Goal: Task Accomplishment & Management: Use online tool/utility

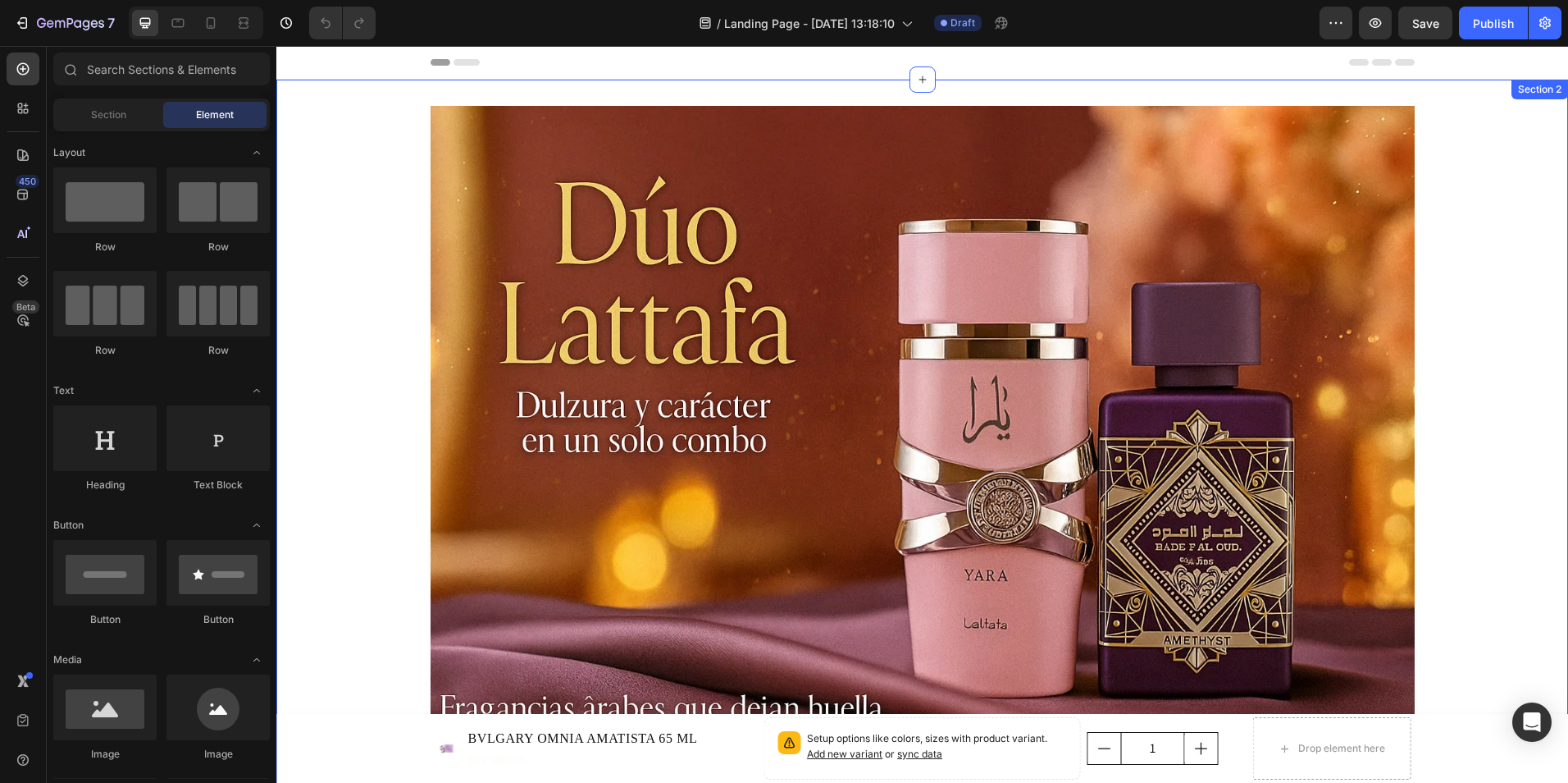
drag, startPoint x: 1536, startPoint y: 371, endPoint x: 1445, endPoint y: 340, distance: 96.1
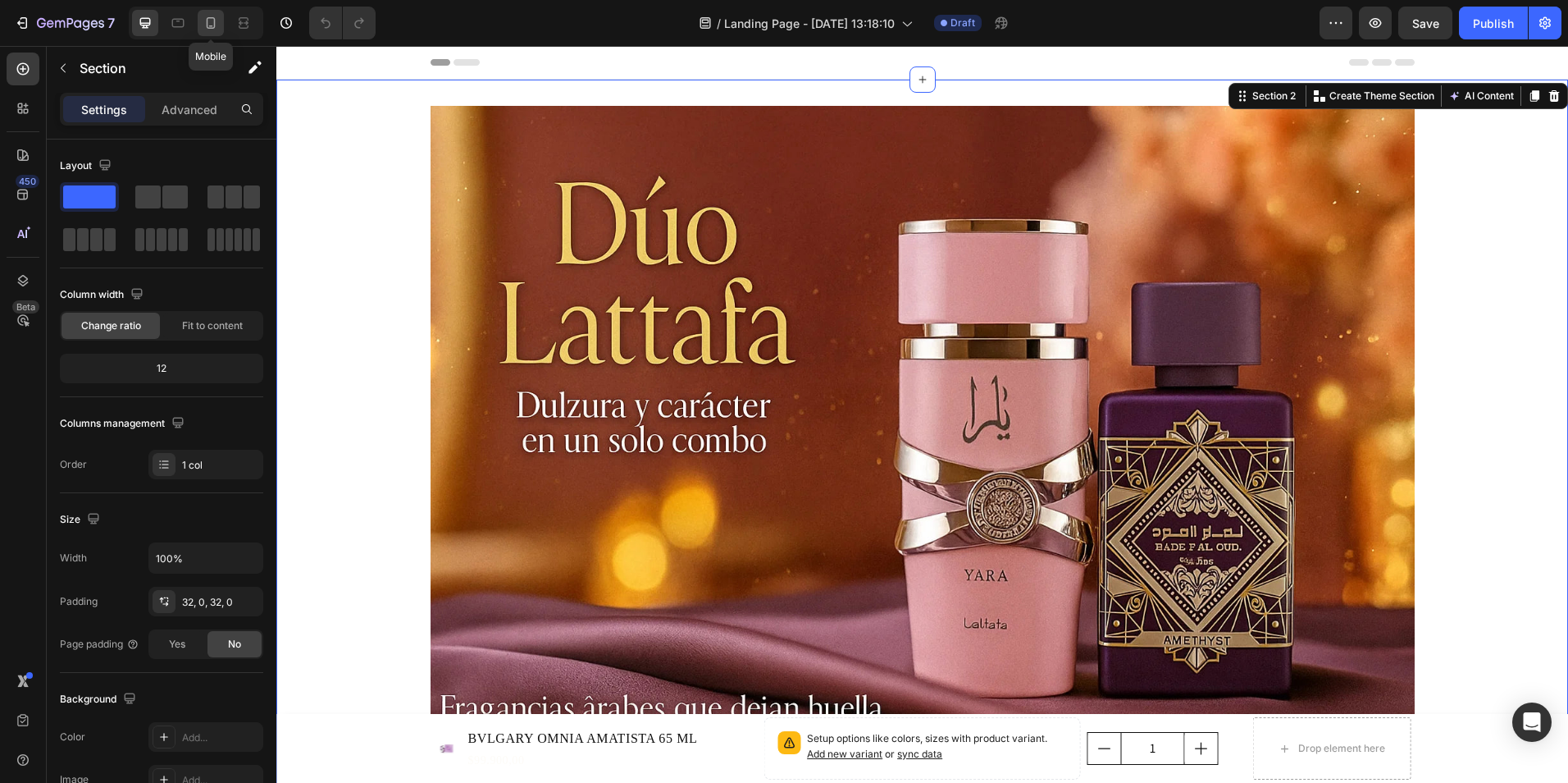
click at [208, 22] on icon at bounding box center [211, 23] width 16 height 16
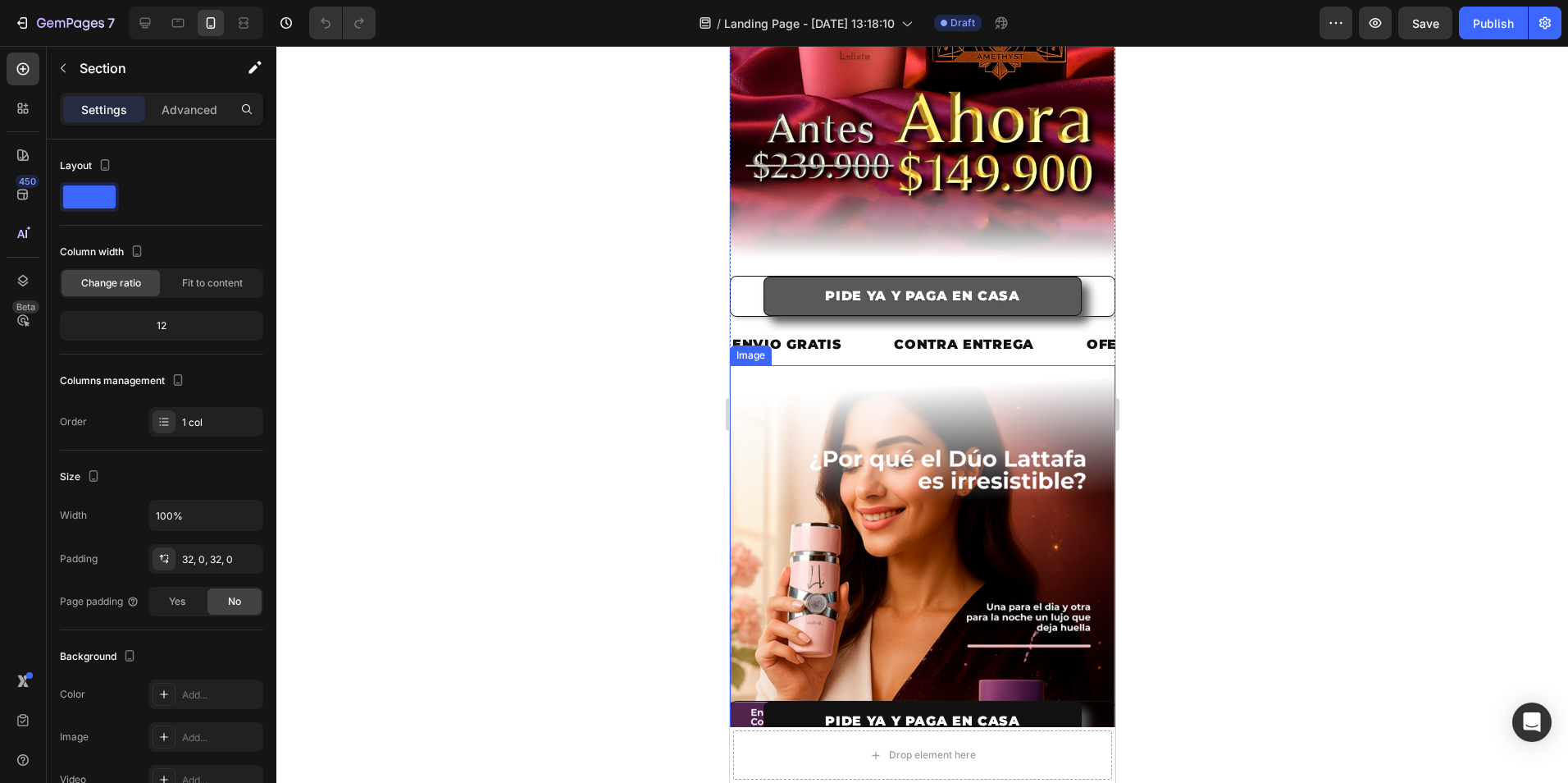
scroll to position [328, 0]
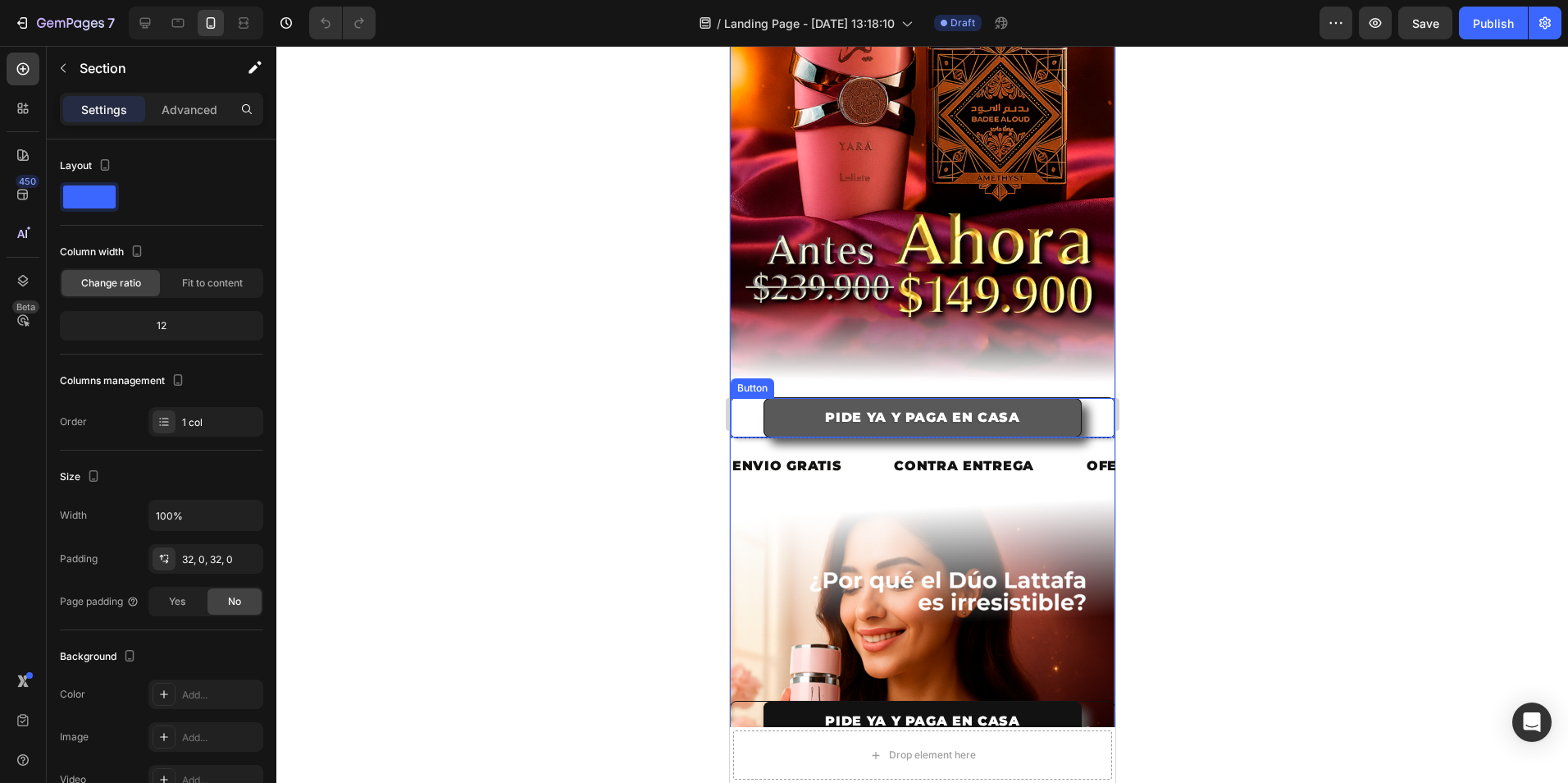
click at [808, 398] on button "PIDE YA Y PAGA EN CASA" at bounding box center [921, 417] width 318 height 39
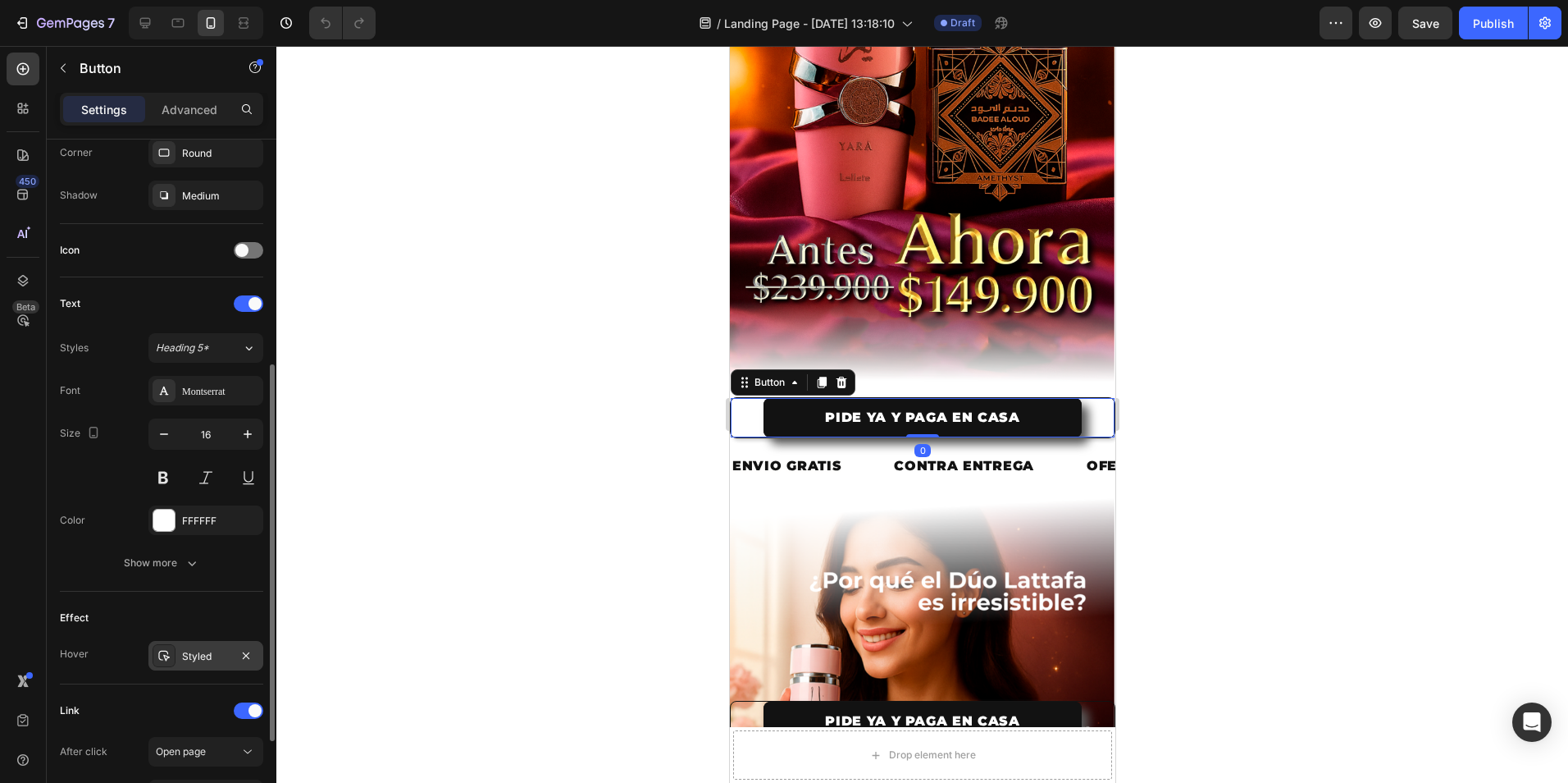
scroll to position [572, 0]
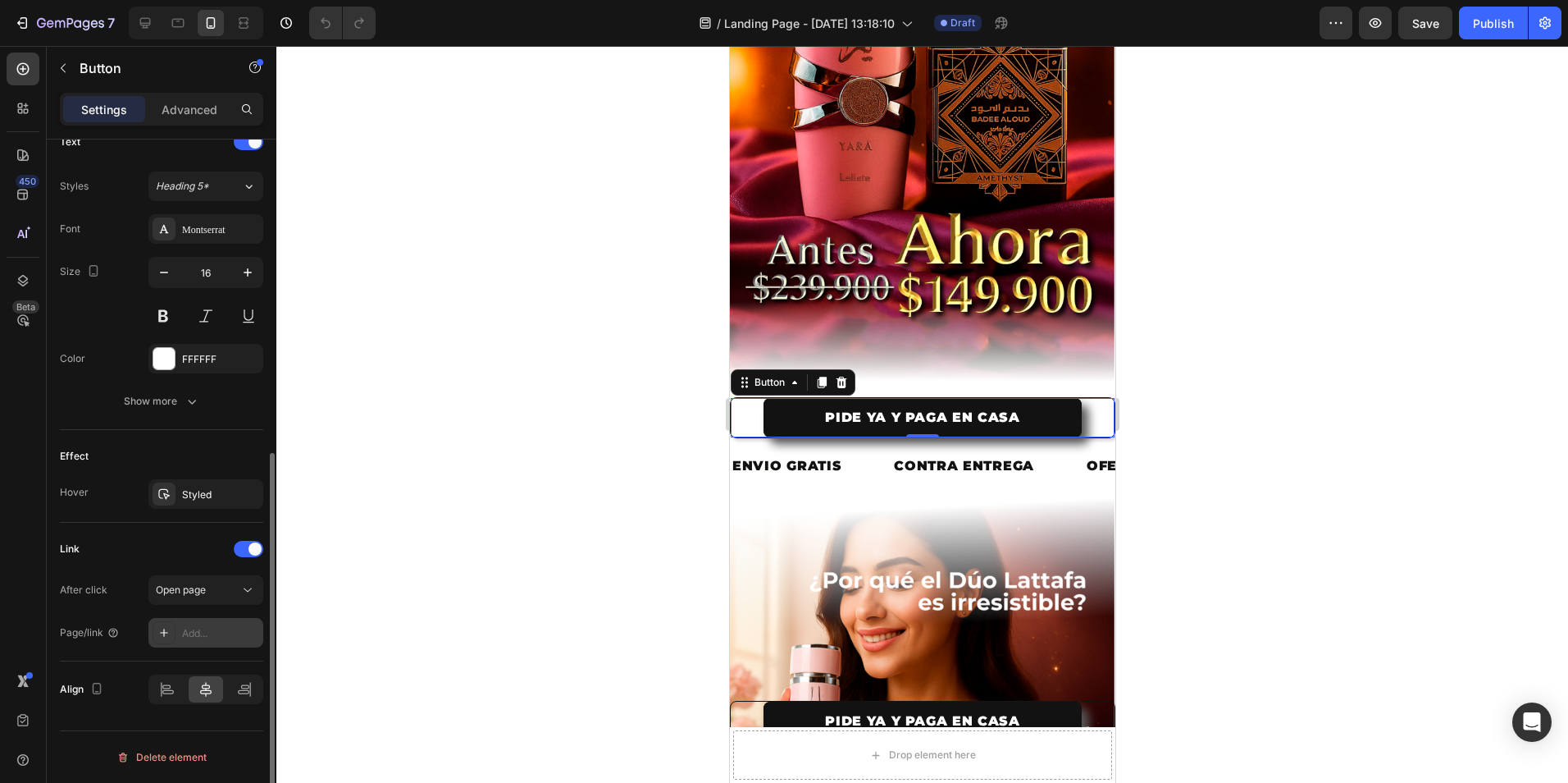
click at [189, 637] on div "Add..." at bounding box center [220, 633] width 77 height 14
click at [194, 594] on span "Open page" at bounding box center [180, 590] width 50 height 13
click at [169, 117] on p "Advanced" at bounding box center [189, 109] width 56 height 17
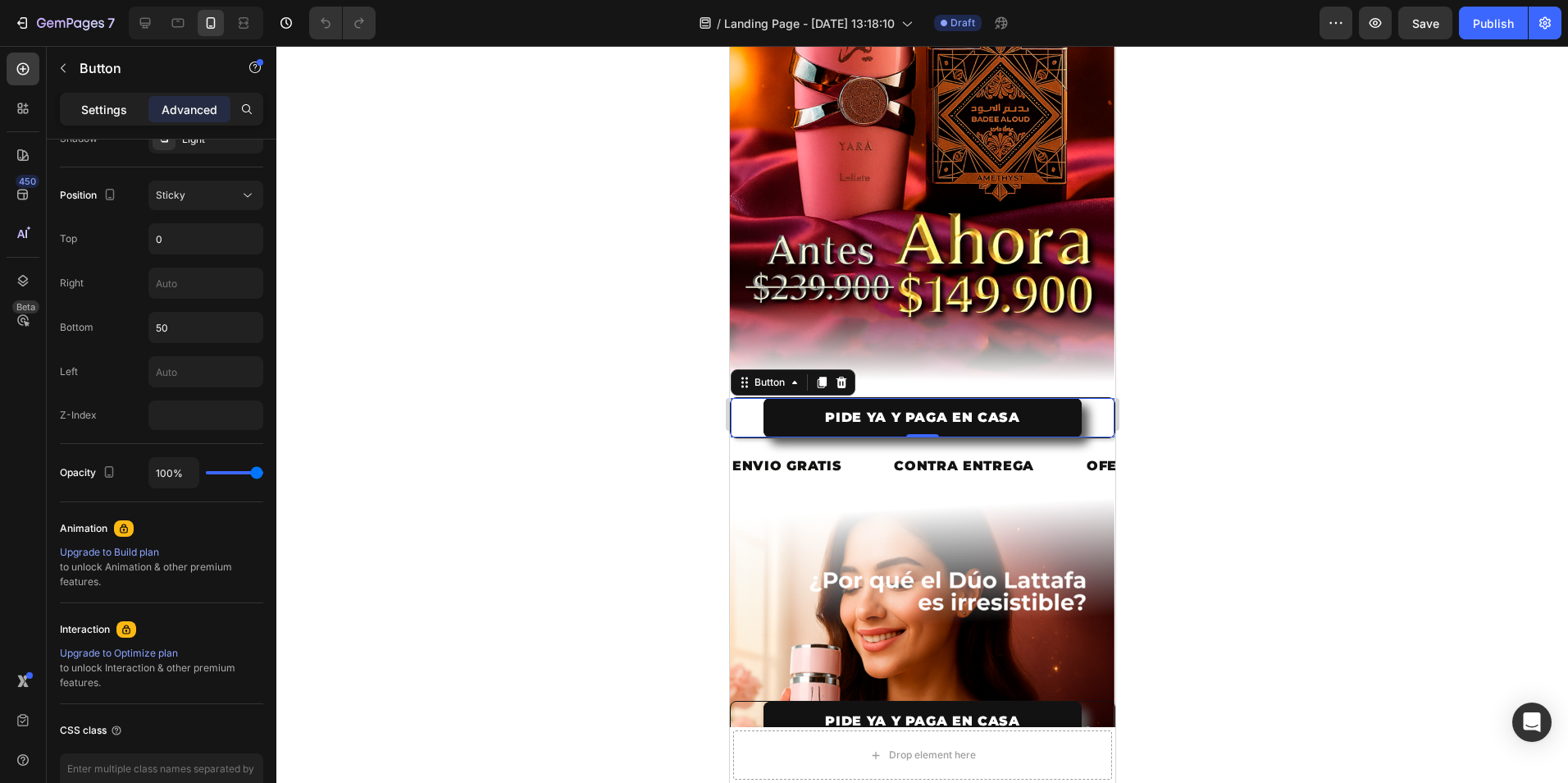
click at [87, 117] on p "Settings" at bounding box center [104, 109] width 46 height 17
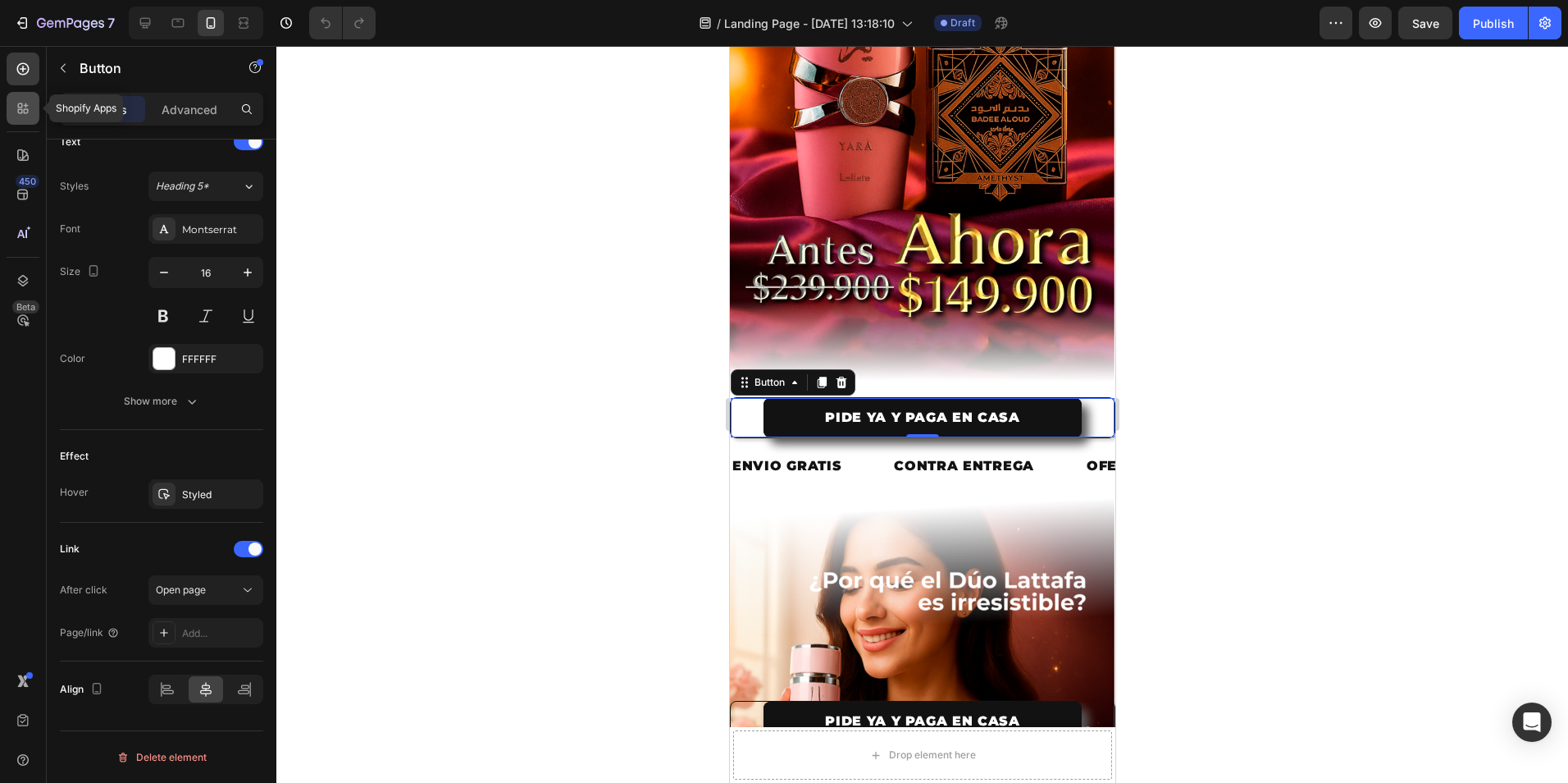
click at [13, 117] on div at bounding box center [23, 108] width 33 height 33
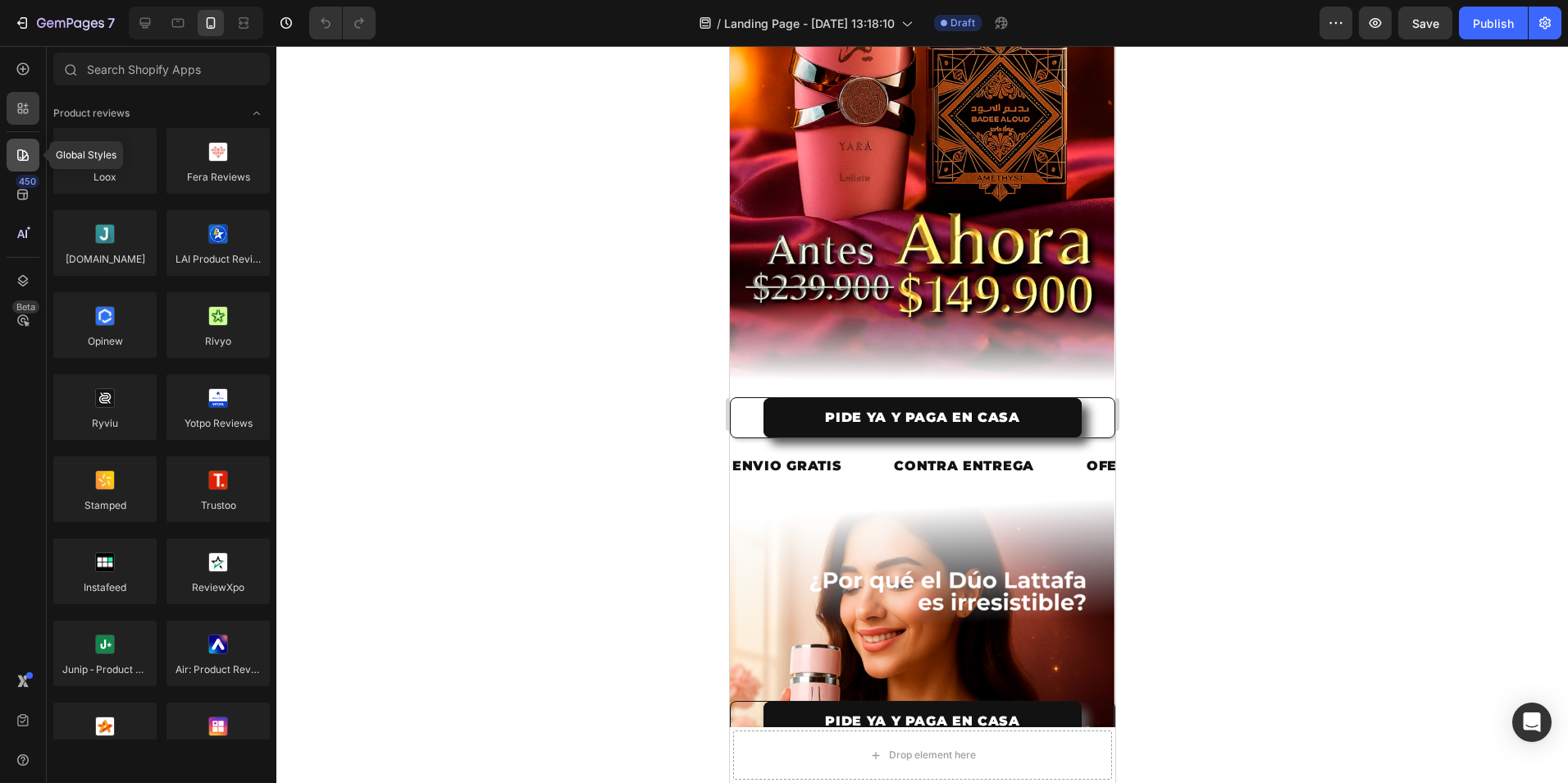
click at [16, 145] on div at bounding box center [23, 155] width 33 height 33
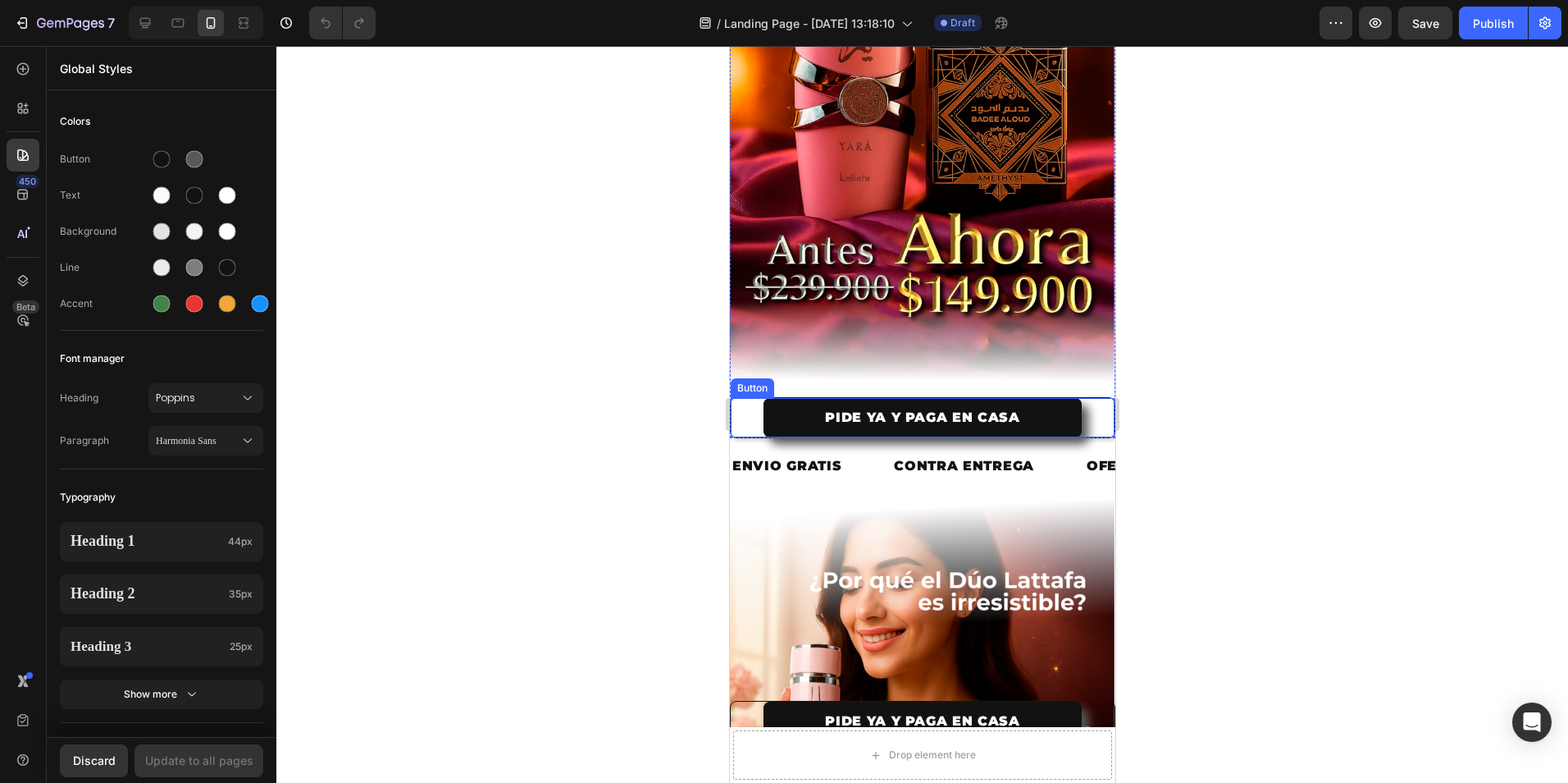
click at [736, 397] on div "PIDE YA Y PAGA EN CASA Button" at bounding box center [922, 417] width 386 height 41
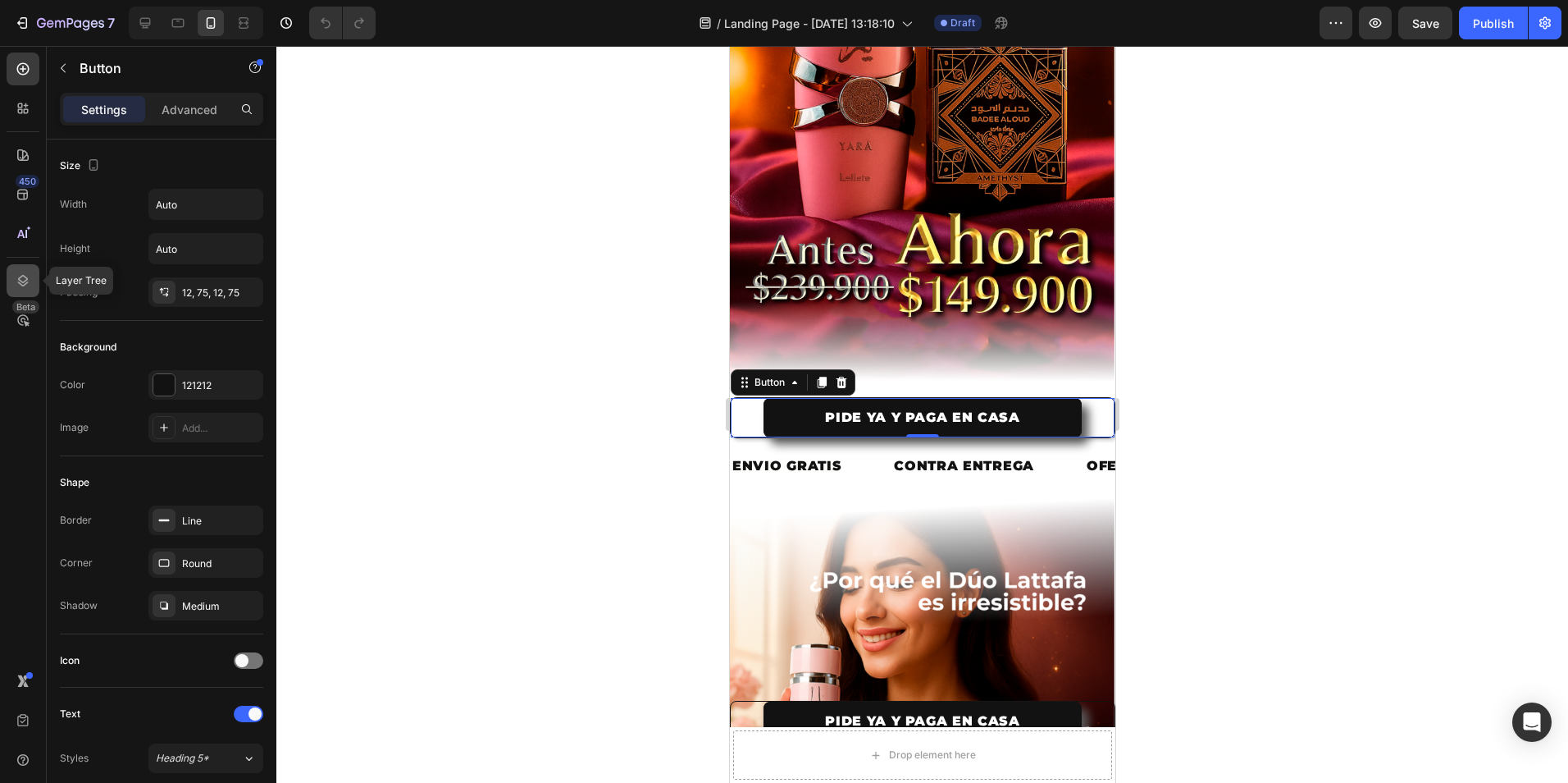
click at [25, 287] on icon at bounding box center [23, 281] width 16 height 16
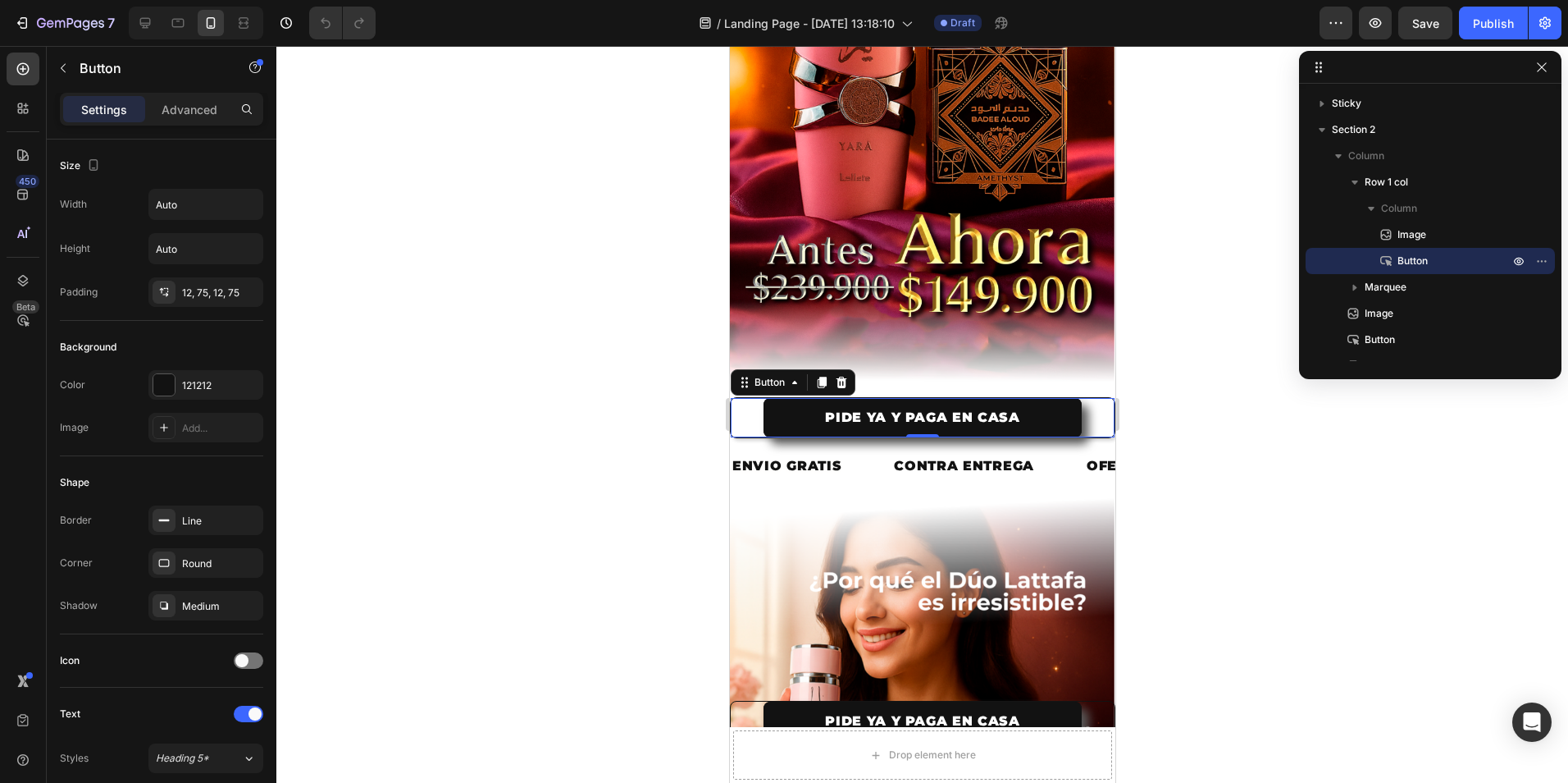
click at [458, 238] on div at bounding box center [922, 414] width 1292 height 737
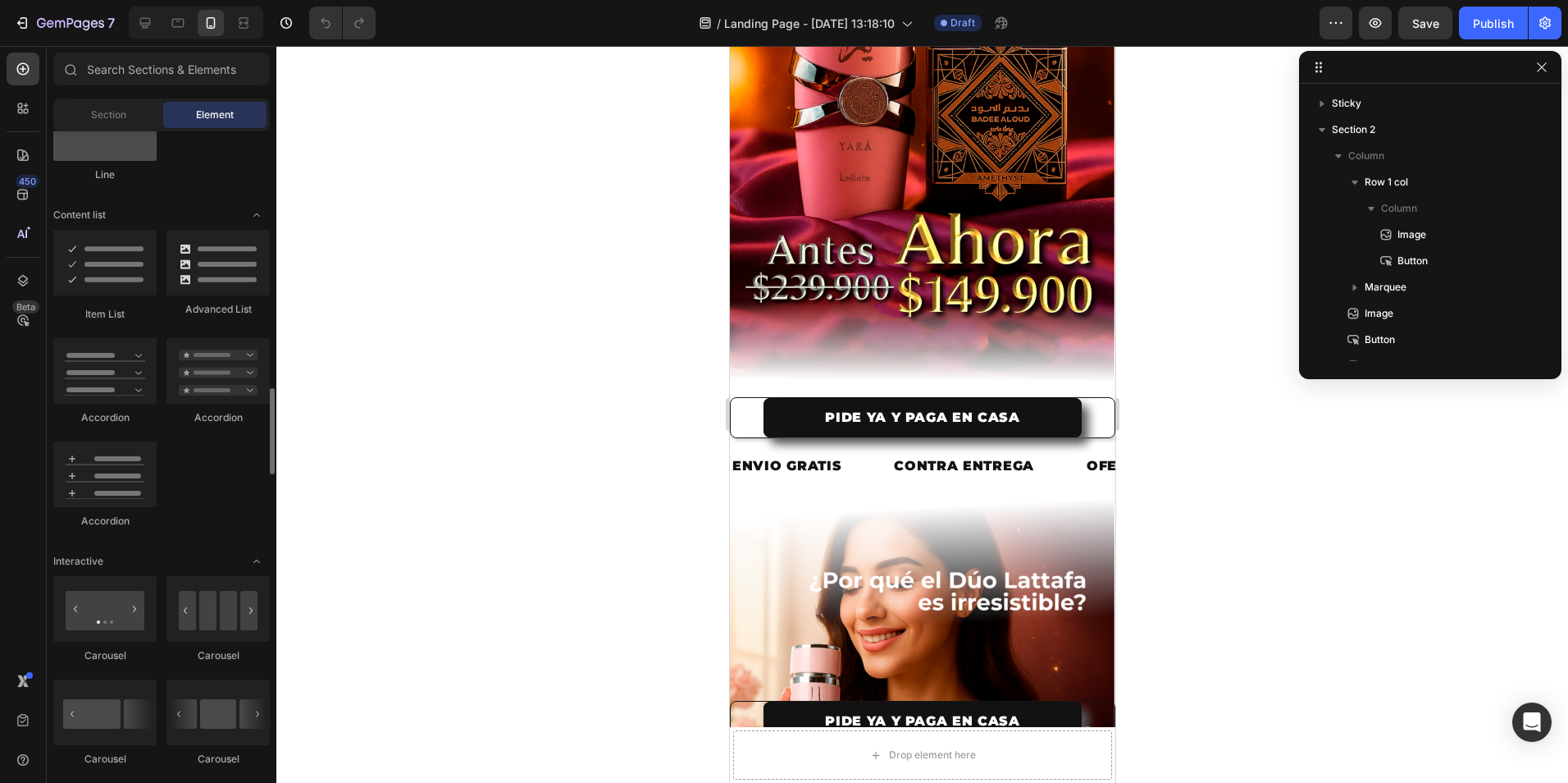
scroll to position [1313, 0]
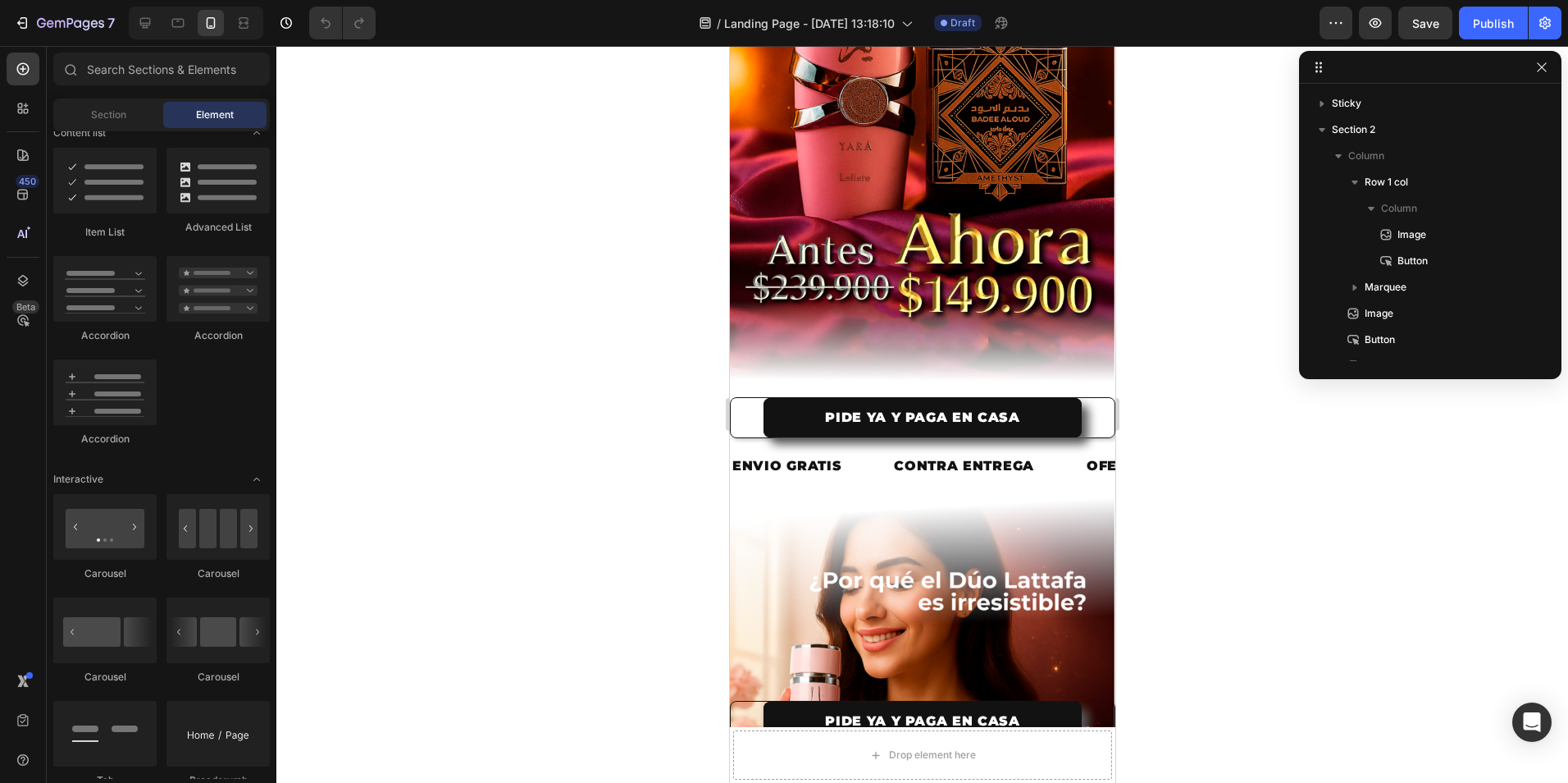
click at [1419, 511] on div at bounding box center [922, 414] width 1292 height 737
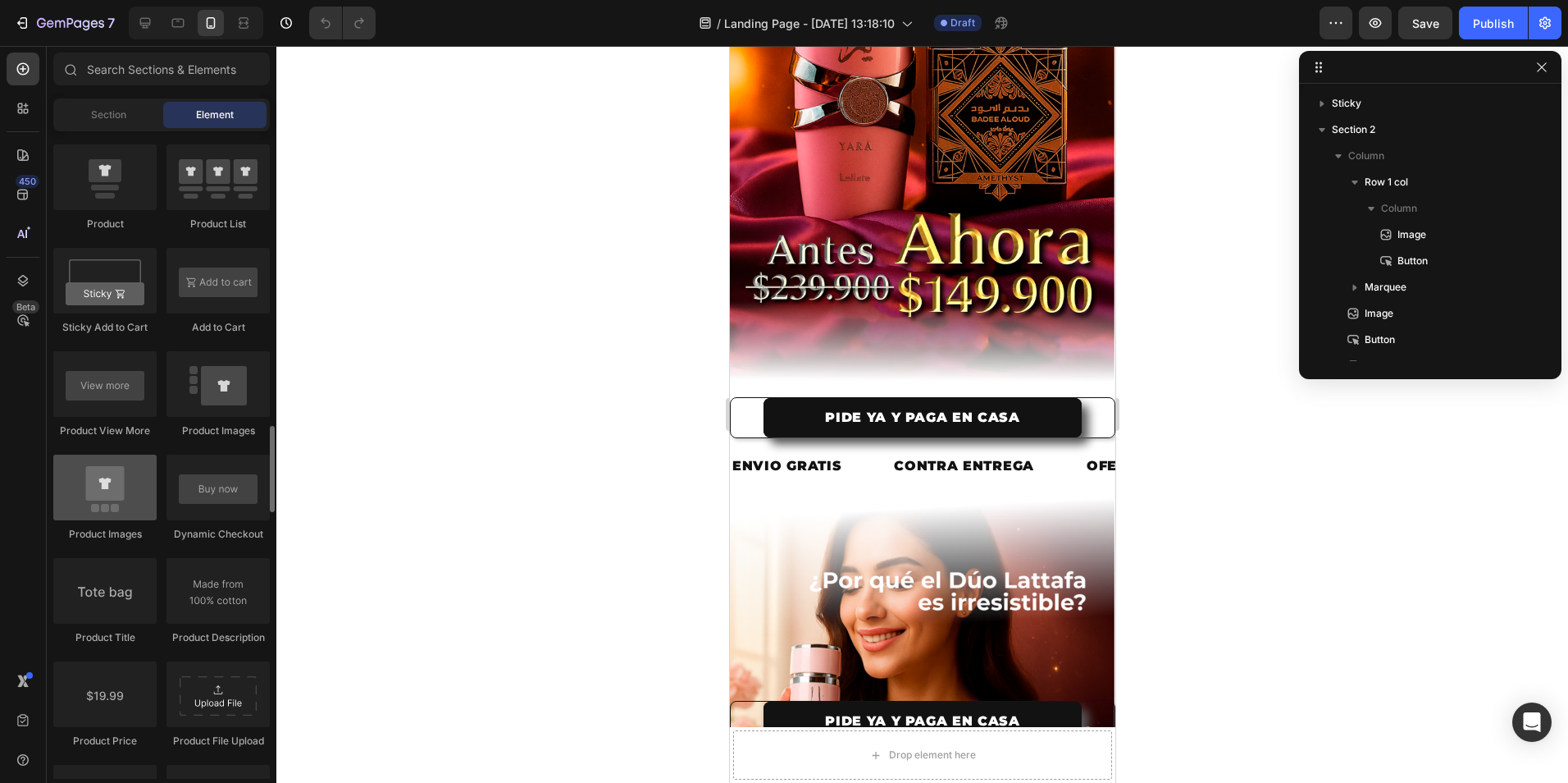
scroll to position [2297, 0]
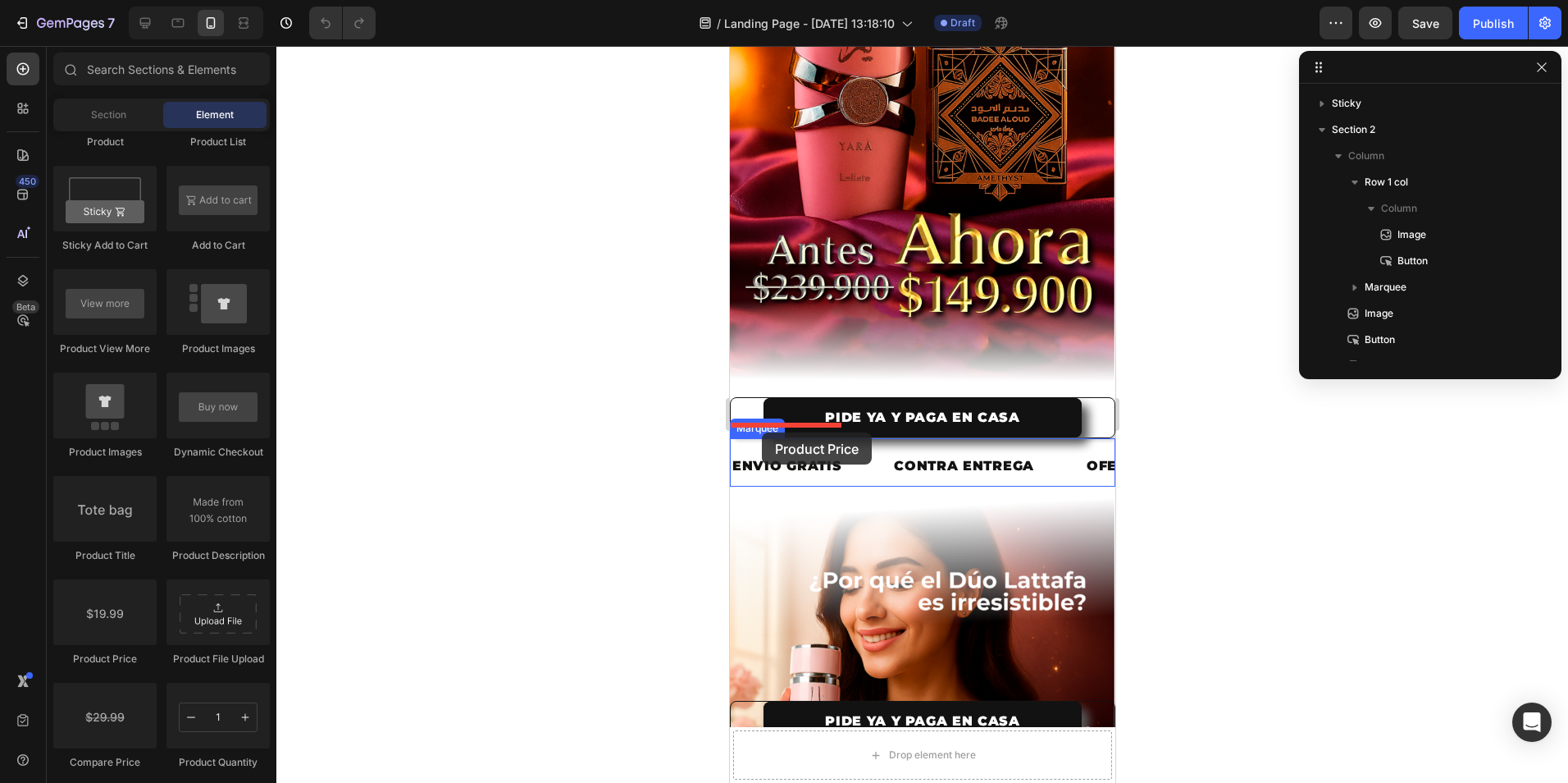
drag, startPoint x: 865, startPoint y: 679, endPoint x: 761, endPoint y: 432, distance: 268.0
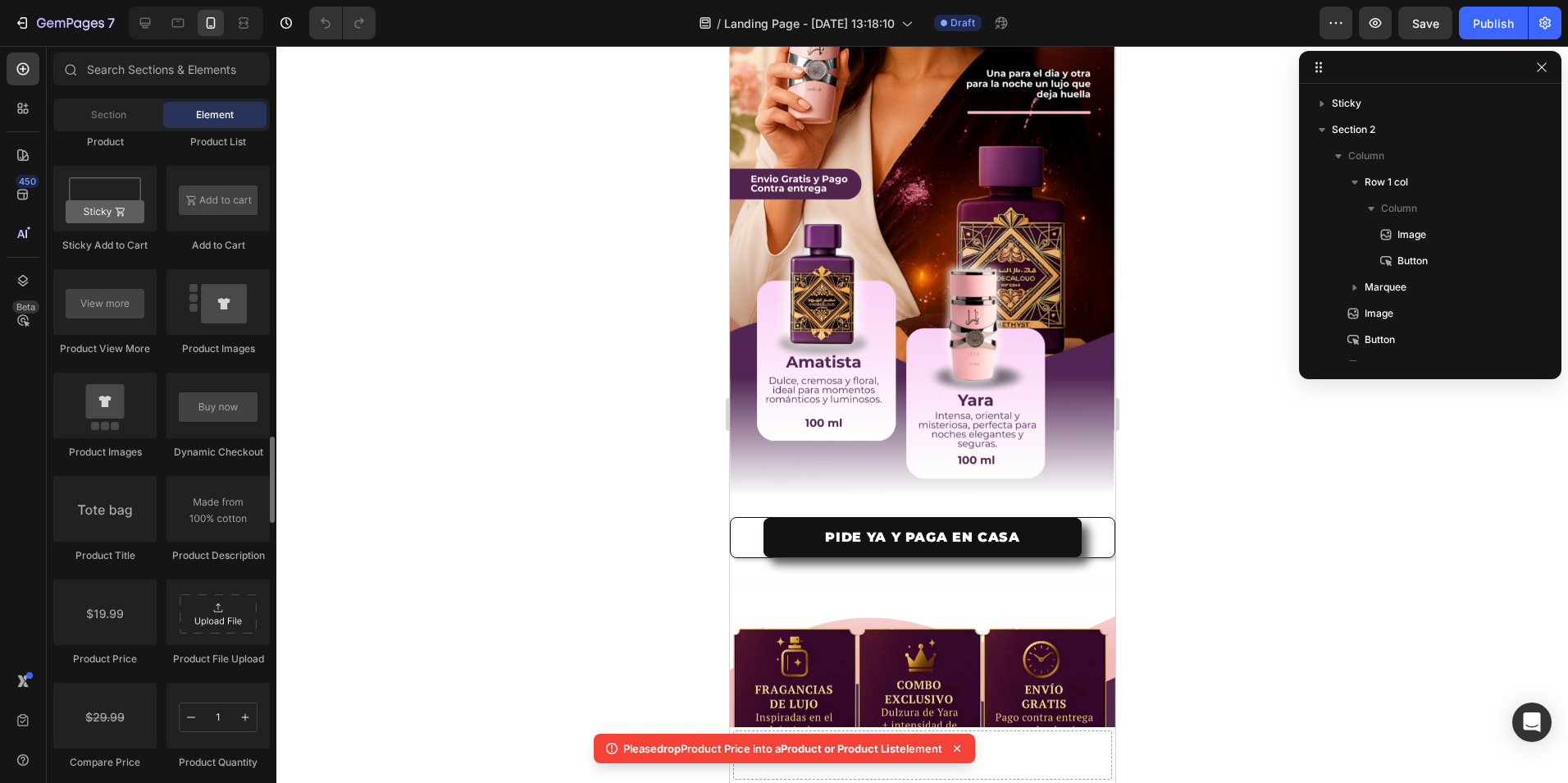
scroll to position [985, 0]
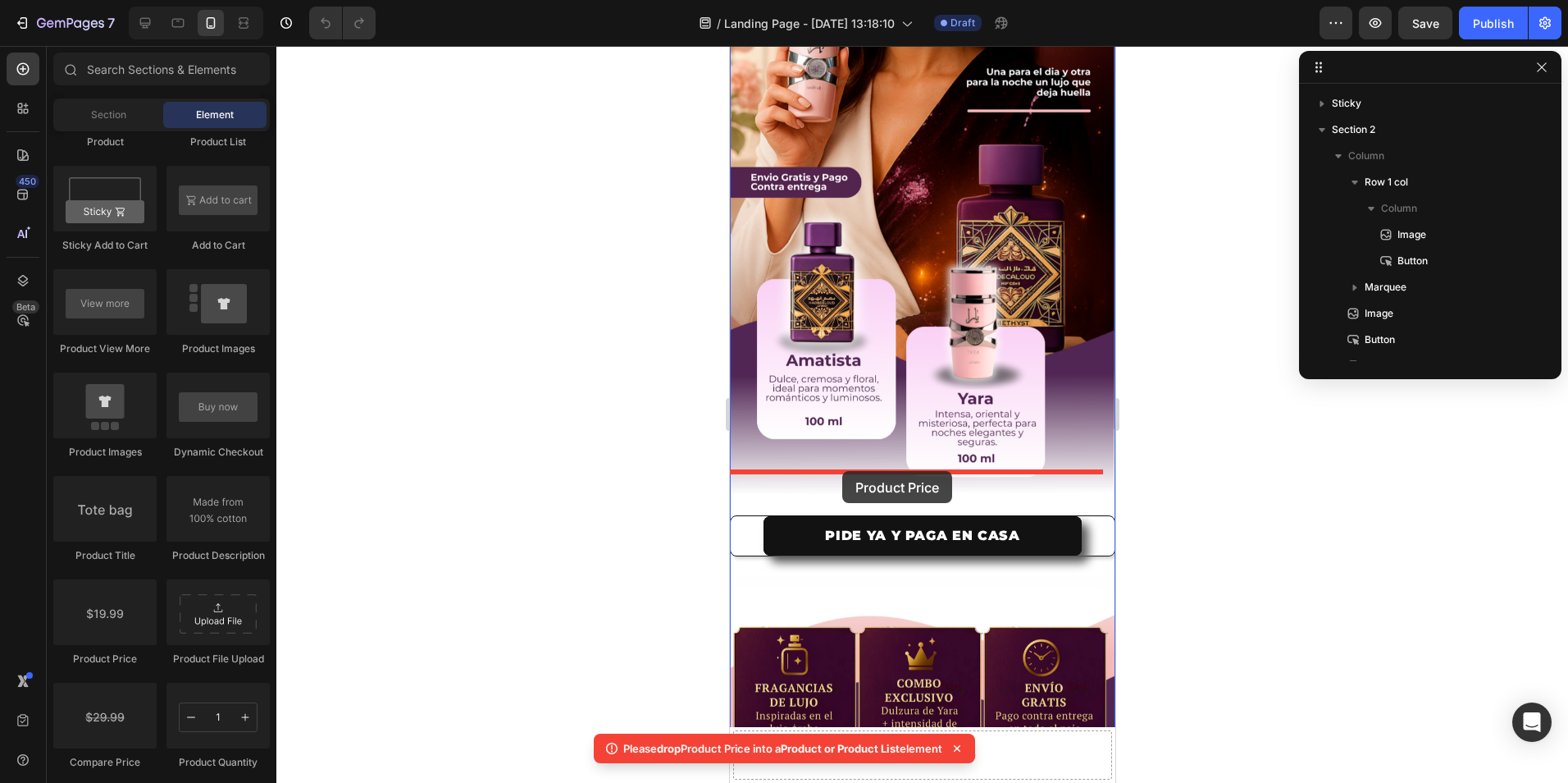
drag, startPoint x: 837, startPoint y: 682, endPoint x: 842, endPoint y: 471, distance: 211.1
drag, startPoint x: 855, startPoint y: 681, endPoint x: 878, endPoint y: 262, distance: 419.6
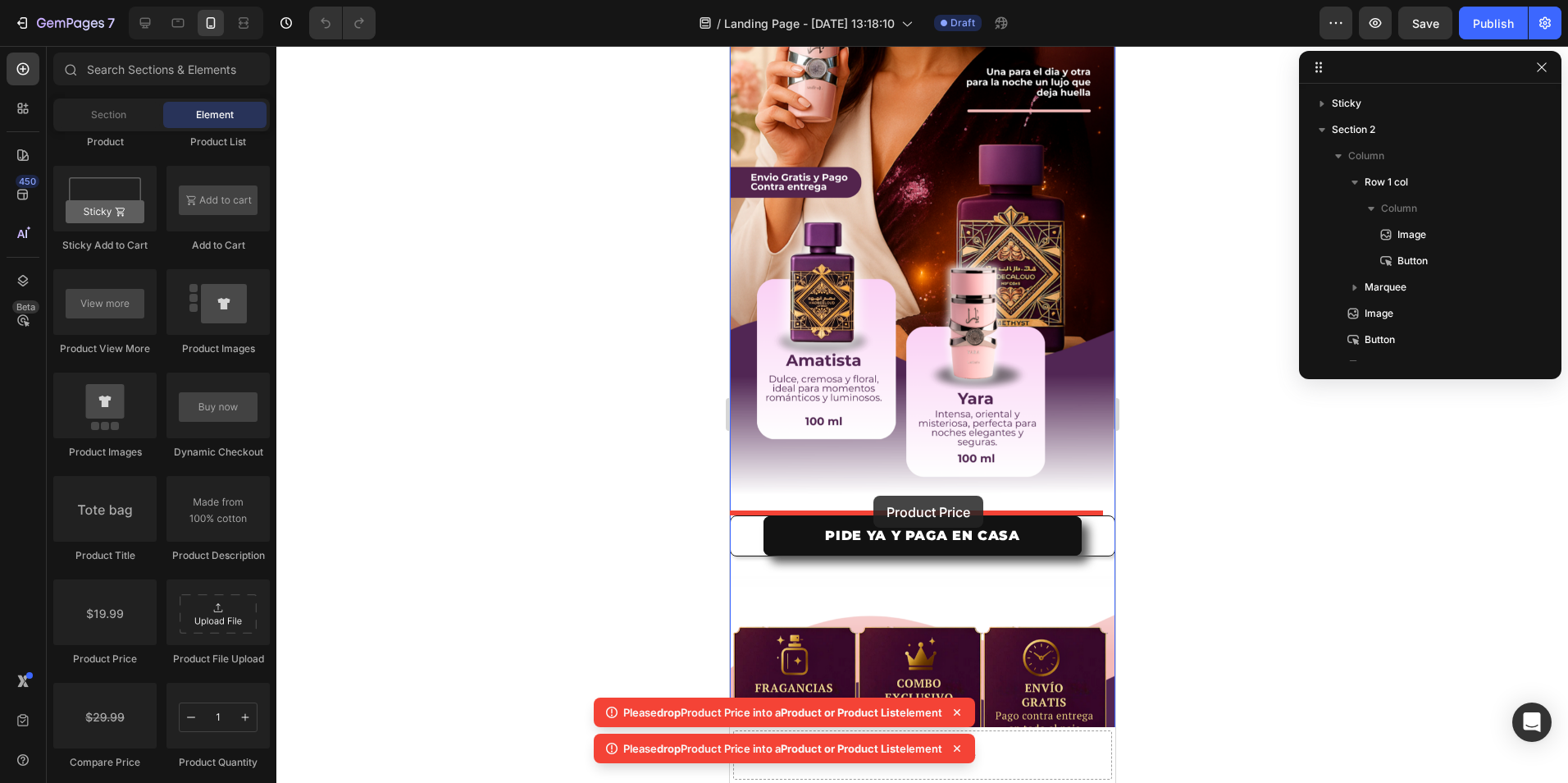
drag, startPoint x: 806, startPoint y: 657, endPoint x: 872, endPoint y: 496, distance: 174.0
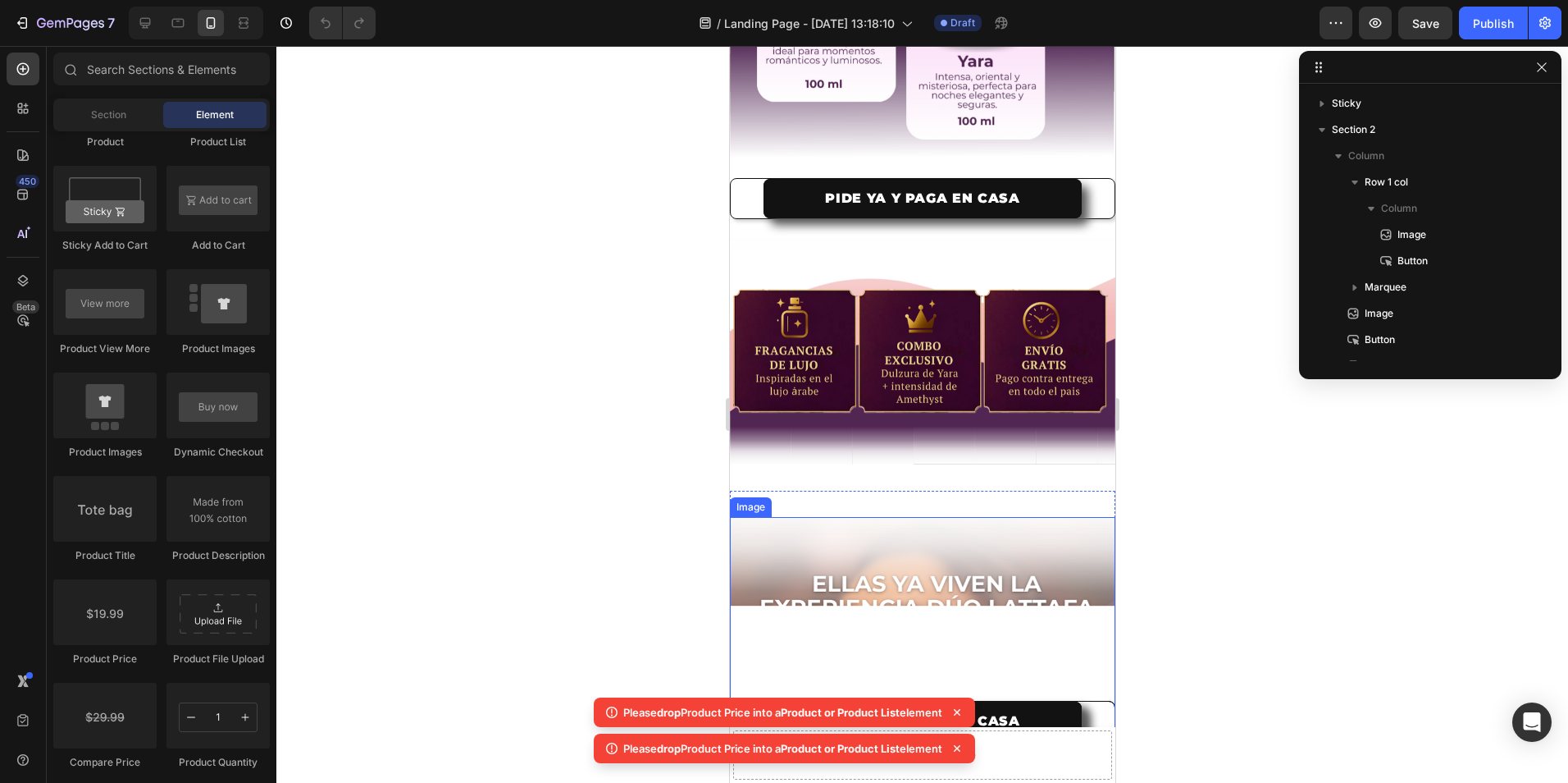
scroll to position [1395, 0]
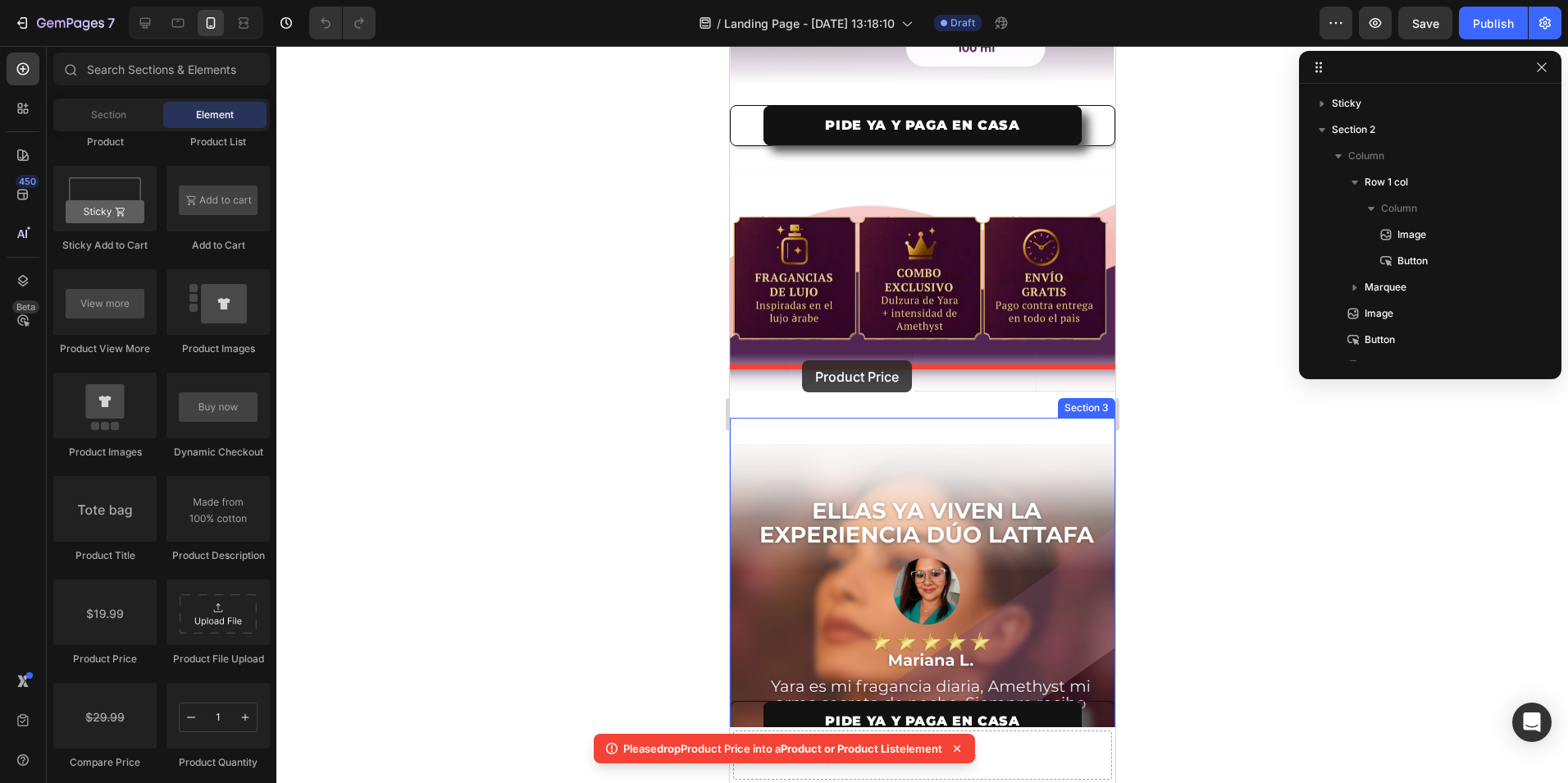
drag, startPoint x: 800, startPoint y: 665, endPoint x: 802, endPoint y: 361, distance: 304.0
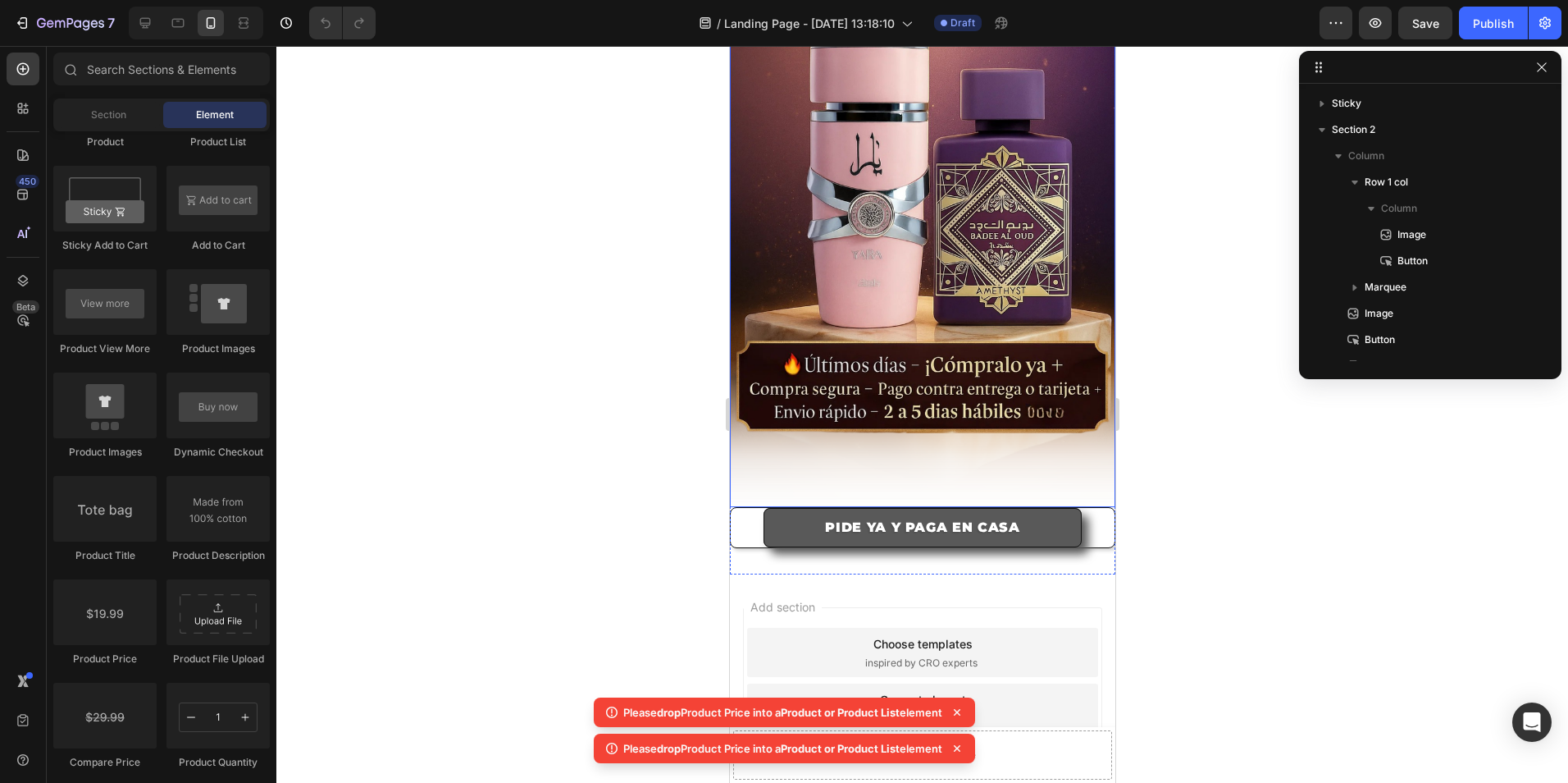
scroll to position [2952, 0]
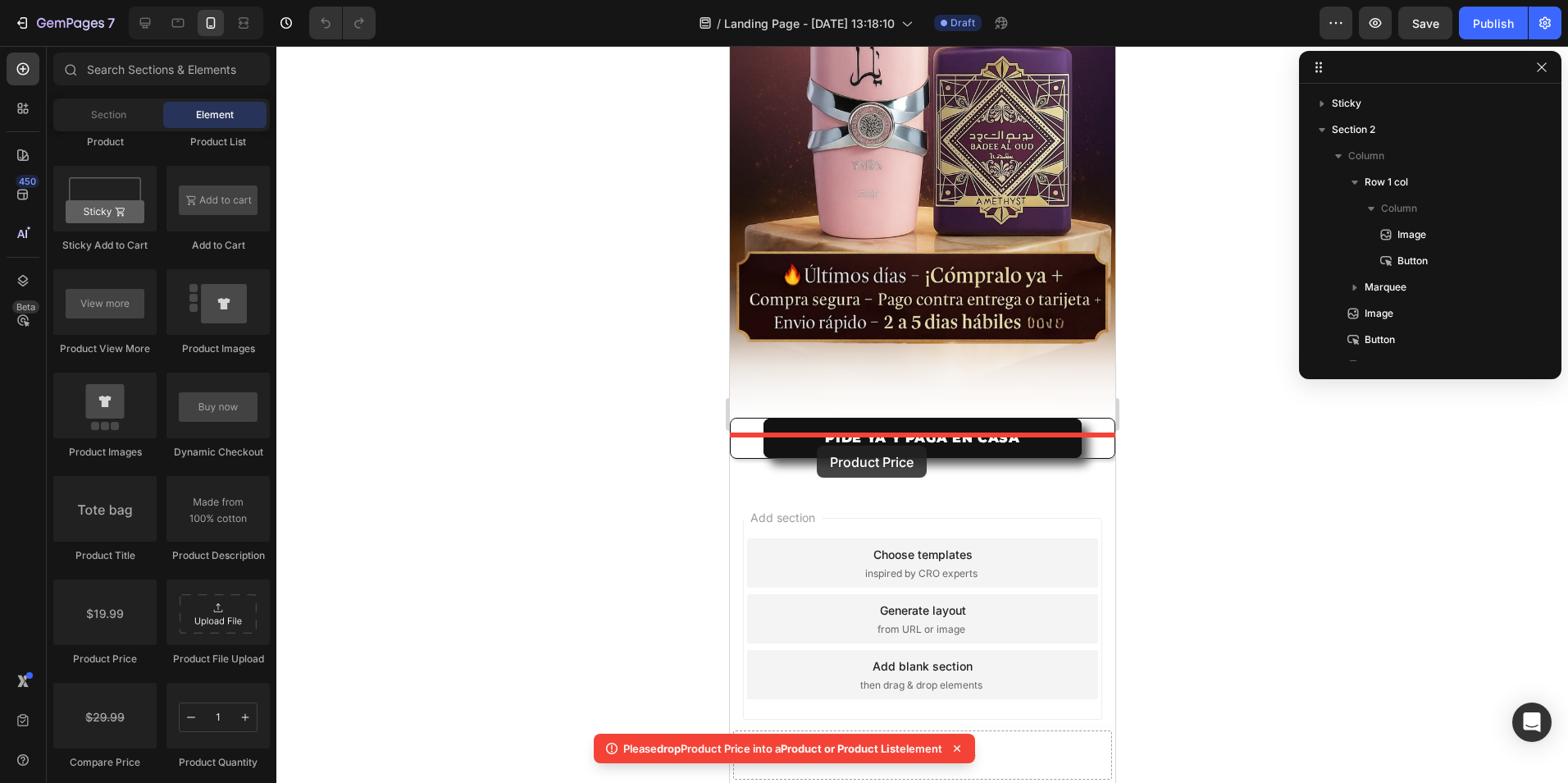
drag, startPoint x: 819, startPoint y: 683, endPoint x: 816, endPoint y: 446, distance: 237.0
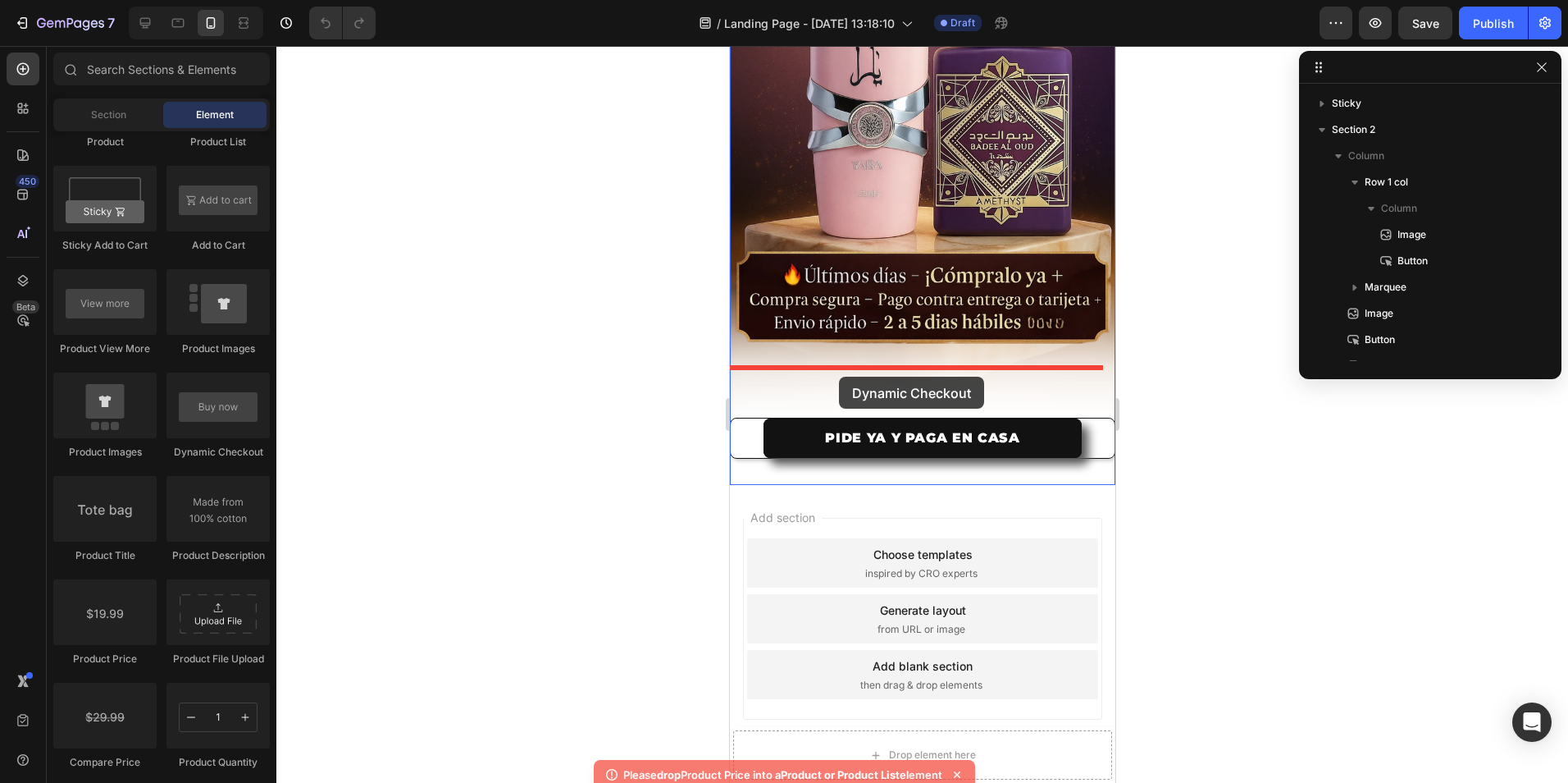
drag, startPoint x: 1001, startPoint y: 449, endPoint x: 838, endPoint y: 377, distance: 178.2
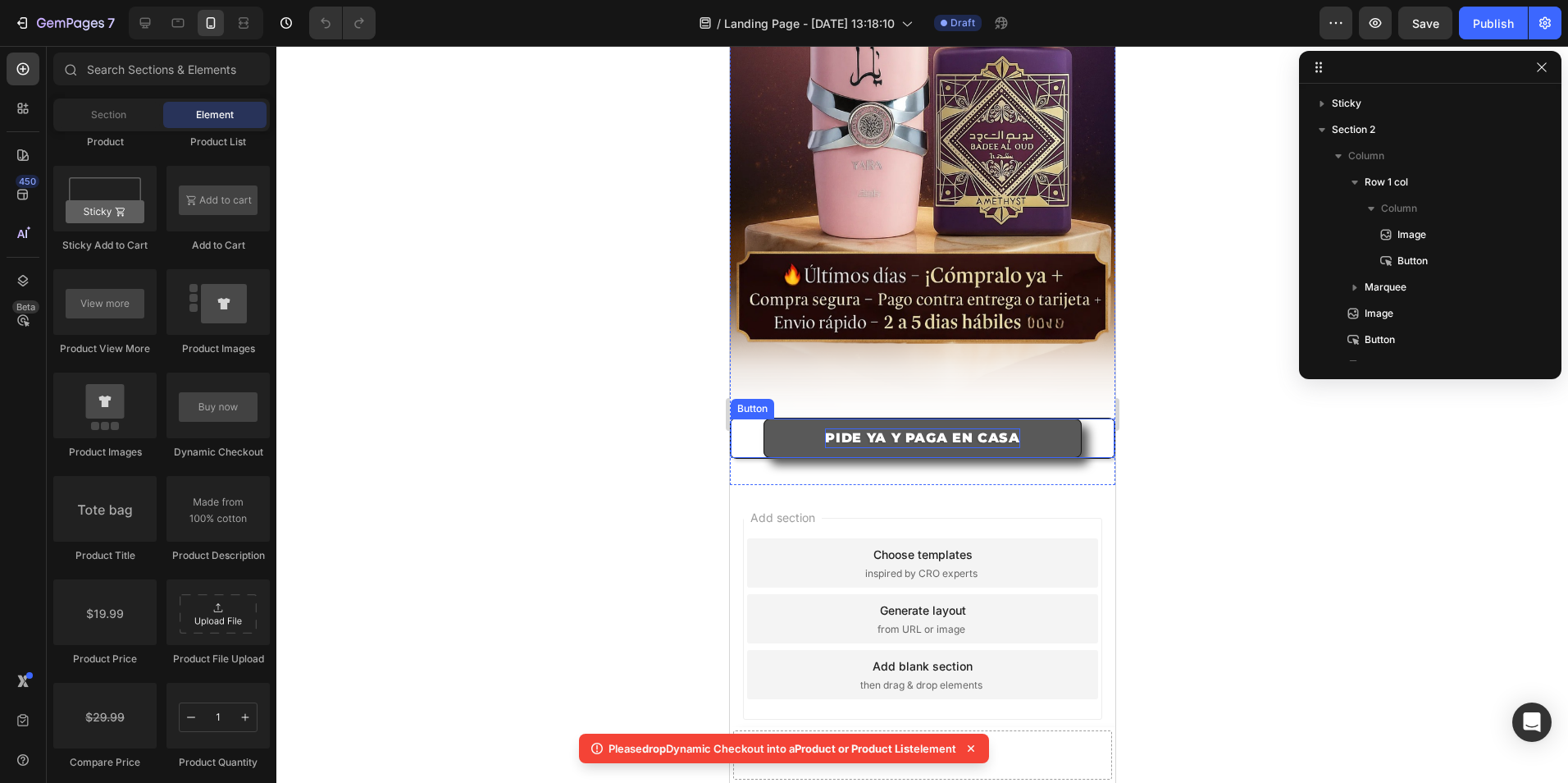
click at [832, 429] on p "PIDE YA Y PAGA EN CASA" at bounding box center [922, 439] width 196 height 20
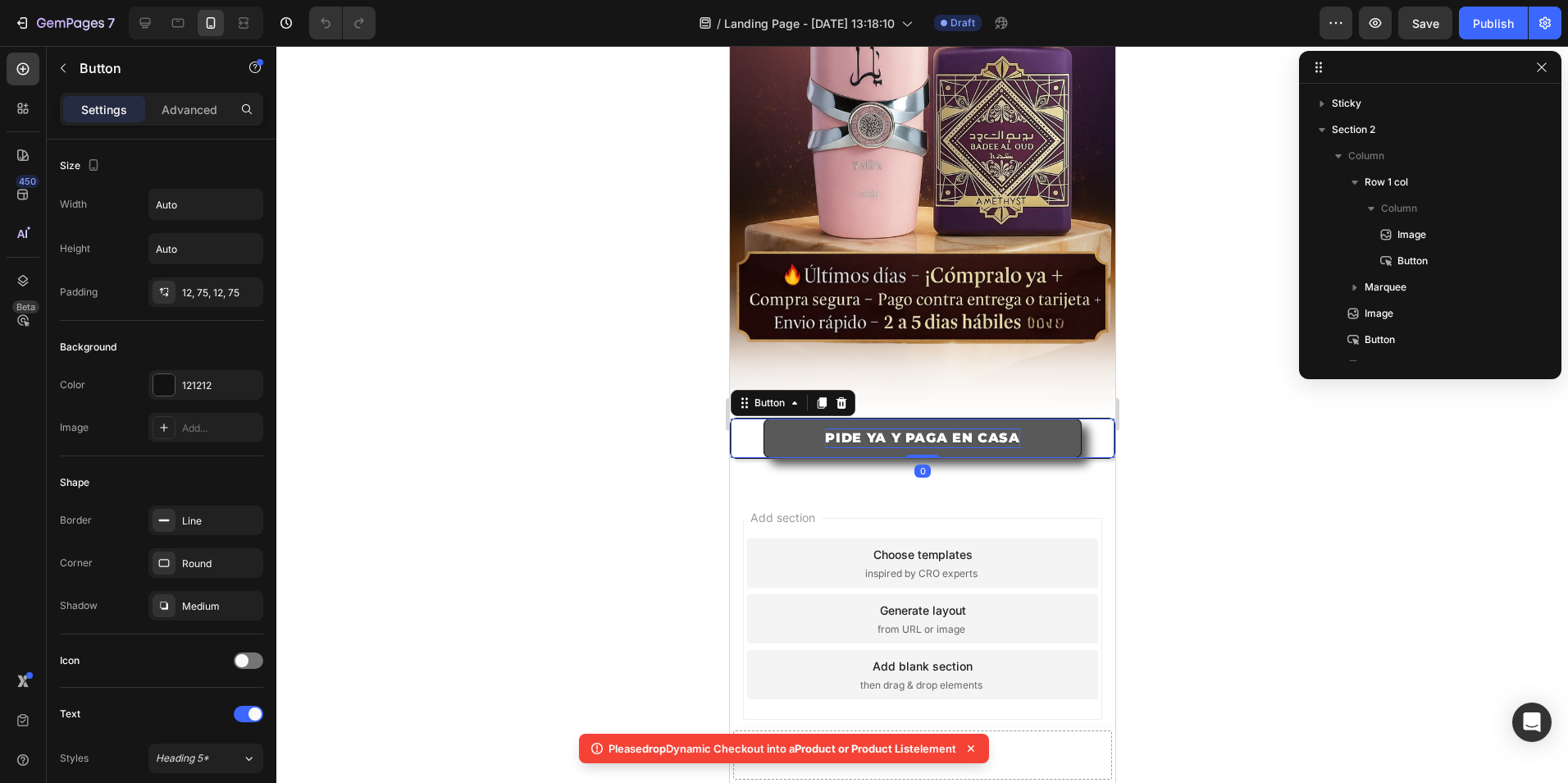
scroll to position [202, 0]
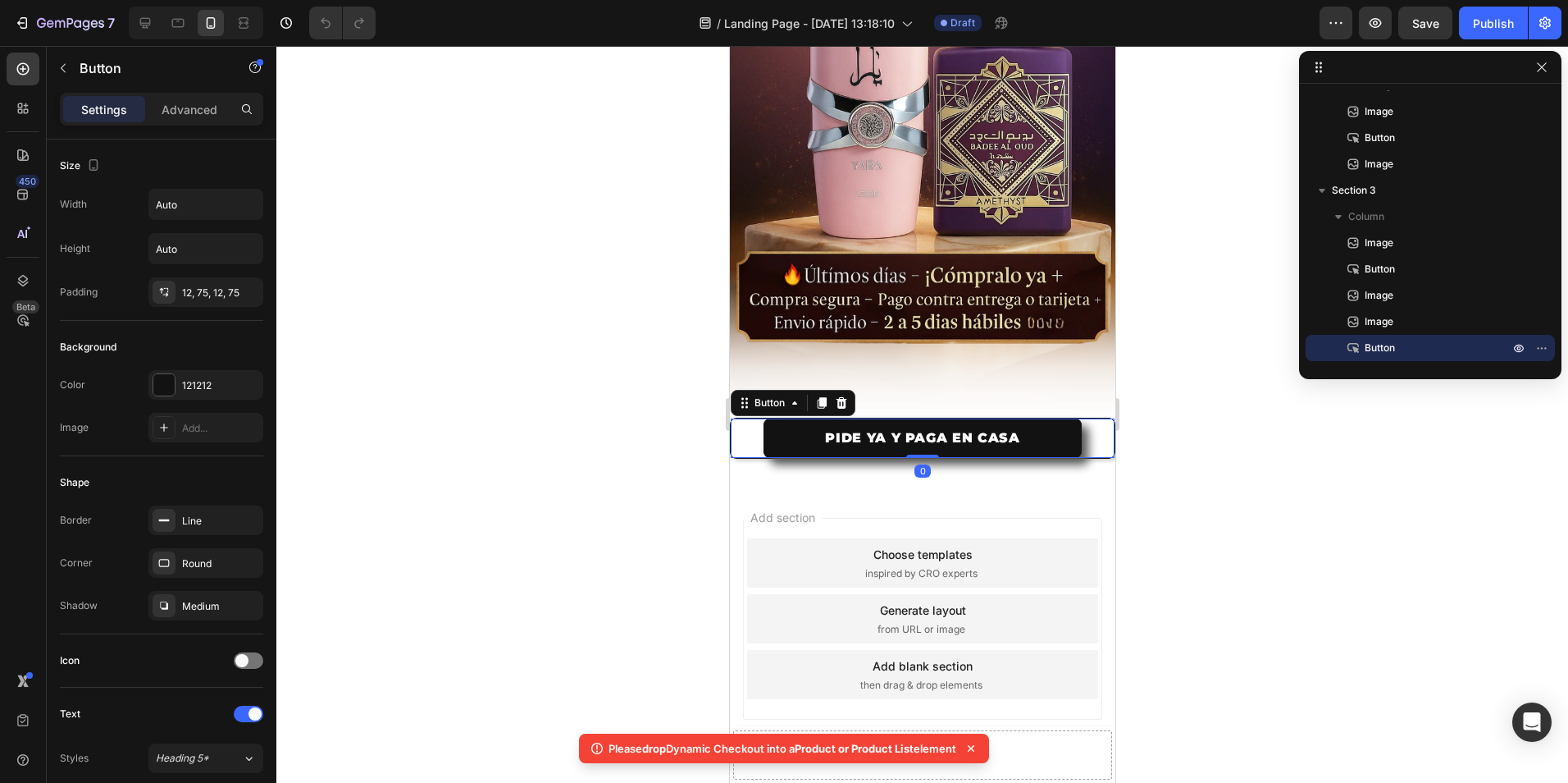
click at [794, 538] on div "Choose templates inspired by CRO experts" at bounding box center [922, 563] width 351 height 49
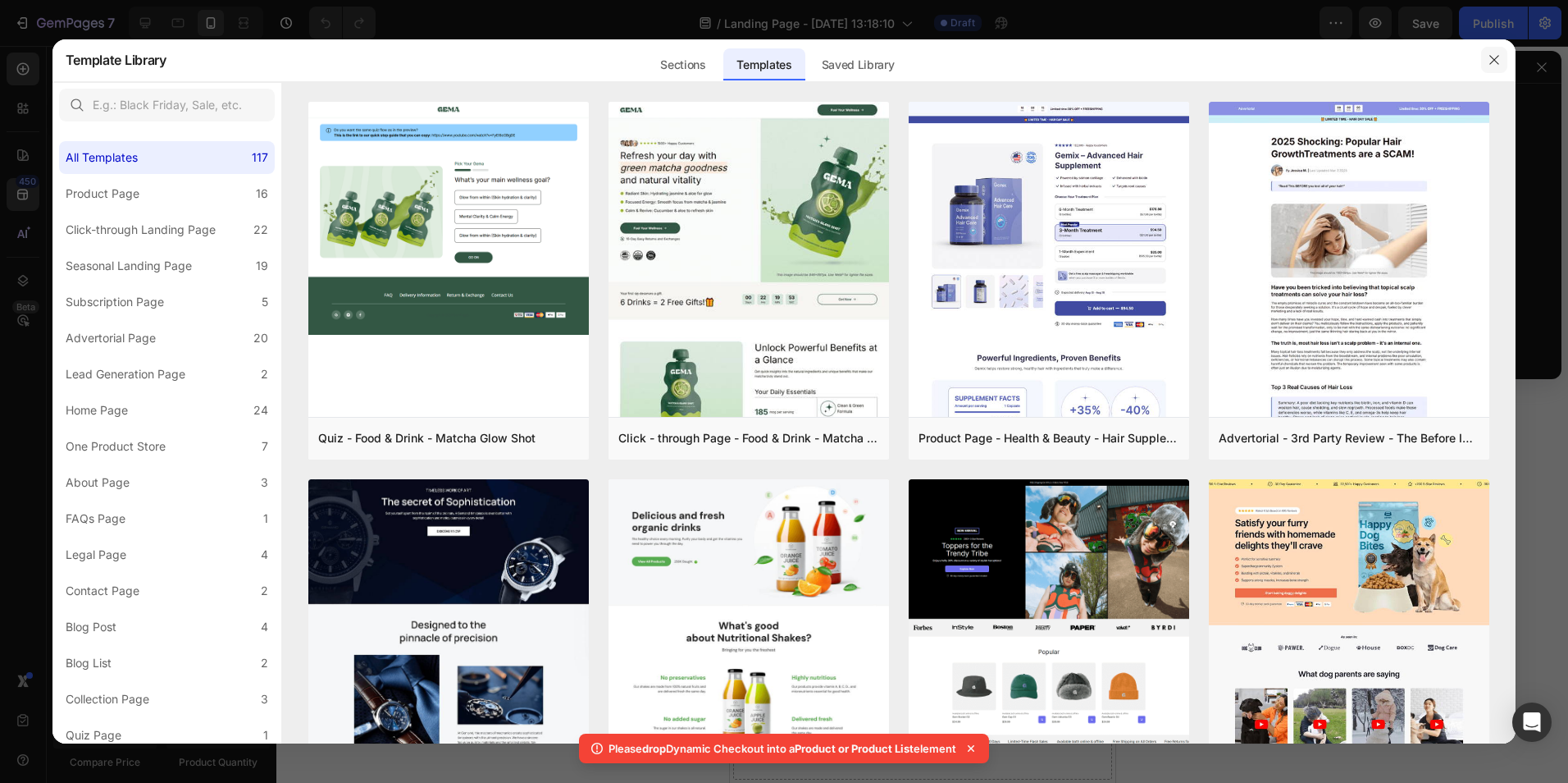
click at [1502, 66] on button "button" at bounding box center [1494, 60] width 26 height 26
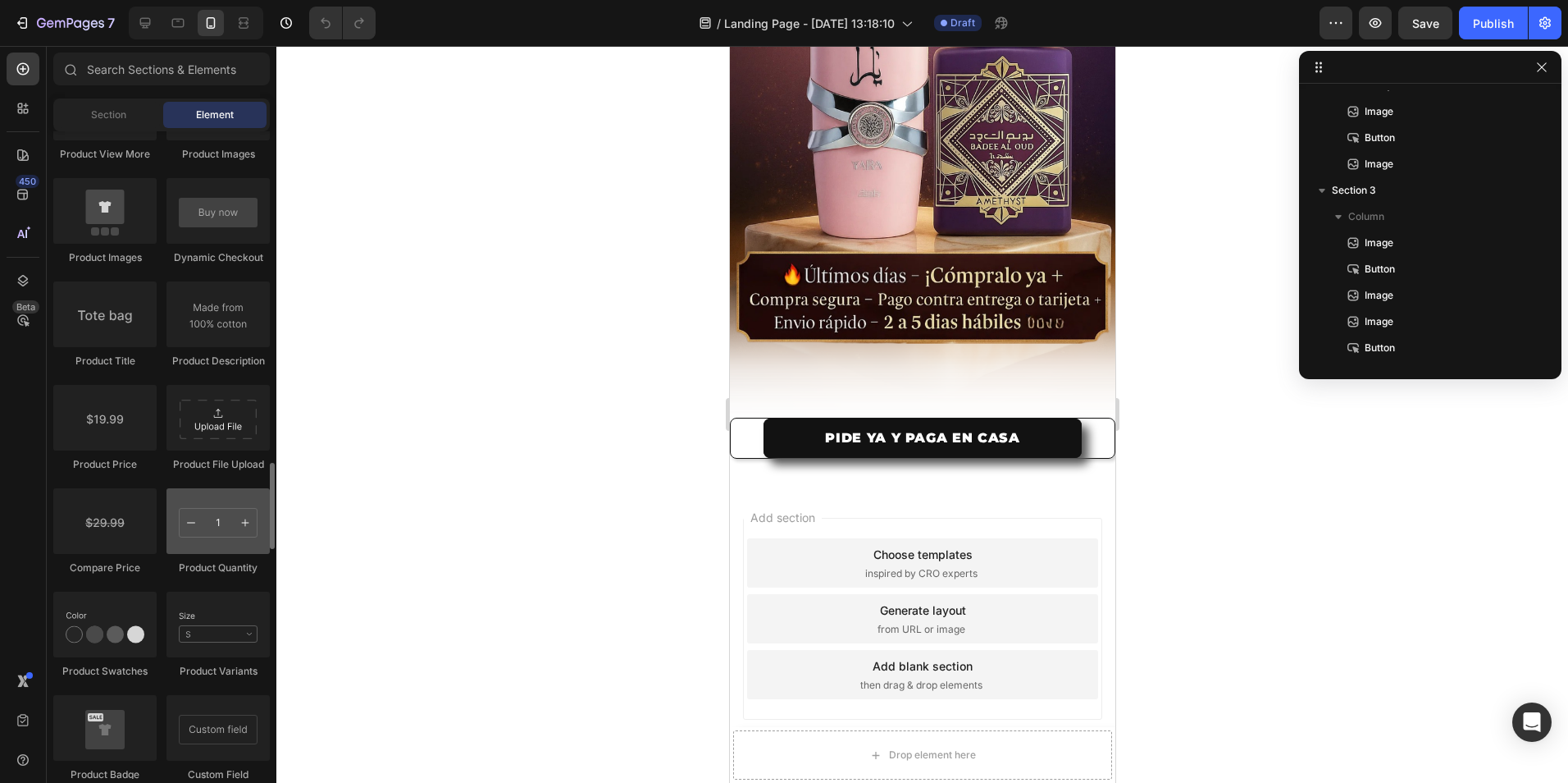
scroll to position [2410, 0]
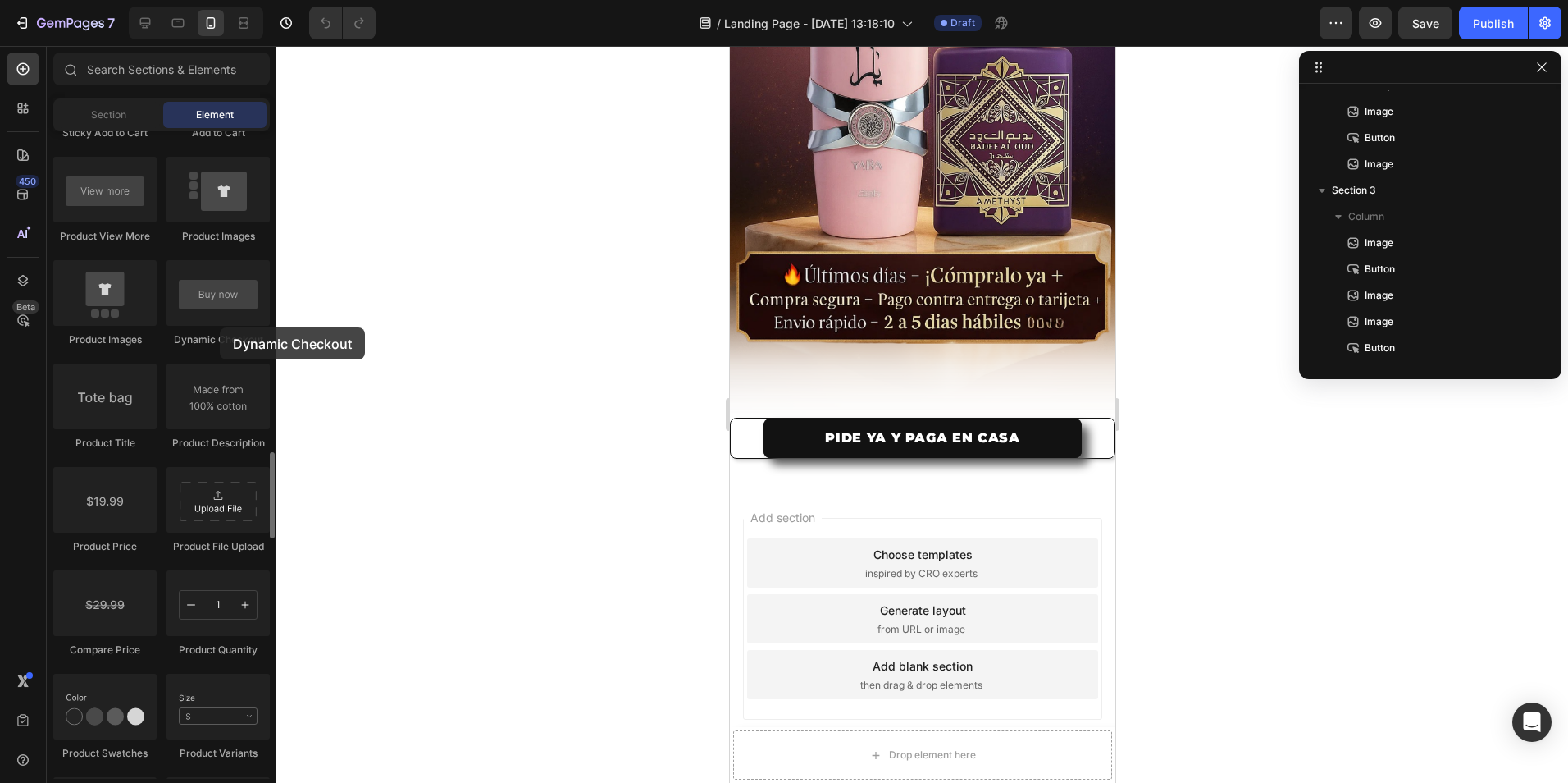
click at [157, 363] on div "Dynamic Checkout" at bounding box center [105, 407] width 103 height 87
click at [211, 315] on div at bounding box center [218, 293] width 103 height 65
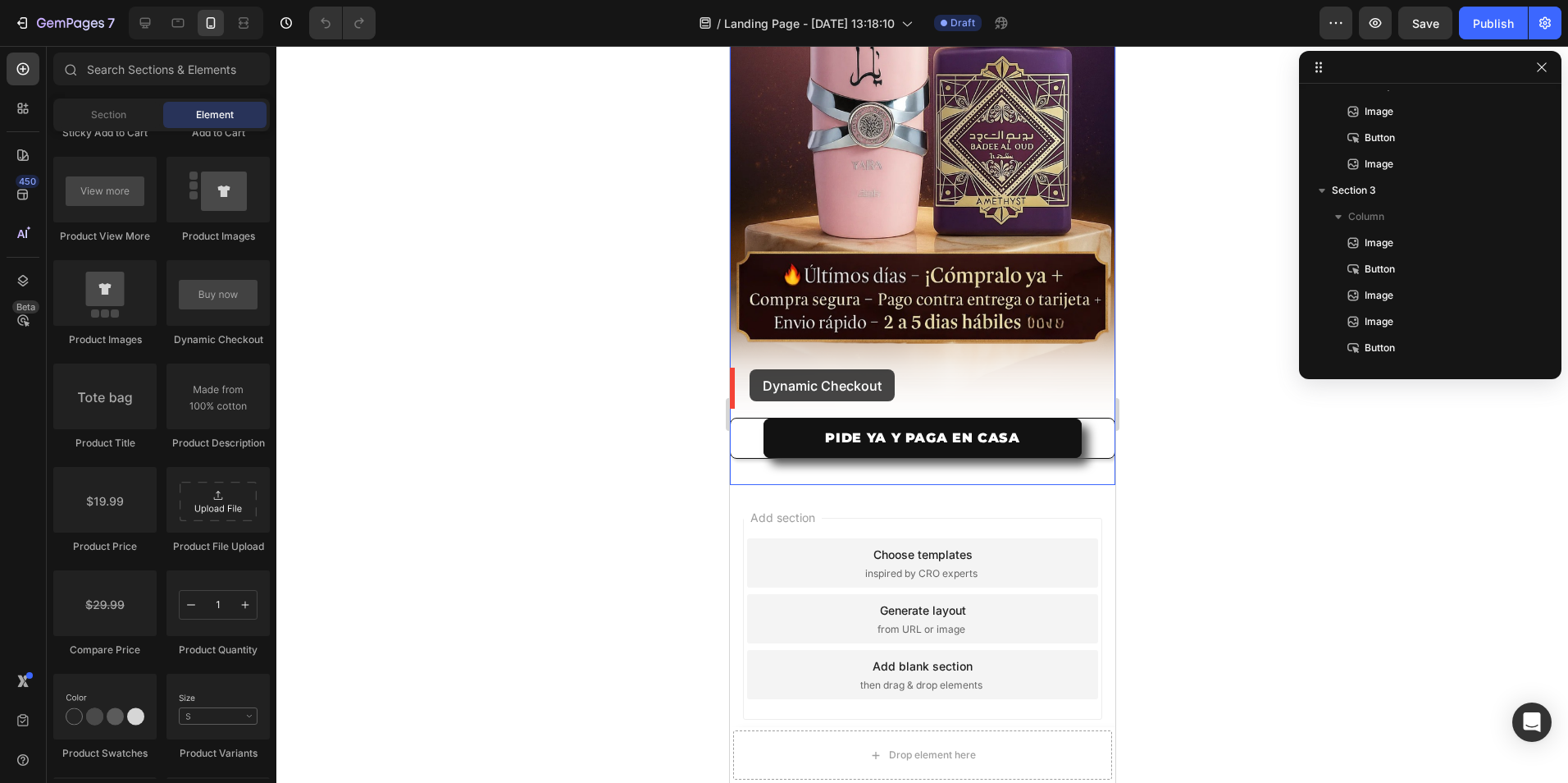
drag, startPoint x: 940, startPoint y: 361, endPoint x: 749, endPoint y: 369, distance: 191.2
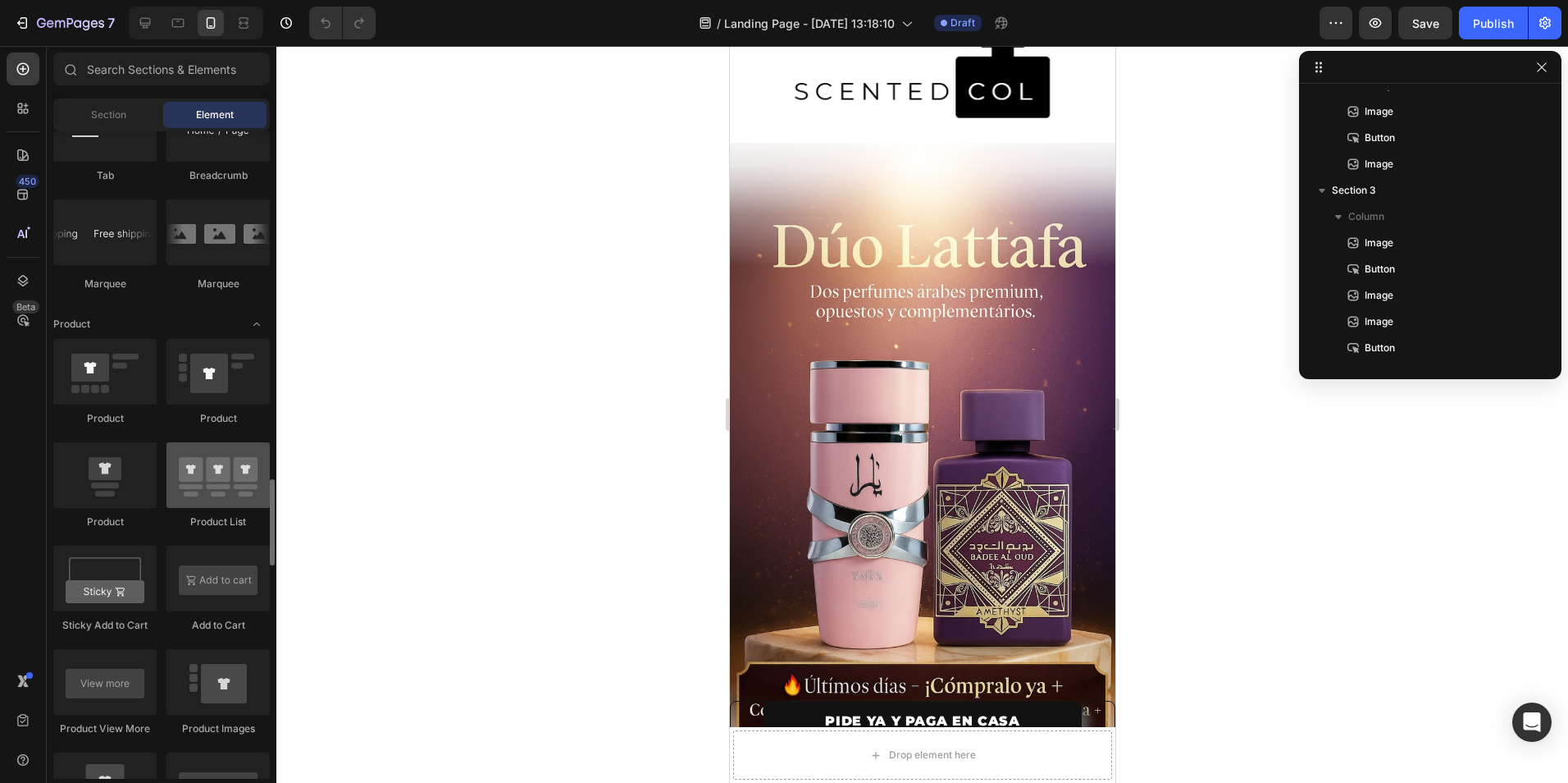
scroll to position [2000, 0]
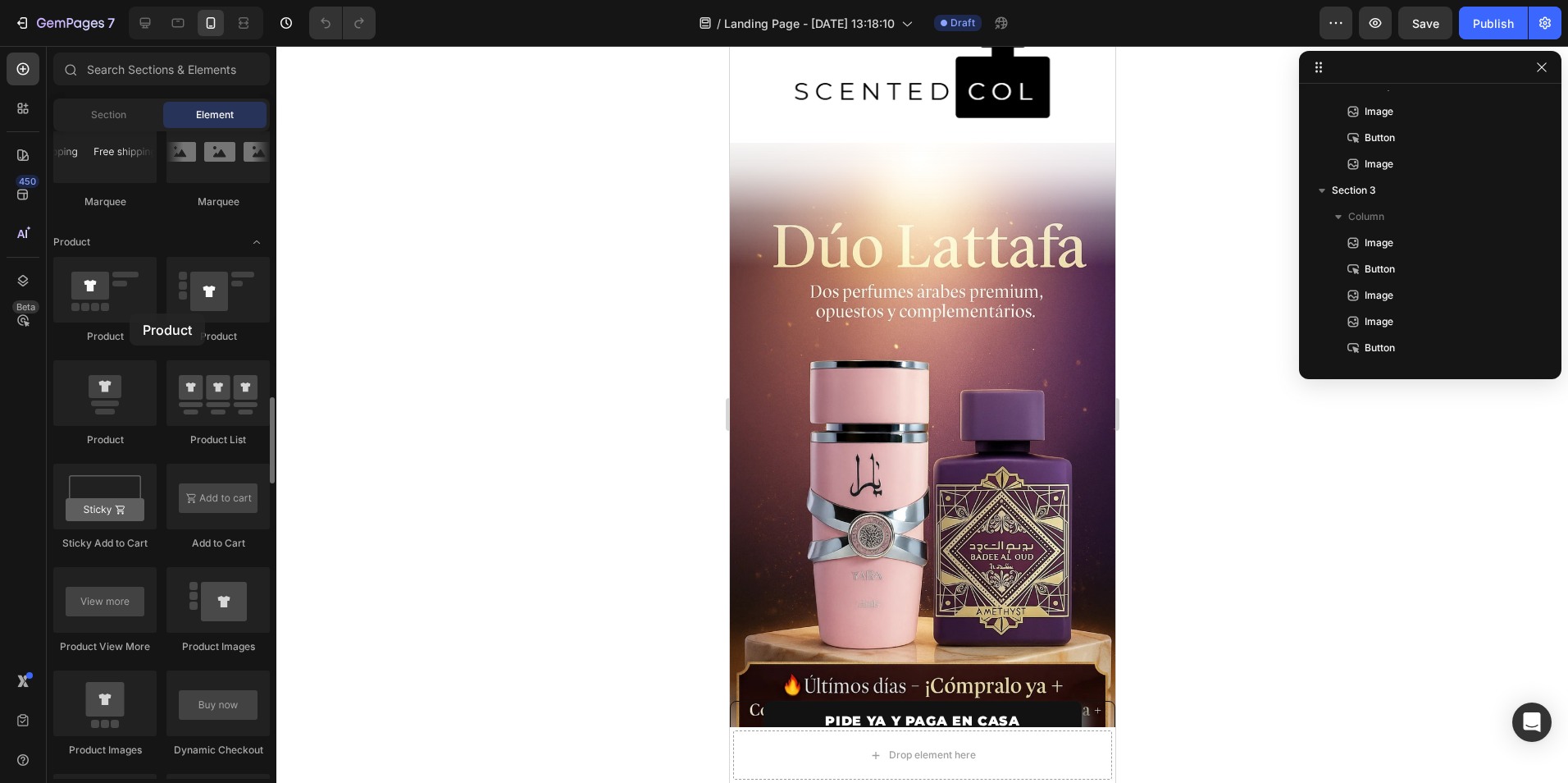
drag, startPoint x: 91, startPoint y: 311, endPoint x: 111, endPoint y: 344, distance: 38.6
click at [96, 308] on div at bounding box center [105, 289] width 103 height 65
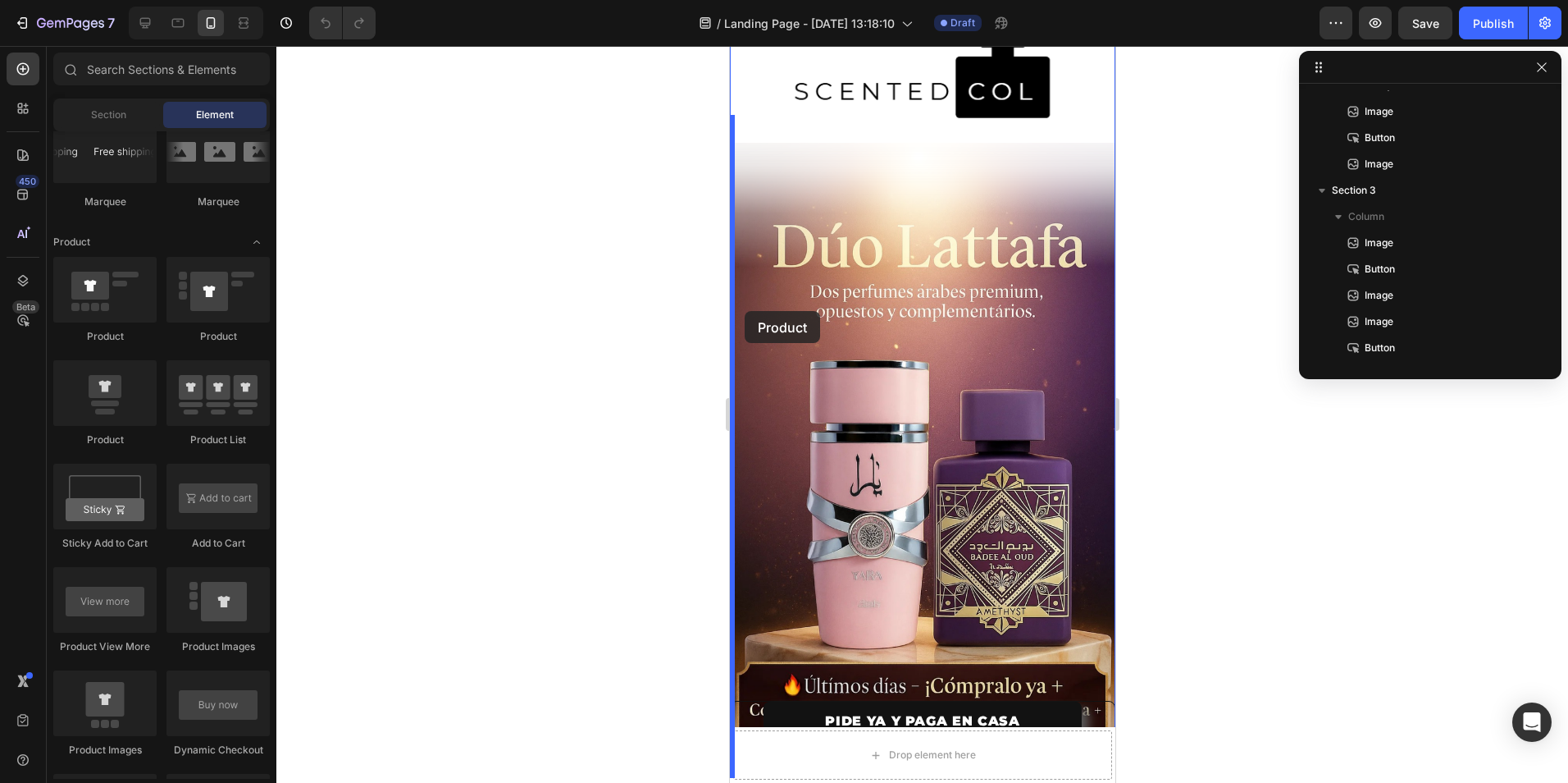
drag, startPoint x: 1130, startPoint y: 441, endPoint x: 1454, endPoint y: 361, distance: 333.7
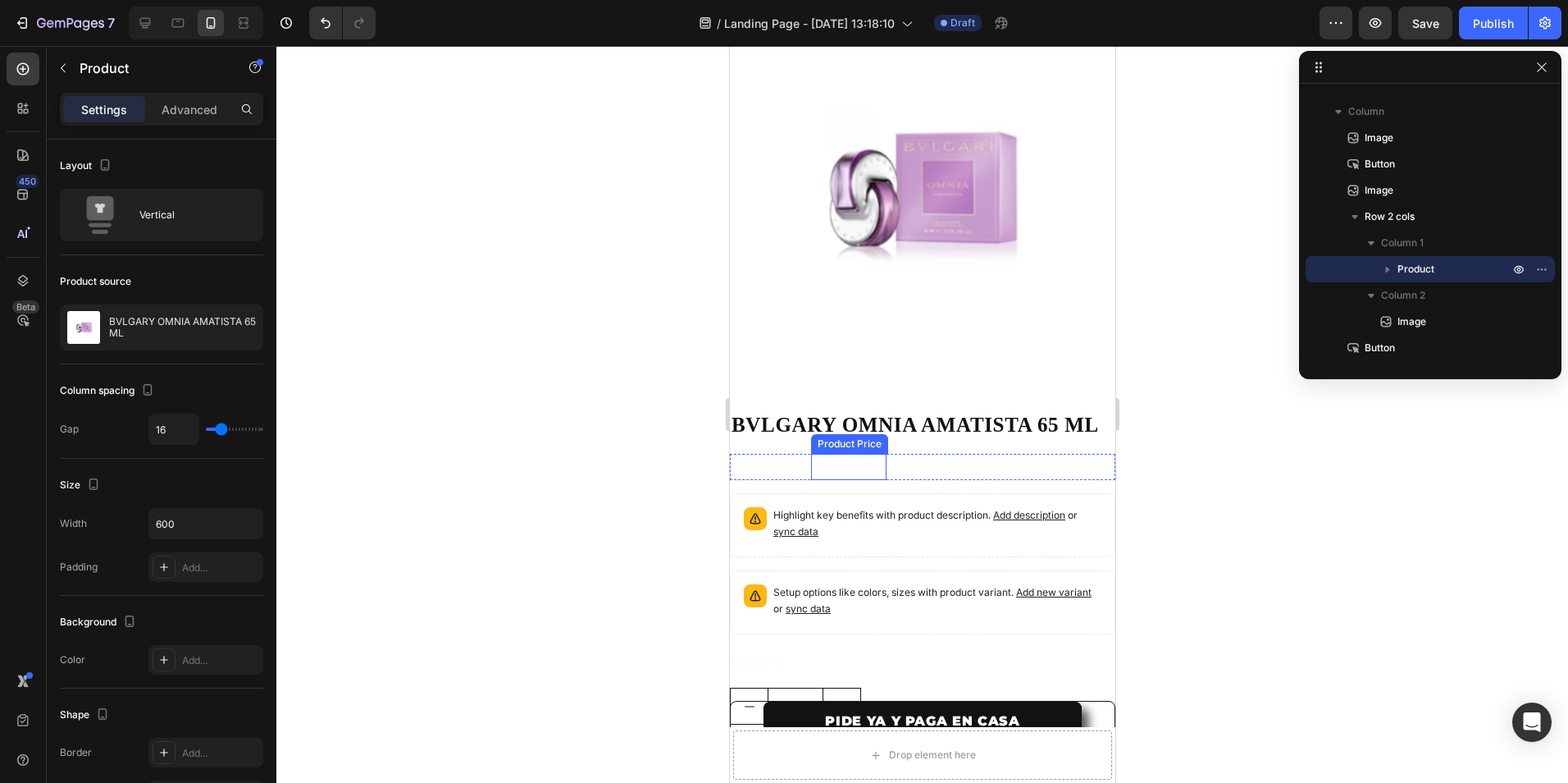
scroll to position [2624, 0]
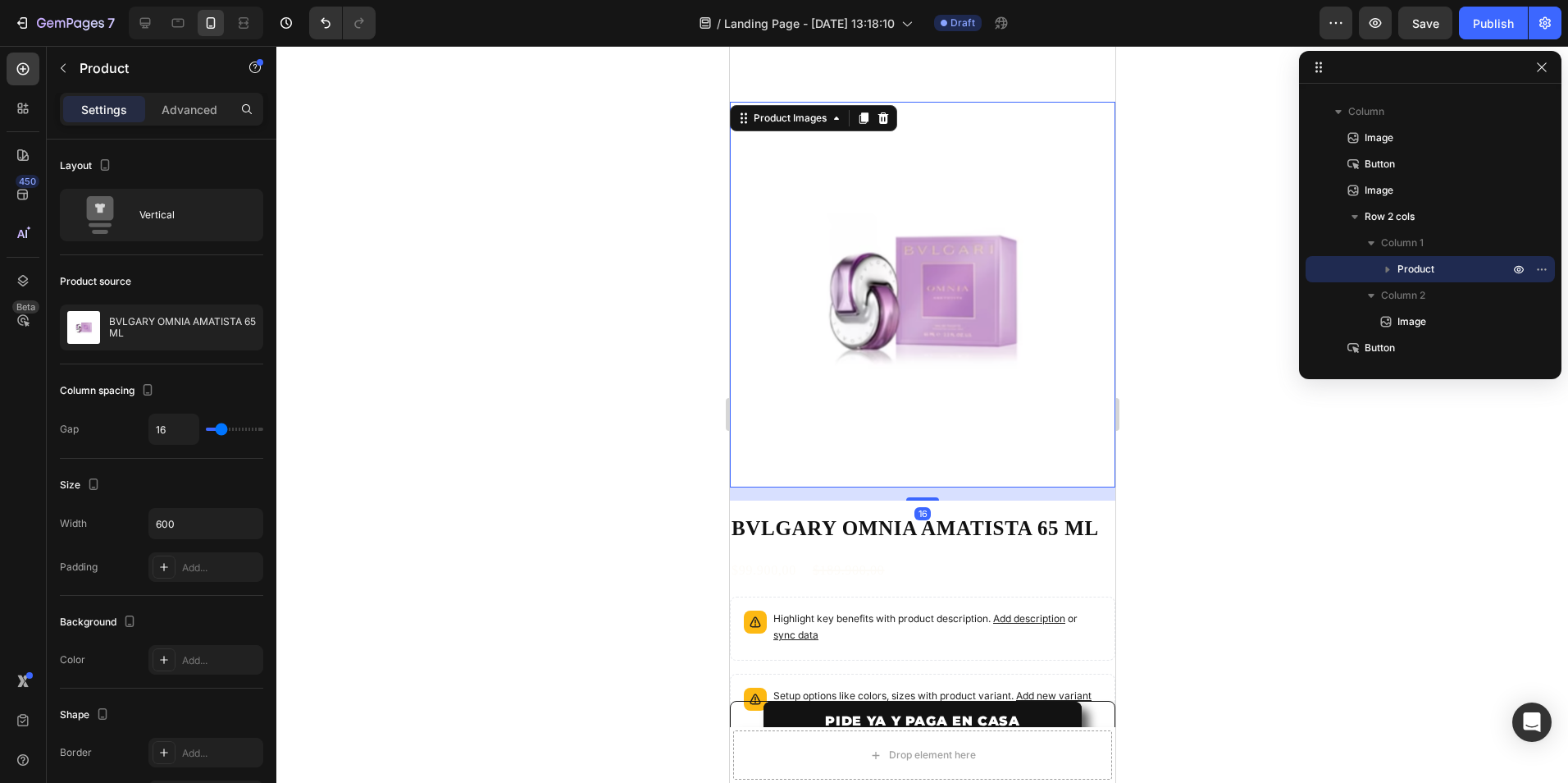
click at [849, 356] on img at bounding box center [922, 295] width 386 height 386
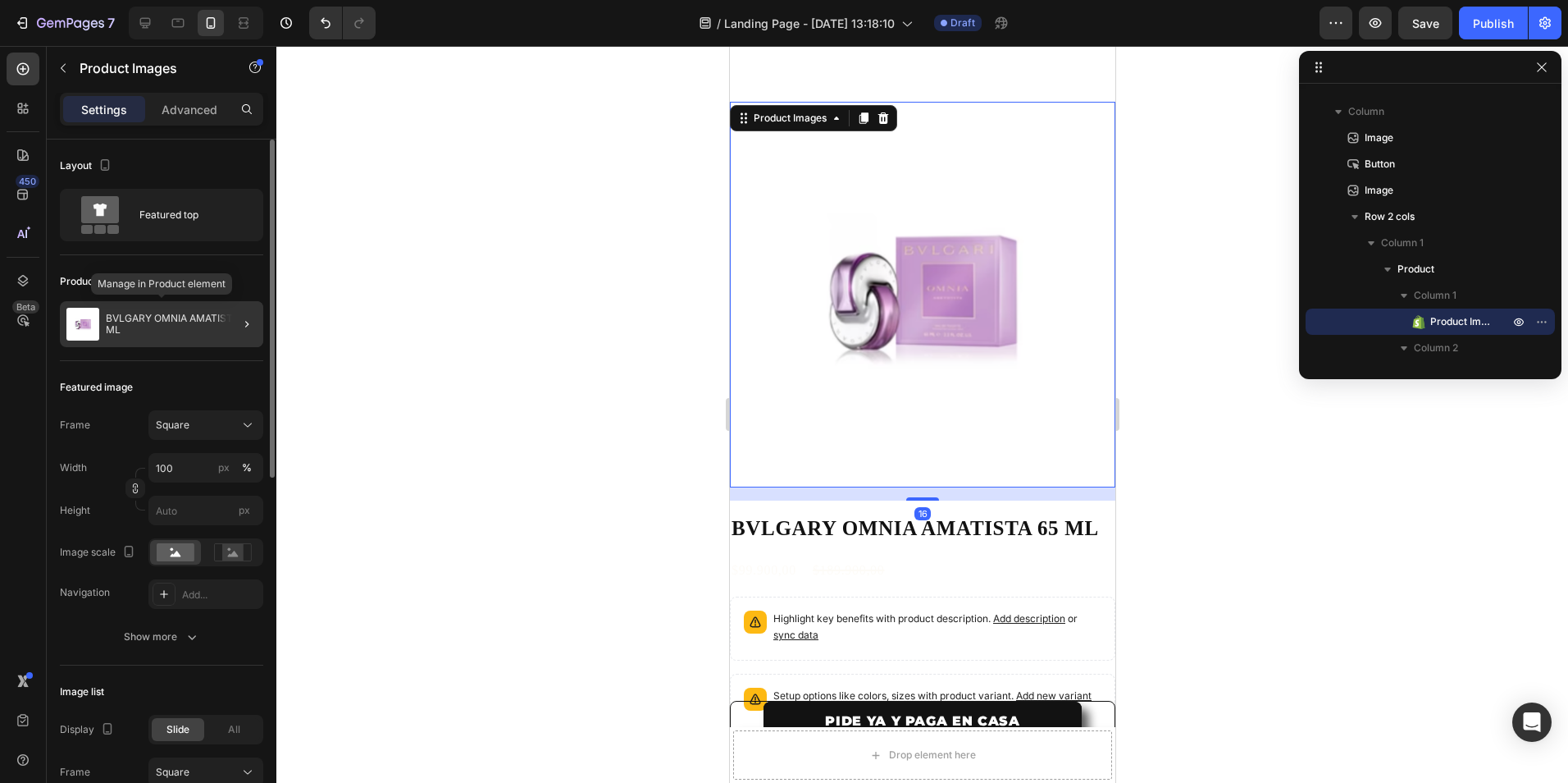
click at [181, 308] on div "BVLGARY OMNIA AMATISTA 65 ML" at bounding box center [161, 324] width 204 height 46
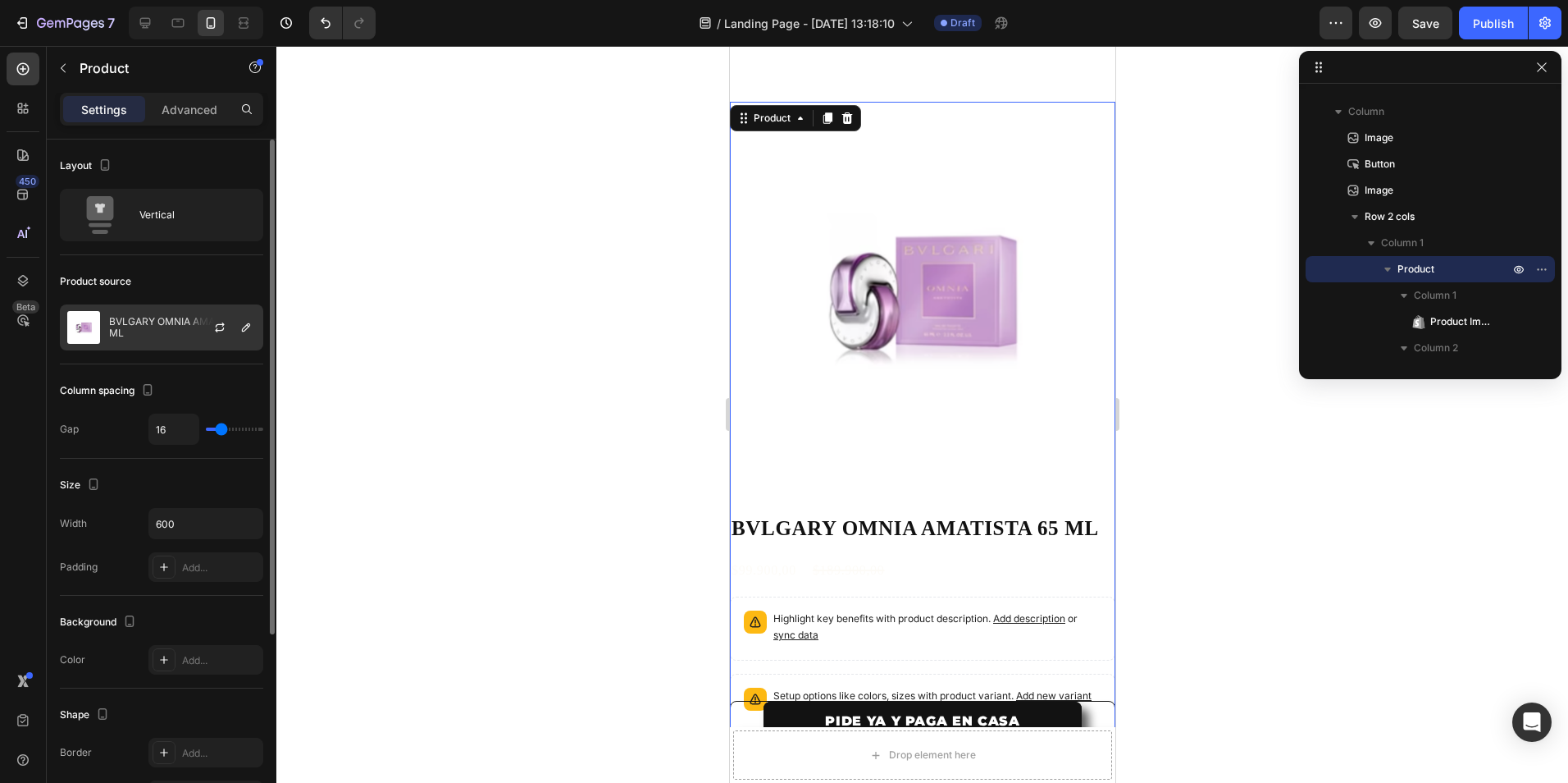
click at [193, 337] on div at bounding box center [226, 327] width 72 height 44
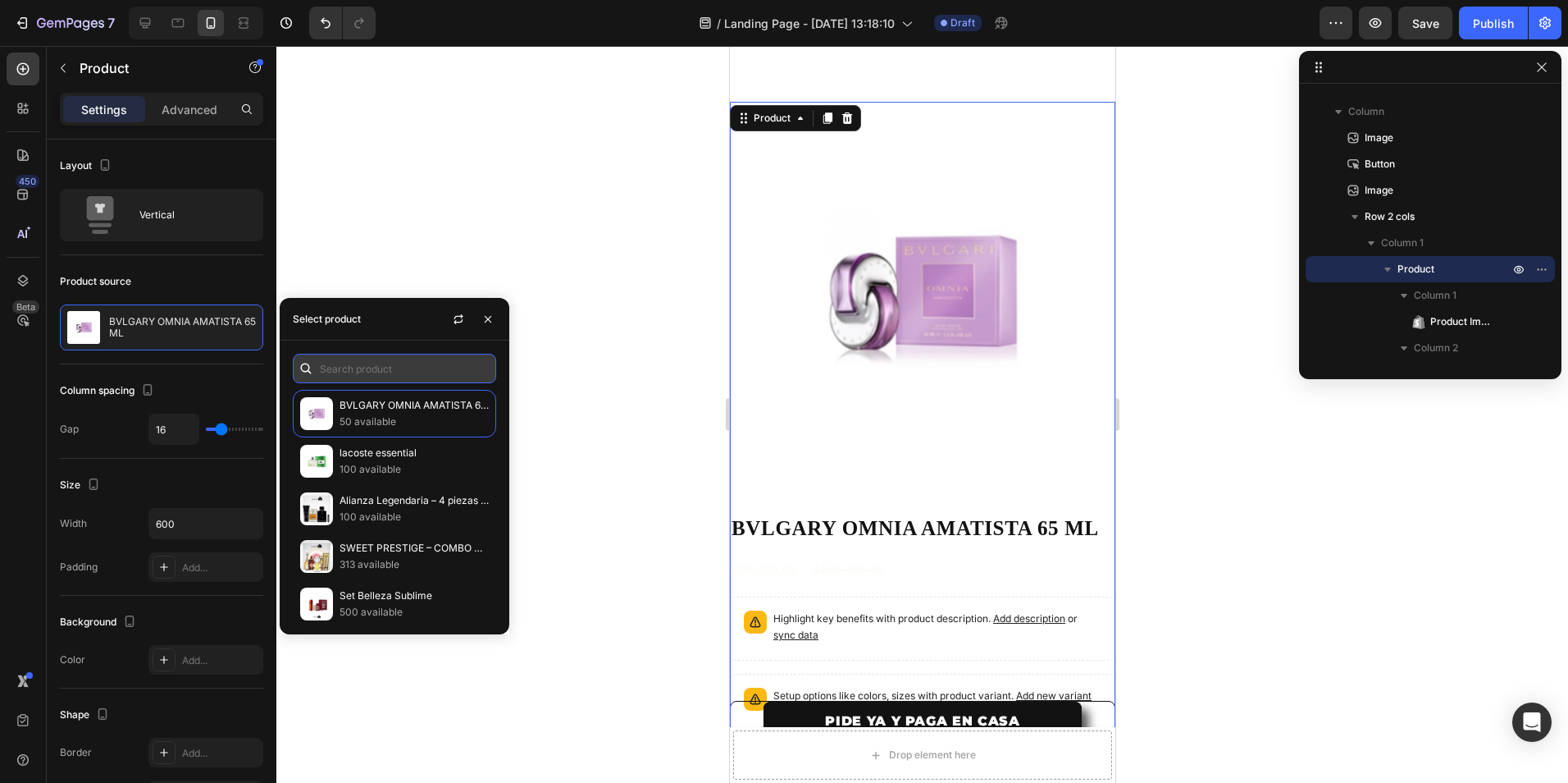
click at [360, 379] on input "text" at bounding box center [394, 368] width 204 height 30
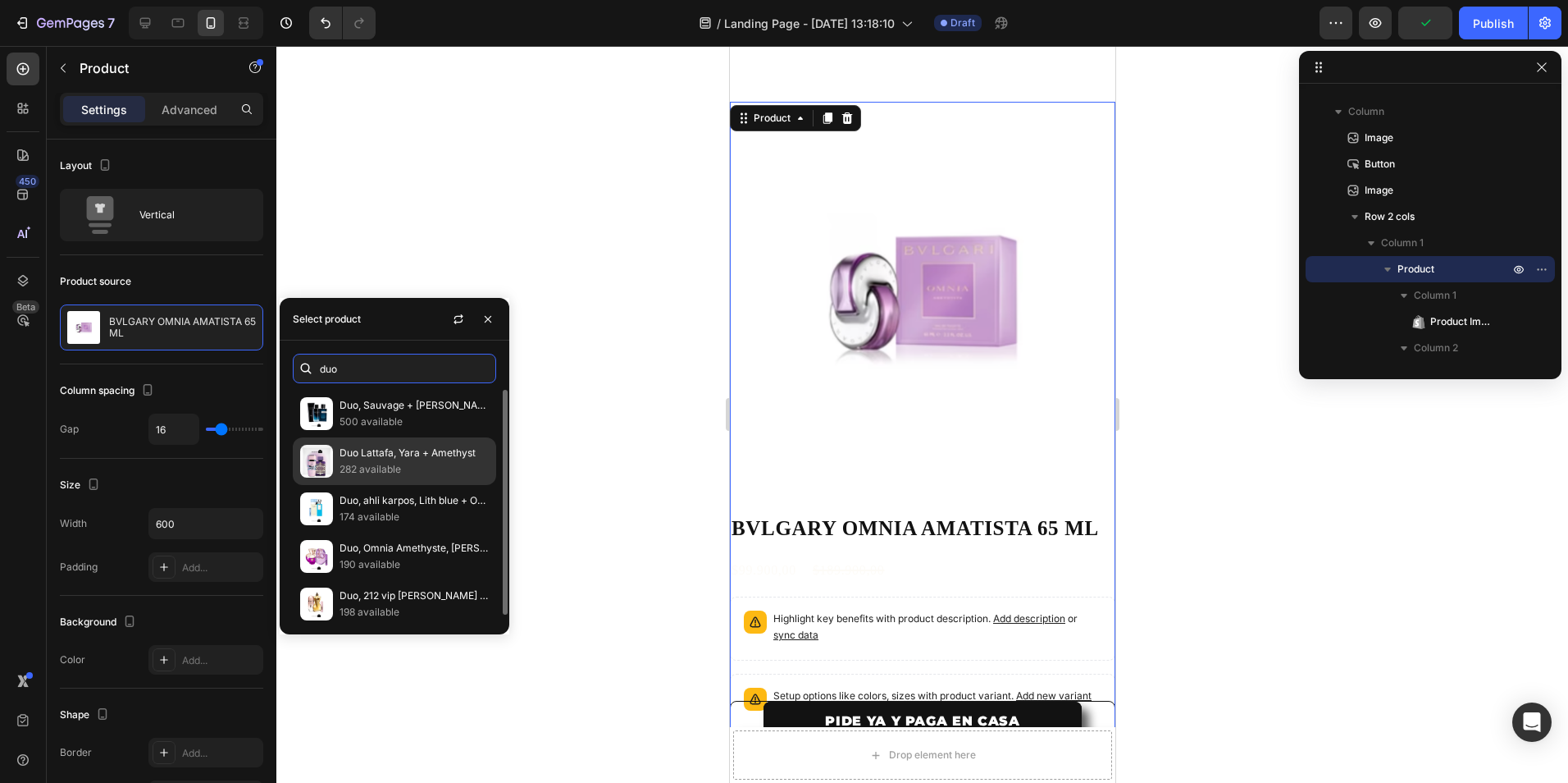
type input "duo"
click at [396, 485] on div "Duo Lattafa, Yara + Amethyst 282 available" at bounding box center [394, 508] width 204 height 48
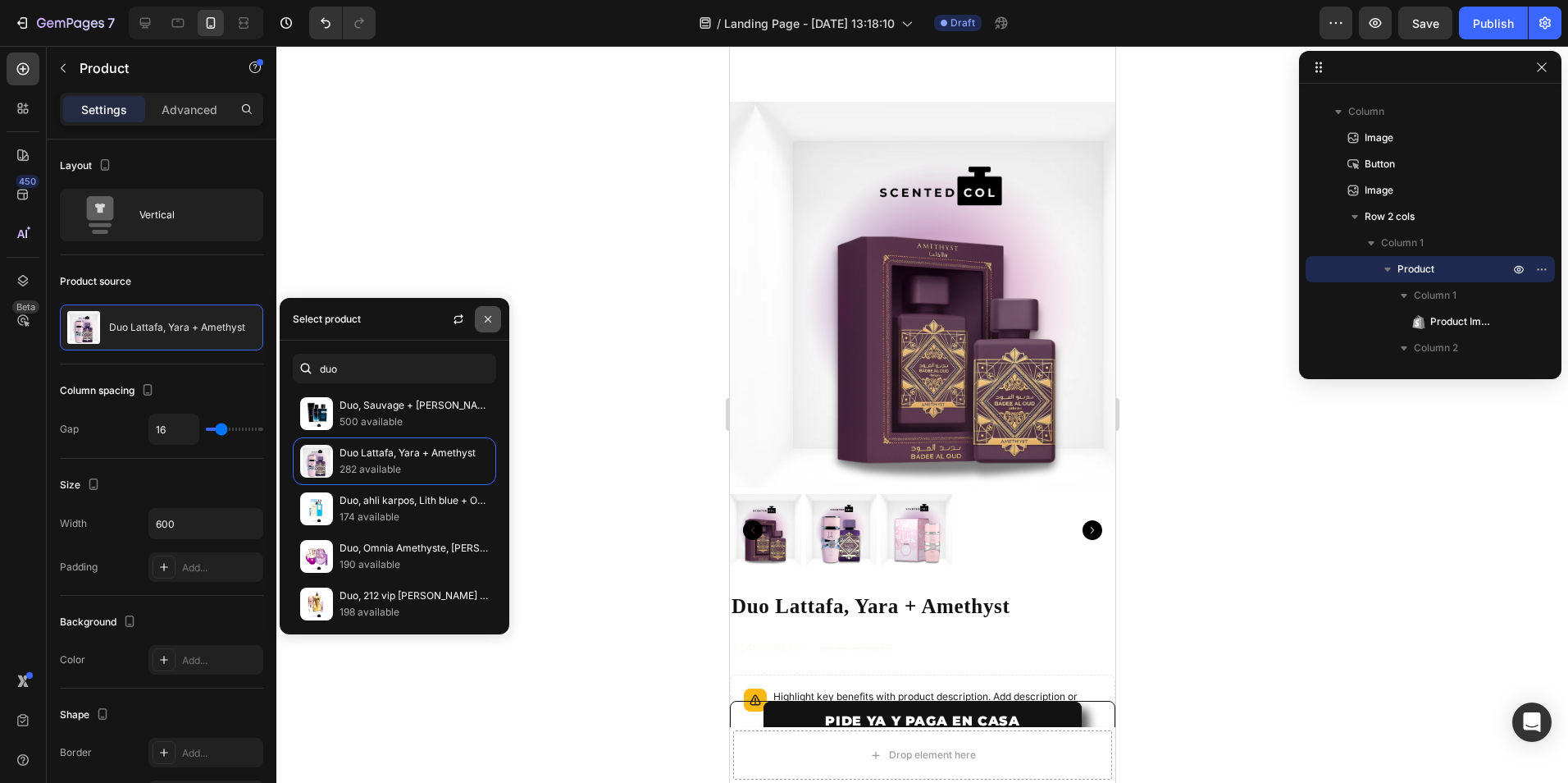
click at [487, 320] on icon "button" at bounding box center [487, 318] width 6 height 6
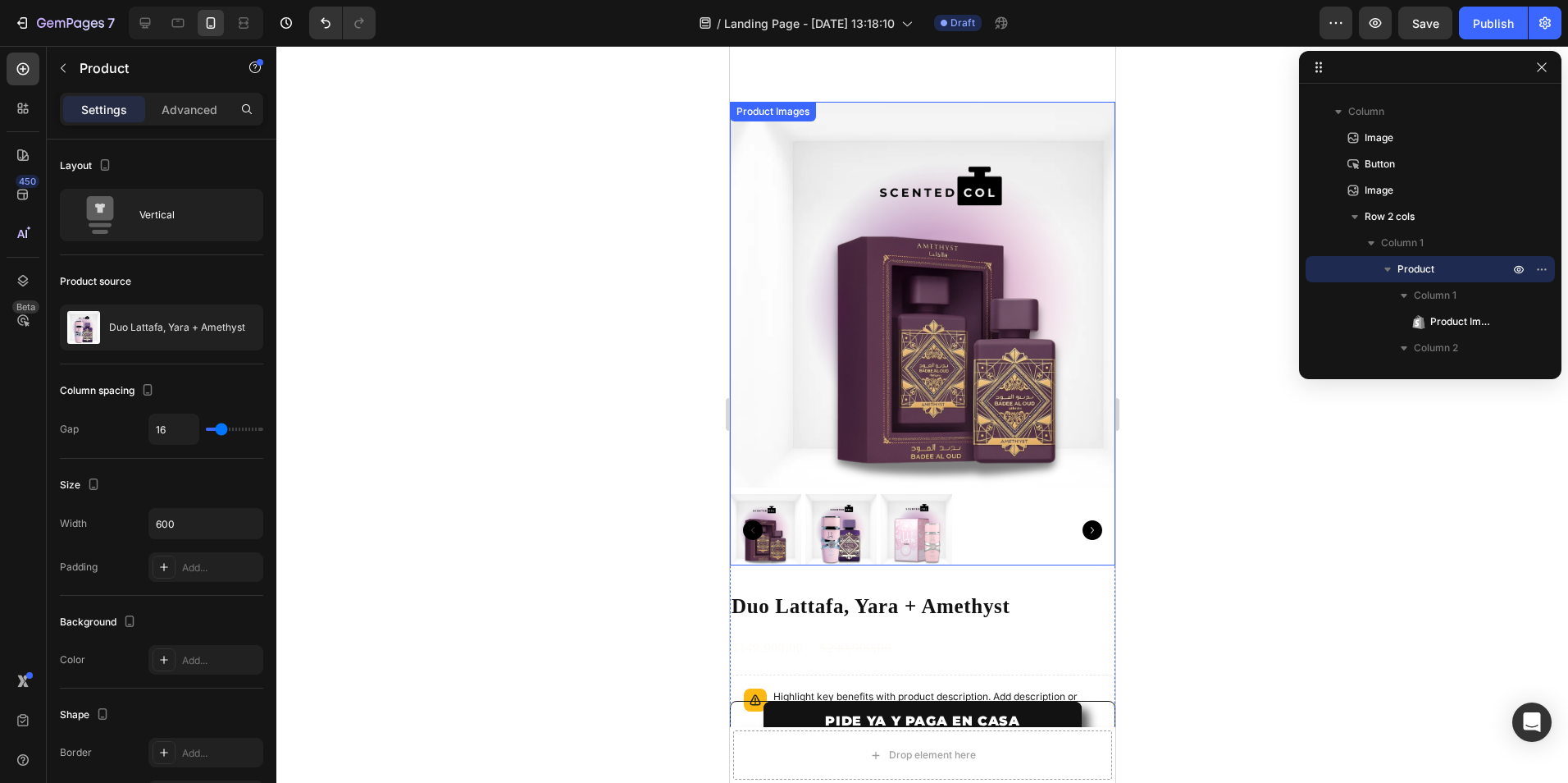
click at [759, 512] on img at bounding box center [765, 529] width 72 height 72
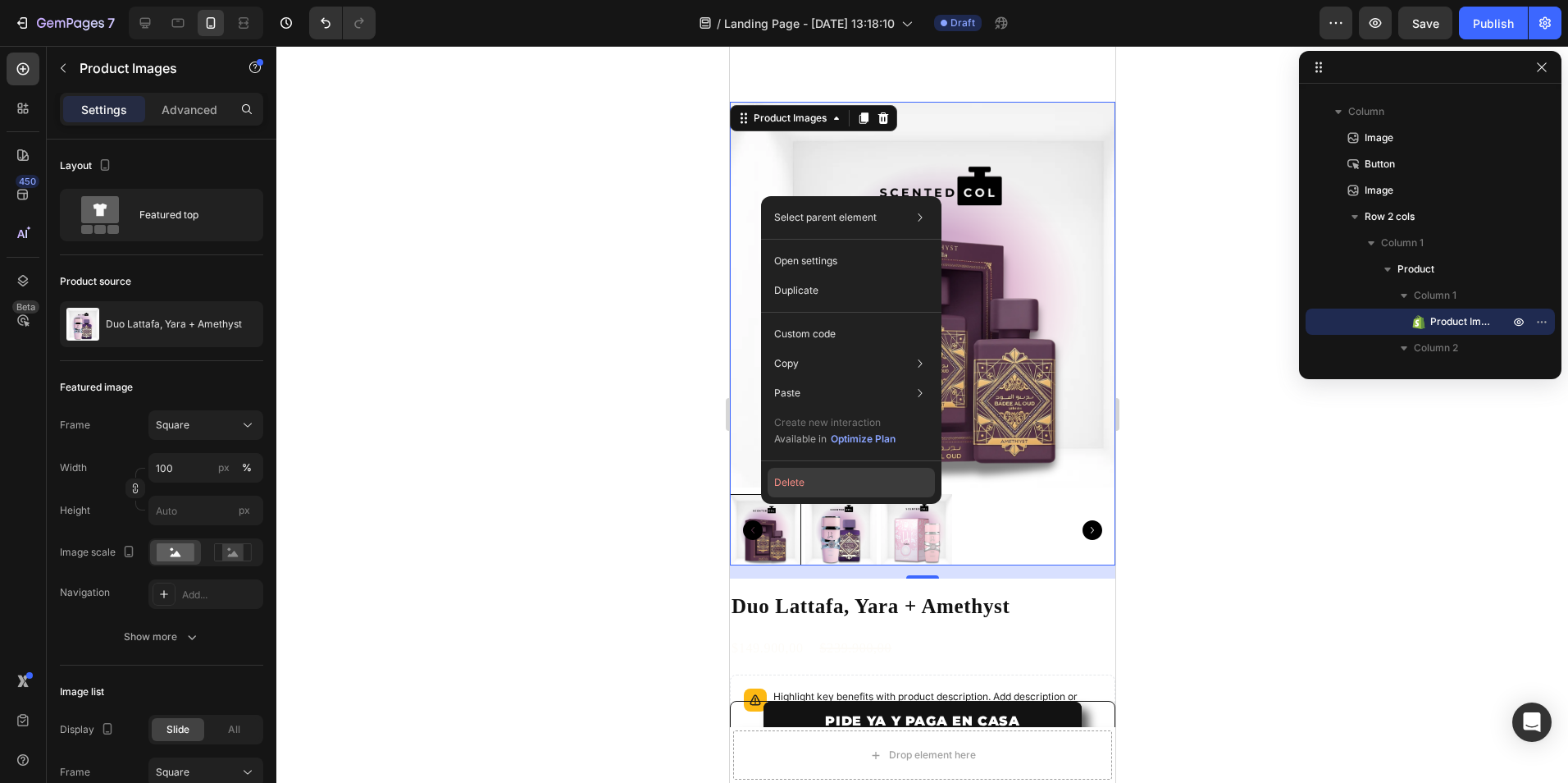
click at [786, 483] on button "Delete" at bounding box center [851, 482] width 168 height 30
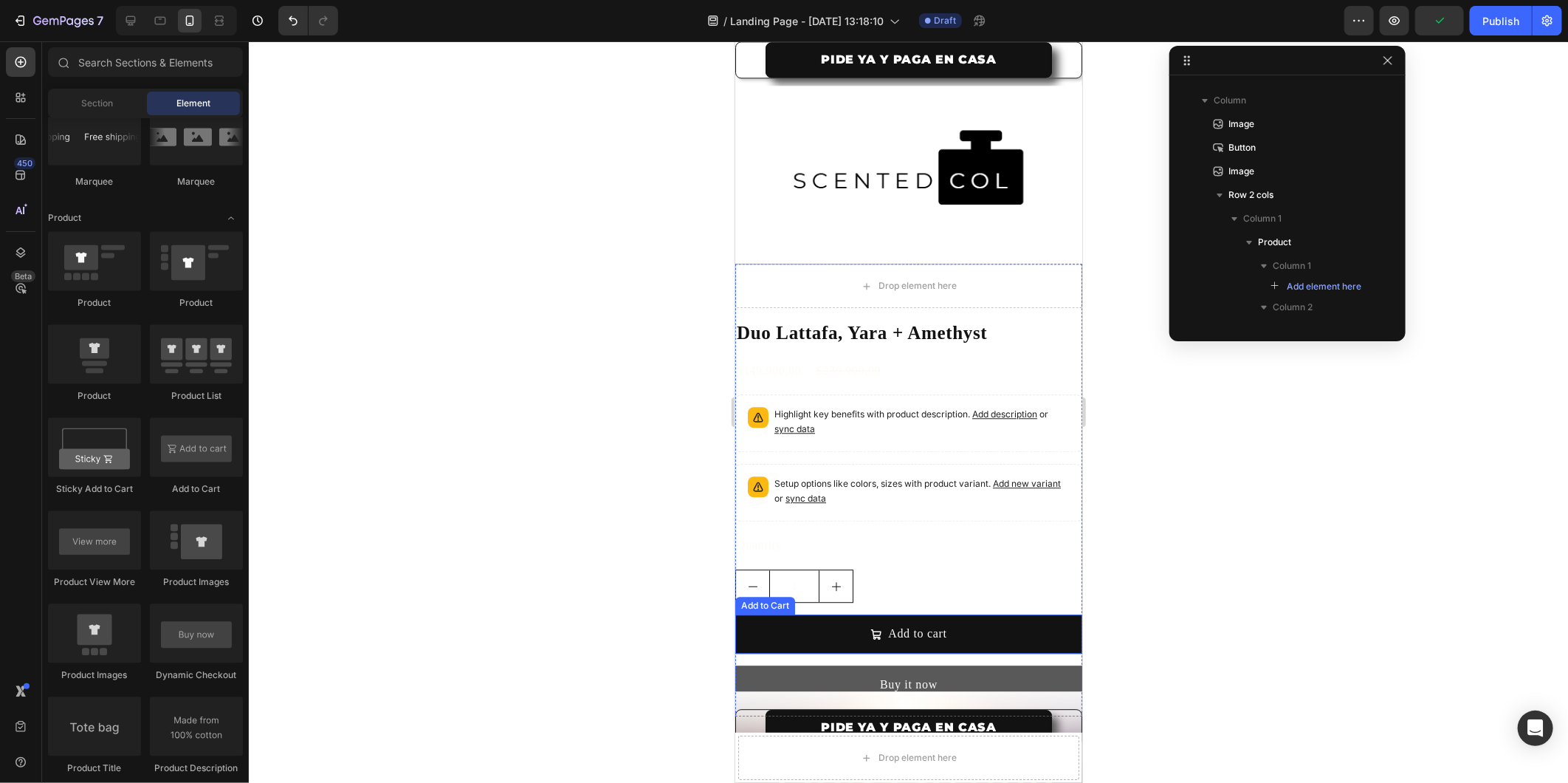
scroll to position [2229, 0]
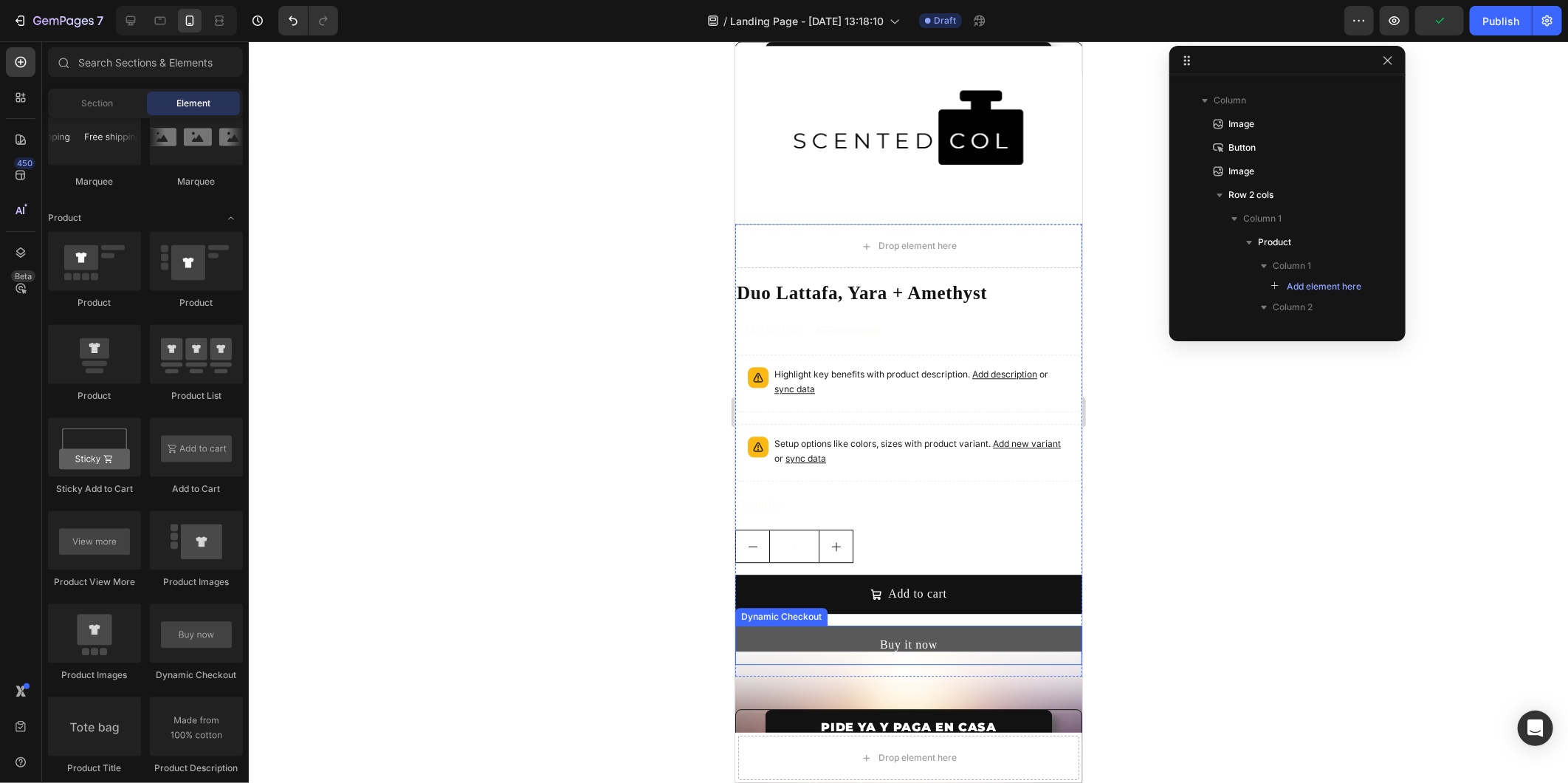
click at [856, 625] on button "Buy it now" at bounding box center [908, 644] width 347 height 39
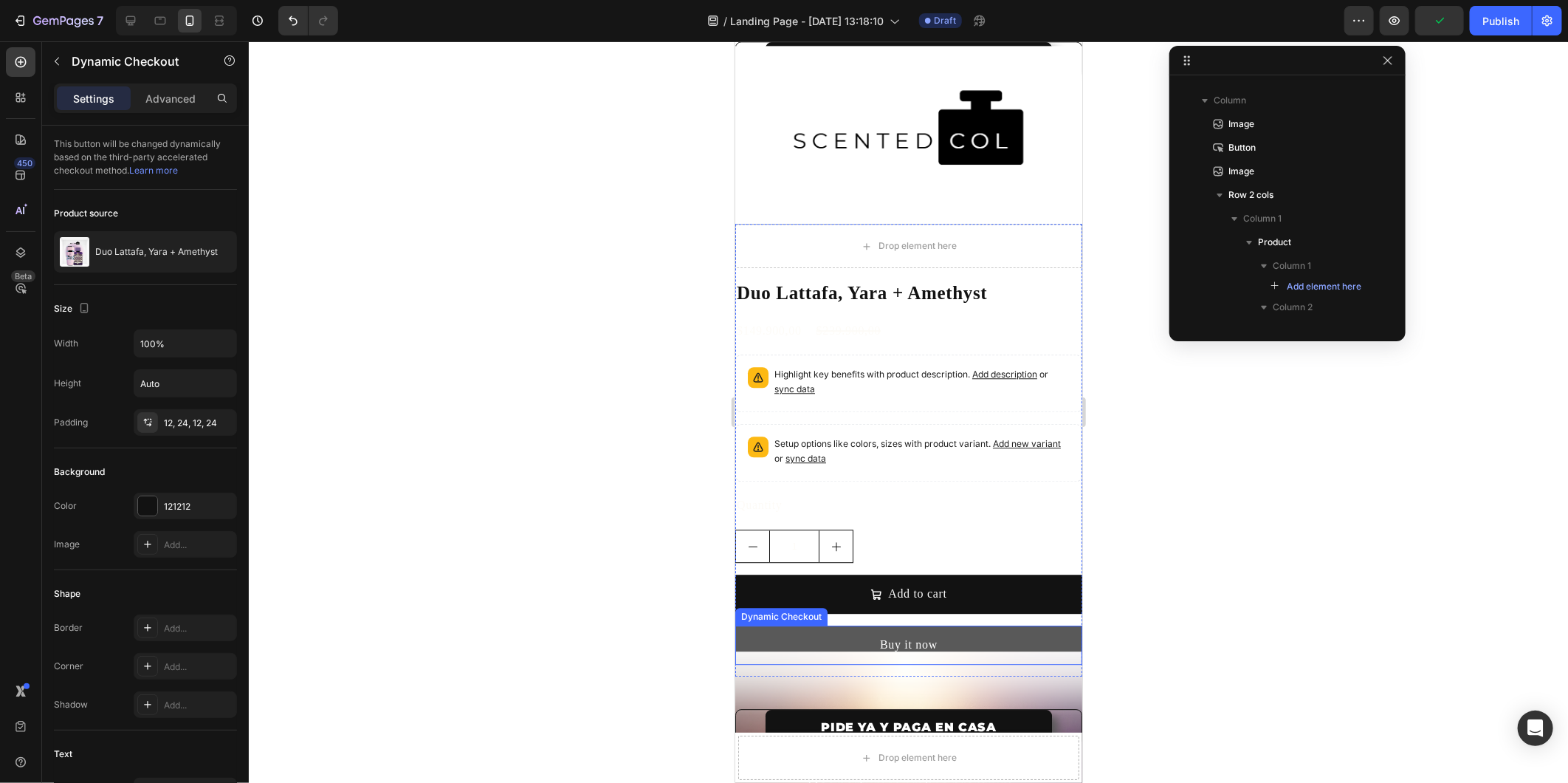
scroll to position [624, 0]
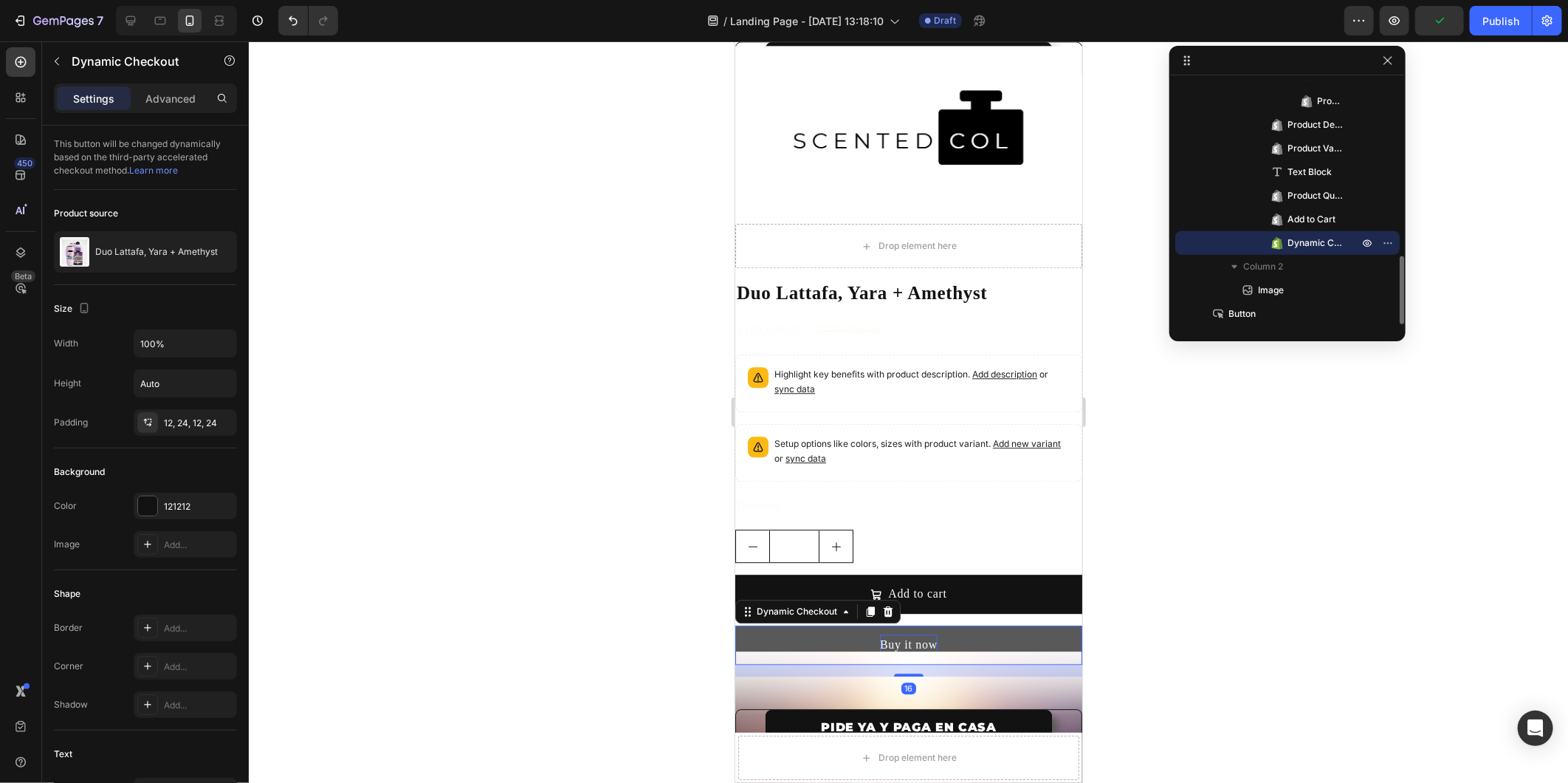
click at [879, 634] on div "Buy it now" at bounding box center [908, 644] width 58 height 21
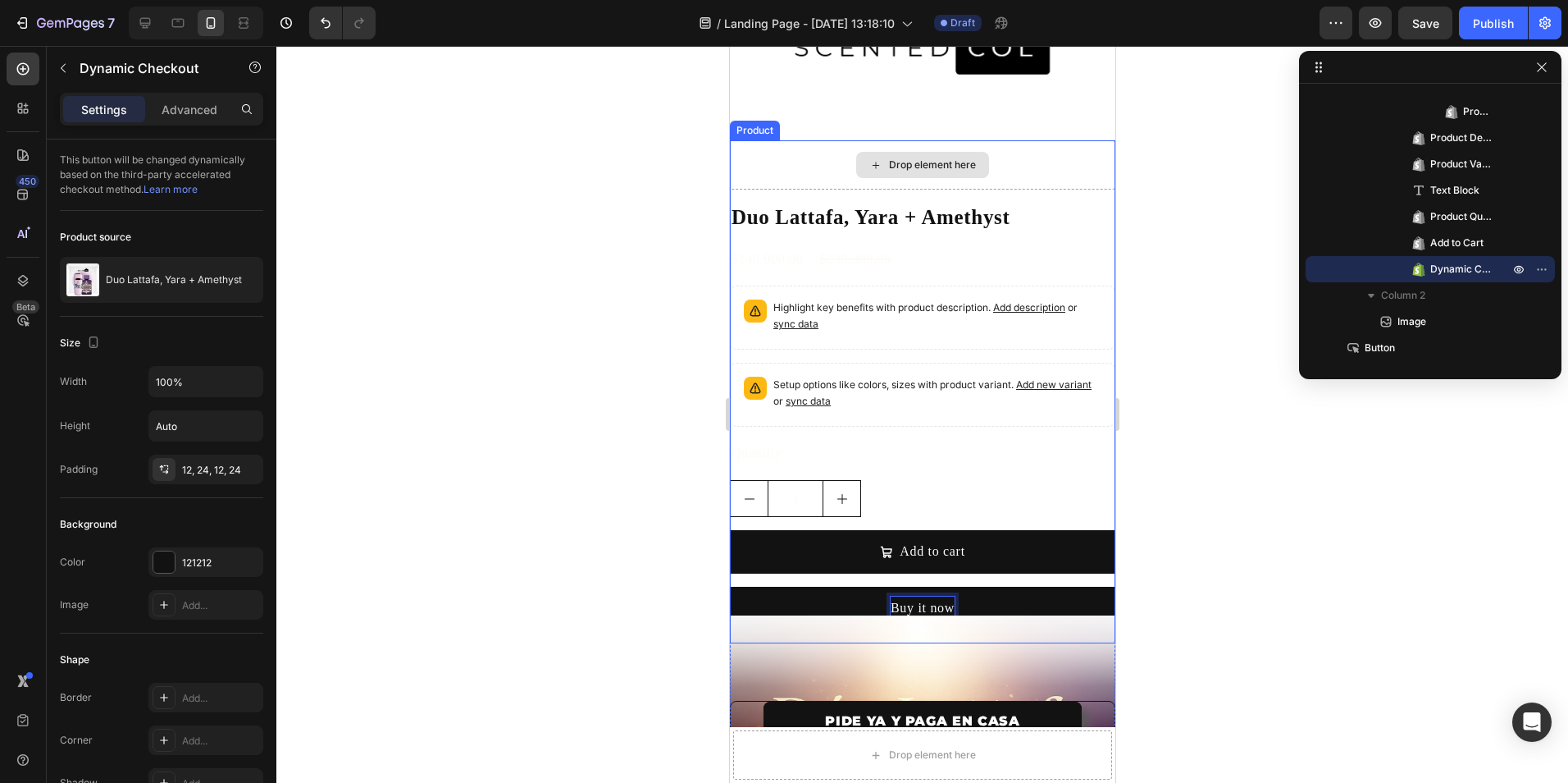
scroll to position [2642, 0]
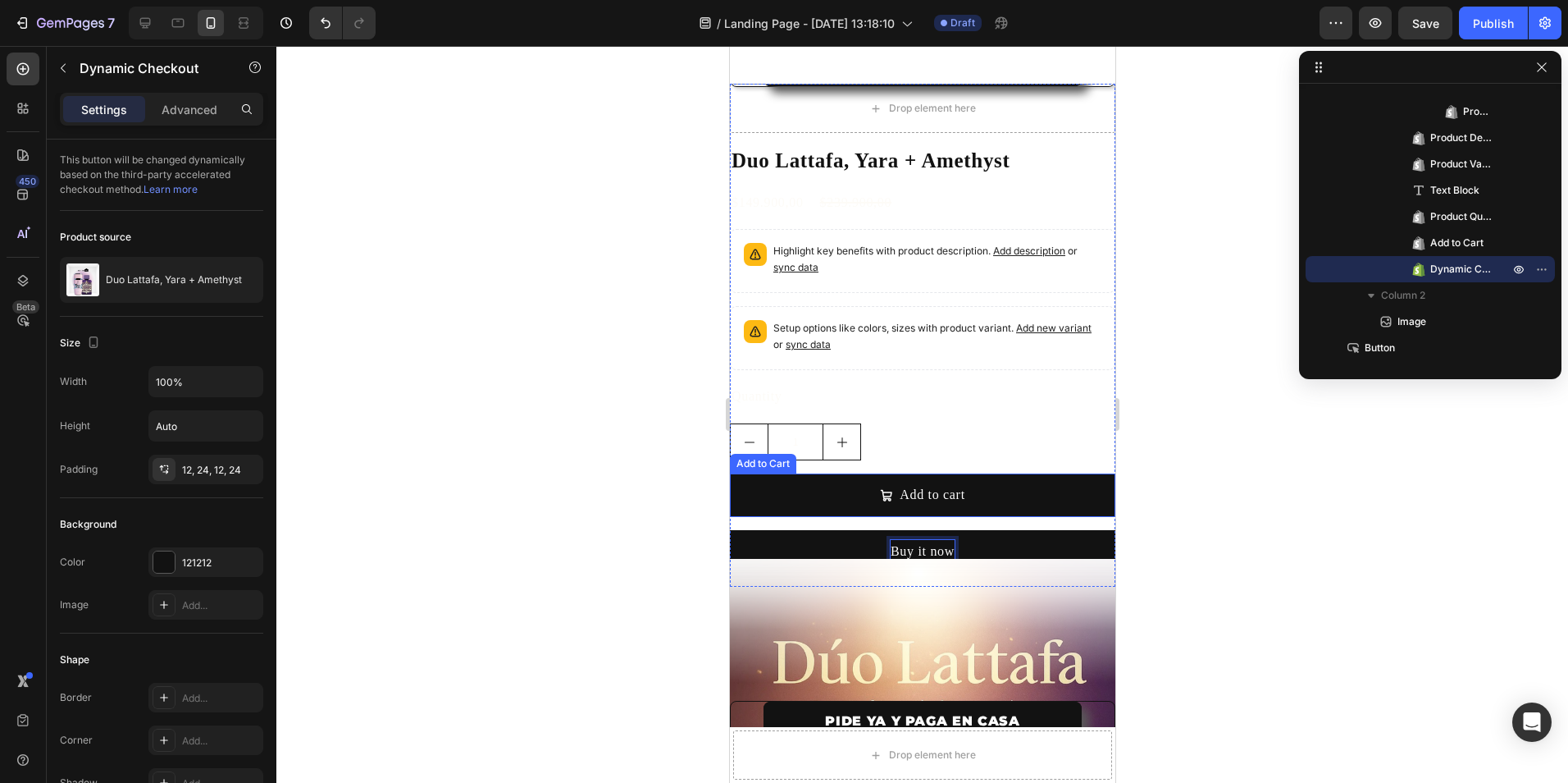
click at [607, 452] on div at bounding box center [922, 414] width 1292 height 737
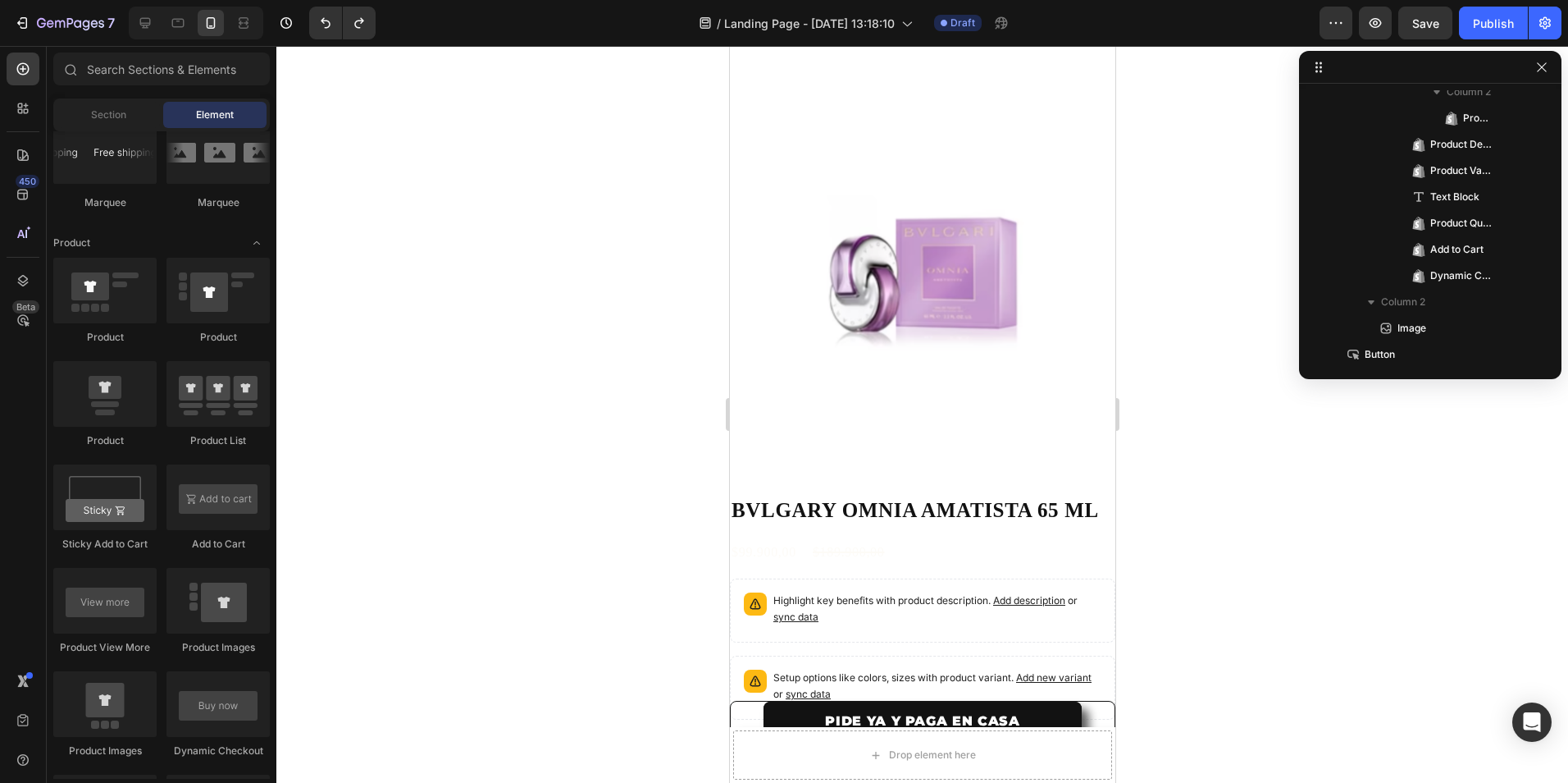
click at [609, 248] on div at bounding box center [922, 414] width 1292 height 737
click at [593, 265] on div at bounding box center [922, 414] width 1292 height 737
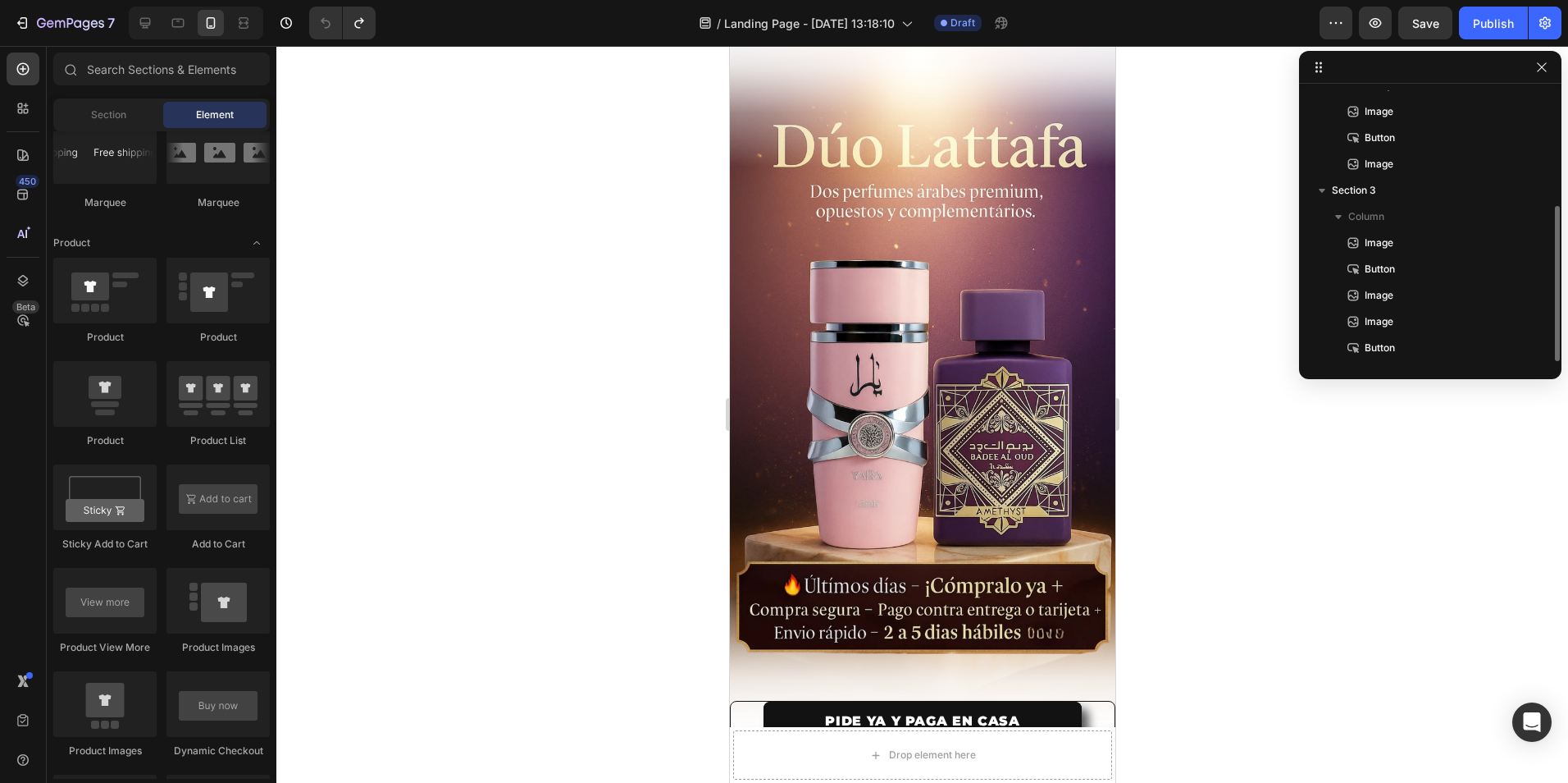
scroll to position [202, 0]
click at [31, 26] on div "7" at bounding box center [63, 23] width 101 height 20
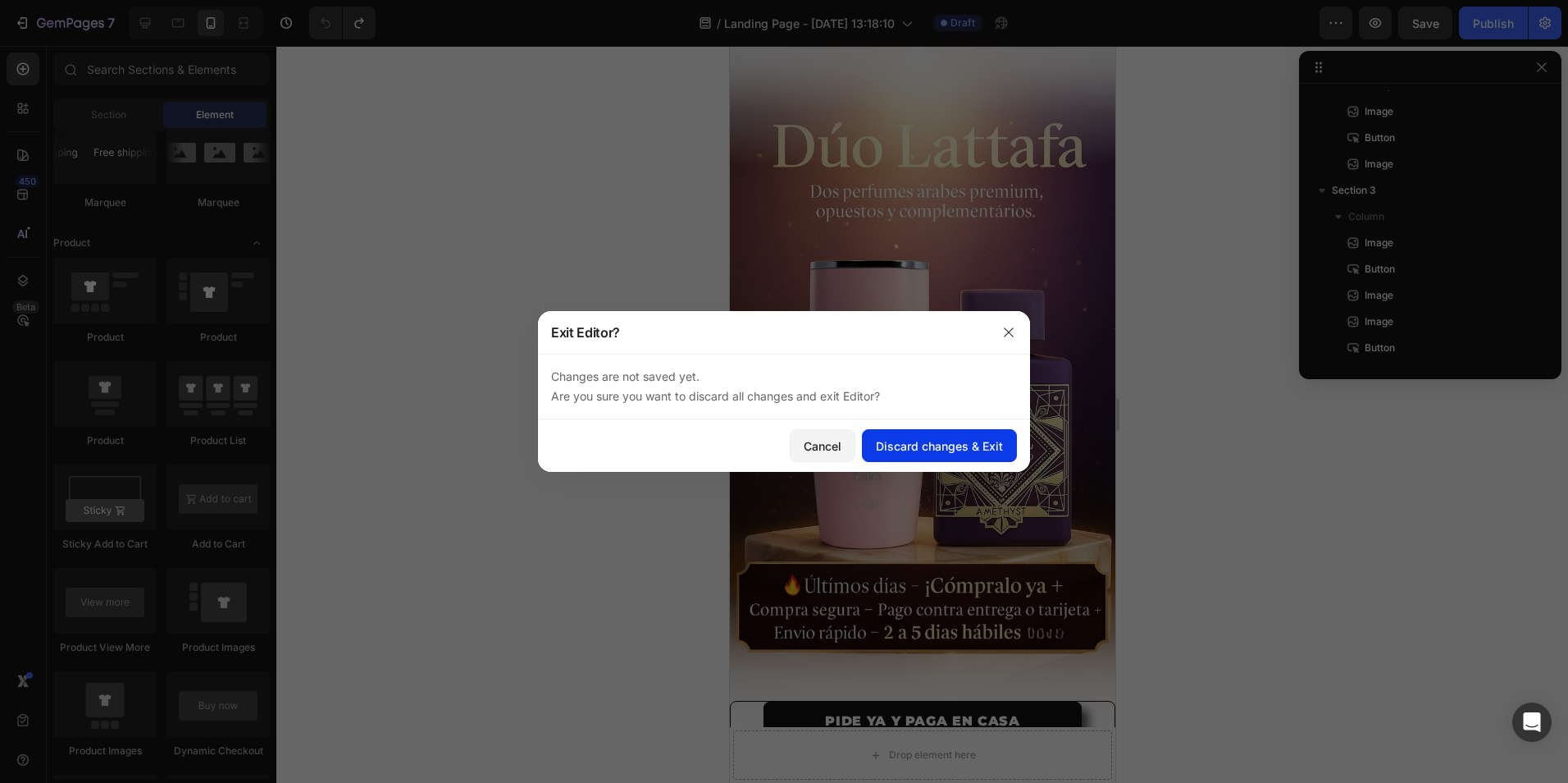
click at [928, 448] on div "Discard changes & Exit" at bounding box center [939, 446] width 127 height 17
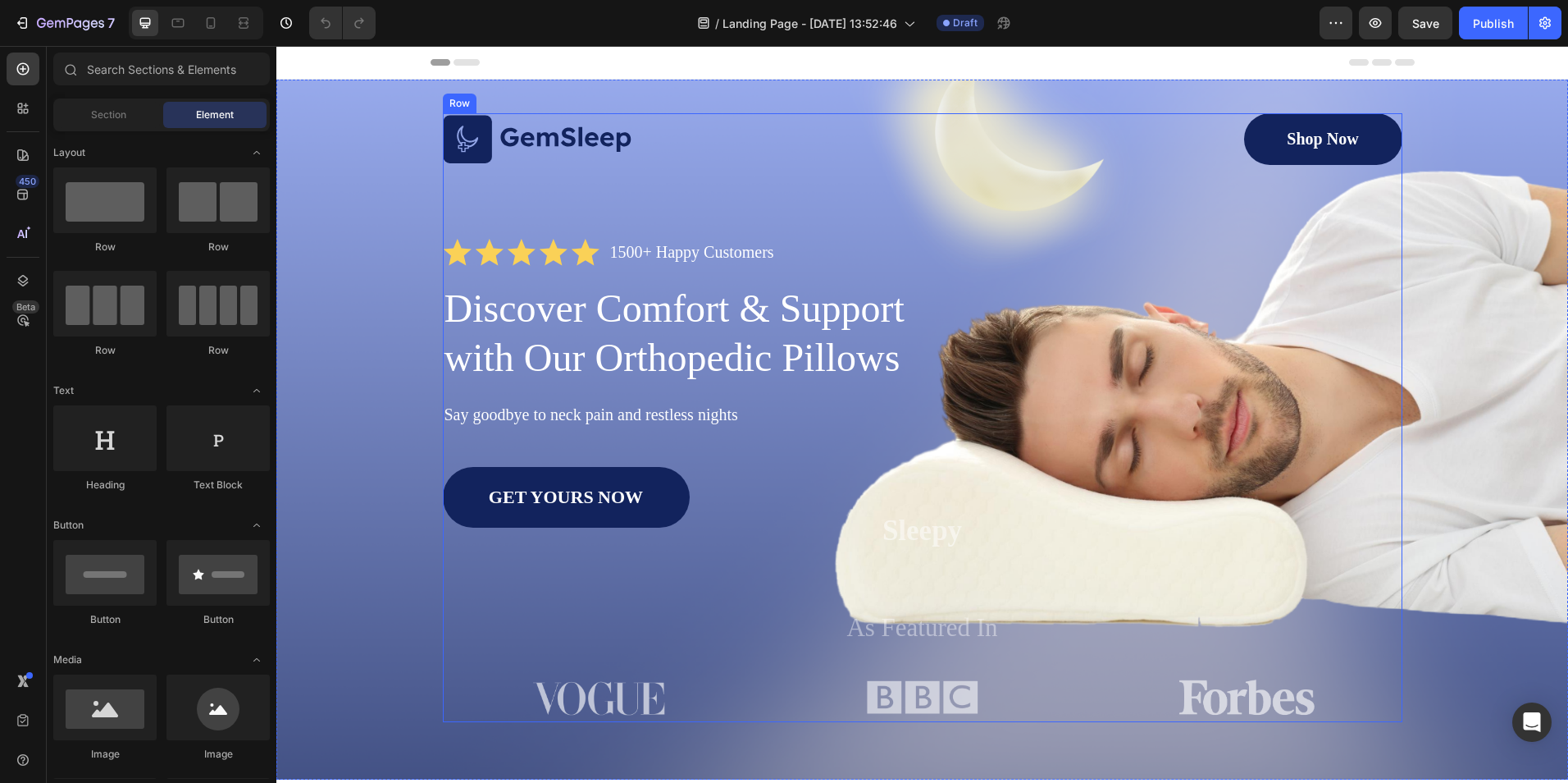
click at [601, 202] on div "Image Shop Now Button Row Icon Icon Icon Icon Icon Icon List 1500+ Happy Custom…" at bounding box center [922, 418] width 959 height 609
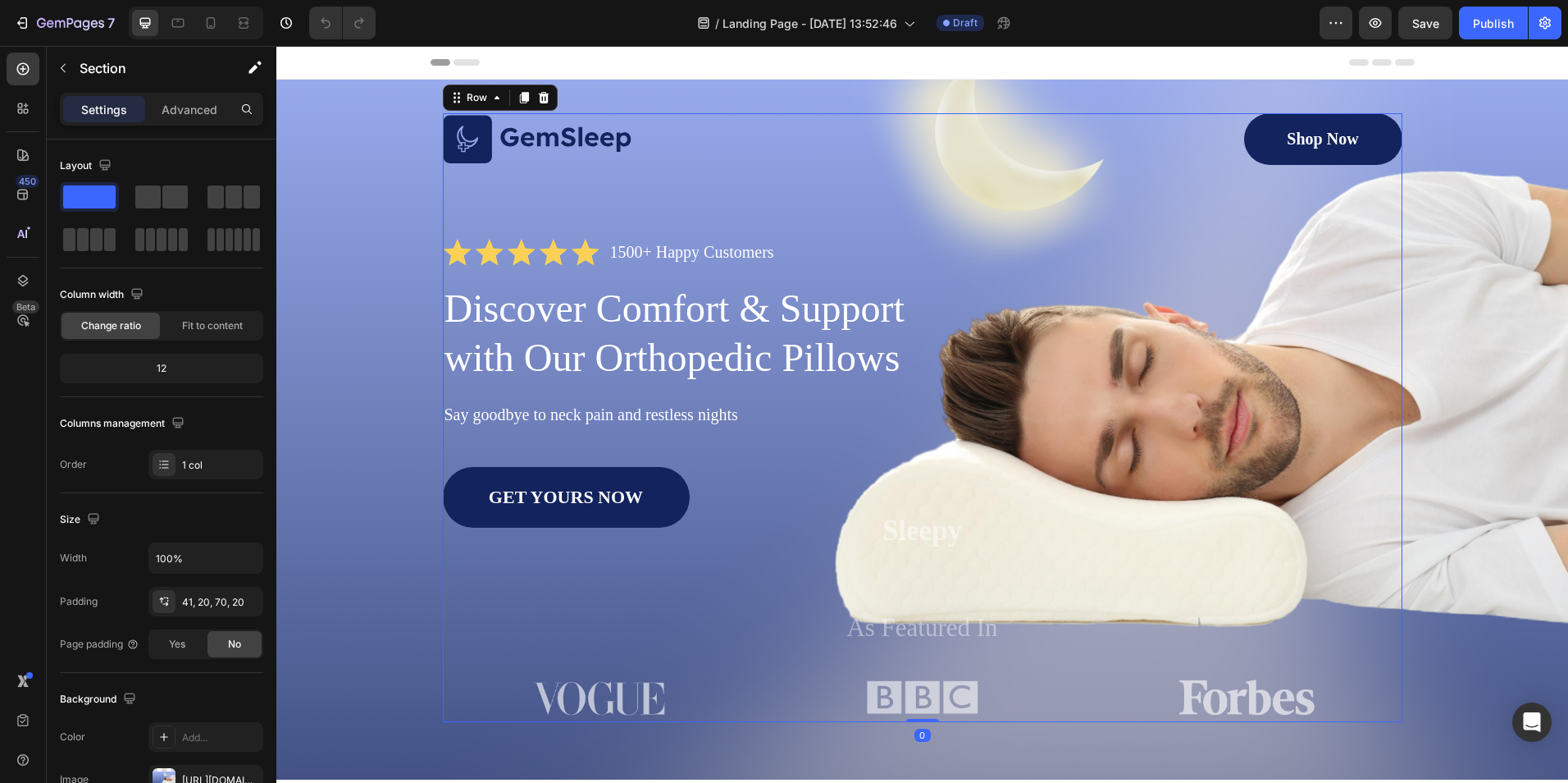
click at [436, 204] on div "Image Shop Now Button Row Icon Icon Icon Icon Icon Icon List 1500+ Happy Custom…" at bounding box center [922, 418] width 1259 height 609
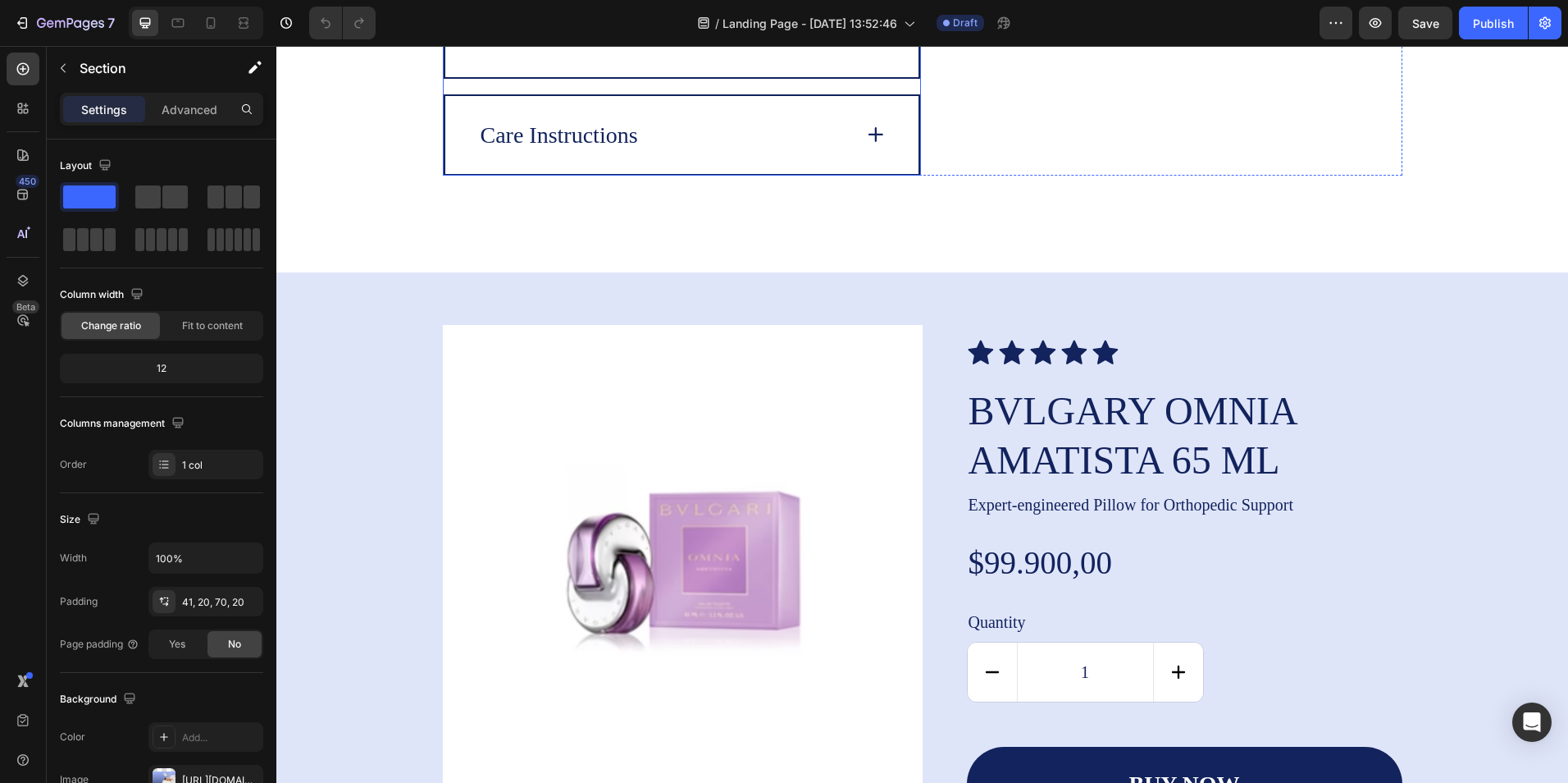
scroll to position [4232, 0]
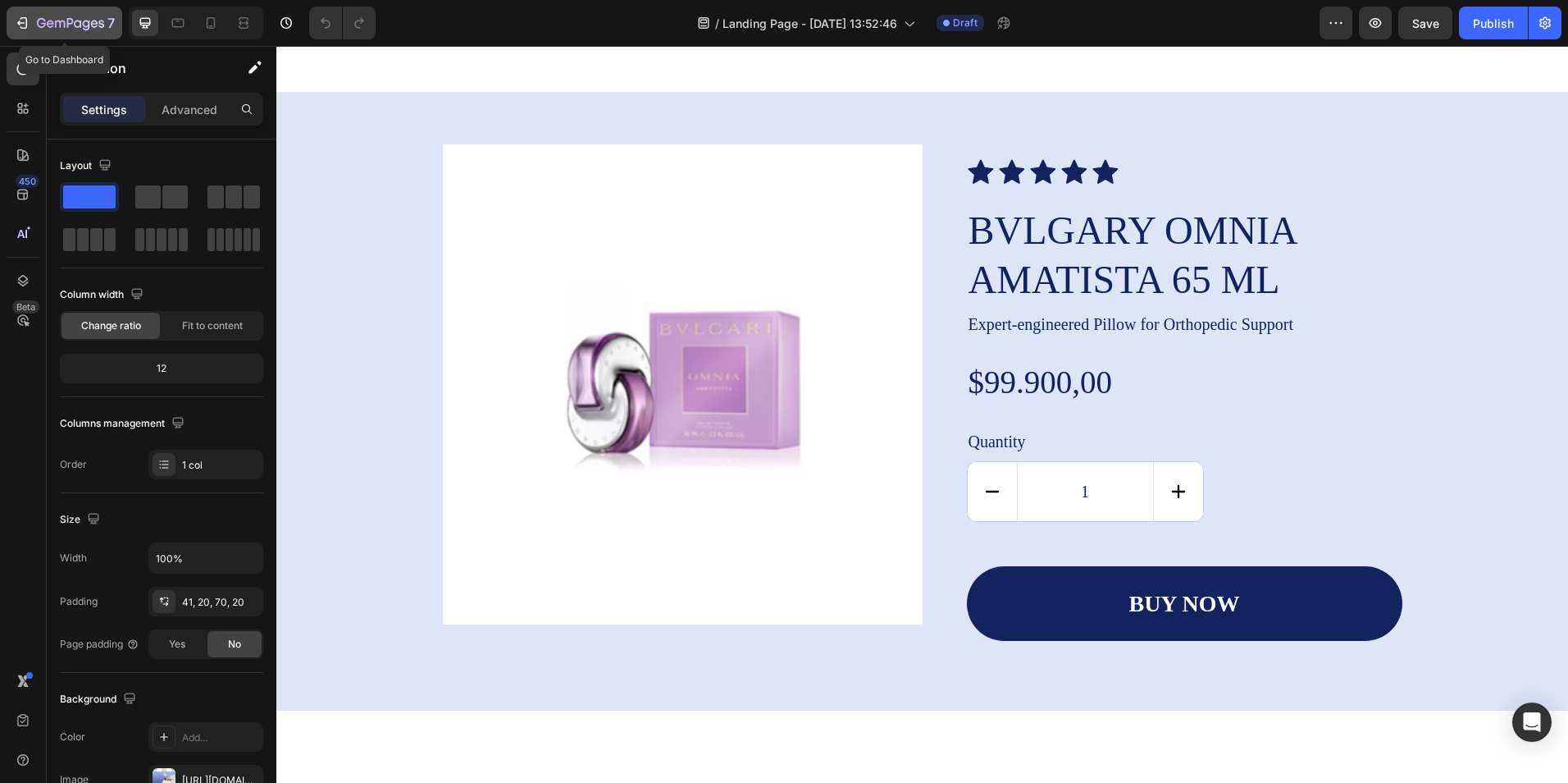
click at [56, 27] on icon "button" at bounding box center [60, 24] width 10 height 7
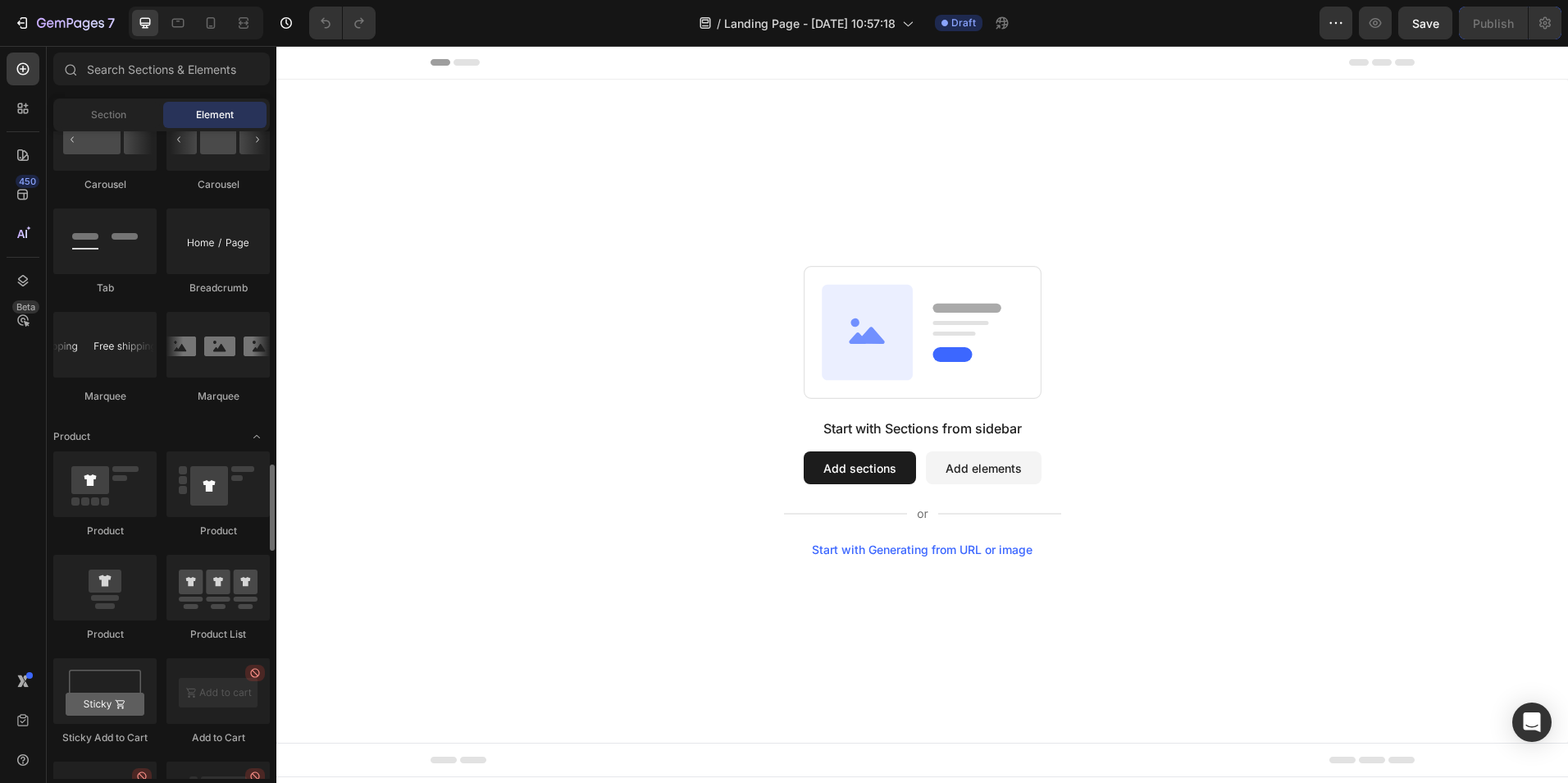
scroll to position [1888, 0]
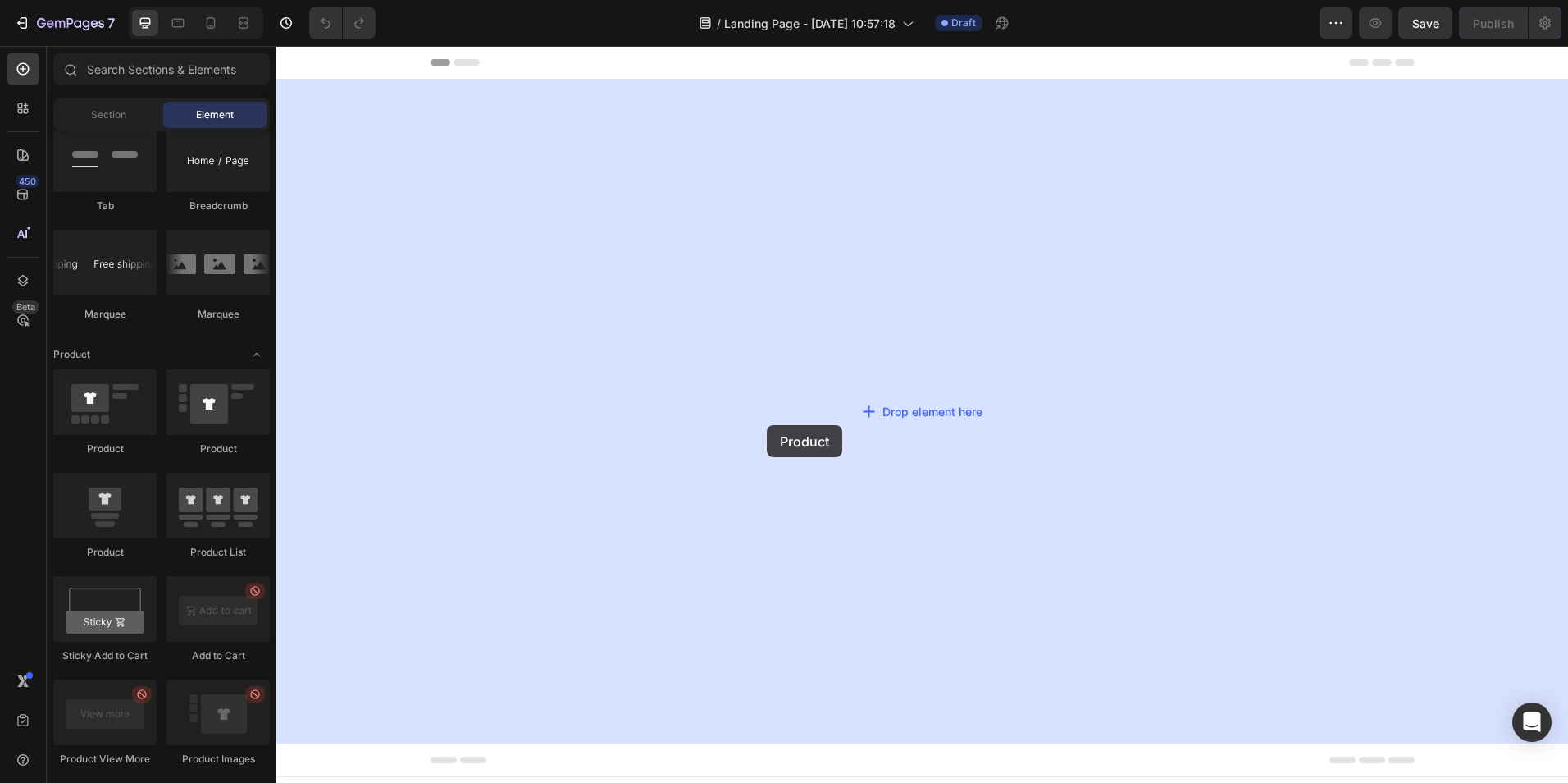
drag, startPoint x: 353, startPoint y: 485, endPoint x: 781, endPoint y: 418, distance: 433.2
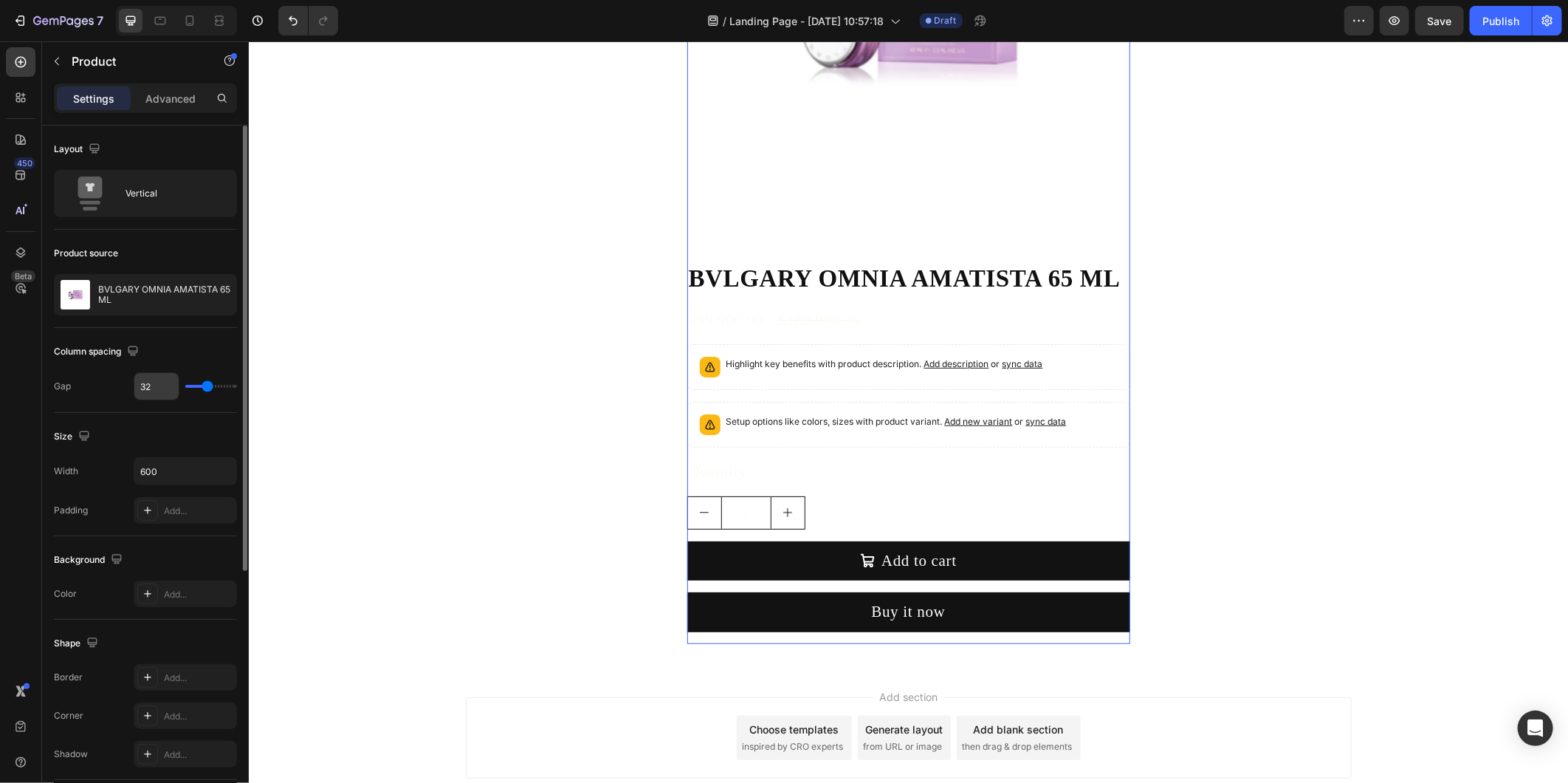
scroll to position [82, 0]
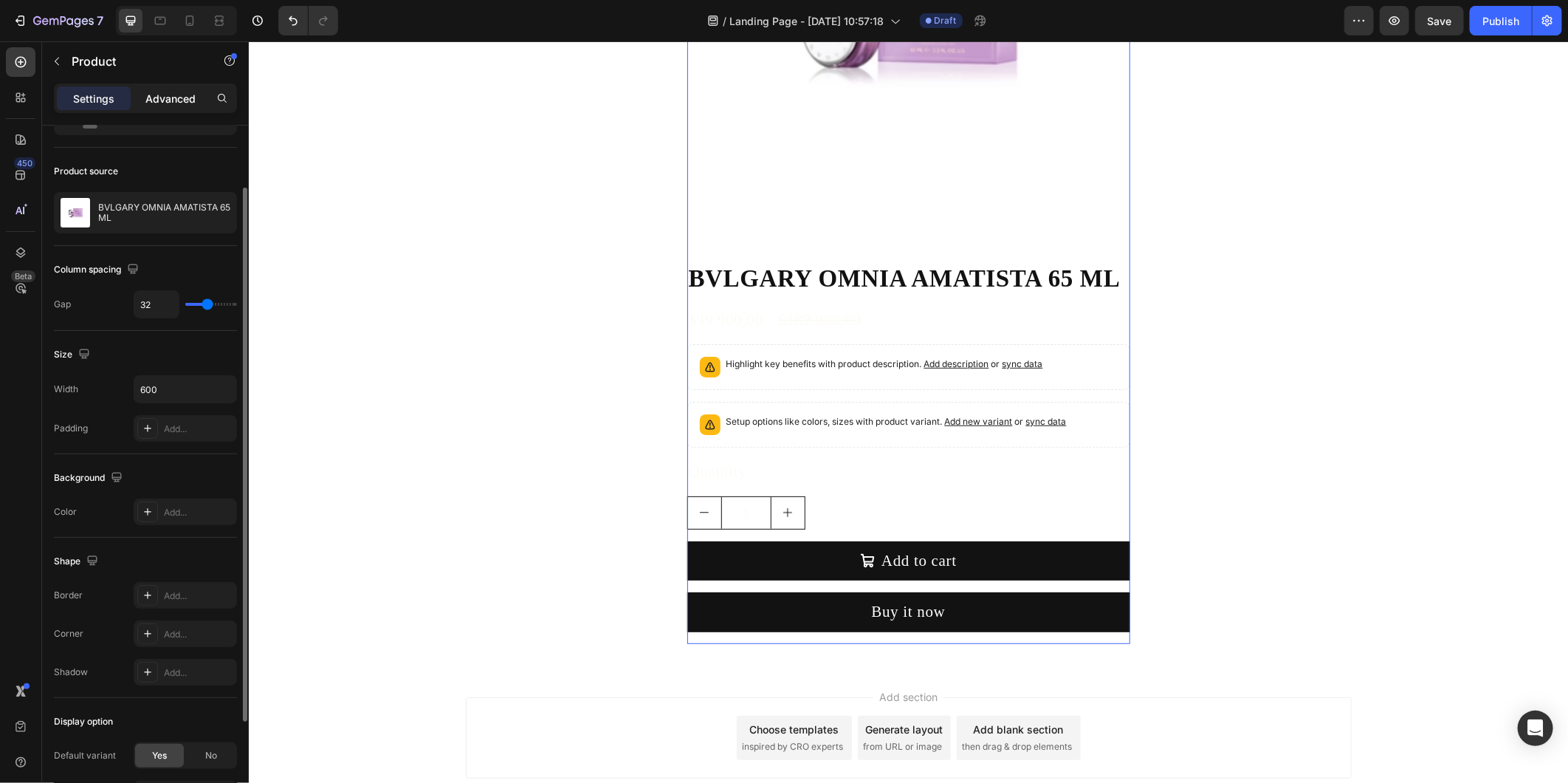
click at [164, 102] on p "Advanced" at bounding box center [170, 98] width 51 height 15
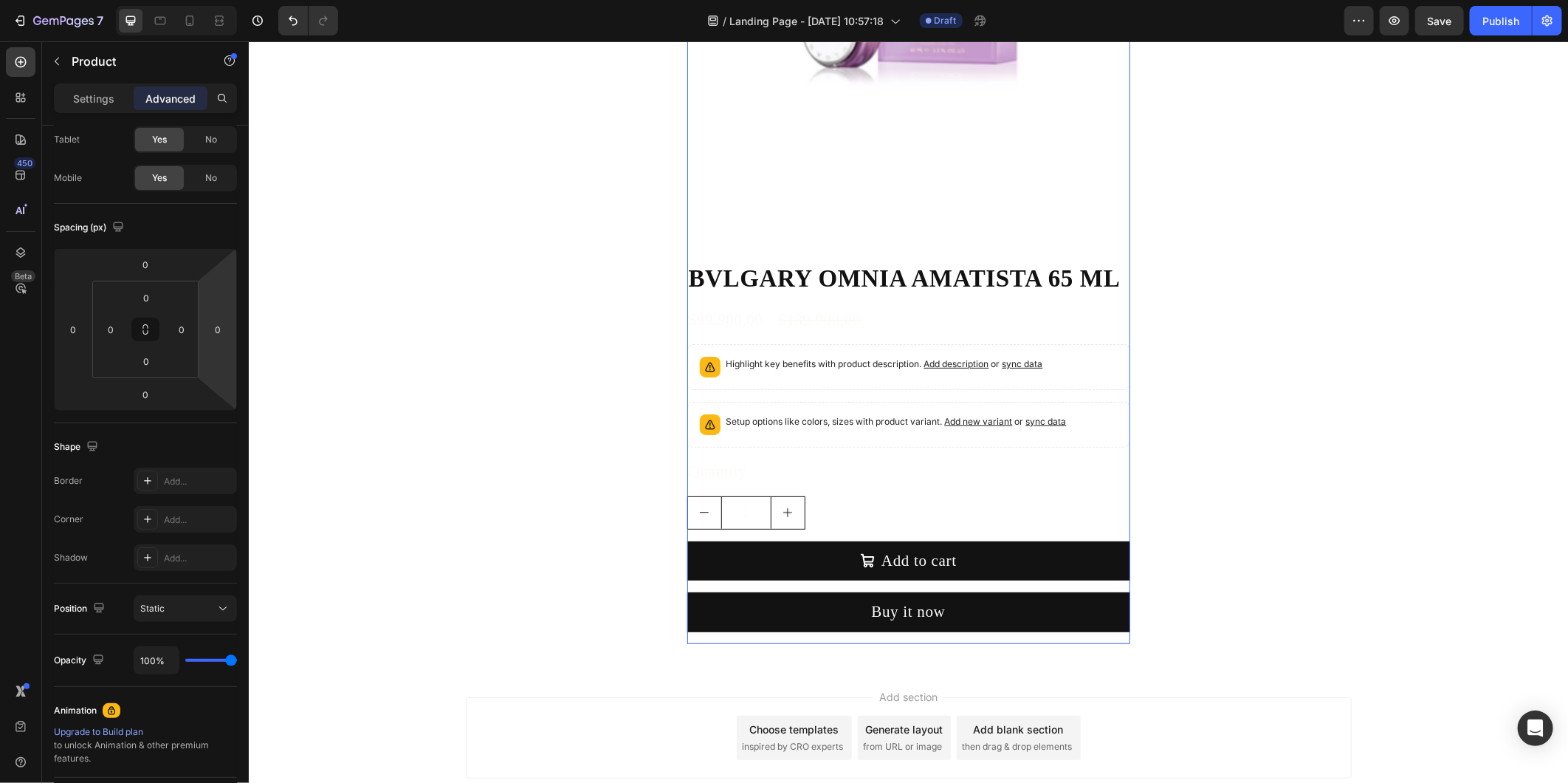
click at [338, 295] on div "Product Images BVLGARY OMNIA AMATISTA 65 ML Product Title $99.900,00 Product Pr…" at bounding box center [908, 213] width 1319 height 861
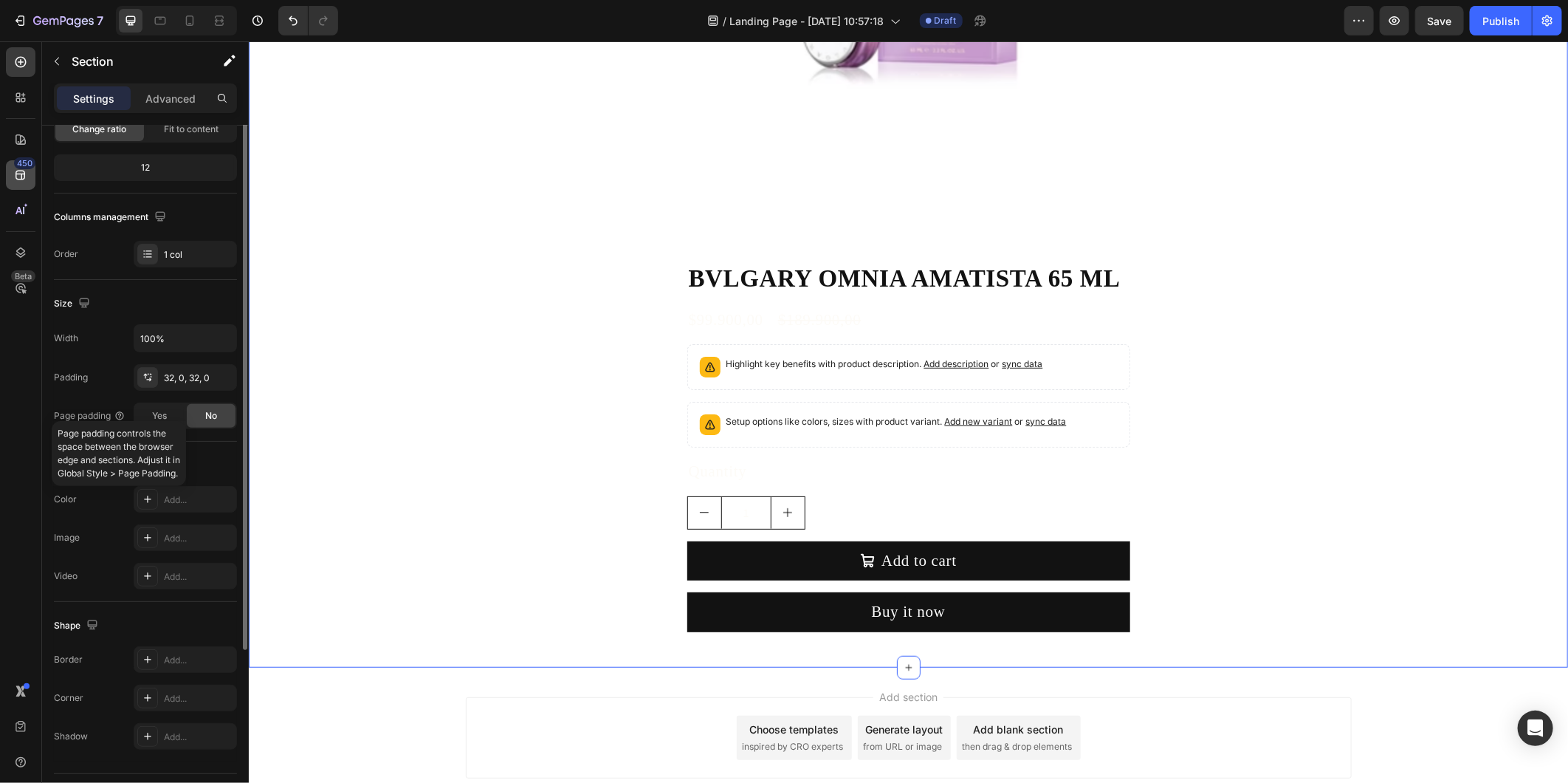
scroll to position [0, 0]
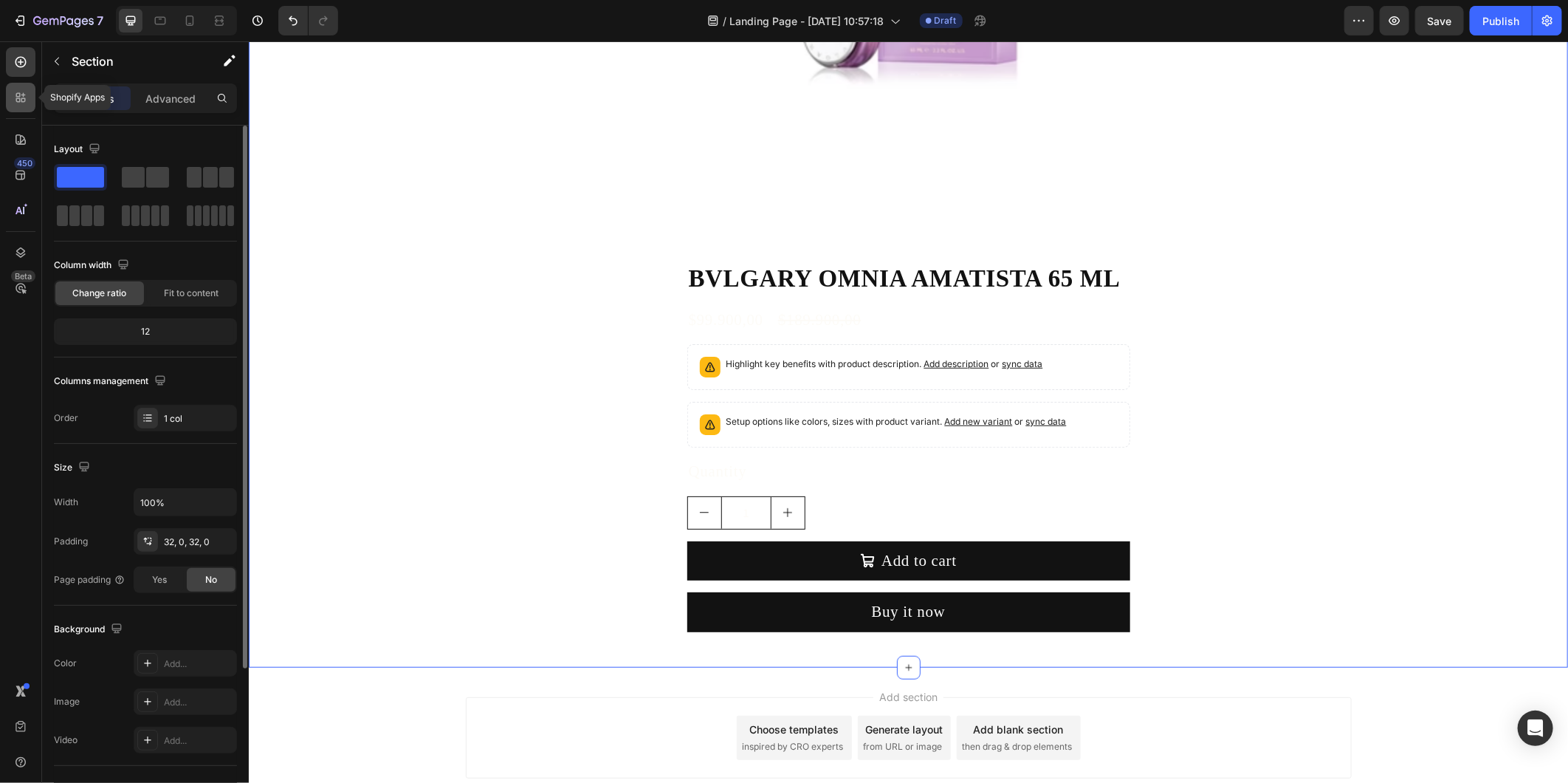
click at [11, 104] on div at bounding box center [20, 97] width 29 height 29
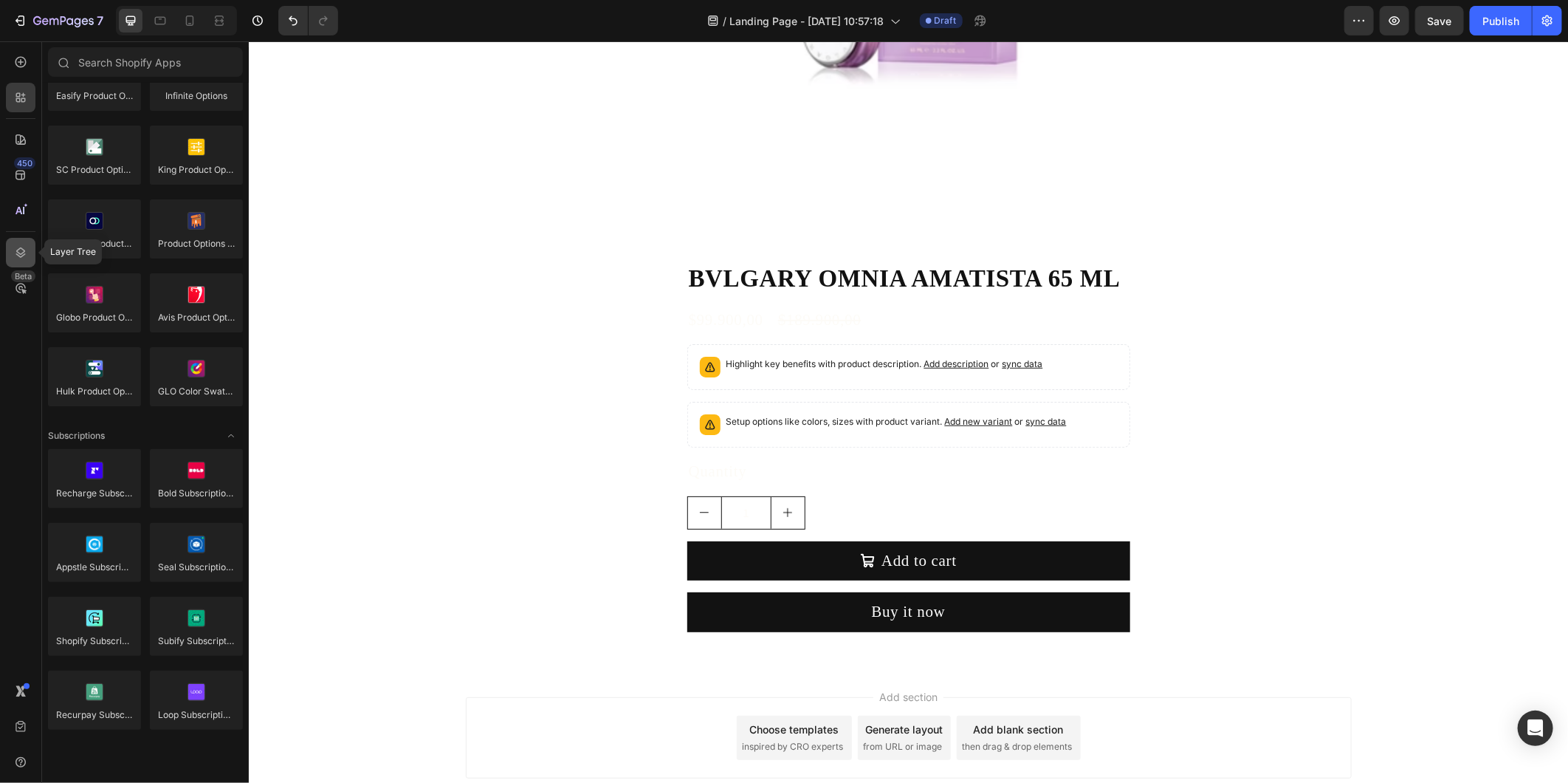
click at [20, 249] on icon at bounding box center [20, 253] width 15 height 15
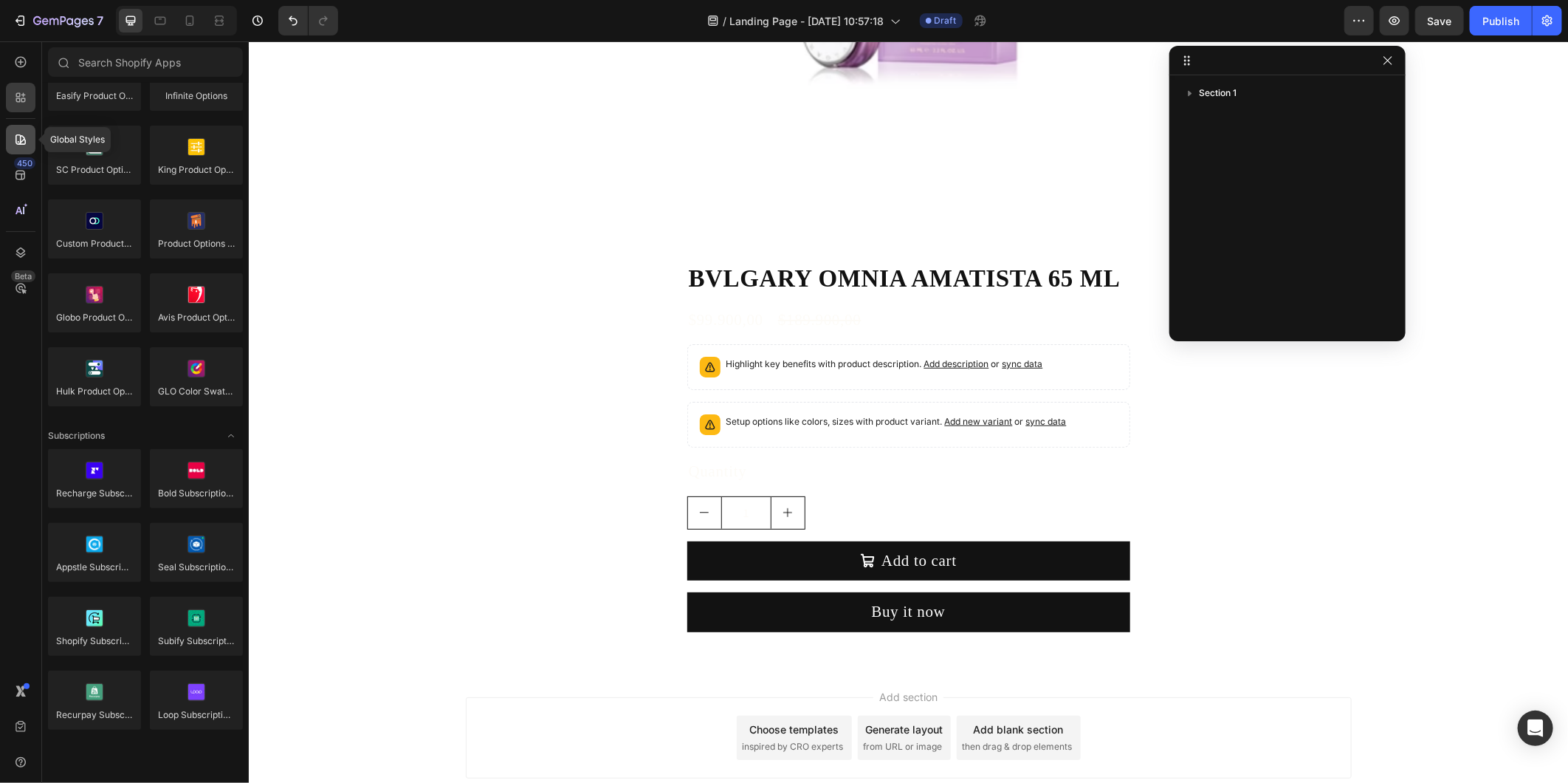
click at [11, 136] on div at bounding box center [20, 139] width 29 height 29
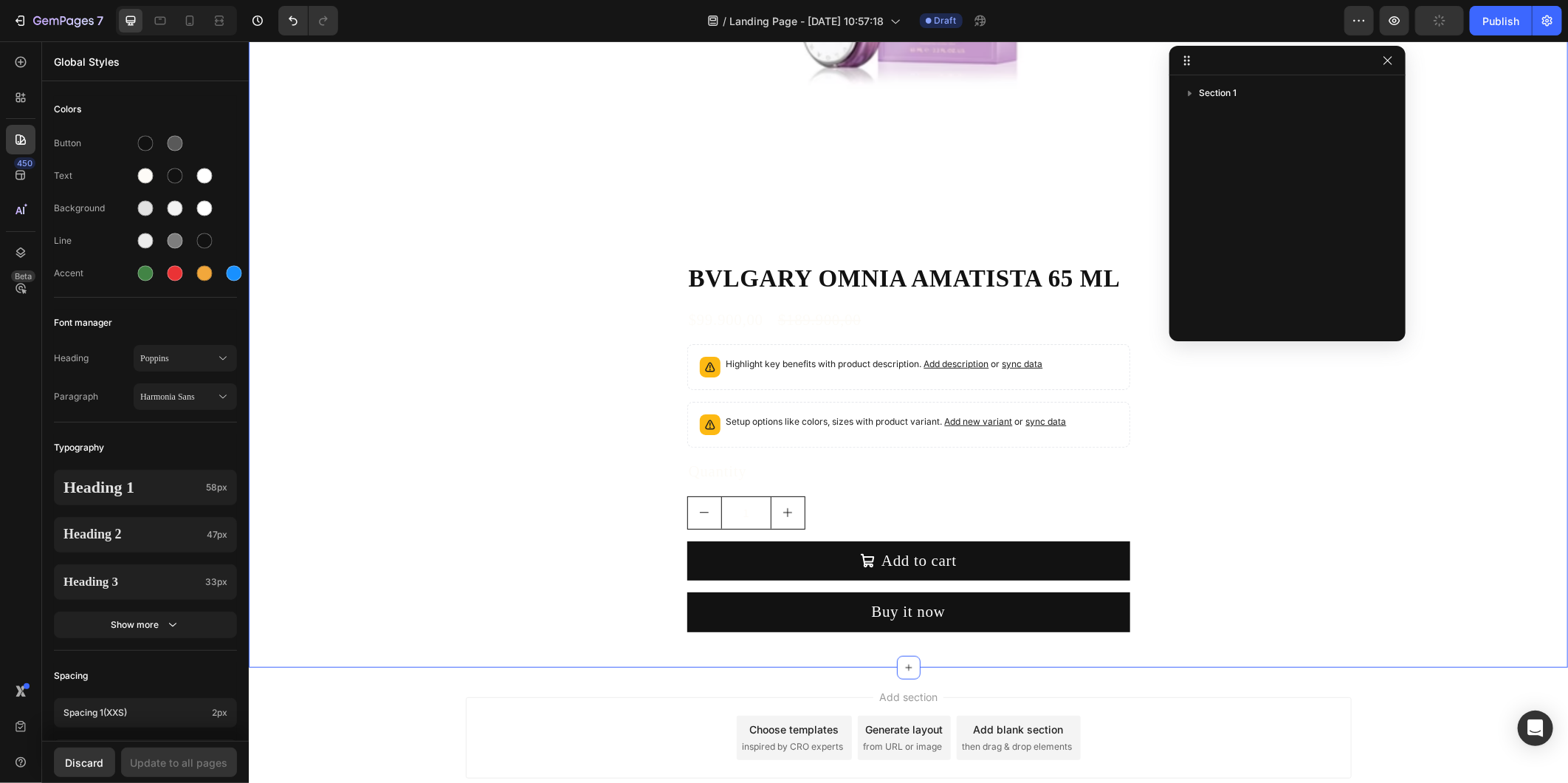
click at [438, 263] on div "Product Images BVLGARY OMNIA AMATISTA 65 ML Product Title $99.900,00 Product Pr…" at bounding box center [908, 213] width 1319 height 861
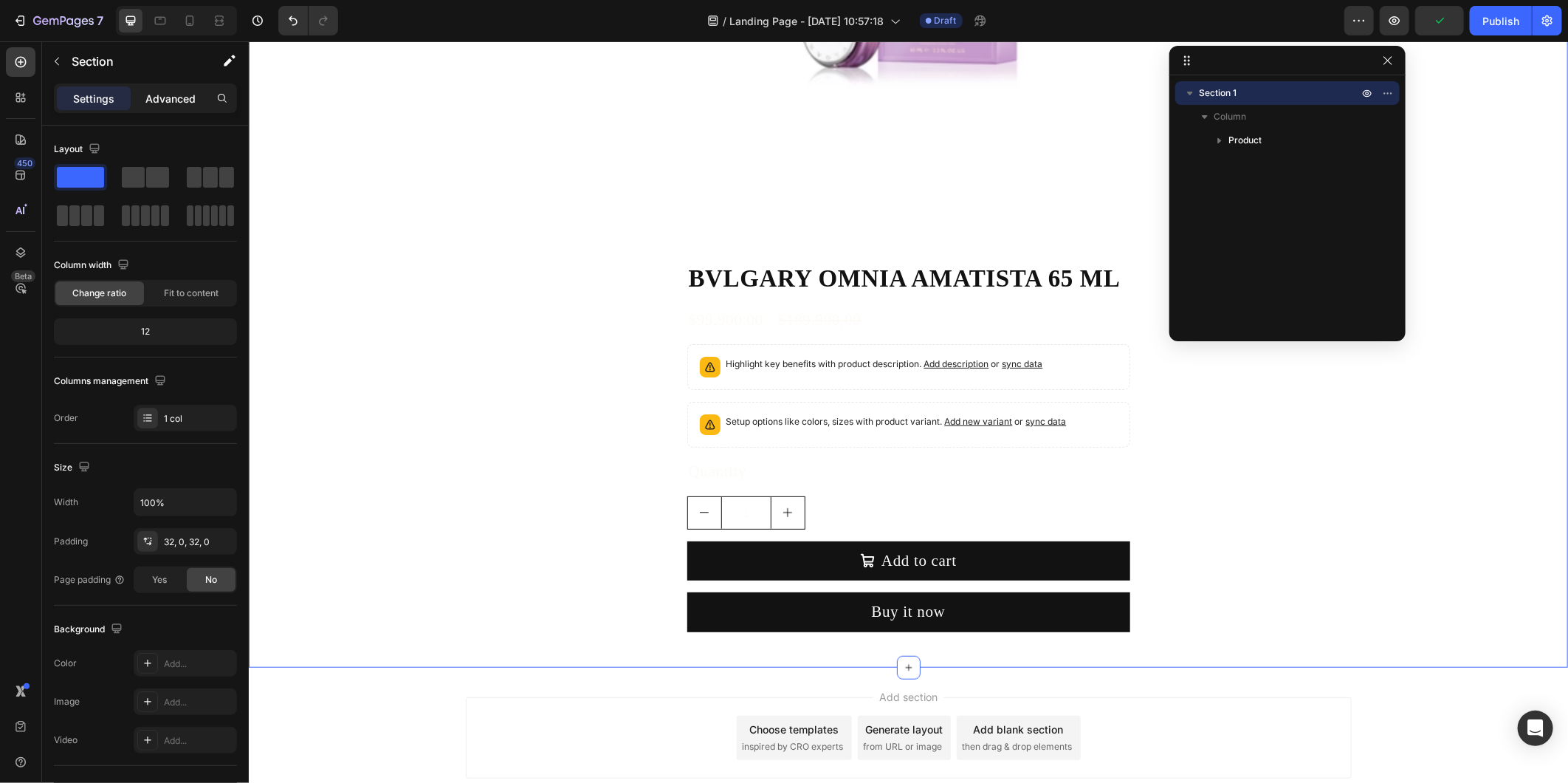
click at [197, 91] on div "Advanced" at bounding box center [170, 98] width 74 height 24
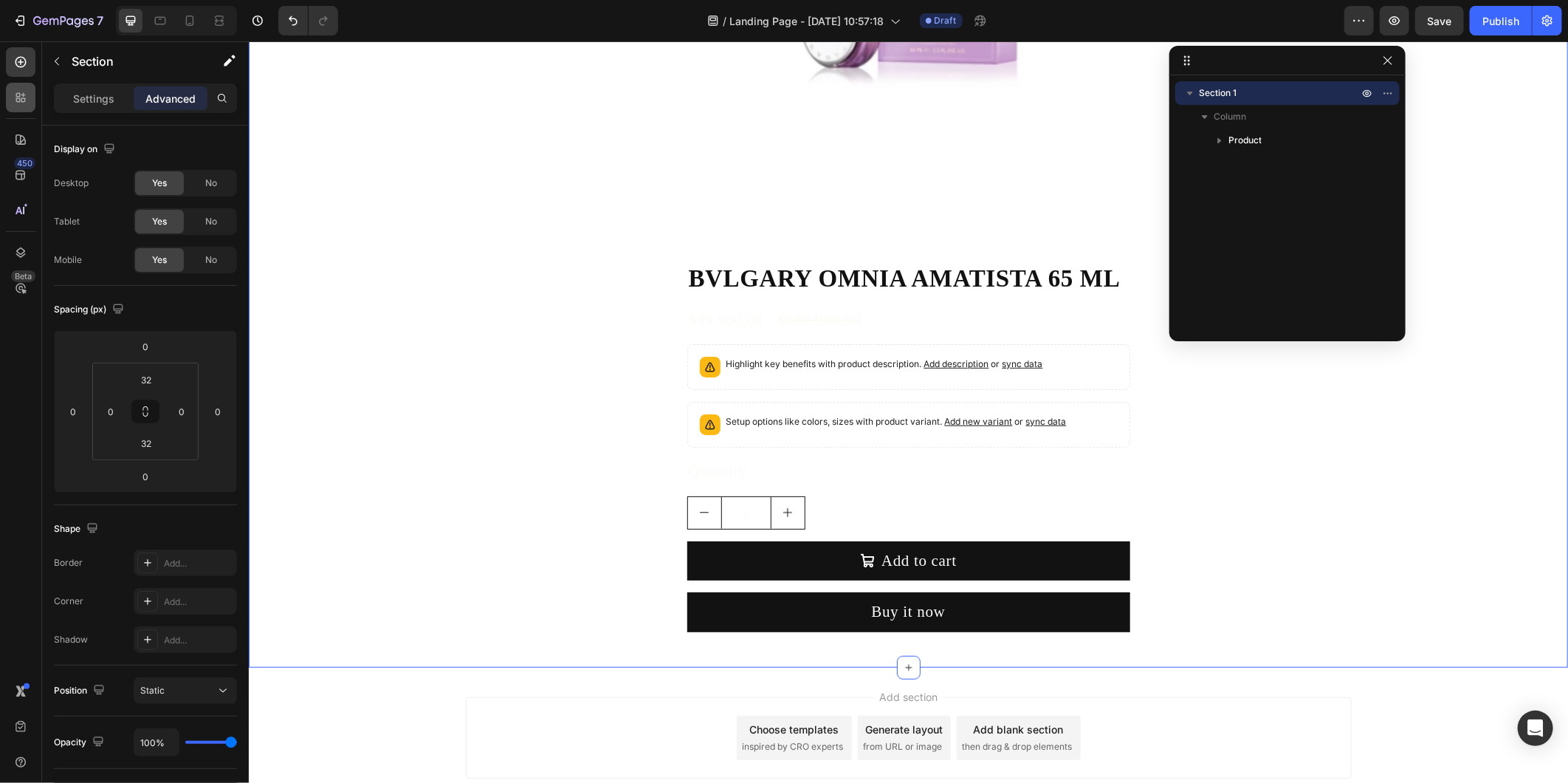
click at [20, 108] on div at bounding box center [20, 97] width 29 height 29
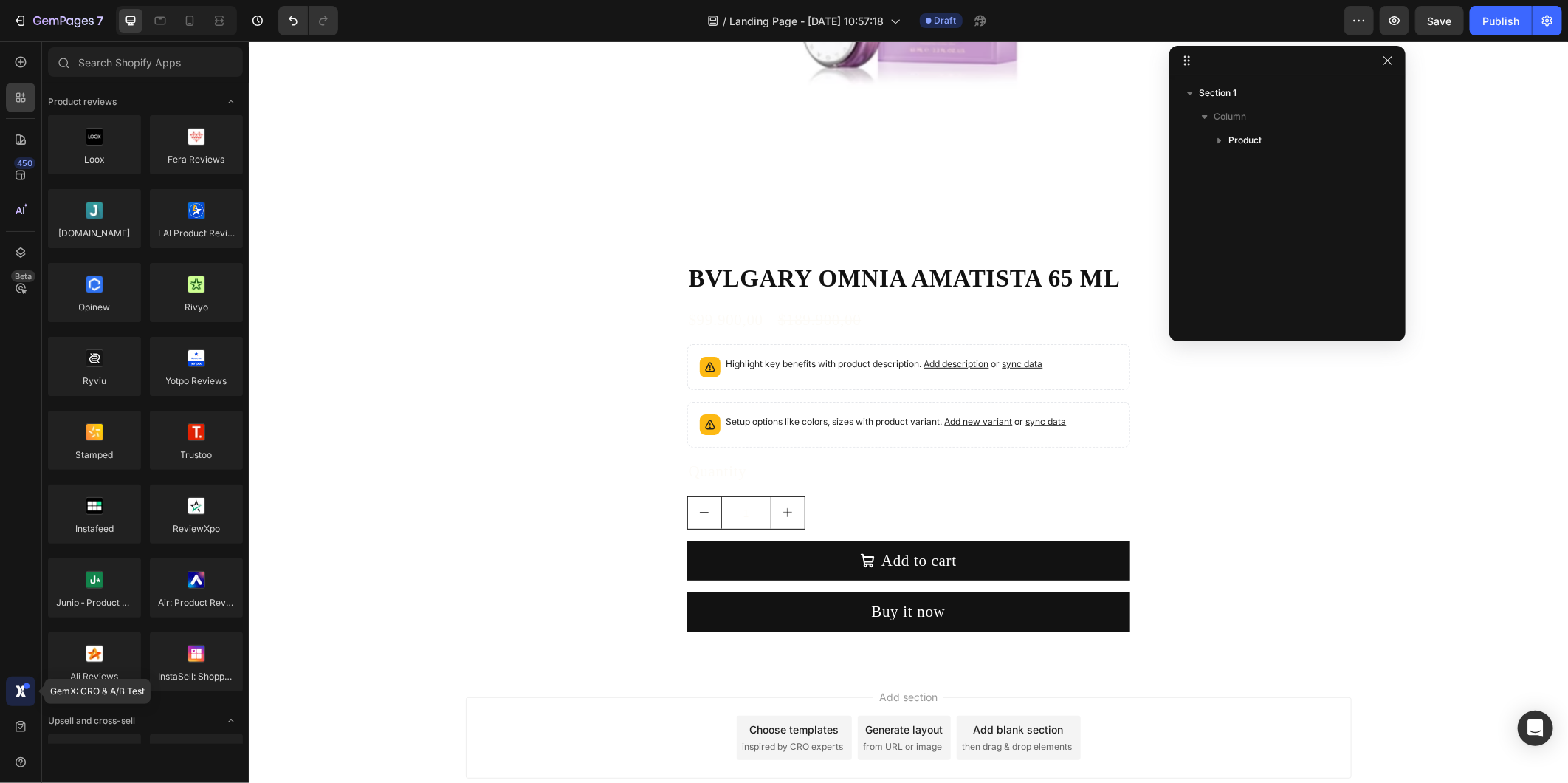
click at [20, 698] on icon at bounding box center [20, 692] width 15 height 15
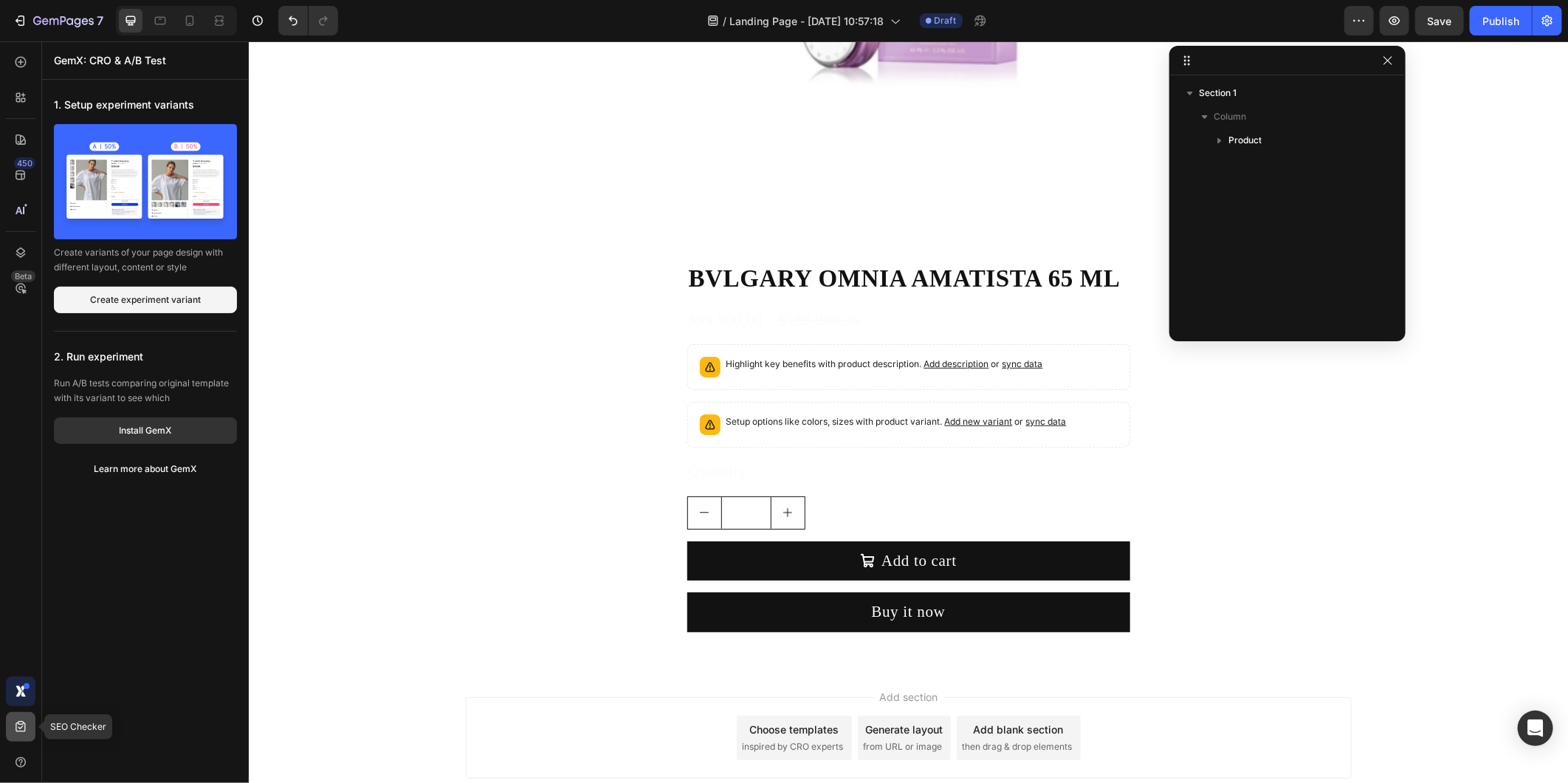
click at [26, 704] on div at bounding box center [20, 727] width 29 height 29
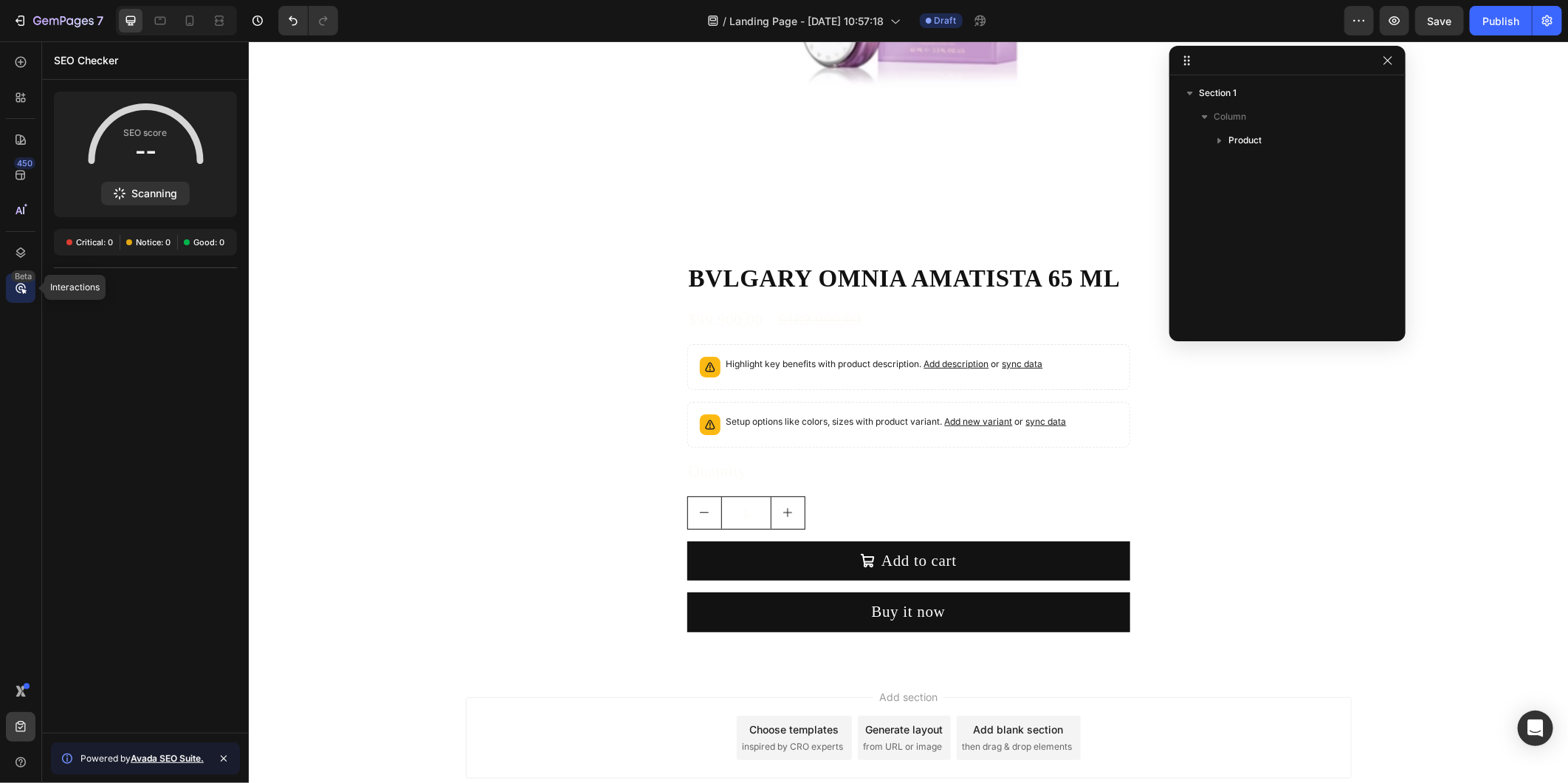
click at [25, 282] on icon at bounding box center [20, 288] width 15 height 15
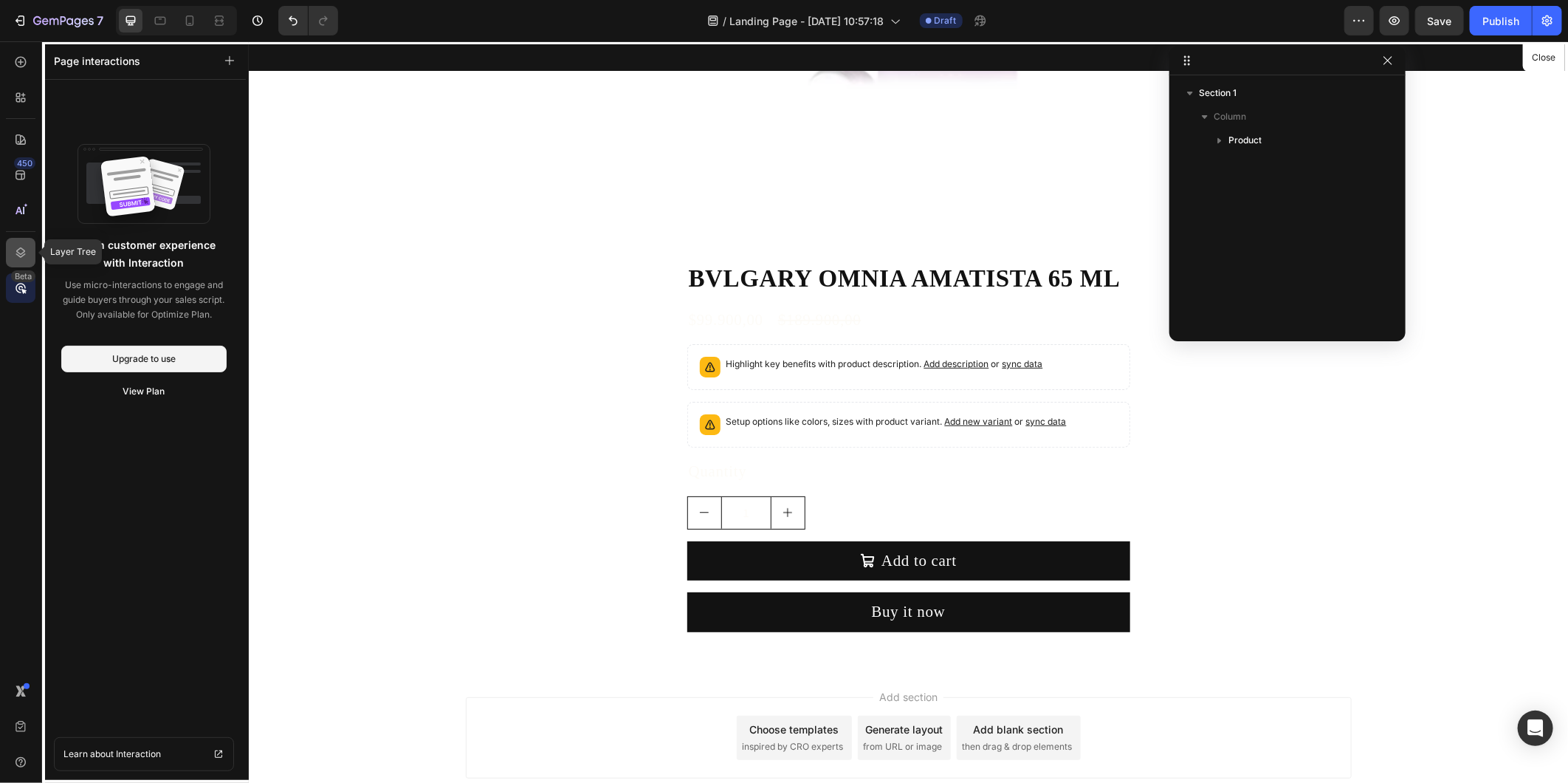
click at [22, 259] on icon at bounding box center [20, 253] width 15 height 15
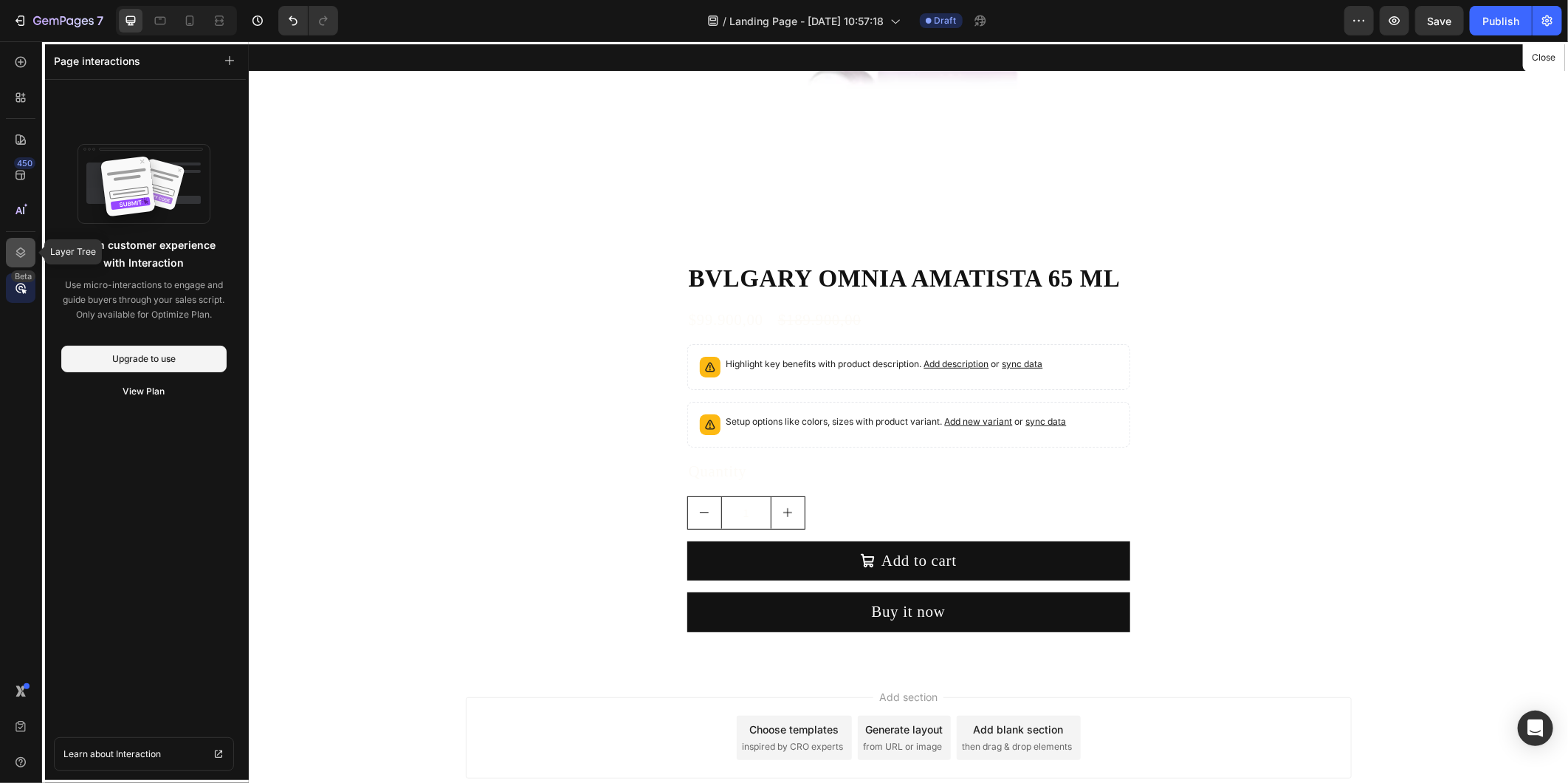
click at [11, 251] on div at bounding box center [20, 253] width 29 height 29
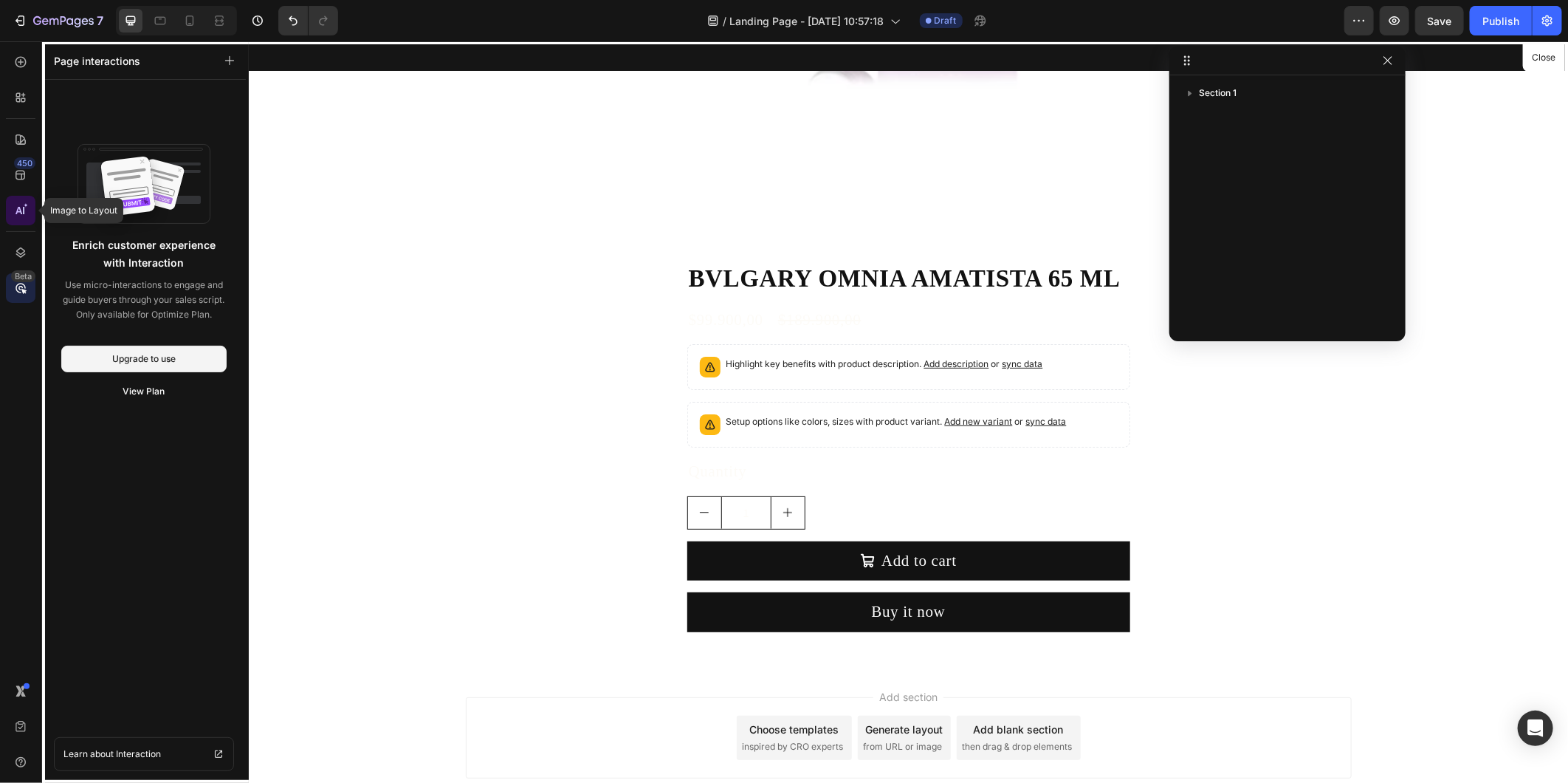
click at [24, 215] on icon at bounding box center [20, 210] width 15 height 15
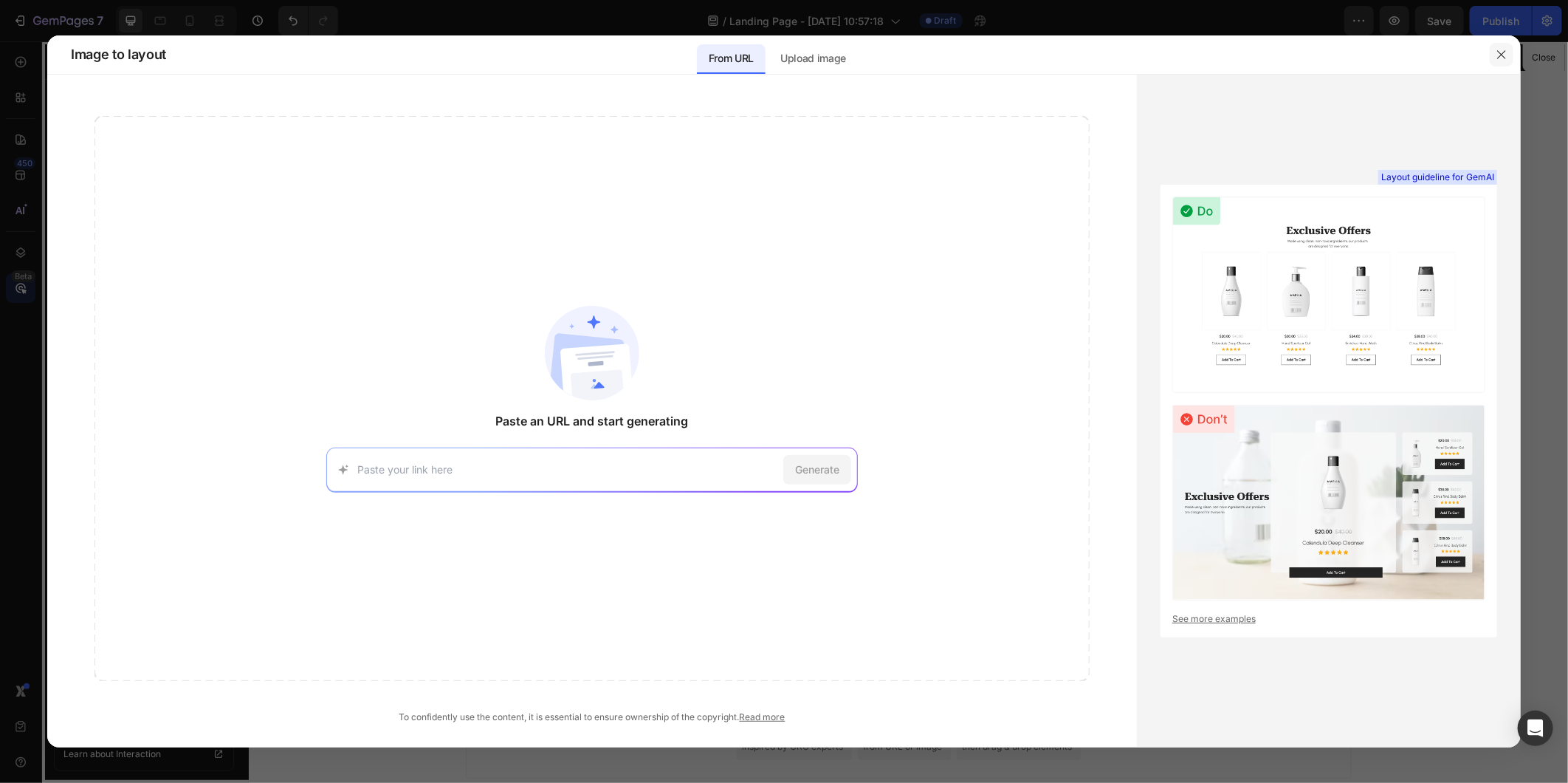
click at [1411, 58] on icon "button" at bounding box center [1502, 55] width 11 height 11
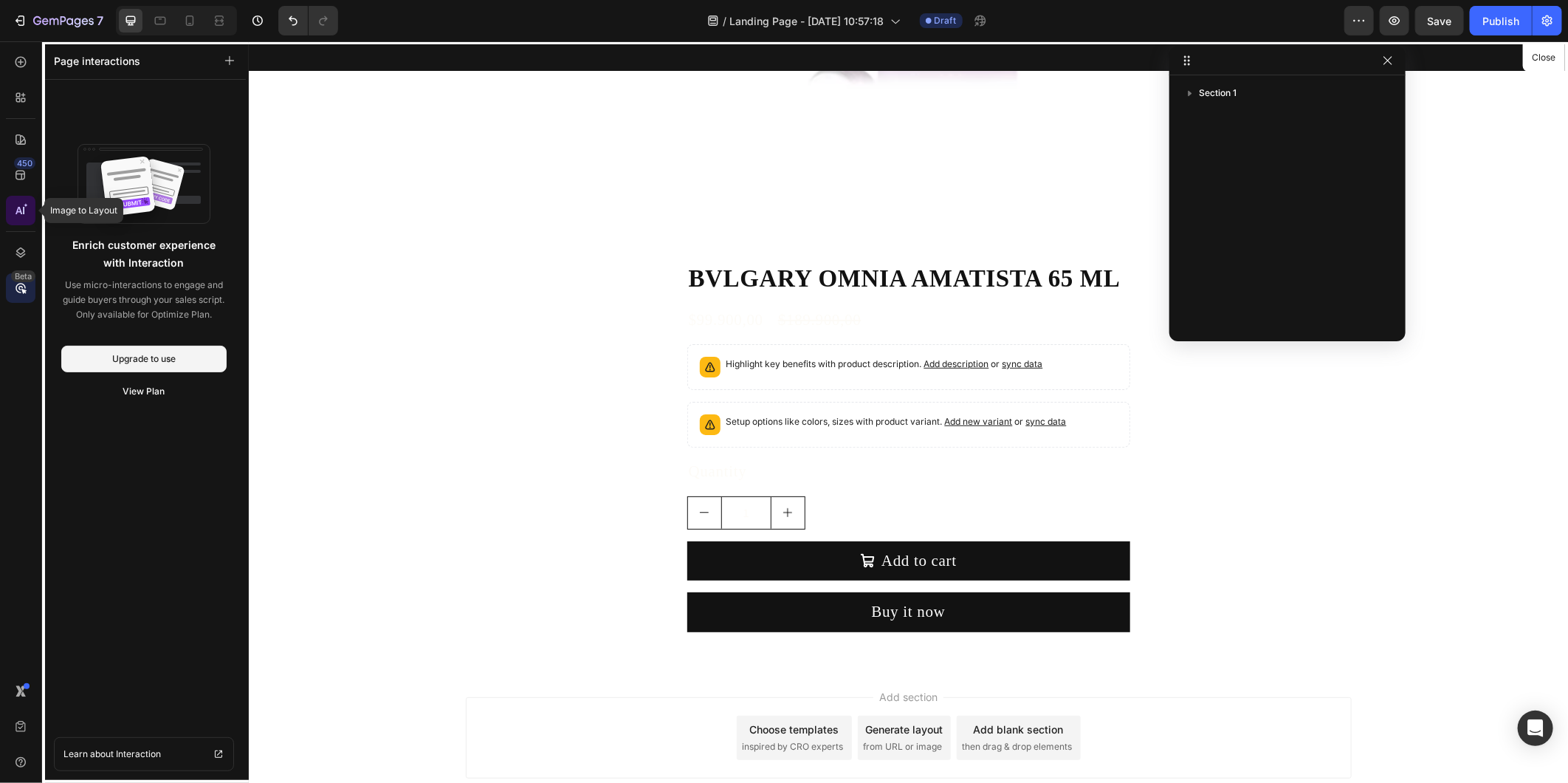
click at [15, 203] on icon at bounding box center [20, 210] width 15 height 15
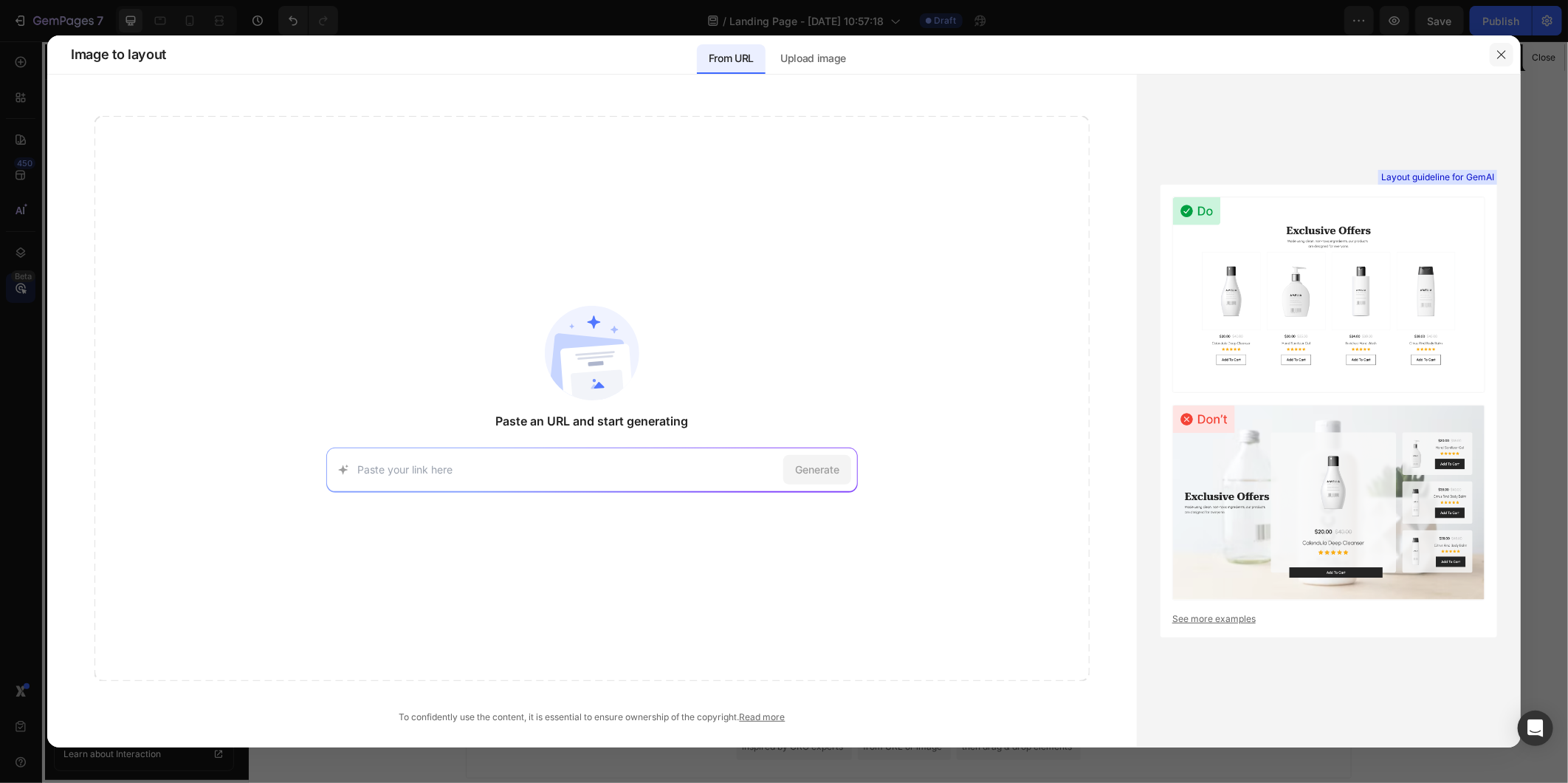
click at [1411, 64] on button "button" at bounding box center [1501, 55] width 24 height 24
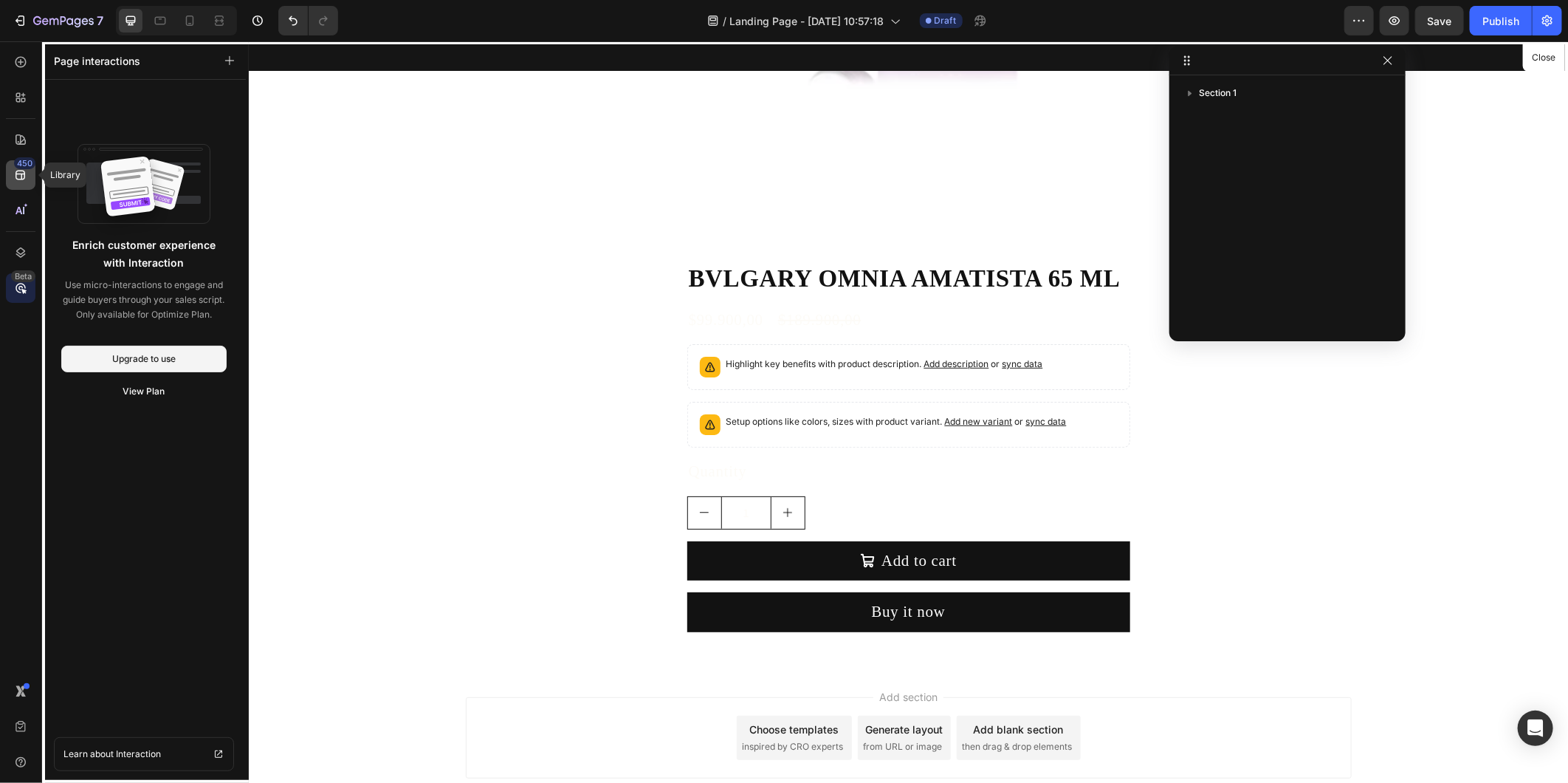
click at [19, 168] on div "450" at bounding box center [24, 163] width 21 height 11
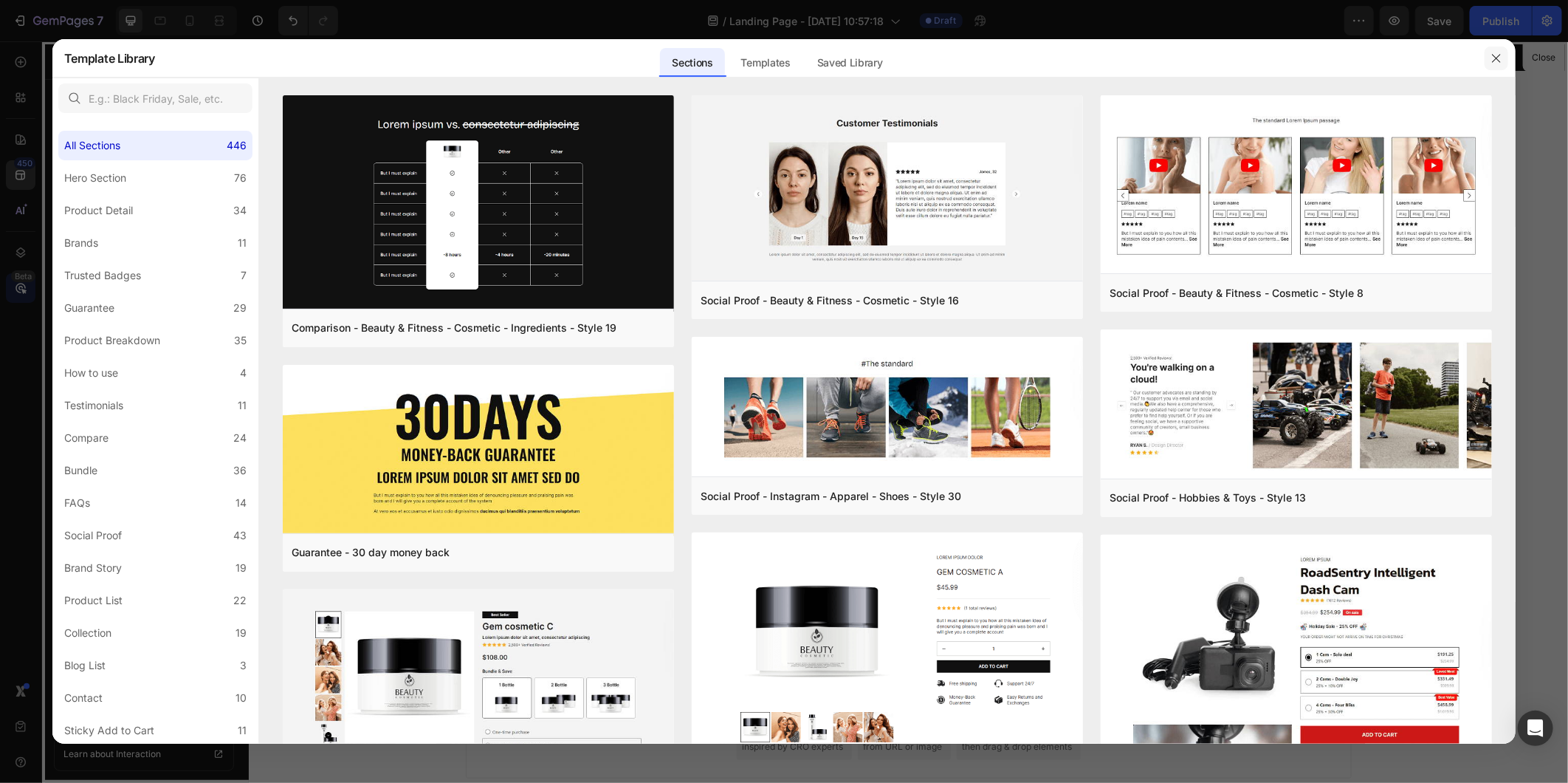
click at [1411, 55] on icon "button" at bounding box center [1496, 58] width 11 height 11
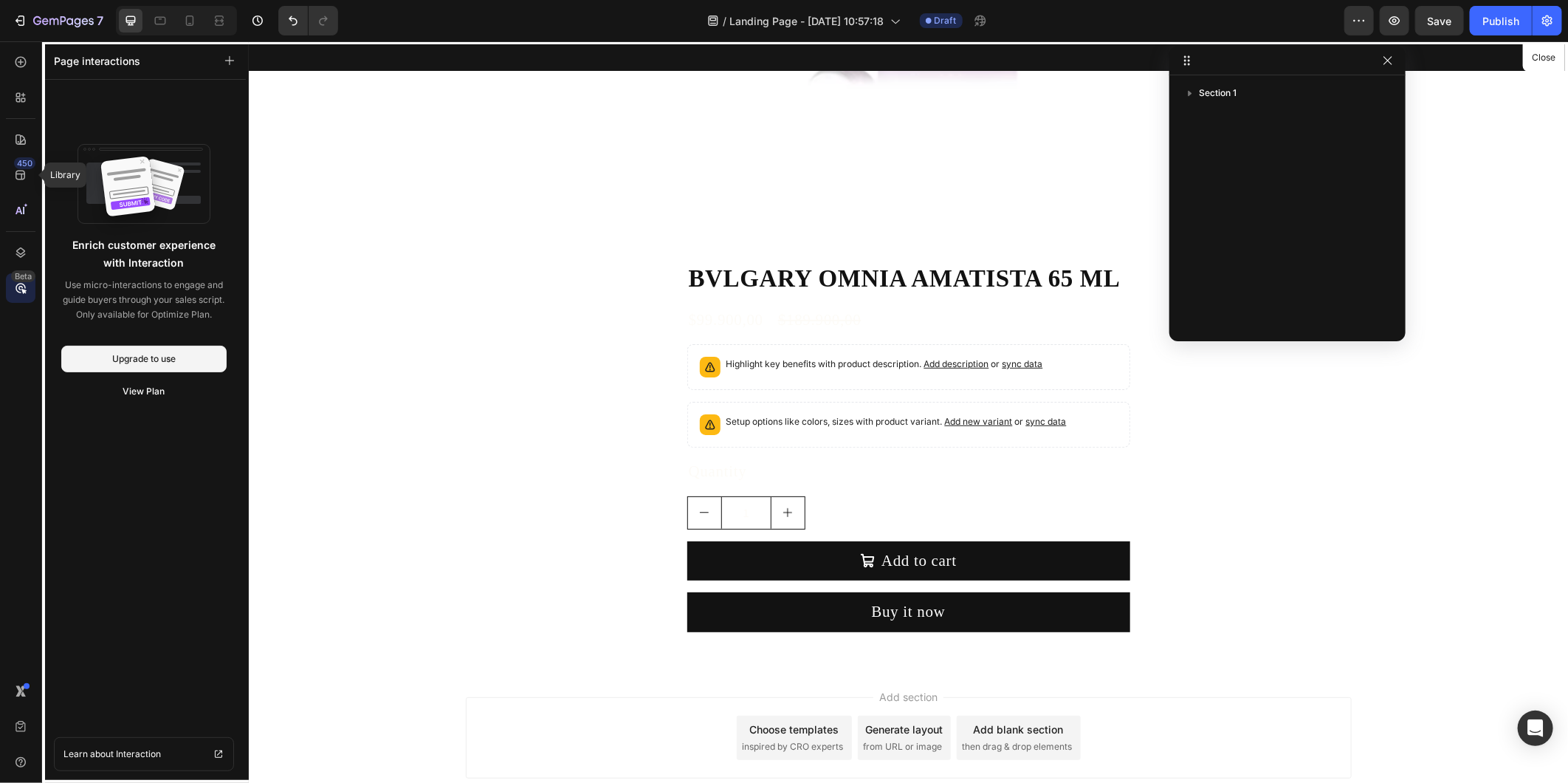
scroll to position [409, 0]
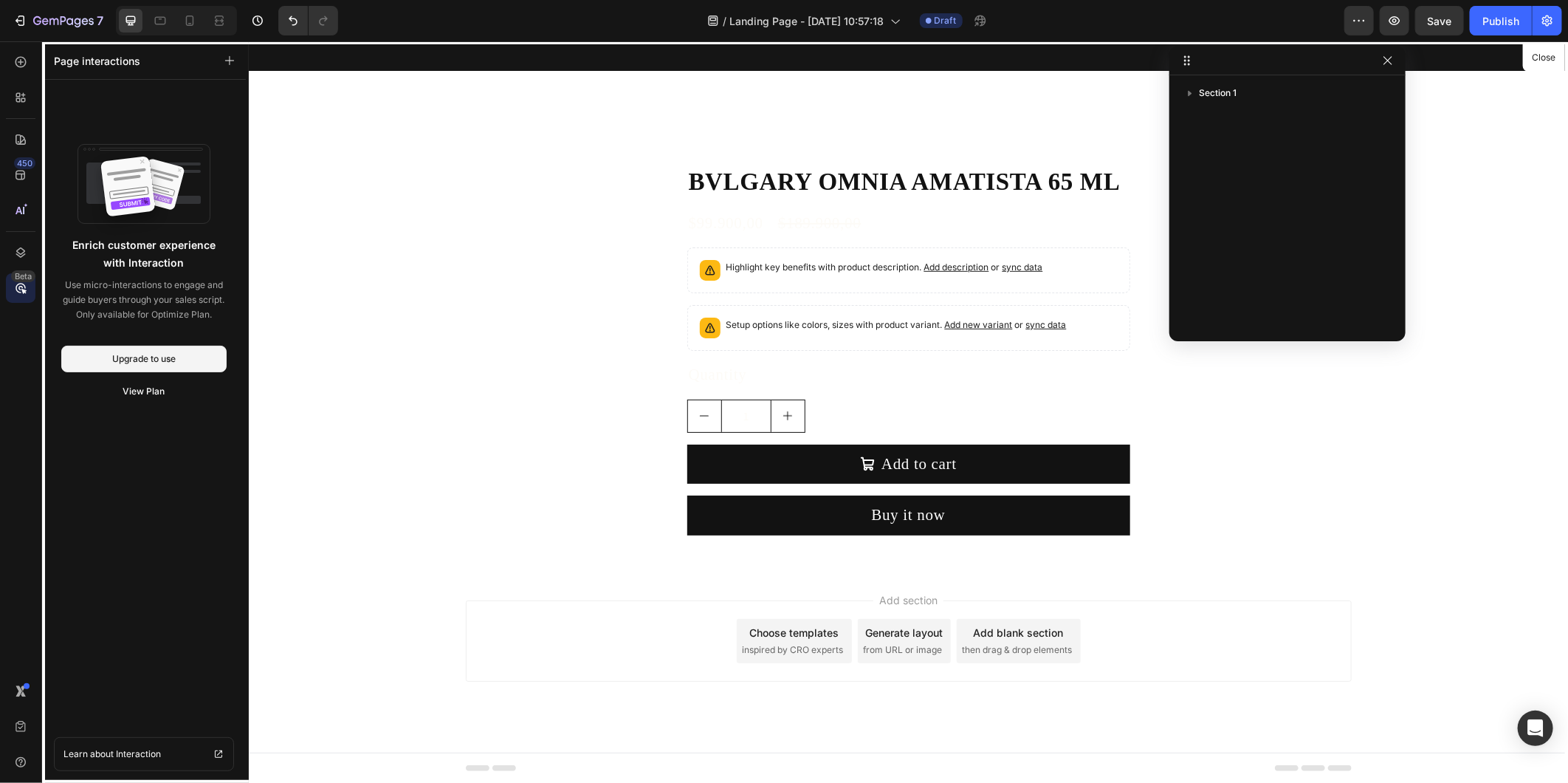
click at [656, 615] on div at bounding box center [908, 411] width 1319 height 741
drag, startPoint x: 659, startPoint y: 617, endPoint x: 1204, endPoint y: 400, distance: 586.6
click at [670, 613] on div at bounding box center [908, 411] width 1319 height 741
click at [1388, 59] on icon "button" at bounding box center [1388, 60] width 11 height 11
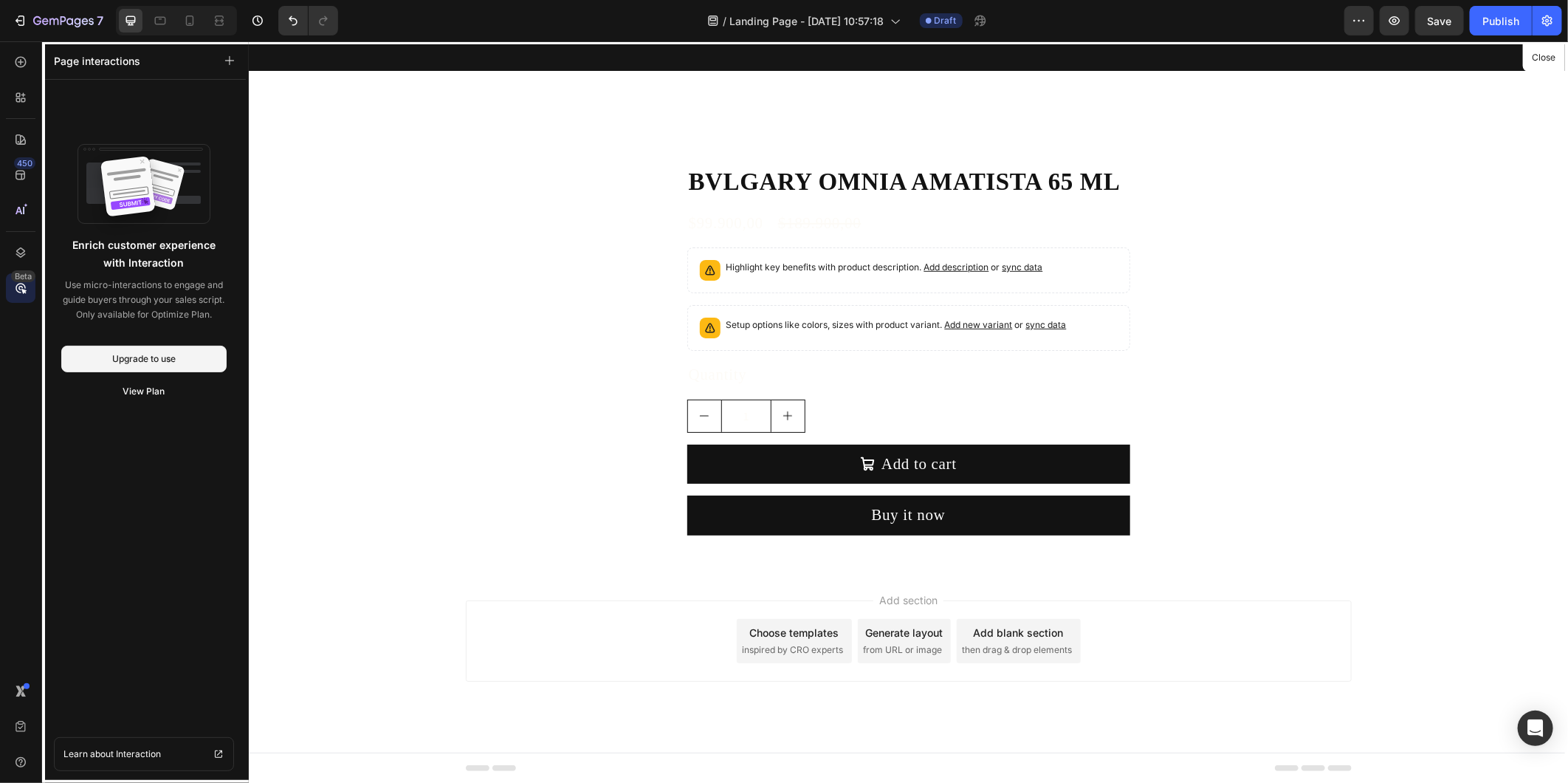
click at [638, 608] on div at bounding box center [908, 411] width 1319 height 741
click at [179, 18] on div at bounding box center [189, 20] width 24 height 24
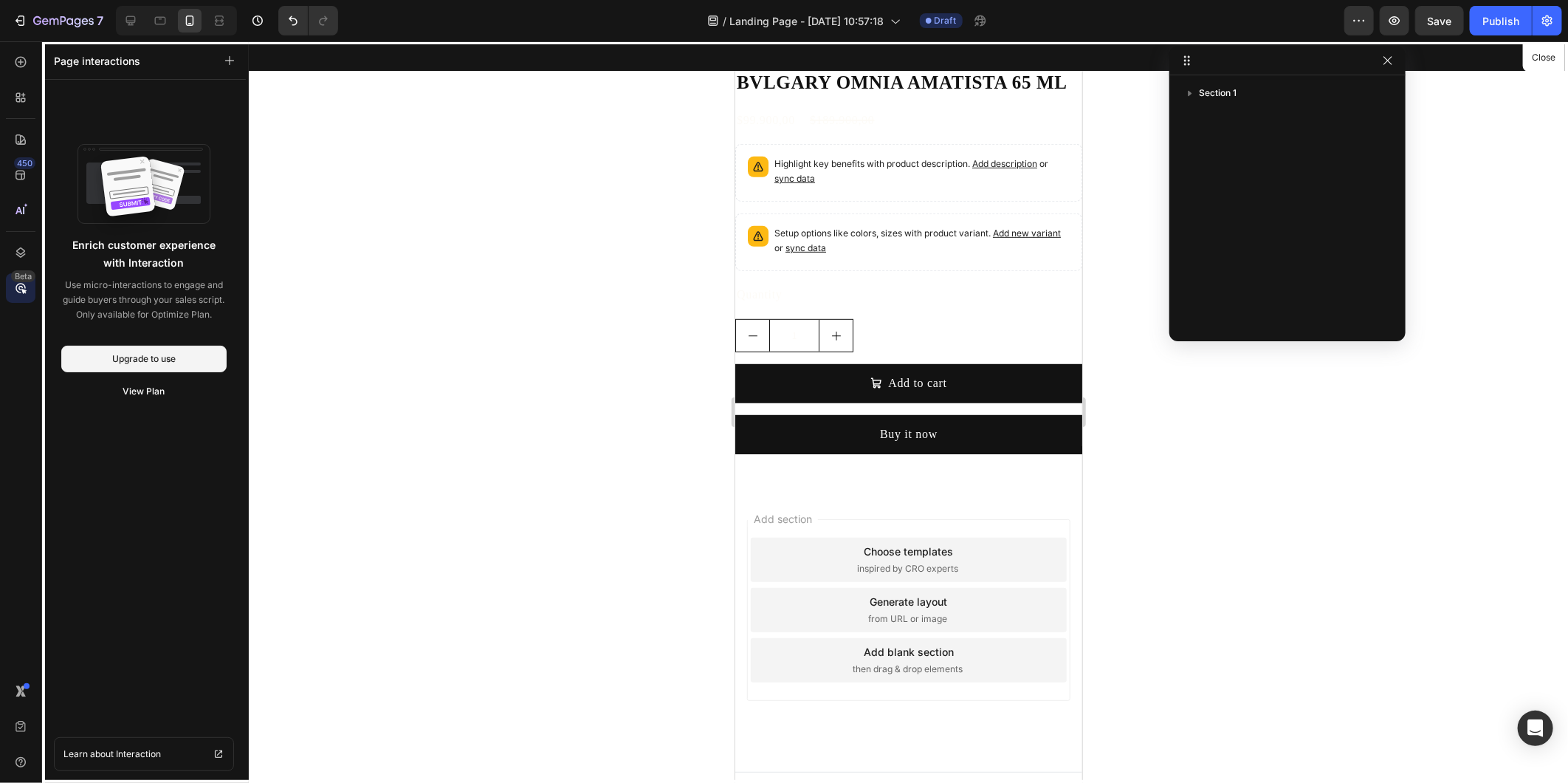
scroll to position [404, 0]
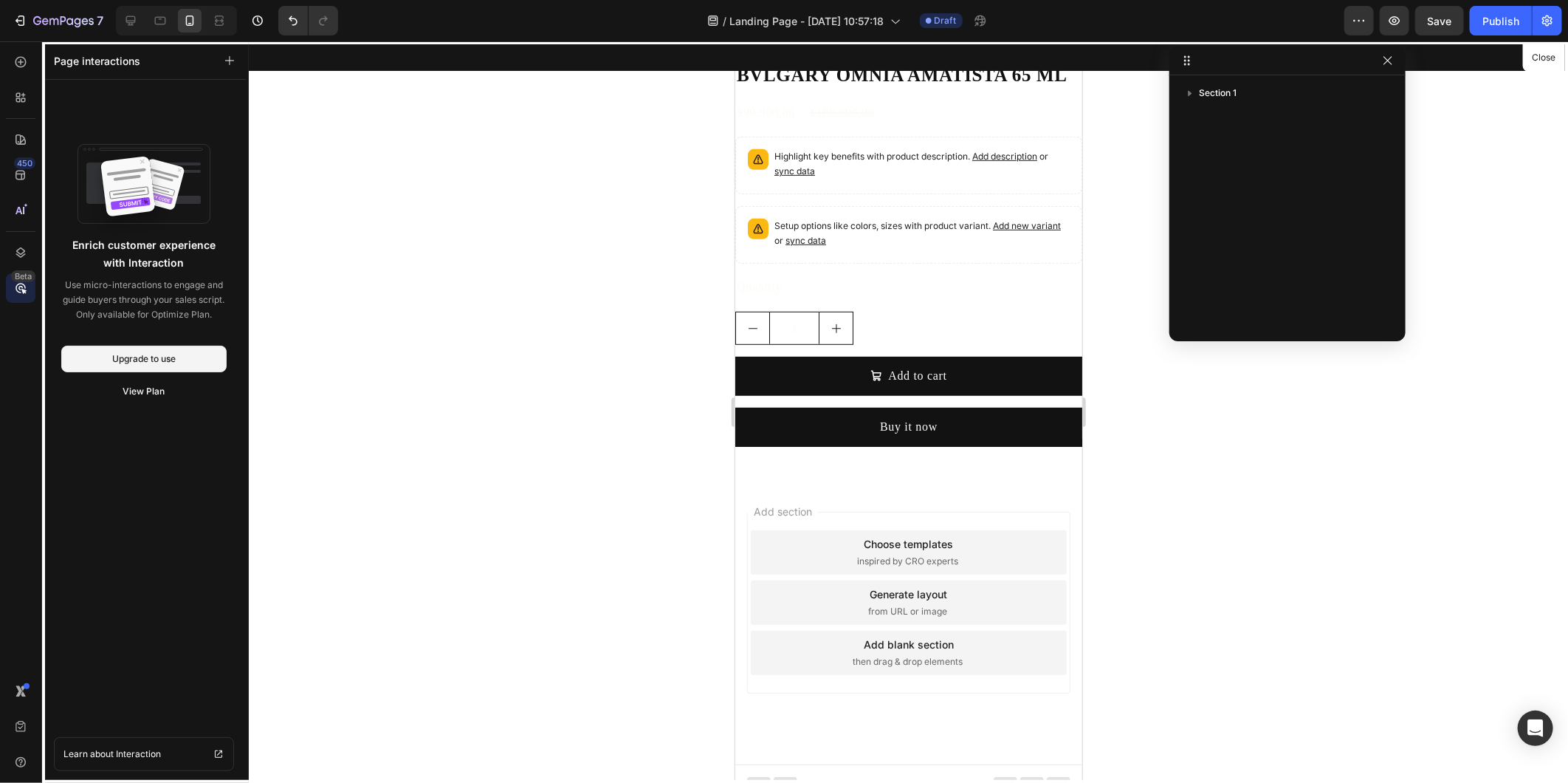
drag, startPoint x: 855, startPoint y: 487, endPoint x: 828, endPoint y: 497, distance: 28.8
click at [855, 488] on div at bounding box center [908, 411] width 347 height 741
click at [15, 100] on icon at bounding box center [20, 97] width 15 height 15
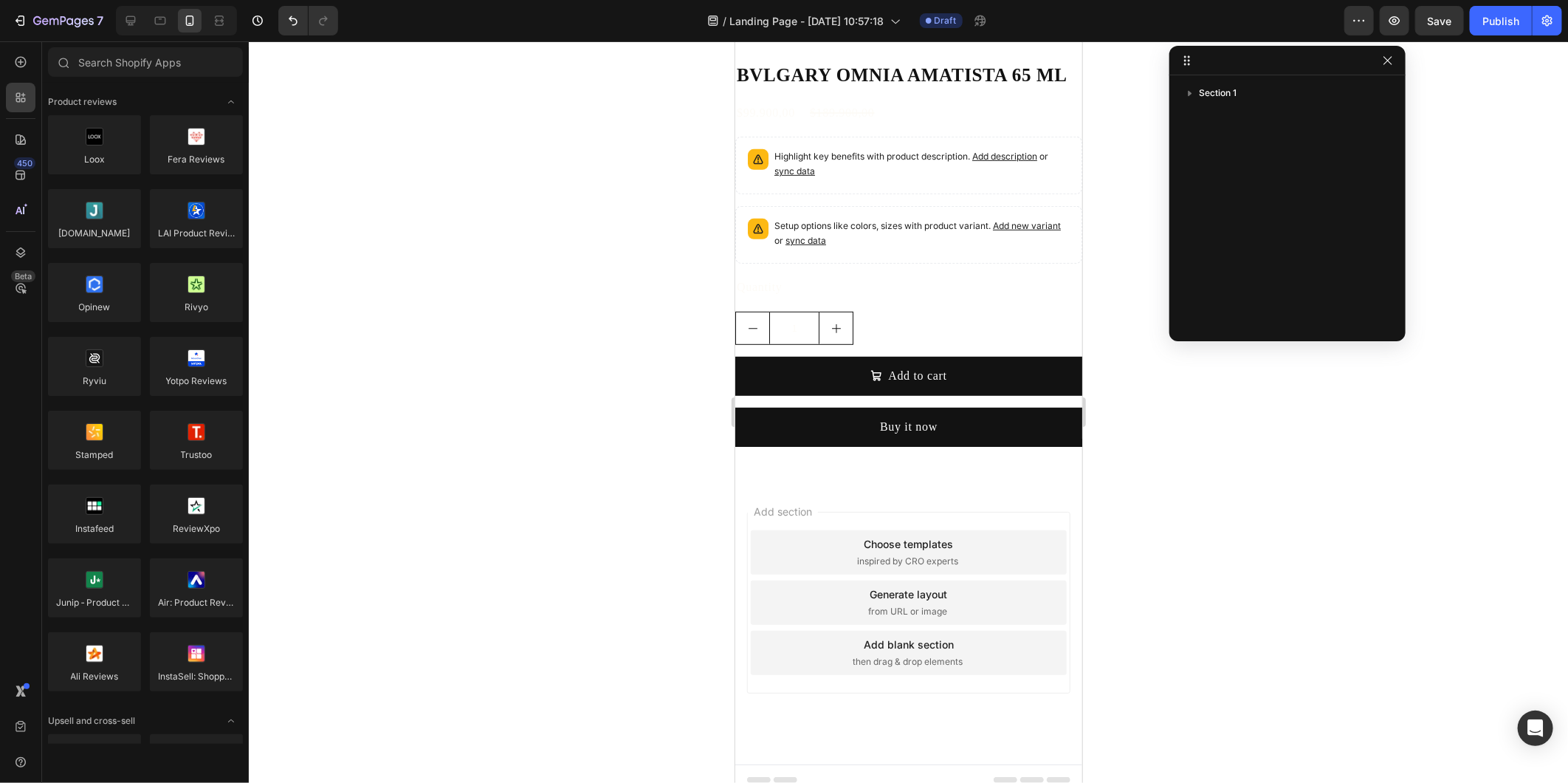
scroll to position [1699, 0]
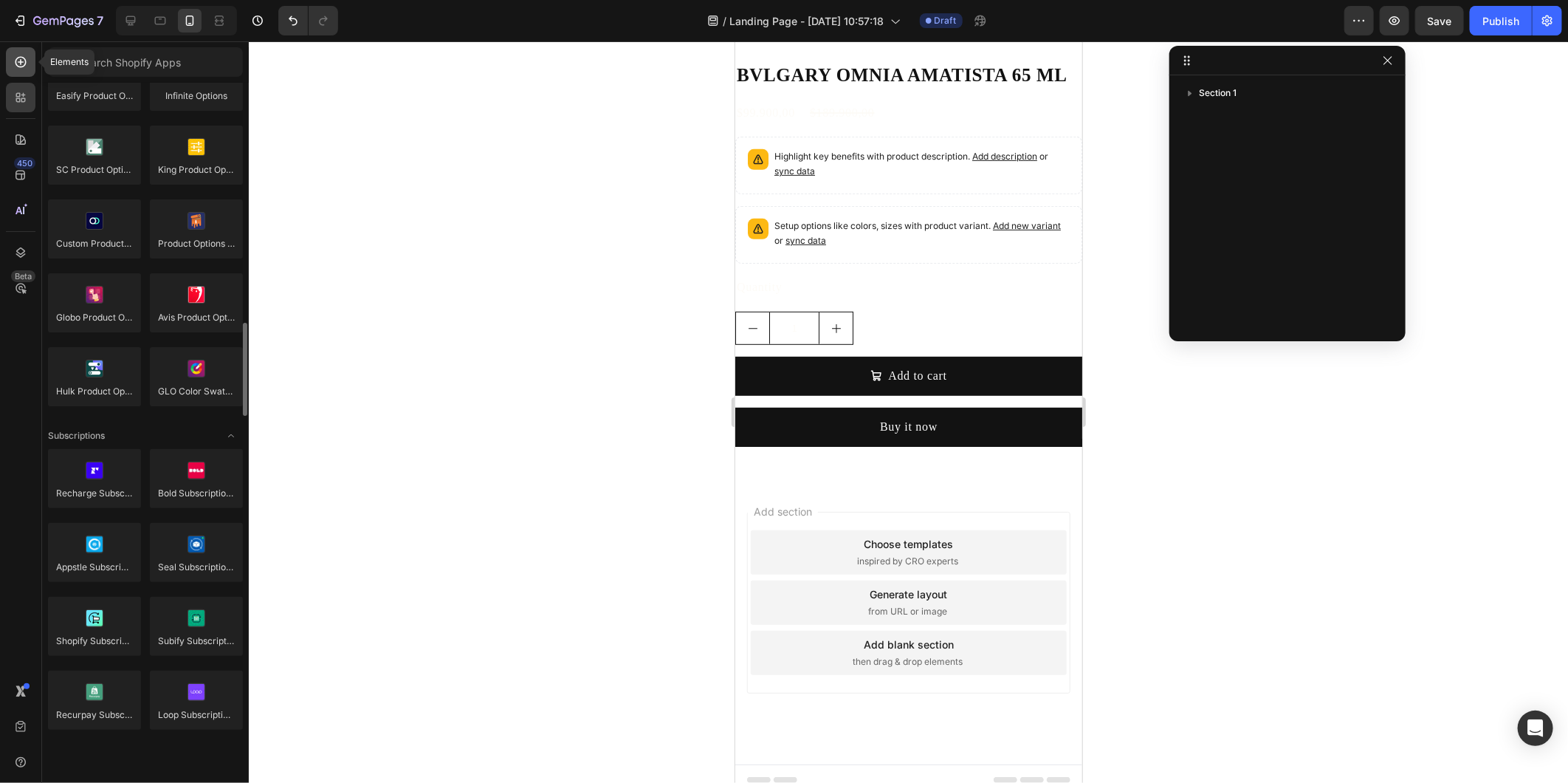
click at [20, 60] on icon at bounding box center [20, 61] width 6 height 6
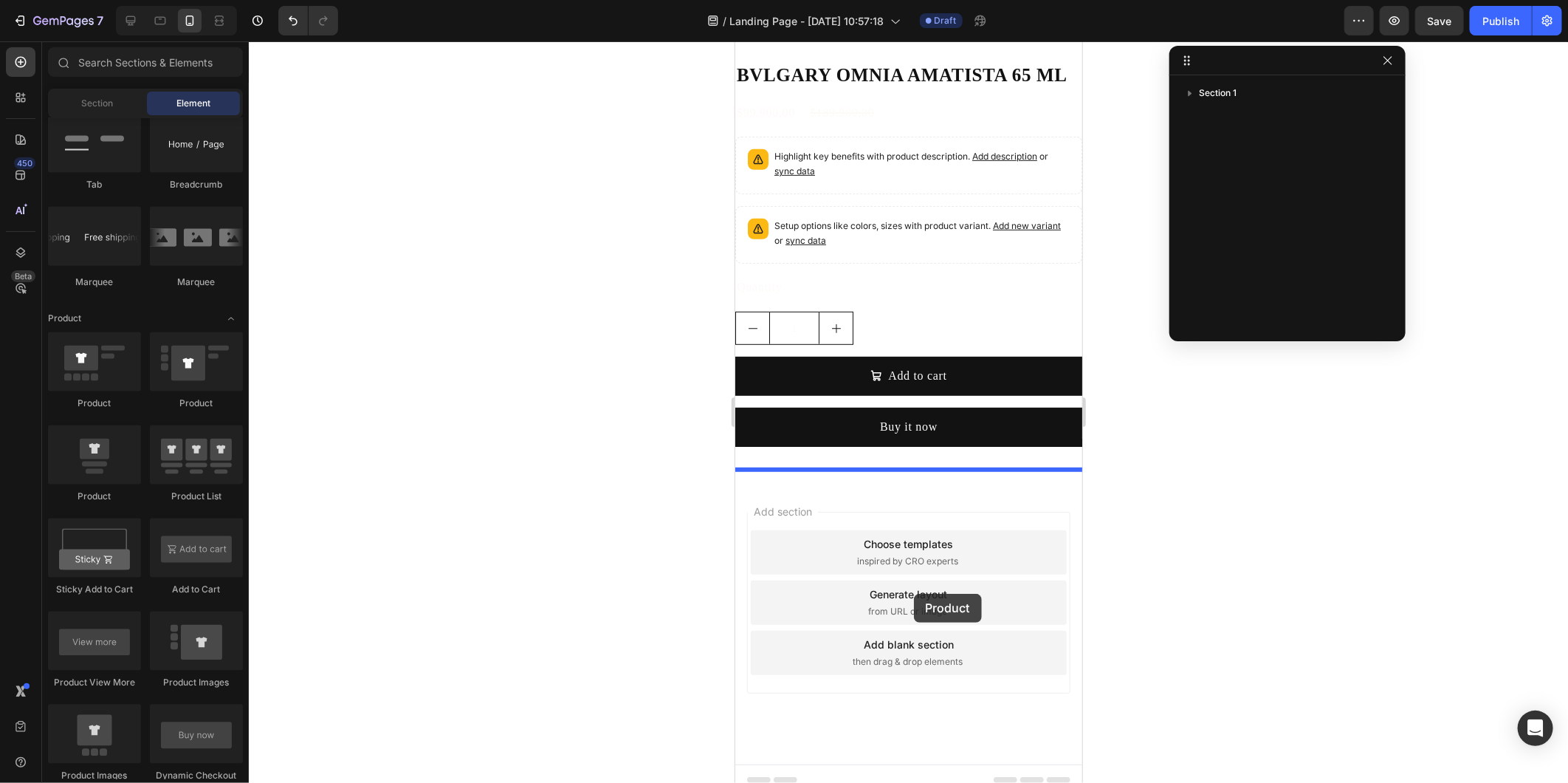
drag, startPoint x: 839, startPoint y: 502, endPoint x: 913, endPoint y: 591, distance: 115.7
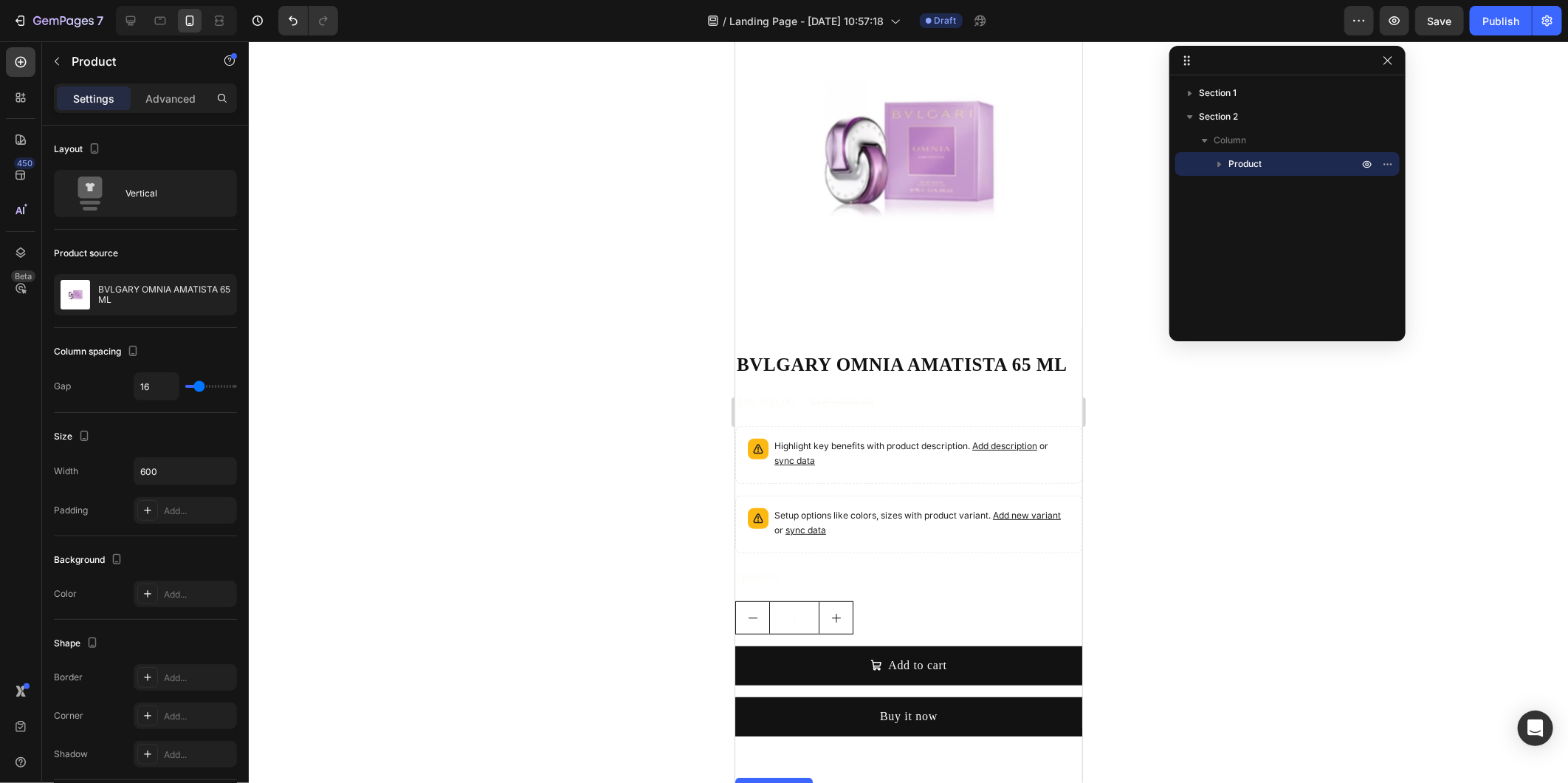
scroll to position [574, 0]
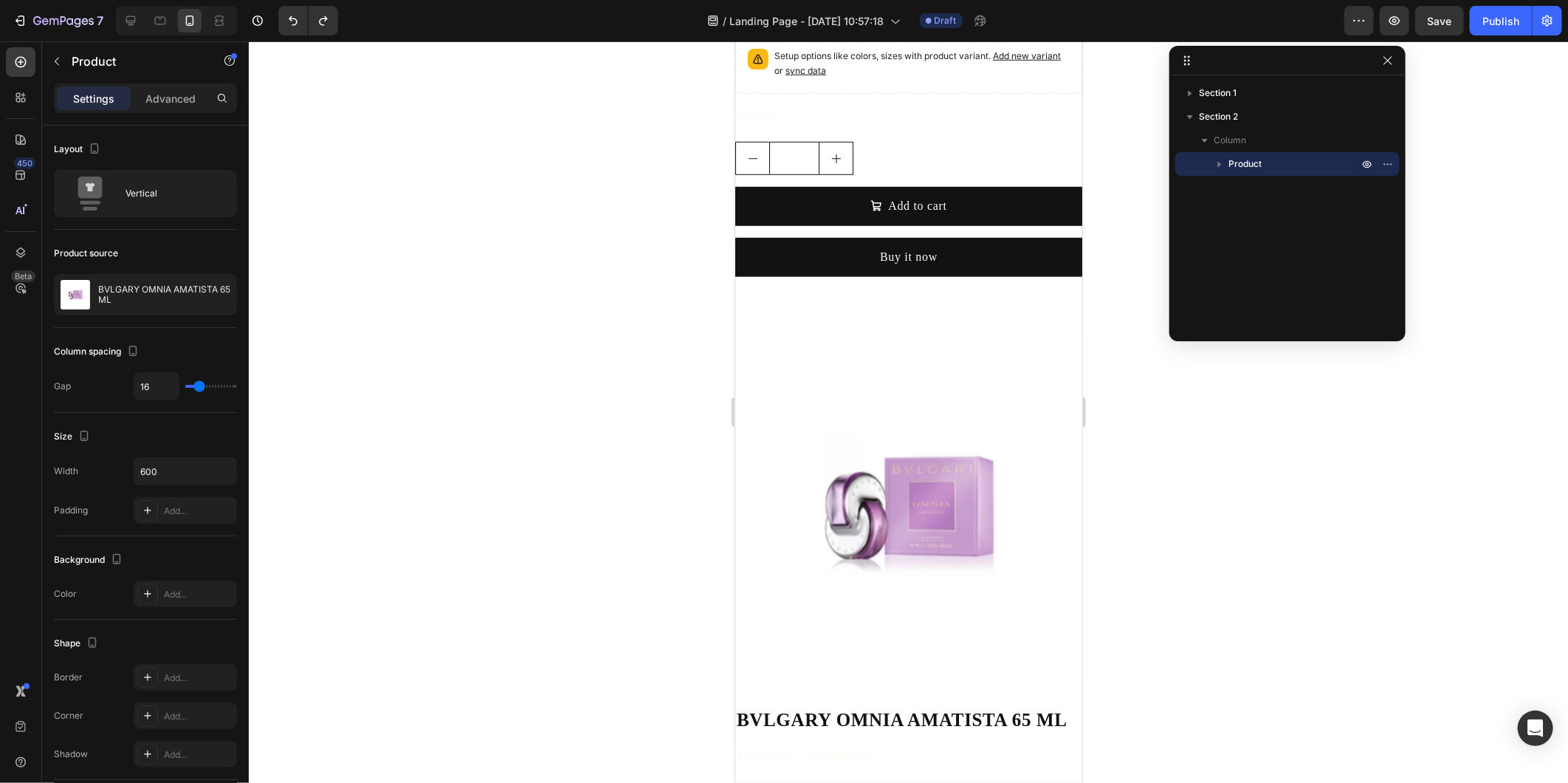
click at [609, 489] on div at bounding box center [908, 412] width 1319 height 741
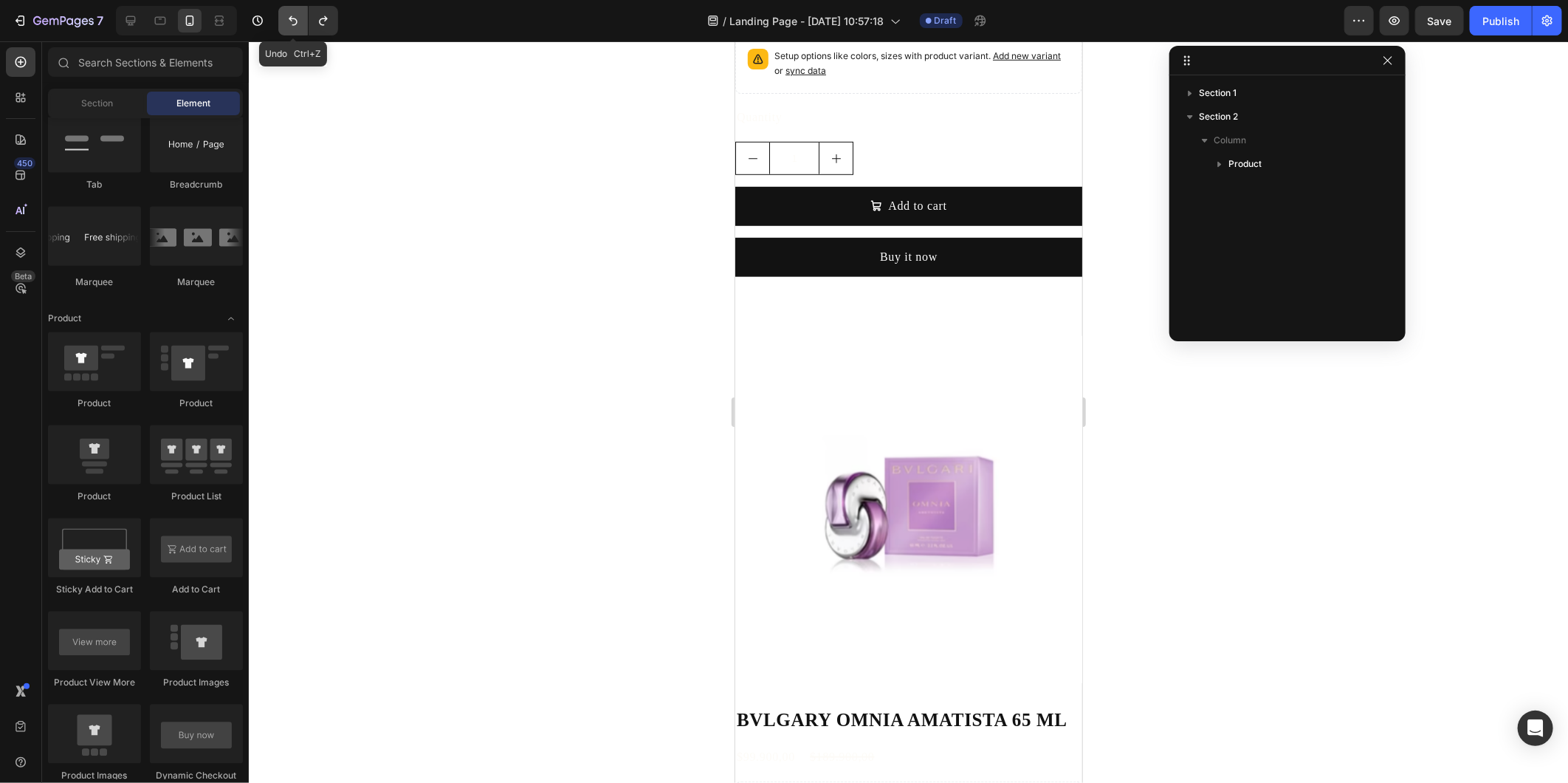
click at [292, 28] on icon "Undo/Redo" at bounding box center [293, 20] width 15 height 15
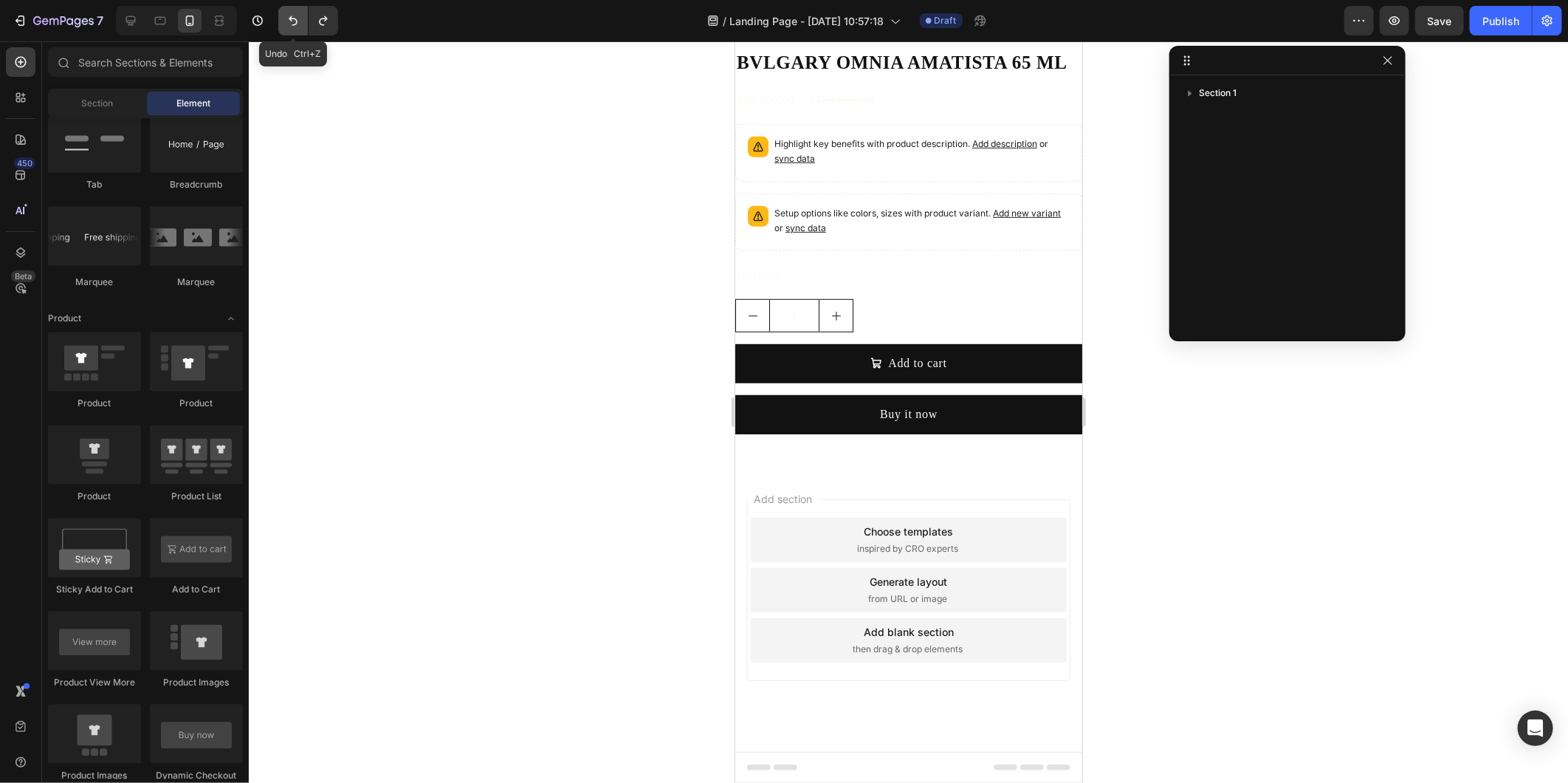
scroll to position [404, 0]
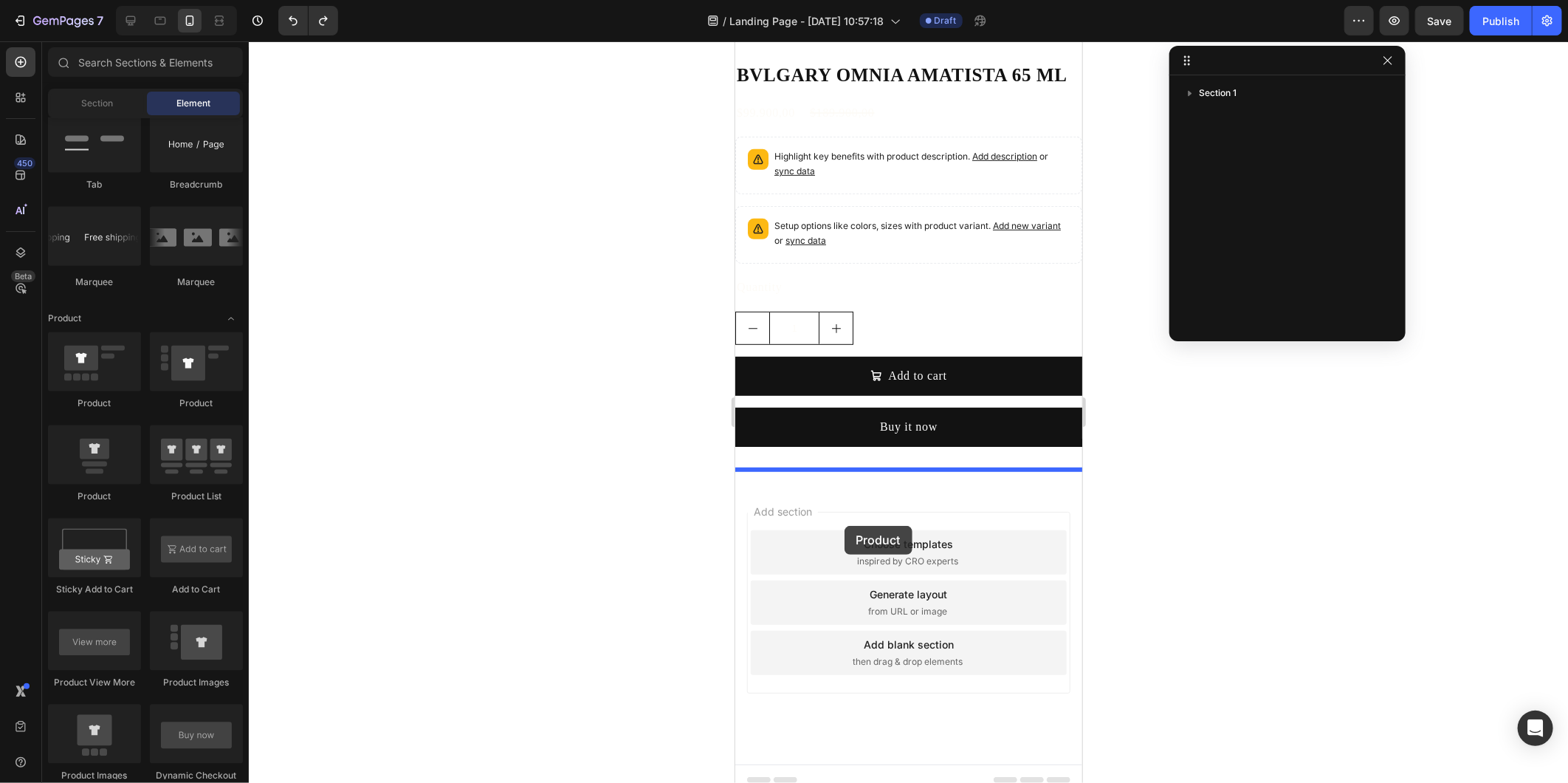
drag, startPoint x: 939, startPoint y: 398, endPoint x: 844, endPoint y: 525, distance: 158.6
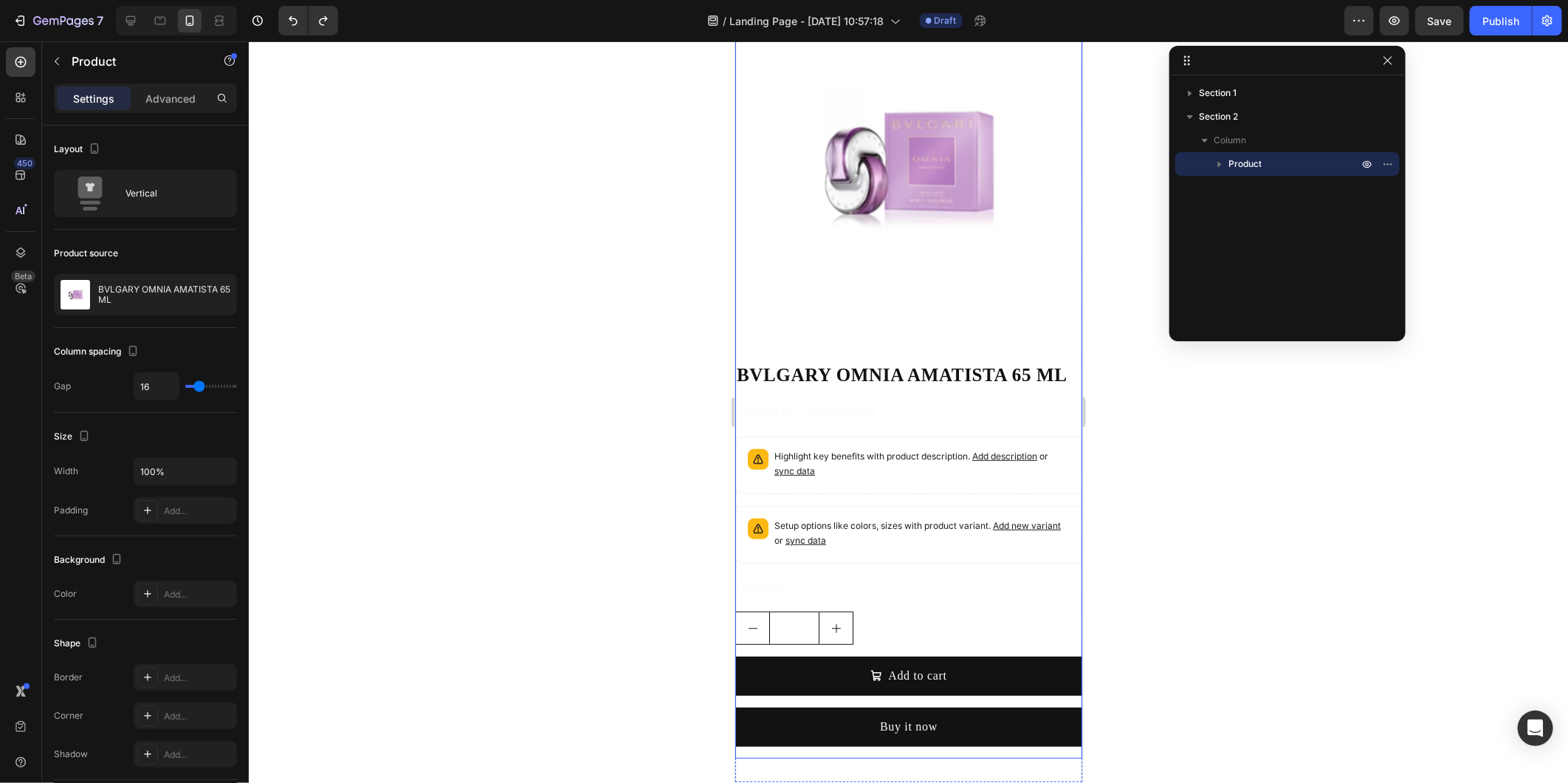
scroll to position [69, 0]
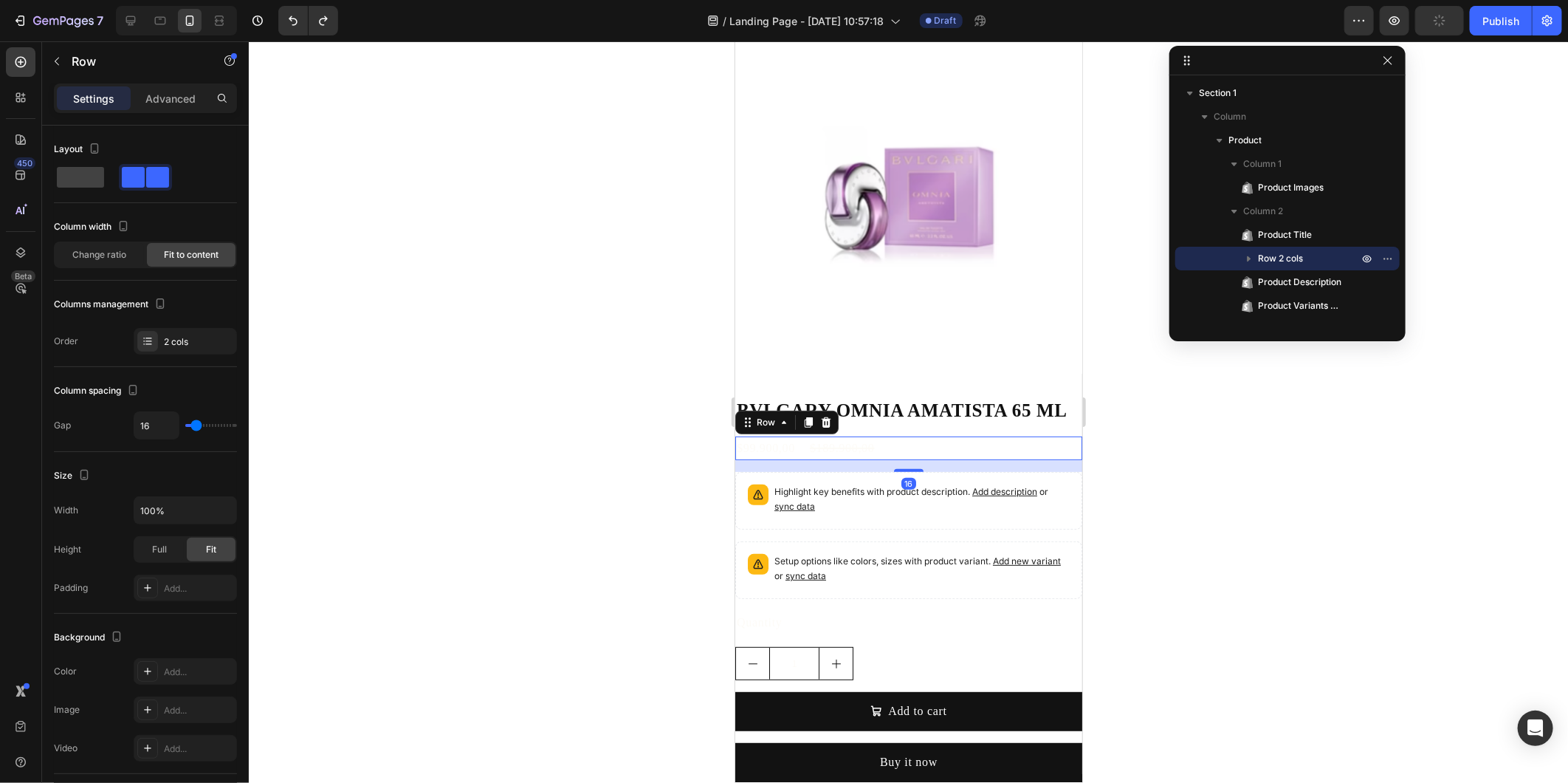
click at [801, 436] on div "$99.900,00 Product Price Product Price $189.900,00 Product Price Product Price …" at bounding box center [908, 448] width 347 height 24
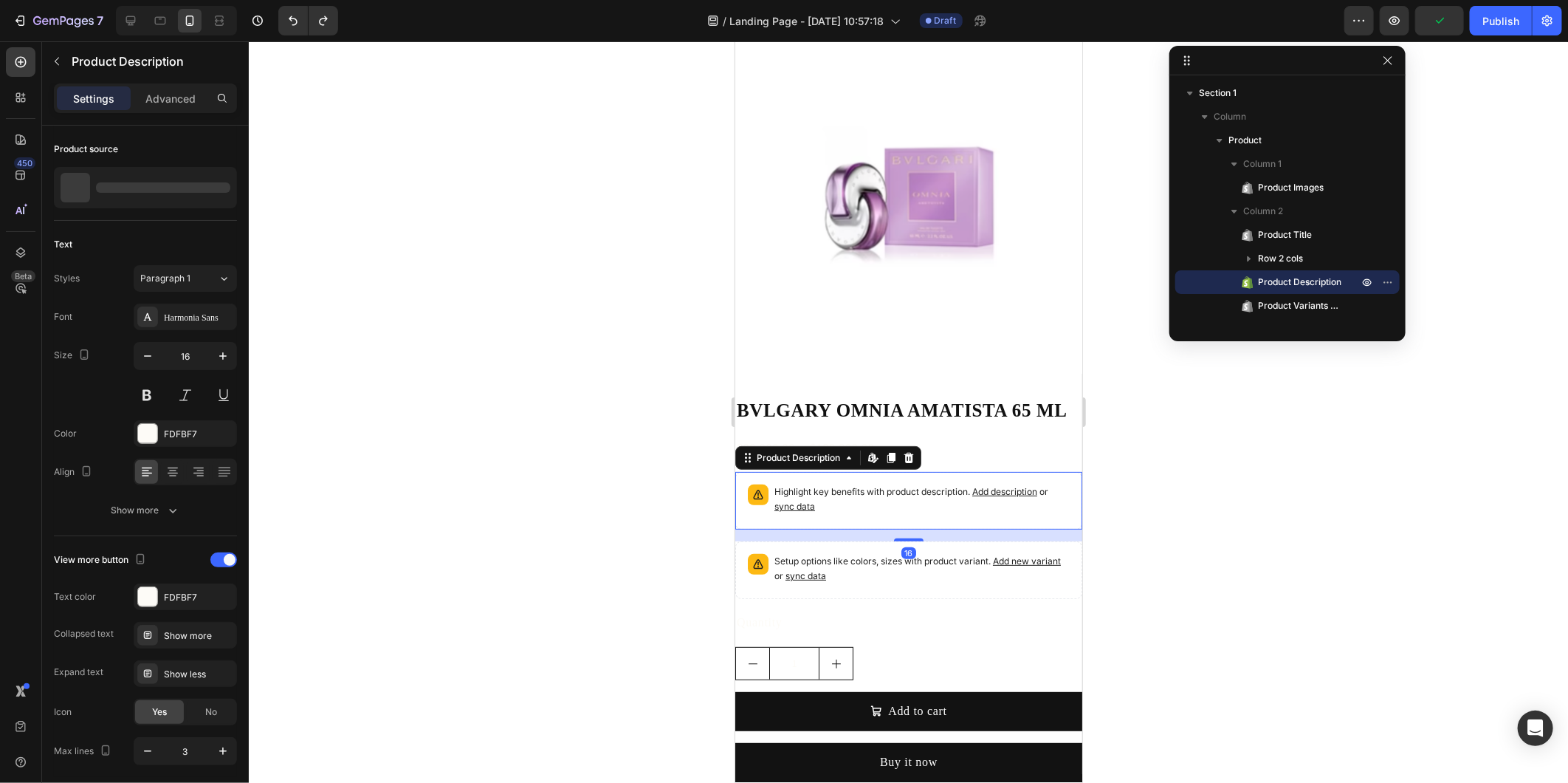
click at [853, 484] on p "Highlight key benefits with product description. Add description or sync data" at bounding box center [921, 498] width 295 height 29
click at [825, 569] on span "sync data" at bounding box center [806, 575] width 41 height 11
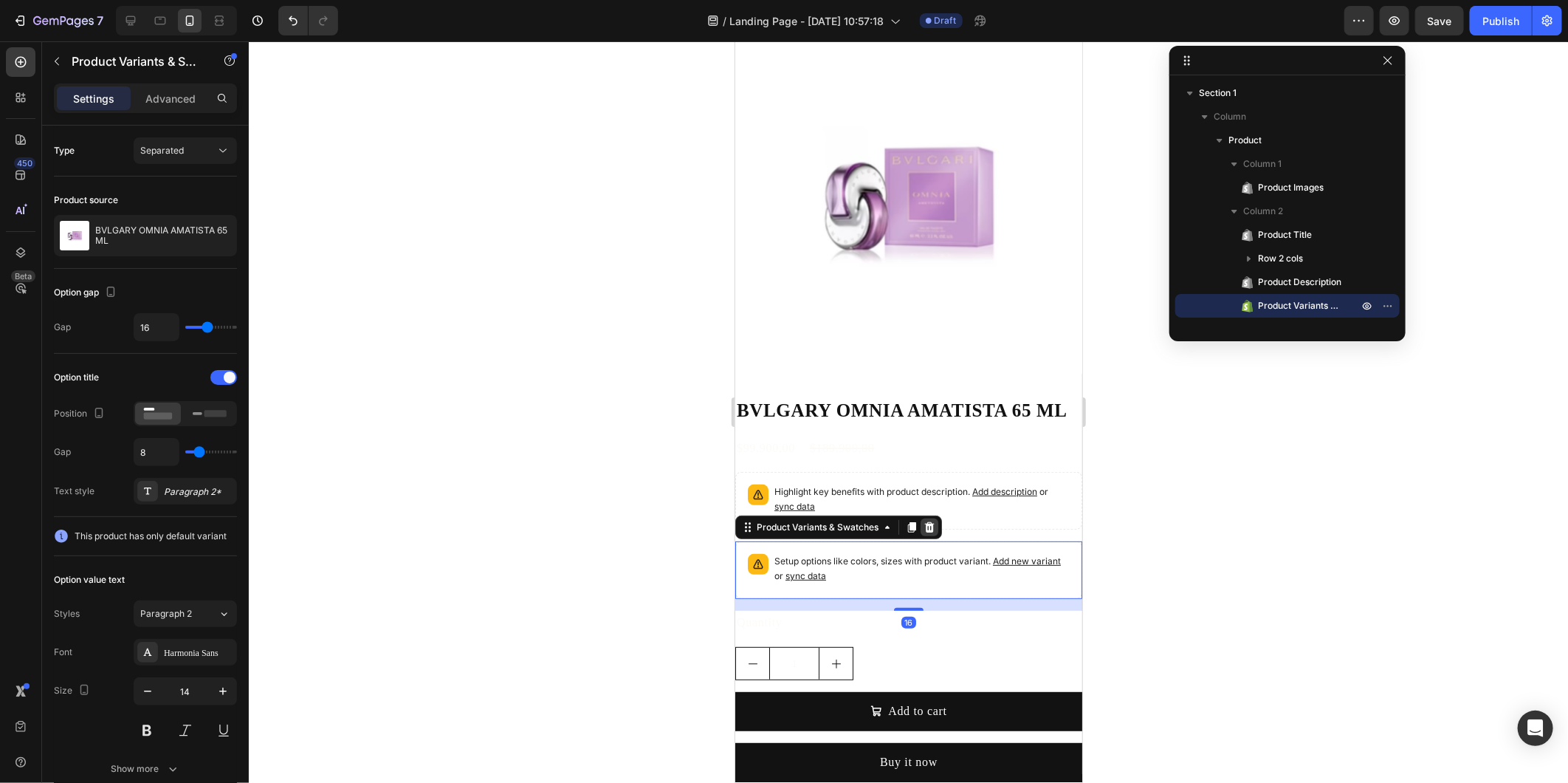
click at [923, 520] on icon at bounding box center [929, 526] width 11 height 11
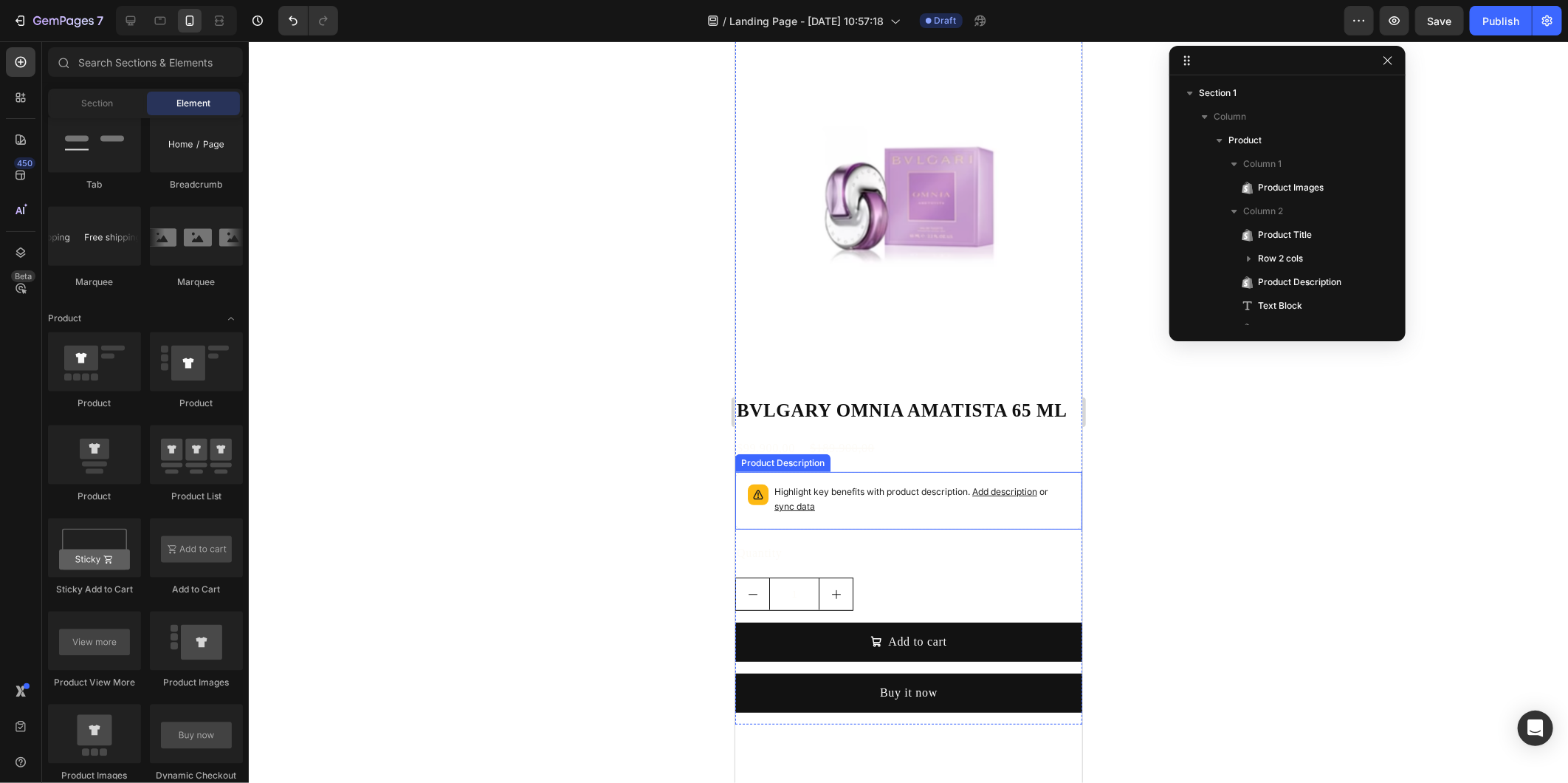
click at [866, 484] on p "Highlight key benefits with product description. Add description or sync data" at bounding box center [921, 498] width 295 height 29
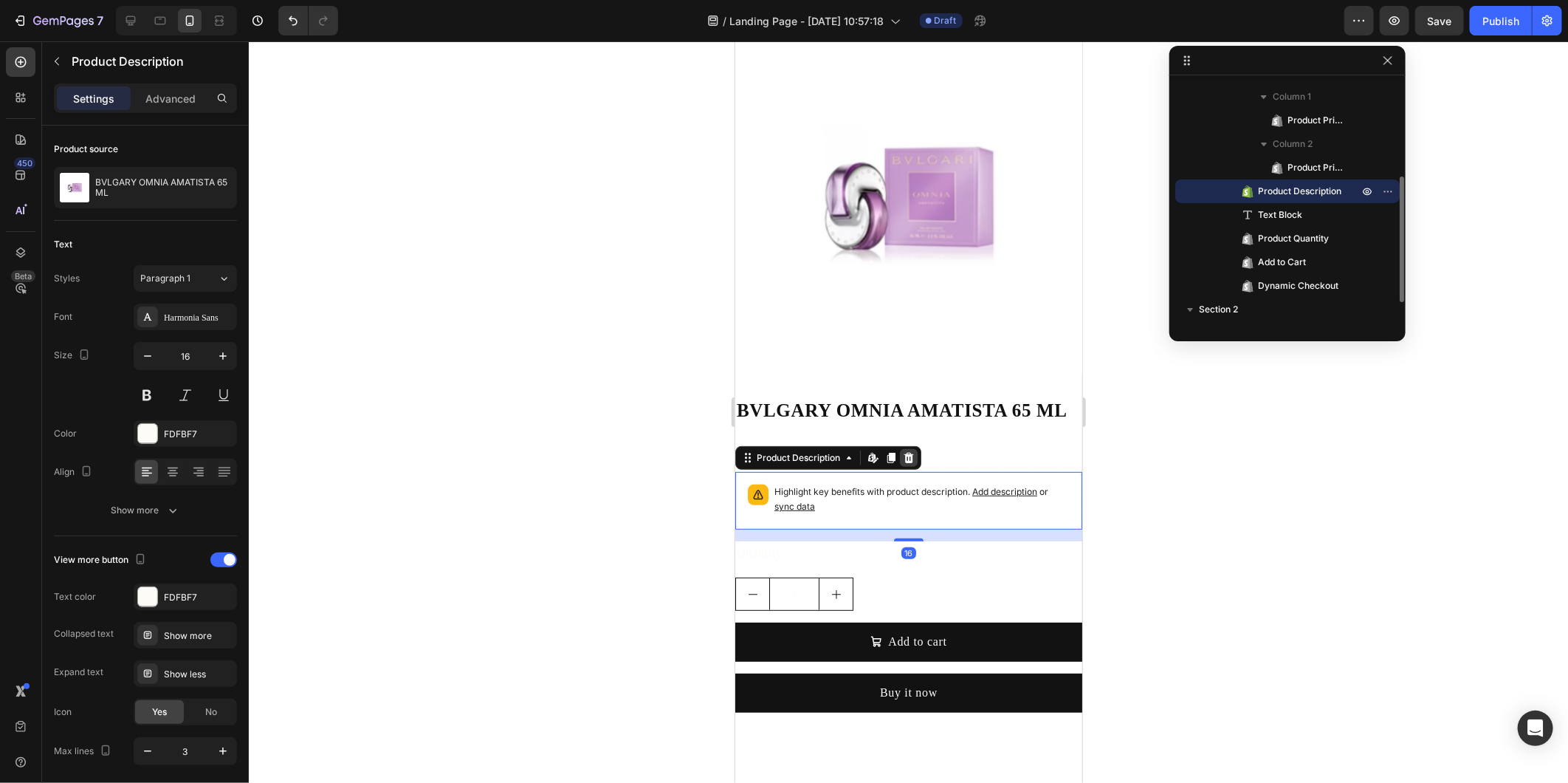
click at [903, 451] on icon at bounding box center [908, 457] width 11 height 11
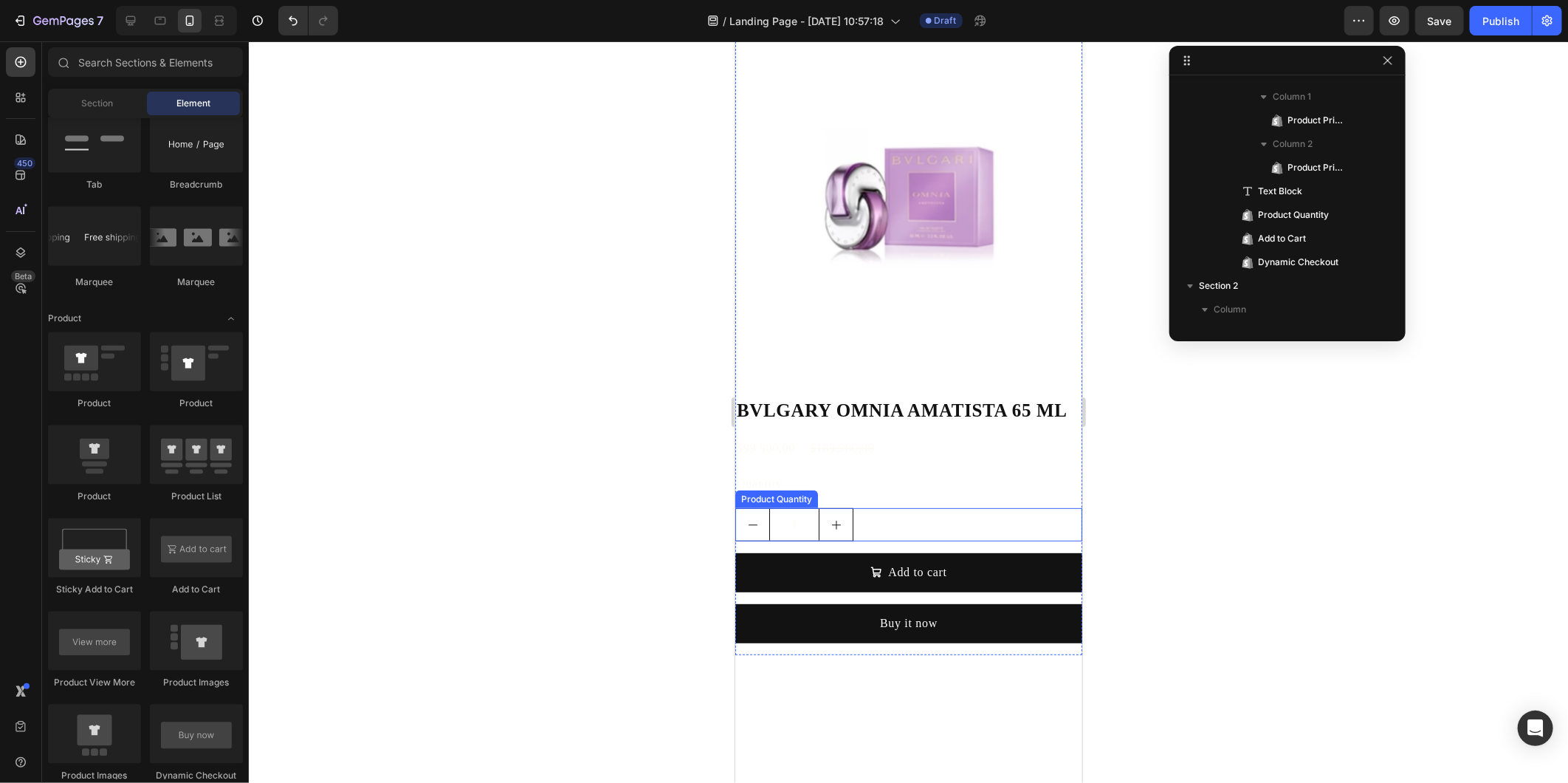
click at [812, 508] on input "1" at bounding box center [794, 524] width 51 height 32
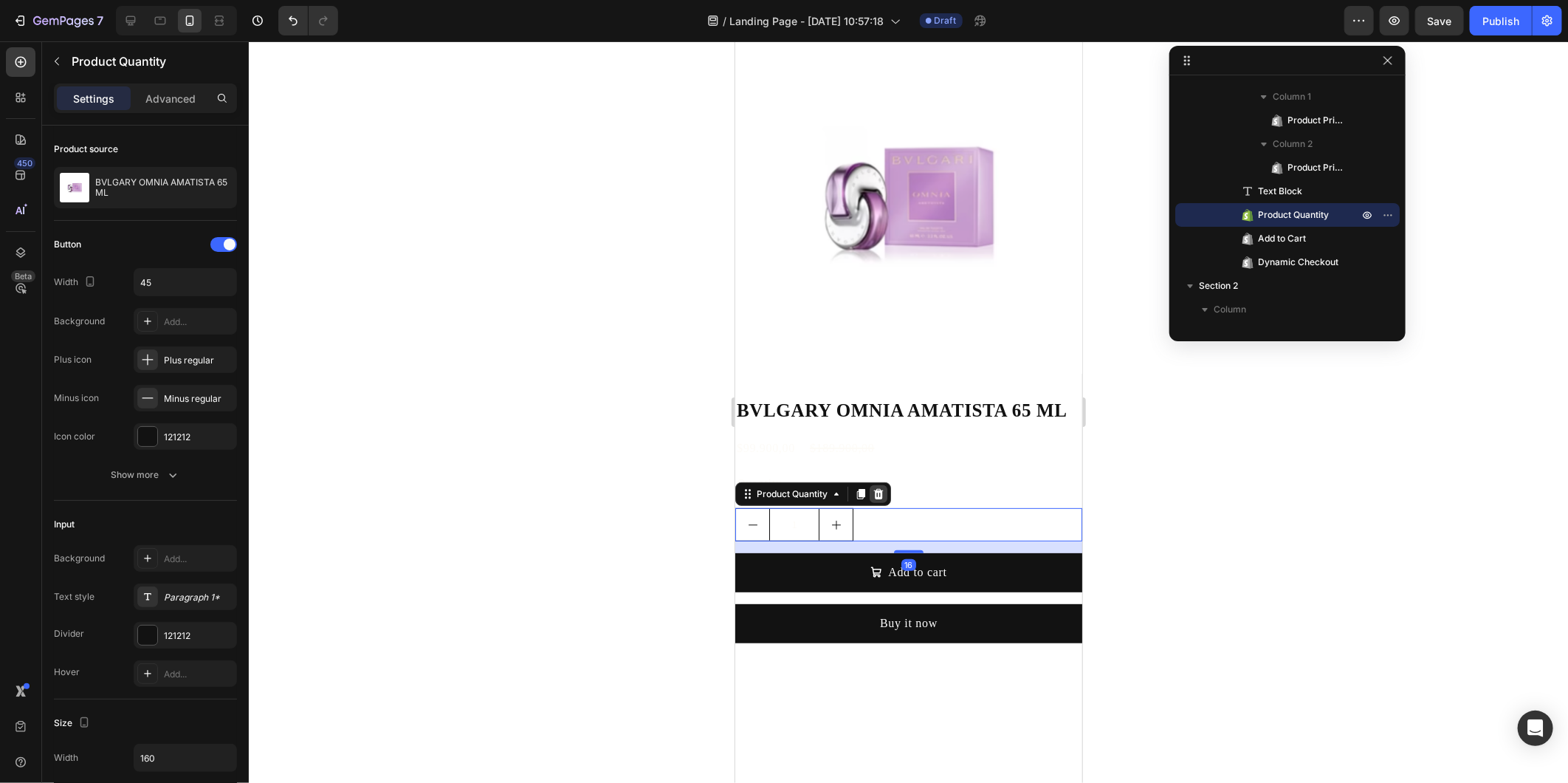
click at [877, 488] on icon at bounding box center [877, 493] width 11 height 11
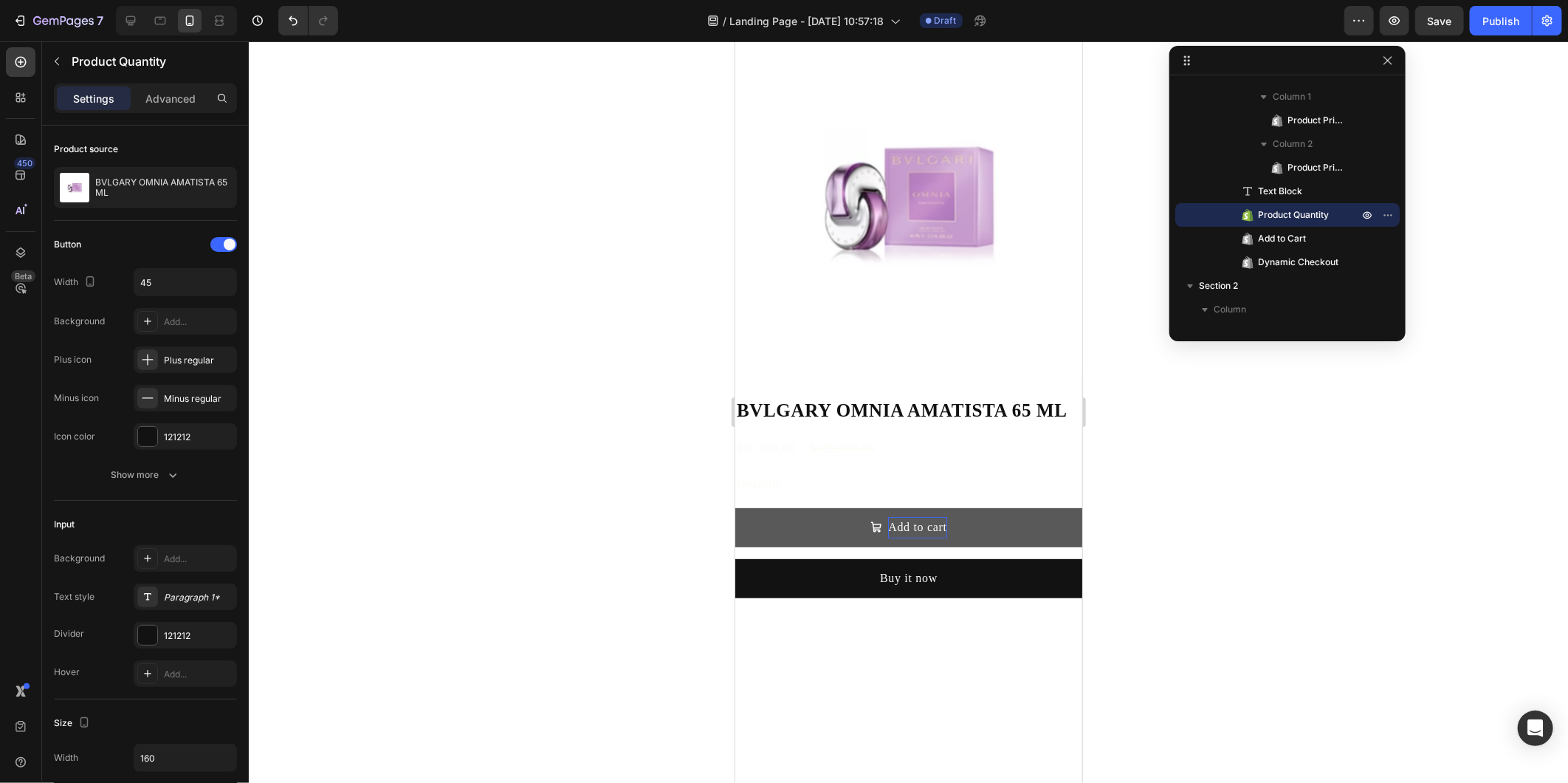
scroll to position [181, 0]
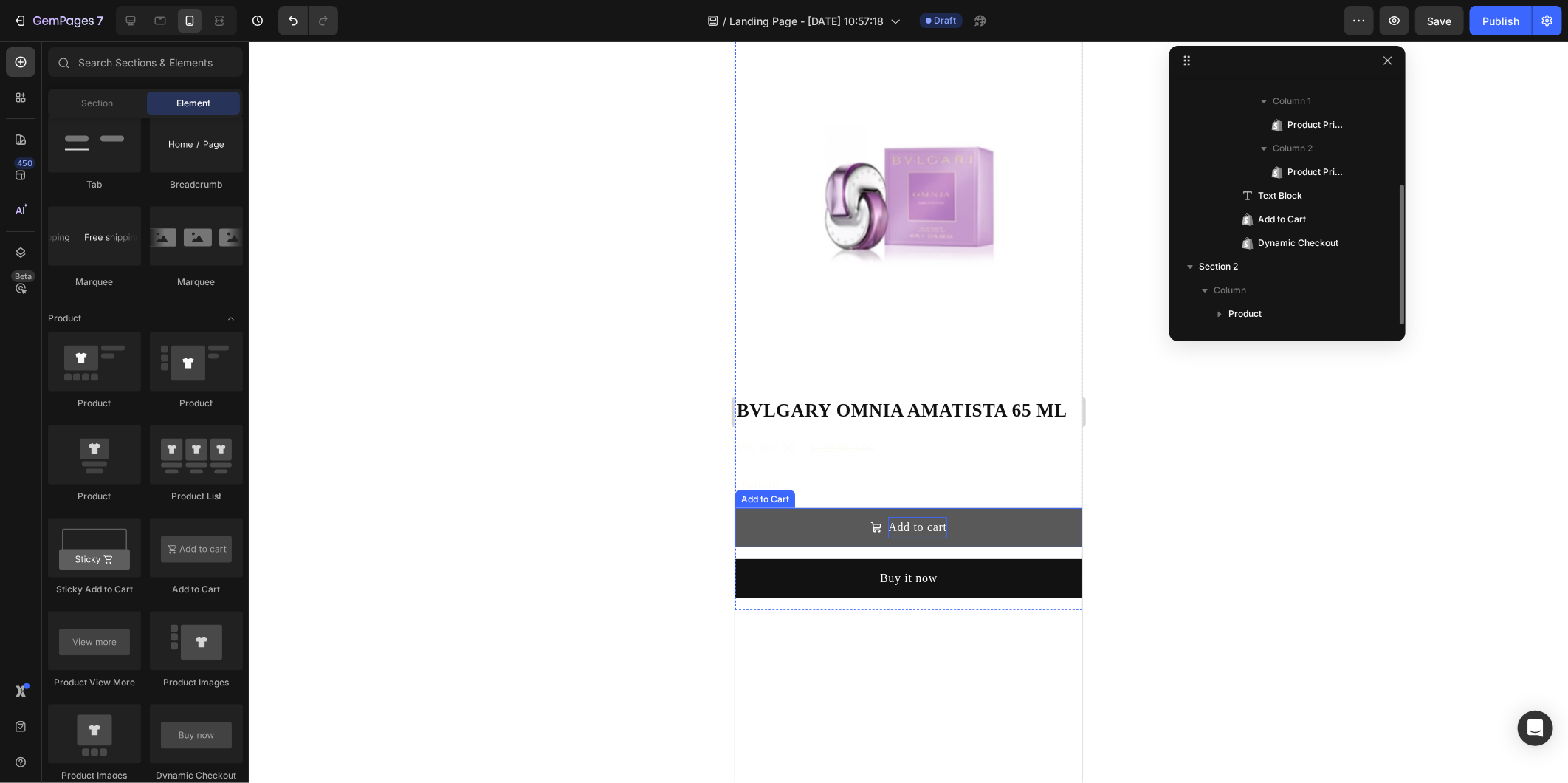
click at [887, 516] on div "Add to cart" at bounding box center [917, 527] width 59 height 21
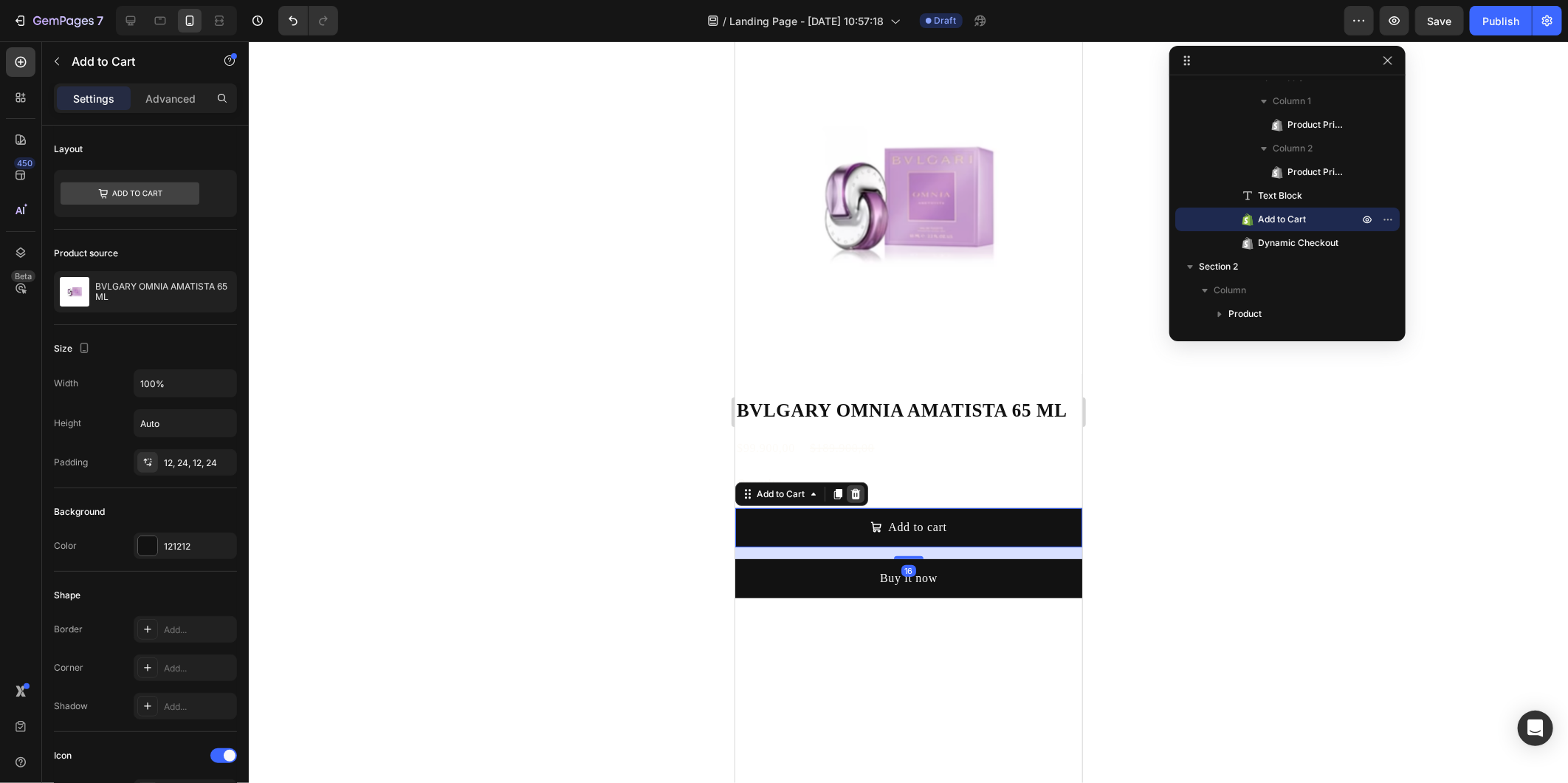
click at [850, 488] on icon at bounding box center [855, 493] width 11 height 11
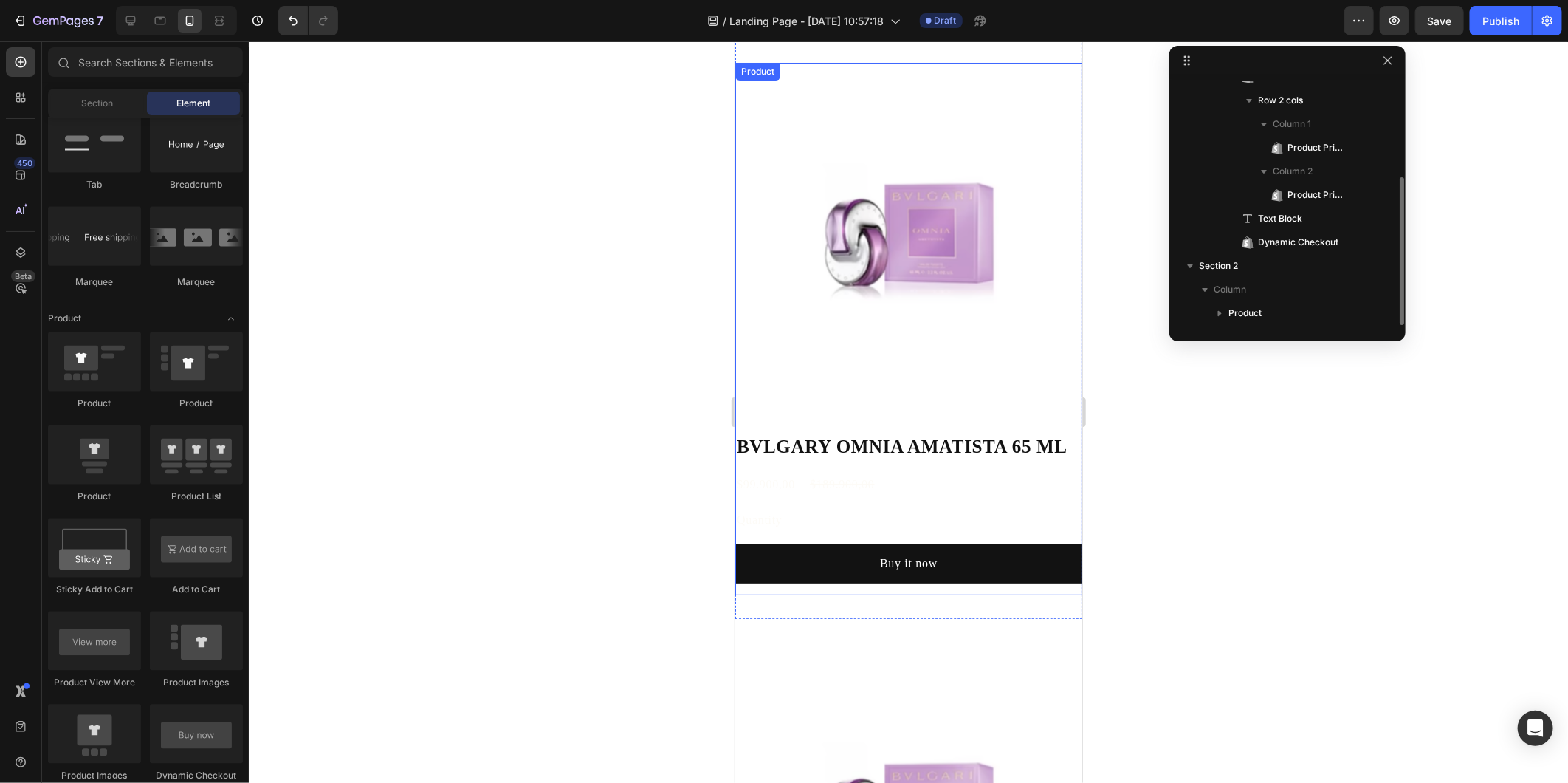
scroll to position [0, 0]
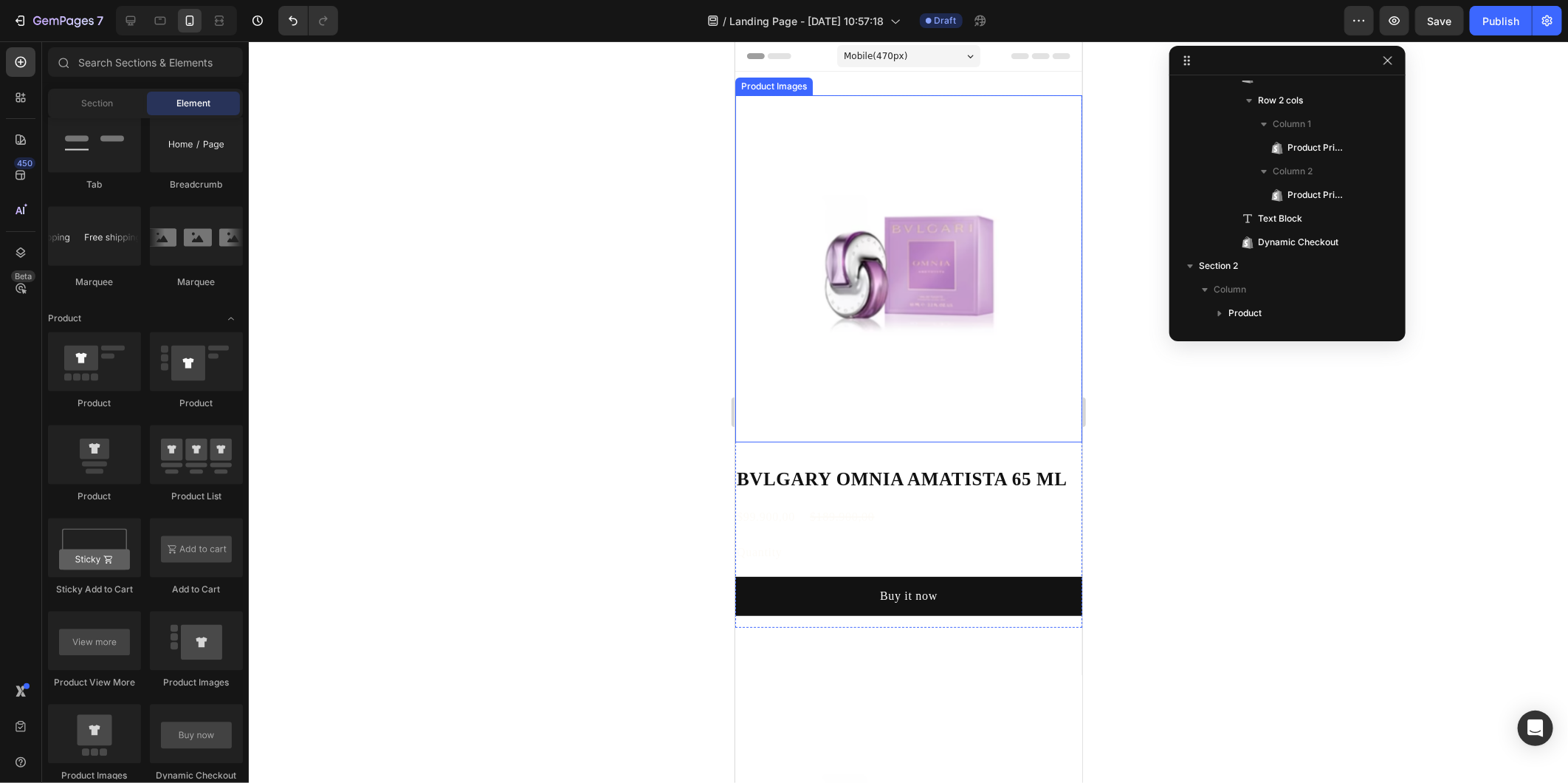
click at [850, 362] on img at bounding box center [908, 268] width 347 height 347
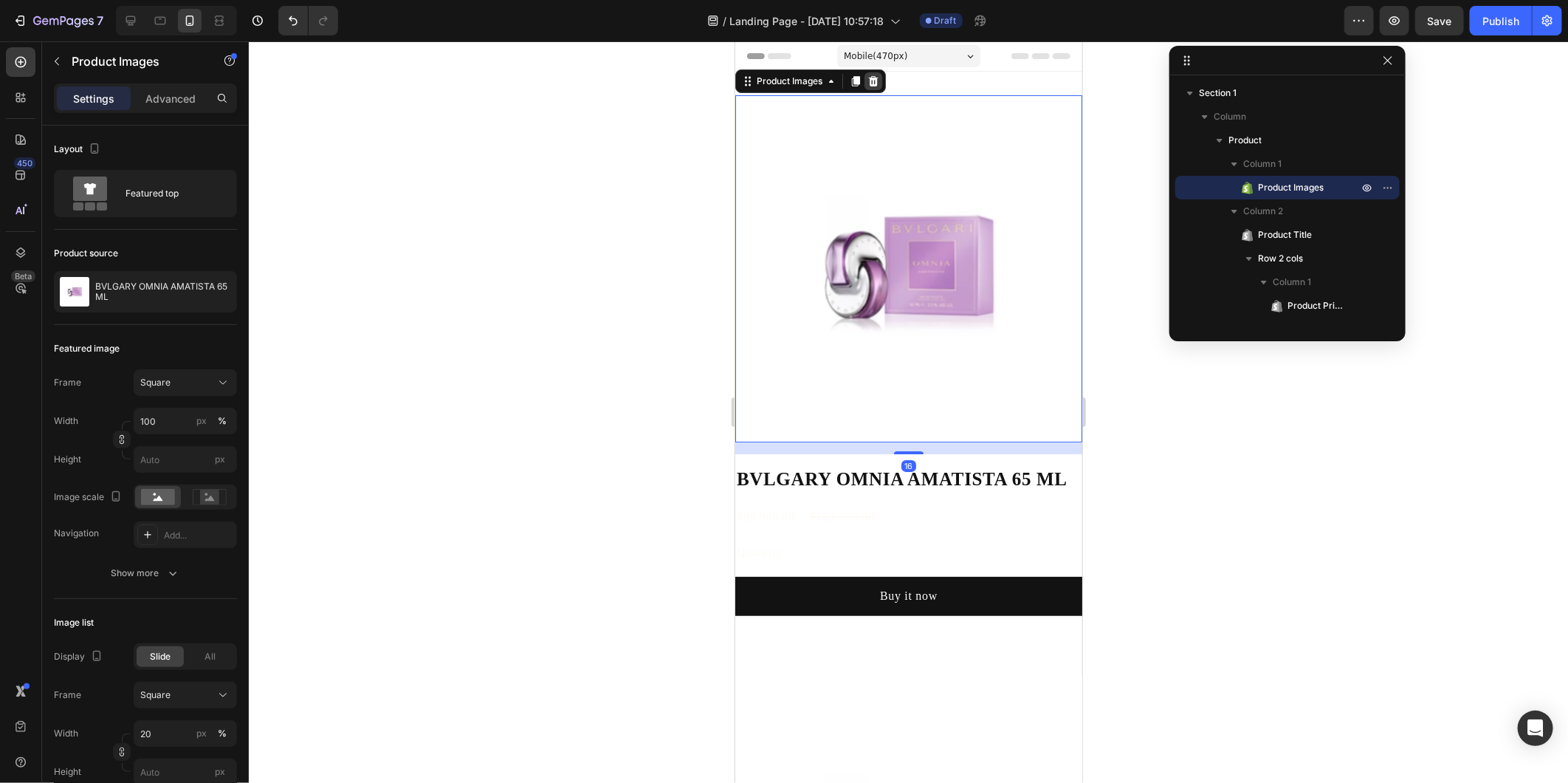
click at [878, 89] on div at bounding box center [872, 81] width 18 height 18
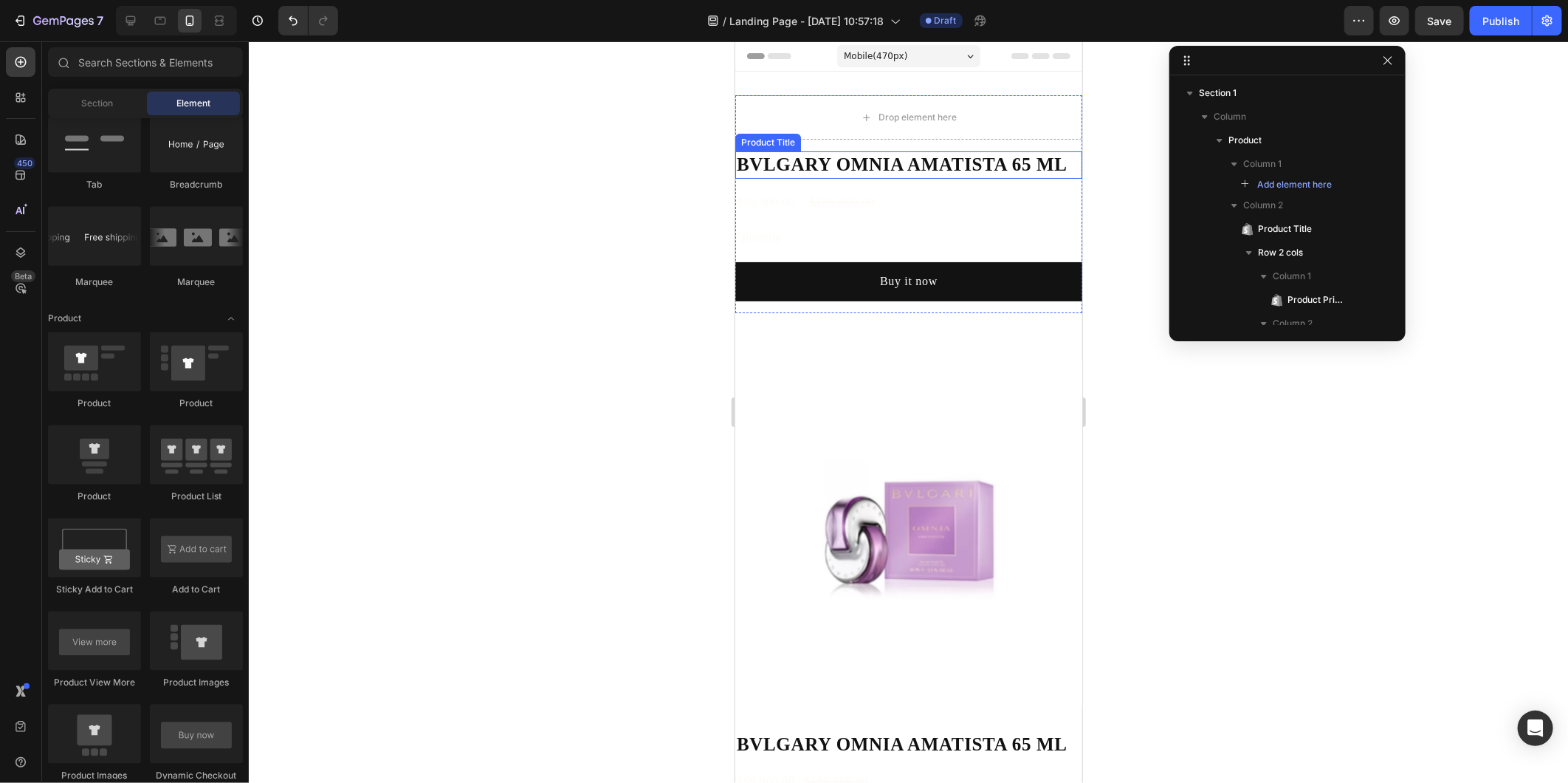
click at [859, 169] on h2 "BVLGARY OMNIA AMATISTA 65 ML" at bounding box center [908, 165] width 347 height 28
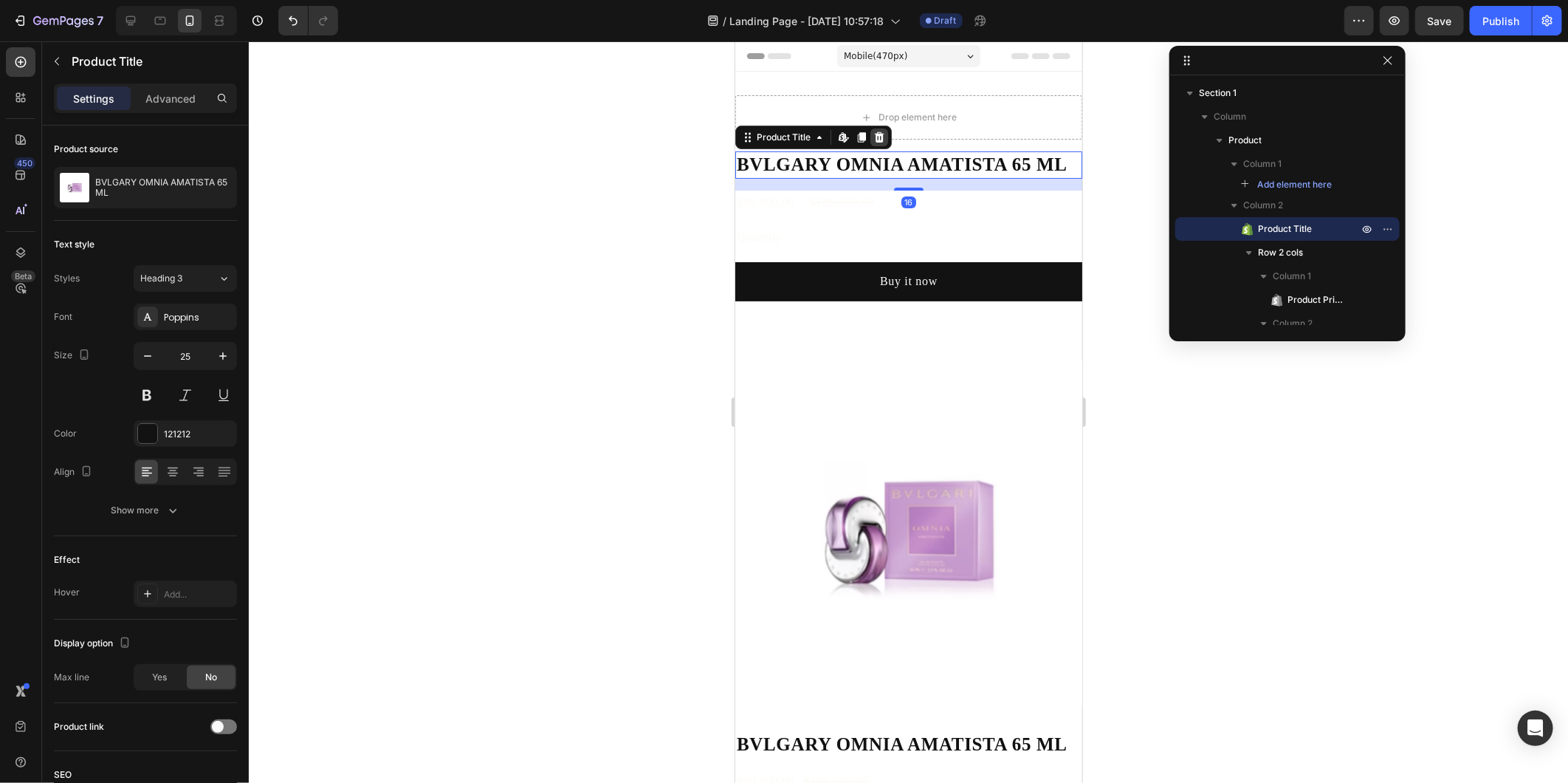
click at [878, 130] on icon at bounding box center [878, 136] width 11 height 11
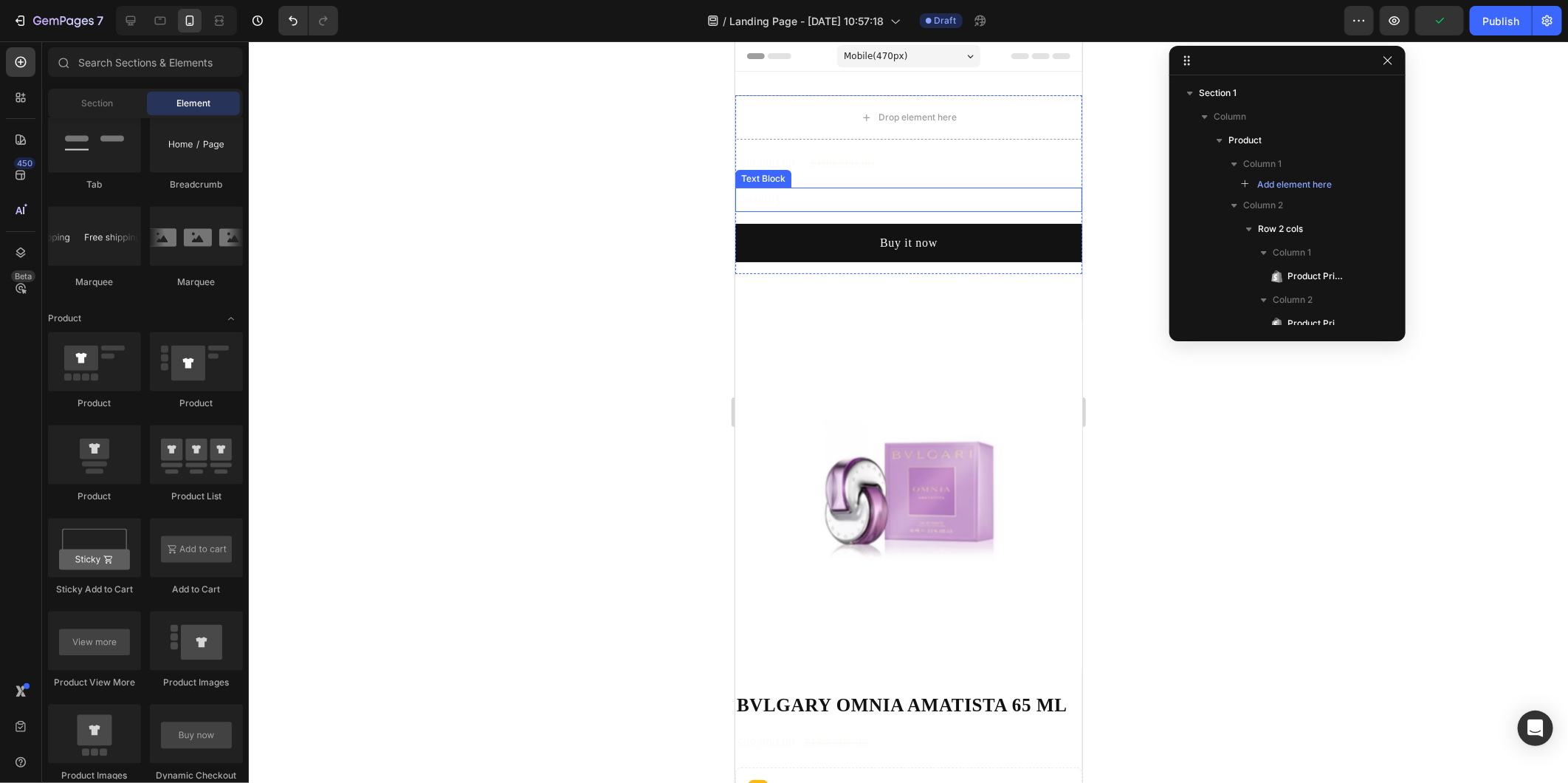
click at [867, 187] on div "Quantity" at bounding box center [908, 199] width 347 height 24
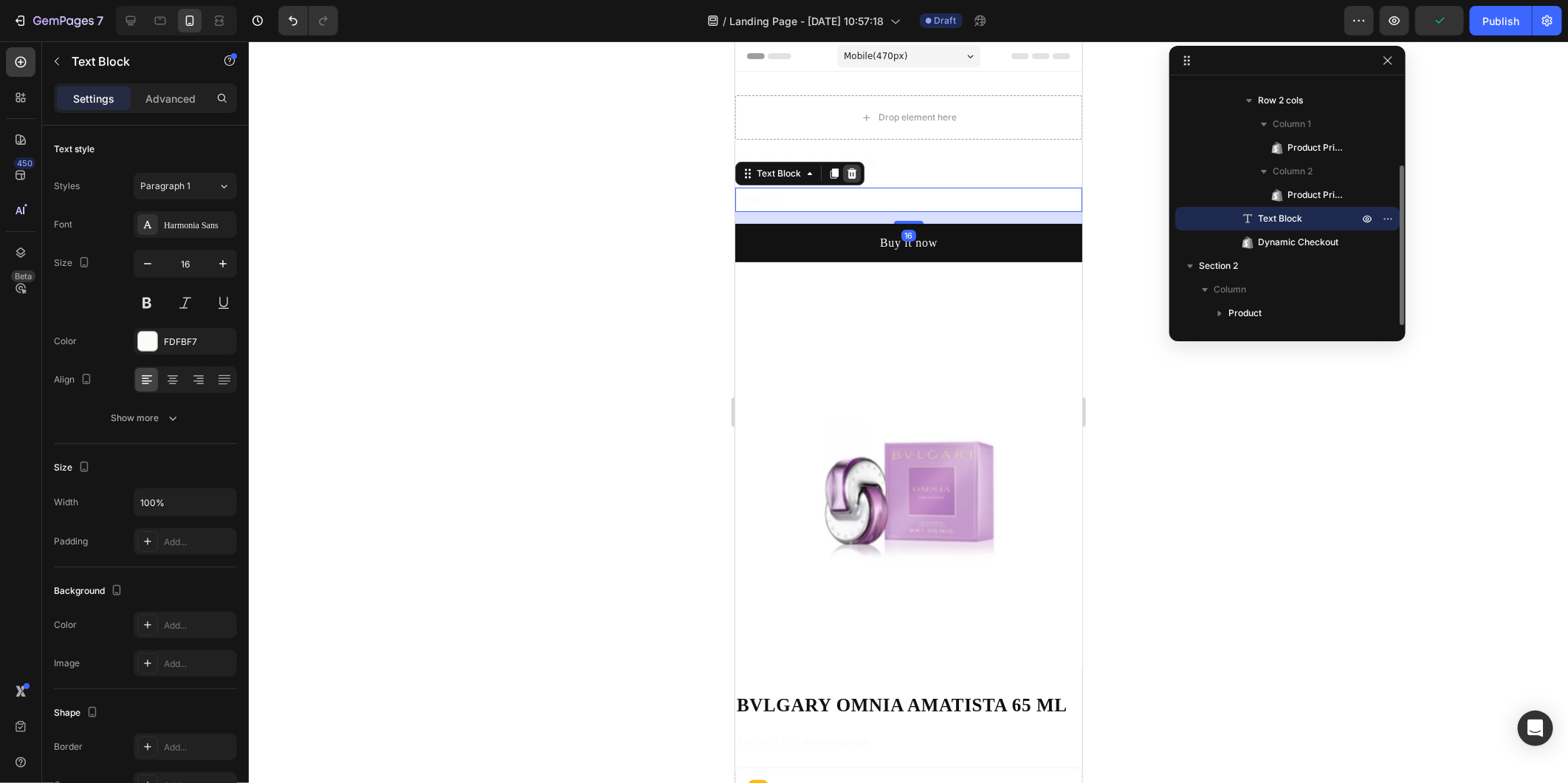
click at [852, 174] on icon at bounding box center [851, 173] width 11 height 11
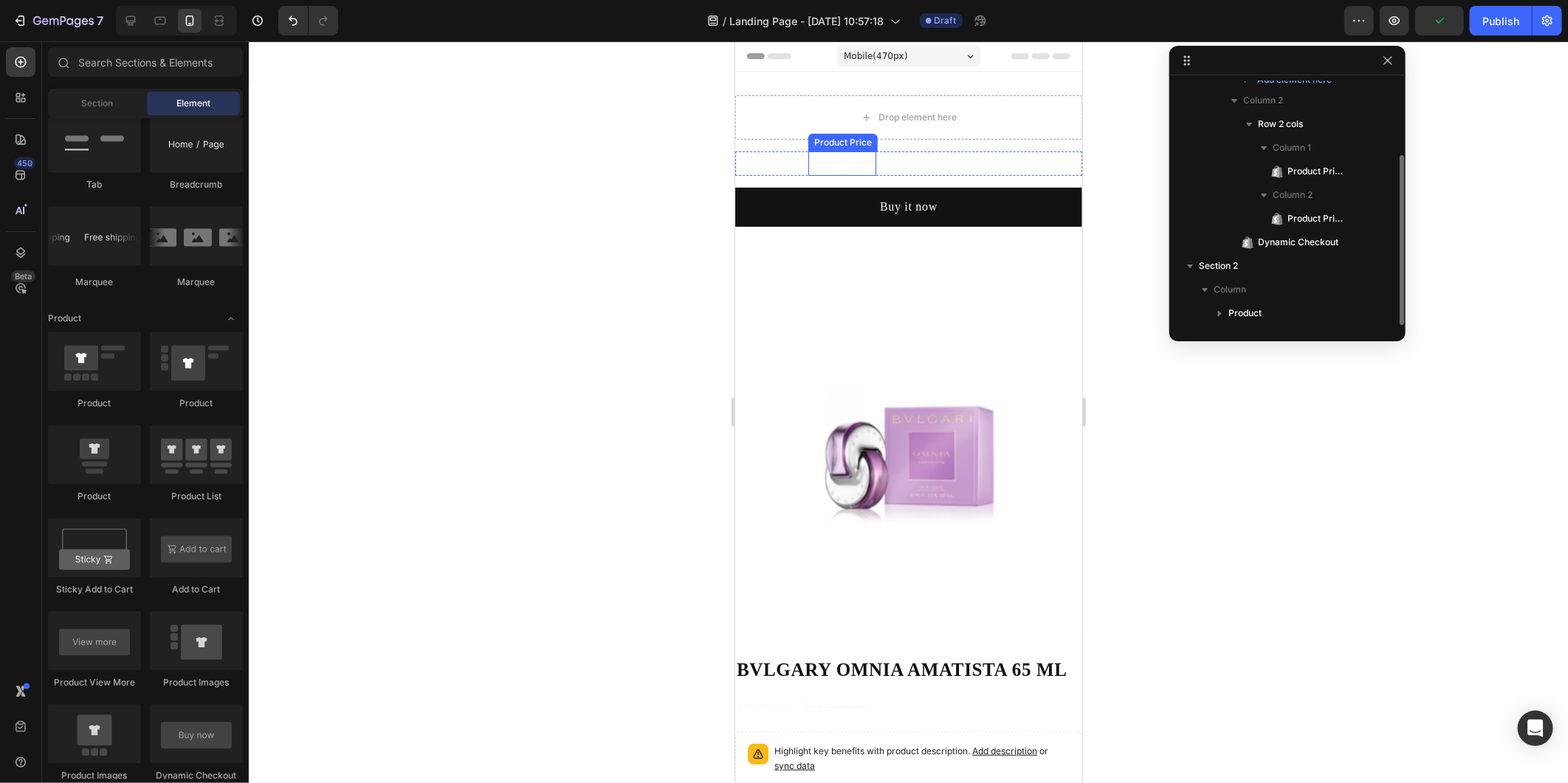
click at [864, 164] on div "$189.900,00" at bounding box center [841, 163] width 68 height 24
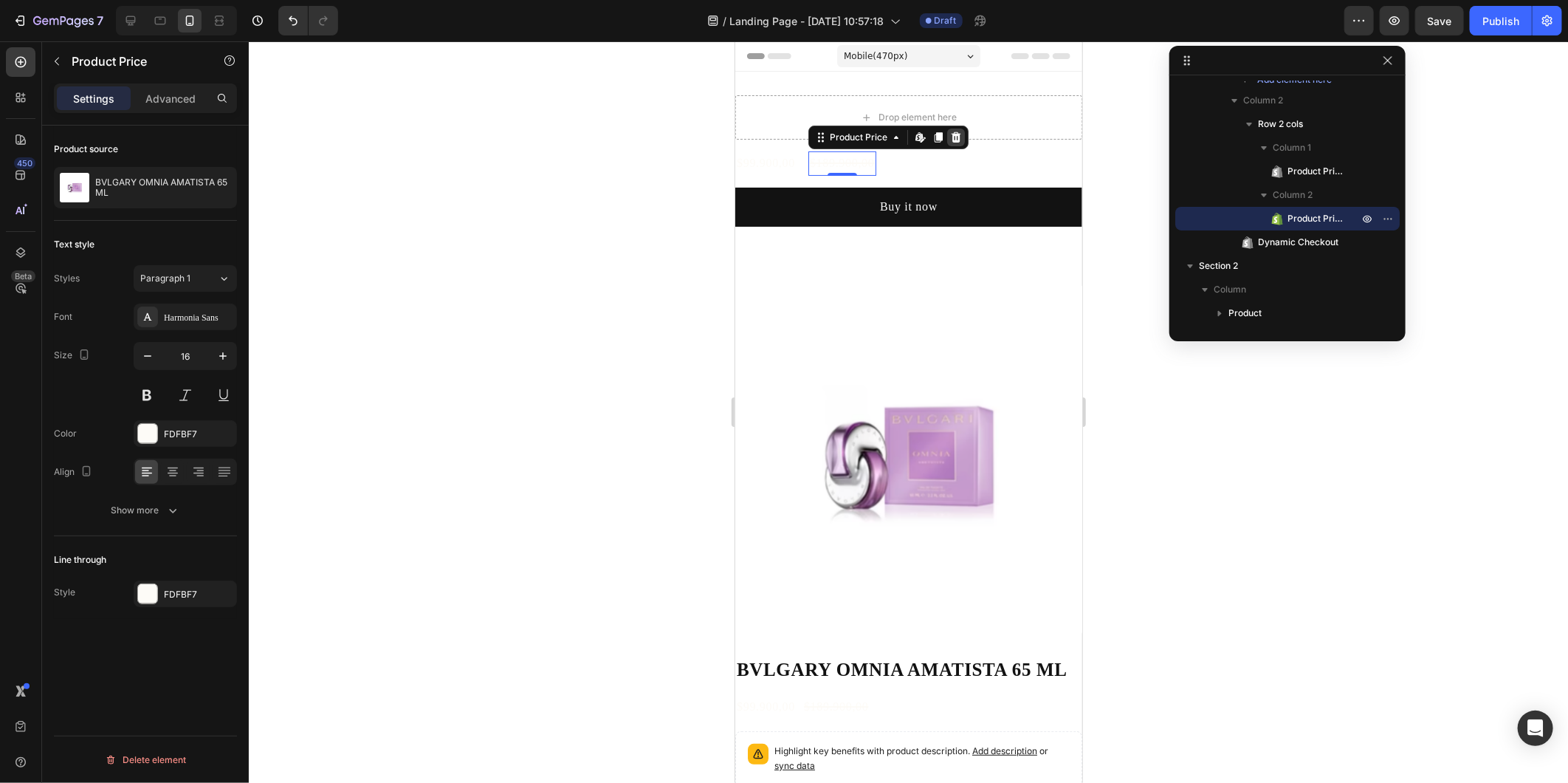
click at [950, 142] on icon at bounding box center [955, 136] width 11 height 11
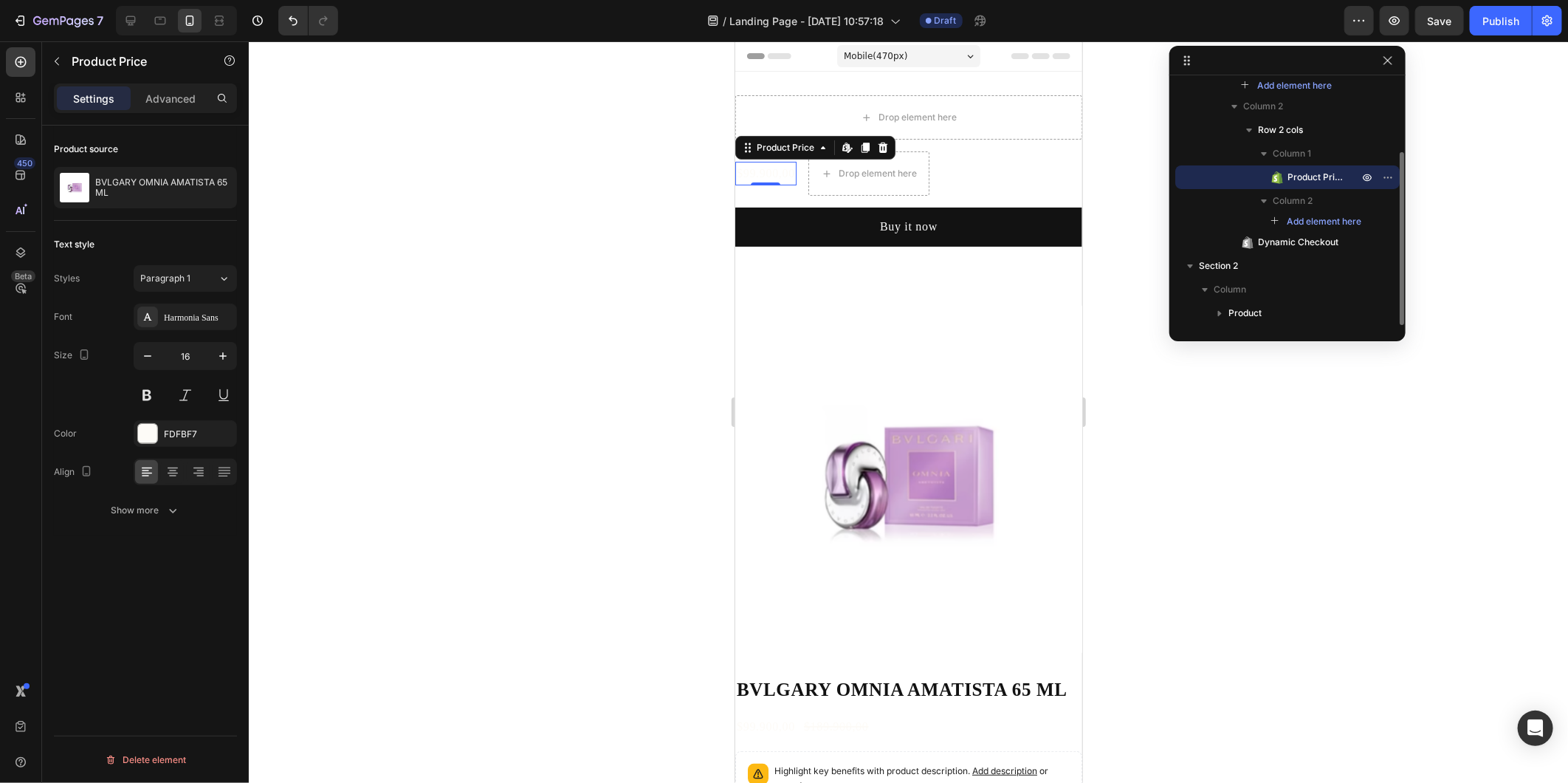
click at [776, 166] on div "$99.900,00" at bounding box center [765, 173] width 61 height 24
click at [885, 144] on icon at bounding box center [883, 146] width 10 height 11
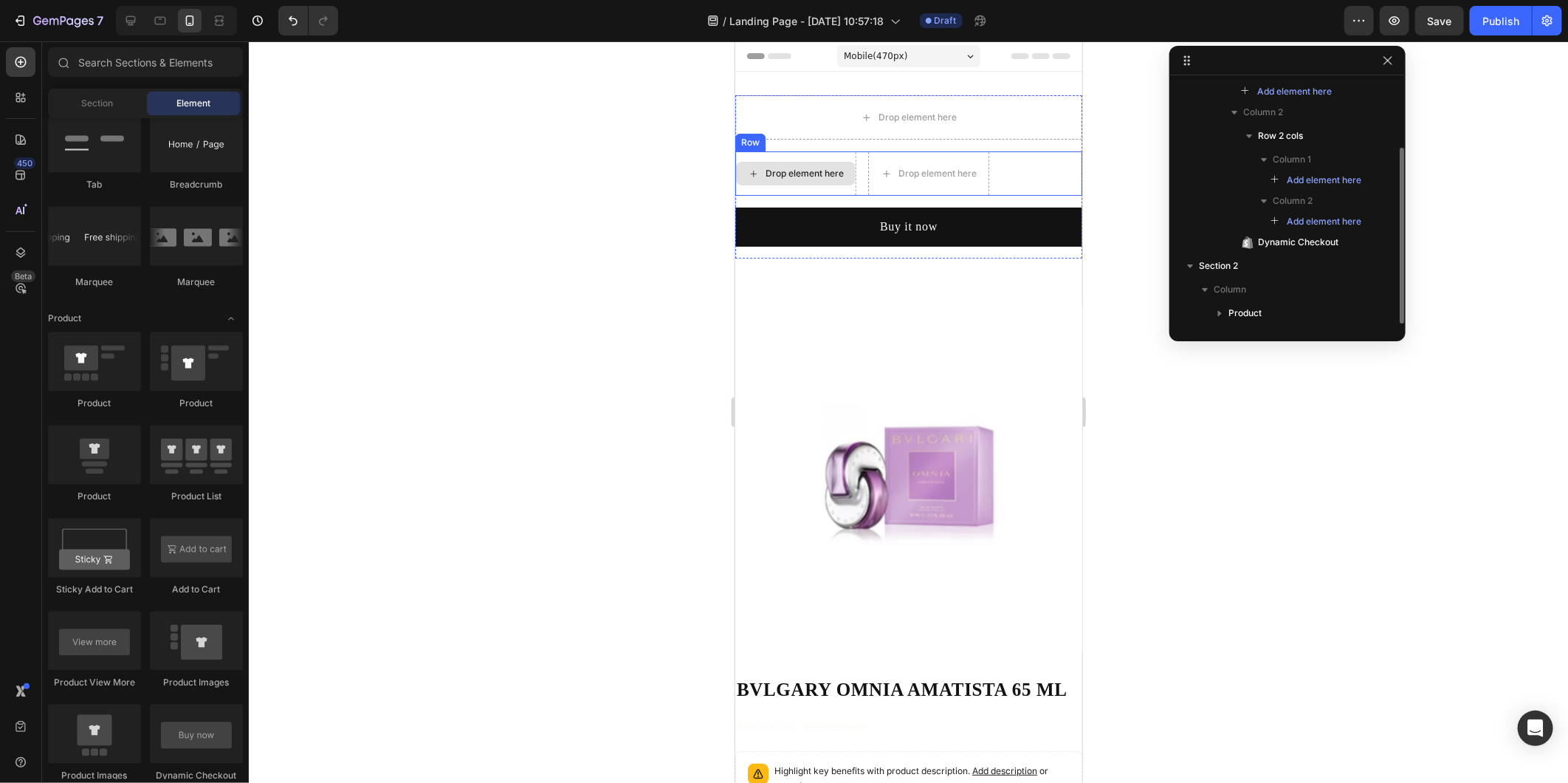
scroll to position [92, 0]
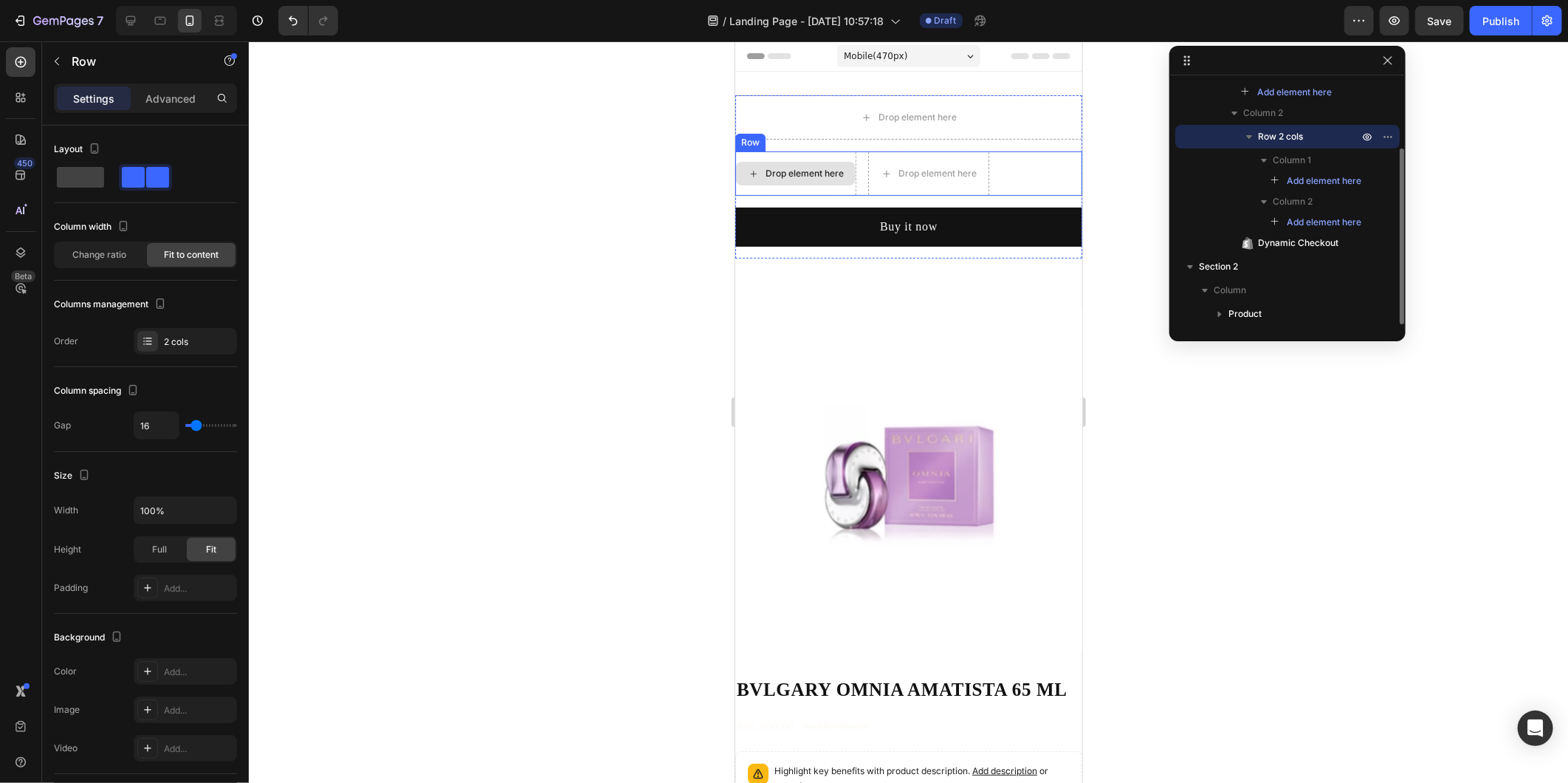
click at [764, 156] on div "Drop element here" at bounding box center [795, 173] width 121 height 44
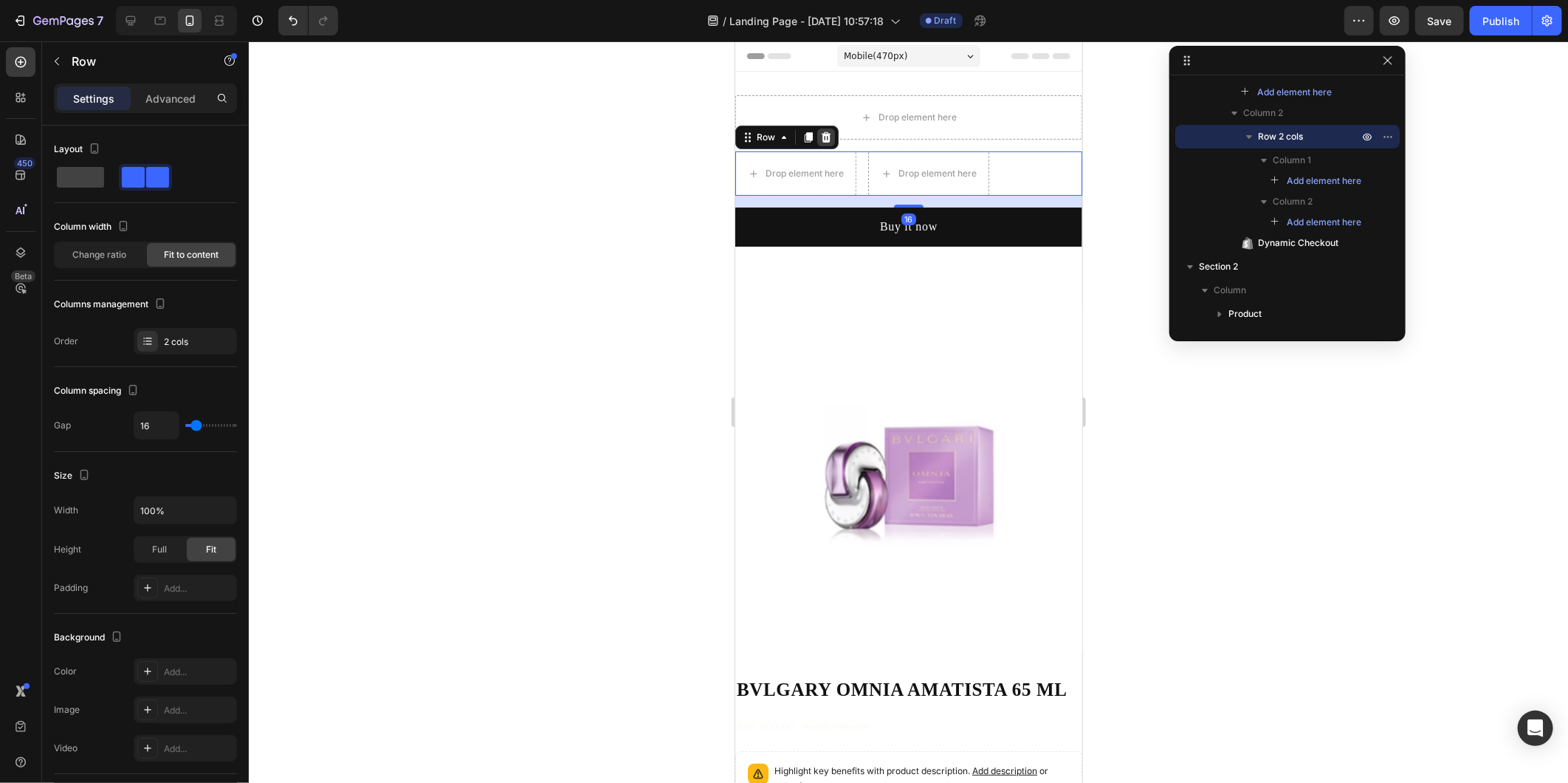
click at [828, 137] on icon at bounding box center [826, 136] width 10 height 11
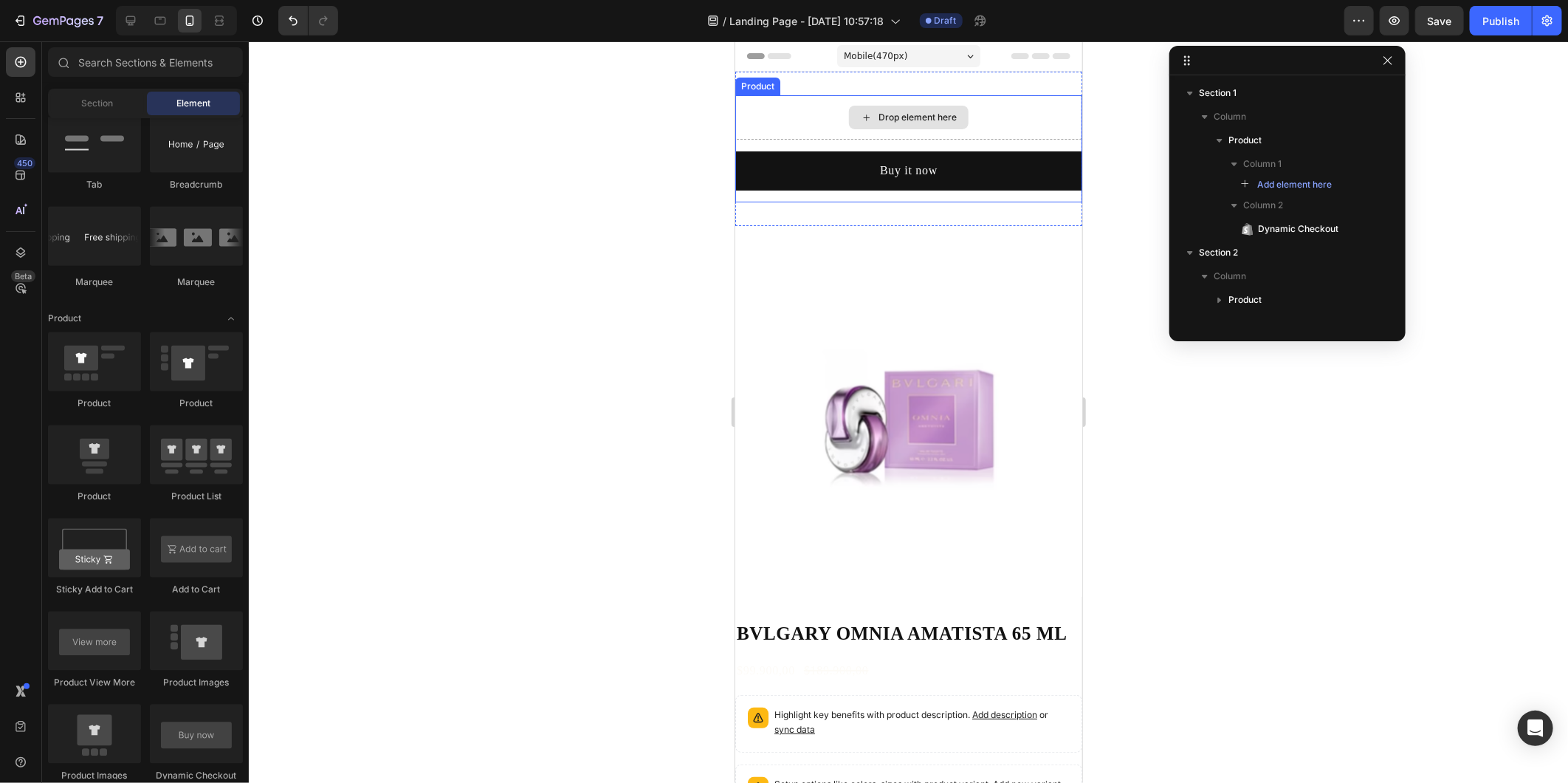
click at [785, 112] on div "Drop element here" at bounding box center [908, 117] width 347 height 44
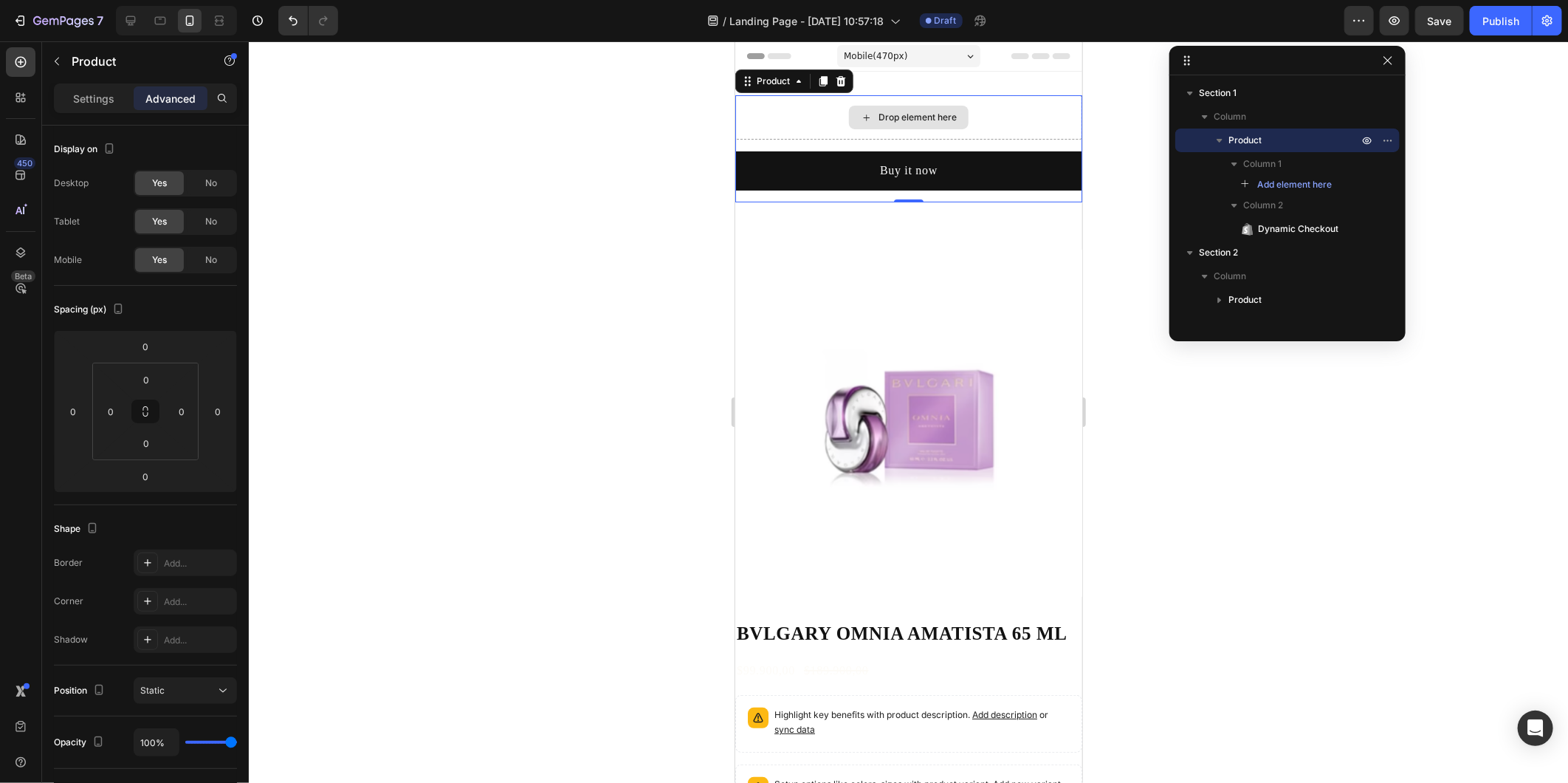
click at [848, 126] on div "Drop element here" at bounding box center [908, 117] width 120 height 24
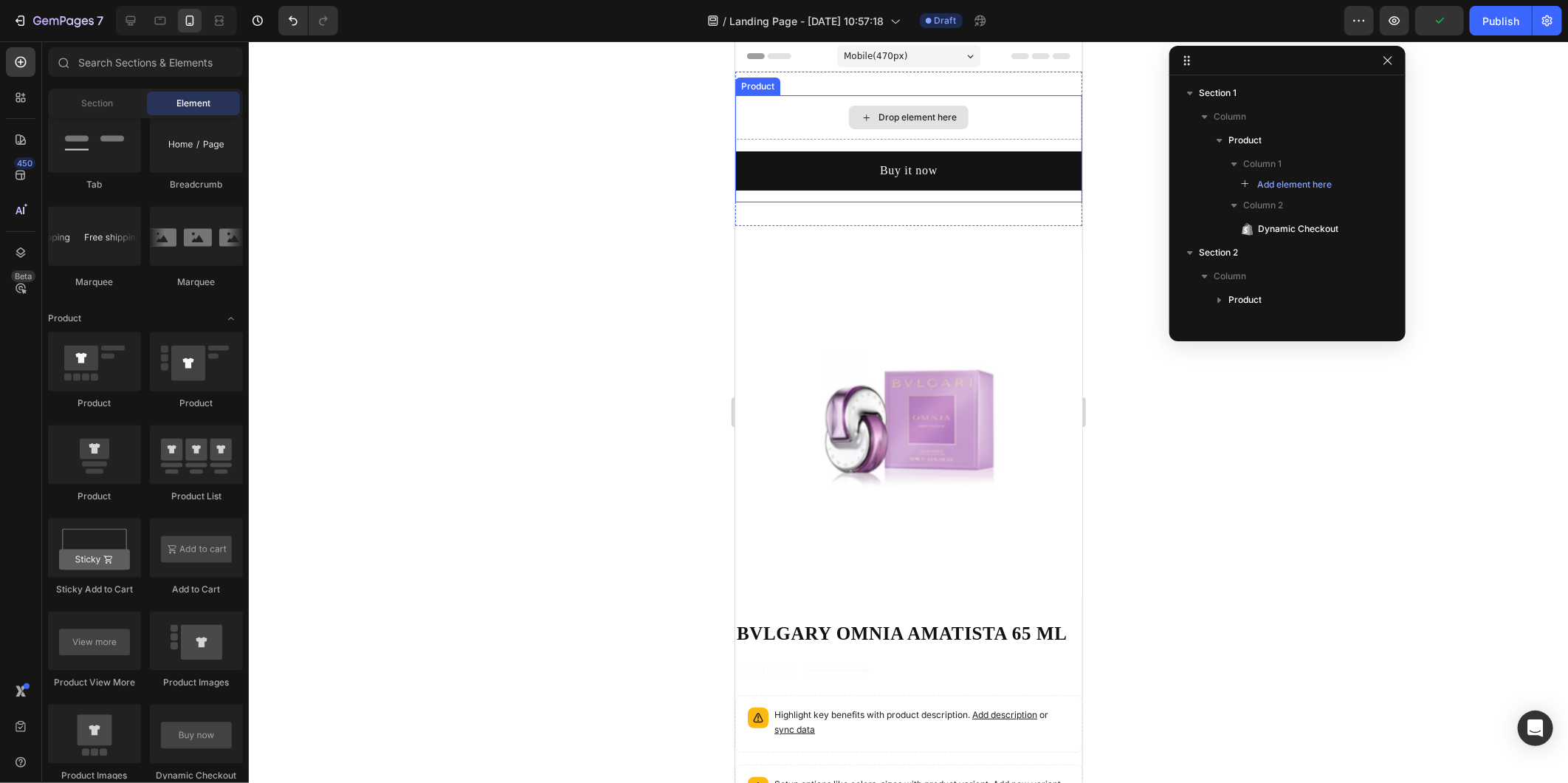
click at [873, 128] on div "Drop element here" at bounding box center [908, 117] width 120 height 24
click at [873, 123] on div "Drop element here" at bounding box center [908, 117] width 120 height 24
click at [878, 122] on div "Drop element here" at bounding box center [917, 117] width 78 height 11
click at [862, 119] on icon at bounding box center [866, 117] width 11 height 12
click at [892, 113] on div "Drop element here" at bounding box center [917, 117] width 78 height 11
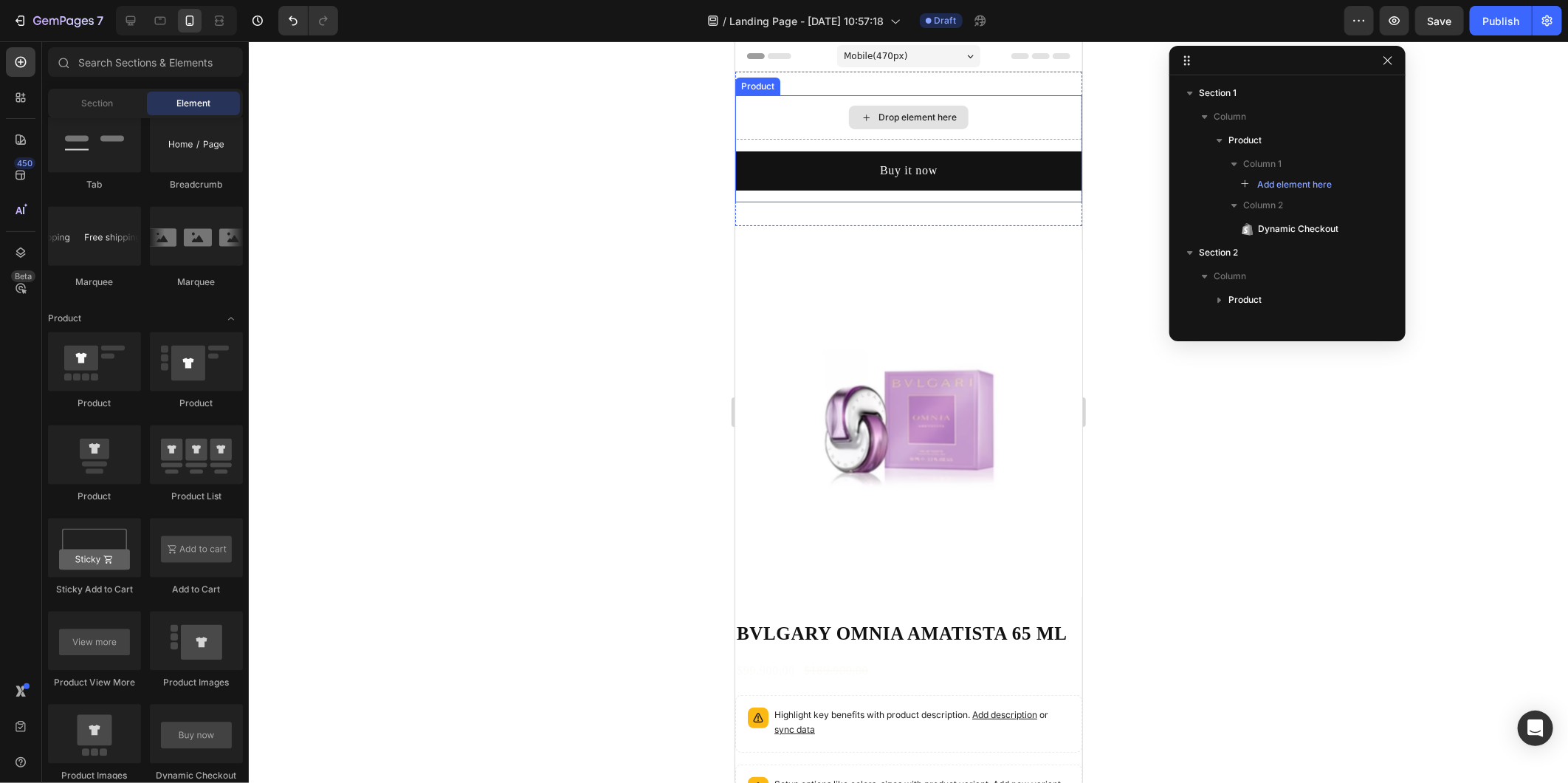
click at [892, 113] on div "Drop element here" at bounding box center [917, 117] width 78 height 11
click at [97, 105] on span "Section" at bounding box center [98, 104] width 32 height 13
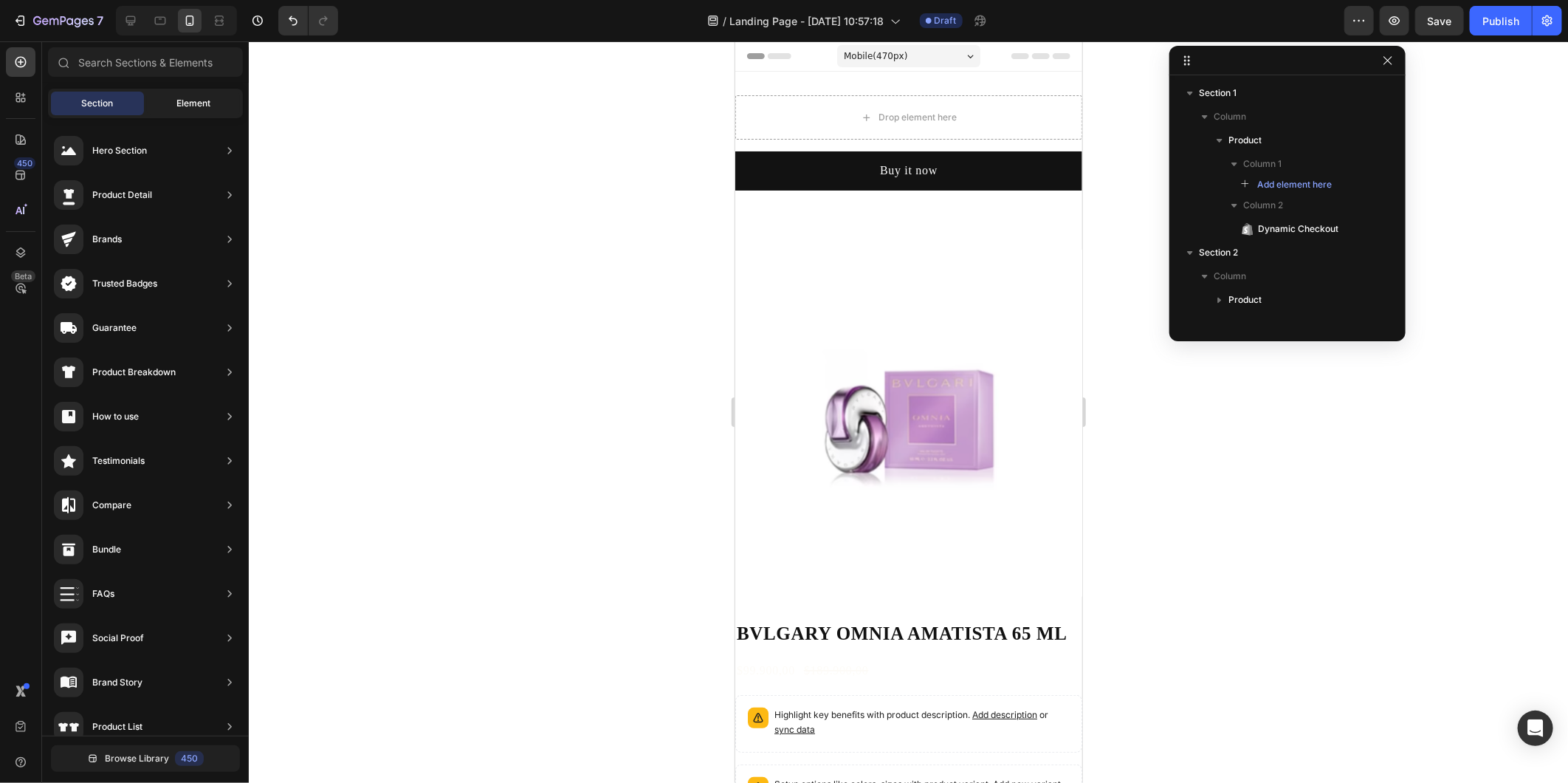
click at [182, 108] on span "Element" at bounding box center [193, 104] width 34 height 13
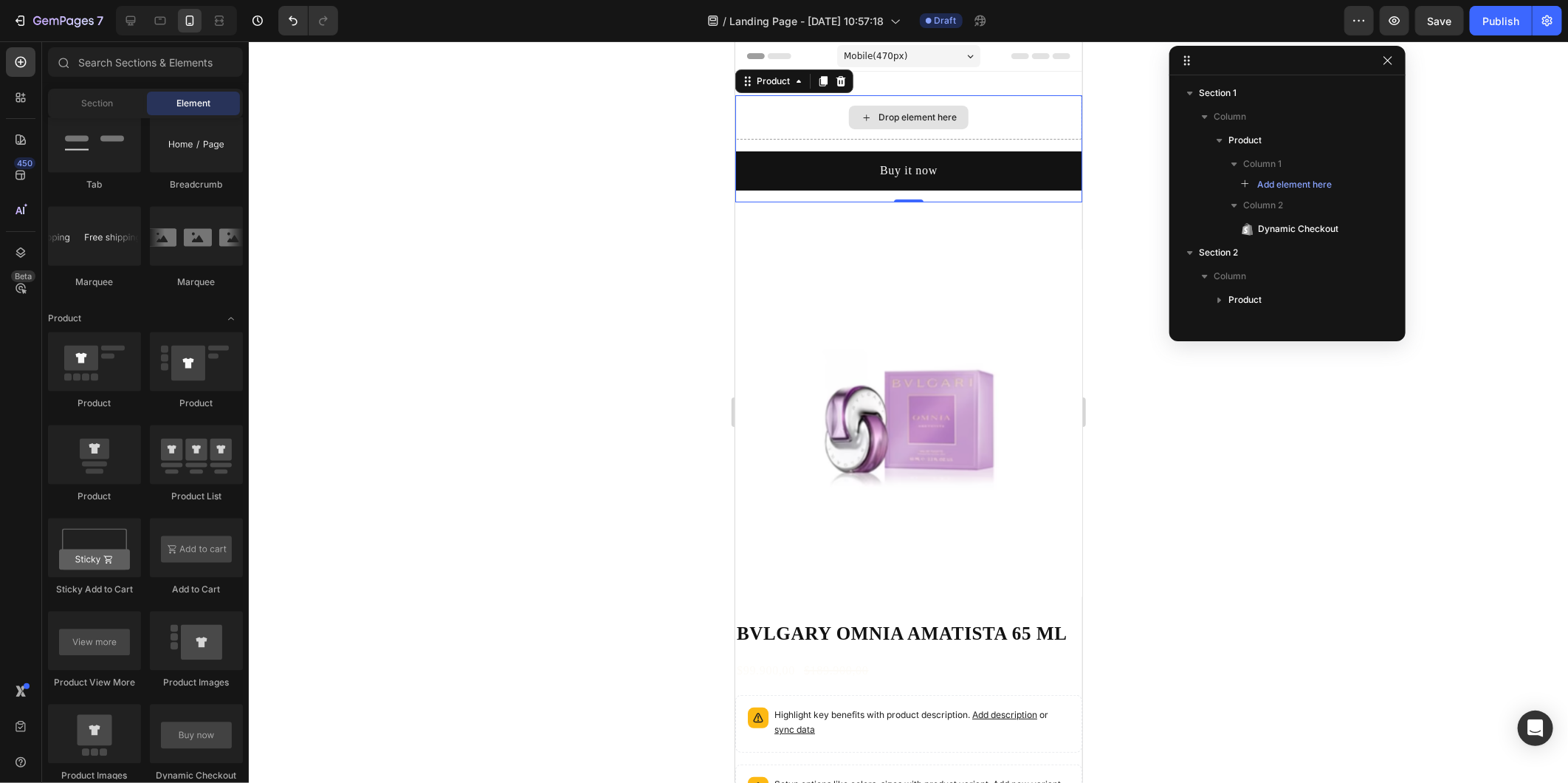
click at [797, 105] on div "Drop element here" at bounding box center [908, 117] width 347 height 44
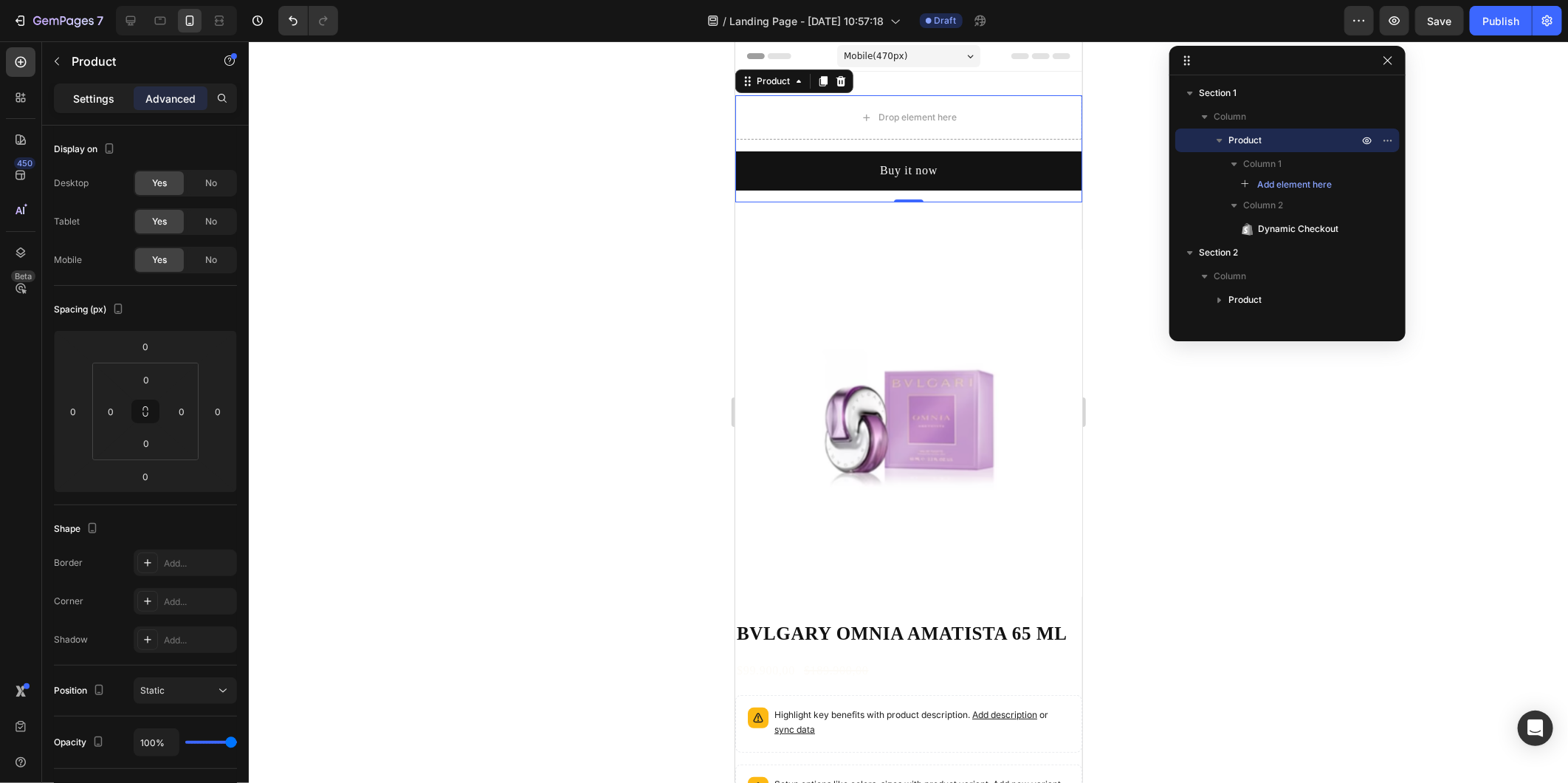
click at [91, 108] on div "Settings" at bounding box center [94, 98] width 74 height 24
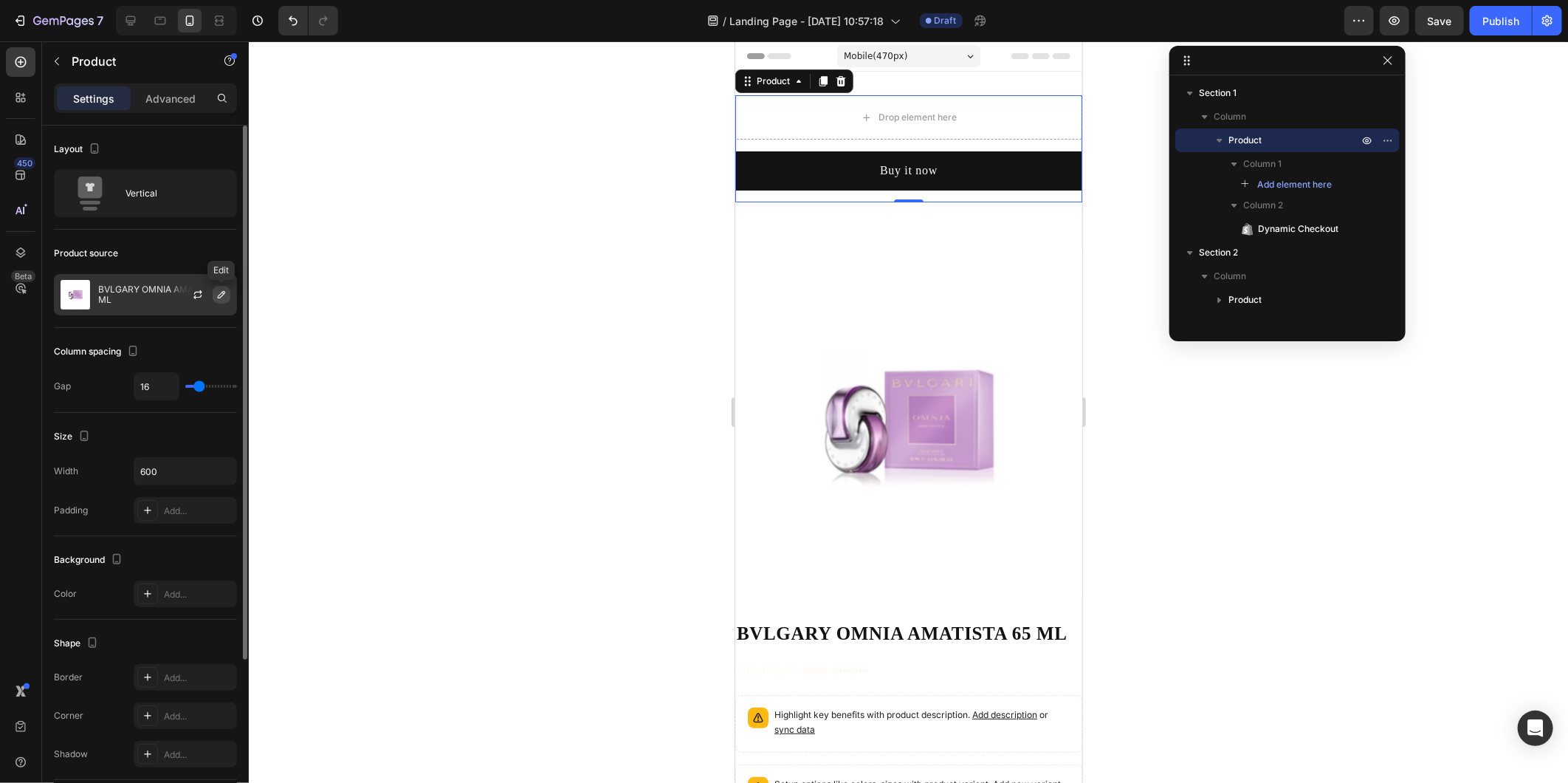
click at [219, 299] on icon "button" at bounding box center [221, 294] width 11 height 11
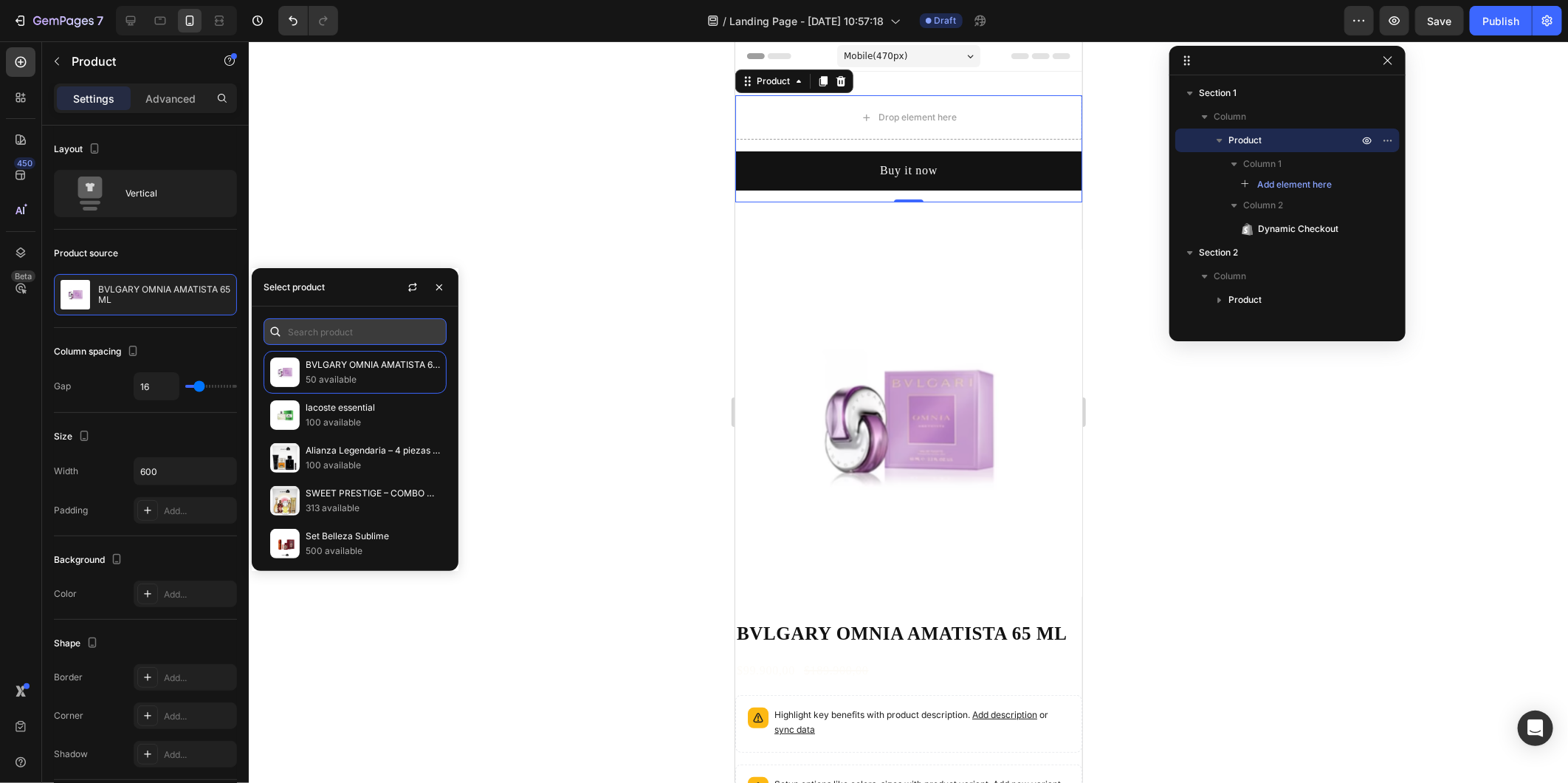
click at [365, 332] on input "text" at bounding box center [355, 331] width 183 height 27
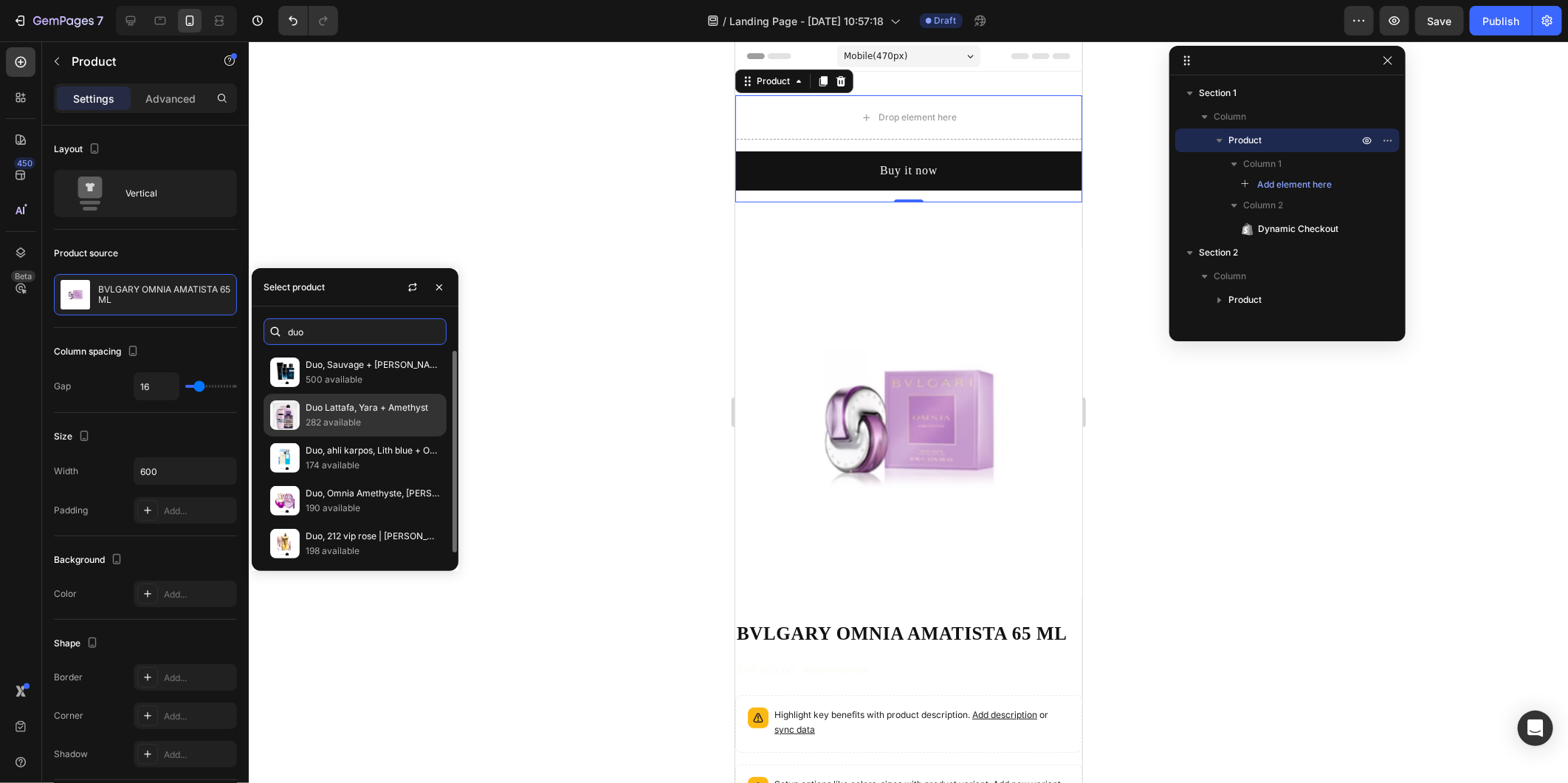
type input "duo"
click at [368, 426] on p "282 available" at bounding box center [373, 422] width 135 height 15
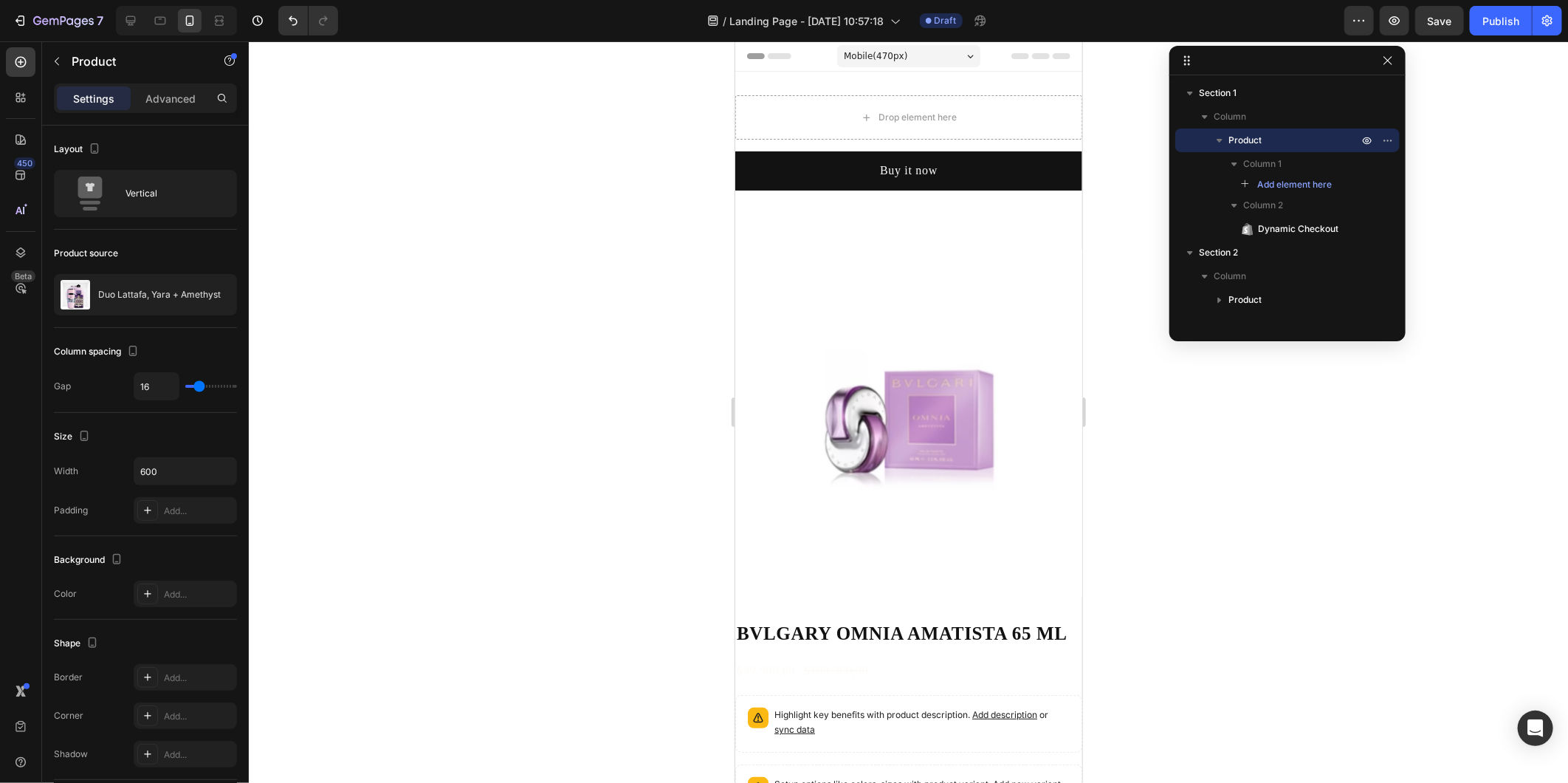
drag, startPoint x: 691, startPoint y: 346, endPoint x: 699, endPoint y: 336, distance: 12.8
click at [691, 346] on div at bounding box center [908, 412] width 1319 height 741
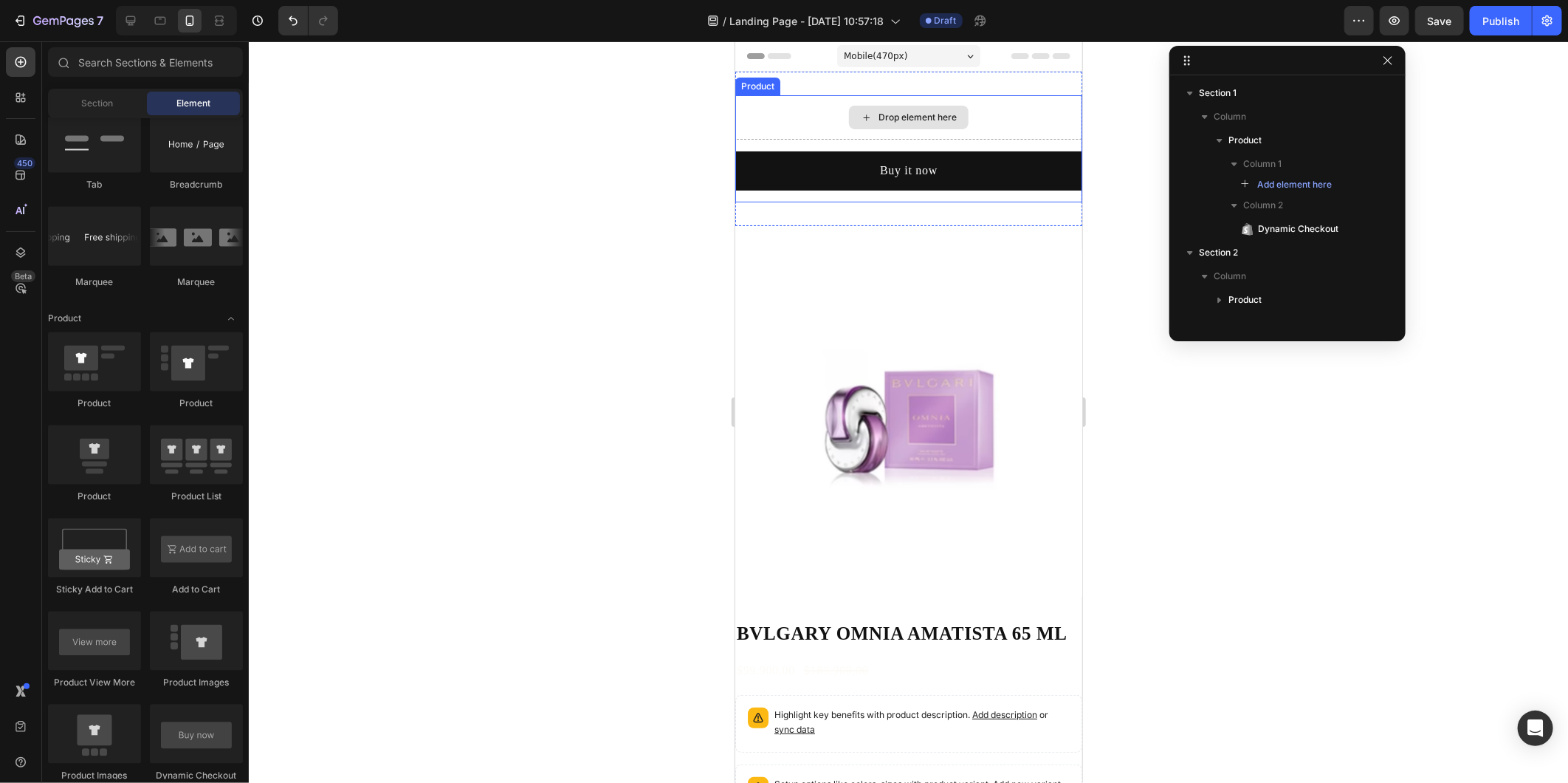
click at [848, 115] on div "Drop element here" at bounding box center [908, 117] width 120 height 24
click at [860, 115] on icon at bounding box center [866, 117] width 11 height 12
click at [754, 113] on div "Drop element here" at bounding box center [908, 117] width 347 height 44
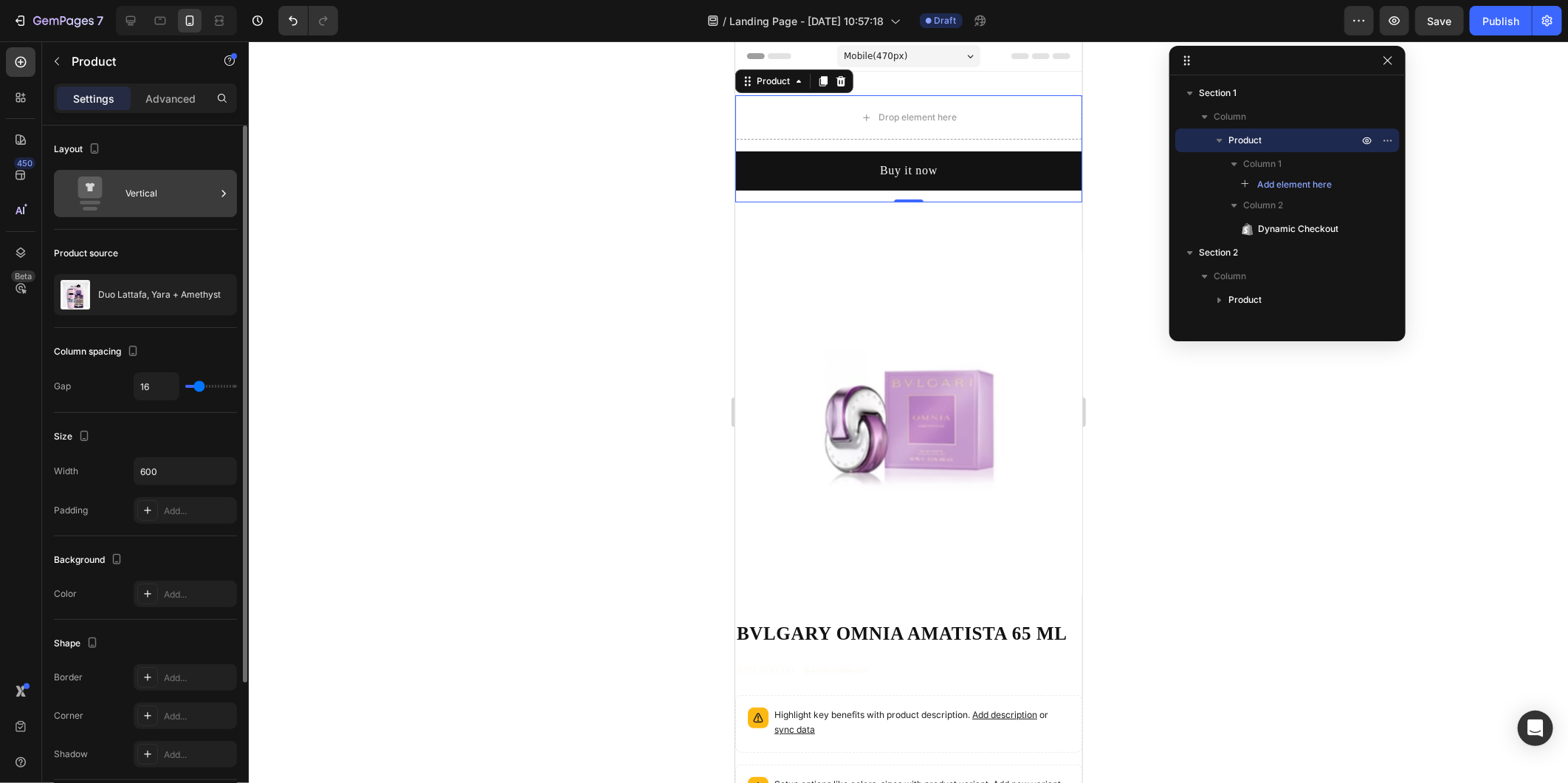
click at [165, 205] on div "Vertical" at bounding box center [170, 193] width 90 height 34
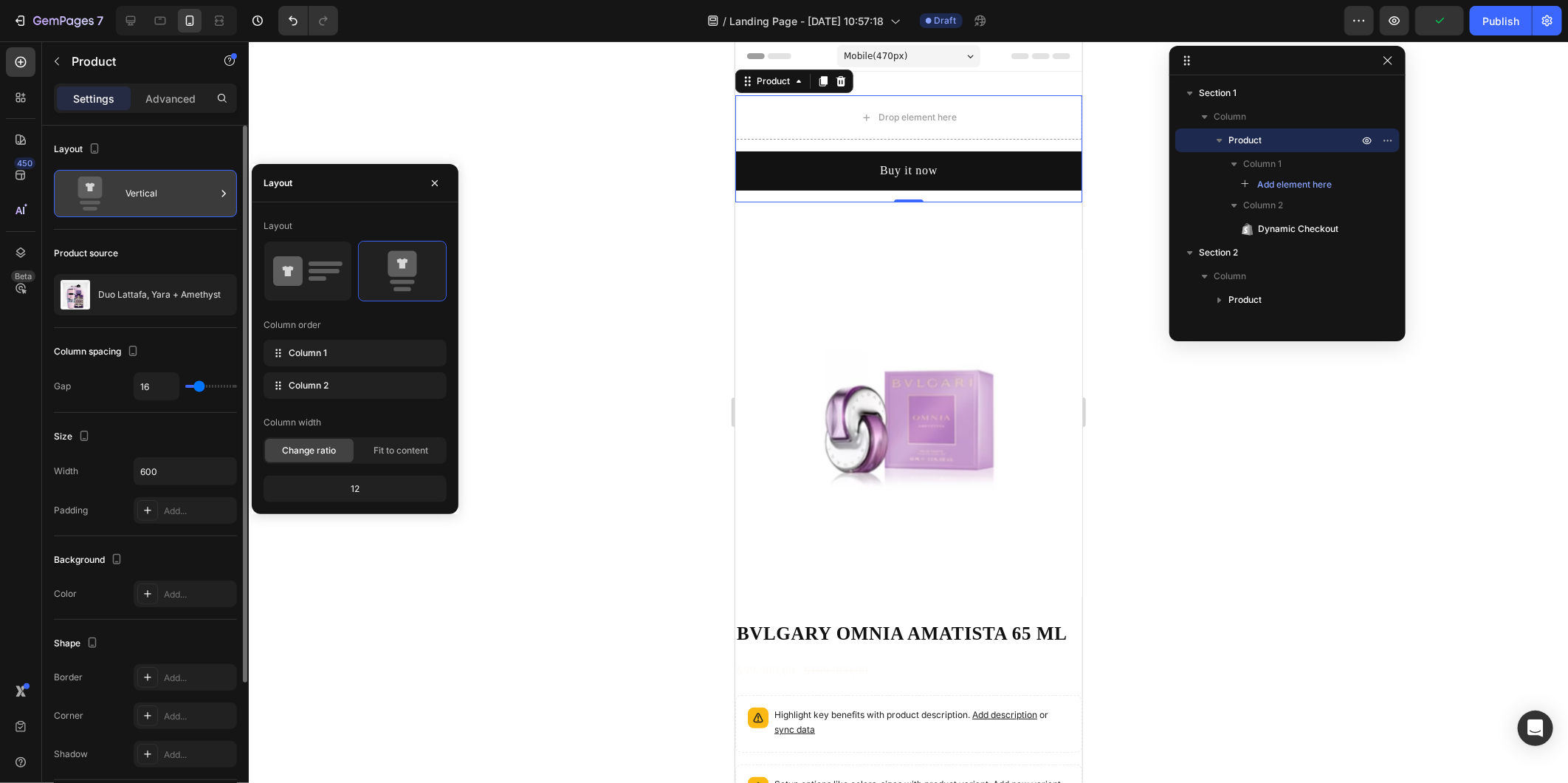
click at [165, 205] on div "Vertical" at bounding box center [170, 193] width 90 height 34
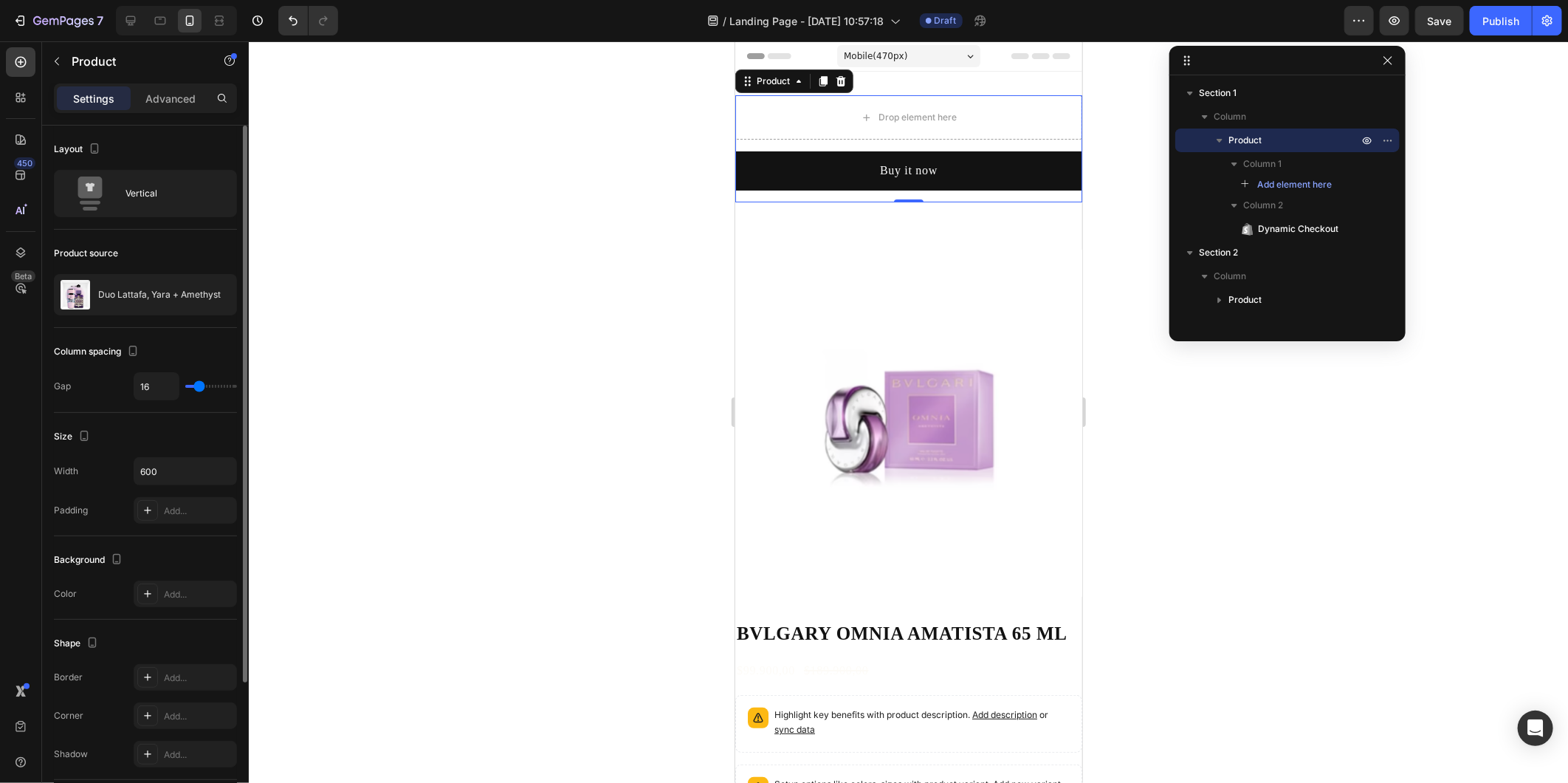
scroll to position [178, 0]
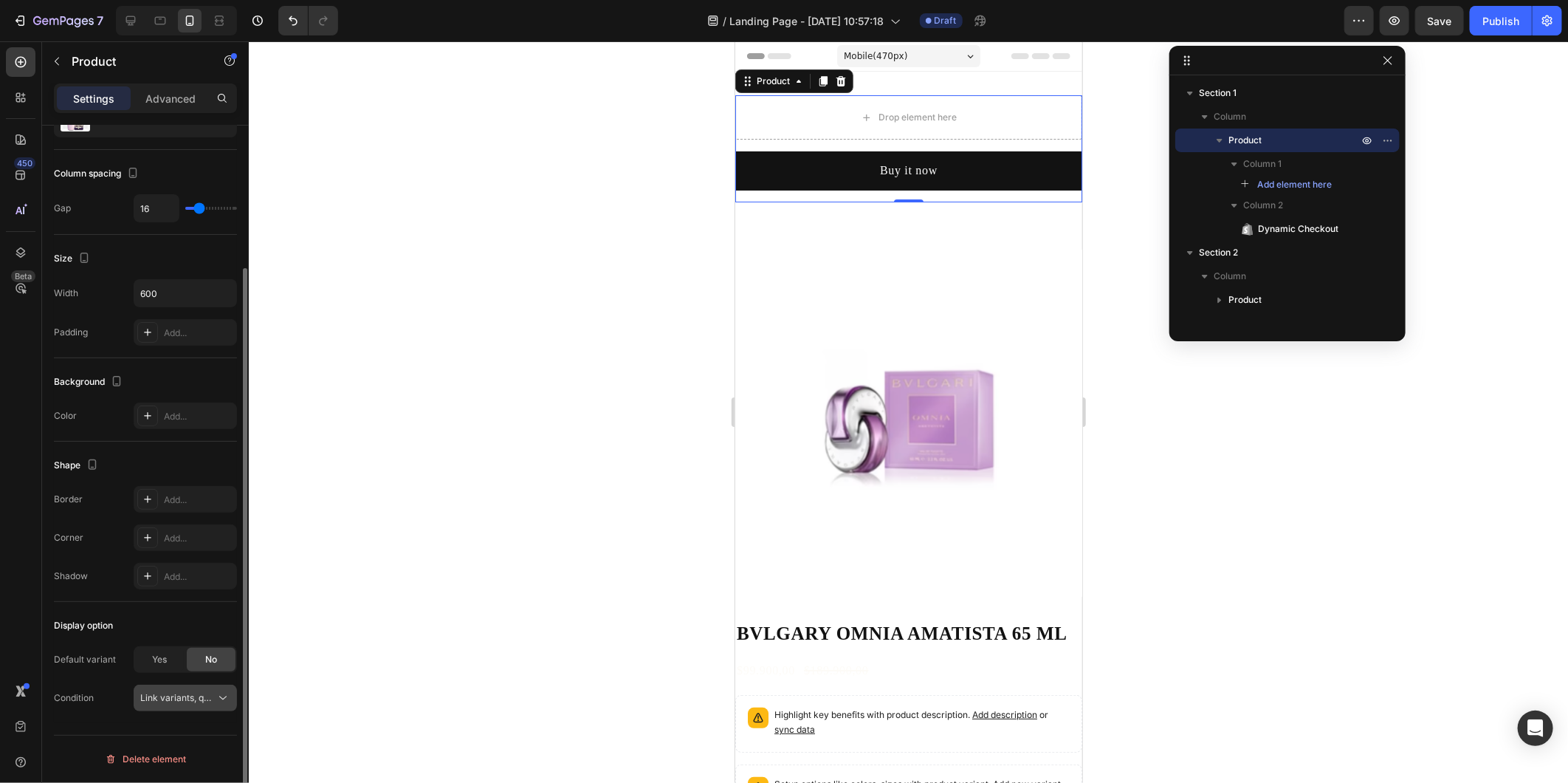
click at [183, 704] on button "Link variants, quantity <br> between same products" at bounding box center [185, 697] width 104 height 27
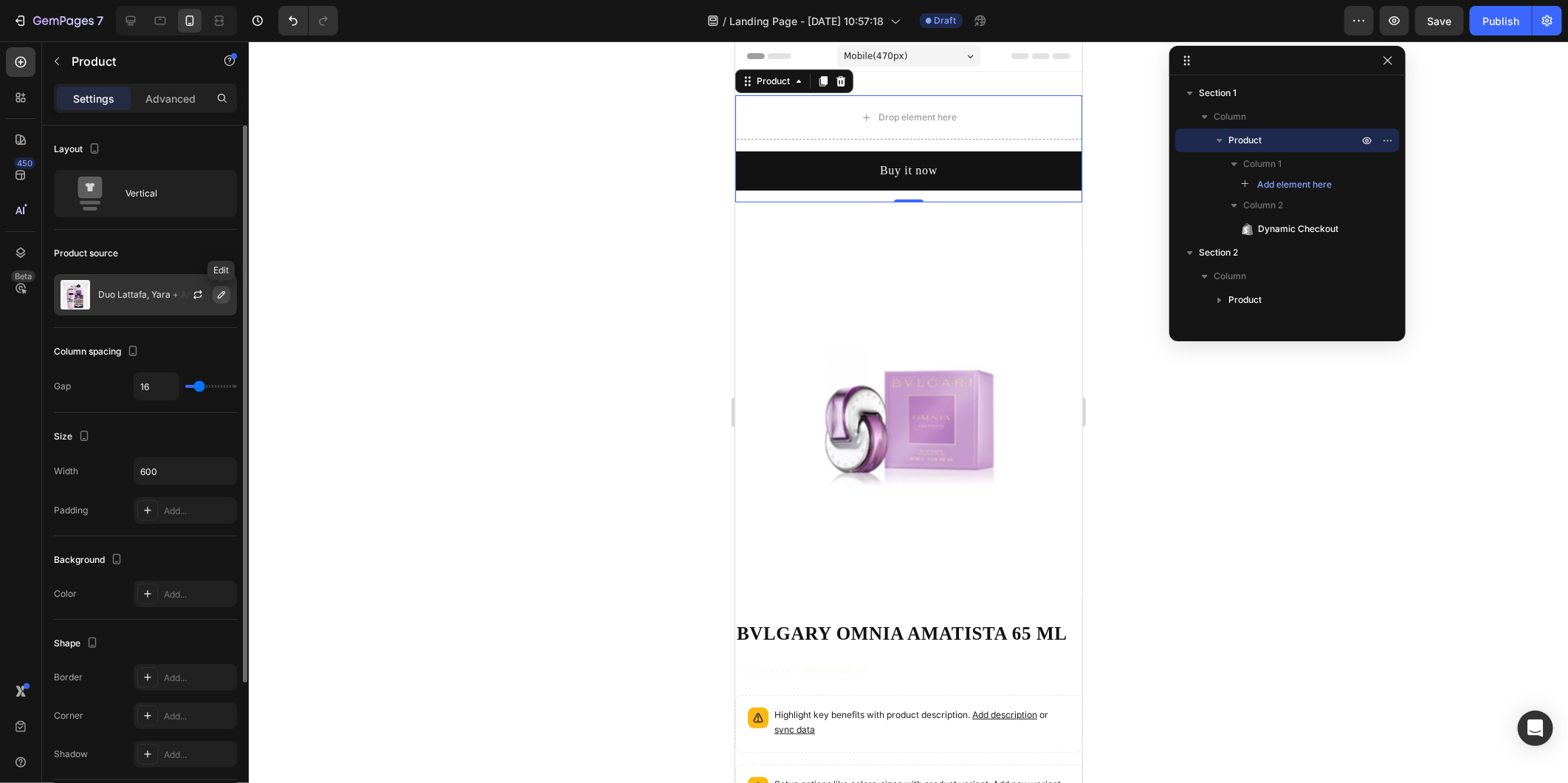
click at [218, 299] on icon "button" at bounding box center [221, 294] width 11 height 11
click at [159, 620] on div "Product source Duo Lattafa, Yara + Amethyst" at bounding box center [145, 700] width 183 height 160
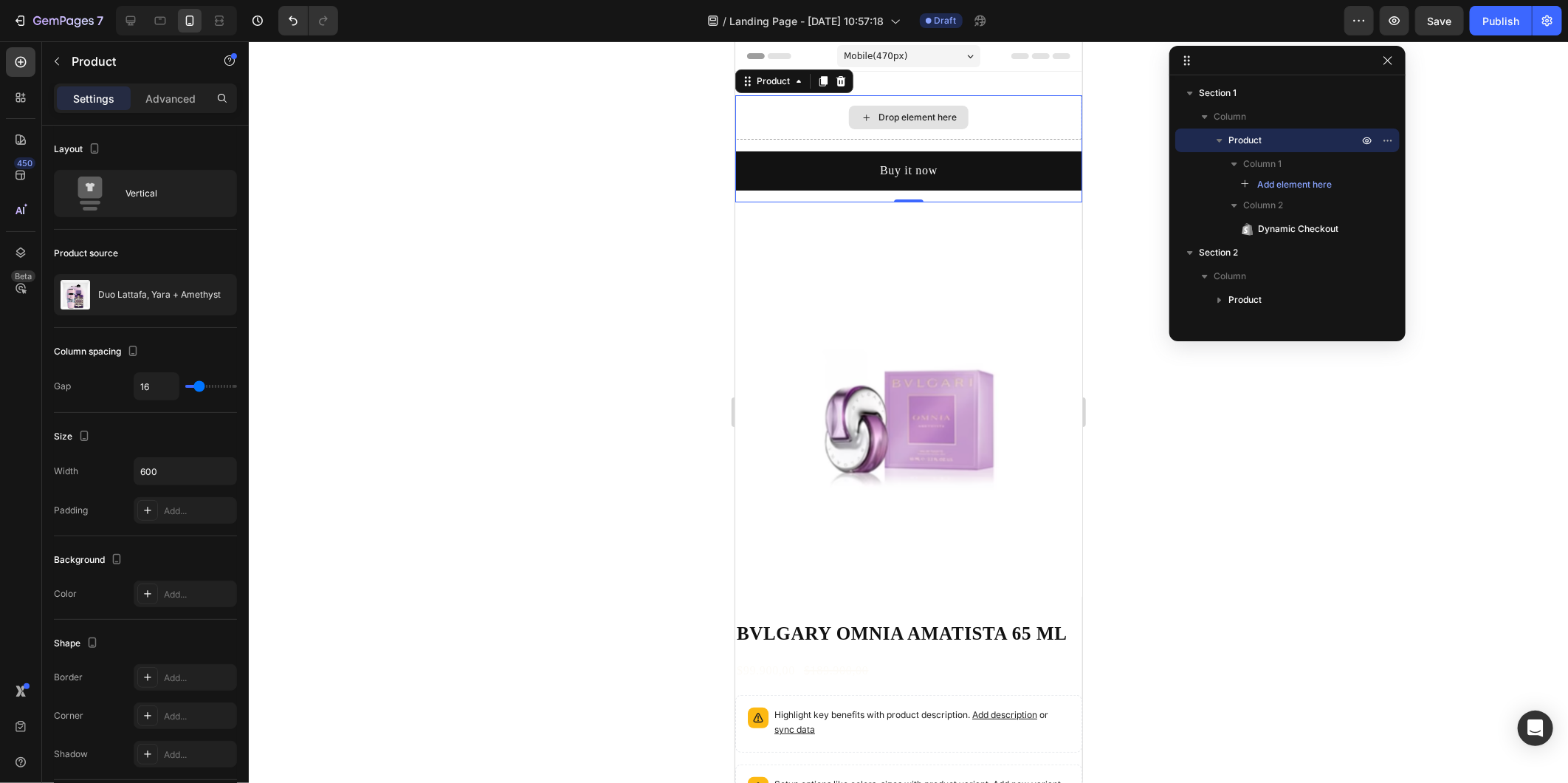
click at [862, 111] on icon at bounding box center [866, 117] width 11 height 12
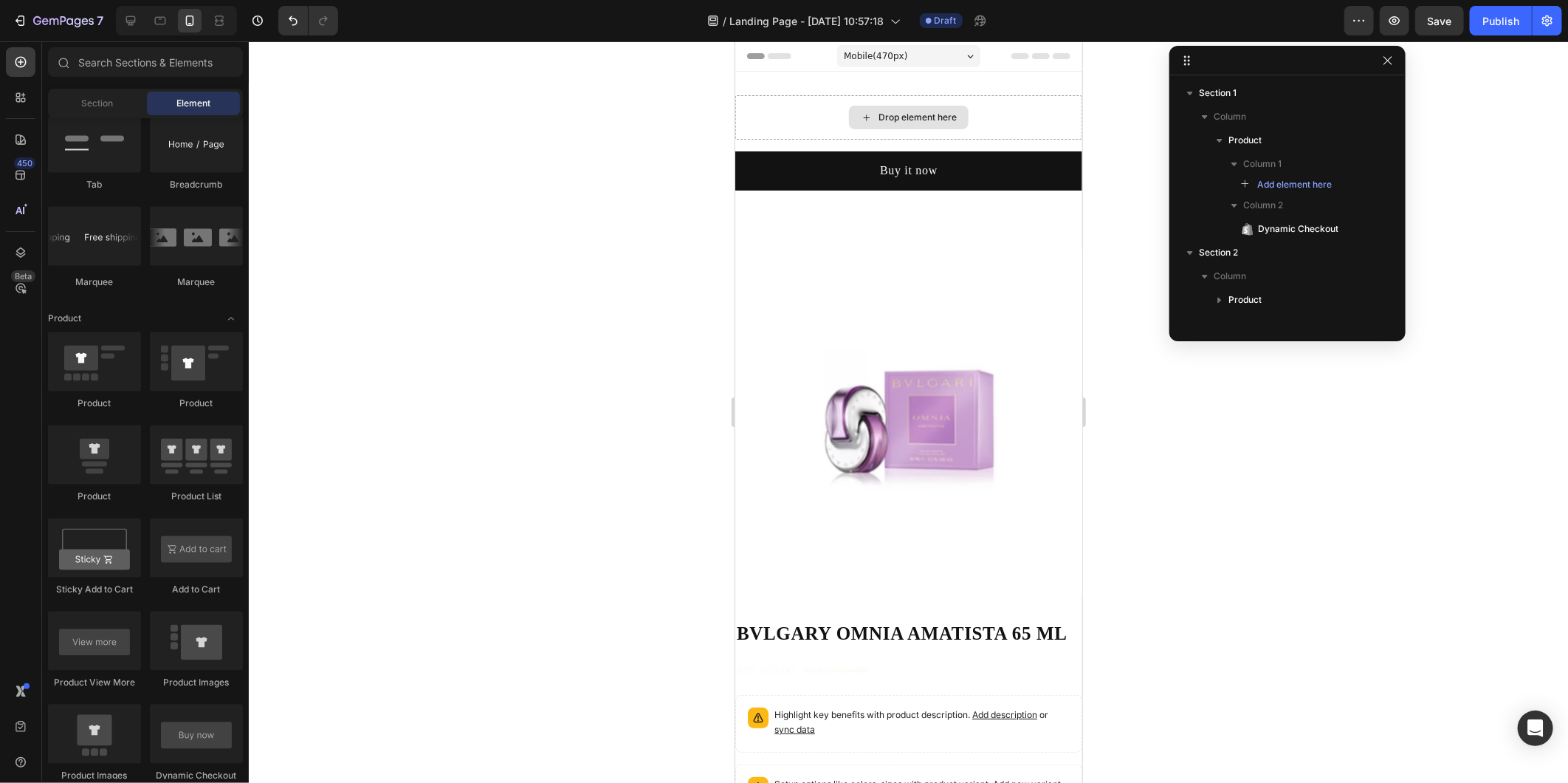
click at [862, 111] on icon at bounding box center [866, 117] width 11 height 12
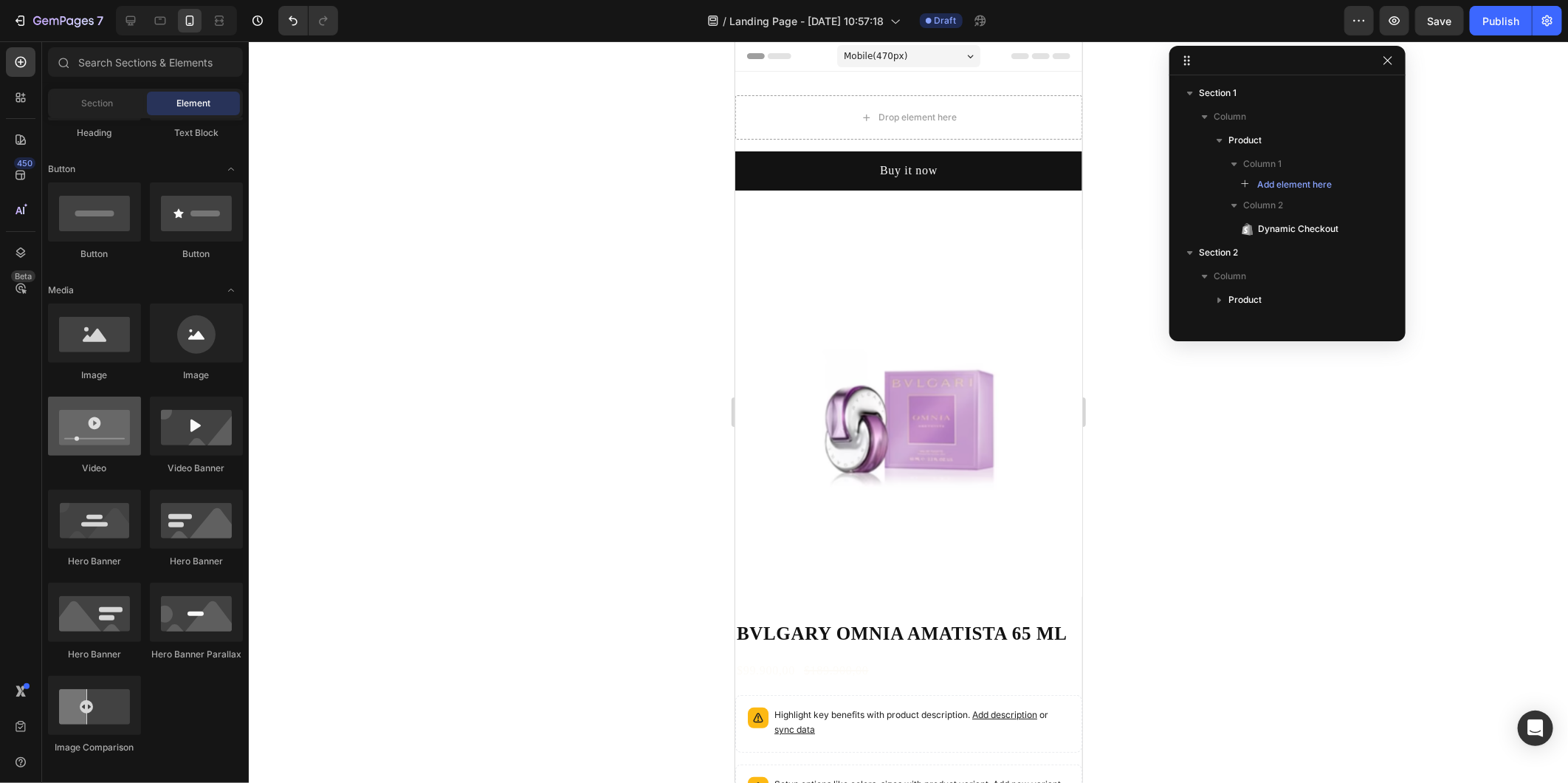
scroll to position [139, 0]
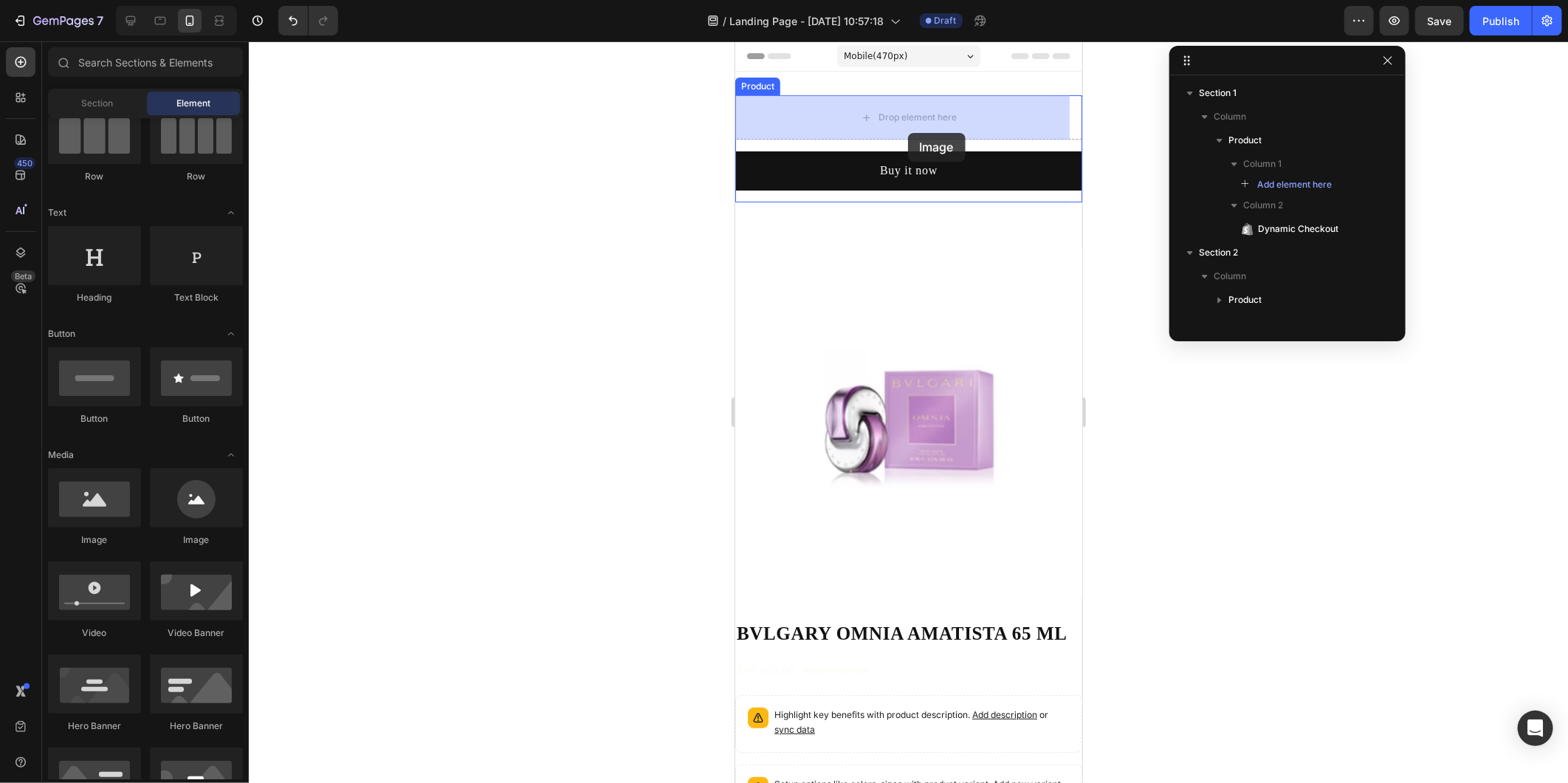
drag, startPoint x: 842, startPoint y: 546, endPoint x: 908, endPoint y: 132, distance: 419.2
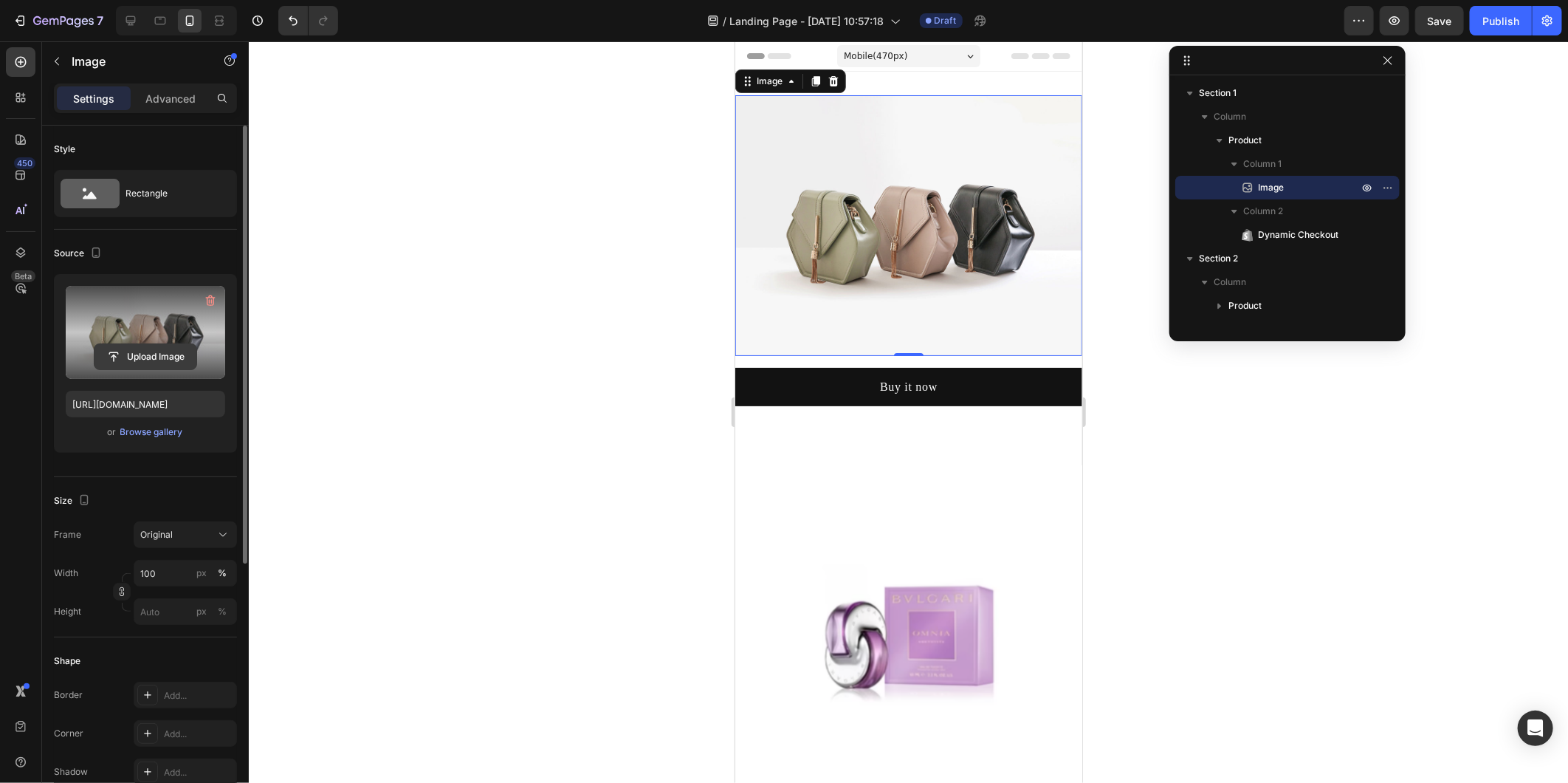
click at [141, 365] on input "file" at bounding box center [145, 356] width 102 height 25
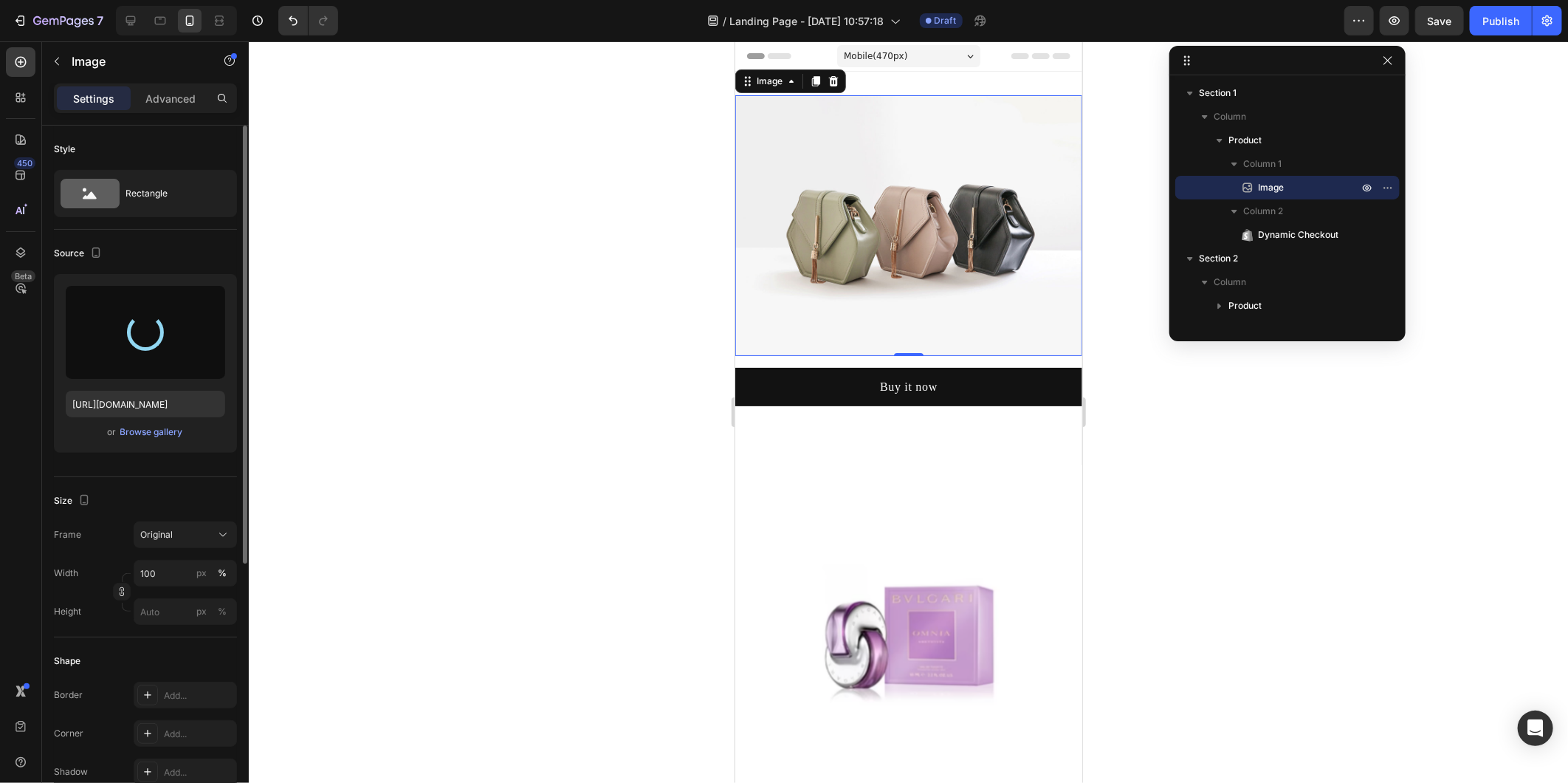
type input "[URL][DOMAIN_NAME]"
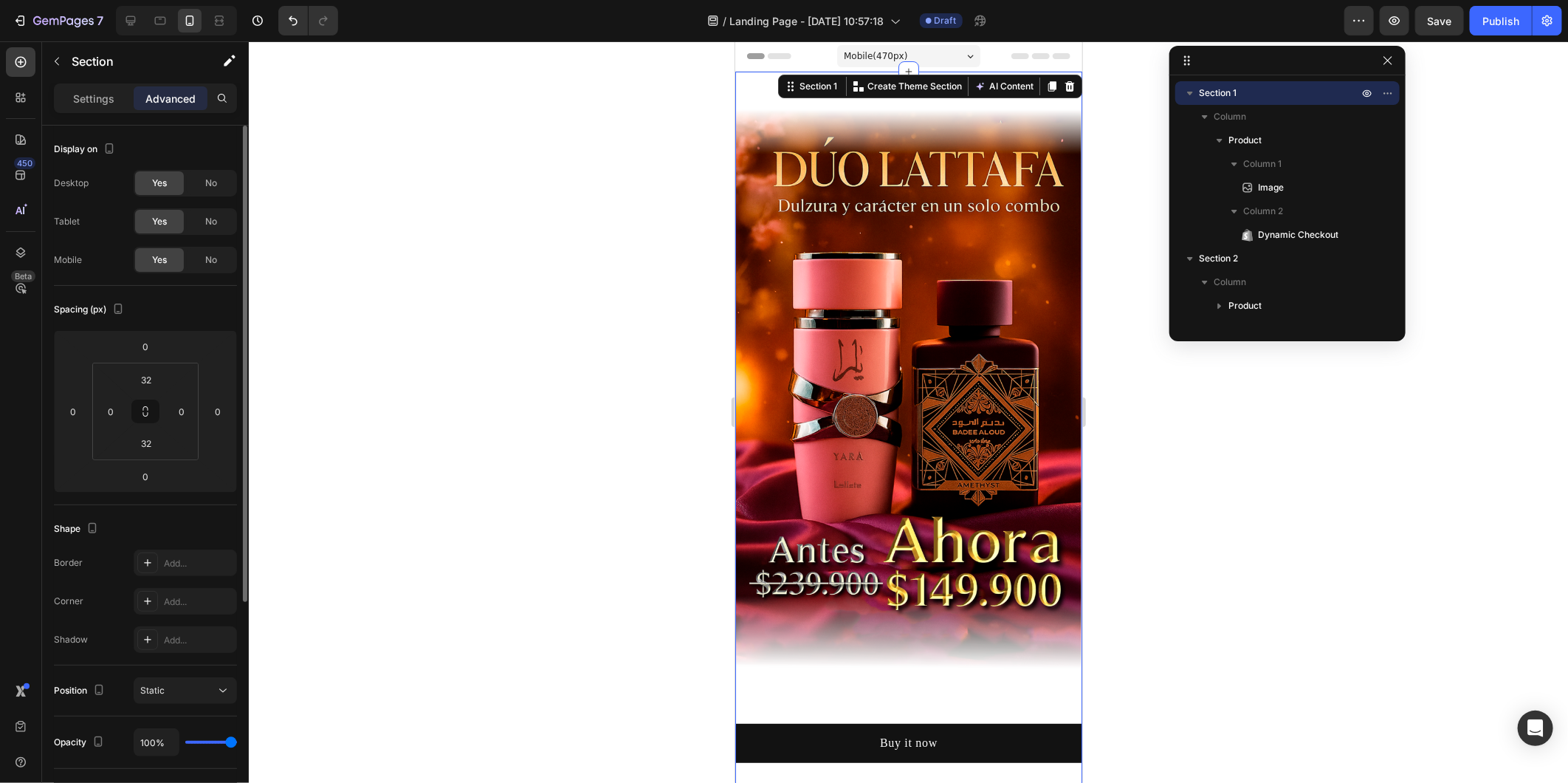
click at [900, 83] on div "Image Buy it now Dynamic Checkout Product Section 1 You can create reusable sec…" at bounding box center [908, 434] width 347 height 727
drag, startPoint x: 1091, startPoint y: 165, endPoint x: 1085, endPoint y: 175, distance: 11.7
click at [1091, 166] on div at bounding box center [908, 412] width 1319 height 741
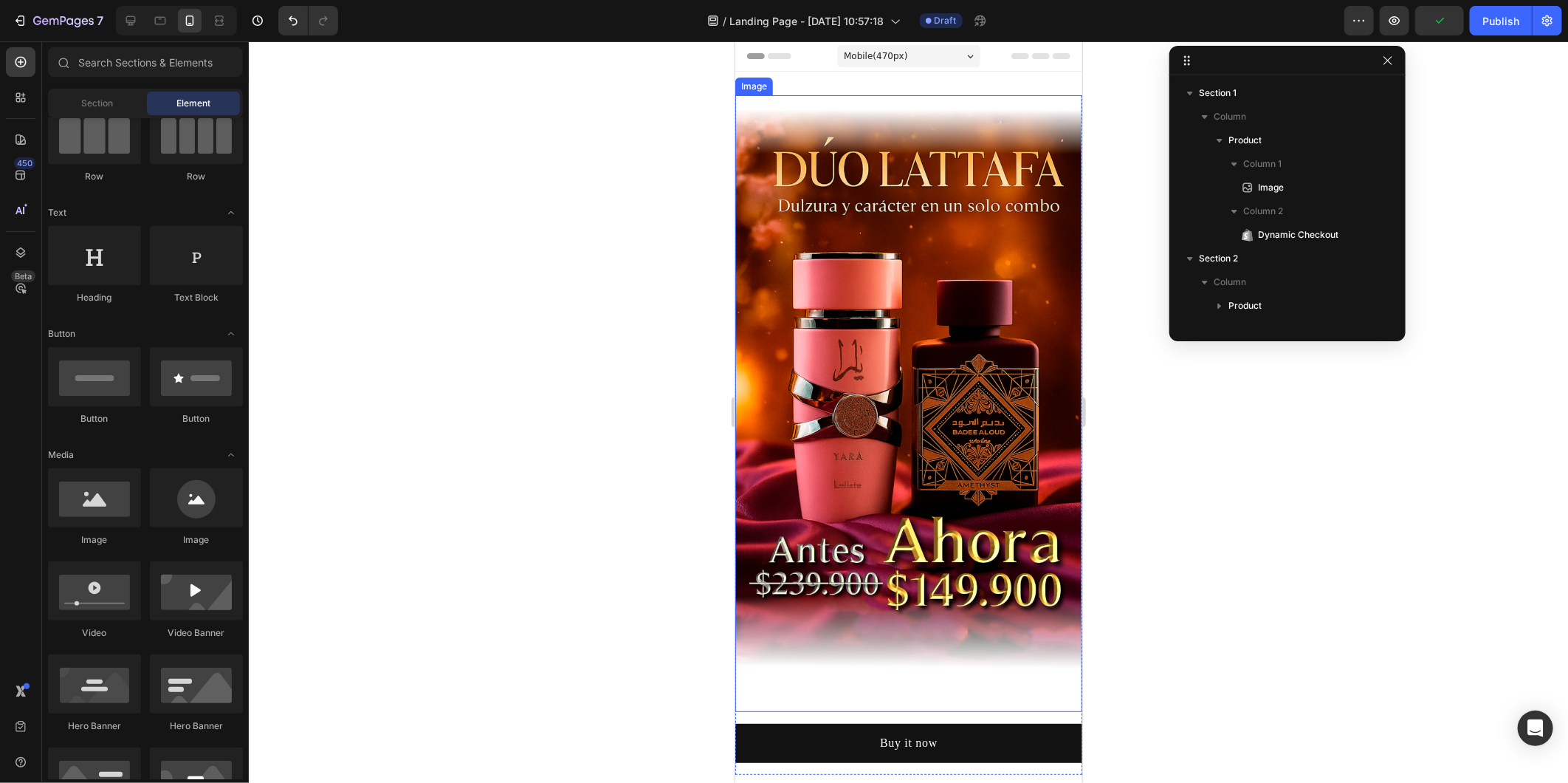
click at [874, 189] on img at bounding box center [908, 403] width 347 height 617
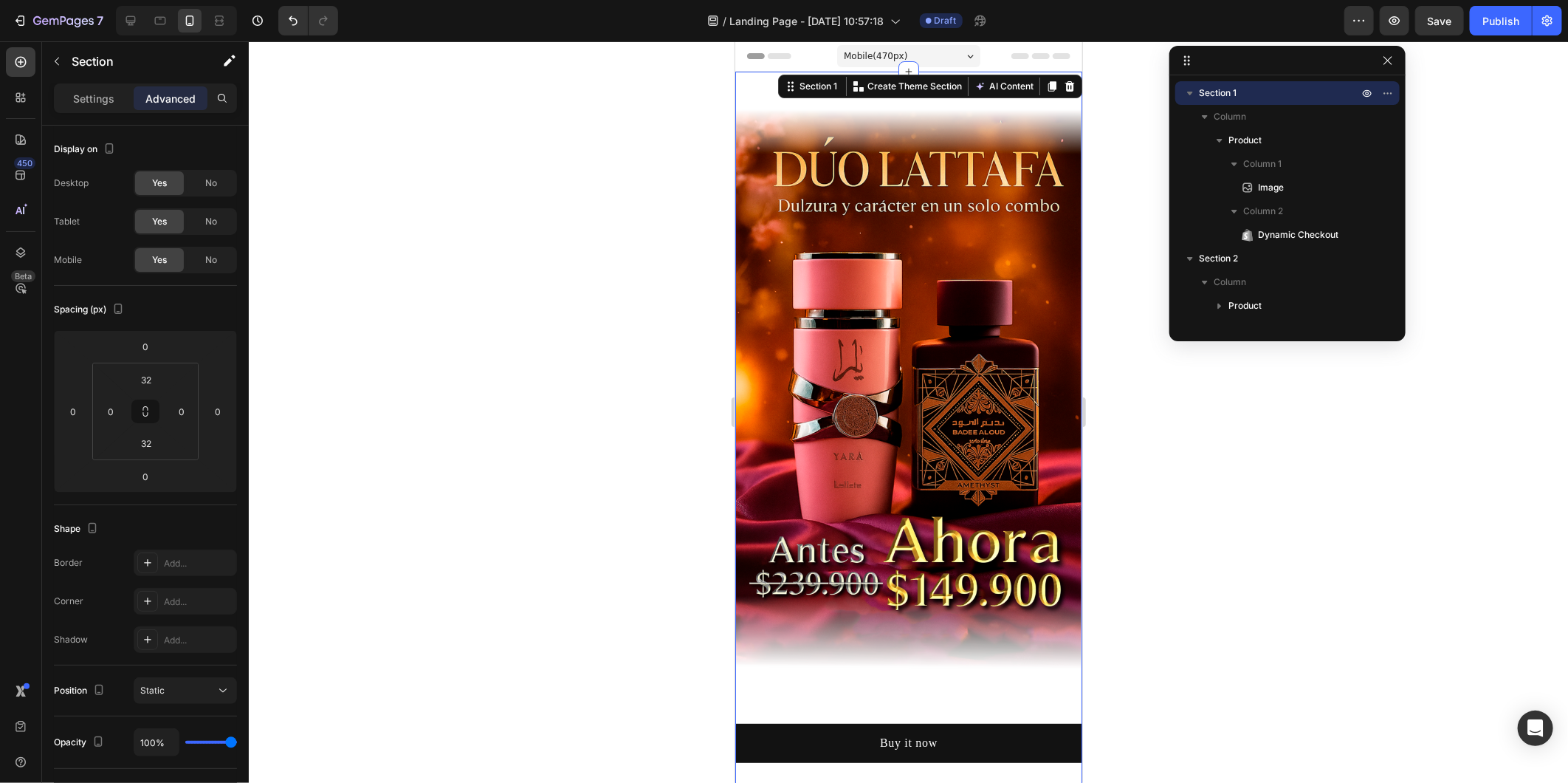
click at [944, 82] on div "Image Buy it now Dynamic Checkout Product Section 1 You can create reusable sec…" at bounding box center [908, 434] width 347 height 727
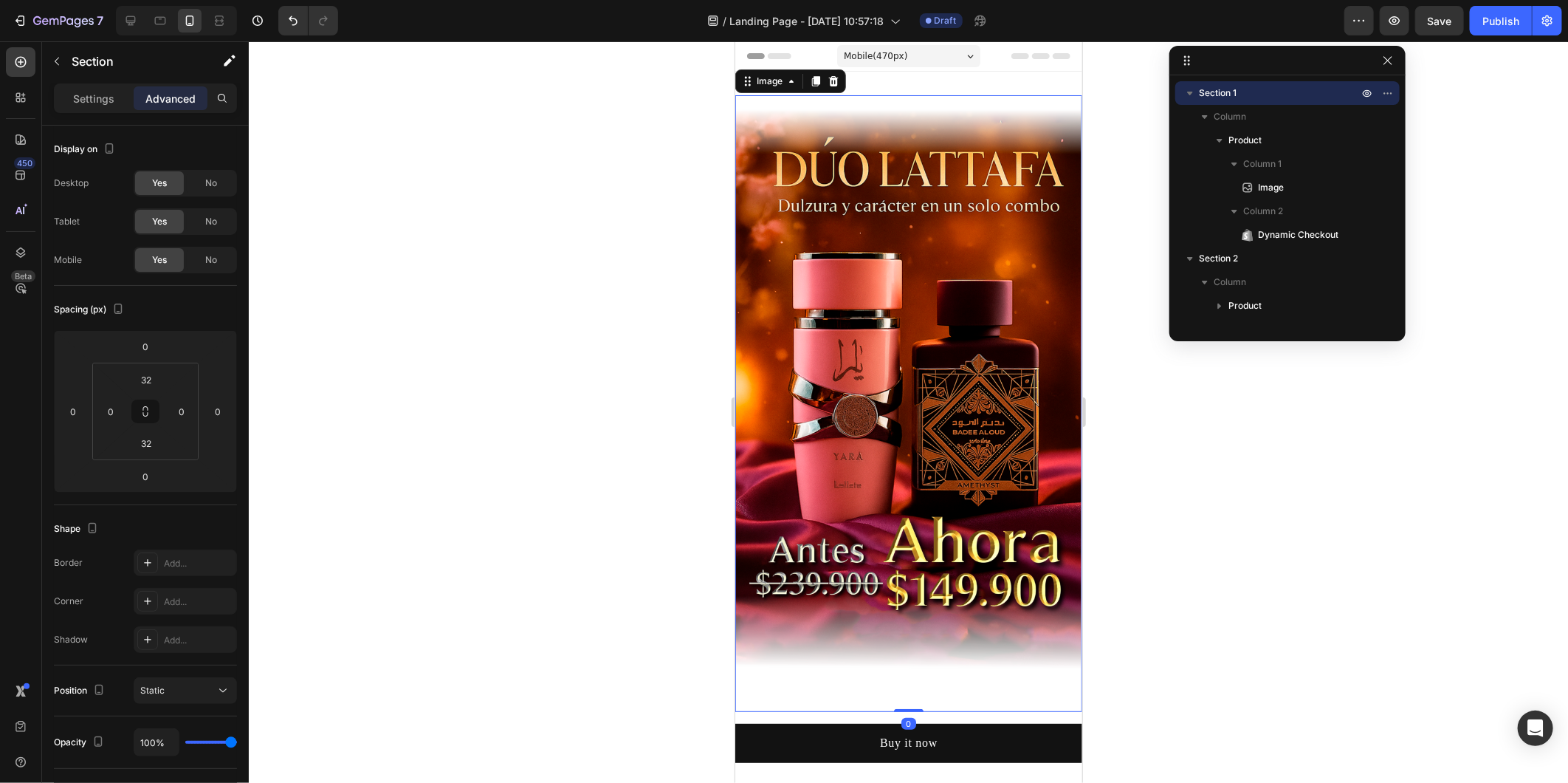
click at [974, 162] on img at bounding box center [908, 403] width 347 height 617
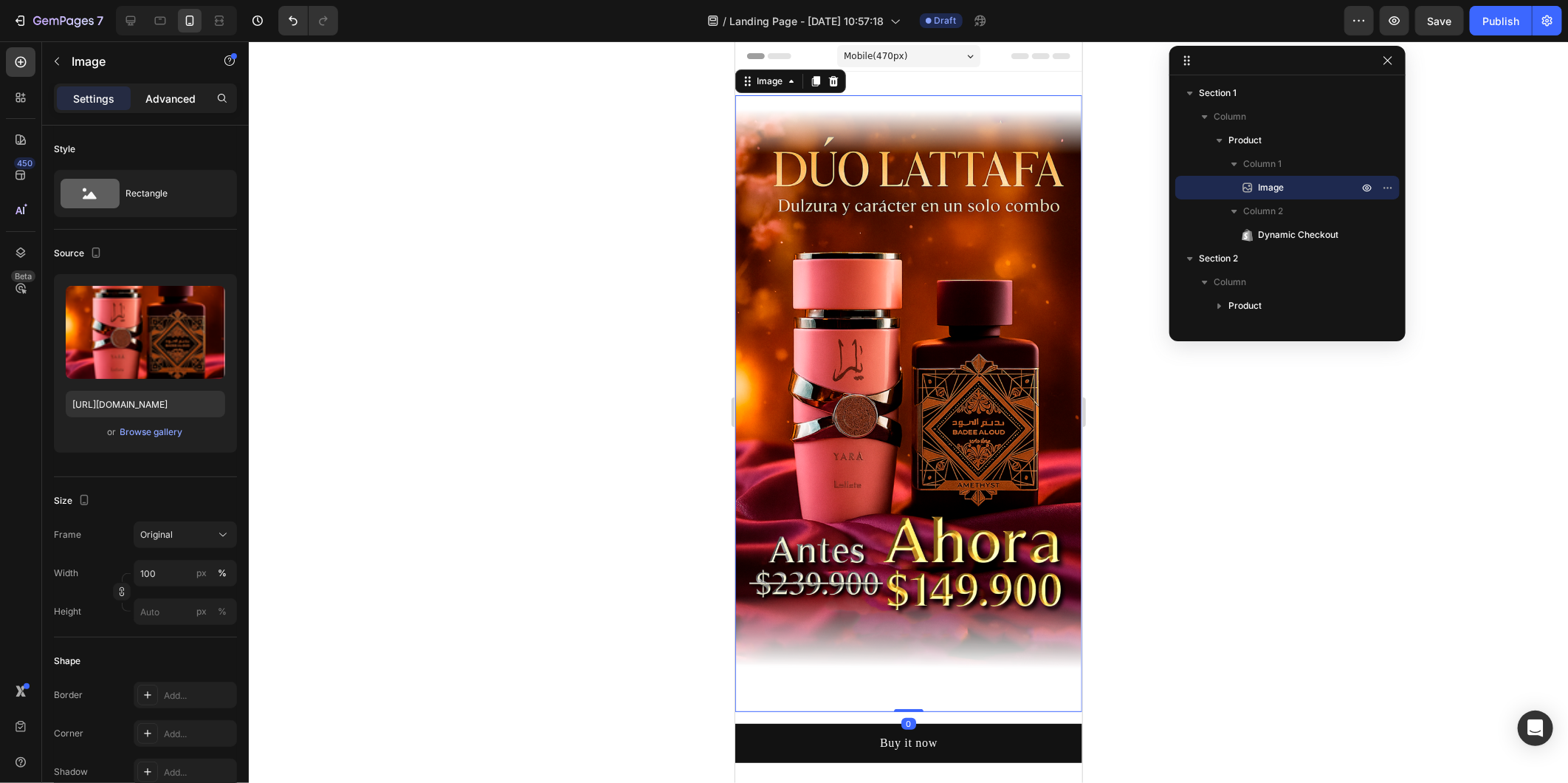
click at [188, 95] on p "Advanced" at bounding box center [170, 98] width 51 height 15
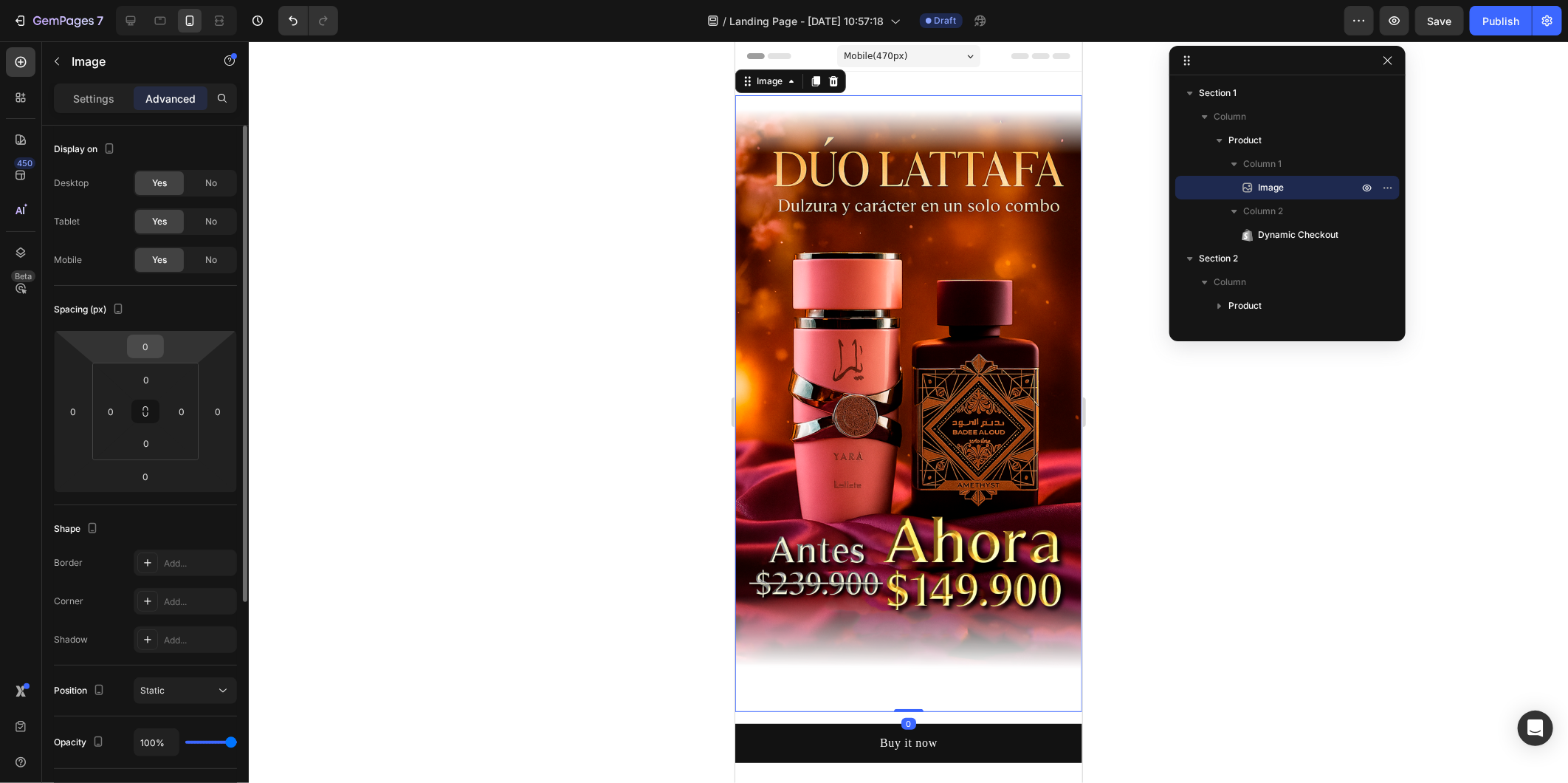
click at [148, 356] on input "0" at bounding box center [145, 346] width 29 height 22
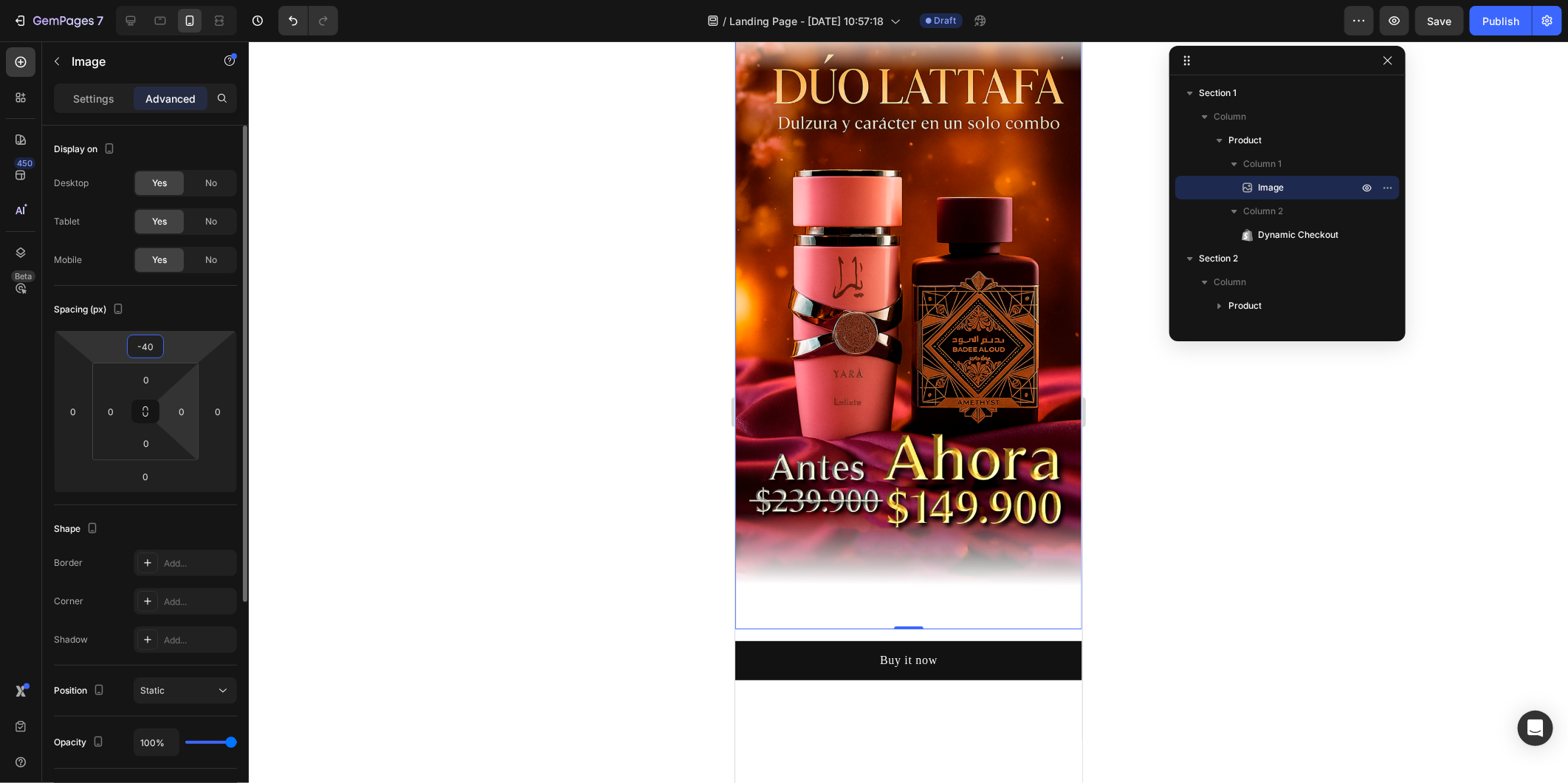
scroll to position [82, 0]
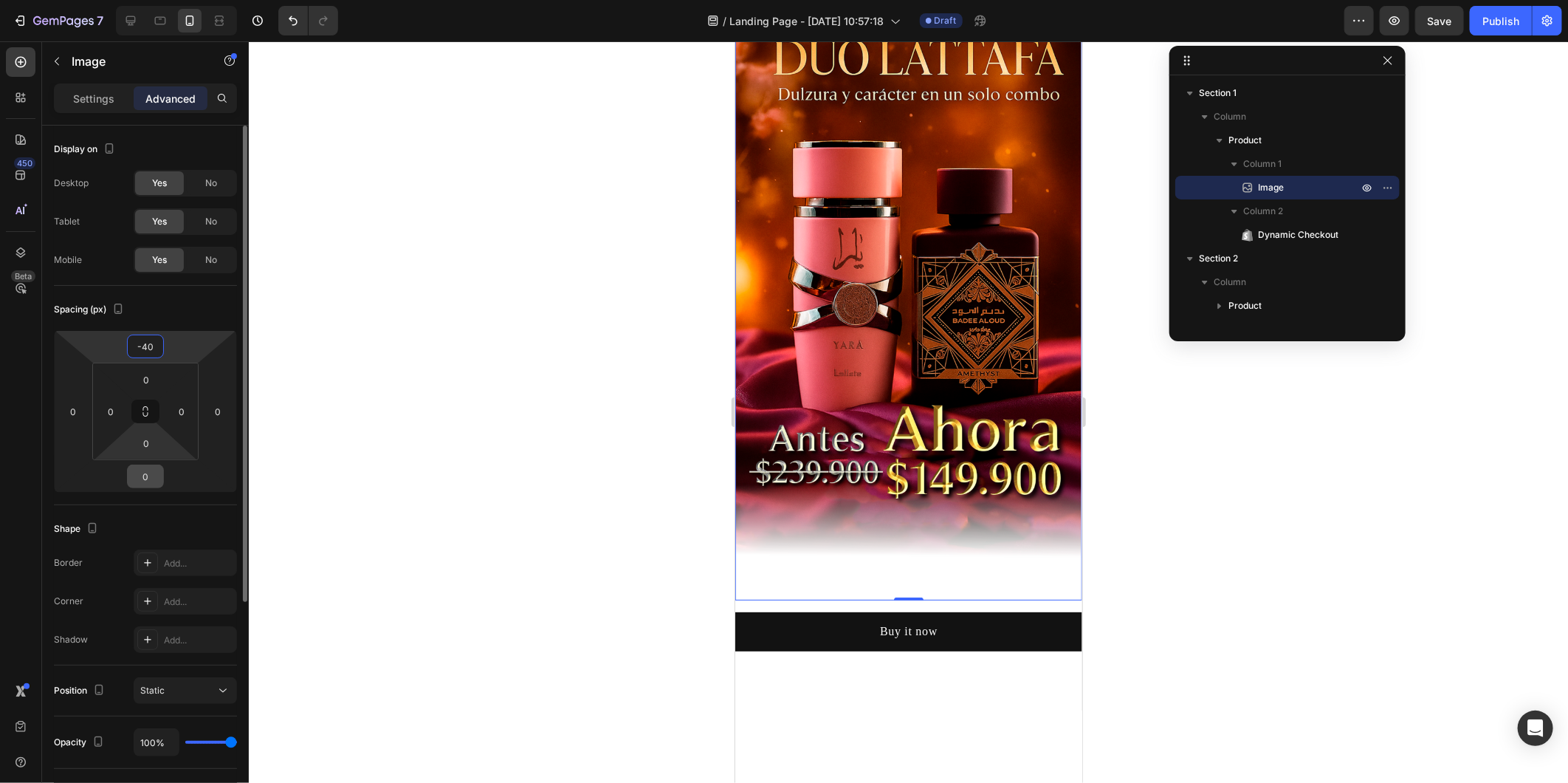
type input "-40"
click at [137, 484] on input "0" at bounding box center [145, 476] width 29 height 22
type input "-40"
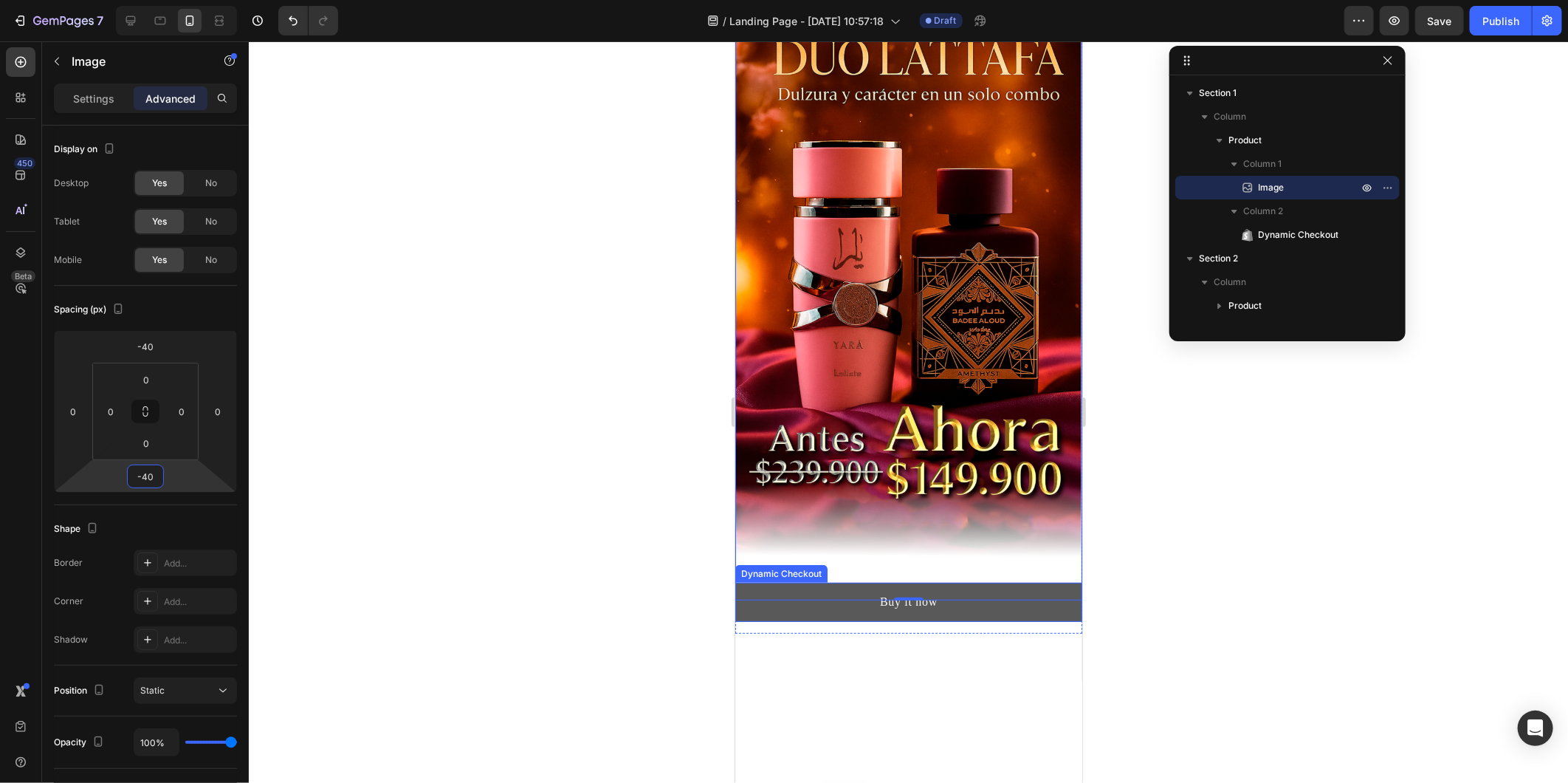
click at [775, 587] on button "Buy it now" at bounding box center [908, 602] width 347 height 39
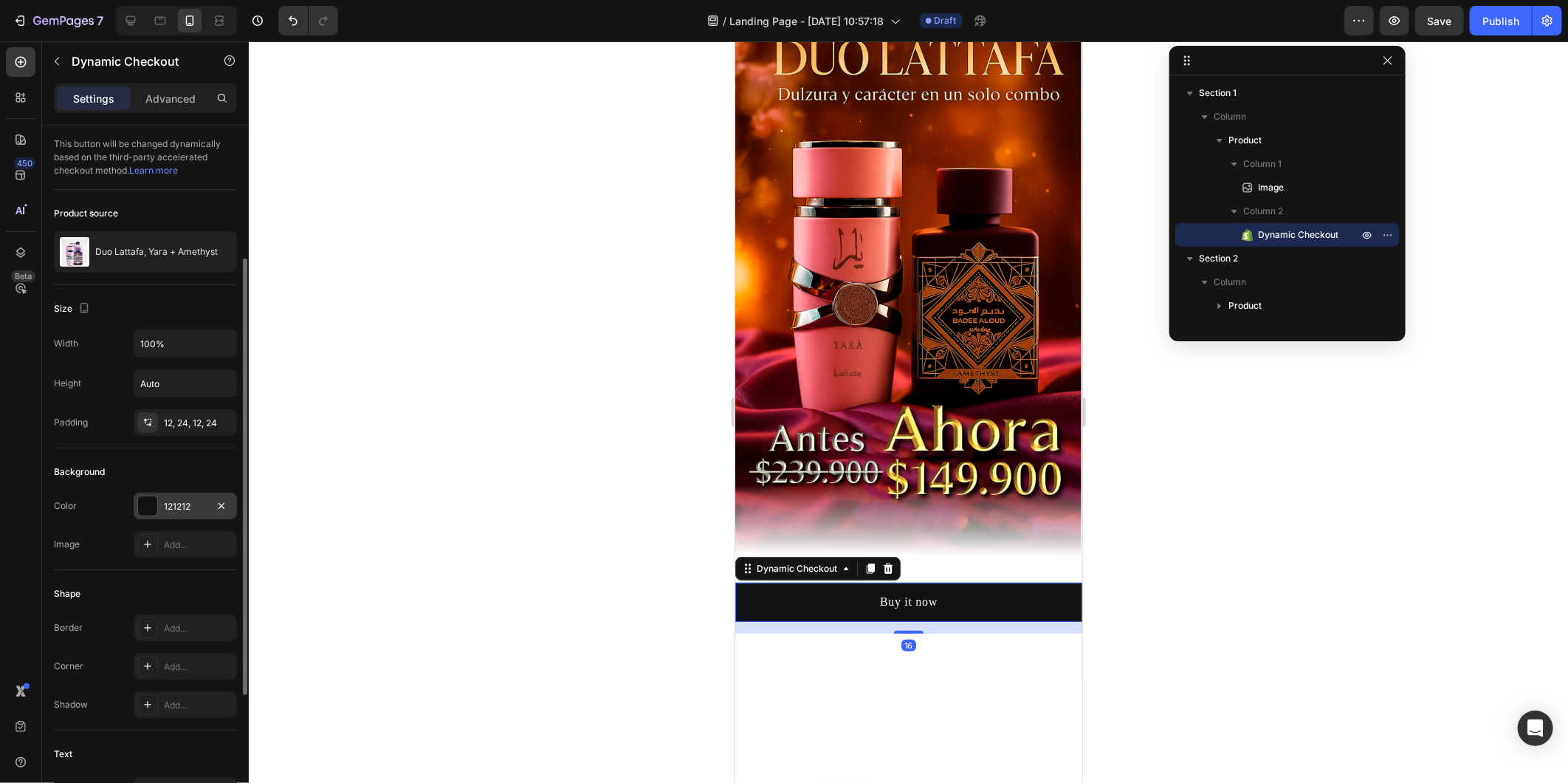
scroll to position [246, 0]
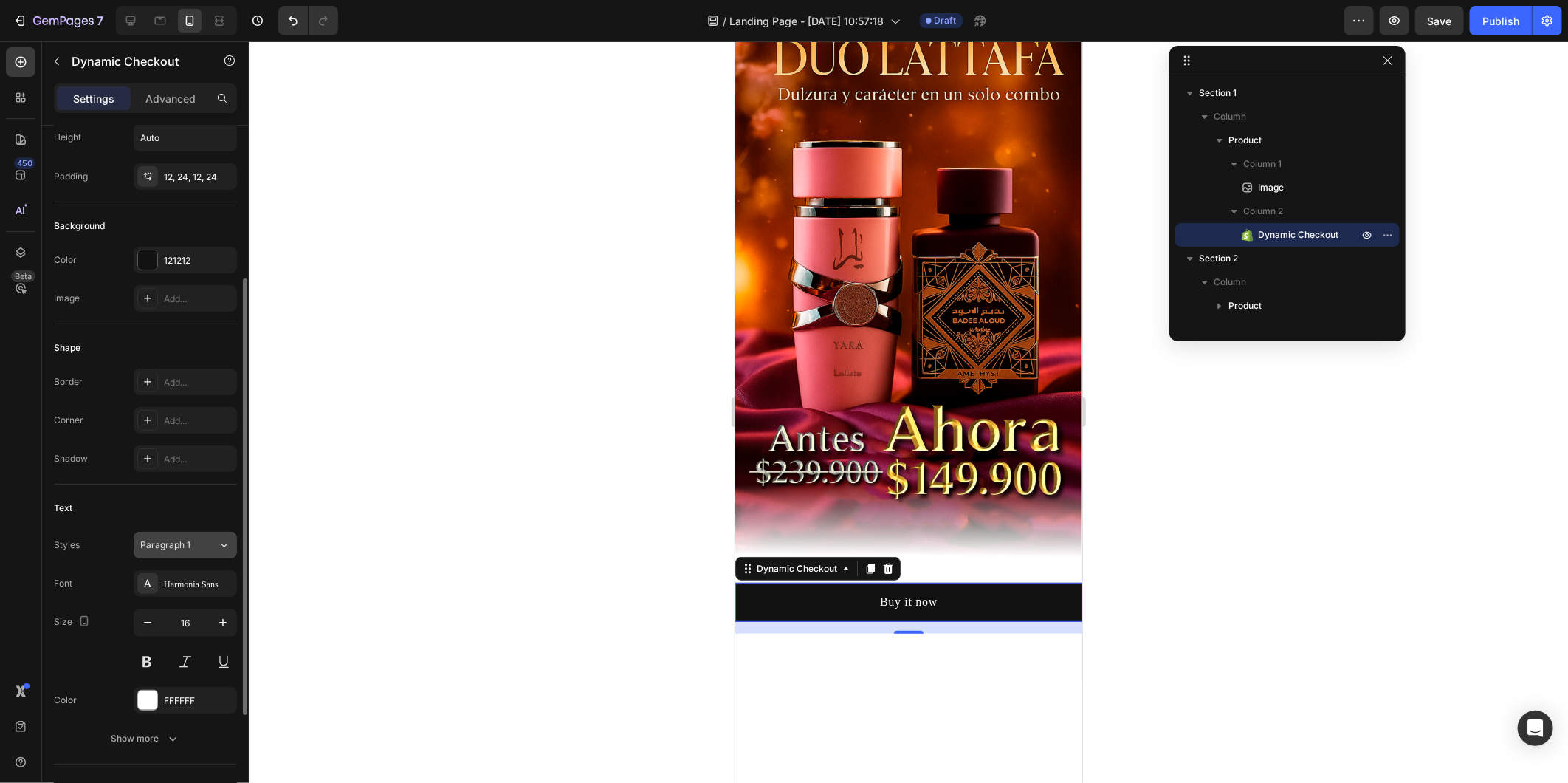
click at [183, 555] on button "Paragraph 1" at bounding box center [185, 545] width 104 height 27
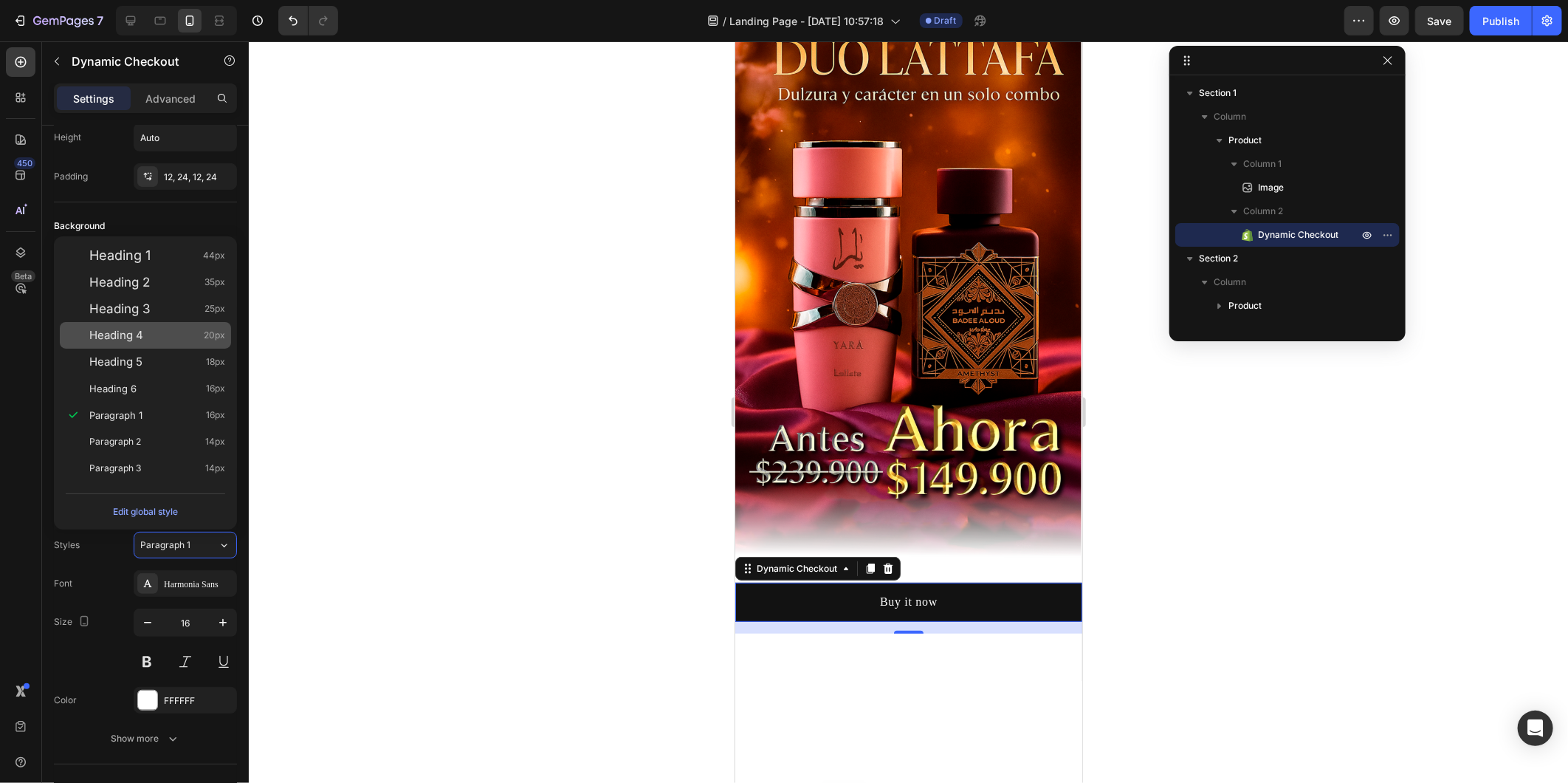
click at [168, 336] on div "Heading 4 20px" at bounding box center [157, 335] width 136 height 15
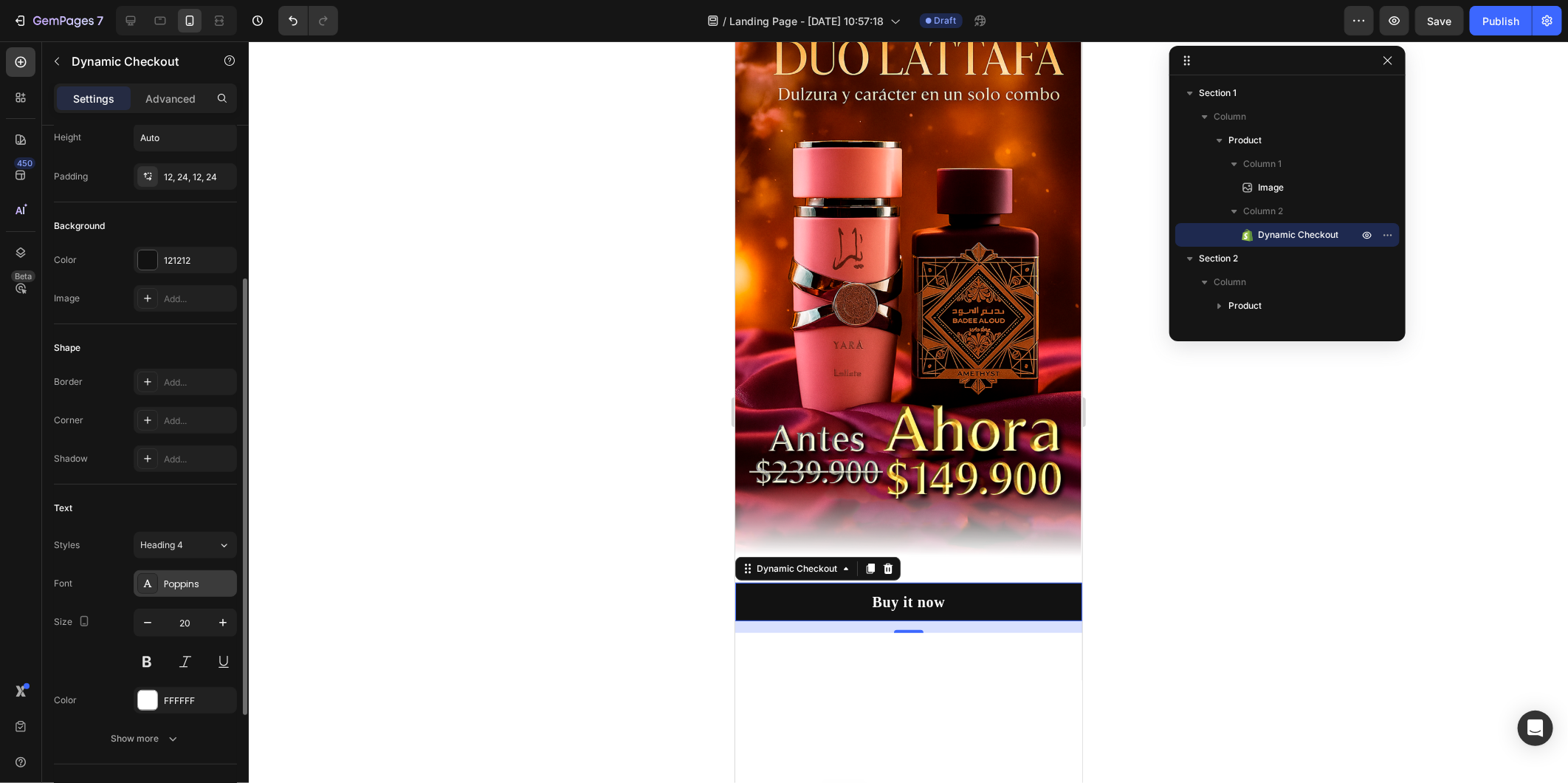
click at [194, 578] on div "Poppins" at bounding box center [198, 584] width 69 height 13
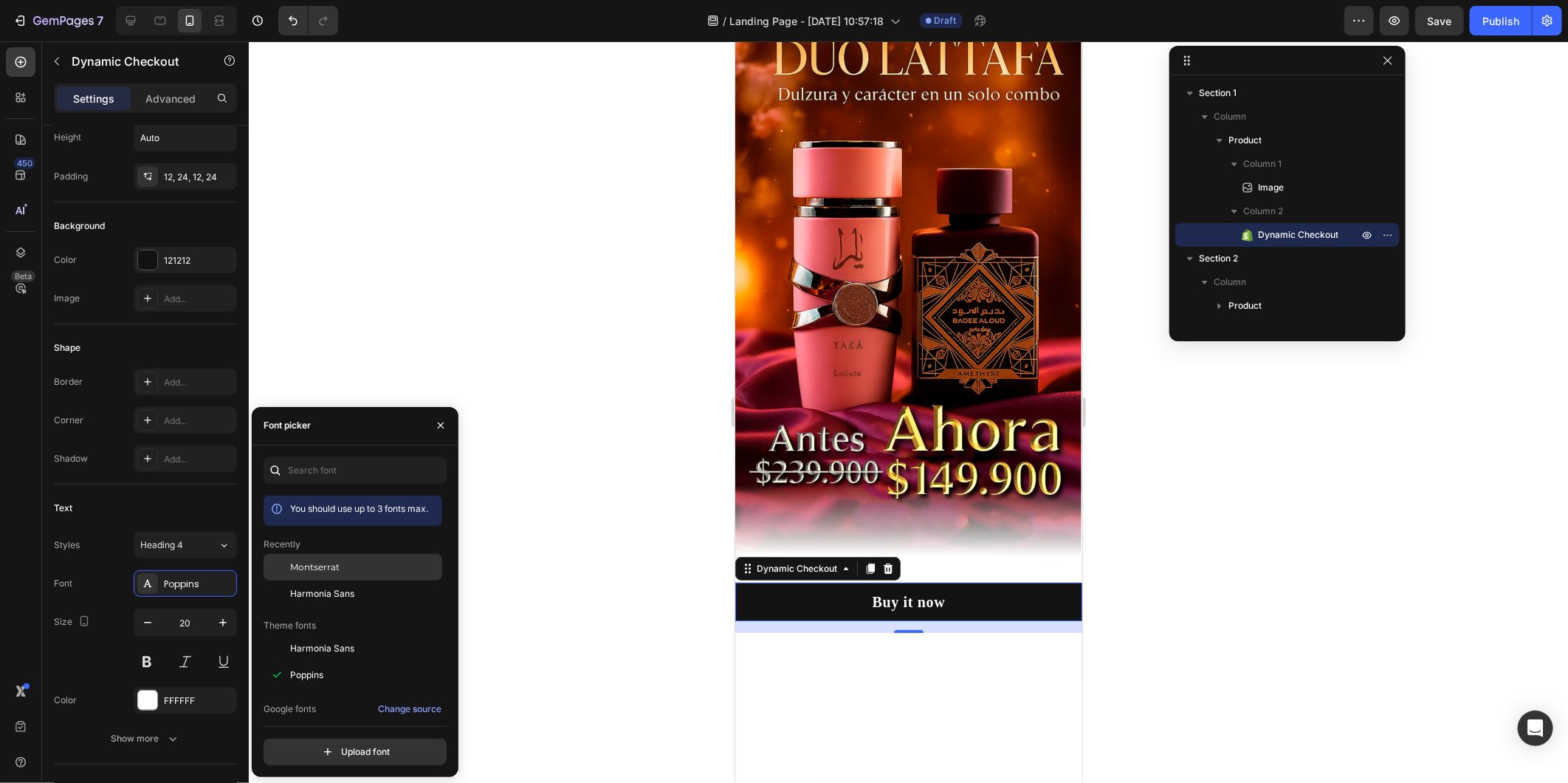
click at [316, 569] on span "Montserrat" at bounding box center [315, 567] width 50 height 13
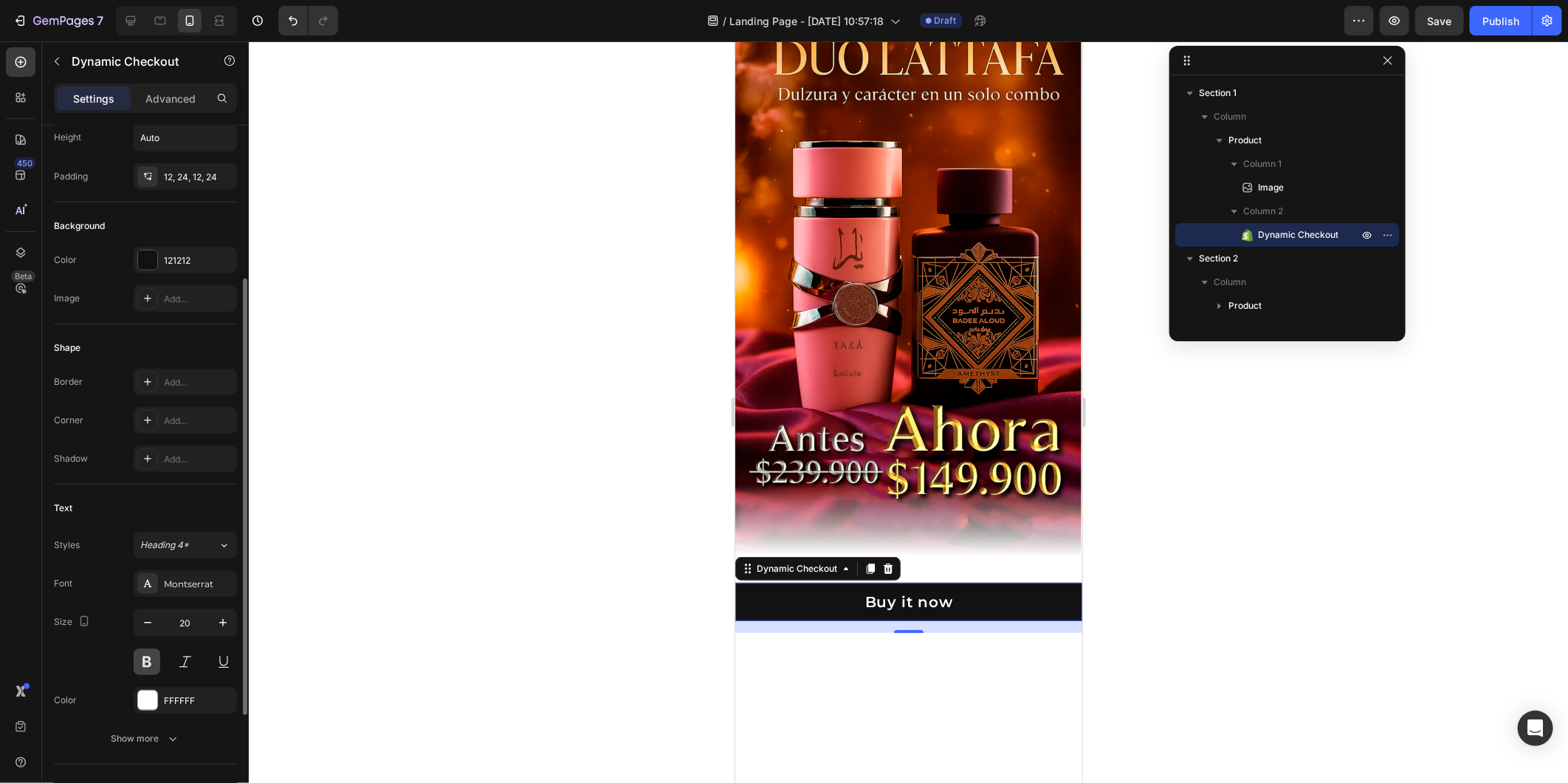
click at [156, 652] on button at bounding box center [147, 661] width 27 height 27
click at [216, 622] on icon "button" at bounding box center [223, 622] width 15 height 15
type input "21"
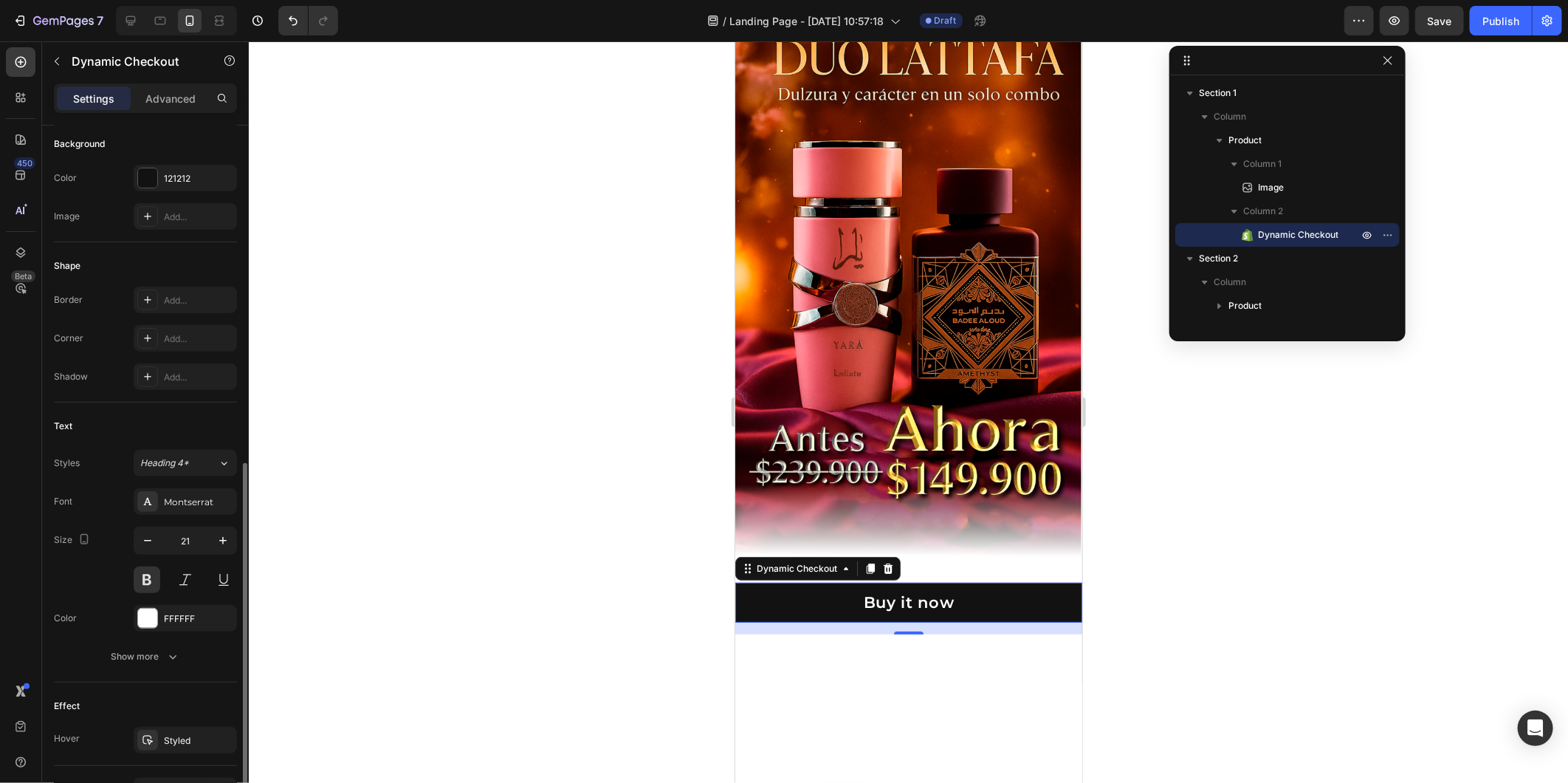
scroll to position [410, 0]
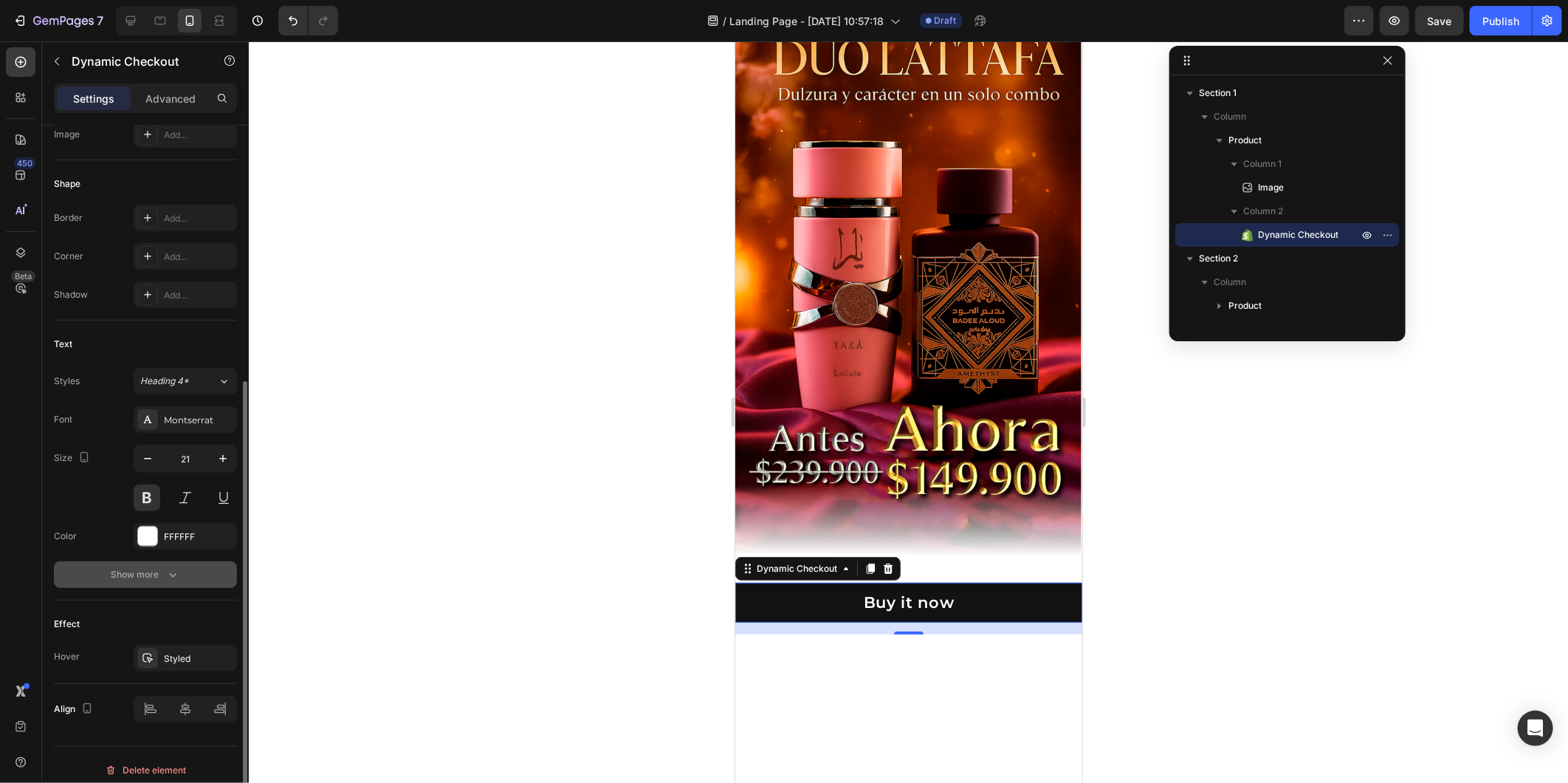
click at [172, 580] on icon "button" at bounding box center [173, 574] width 15 height 15
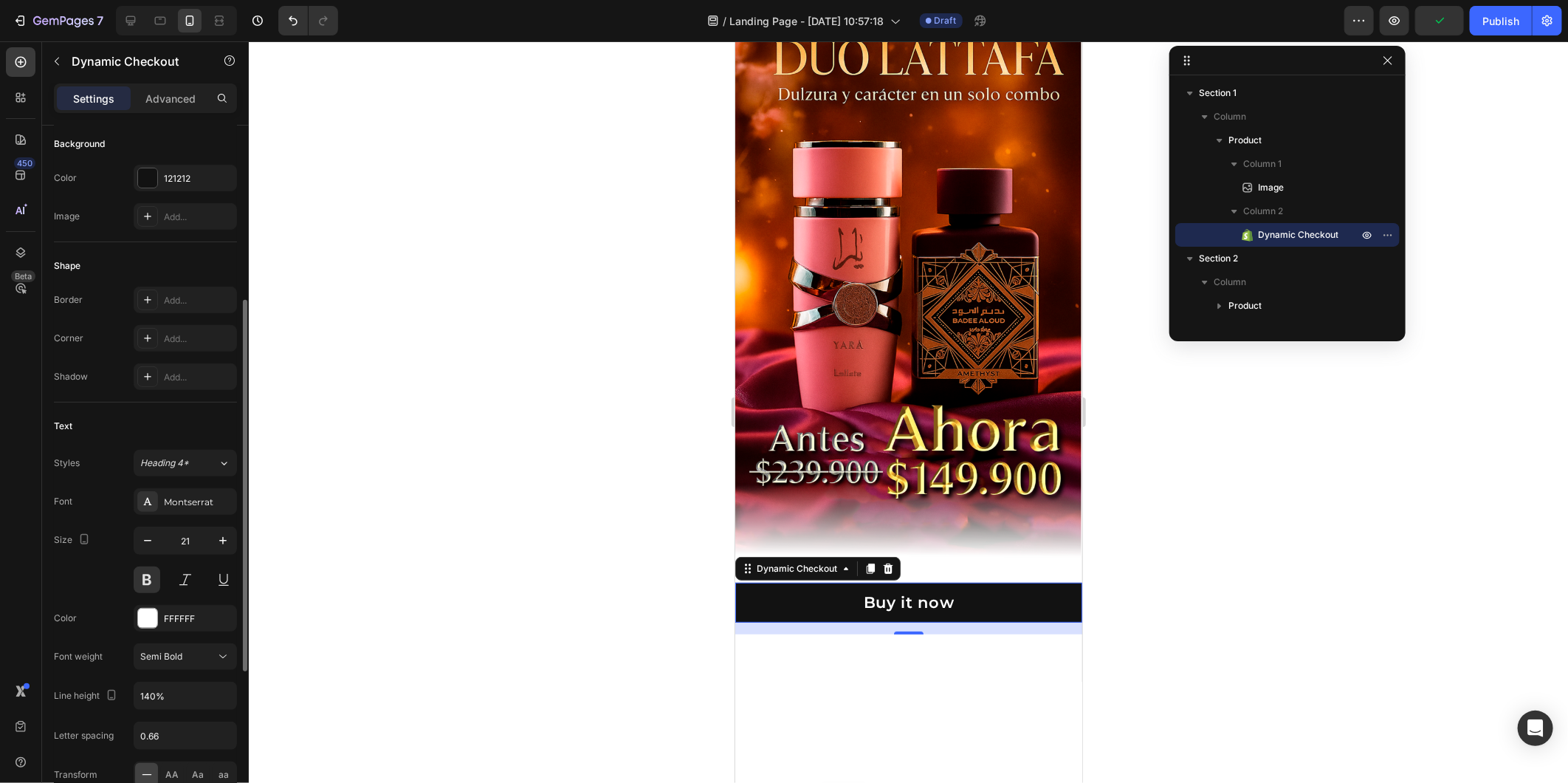
scroll to position [164, 0]
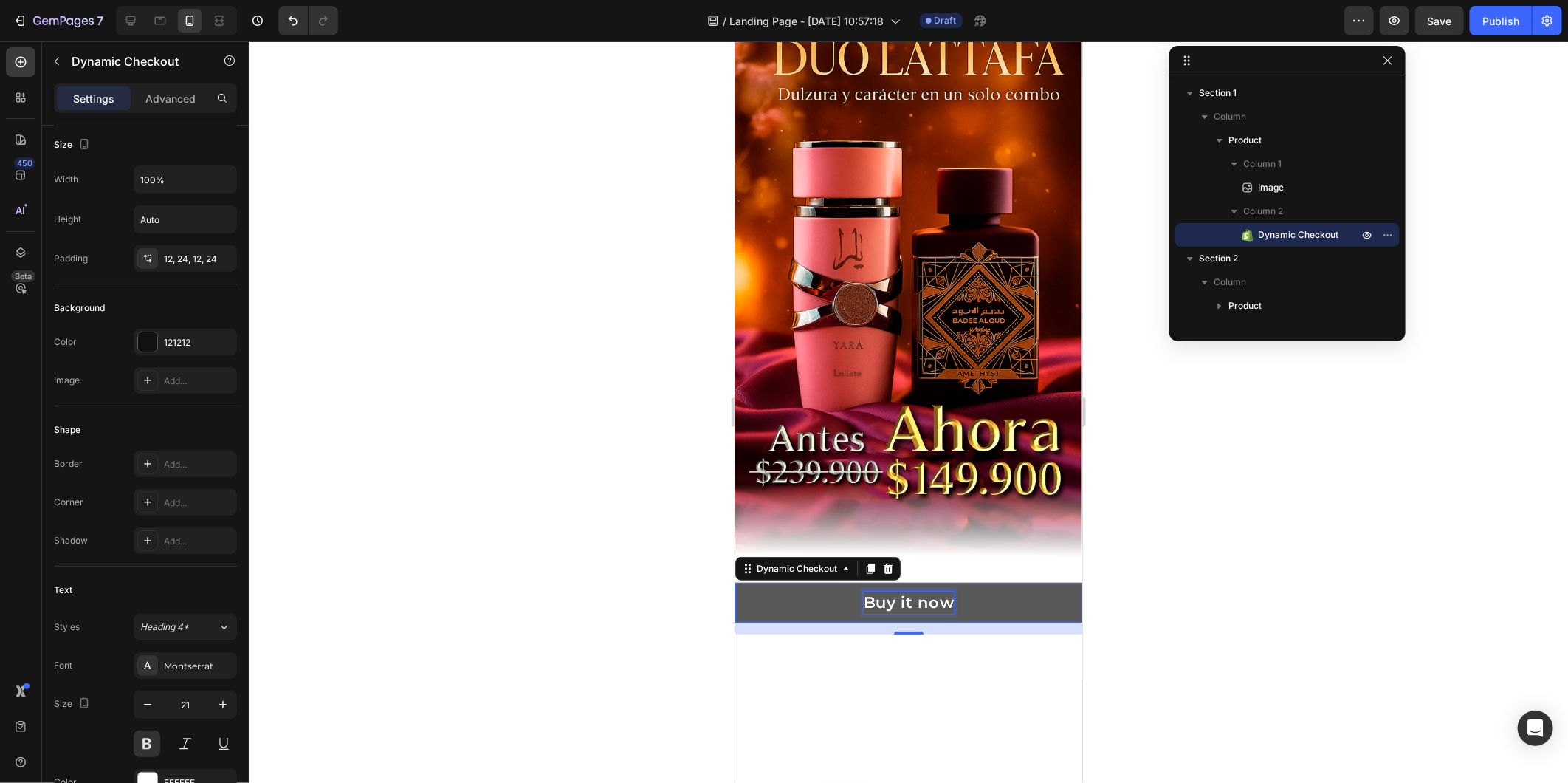
click at [893, 591] on div "Buy it now" at bounding box center [908, 601] width 91 height 21
click at [893, 591] on p "Buy it now" at bounding box center [908, 601] width 91 height 21
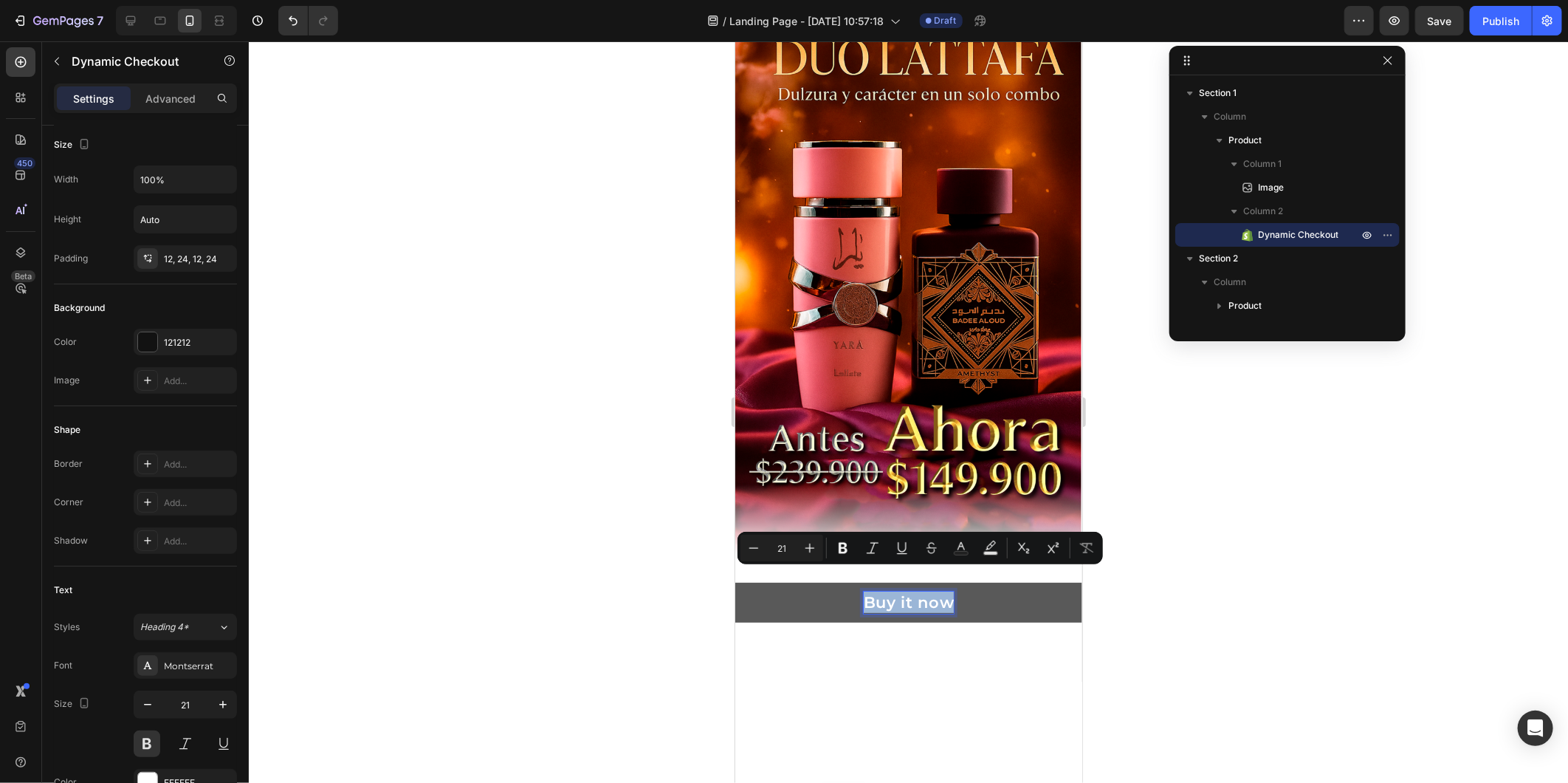
click at [893, 591] on p "Buy it now" at bounding box center [908, 601] width 91 height 21
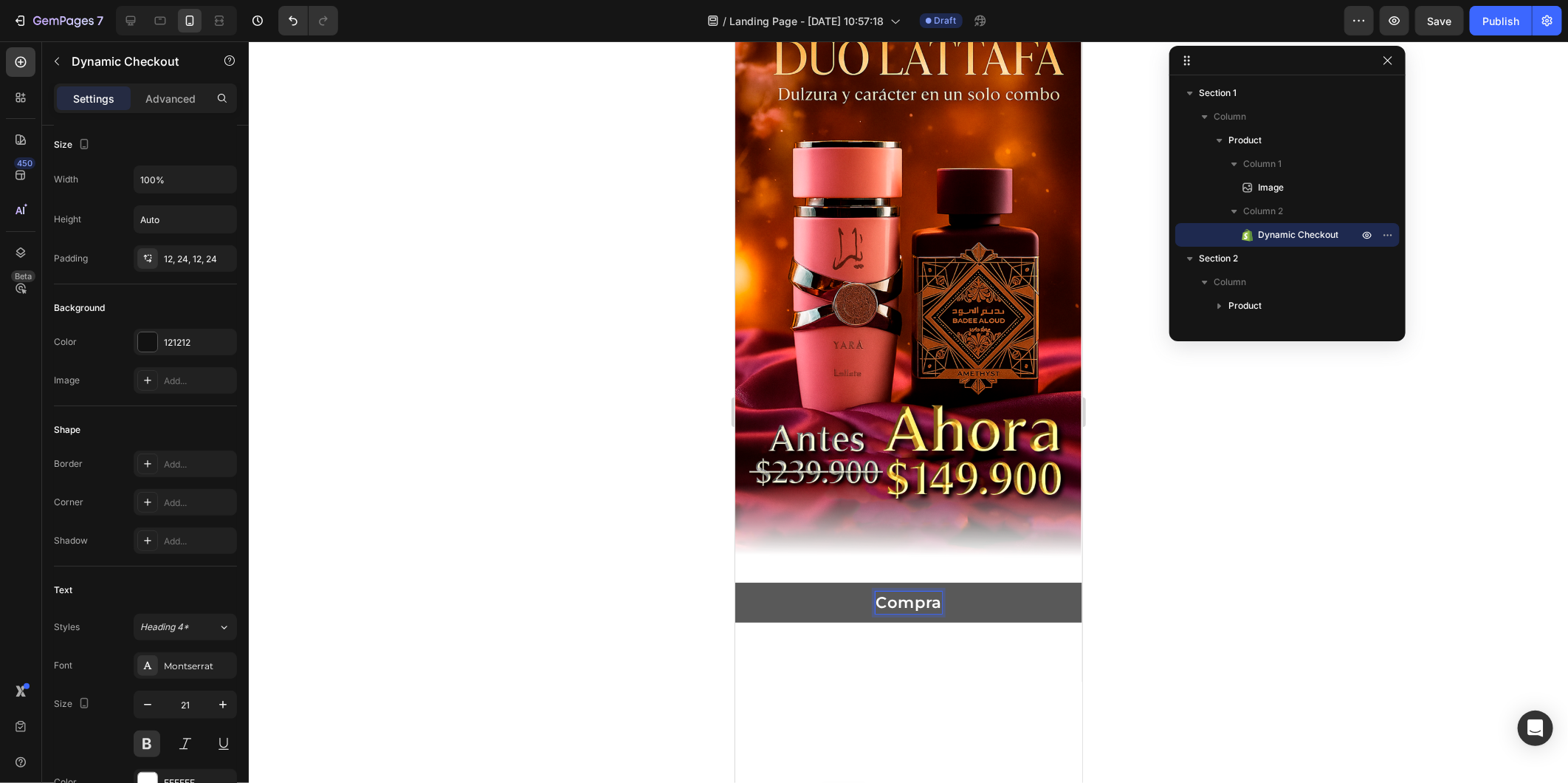
click at [735, 582] on button "Compra" at bounding box center [908, 602] width 347 height 39
click at [735, 582] on button "COMPRA" at bounding box center [908, 602] width 347 height 39
click at [735, 582] on button "COMPRA YA" at bounding box center [908, 602] width 347 height 39
click at [735, 582] on button "COMPRA YA Y" at bounding box center [908, 602] width 347 height 39
click at [735, 582] on button "COMPRA YA Y PAGA" at bounding box center [908, 602] width 347 height 39
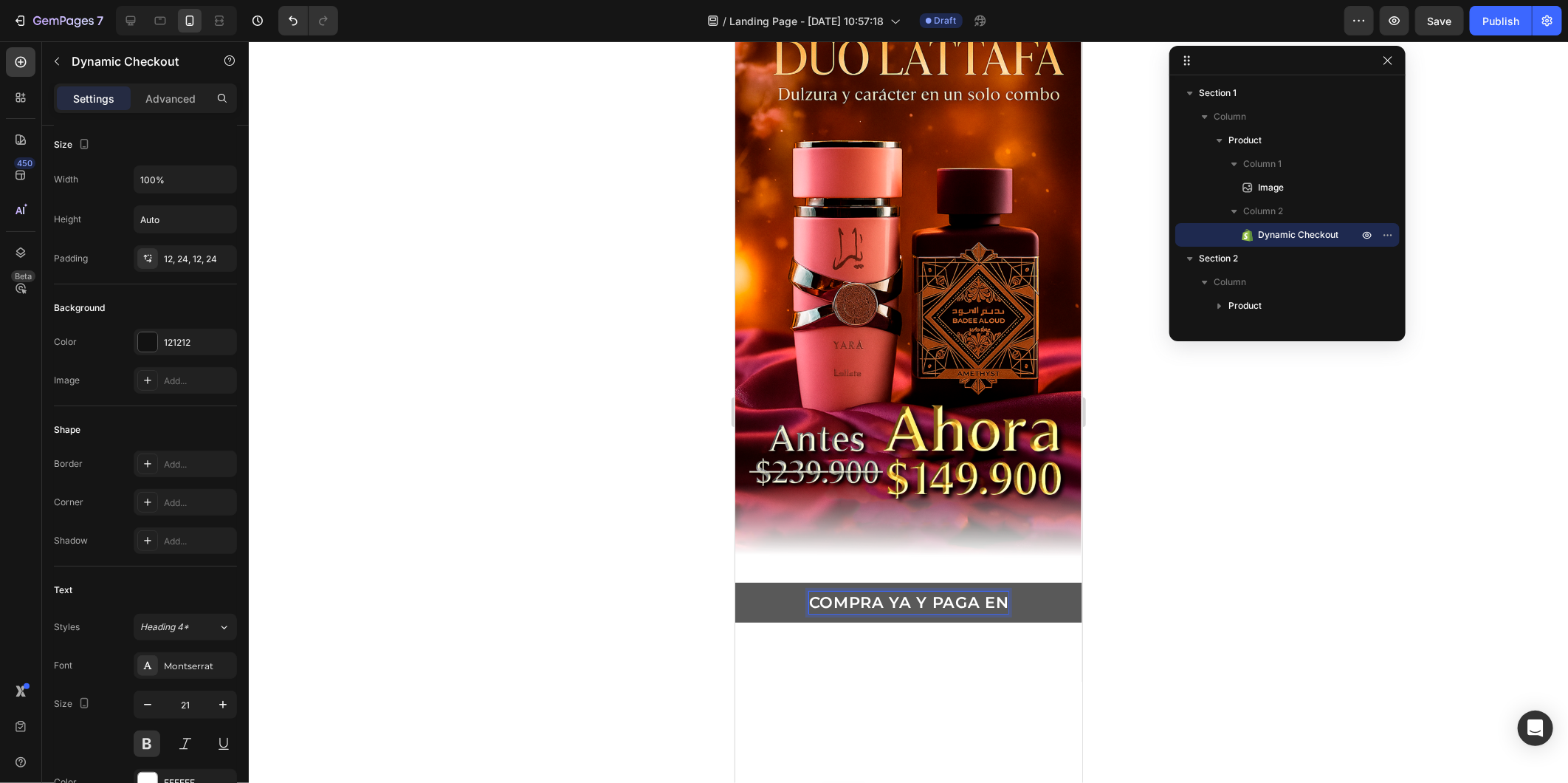
click at [735, 582] on button "COMPRA YA Y PAGA EN" at bounding box center [908, 602] width 347 height 39
click at [1057, 582] on button "COMPRA YA Y PAGA EN CASA" at bounding box center [908, 602] width 347 height 39
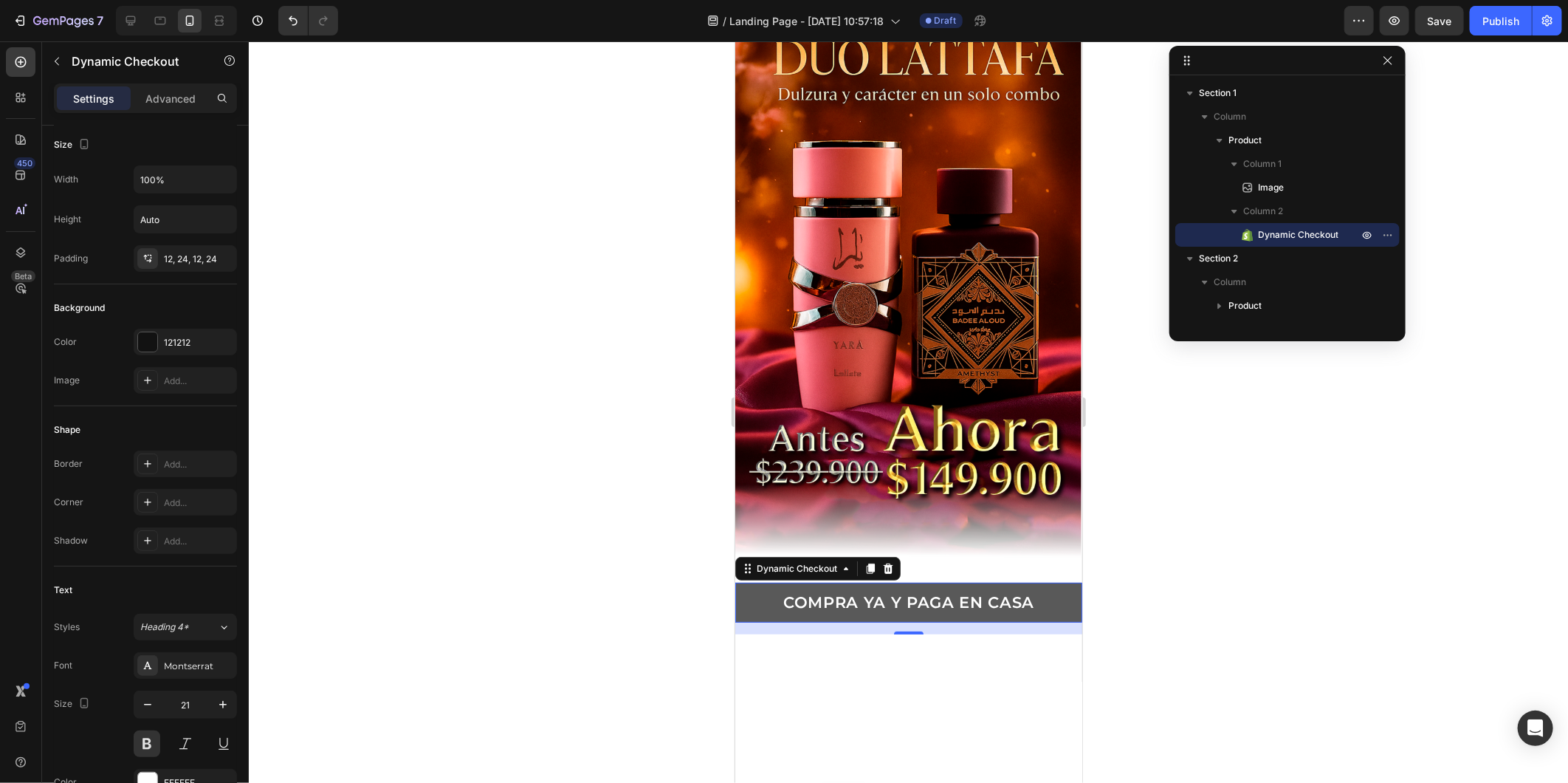
click at [768, 584] on button "COMPRA YA Y PAGA EN CASA" at bounding box center [908, 602] width 347 height 39
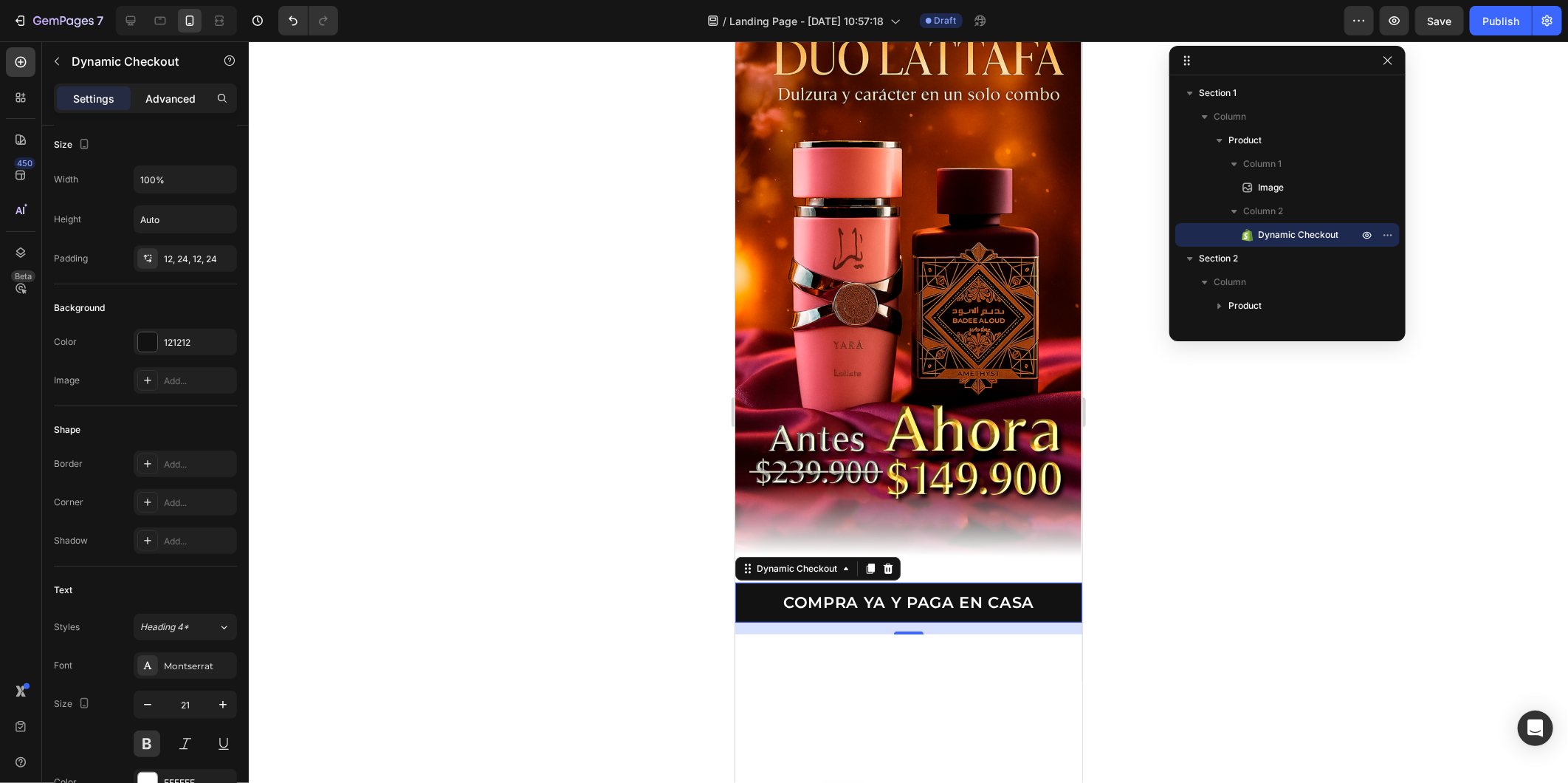
click at [188, 101] on p "Advanced" at bounding box center [170, 98] width 51 height 15
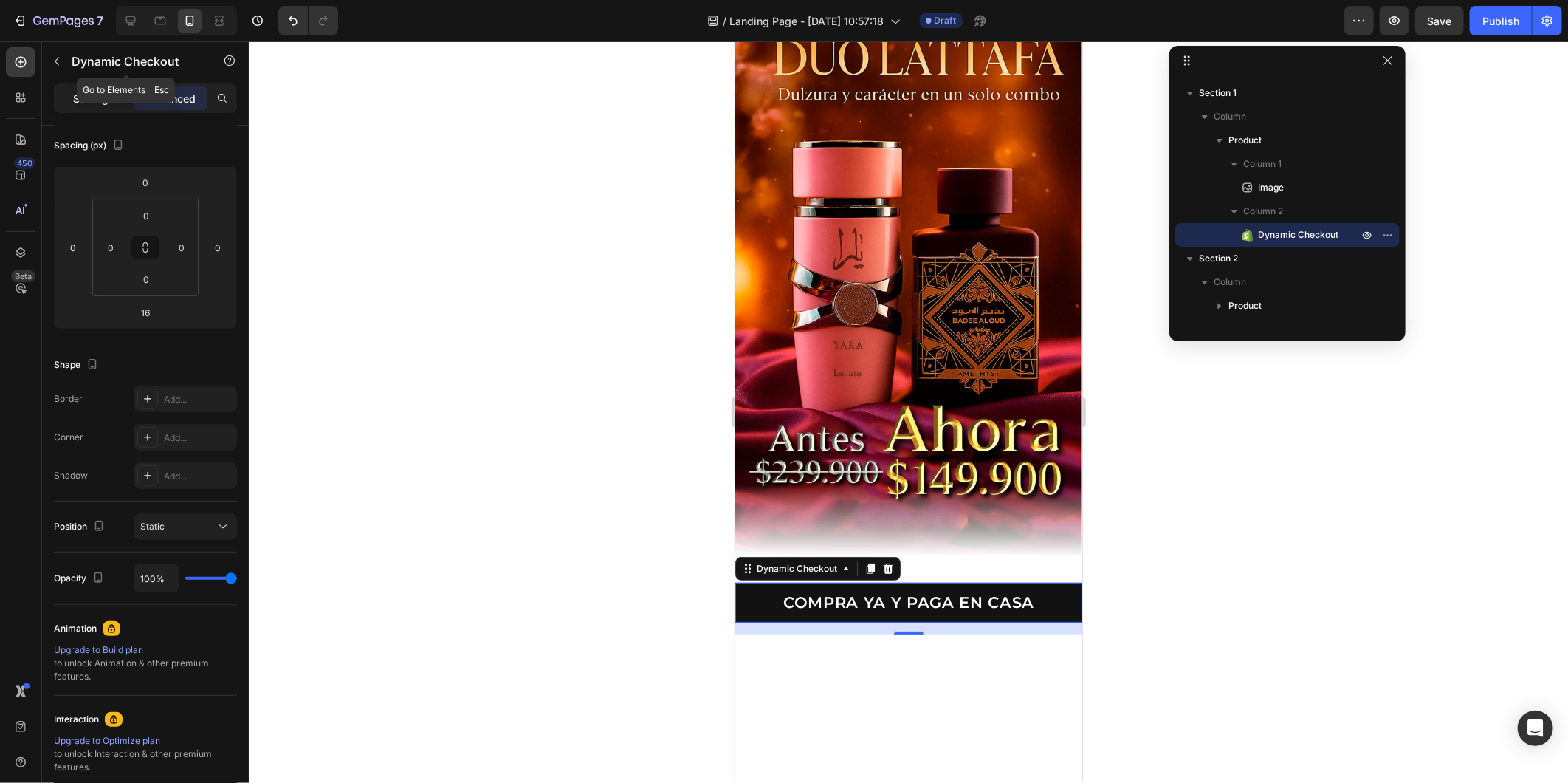
click at [72, 96] on div "Settings" at bounding box center [94, 98] width 74 height 24
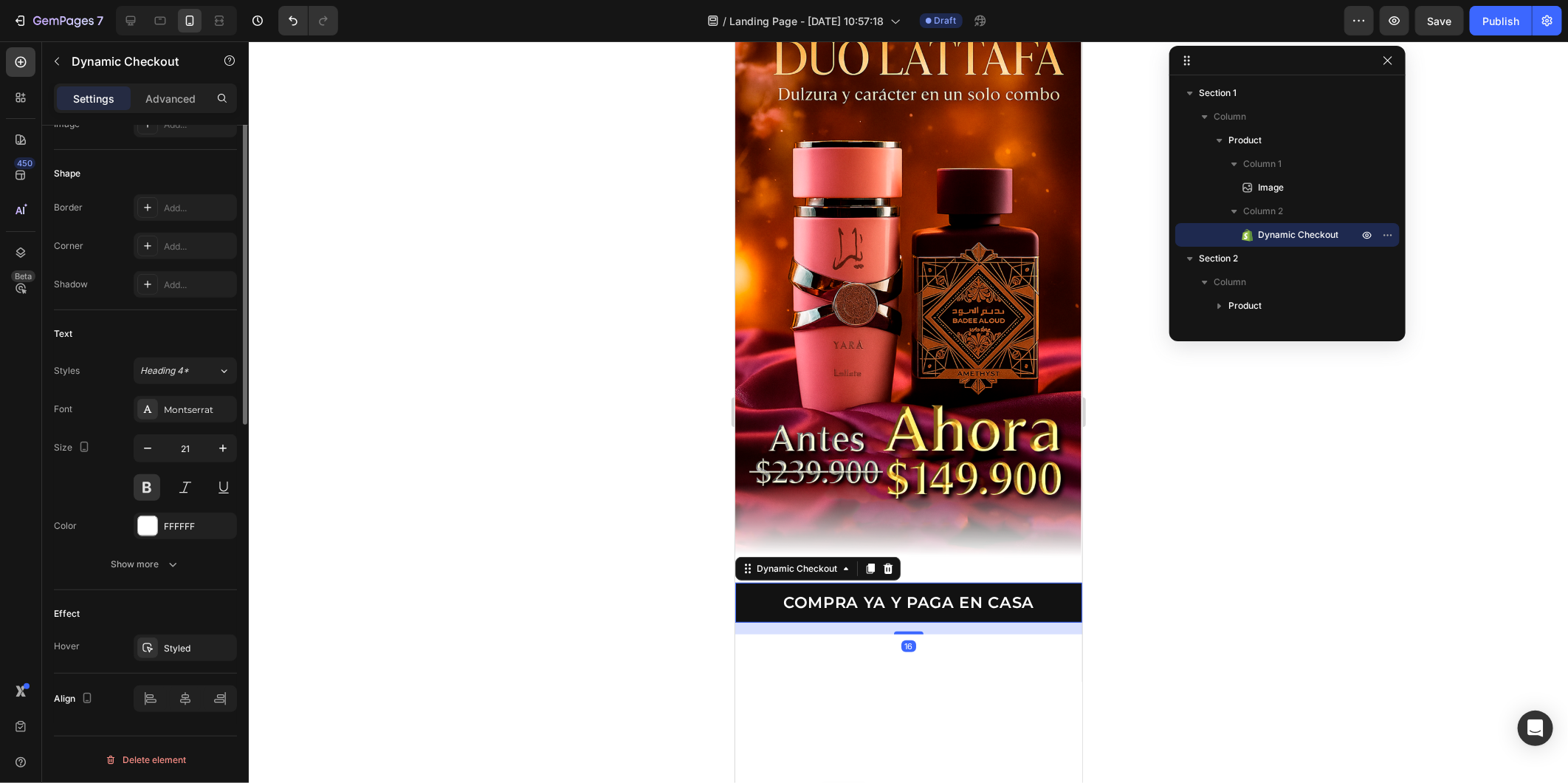
scroll to position [175, 0]
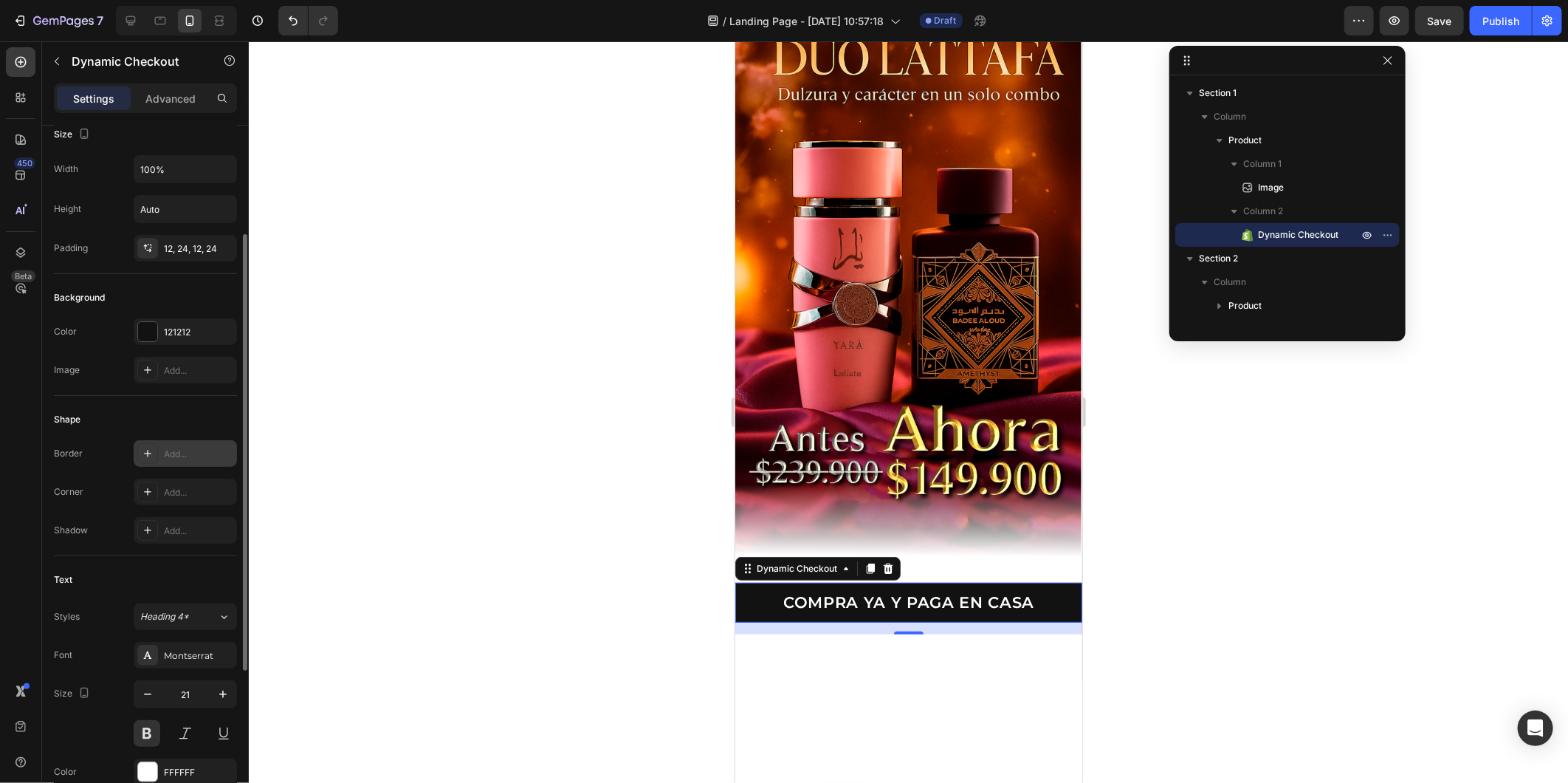
click at [173, 461] on div "Add..." at bounding box center [185, 453] width 104 height 27
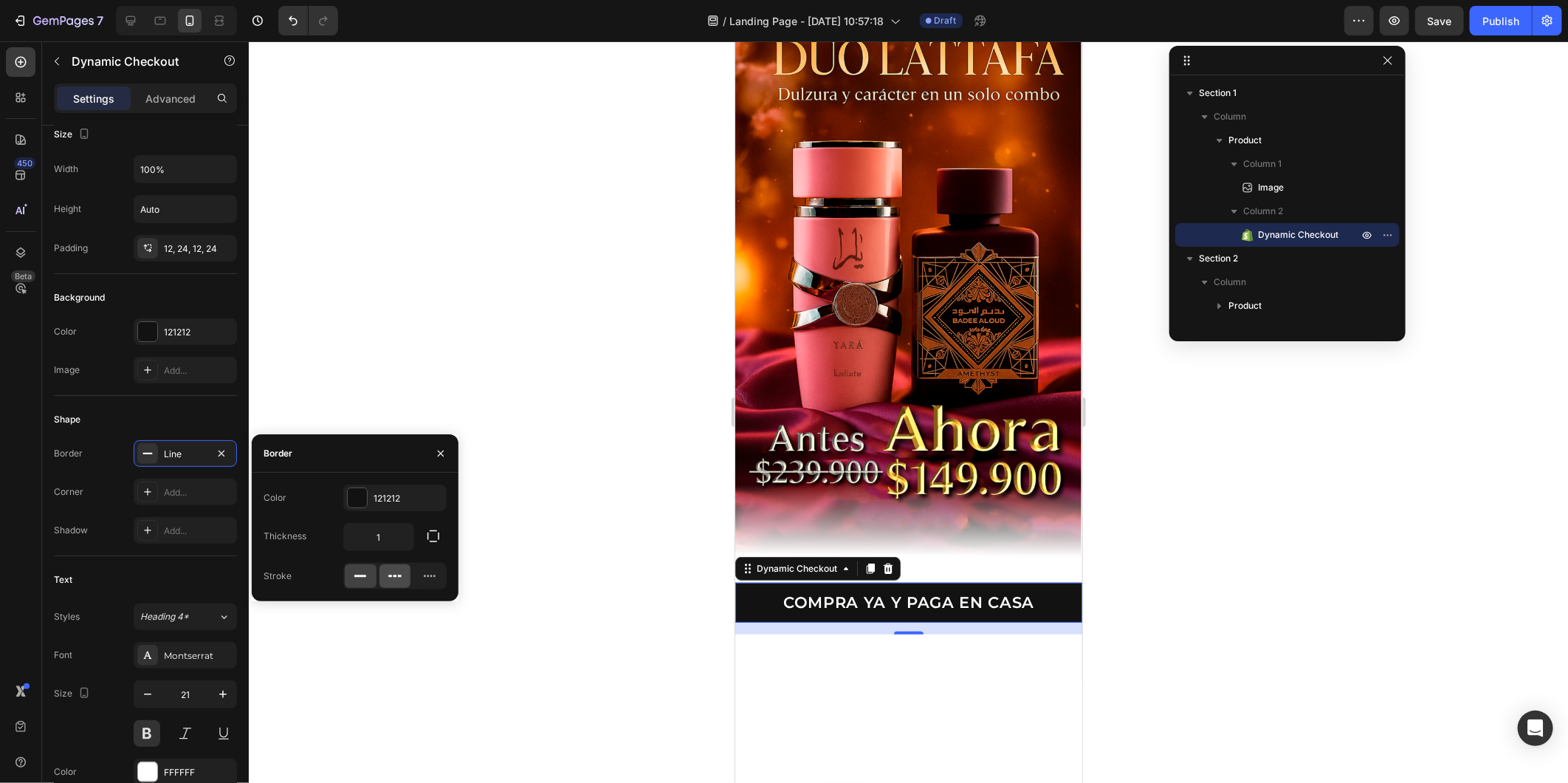
click at [394, 578] on icon at bounding box center [395, 576] width 15 height 15
click at [365, 578] on icon at bounding box center [360, 576] width 15 height 15
click at [382, 548] on input "1" at bounding box center [378, 537] width 69 height 27
drag, startPoint x: 388, startPoint y: 543, endPoint x: 329, endPoint y: 524, distance: 62.0
click at [329, 524] on div "Thickness 10" at bounding box center [355, 537] width 183 height 28
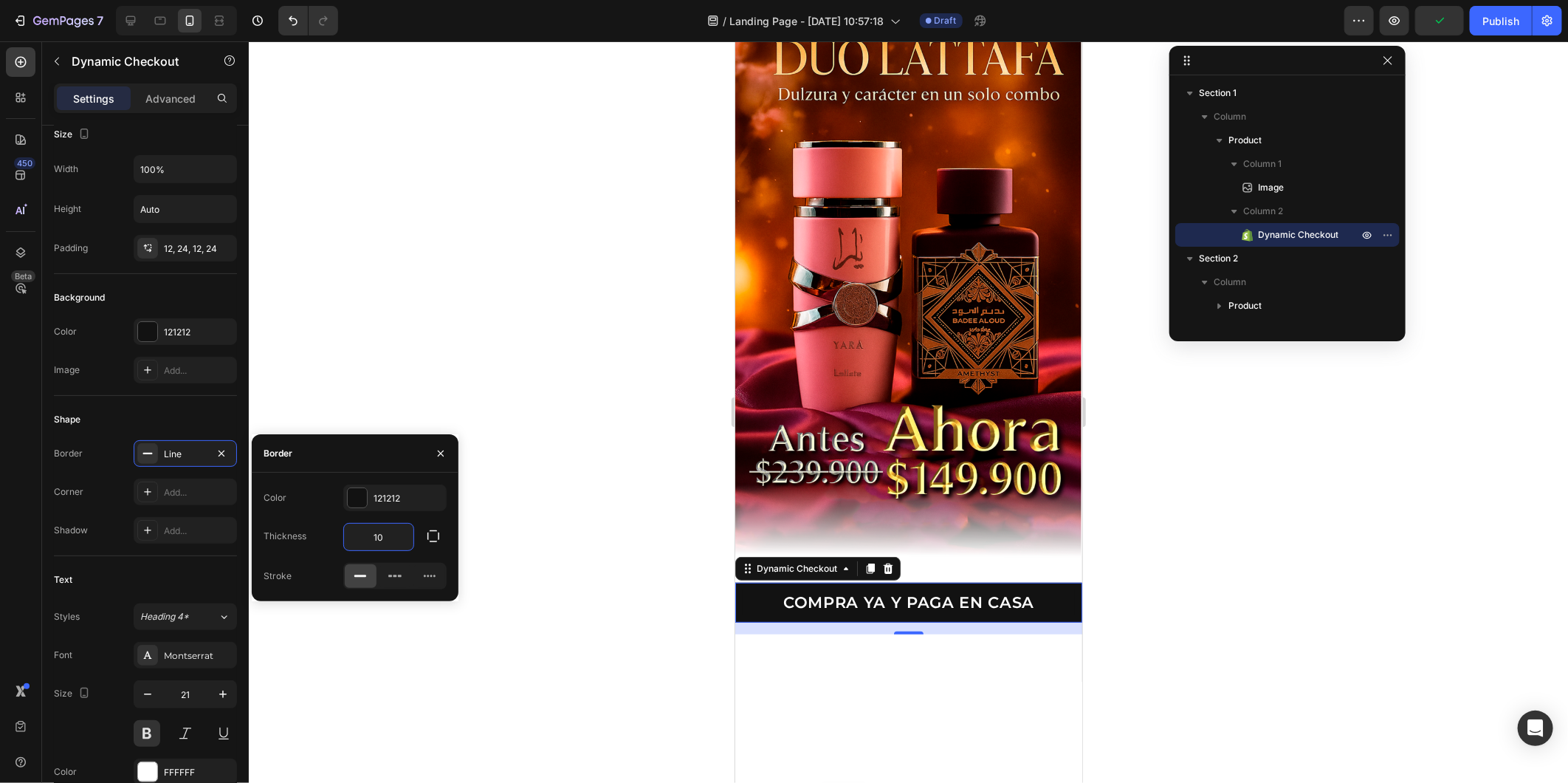
type input "0"
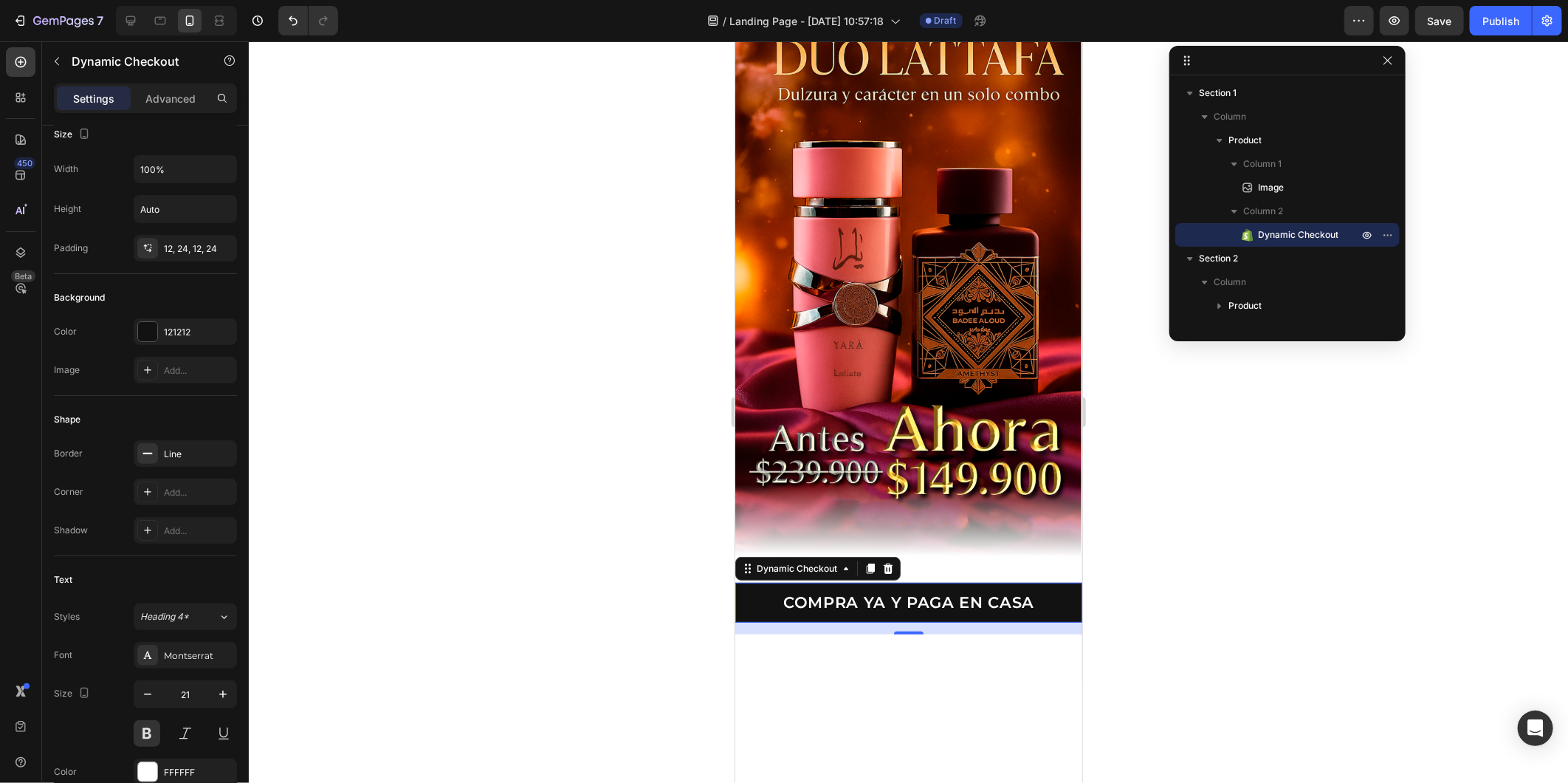
click at [369, 638] on div at bounding box center [908, 412] width 1319 height 741
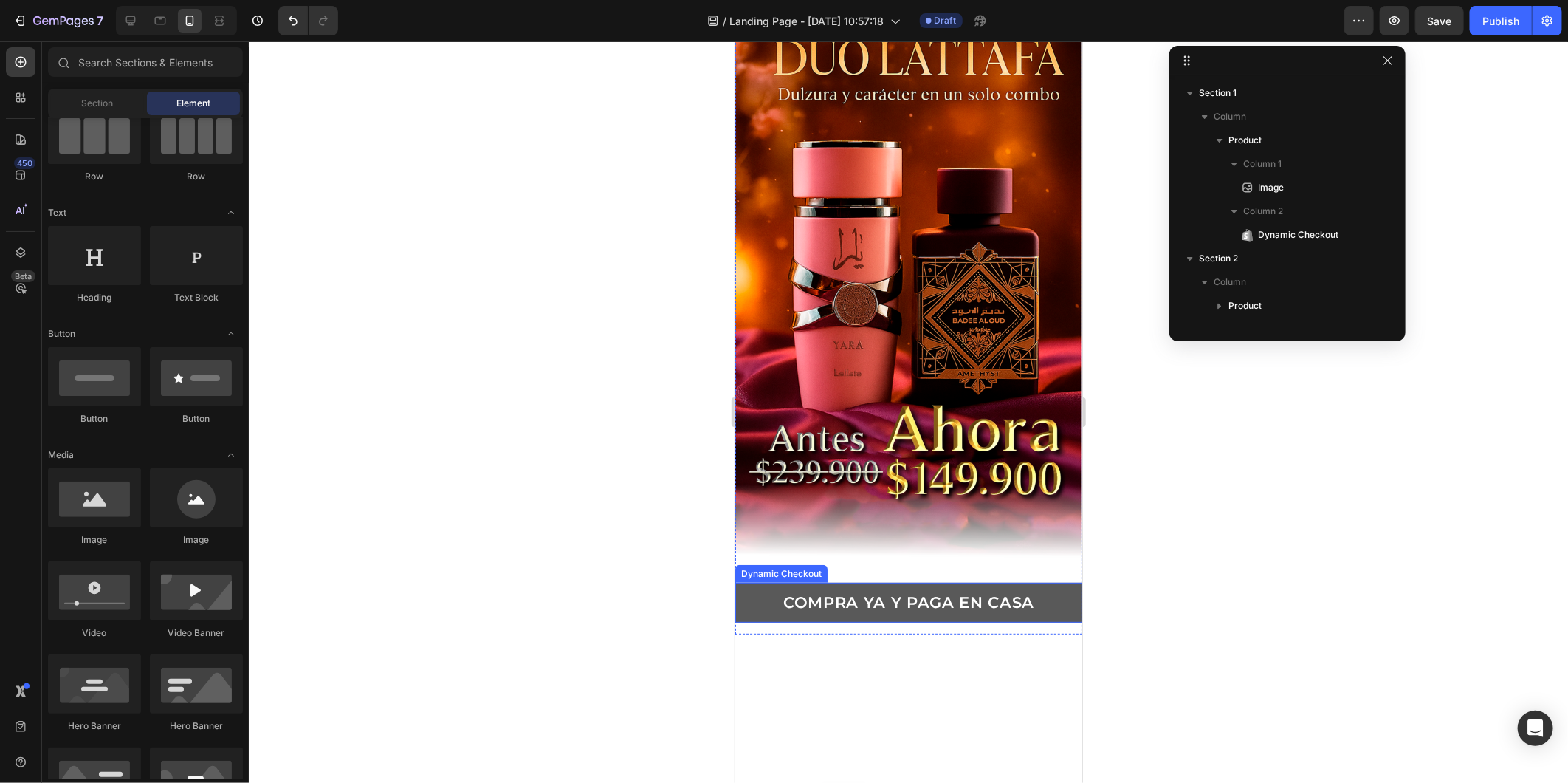
click at [805, 593] on button "COMPRA YA Y PAGA EN CASA" at bounding box center [908, 602] width 347 height 39
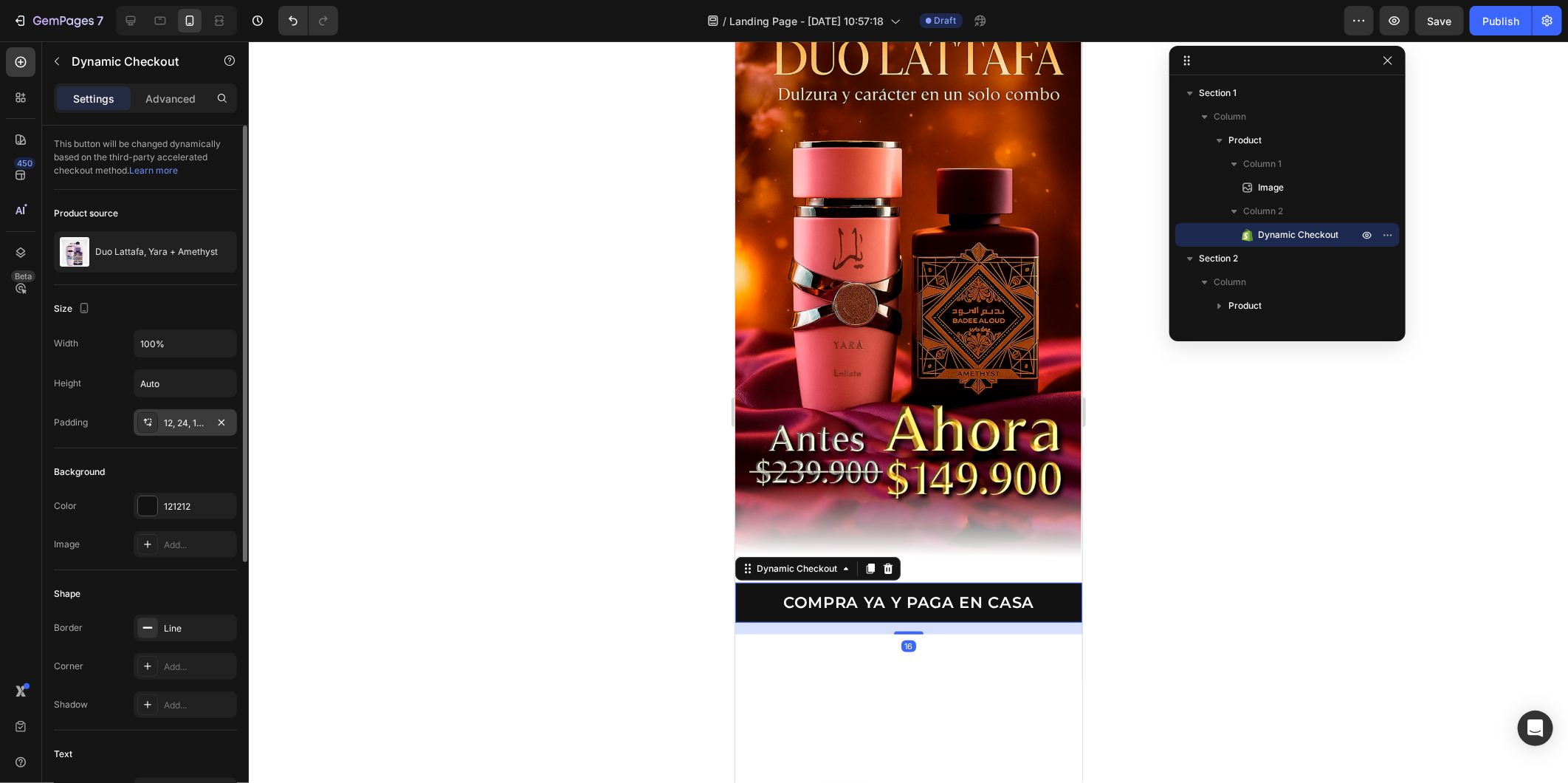
click at [168, 426] on div "12, 24, 12, 24" at bounding box center [185, 423] width 43 height 13
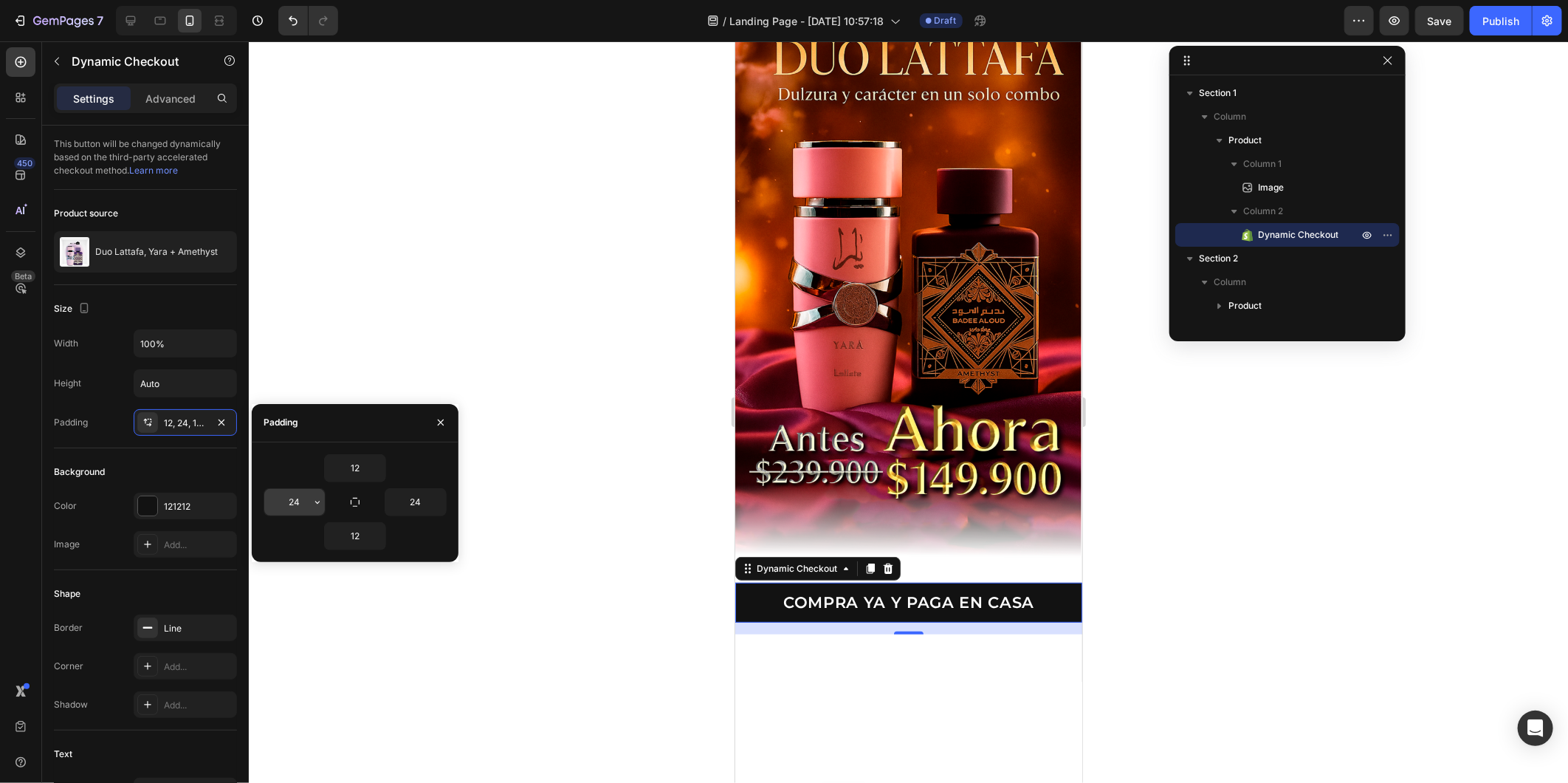
click at [283, 496] on input "24" at bounding box center [294, 502] width 60 height 27
click at [316, 508] on button "button" at bounding box center [317, 502] width 15 height 27
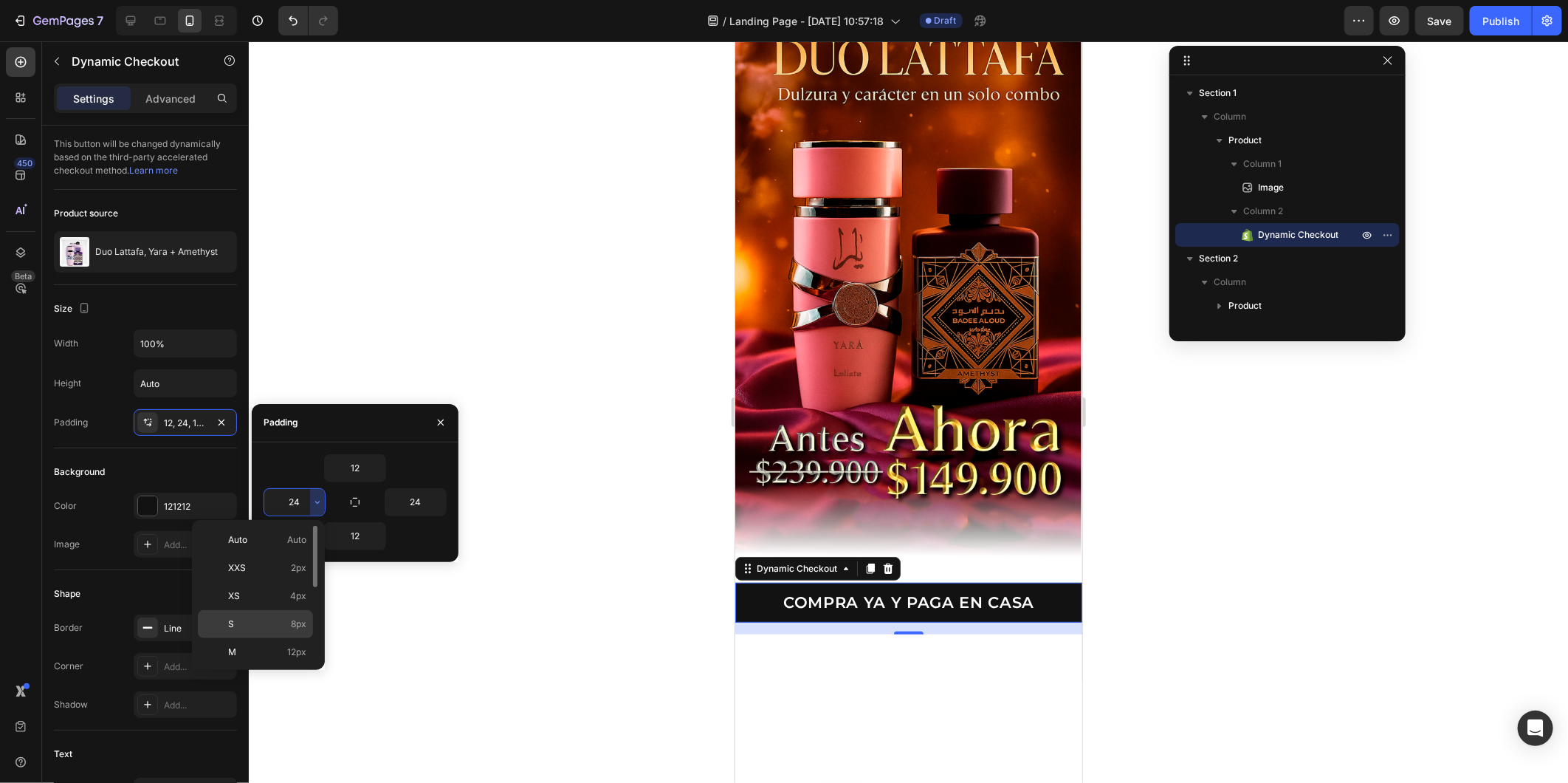
click at [296, 628] on span "8px" at bounding box center [298, 624] width 15 height 13
type input "8"
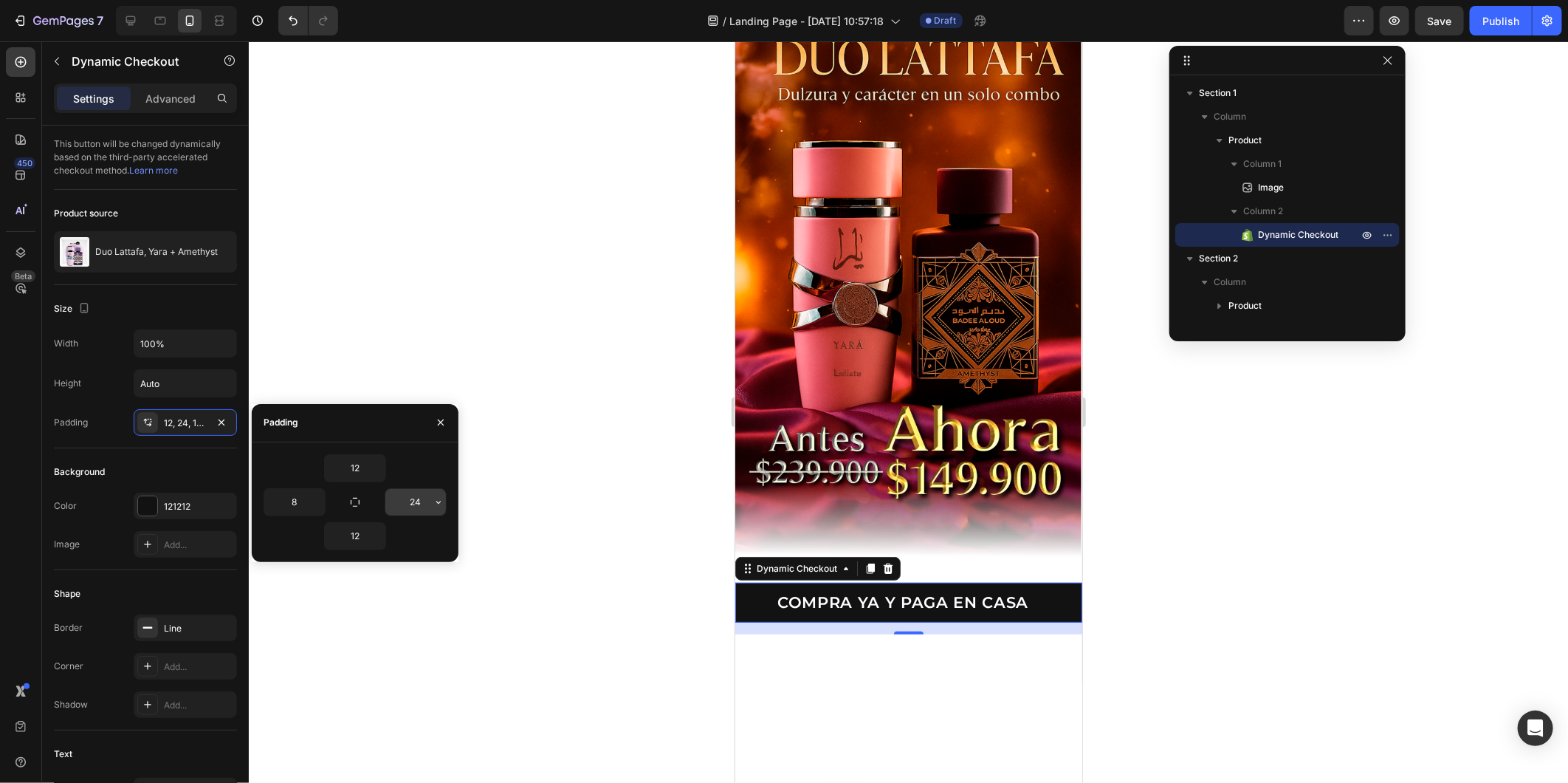
click at [414, 504] on input "24" at bounding box center [416, 502] width 60 height 27
click at [435, 501] on icon "button" at bounding box center [439, 502] width 11 height 11
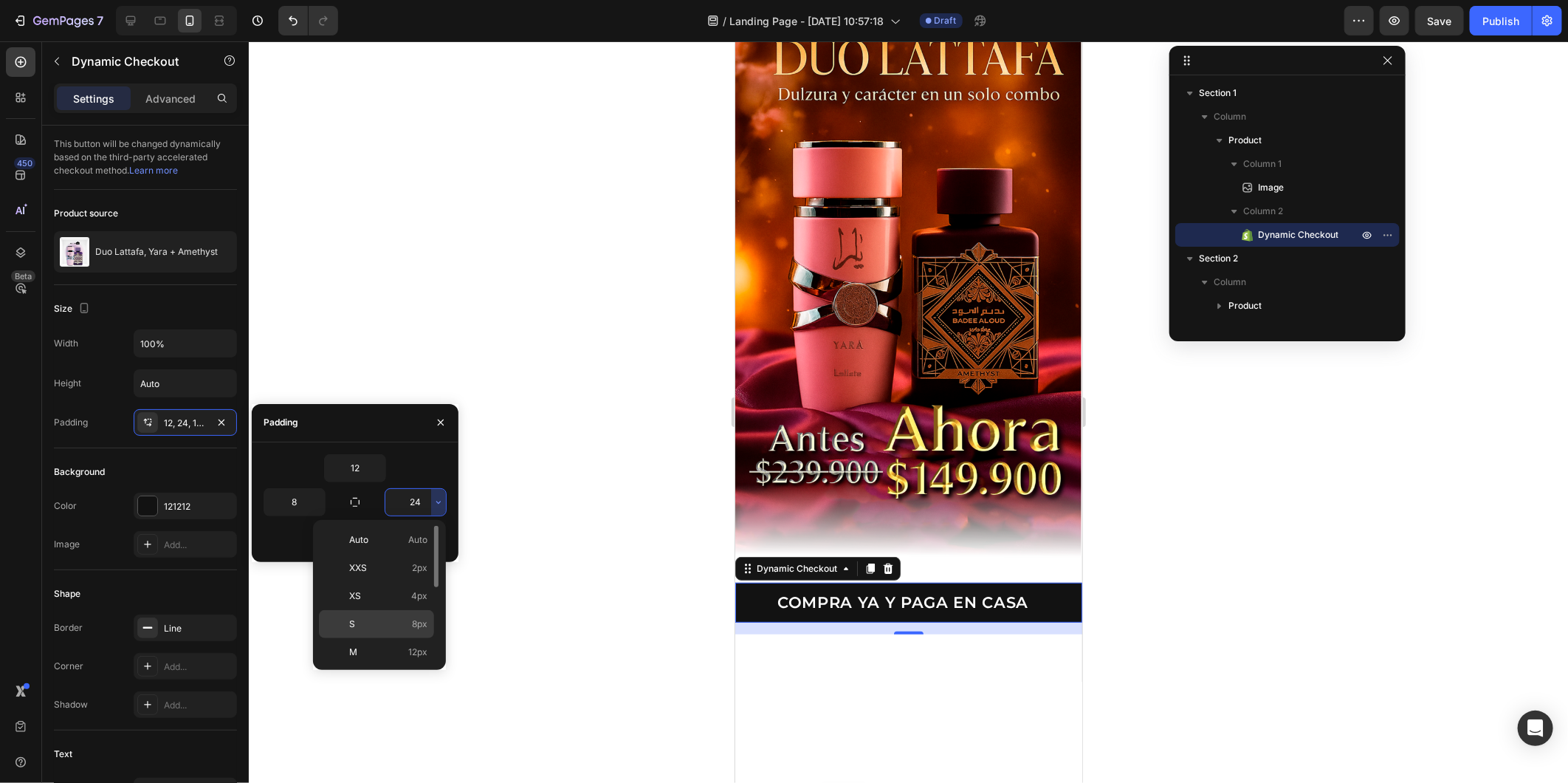
click at [407, 638] on div "S 8px" at bounding box center [376, 652] width 115 height 28
type input "8"
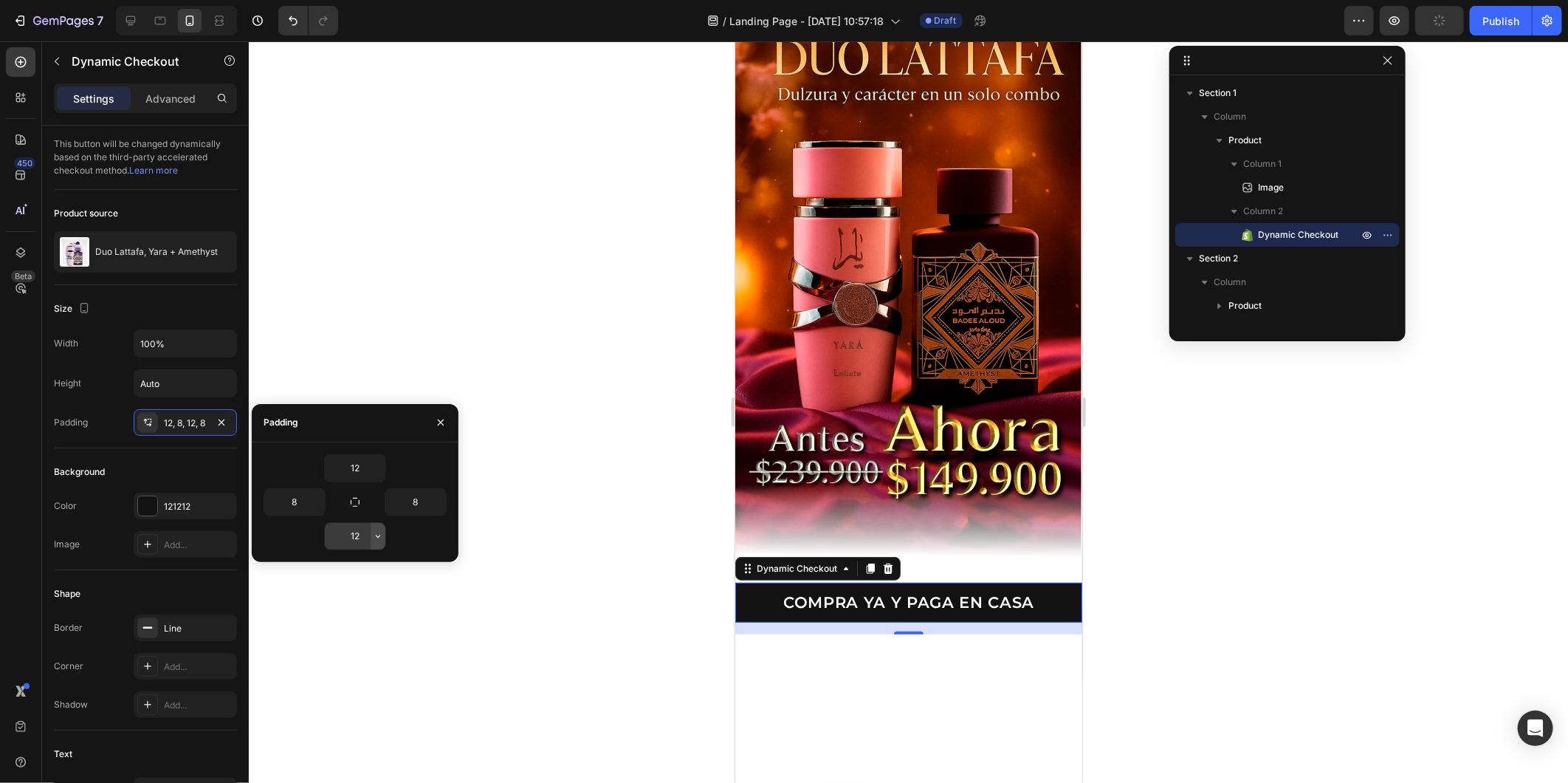
click at [378, 537] on icon "button" at bounding box center [378, 537] width 4 height 3
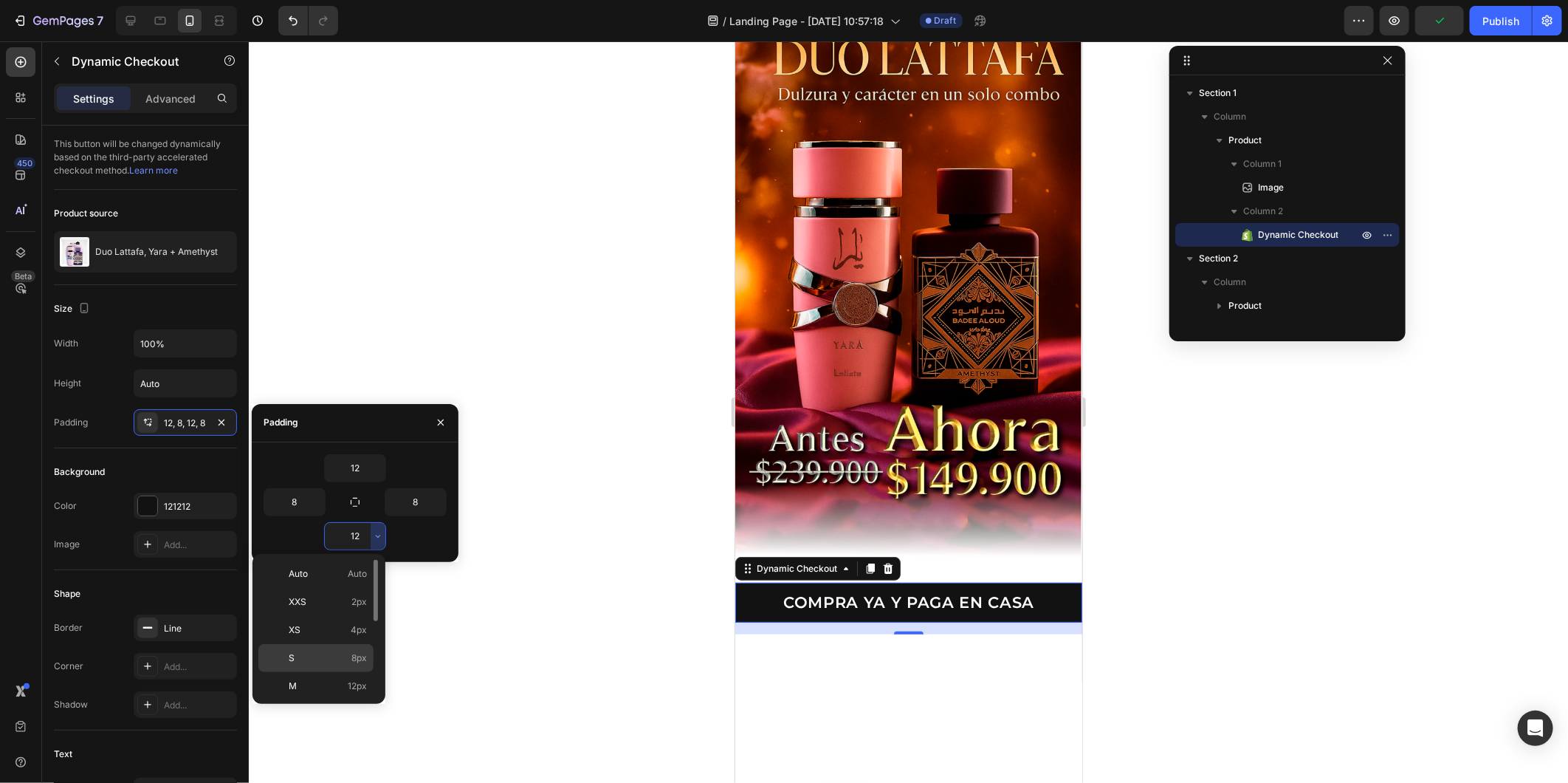
click at [345, 653] on p "S 8px" at bounding box center [328, 658] width 78 height 13
type input "8"
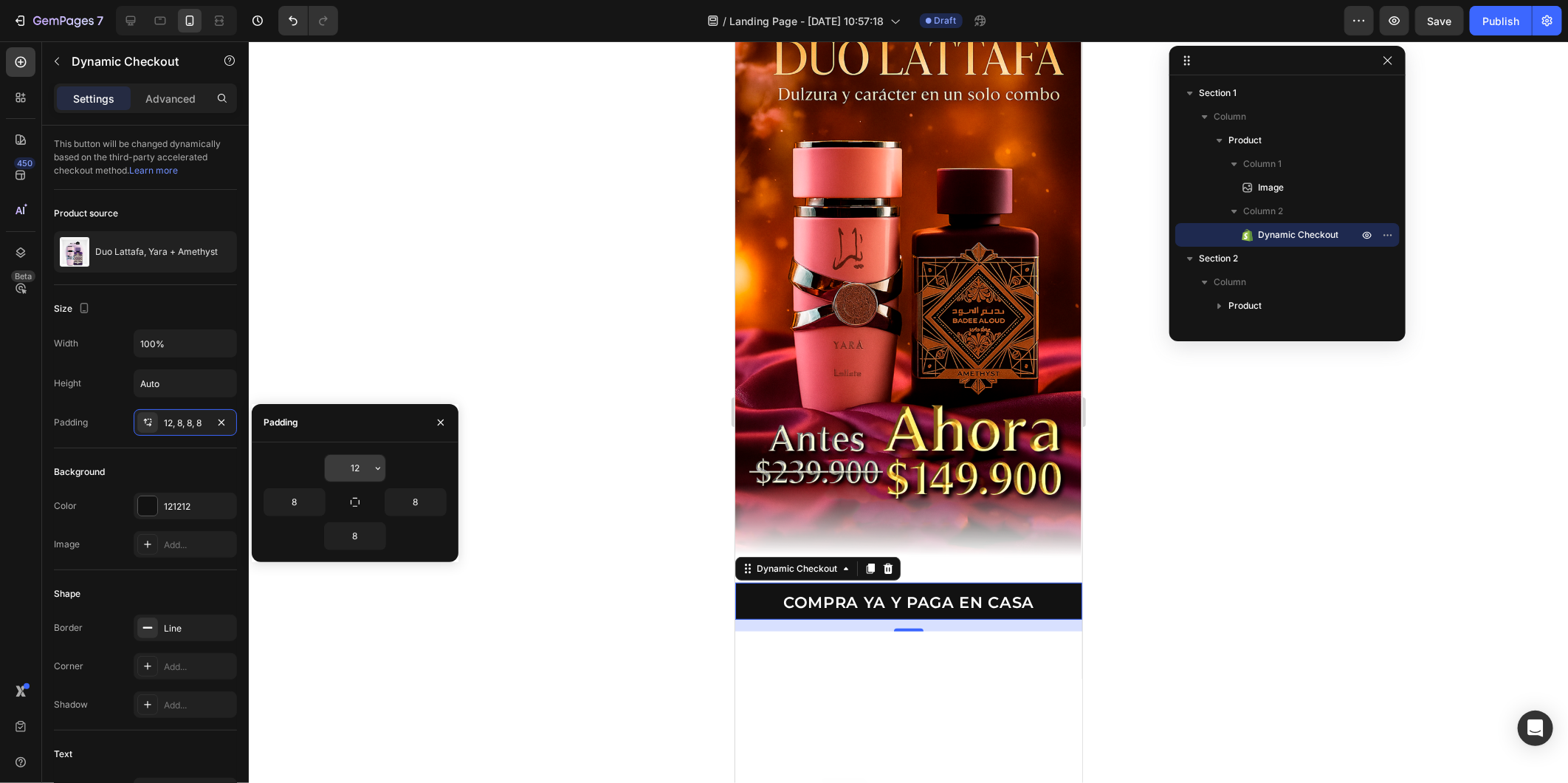
click at [375, 461] on button "button" at bounding box center [378, 468] width 15 height 27
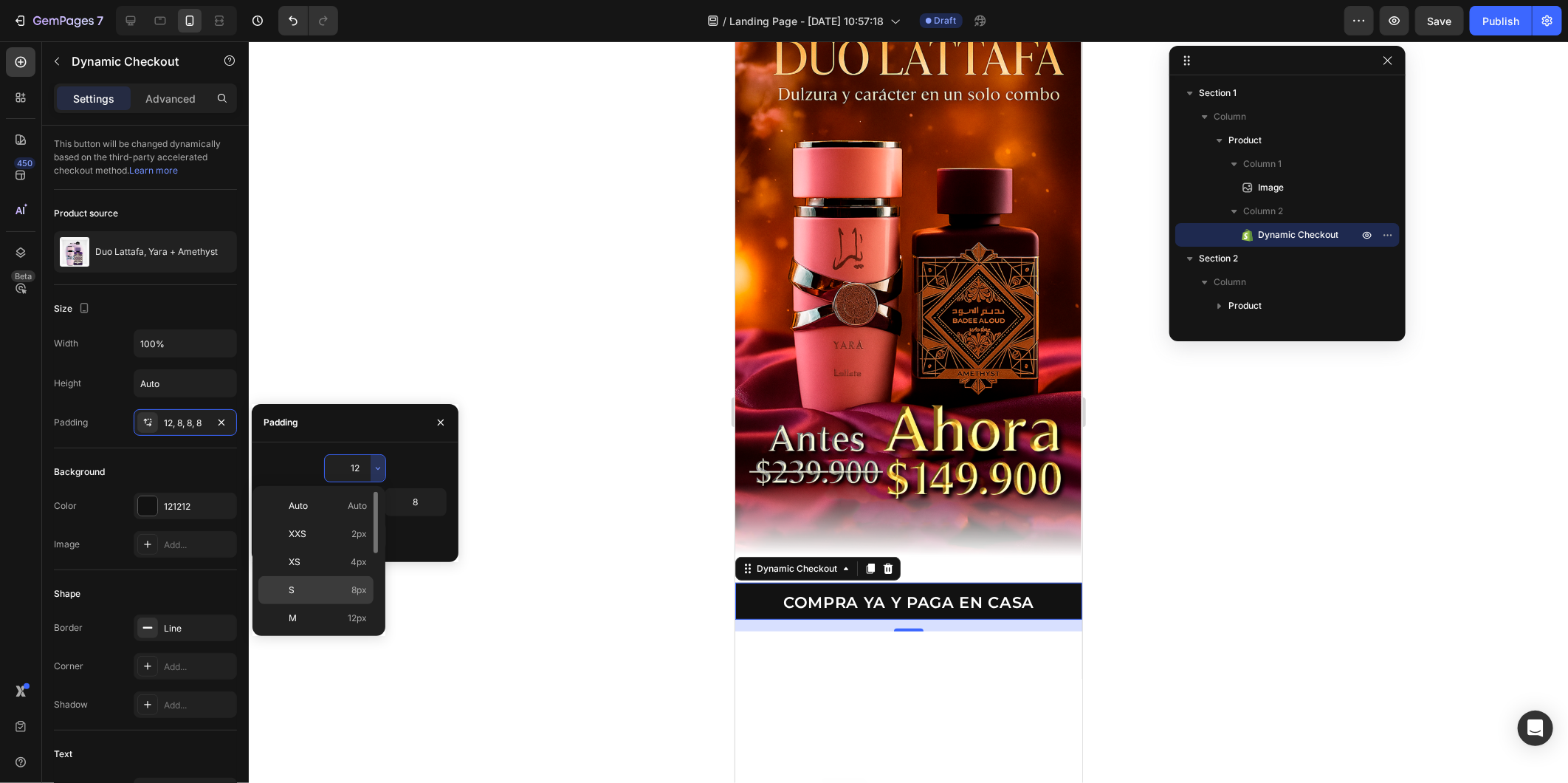
click at [338, 588] on p "S 8px" at bounding box center [328, 590] width 78 height 13
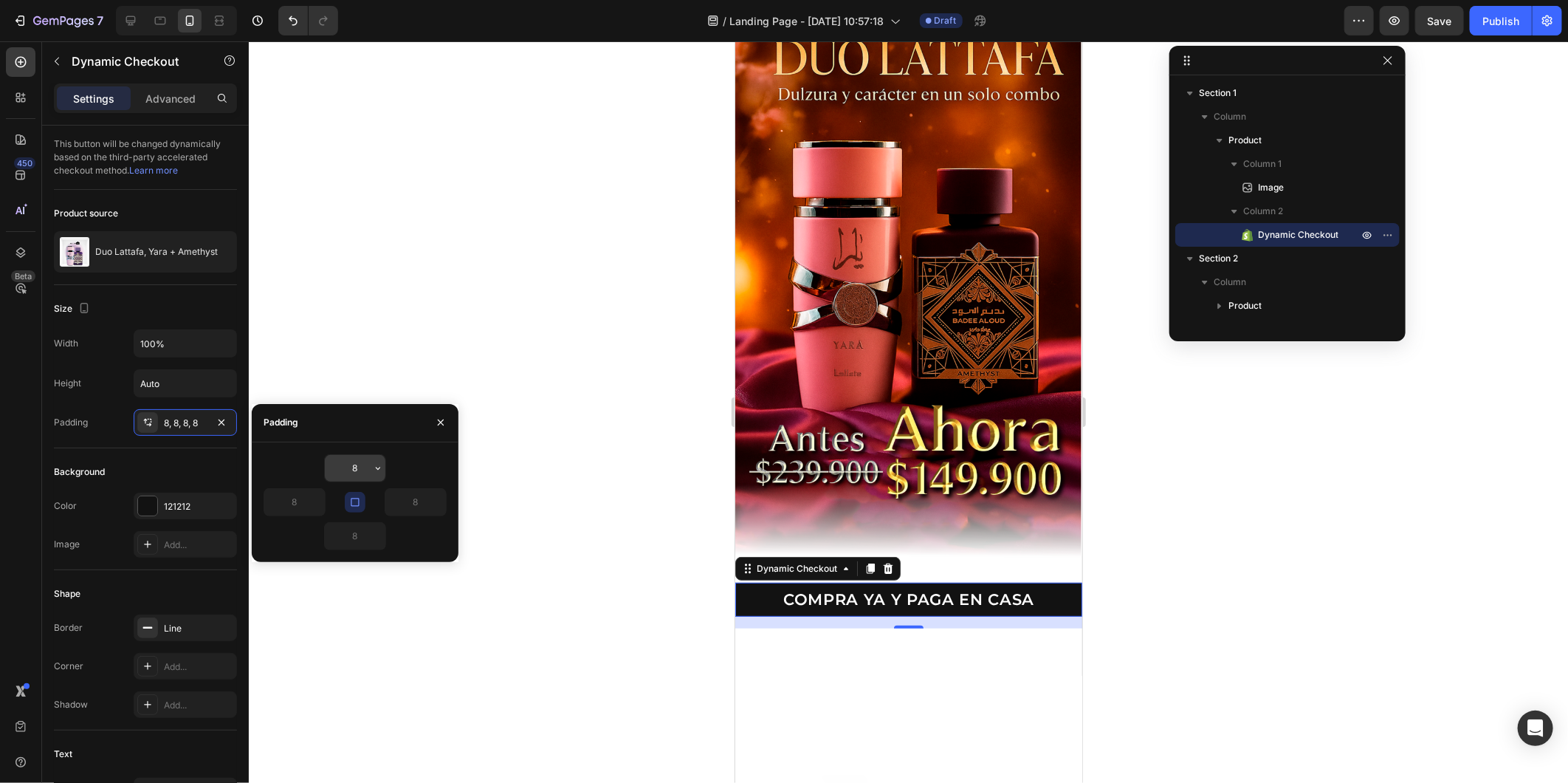
click at [375, 470] on icon "button" at bounding box center [378, 468] width 11 height 11
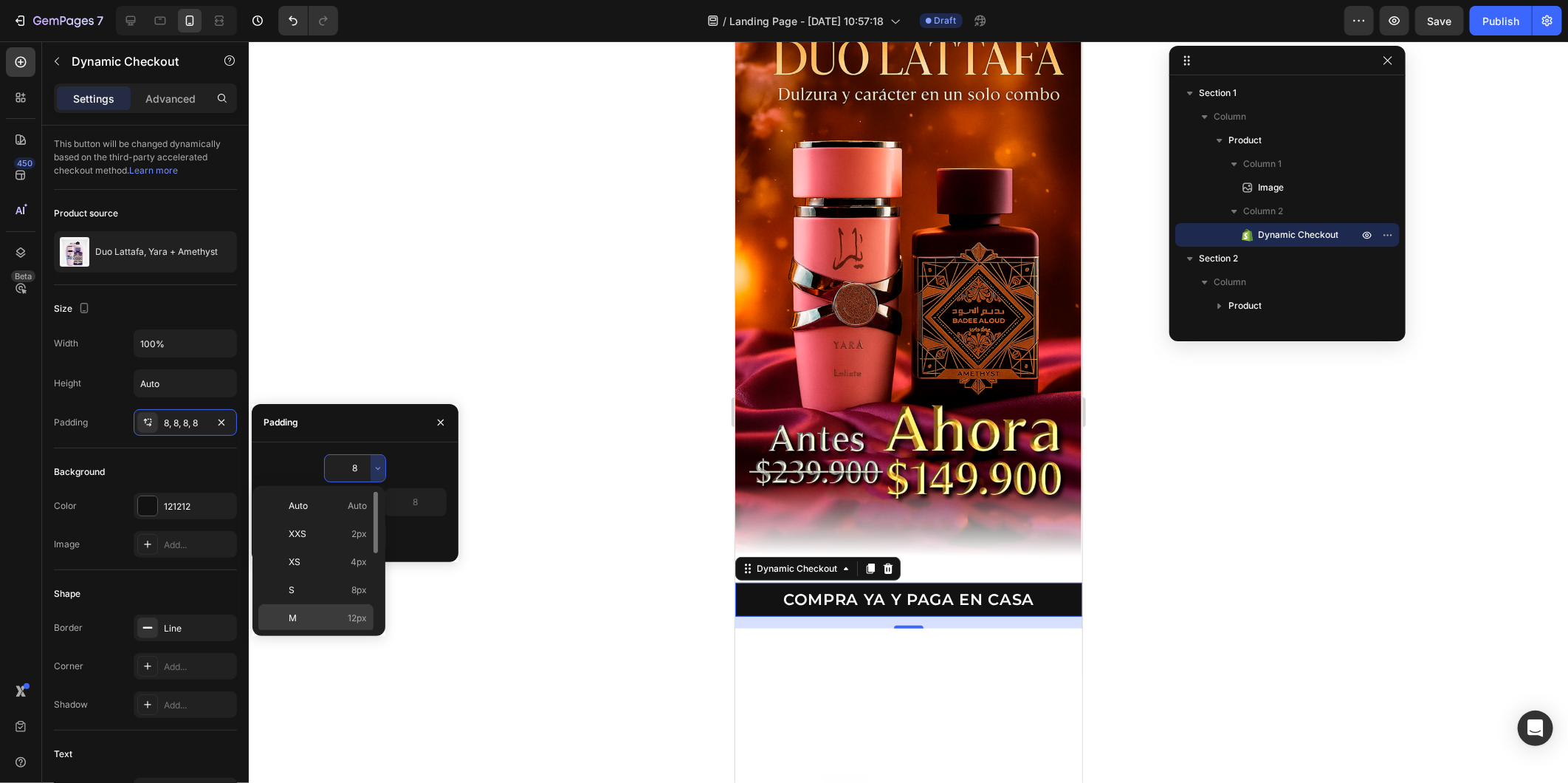
click at [351, 614] on span "12px" at bounding box center [357, 618] width 20 height 13
type input "12"
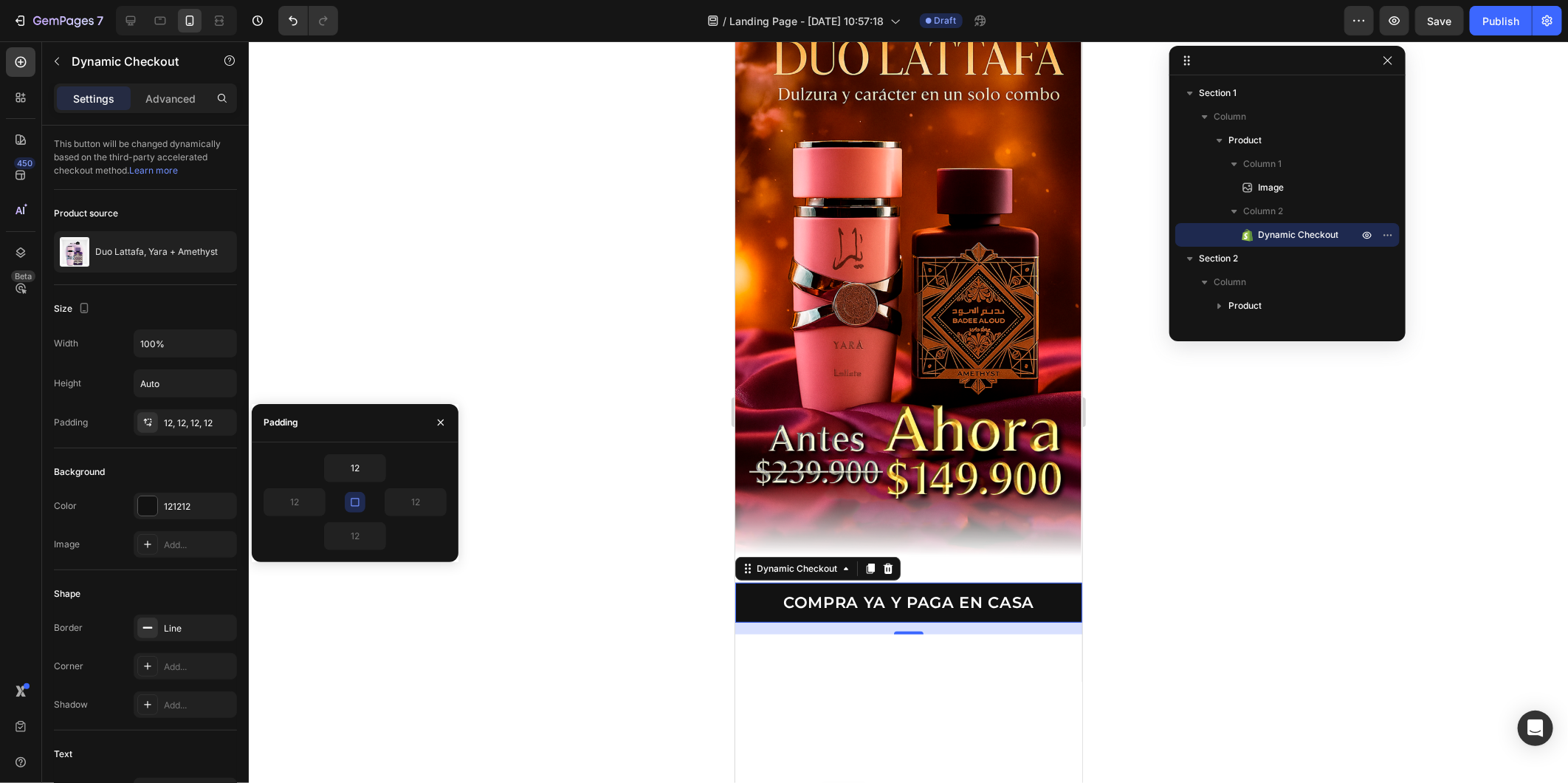
click at [563, 514] on div at bounding box center [908, 412] width 1319 height 741
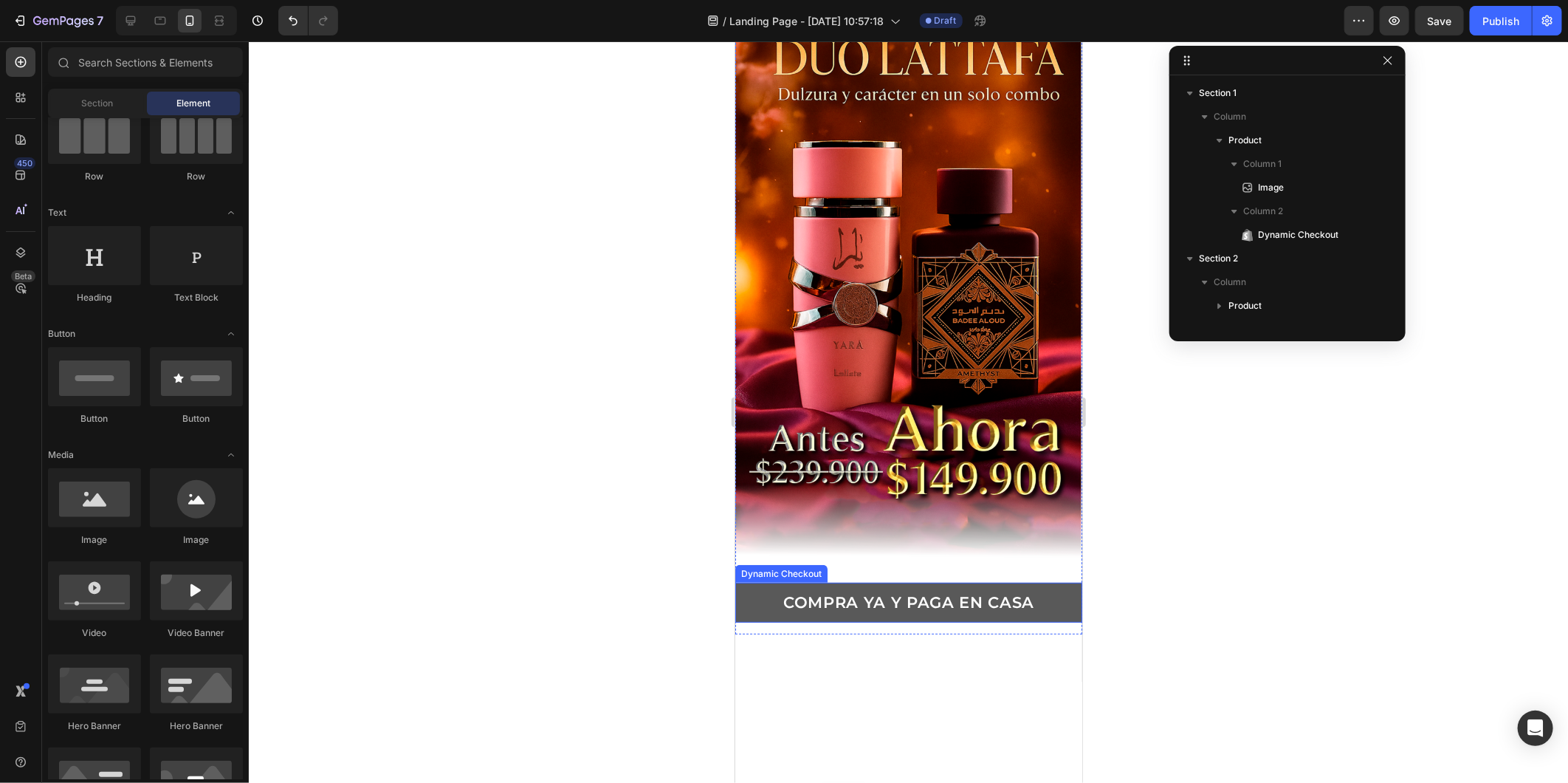
click at [755, 582] on button "COMPRA YA Y PAGA EN CASA" at bounding box center [908, 602] width 347 height 39
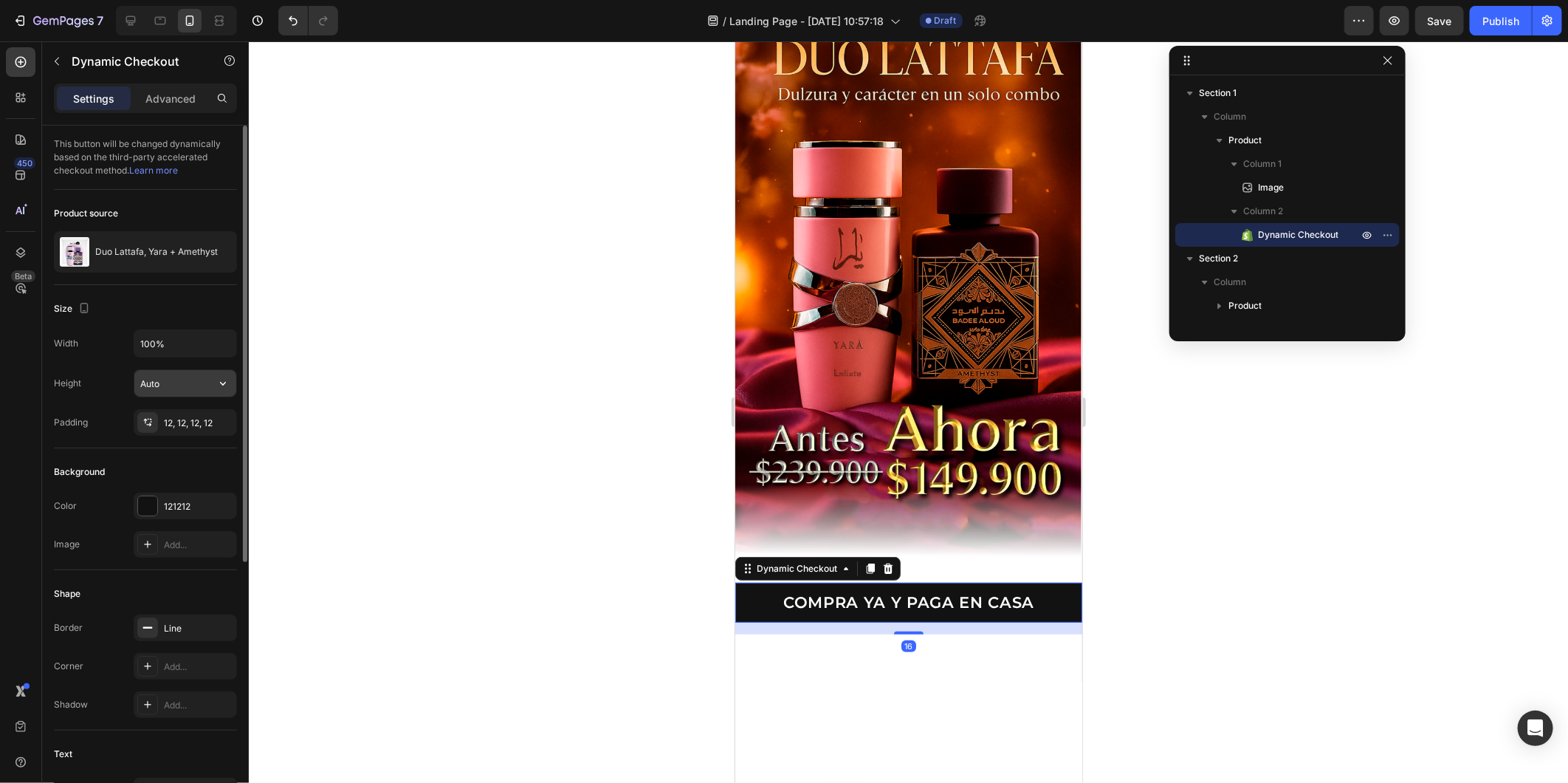
click at [196, 383] on input "Auto" at bounding box center [185, 383] width 102 height 27
click at [231, 384] on button "button" at bounding box center [223, 383] width 27 height 27
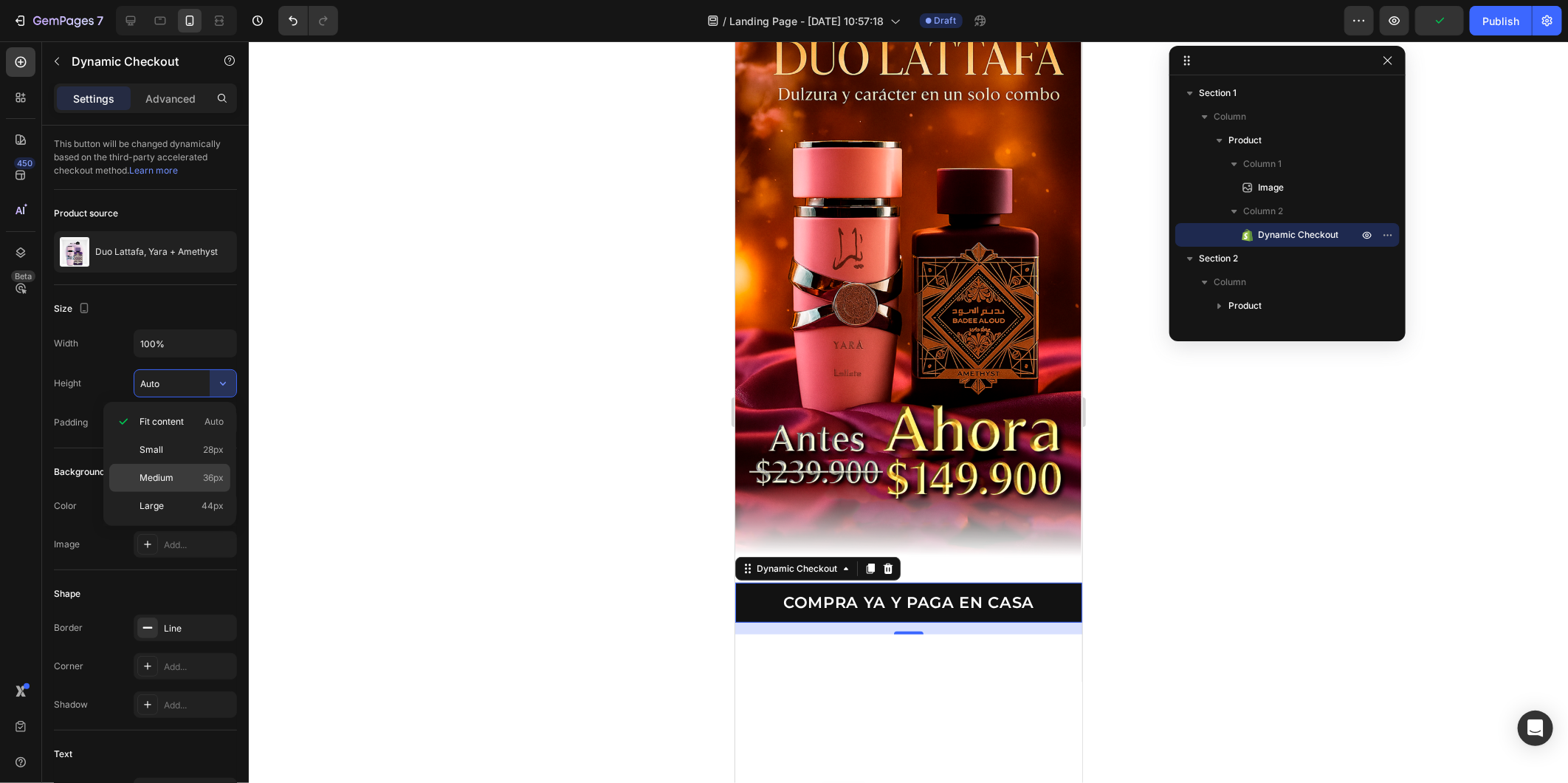
click at [209, 474] on span "36px" at bounding box center [213, 478] width 20 height 13
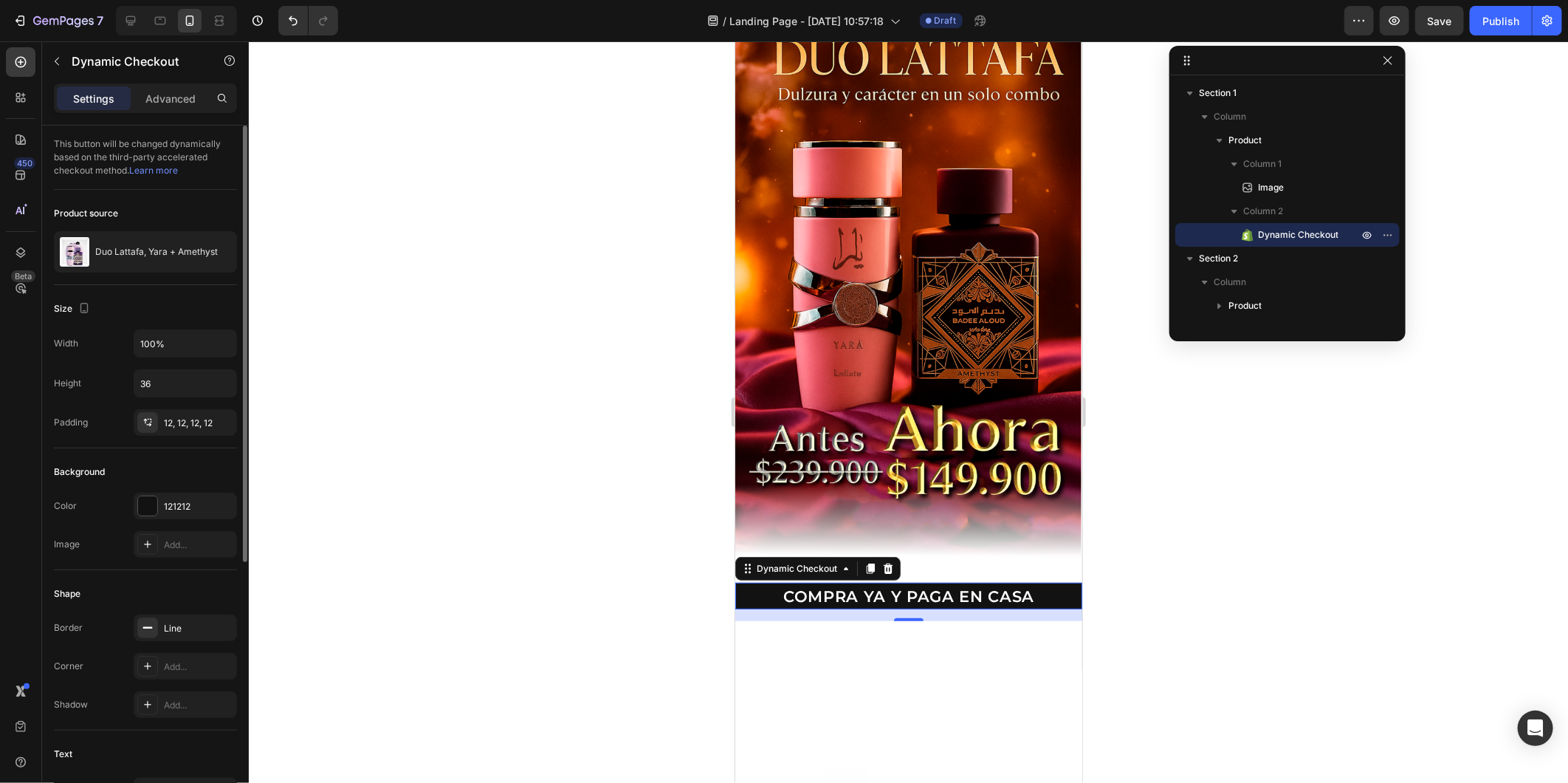
type input "Auto"
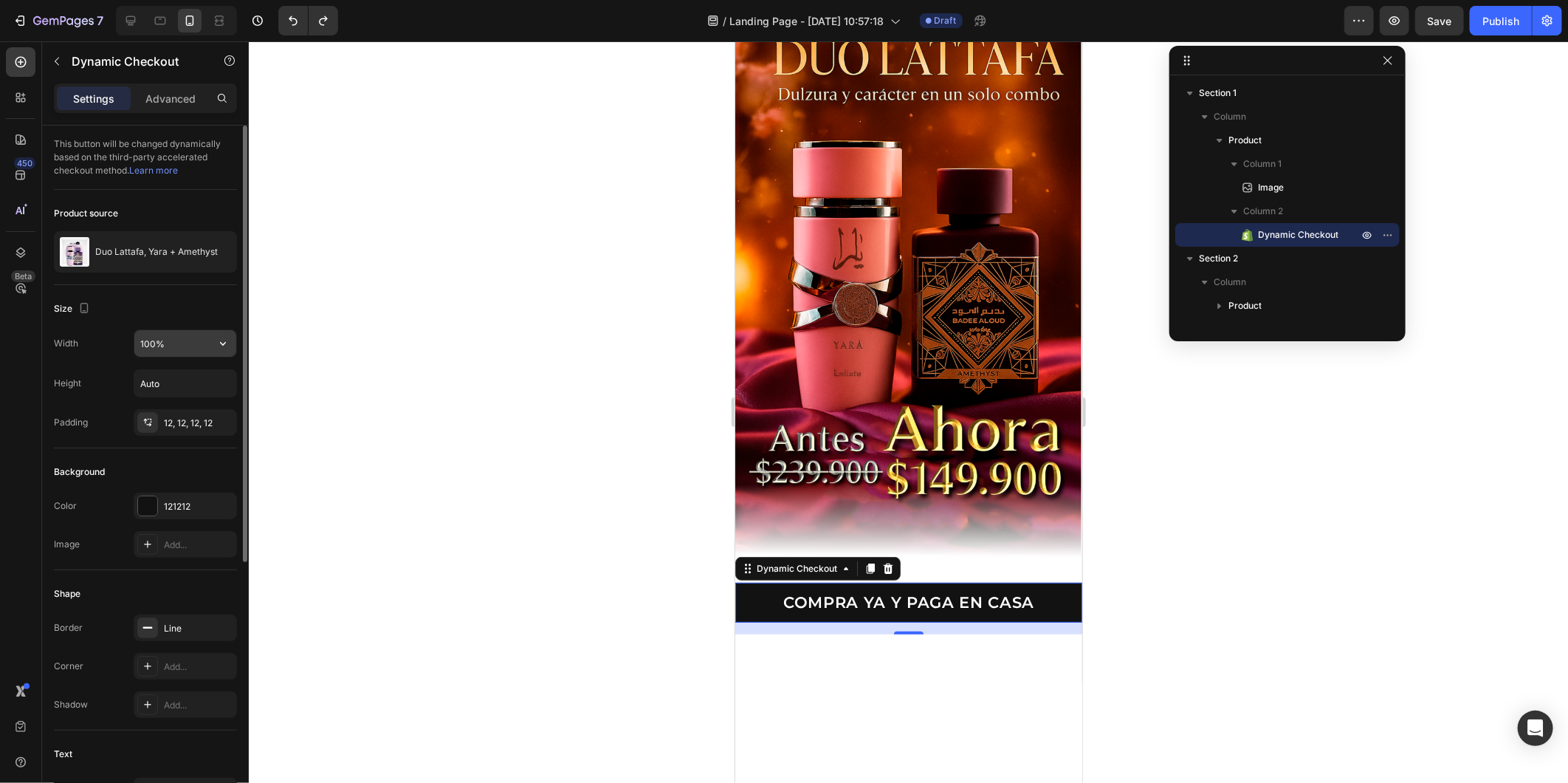
click at [205, 349] on input "100%" at bounding box center [185, 343] width 102 height 27
click at [223, 356] on button "button" at bounding box center [223, 343] width 27 height 27
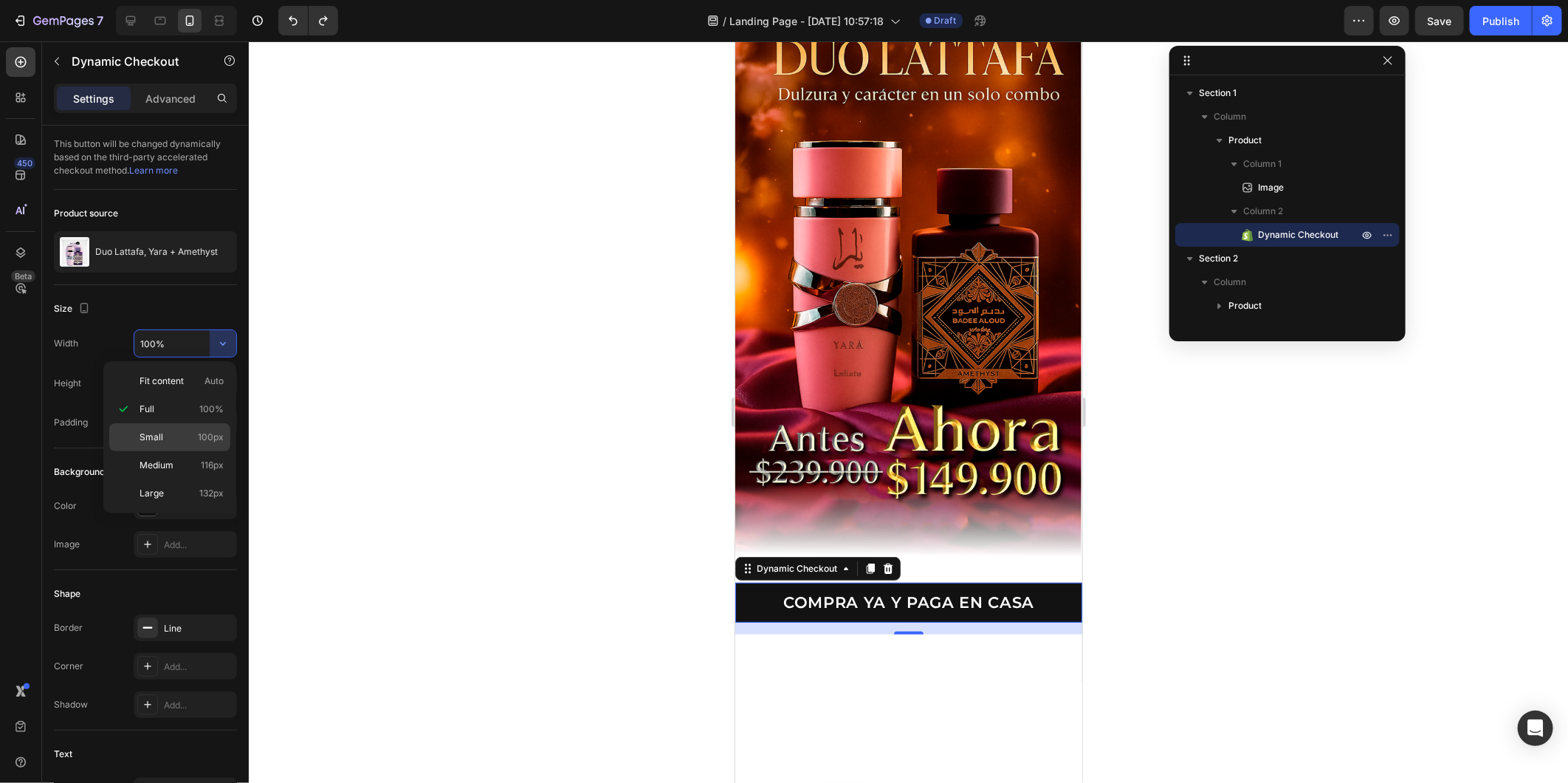
click at [184, 434] on p "Small 100px" at bounding box center [181, 437] width 84 height 13
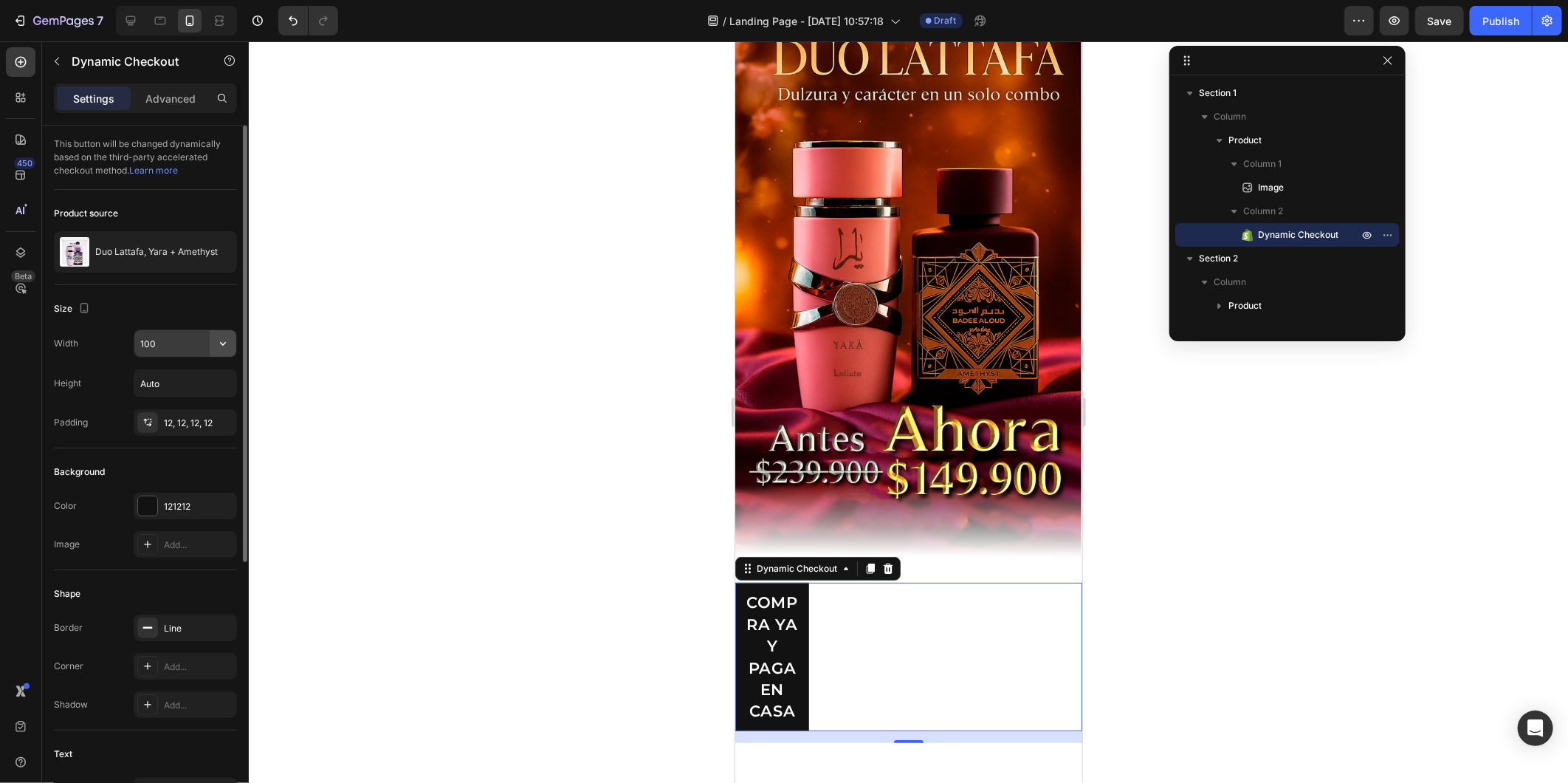
click at [224, 346] on icon "button" at bounding box center [223, 343] width 15 height 15
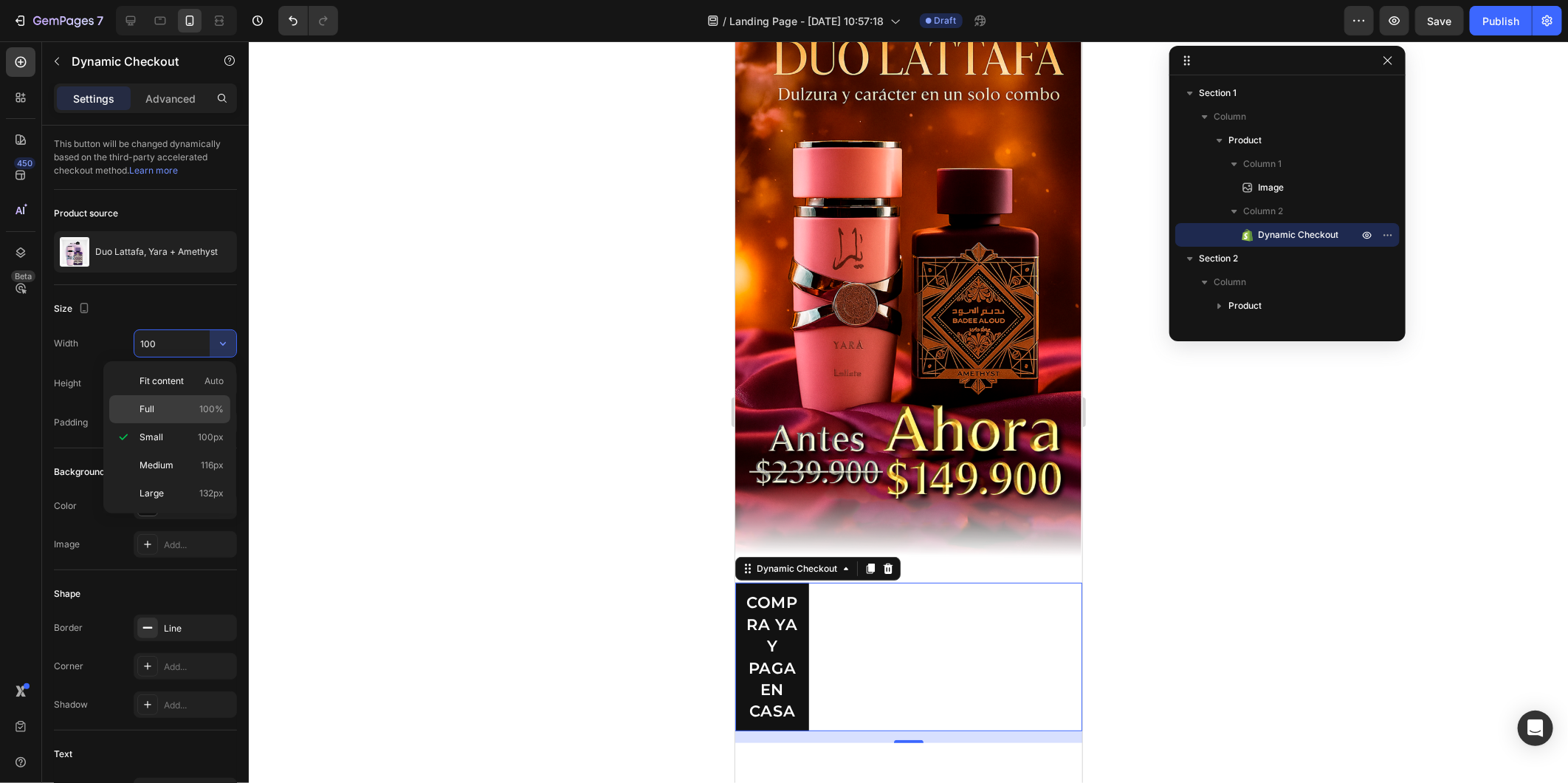
click at [196, 406] on p "Full 100%" at bounding box center [181, 409] width 84 height 13
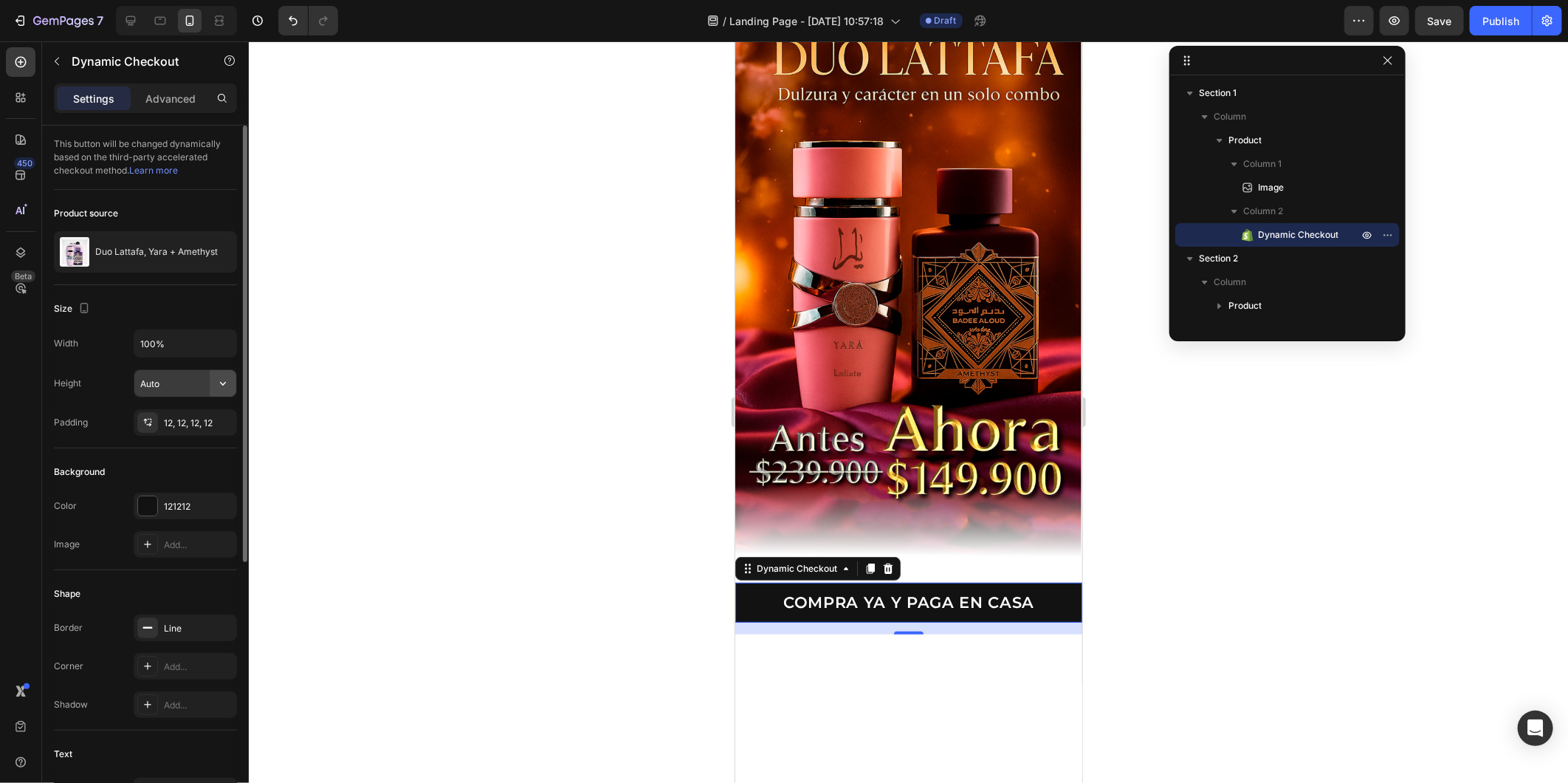
click at [215, 374] on button "button" at bounding box center [223, 383] width 27 height 27
click at [220, 352] on button "button" at bounding box center [223, 343] width 27 height 27
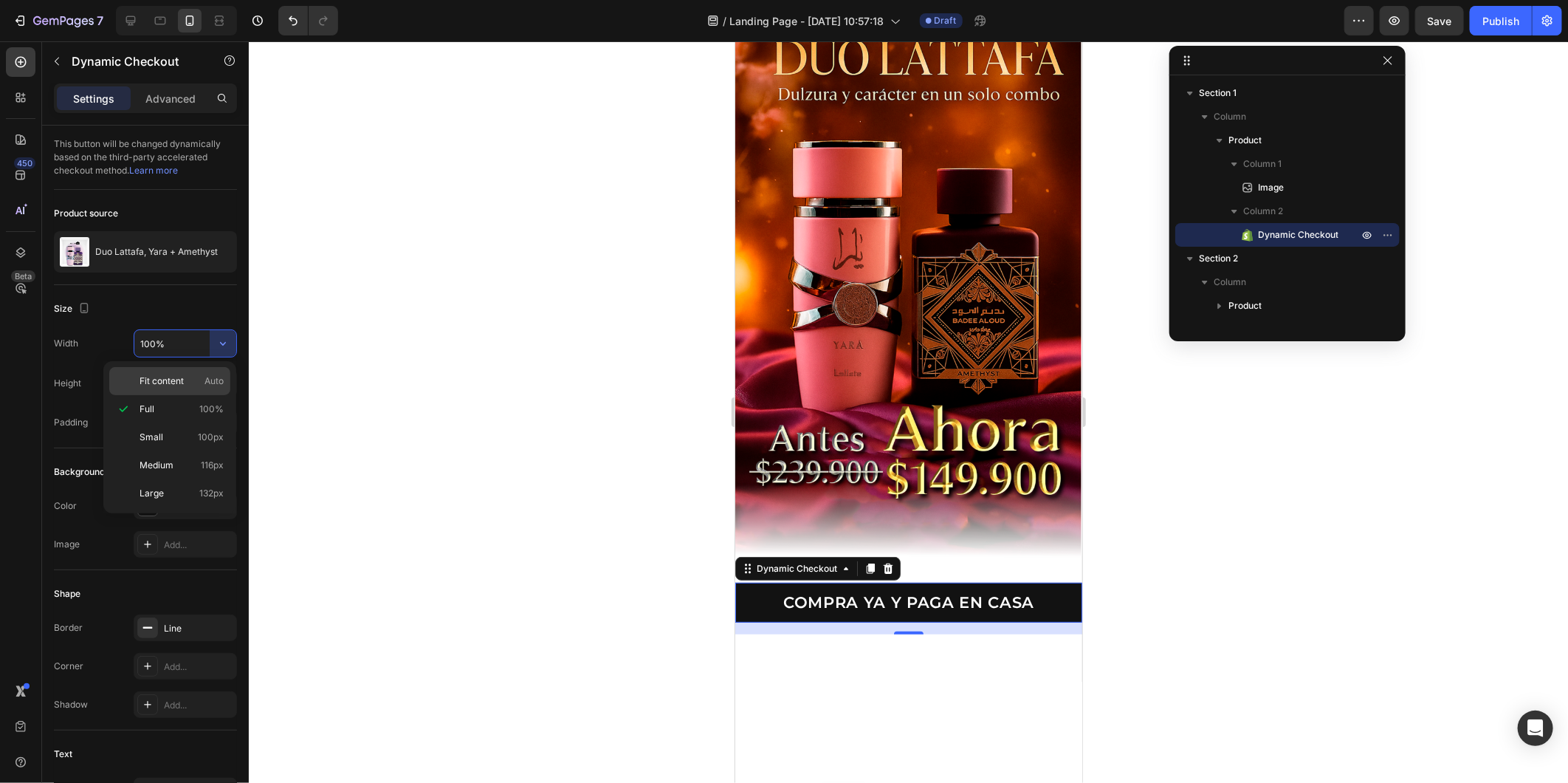
click at [195, 379] on p "Fit content Auto" at bounding box center [181, 381] width 84 height 13
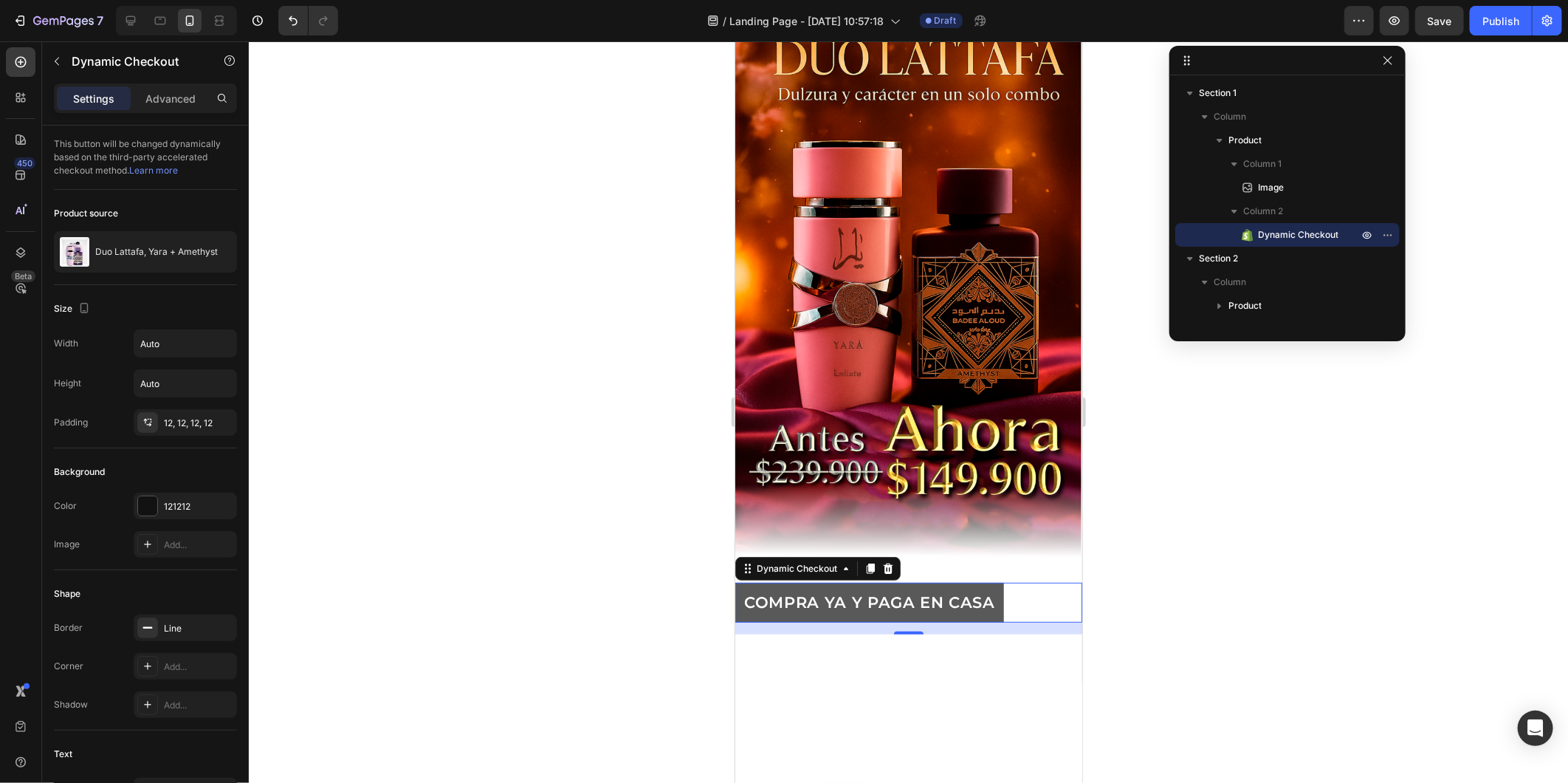
click at [984, 594] on button "COMPRA YA Y PAGA EN CASA" at bounding box center [869, 602] width 269 height 39
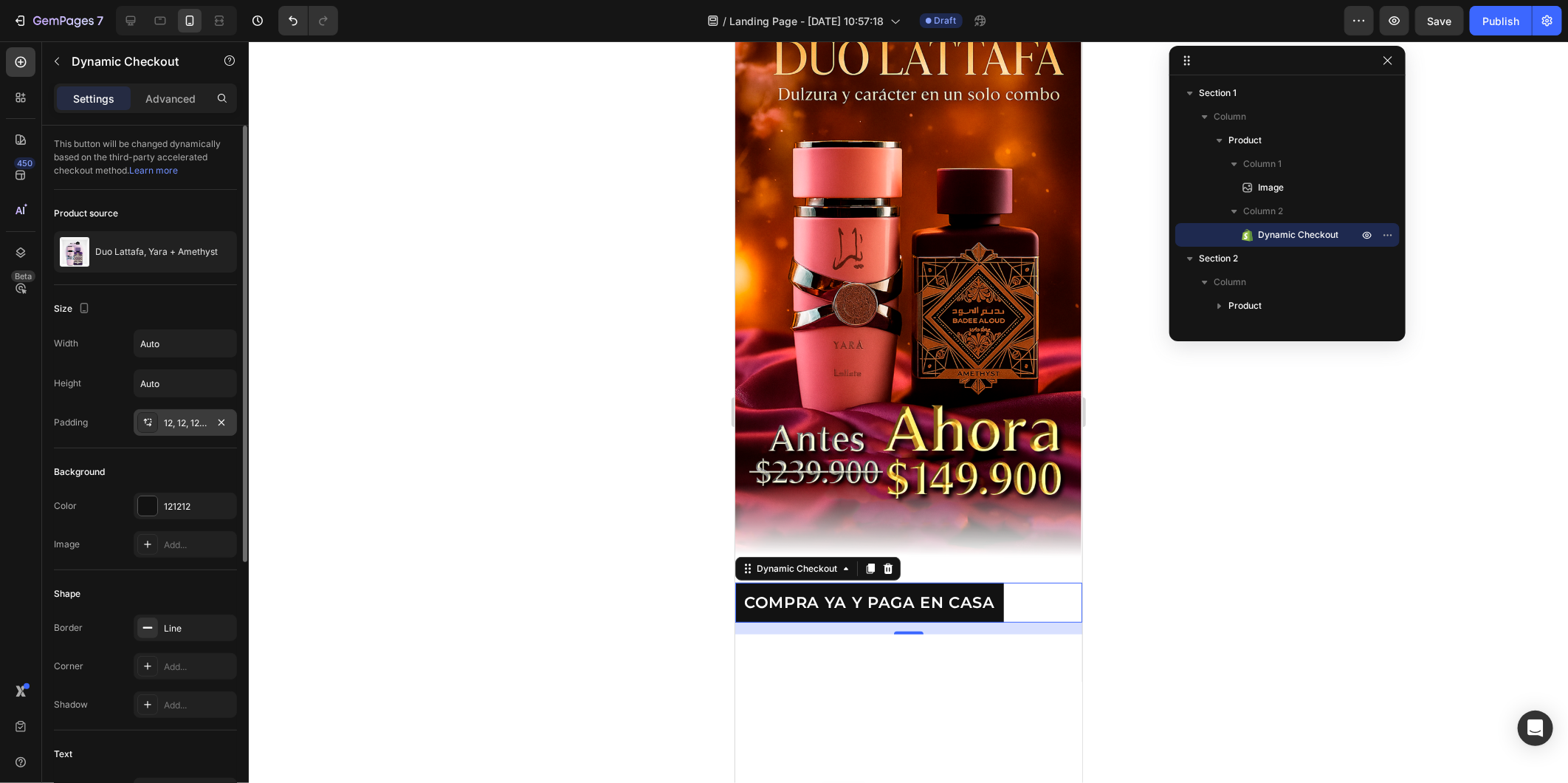
click at [207, 423] on div "12, 12, 12, 12" at bounding box center [185, 422] width 104 height 27
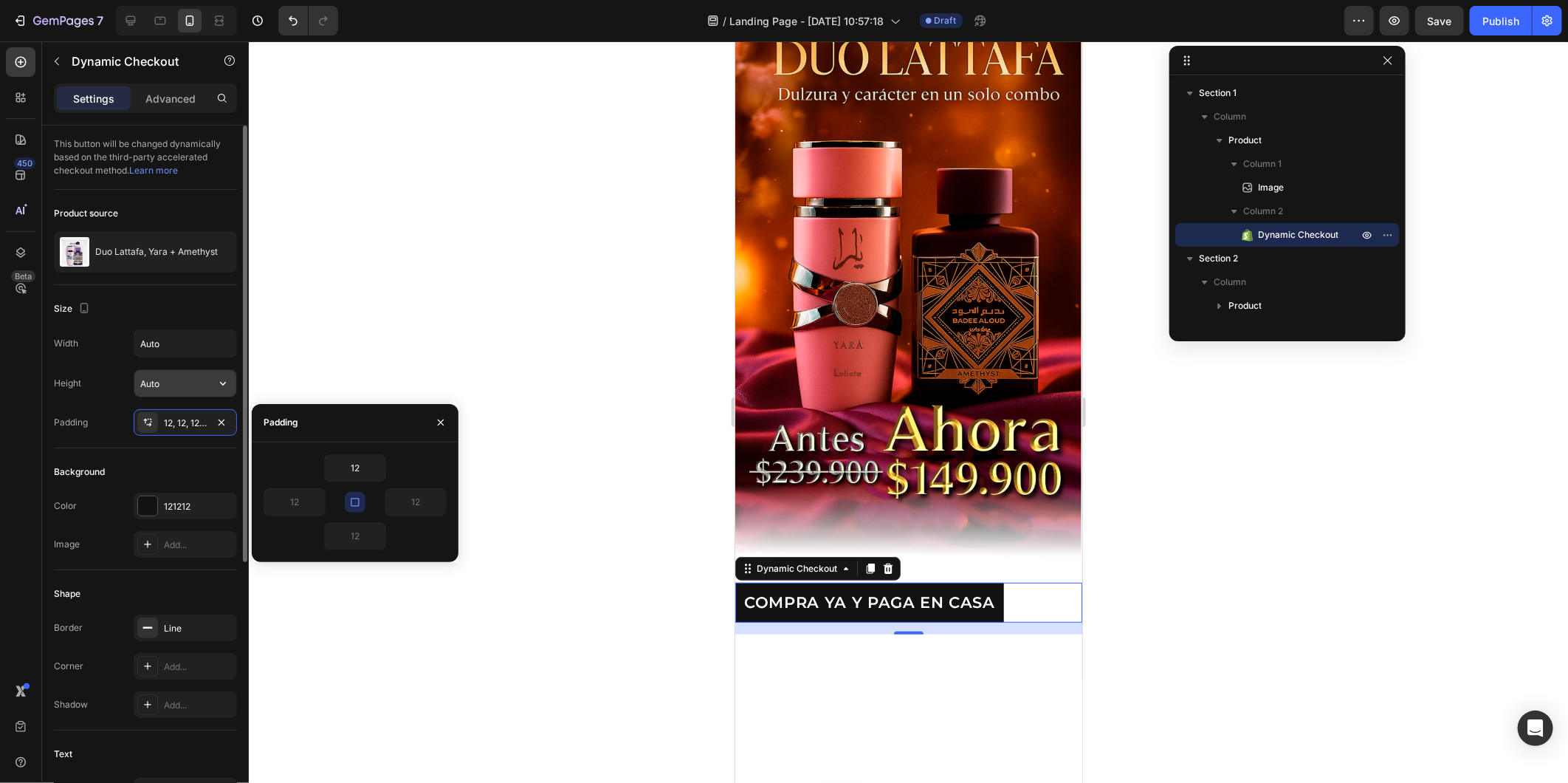
click at [183, 392] on input "Auto" at bounding box center [185, 383] width 102 height 27
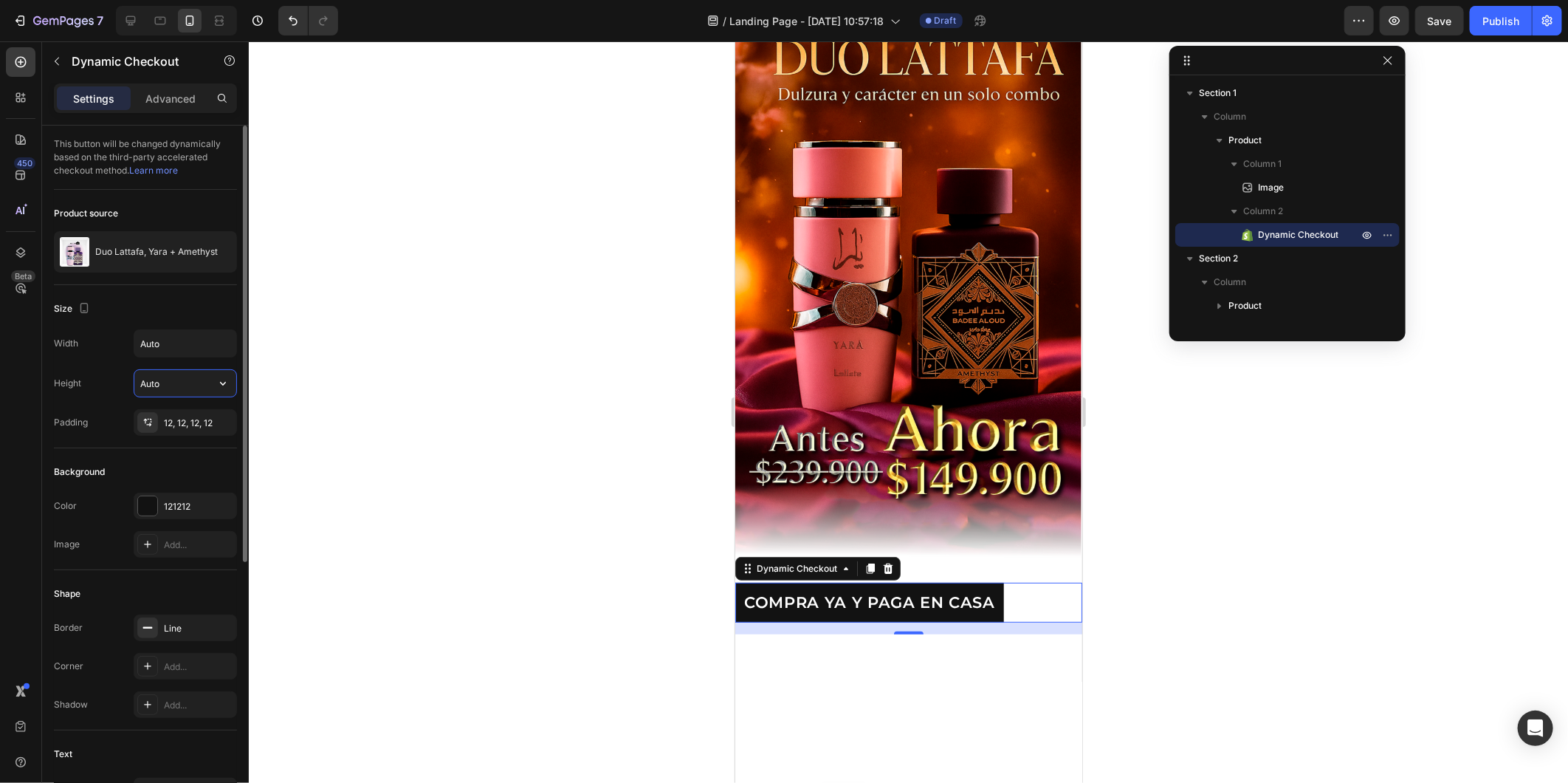
click at [197, 387] on input "Auto" at bounding box center [185, 383] width 102 height 27
click at [186, 352] on input "Auto" at bounding box center [185, 343] width 102 height 27
click at [219, 341] on icon "button" at bounding box center [223, 343] width 15 height 15
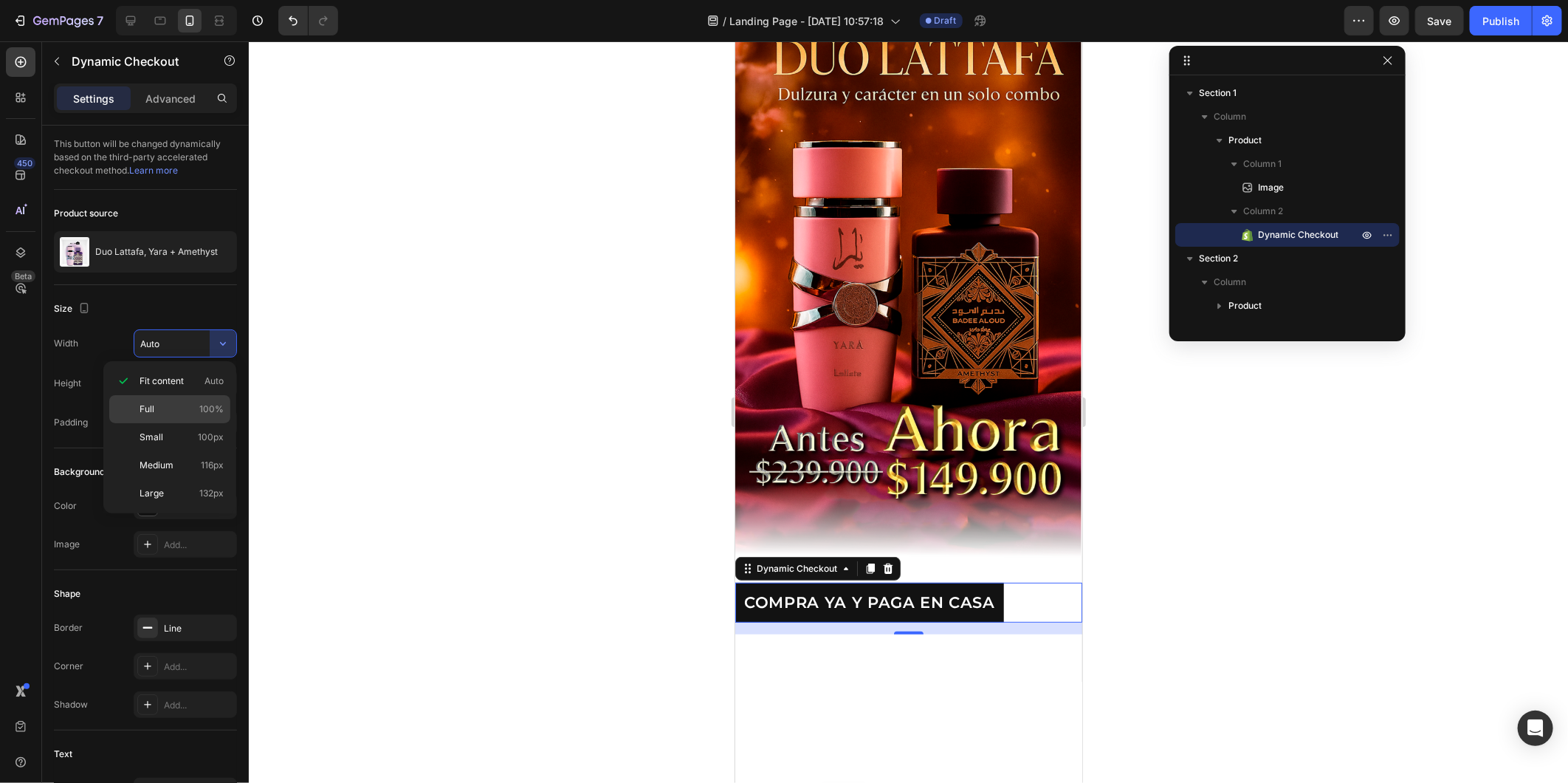
click at [172, 423] on div "Full 100%" at bounding box center [170, 437] width 121 height 28
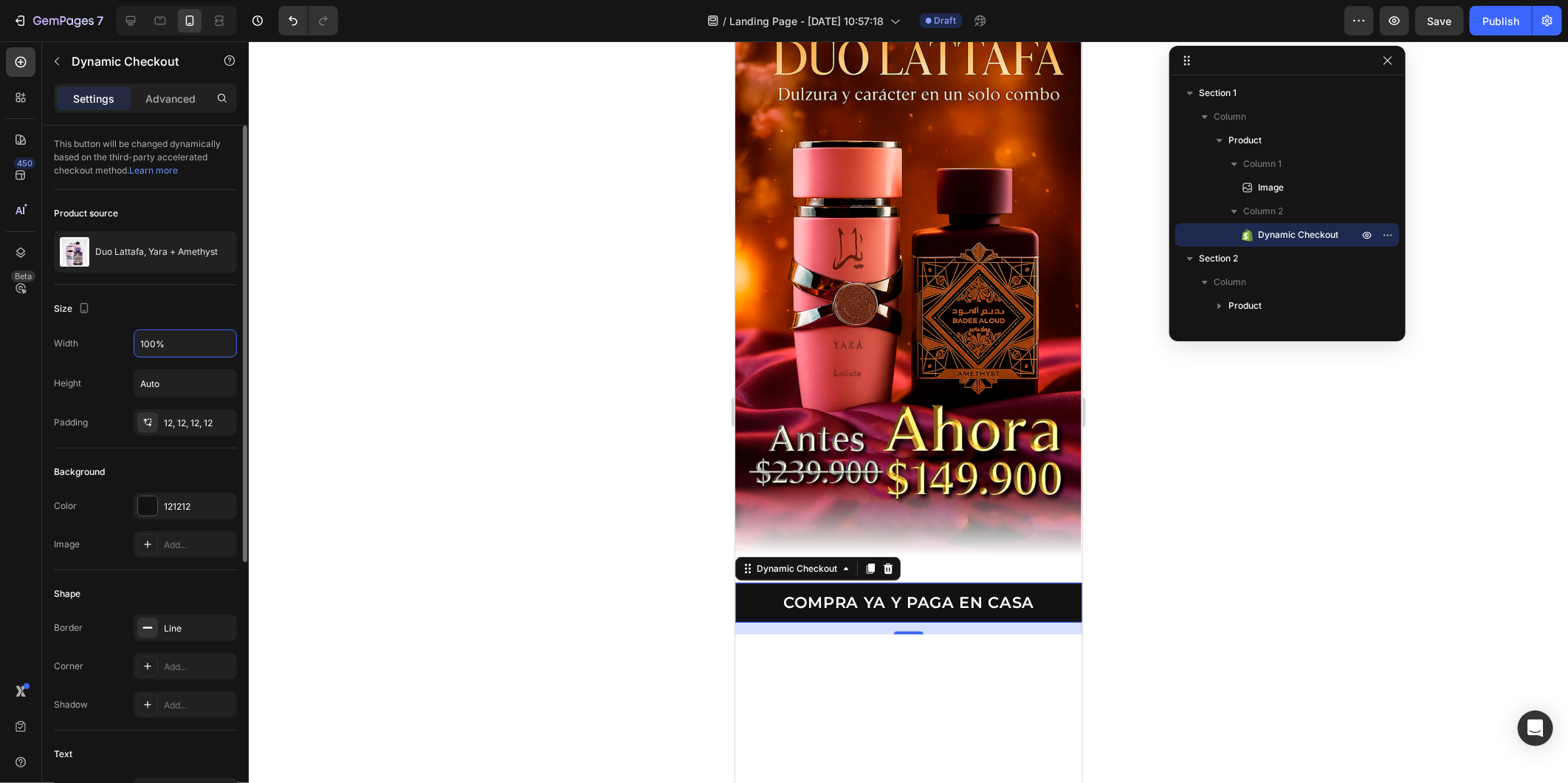
drag, startPoint x: 179, startPoint y: 344, endPoint x: 109, endPoint y: 338, distance: 70.3
click at [109, 338] on div "Width 100%" at bounding box center [145, 343] width 183 height 28
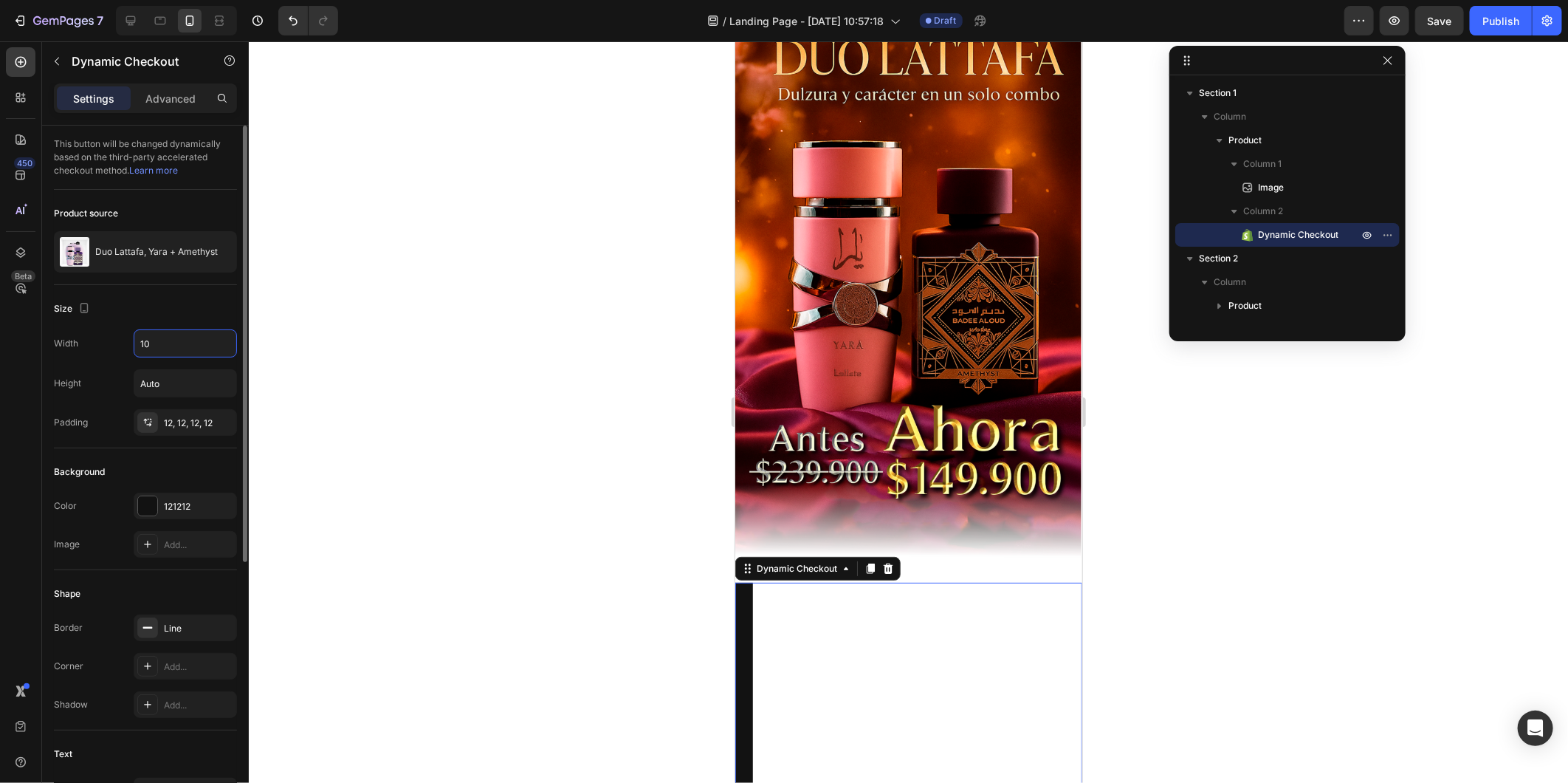
type input "1"
type input "8"
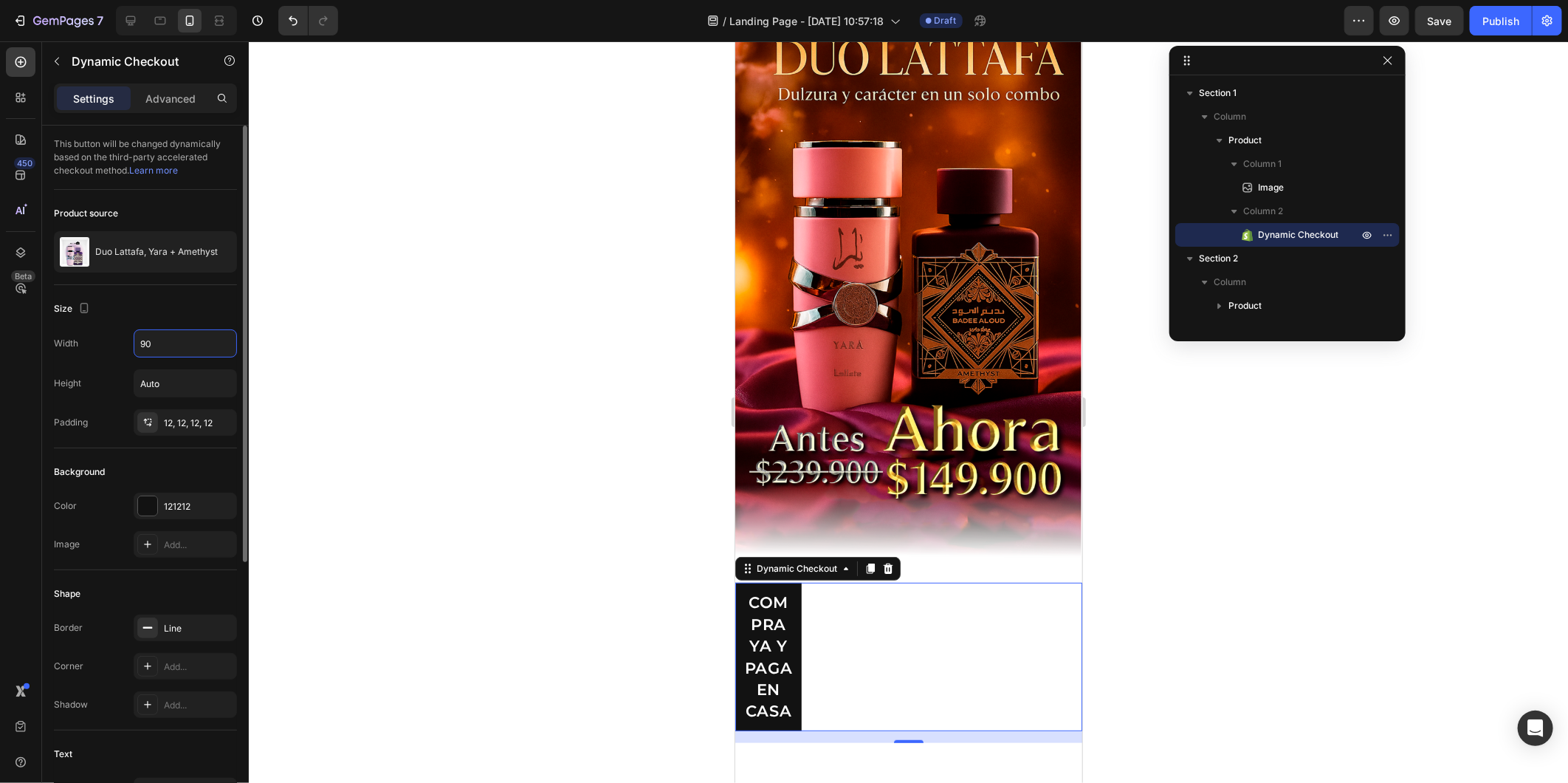
type input "9"
type input "100"
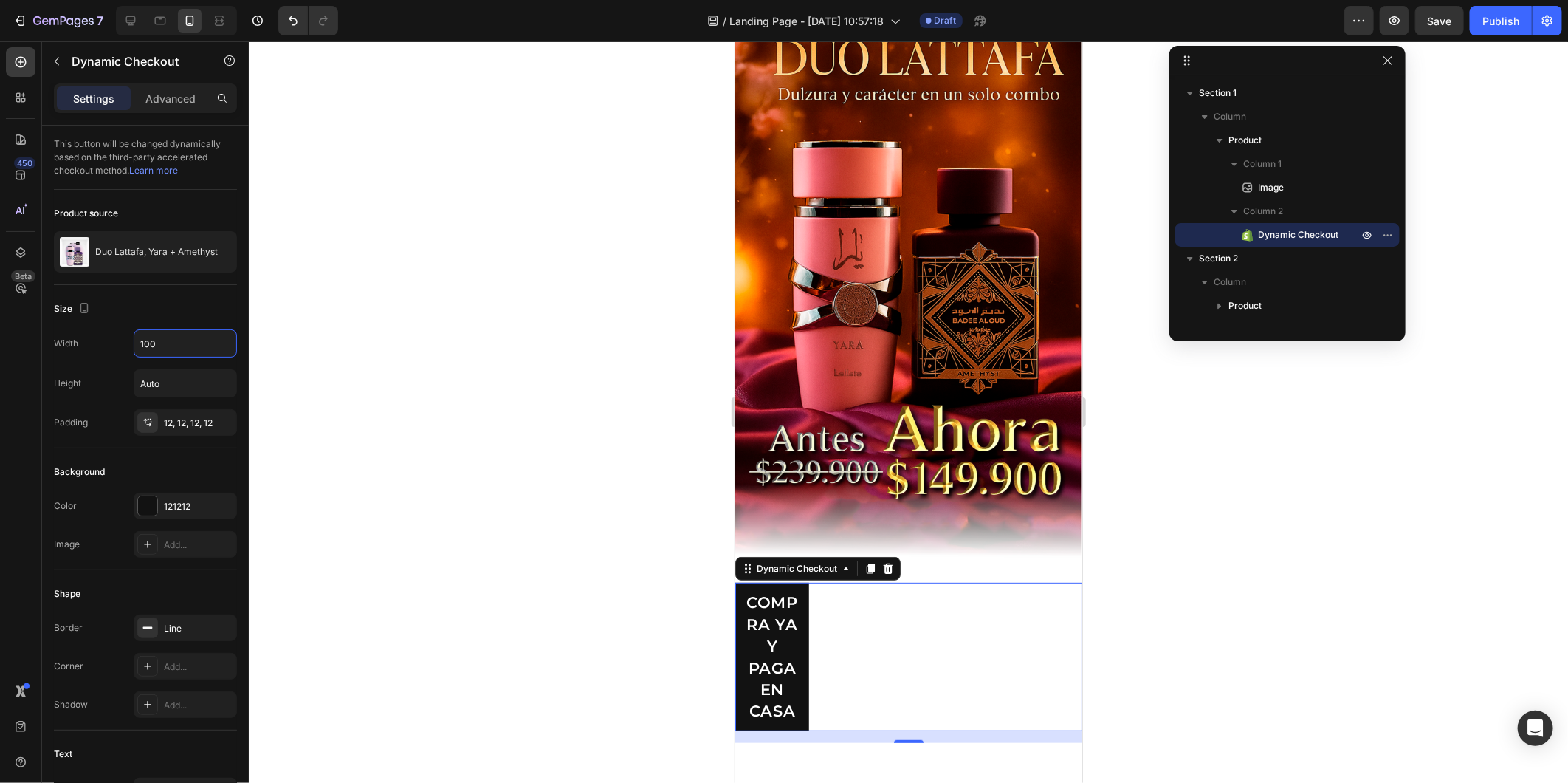
click at [484, 656] on div at bounding box center [908, 412] width 1319 height 741
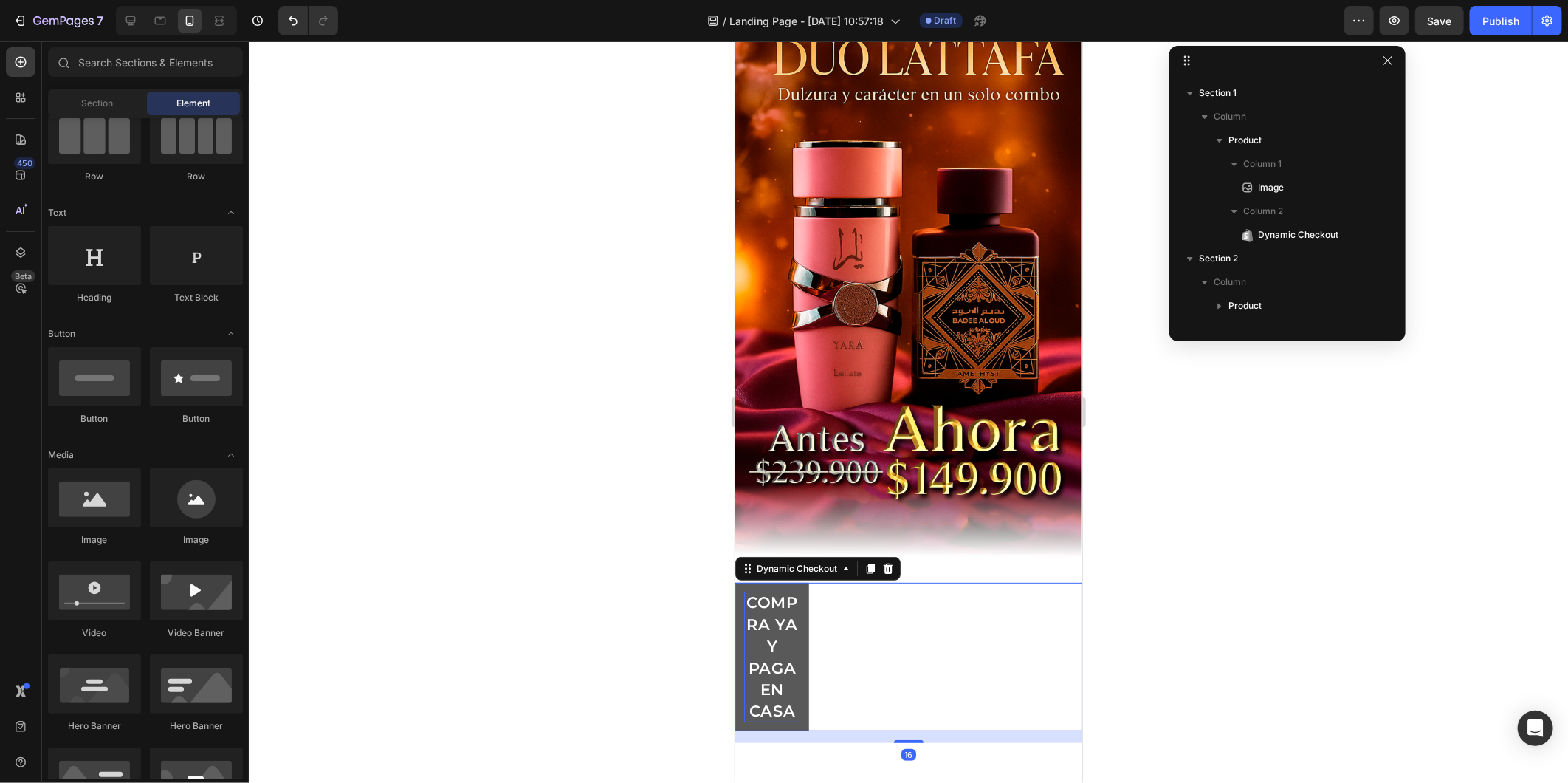
click at [774, 600] on p "COMPRA YA Y PAGA EN CASA" at bounding box center [771, 655] width 56 height 130
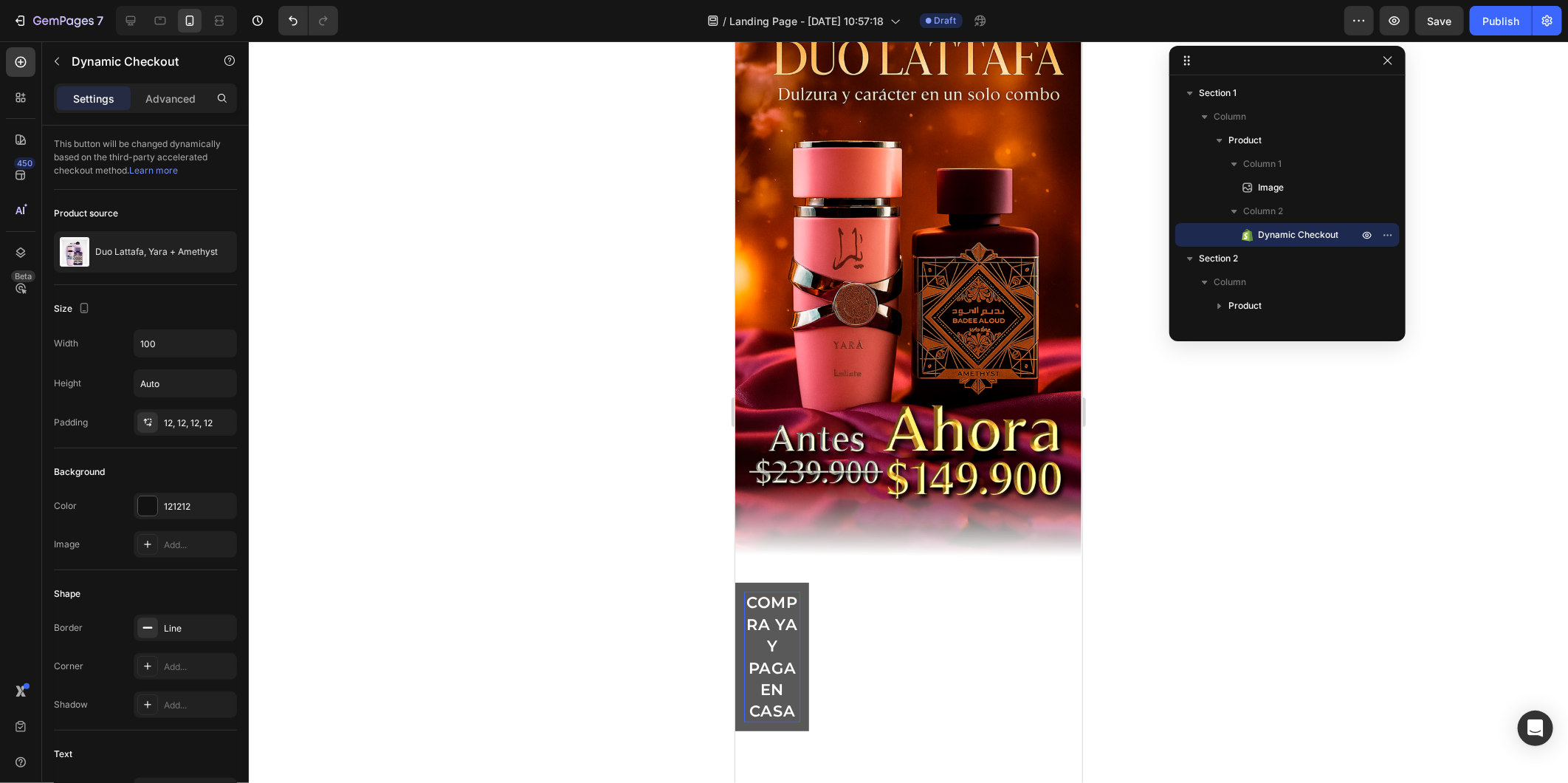
click at [808, 628] on button "COMPRA YA Y PAGA EN CASA" at bounding box center [771, 656] width 74 height 148
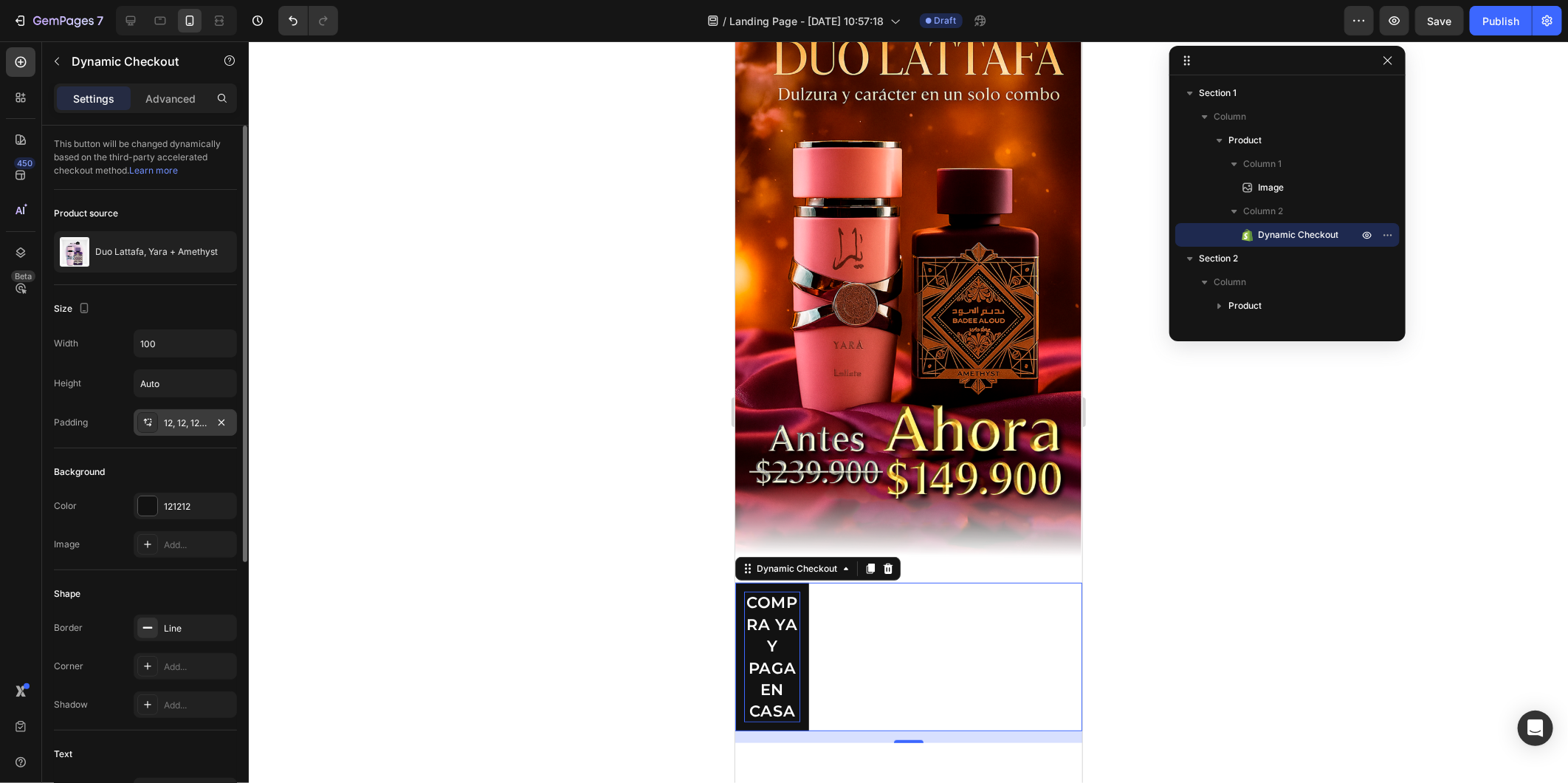
click at [184, 418] on div "12, 12, 12, 12" at bounding box center [185, 423] width 43 height 13
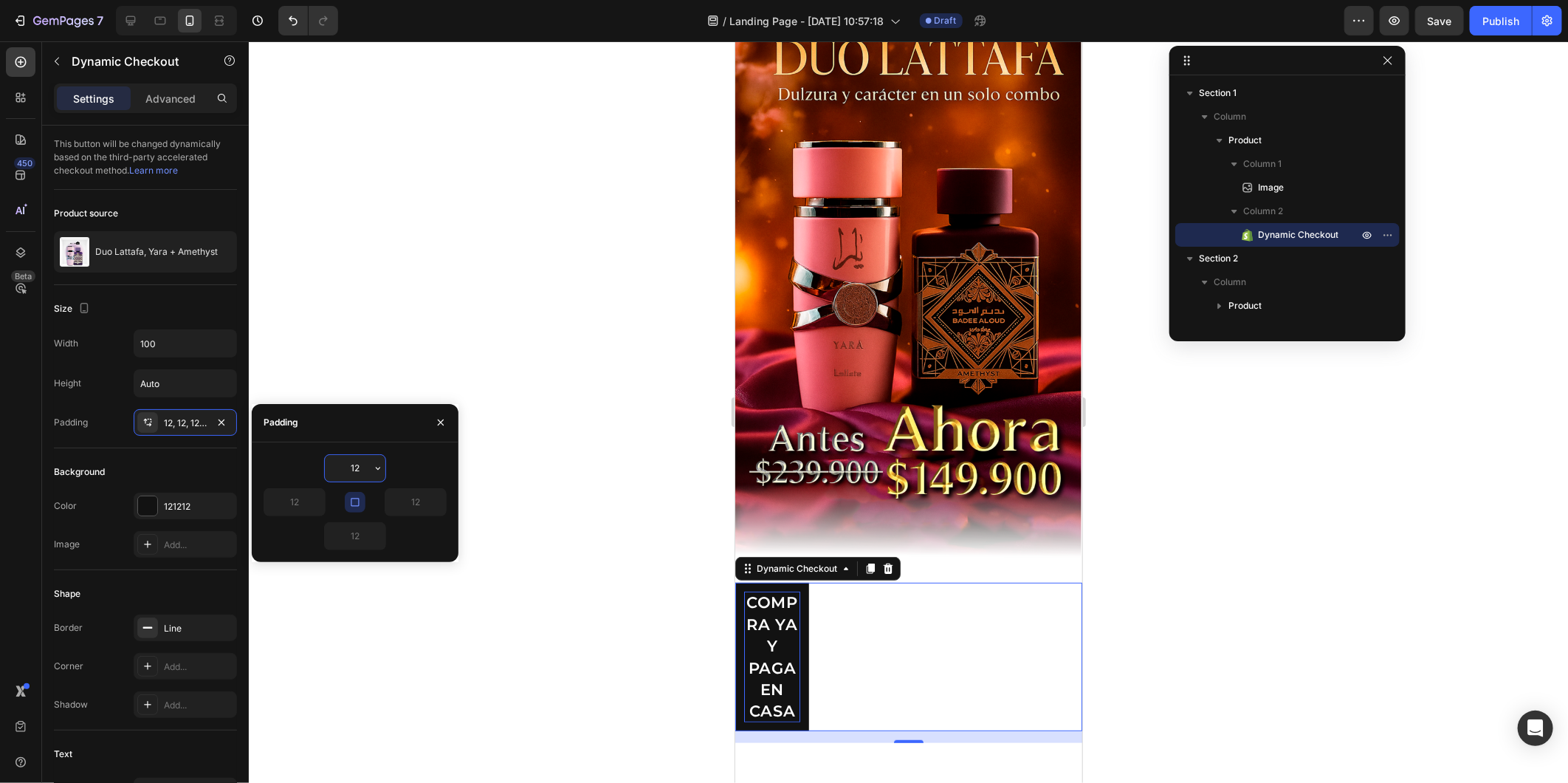
click at [355, 475] on input "12" at bounding box center [355, 468] width 60 height 27
click at [375, 469] on icon "button" at bounding box center [378, 468] width 11 height 11
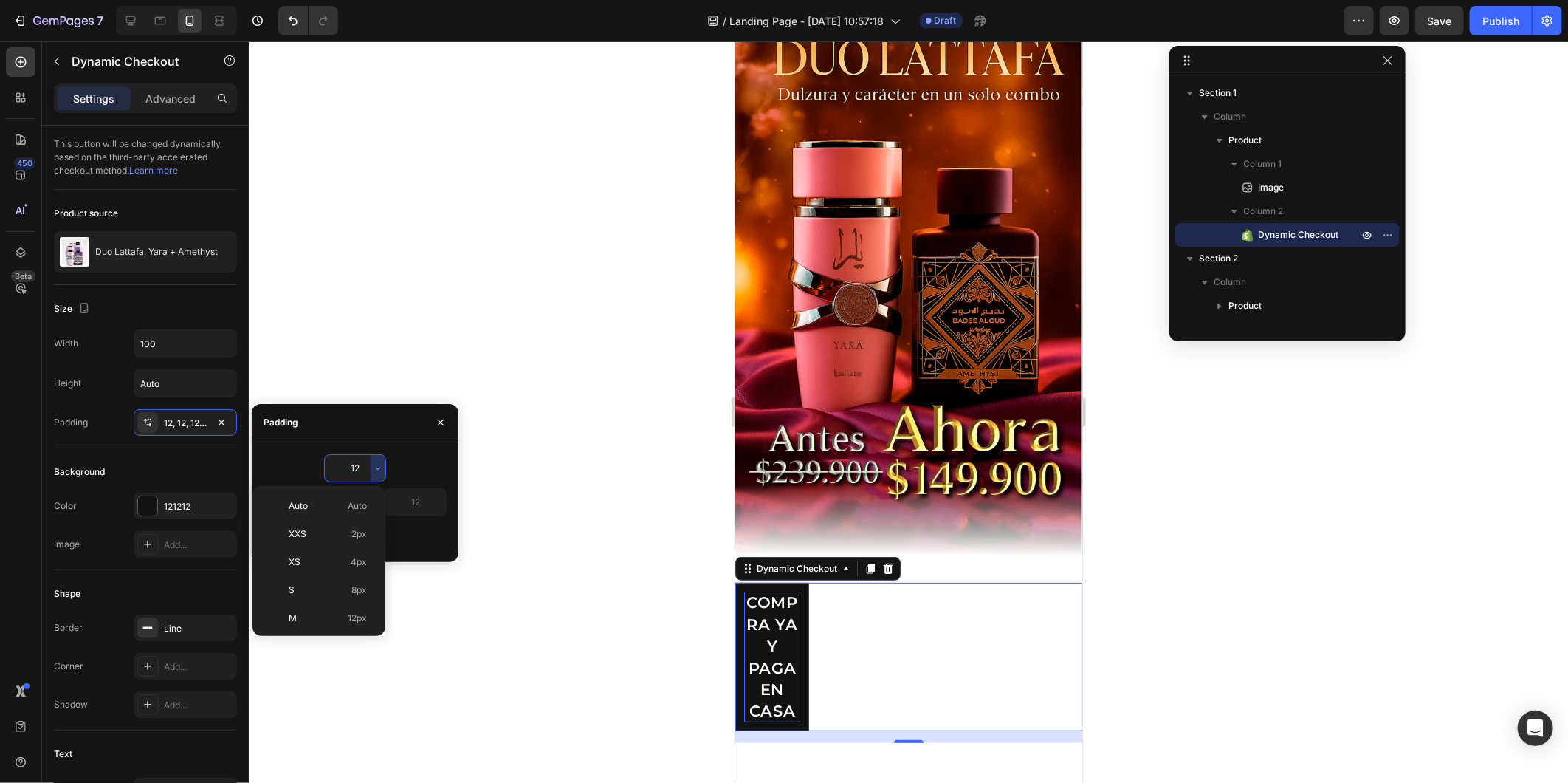
drag, startPoint x: 404, startPoint y: 476, endPoint x: 387, endPoint y: 486, distance: 19.7
click at [406, 476] on div "12" at bounding box center [355, 468] width 183 height 28
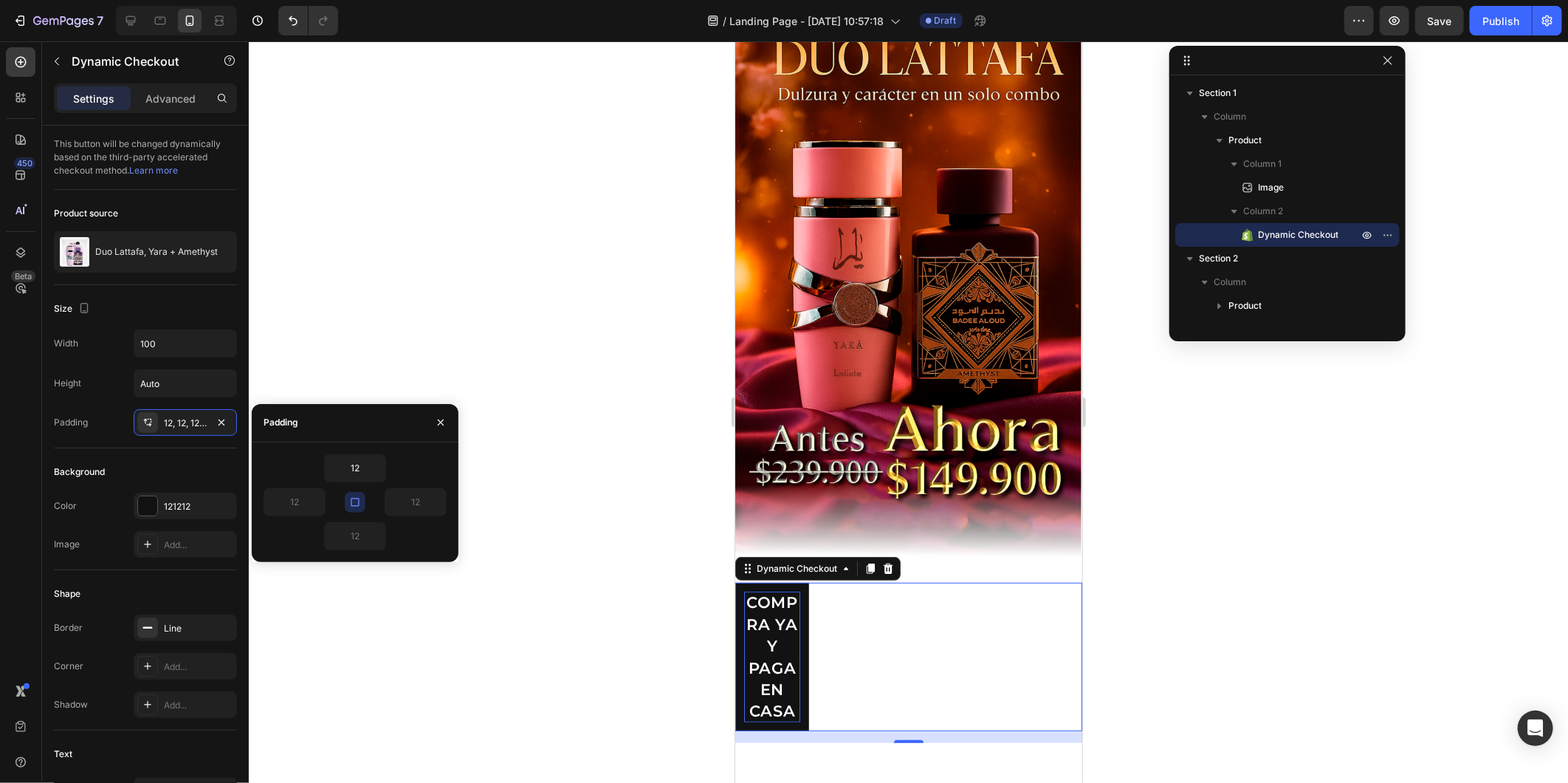
click at [356, 497] on icon "button" at bounding box center [355, 502] width 11 height 11
click at [430, 503] on input "12" at bounding box center [416, 502] width 60 height 27
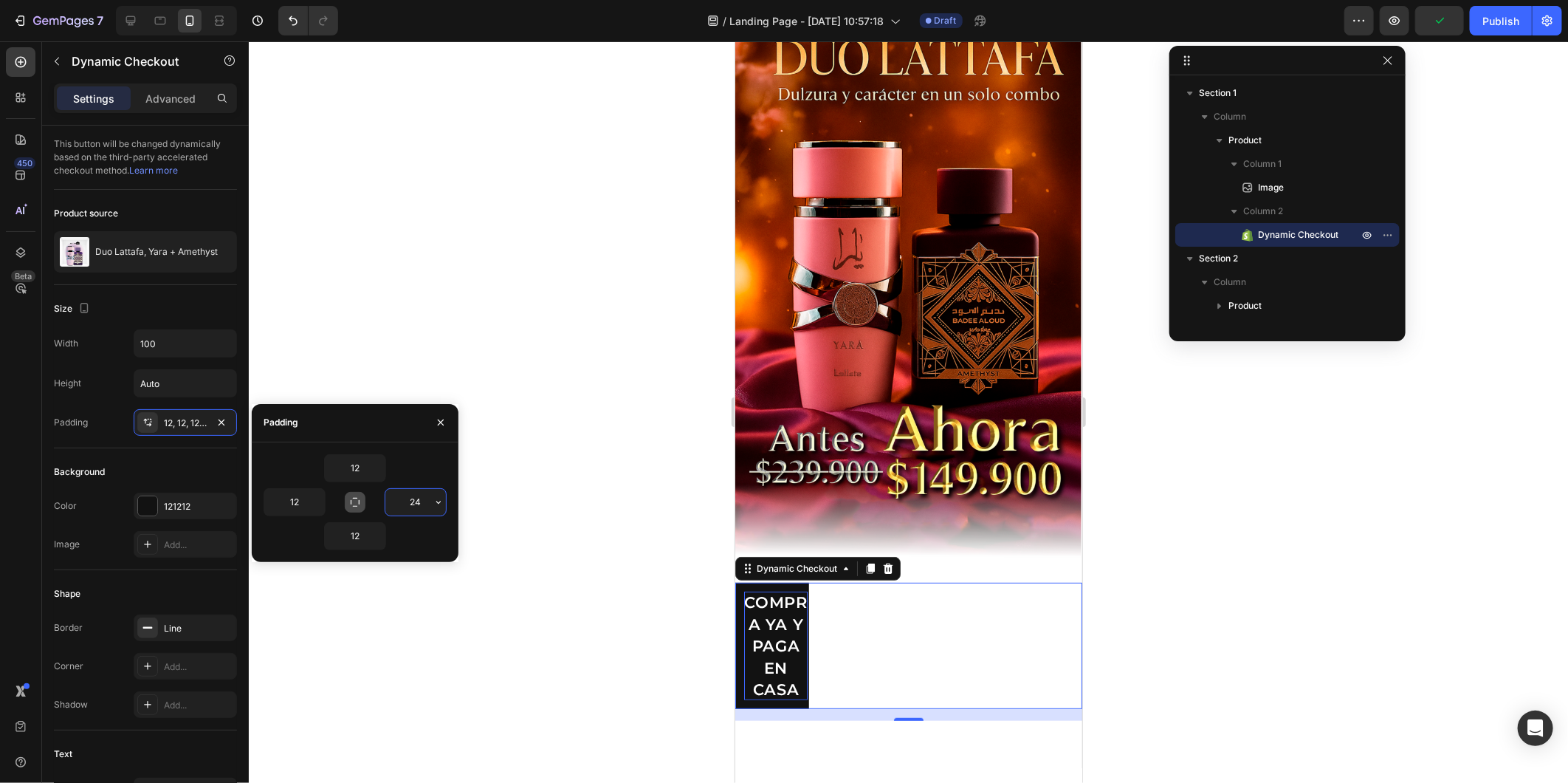
type input "24"
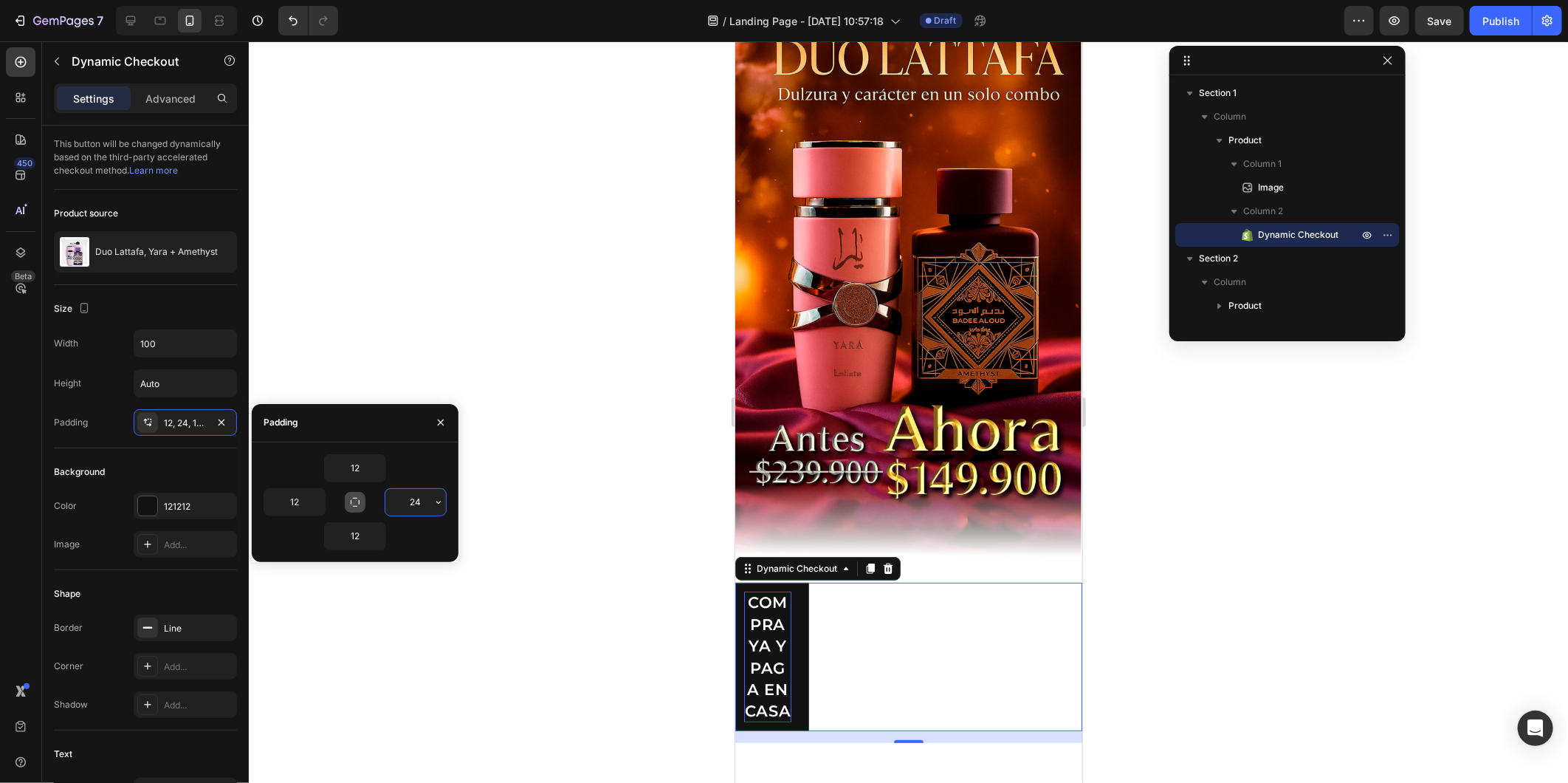
drag, startPoint x: 418, startPoint y: 504, endPoint x: 356, endPoint y: 495, distance: 62.6
click at [356, 495] on div "12 12 24 12" at bounding box center [355, 502] width 183 height 96
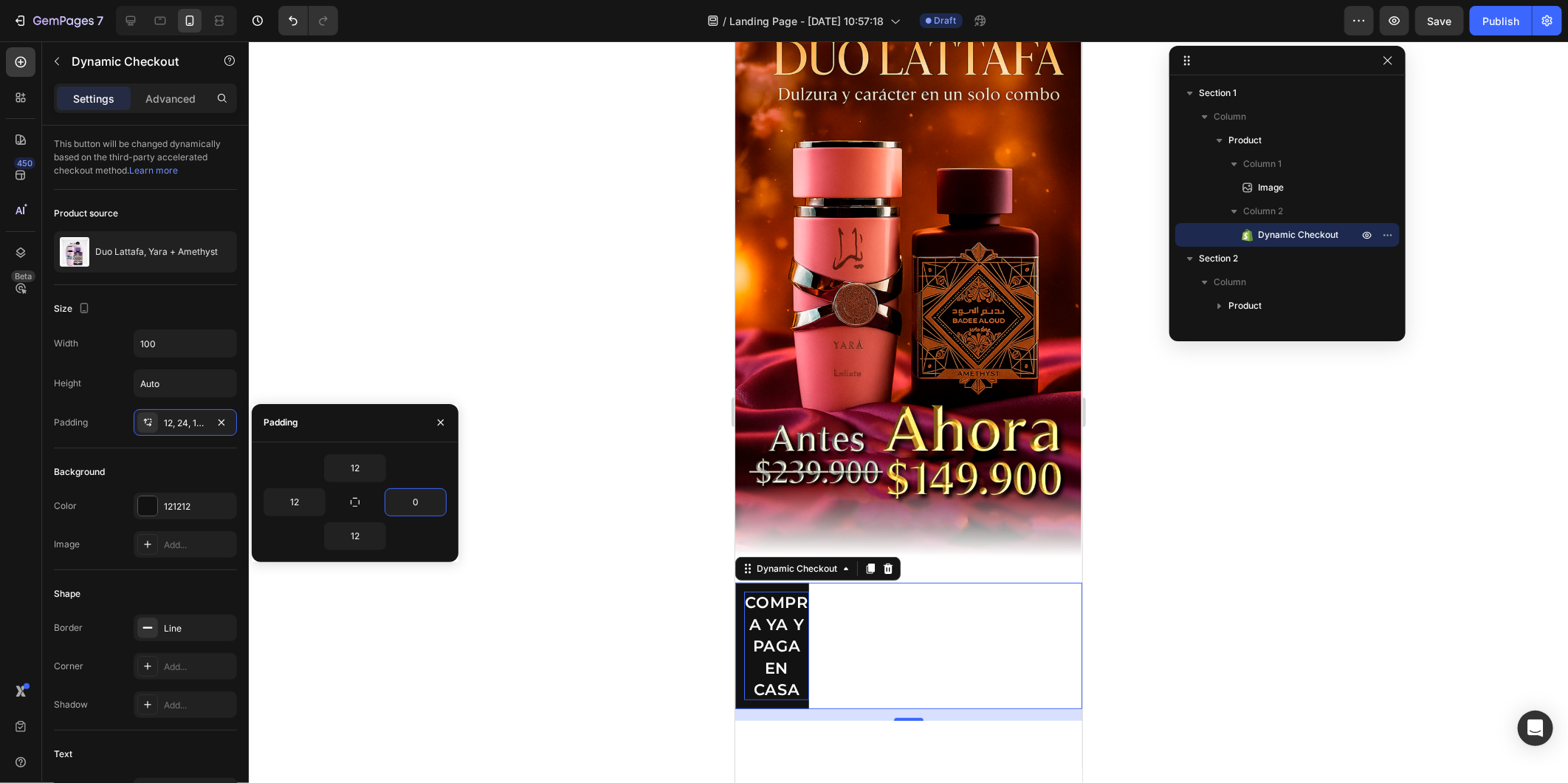
type input "0"
click at [312, 501] on icon "button" at bounding box center [317, 502] width 11 height 11
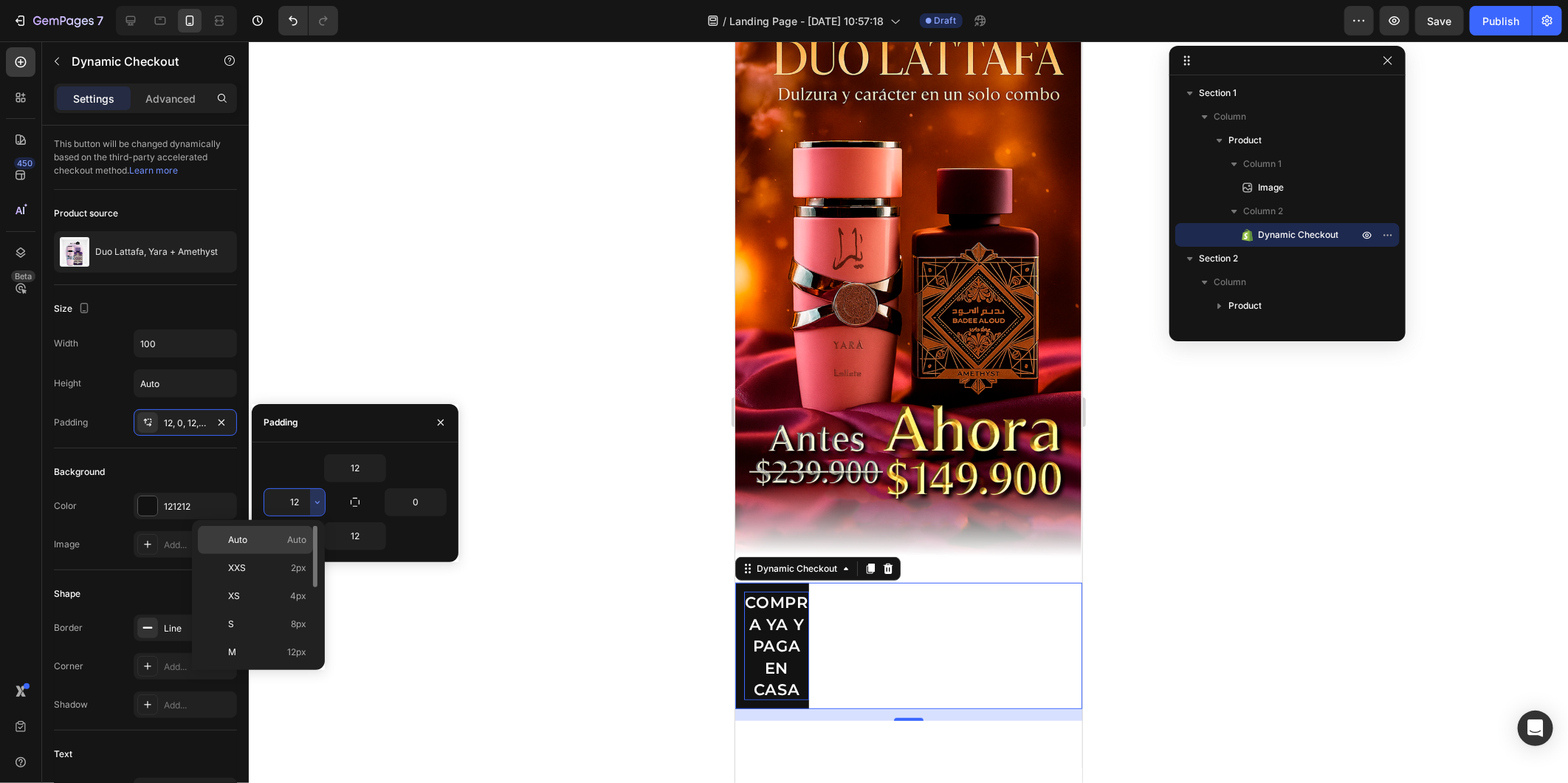
click at [290, 543] on span "Auto" at bounding box center [297, 540] width 20 height 13
type input "Auto"
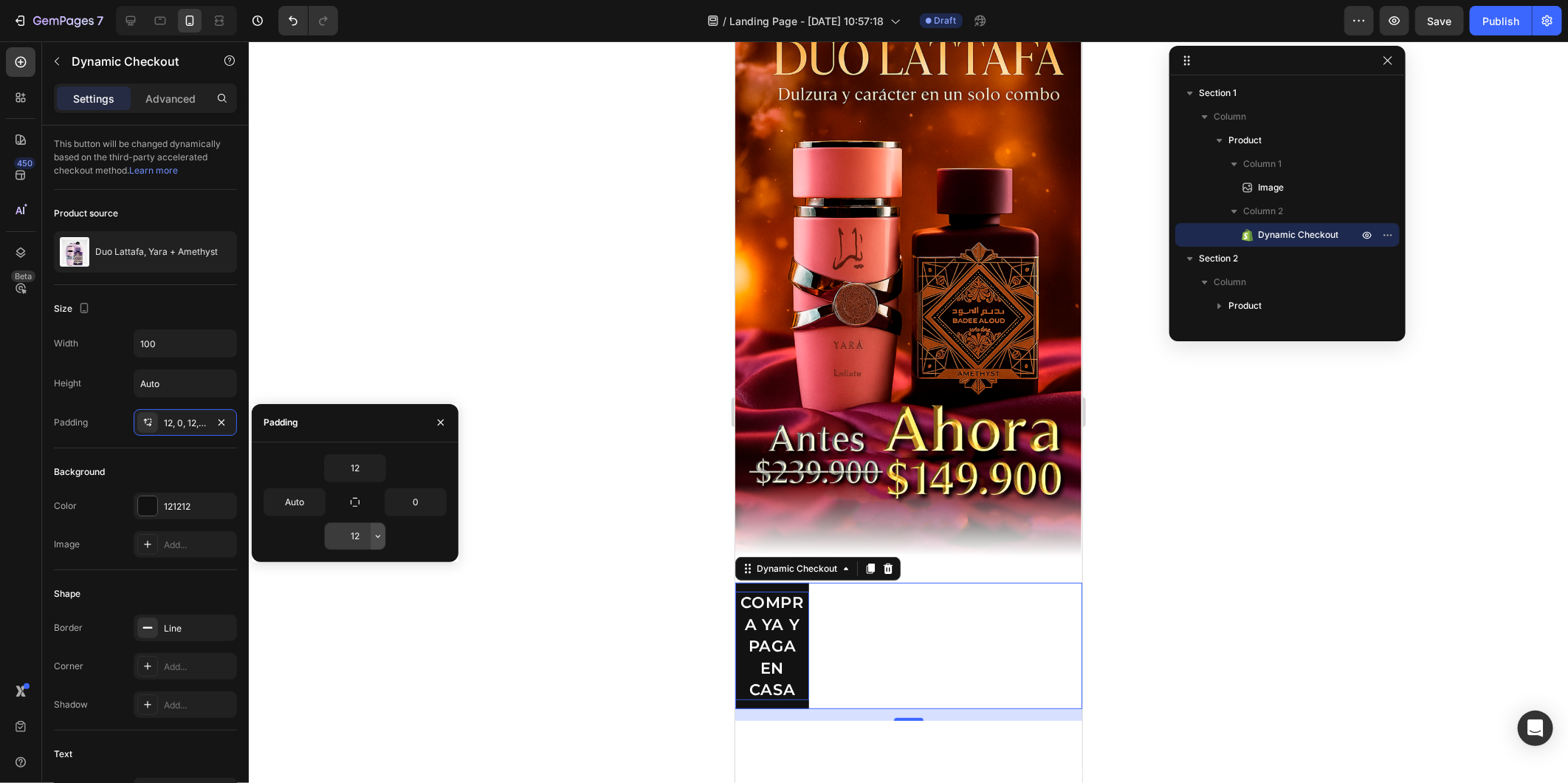
click at [373, 535] on icon "button" at bounding box center [378, 536] width 11 height 11
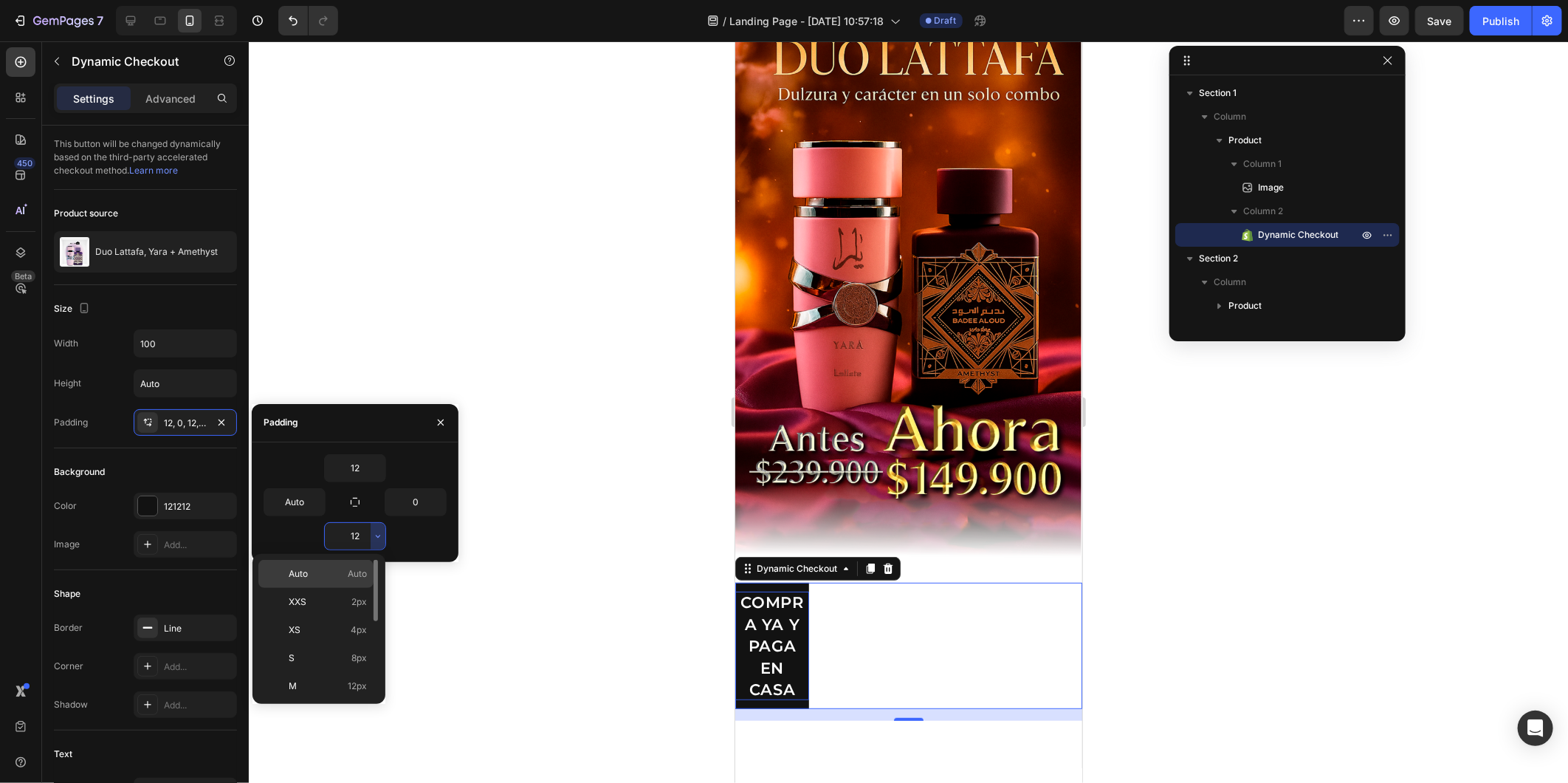
click at [362, 588] on div "Auto Auto" at bounding box center [316, 602] width 115 height 28
type input "Auto"
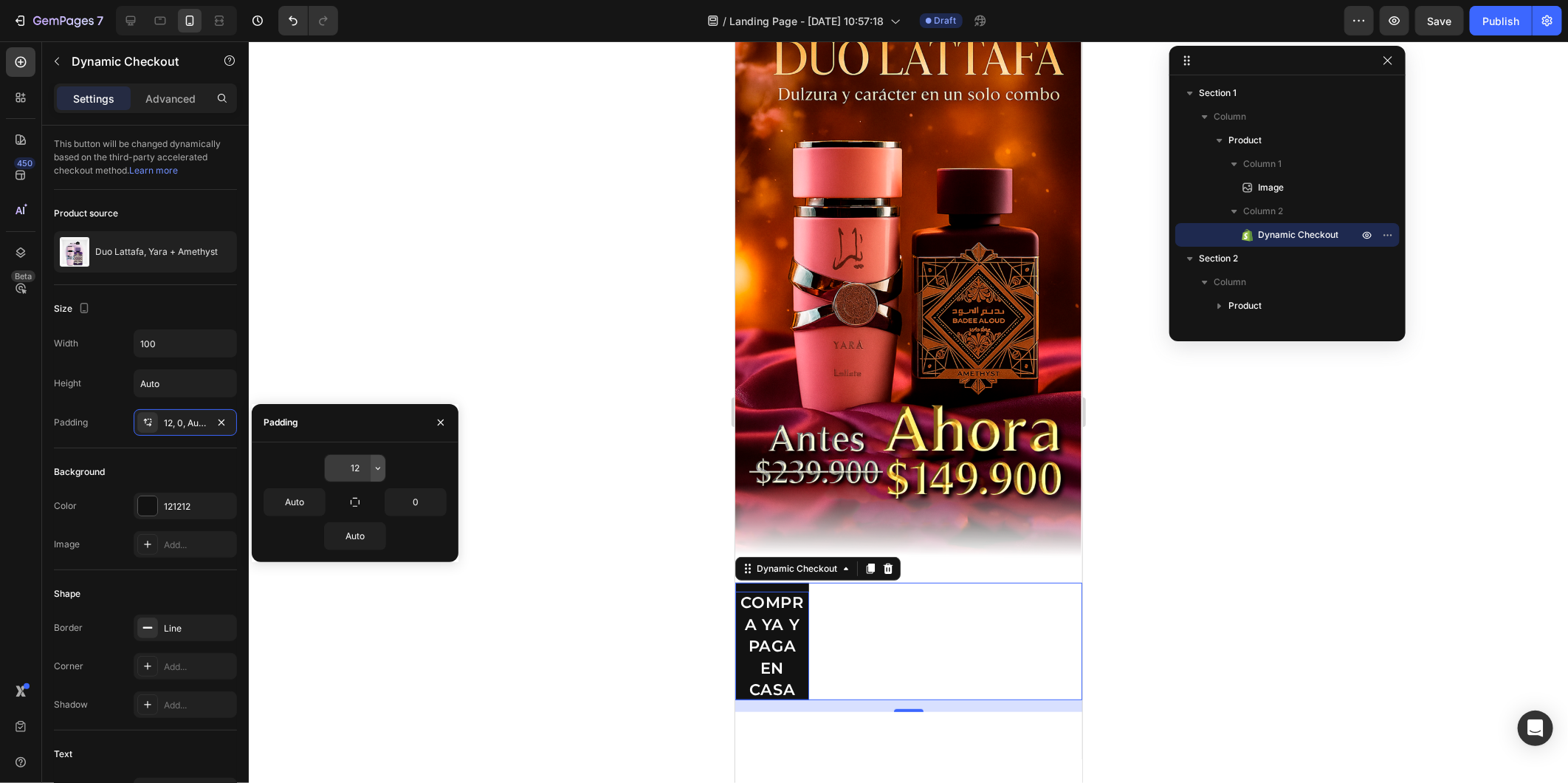
click at [374, 466] on icon "button" at bounding box center [378, 468] width 11 height 11
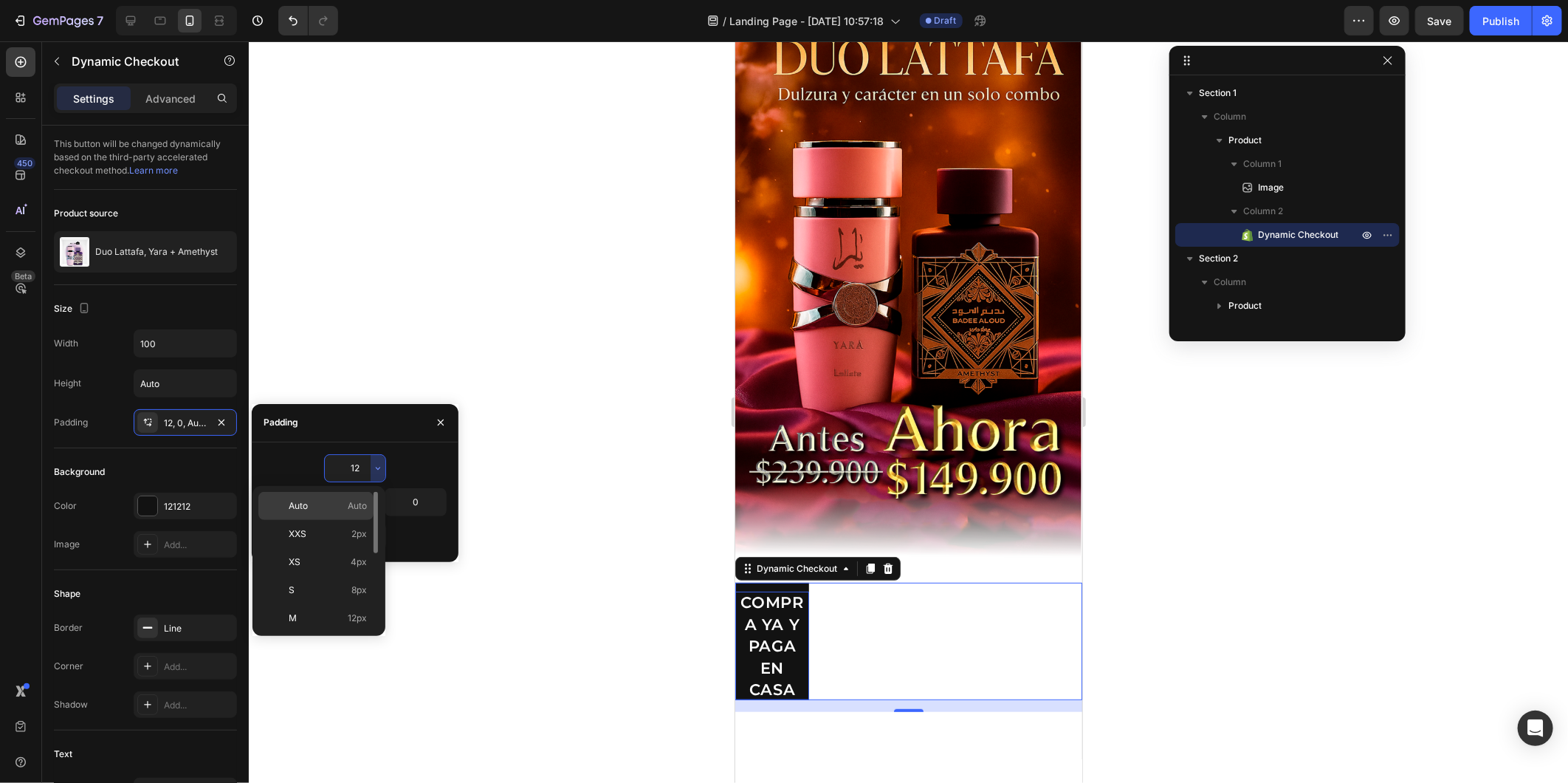
click at [367, 520] on div "Auto Auto" at bounding box center [316, 533] width 115 height 28
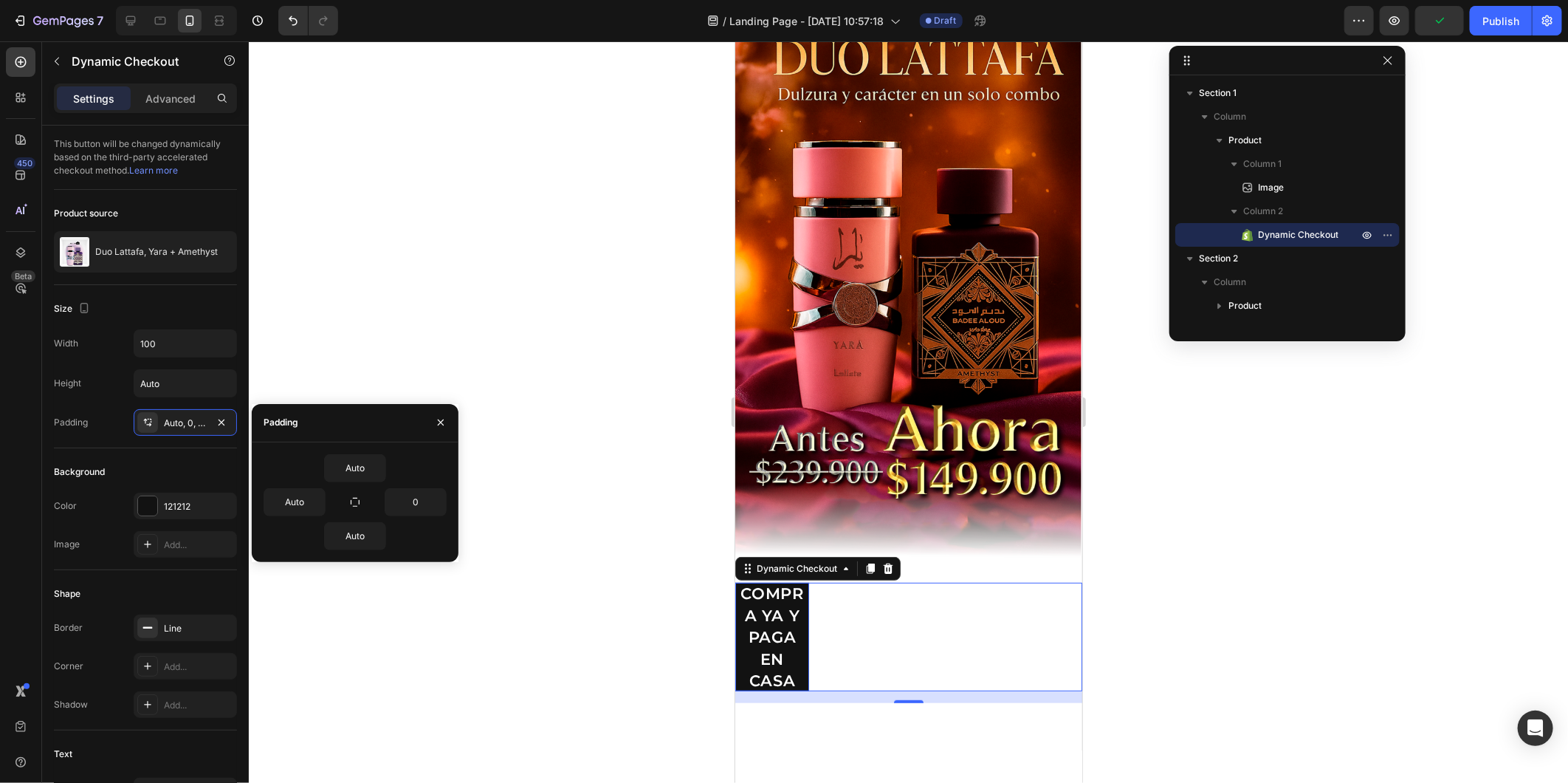
type input "12"
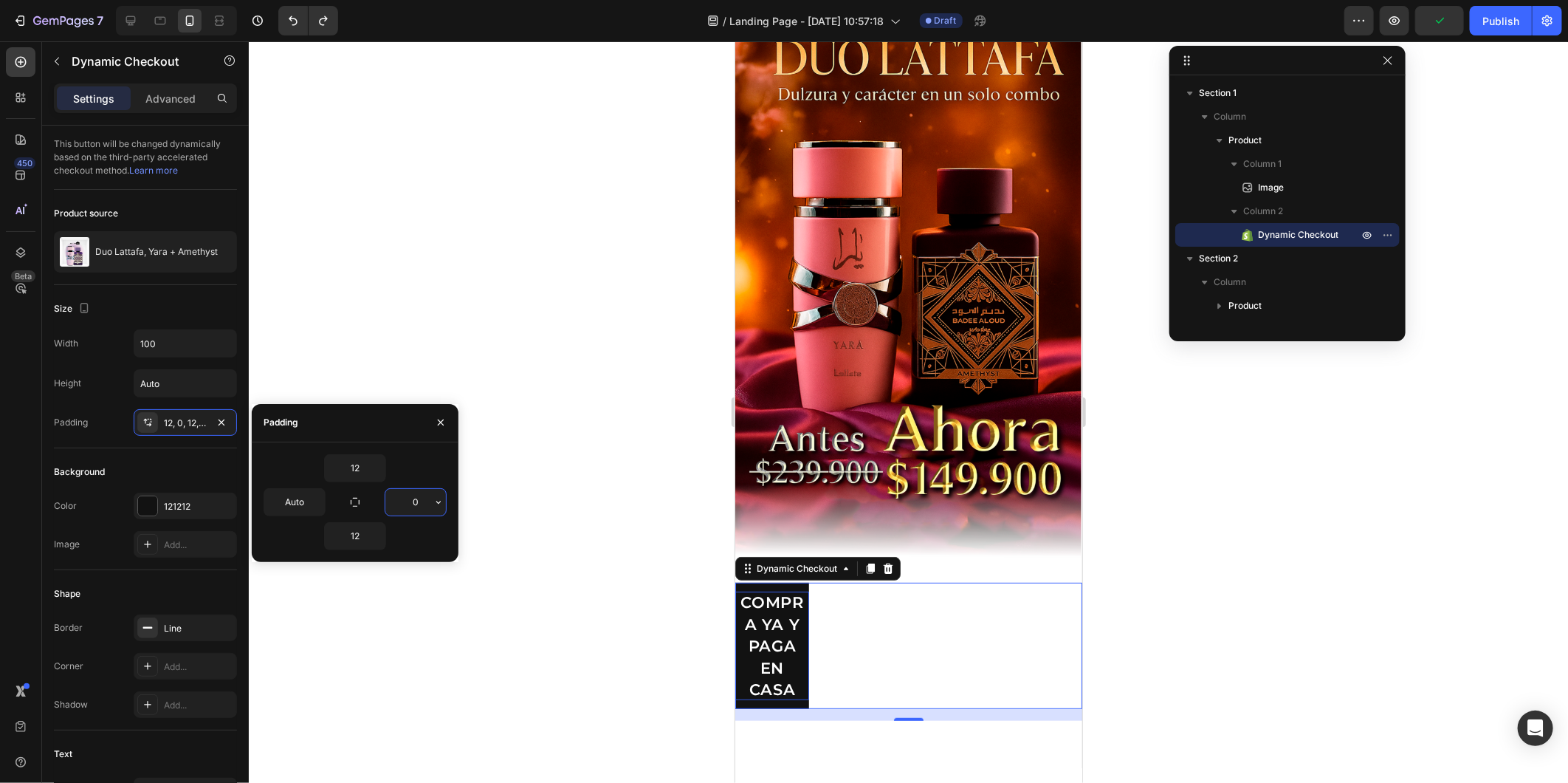
type input "12"
click at [438, 505] on icon "button" at bounding box center [439, 502] width 11 height 11
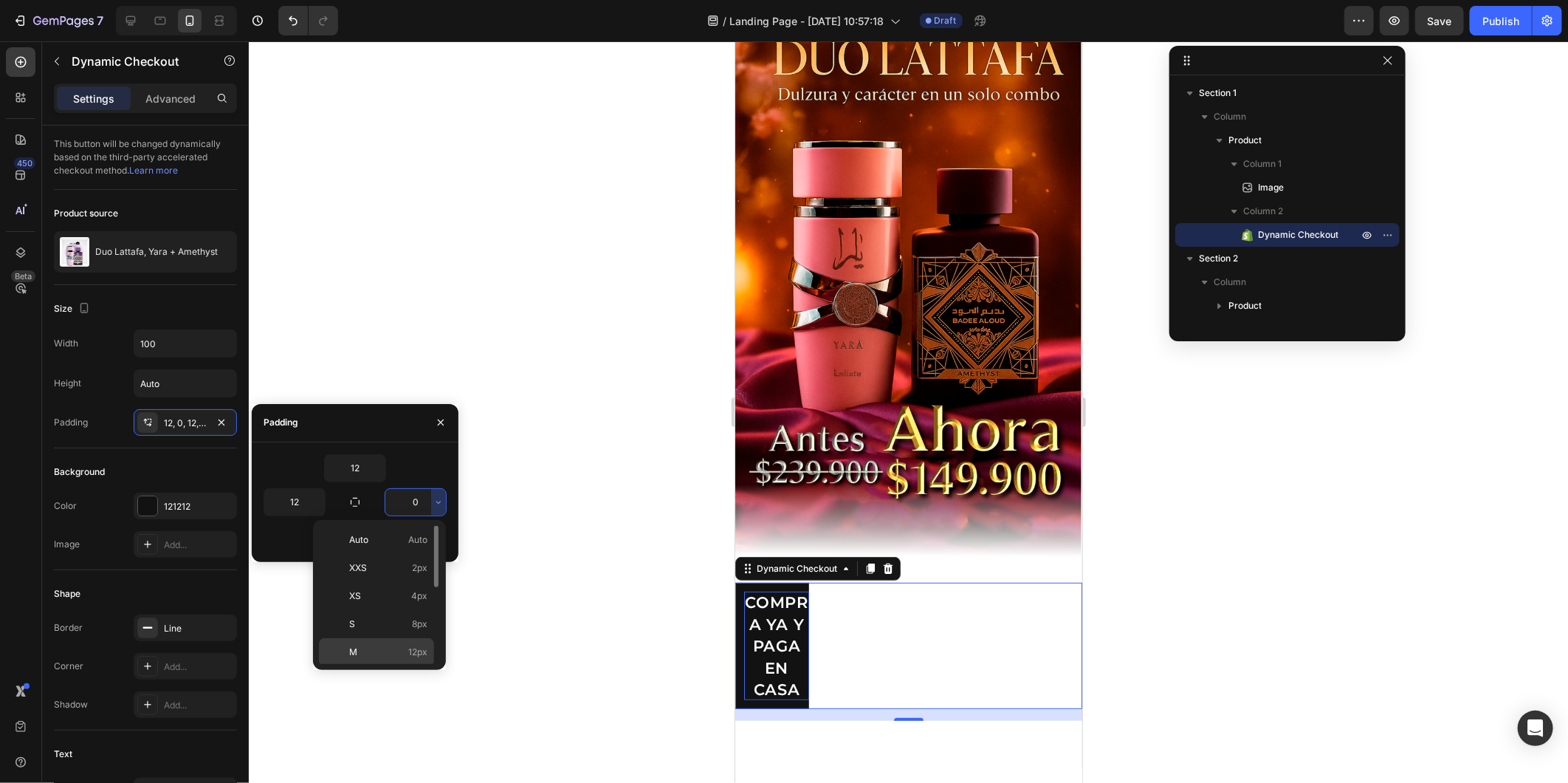
click at [403, 666] on div "M 12px" at bounding box center [376, 680] width 115 height 28
type input "12"
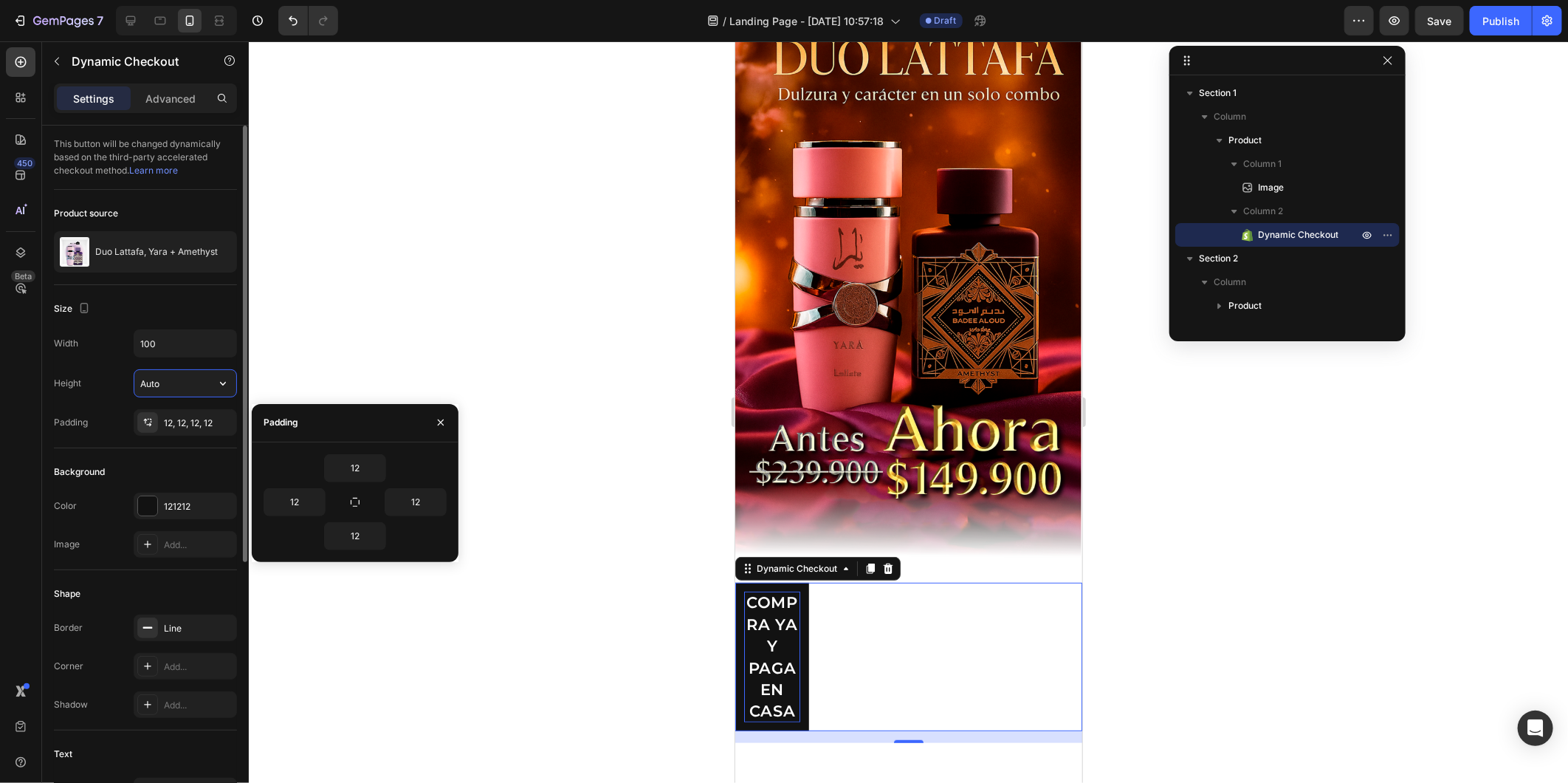
click at [176, 387] on input "Auto" at bounding box center [185, 383] width 102 height 27
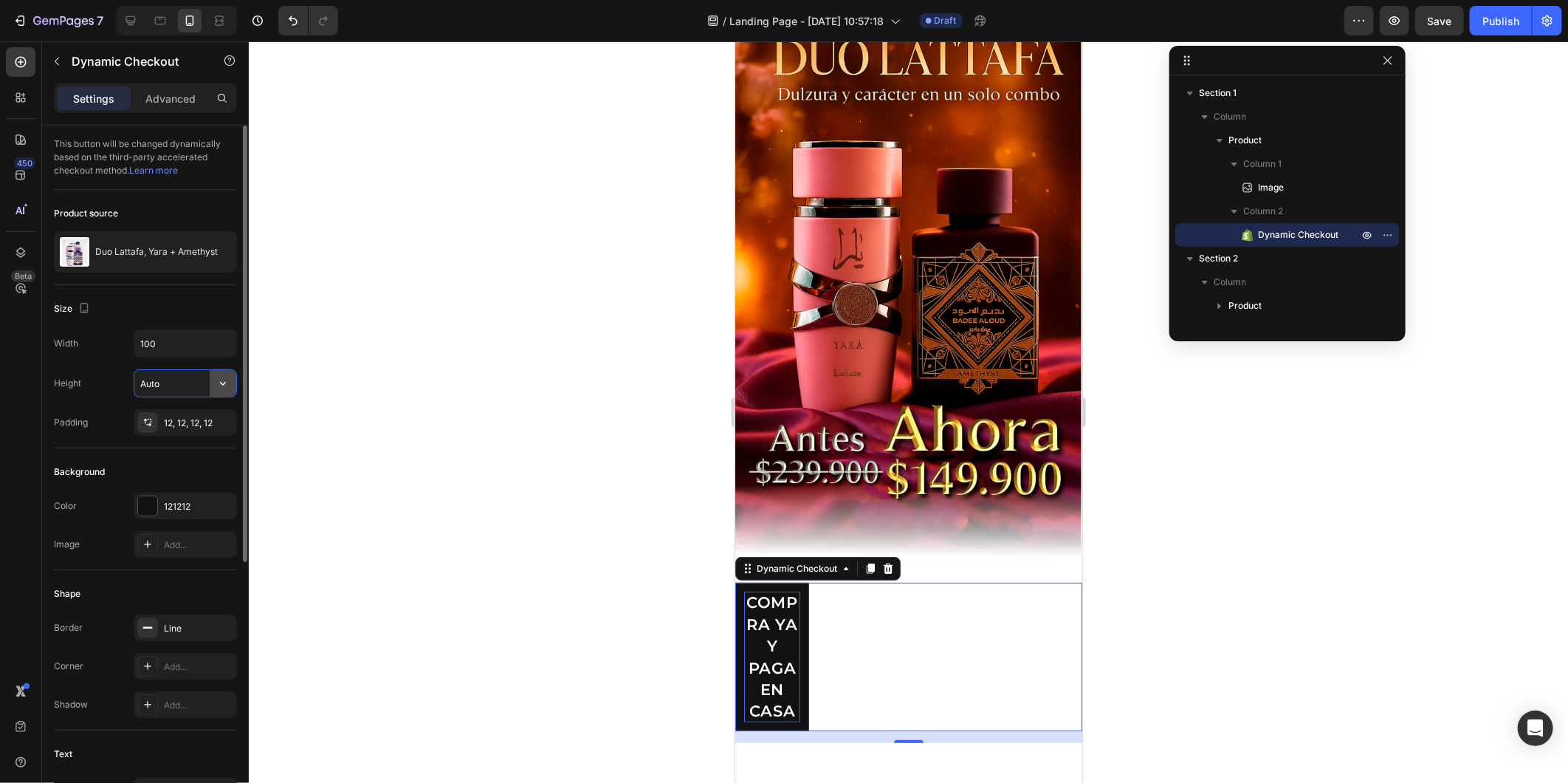
click at [219, 379] on icon "button" at bounding box center [223, 383] width 15 height 15
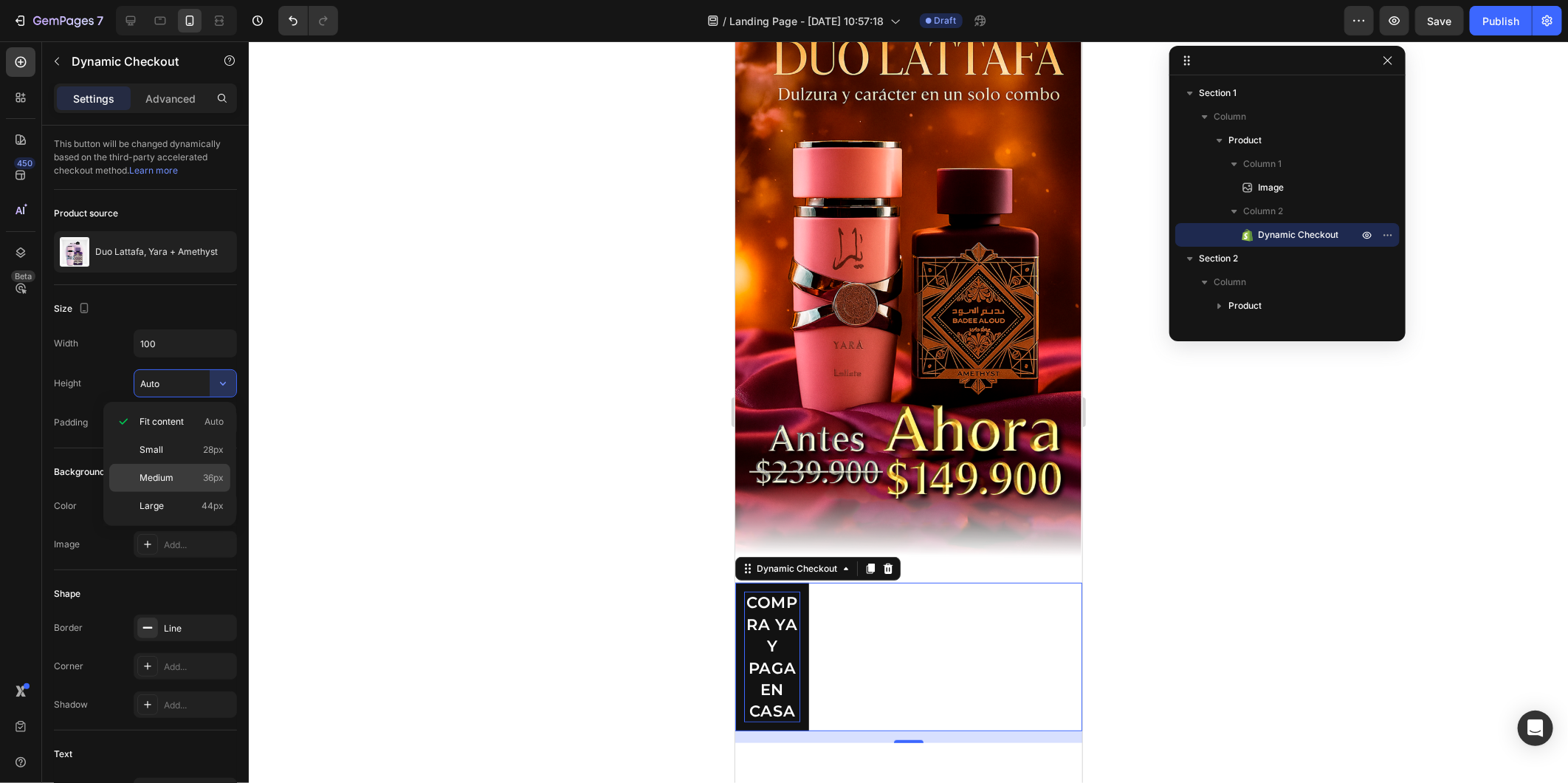
click at [205, 492] on div "Medium 36px" at bounding box center [170, 506] width 121 height 28
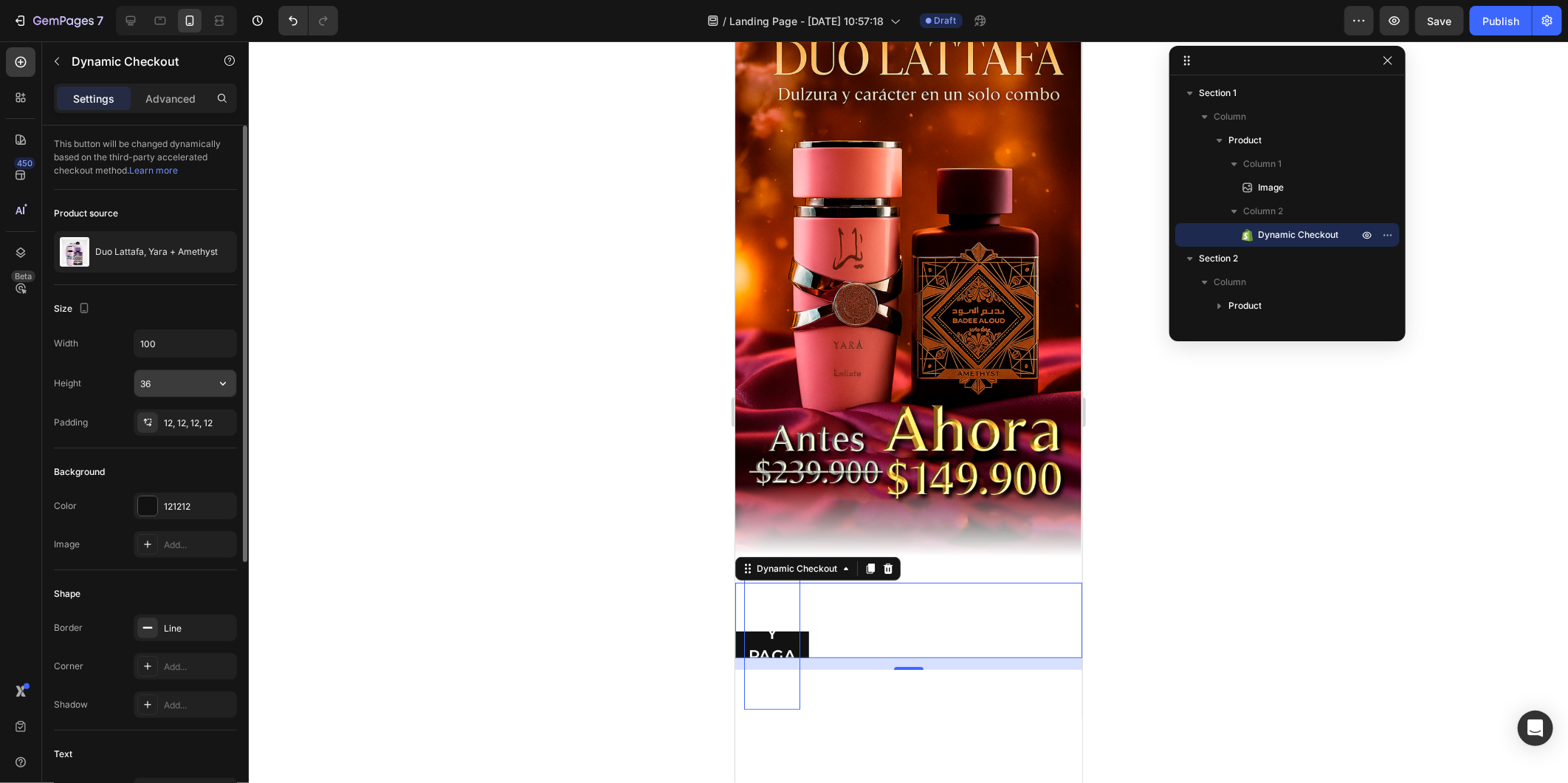
click at [210, 395] on button "button" at bounding box center [223, 383] width 27 height 27
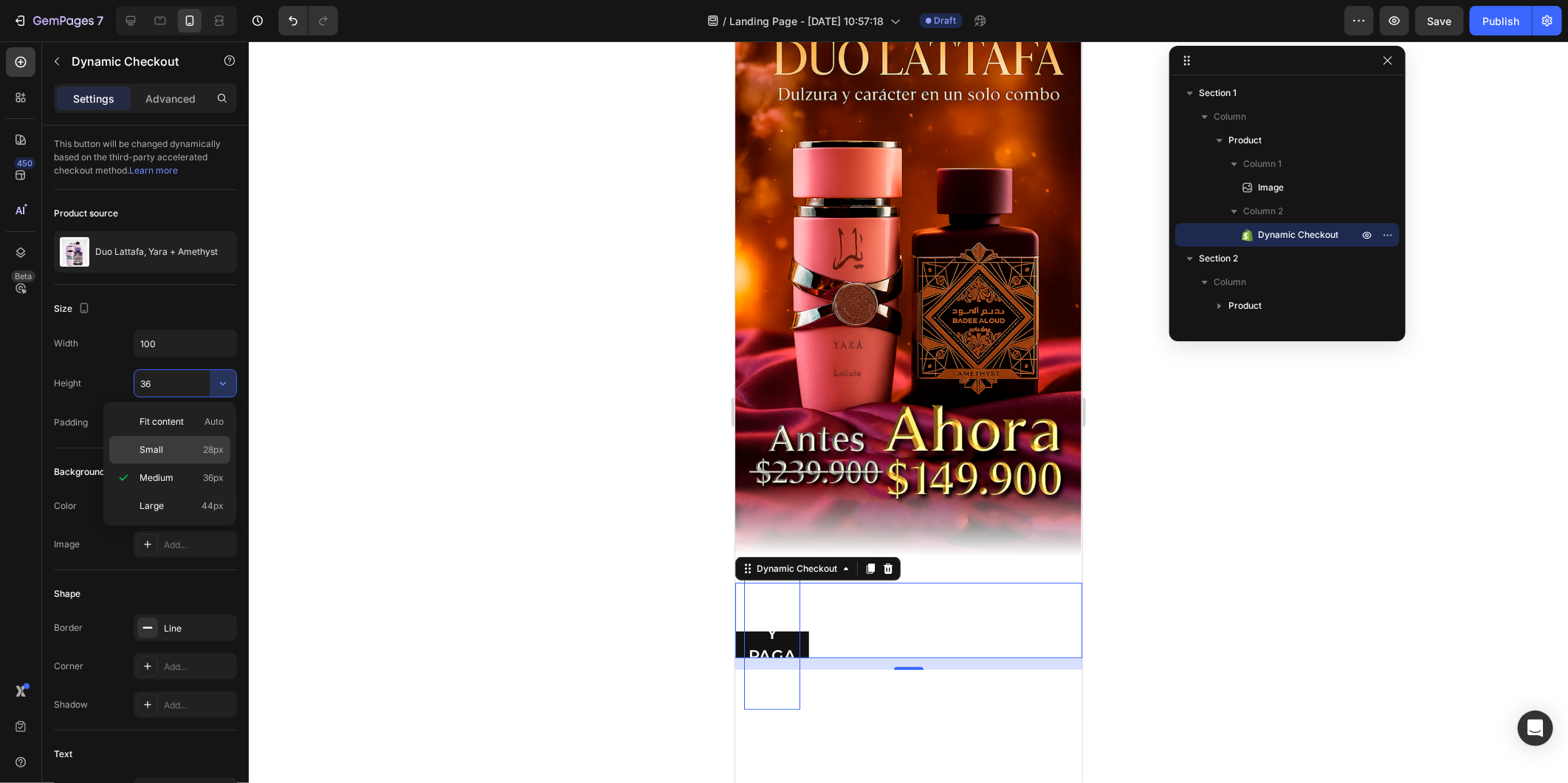
click at [198, 445] on p "Small 28px" at bounding box center [181, 449] width 84 height 13
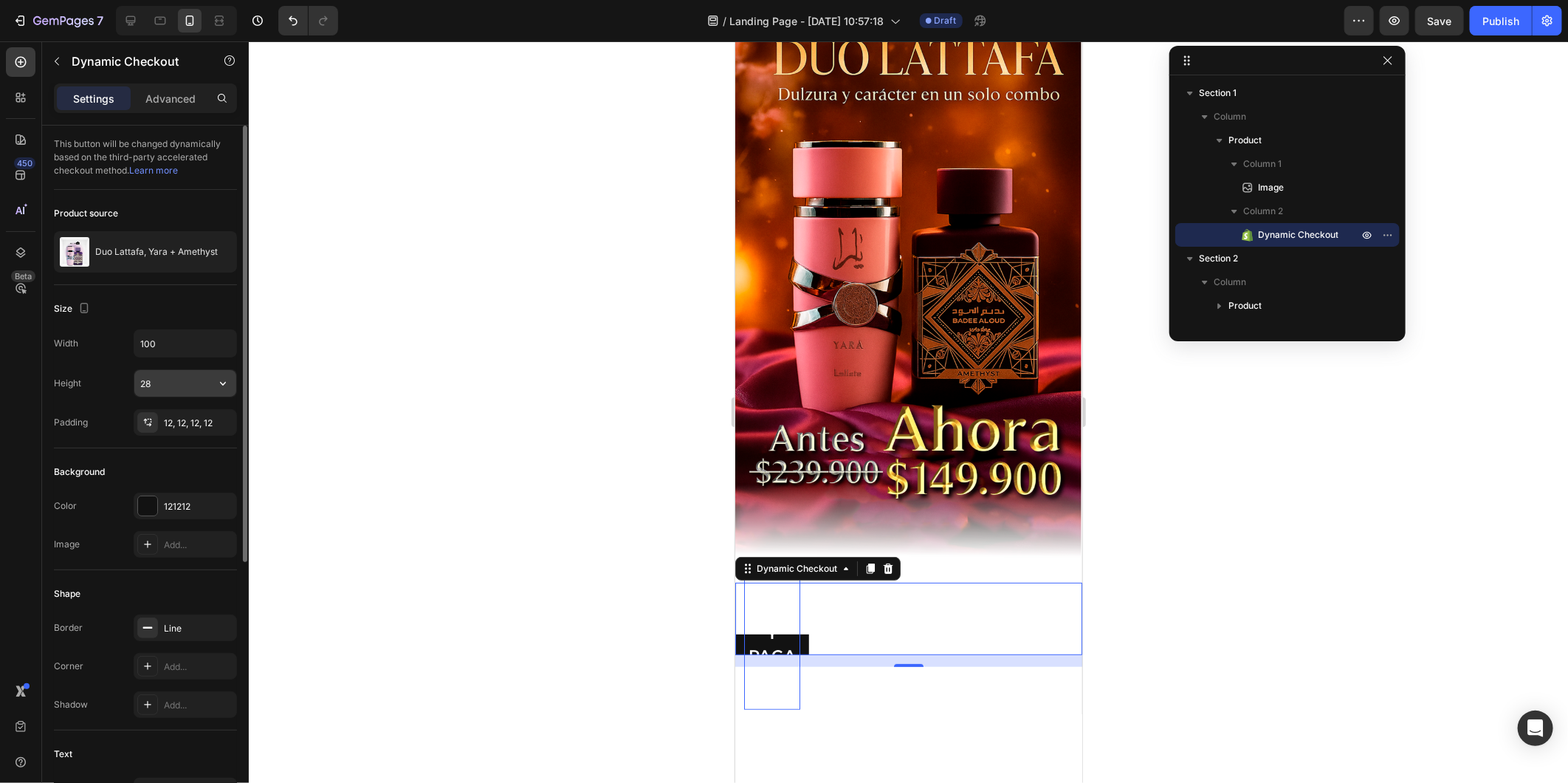
click at [227, 374] on button "button" at bounding box center [223, 383] width 27 height 27
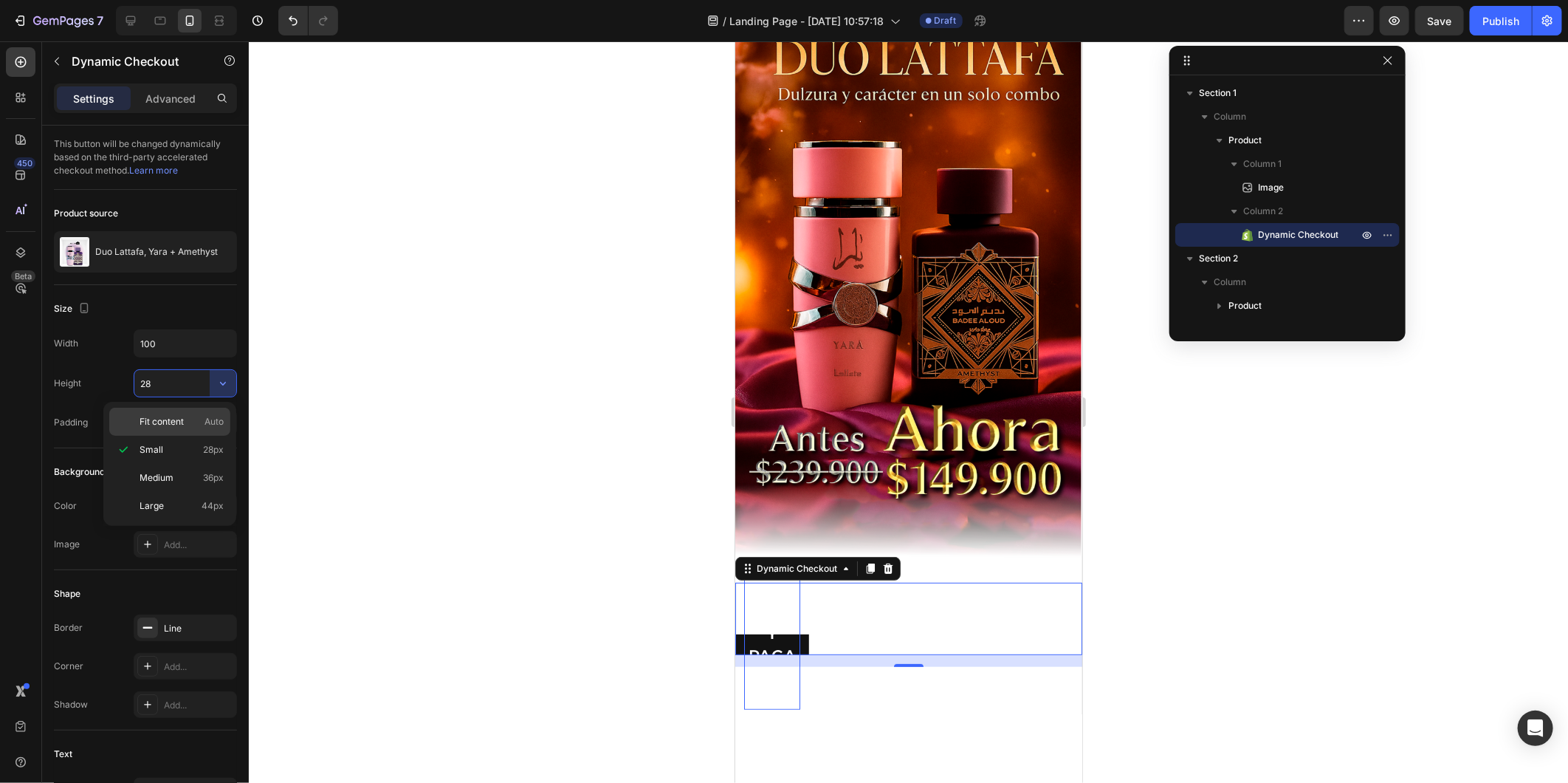
click at [201, 408] on div "Fit content Auto" at bounding box center [170, 422] width 121 height 28
type input "Auto"
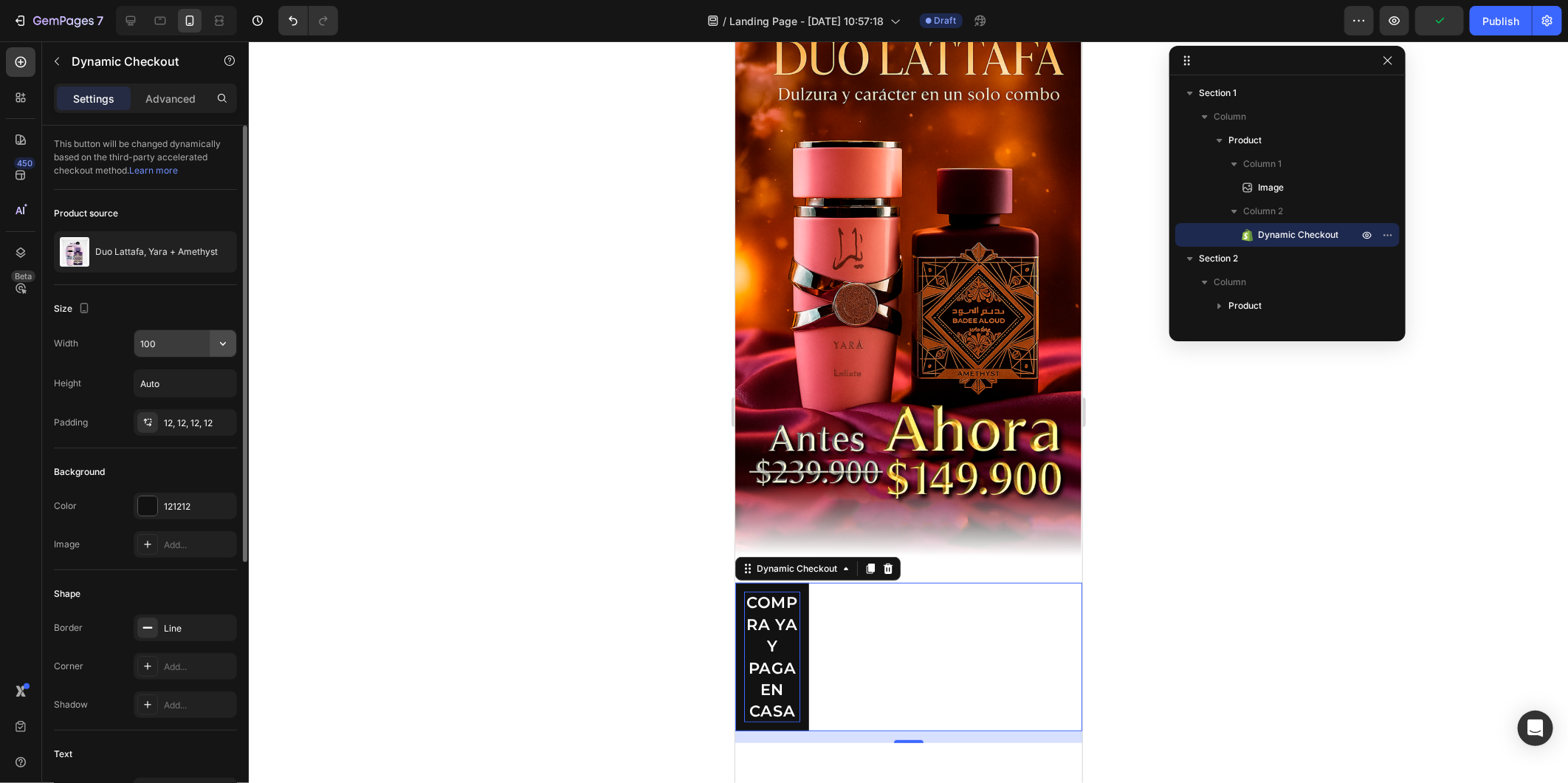
click at [231, 341] on button "button" at bounding box center [223, 343] width 27 height 27
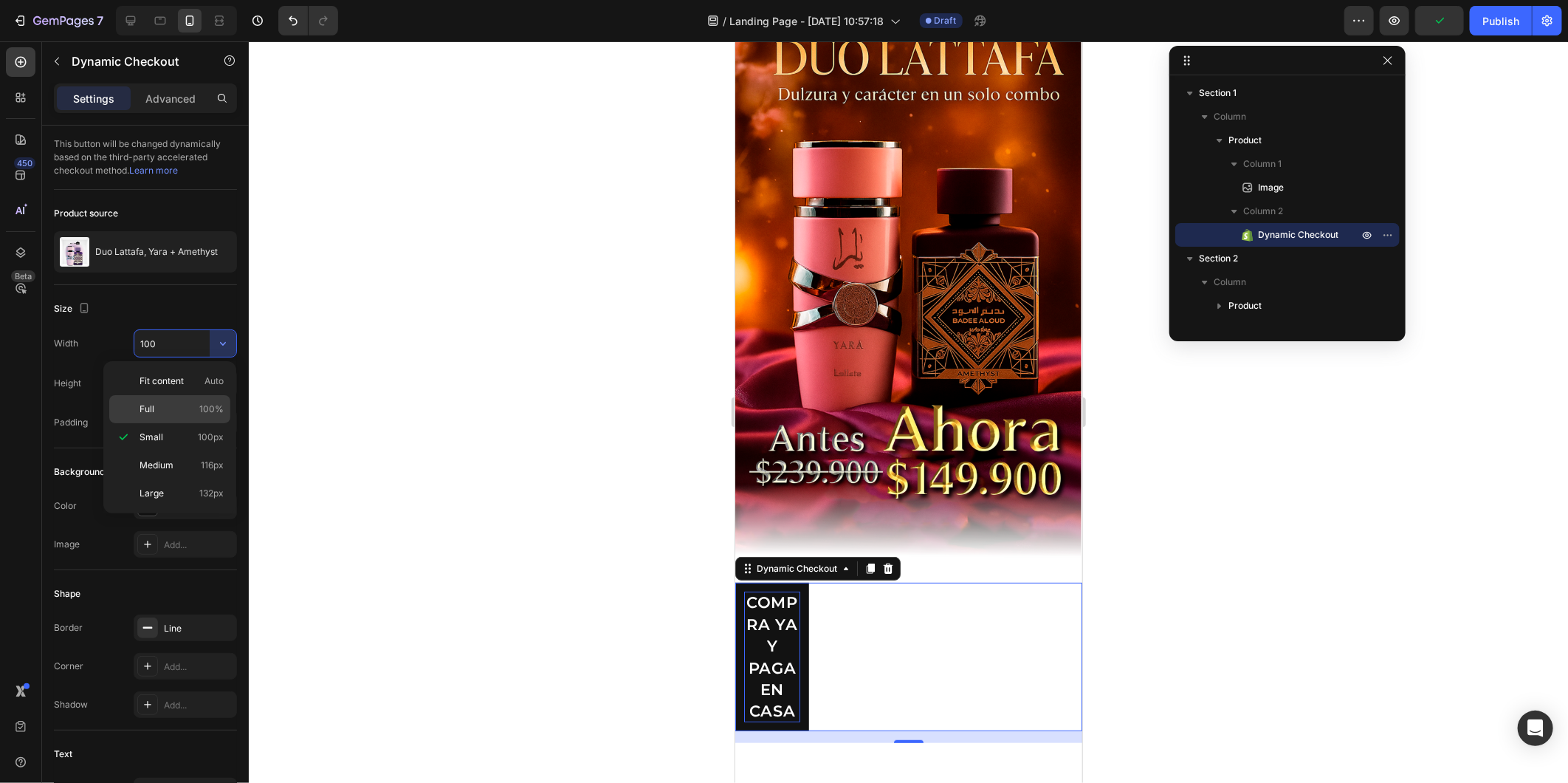
click at [184, 410] on p "Full 100%" at bounding box center [181, 409] width 84 height 13
type input "100%"
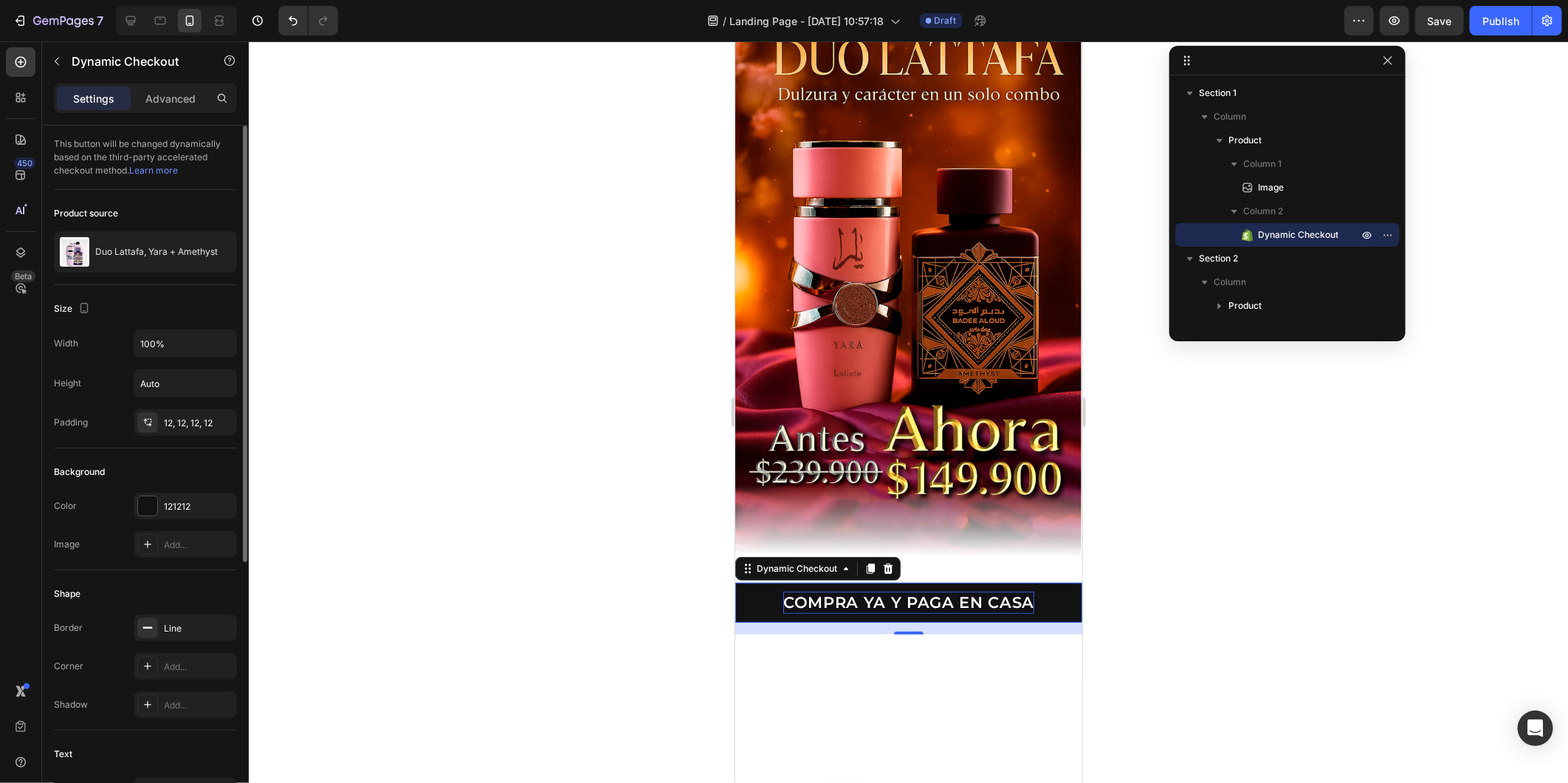
scroll to position [164, 0]
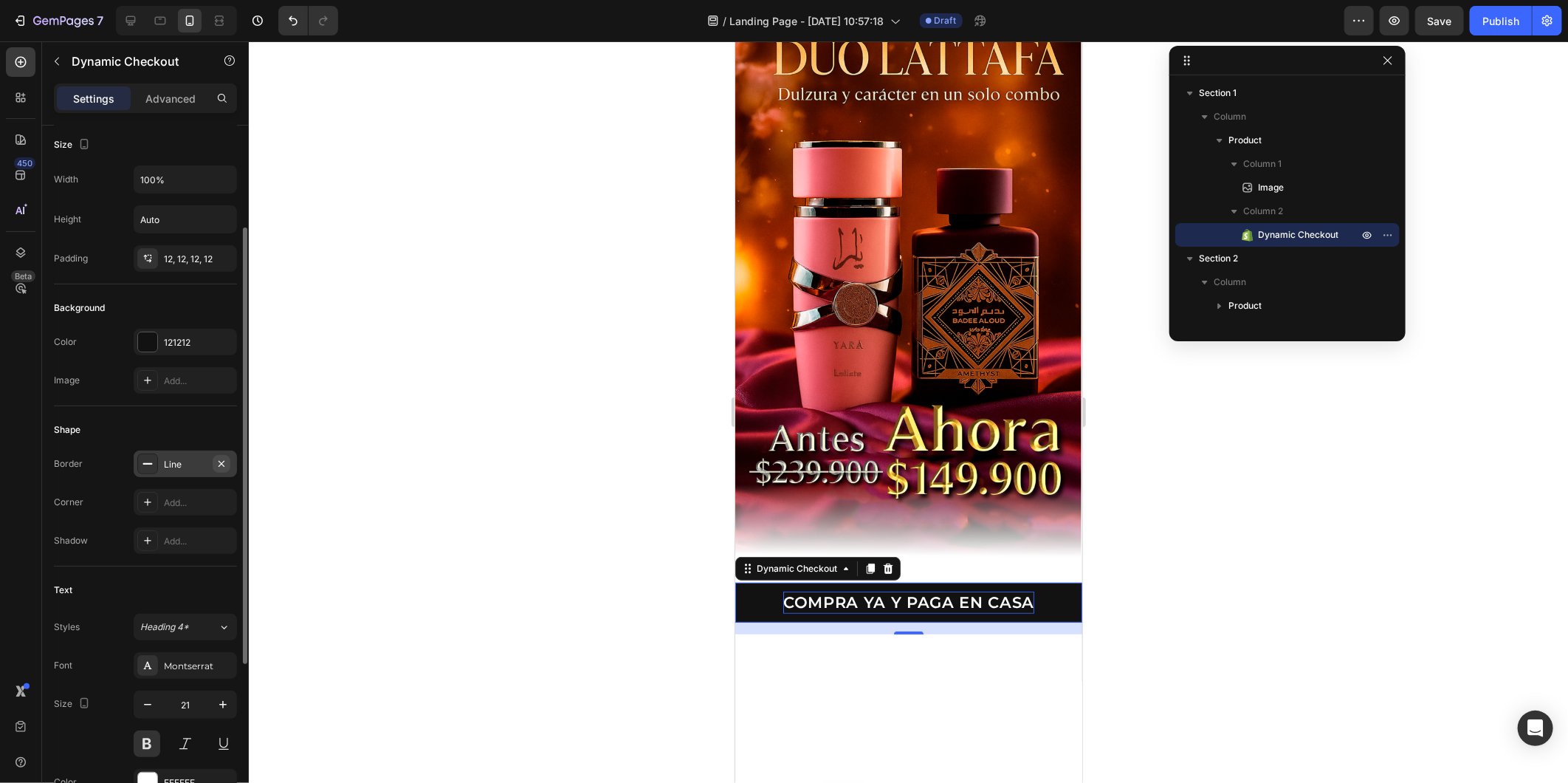
click at [218, 464] on icon "button" at bounding box center [221, 463] width 11 height 11
click at [185, 545] on div "Add..." at bounding box center [198, 542] width 69 height 13
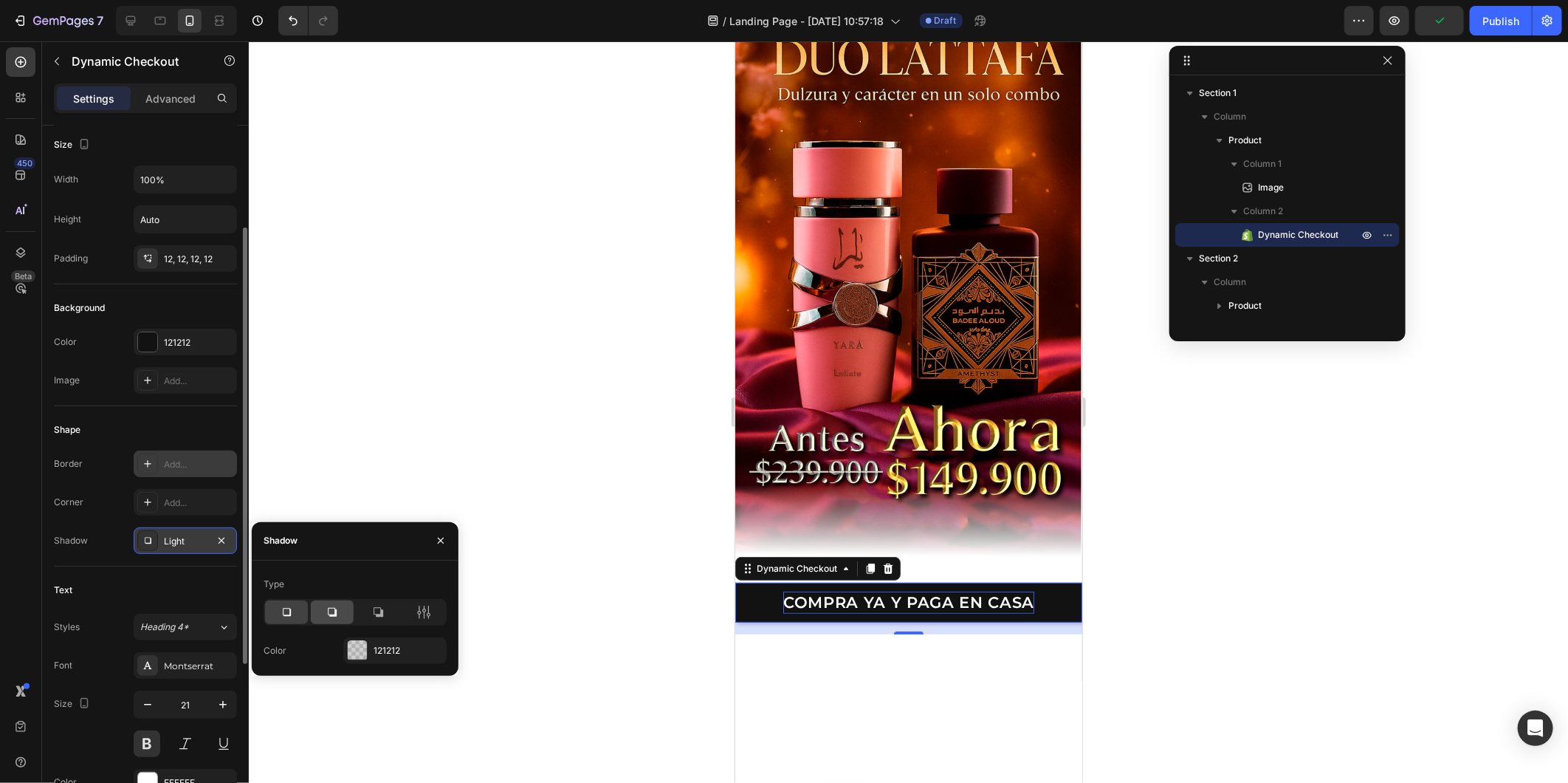
click at [327, 609] on icon at bounding box center [332, 613] width 15 height 15
click at [356, 644] on div at bounding box center [357, 651] width 20 height 20
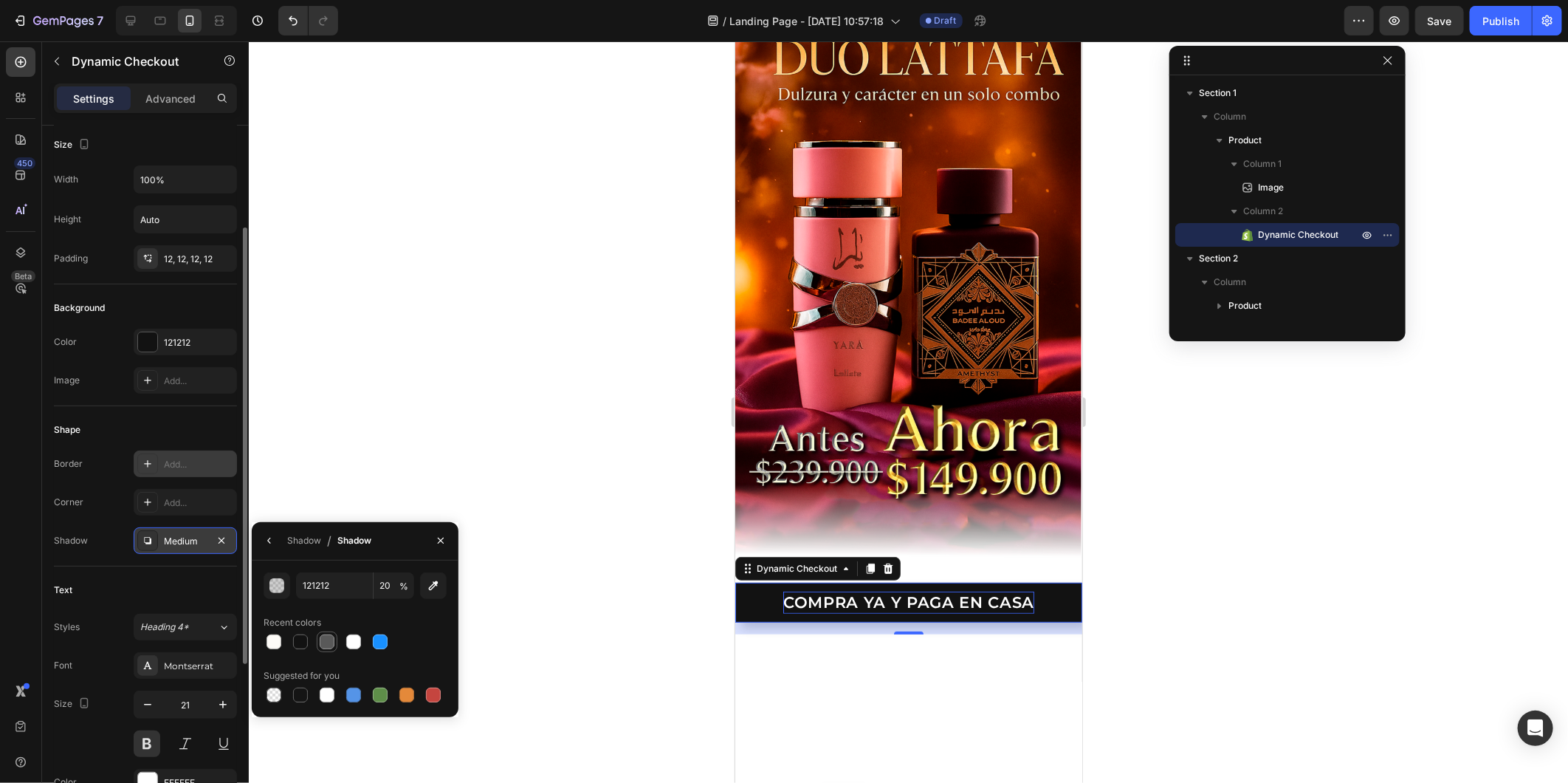
click at [325, 645] on div at bounding box center [327, 642] width 15 height 15
type input "595959"
type input "100"
click at [312, 644] on div at bounding box center [355, 641] width 183 height 20
click at [440, 537] on icon "button" at bounding box center [440, 541] width 11 height 11
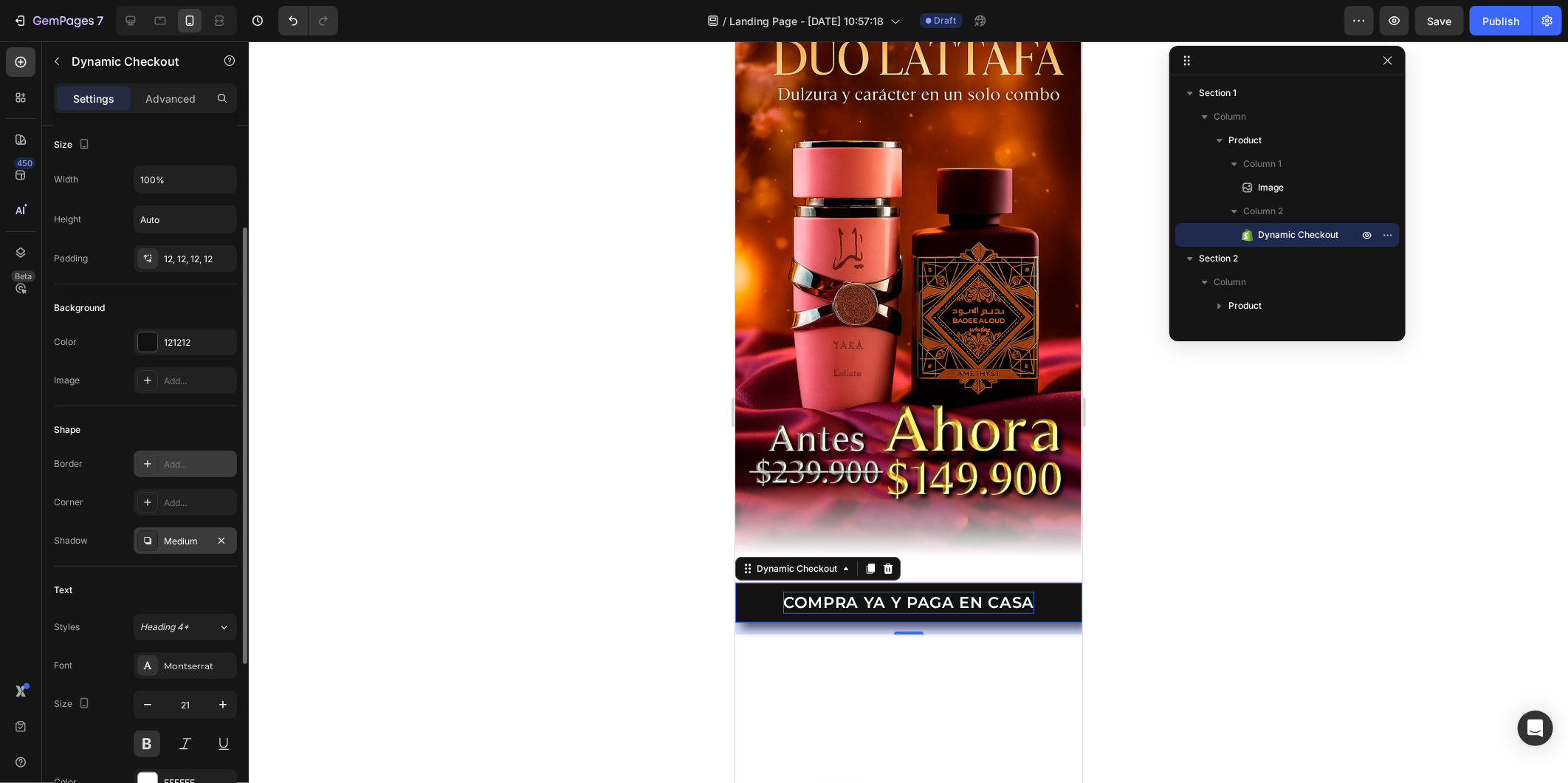
click at [549, 540] on div at bounding box center [908, 412] width 1319 height 741
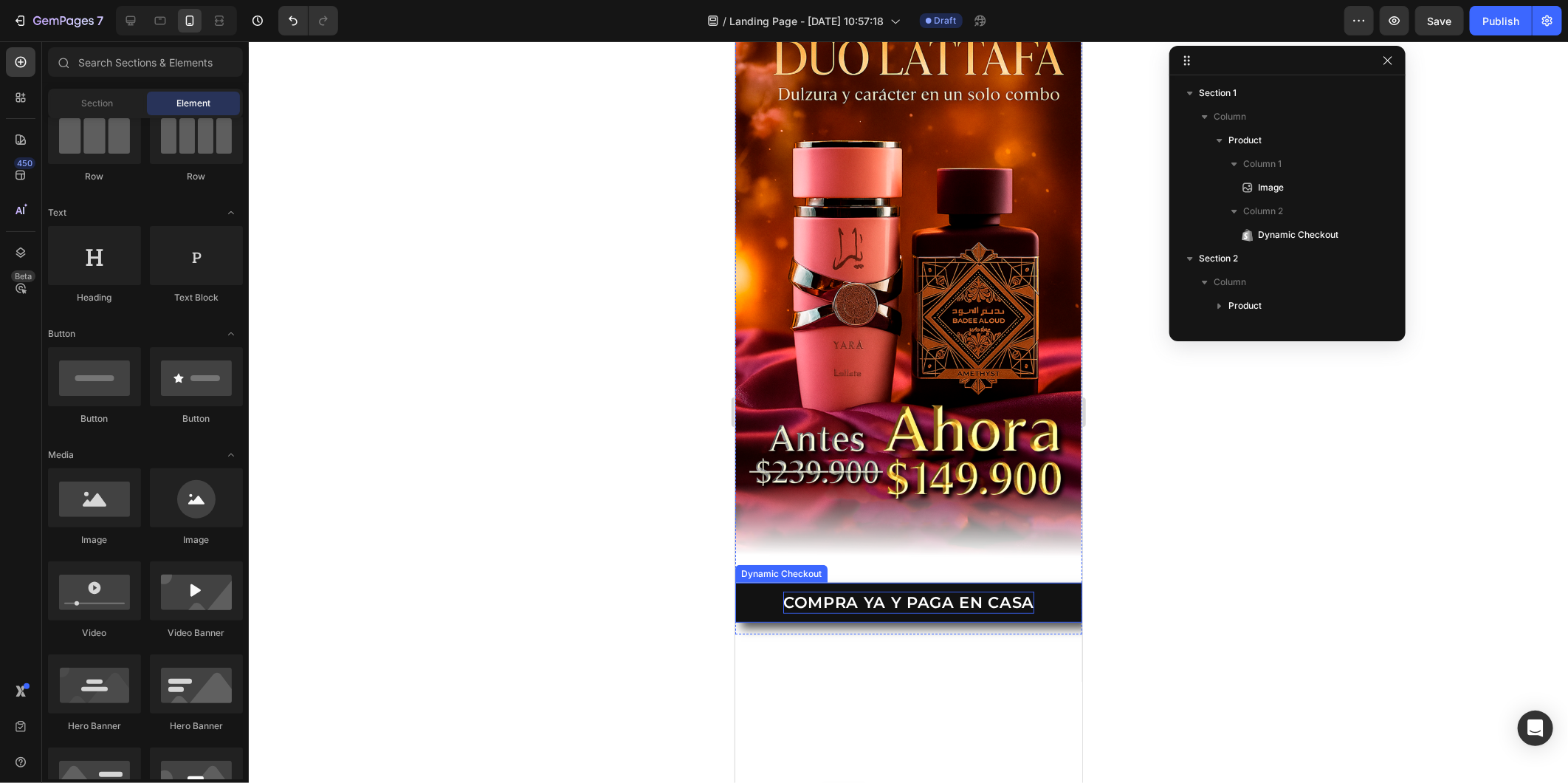
click at [783, 591] on p "COMPRA YA Y PAGA EN CASA" at bounding box center [908, 601] width 251 height 21
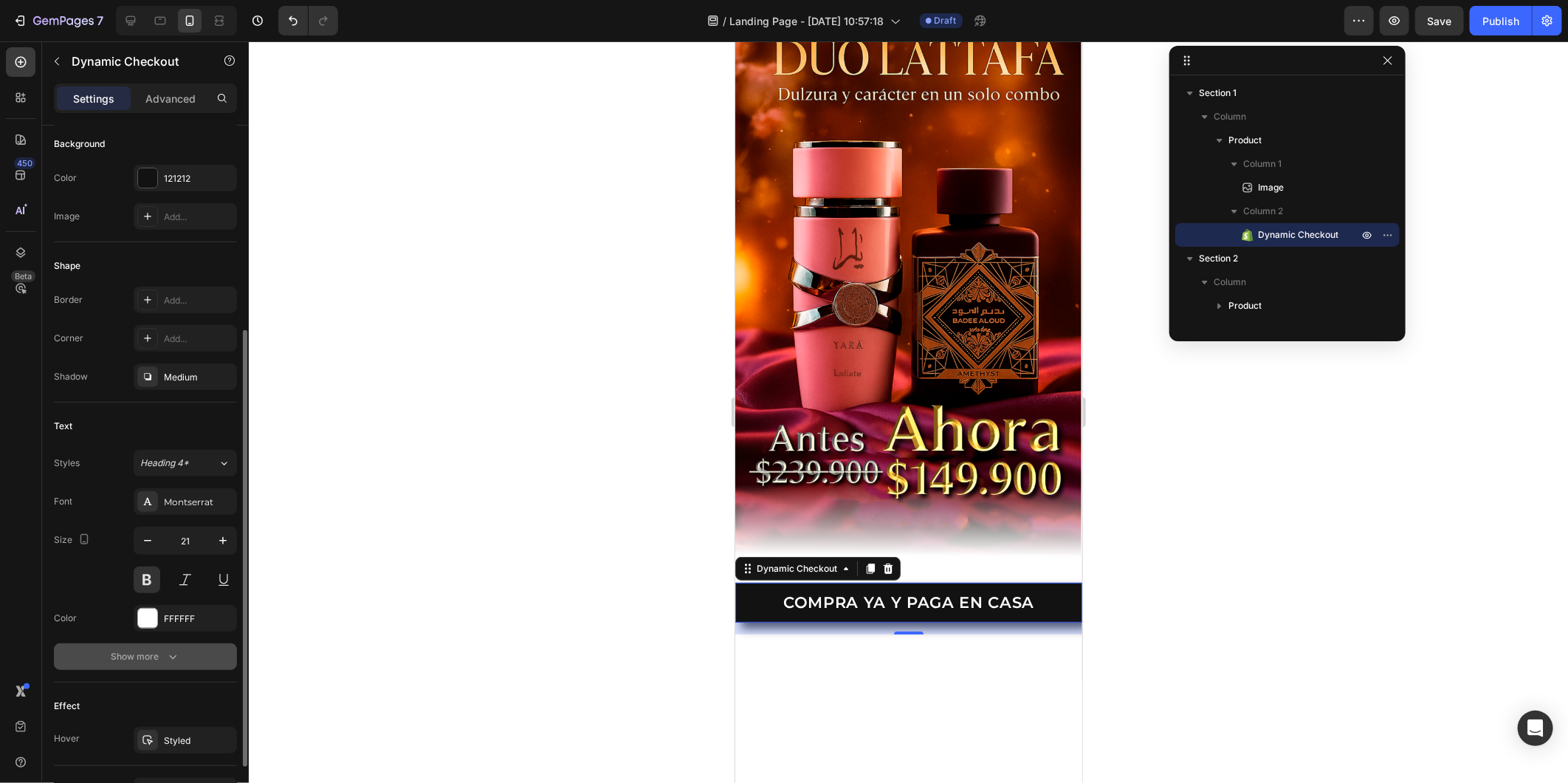
click at [156, 652] on div "Show more" at bounding box center [146, 657] width 68 height 15
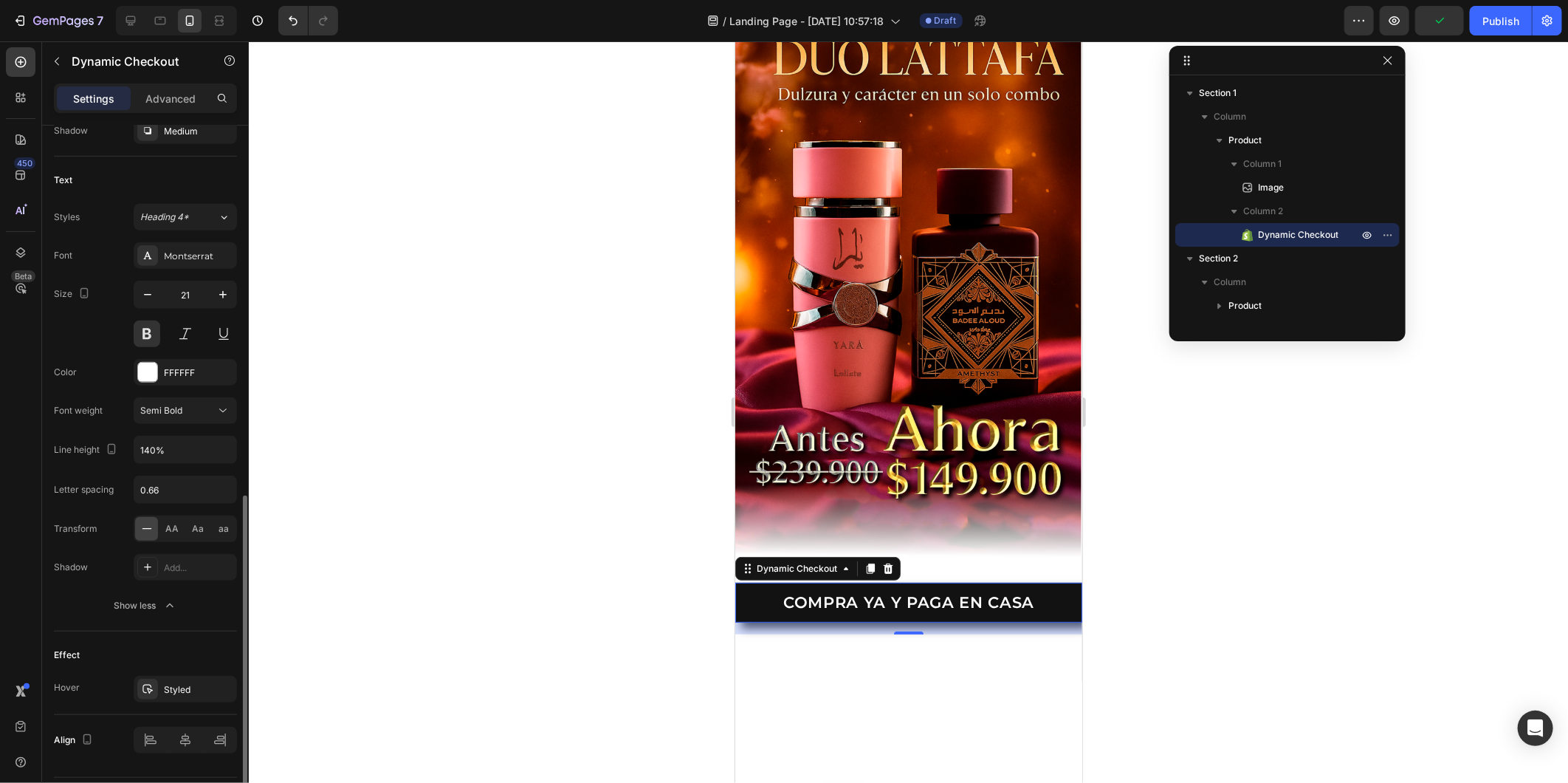
scroll to position [616, 0]
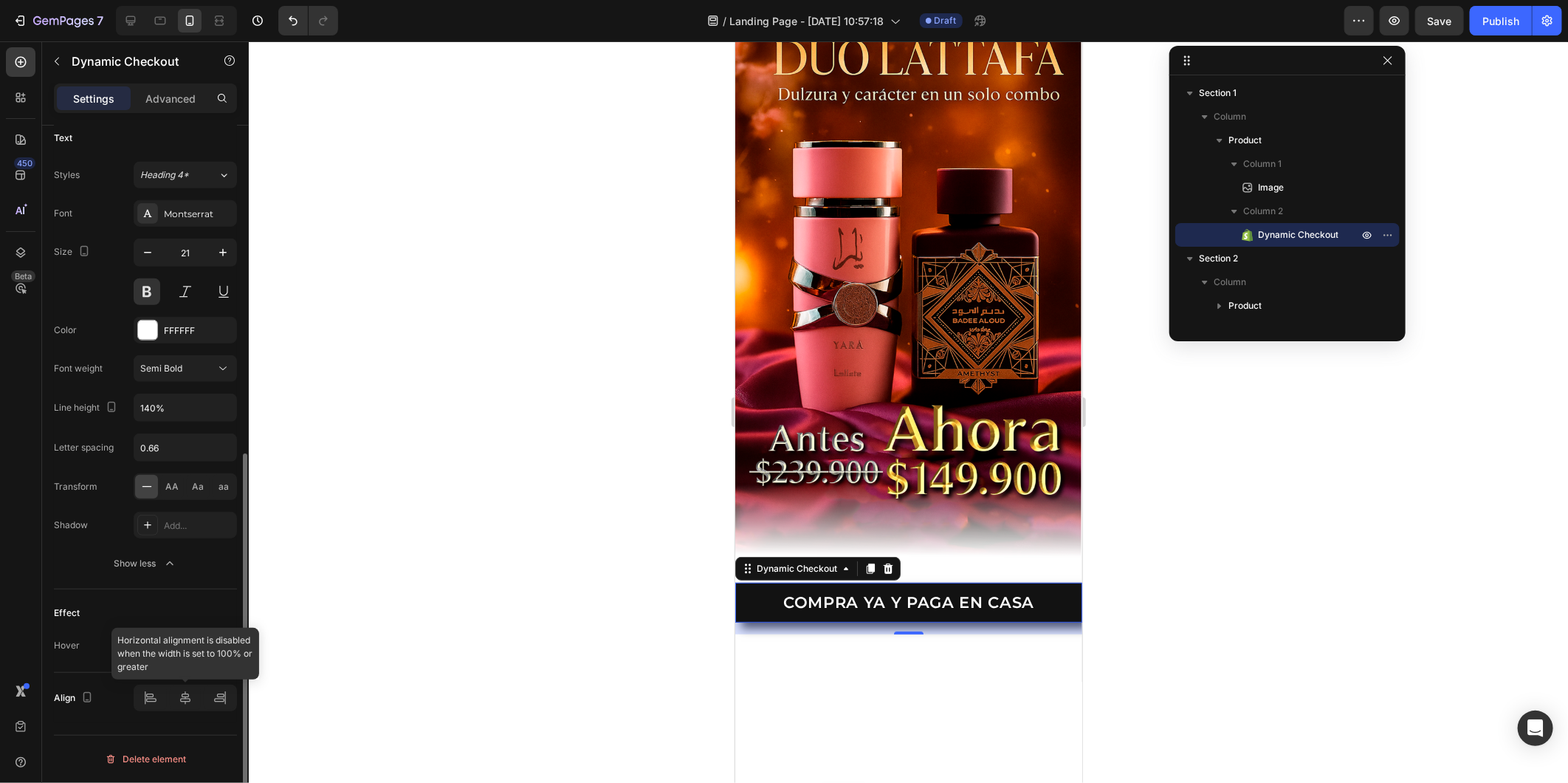
click at [180, 698] on div at bounding box center [185, 697] width 104 height 27
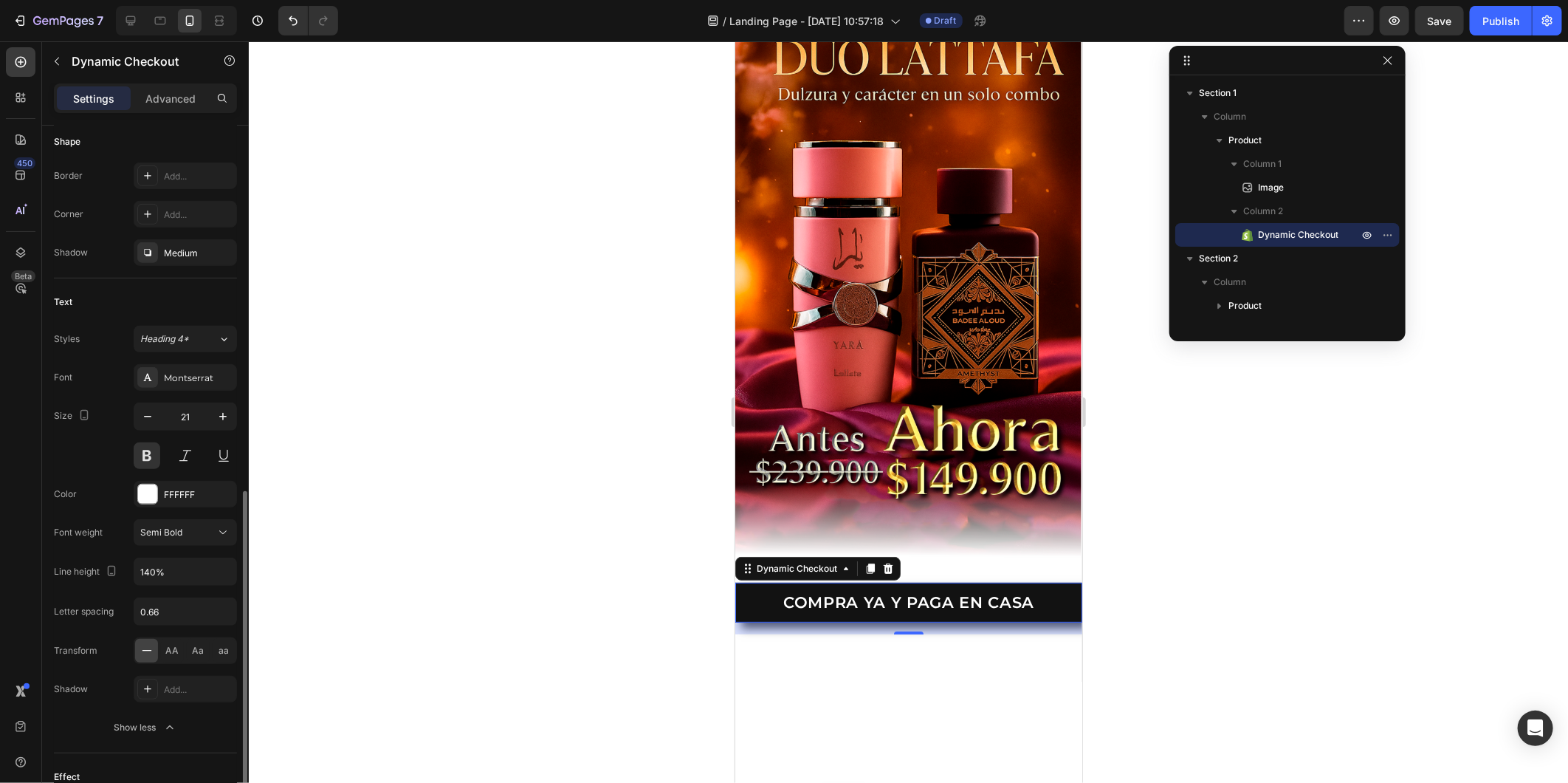
scroll to position [370, 0]
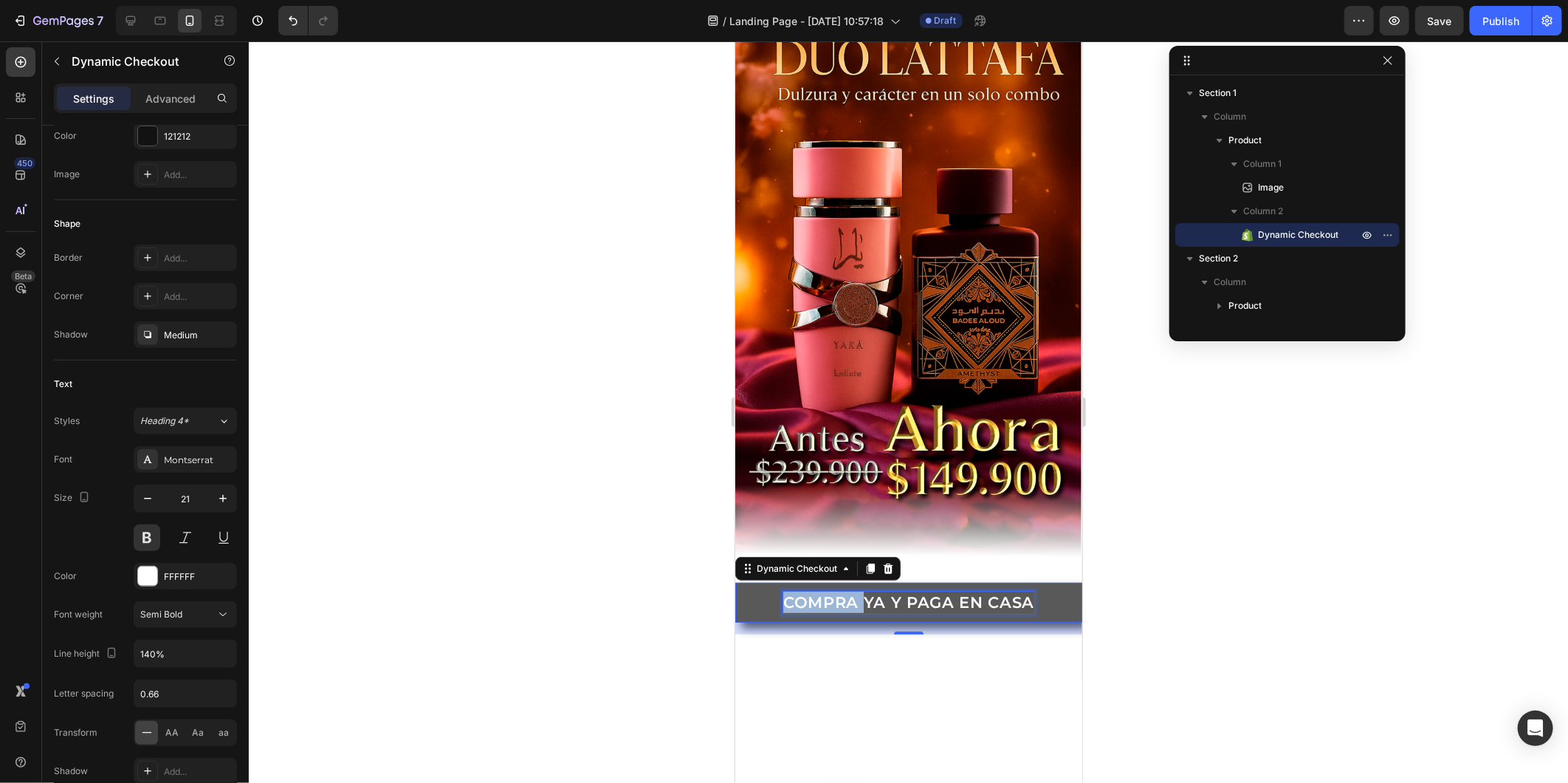
click at [844, 591] on p "COMPRA YA Y PAGA EN CASA" at bounding box center [908, 601] width 251 height 21
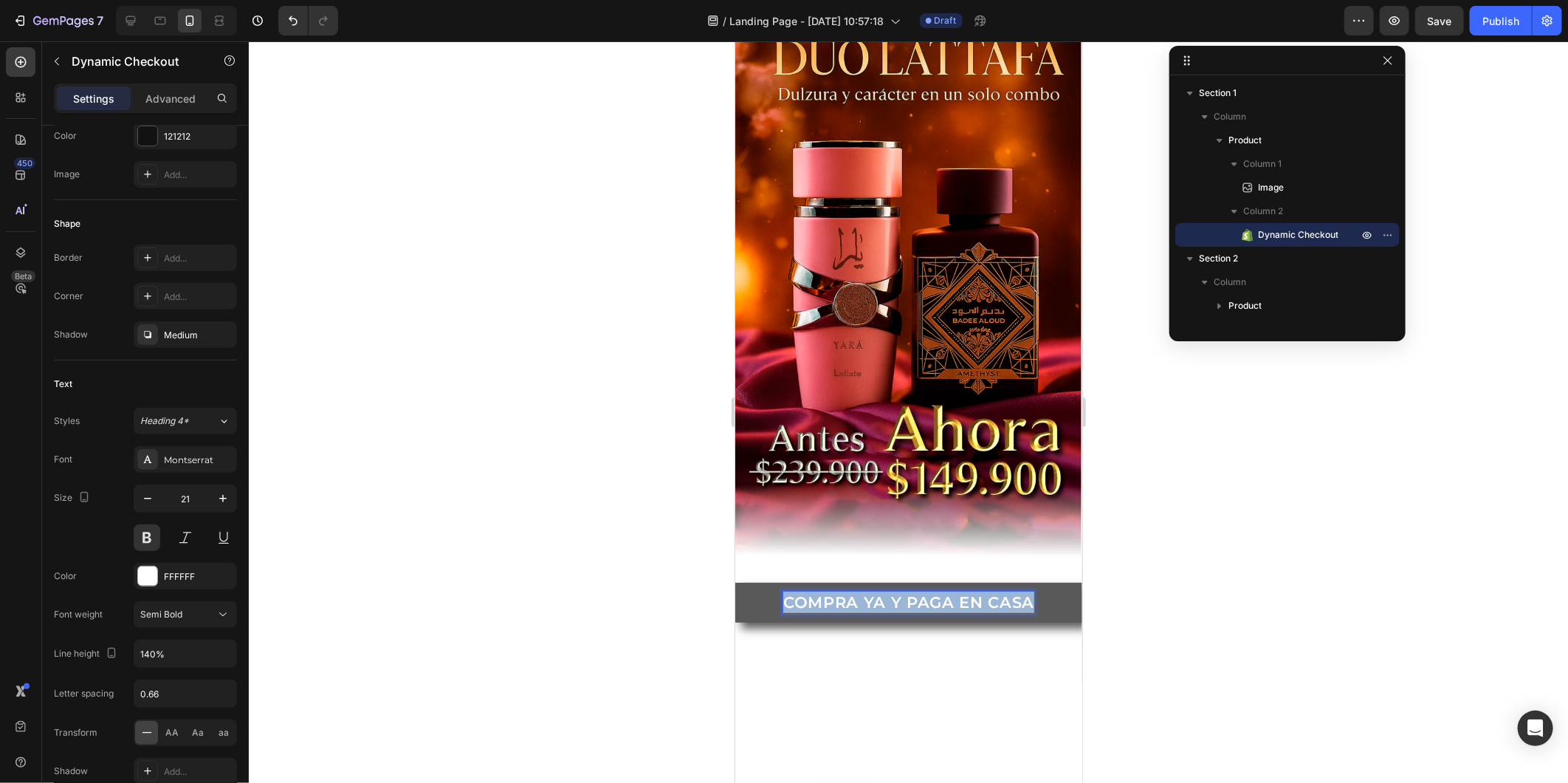
click at [844, 591] on p "COMPRA YA Y PAGA EN CASA" at bounding box center [908, 601] width 251 height 21
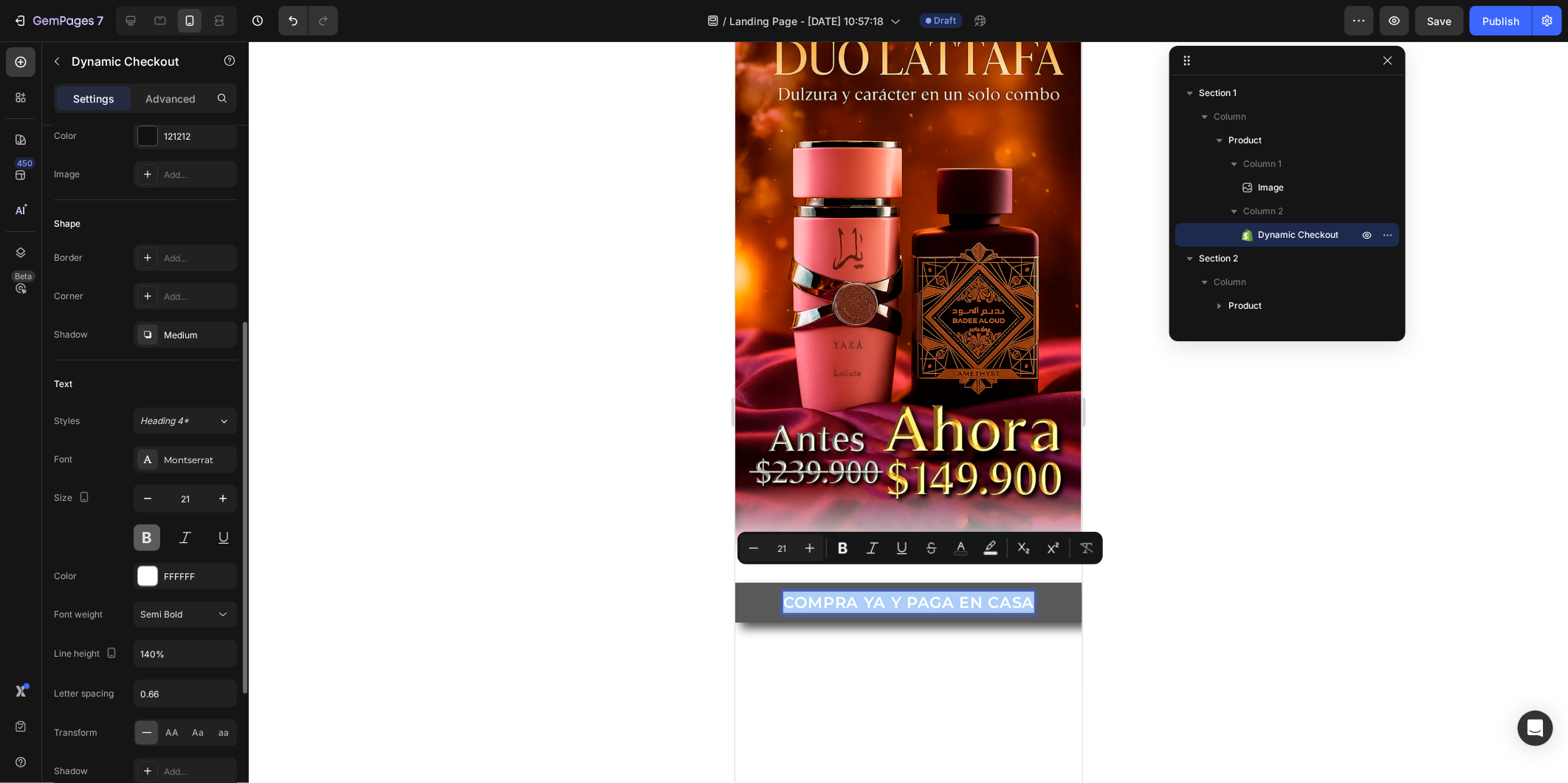
click at [143, 543] on button at bounding box center [147, 537] width 27 height 27
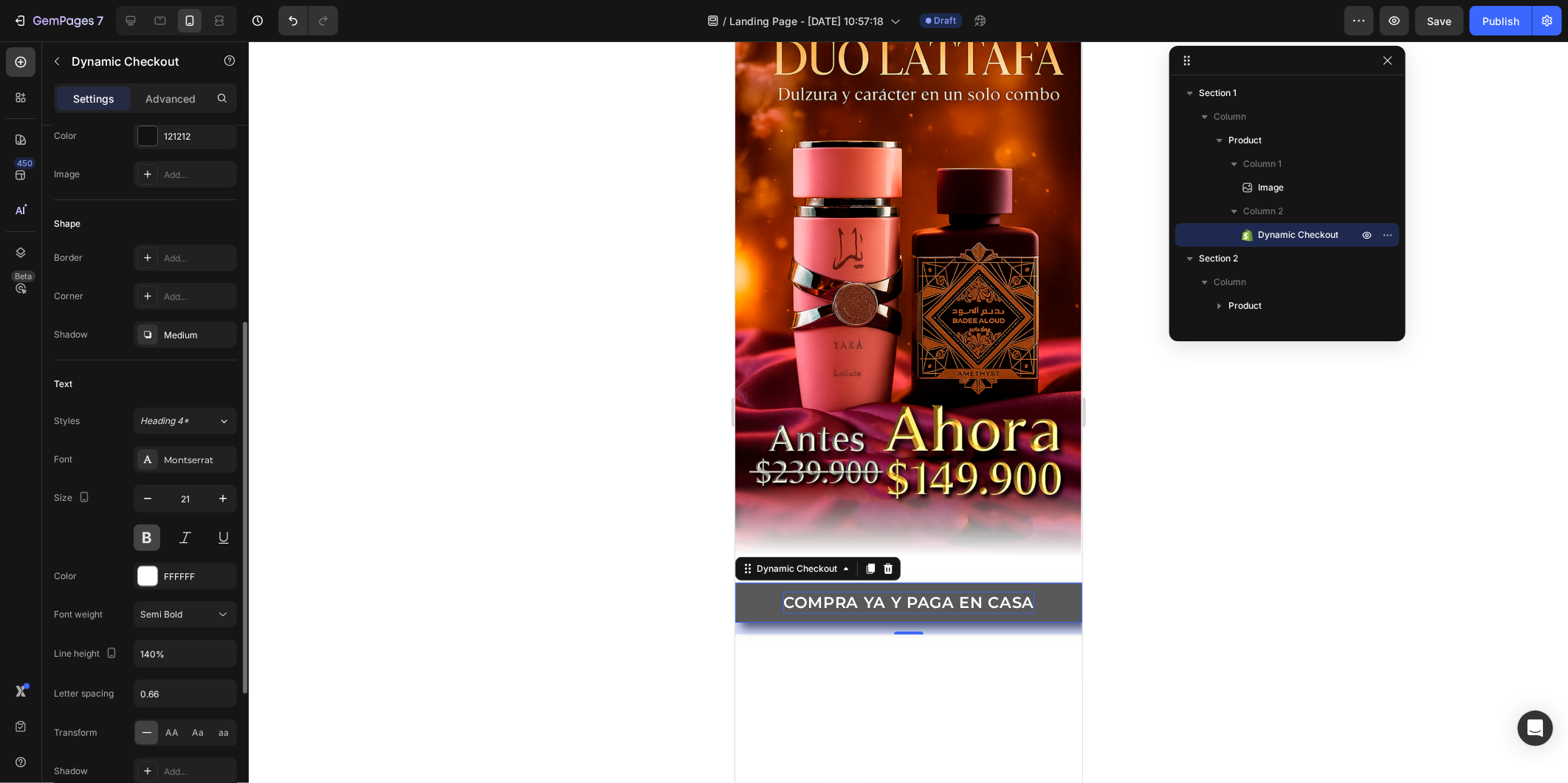
click at [143, 543] on button at bounding box center [147, 537] width 27 height 27
click at [195, 535] on button at bounding box center [185, 537] width 27 height 27
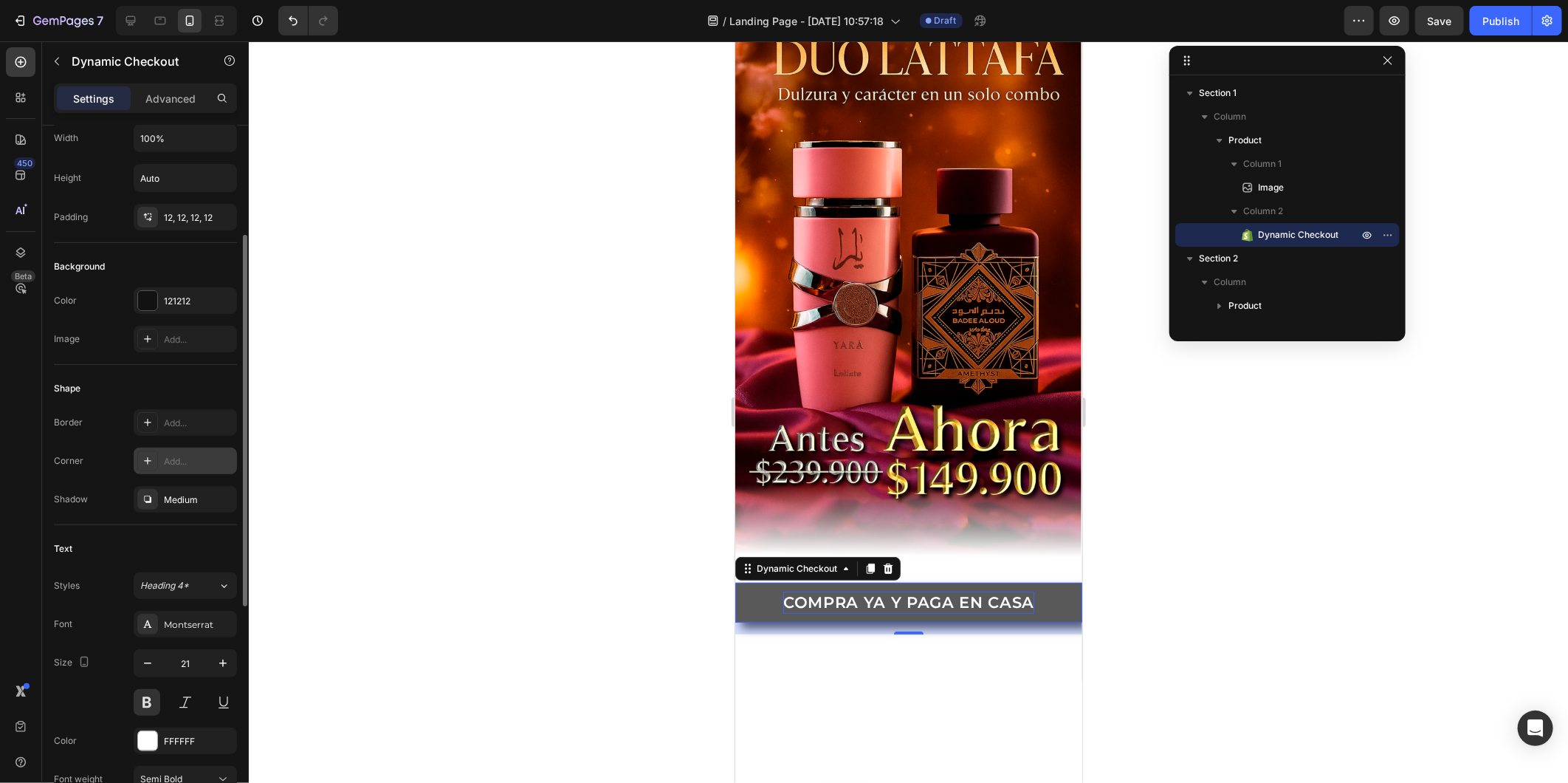
click at [183, 458] on div "Add..." at bounding box center [198, 462] width 69 height 13
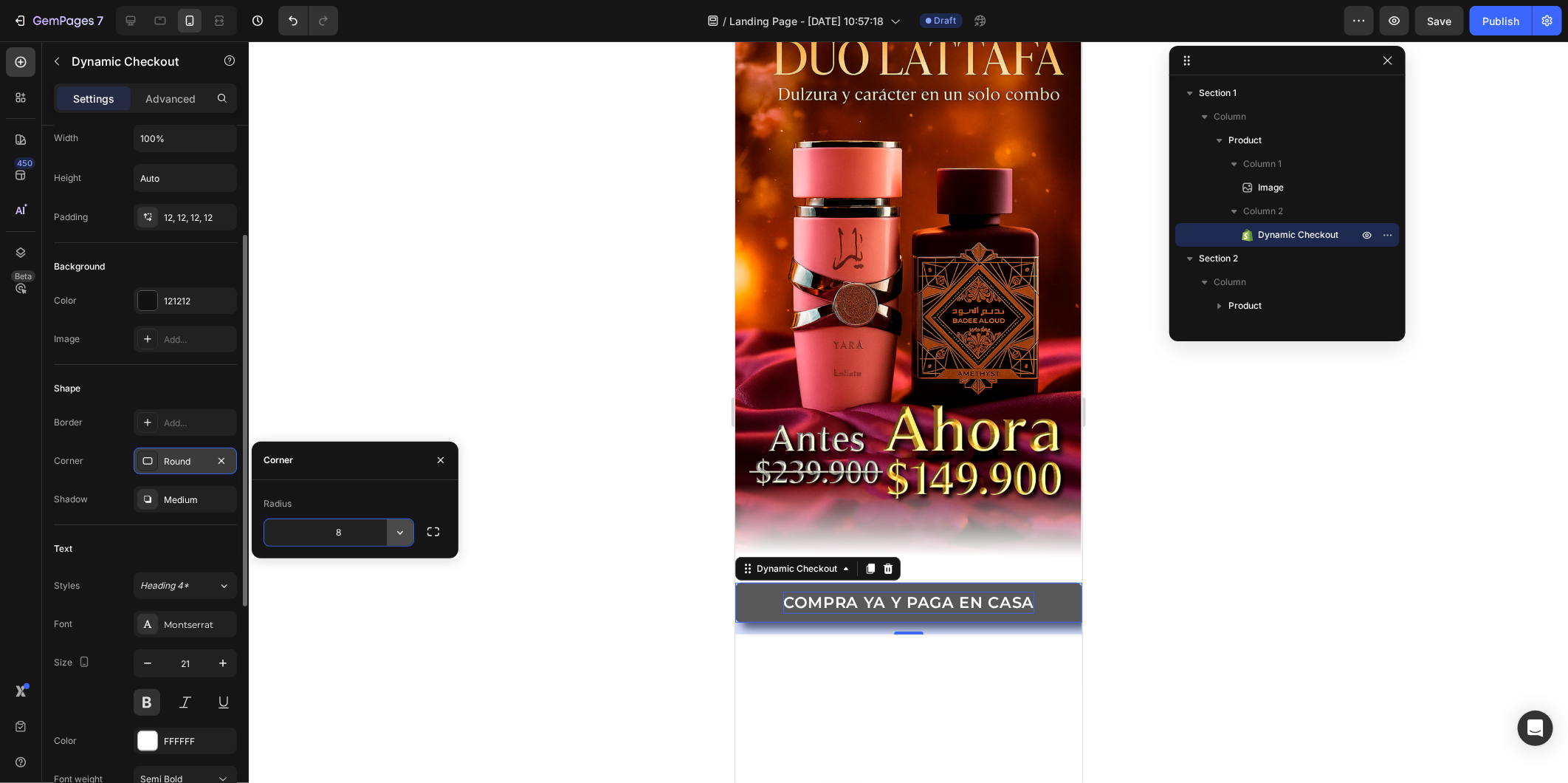
click at [404, 532] on icon "button" at bounding box center [400, 533] width 15 height 15
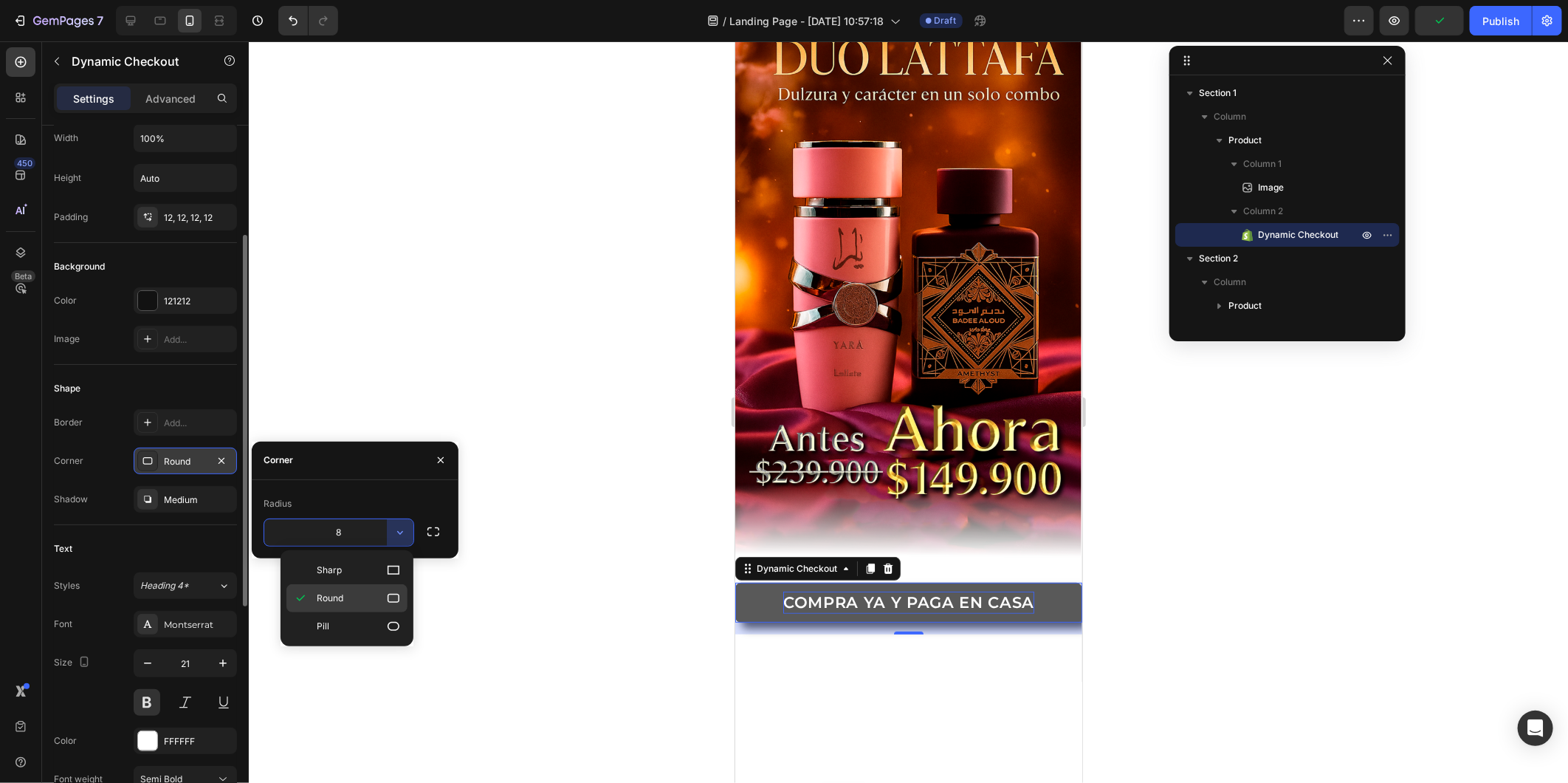
click at [378, 602] on p "Round" at bounding box center [358, 598] width 84 height 15
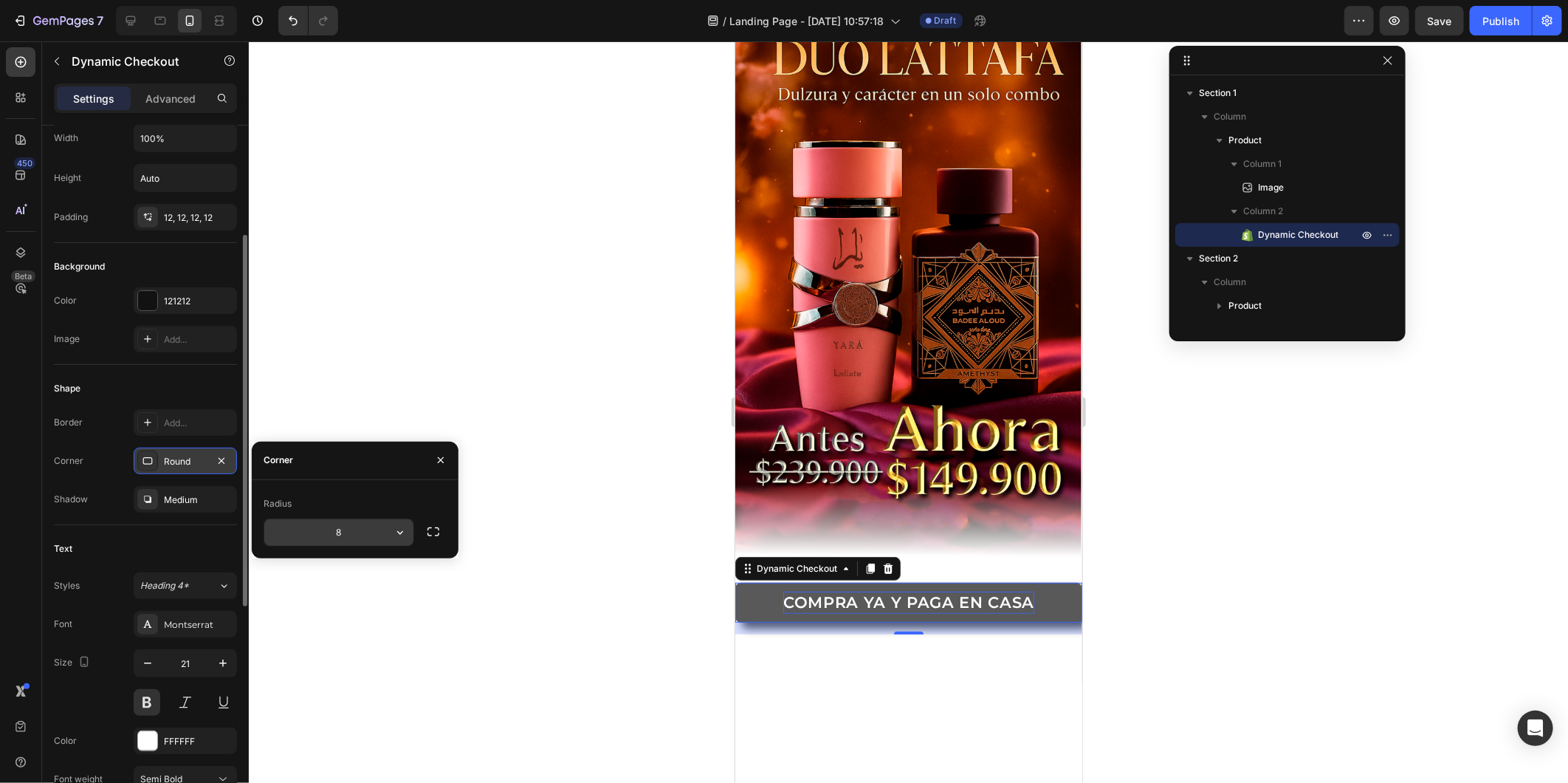
click at [368, 539] on input "8" at bounding box center [338, 533] width 149 height 27
type input "10"
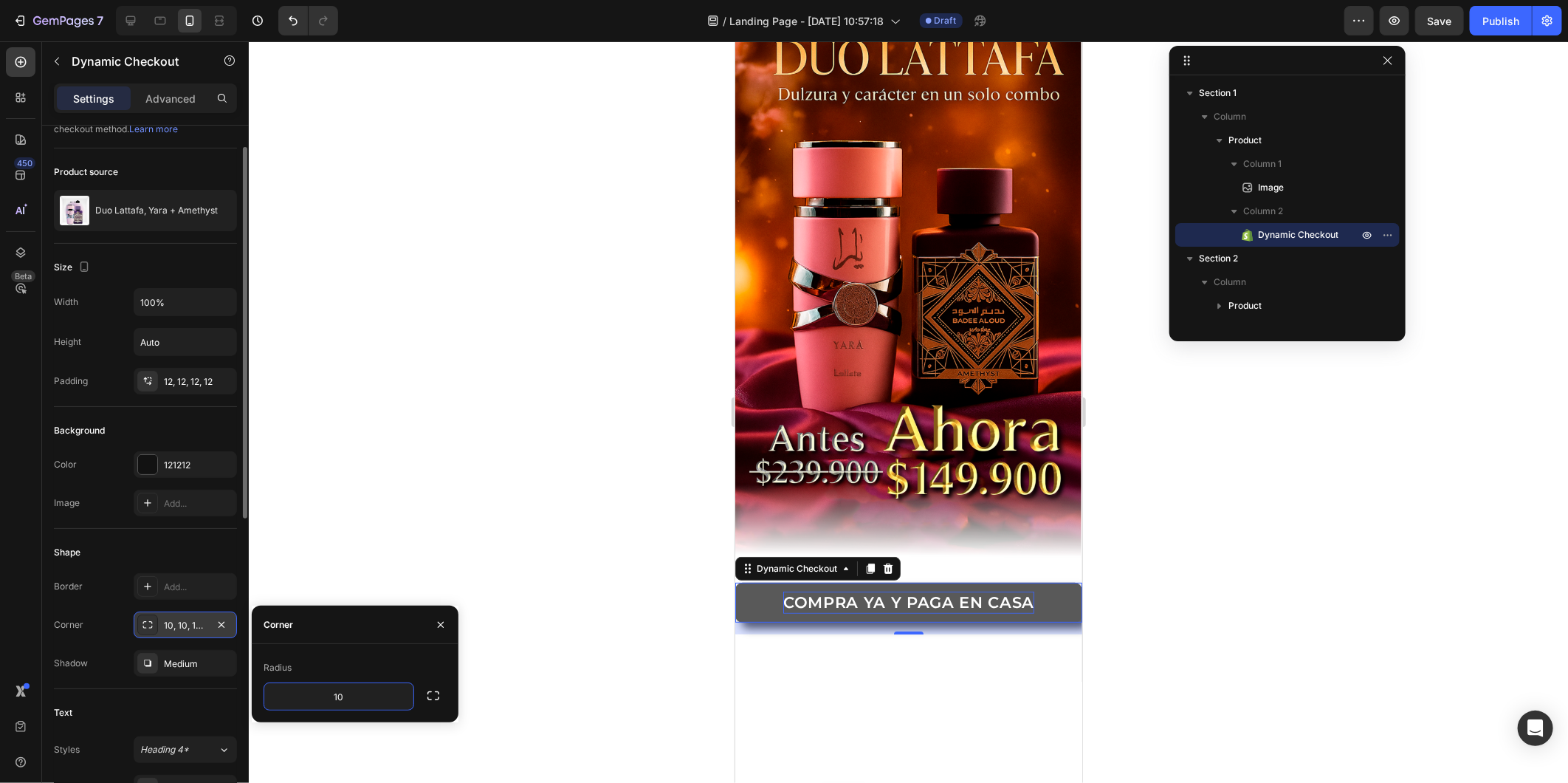
scroll to position [0, 0]
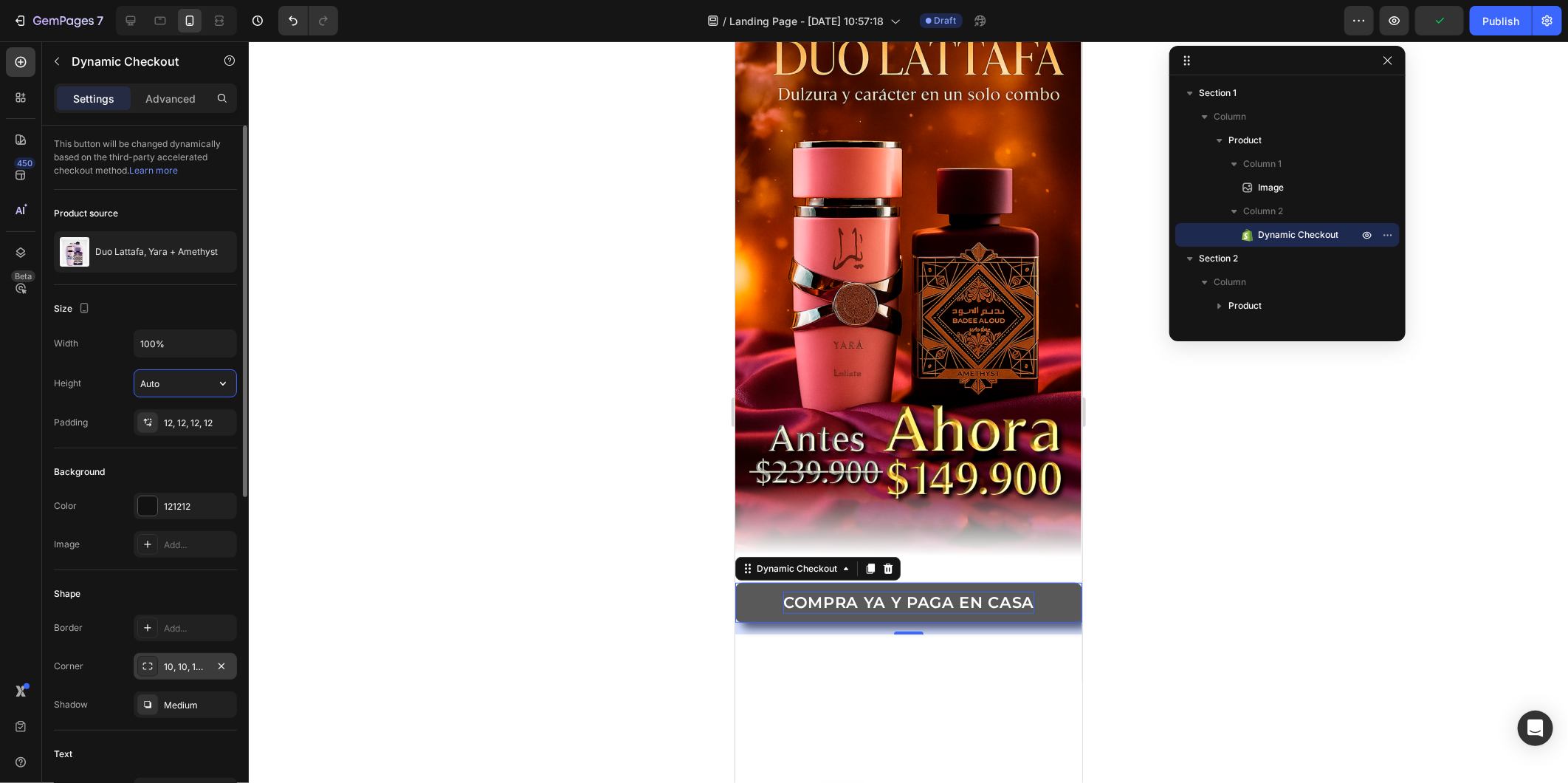
click at [208, 379] on input "Auto" at bounding box center [185, 383] width 102 height 27
click at [215, 380] on icon "button" at bounding box center [223, 383] width 15 height 15
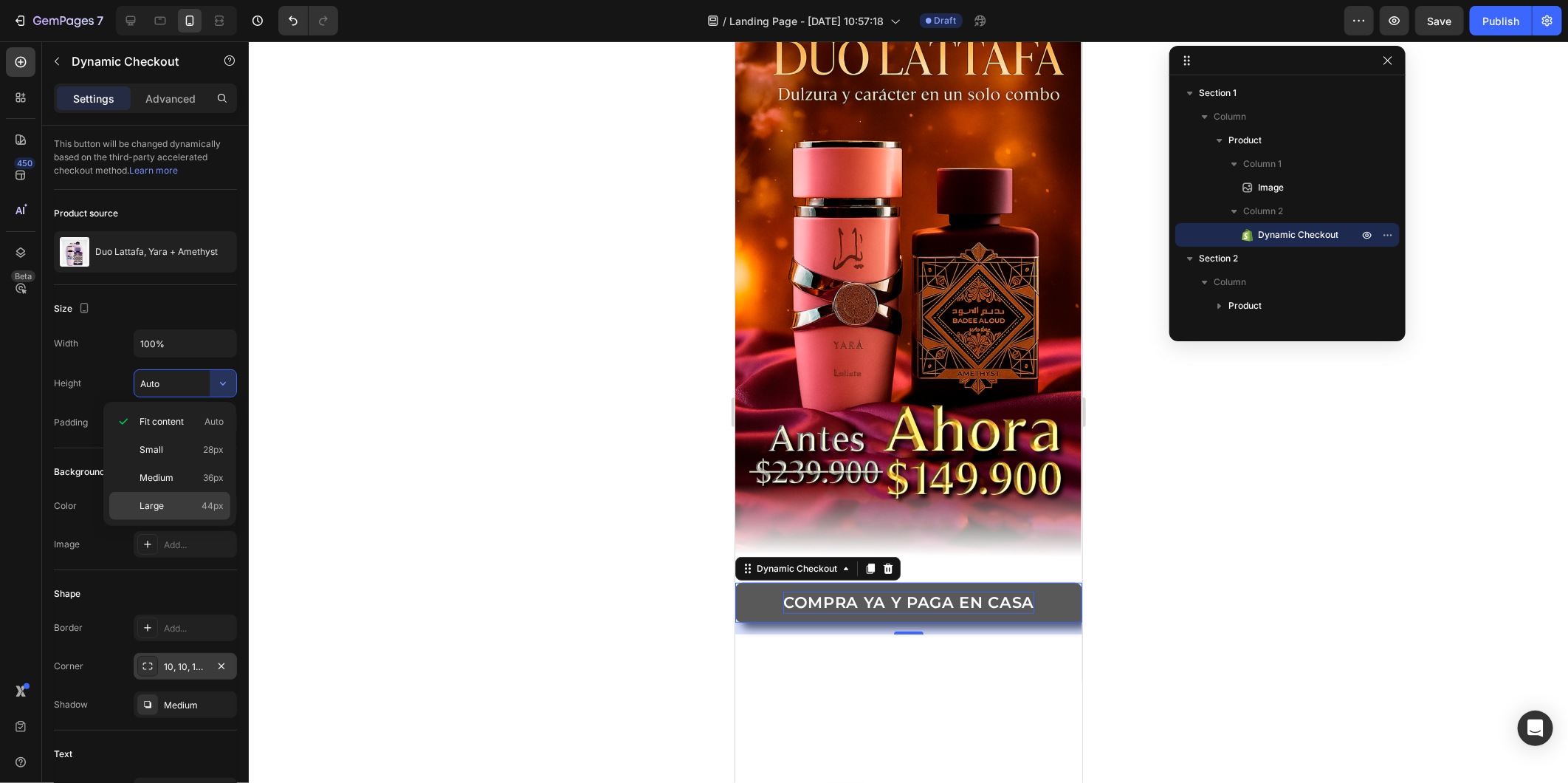
click at [211, 503] on span "44px" at bounding box center [212, 506] width 22 height 13
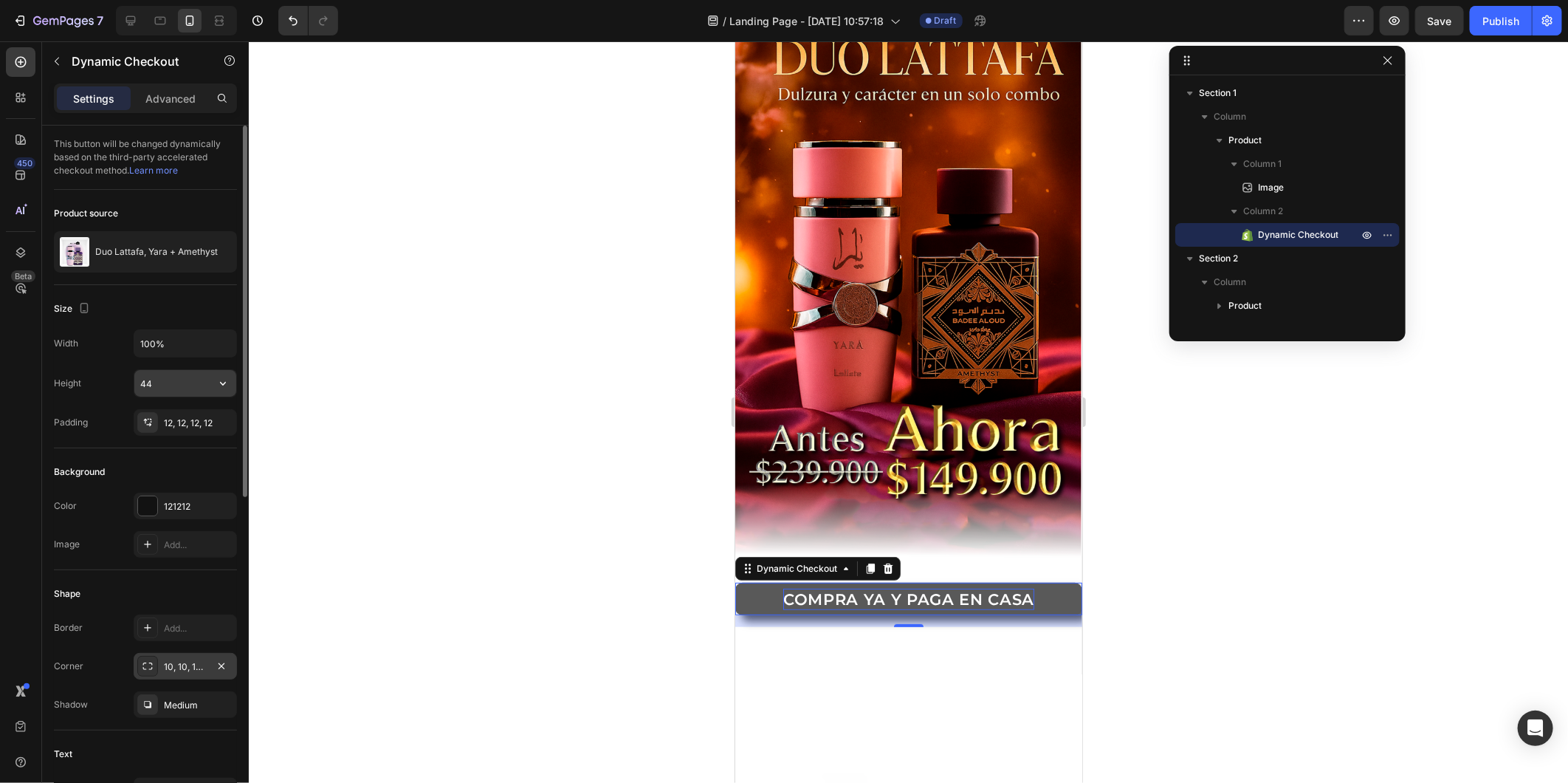
click at [232, 387] on button "button" at bounding box center [223, 383] width 27 height 27
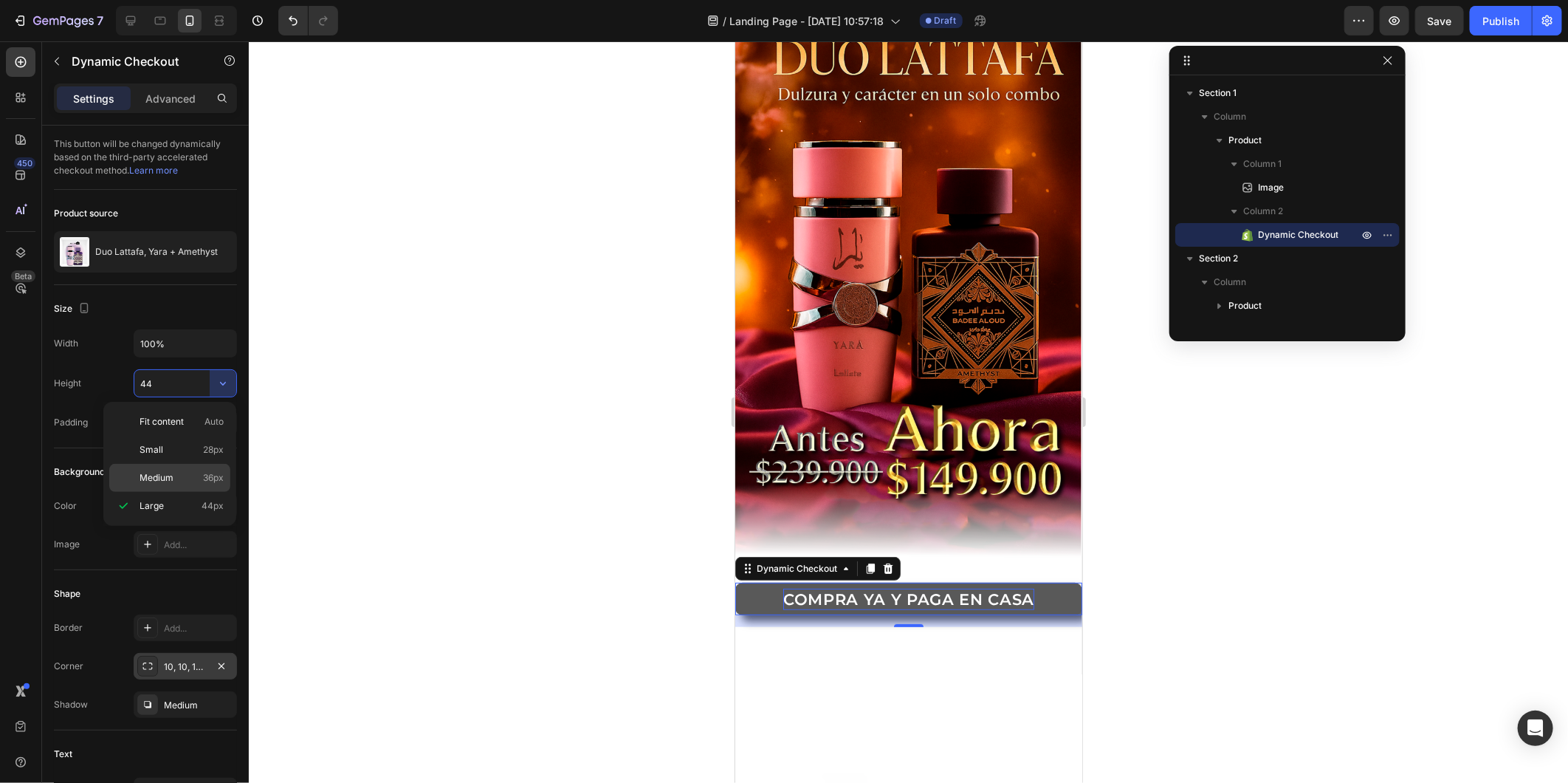
click at [204, 467] on div "Medium 36px" at bounding box center [170, 478] width 121 height 28
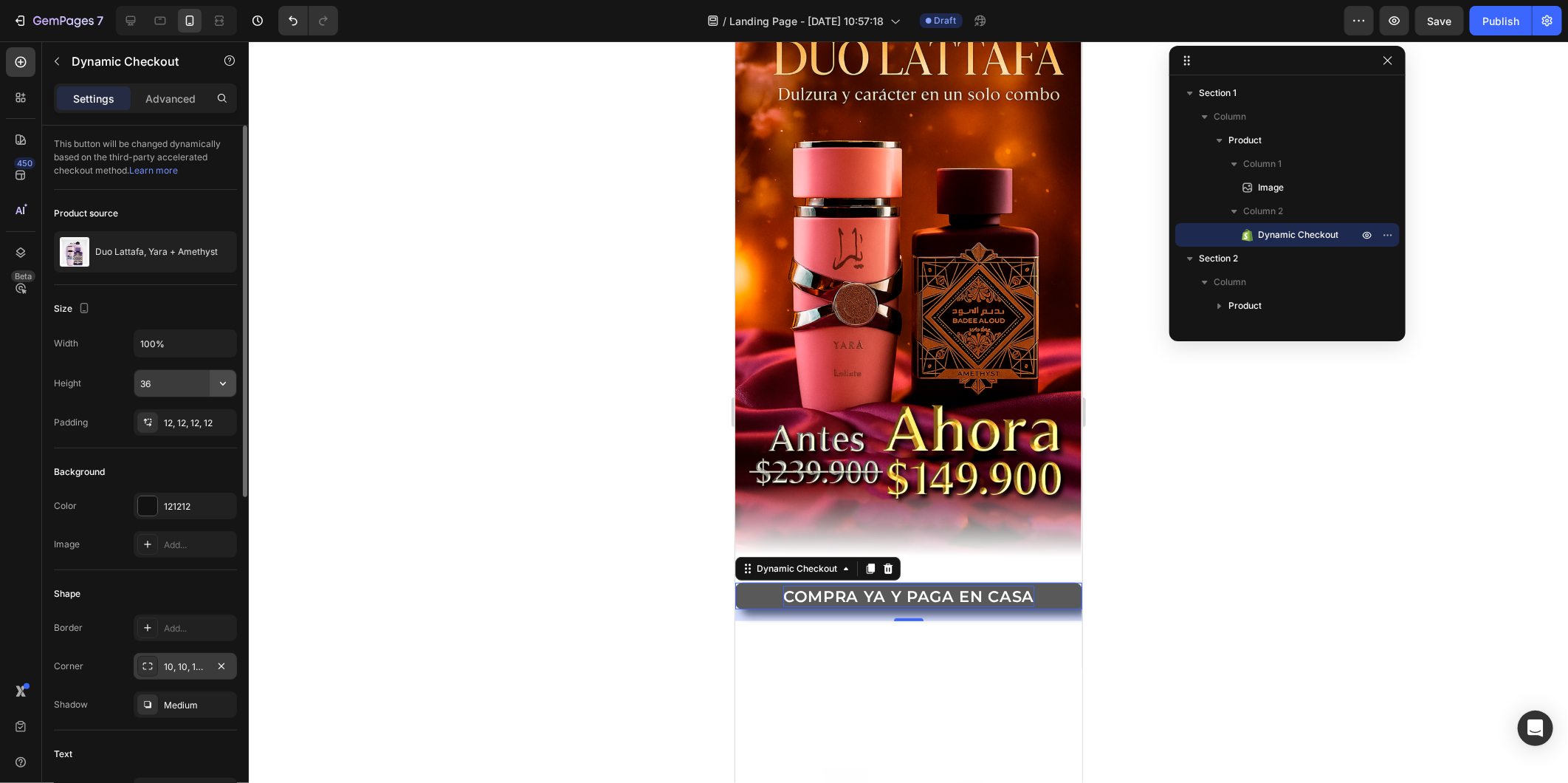
click at [225, 390] on icon "button" at bounding box center [223, 383] width 15 height 15
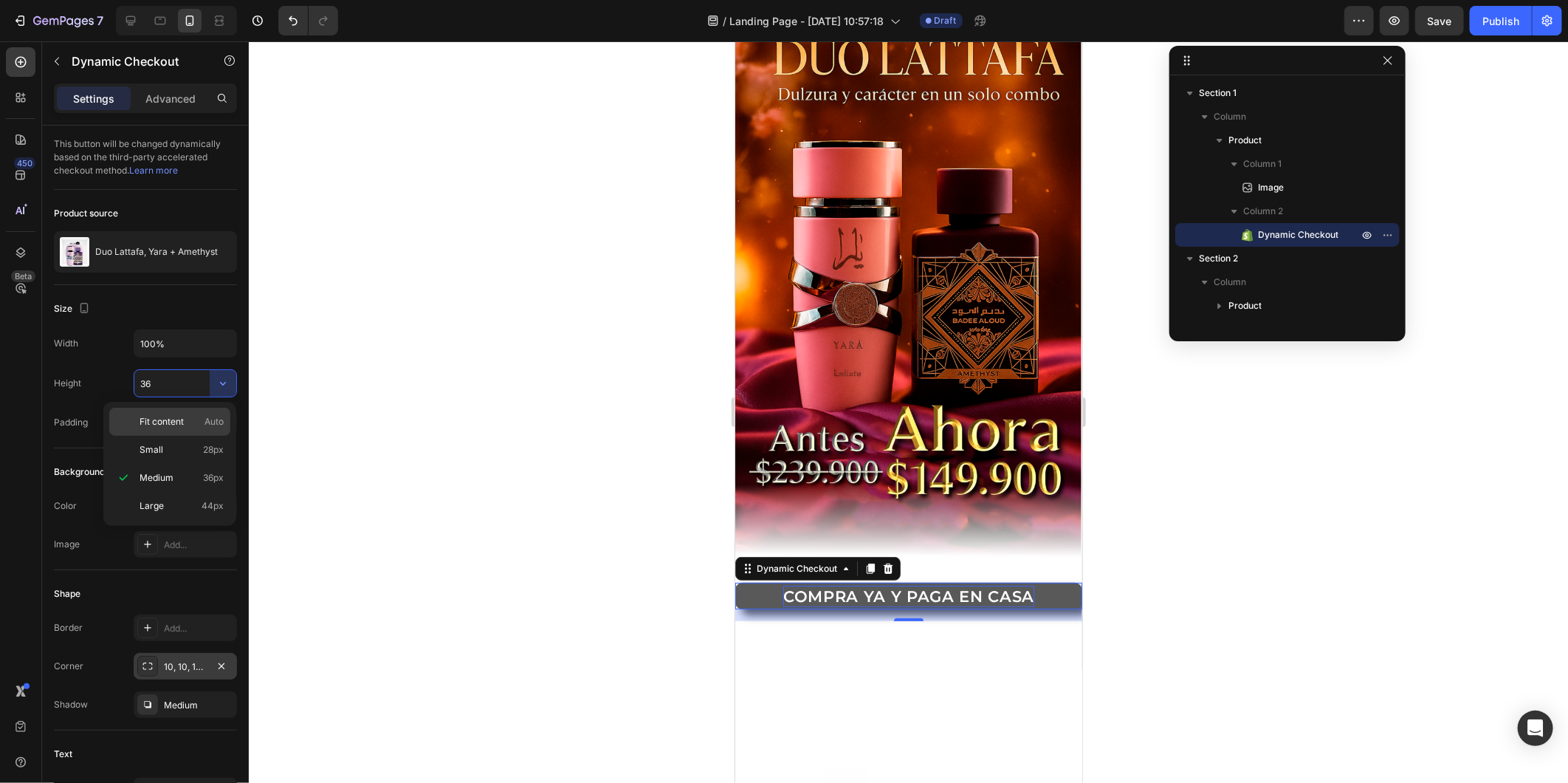
click at [205, 427] on span "Auto" at bounding box center [214, 422] width 20 height 13
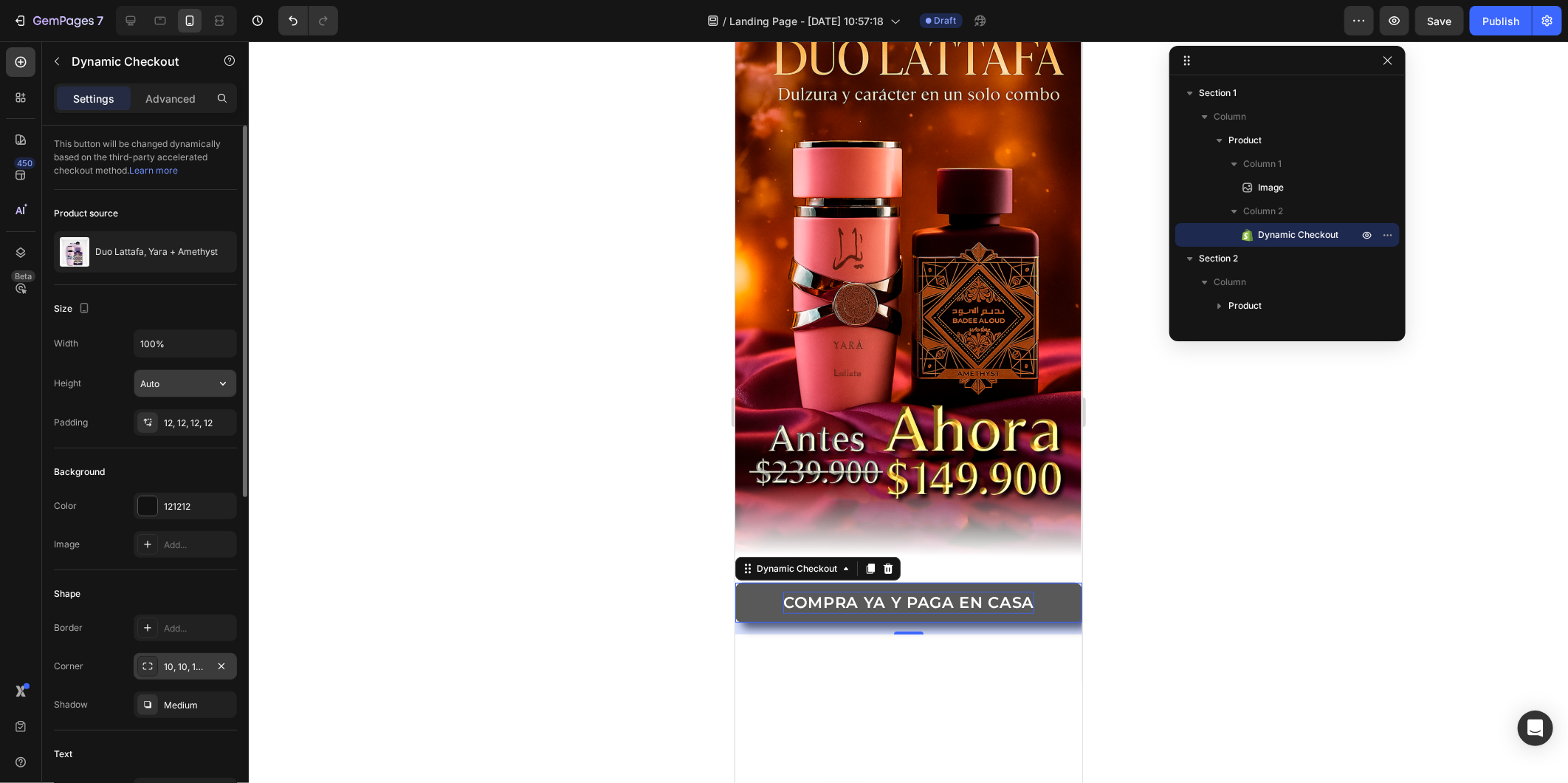
click at [227, 387] on icon "button" at bounding box center [223, 383] width 15 height 15
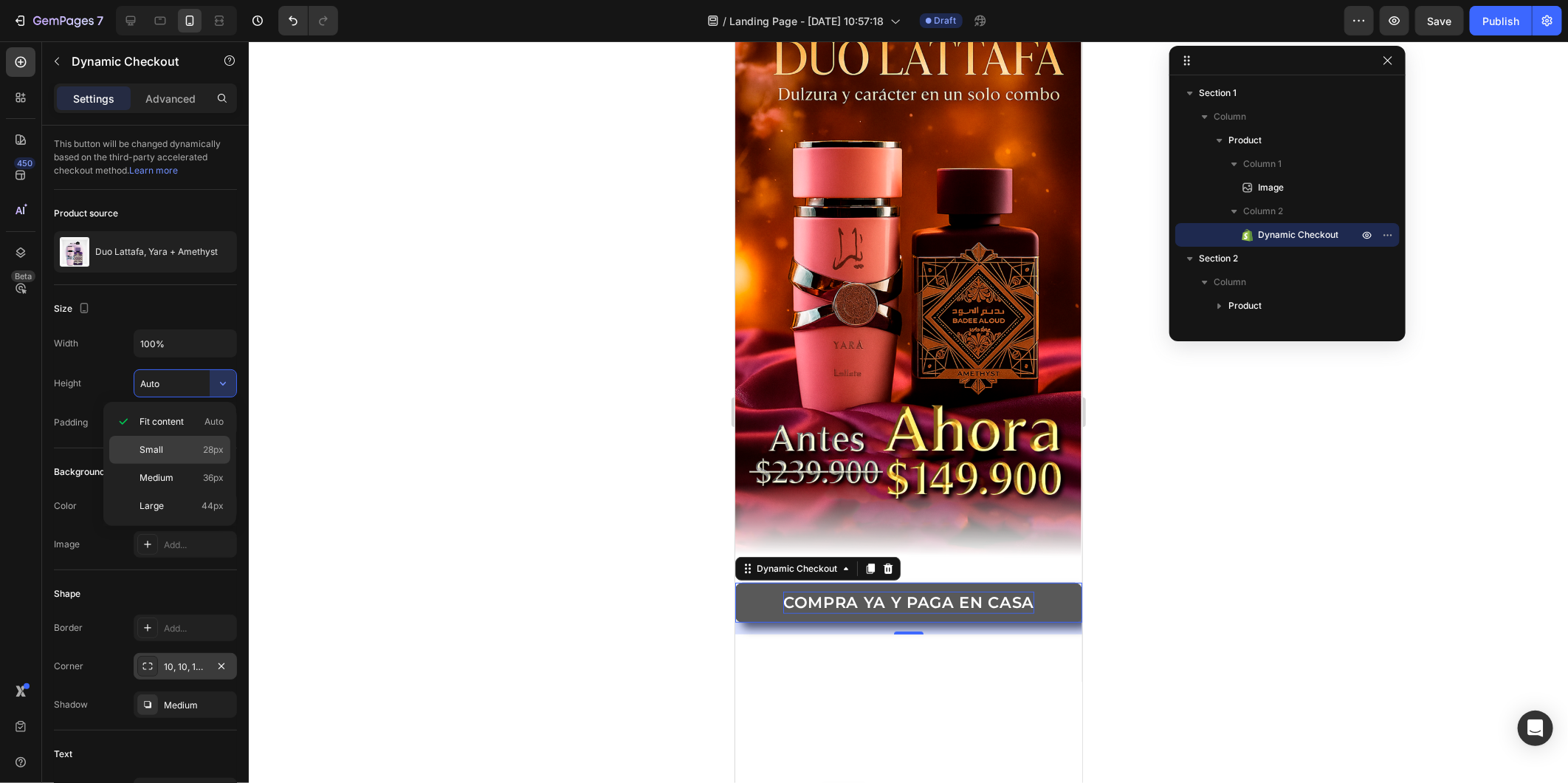
click at [203, 445] on span "28px" at bounding box center [213, 449] width 20 height 13
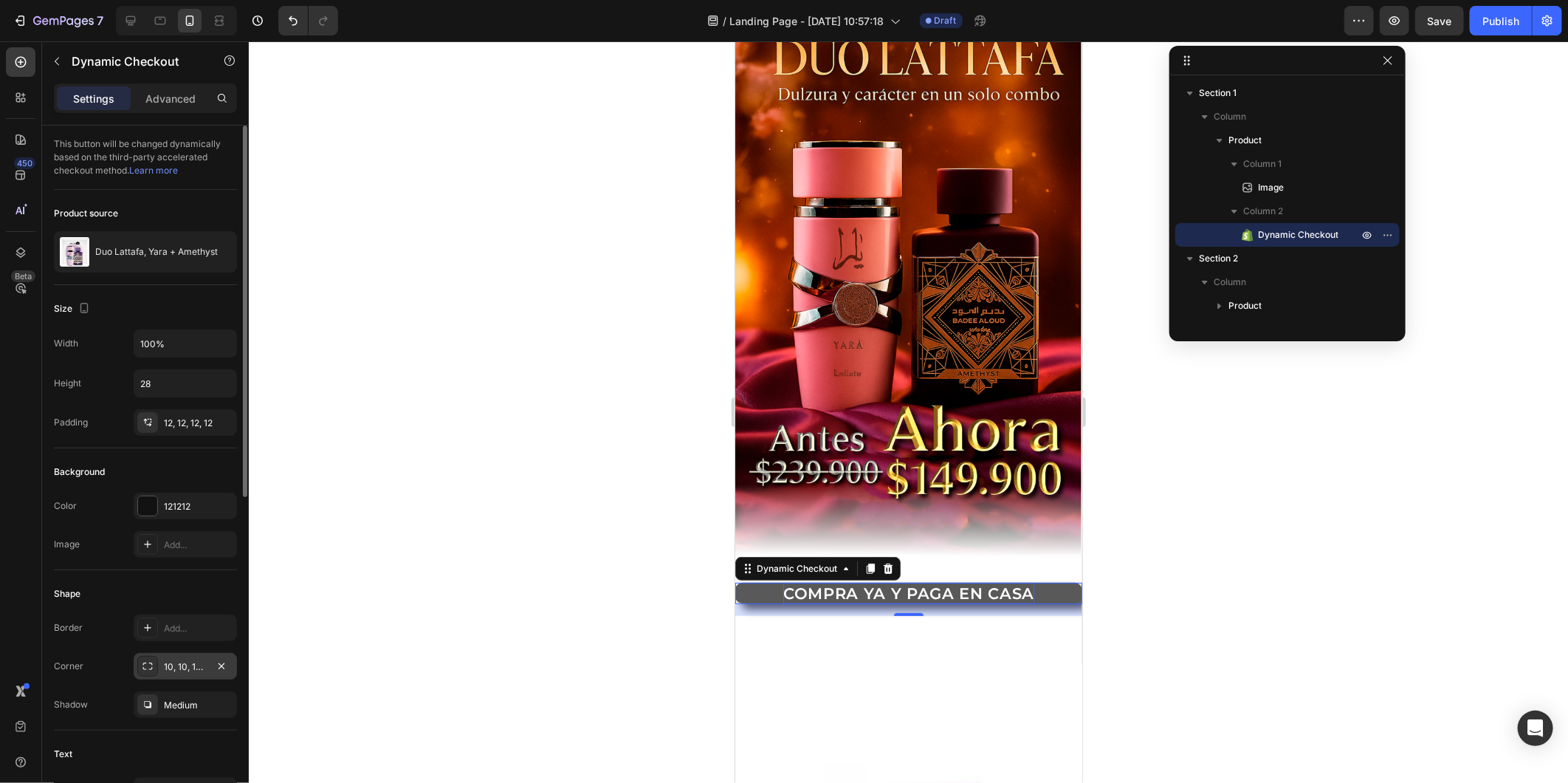
click at [216, 402] on div "Width 100% Height 28 Padding 12, 12, 12, 12" at bounding box center [145, 383] width 183 height 106
click at [222, 387] on icon "button" at bounding box center [223, 383] width 15 height 15
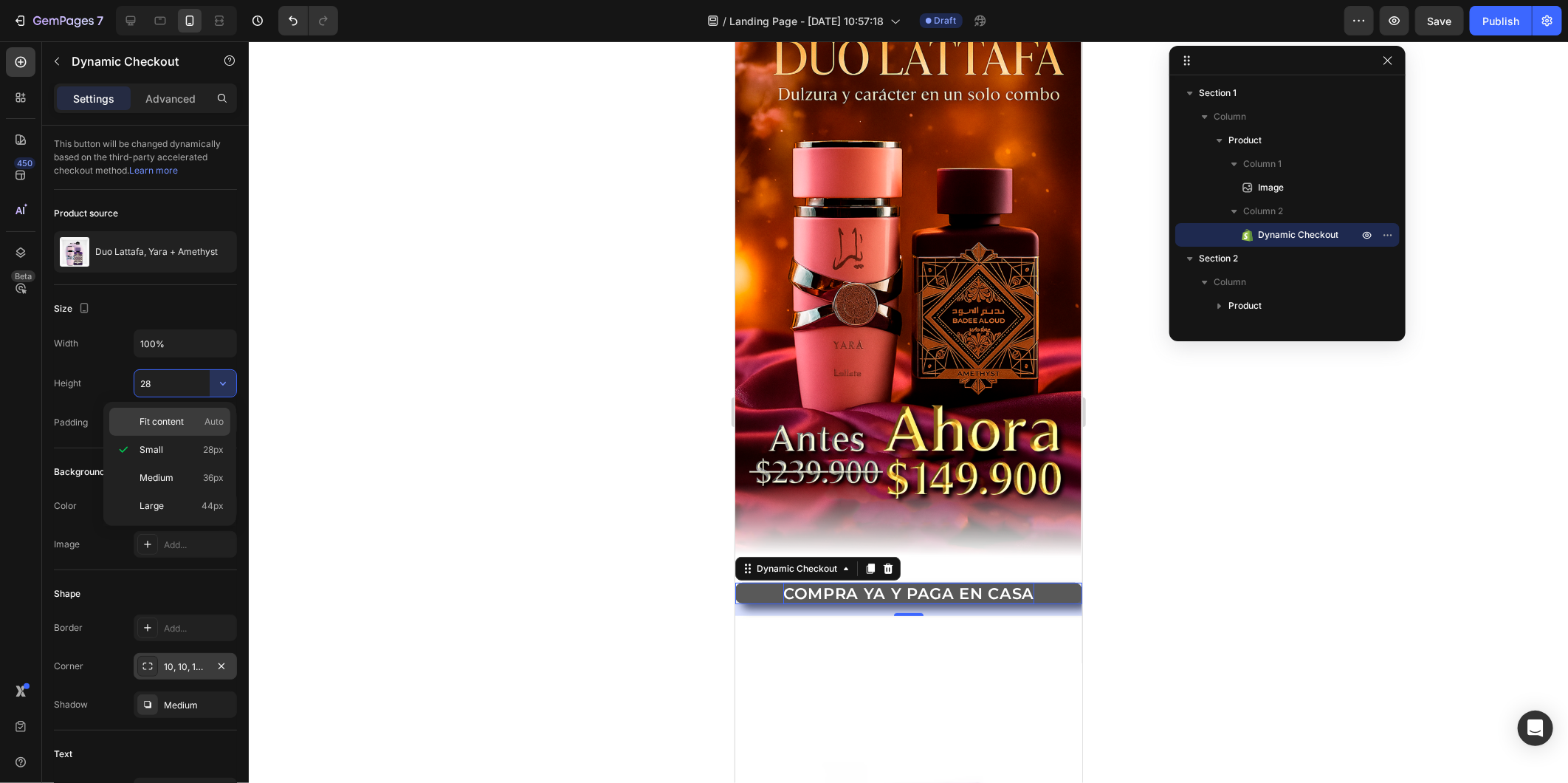
click at [207, 416] on span "Auto" at bounding box center [214, 422] width 20 height 13
type input "Auto"
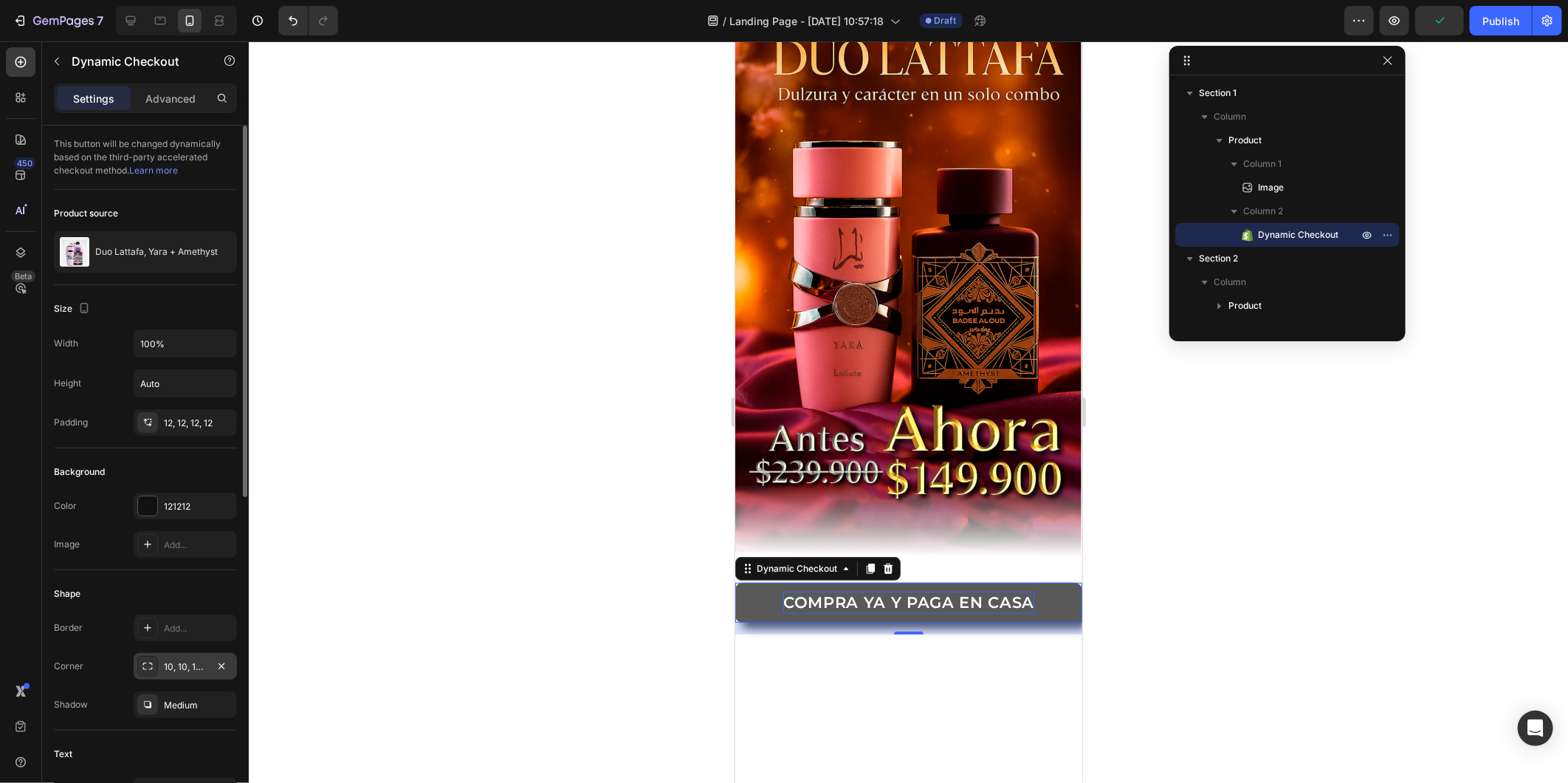
click at [189, 358] on div "Width 100% Height Auto Padding 12, 12, 12, 12" at bounding box center [145, 383] width 183 height 106
click at [189, 349] on input "100%" at bounding box center [185, 343] width 102 height 27
click at [223, 338] on icon "button" at bounding box center [223, 343] width 15 height 15
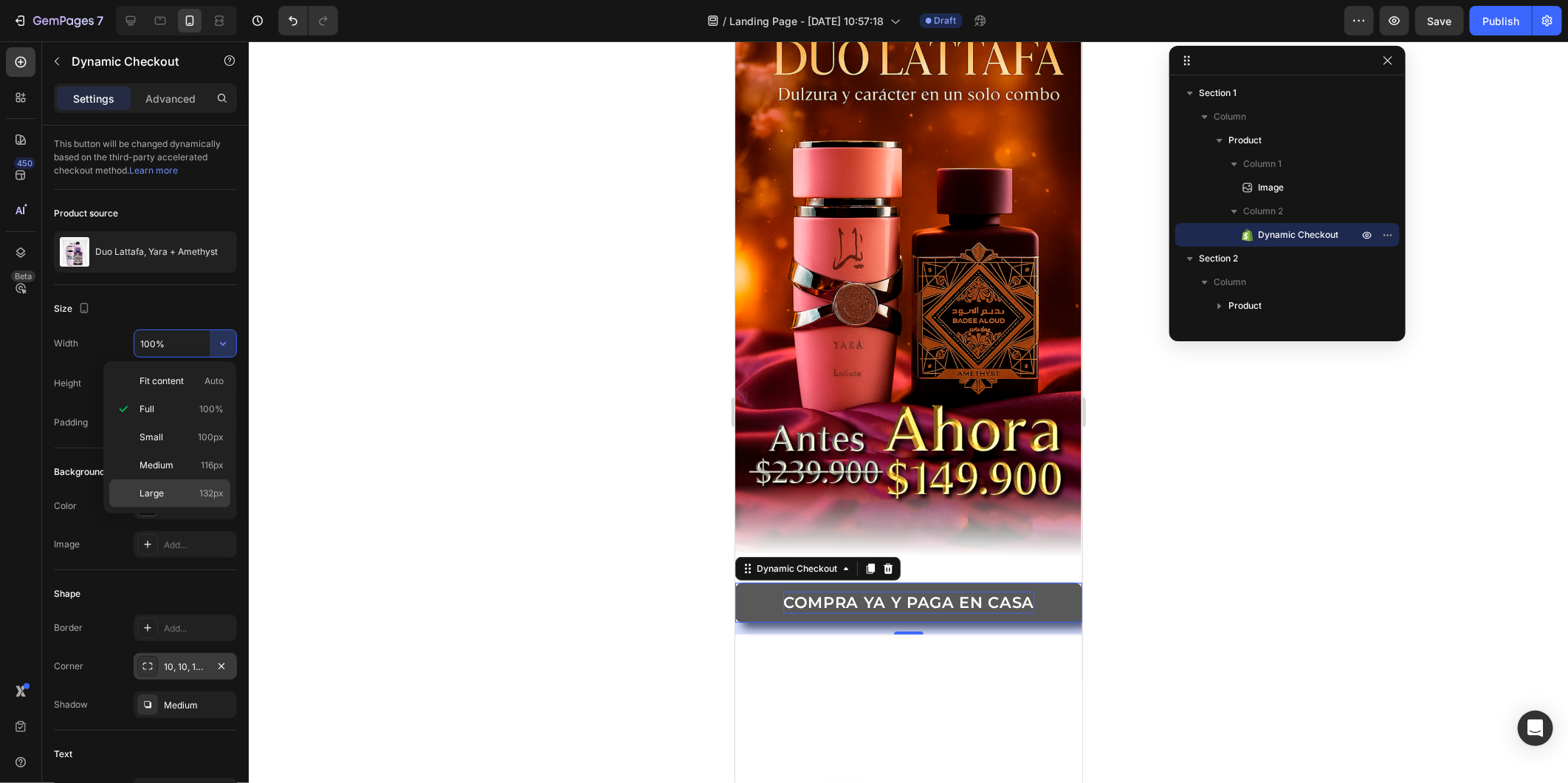
click at [184, 493] on p "Large 132px" at bounding box center [181, 493] width 84 height 13
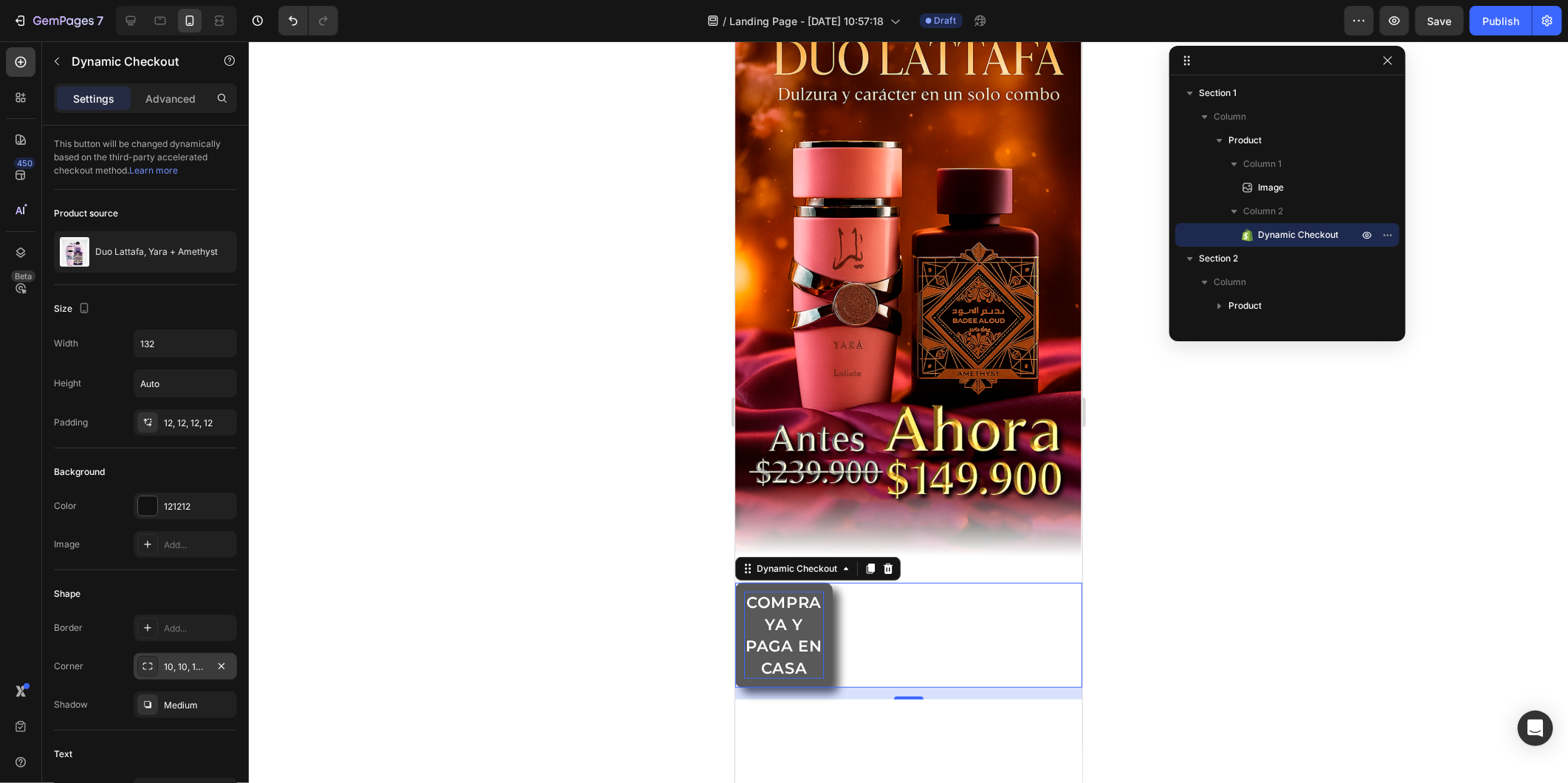
click at [828, 595] on button "COMPRA YA Y PAGA EN CASA" at bounding box center [784, 635] width 98 height 105
click at [845, 562] on icon at bounding box center [846, 568] width 11 height 11
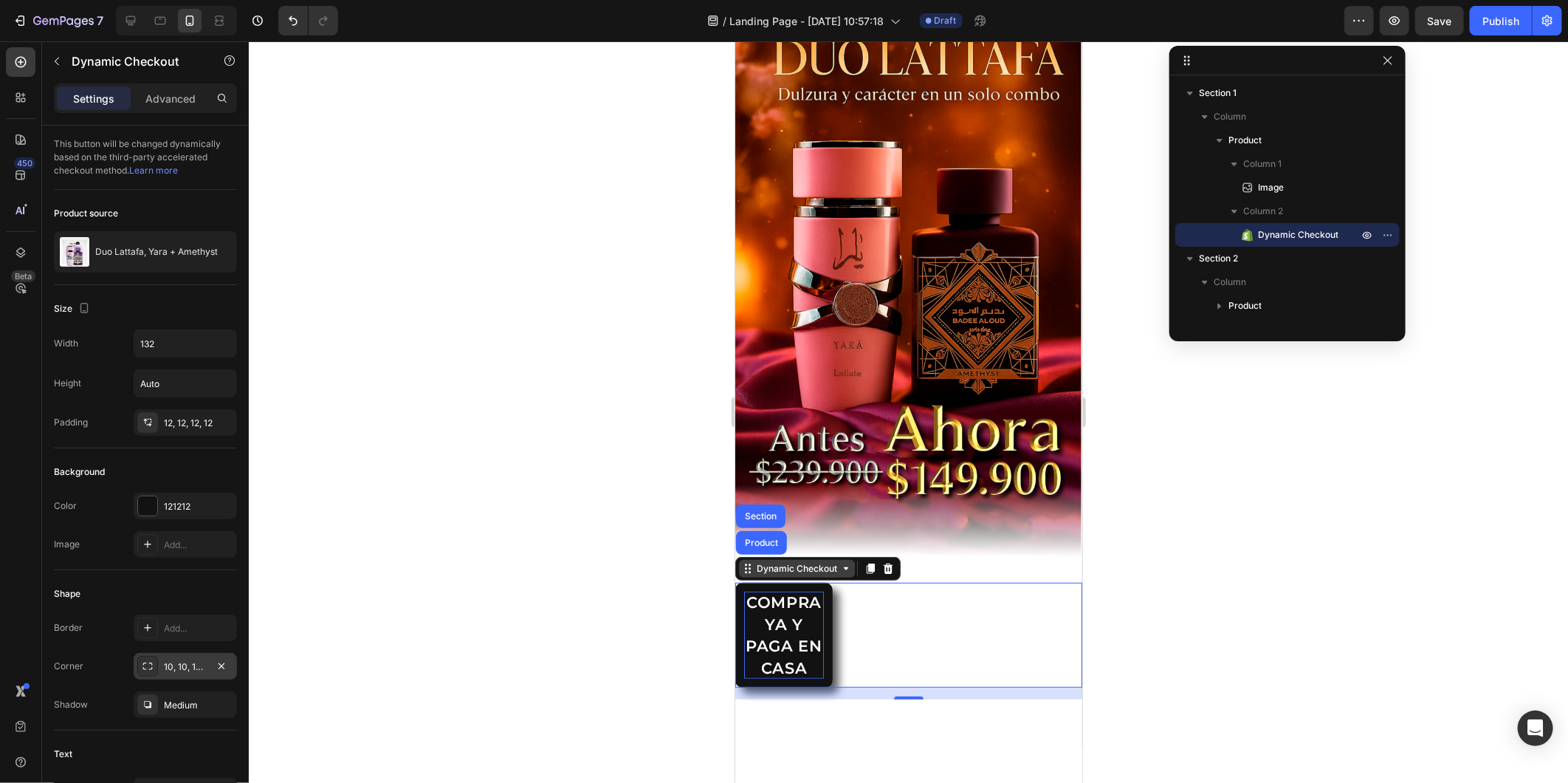
click at [845, 562] on icon at bounding box center [846, 568] width 11 height 11
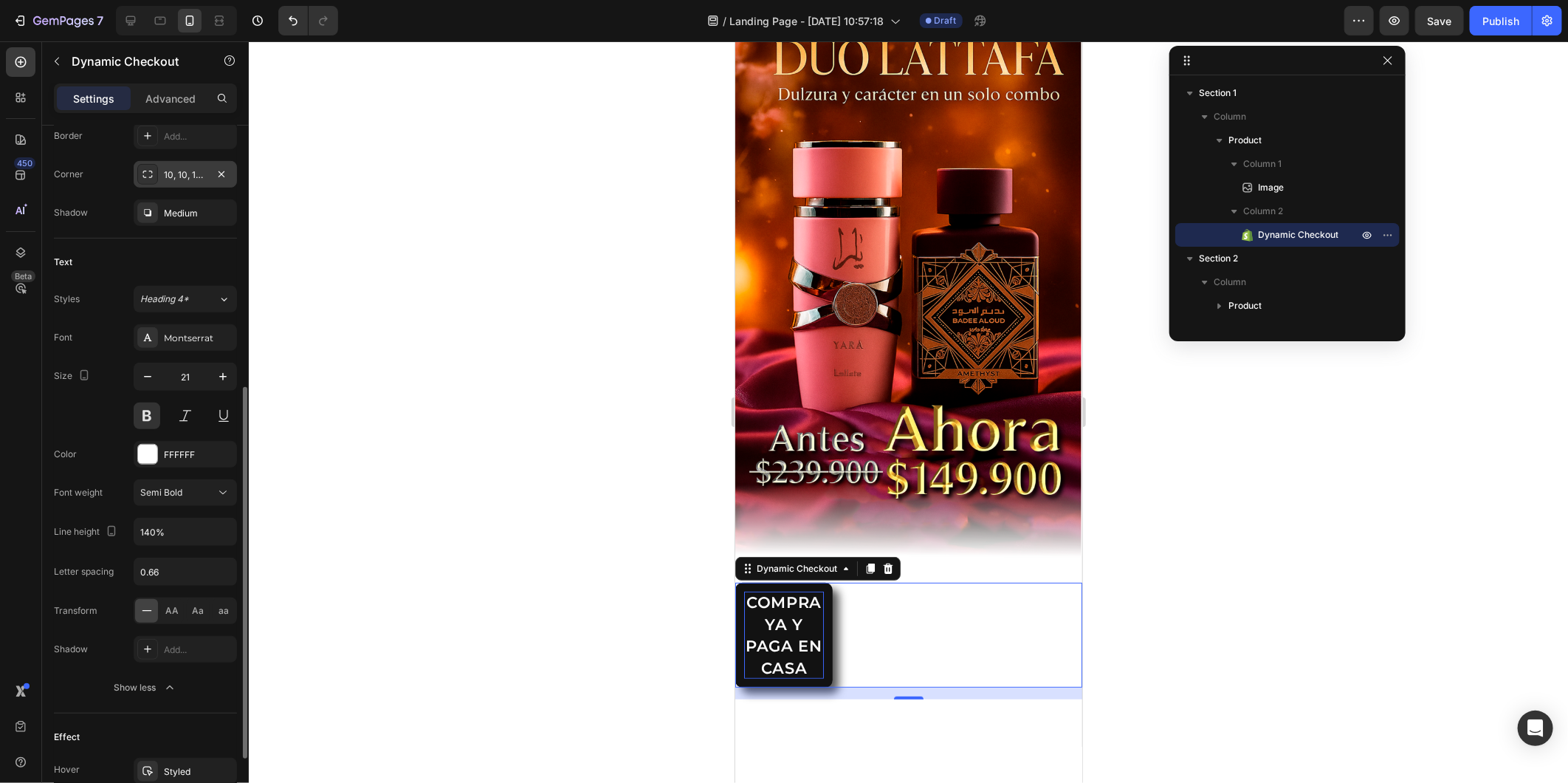
scroll to position [616, 0]
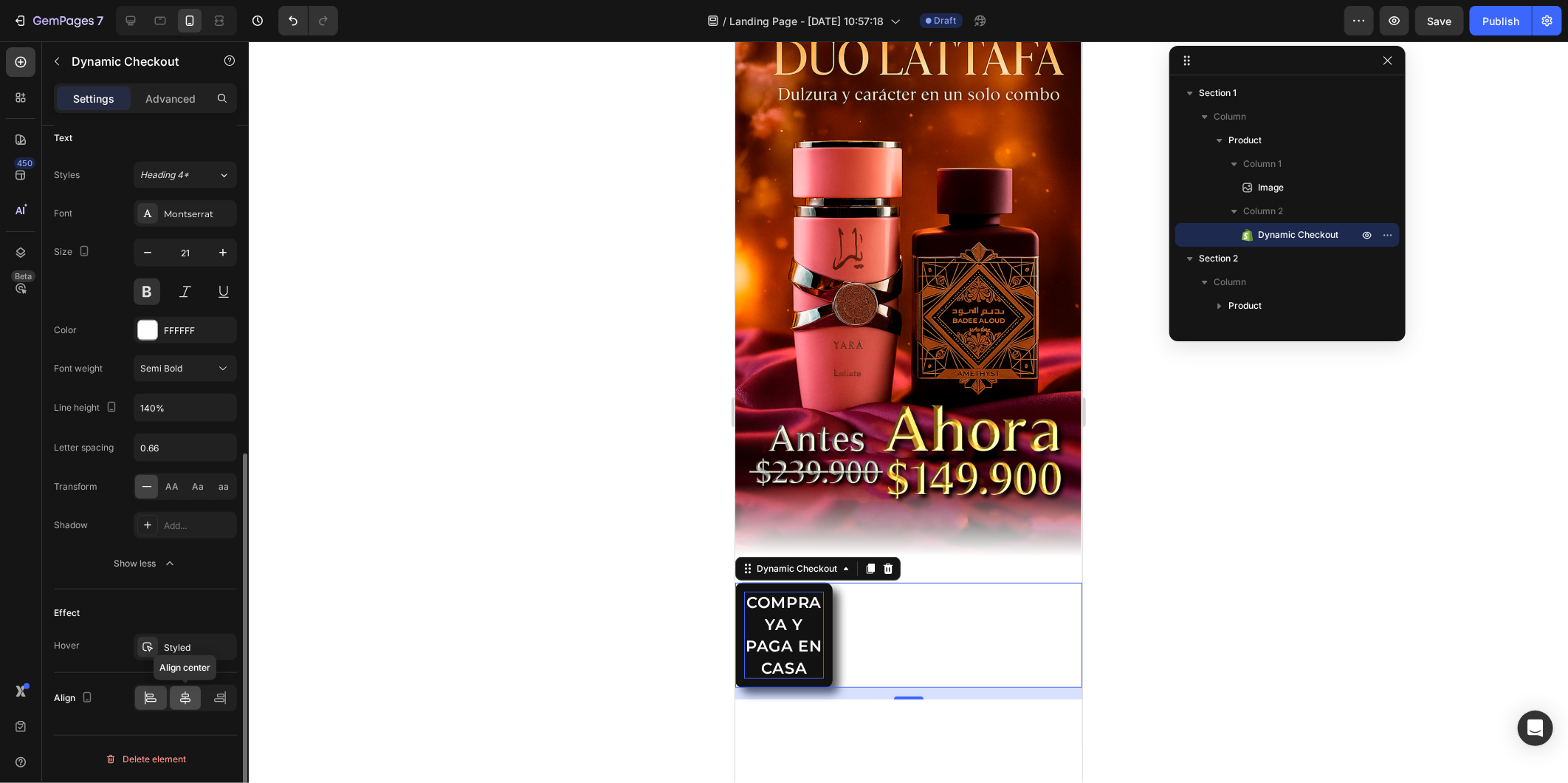
click at [179, 704] on icon at bounding box center [185, 698] width 15 height 15
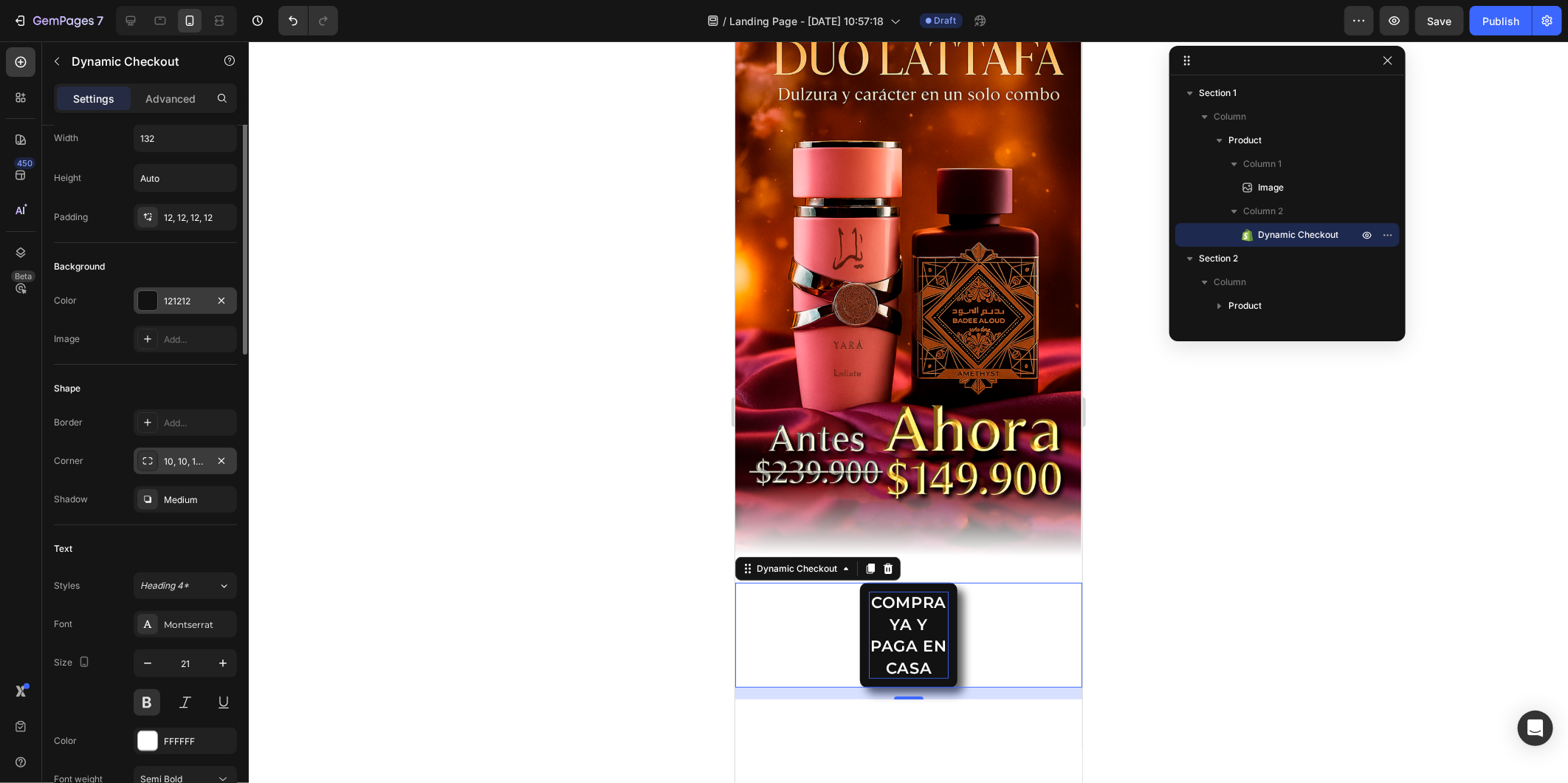
scroll to position [0, 0]
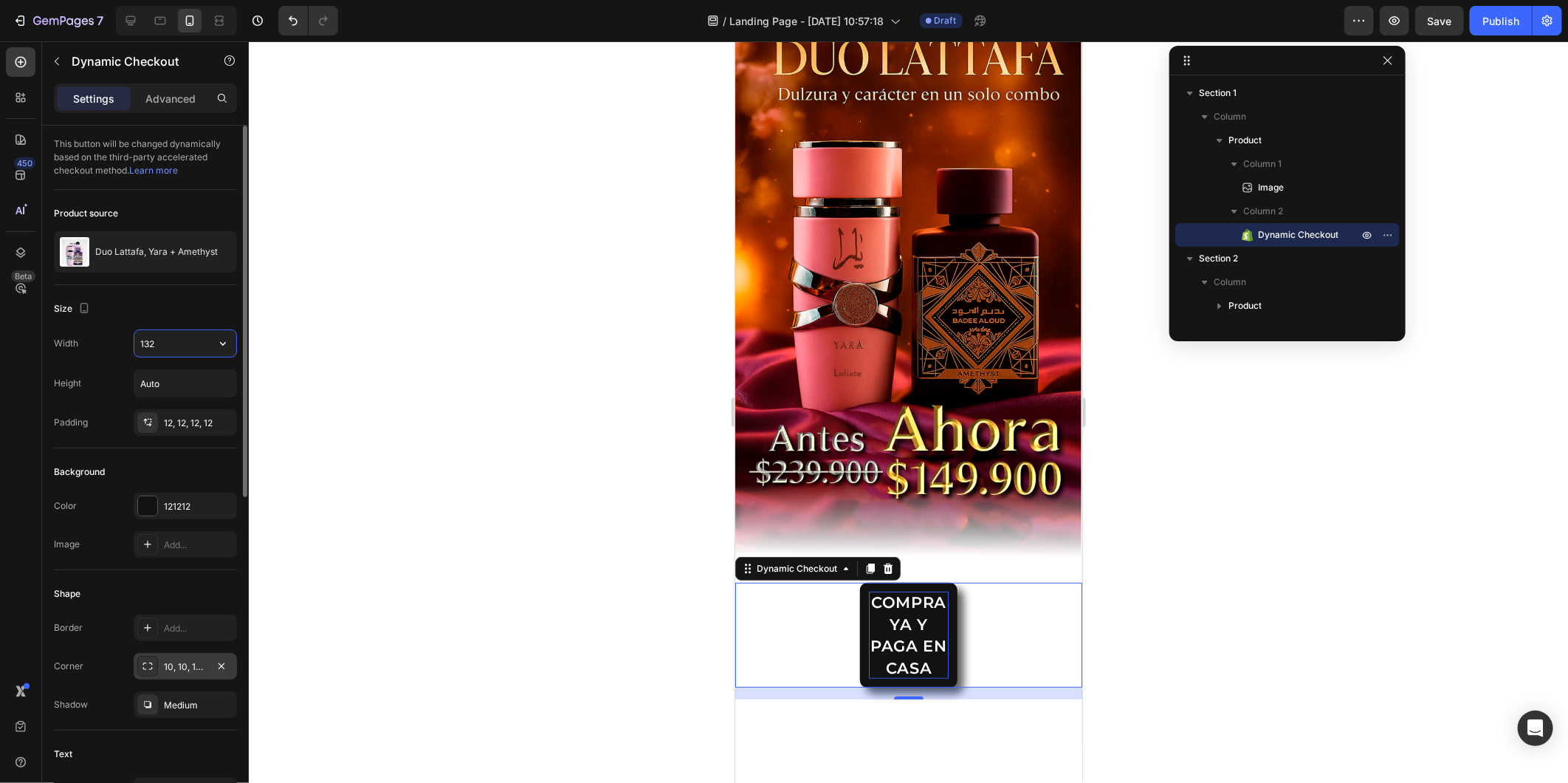
click at [201, 356] on input "132" at bounding box center [185, 343] width 102 height 27
click at [217, 349] on icon "button" at bounding box center [223, 343] width 15 height 15
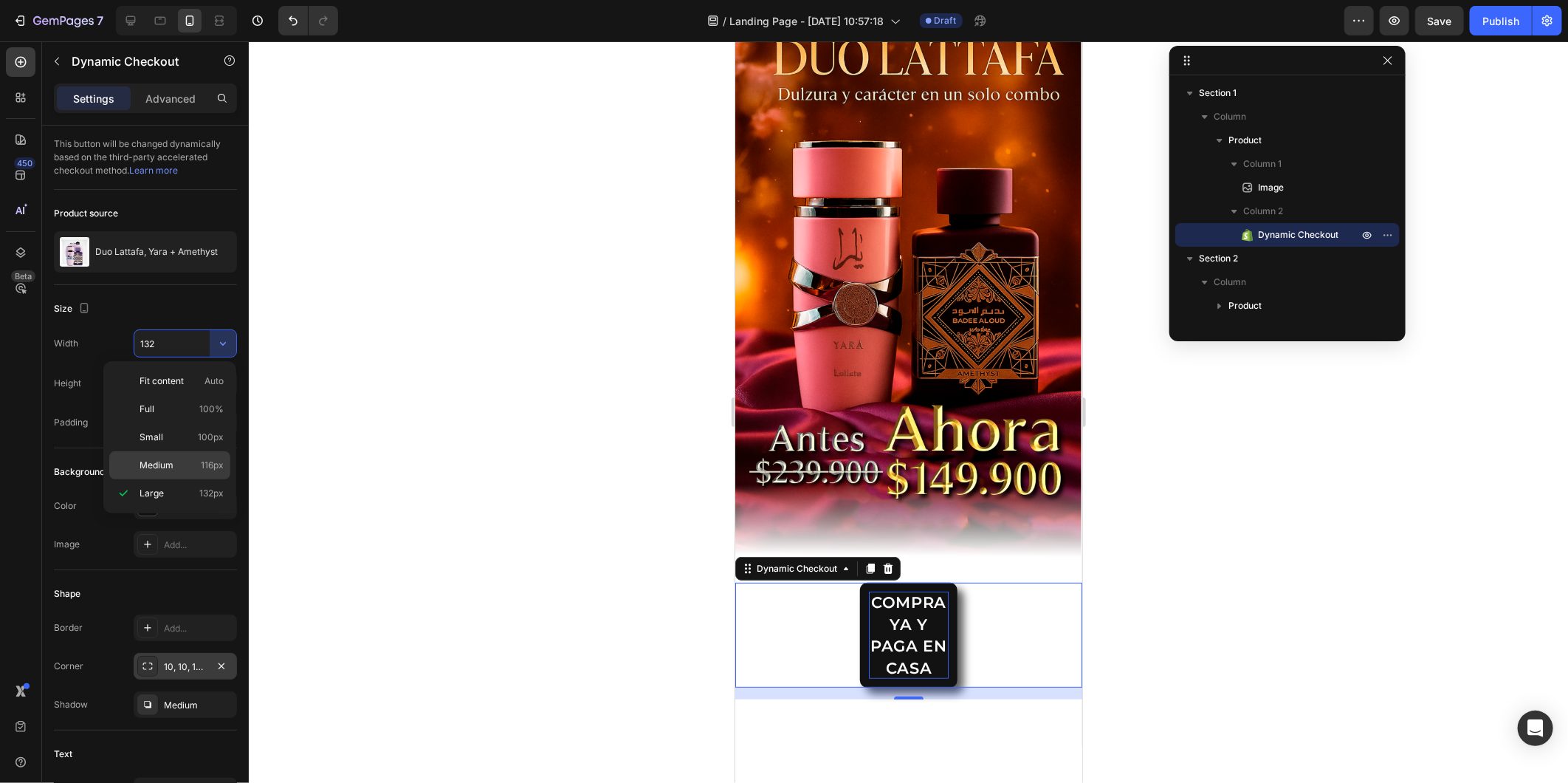
click at [177, 461] on p "Medium 116px" at bounding box center [181, 465] width 84 height 13
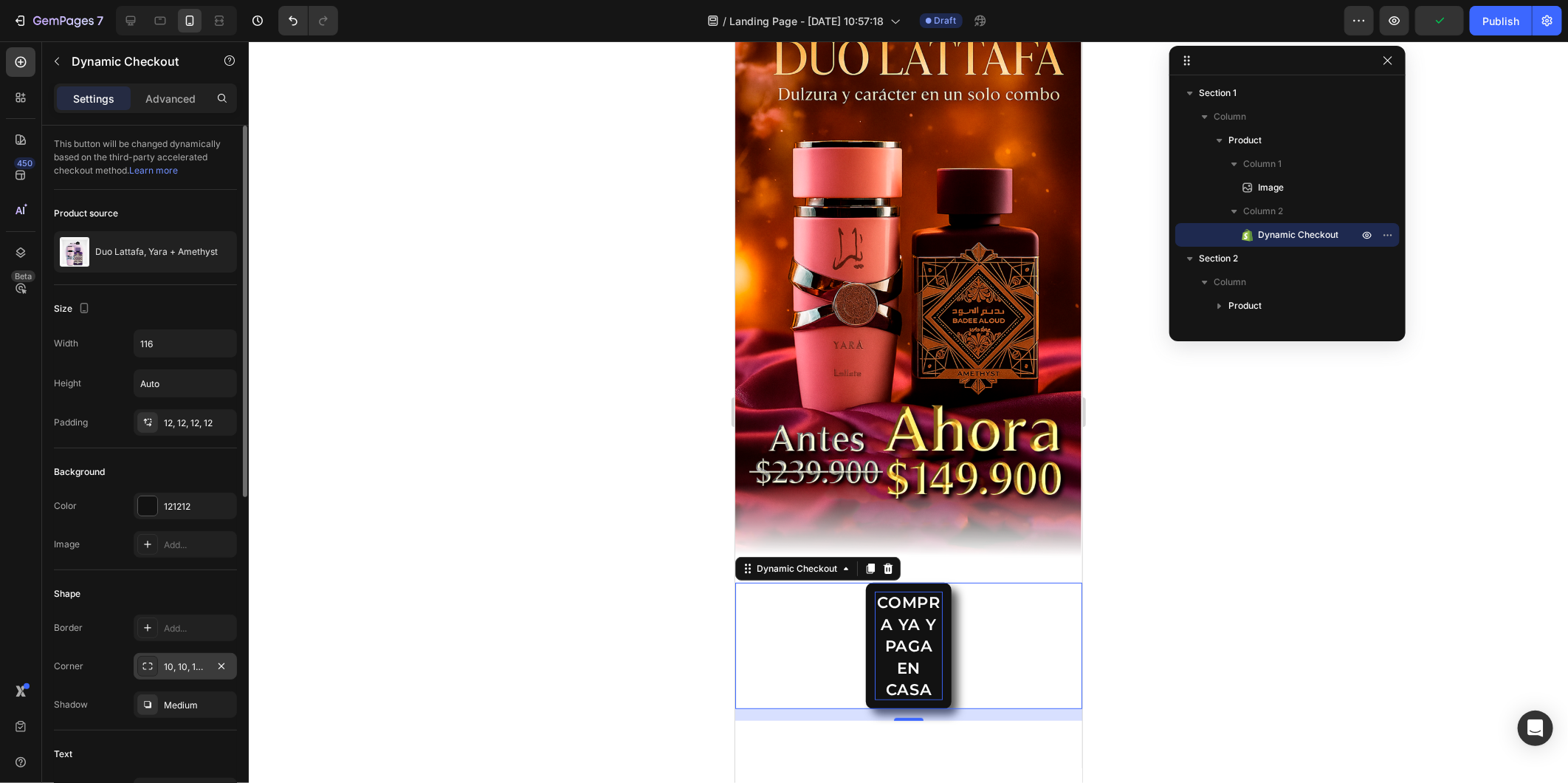
click at [220, 359] on div "Width 116 Height Auto Padding 12, 12, 12, 12" at bounding box center [145, 383] width 183 height 106
click at [225, 350] on icon "button" at bounding box center [223, 343] width 15 height 15
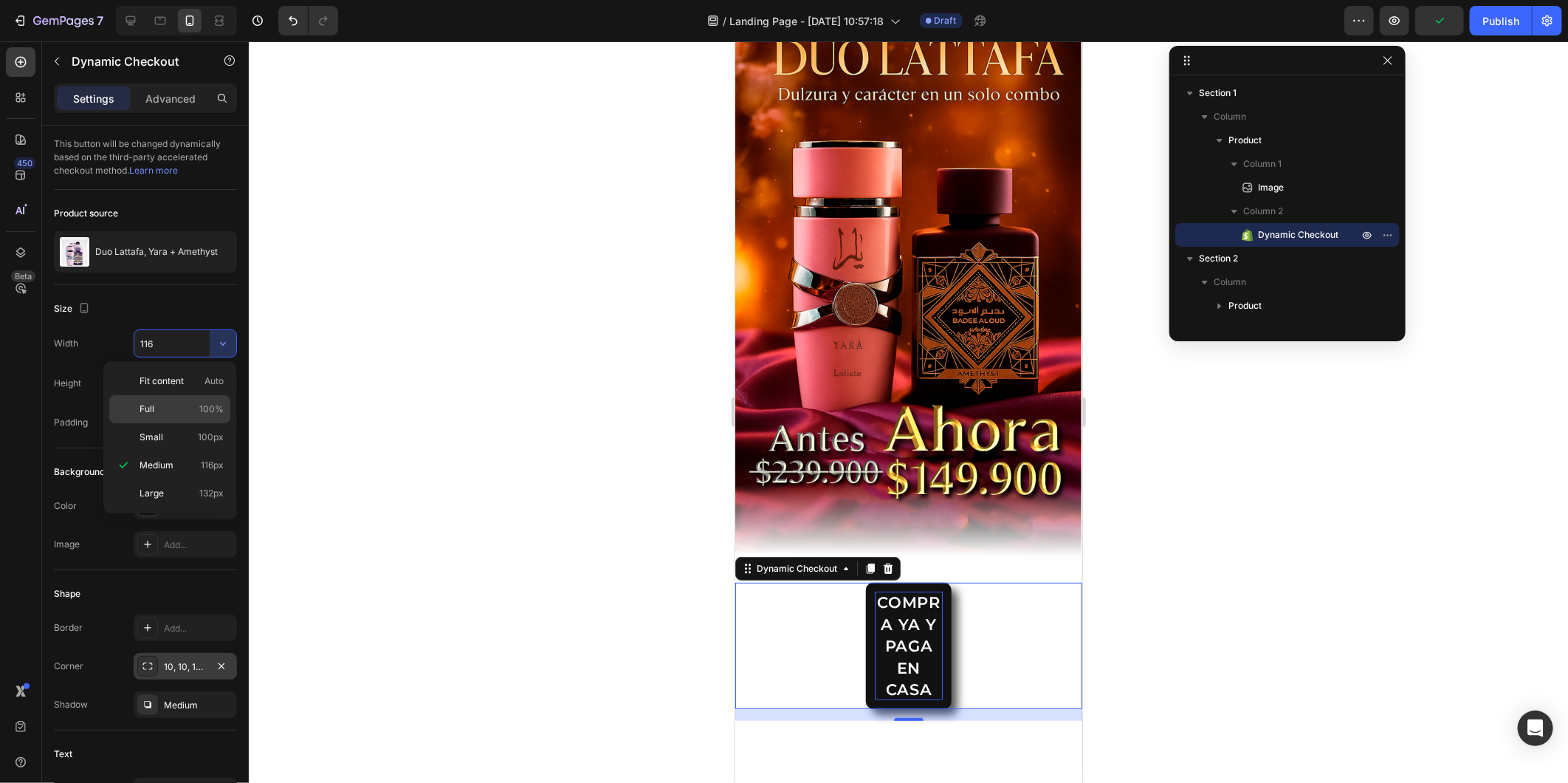
click at [205, 423] on div "Full 100%" at bounding box center [170, 437] width 121 height 28
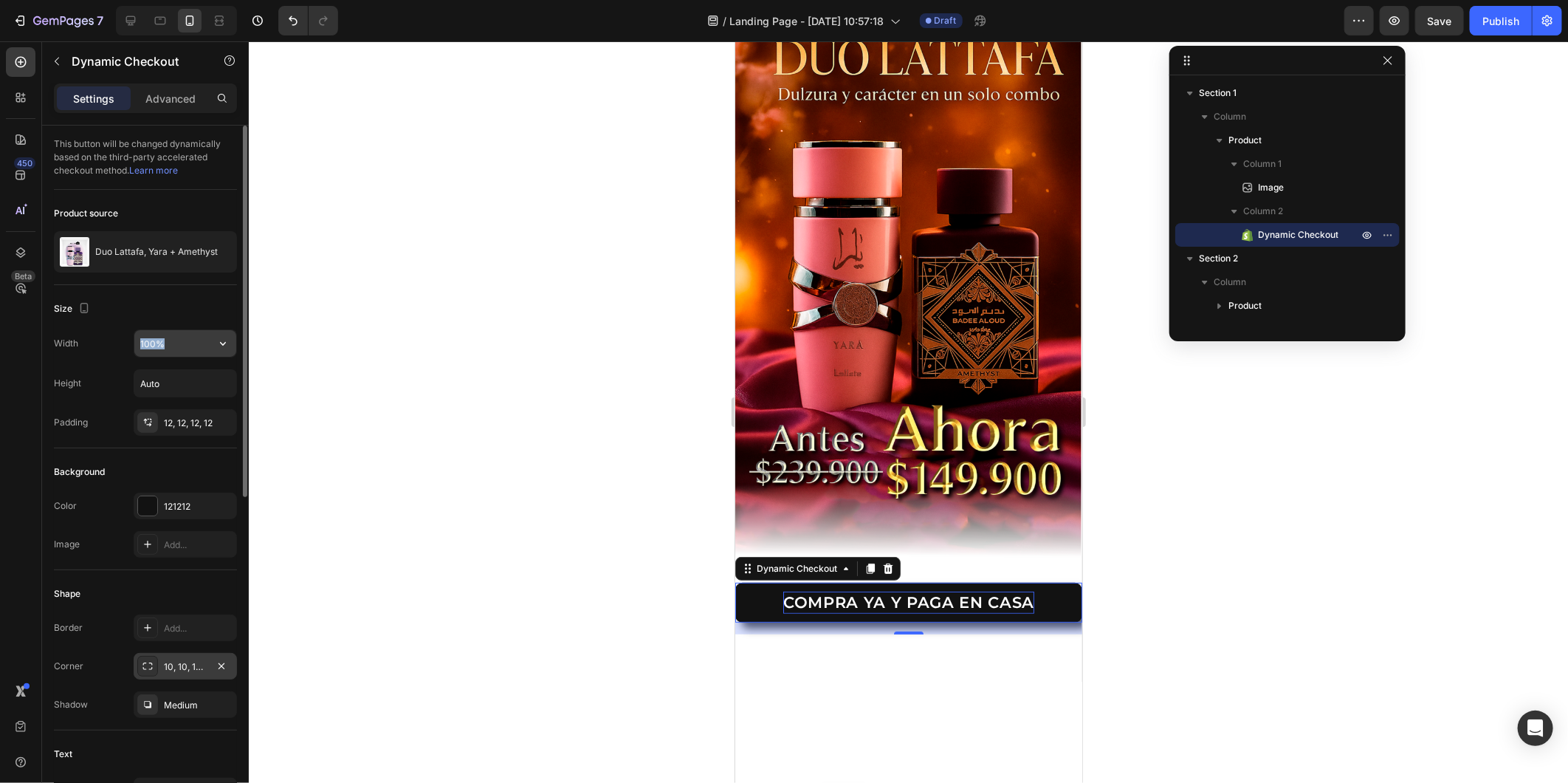
click at [220, 570] on div "Size Width 100% Height Auto Padding 12, 12, 12, 12" at bounding box center [145, 650] width 183 height 160
drag, startPoint x: 227, startPoint y: 334, endPoint x: 220, endPoint y: 355, distance: 22.1
click at [220, 355] on button "button" at bounding box center [223, 343] width 27 height 27
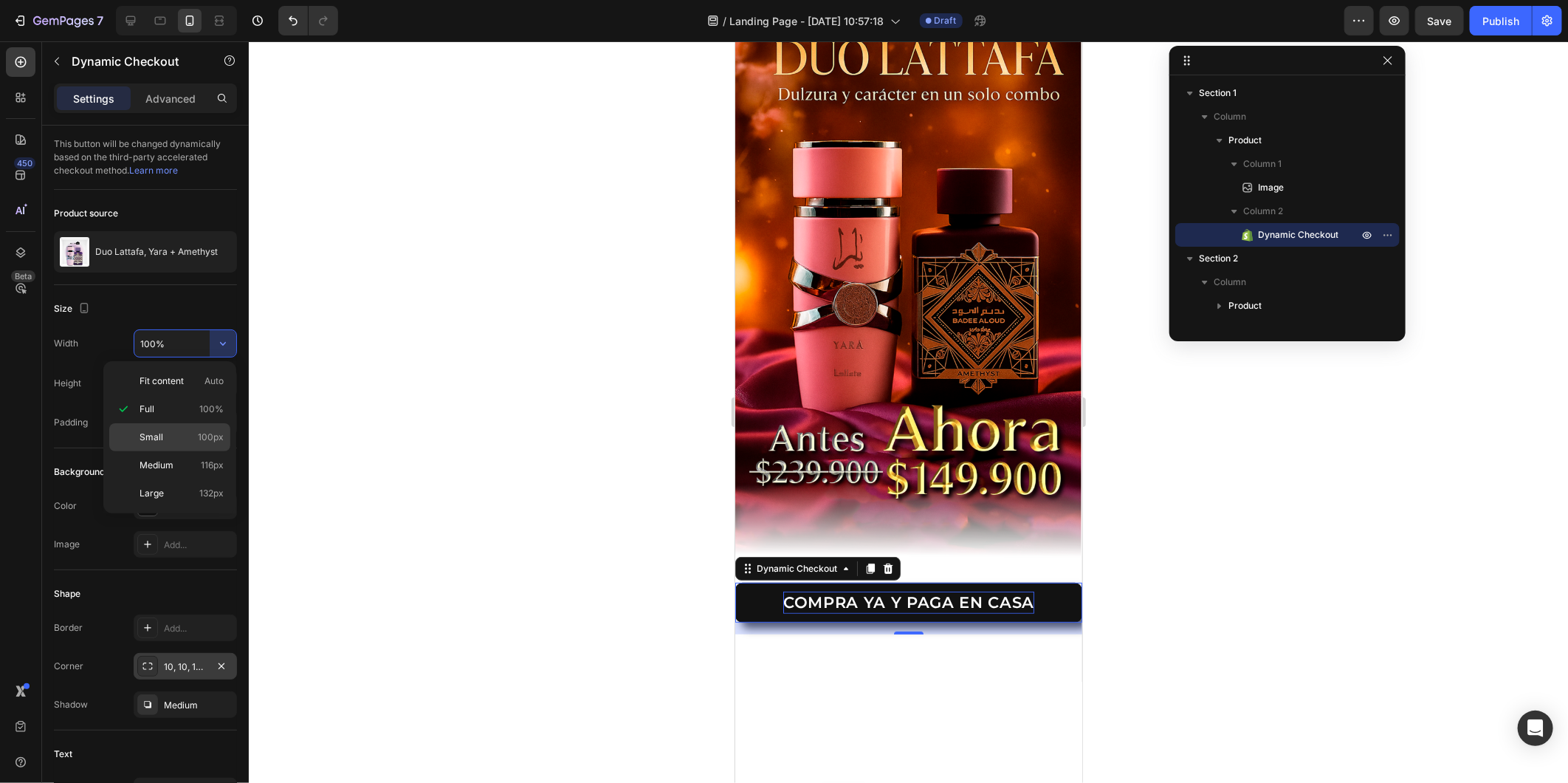
click at [205, 434] on span "100px" at bounding box center [211, 437] width 26 height 13
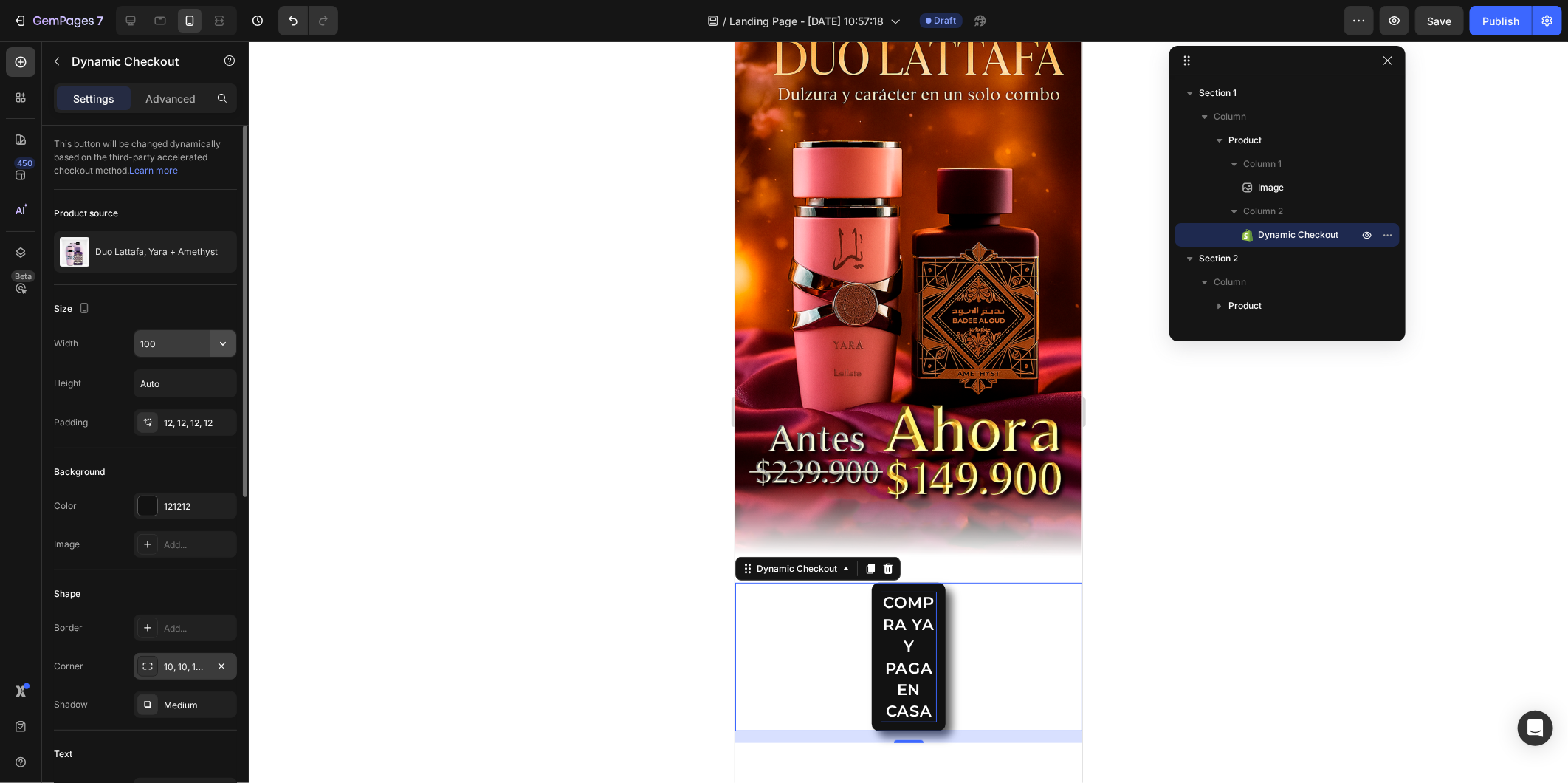
click at [232, 351] on button "button" at bounding box center [223, 343] width 27 height 27
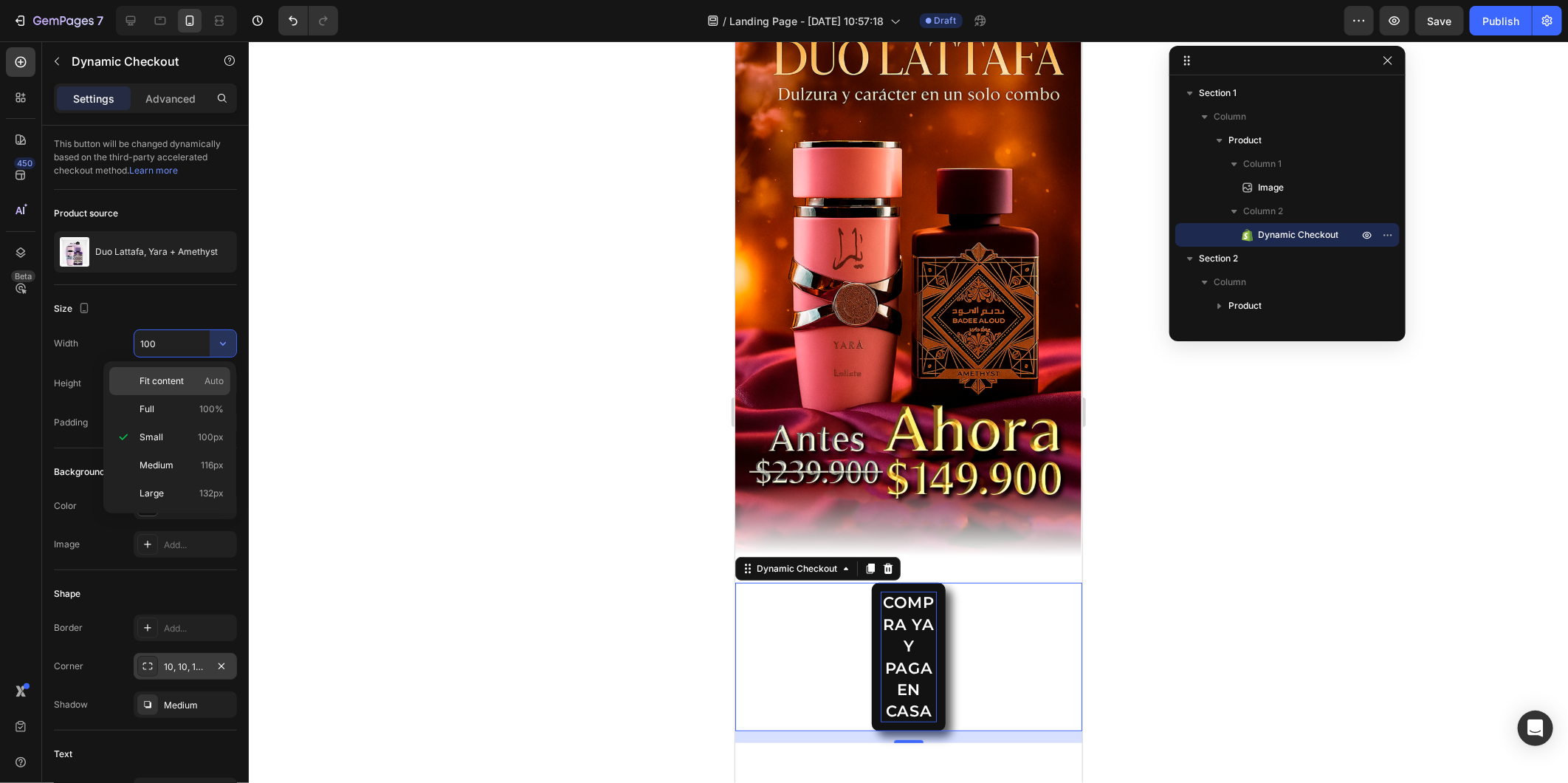
click at [209, 395] on div "Fit content Auto" at bounding box center [170, 409] width 121 height 28
type input "Auto"
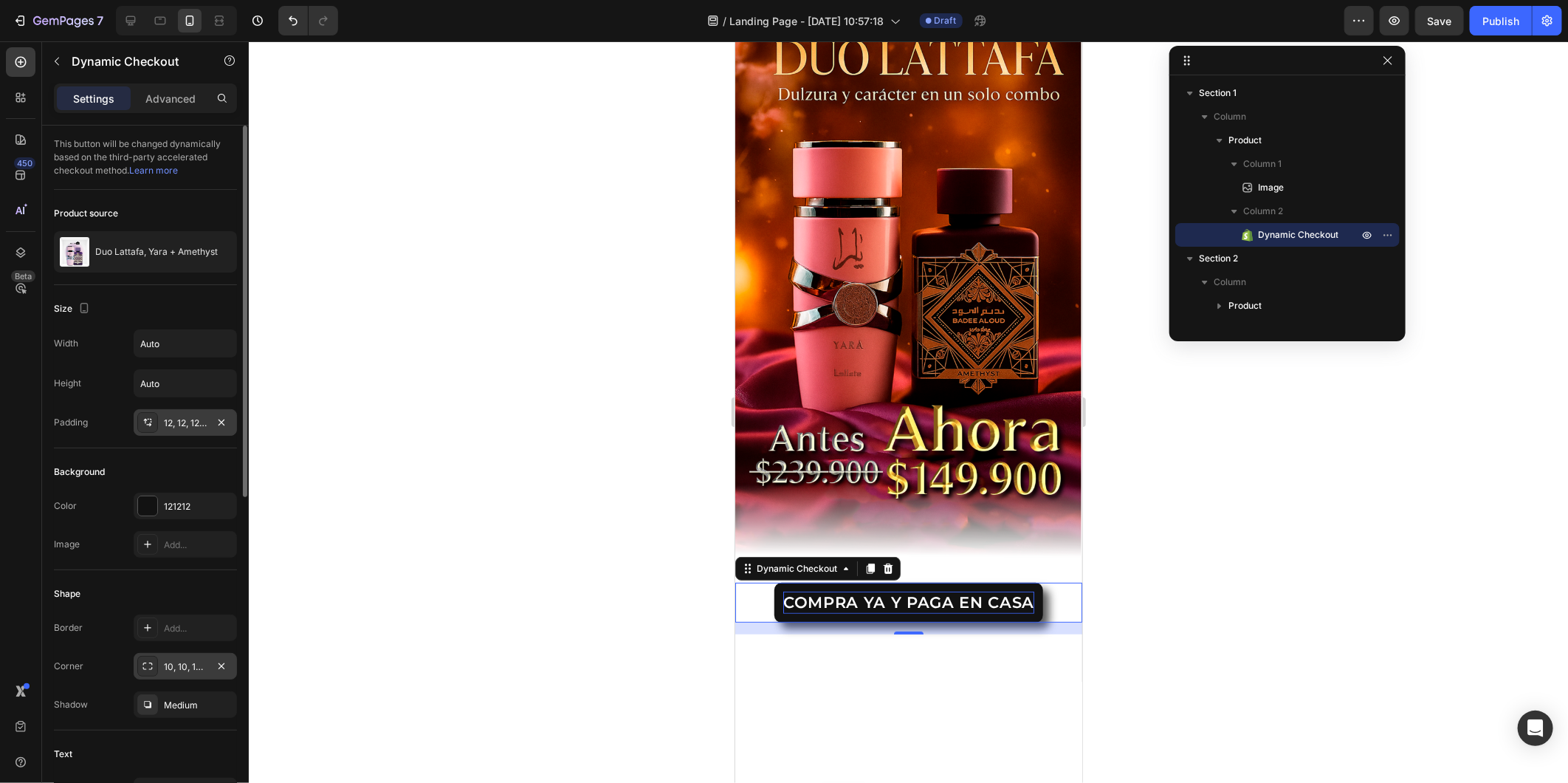
click at [190, 421] on div "12, 12, 12, 12" at bounding box center [185, 423] width 43 height 13
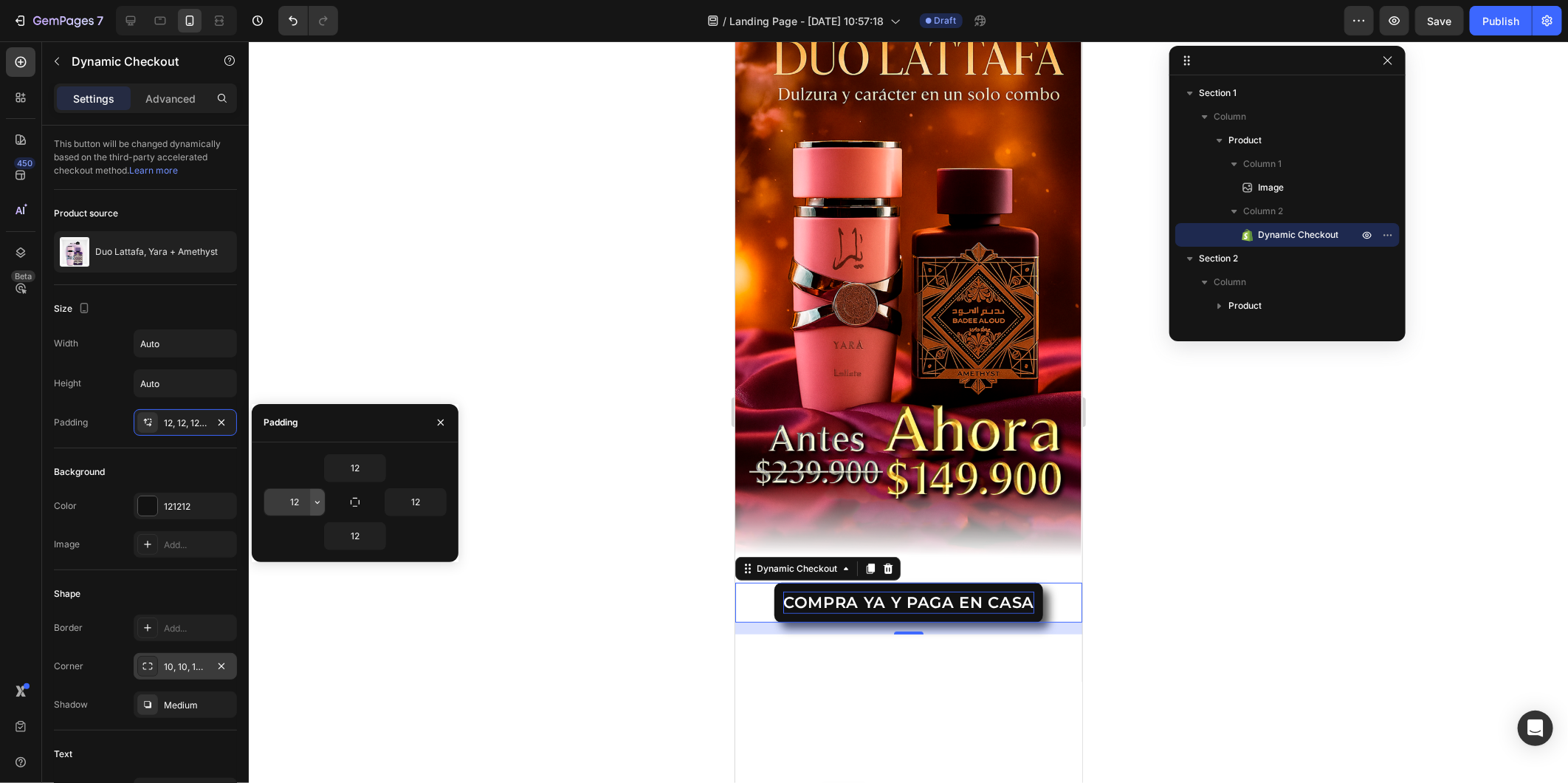
click at [317, 501] on icon "button" at bounding box center [317, 502] width 11 height 11
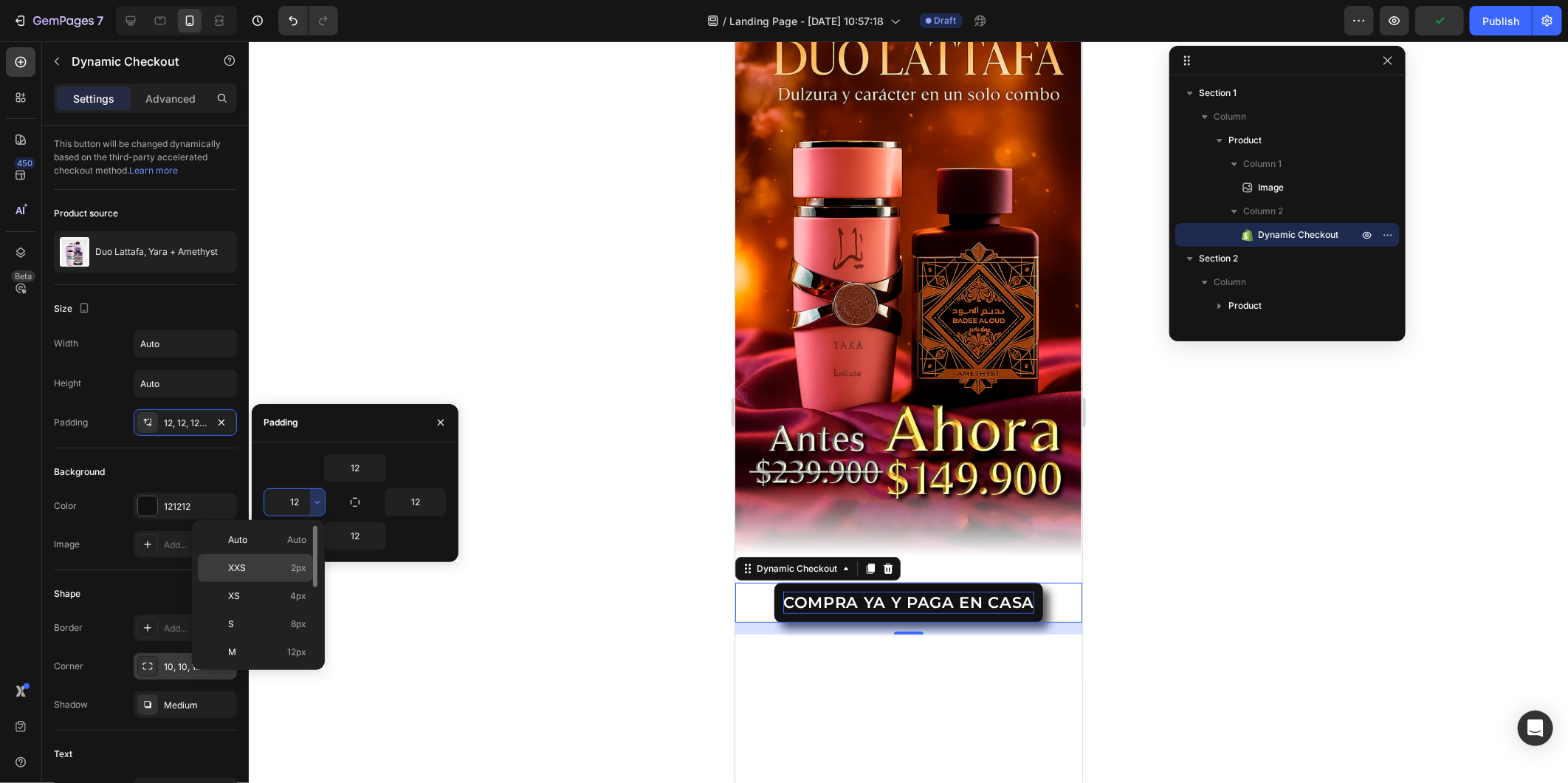
click at [285, 569] on p "XXS 2px" at bounding box center [267, 568] width 78 height 13
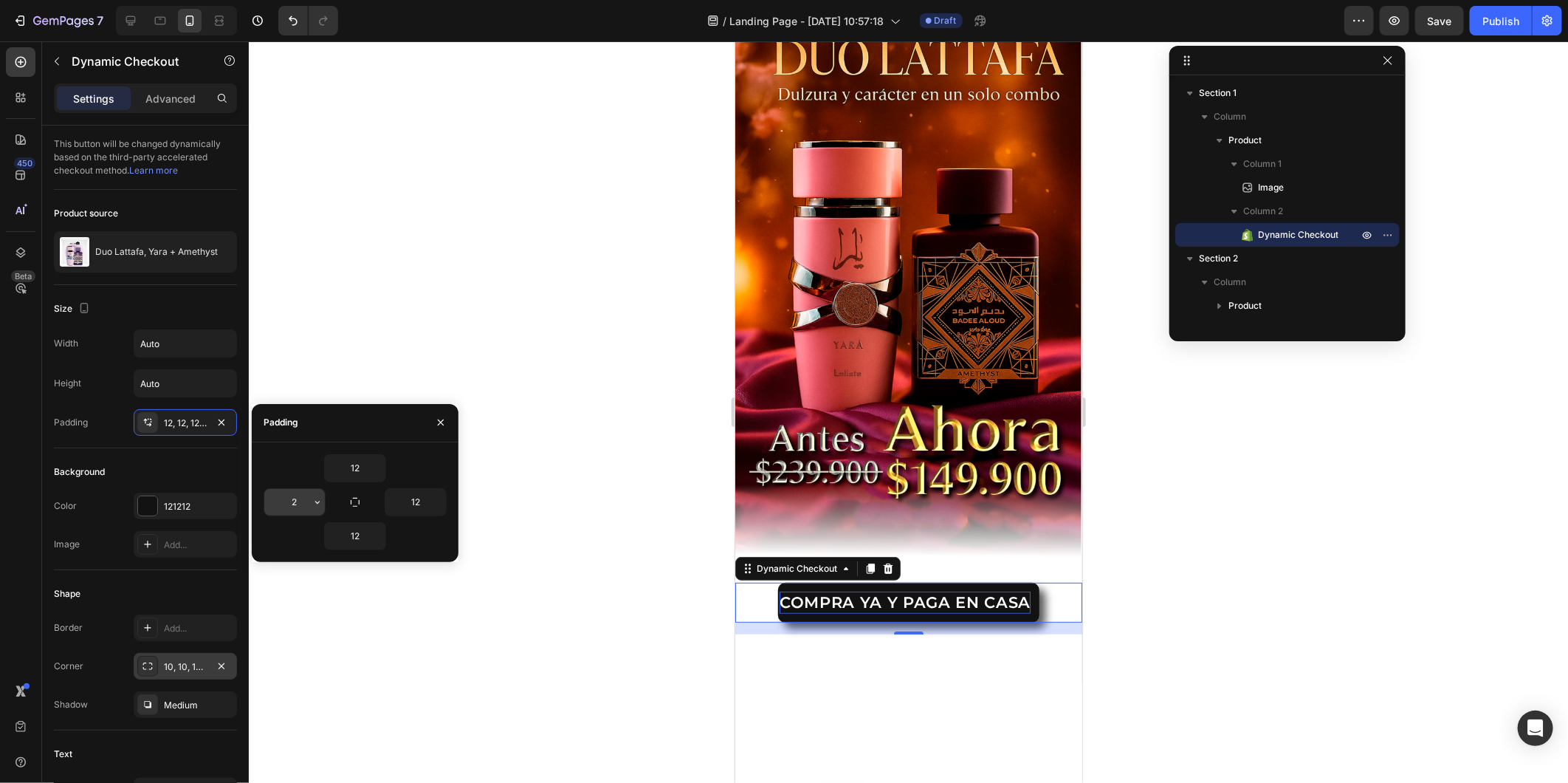
click at [318, 498] on icon "button" at bounding box center [317, 502] width 11 height 11
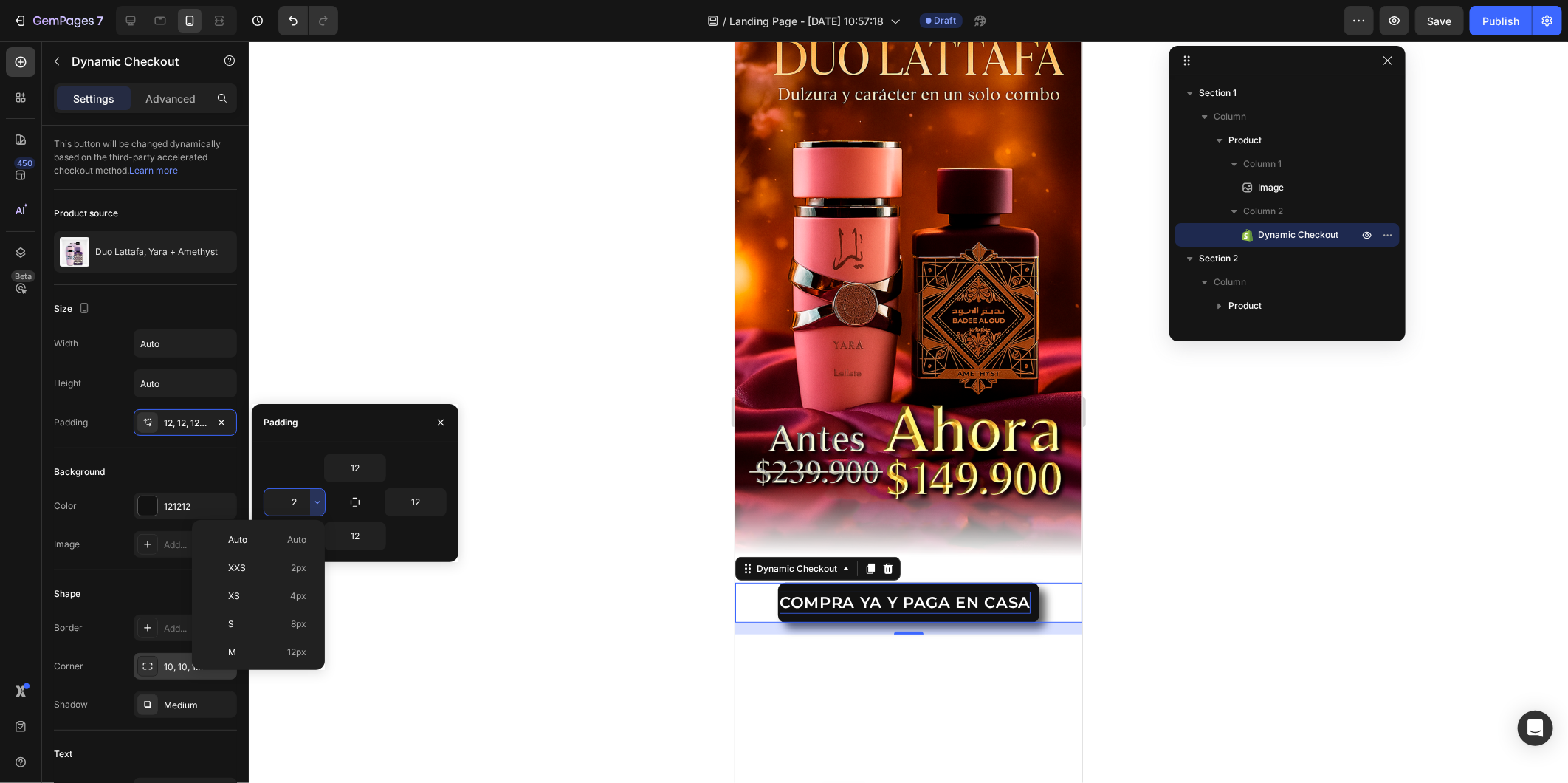
drag, startPoint x: 297, startPoint y: 639, endPoint x: 307, endPoint y: 540, distance: 99.5
click at [293, 666] on div "M 12px" at bounding box center [255, 680] width 115 height 28
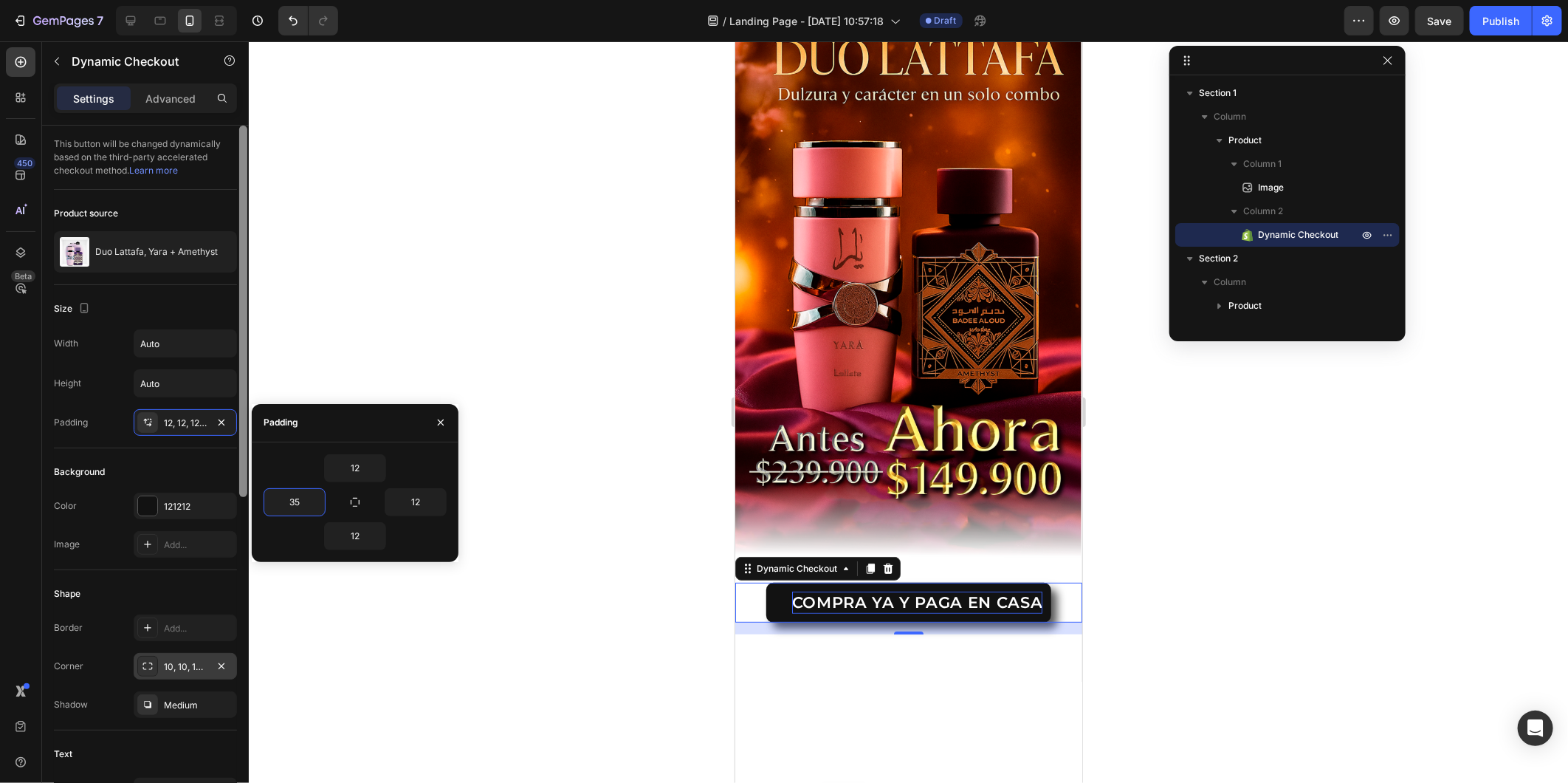
type input "35"
click at [424, 506] on input "12" at bounding box center [416, 502] width 60 height 27
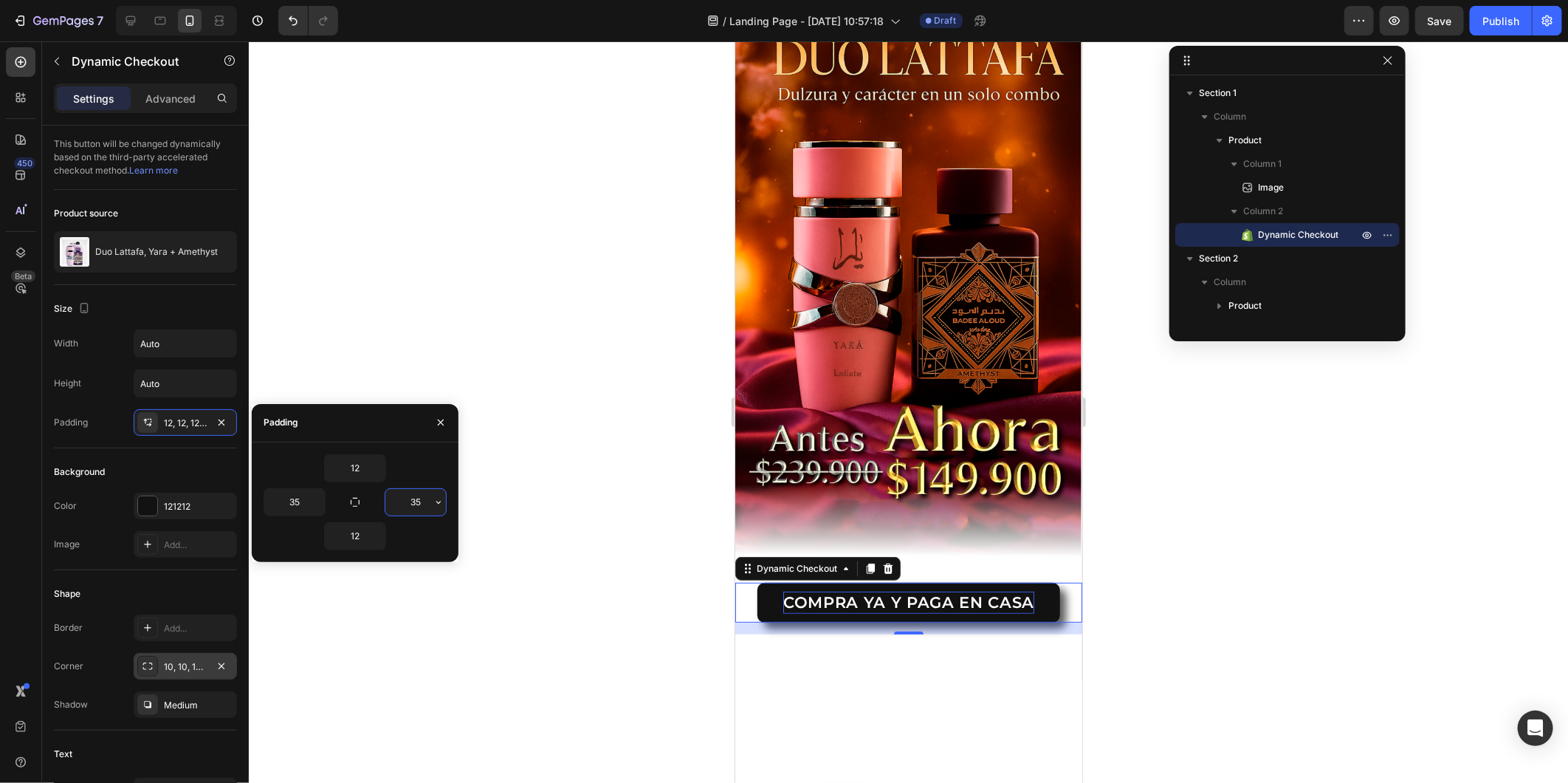
type input "35"
click at [347, 465] on input "12" at bounding box center [355, 468] width 60 height 27
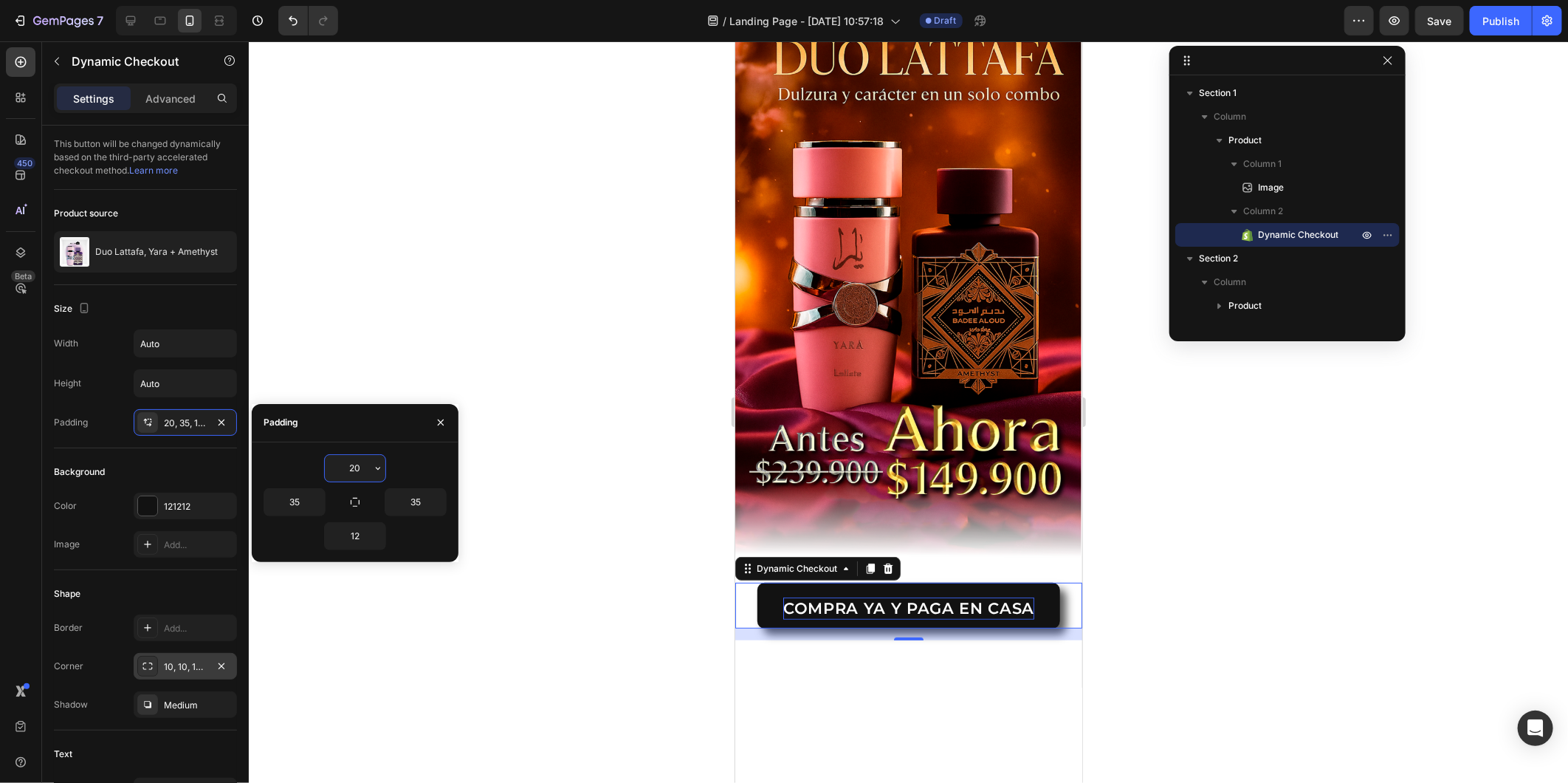
click at [351, 465] on input "20" at bounding box center [355, 468] width 60 height 27
type input "15"
click at [348, 533] on input "12" at bounding box center [355, 536] width 60 height 27
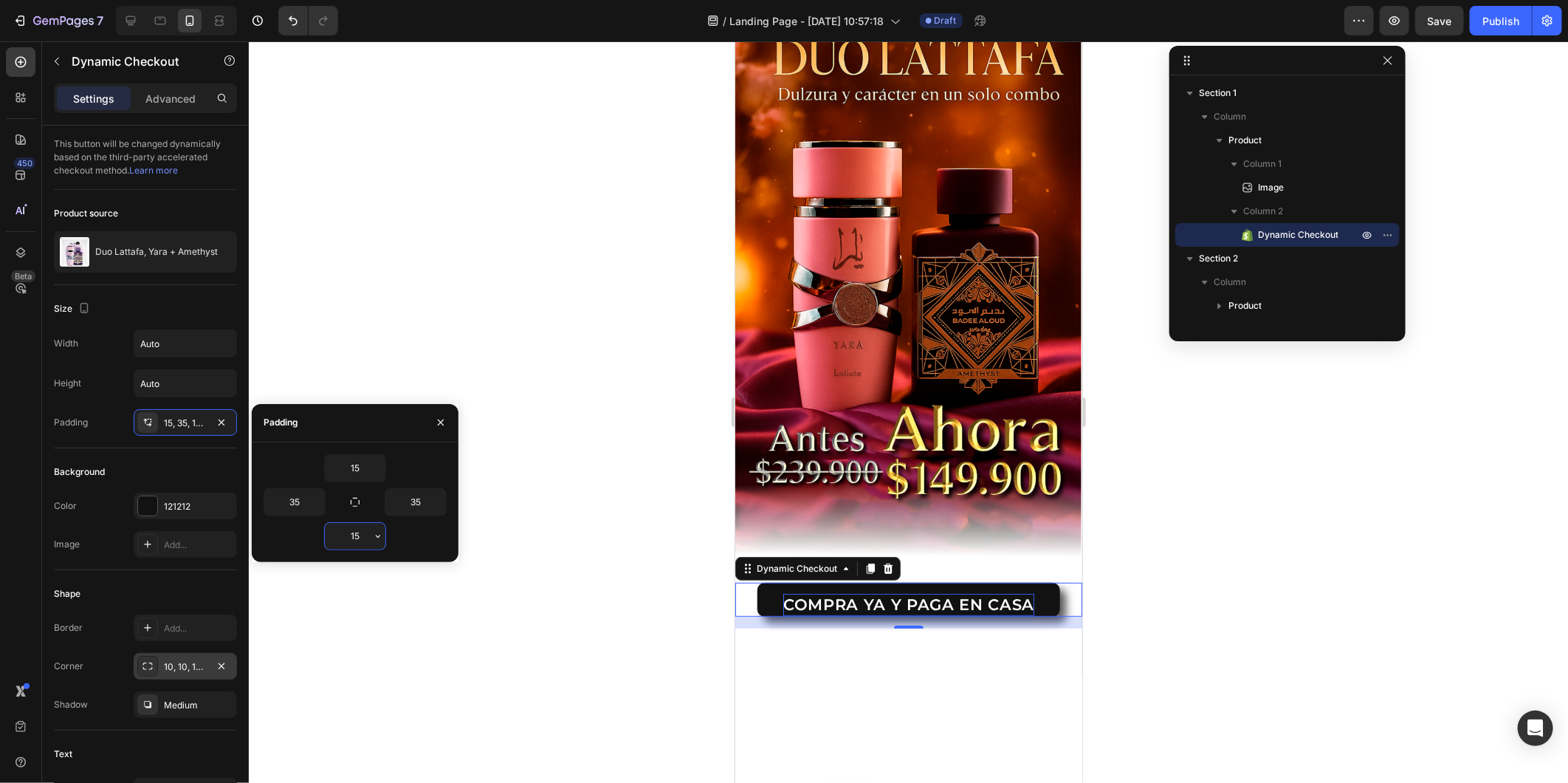
type input "15"
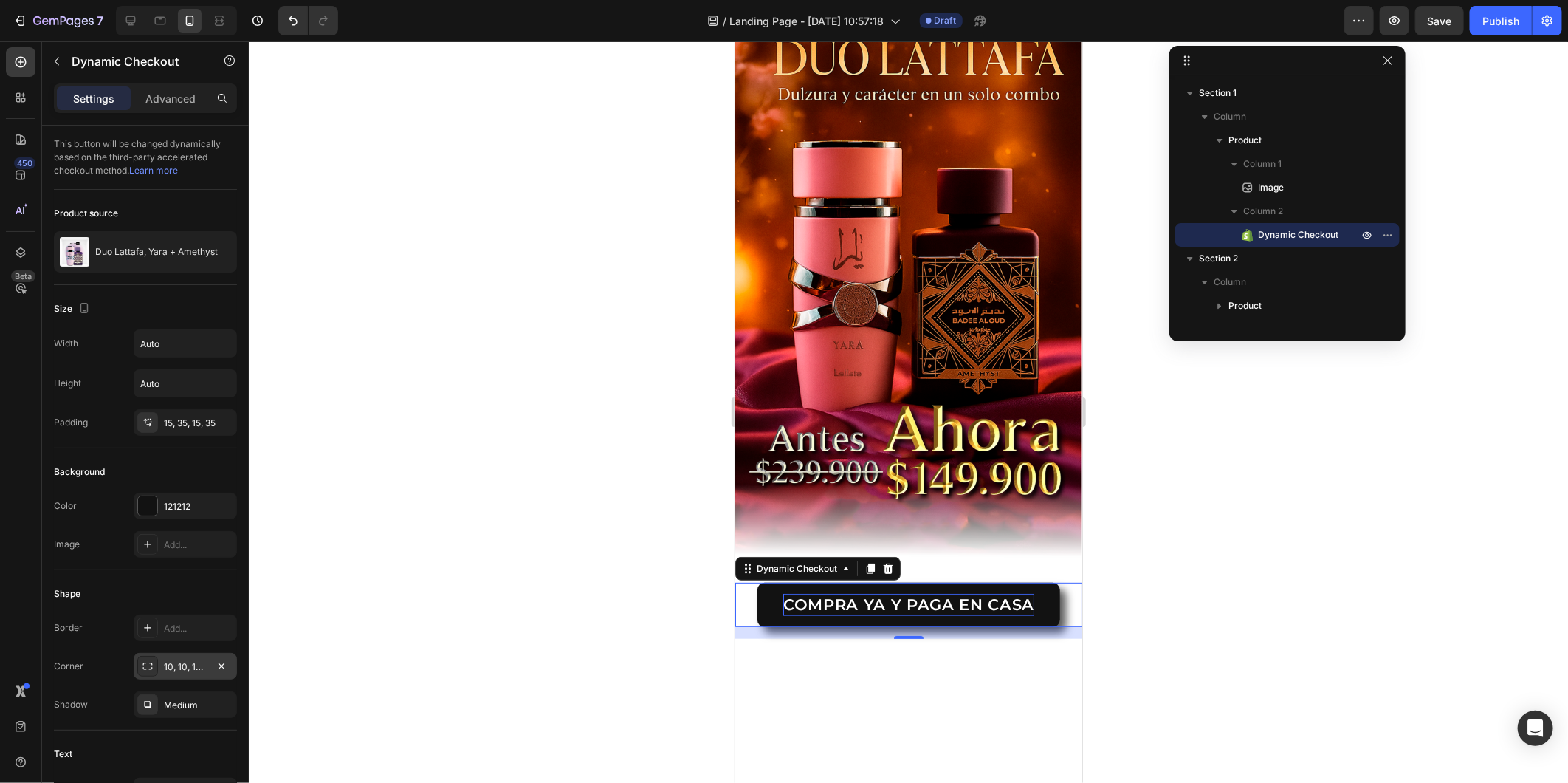
click at [615, 615] on div at bounding box center [908, 412] width 1319 height 741
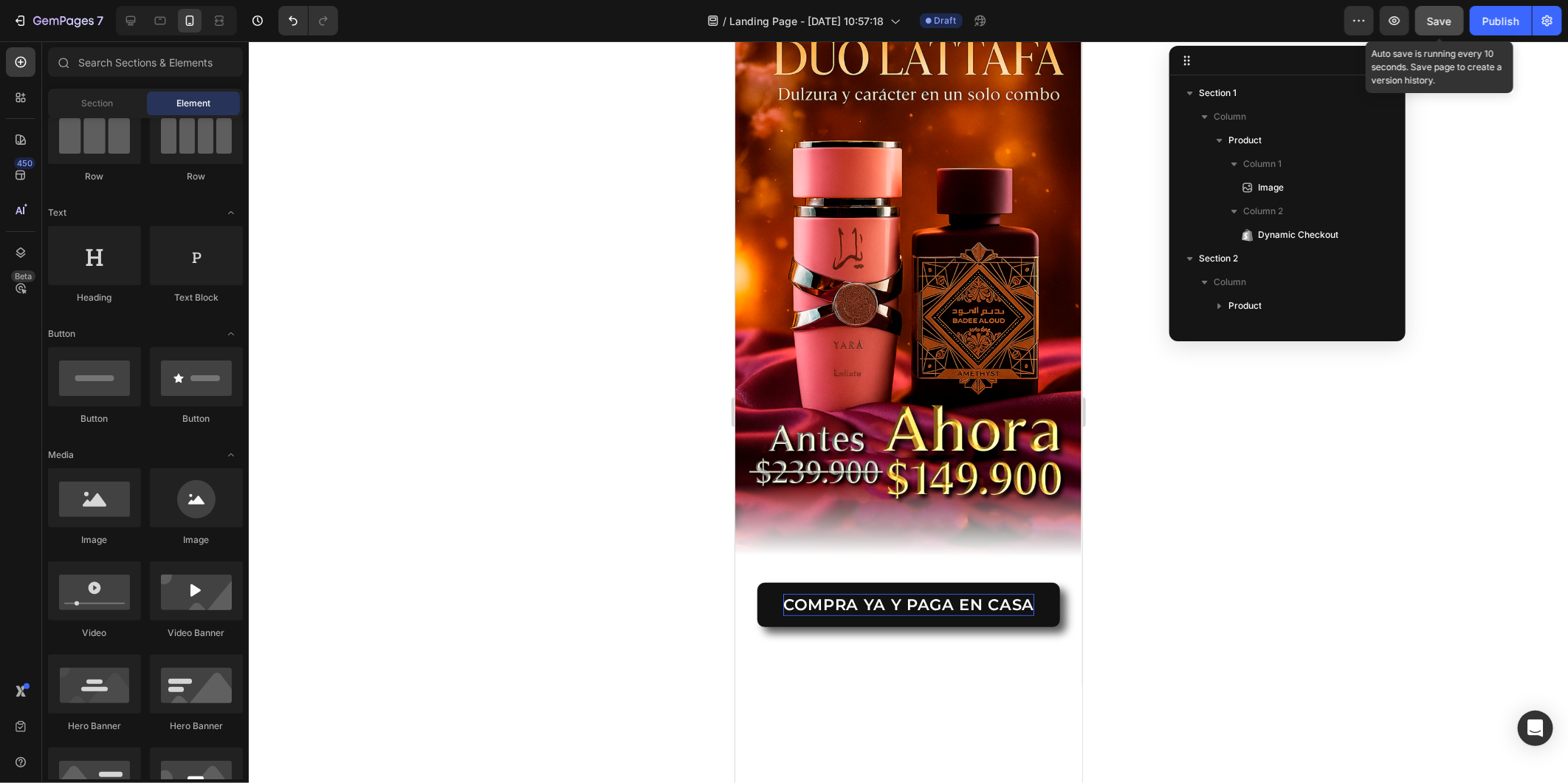
click at [1411, 15] on button "Save" at bounding box center [1440, 20] width 49 height 29
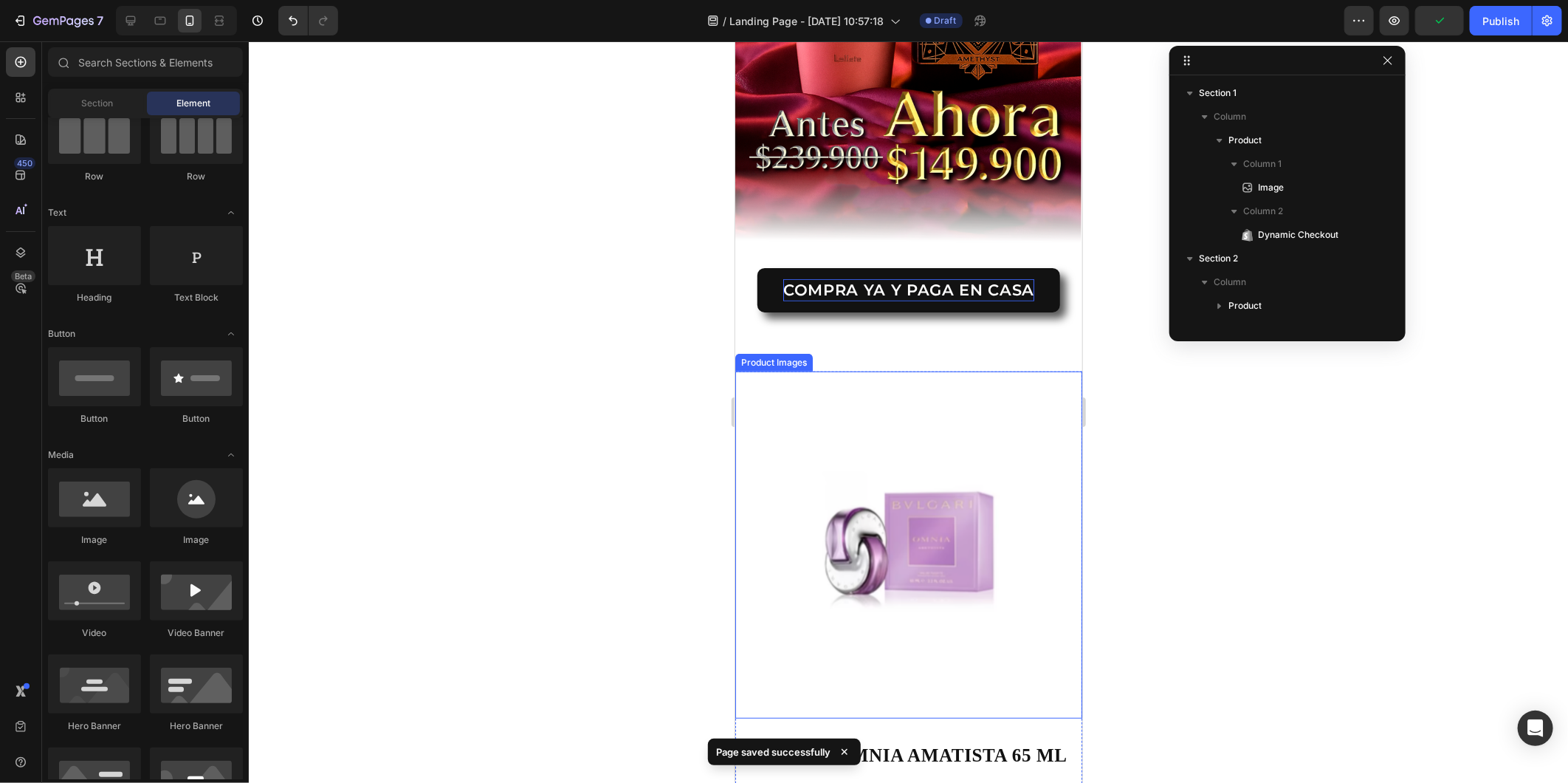
scroll to position [410, 0]
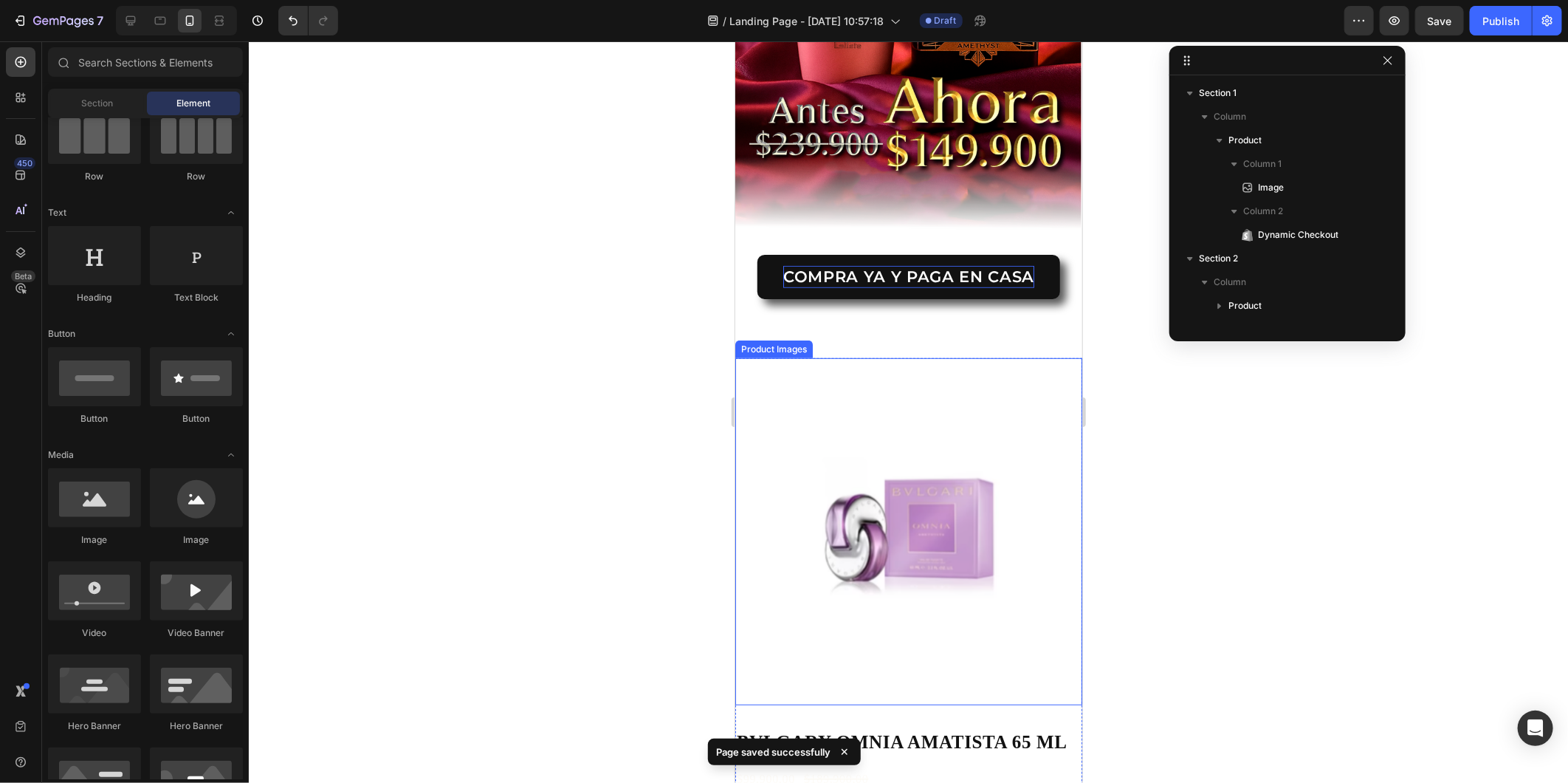
click at [903, 529] on img at bounding box center [908, 531] width 347 height 347
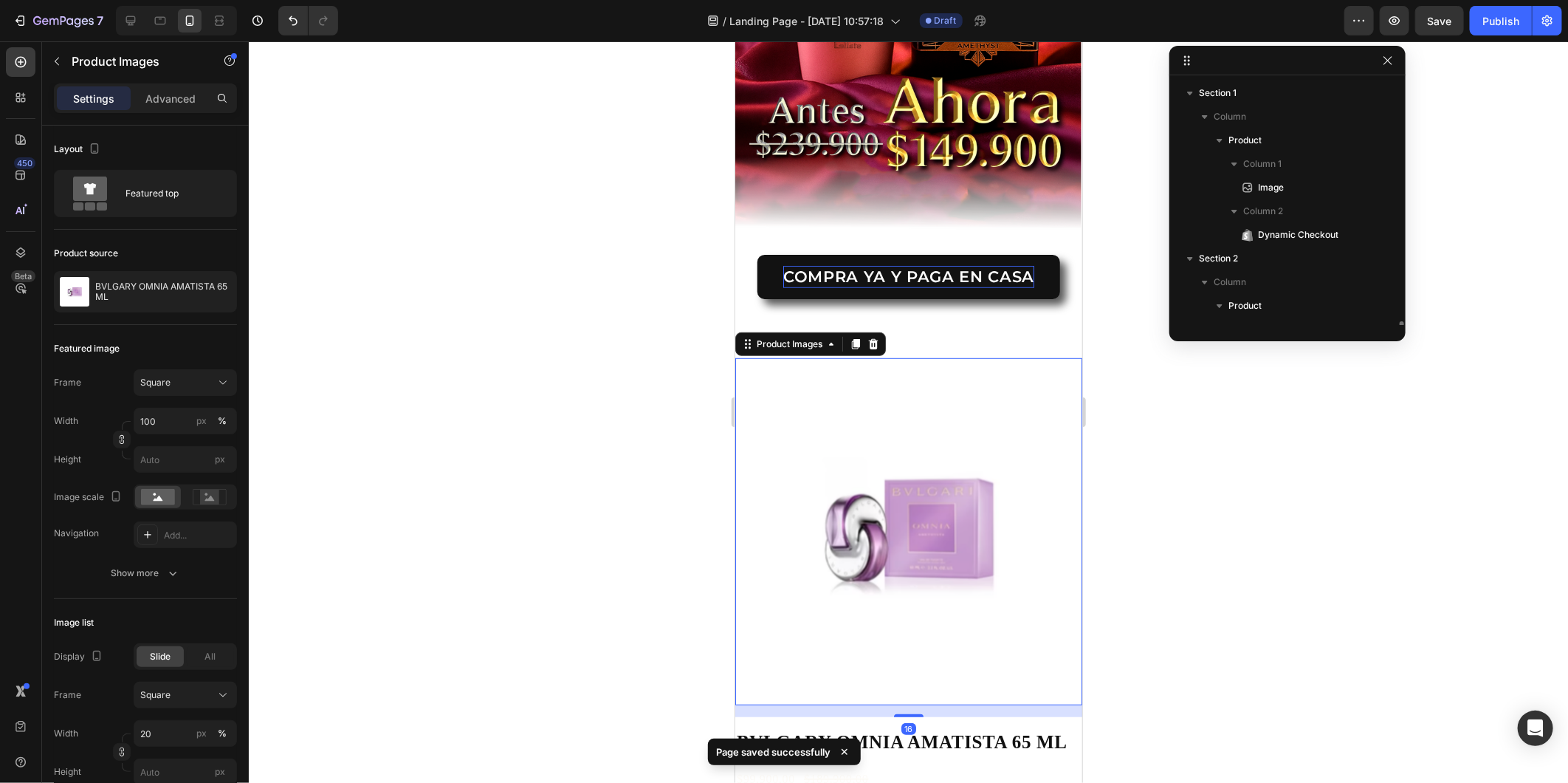
scroll to position [161, 0]
click at [879, 549] on img at bounding box center [908, 531] width 347 height 347
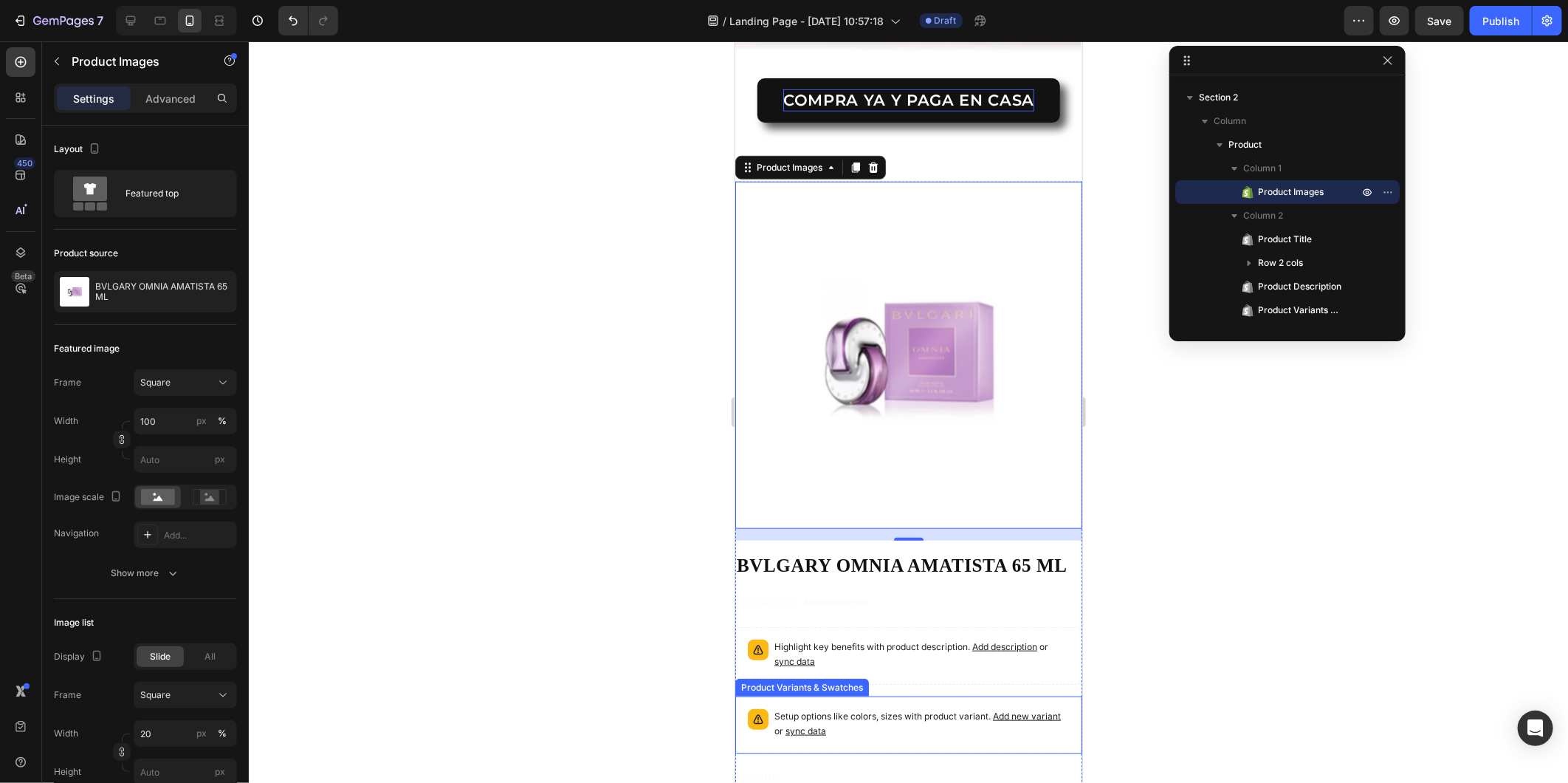
scroll to position [656, 0]
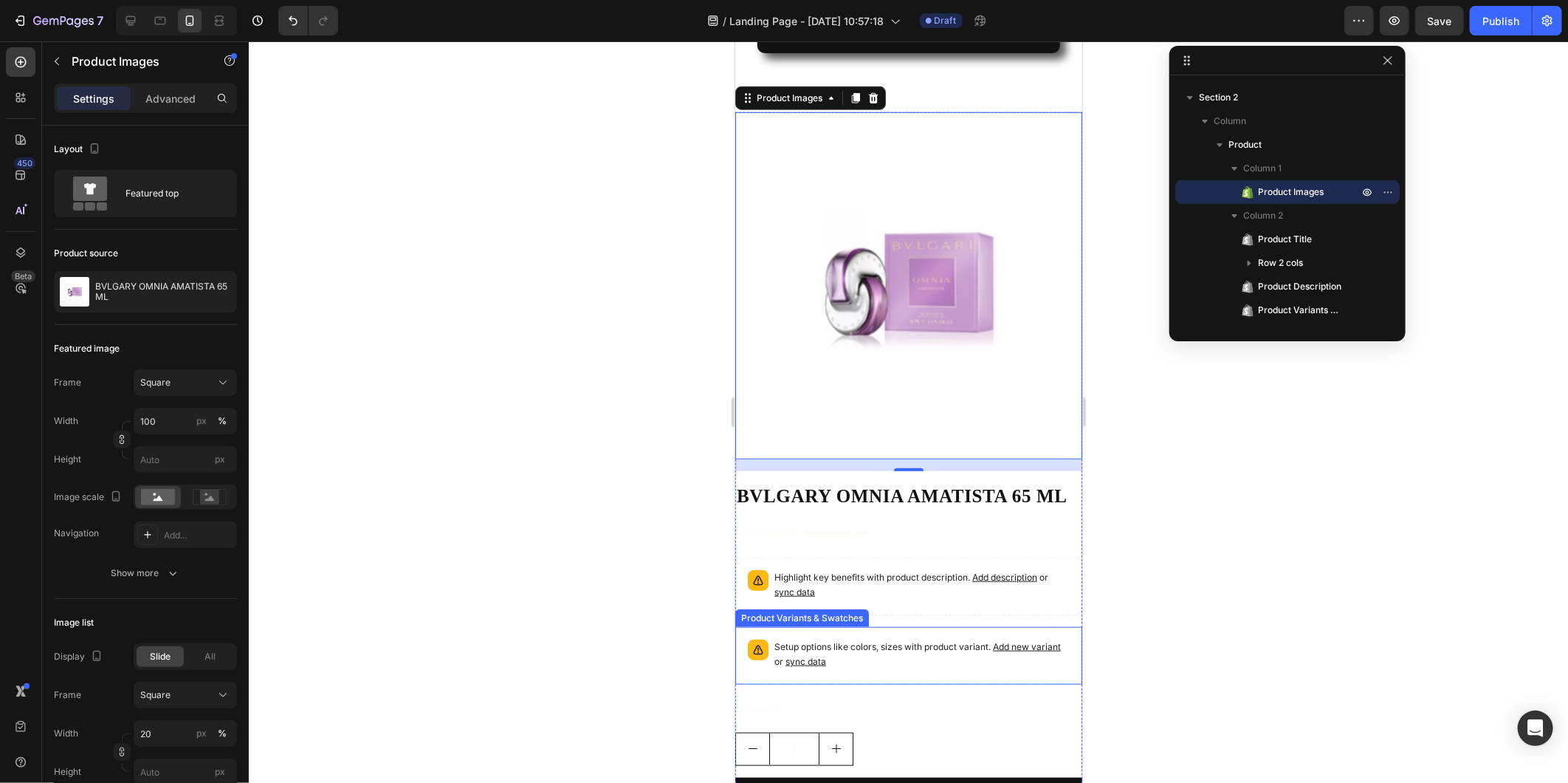
click at [912, 639] on p "Setup options like colors, sizes with product variant. Add new variant or sync …" at bounding box center [921, 653] width 295 height 29
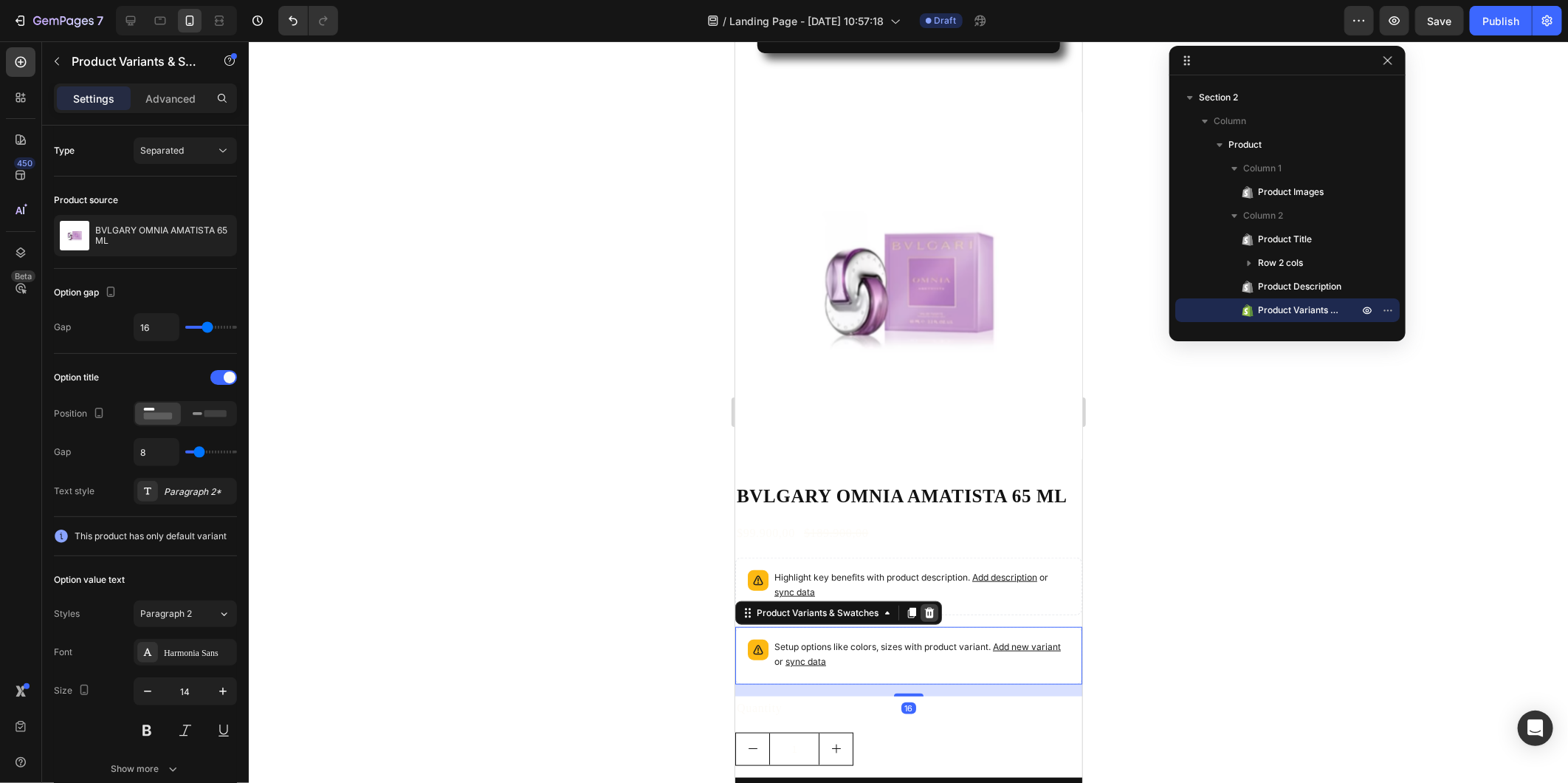
click at [925, 604] on div at bounding box center [929, 613] width 18 height 18
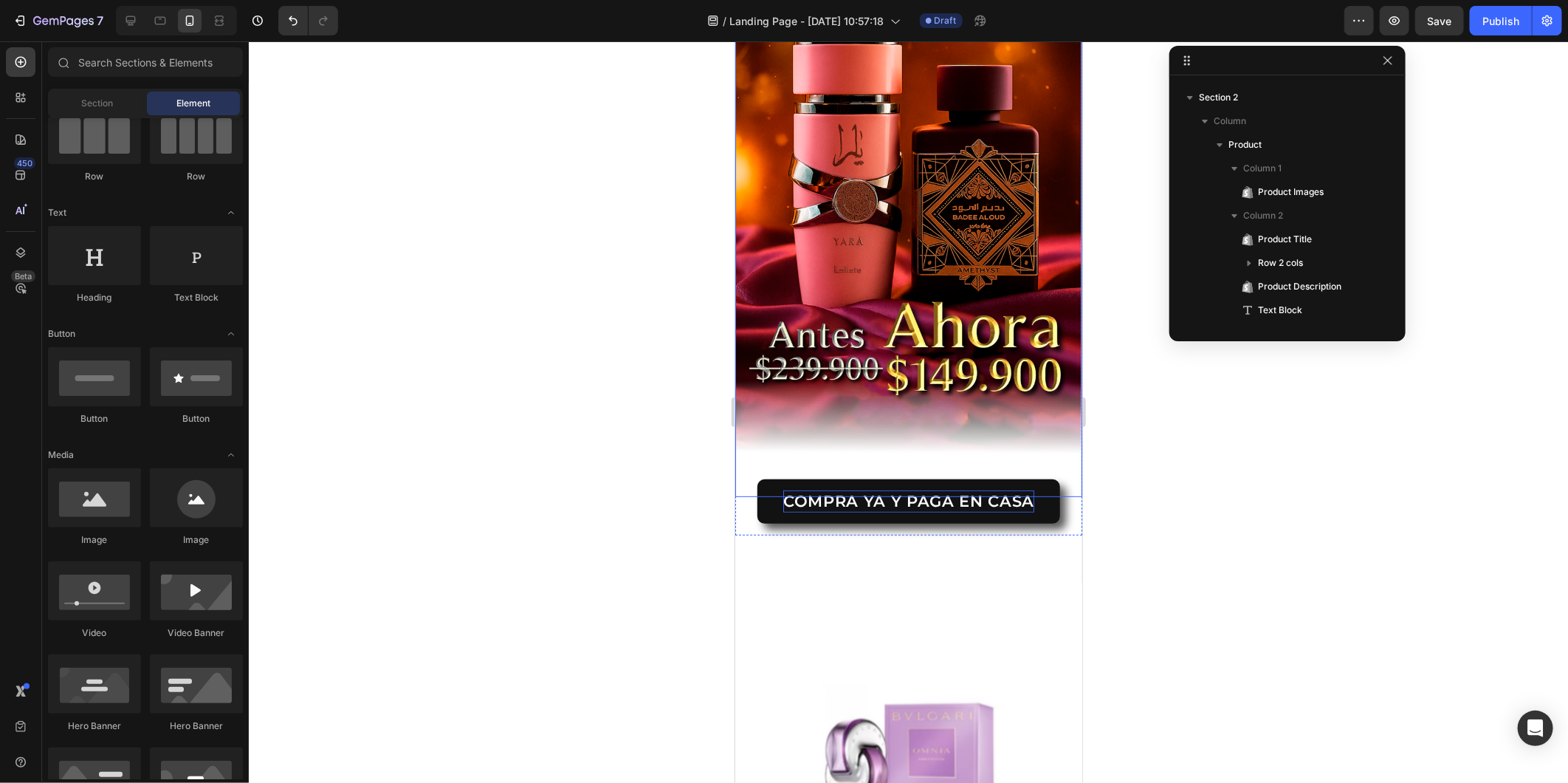
scroll to position [164, 0]
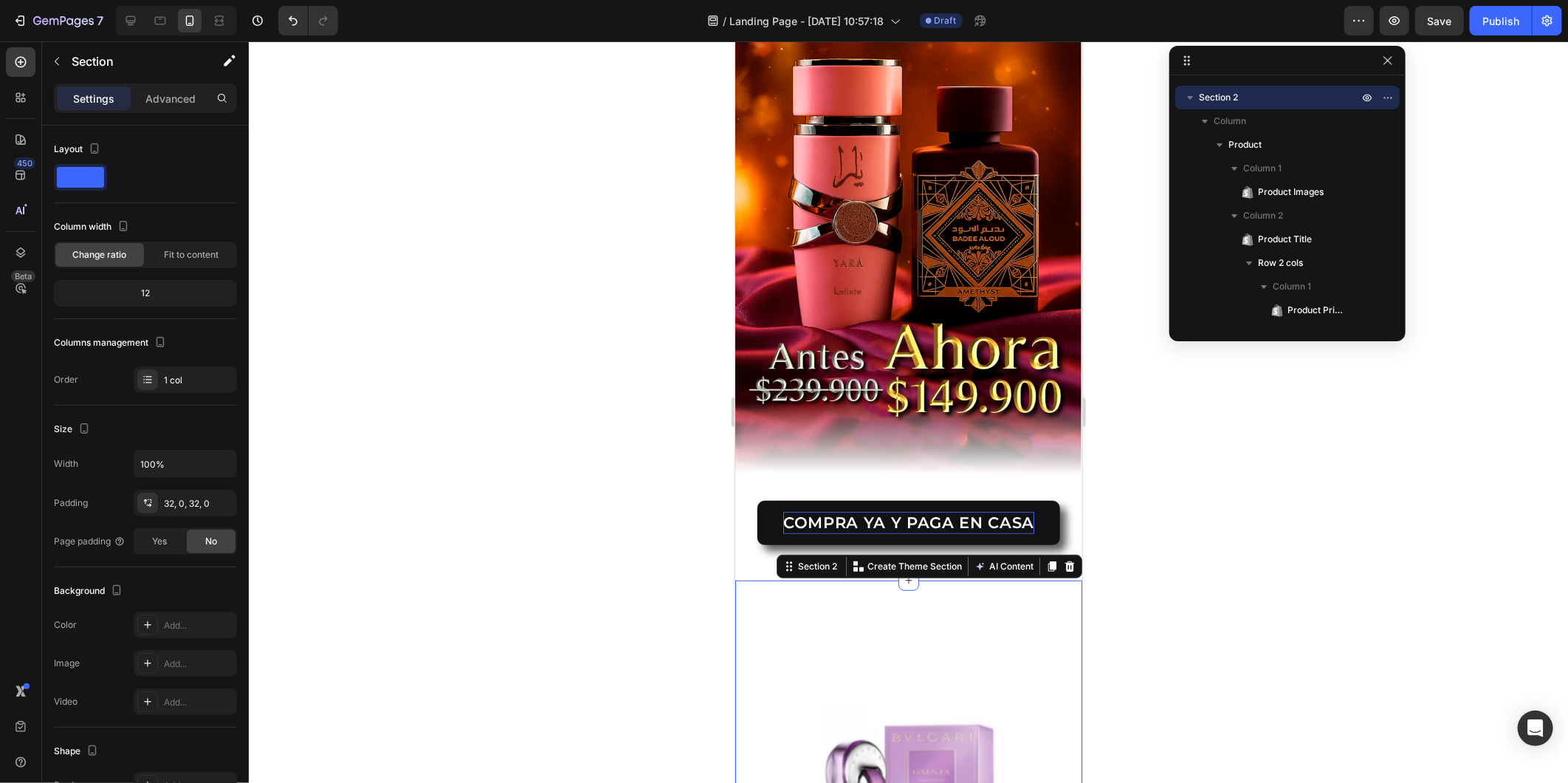
click at [1064, 557] on div at bounding box center [1069, 566] width 18 height 18
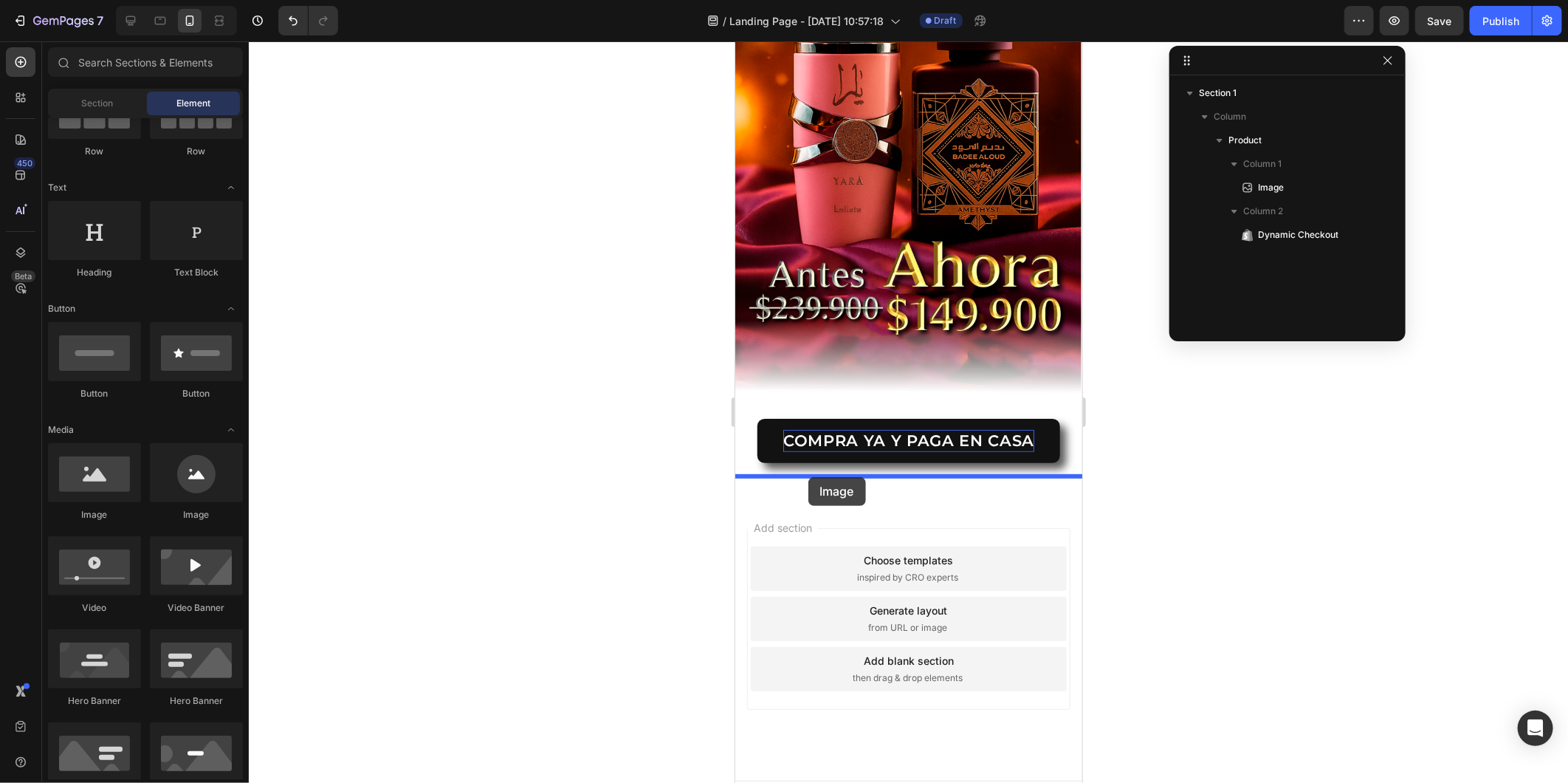
drag, startPoint x: 864, startPoint y: 502, endPoint x: 808, endPoint y: 476, distance: 61.7
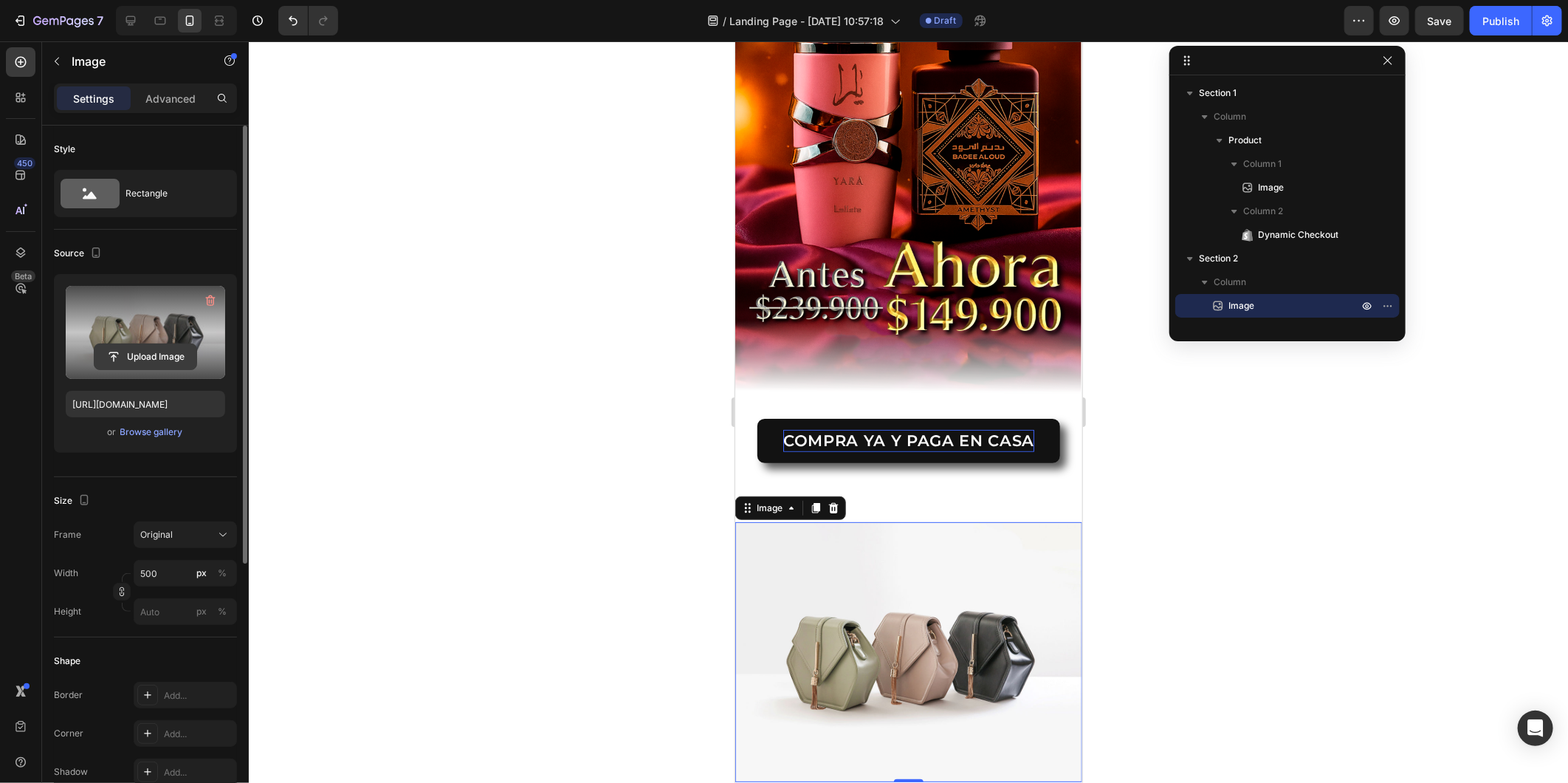
click at [128, 347] on input "file" at bounding box center [145, 356] width 102 height 25
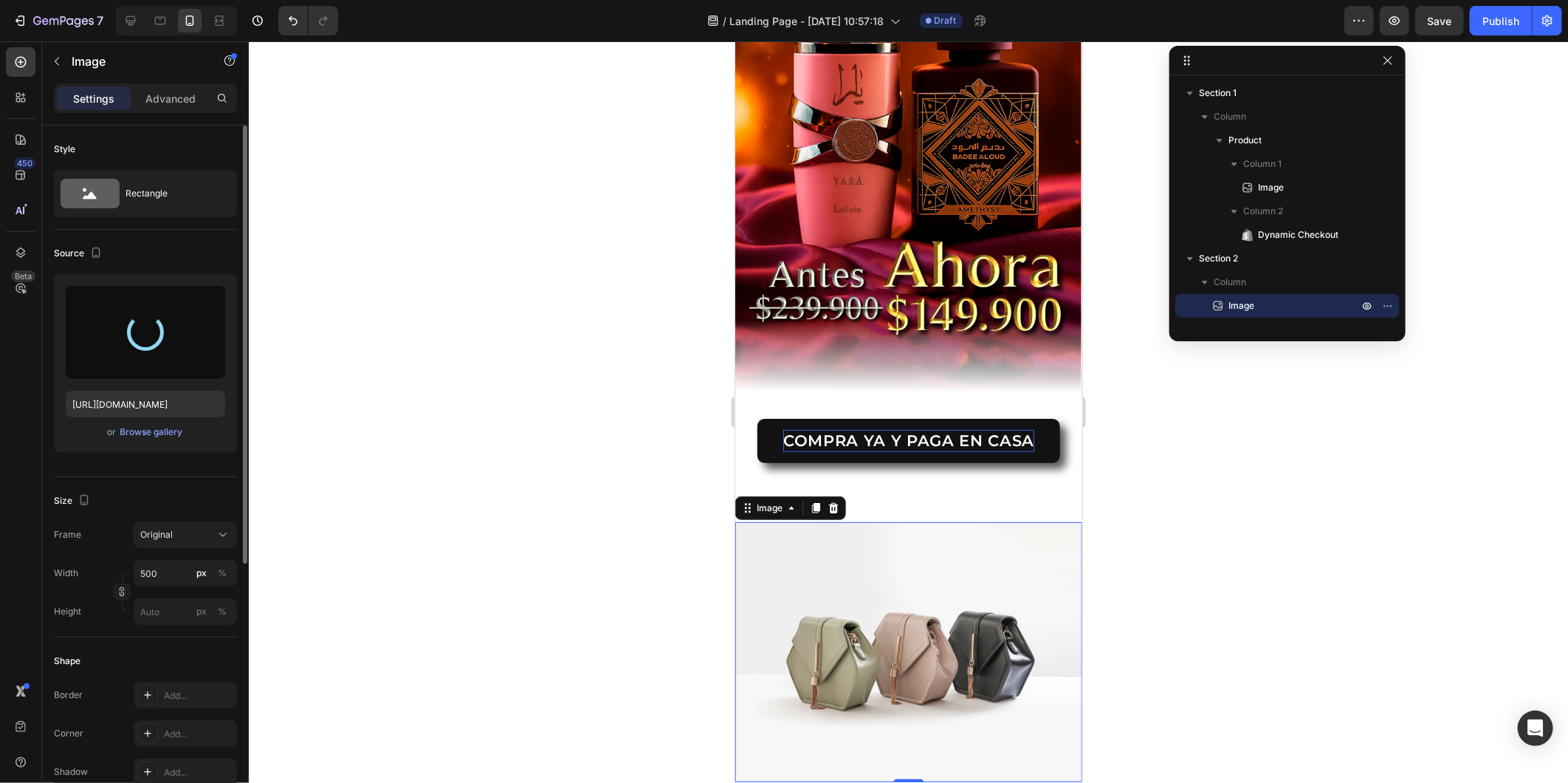
type input "https://cdn.shopify.com/s/files/1/0569/4134/6913/files/gempages_570916751928198…"
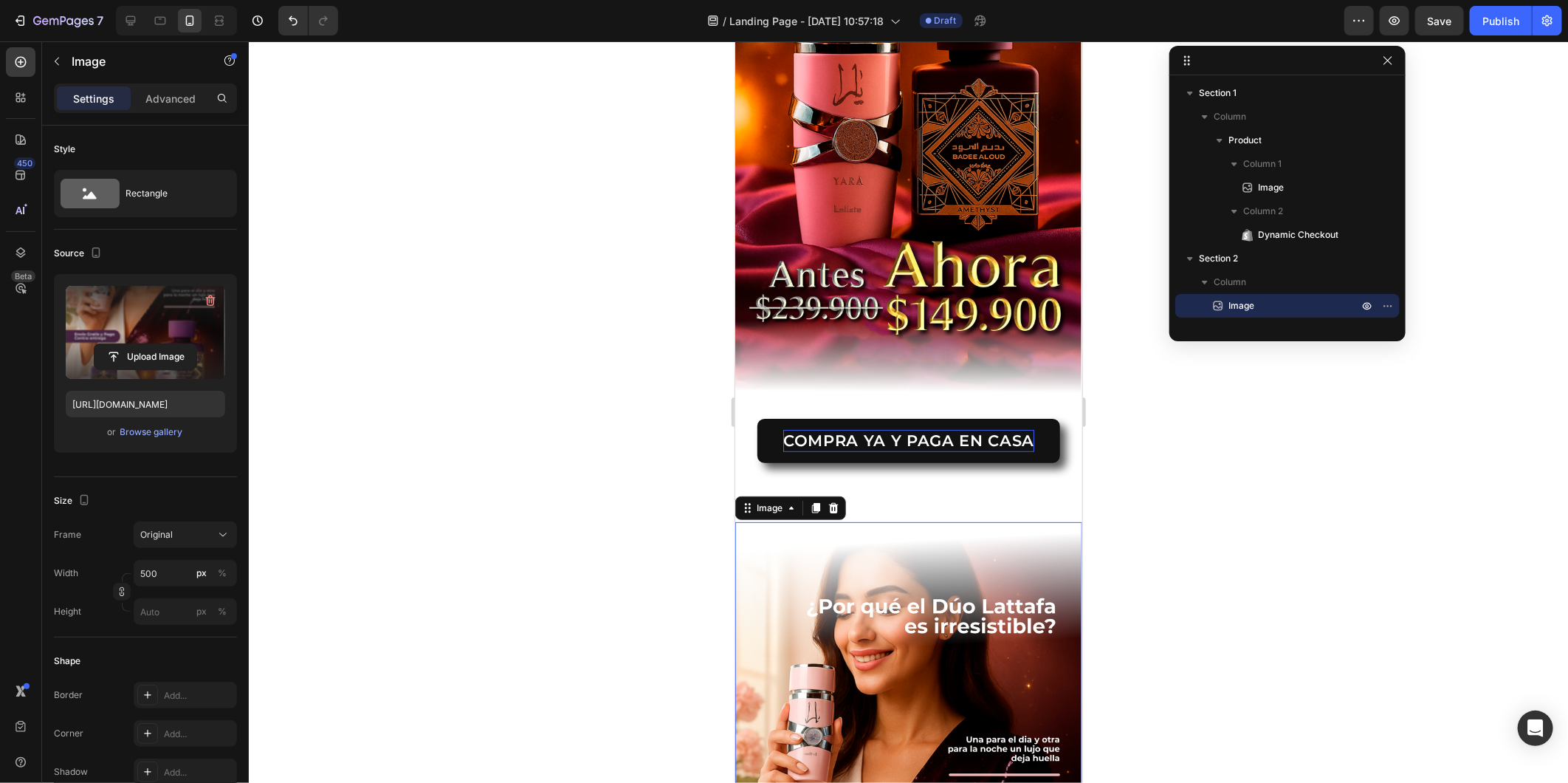
click at [184, 104] on p "Advanced" at bounding box center [170, 98] width 51 height 15
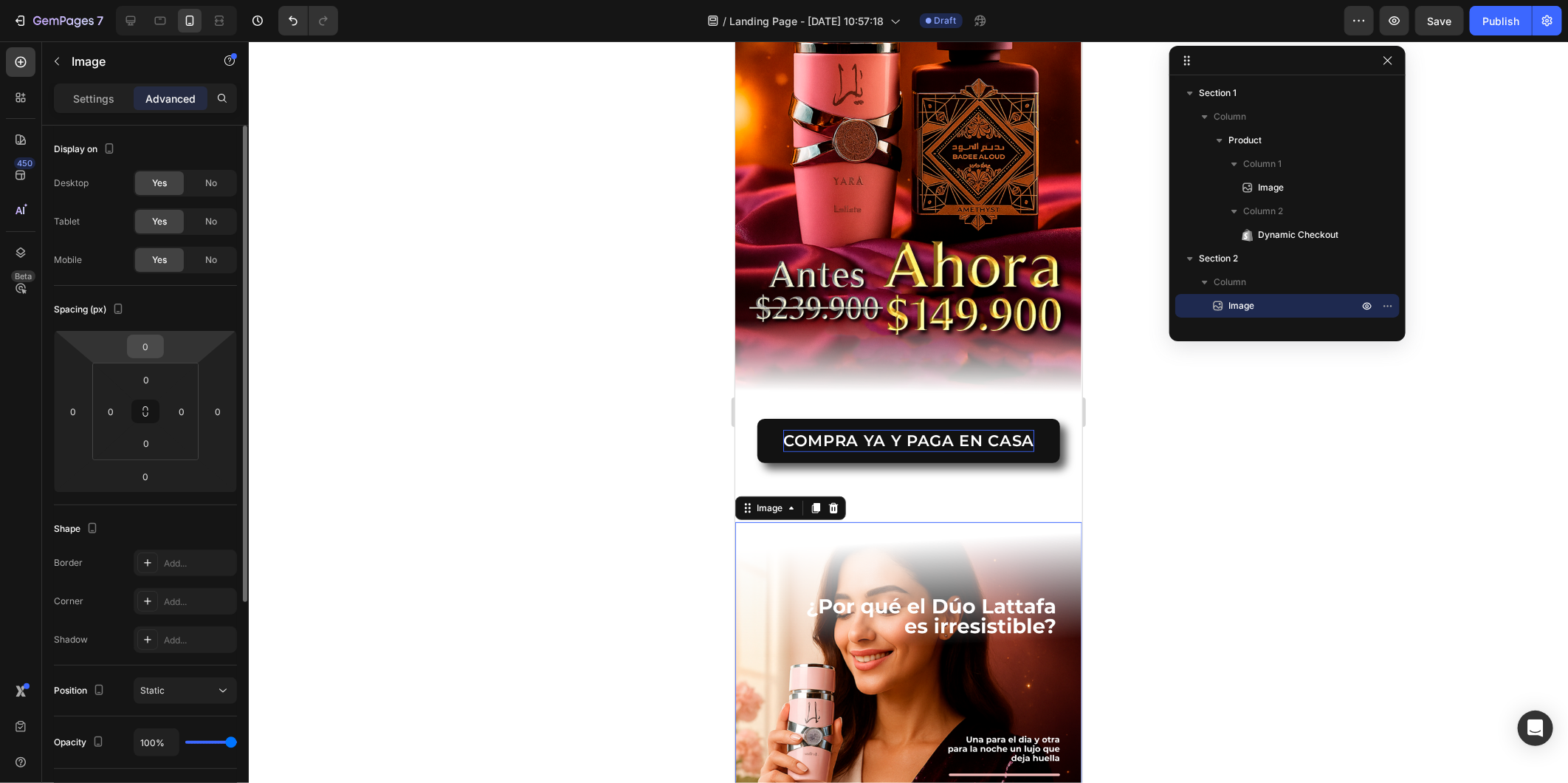
drag, startPoint x: 145, startPoint y: 347, endPoint x: 128, endPoint y: 338, distance: 19.2
click at [144, 343] on input "0" at bounding box center [145, 346] width 29 height 22
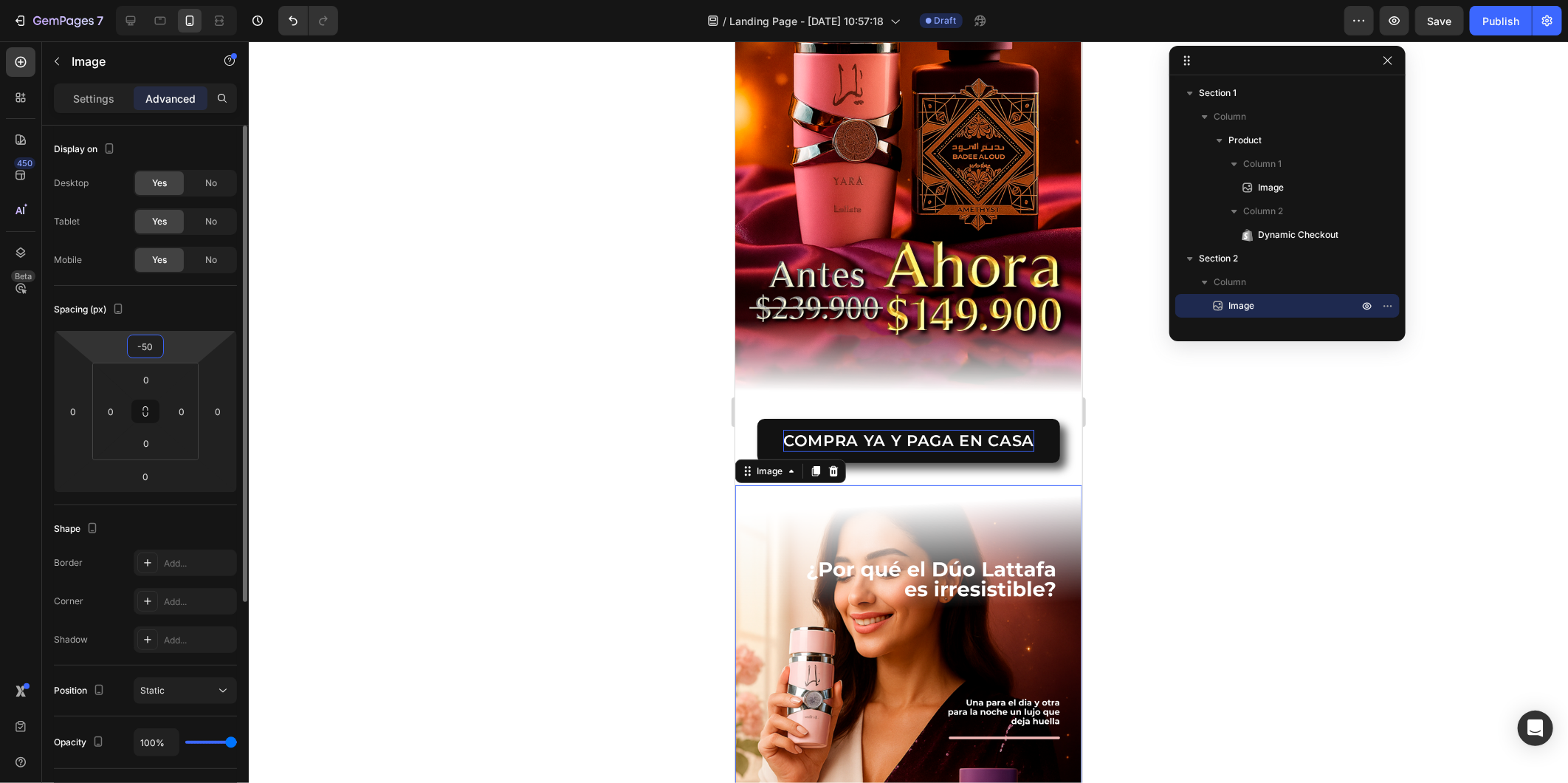
type input "-5"
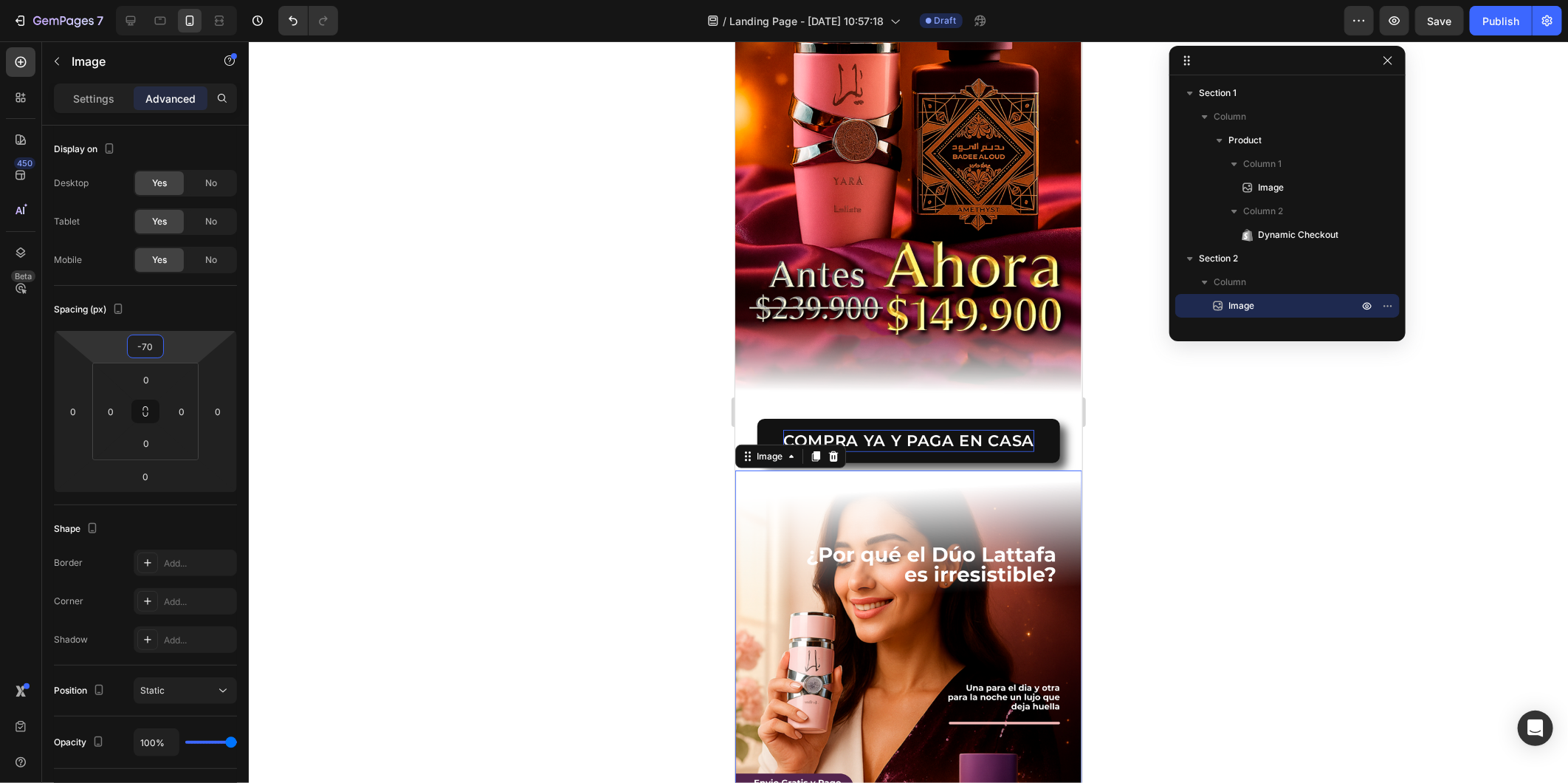
type input "-70"
click at [1237, 603] on div at bounding box center [908, 412] width 1319 height 741
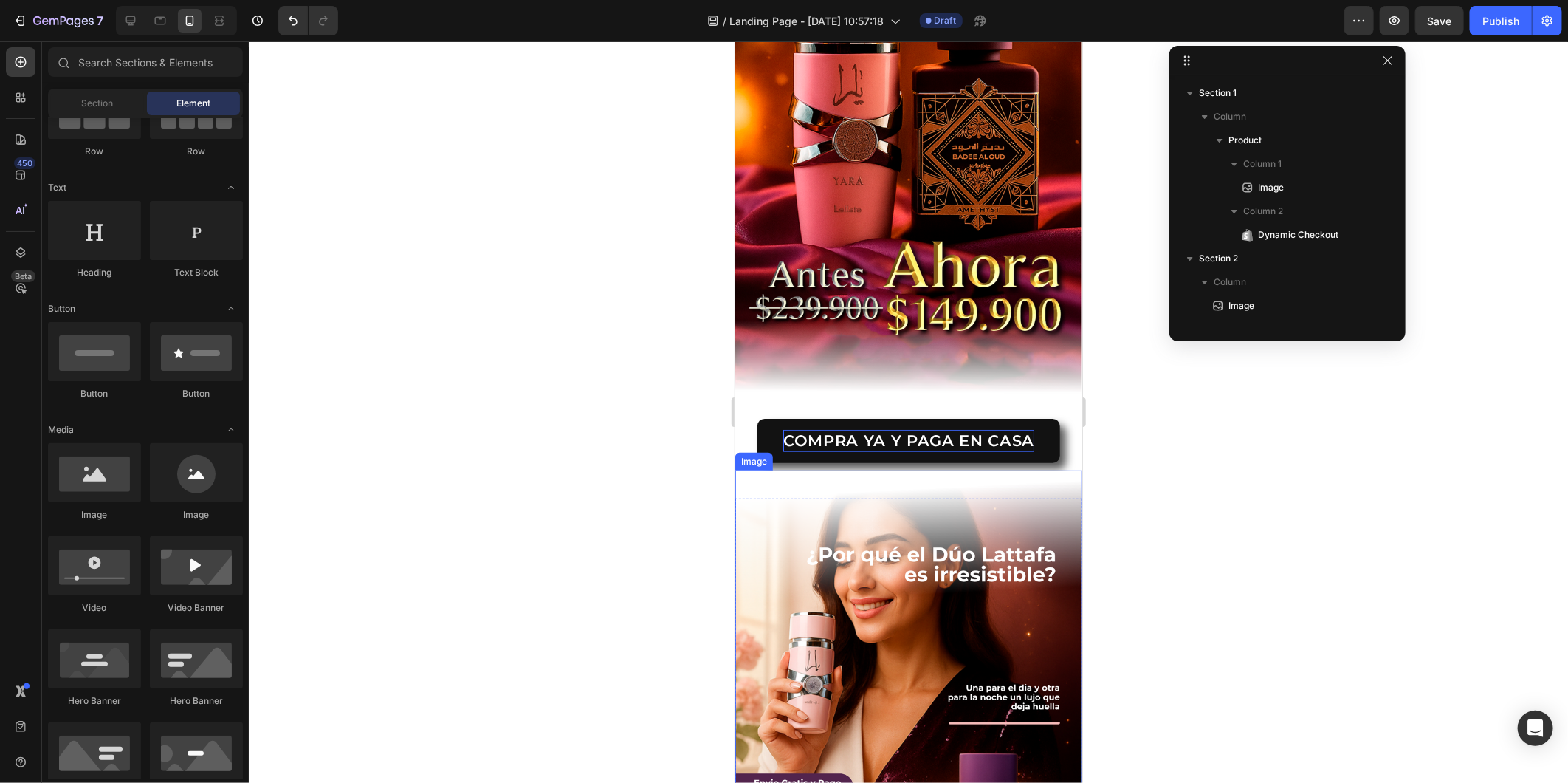
click at [811, 541] on img at bounding box center [908, 778] width 347 height 617
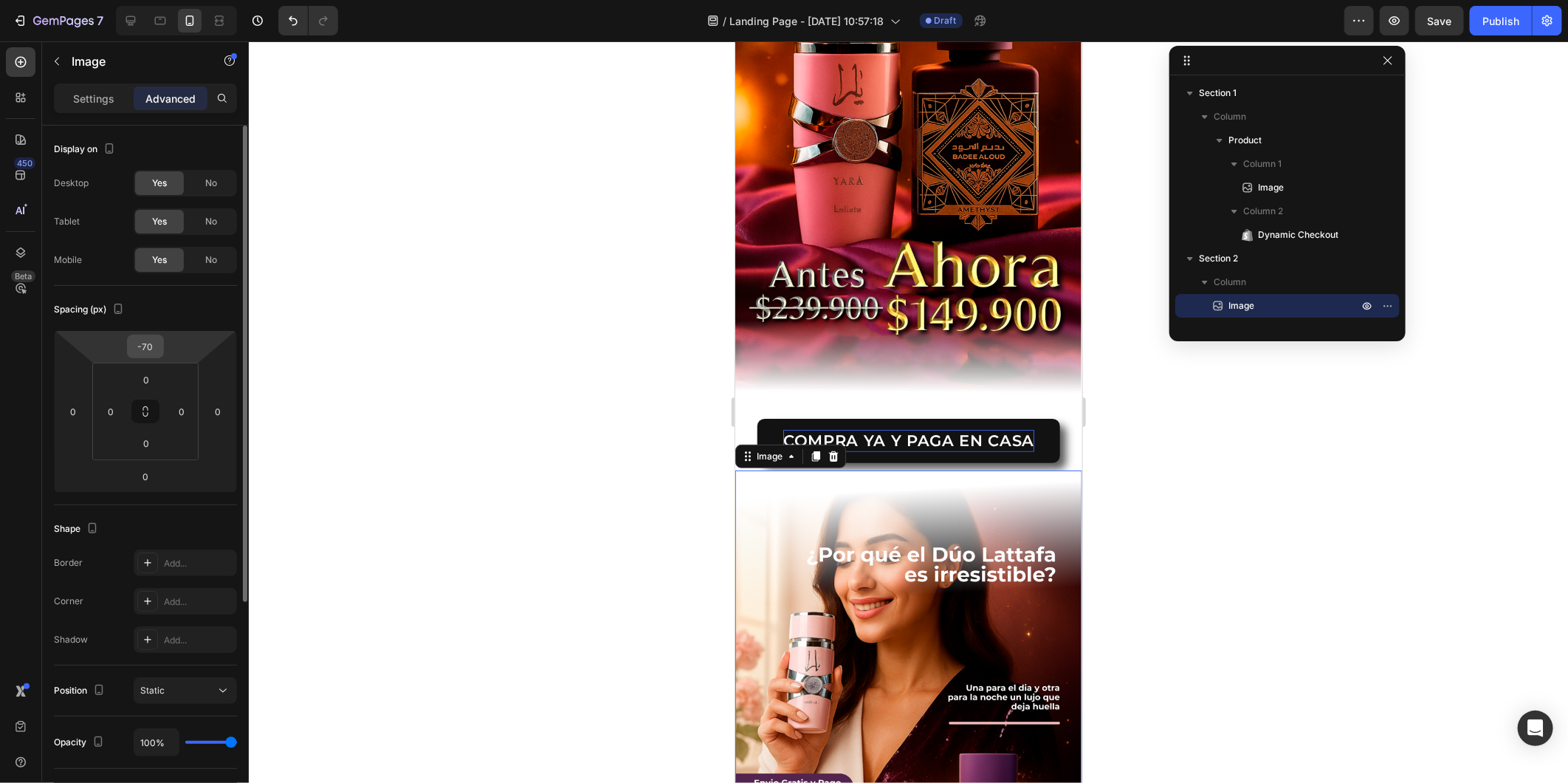
click at [145, 357] on div "-70" at bounding box center [145, 346] width 37 height 24
click at [146, 352] on input "-70" at bounding box center [145, 346] width 29 height 22
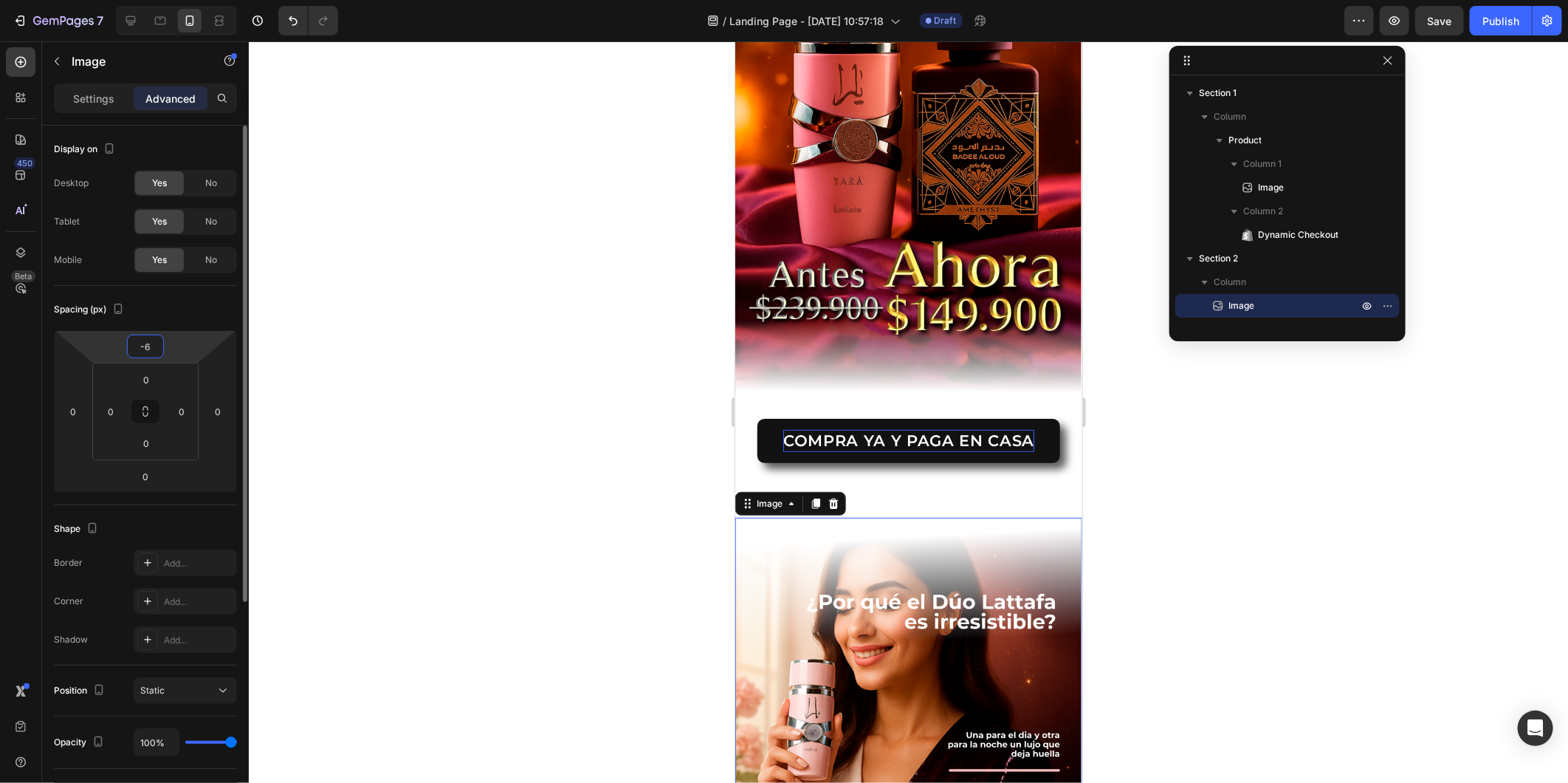
type input "-60"
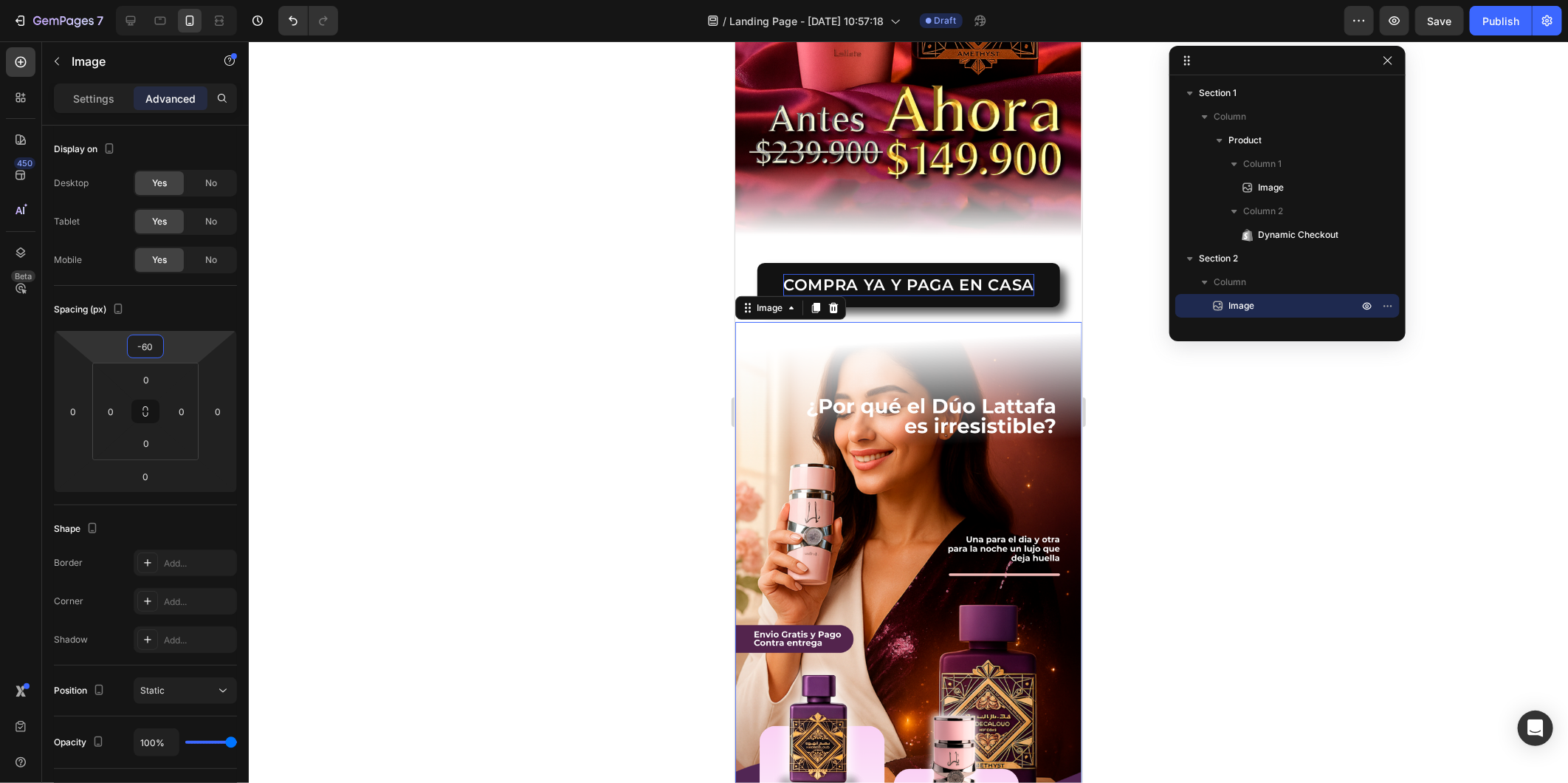
scroll to position [739, 0]
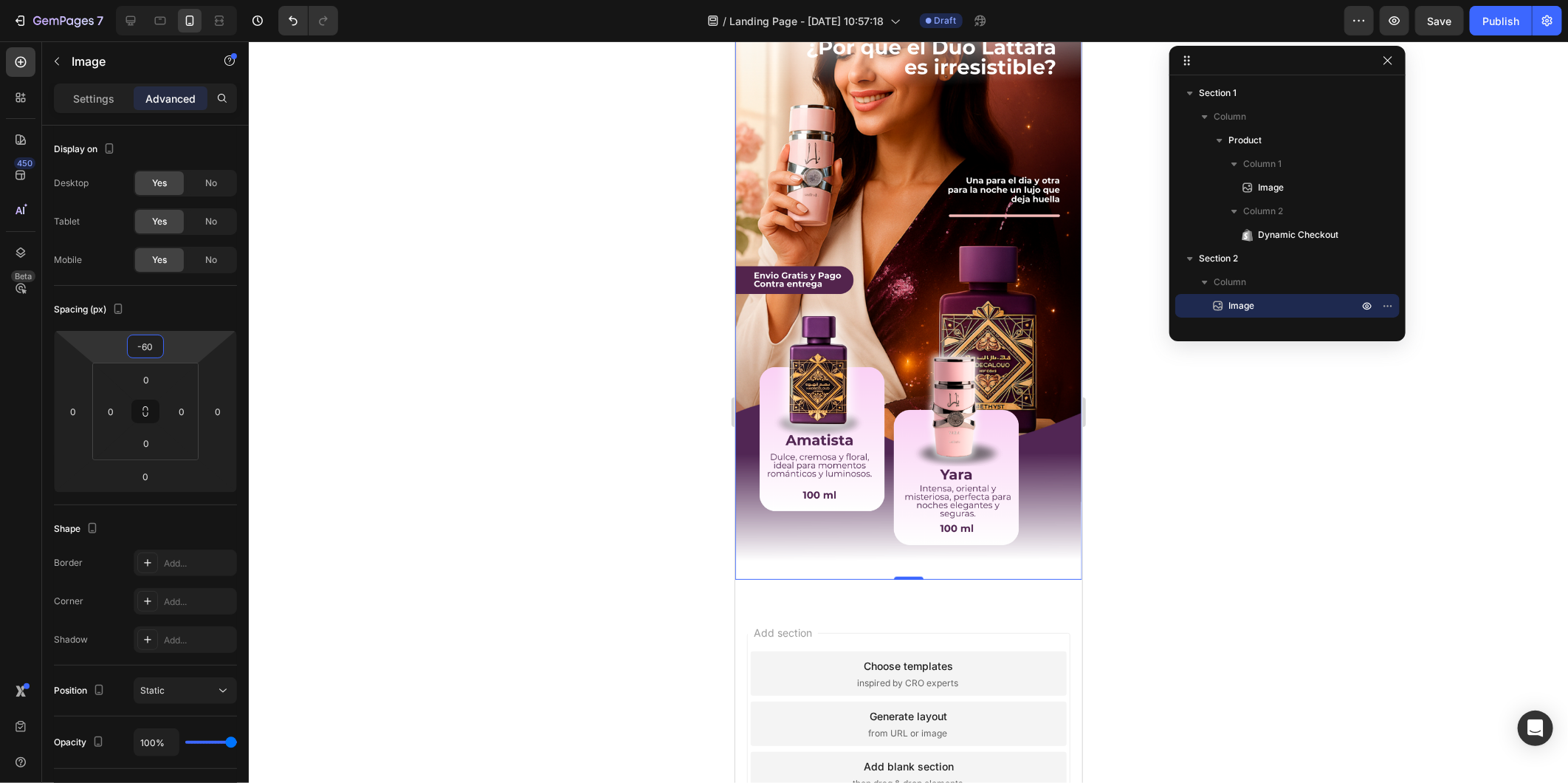
click at [1238, 591] on div at bounding box center [908, 412] width 1319 height 741
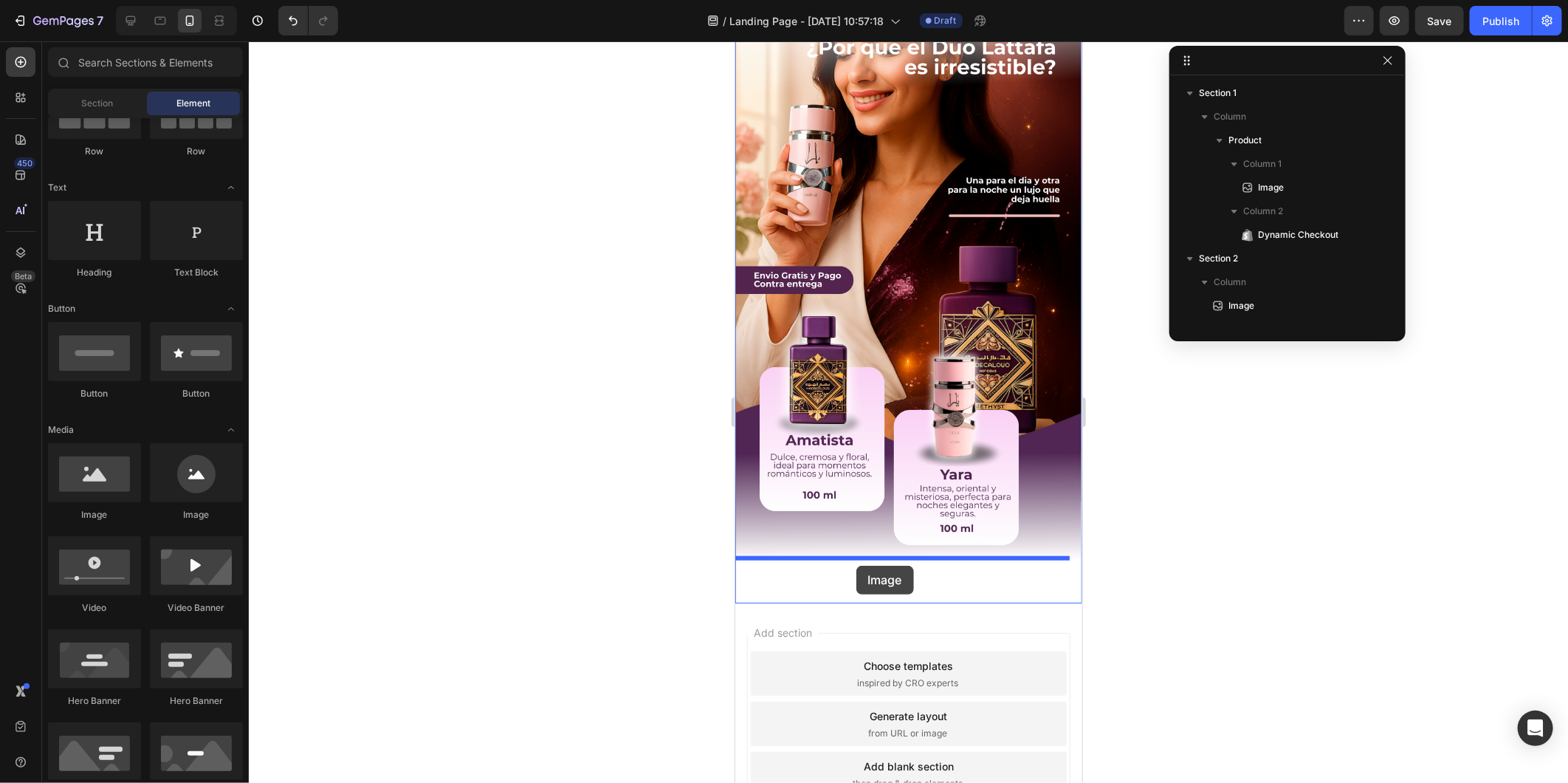
drag, startPoint x: 832, startPoint y: 529, endPoint x: 855, endPoint y: 565, distance: 42.7
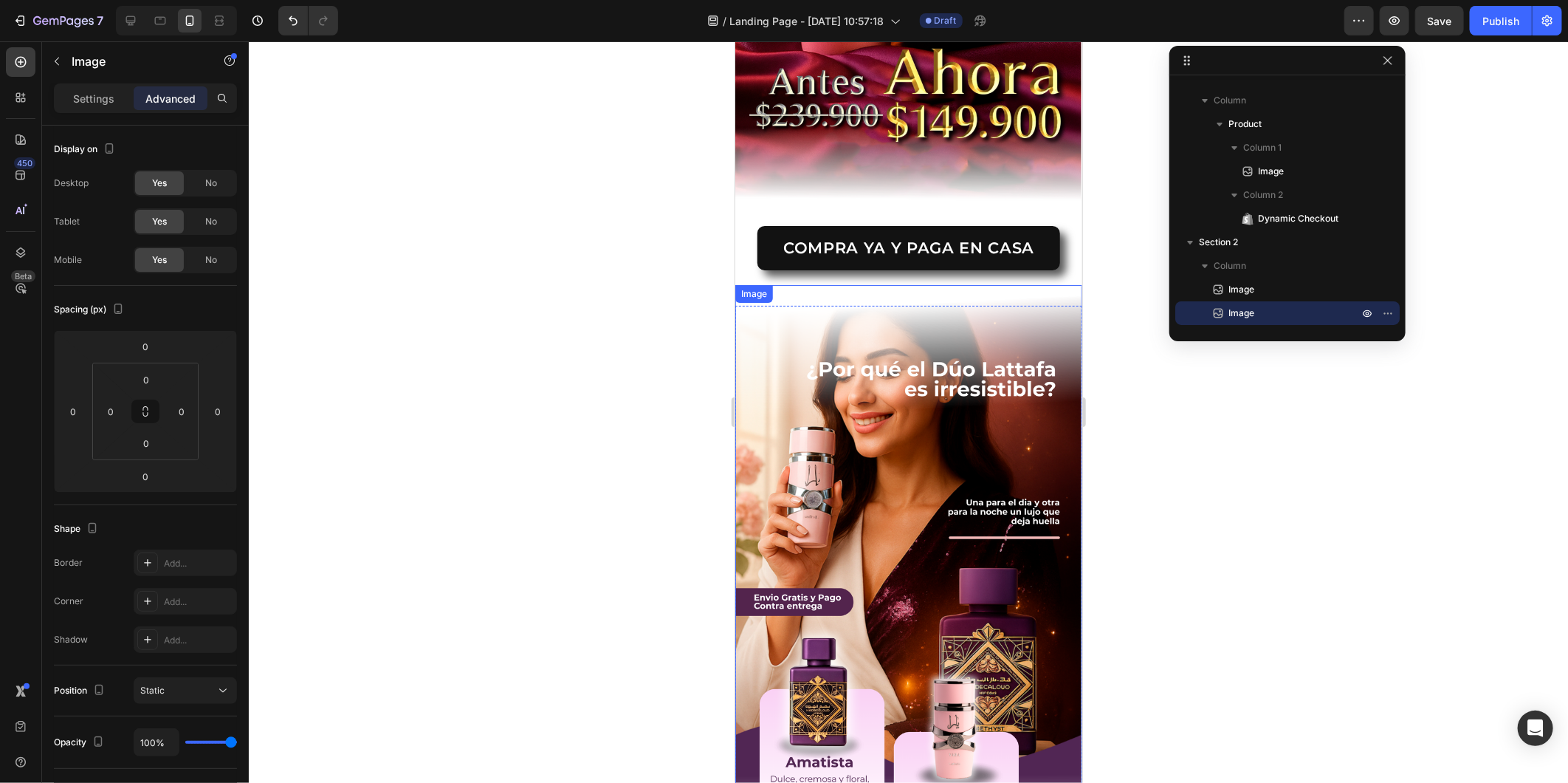
scroll to position [410, 0]
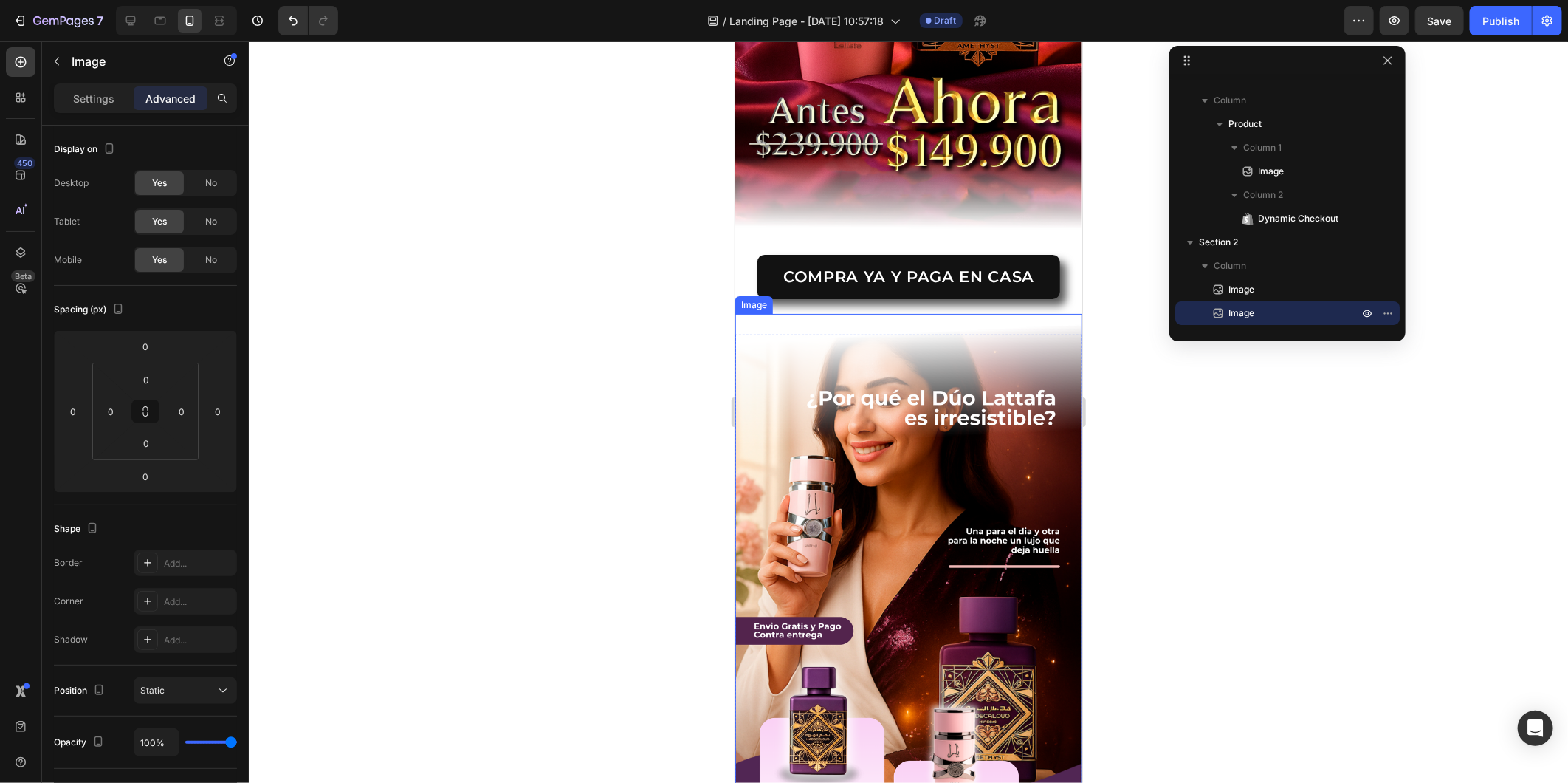
click at [800, 313] on img at bounding box center [908, 622] width 347 height 617
click at [71, 95] on div "Settings" at bounding box center [94, 98] width 74 height 24
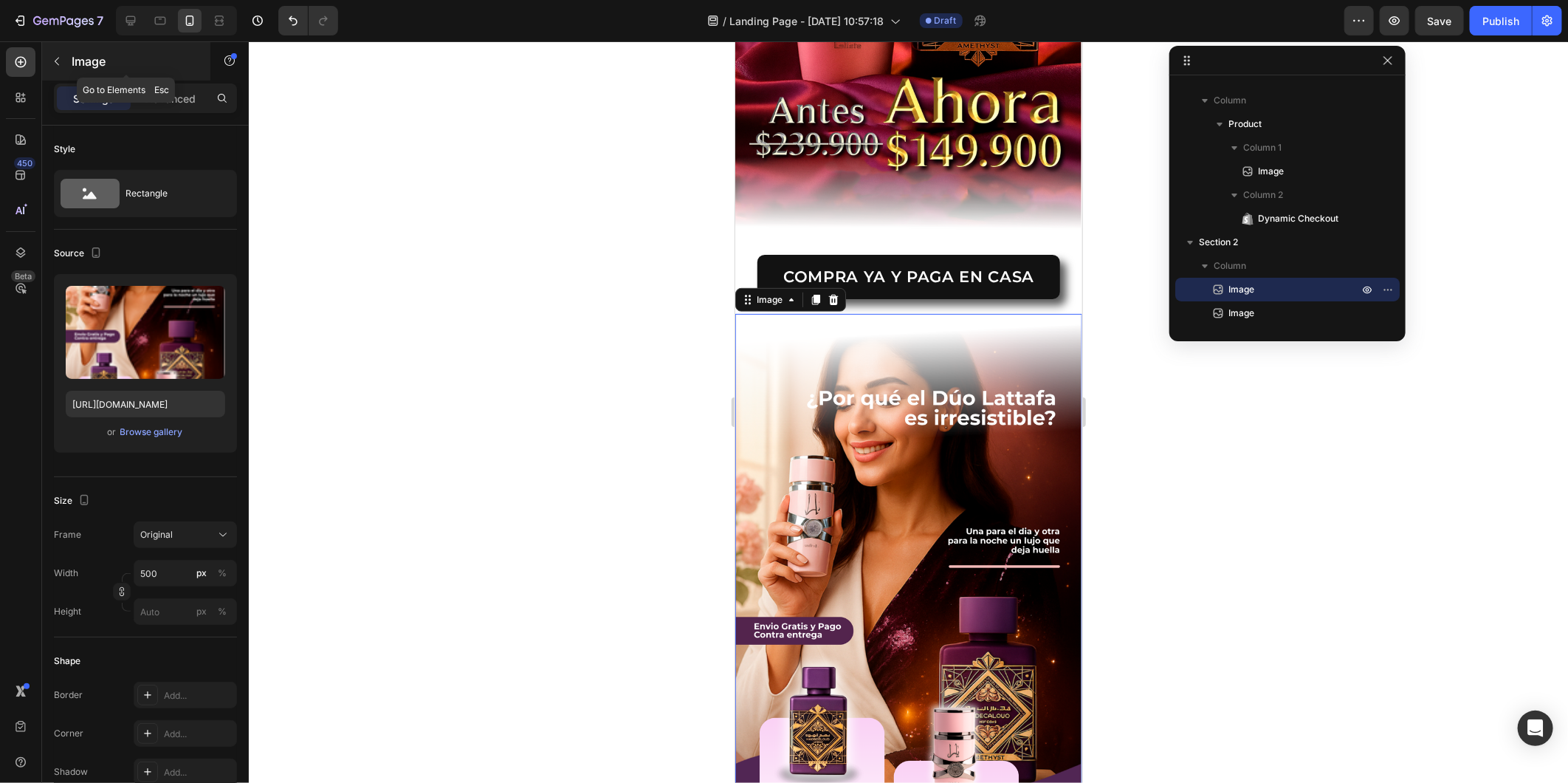
click at [68, 63] on button "button" at bounding box center [56, 61] width 24 height 24
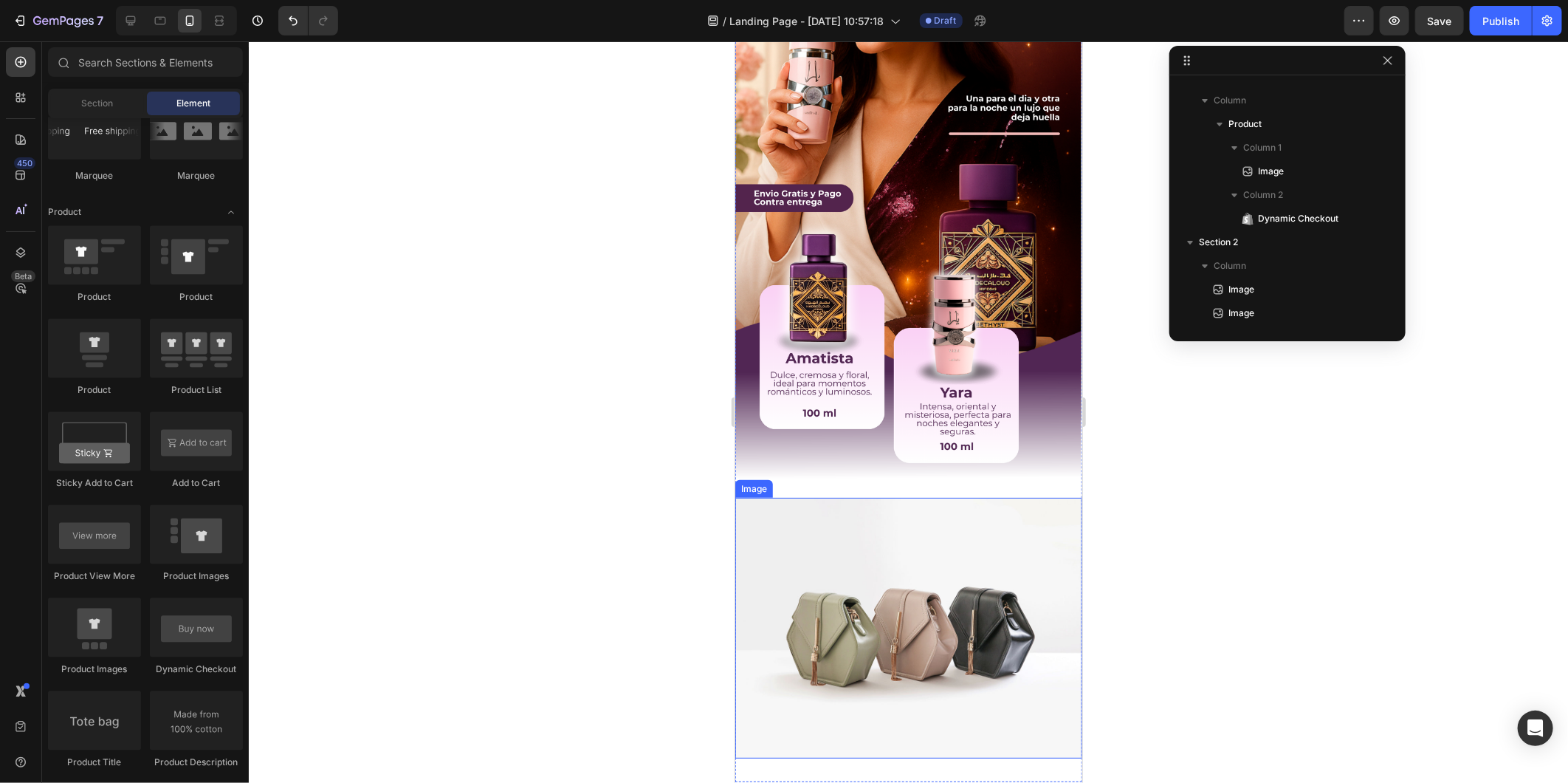
scroll to position [984, 0]
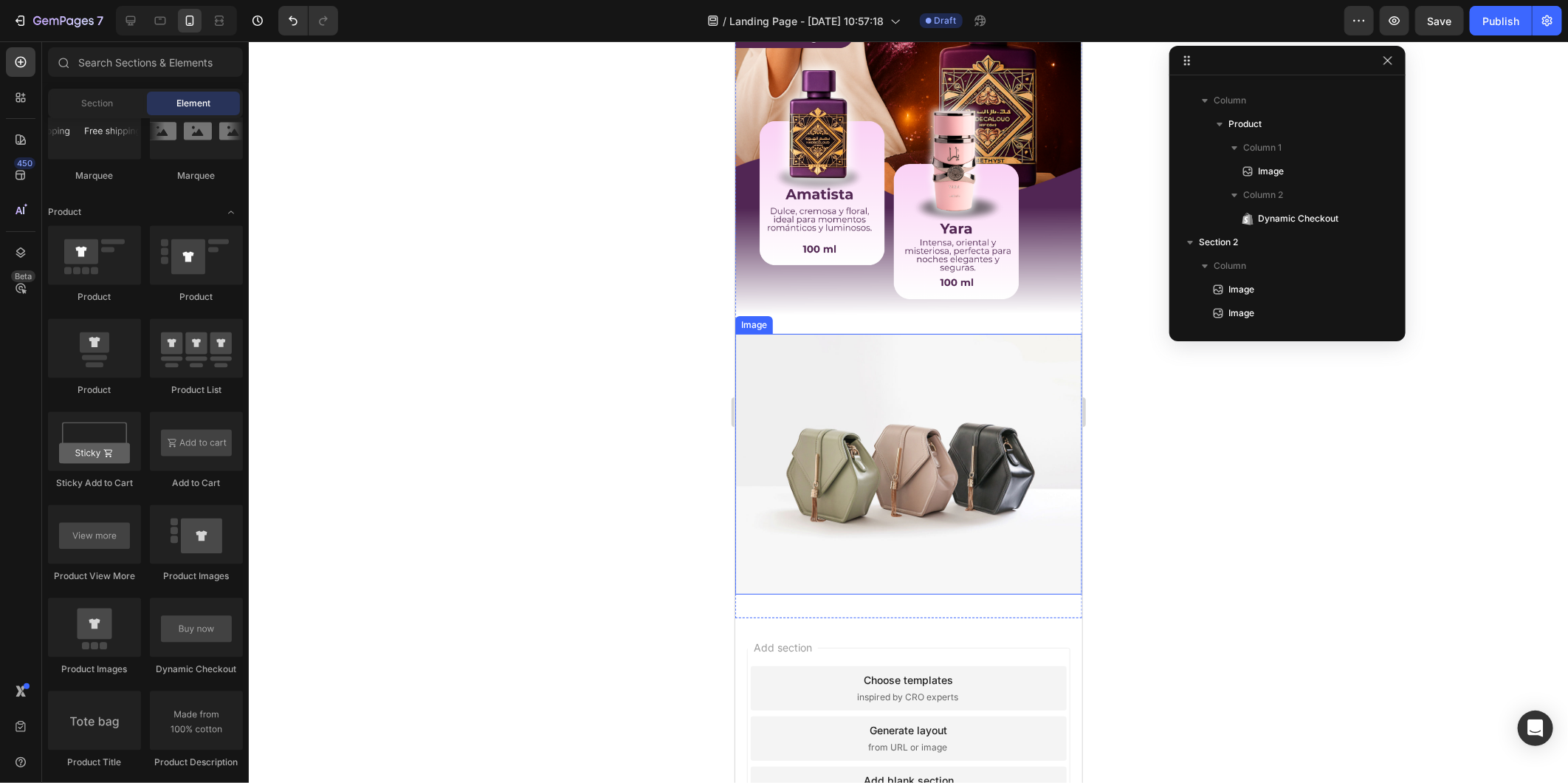
click at [804, 431] on img at bounding box center [908, 463] width 347 height 261
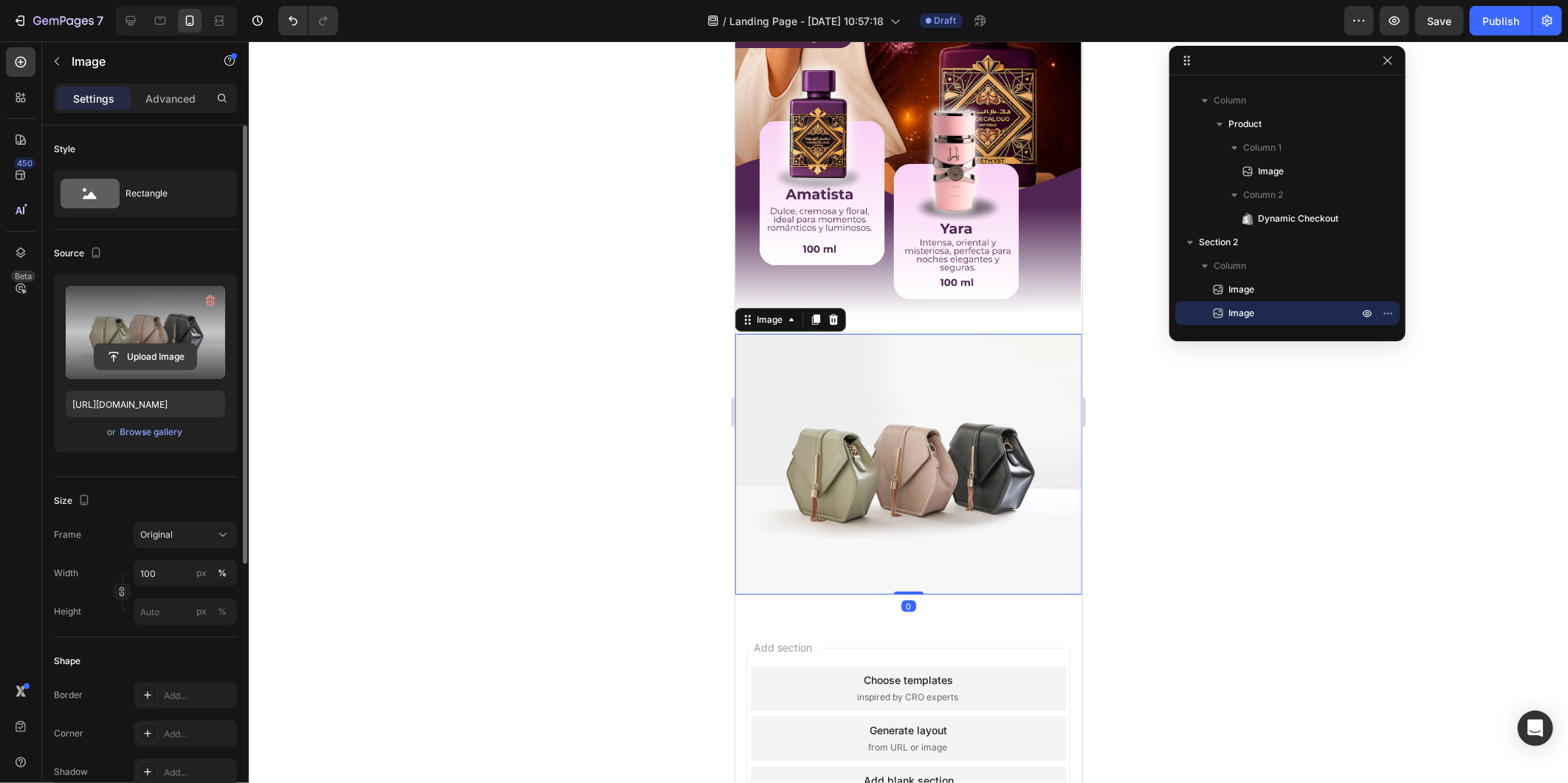
click at [166, 357] on input "file" at bounding box center [145, 356] width 102 height 25
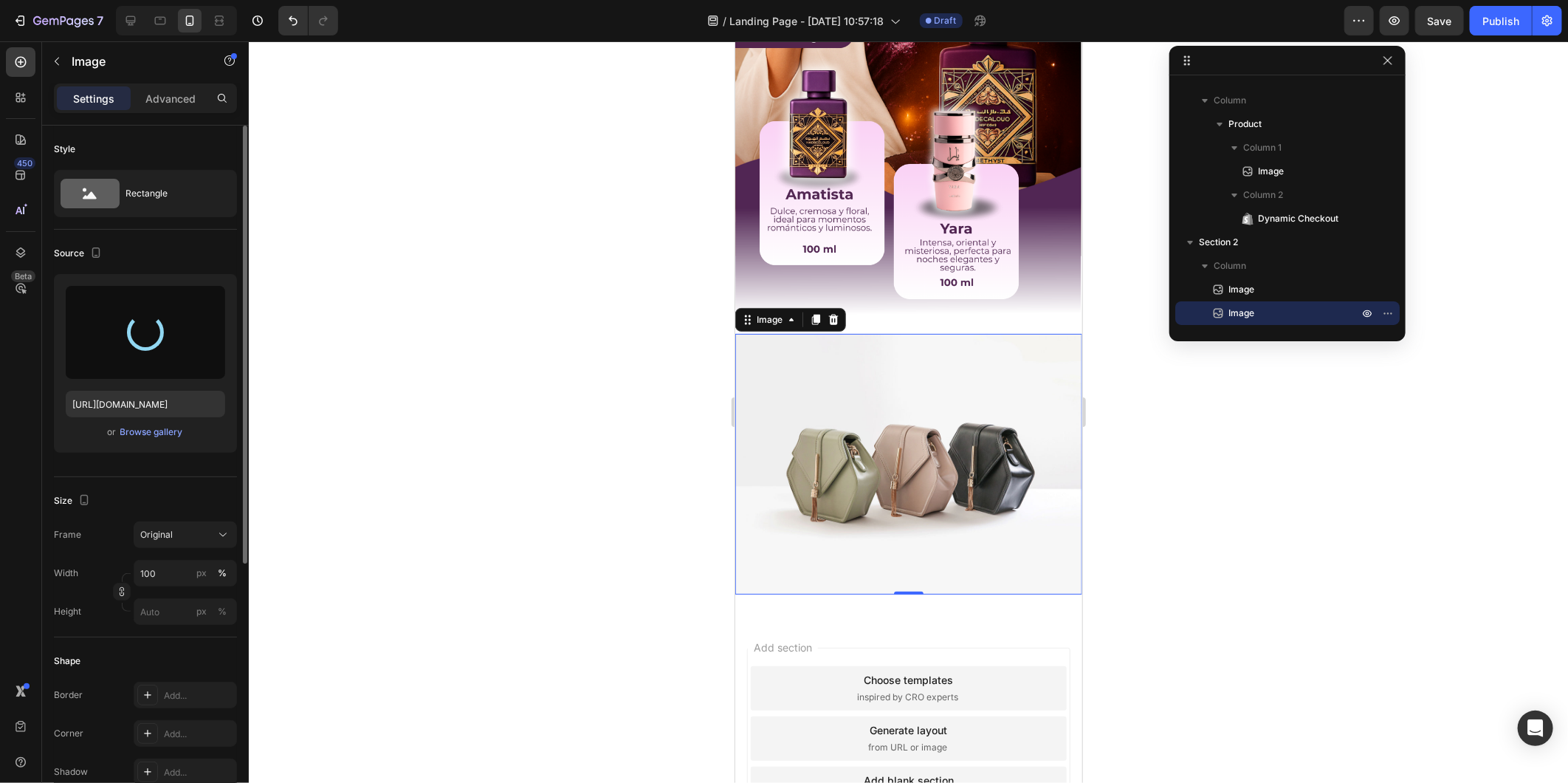
type input "https://cdn.shopify.com/s/files/1/0569/4134/6913/files/gempages_570916751928198…"
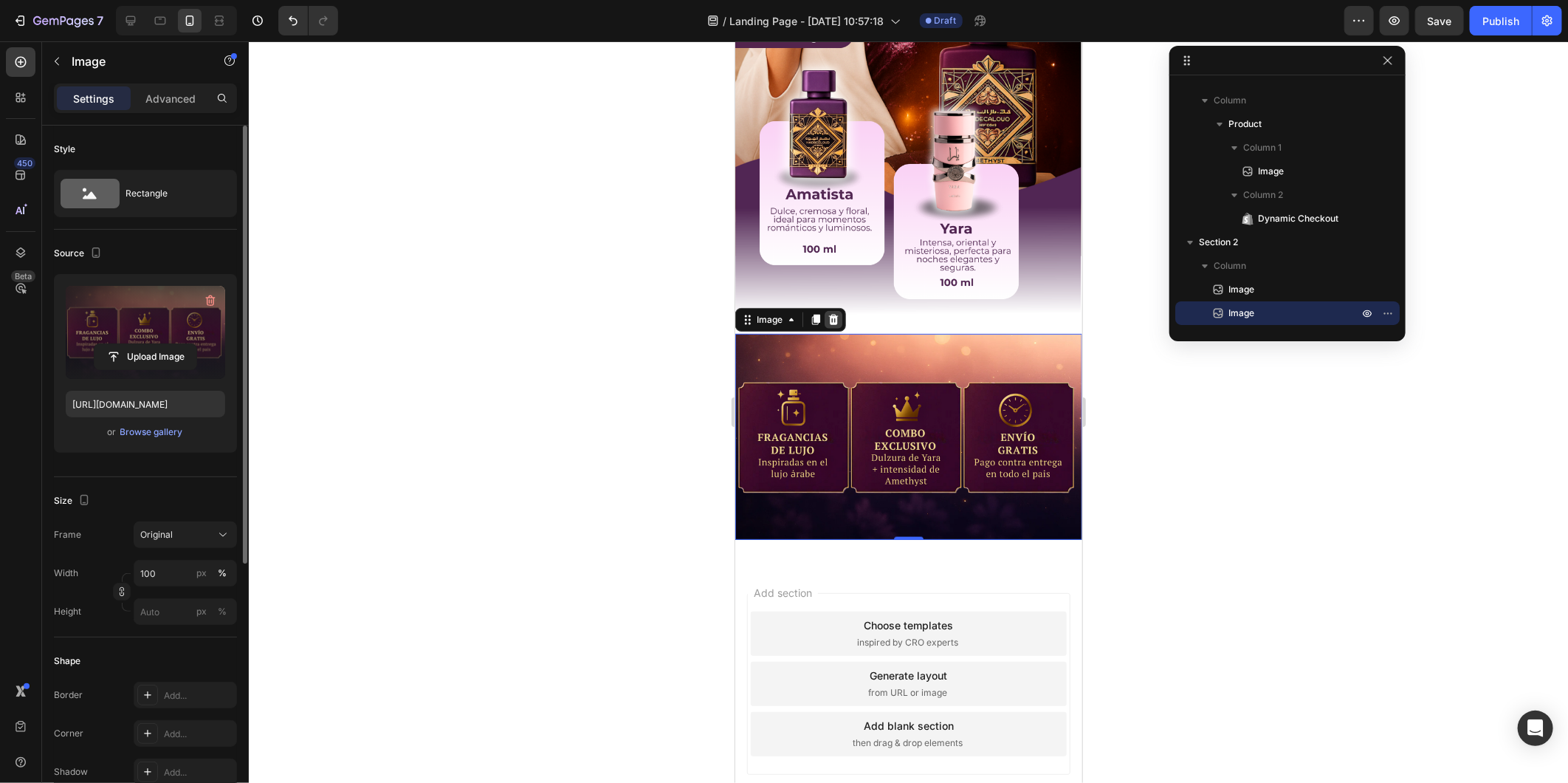
click at [837, 313] on icon at bounding box center [833, 319] width 11 height 11
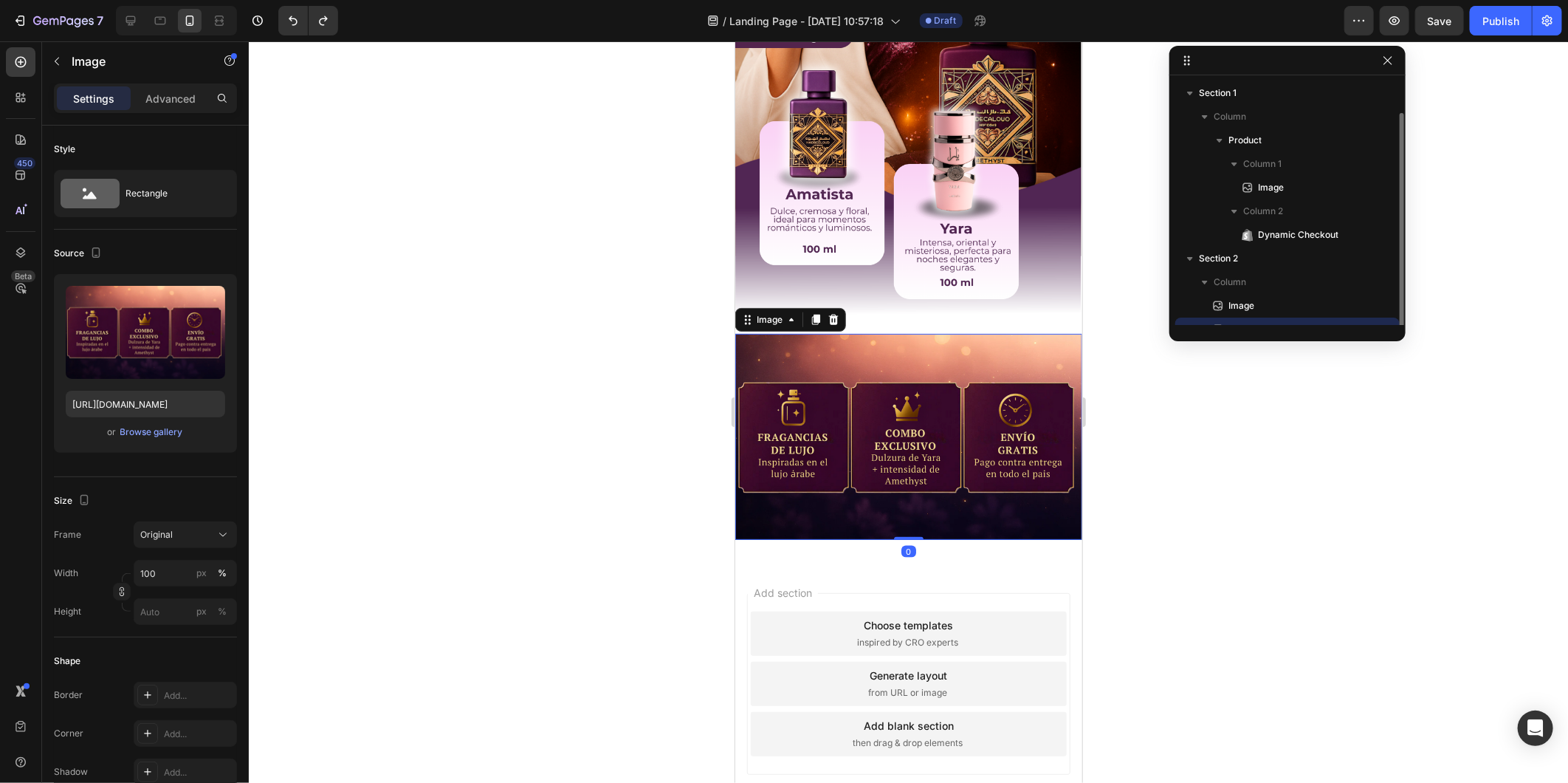
click at [896, 409] on img at bounding box center [908, 436] width 347 height 206
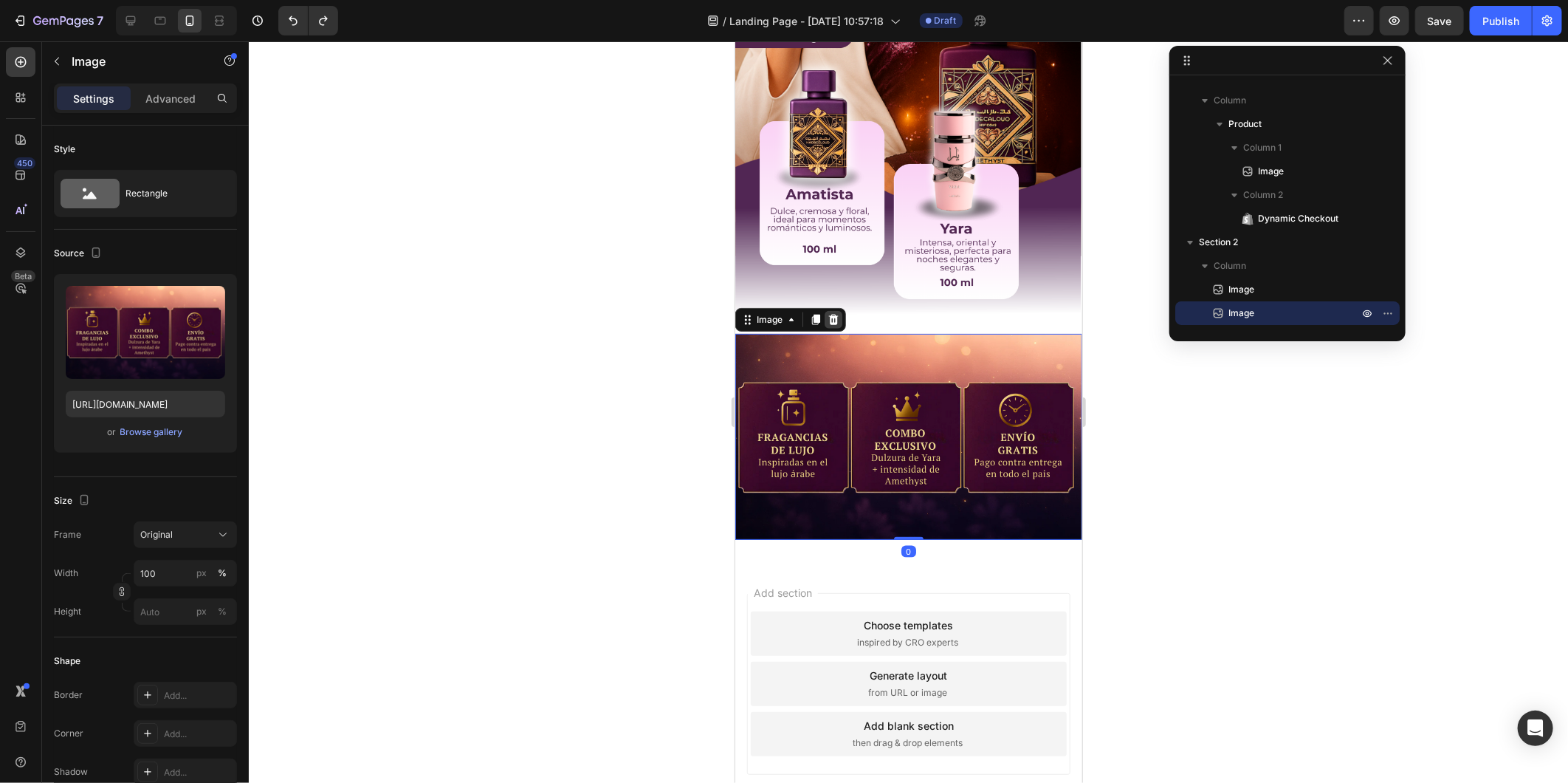
click at [837, 313] on icon at bounding box center [833, 319] width 11 height 11
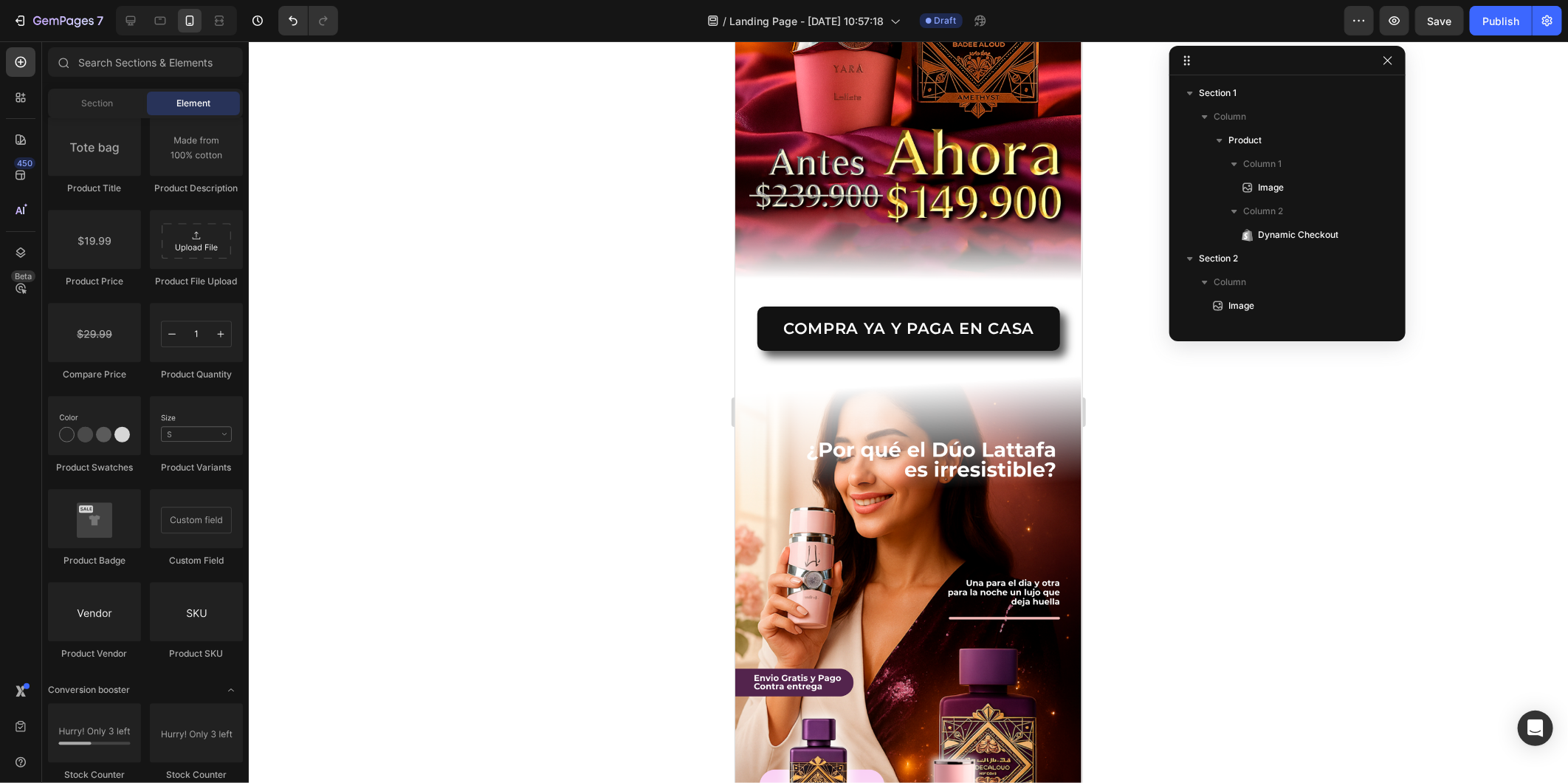
scroll to position [1969, 0]
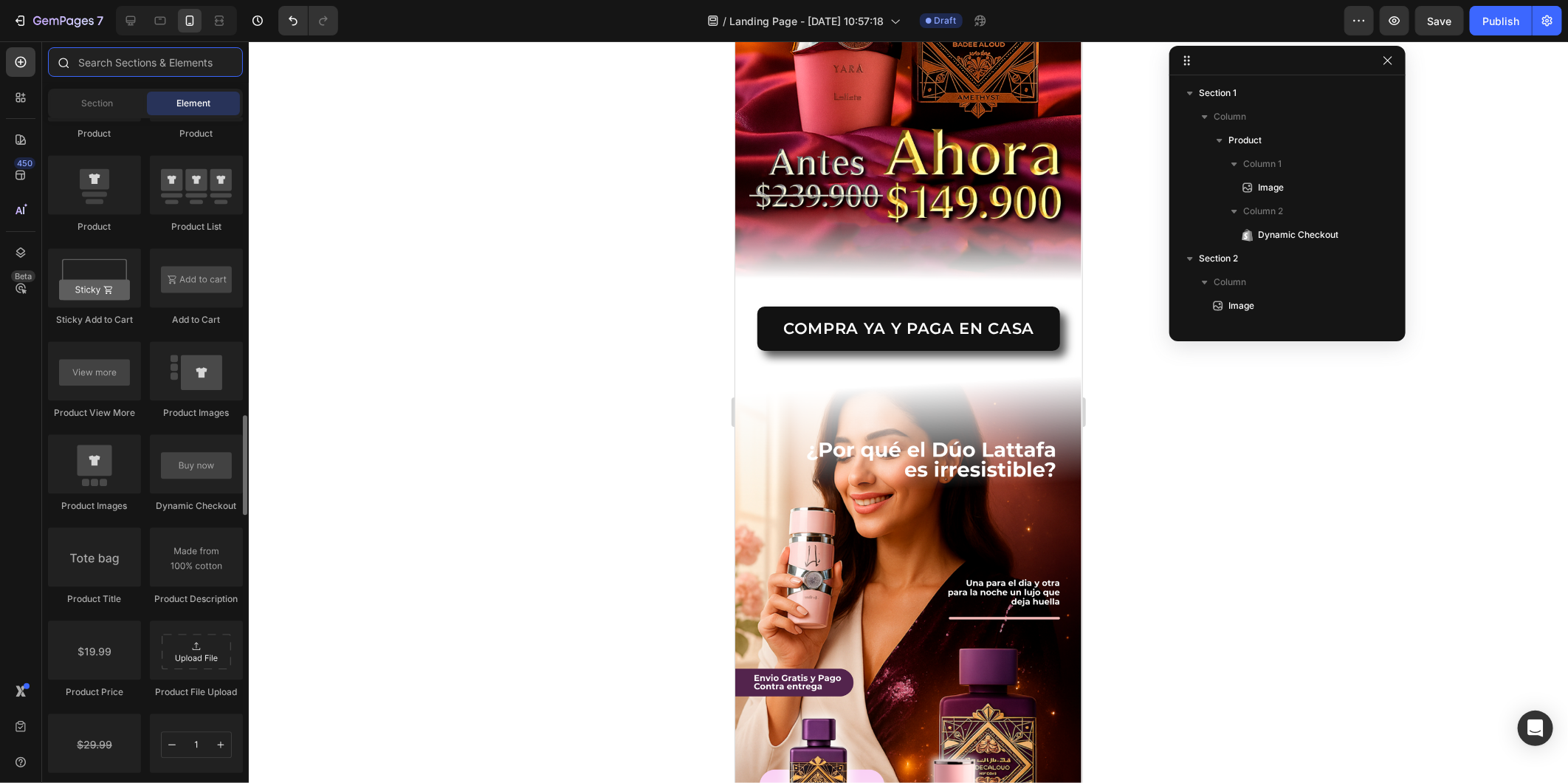
drag, startPoint x: 114, startPoint y: 58, endPoint x: 136, endPoint y: 122, distance: 67.7
click at [113, 57] on input "text" at bounding box center [145, 62] width 195 height 29
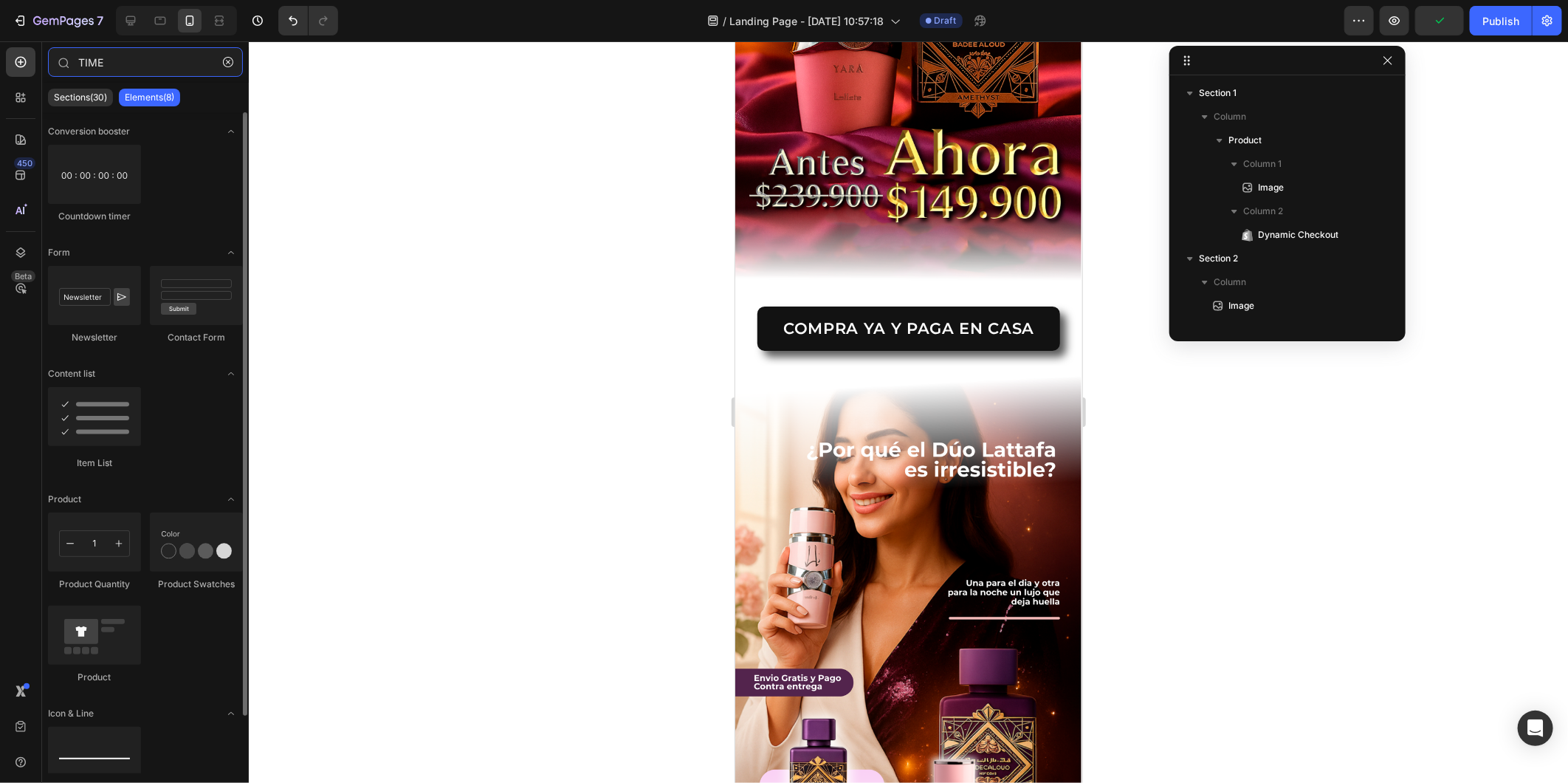
type input "TIME"
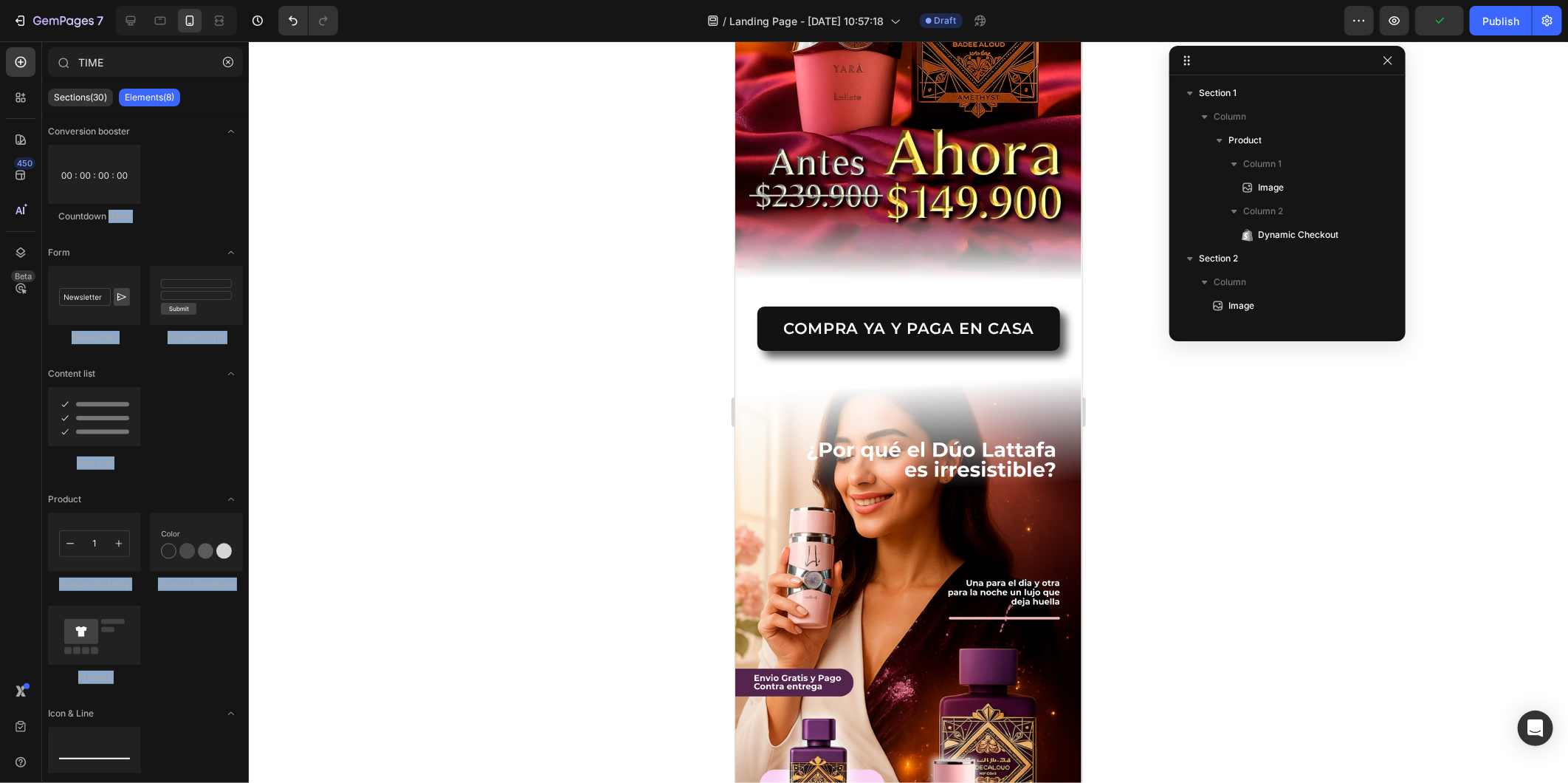
drag, startPoint x: 108, startPoint y: 232, endPoint x: 403, endPoint y: 301, distance: 303.0
click at [403, 0] on div "7 / Landing Page - Aug 26, 10:57:18 Draft Preview Publish 450 Beta TIME Section…" at bounding box center [784, 0] width 1568 height 0
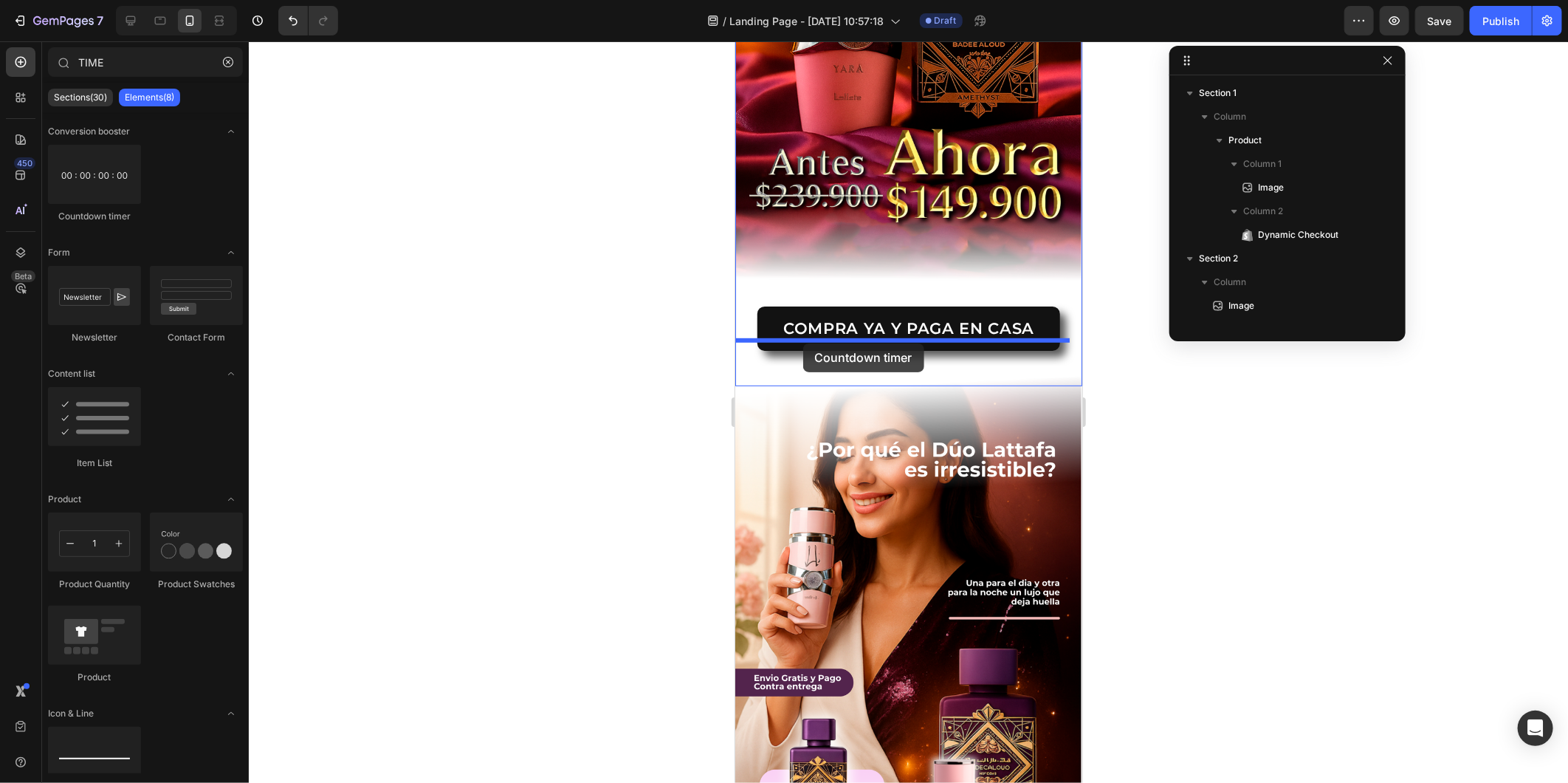
drag, startPoint x: 811, startPoint y: 212, endPoint x: 802, endPoint y: 343, distance: 131.3
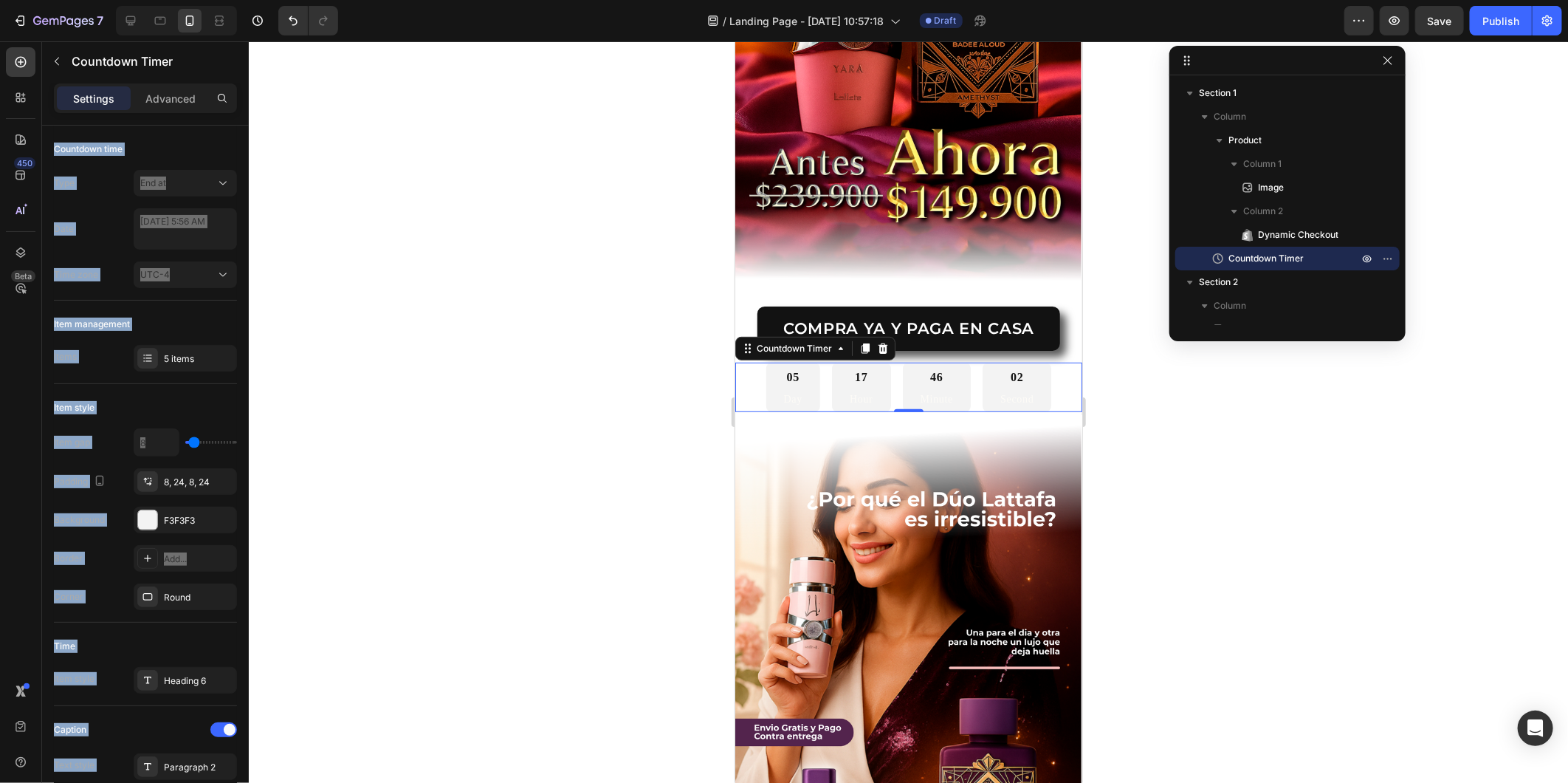
click at [775, 370] on div "05 Day" at bounding box center [793, 387] width 54 height 51
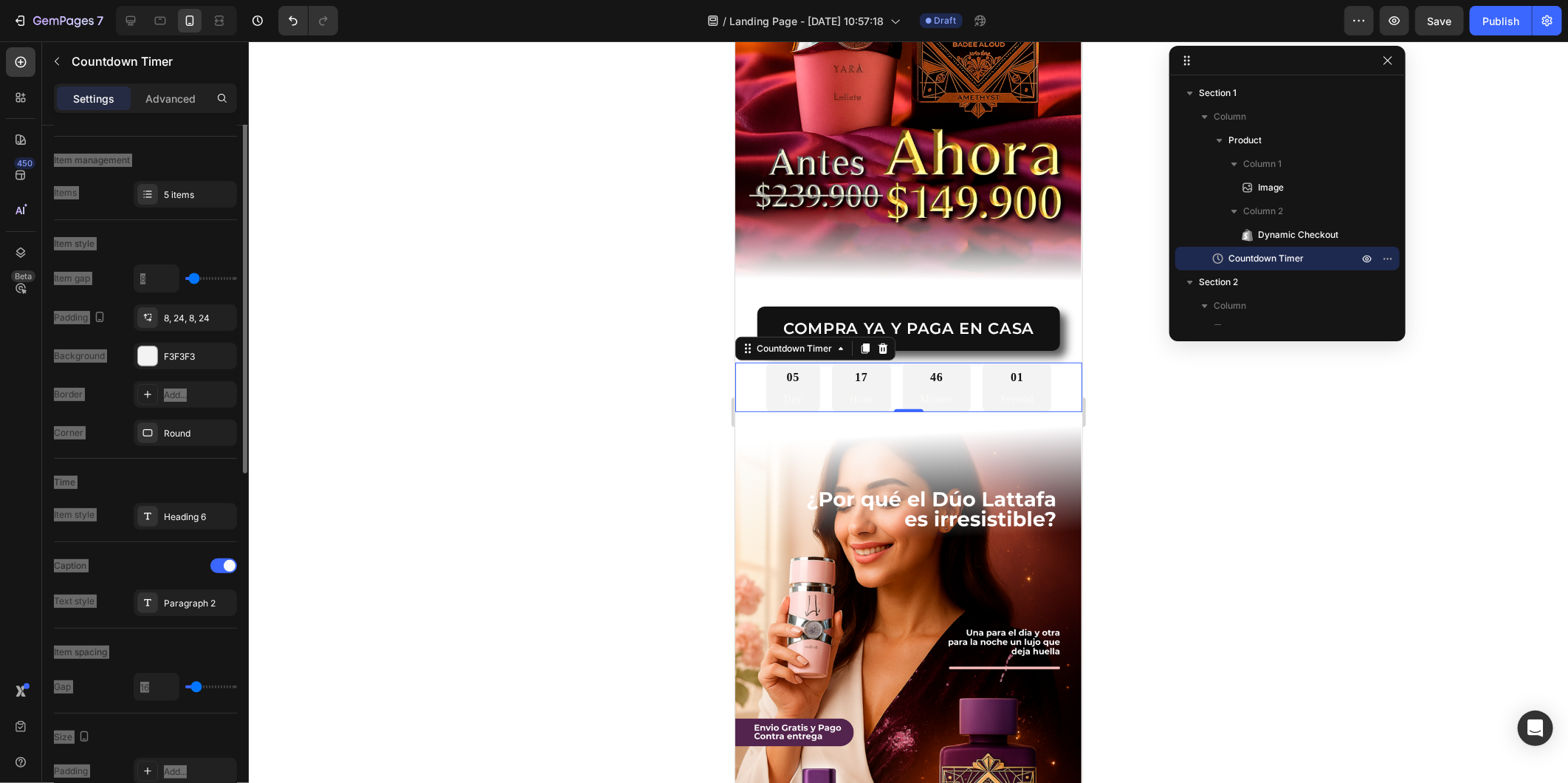
scroll to position [246, 0]
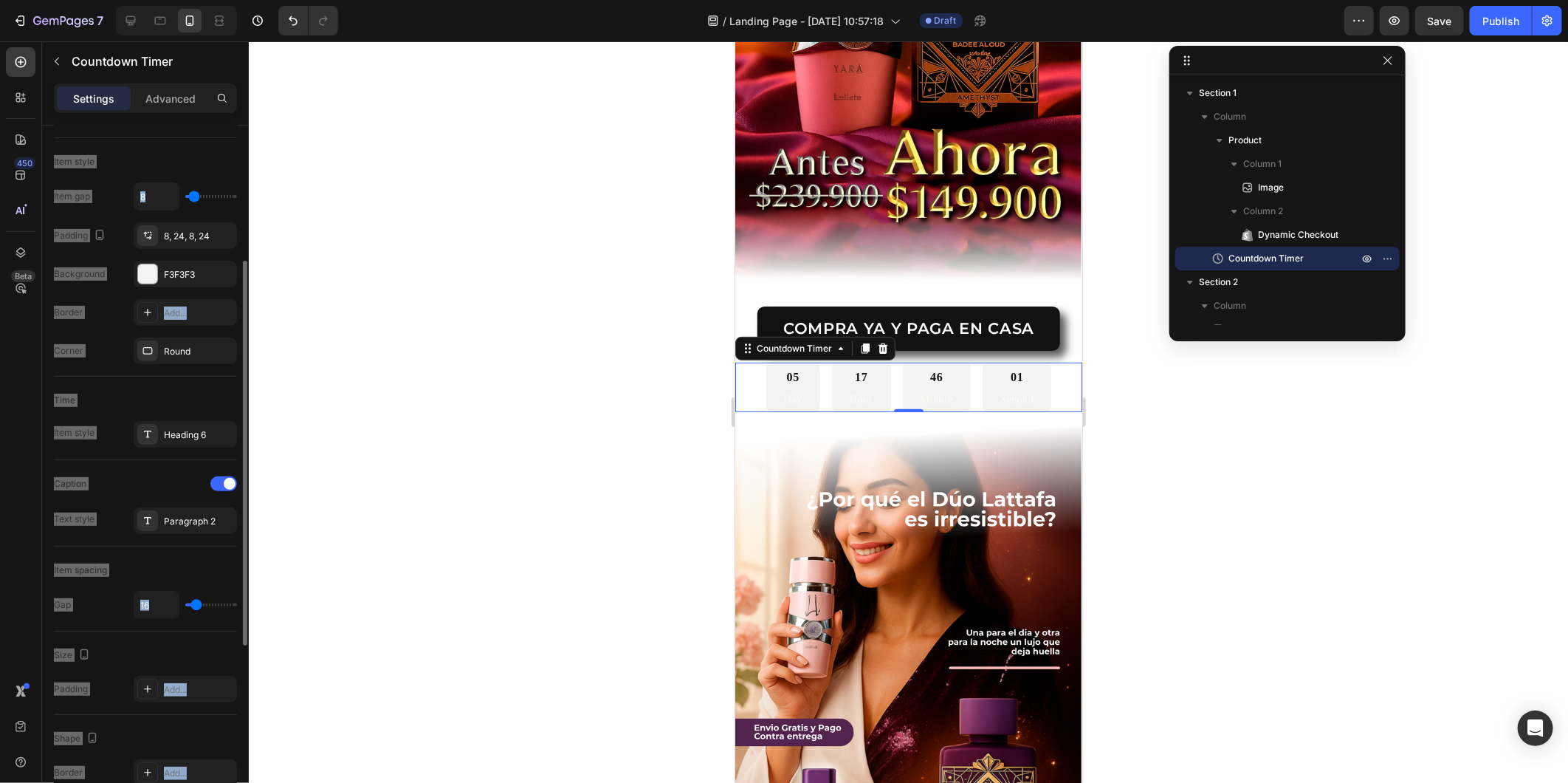
click at [113, 397] on div "Time" at bounding box center [145, 400] width 183 height 24
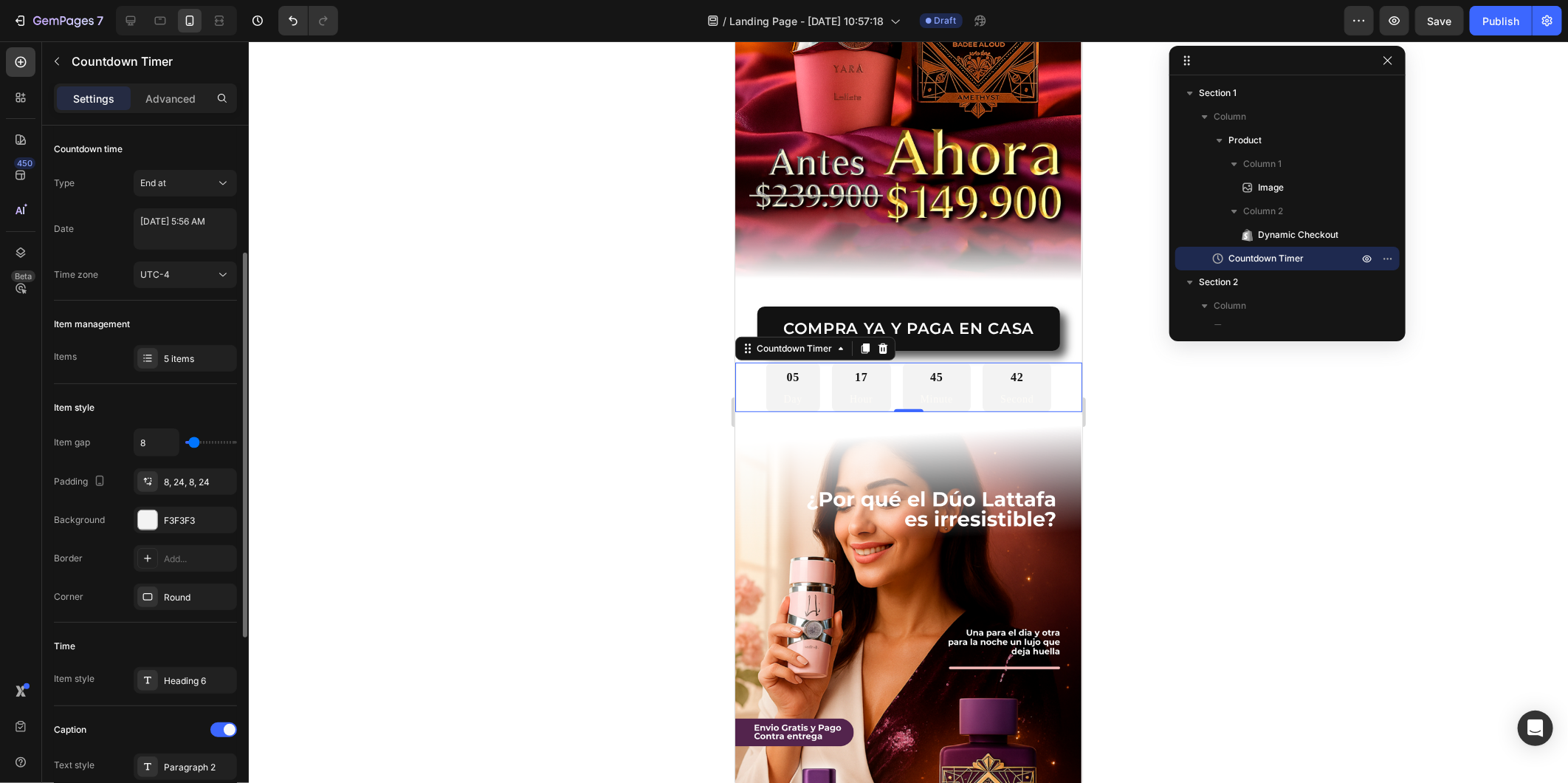
scroll to position [82, 0]
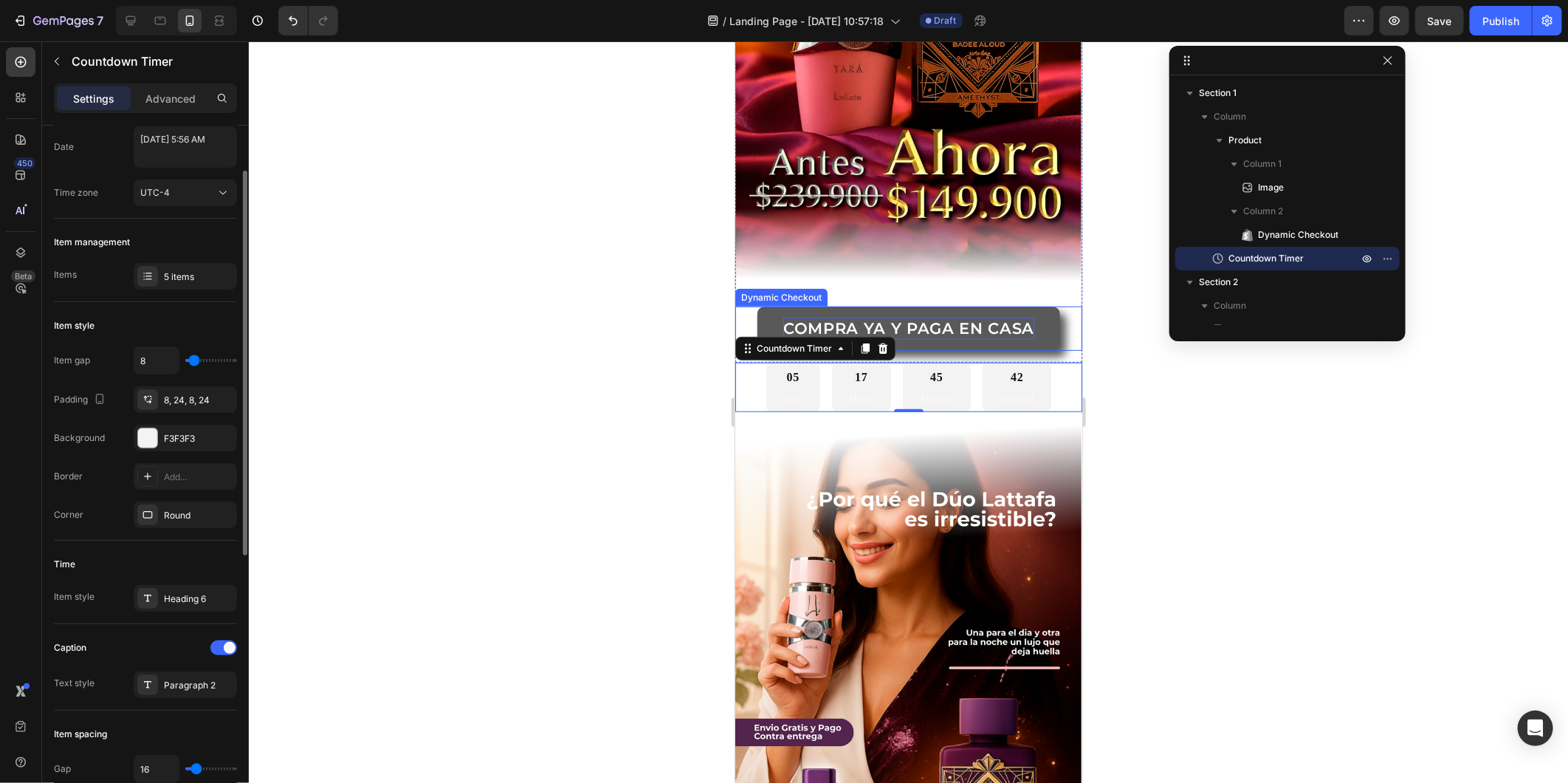
click at [1006, 316] on p "COMPRA YA Y PAGA EN CASA" at bounding box center [908, 327] width 251 height 21
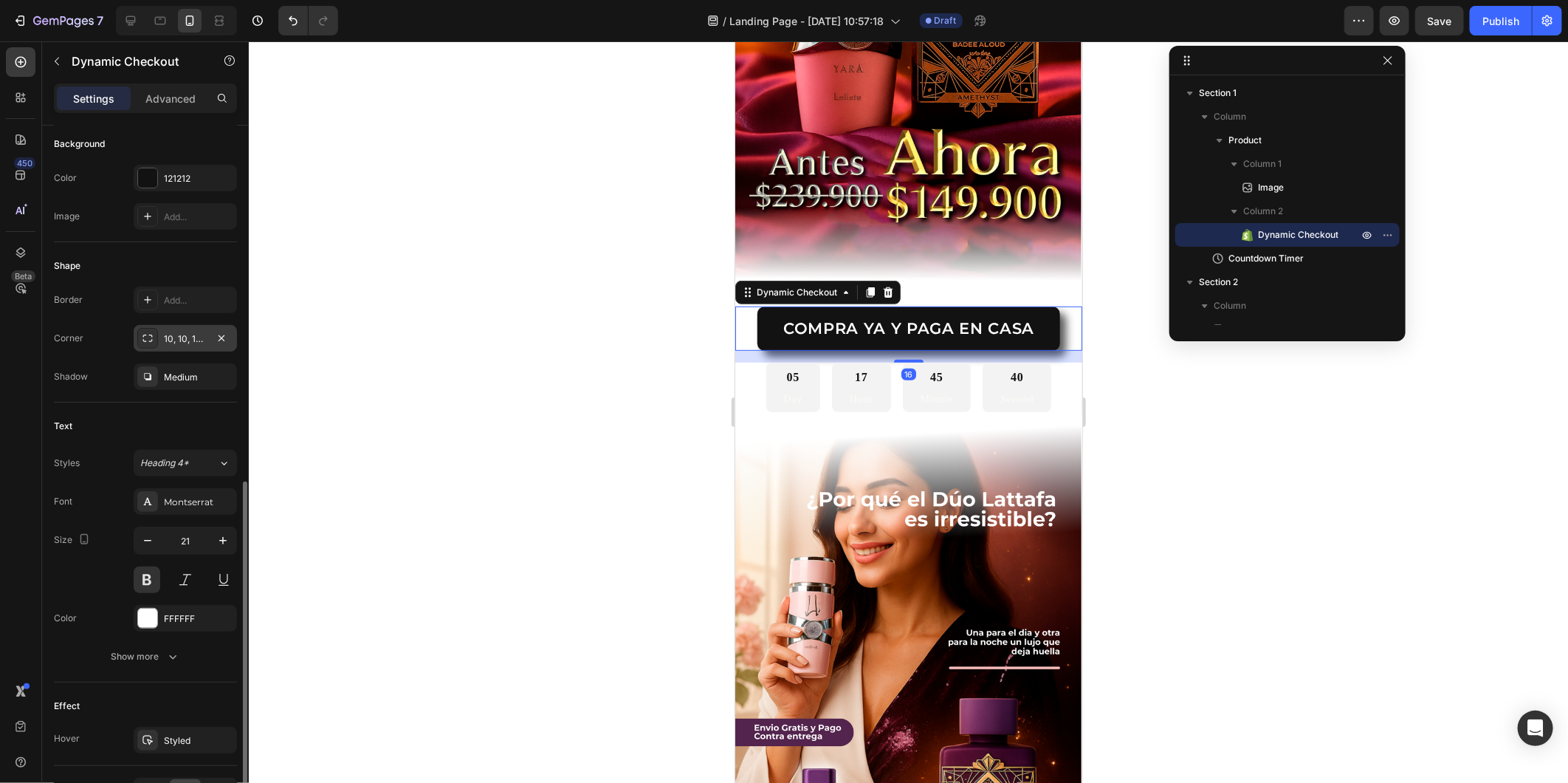
scroll to position [421, 0]
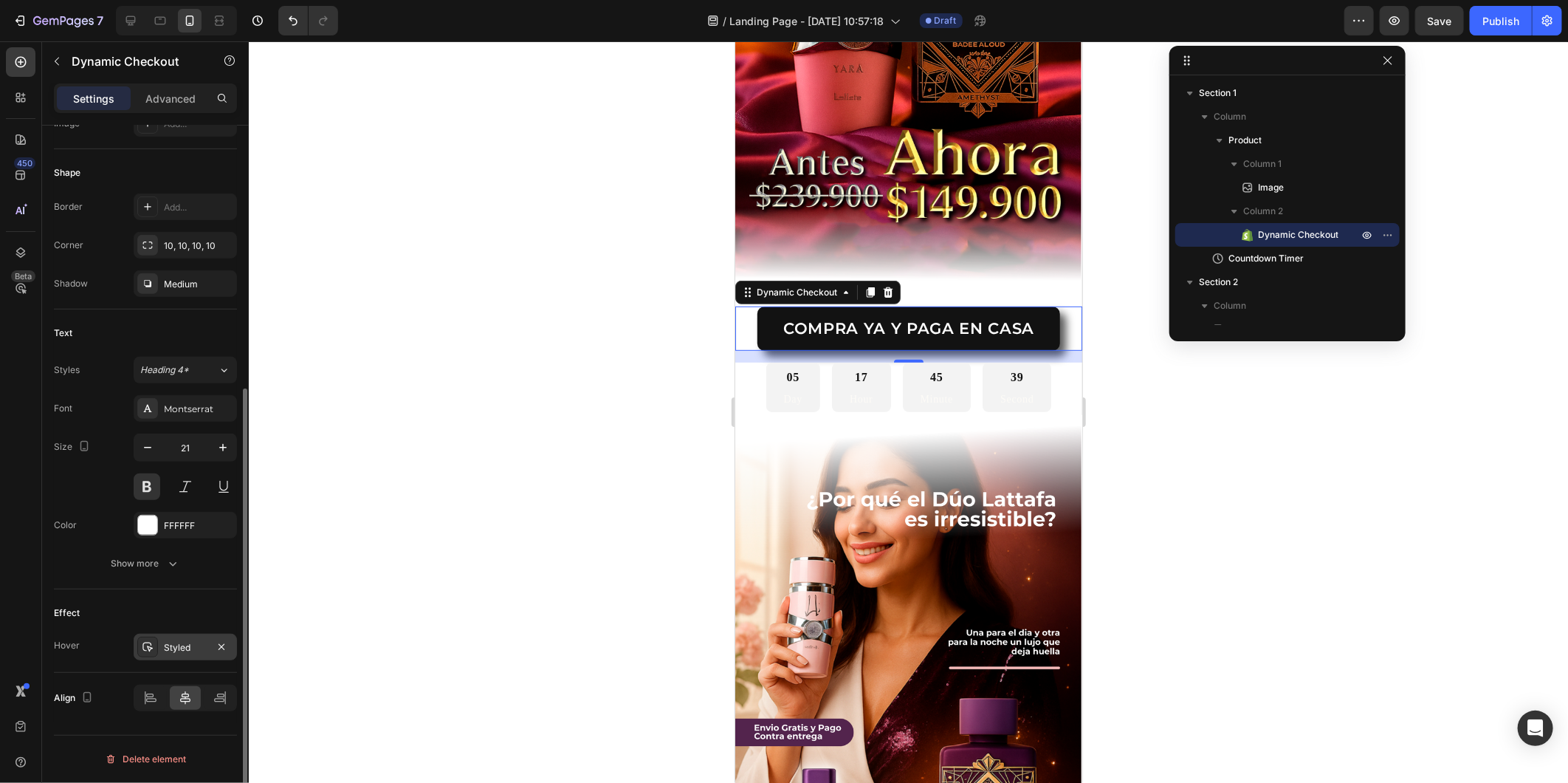
click at [182, 651] on div "Styled" at bounding box center [185, 648] width 43 height 13
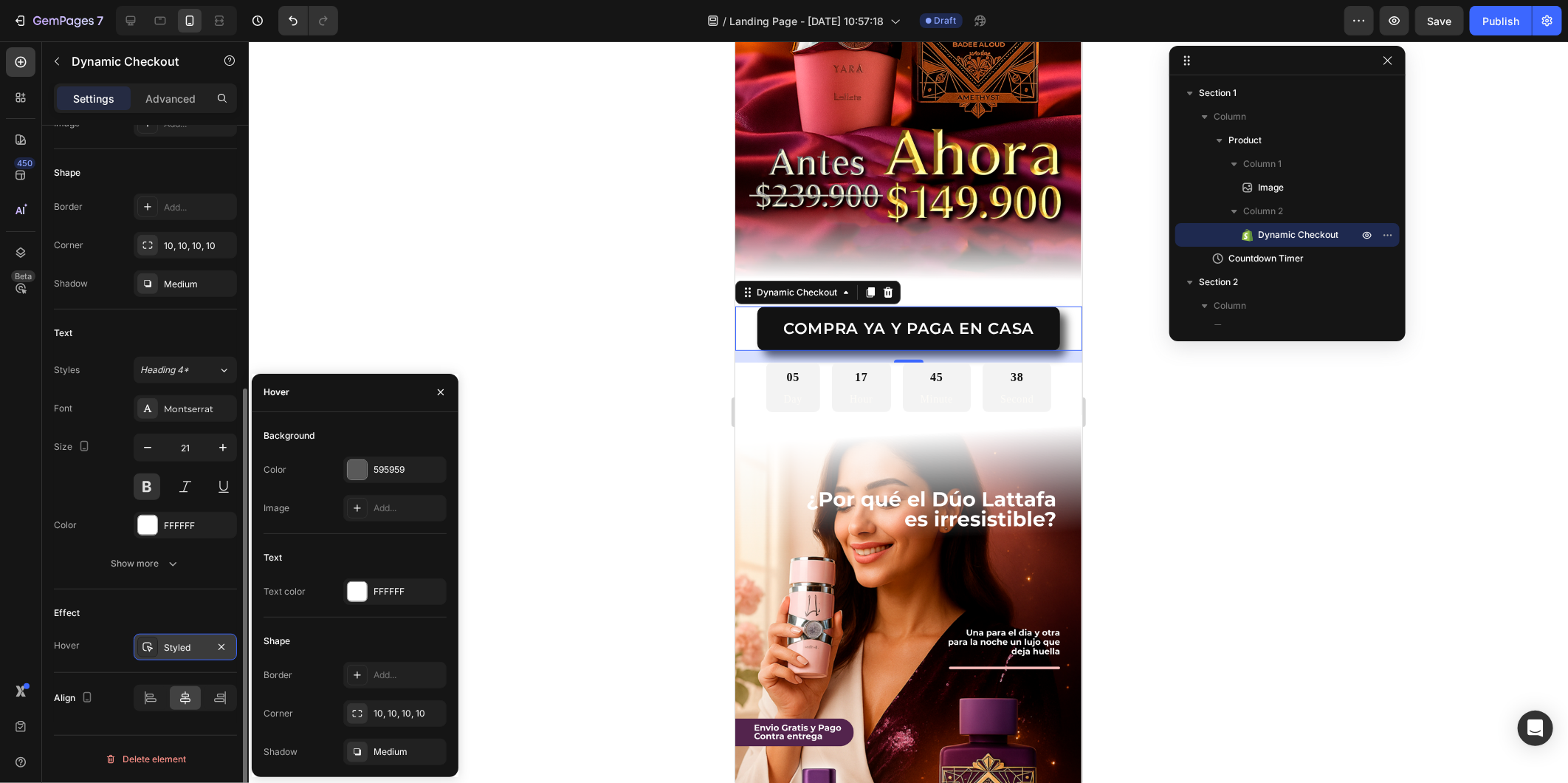
click at [182, 652] on div "Styled" at bounding box center [185, 648] width 43 height 13
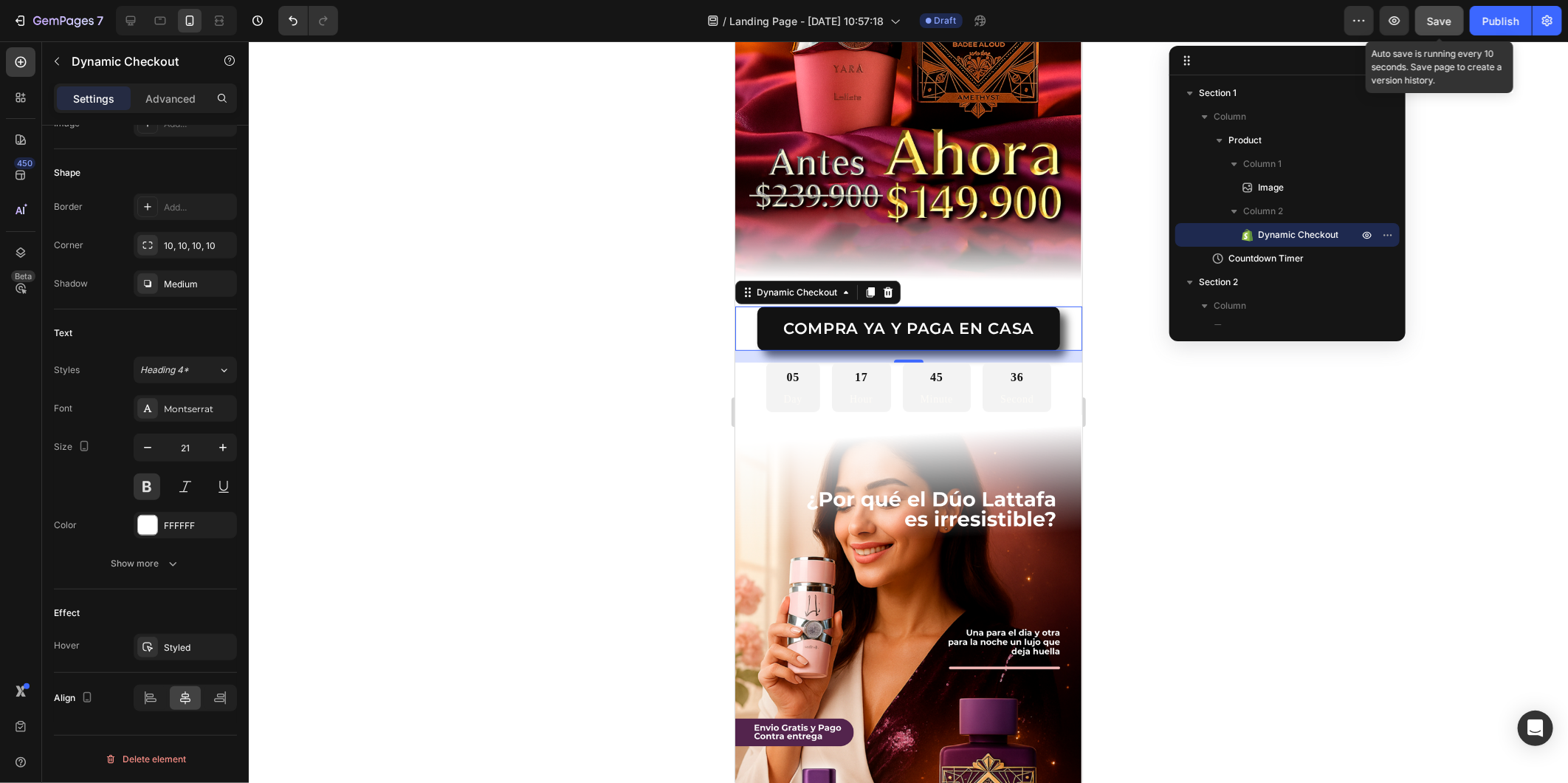
click at [1411, 18] on button "Save" at bounding box center [1440, 20] width 49 height 29
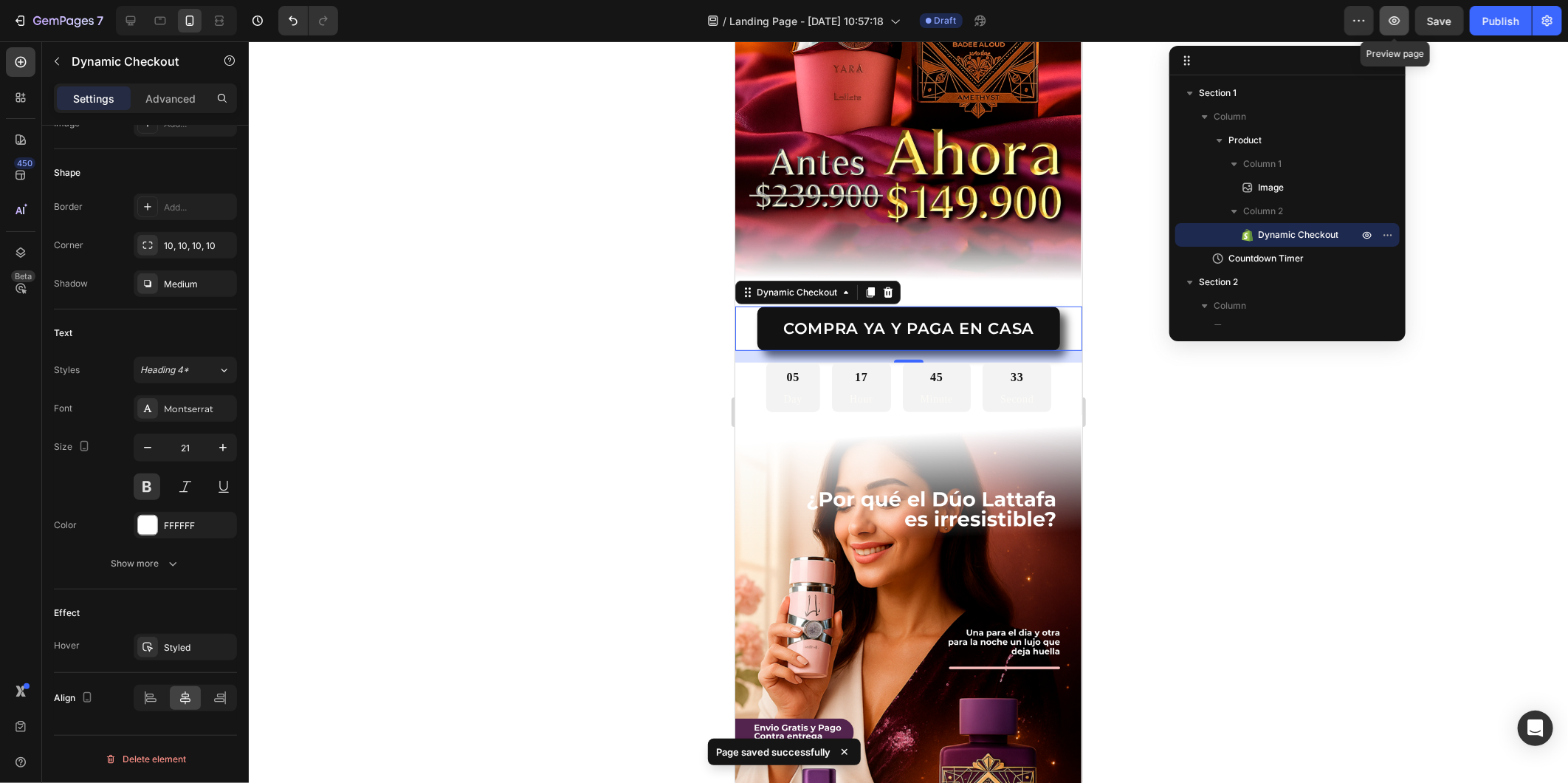
click at [1389, 20] on icon "button" at bounding box center [1394, 20] width 15 height 15
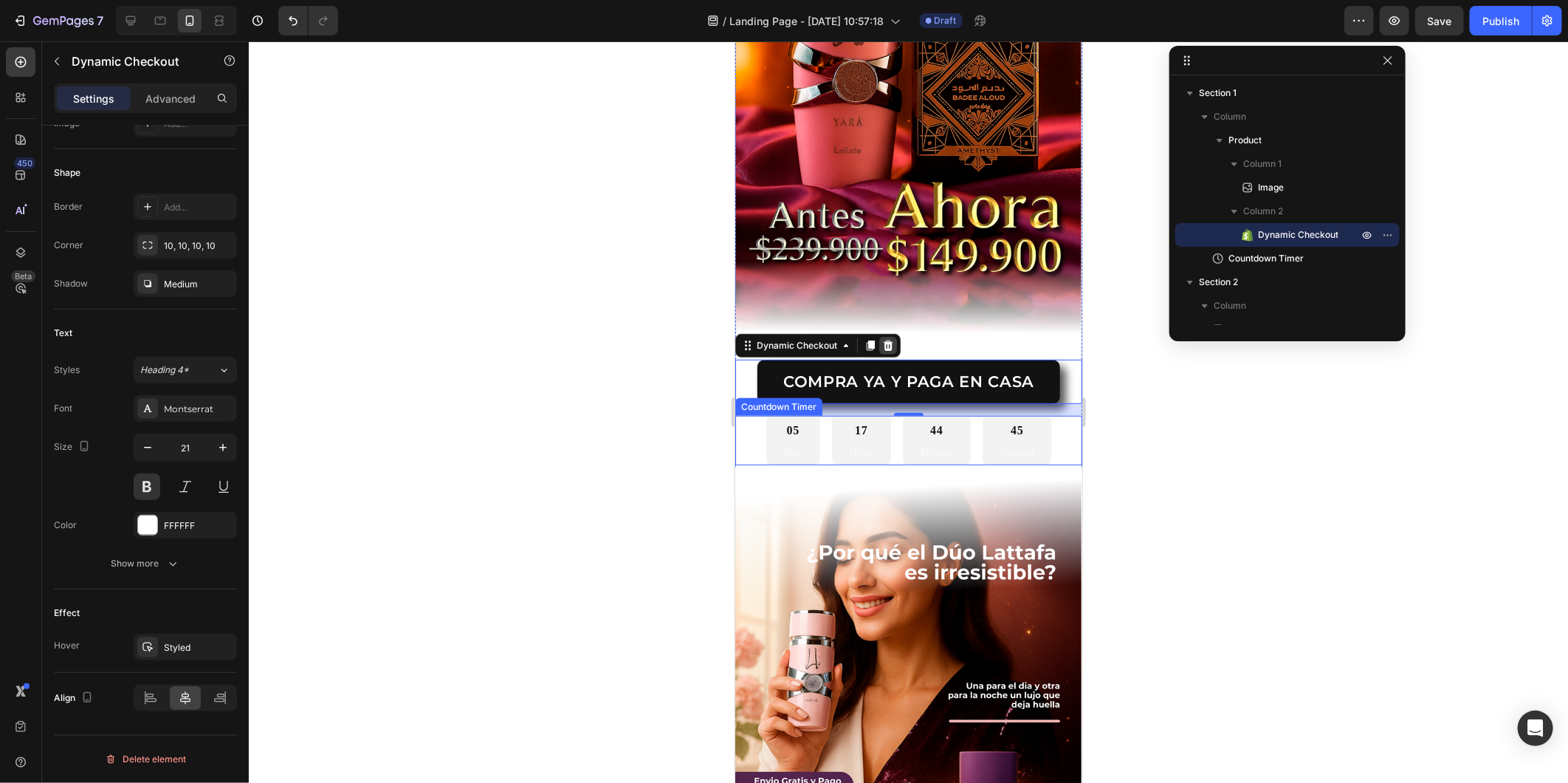
scroll to position [276, 0]
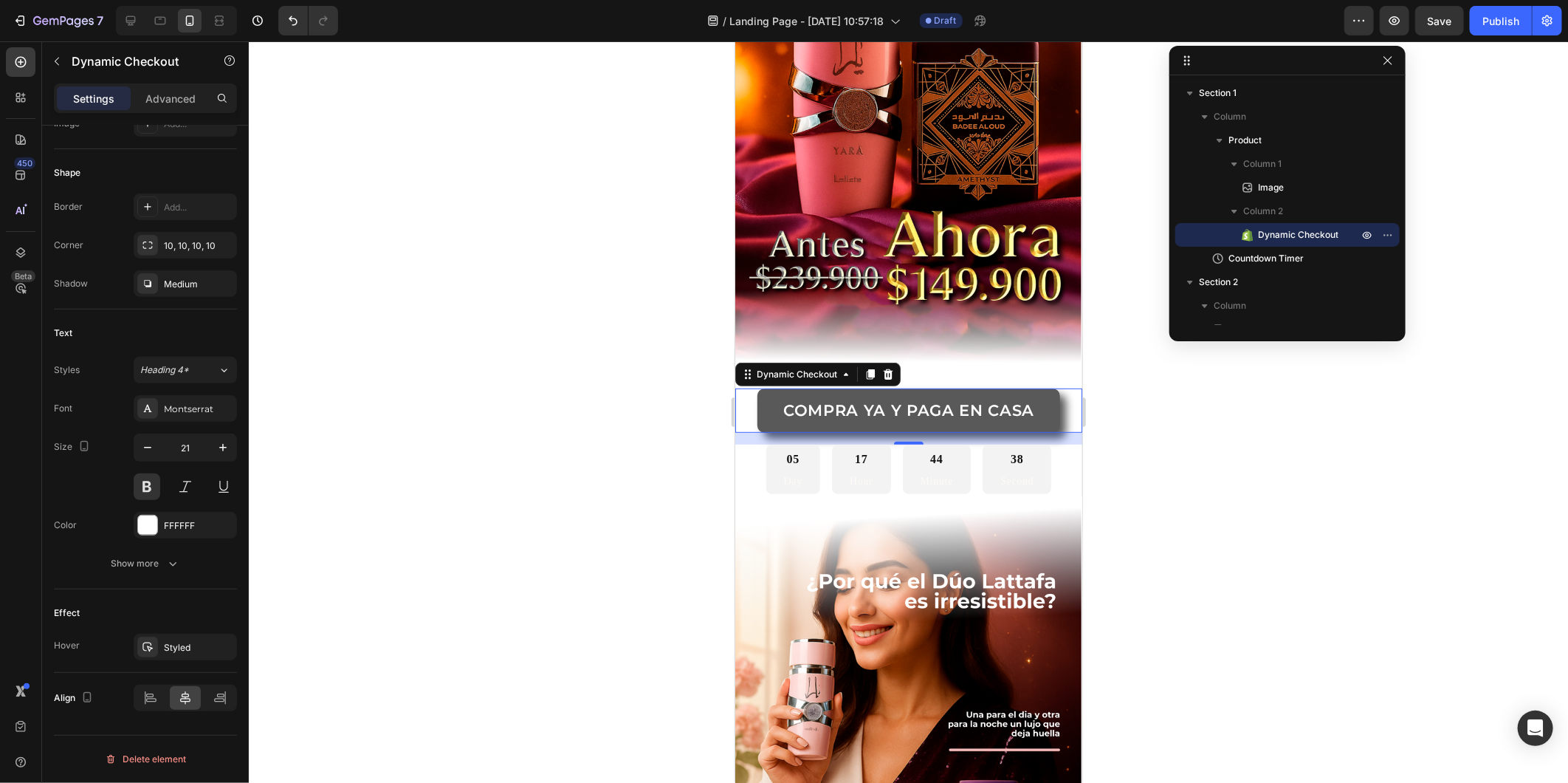
click at [758, 392] on button "COMPRA YA Y PAGA EN CASA" at bounding box center [908, 409] width 303 height 43
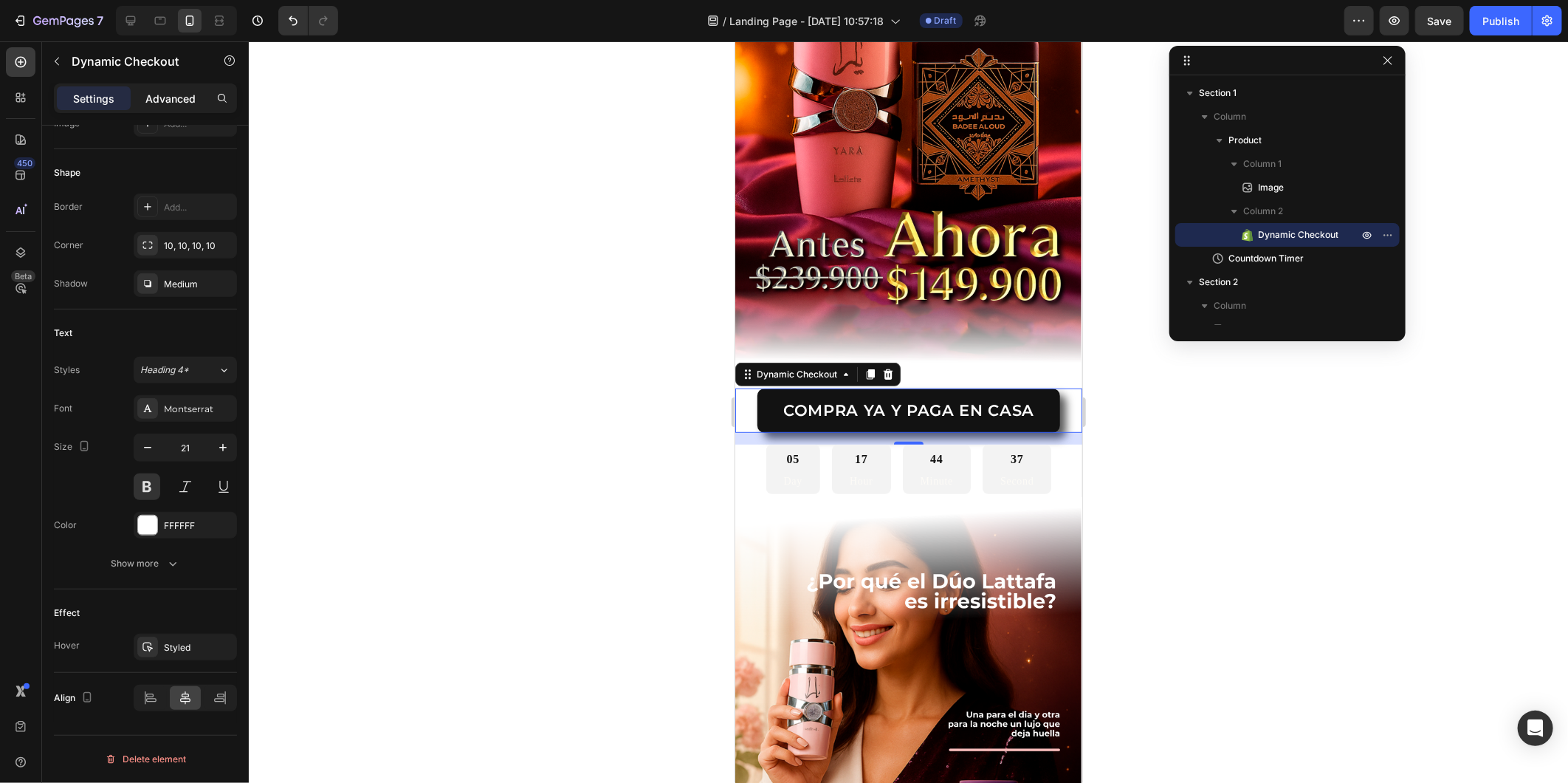
click at [155, 91] on p "Advanced" at bounding box center [170, 98] width 51 height 15
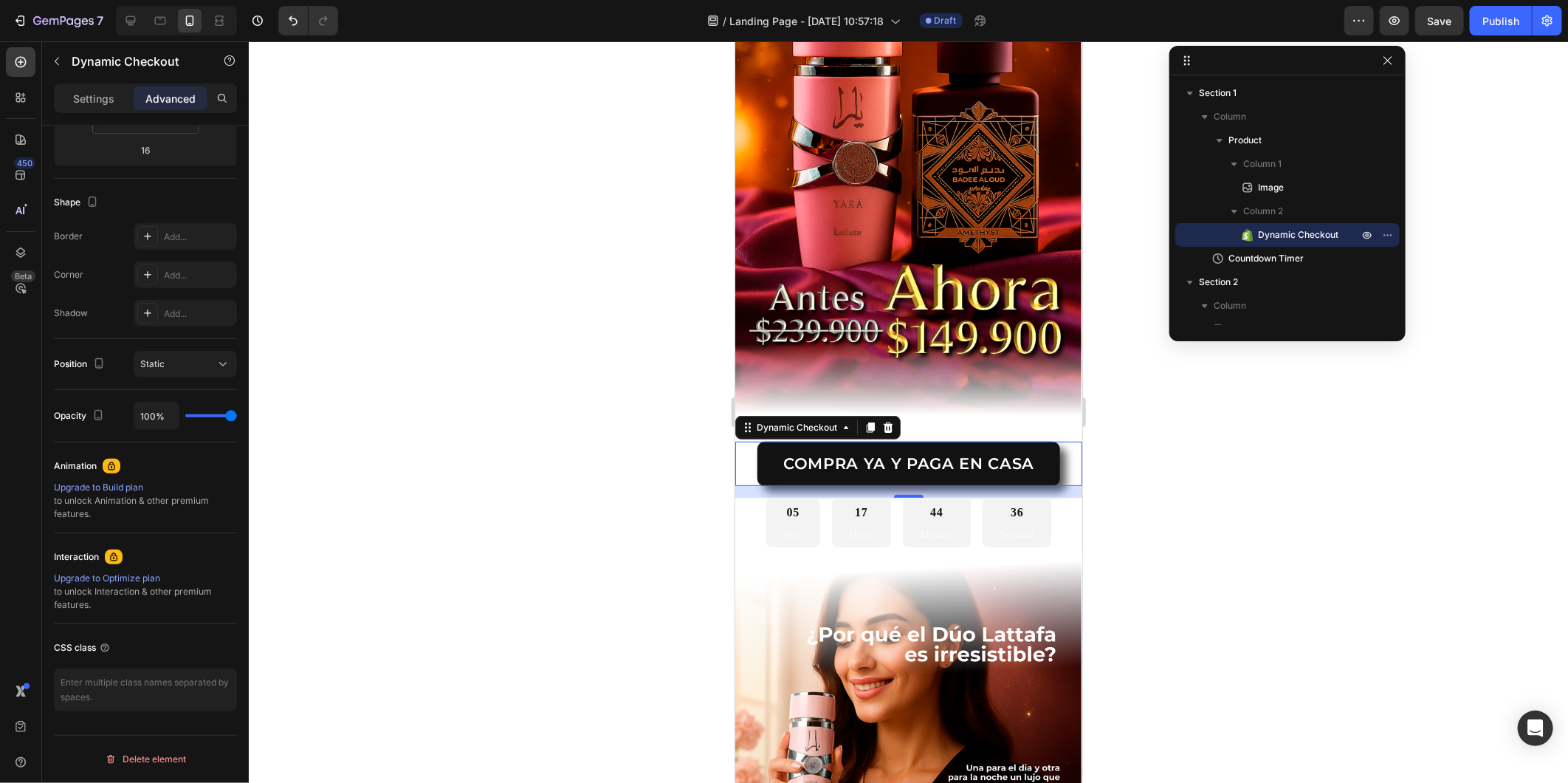
scroll to position [194, 0]
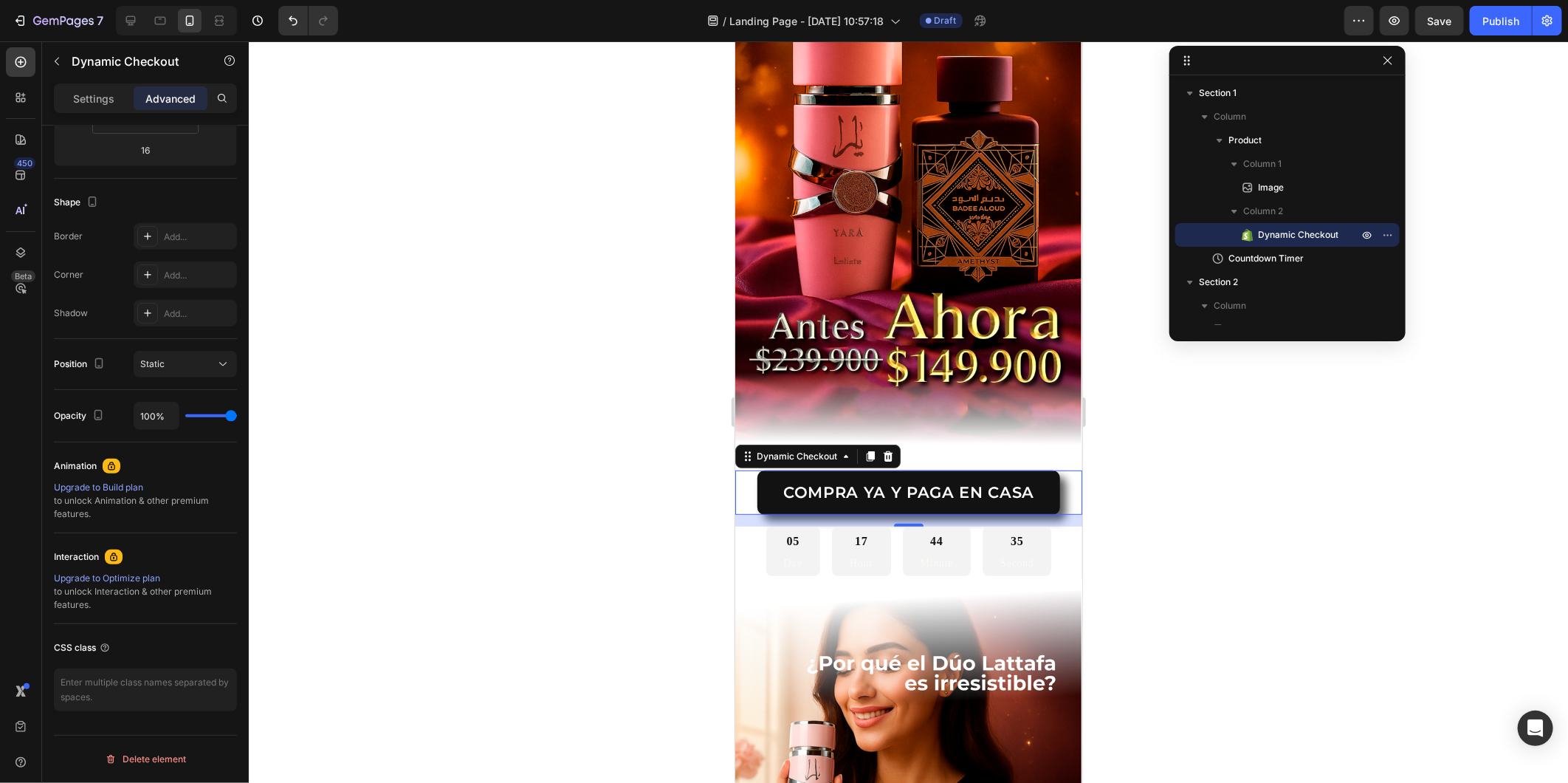
click at [753, 470] on div "COMPRA YA Y PAGA EN CASA" at bounding box center [908, 491] width 347 height 43
click at [740, 480] on div "COMPRA YA Y PAGA EN CASA" at bounding box center [908, 491] width 347 height 43
click at [68, 90] on div "Settings" at bounding box center [94, 98] width 74 height 24
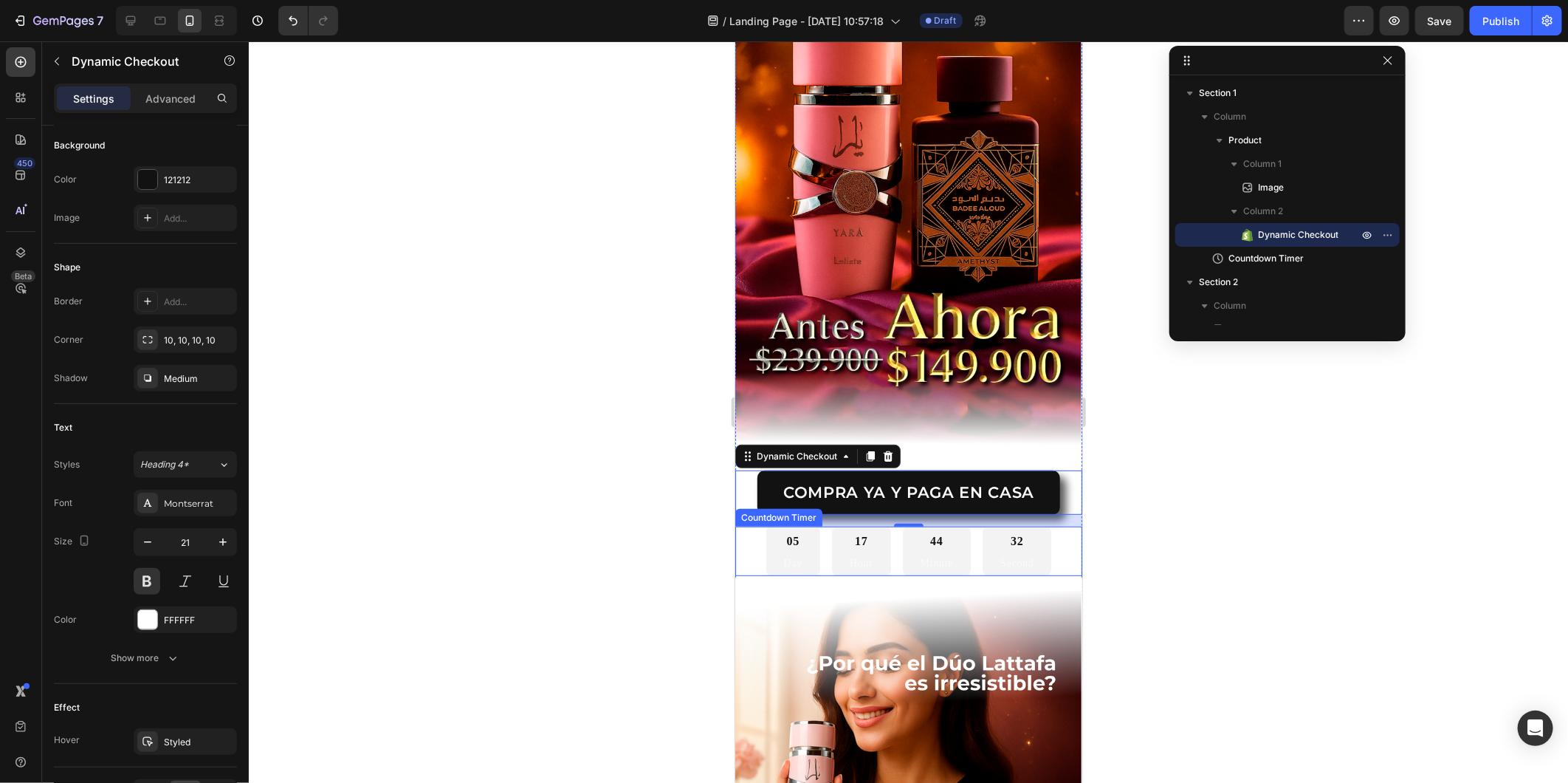
click at [801, 540] on div "05 Day" at bounding box center [793, 551] width 54 height 51
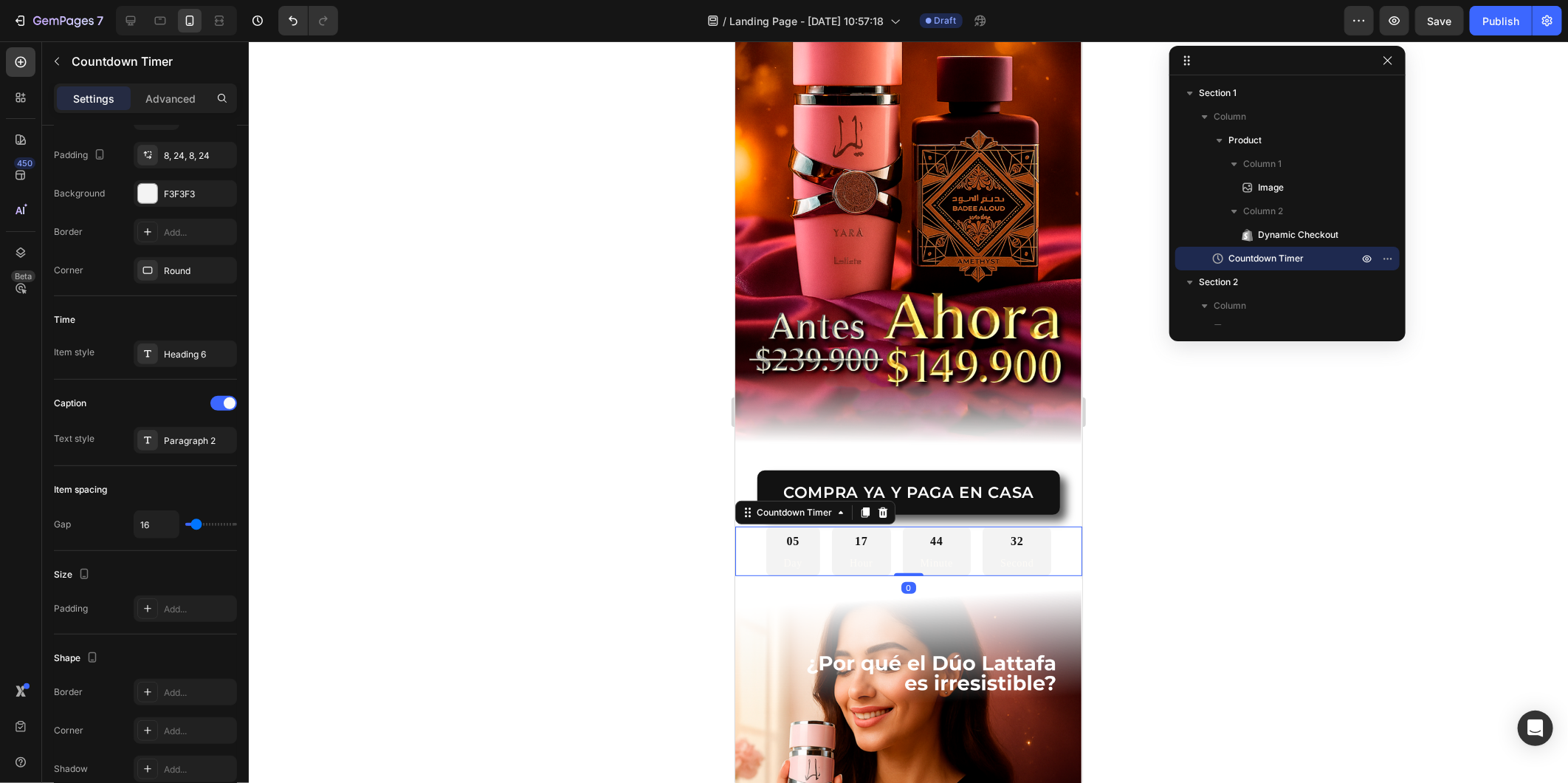
scroll to position [0, 0]
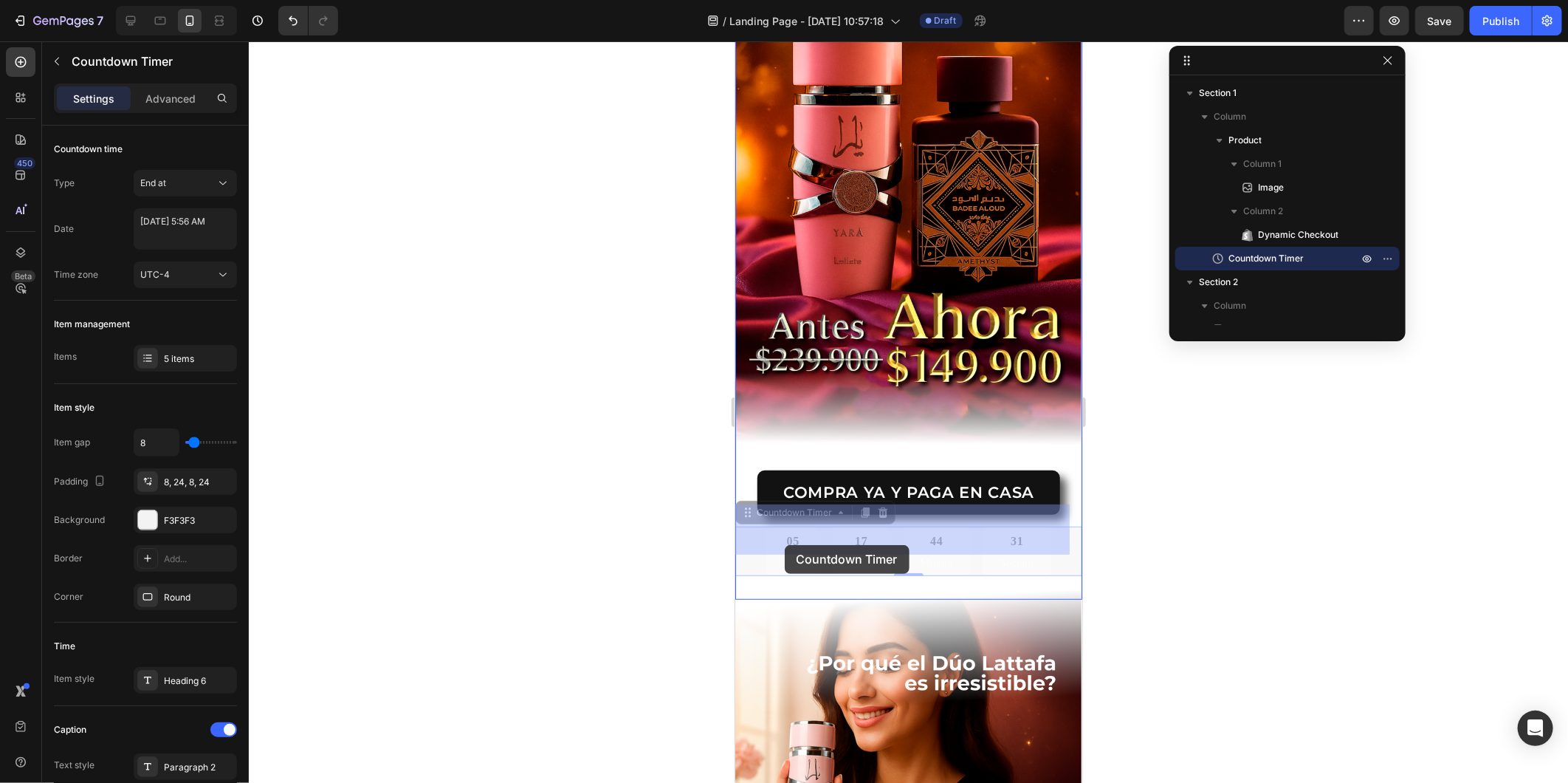
drag, startPoint x: 785, startPoint y: 532, endPoint x: 783, endPoint y: 539, distance: 7.3
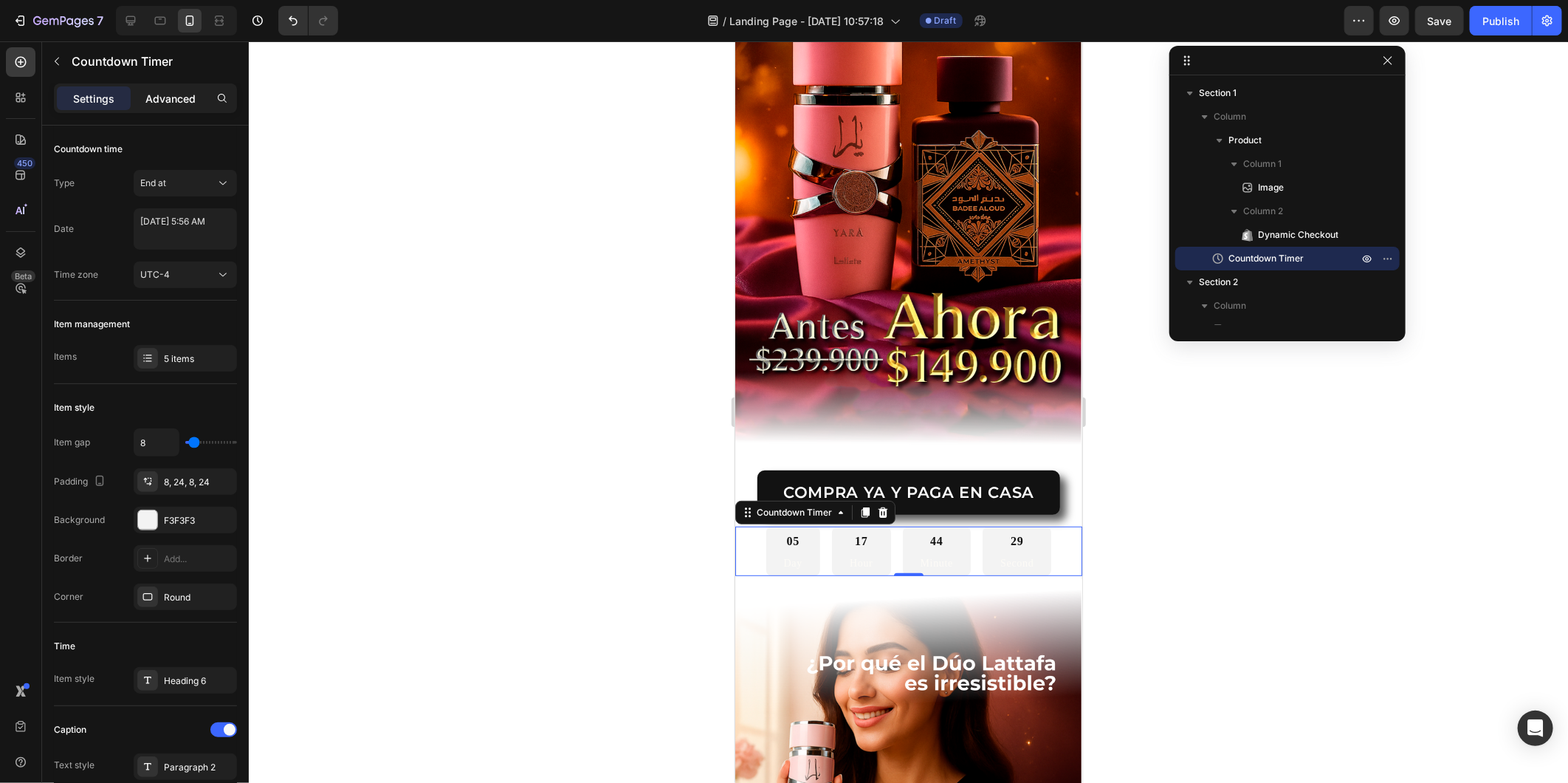
click at [179, 95] on p "Advanced" at bounding box center [170, 98] width 51 height 15
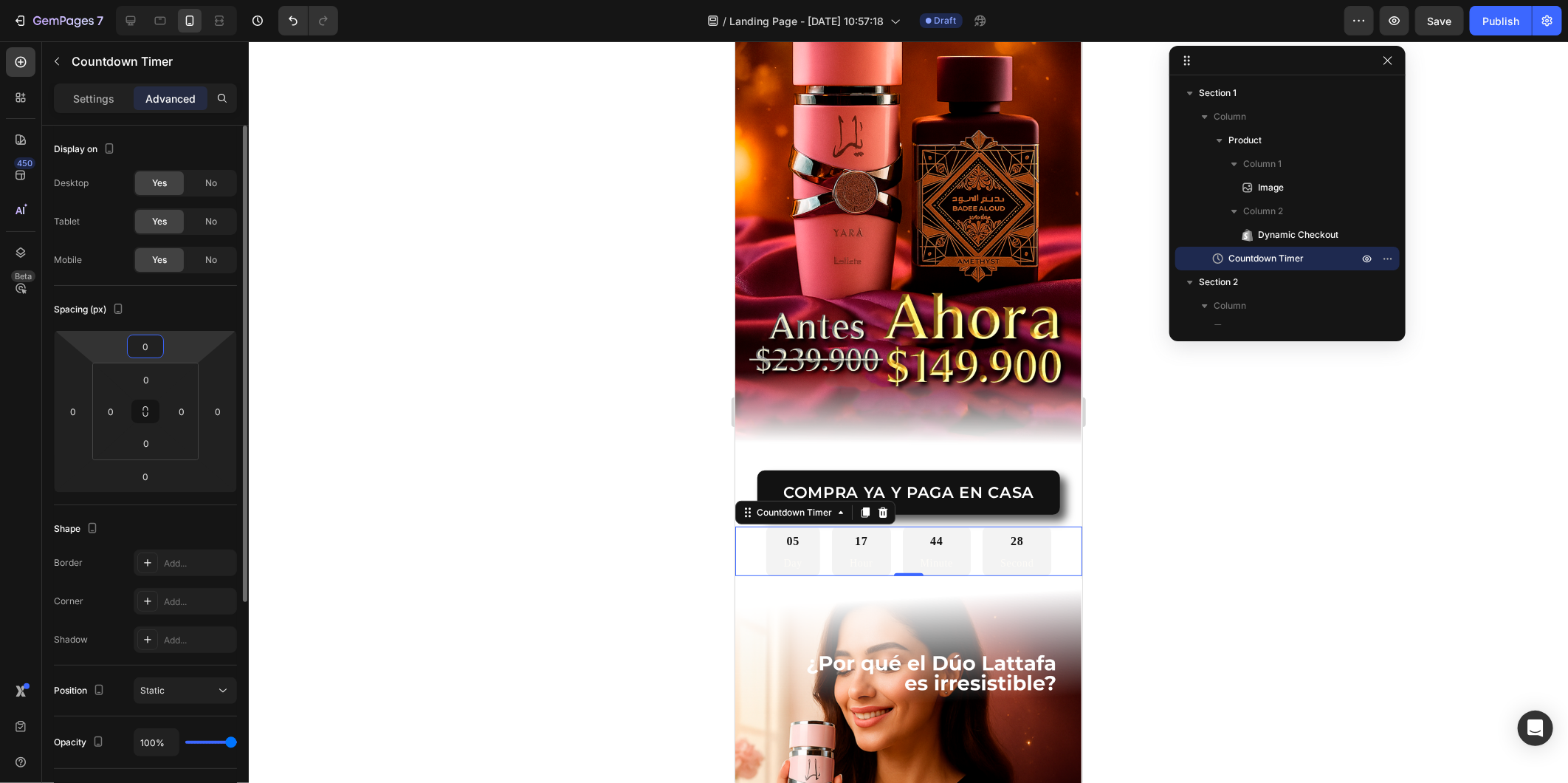
click at [158, 348] on input "0" at bounding box center [145, 346] width 29 height 22
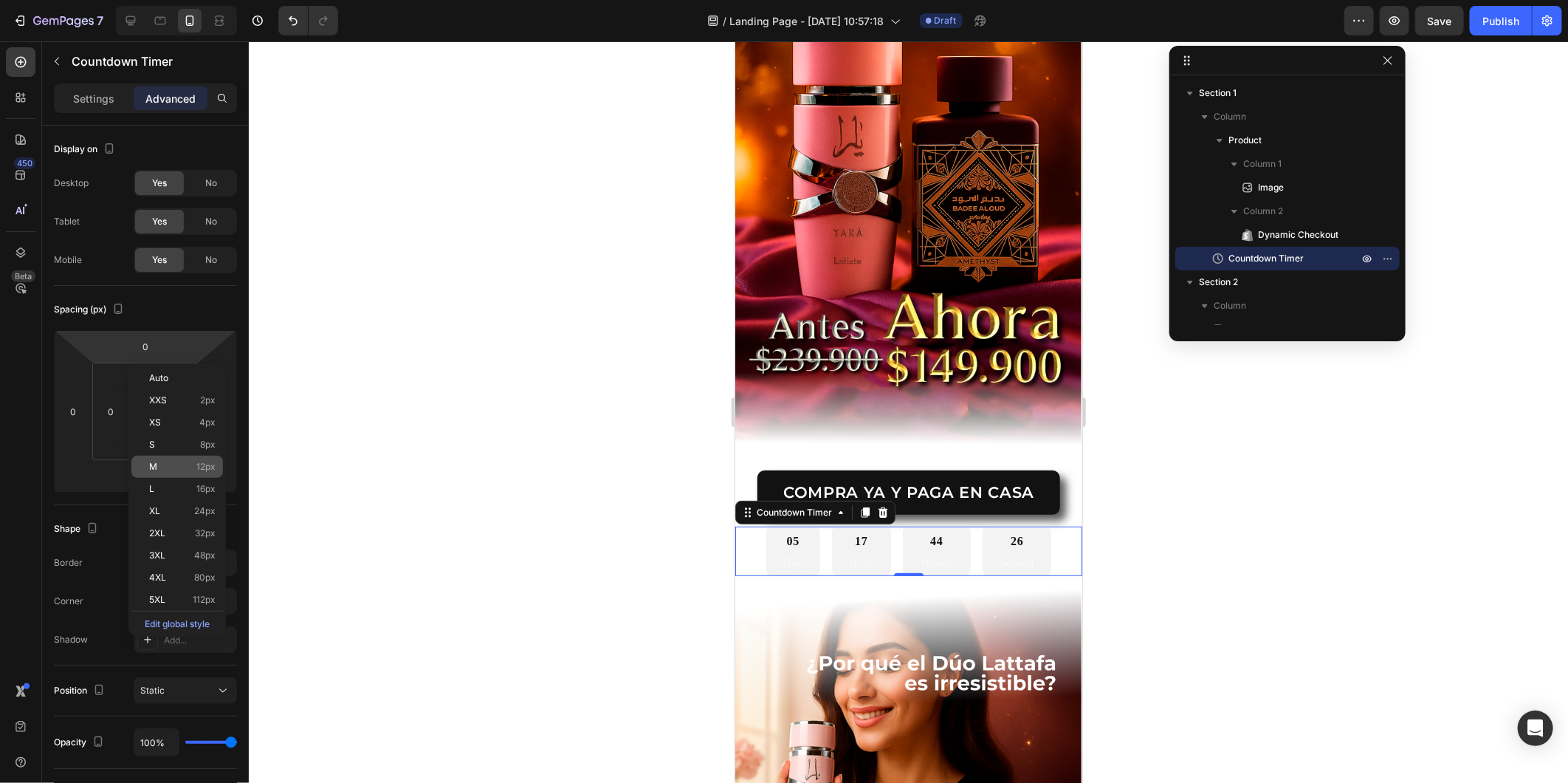
click at [153, 466] on span "M" at bounding box center [153, 467] width 8 height 11
type input "12"
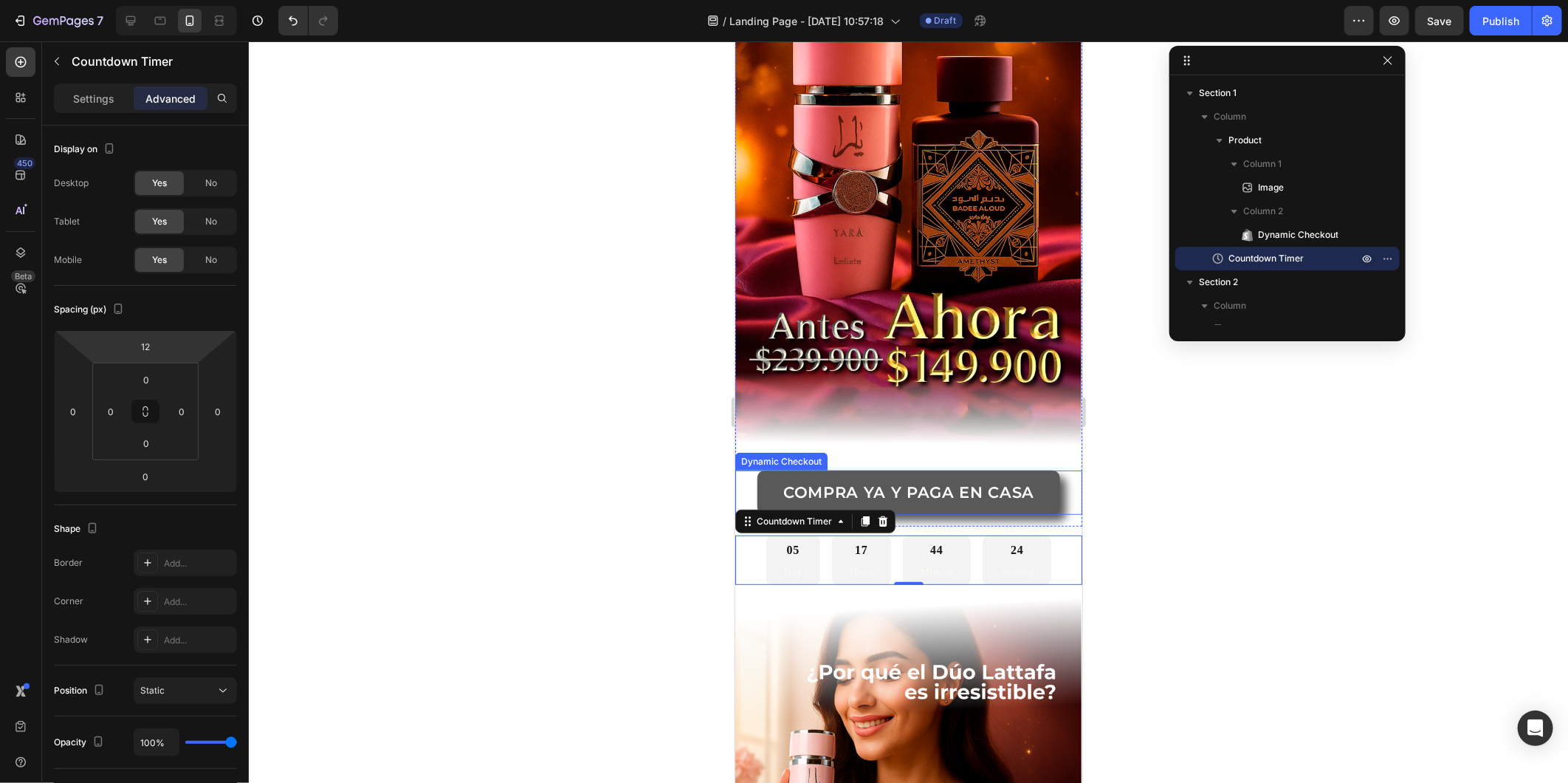
click at [768, 470] on button "COMPRA YA Y PAGA EN CASA" at bounding box center [908, 491] width 303 height 43
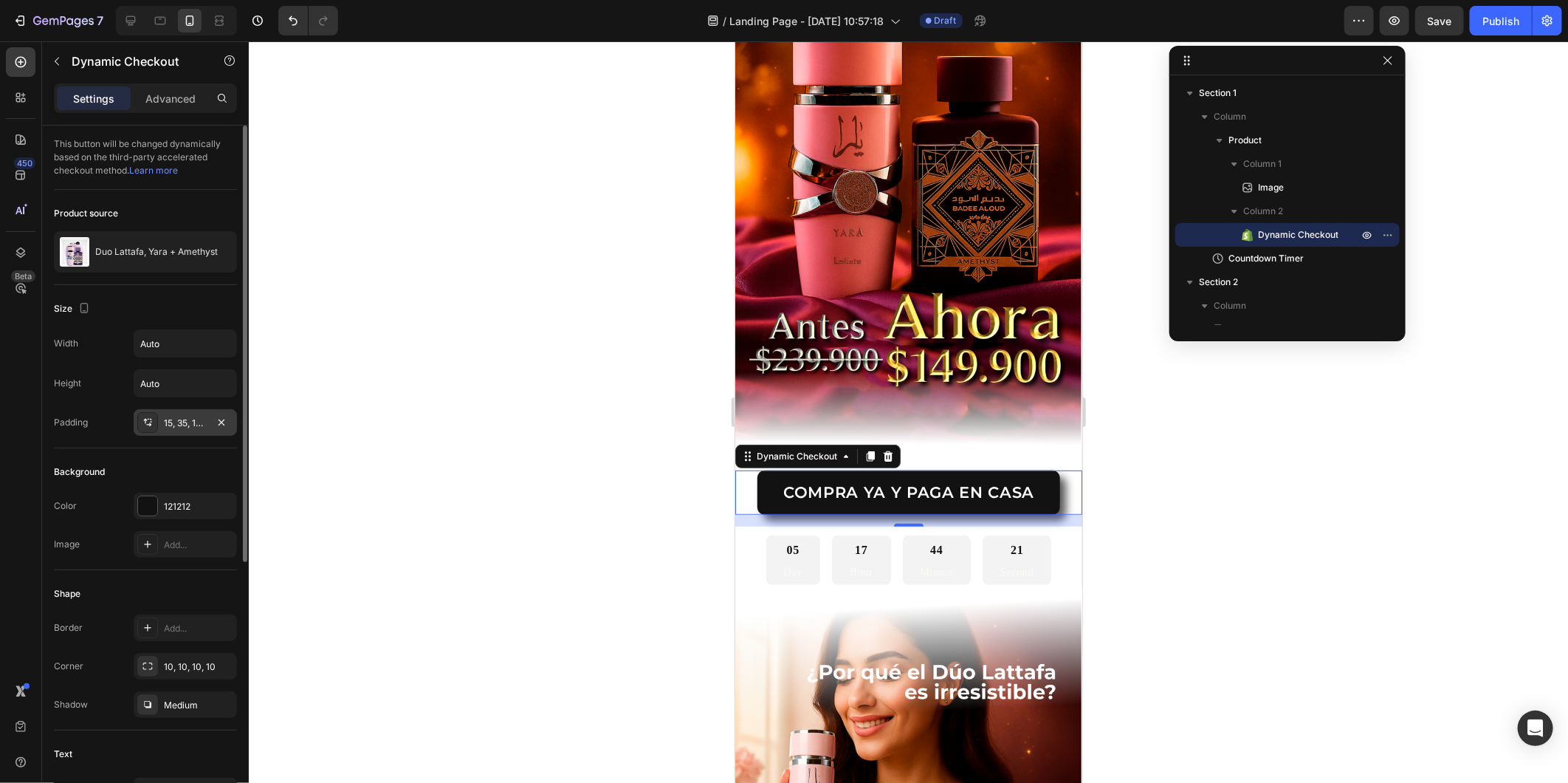
click at [174, 429] on div "15, 35, 15, 35" at bounding box center [185, 423] width 43 height 13
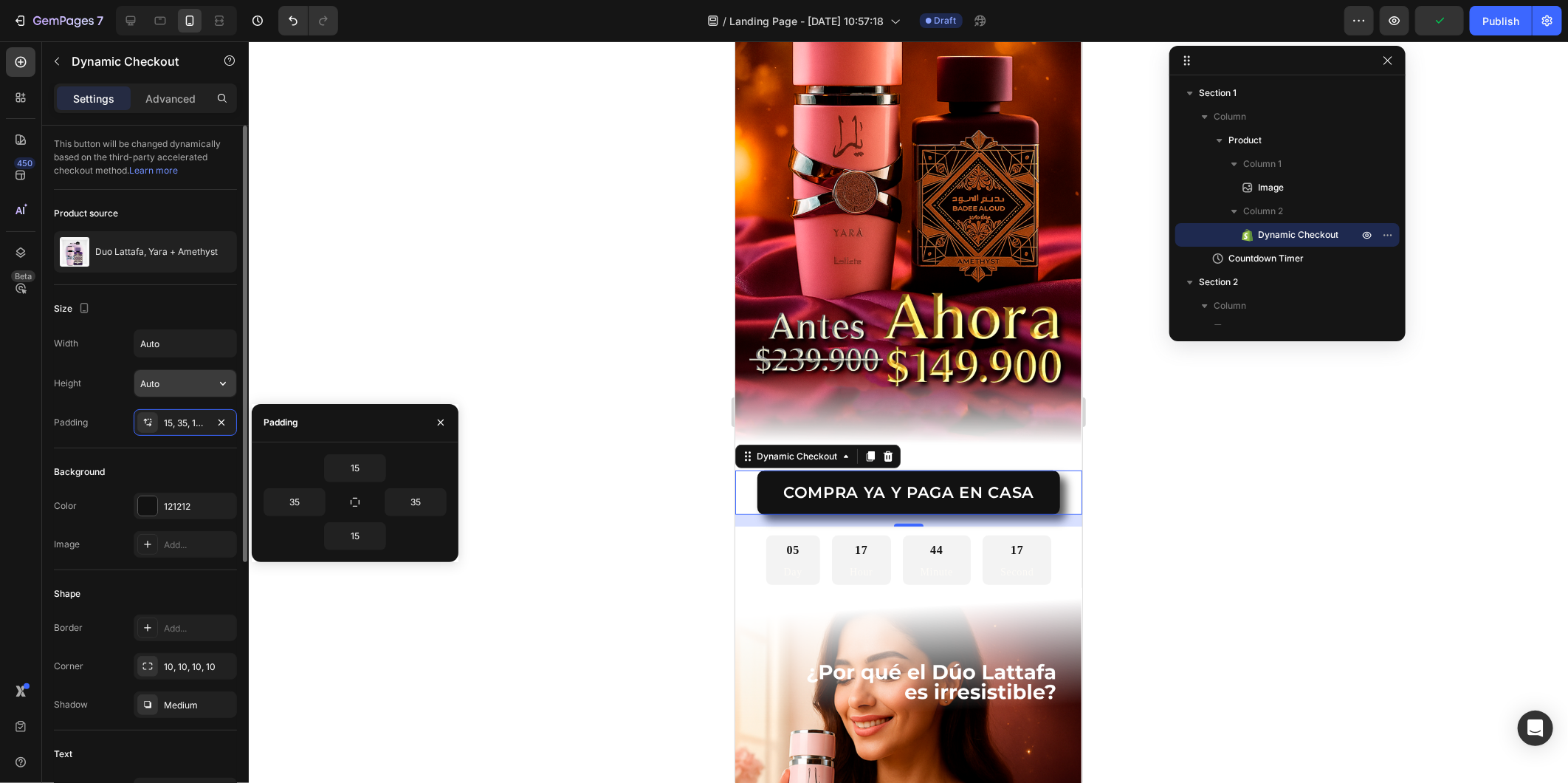
click at [200, 390] on input "Auto" at bounding box center [185, 383] width 102 height 27
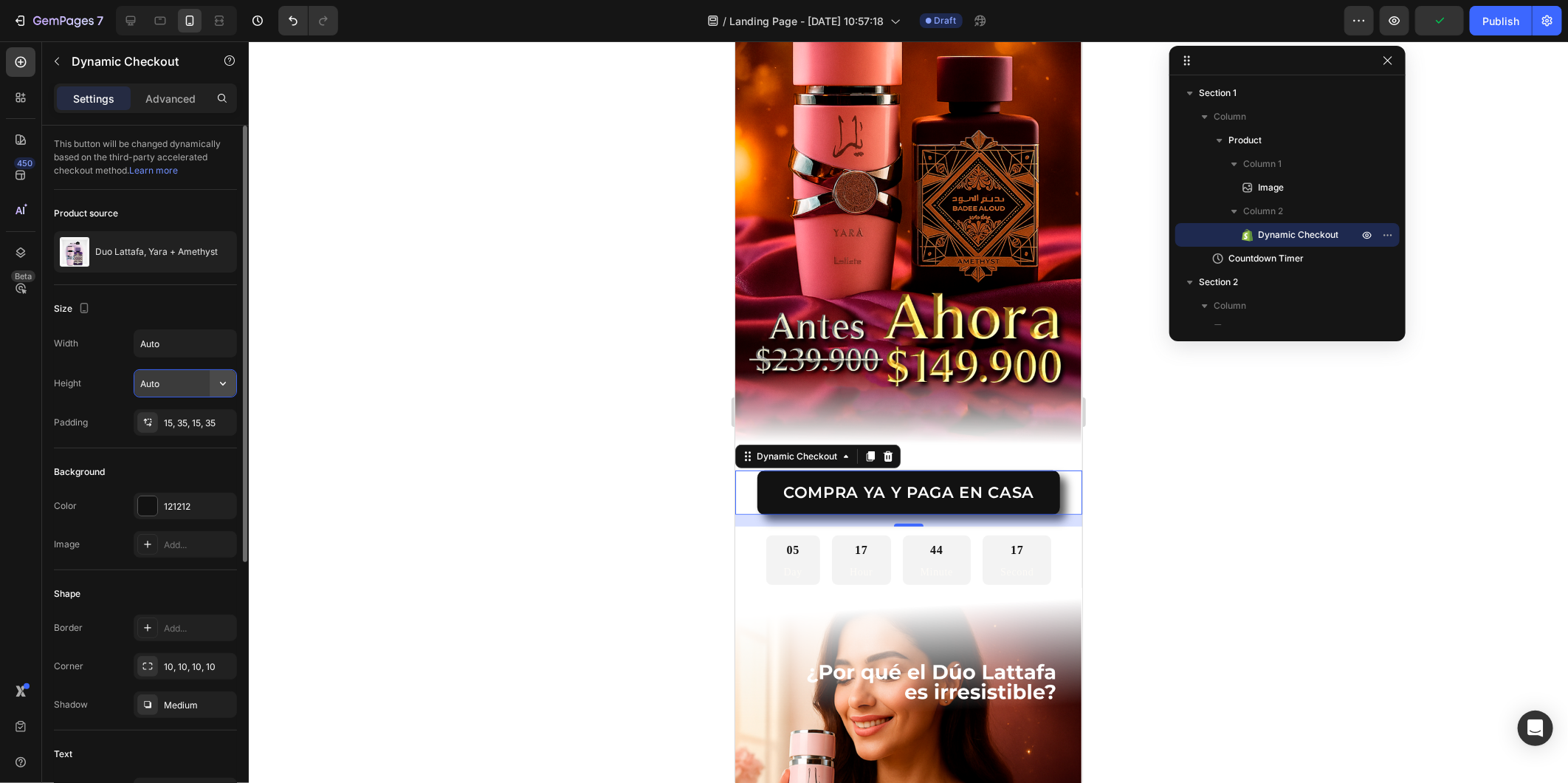
click at [218, 386] on icon "button" at bounding box center [223, 383] width 15 height 15
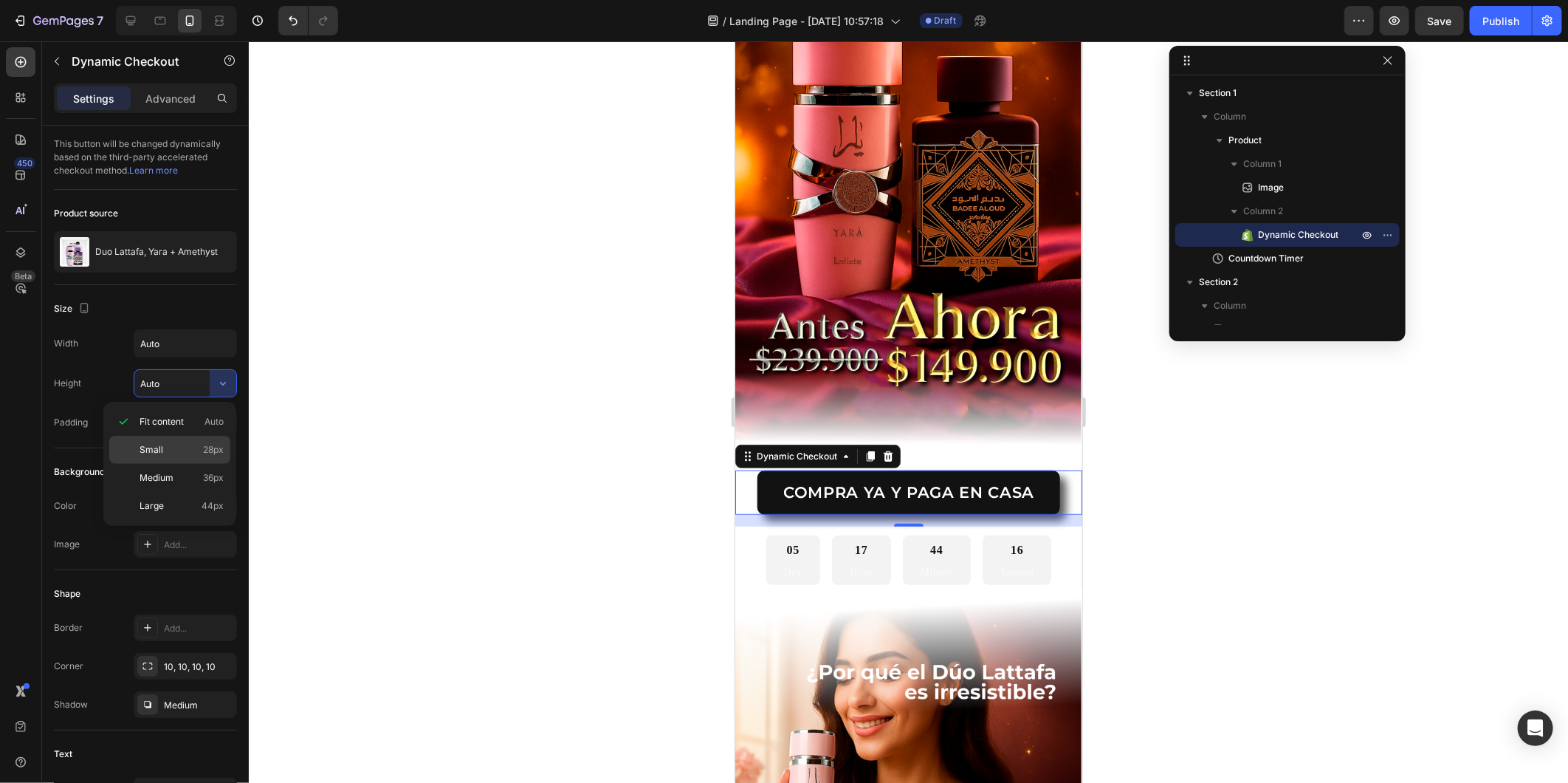
click at [199, 445] on p "Small 28px" at bounding box center [181, 449] width 84 height 13
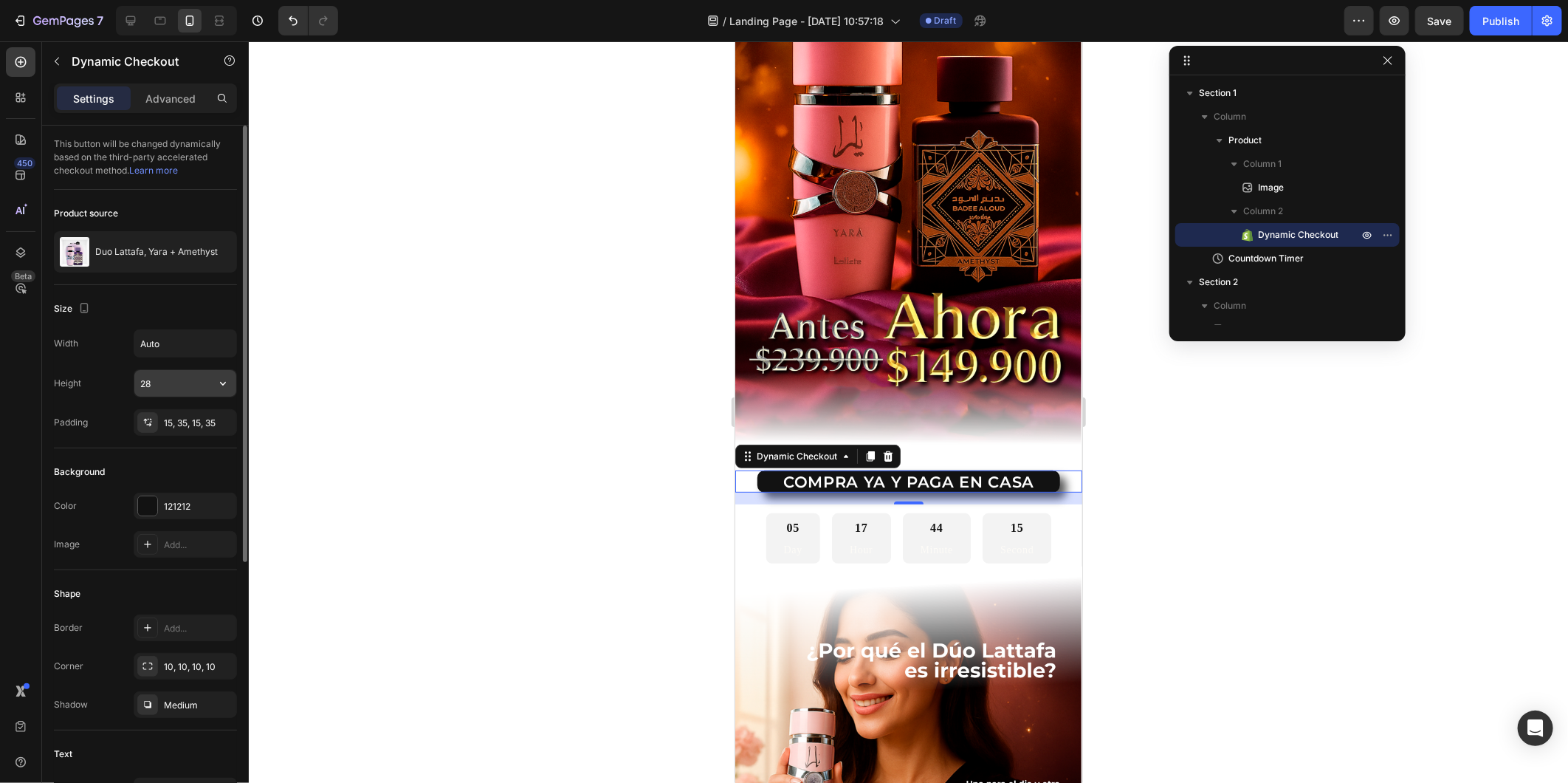
click at [210, 372] on button "button" at bounding box center [223, 383] width 27 height 27
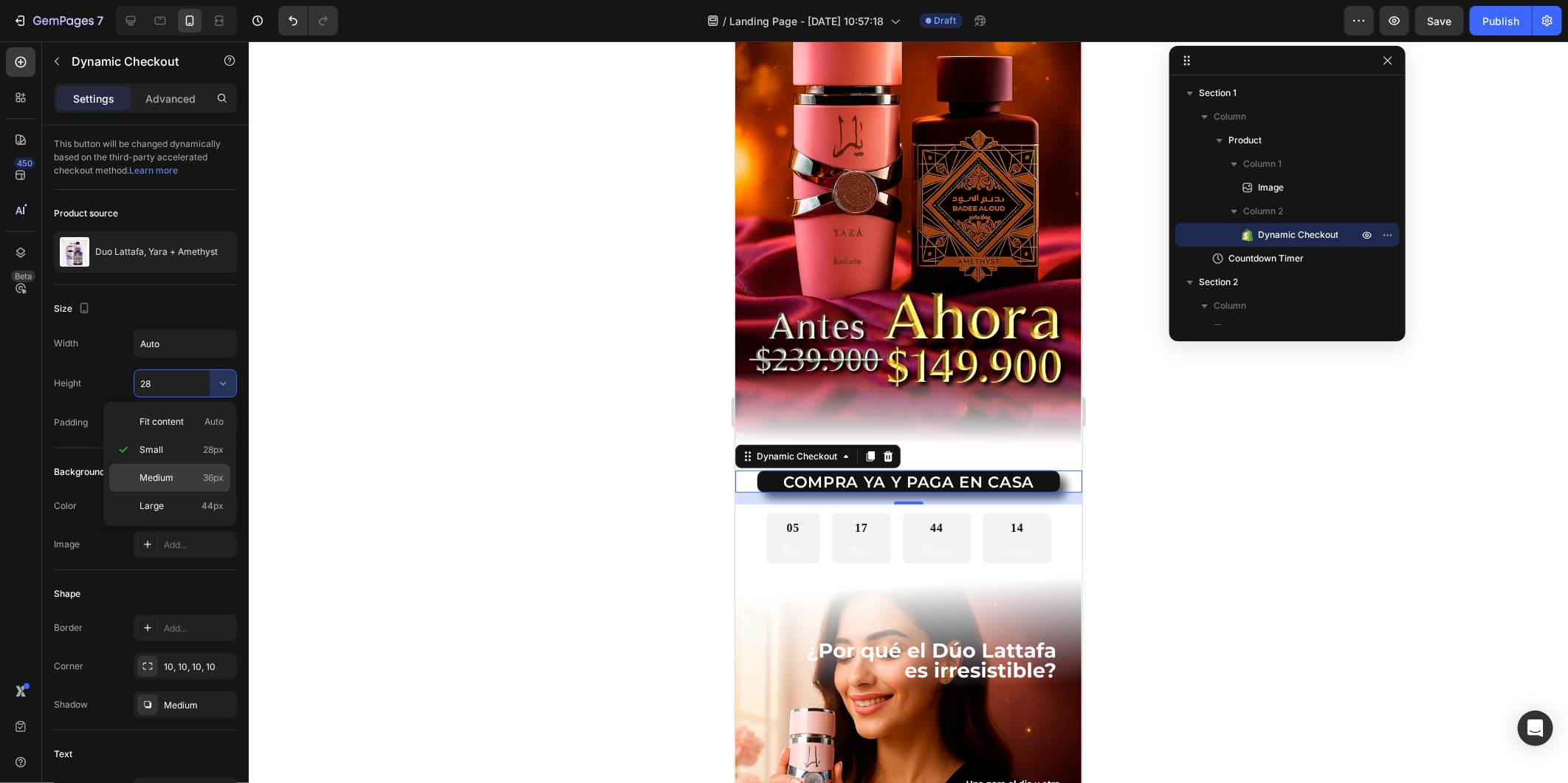
click at [207, 471] on span "36px" at bounding box center [213, 478] width 20 height 13
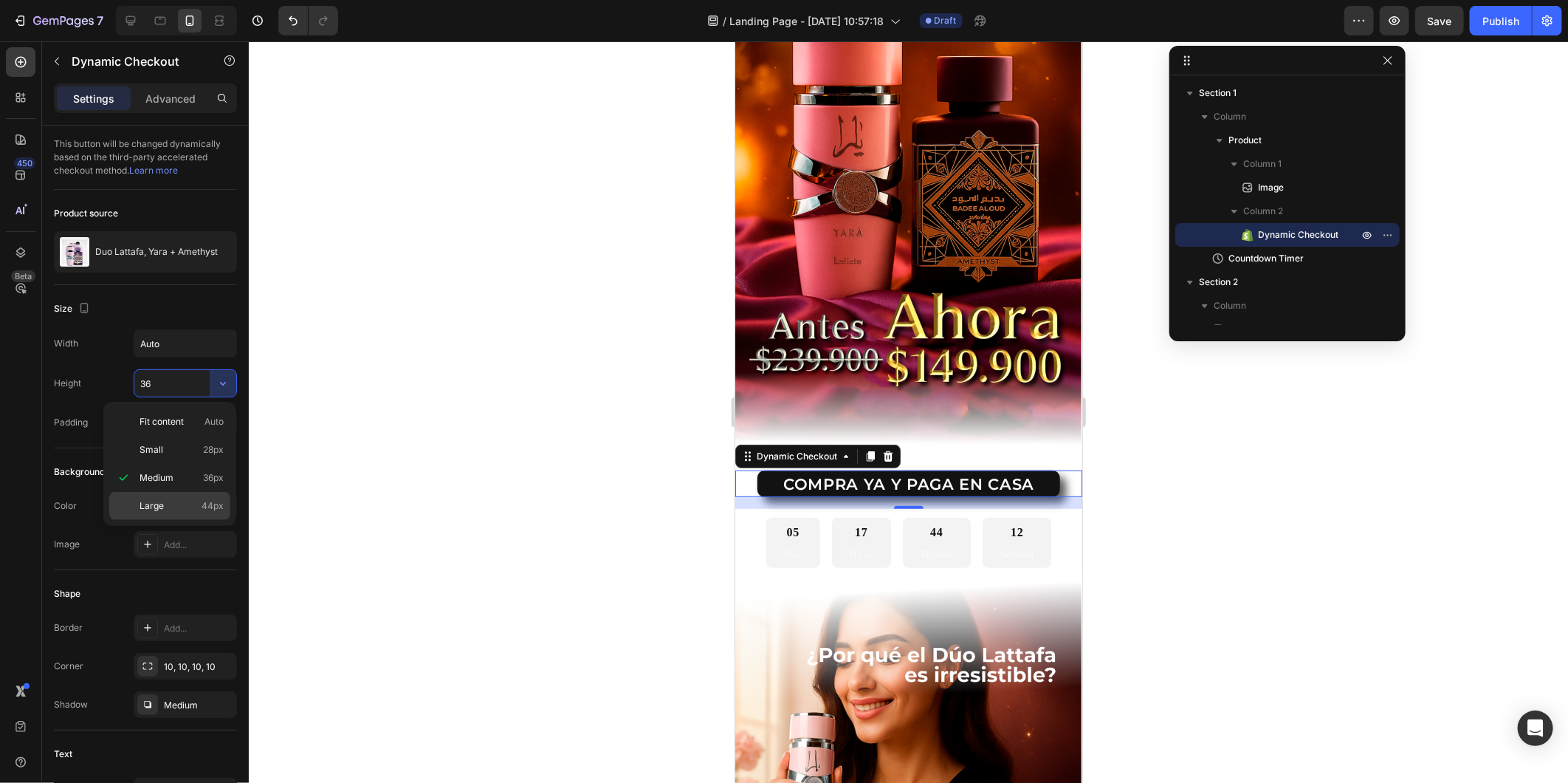
click at [207, 504] on span "44px" at bounding box center [212, 506] width 22 height 13
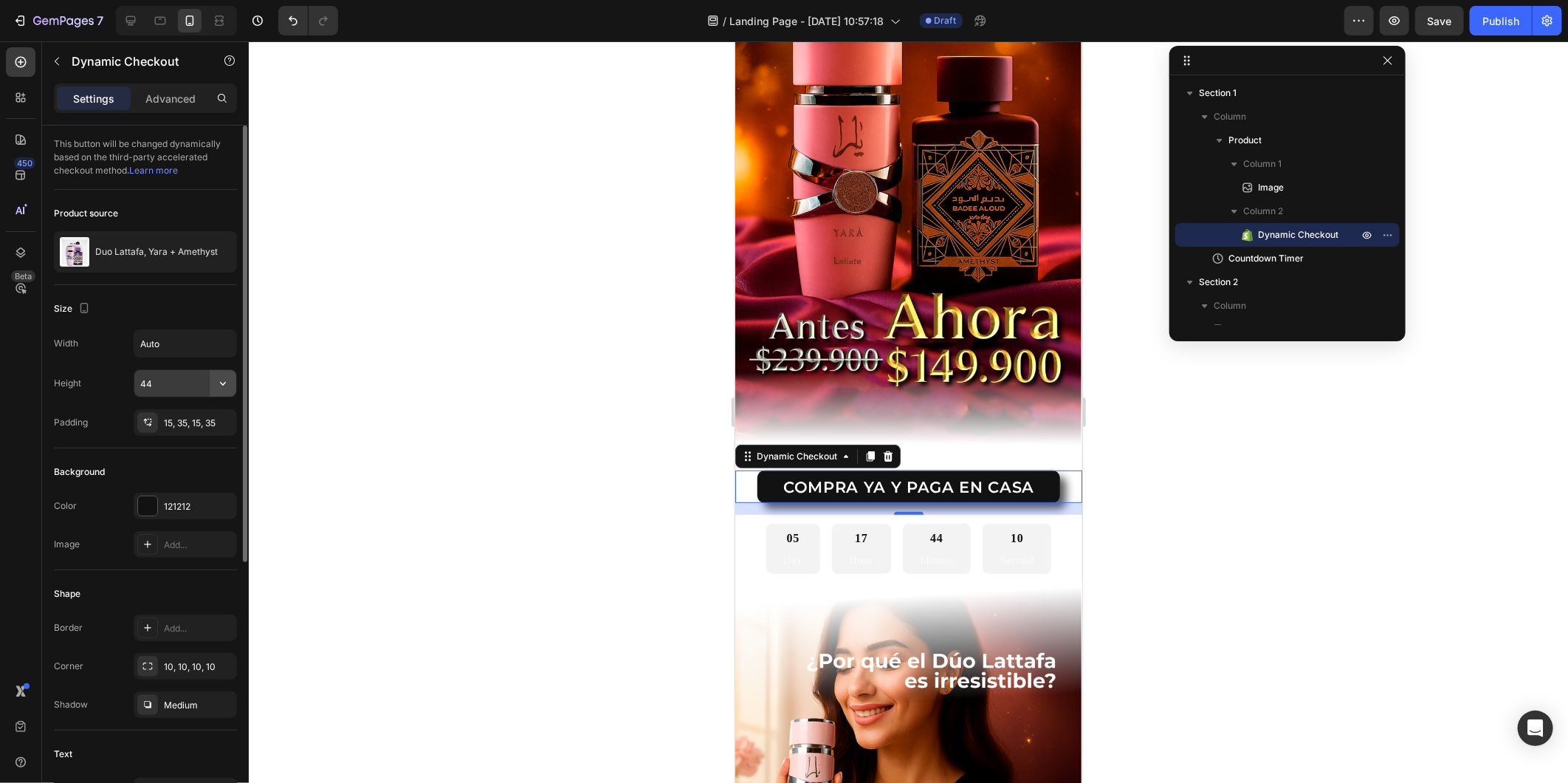
click at [227, 383] on icon "button" at bounding box center [223, 383] width 15 height 15
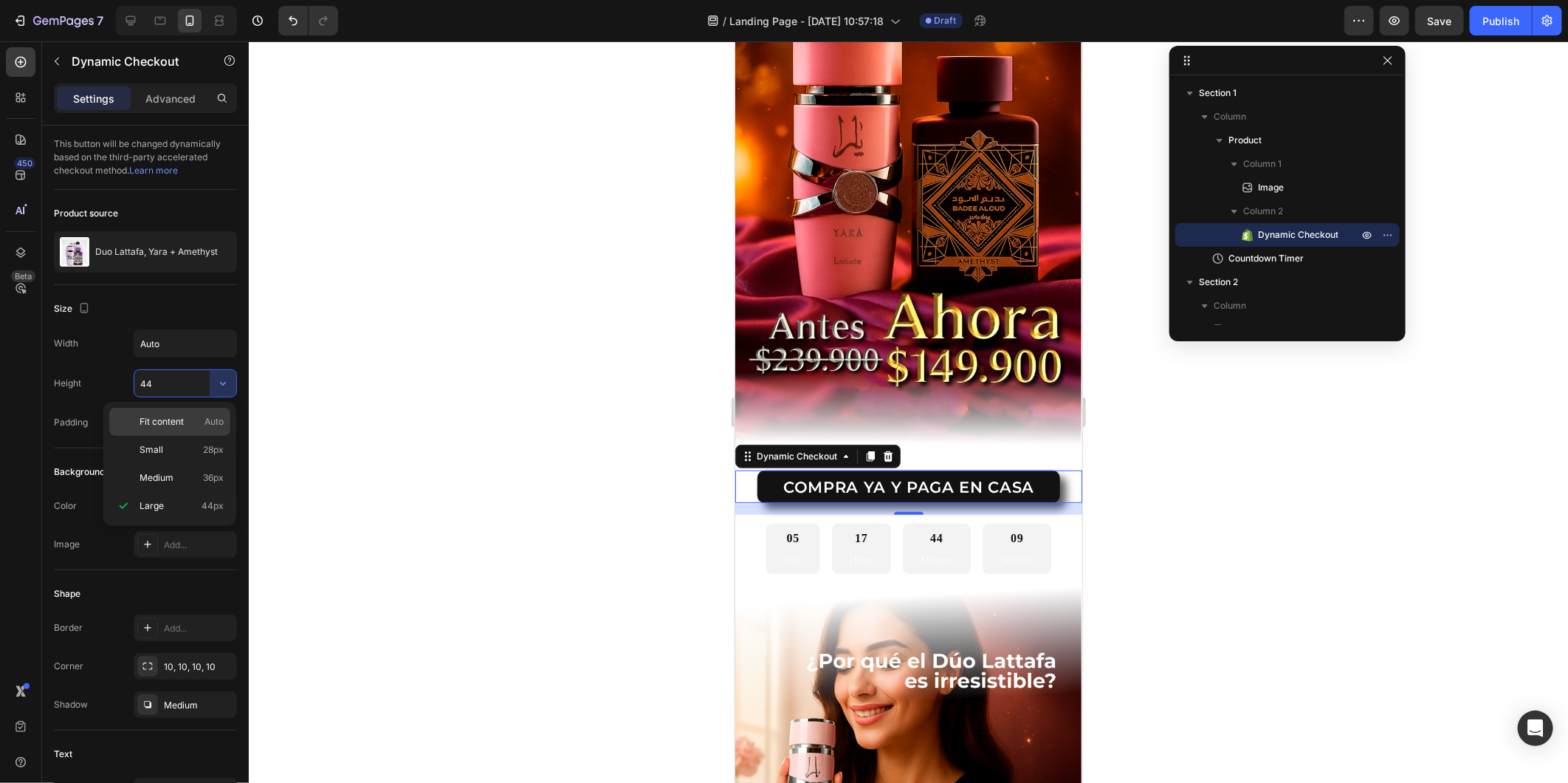
click at [188, 427] on p "Fit content Auto" at bounding box center [181, 422] width 84 height 13
type input "Auto"
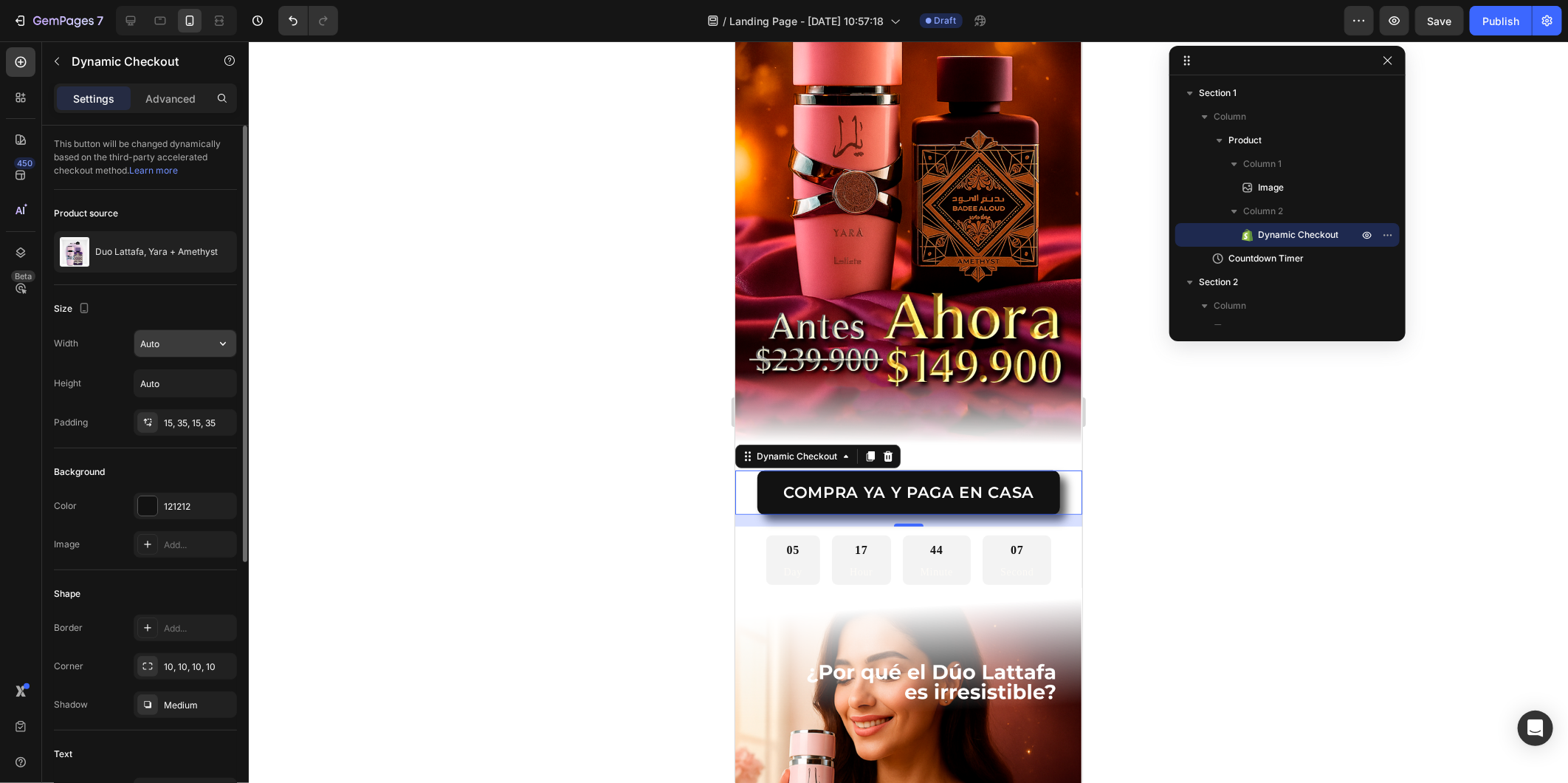
click at [207, 343] on input "Auto" at bounding box center [185, 343] width 102 height 27
click at [215, 343] on icon "button" at bounding box center [223, 343] width 15 height 15
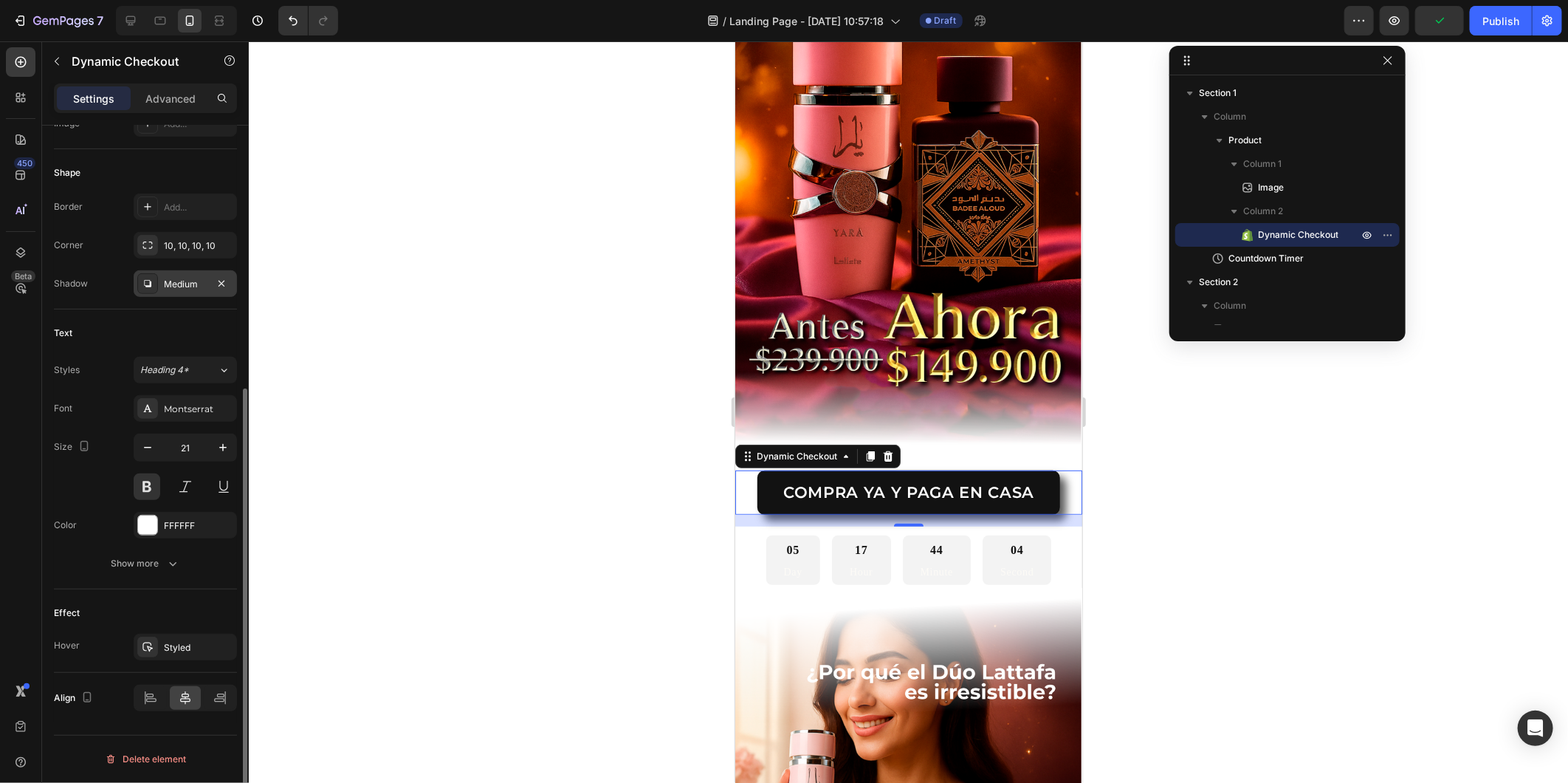
scroll to position [175, 0]
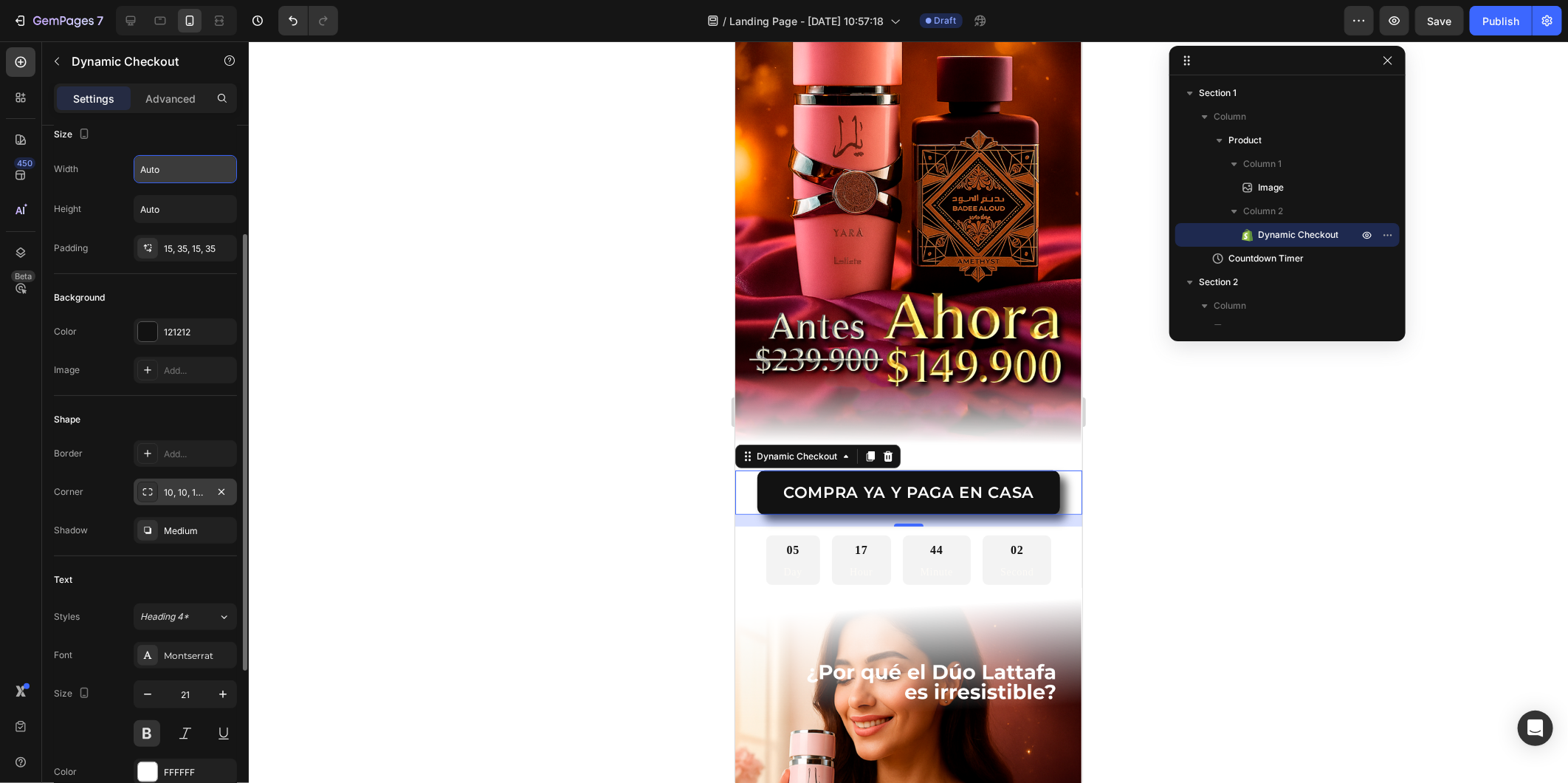
click at [198, 499] on div "10, 10, 10, 10" at bounding box center [185, 492] width 104 height 27
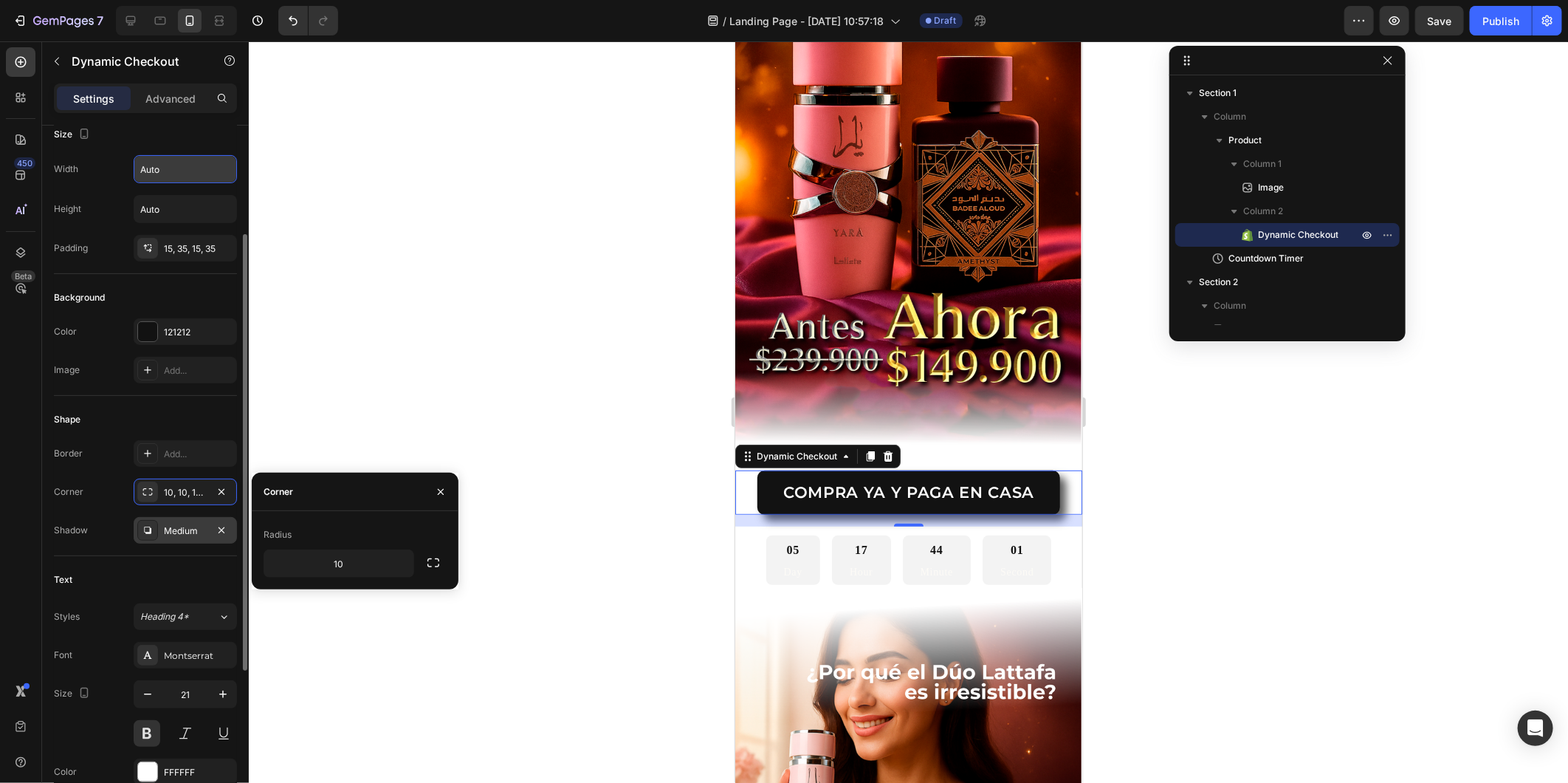
click at [190, 533] on div "Medium" at bounding box center [185, 531] width 43 height 13
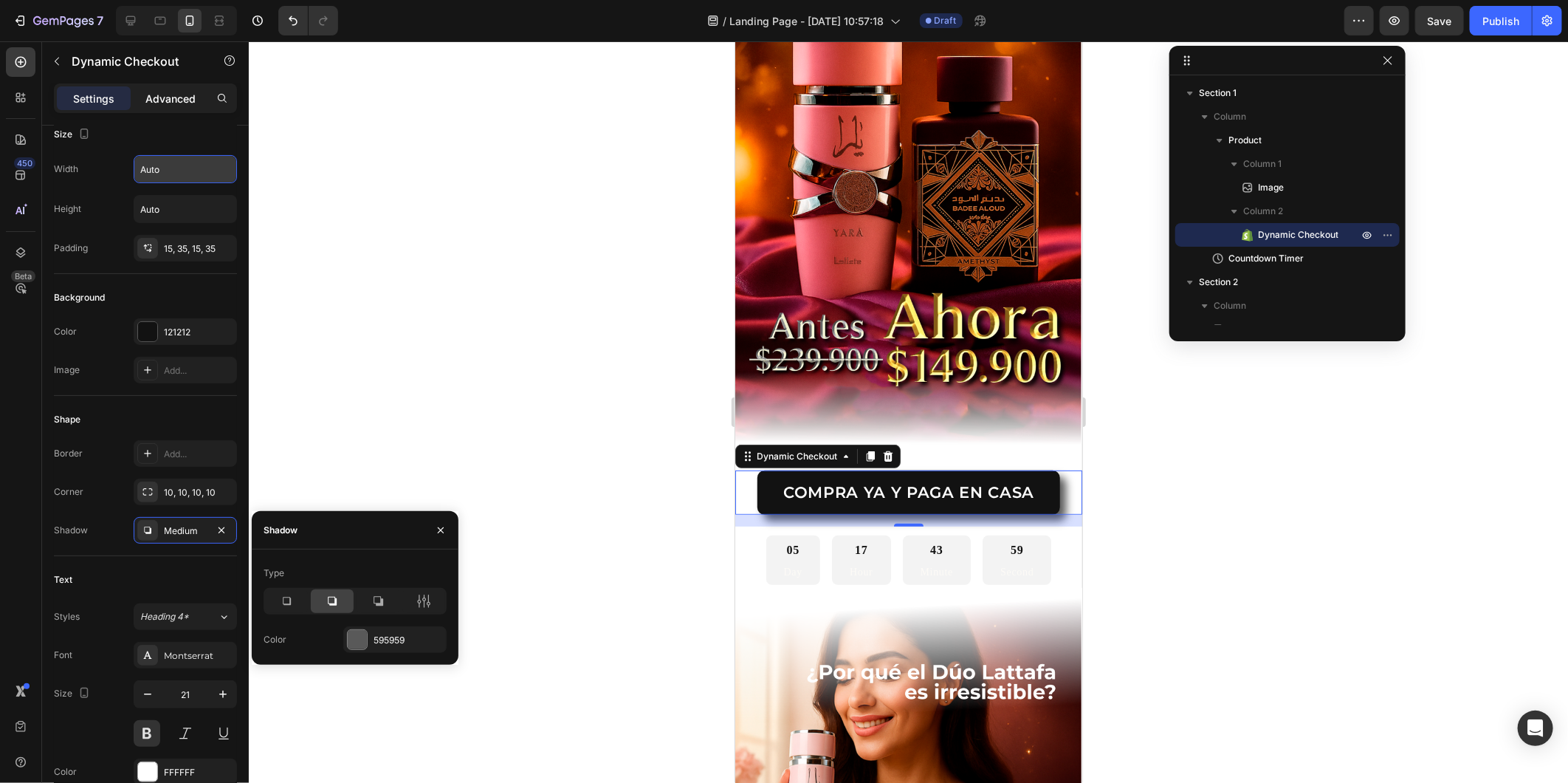
click at [172, 108] on div "Advanced" at bounding box center [170, 98] width 74 height 24
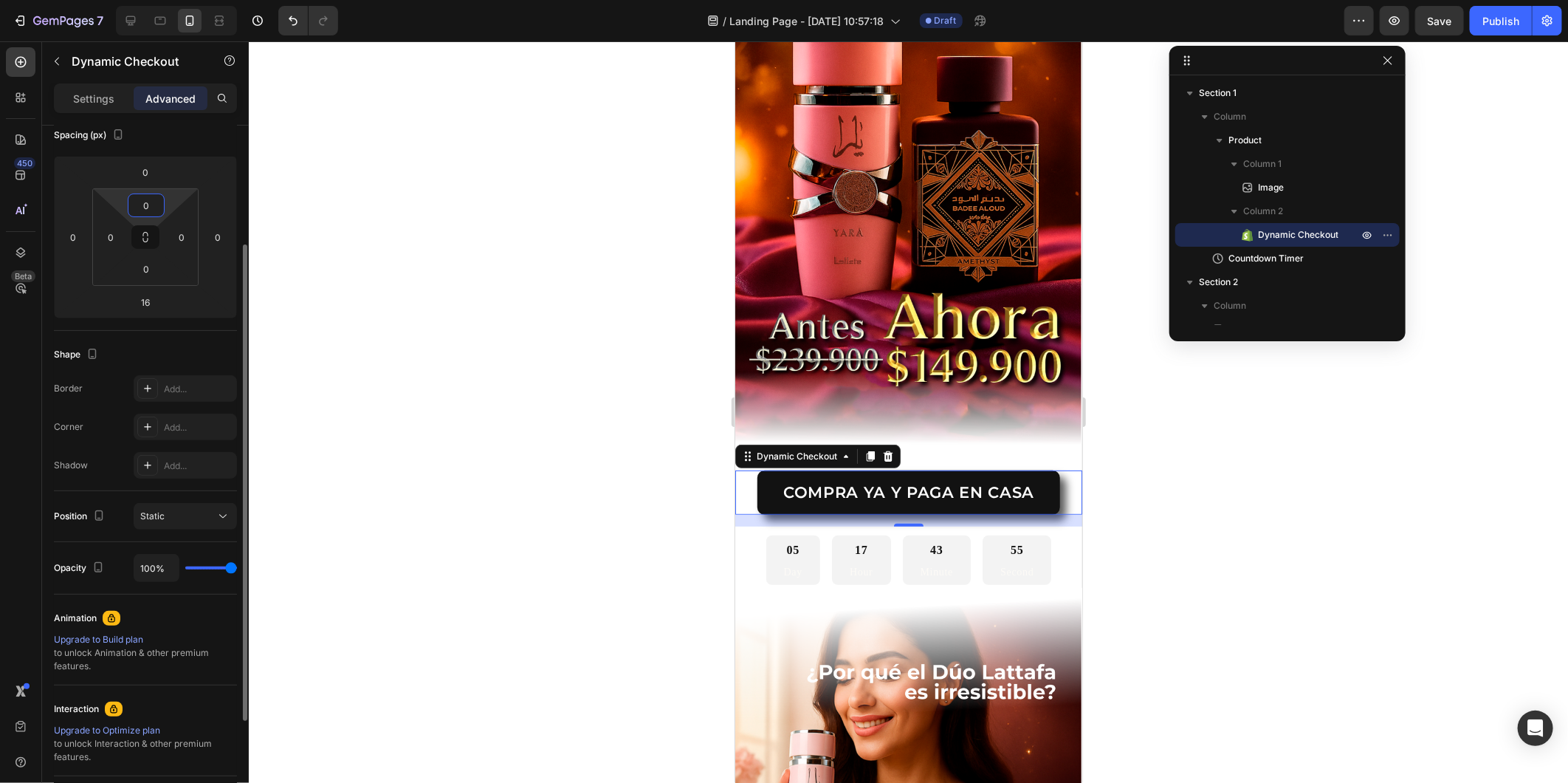
click at [152, 201] on input "0" at bounding box center [146, 205] width 29 height 22
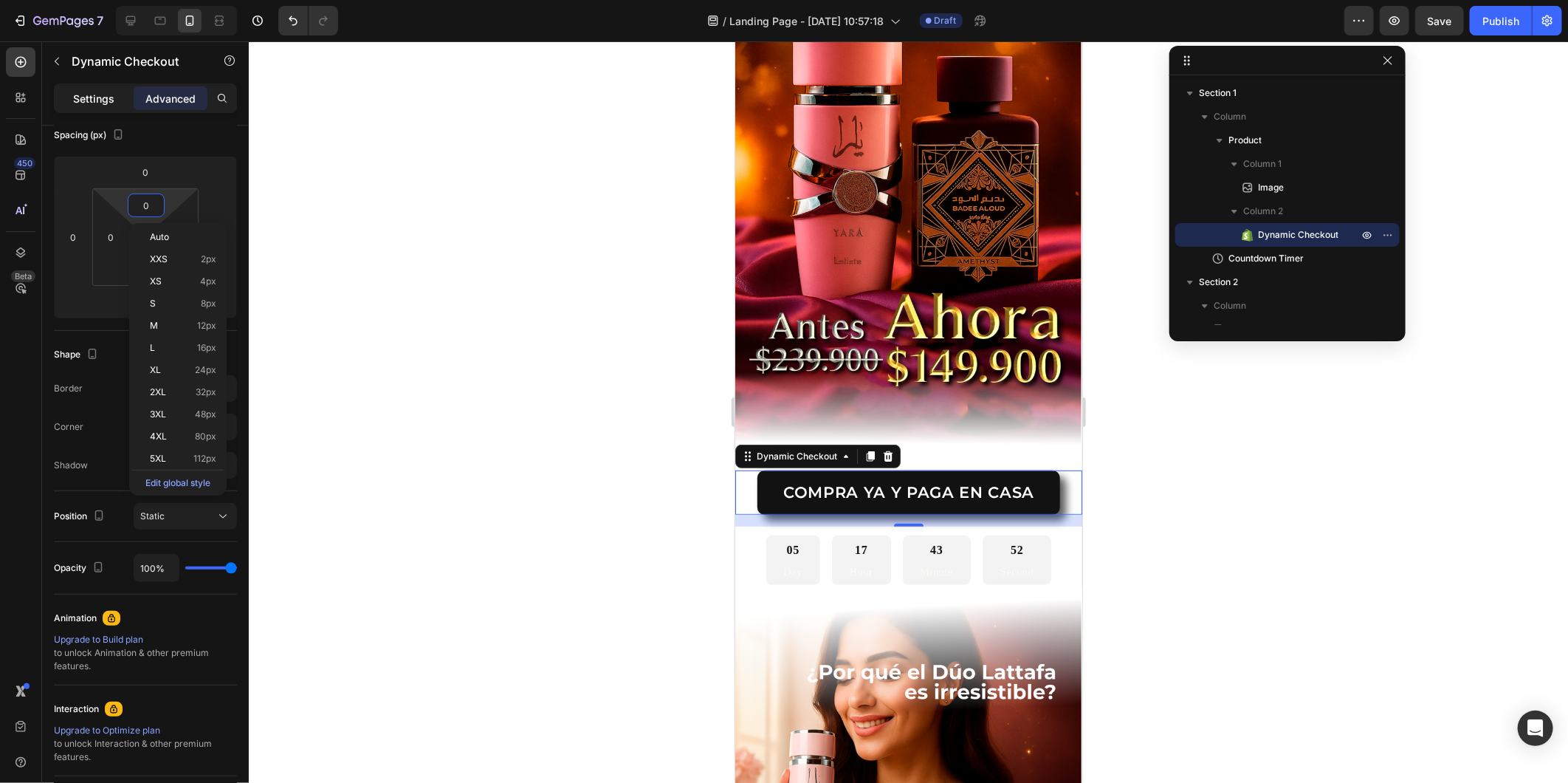
click at [104, 98] on p "Settings" at bounding box center [94, 98] width 42 height 15
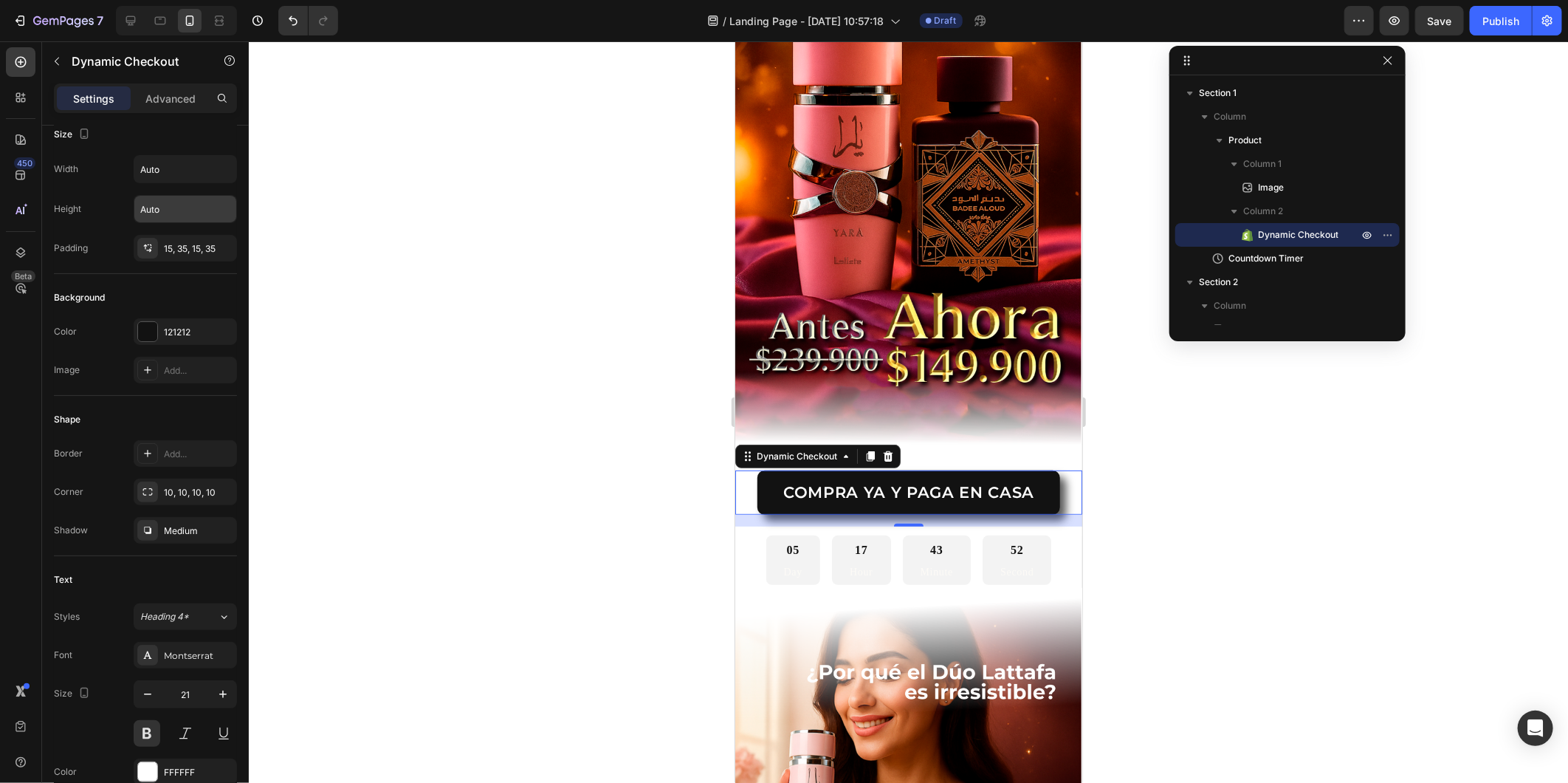
scroll to position [0, 0]
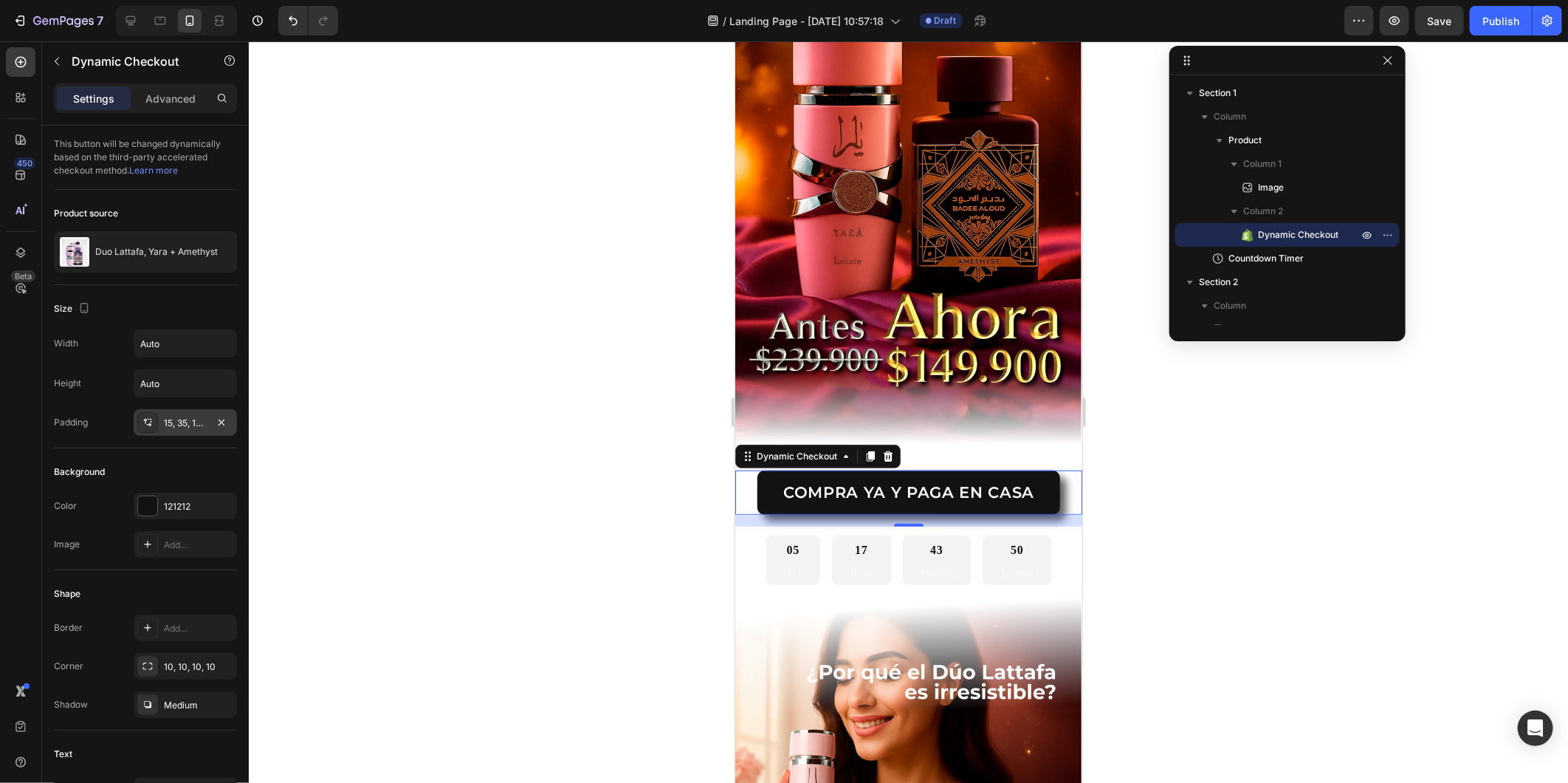
click at [173, 417] on div "15, 35, 15, 35" at bounding box center [185, 423] width 43 height 13
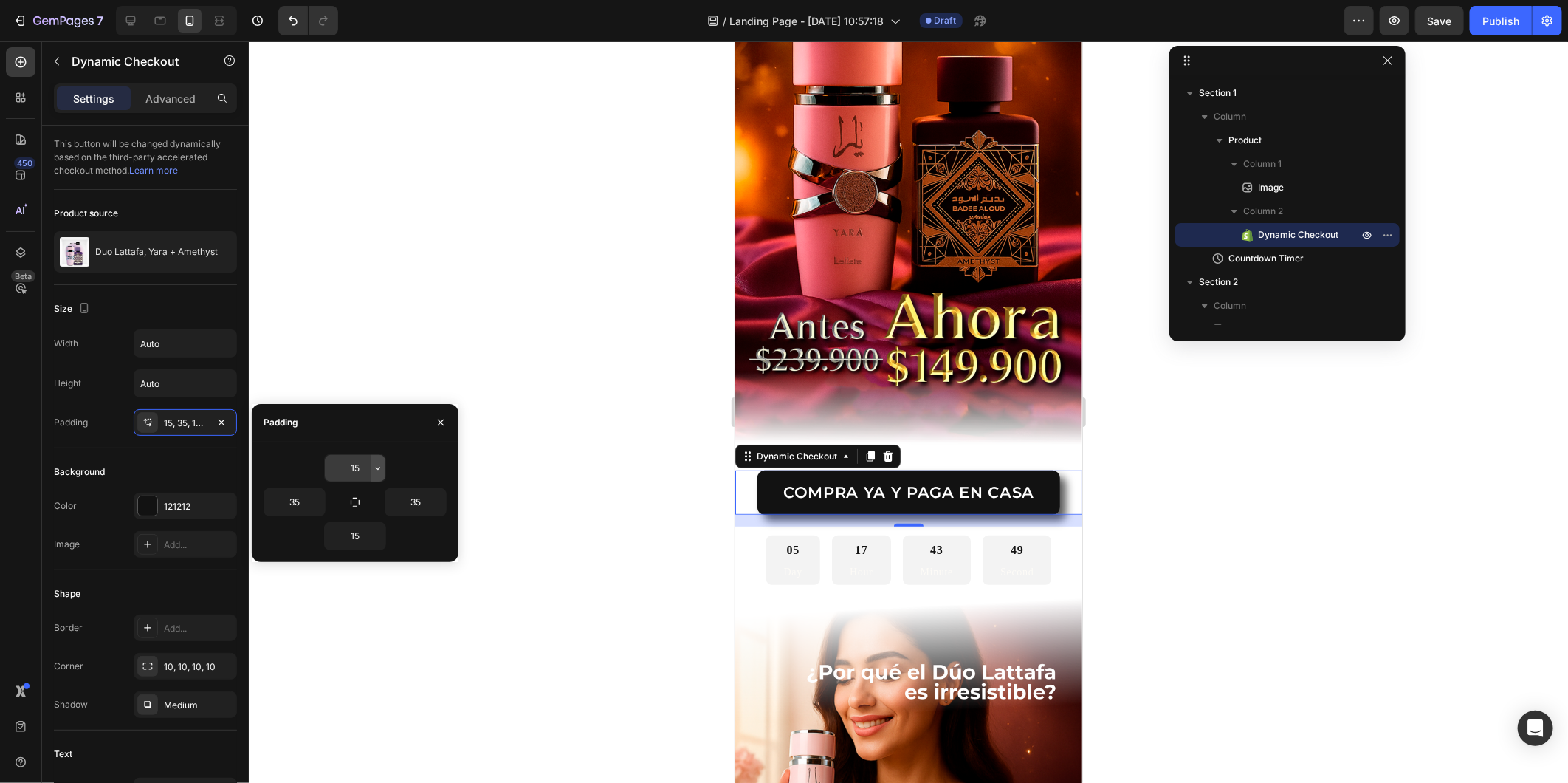
click at [378, 470] on icon "button" at bounding box center [378, 468] width 11 height 11
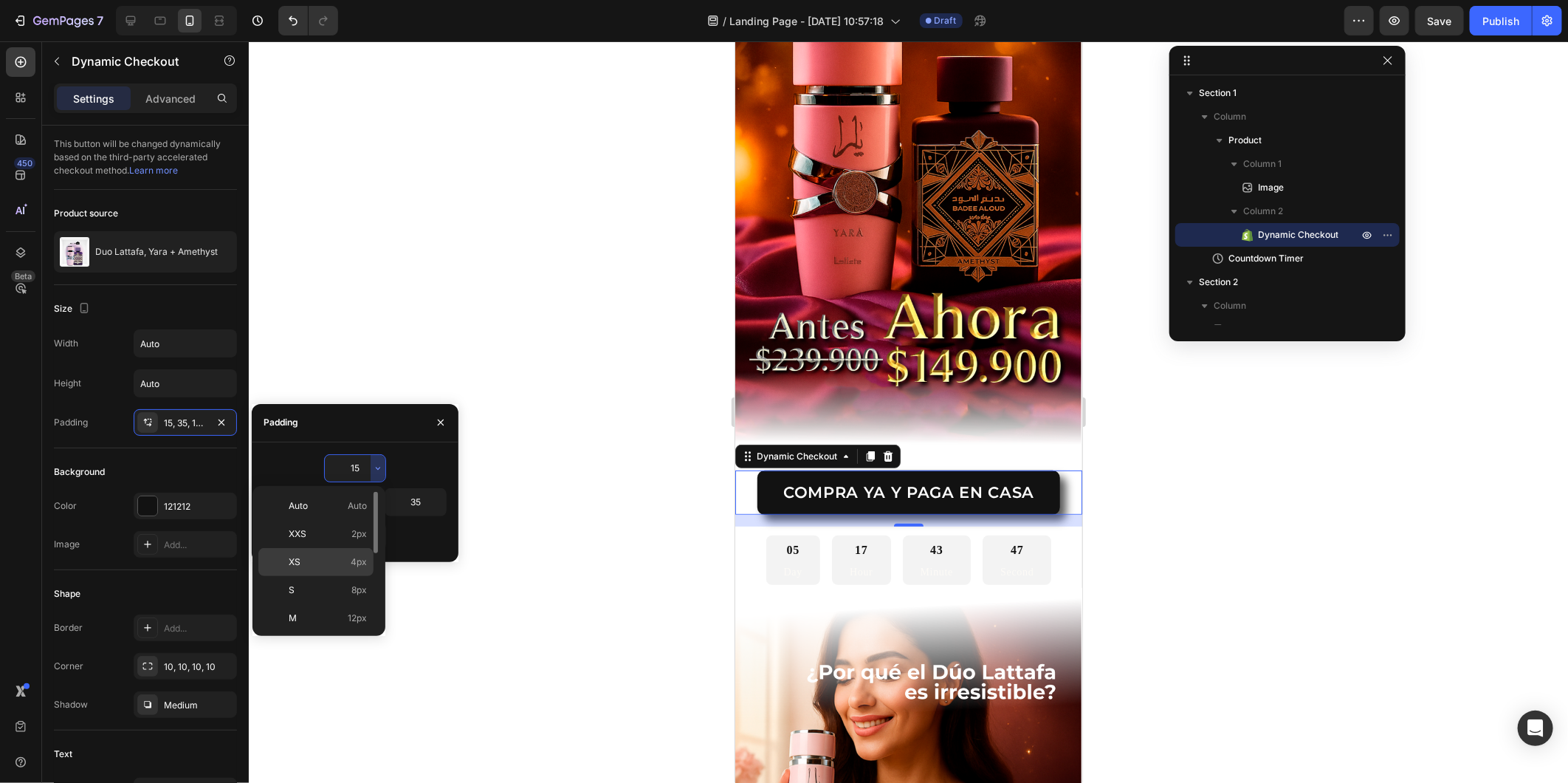
click at [348, 556] on p "XS 4px" at bounding box center [328, 562] width 78 height 13
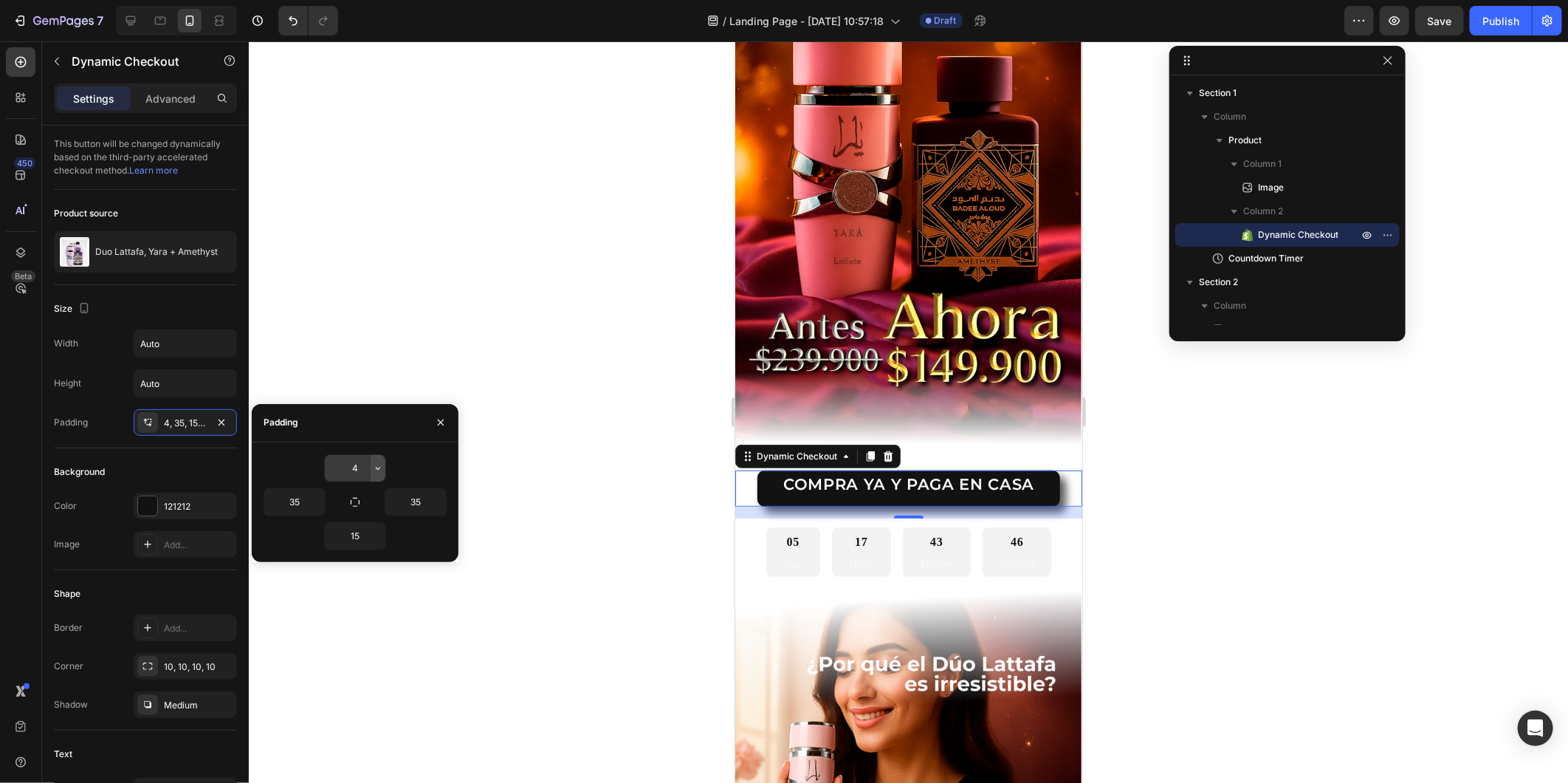
click at [379, 465] on icon "button" at bounding box center [378, 468] width 11 height 11
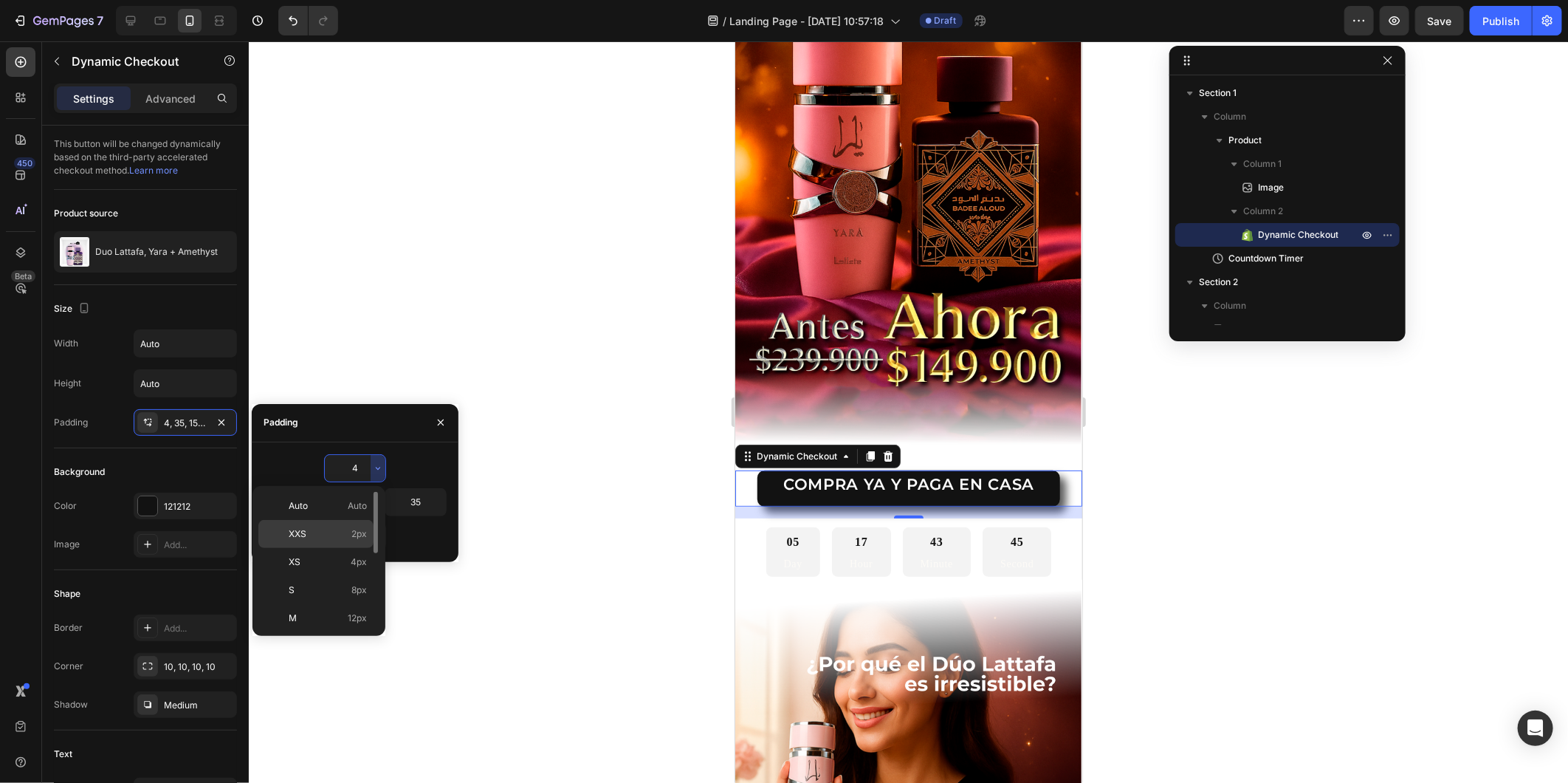
click at [356, 532] on span "2px" at bounding box center [359, 534] width 15 height 13
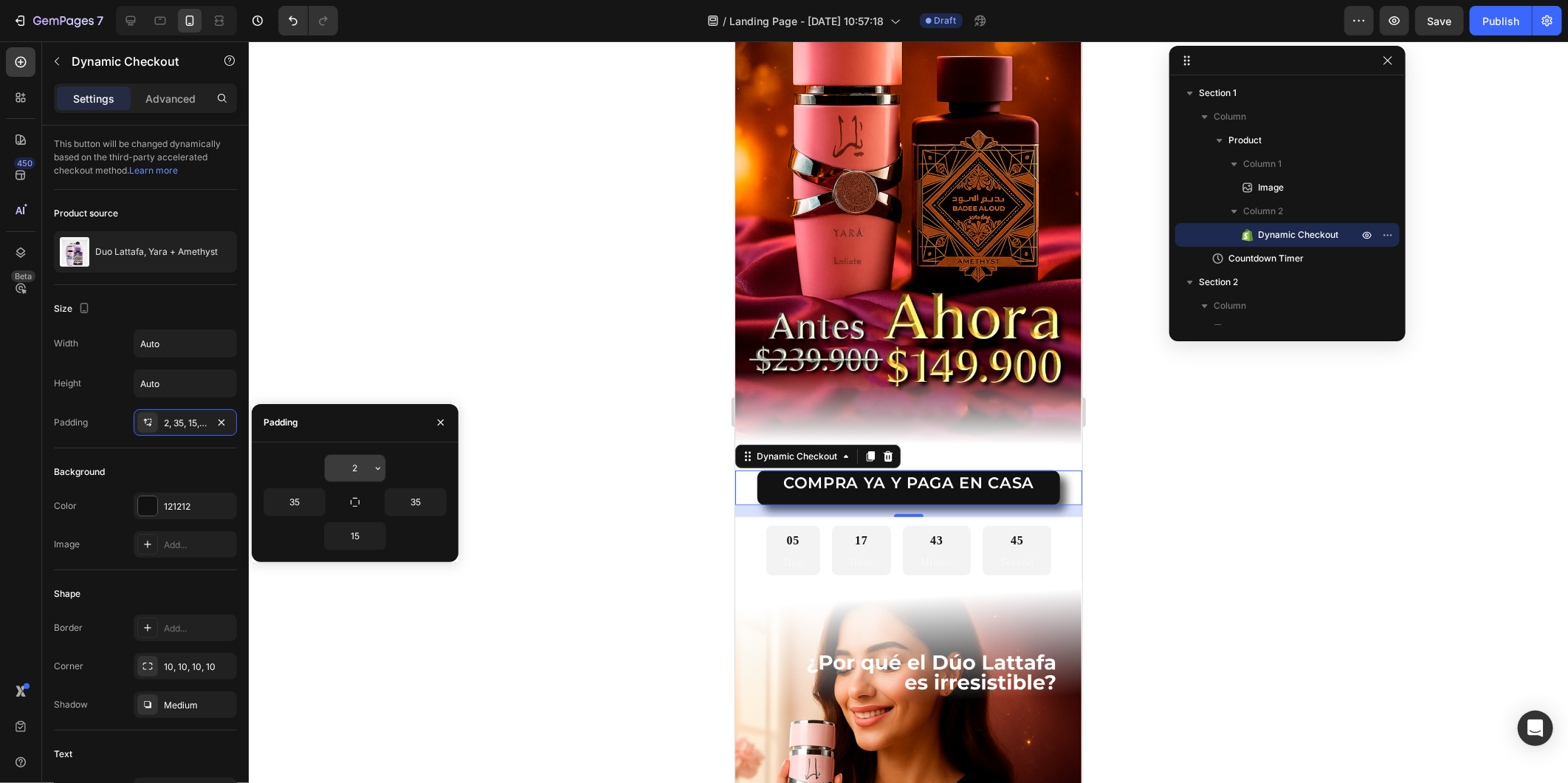
click at [366, 469] on input "2" at bounding box center [355, 468] width 60 height 27
click at [375, 466] on icon "button" at bounding box center [378, 468] width 11 height 11
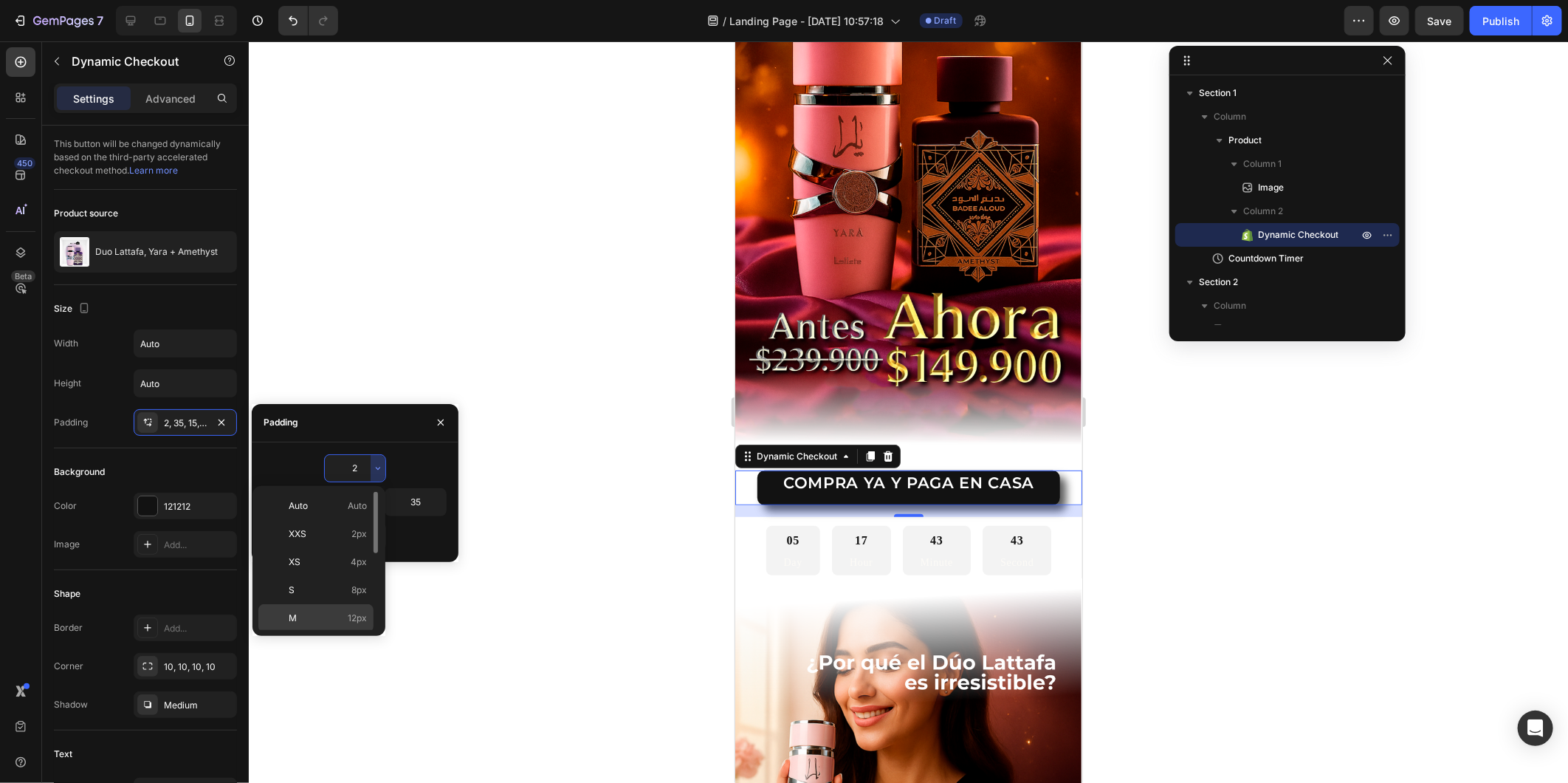
click at [337, 617] on p "M 12px" at bounding box center [328, 618] width 78 height 13
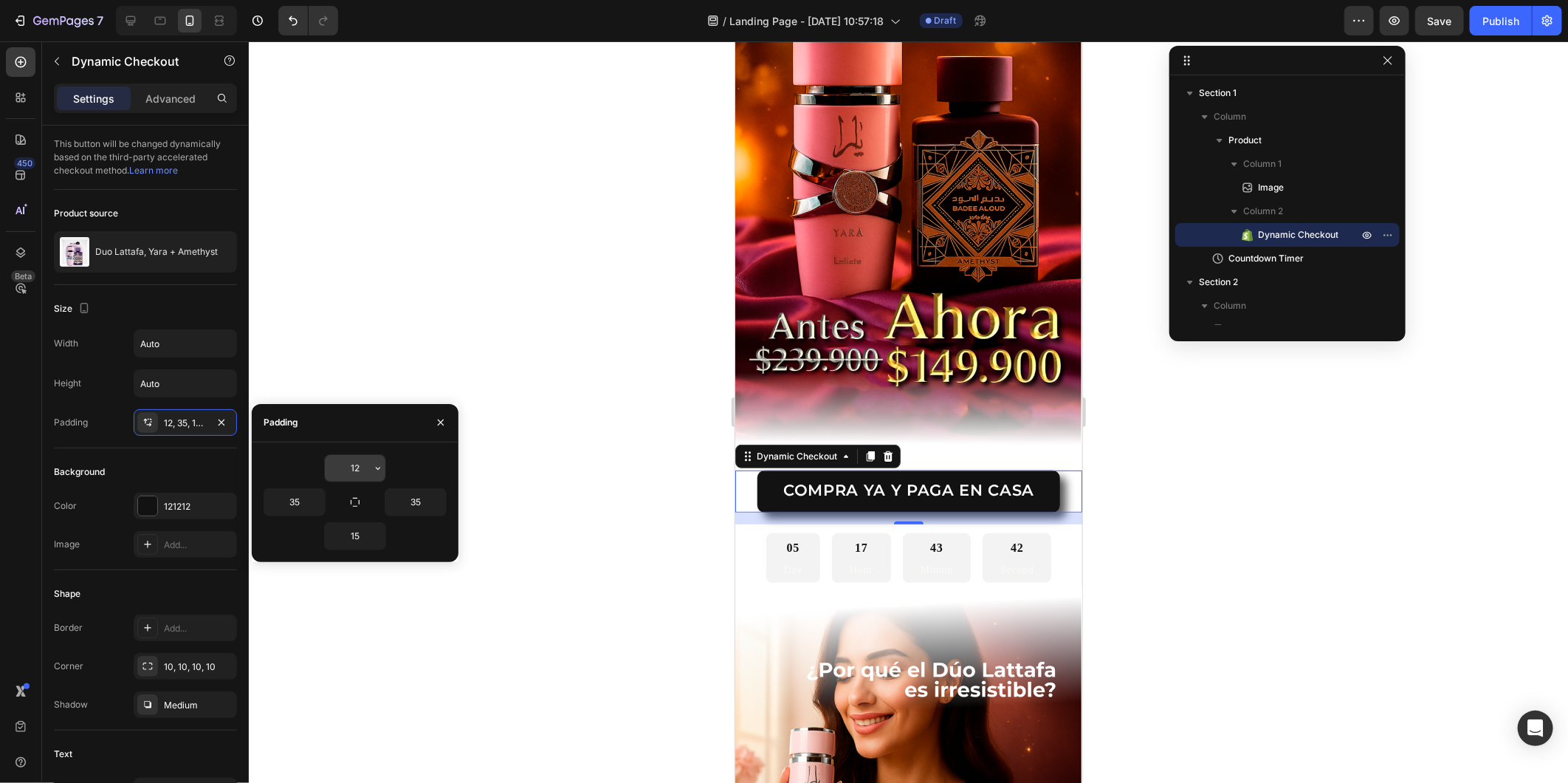
click at [372, 469] on icon "button" at bounding box center [378, 468] width 11 height 11
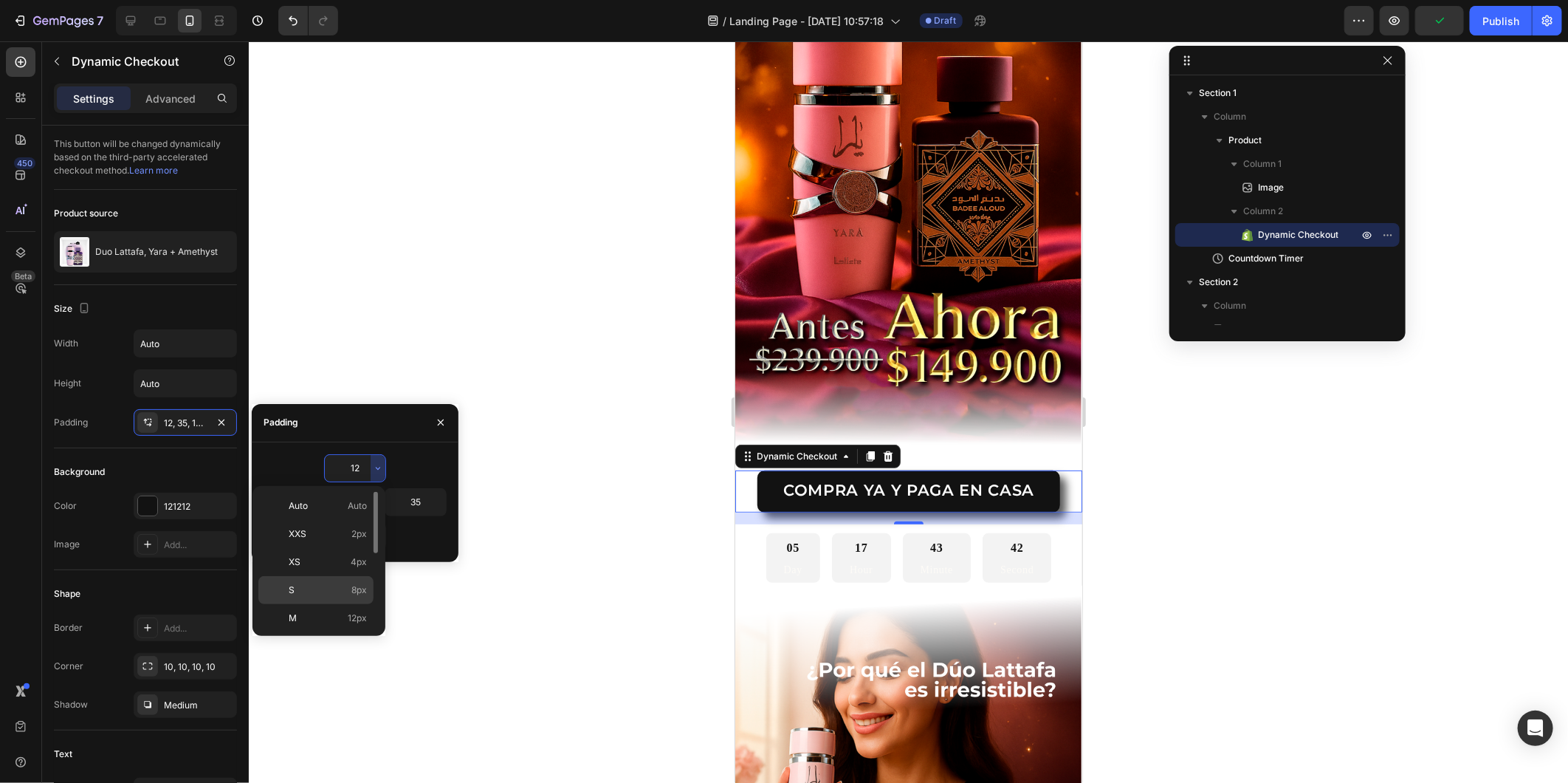
click at [347, 604] on div "S 8px" at bounding box center [316, 618] width 115 height 28
type input "8"
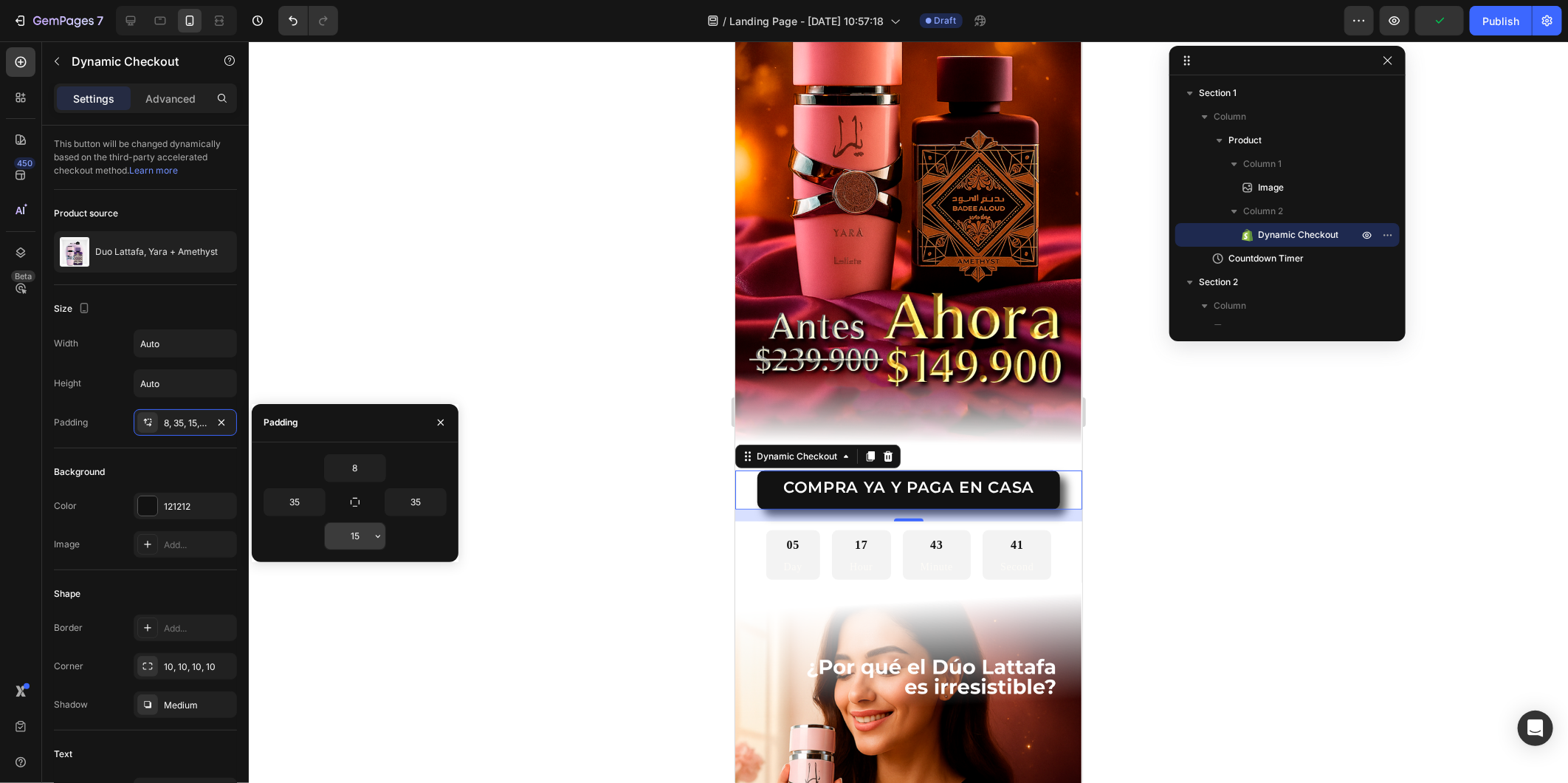
click at [375, 539] on icon "button" at bounding box center [378, 536] width 11 height 11
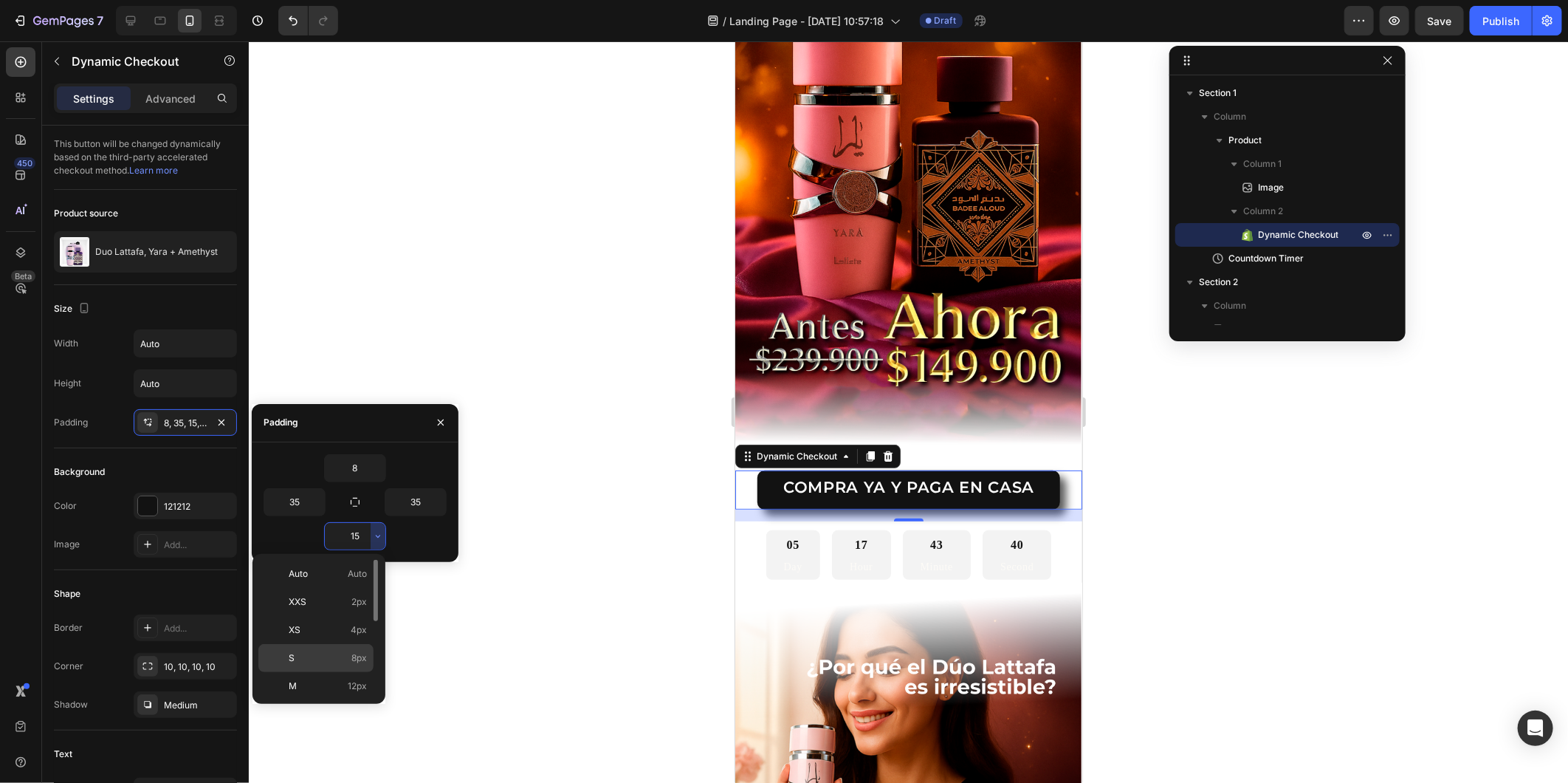
click at [342, 665] on p "S 8px" at bounding box center [328, 658] width 78 height 13
type input "8"
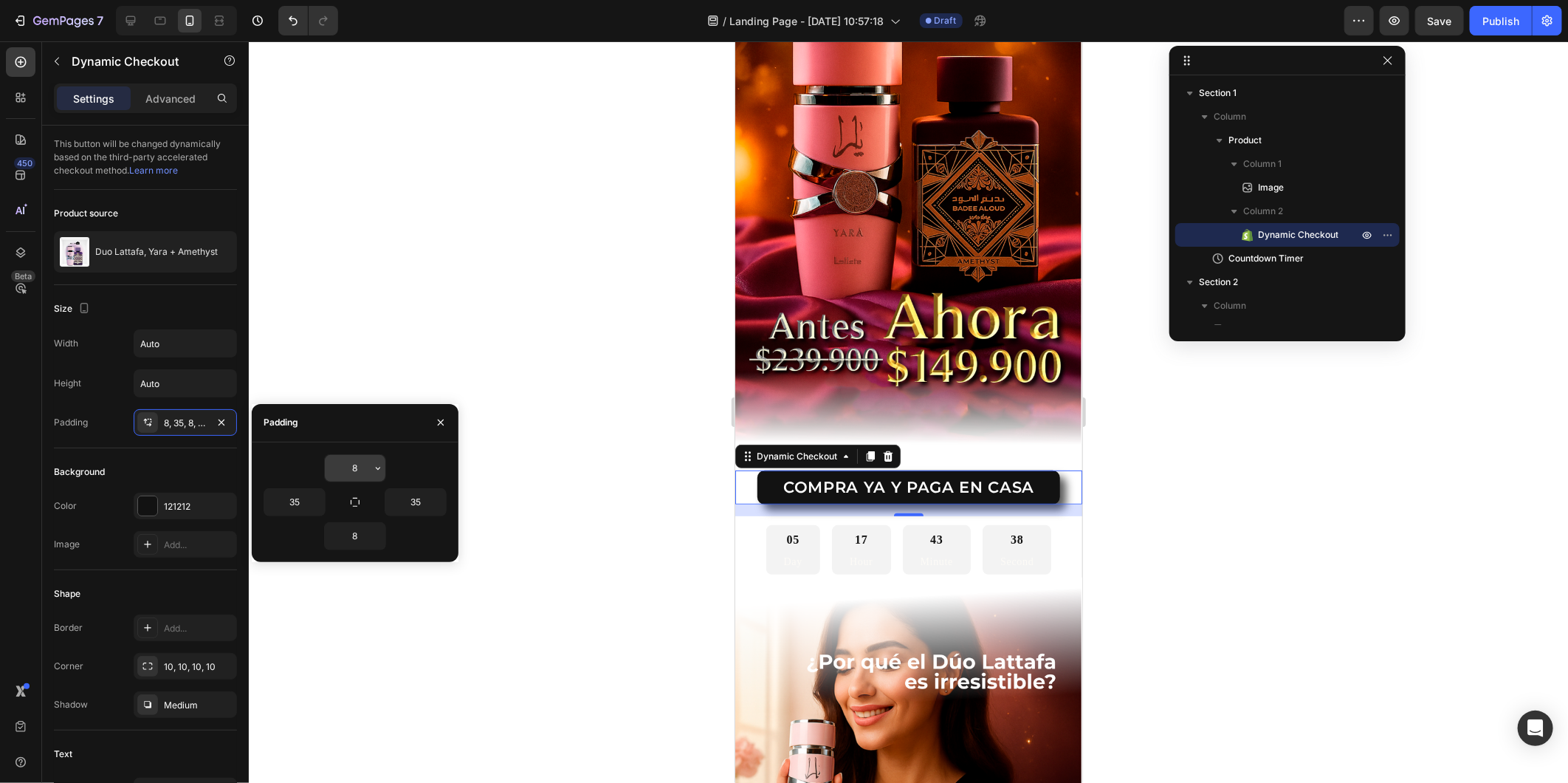
click at [385, 473] on button "button" at bounding box center [378, 468] width 15 height 27
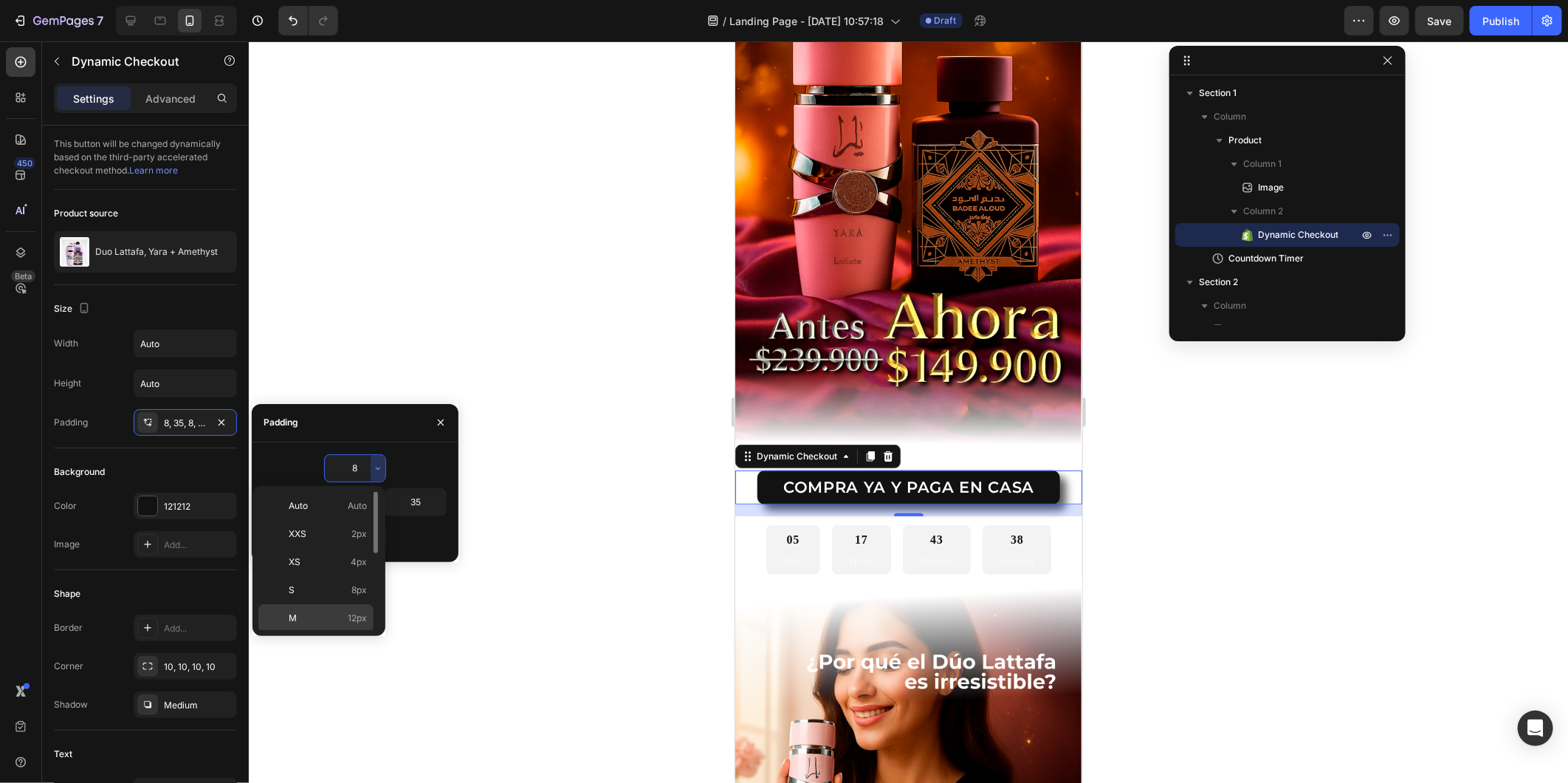
click at [349, 632] on div "M 12px" at bounding box center [316, 646] width 115 height 28
type input "12"
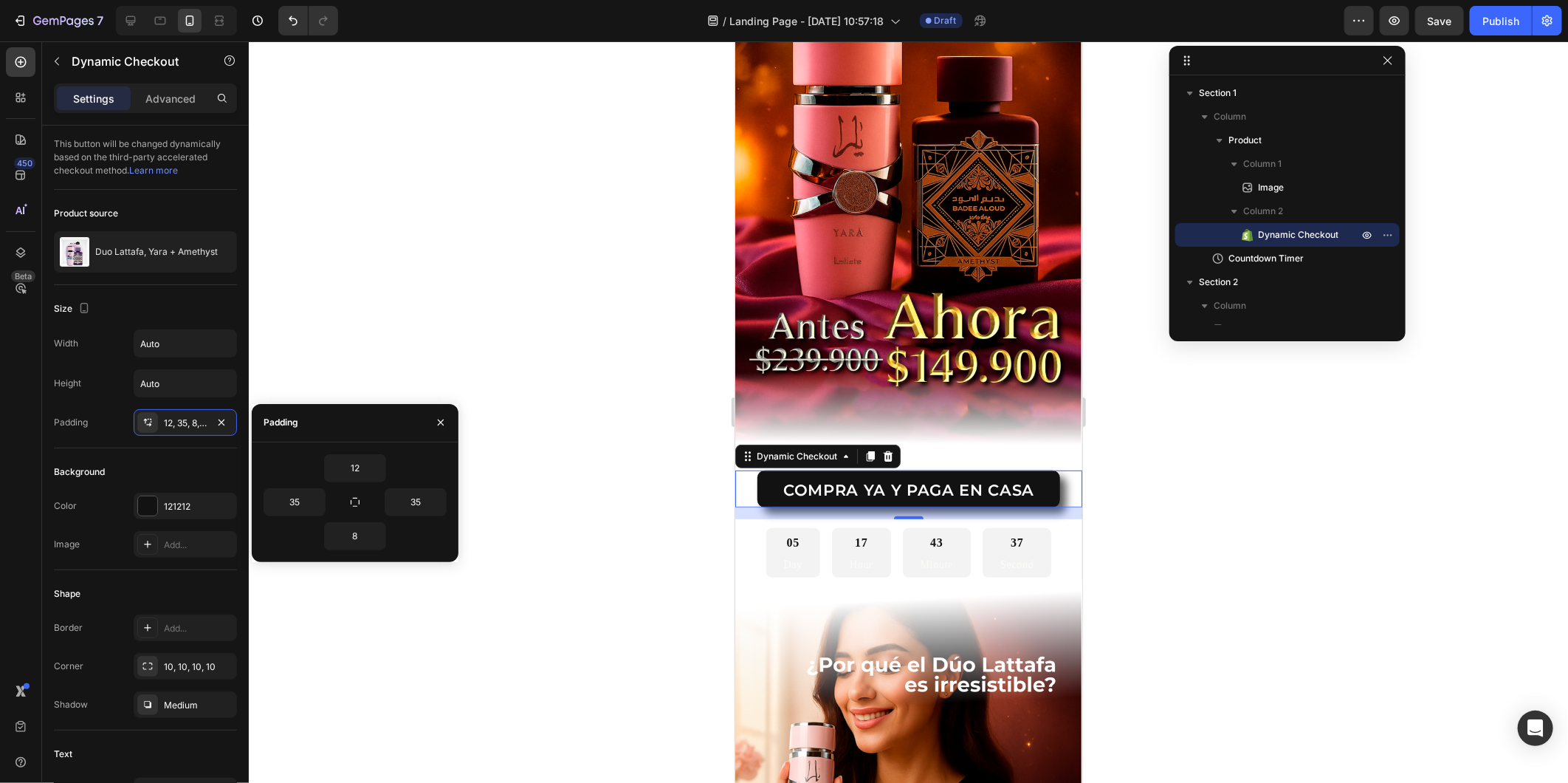
click at [364, 559] on div "12 35 35 8" at bounding box center [356, 502] width 207 height 120
click at [371, 543] on button "button" at bounding box center [378, 536] width 15 height 27
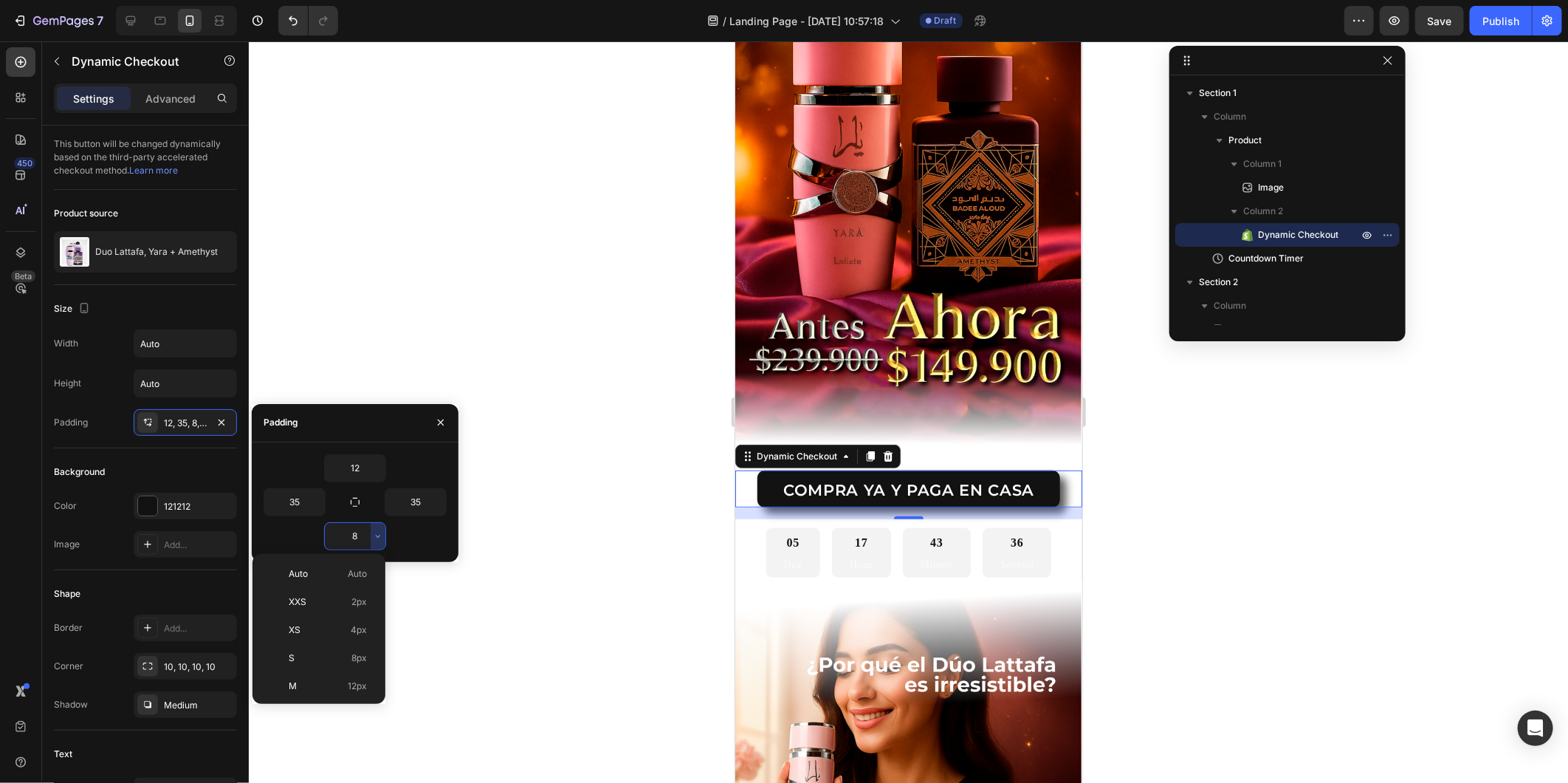
click at [341, 698] on div "Auto Auto XXS 2px XS 4px S 8px M 12px L 16px XL 24px 2XL 32px 3XL 48px 4XL 80px…" at bounding box center [319, 629] width 133 height 150
click at [340, 692] on p "M 12px" at bounding box center [328, 686] width 78 height 13
type input "12"
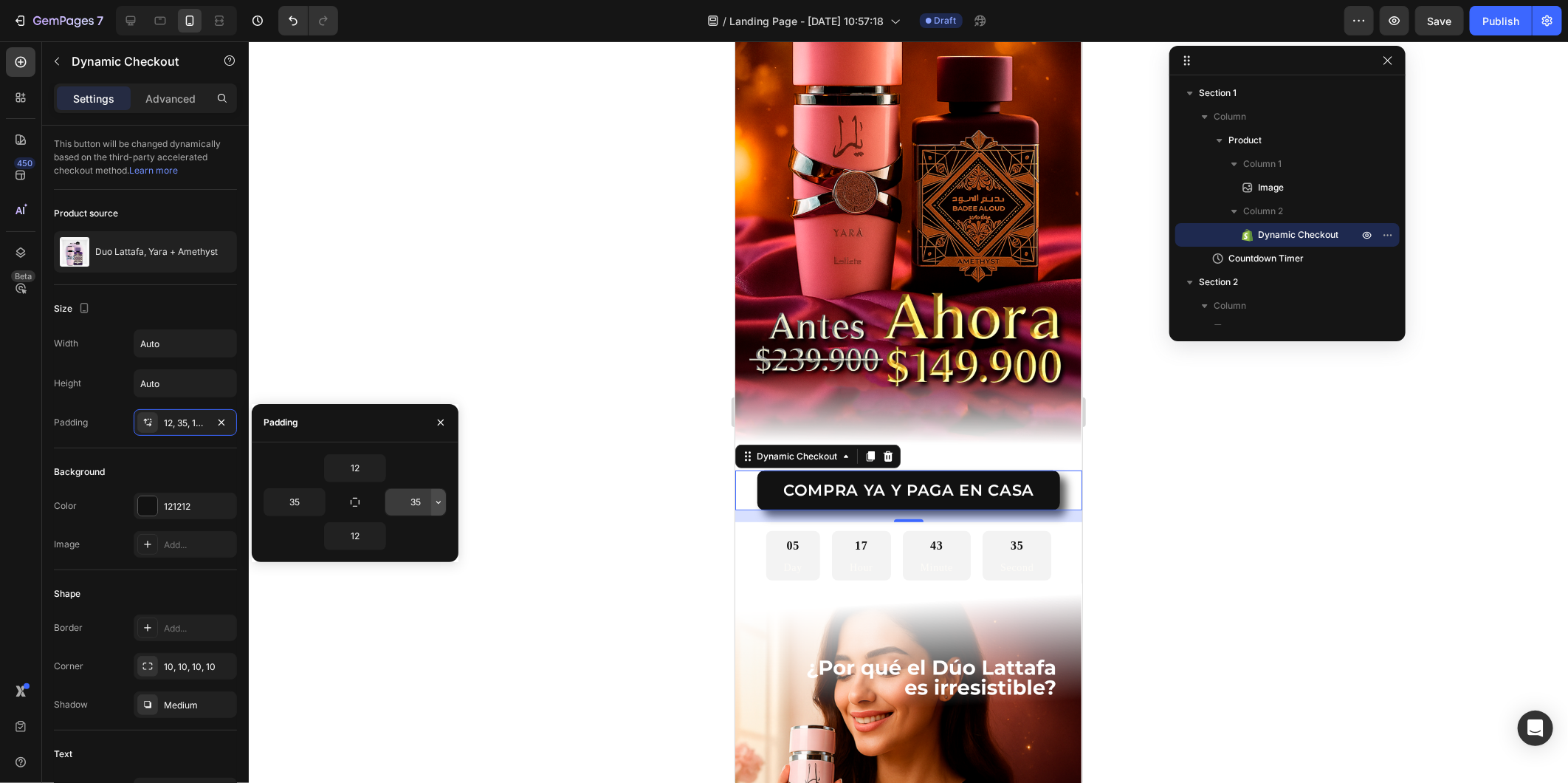
click at [433, 505] on icon "button" at bounding box center [439, 502] width 11 height 11
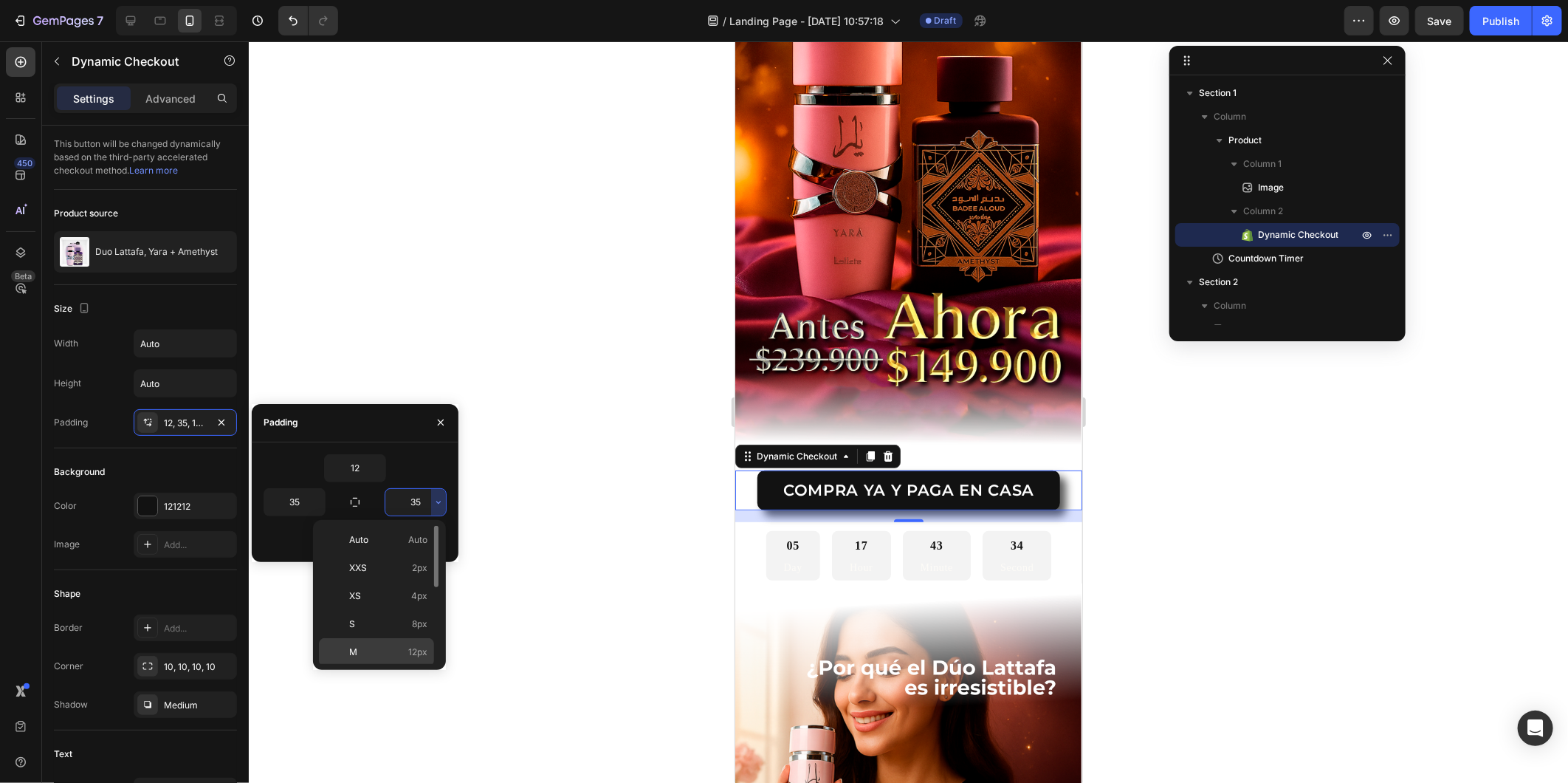
click at [387, 656] on p "M 12px" at bounding box center [388, 652] width 78 height 13
type input "12"
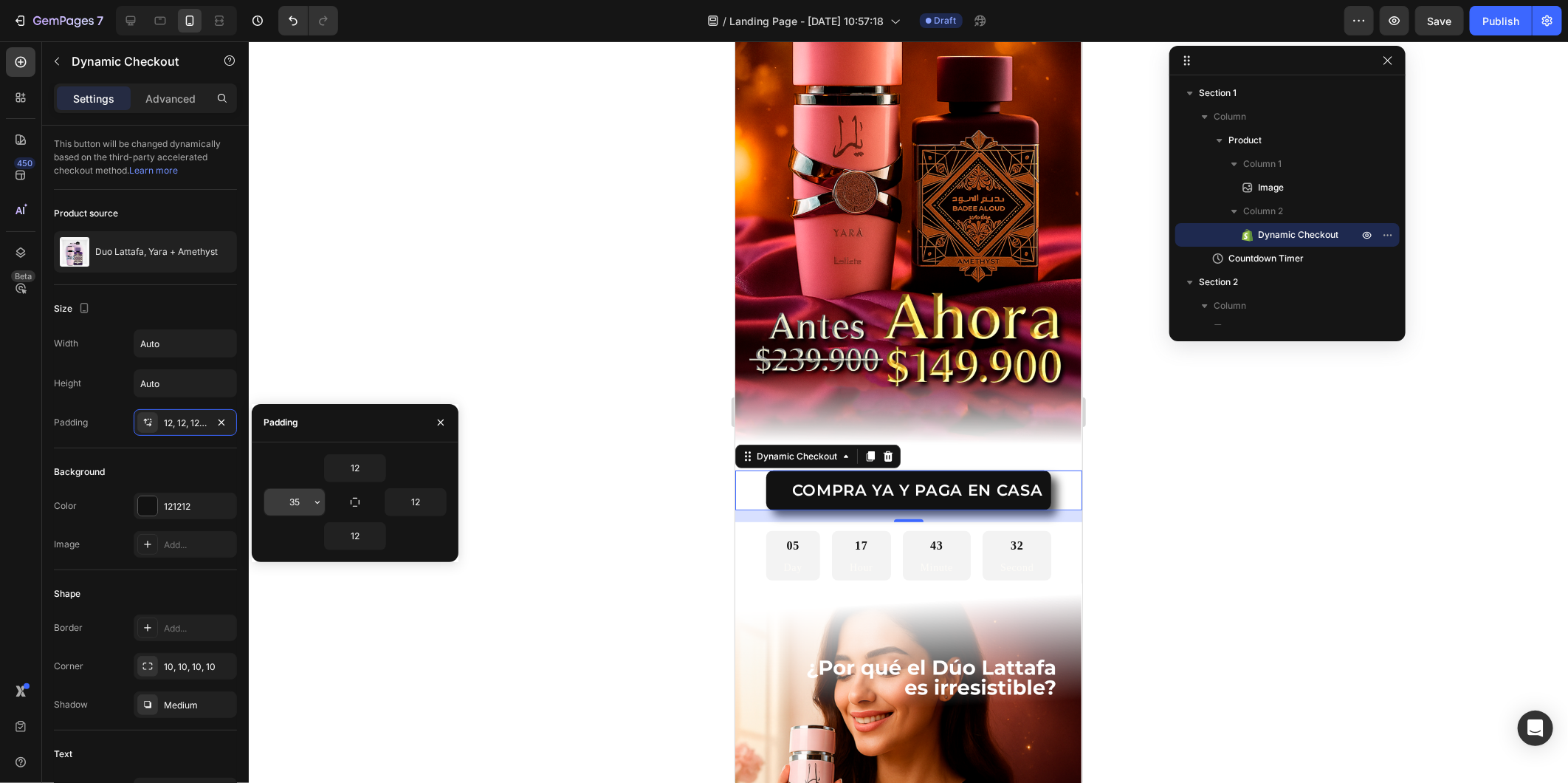
click at [318, 507] on icon "button" at bounding box center [317, 502] width 11 height 11
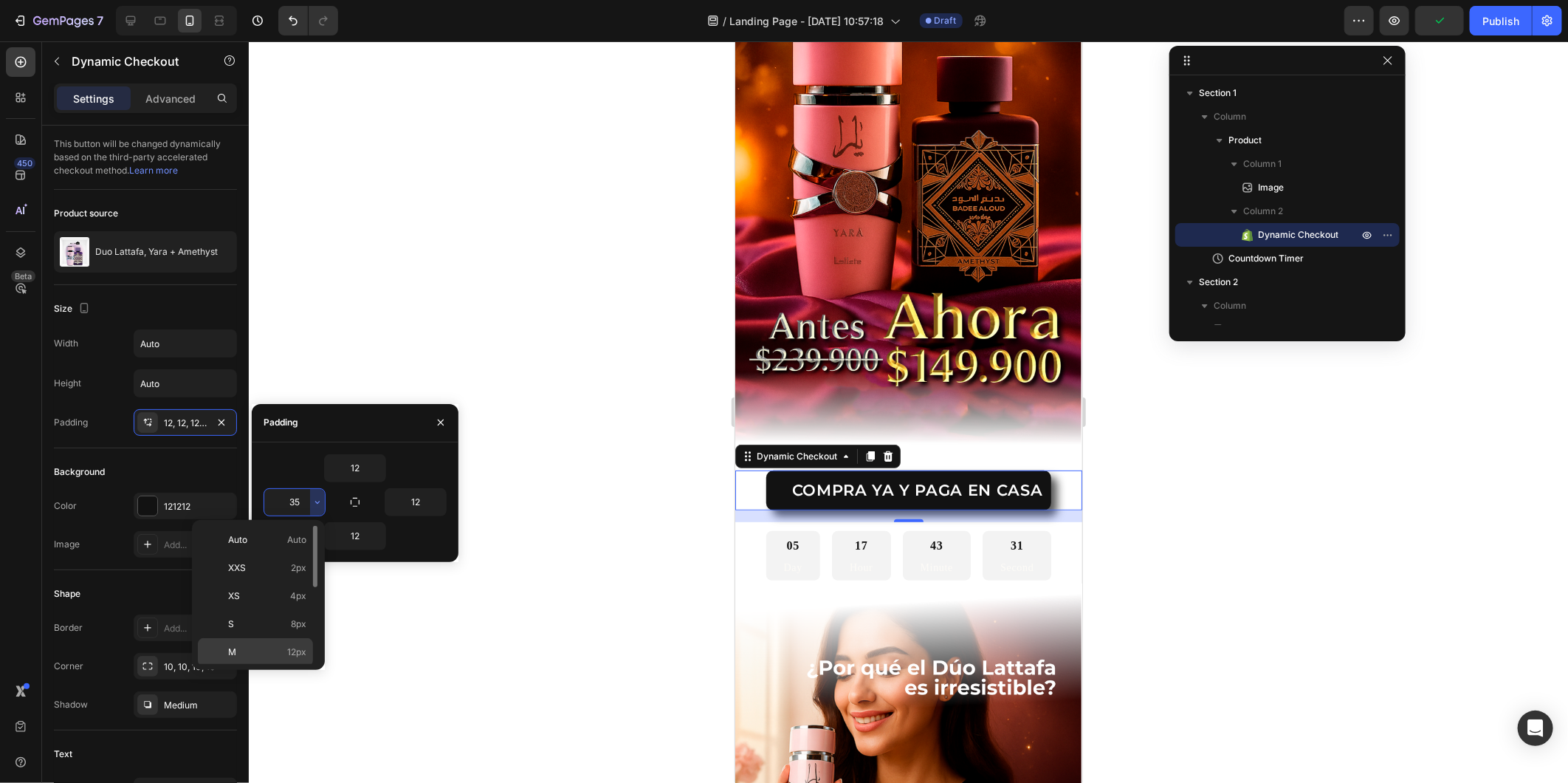
click at [285, 654] on p "M 12px" at bounding box center [267, 652] width 78 height 13
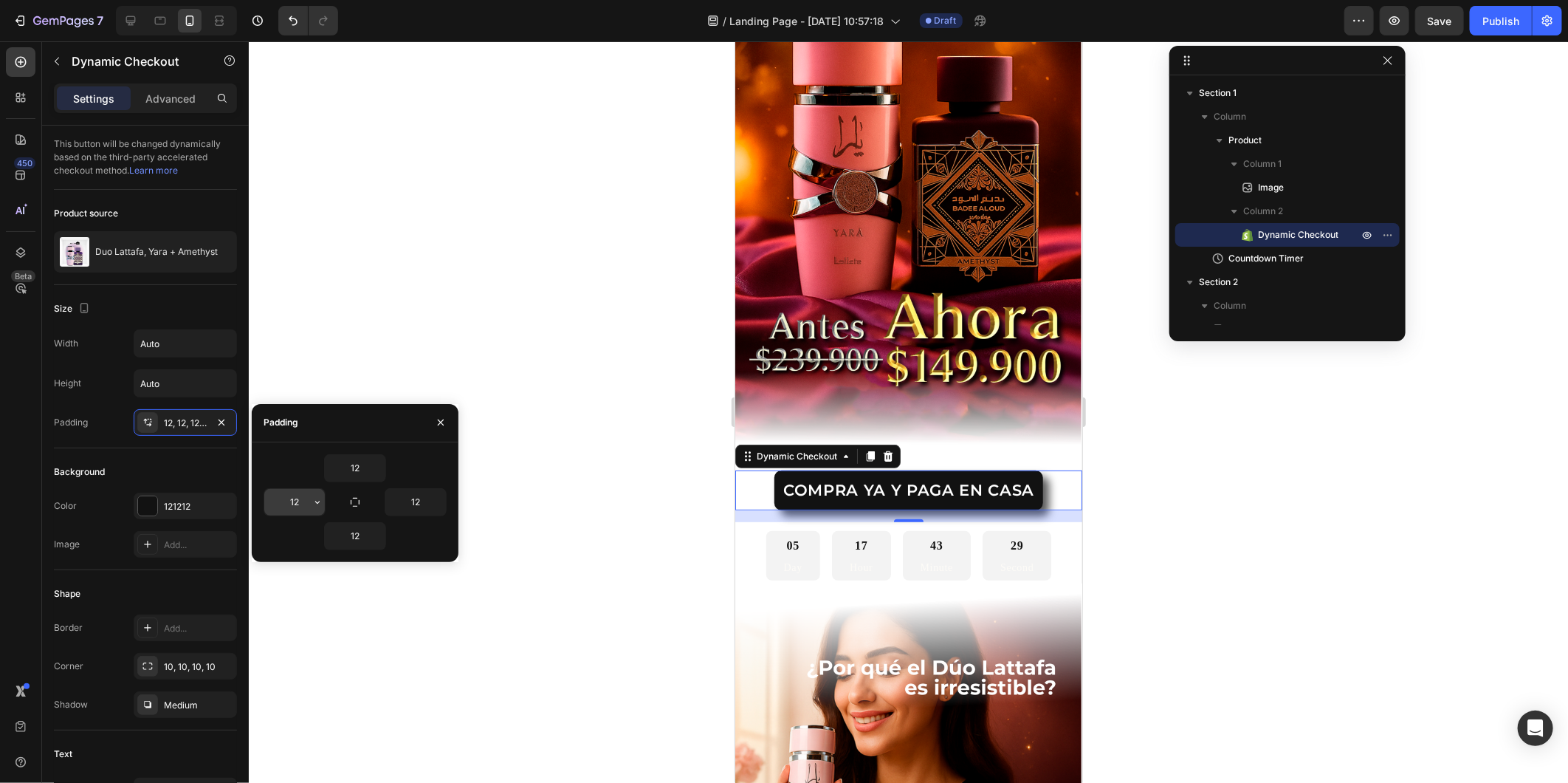
click at [301, 504] on input "12" at bounding box center [294, 502] width 60 height 27
type input "20"
click at [404, 496] on input "12" at bounding box center [416, 502] width 60 height 27
type input "20"
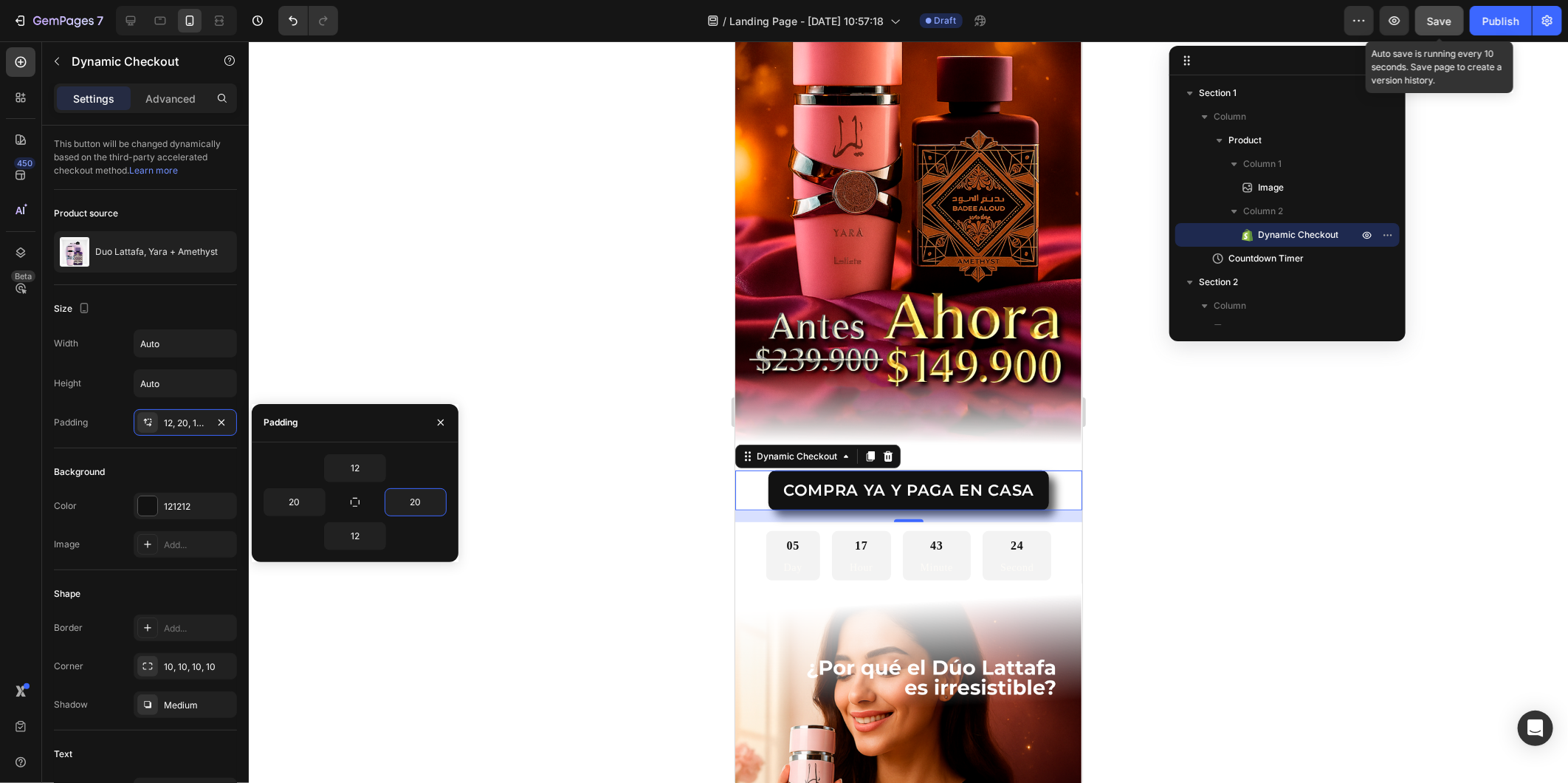
click at [1411, 25] on span "Save" at bounding box center [1440, 20] width 24 height 12
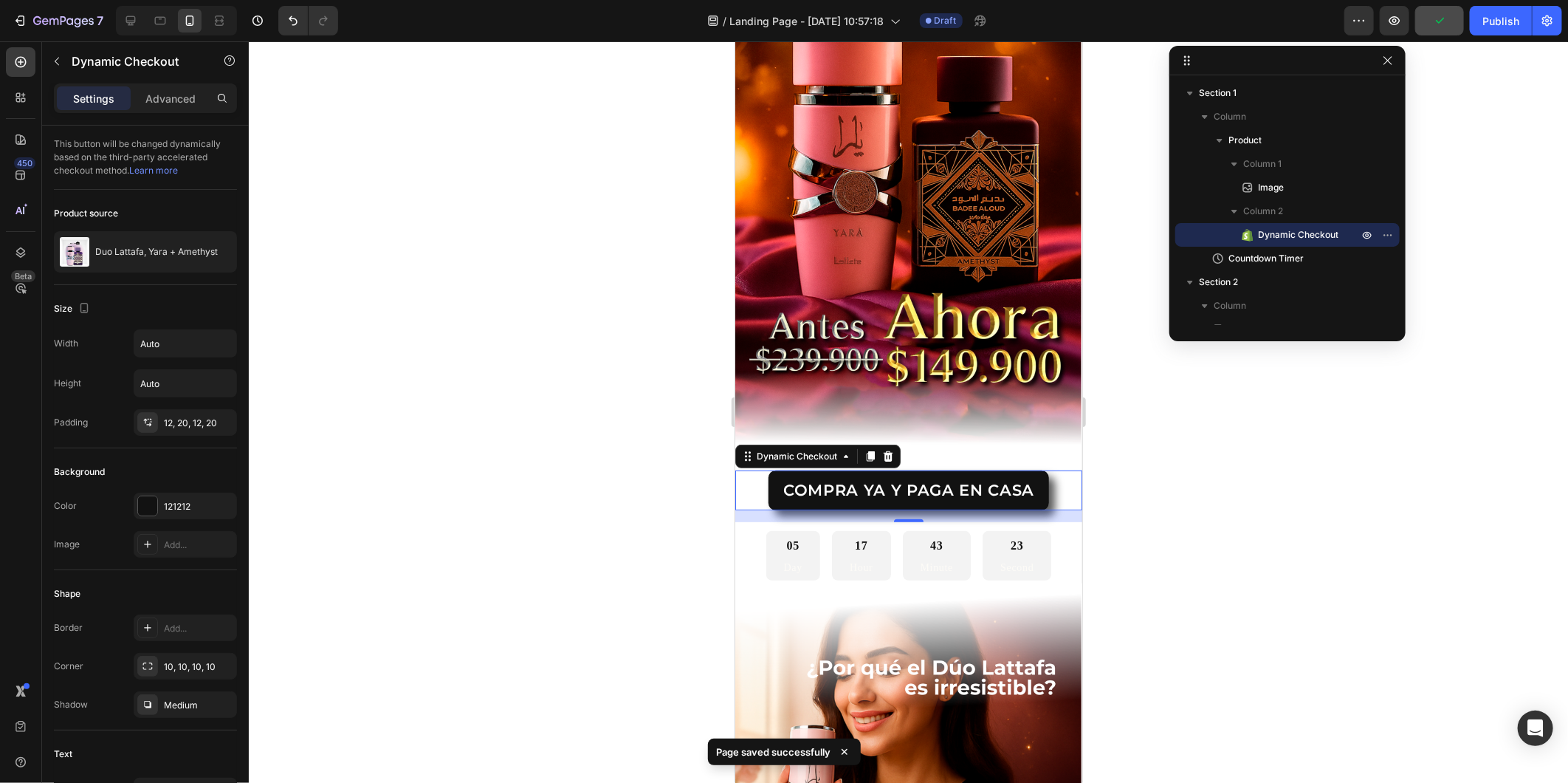
click at [1134, 453] on div at bounding box center [908, 412] width 1319 height 741
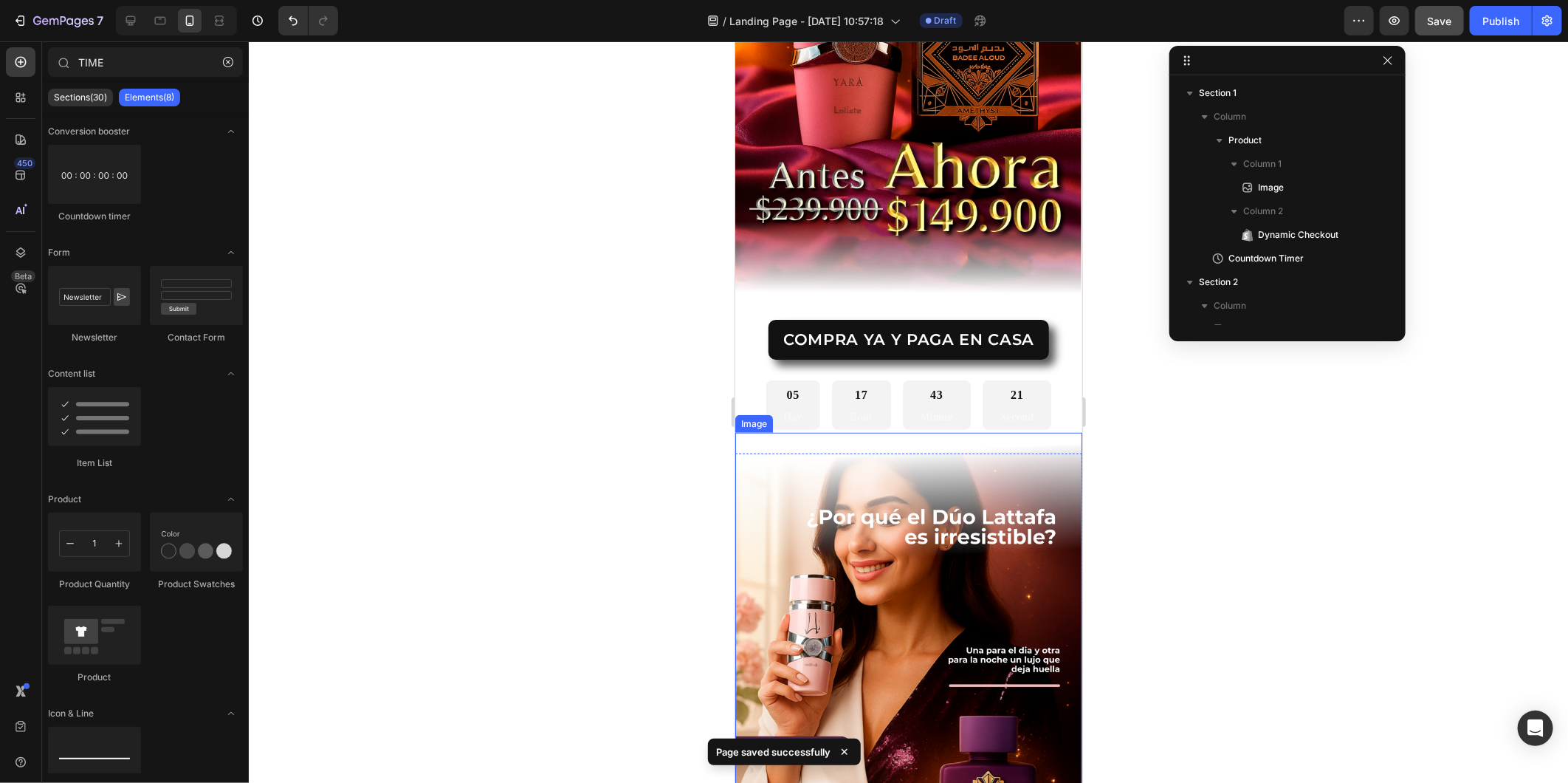
scroll to position [358, 0]
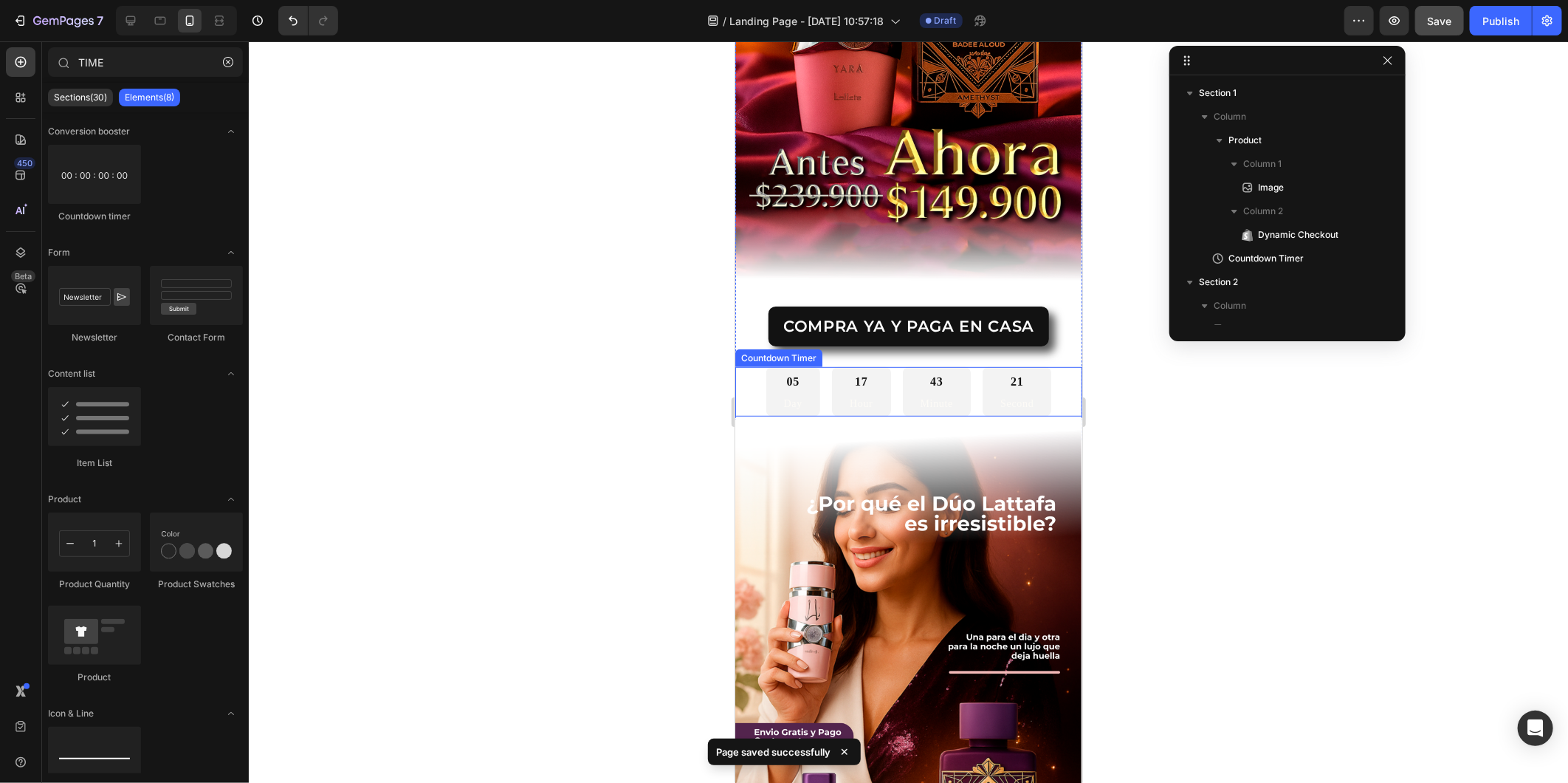
click at [804, 379] on div "05 Day" at bounding box center [793, 392] width 54 height 51
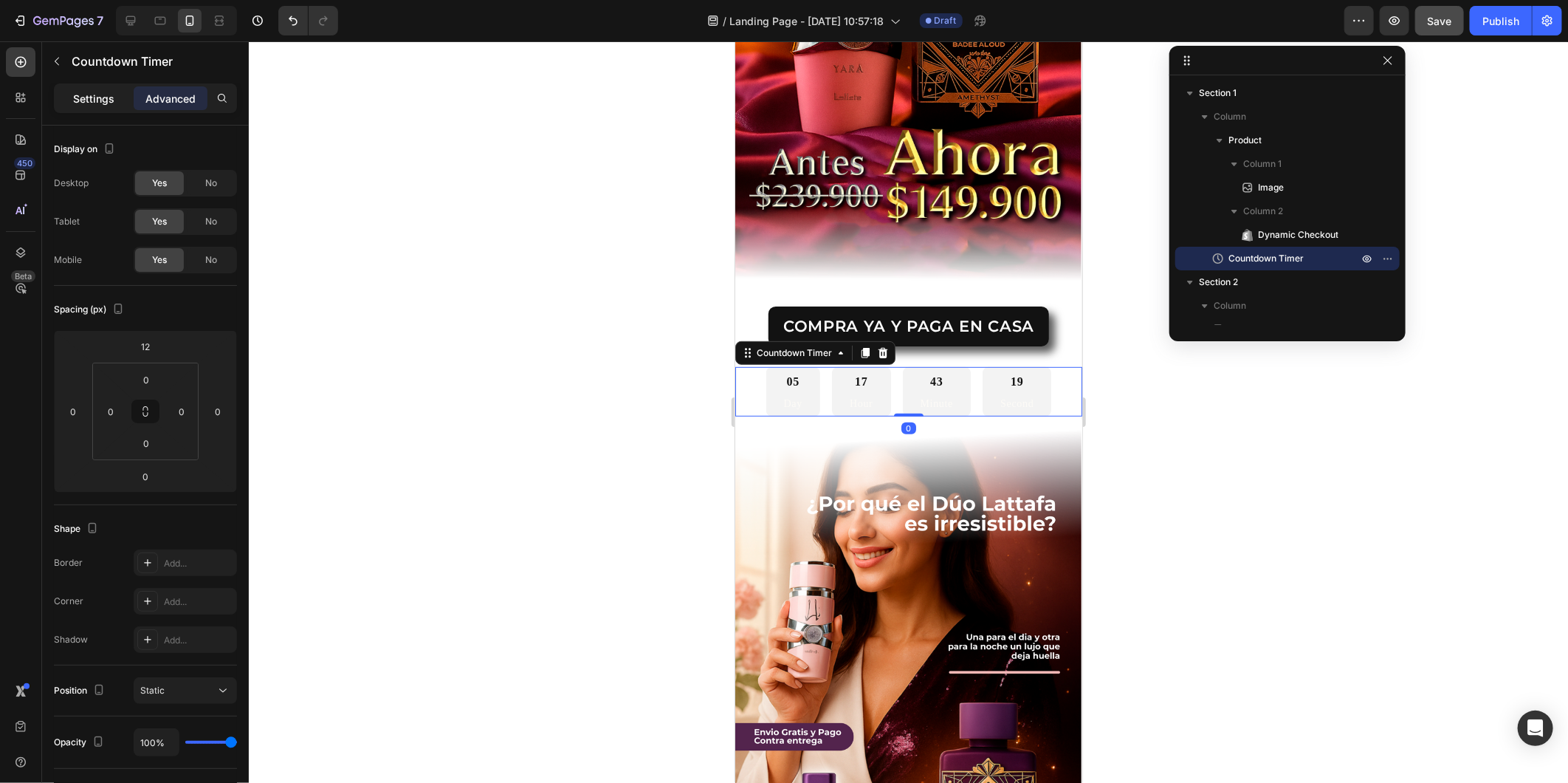
click at [68, 92] on div "Settings" at bounding box center [94, 98] width 74 height 24
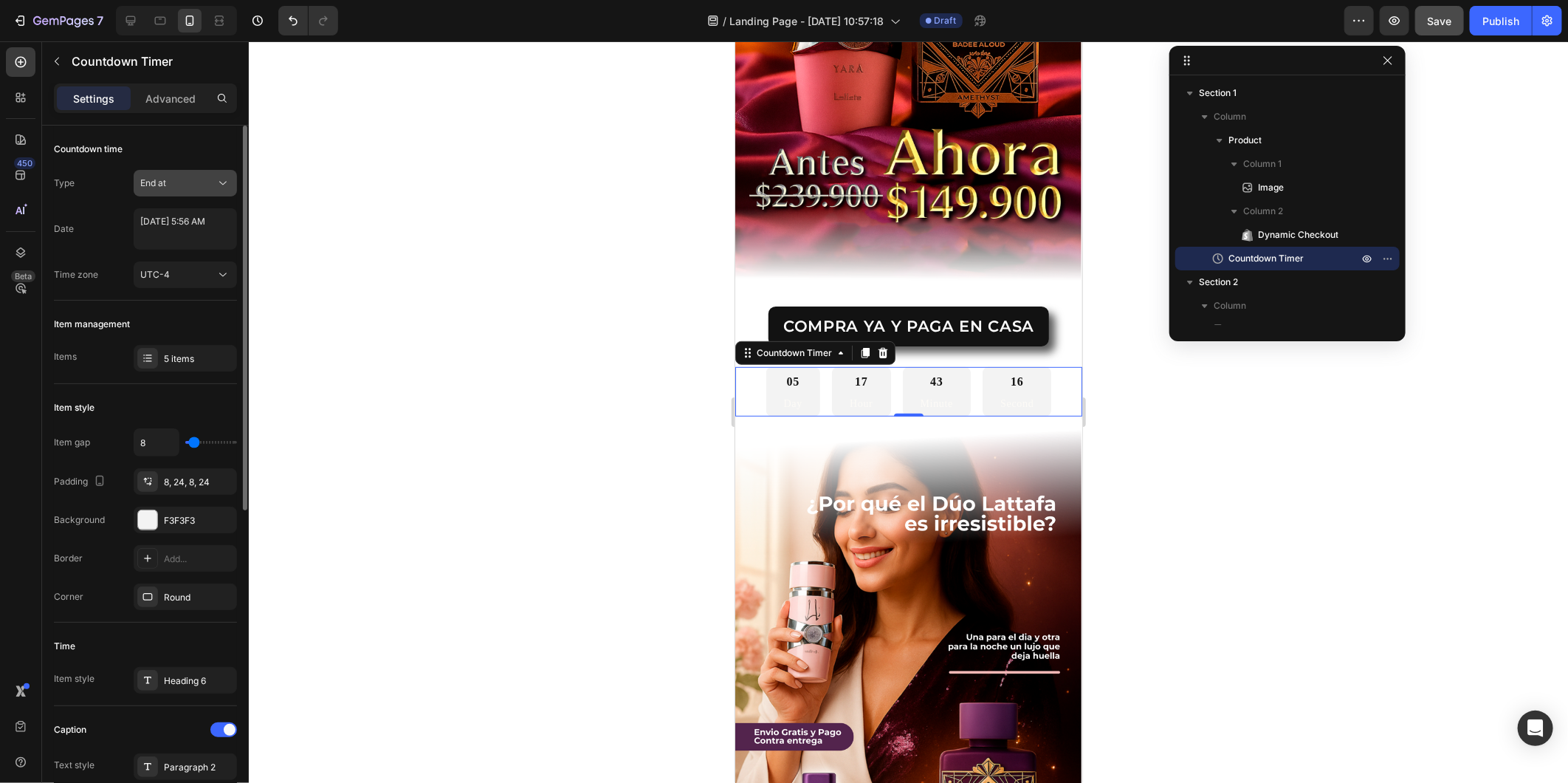
click at [200, 183] on div "End at" at bounding box center [178, 183] width 75 height 13
click at [222, 179] on icon at bounding box center [223, 184] width 15 height 15
click at [212, 231] on textarea "September 01 2025 5:56 AM" at bounding box center [185, 228] width 104 height 42
select select "5"
select select "56"
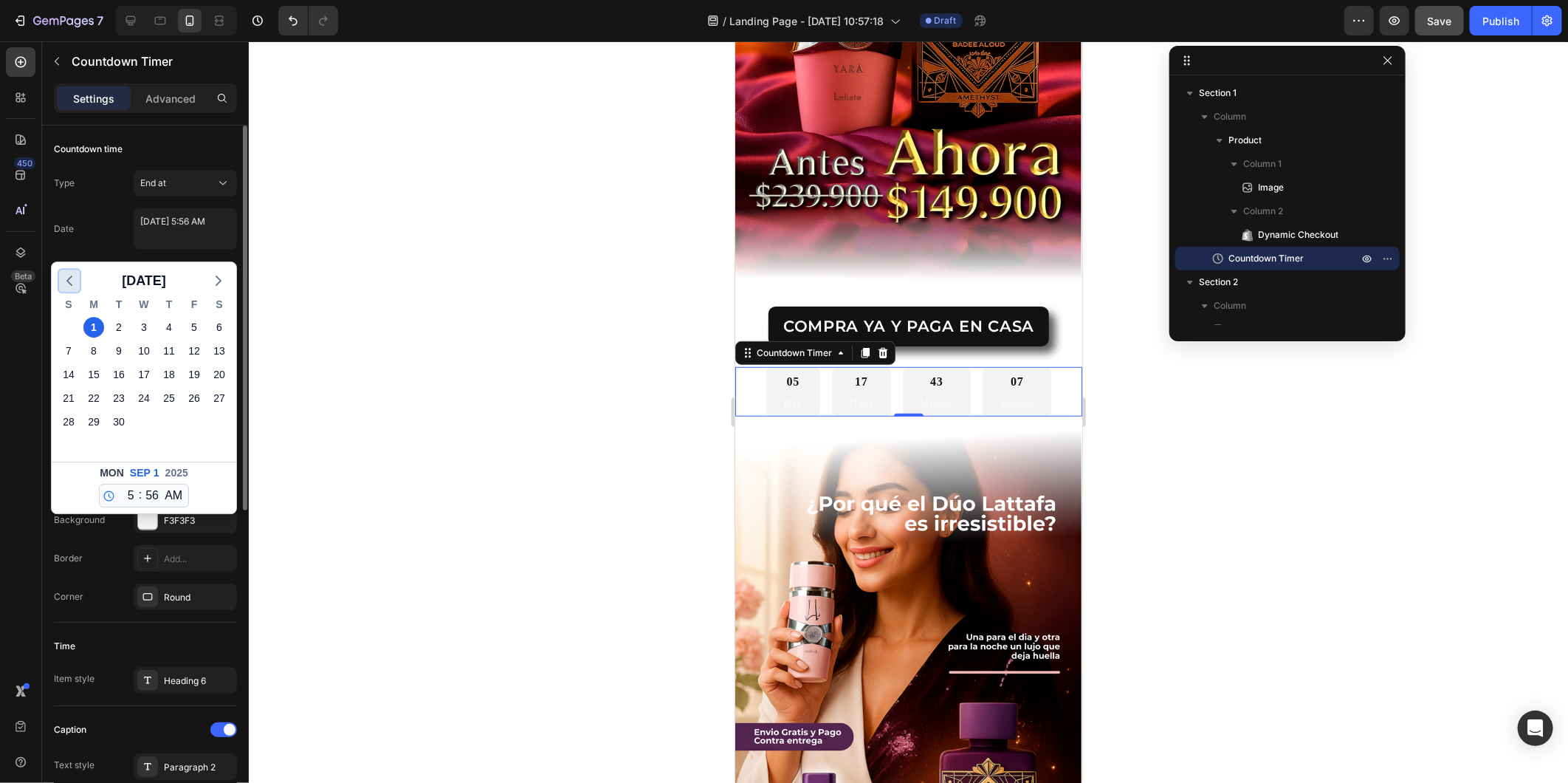
click at [69, 278] on polyline "button" at bounding box center [68, 281] width 4 height 9
click at [126, 431] on div "26" at bounding box center [118, 422] width 25 height 24
click at [139, 498] on span ":" at bounding box center [140, 495] width 3 height 18
click at [131, 498] on select "12 1 2 3 4 5 6 7 8 9 10 11" at bounding box center [128, 495] width 20 height 22
click at [130, 498] on select "12 1 2 3 4 5 6 7 8 9 10 11" at bounding box center [128, 495] width 20 height 22
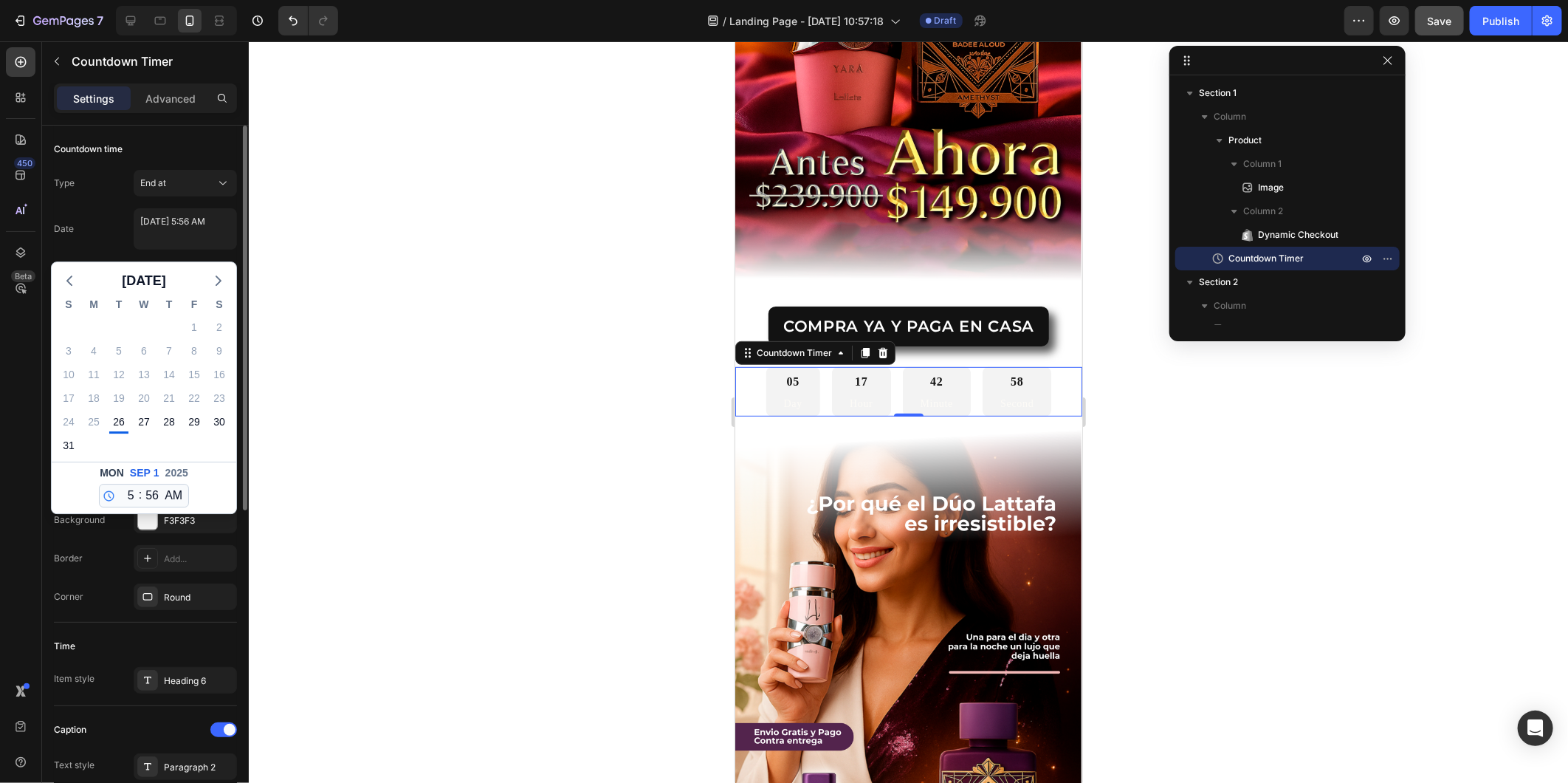
click at [113, 246] on div "Date September 01 2025 5:56 AM August 2025 S M T W T F S 27 28 29 30 31 1 2 3 4…" at bounding box center [145, 228] width 183 height 42
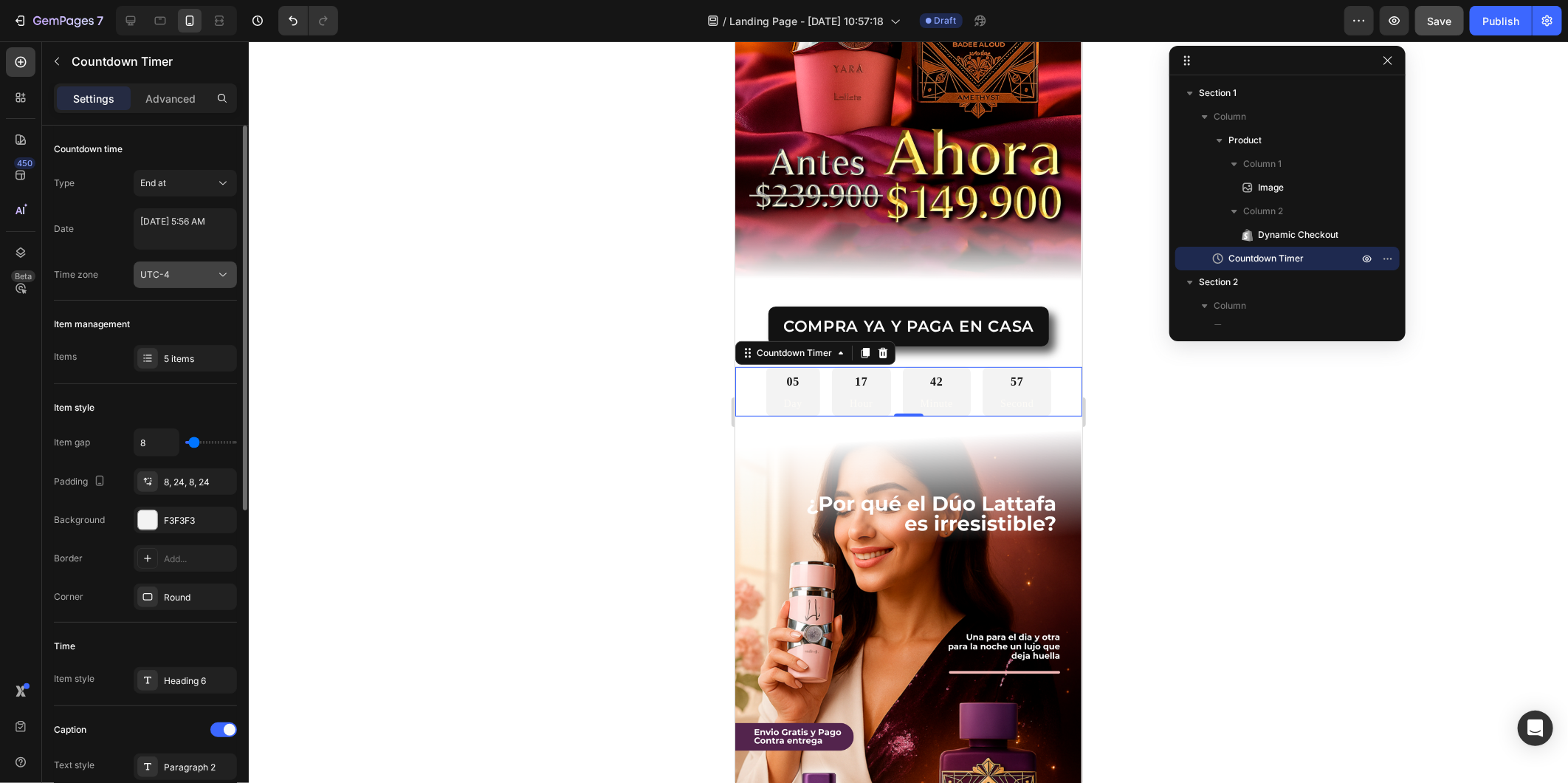
click at [176, 278] on div "UTC-4" at bounding box center [178, 275] width 75 height 13
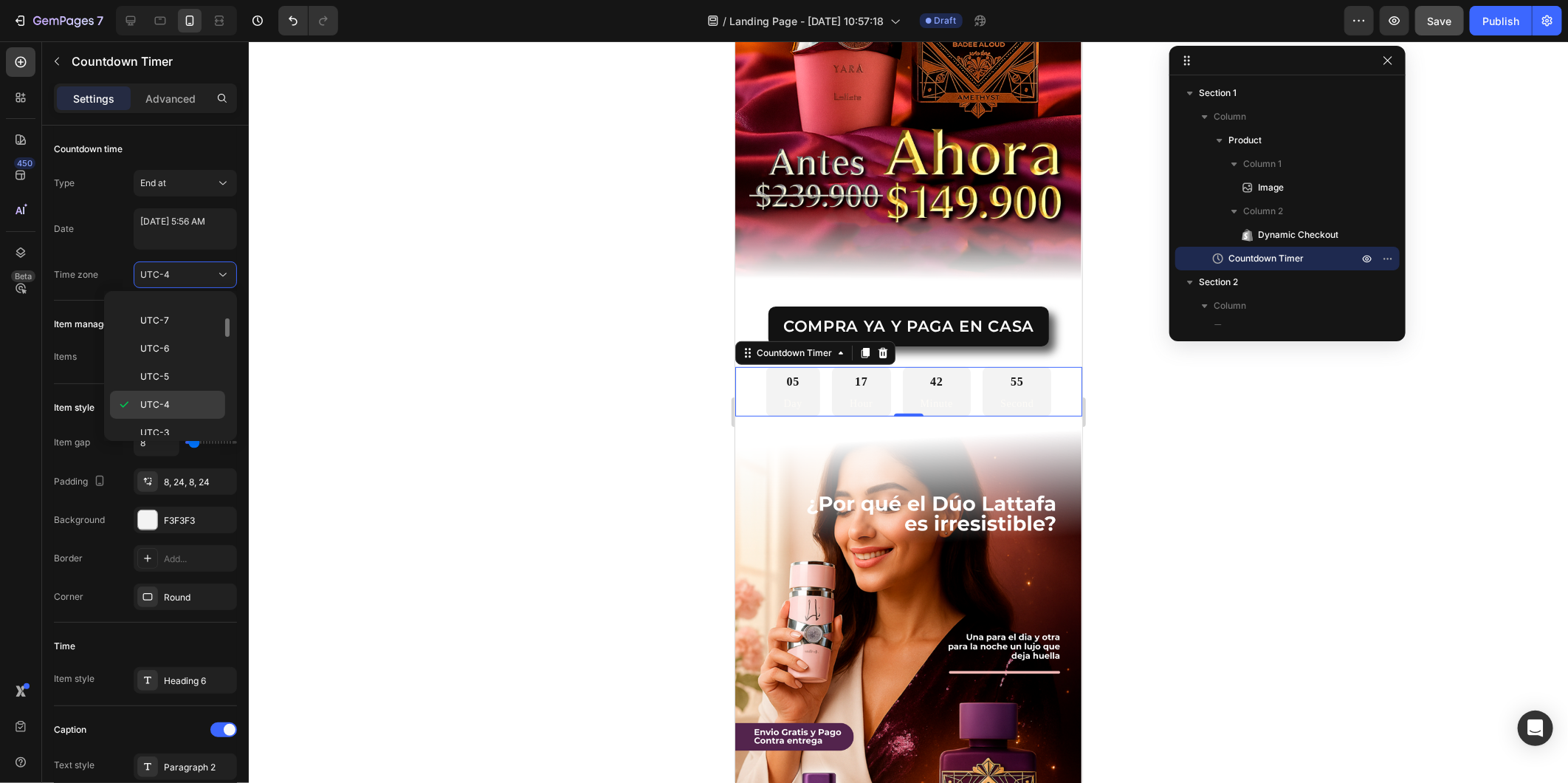
click at [179, 399] on p "UTC-4" at bounding box center [179, 405] width 78 height 13
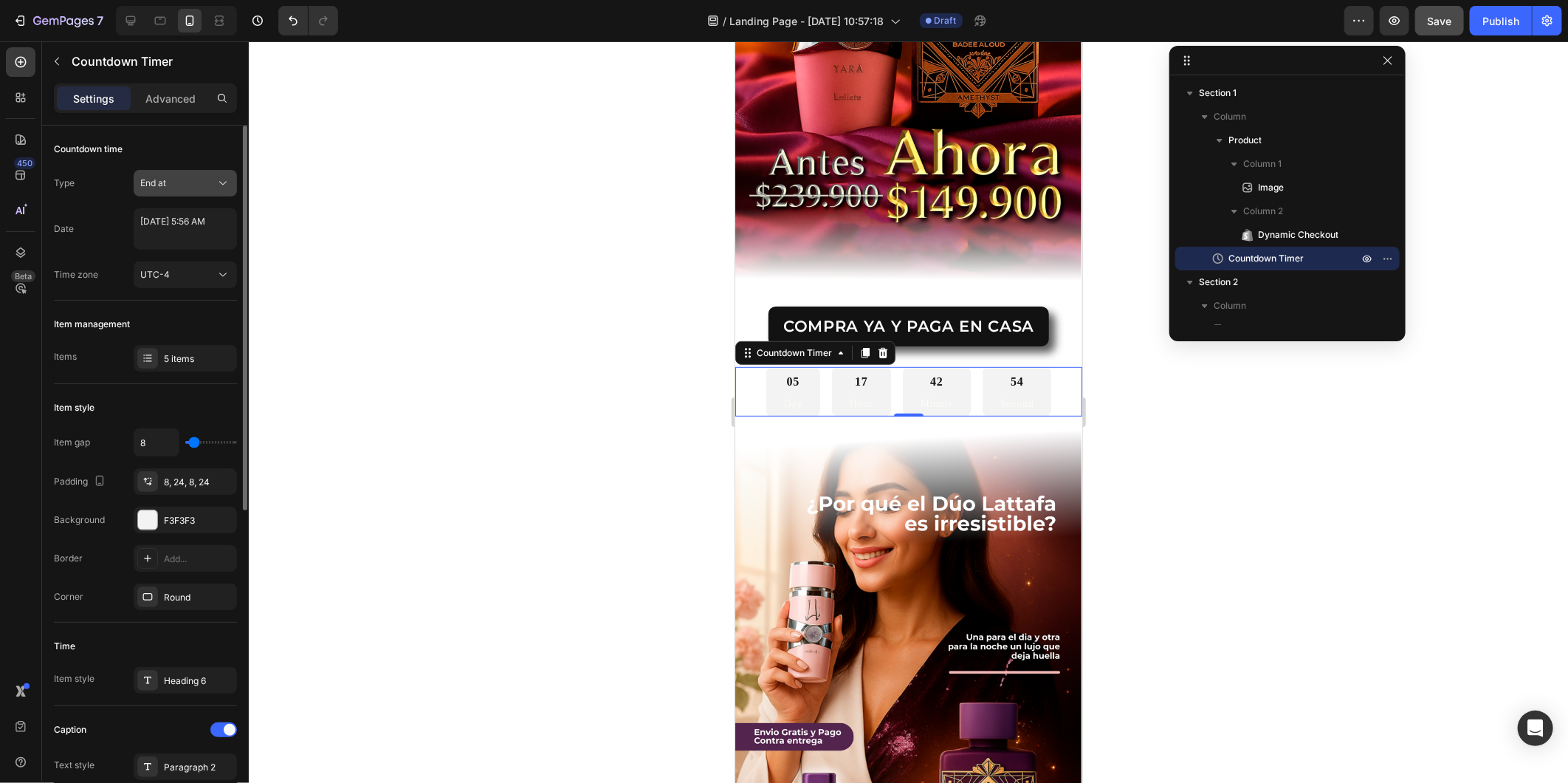
click at [165, 187] on span "End at" at bounding box center [153, 183] width 26 height 11
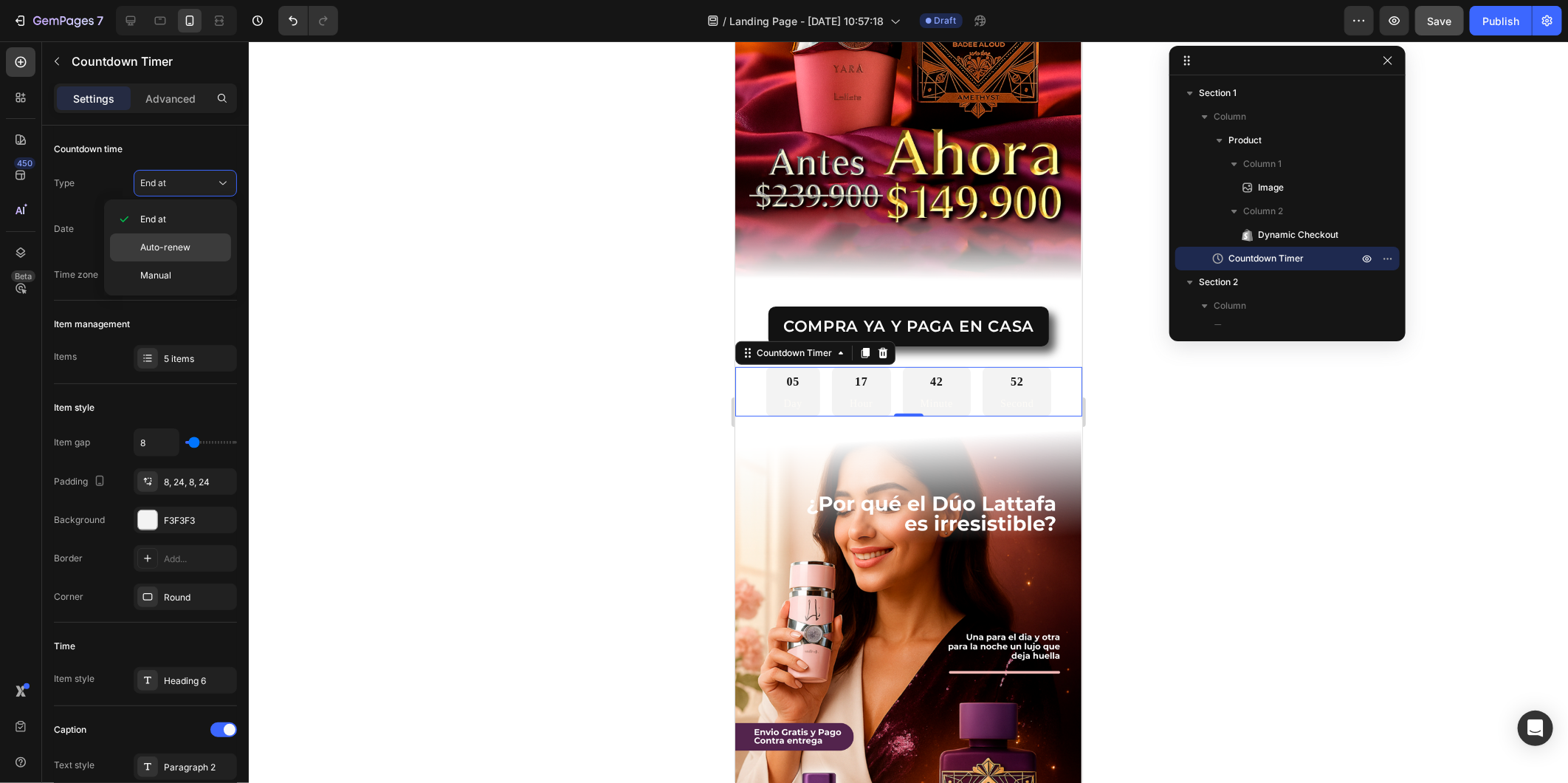
click at [191, 262] on div "Auto-renew" at bounding box center [170, 276] width 121 height 28
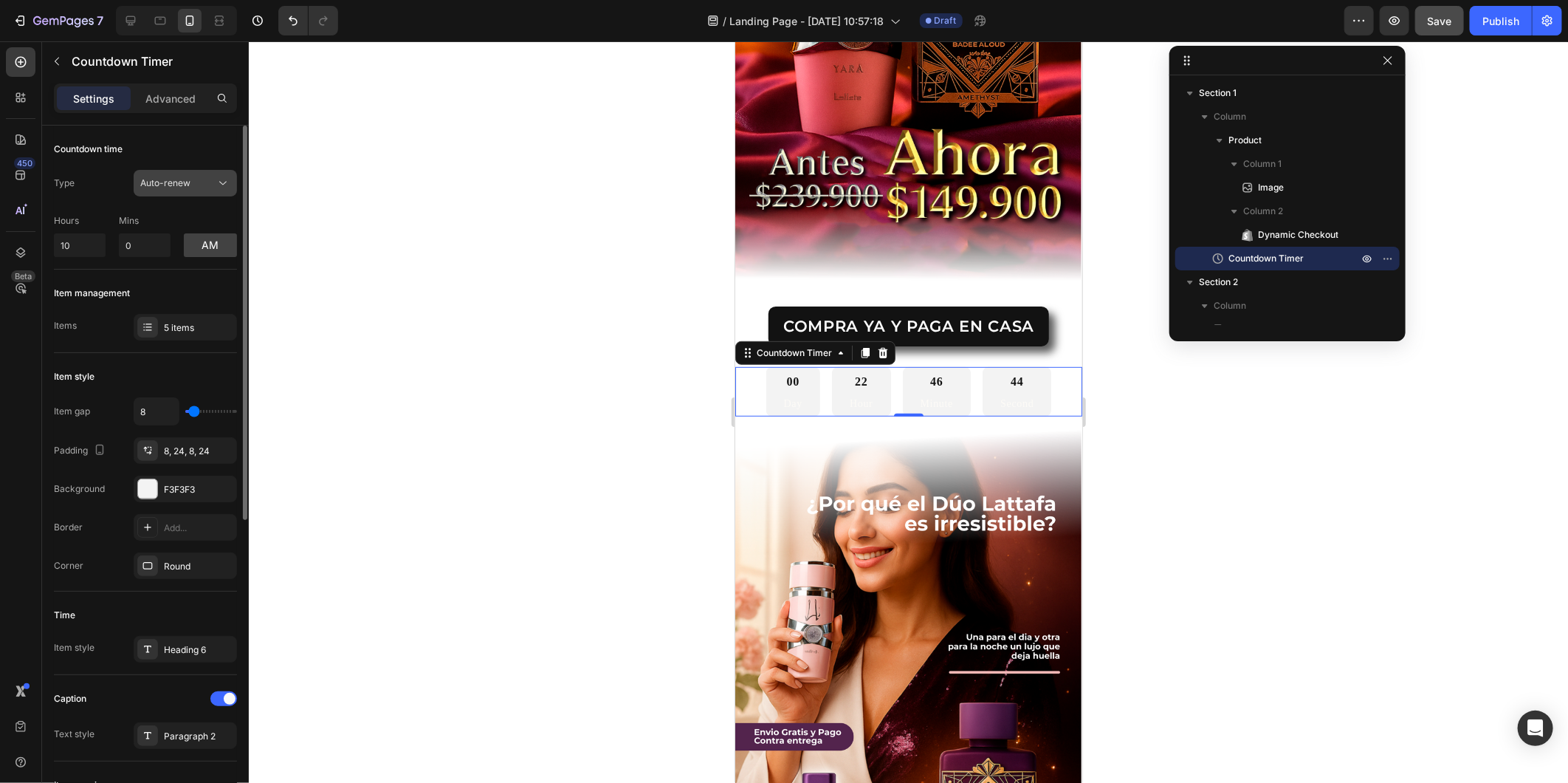
click at [179, 188] on span "Auto-renew" at bounding box center [166, 183] width 51 height 11
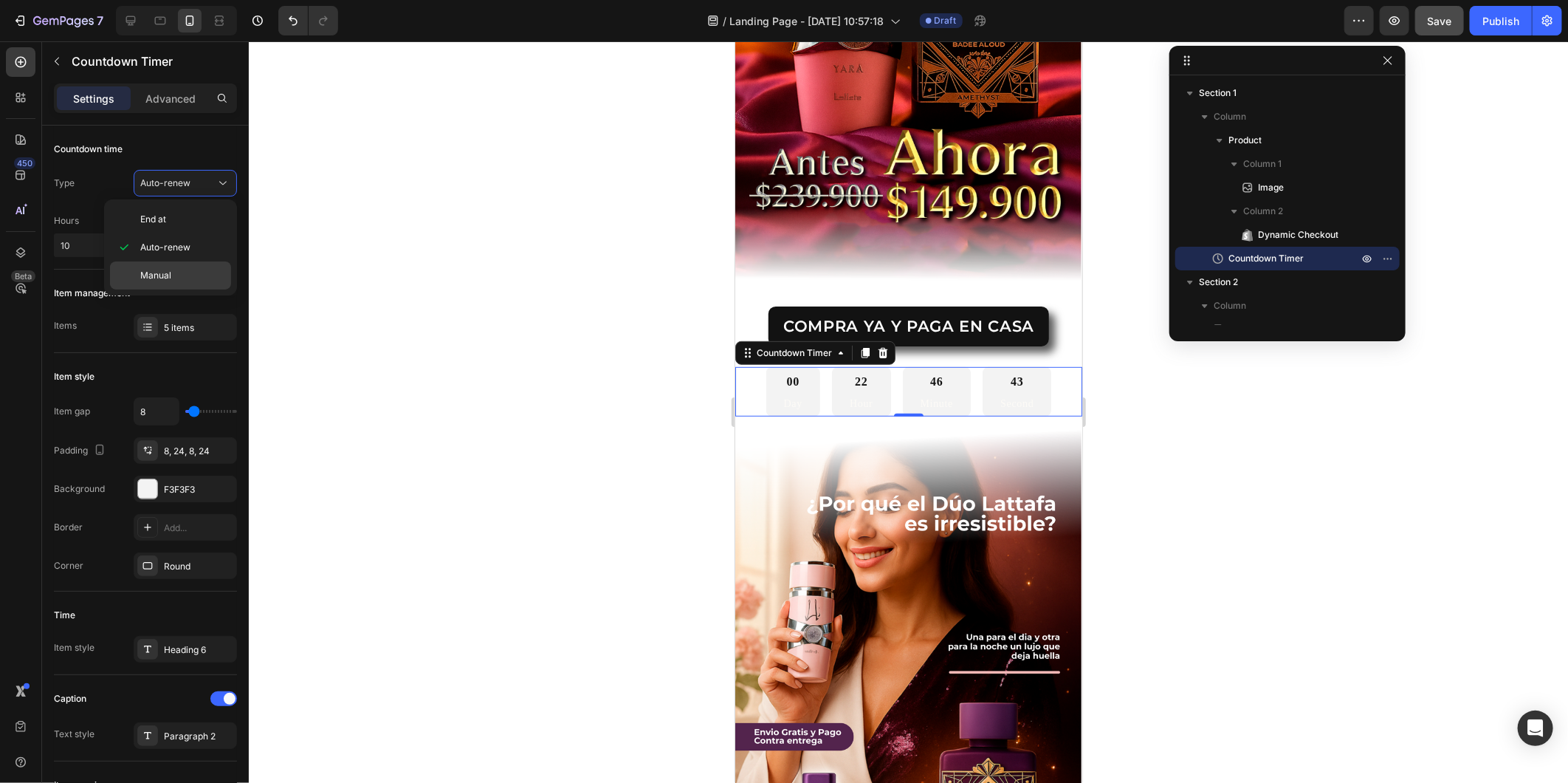
click at [175, 277] on p "Manual" at bounding box center [182, 276] width 84 height 13
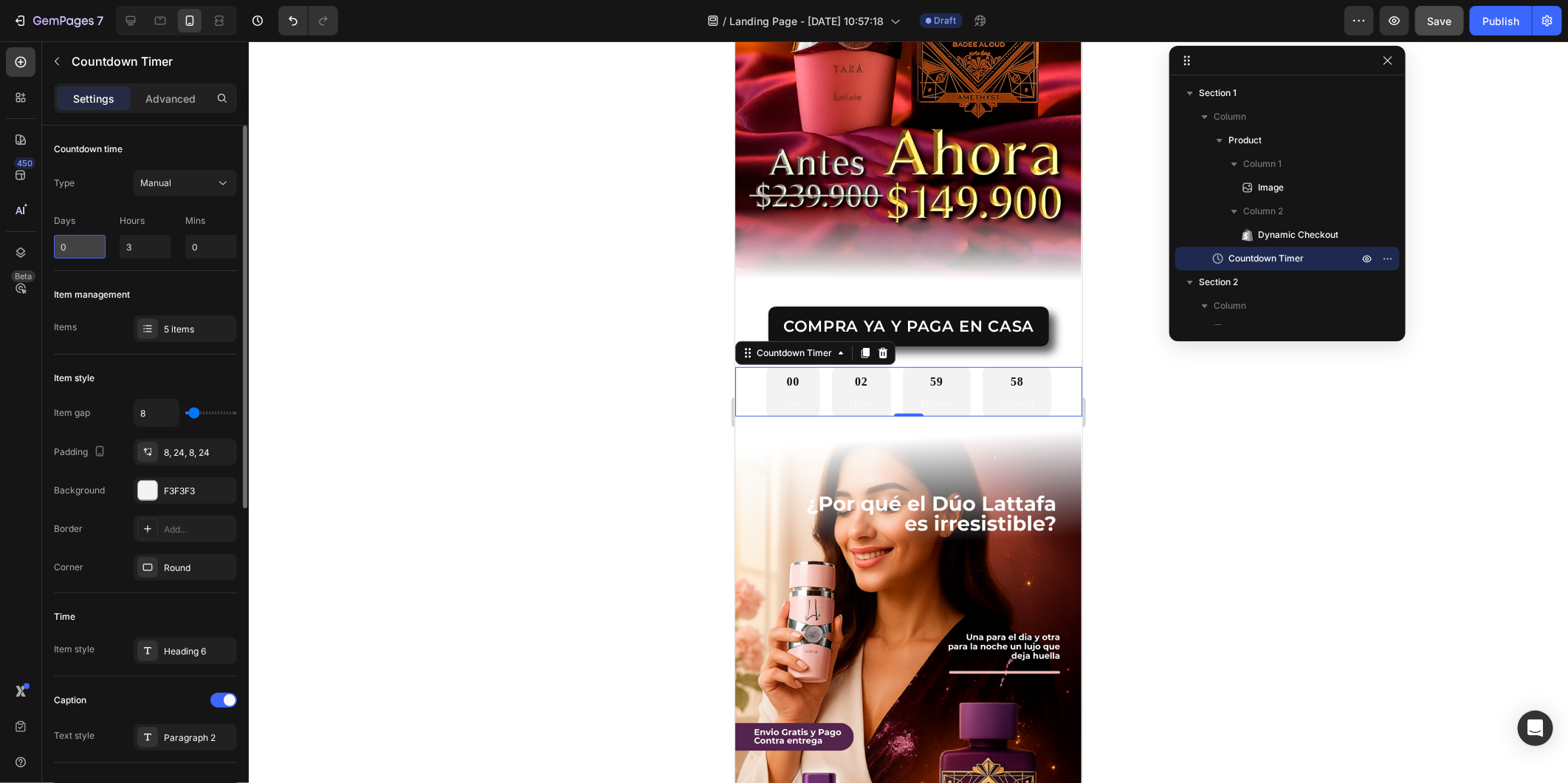
drag, startPoint x: 97, startPoint y: 249, endPoint x: 55, endPoint y: 239, distance: 43.2
click at [55, 239] on input "0" at bounding box center [79, 246] width 51 height 24
click at [130, 246] on input "3" at bounding box center [145, 246] width 51 height 24
drag, startPoint x: 90, startPoint y: 246, endPoint x: 26, endPoint y: 240, distance: 64.3
click at [33, 241] on div "450 Beta TIME Sections(30) Elements(8) Conversion booster Countdown timer Form …" at bounding box center [124, 412] width 249 height 741
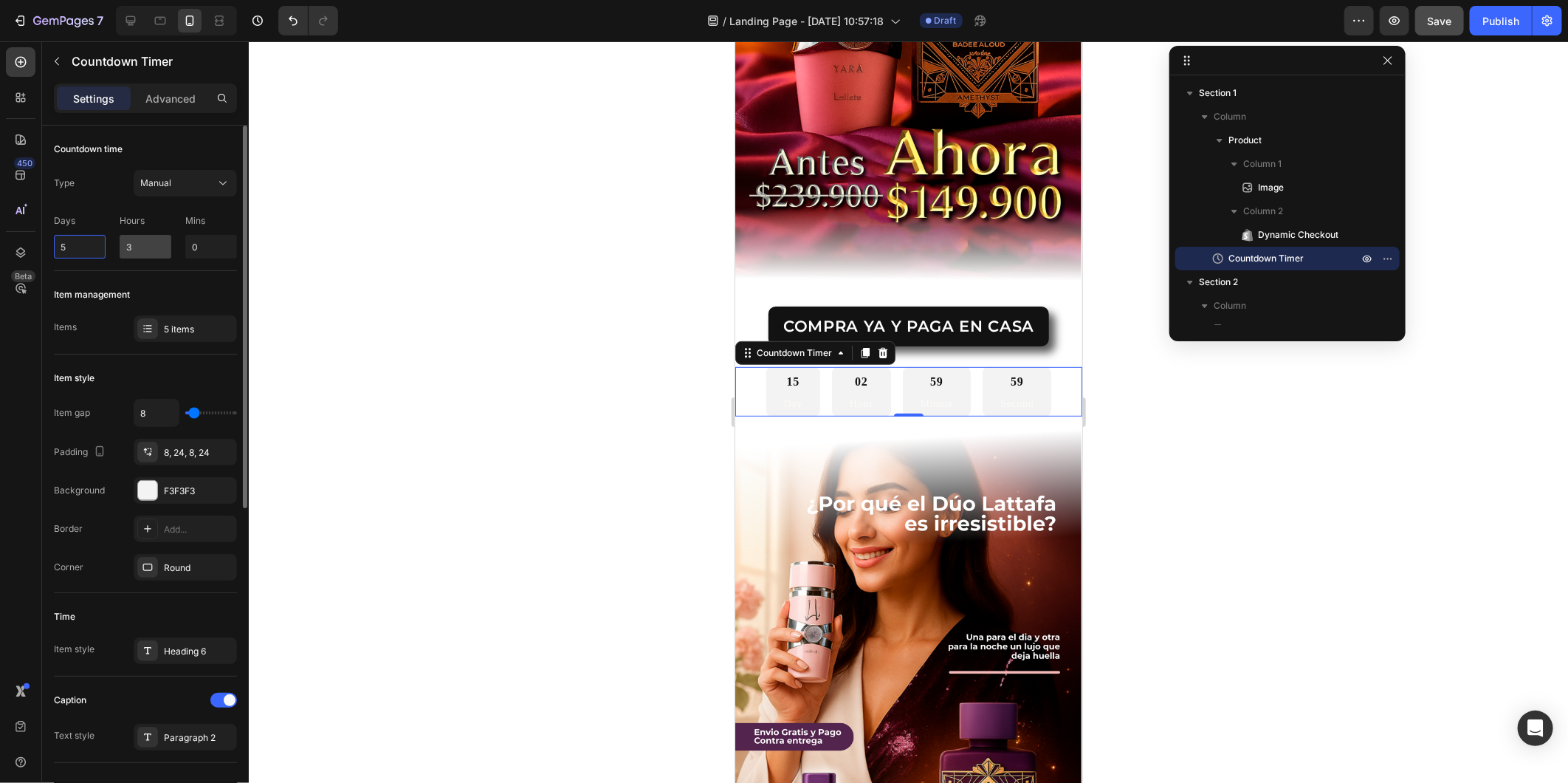
type input "5"
drag, startPoint x: 144, startPoint y: 254, endPoint x: 126, endPoint y: 247, distance: 19.3
click at [126, 247] on input "3" at bounding box center [145, 246] width 51 height 24
type input "12"
click at [207, 254] on input "0" at bounding box center [210, 246] width 51 height 24
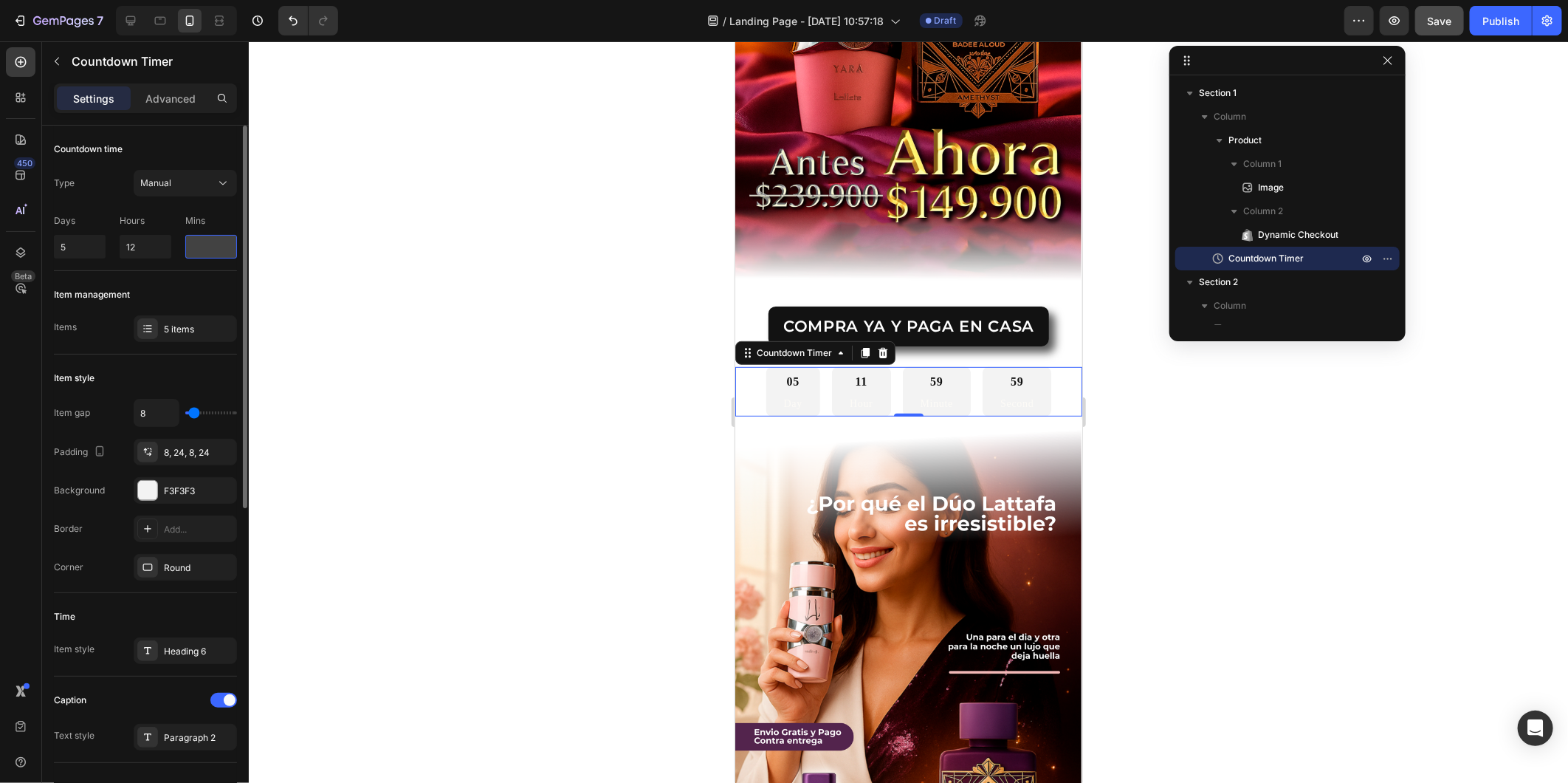
type input "1"
type input "35"
click at [185, 337] on div "5 items" at bounding box center [185, 329] width 104 height 27
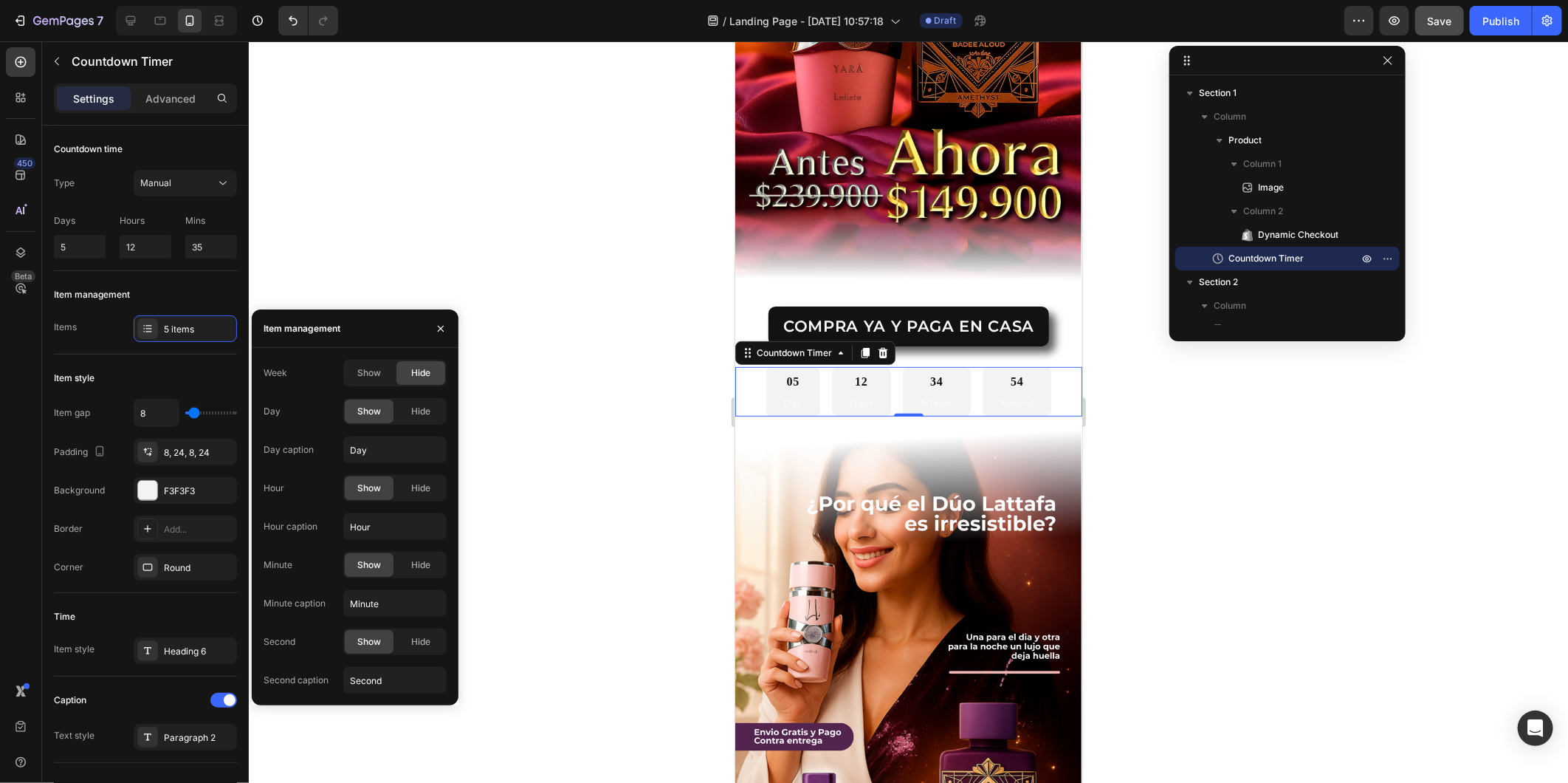
click at [395, 384] on div "Show Hide" at bounding box center [395, 373] width 104 height 27
click at [382, 378] on div "Show" at bounding box center [369, 373] width 49 height 24
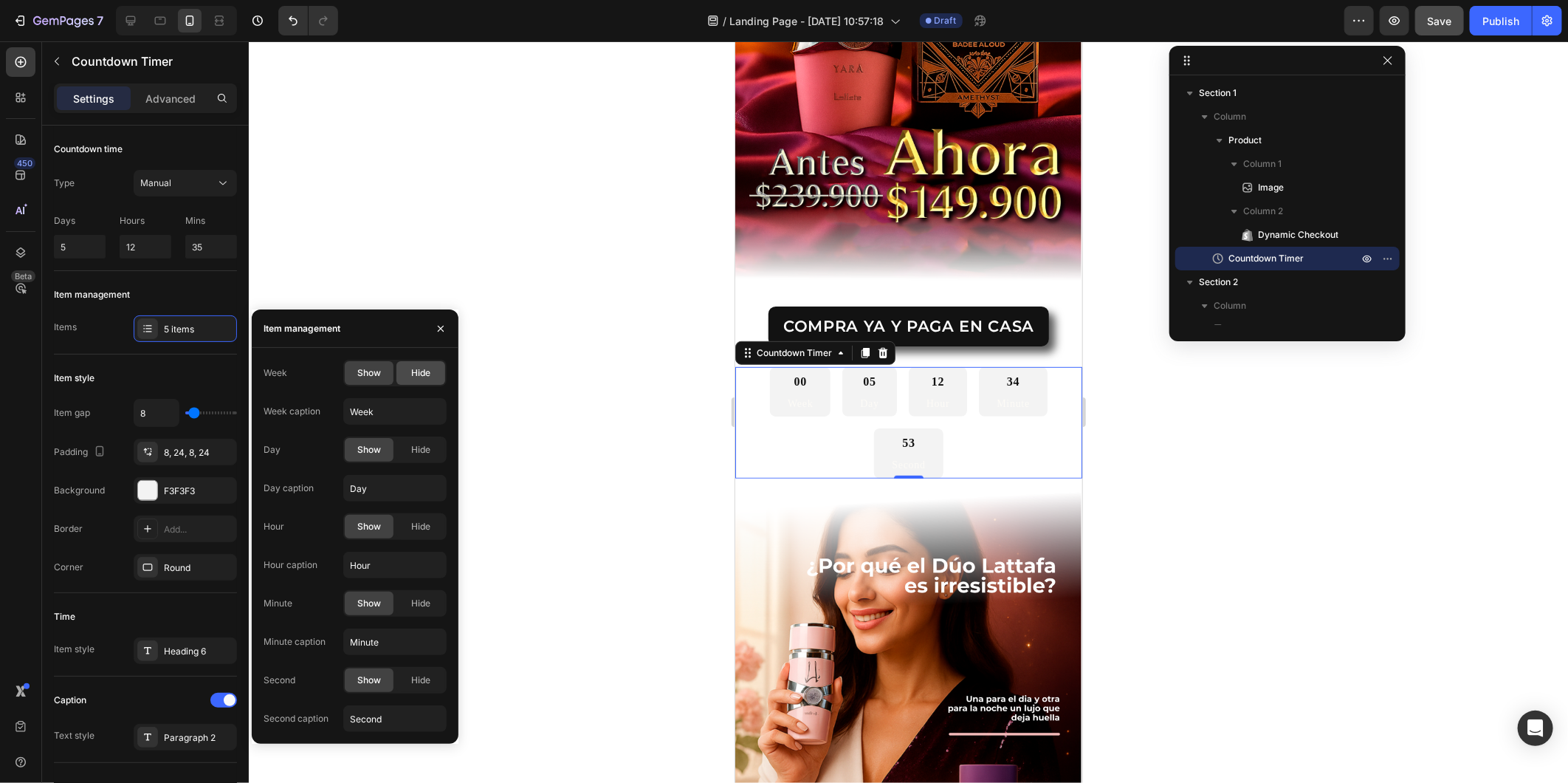
click at [407, 378] on div "Hide" at bounding box center [421, 373] width 49 height 24
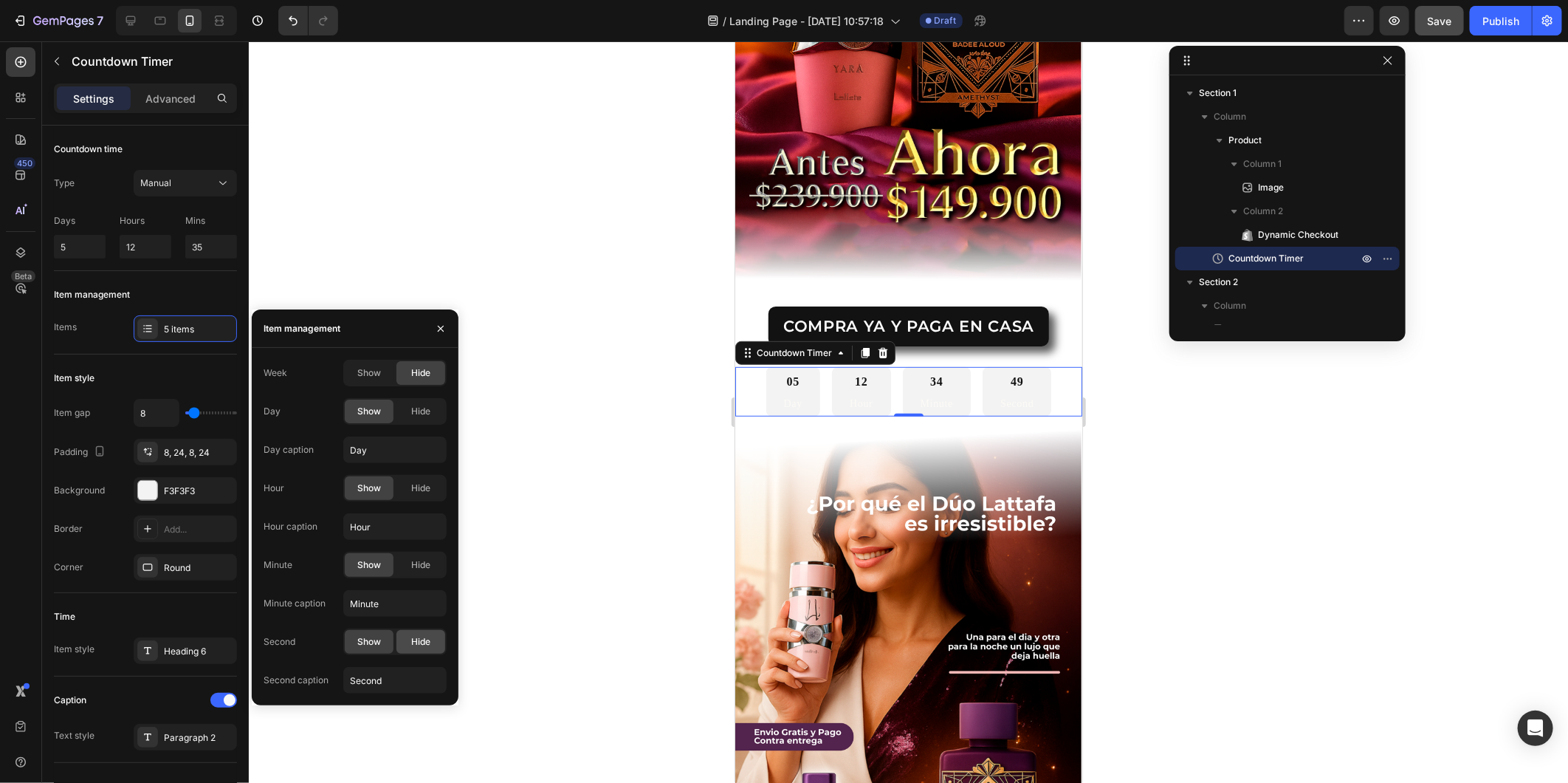
click at [422, 645] on span "Hide" at bounding box center [421, 642] width 20 height 13
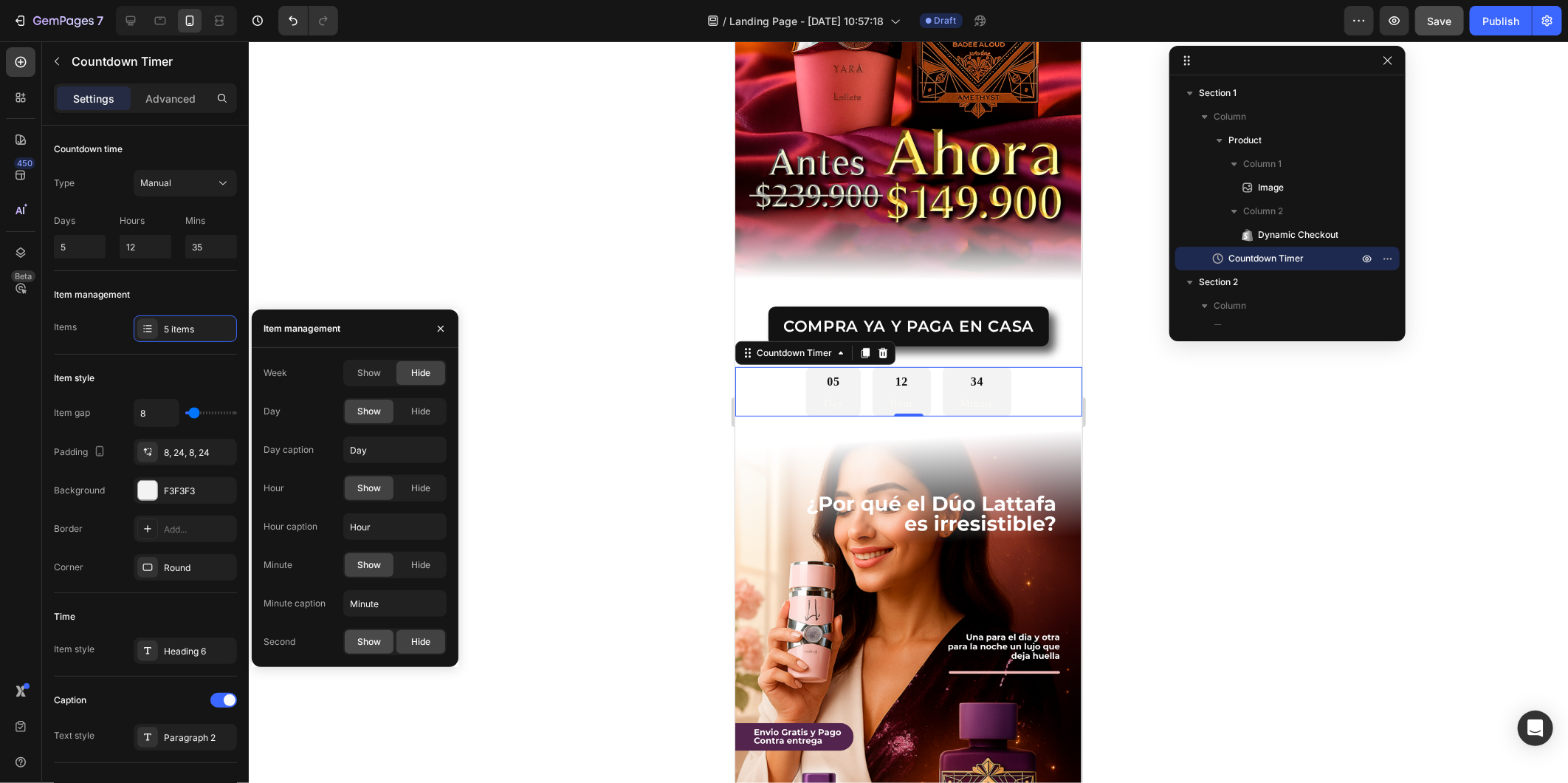
click at [374, 637] on span "Show" at bounding box center [369, 642] width 24 height 13
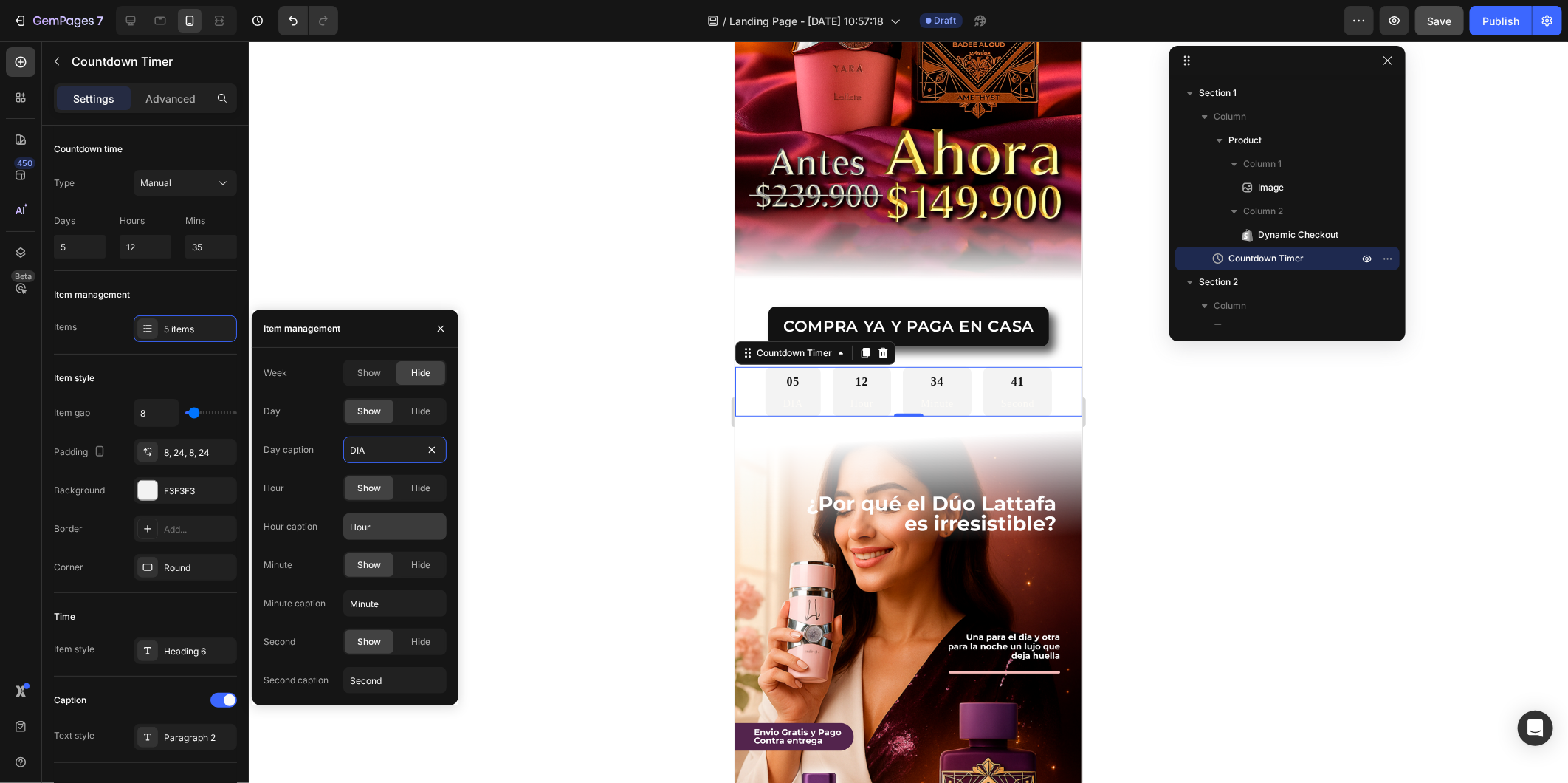
type input "DIA"
type input "HORA"
click at [401, 595] on input "Minute" at bounding box center [395, 604] width 104 height 27
type input "MINUTO"
type input "SEG"
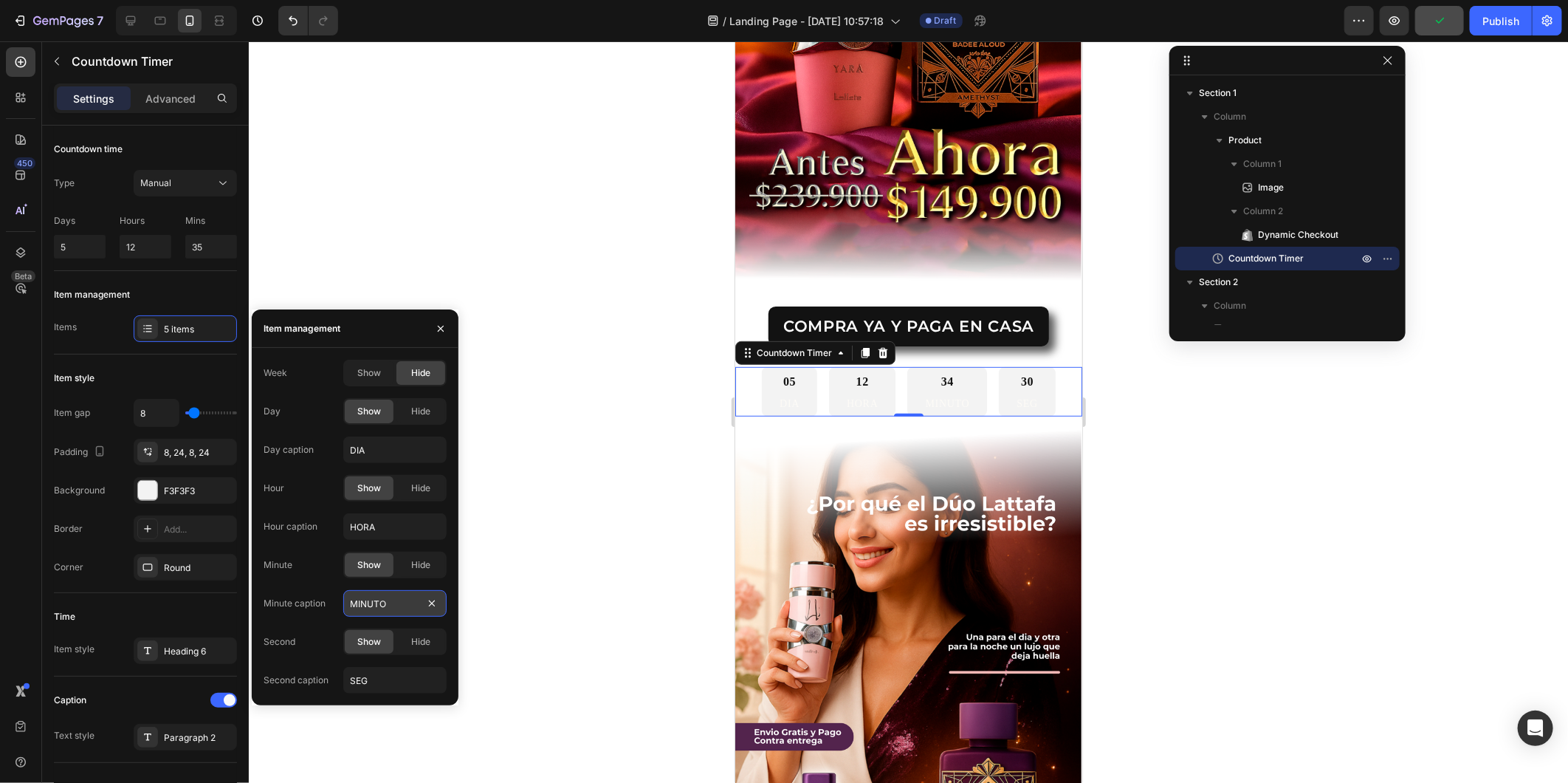
click at [396, 592] on input "MINUTO" at bounding box center [395, 604] width 104 height 27
type input "MIN"
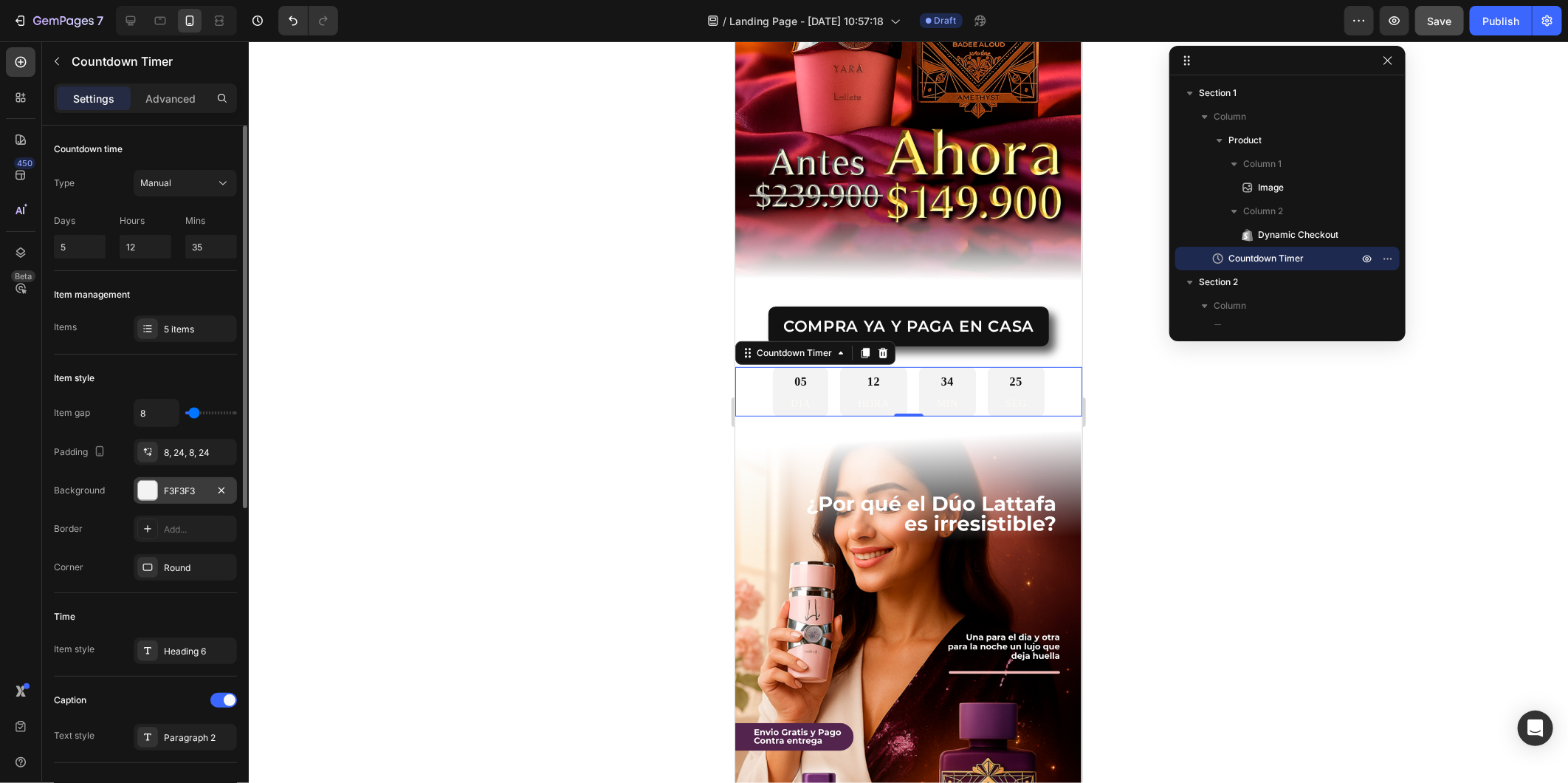
click at [168, 480] on div "F3F3F3" at bounding box center [185, 490] width 104 height 27
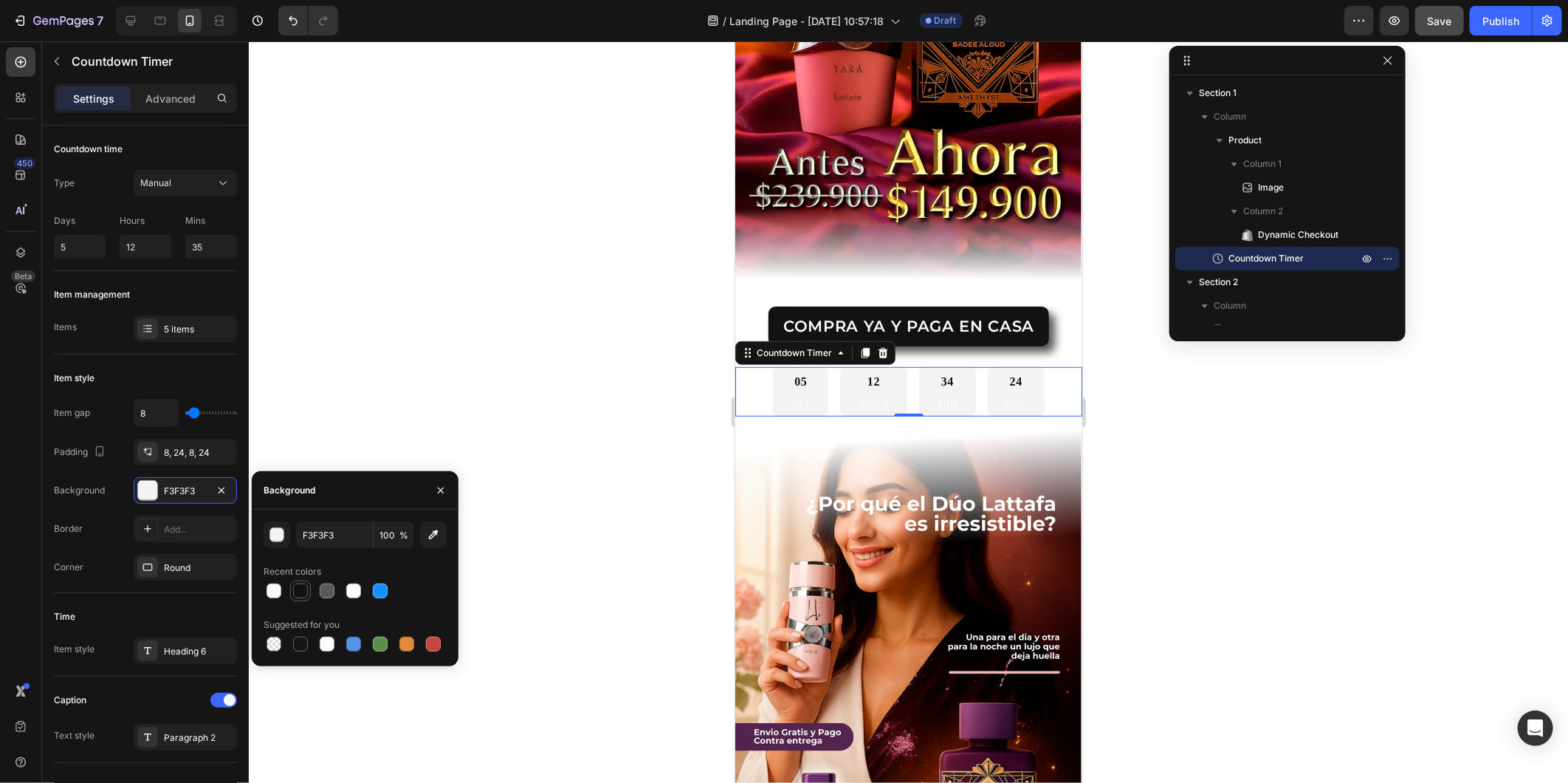
click at [299, 587] on div at bounding box center [300, 591] width 15 height 15
type input "121212"
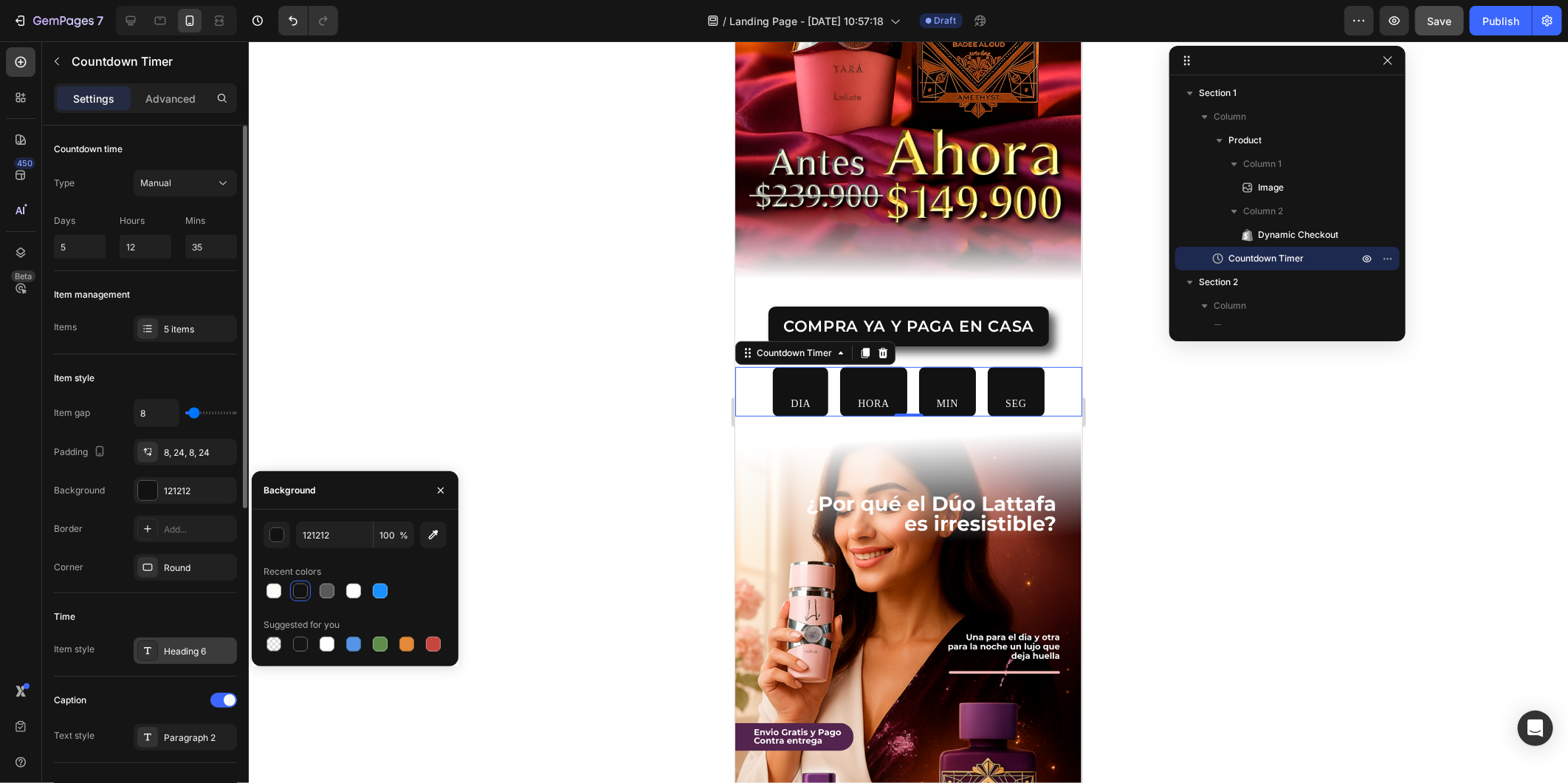
click at [174, 653] on div "Heading 6" at bounding box center [198, 652] width 69 height 13
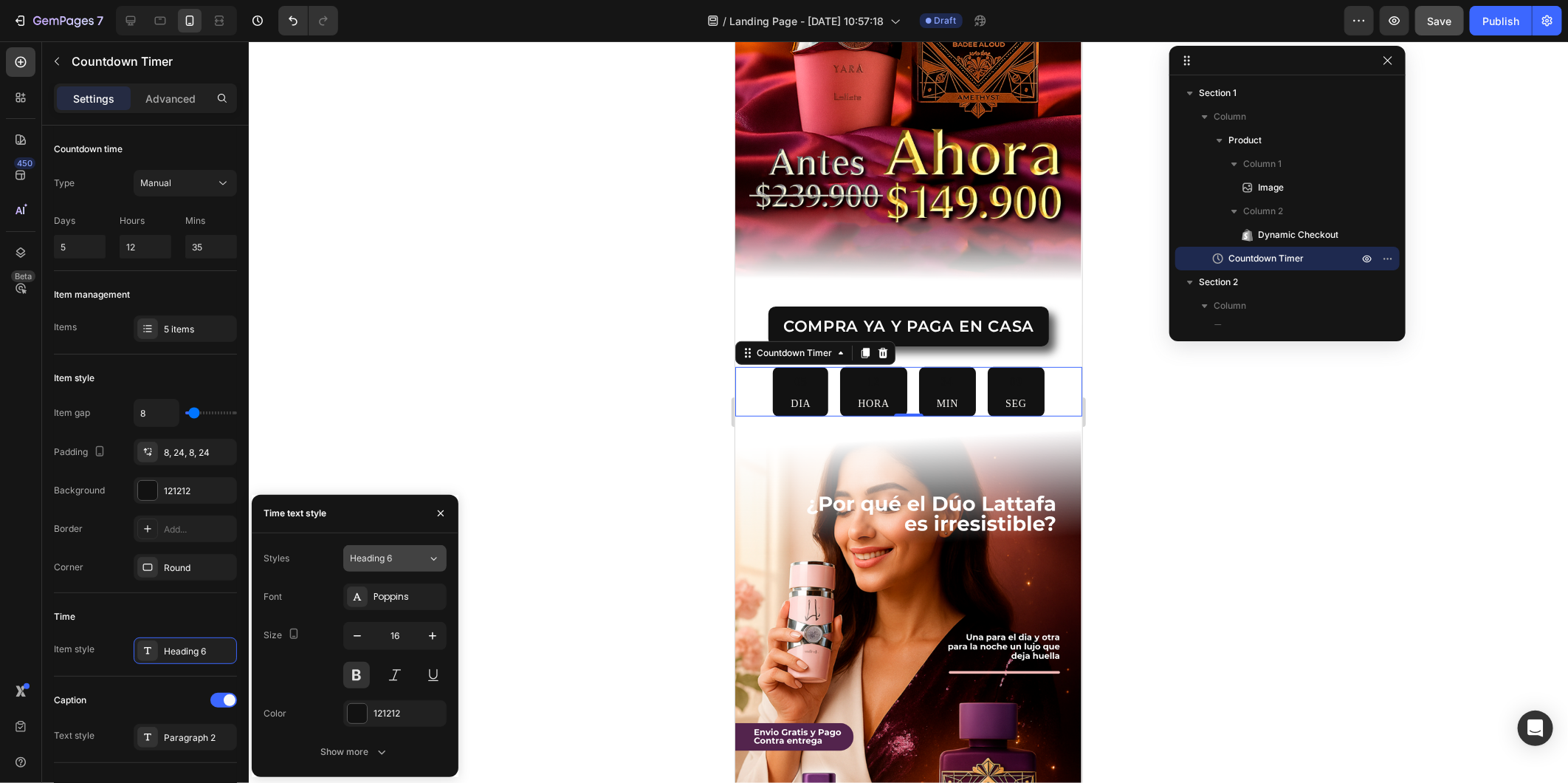
click at [381, 568] on button "Heading 6" at bounding box center [395, 558] width 104 height 27
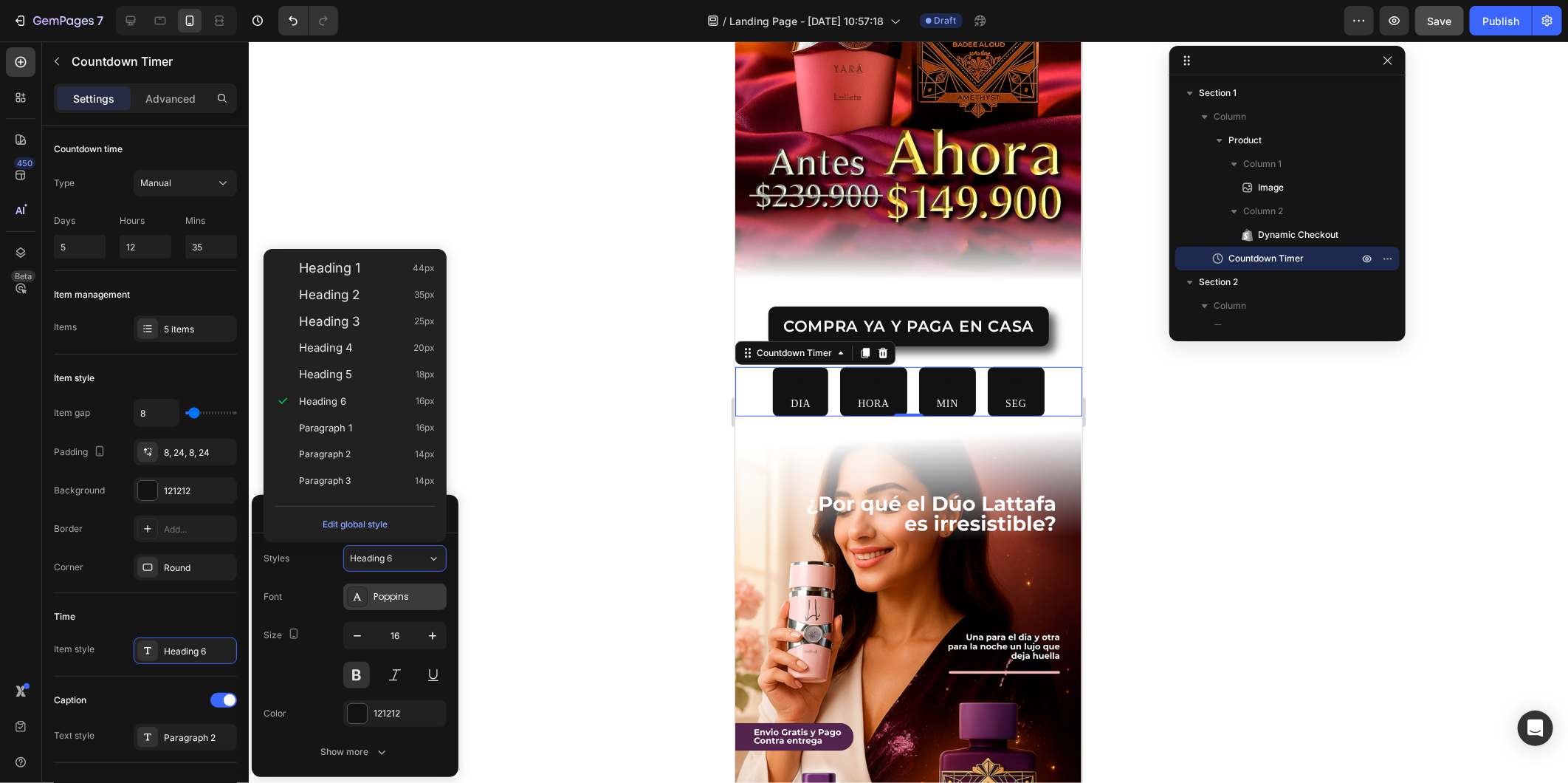
click at [382, 591] on div "Poppins" at bounding box center [408, 597] width 69 height 13
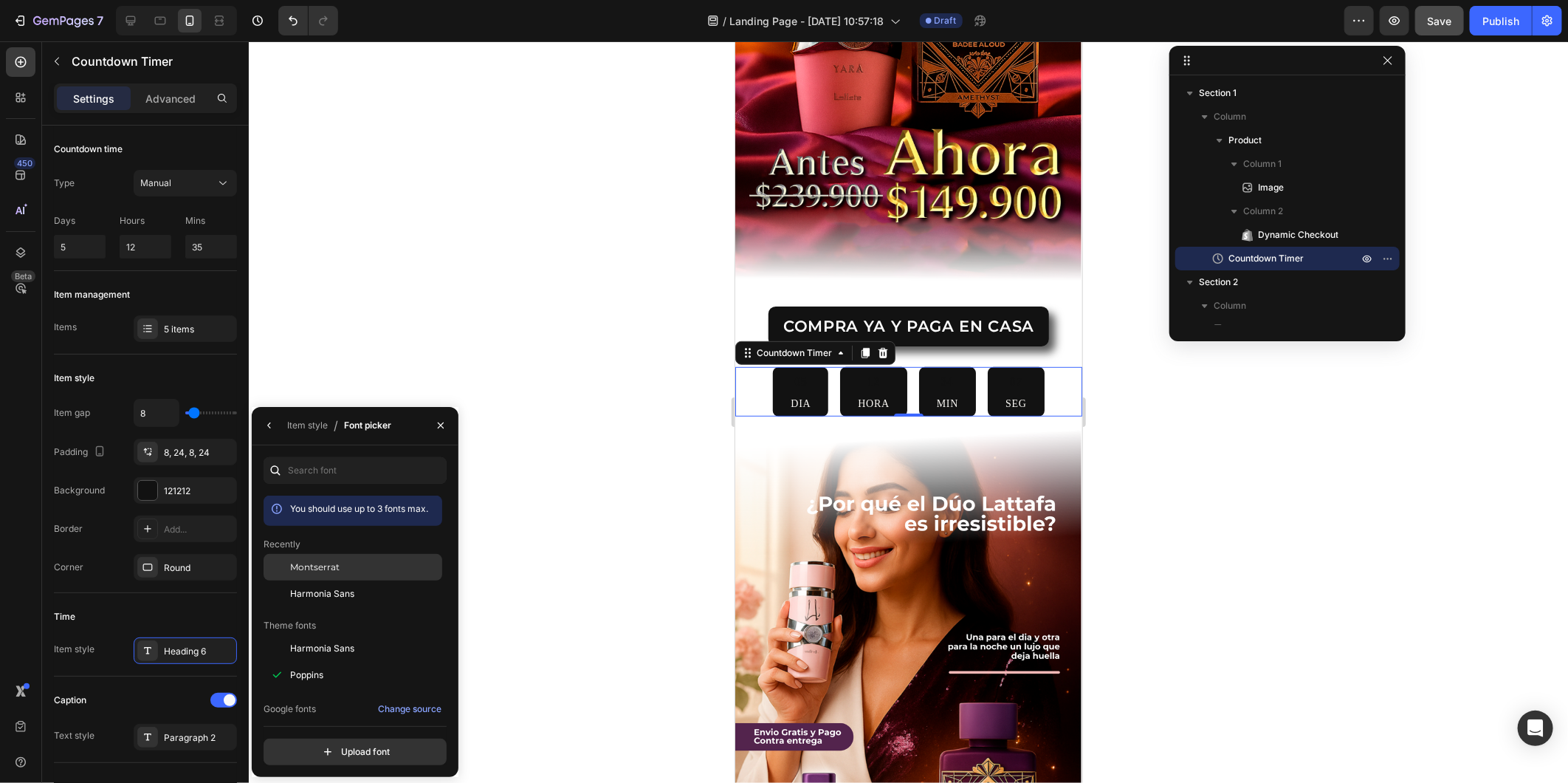
click at [333, 573] on span "Montserrat" at bounding box center [315, 567] width 50 height 13
click at [262, 433] on button "button" at bounding box center [269, 425] width 24 height 24
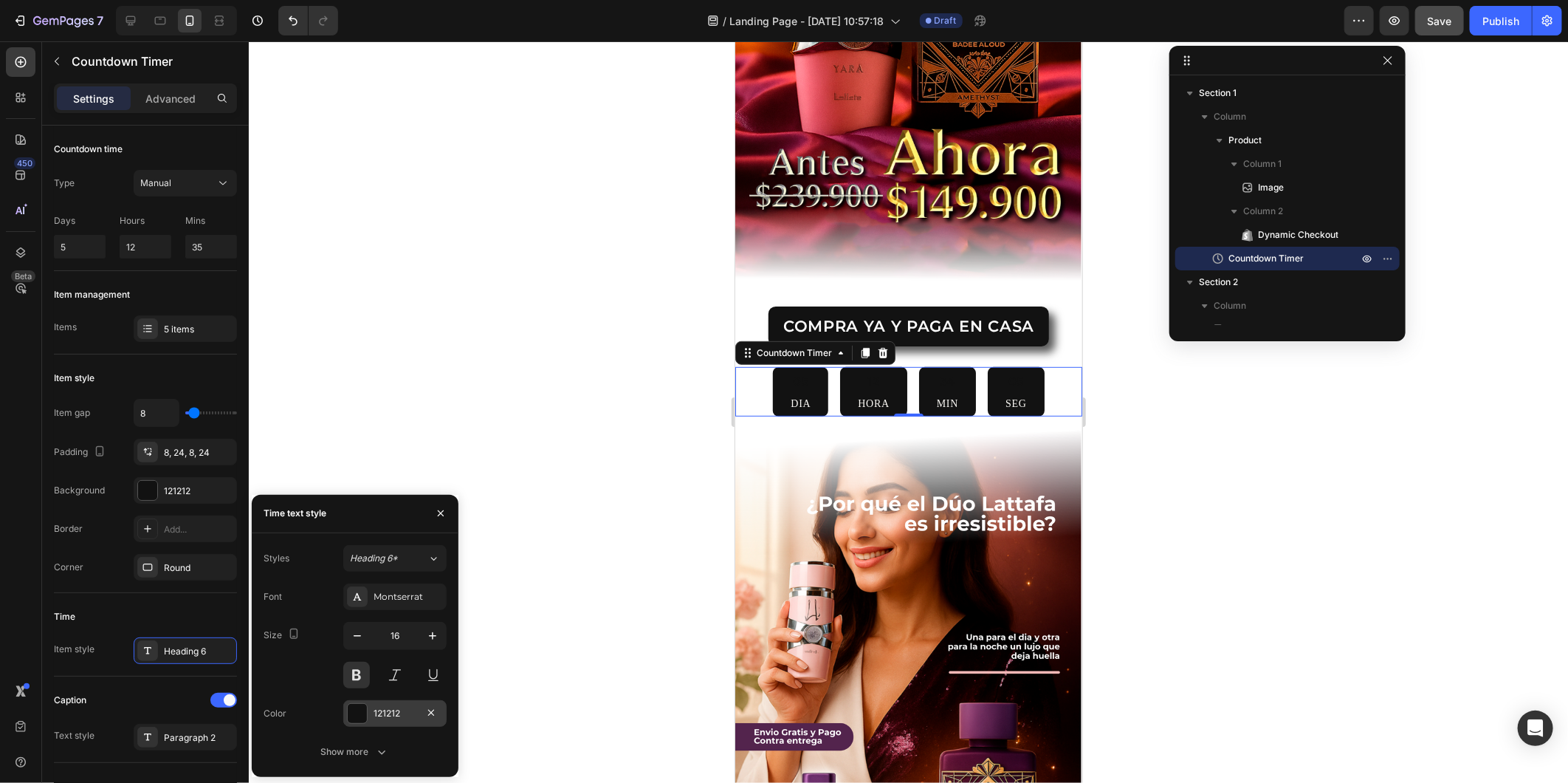
click at [360, 704] on div at bounding box center [357, 714] width 20 height 20
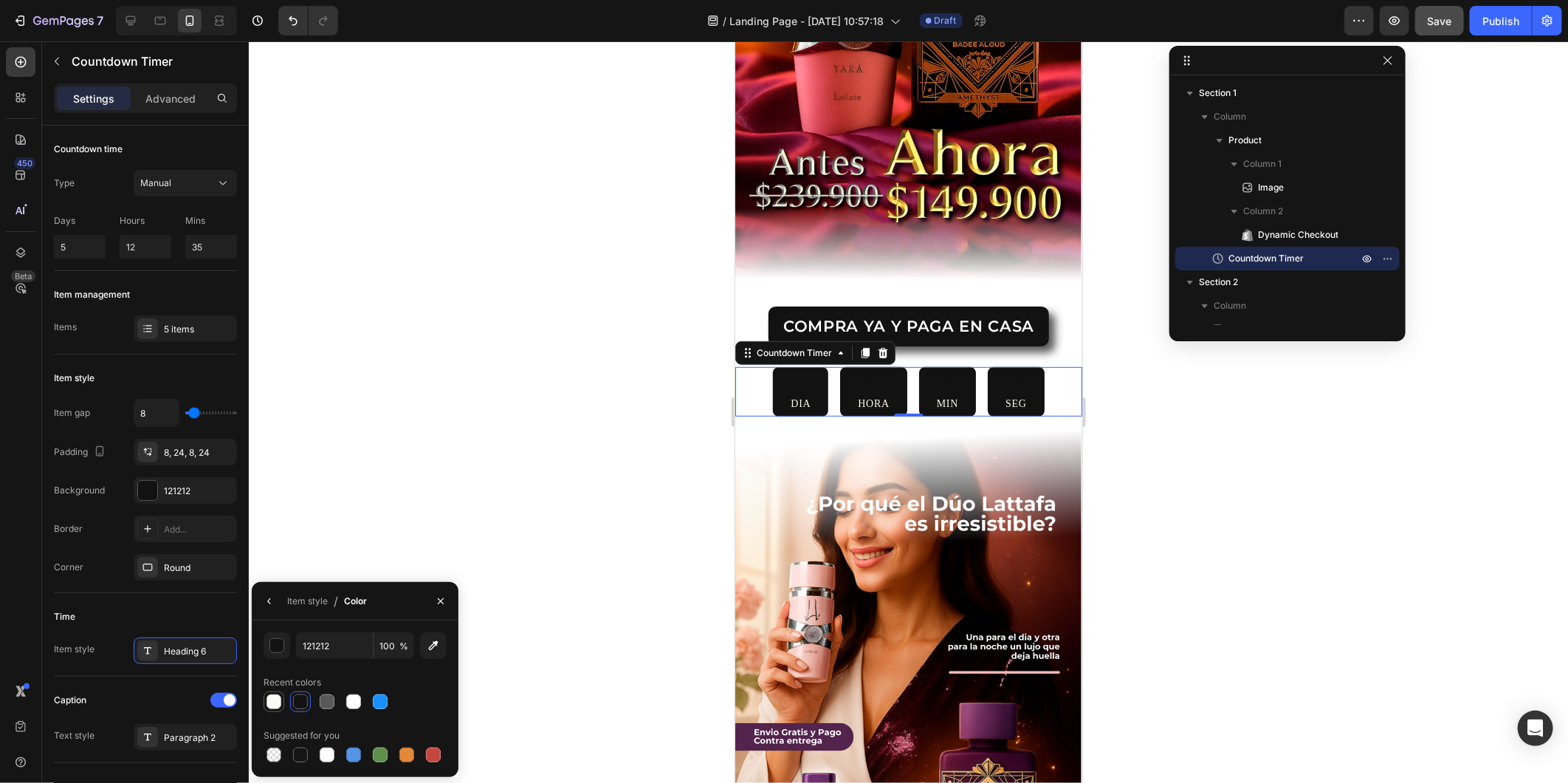
click at [275, 701] on div at bounding box center [274, 701] width 15 height 15
type input "FDFBF7"
click at [263, 599] on icon "button" at bounding box center [269, 601] width 11 height 11
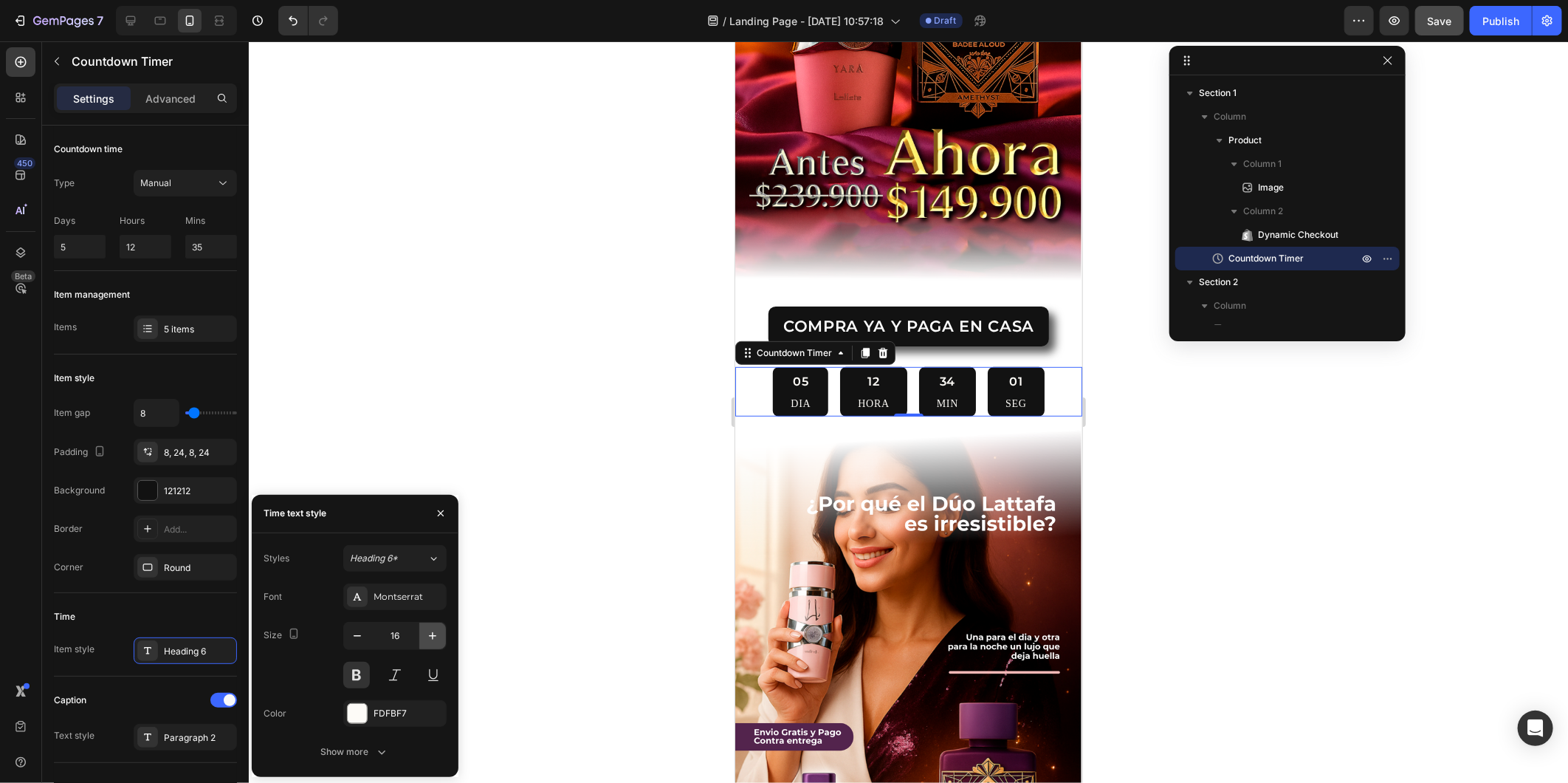
click at [426, 639] on icon "button" at bounding box center [433, 636] width 15 height 15
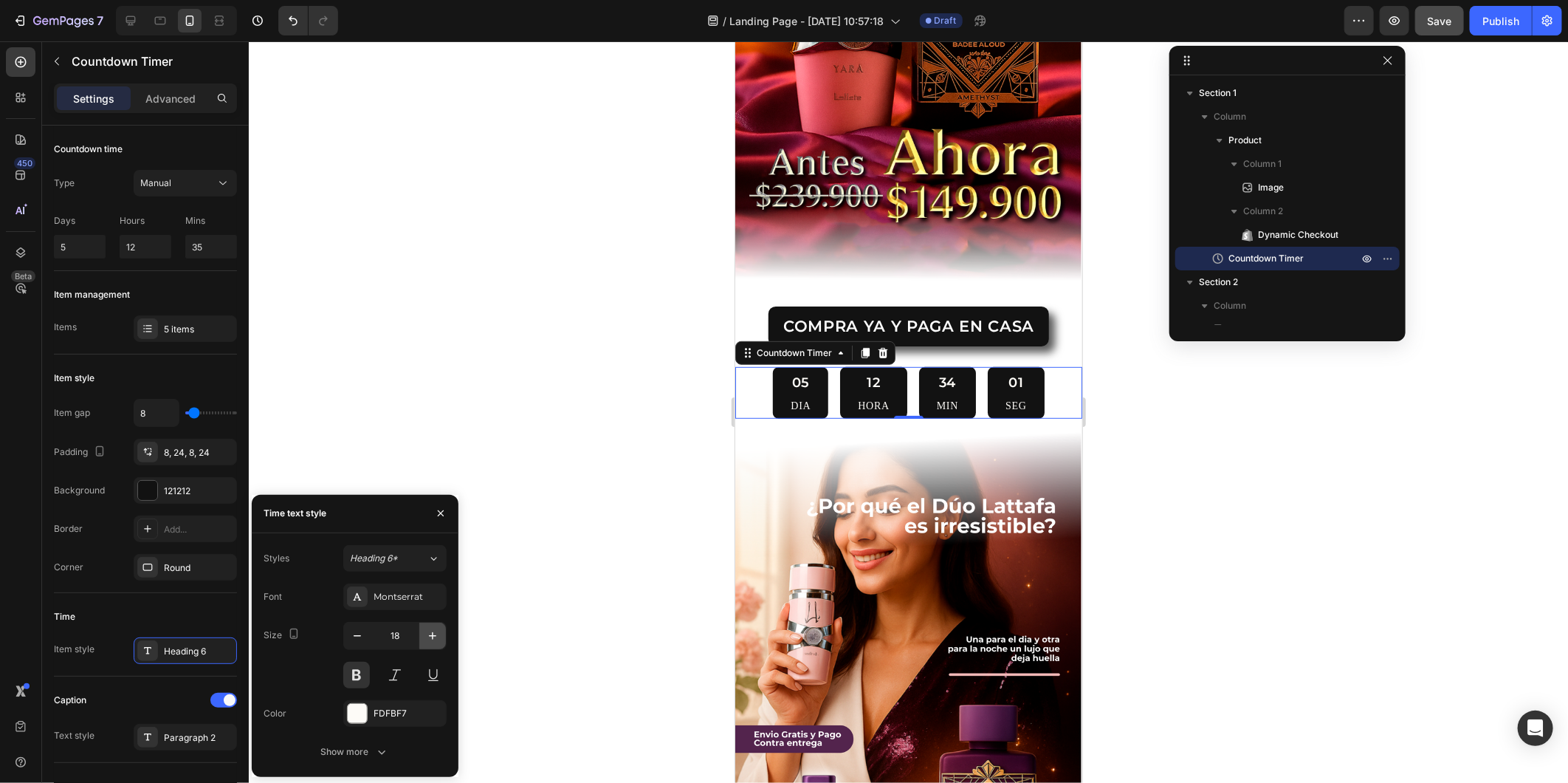
click at [429, 638] on icon "button" at bounding box center [433, 636] width 15 height 15
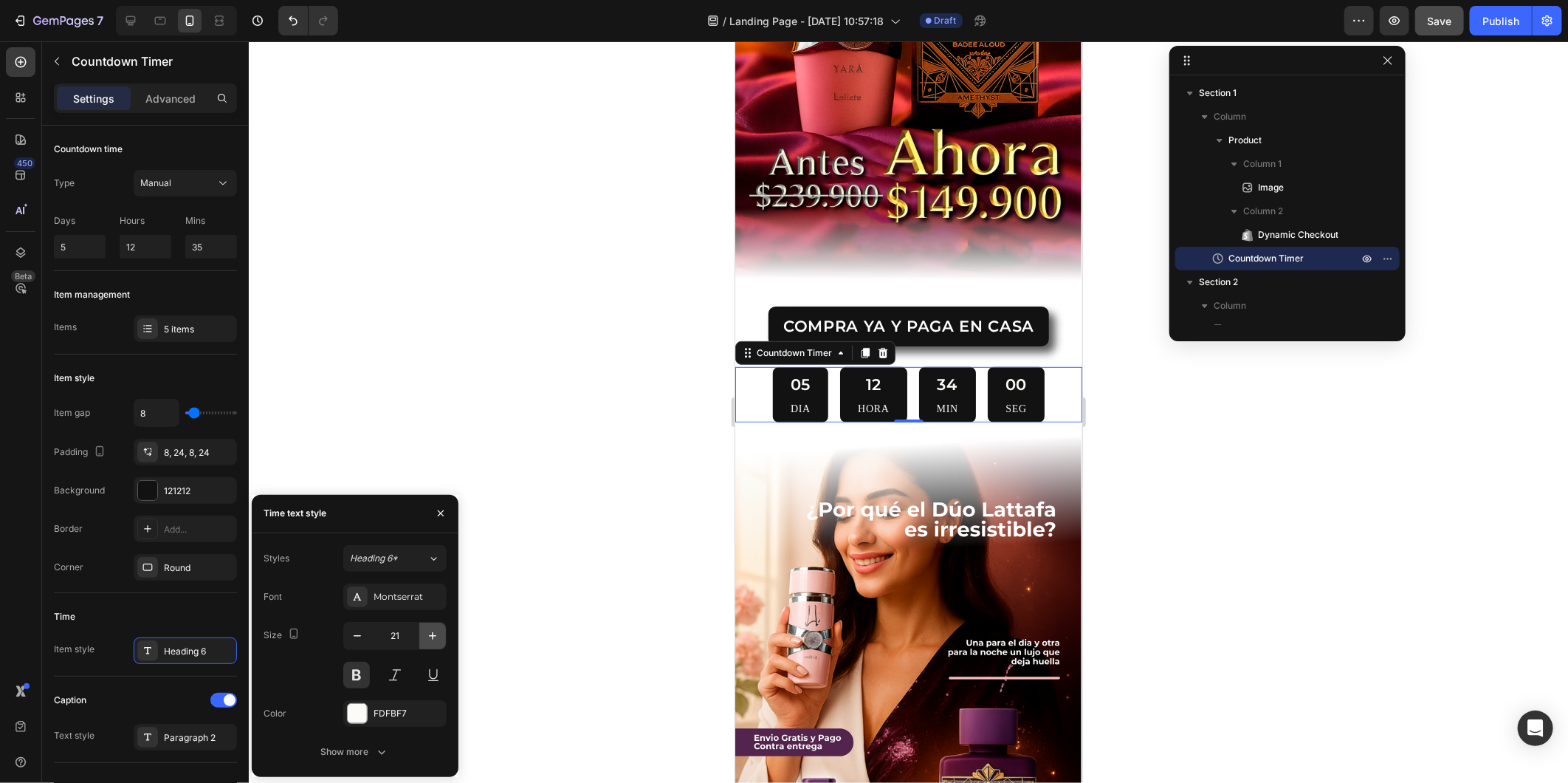
click at [429, 638] on icon "button" at bounding box center [433, 636] width 15 height 15
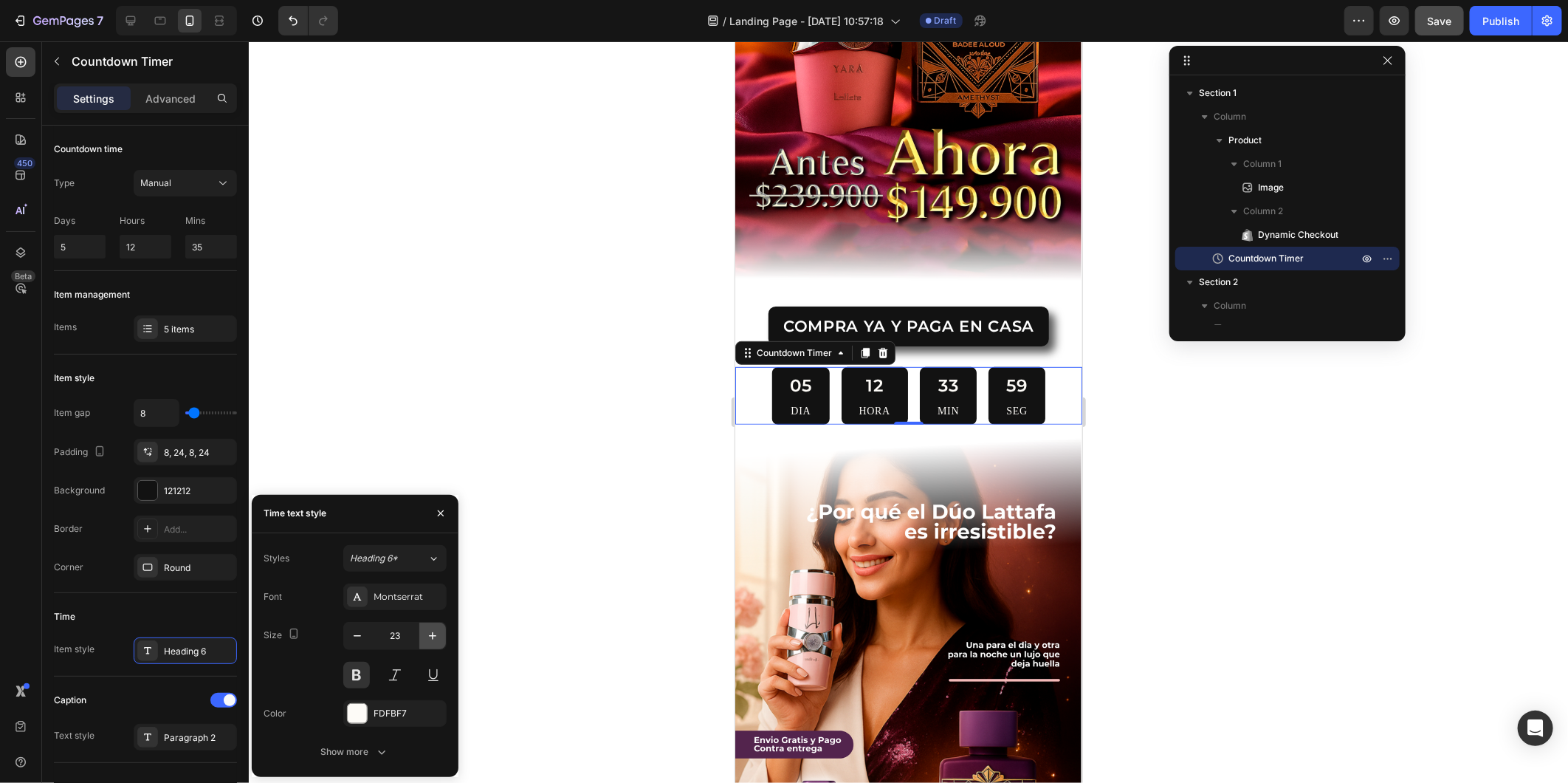
click at [429, 638] on icon "button" at bounding box center [433, 636] width 15 height 15
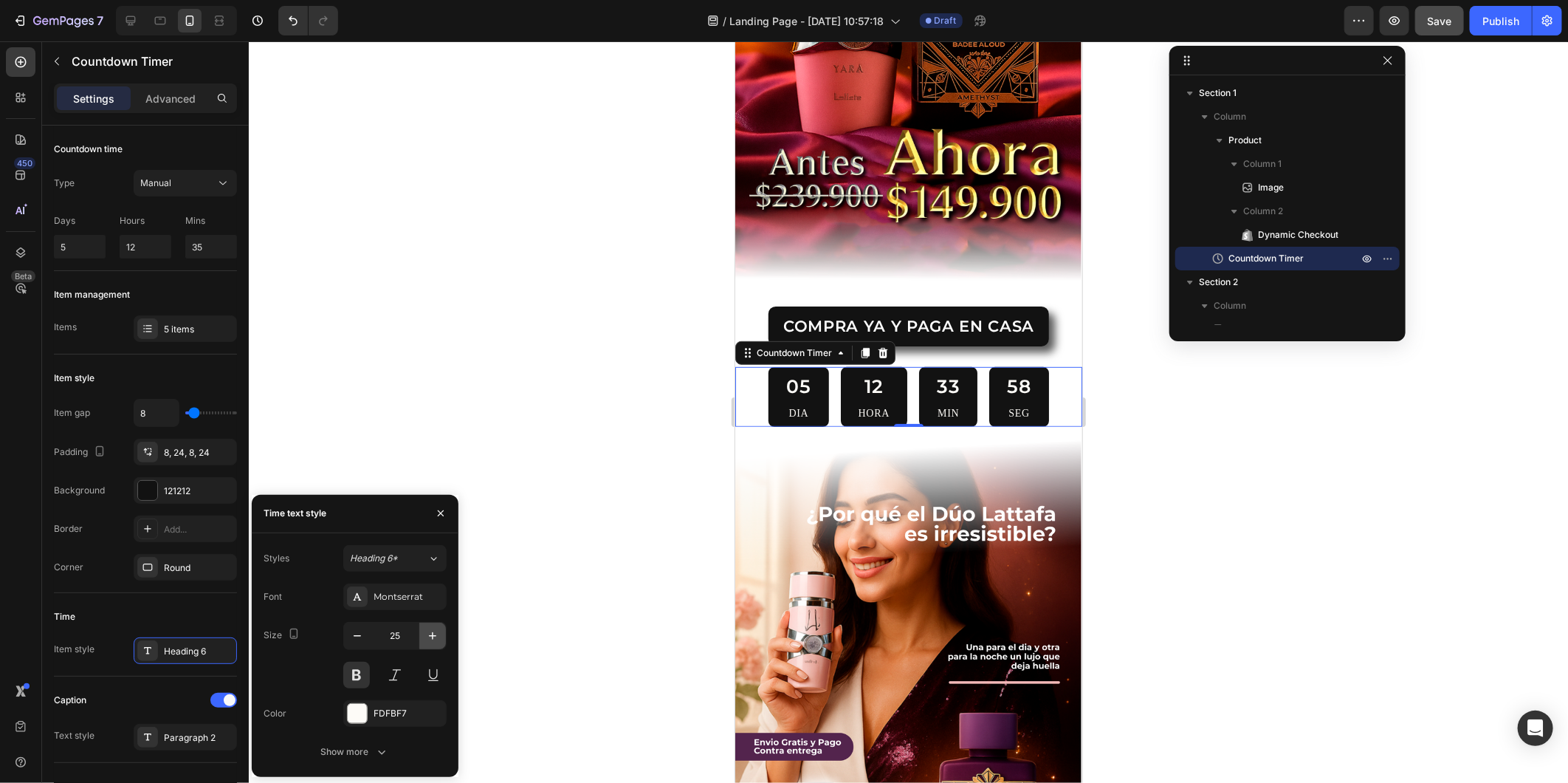
type input "26"
click at [344, 704] on div "Show more" at bounding box center [355, 752] width 68 height 15
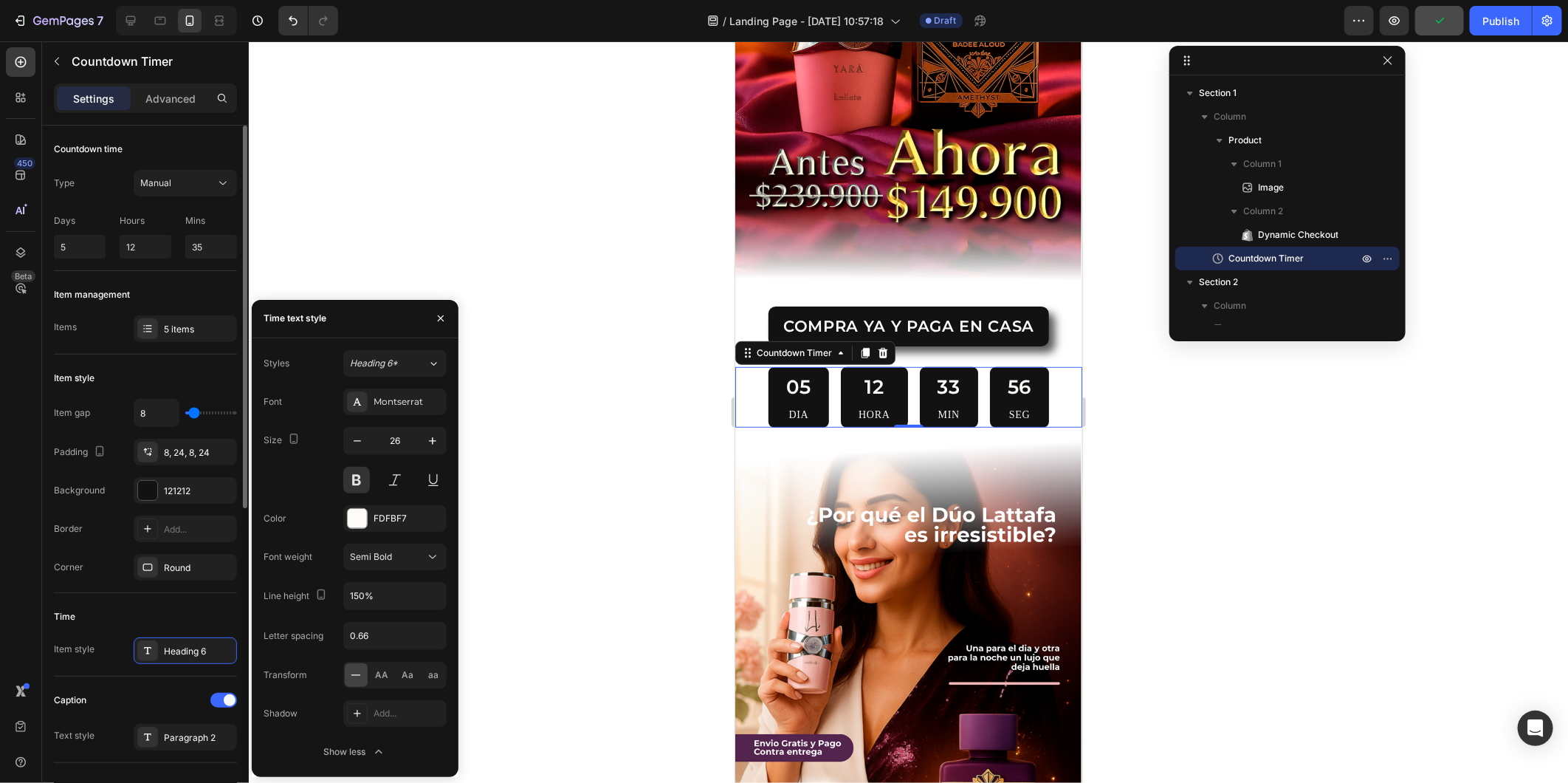
scroll to position [82, 0]
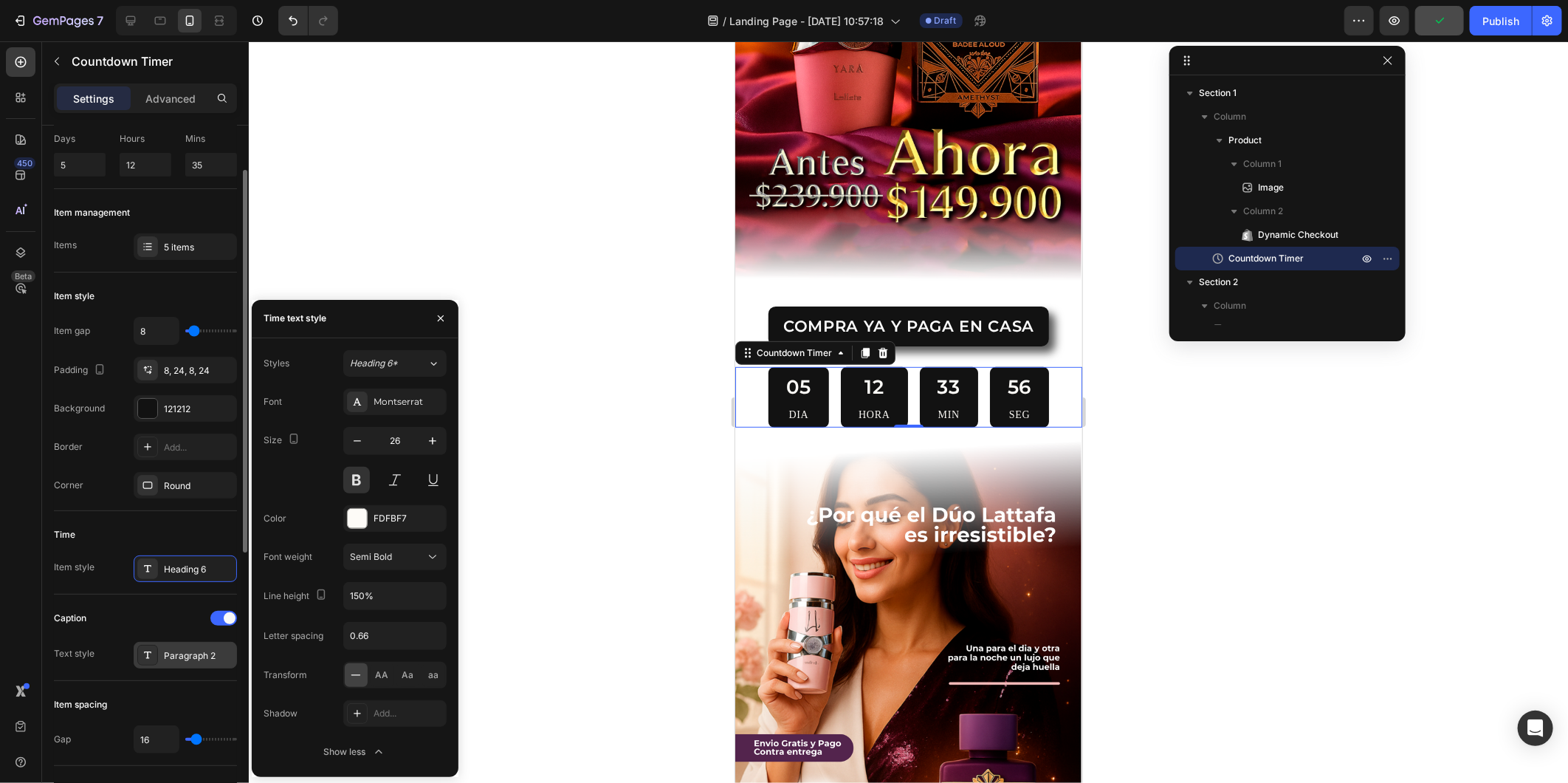
click at [173, 653] on div "Paragraph 2" at bounding box center [198, 656] width 69 height 13
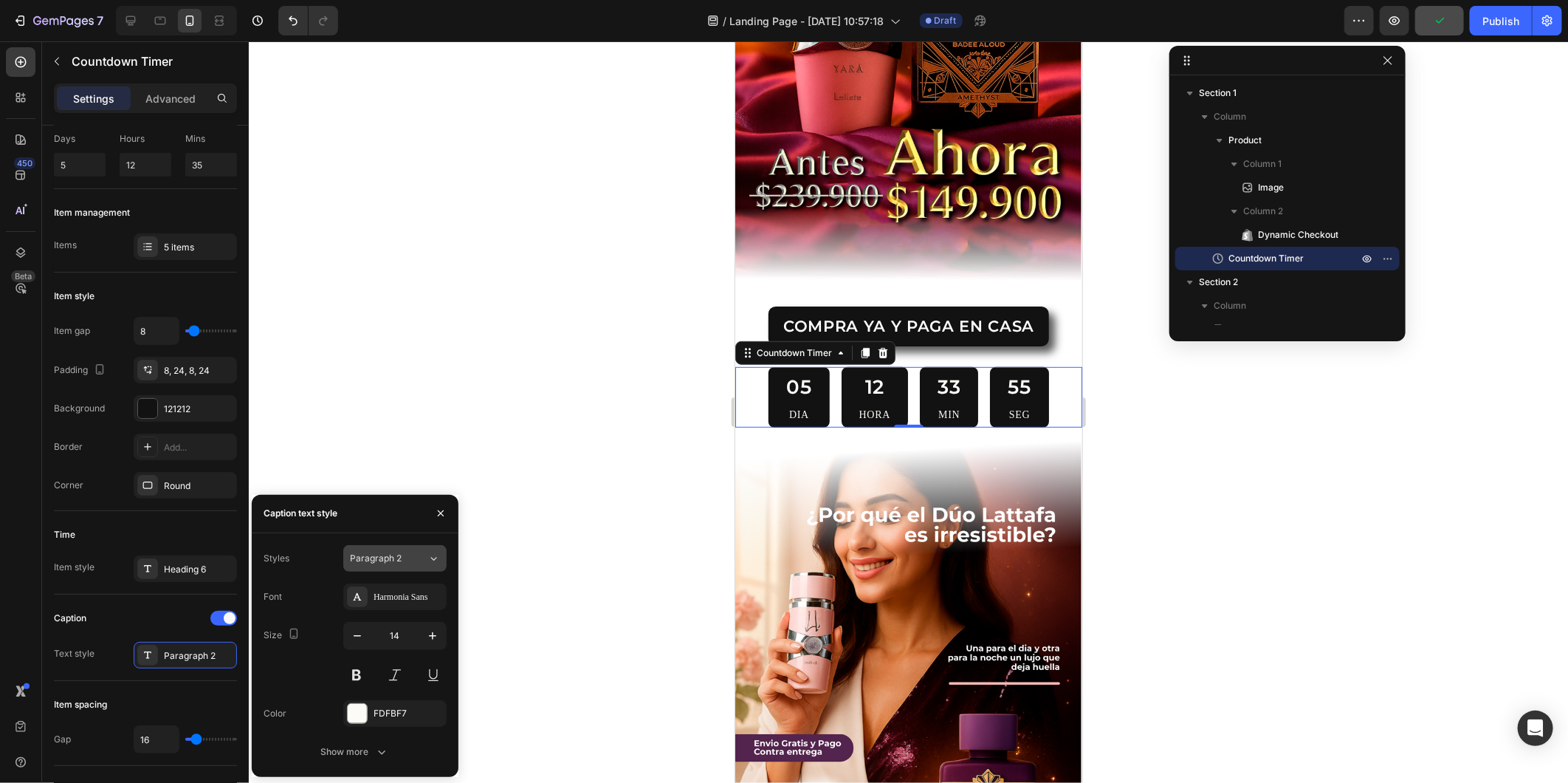
click at [388, 567] on button "Paragraph 2" at bounding box center [395, 558] width 104 height 27
click at [377, 604] on div "Harmonia Sans" at bounding box center [395, 596] width 104 height 27
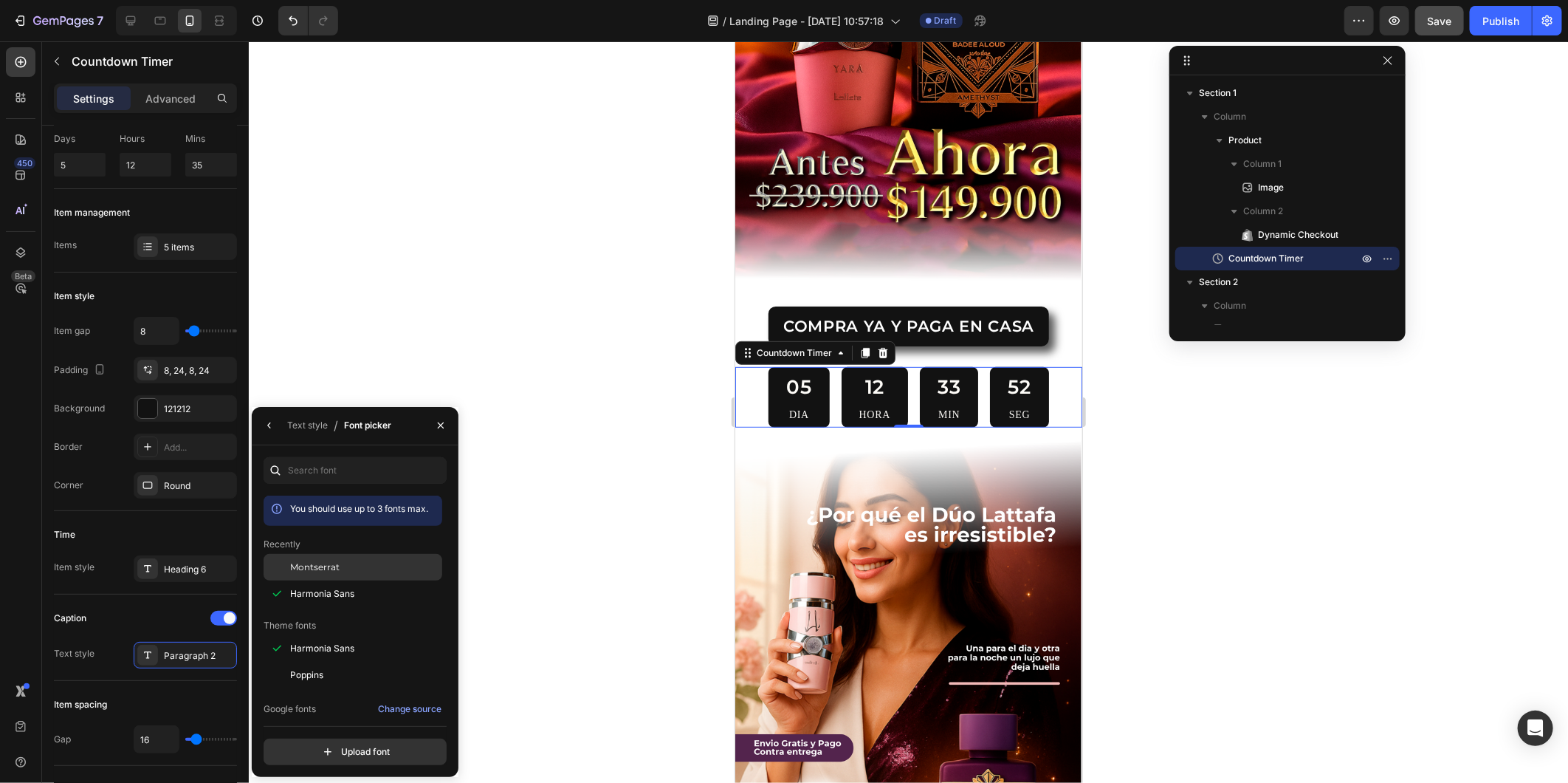
click at [0, 0] on div "Montserrat" at bounding box center [0, 0] width 0 height 0
click at [270, 427] on icon "button" at bounding box center [269, 425] width 11 height 11
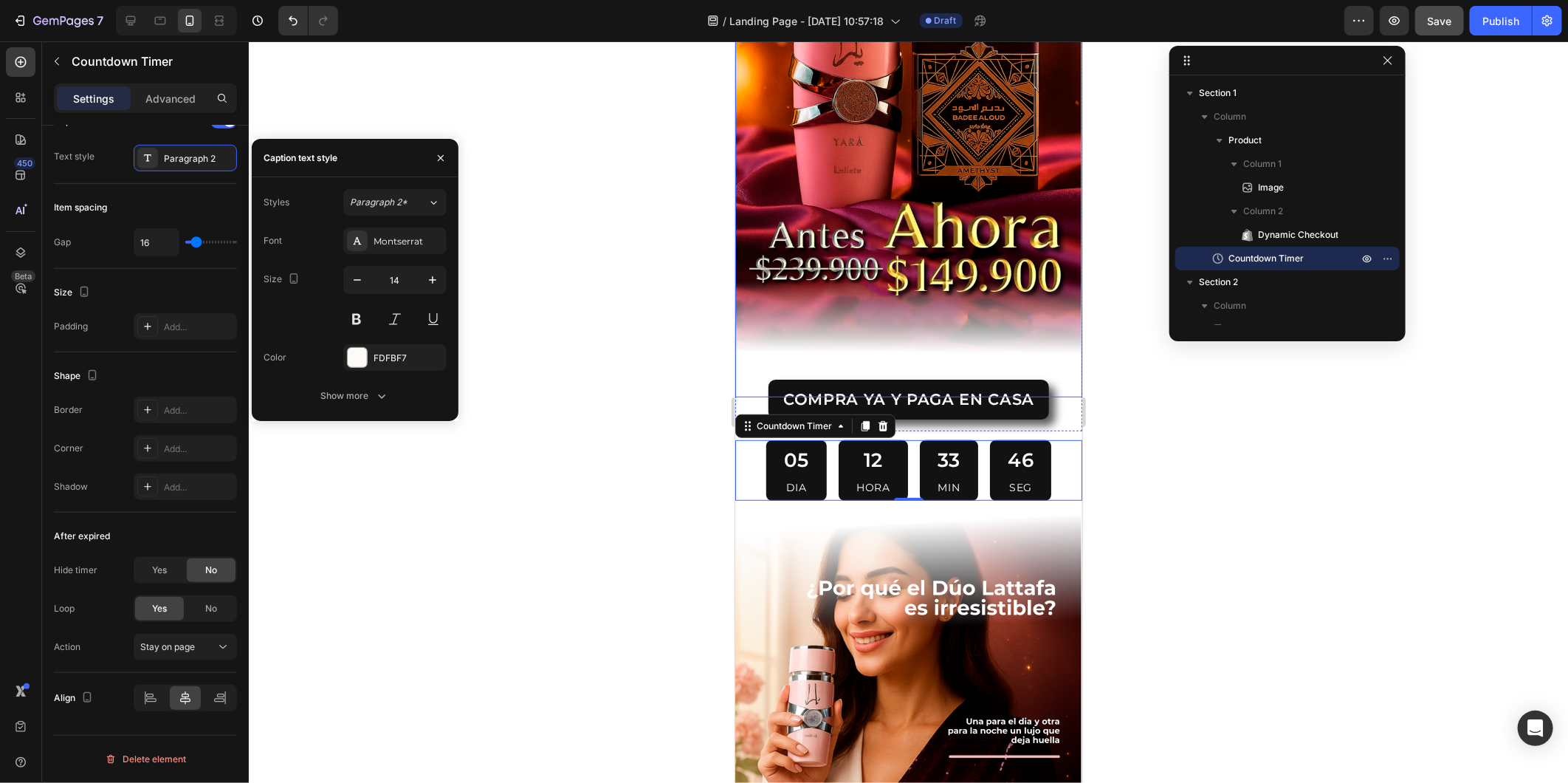
scroll to position [194, 0]
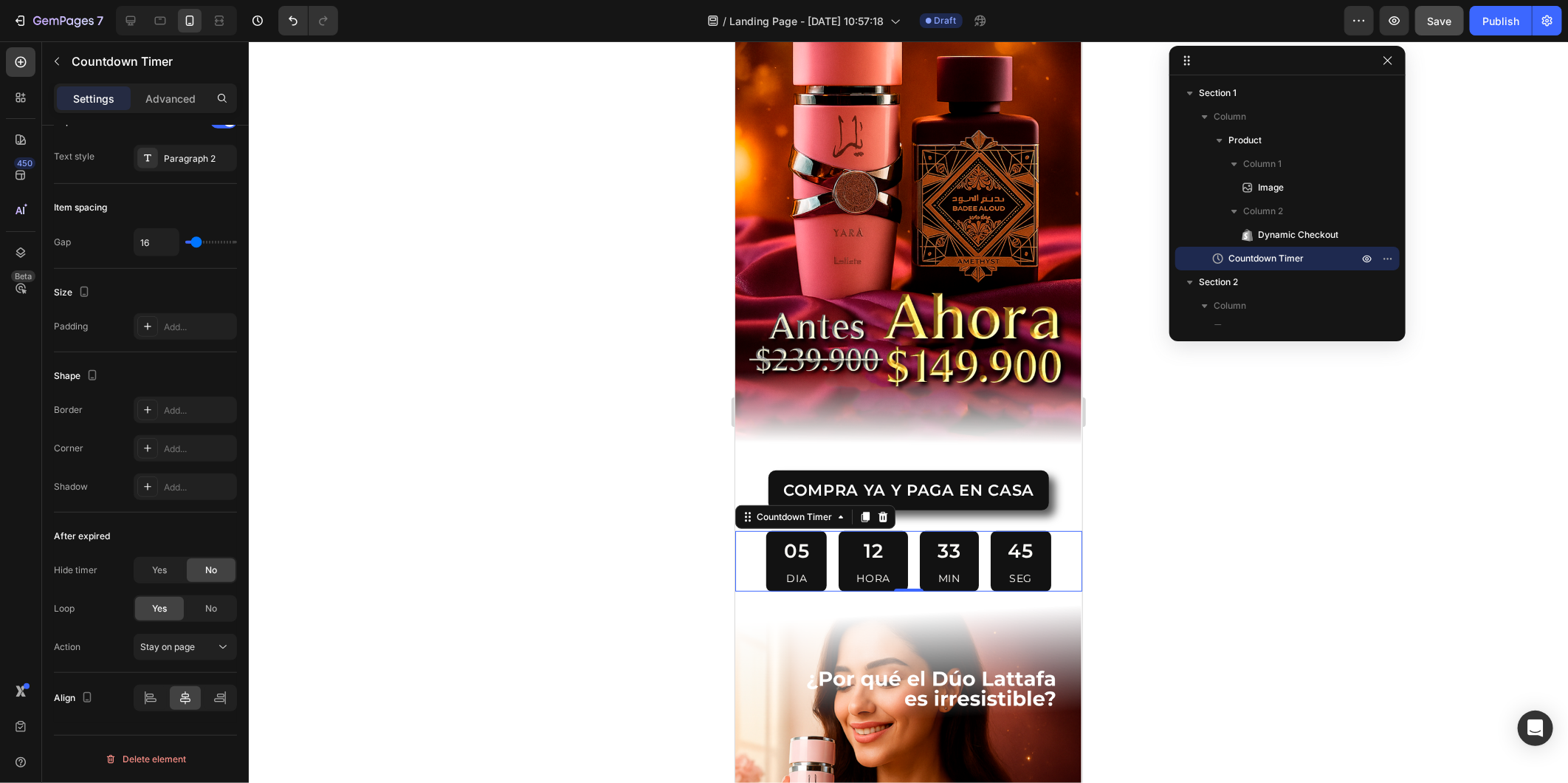
drag, startPoint x: 1109, startPoint y: 405, endPoint x: 286, endPoint y: 364, distance: 824.0
click at [1109, 405] on div at bounding box center [908, 412] width 1319 height 741
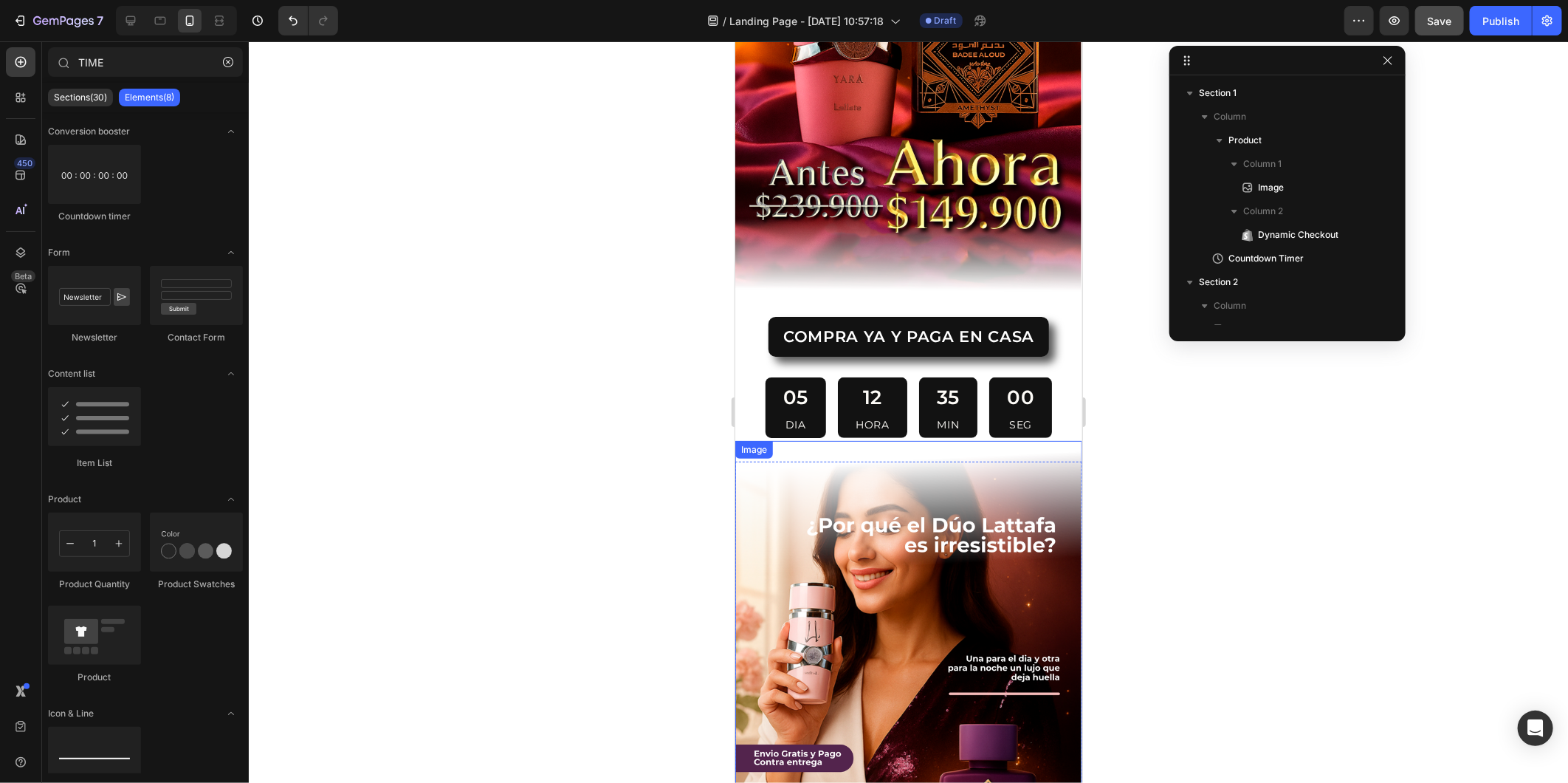
scroll to position [259, 0]
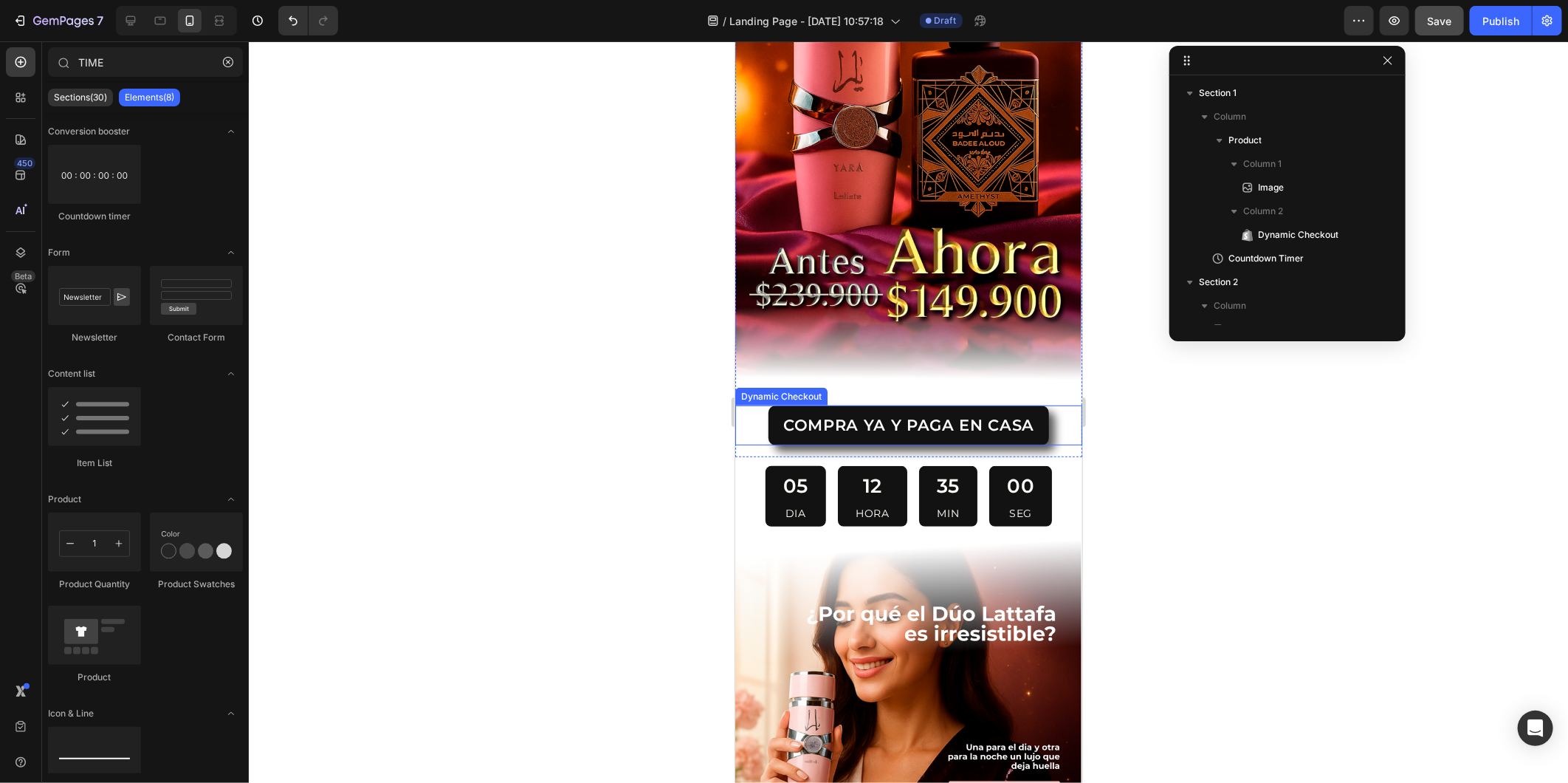
click at [753, 405] on div "COMPRA YA Y PAGA EN CASA" at bounding box center [908, 424] width 347 height 39
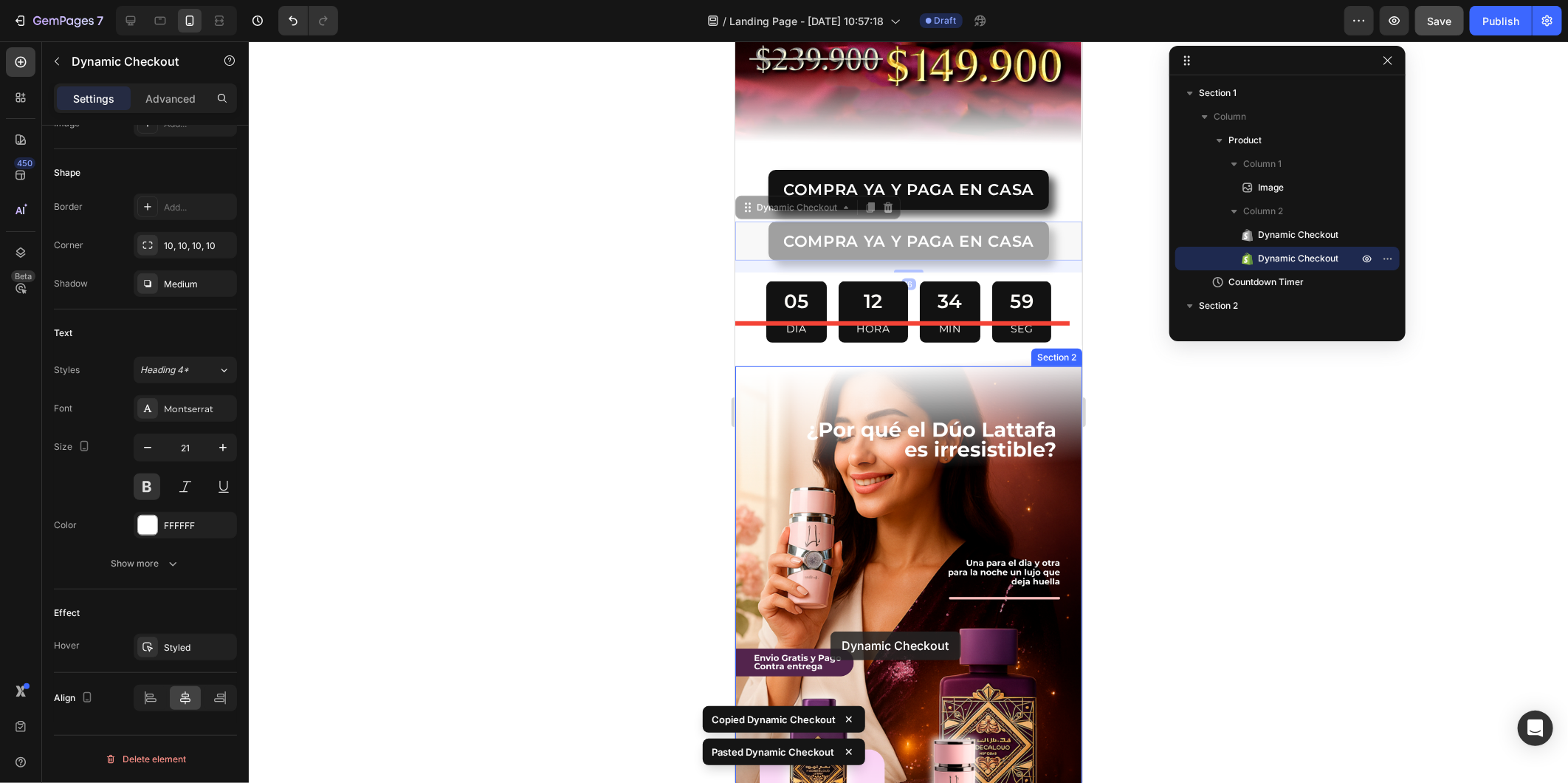
scroll to position [833, 0]
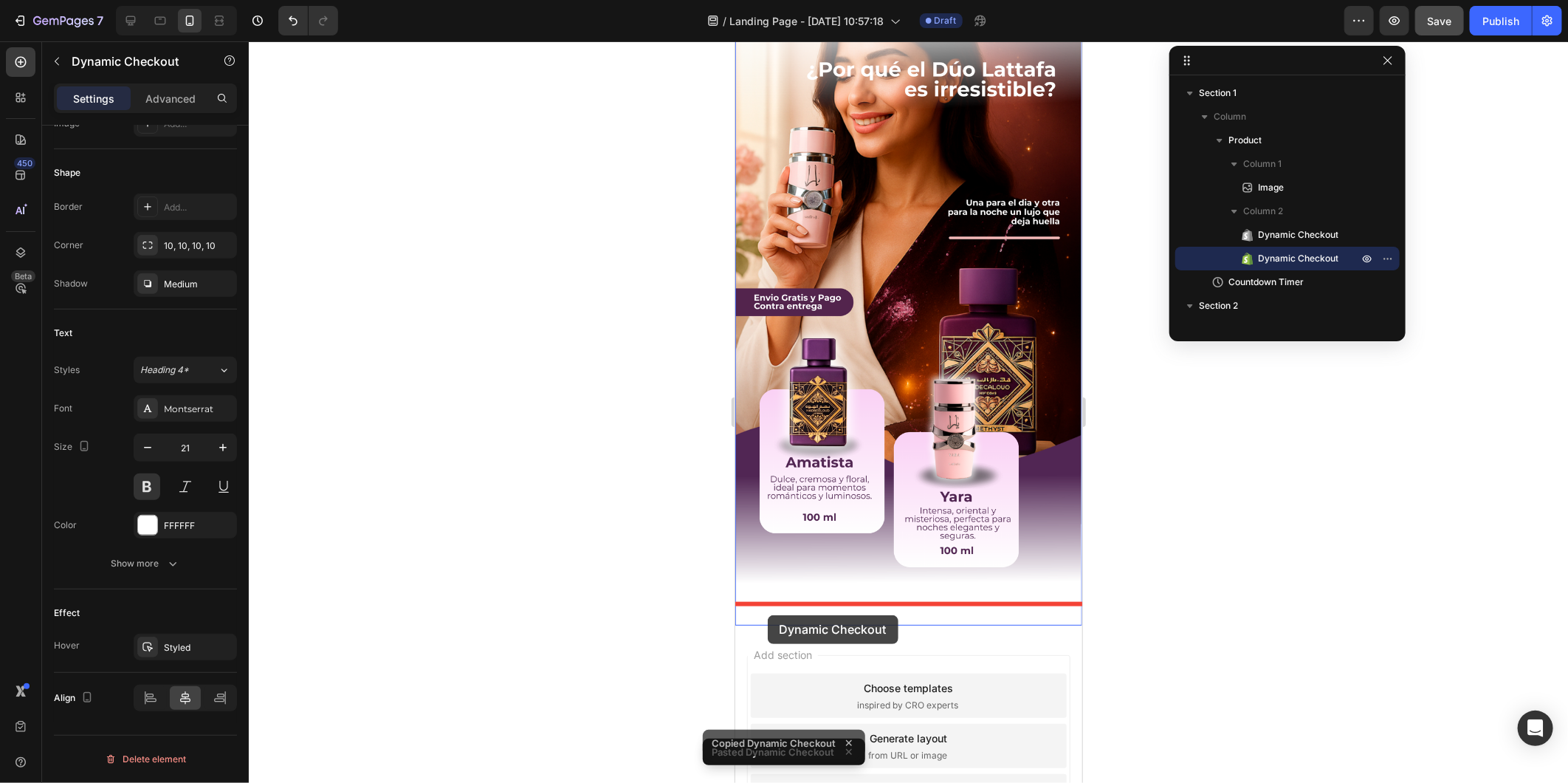
drag, startPoint x: 746, startPoint y: 291, endPoint x: 767, endPoint y: 614, distance: 323.7
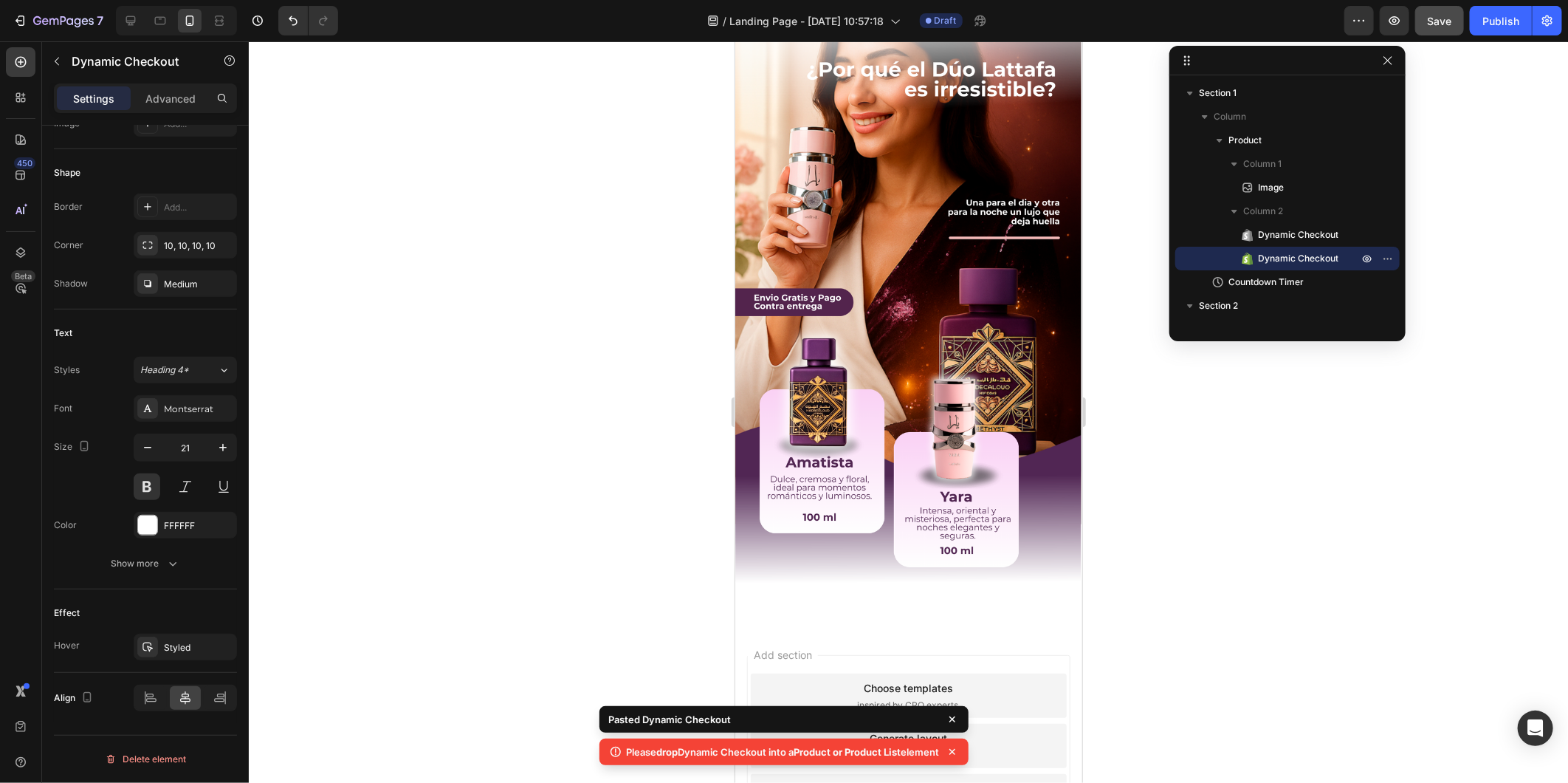
click at [952, 704] on icon at bounding box center [952, 752] width 15 height 15
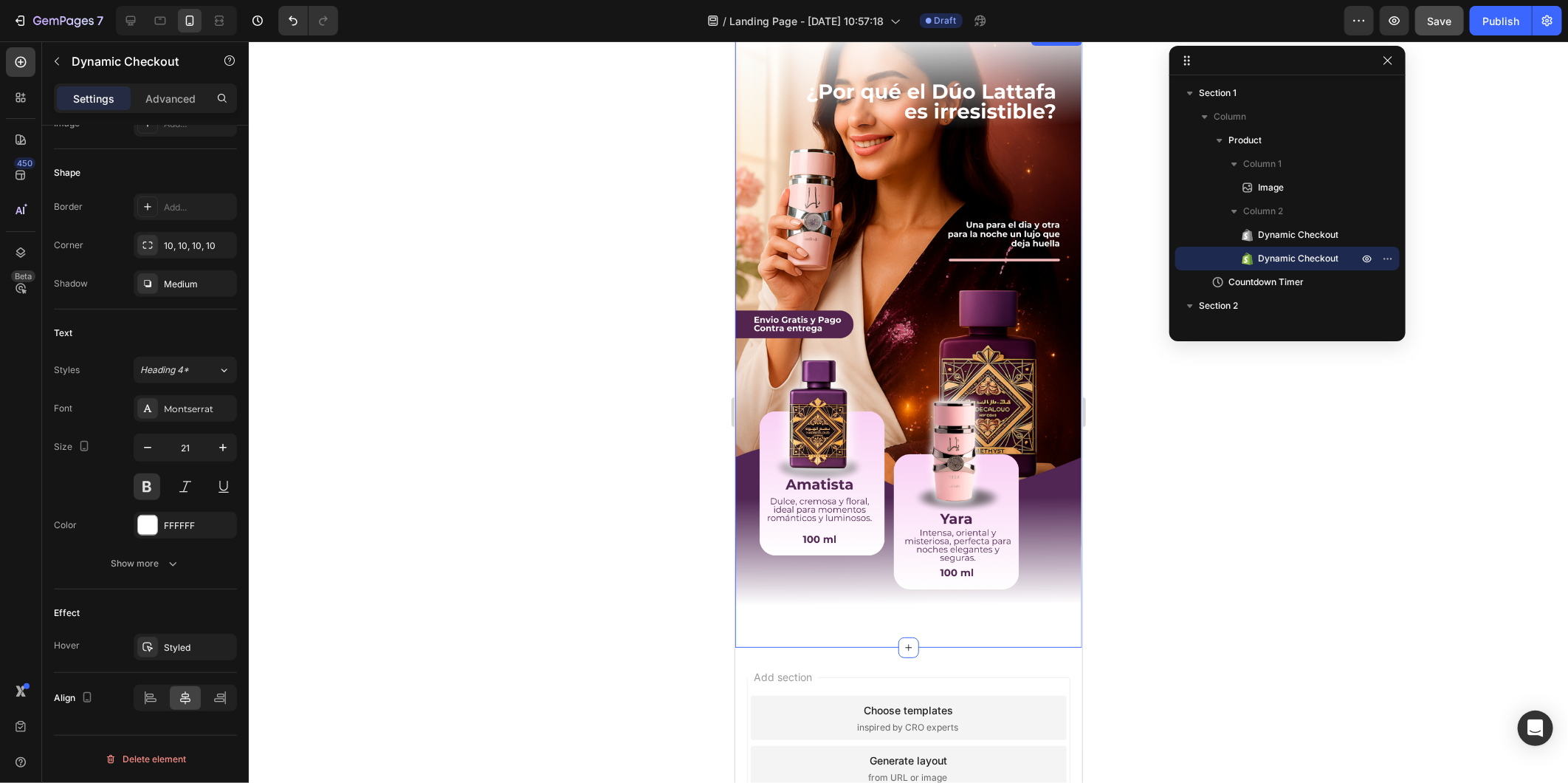
scroll to position [259, 0]
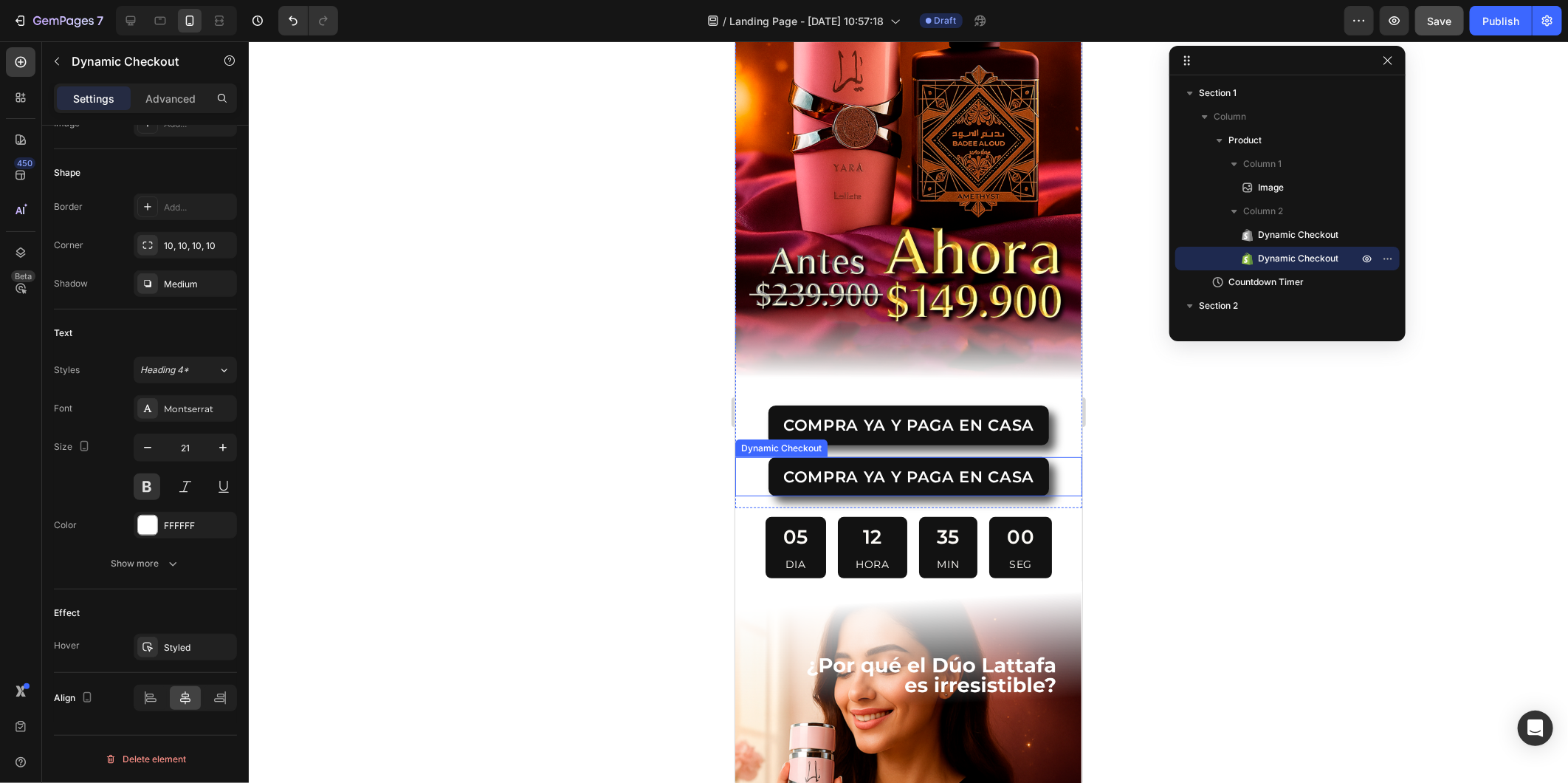
click at [762, 457] on div "COMPRA YA Y PAGA EN CASA" at bounding box center [908, 476] width 347 height 39
click at [1061, 457] on div "COMPRA YA Y PAGA EN CASA" at bounding box center [908, 476] width 347 height 39
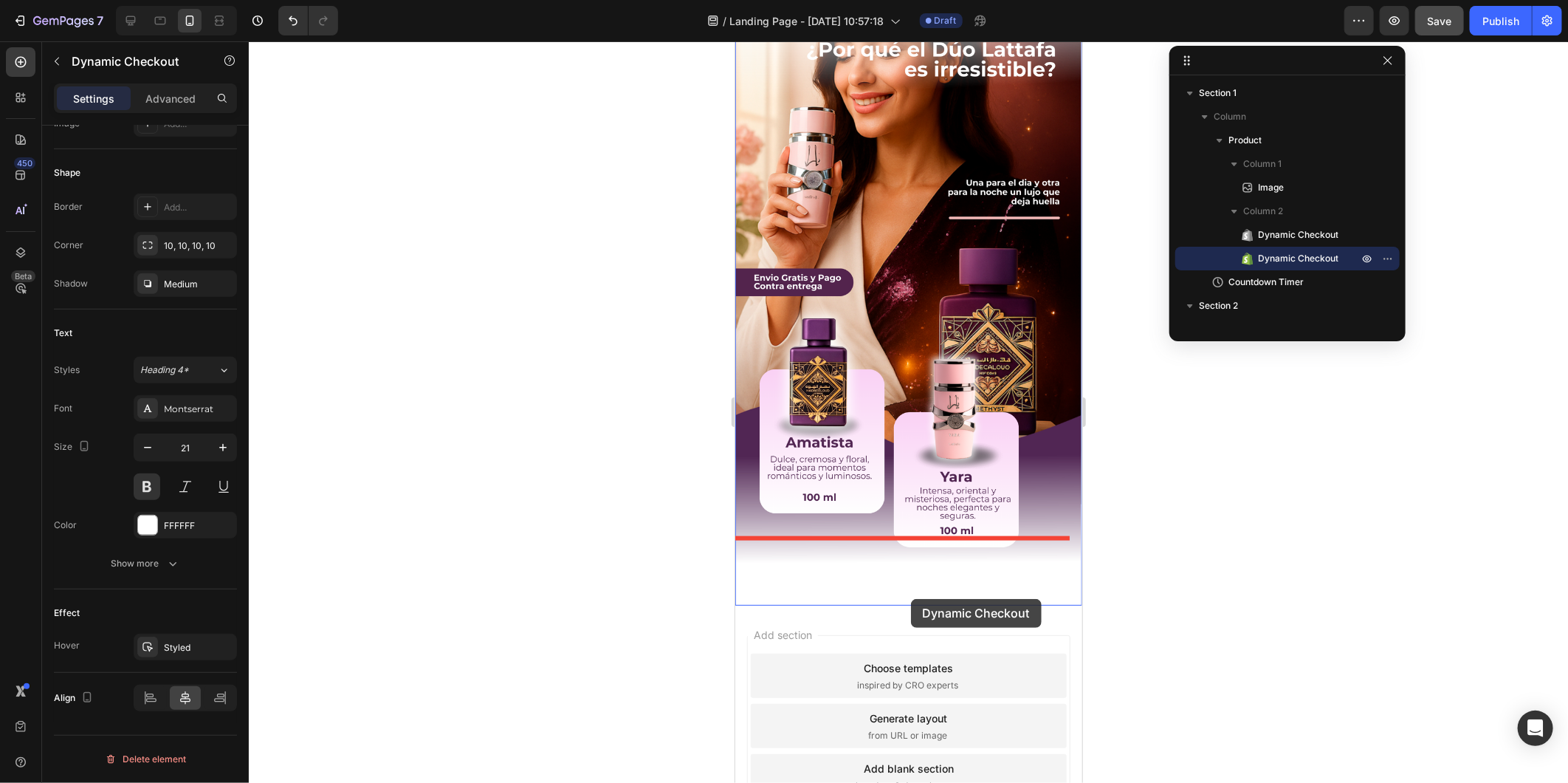
scroll to position [967, 0]
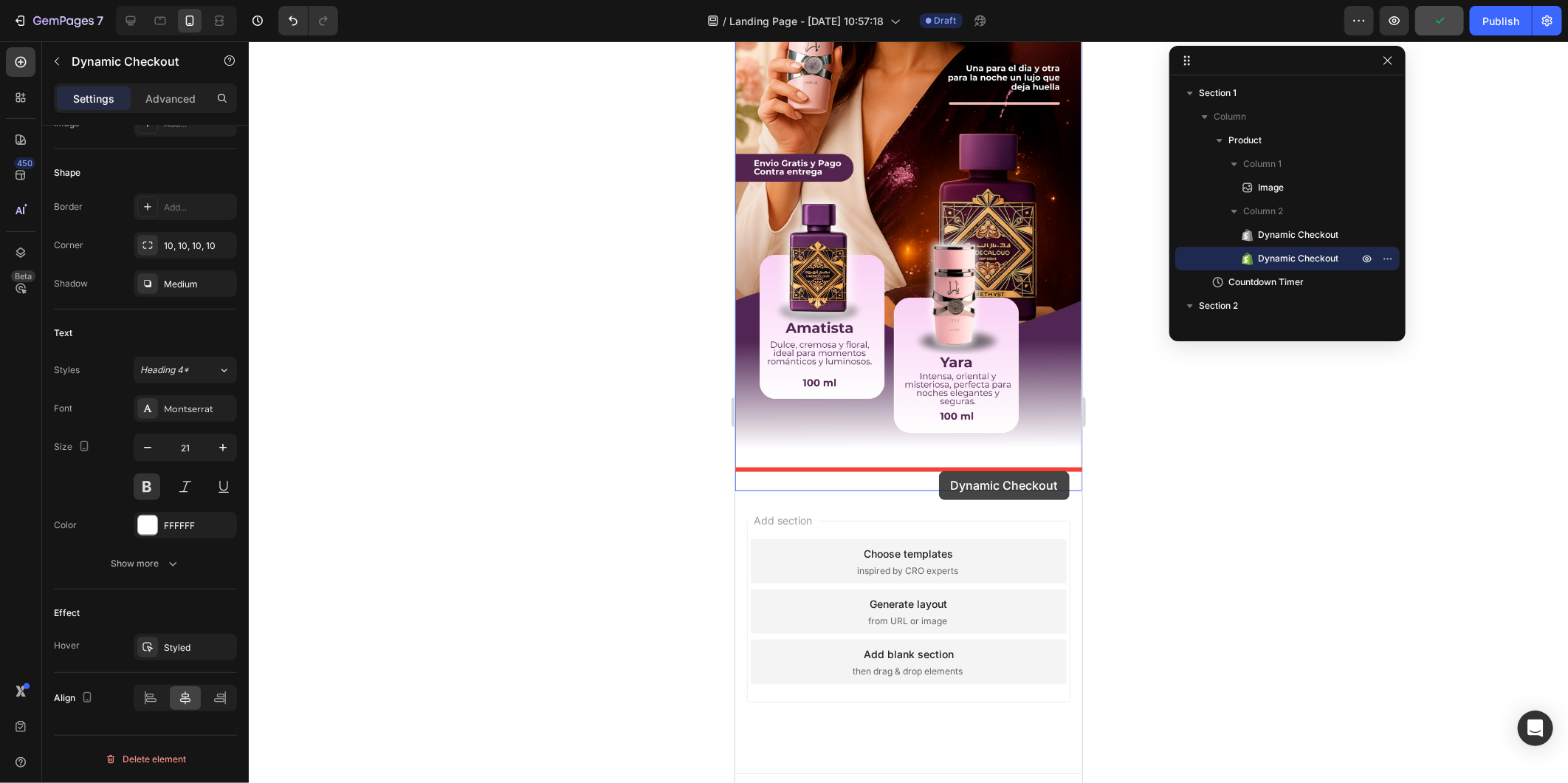
drag, startPoint x: 1034, startPoint y: 439, endPoint x: 939, endPoint y: 471, distance: 100.2
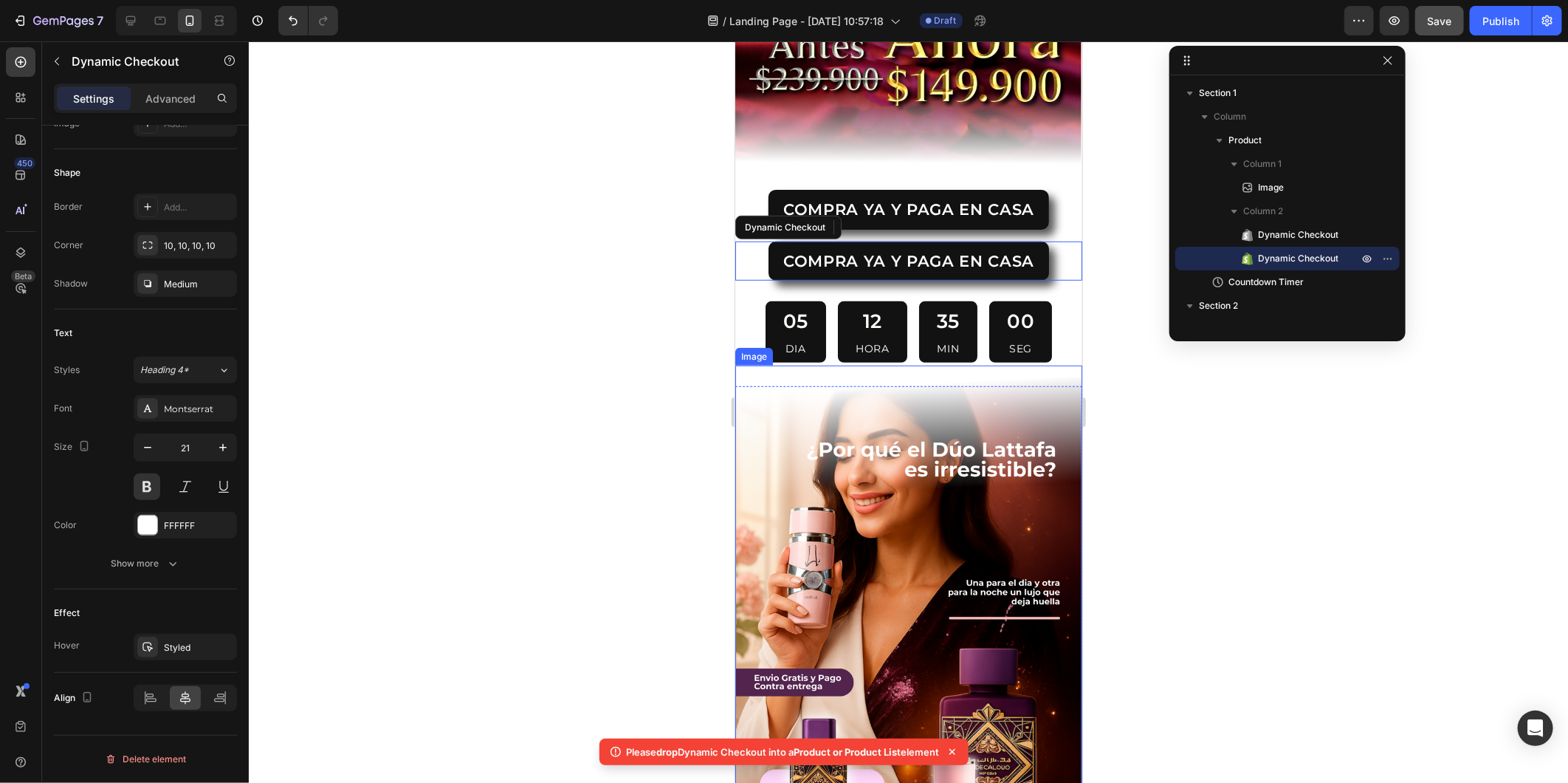
scroll to position [229, 0]
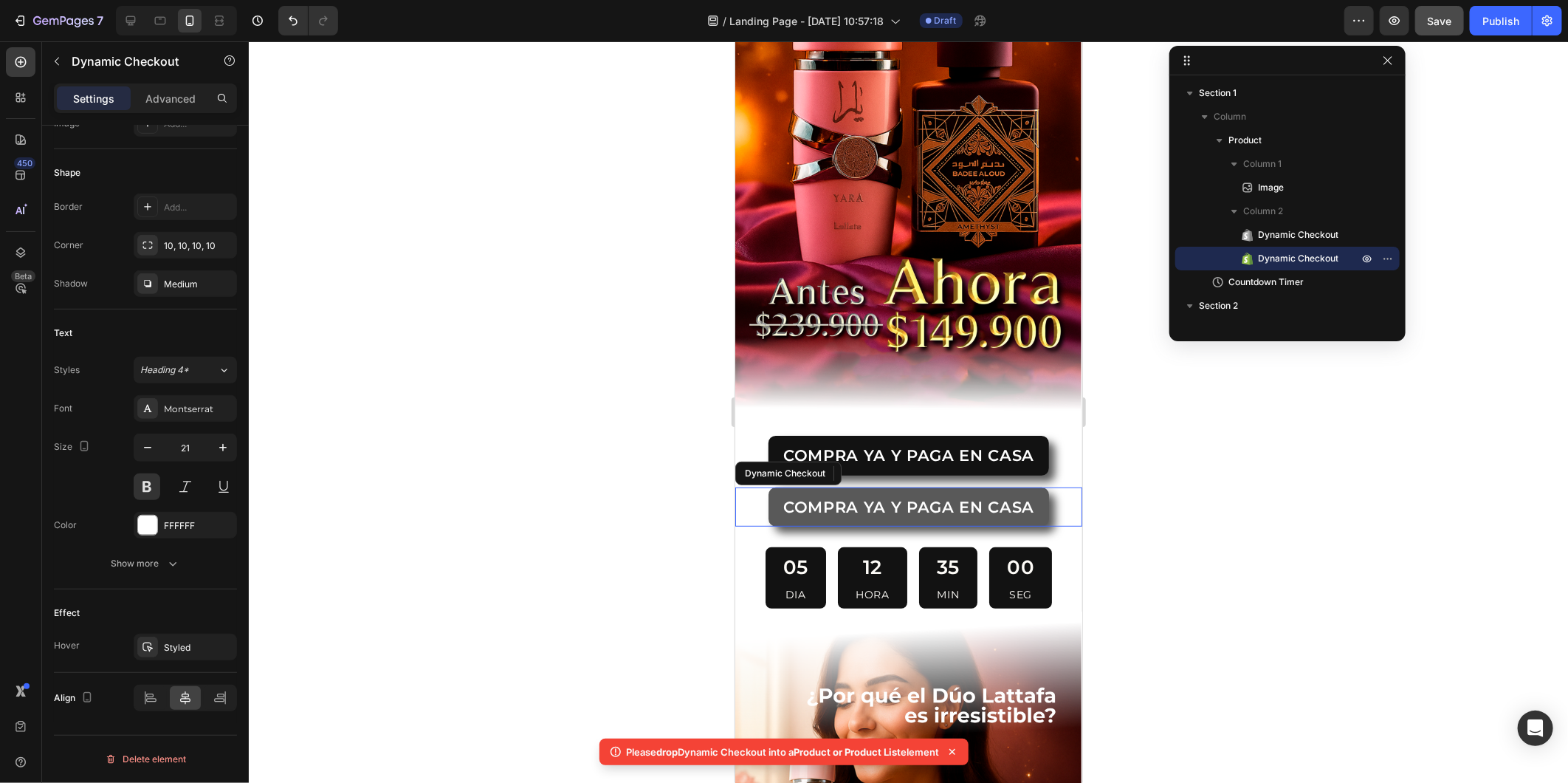
click at [768, 487] on button "COMPRA YA Y PAGA EN CASA" at bounding box center [908, 507] width 280 height 39
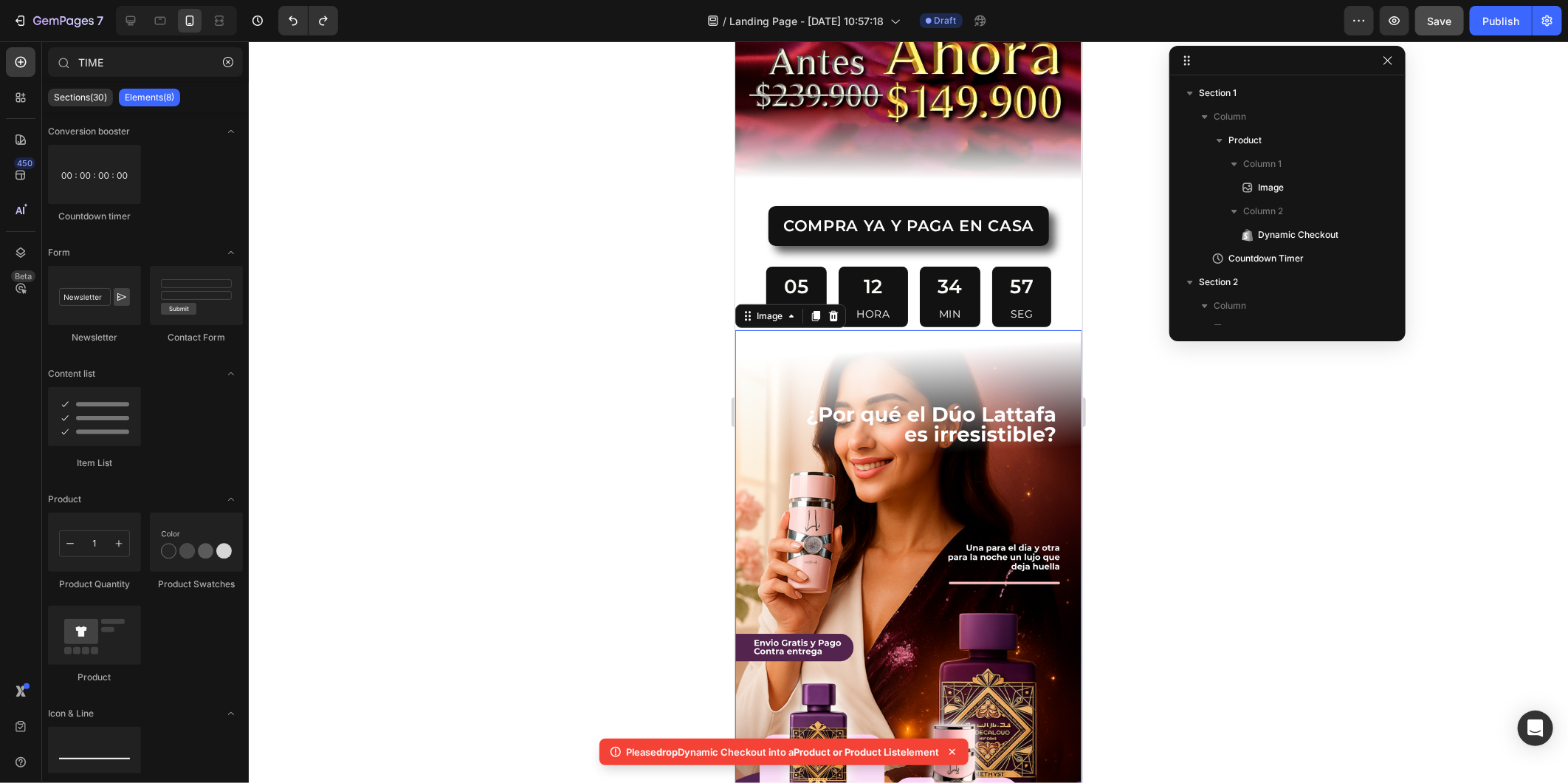
click at [891, 535] on img at bounding box center [908, 638] width 347 height 617
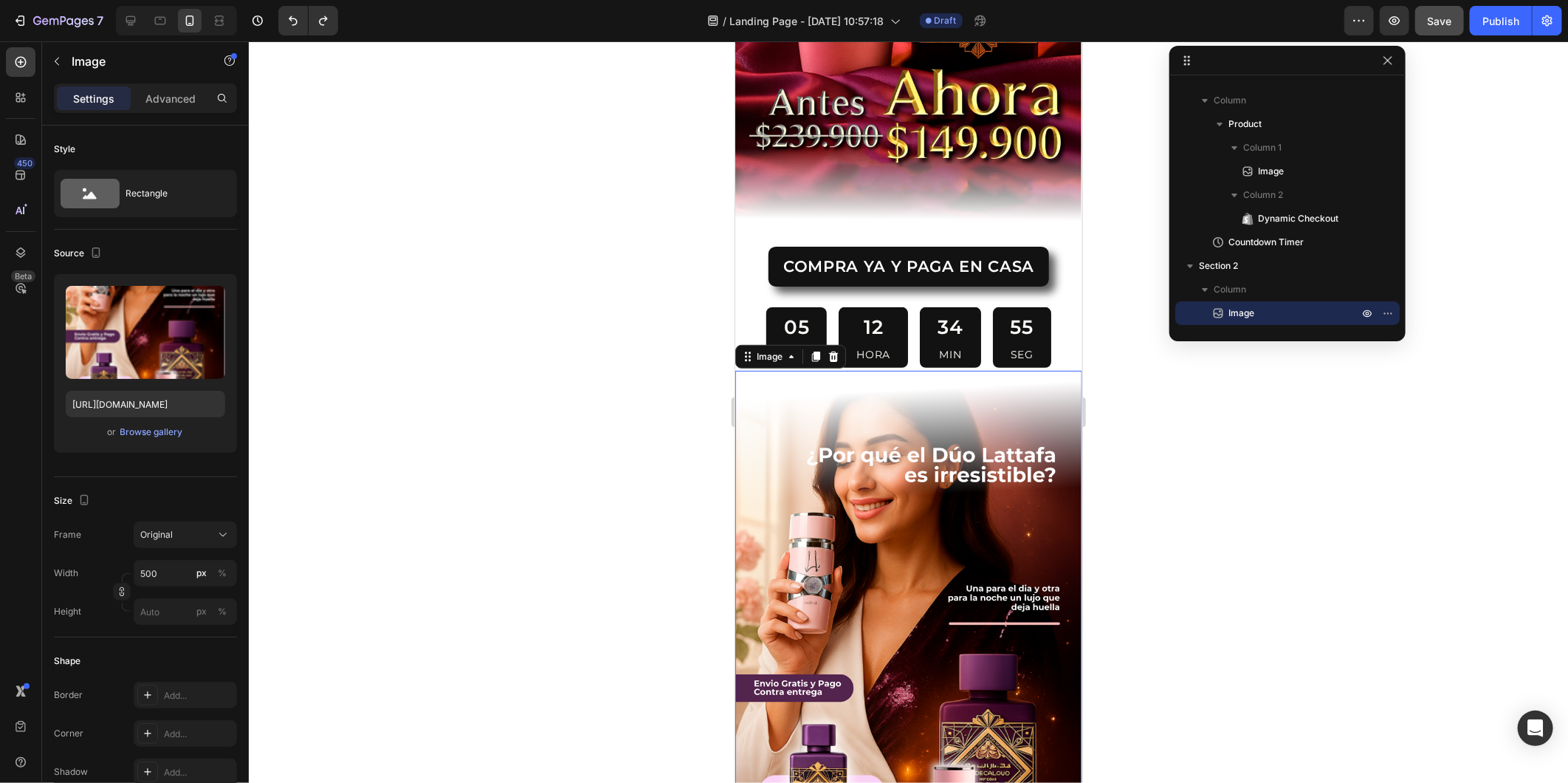
scroll to position [393, 0]
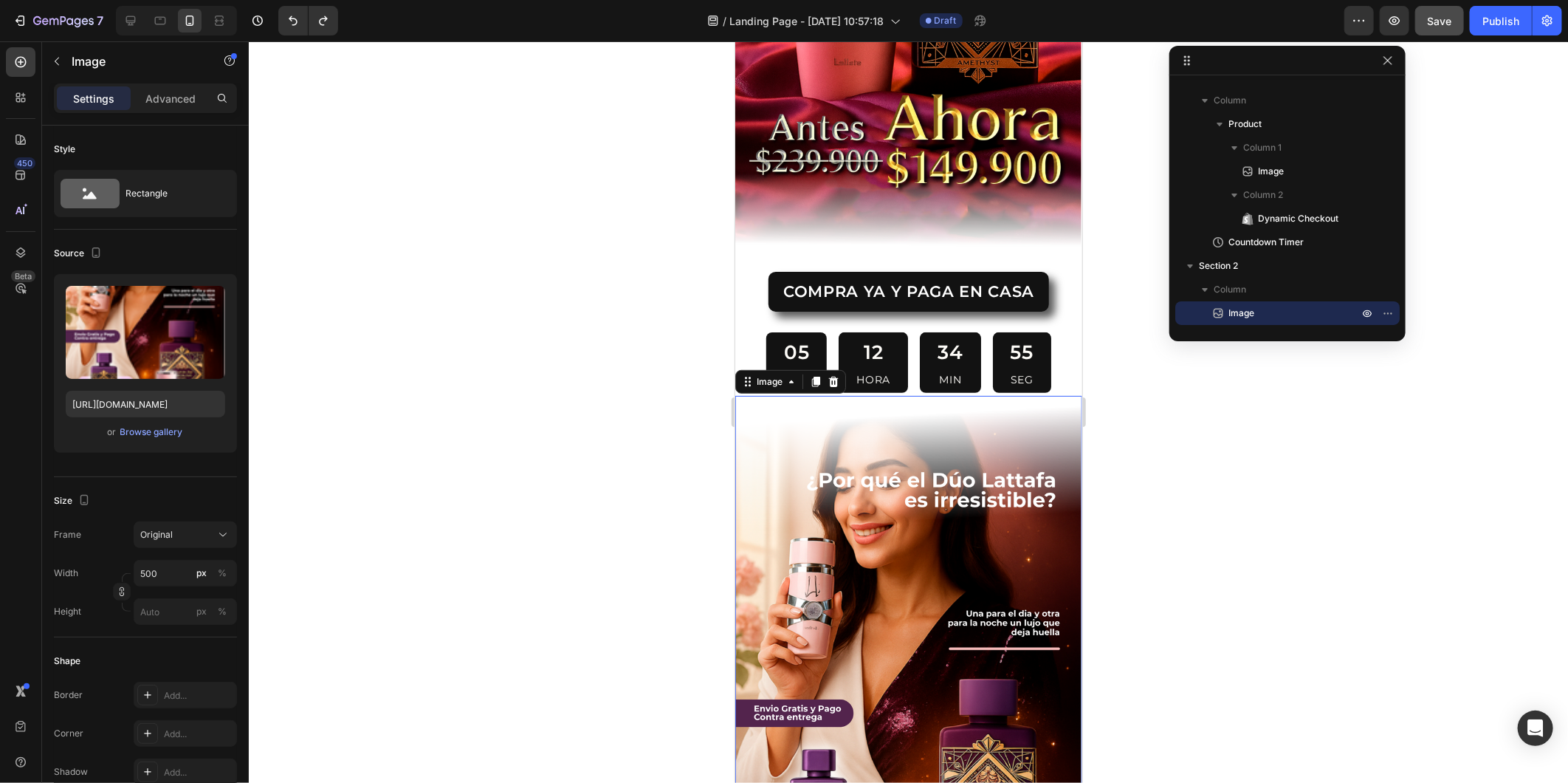
click at [916, 632] on img at bounding box center [908, 703] width 347 height 617
click at [837, 375] on icon at bounding box center [833, 381] width 11 height 11
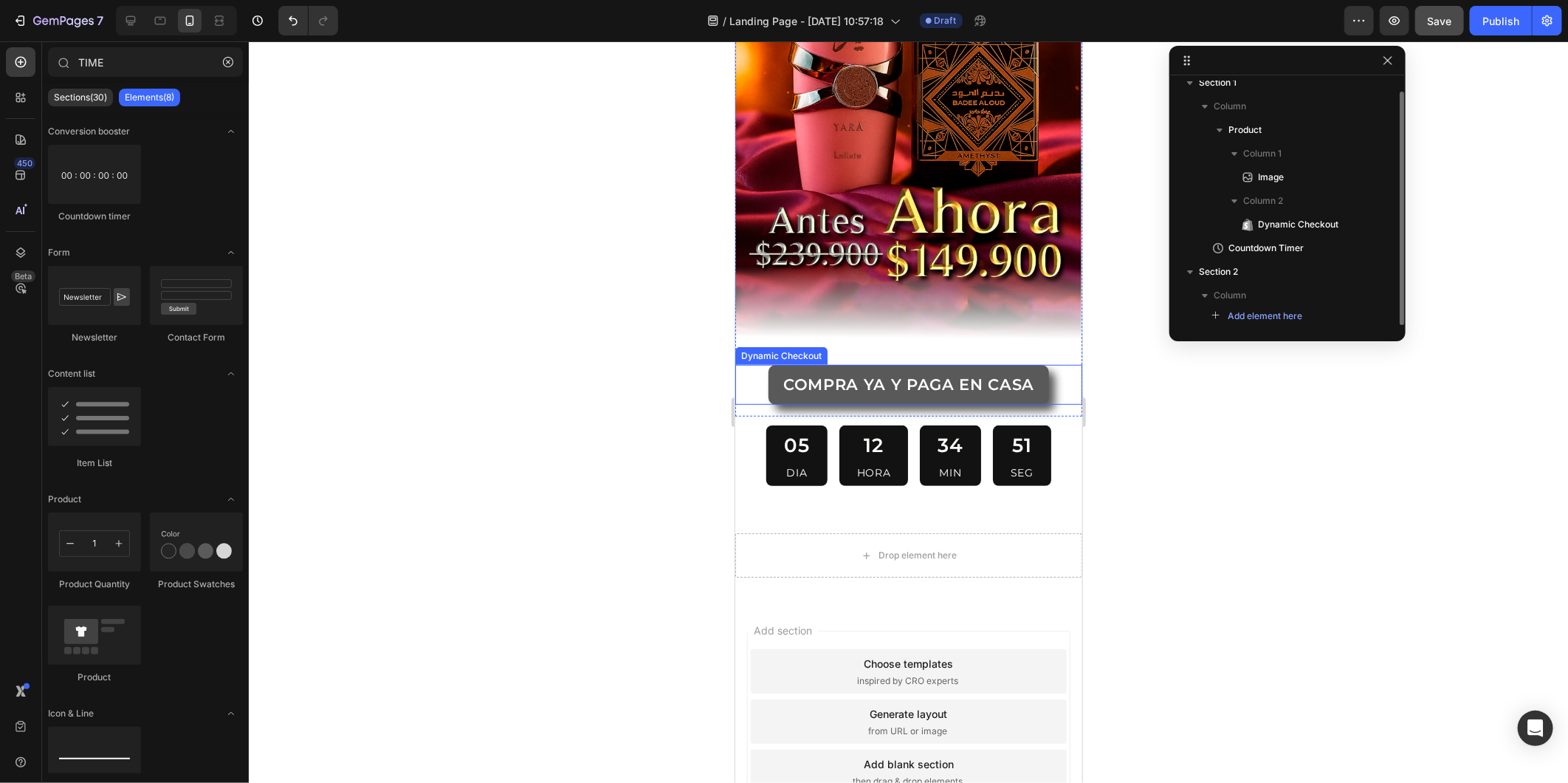
scroll to position [64, 0]
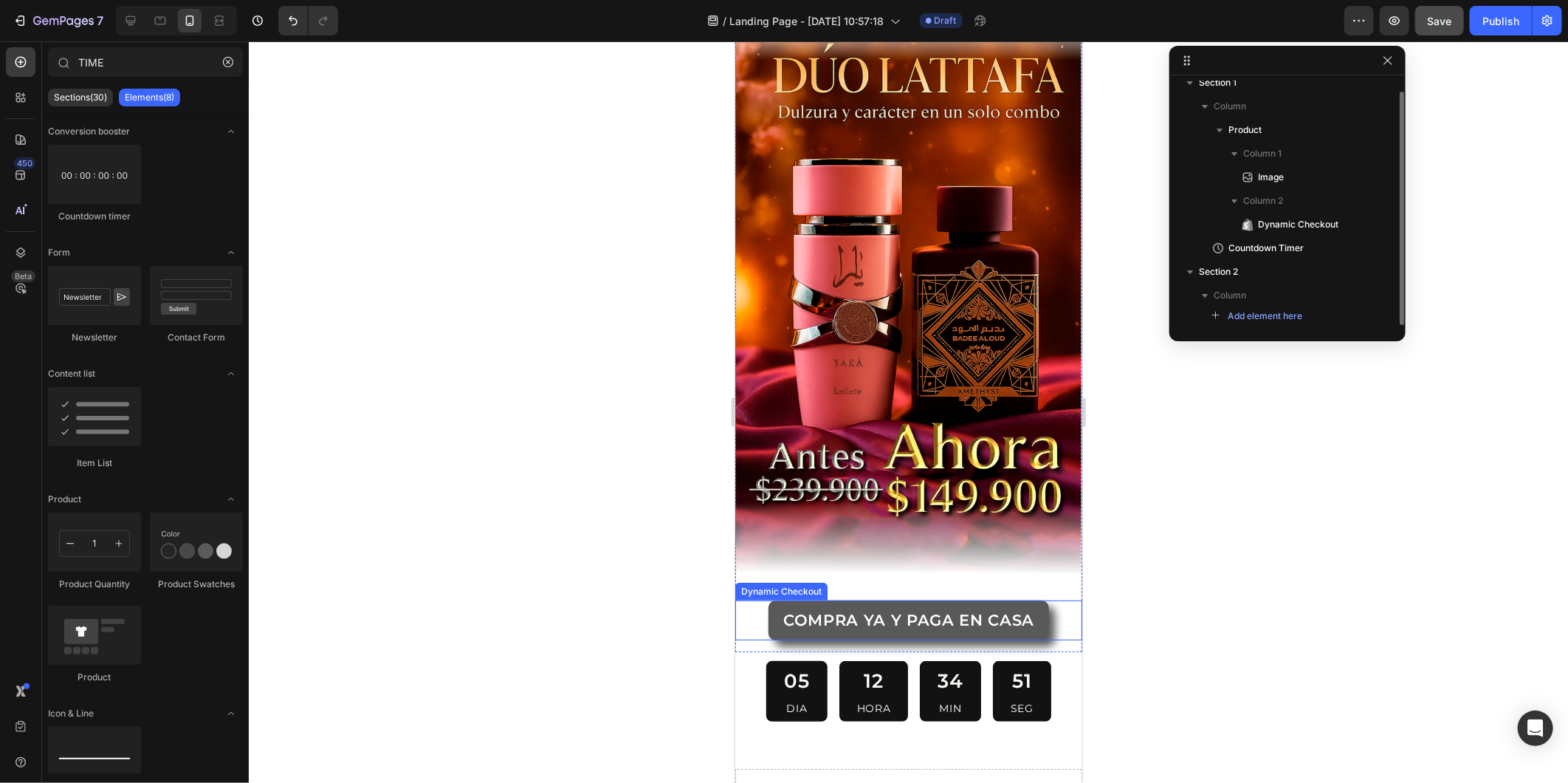
click at [850, 307] on img at bounding box center [908, 309] width 347 height 617
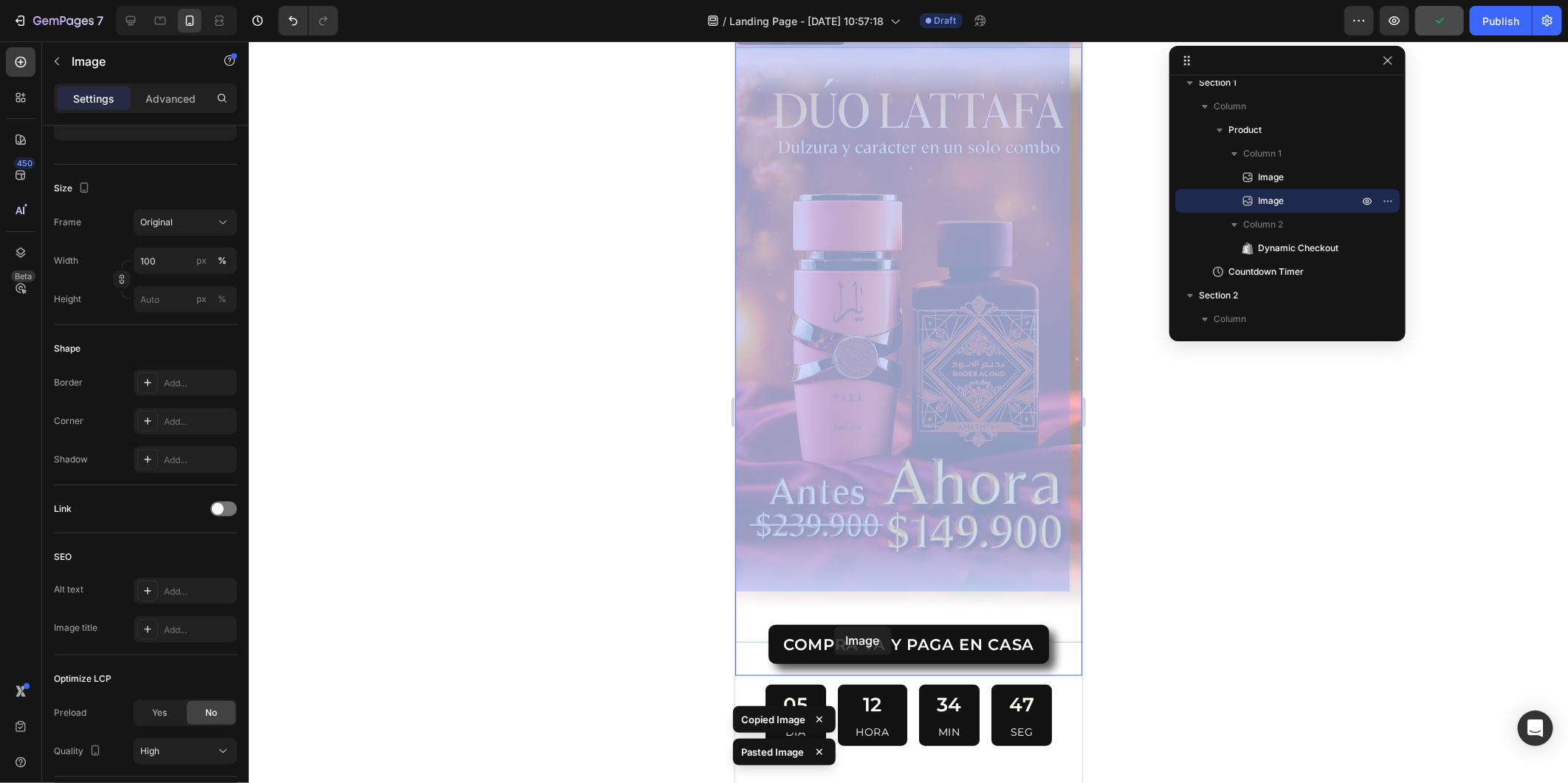
scroll to position [737, 0]
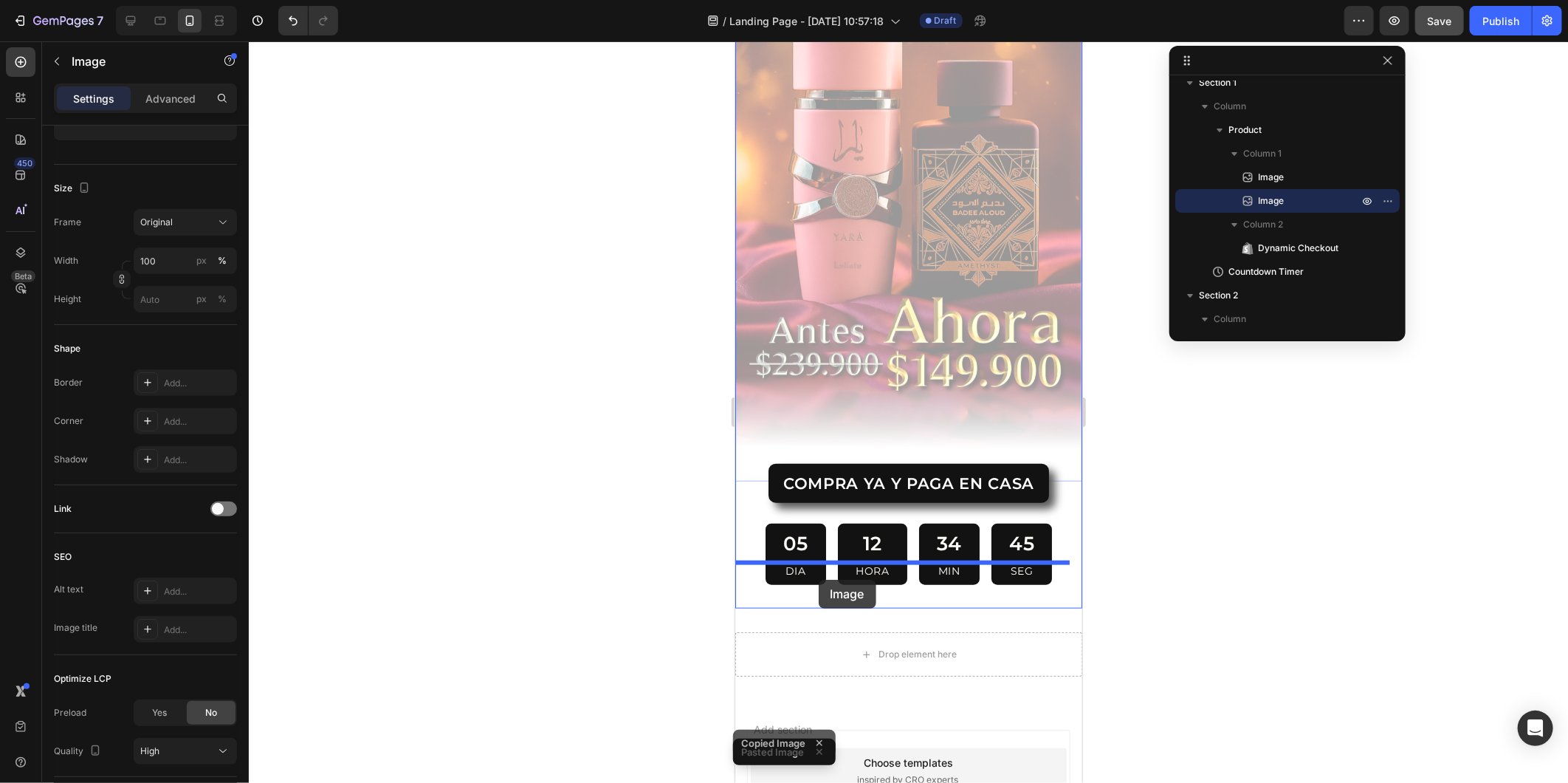
drag, startPoint x: 781, startPoint y: 290, endPoint x: 818, endPoint y: 579, distance: 291.4
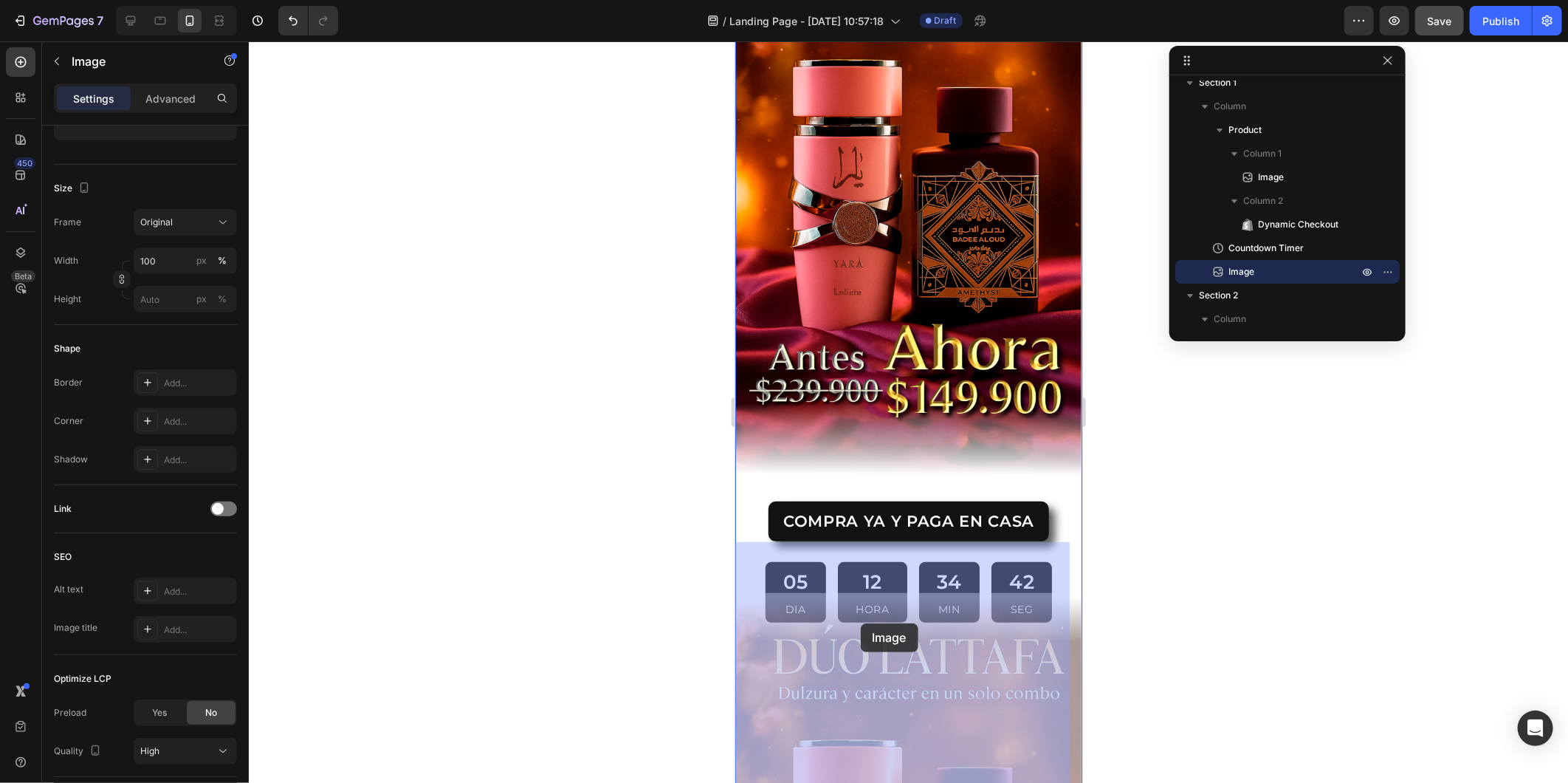
scroll to position [246, 0]
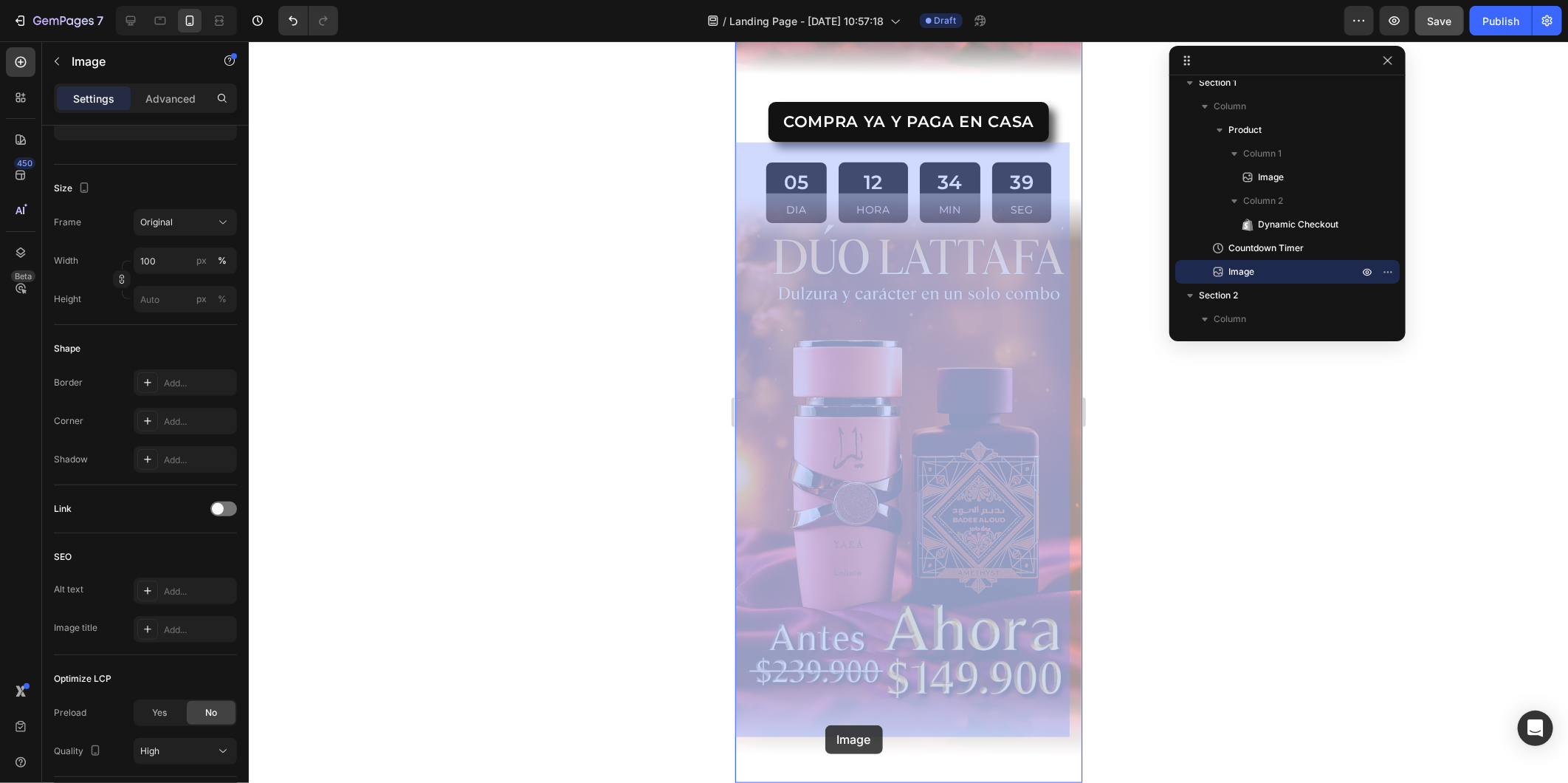
drag, startPoint x: 821, startPoint y: 587, endPoint x: 824, endPoint y: 727, distance: 140.0
click at [824, 704] on div "Mobile ( 470 px) iPhone 13 Mini iPhone 13 Pro iPhone 11 Pro Max iPhone 15 Pro M…" at bounding box center [908, 332] width 347 height 1709
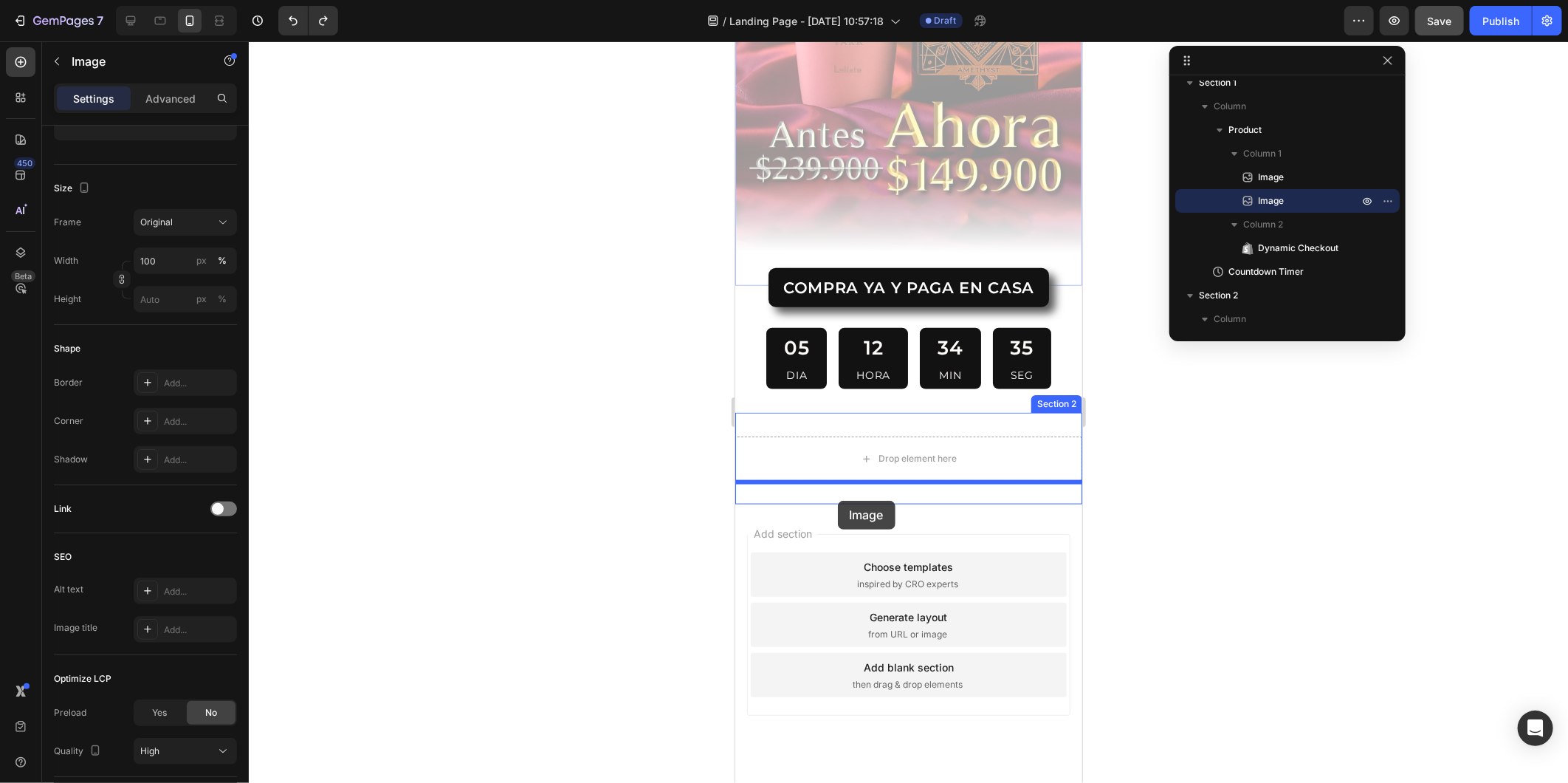
scroll to position [945, 0]
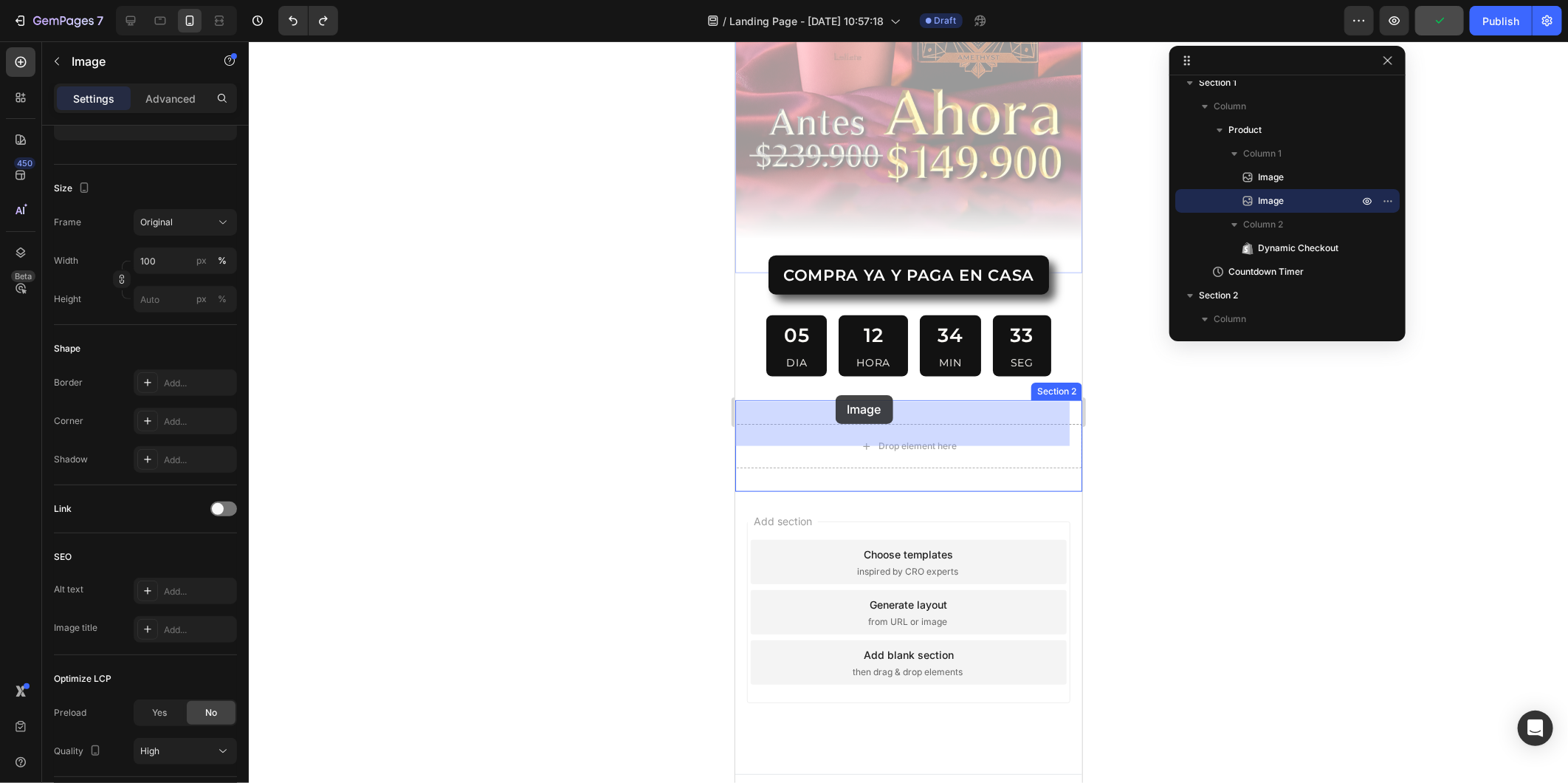
drag, startPoint x: 763, startPoint y: 288, endPoint x: 836, endPoint y: 398, distance: 132.0
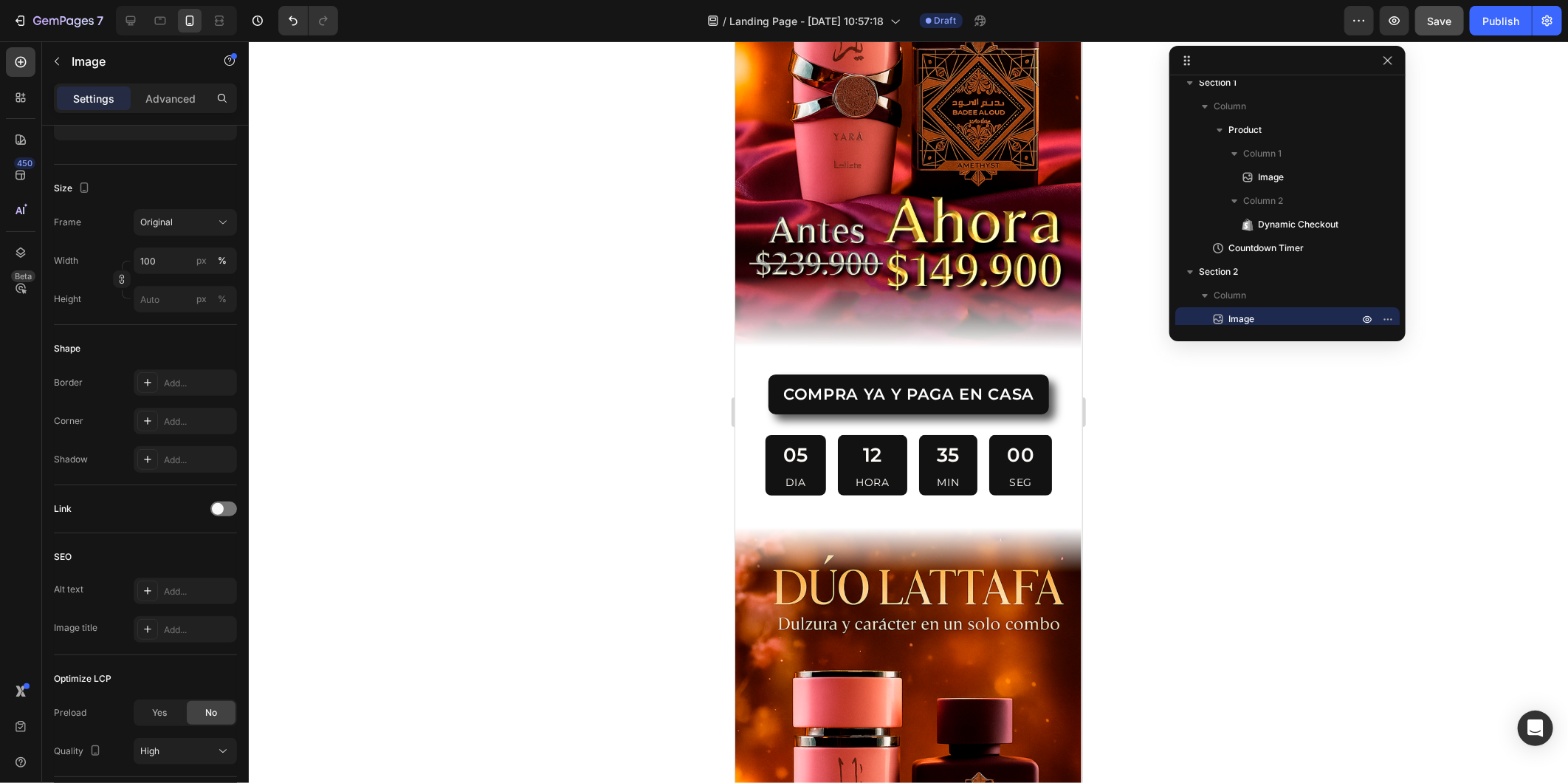
scroll to position [162, 0]
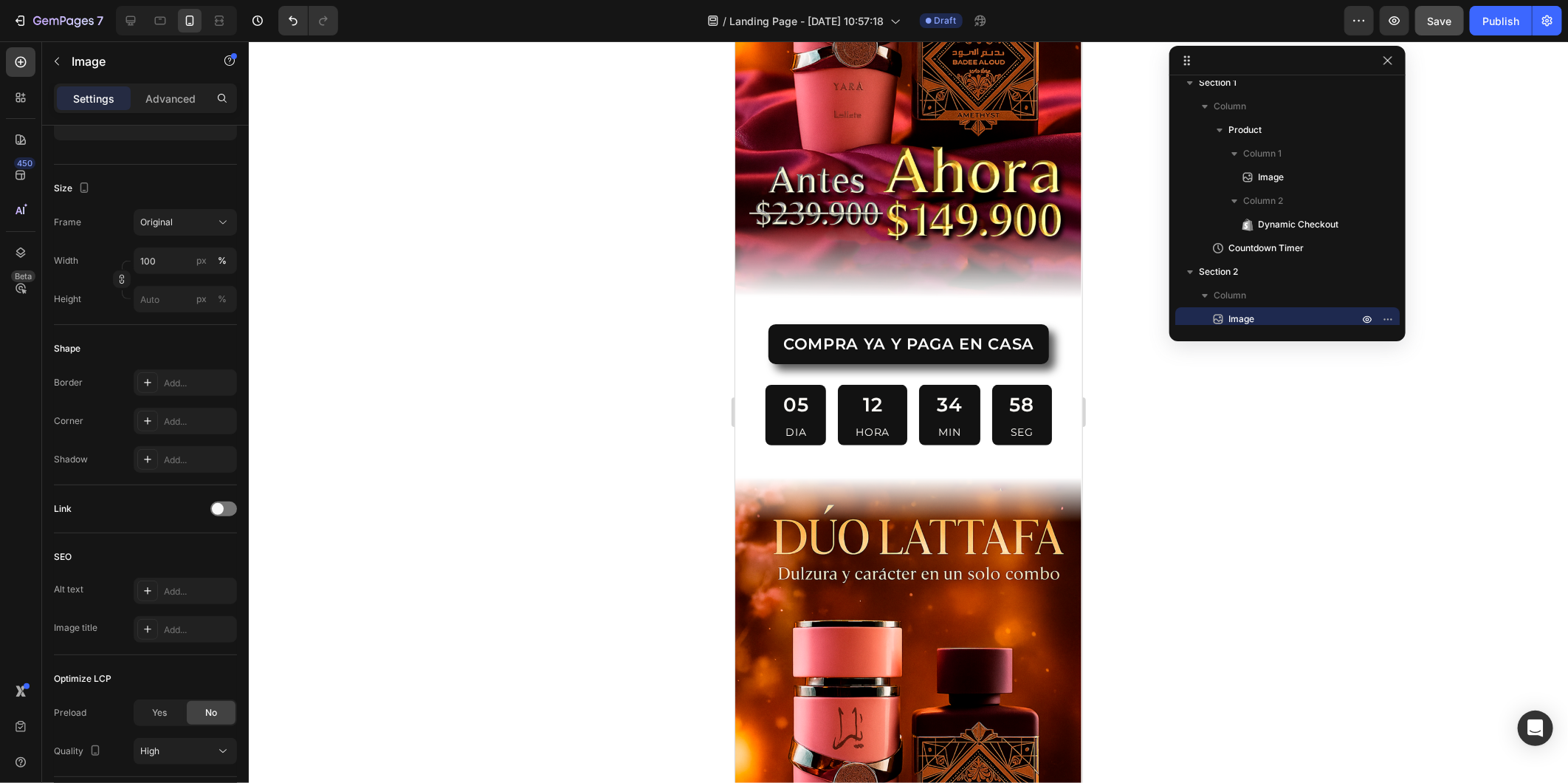
scroll to position [409, 0]
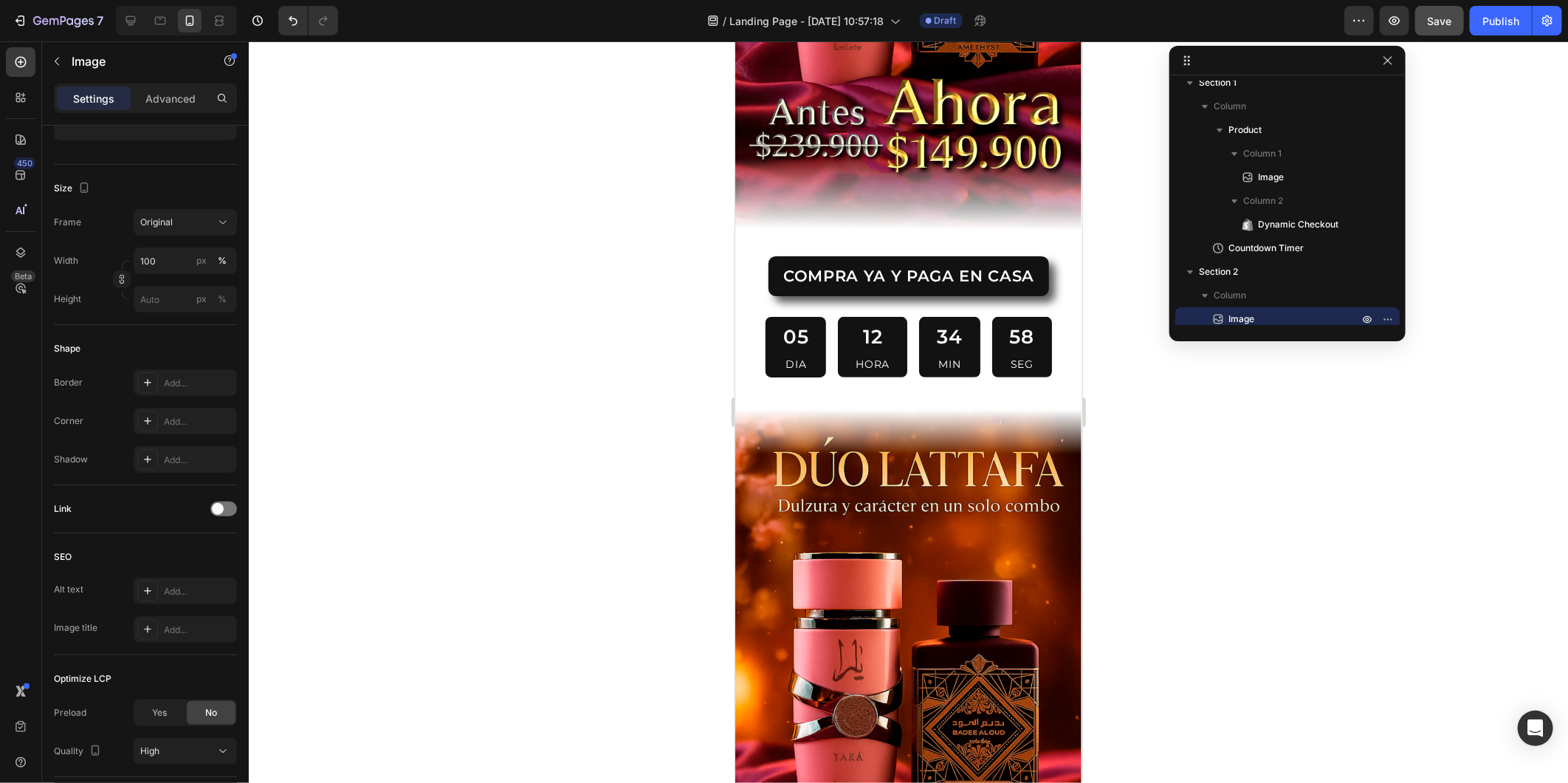
click at [820, 442] on img at bounding box center [908, 703] width 347 height 617
click at [753, 395] on img at bounding box center [908, 703] width 347 height 617
drag, startPoint x: 851, startPoint y: 413, endPoint x: 923, endPoint y: 441, distance: 77.3
click at [853, 414] on img at bounding box center [908, 703] width 347 height 617
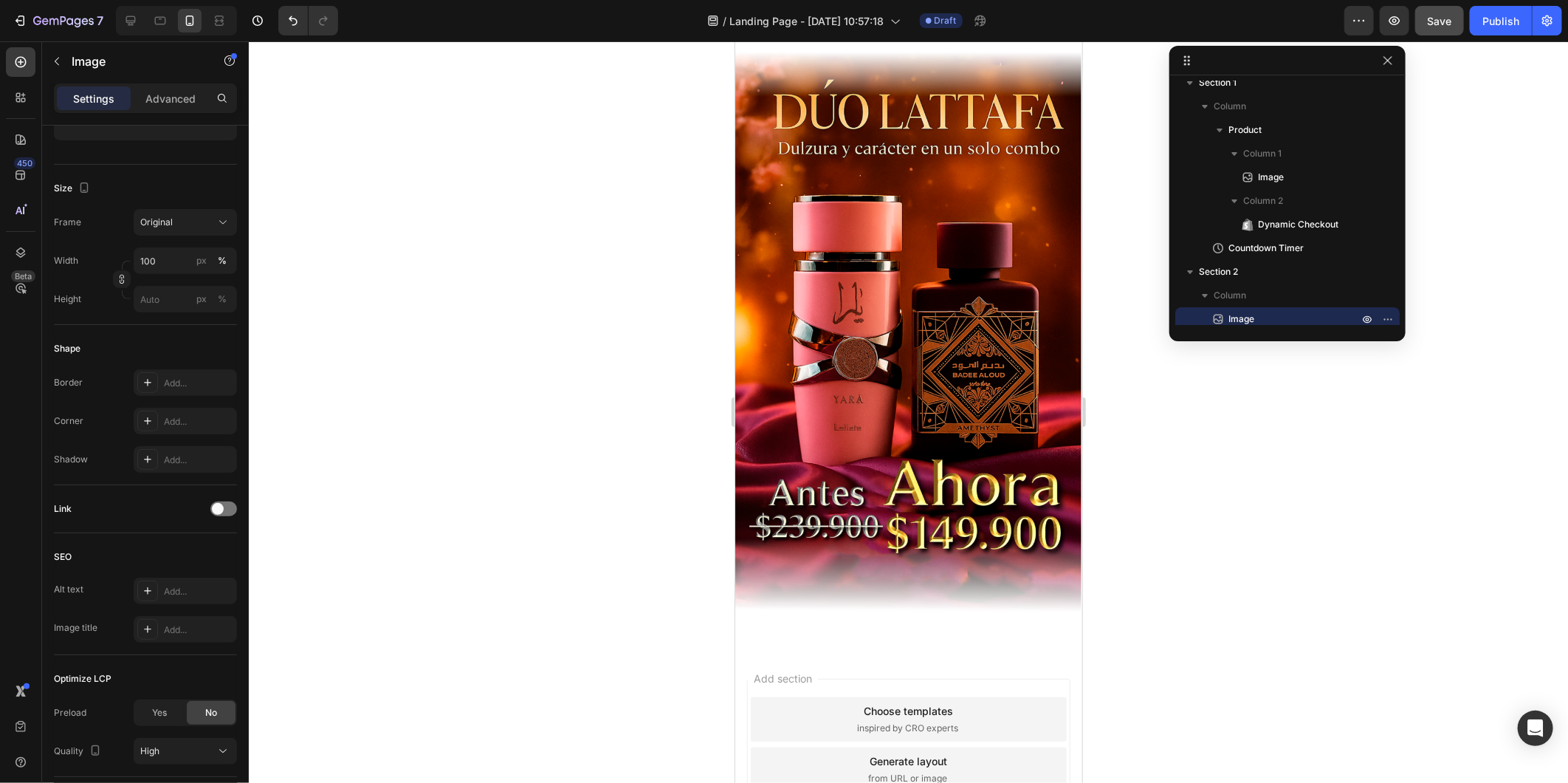
scroll to position [901, 0]
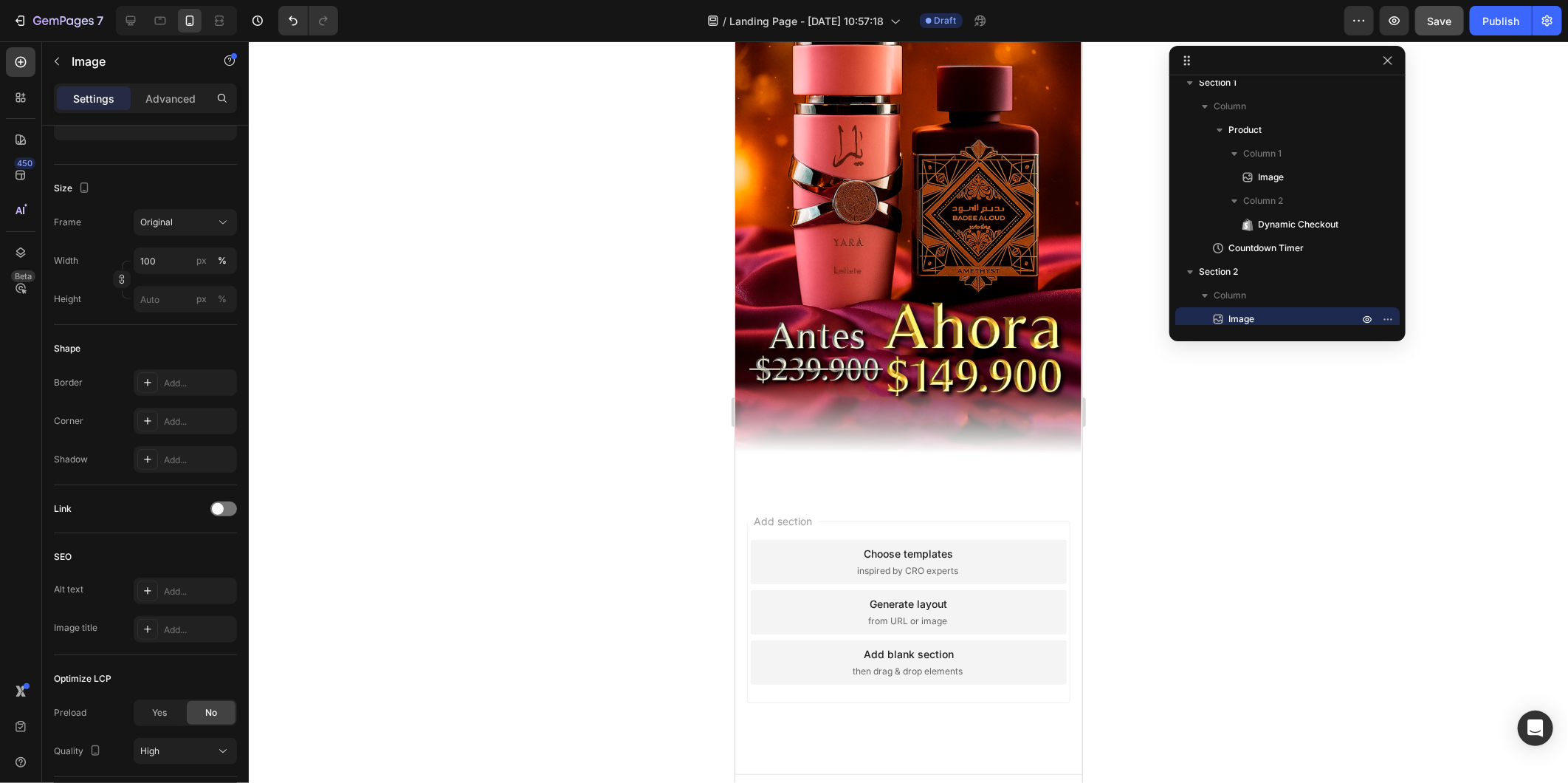
click at [825, 356] on img at bounding box center [908, 188] width 347 height 617
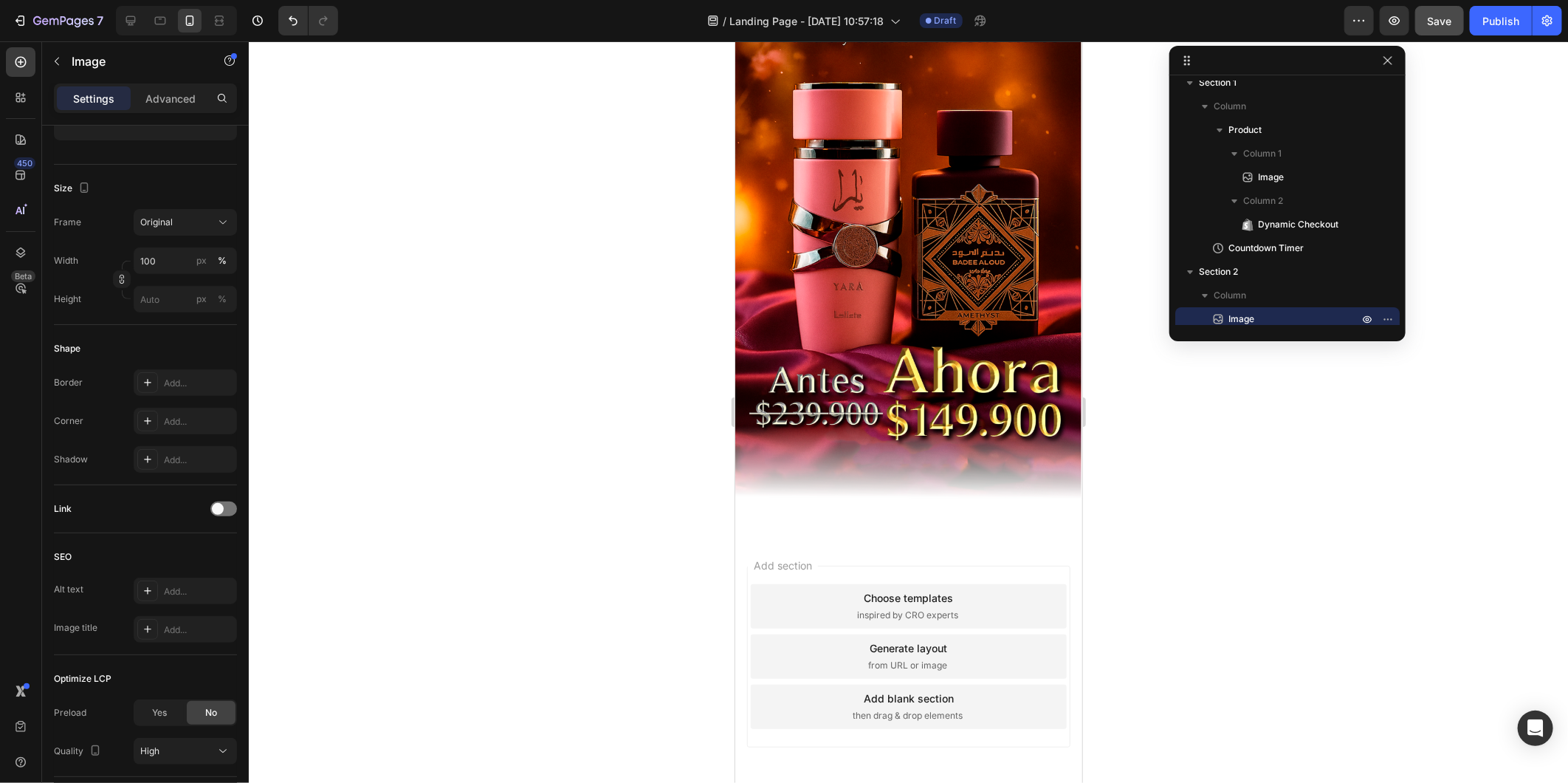
click at [821, 371] on img at bounding box center [908, 233] width 347 height 617
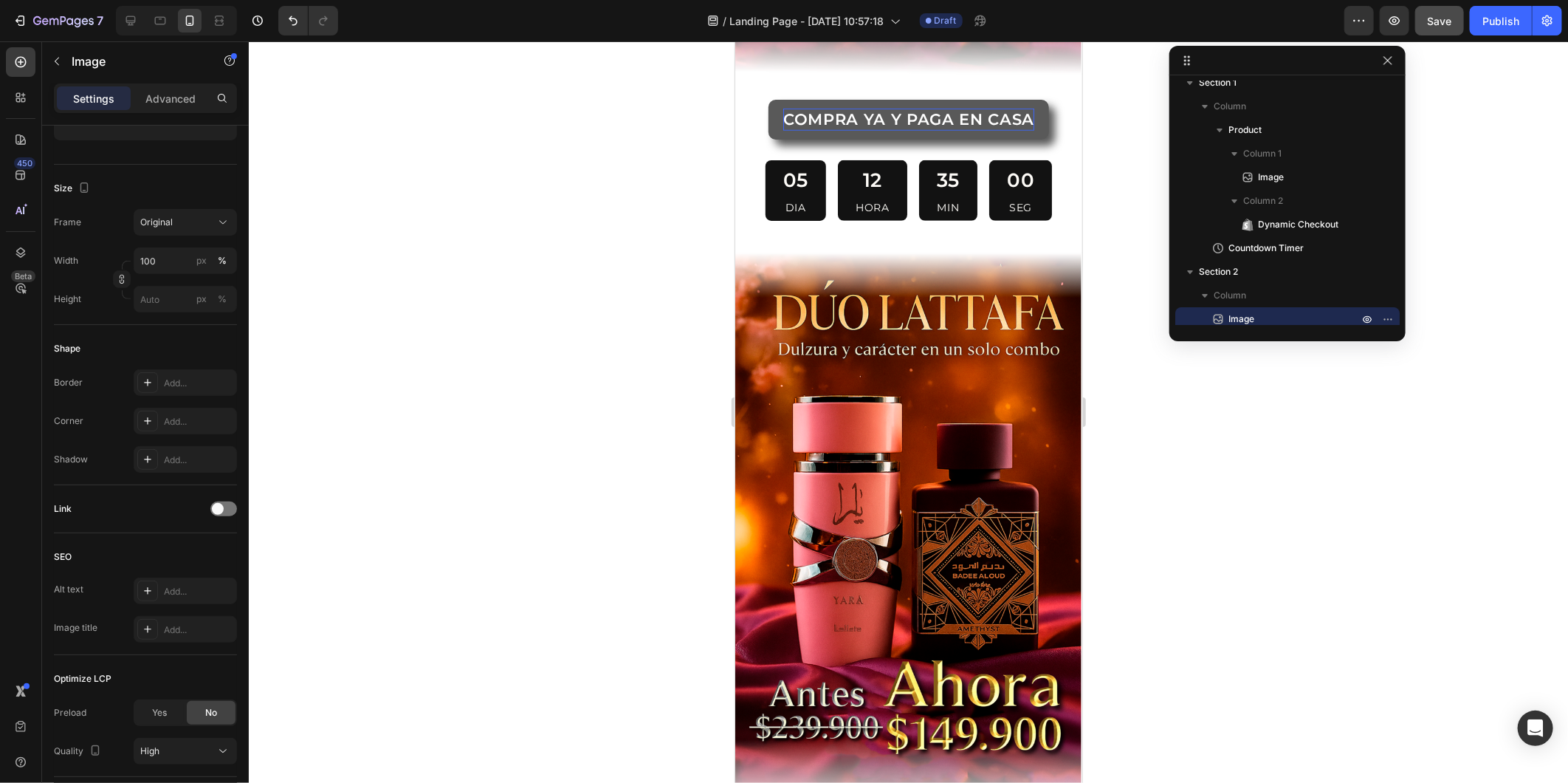
scroll to position [326, 0]
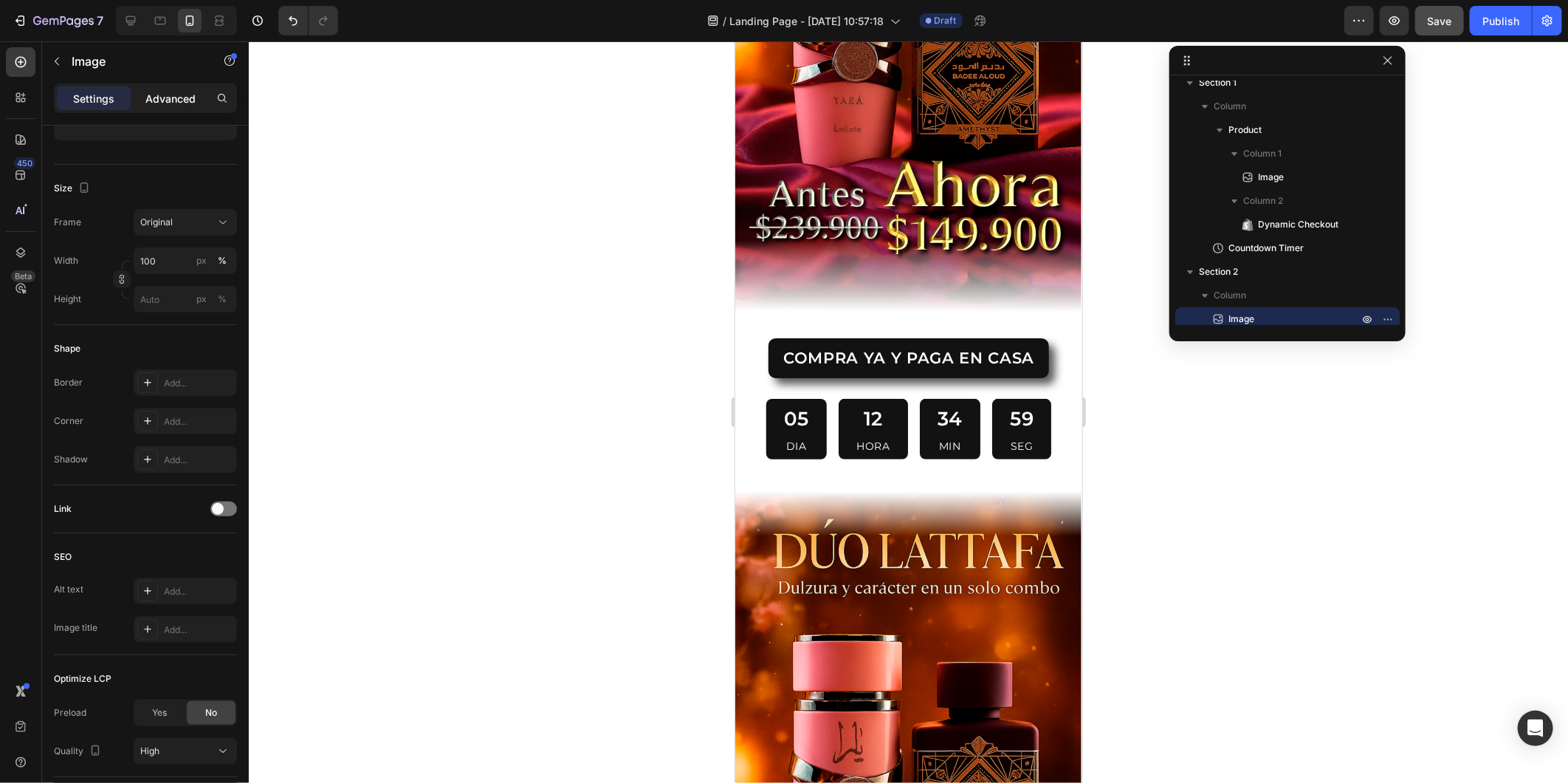
click at [160, 100] on p "Advanced" at bounding box center [170, 98] width 51 height 15
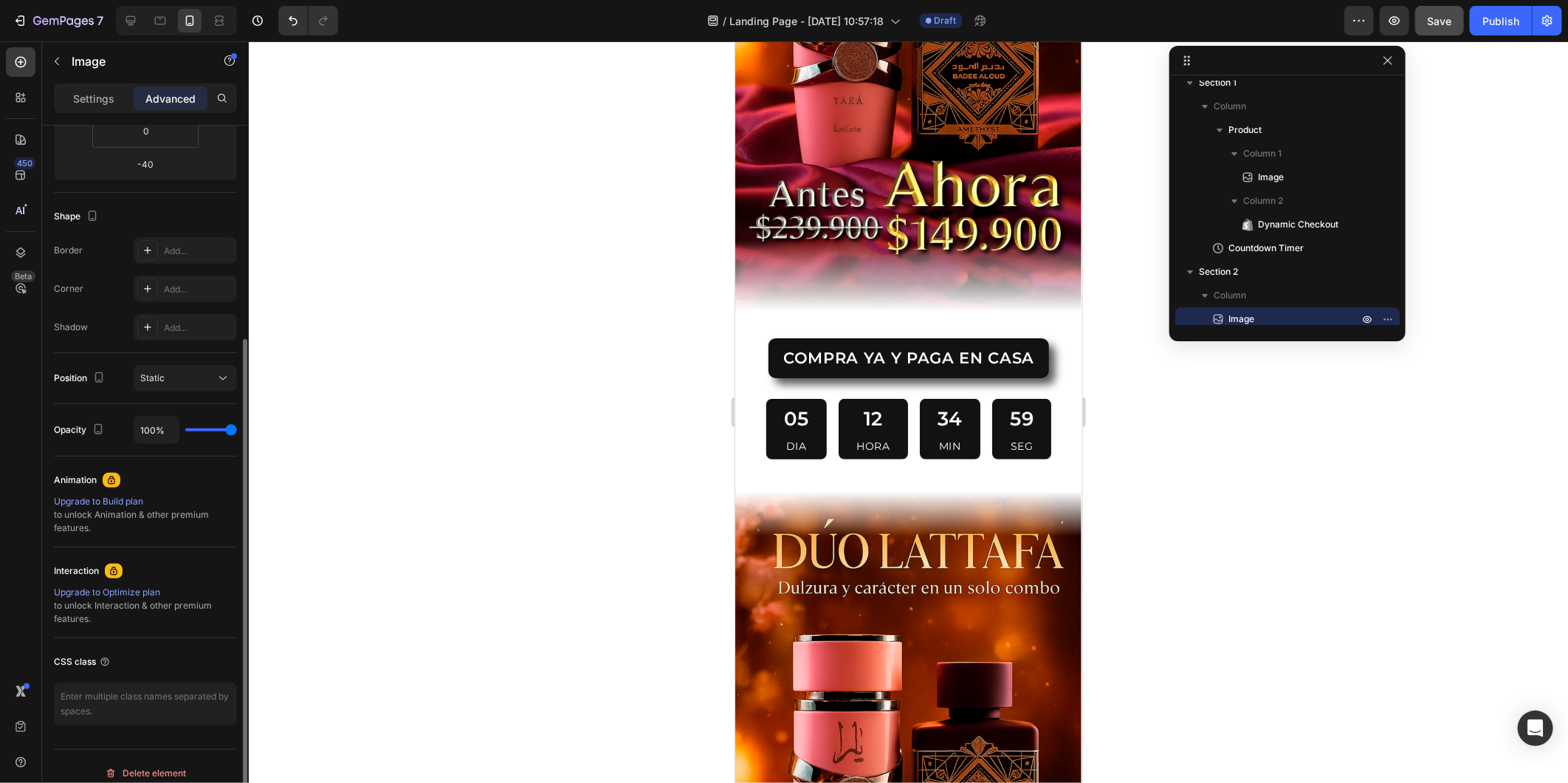
drag, startPoint x: 118, startPoint y: 102, endPoint x: 129, endPoint y: 192, distance: 90.7
click at [117, 102] on div "Settings" at bounding box center [94, 98] width 74 height 24
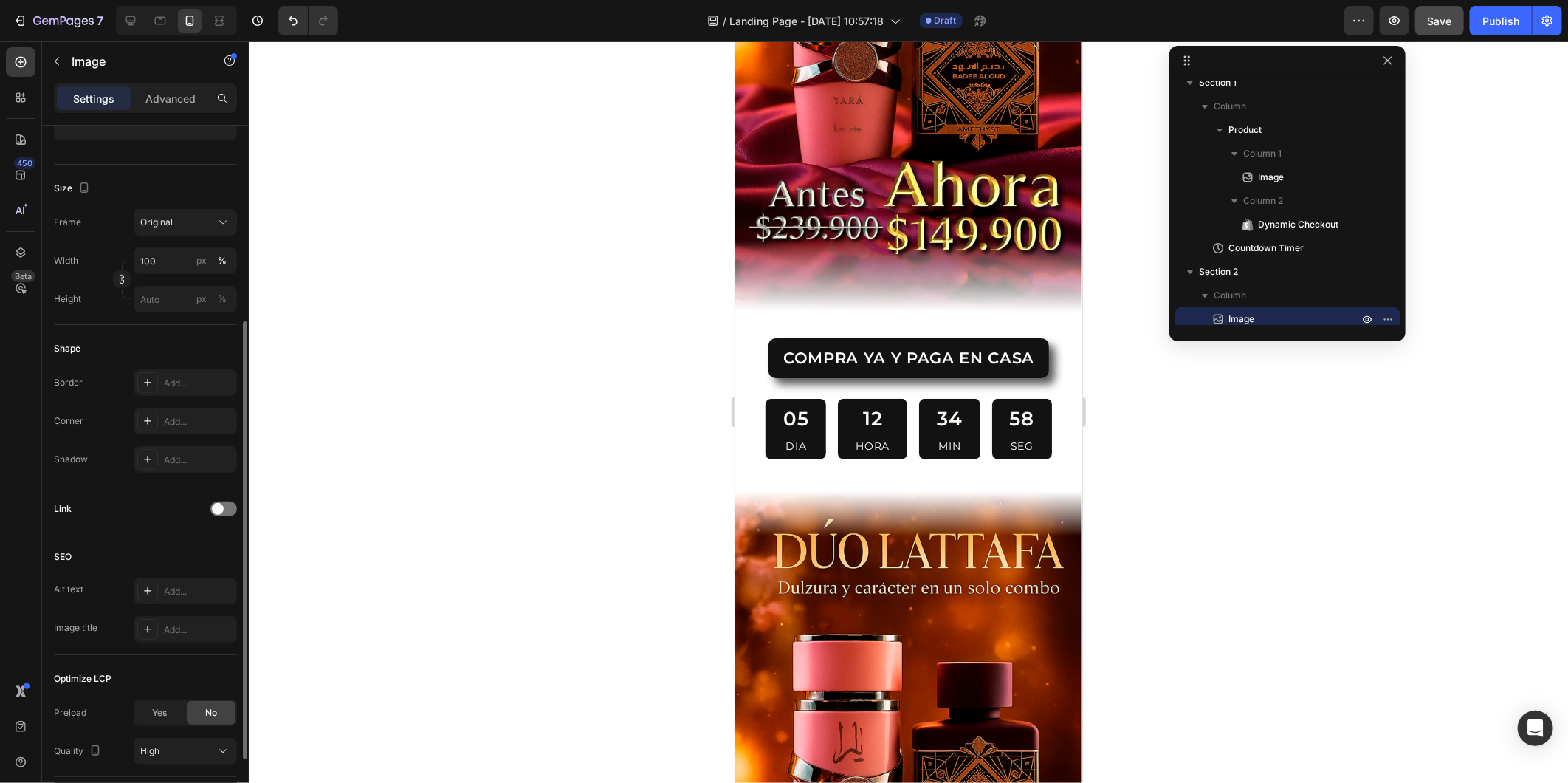
scroll to position [0, 0]
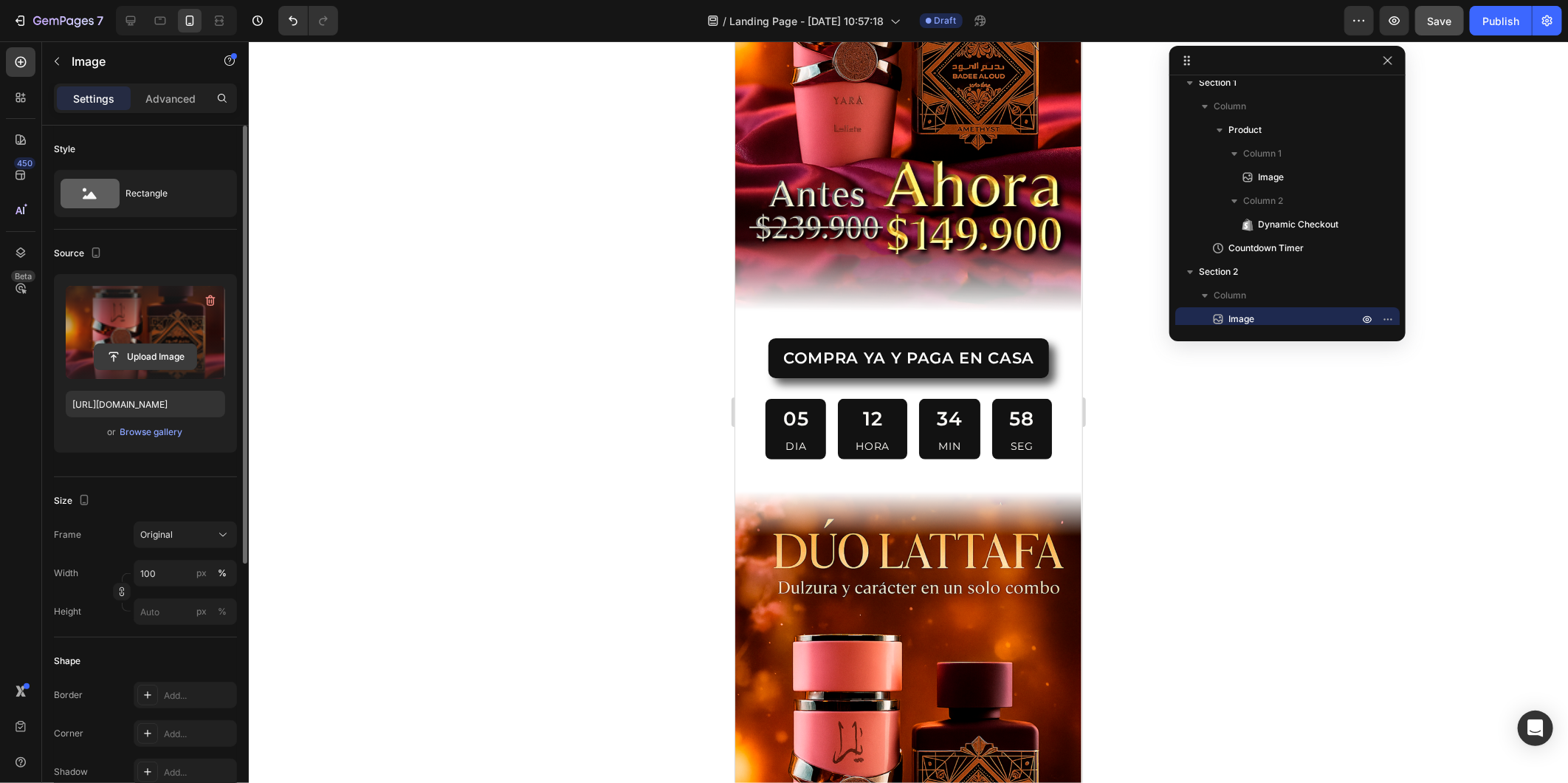
click at [156, 360] on input "file" at bounding box center [145, 356] width 102 height 25
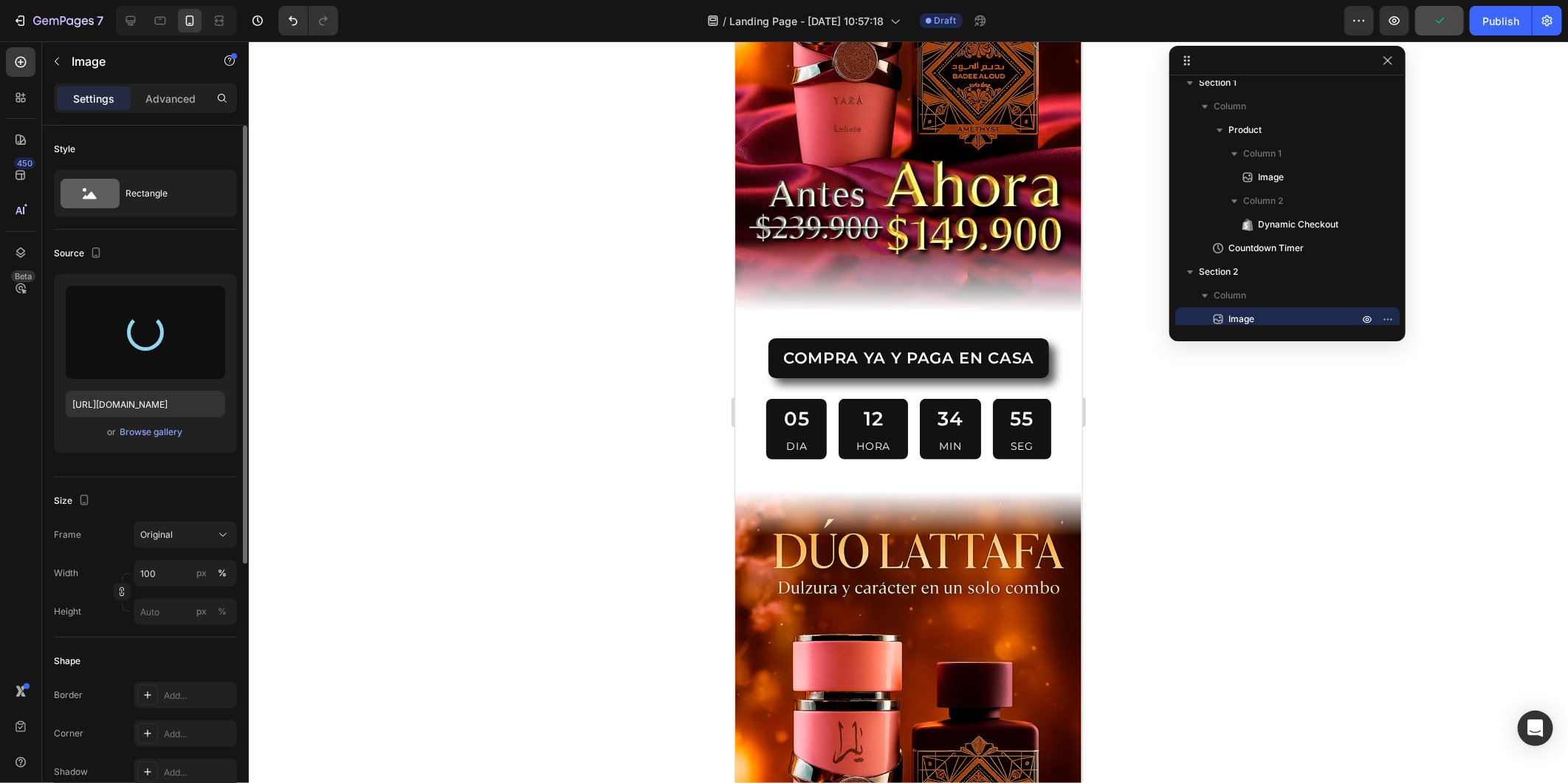
type input "https://cdn.shopify.com/s/files/1/0569/4134/6913/files/gempages_570916751928198…"
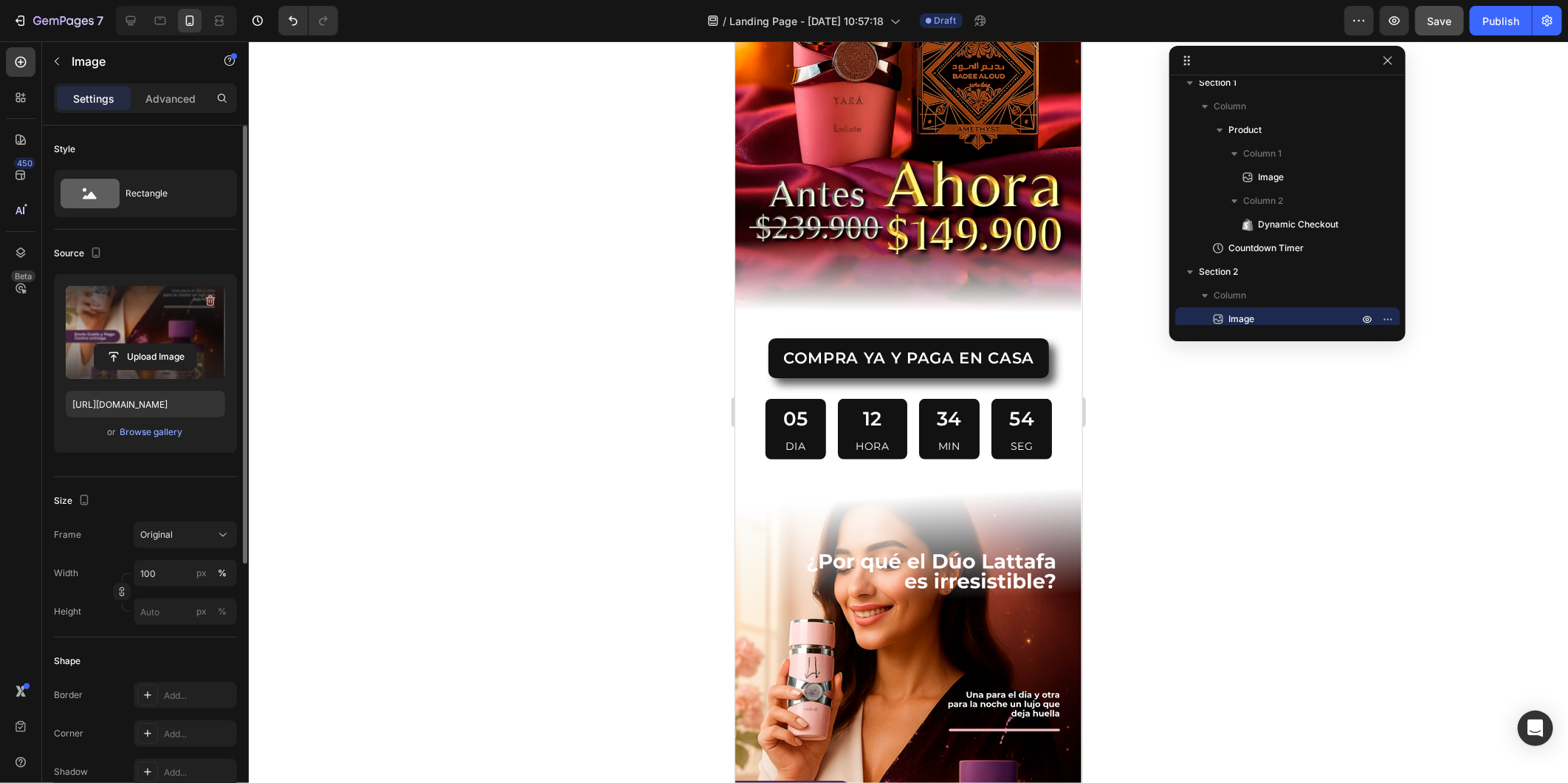
click at [850, 481] on img at bounding box center [908, 785] width 347 height 617
drag, startPoint x: 763, startPoint y: 539, endPoint x: 737, endPoint y: 525, distance: 29.5
click at [762, 542] on img at bounding box center [908, 785] width 347 height 617
click at [186, 95] on p "Advanced" at bounding box center [170, 98] width 51 height 15
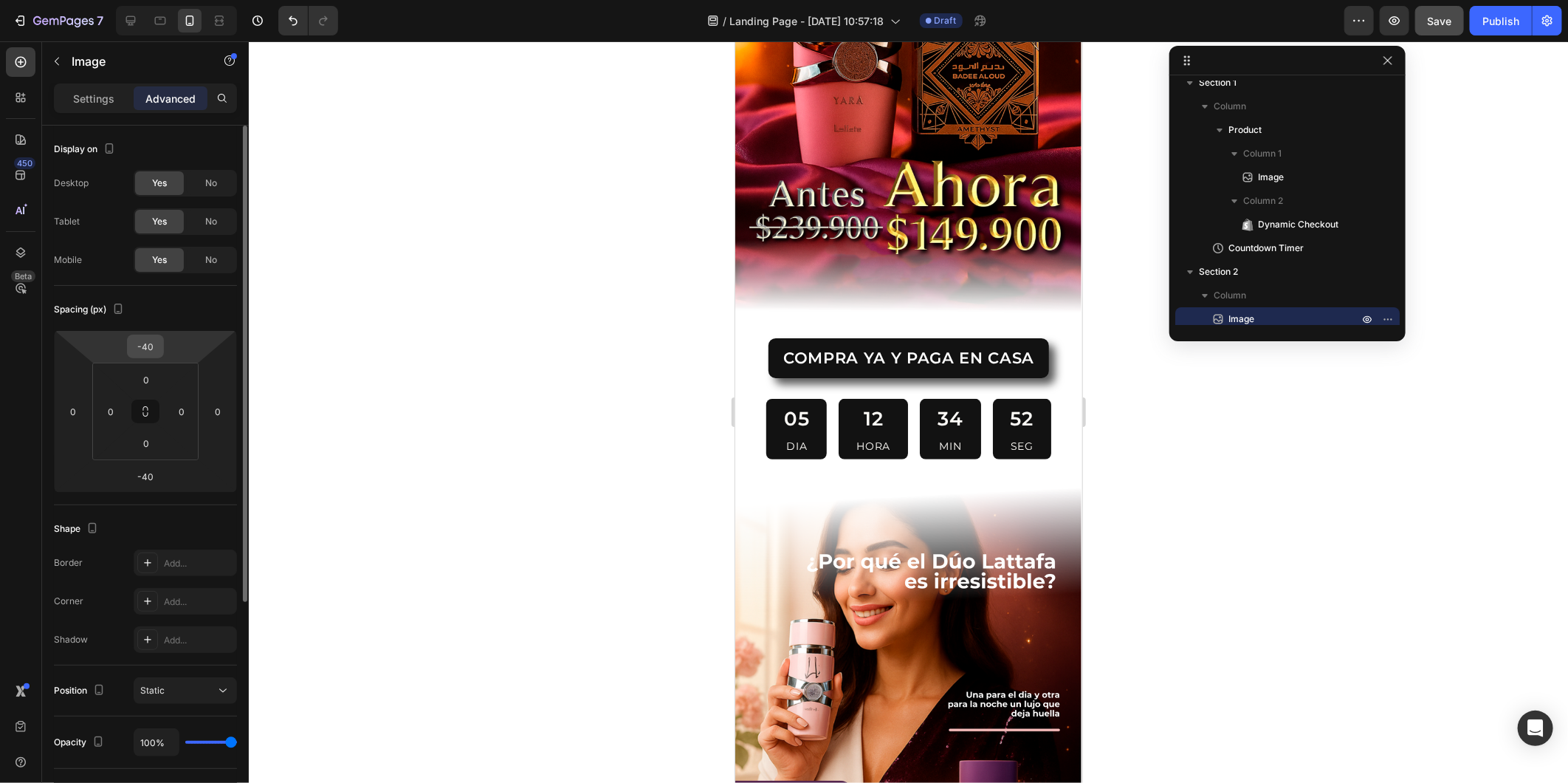
click at [150, 346] on input "-40" at bounding box center [145, 346] width 29 height 22
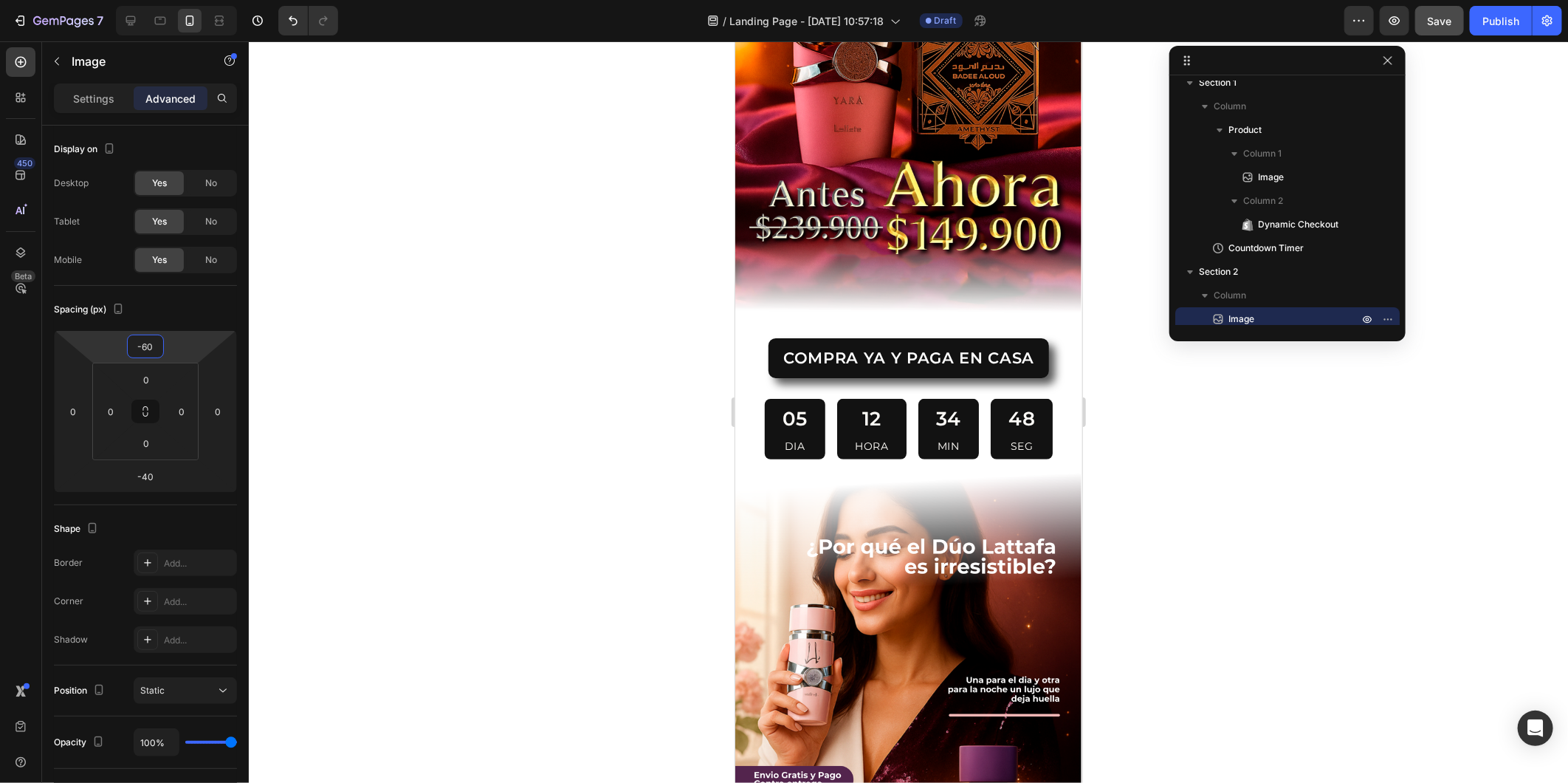
type input "-60"
click at [340, 441] on div at bounding box center [908, 412] width 1319 height 741
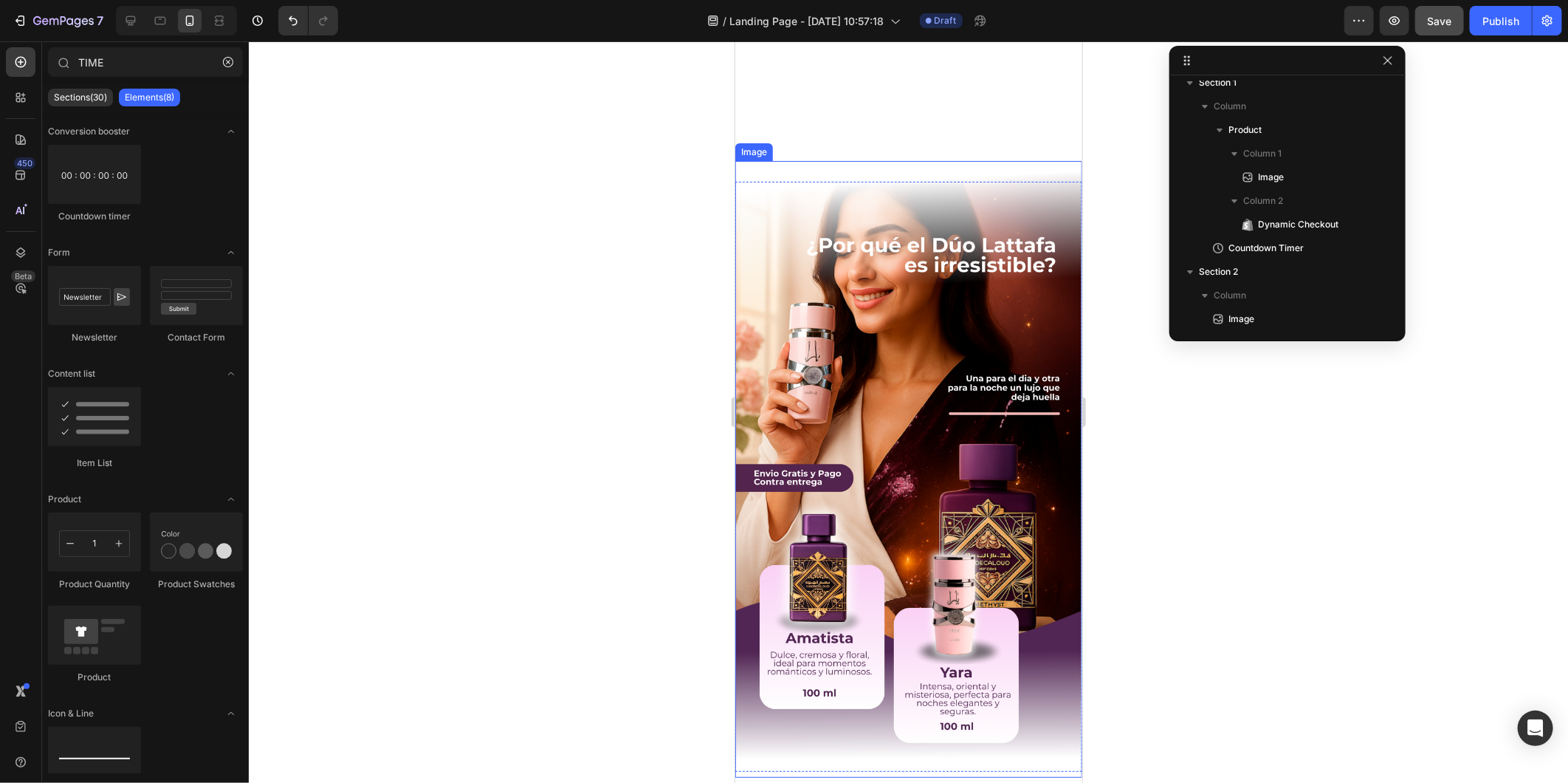
scroll to position [818, 0]
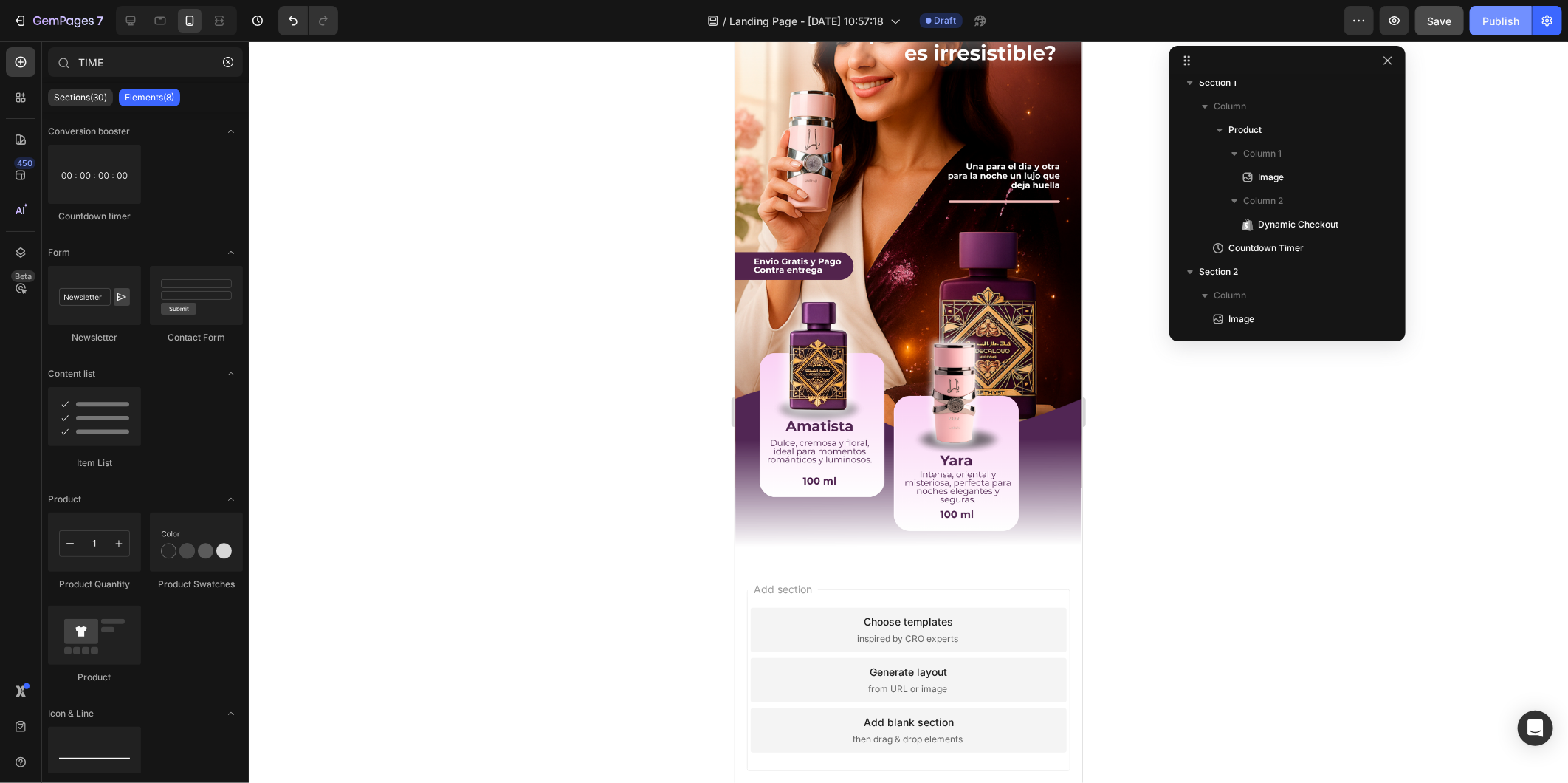
click at [1411, 18] on div "Publish" at bounding box center [1500, 20] width 37 height 15
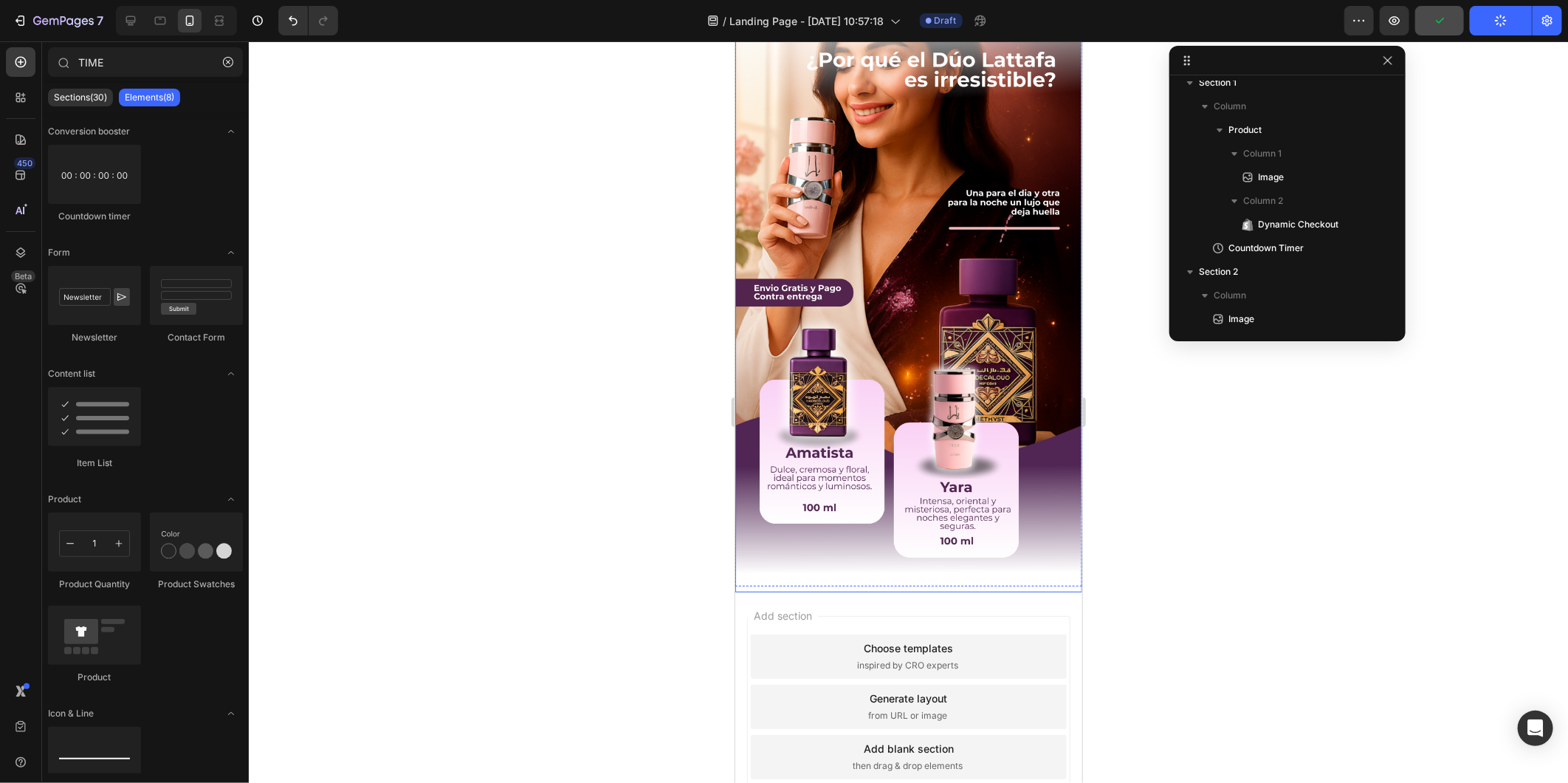
scroll to position [326, 0]
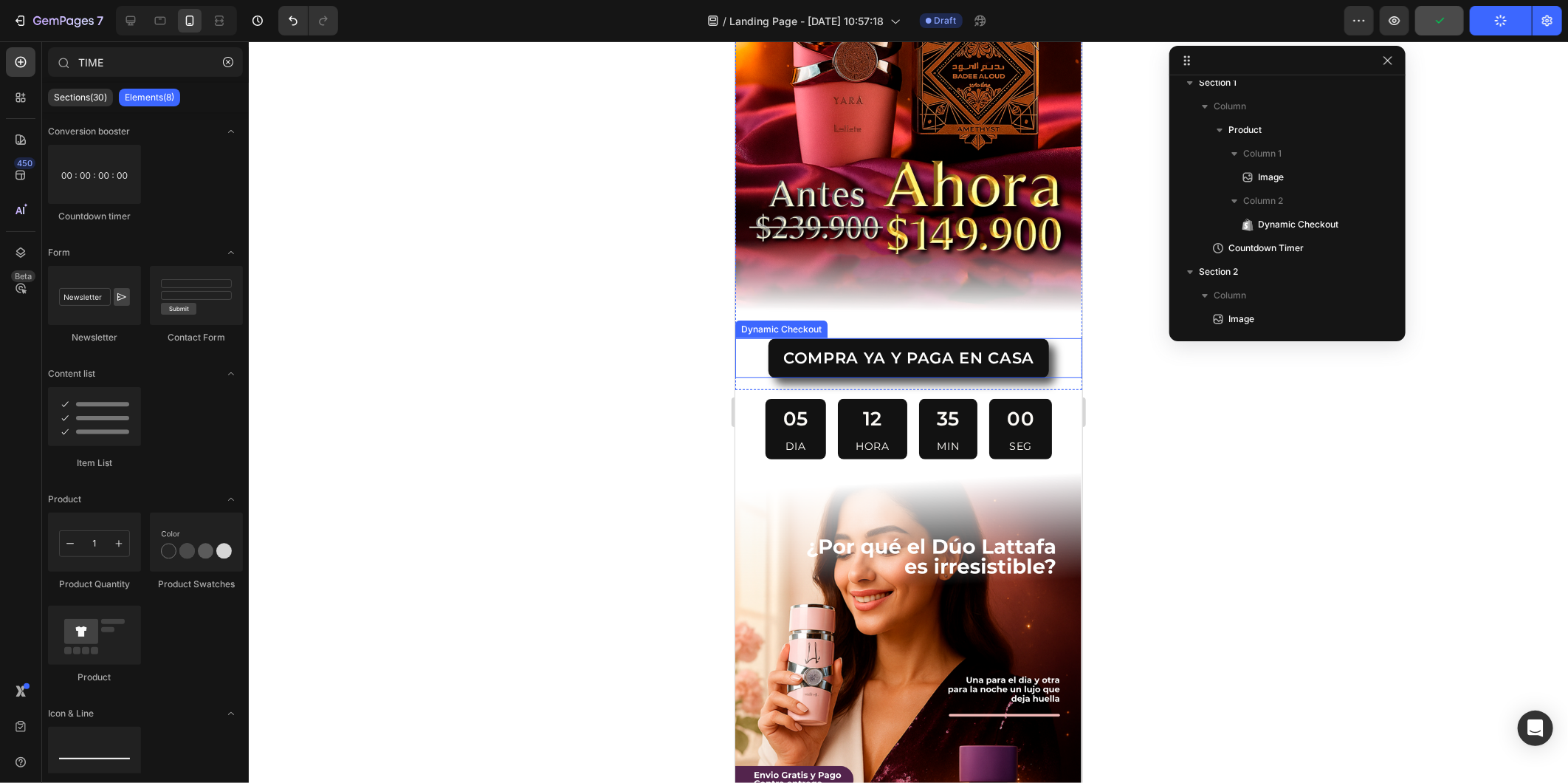
click at [759, 348] on div "COMPRA YA Y PAGA EN CASA" at bounding box center [908, 357] width 347 height 39
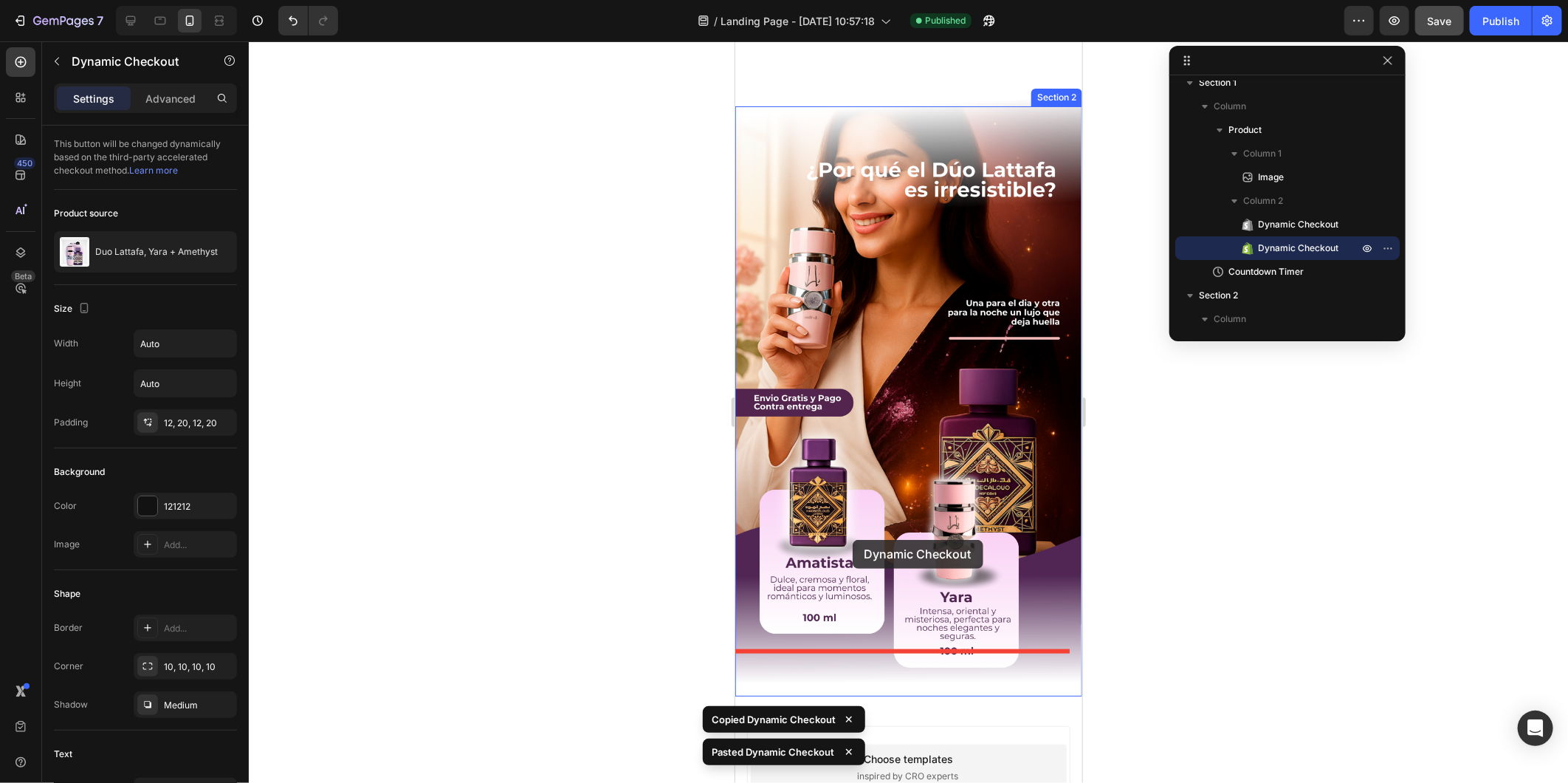
scroll to position [818, 0]
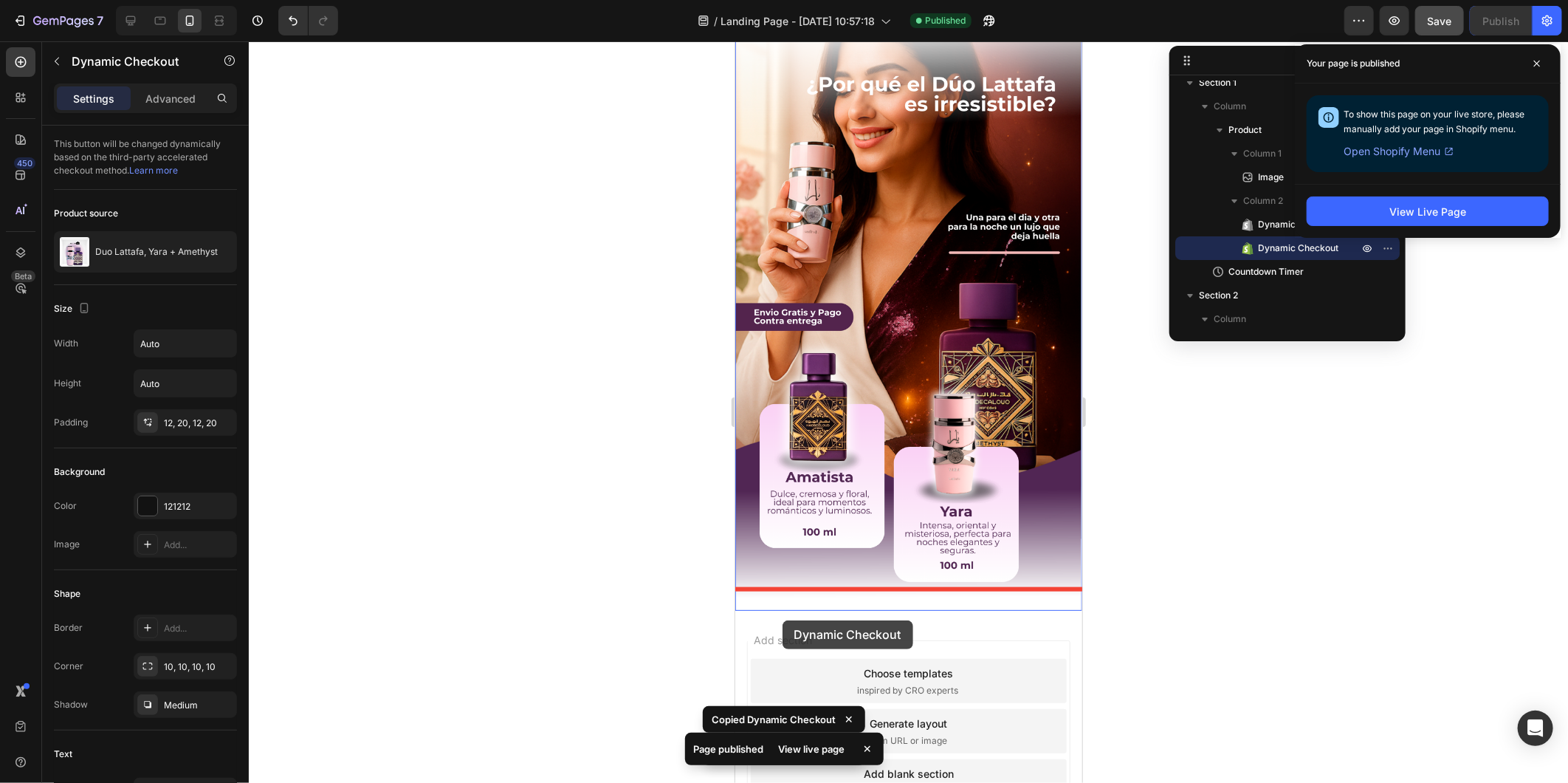
drag, startPoint x: 757, startPoint y: 378, endPoint x: 777, endPoint y: 608, distance: 230.9
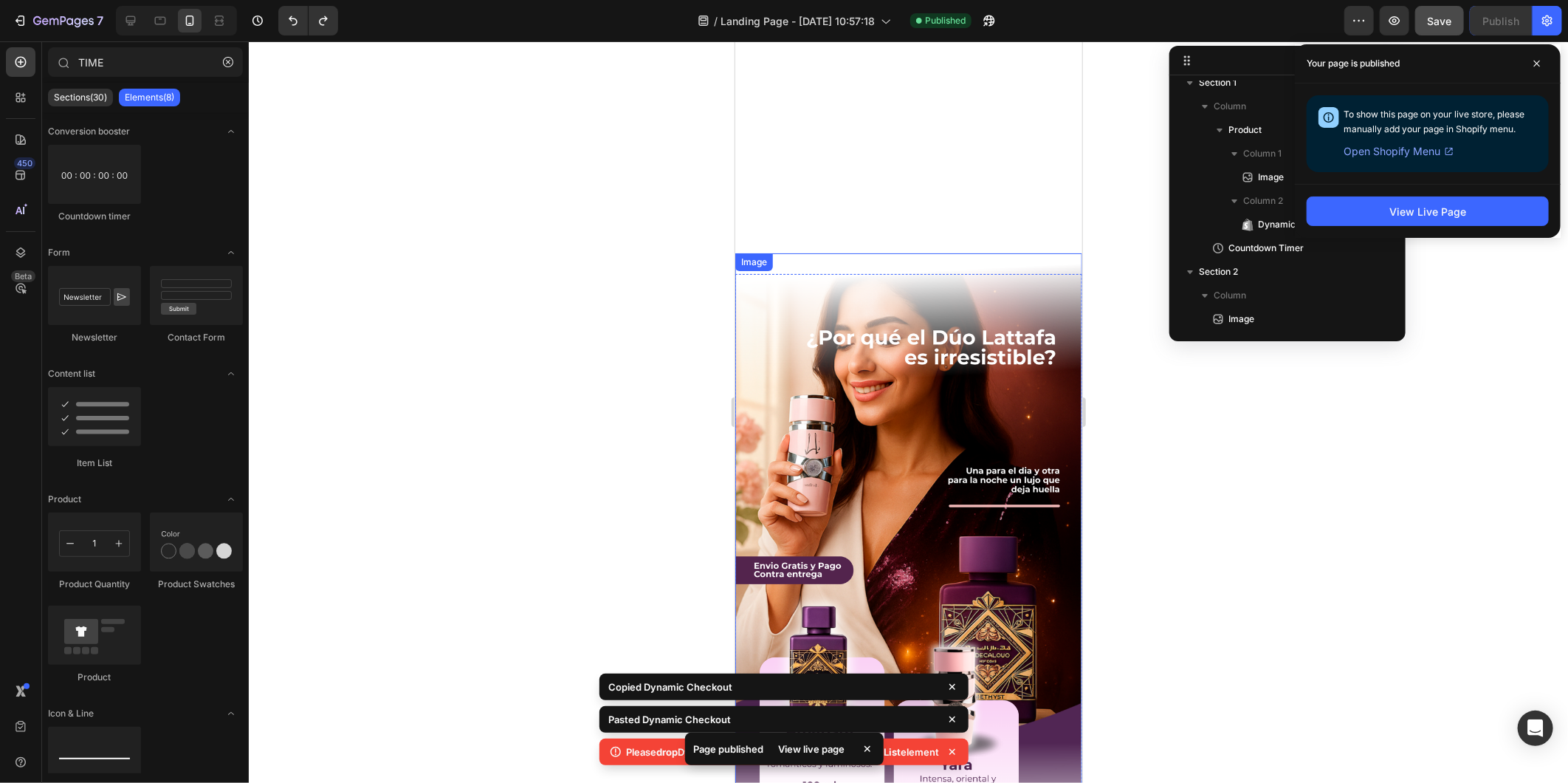
scroll to position [245, 0]
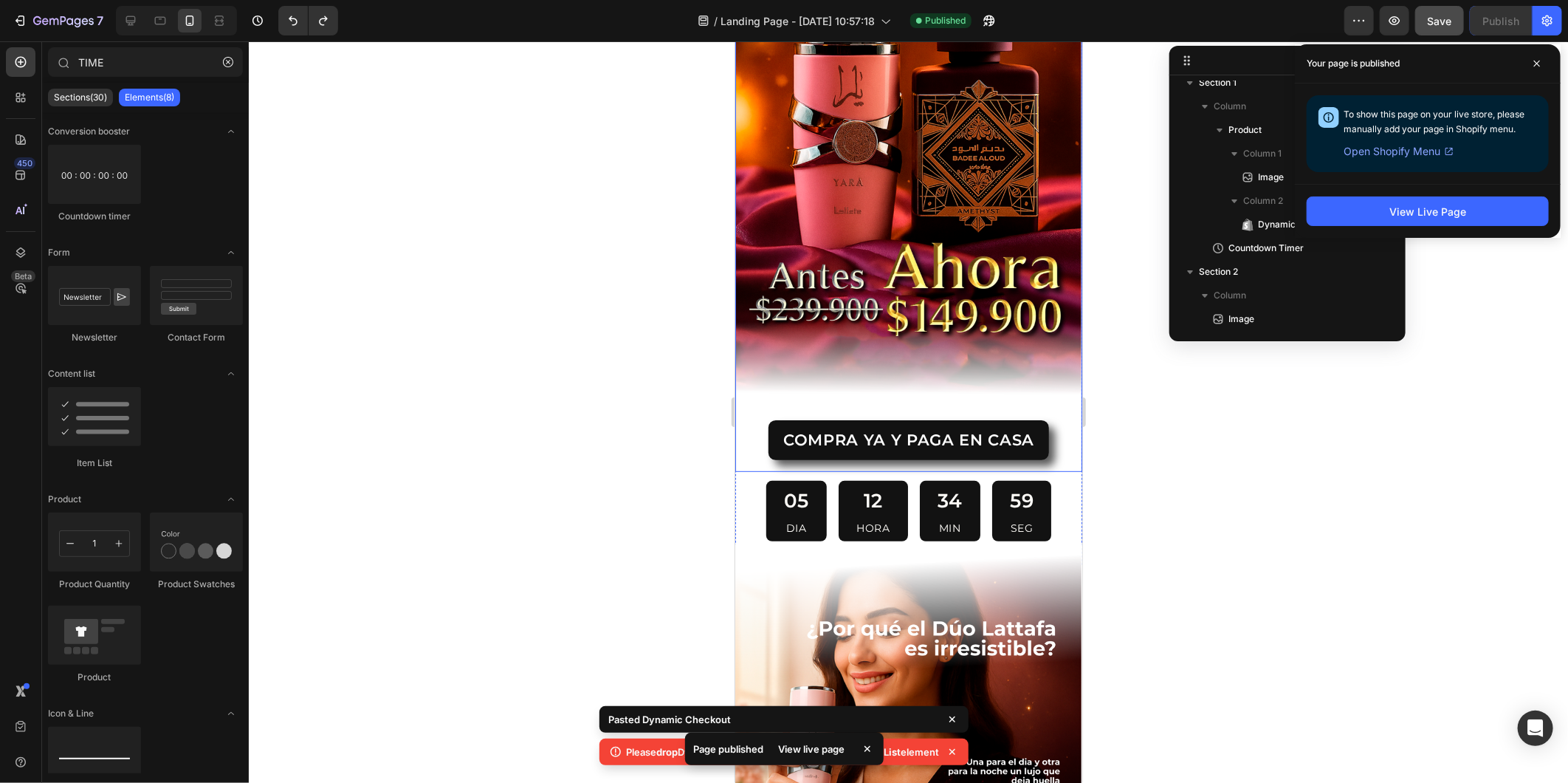
click at [748, 442] on div "COMPRA YA Y PAGA EN CASA Dynamic Checkout" at bounding box center [908, 445] width 347 height 51
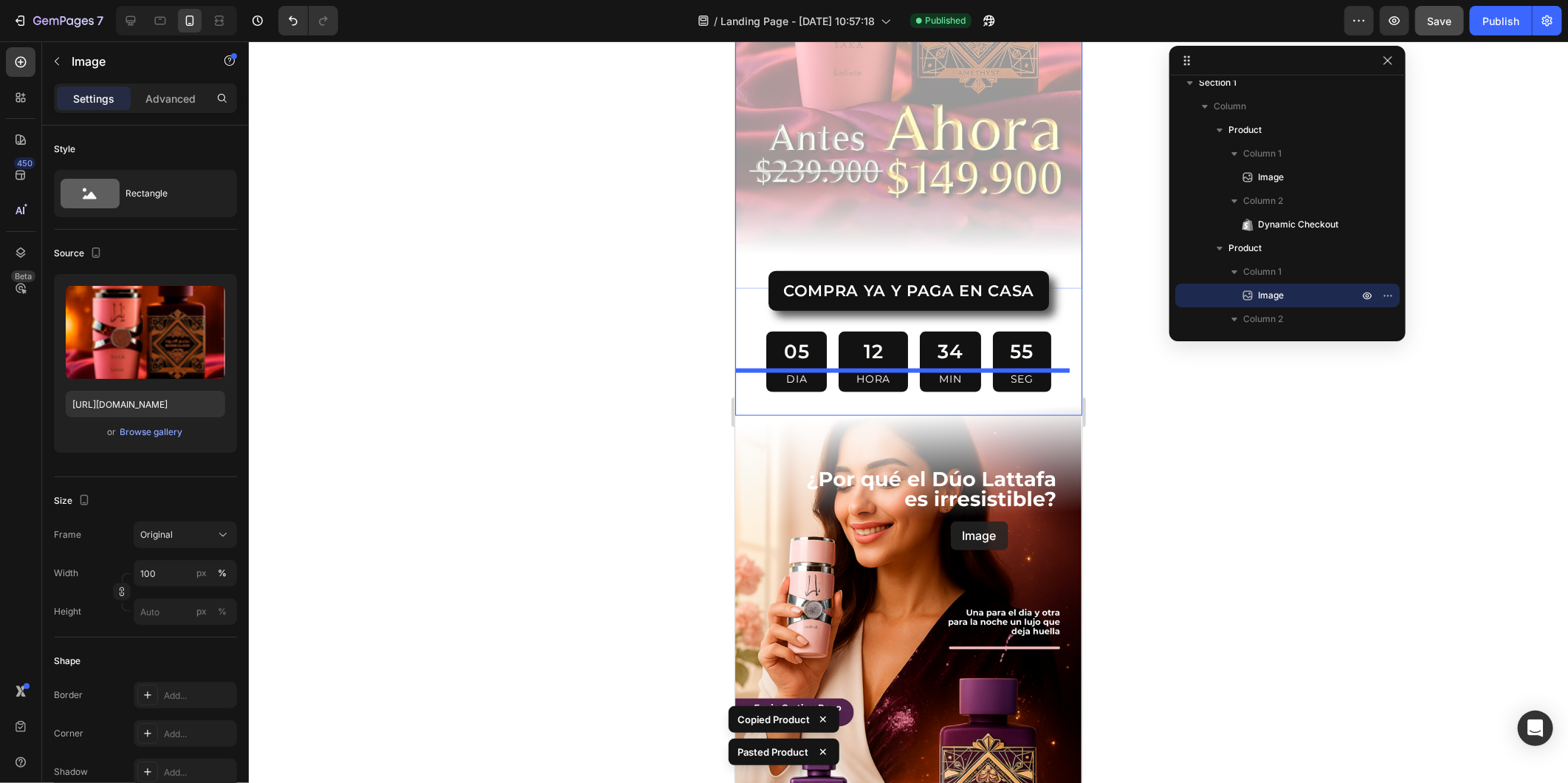
scroll to position [1012, 0]
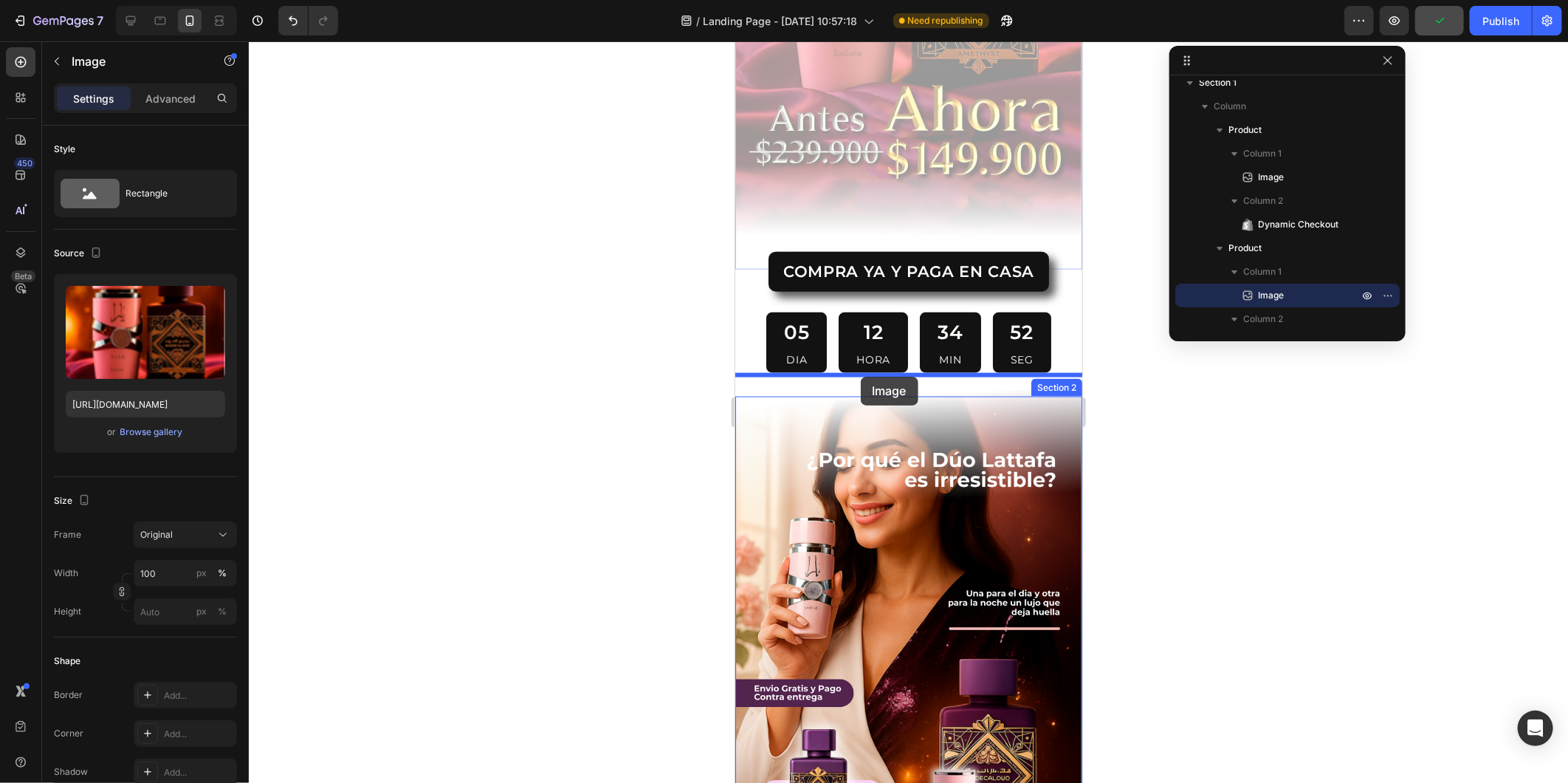
drag, startPoint x: 939, startPoint y: 83, endPoint x: 860, endPoint y: 376, distance: 303.5
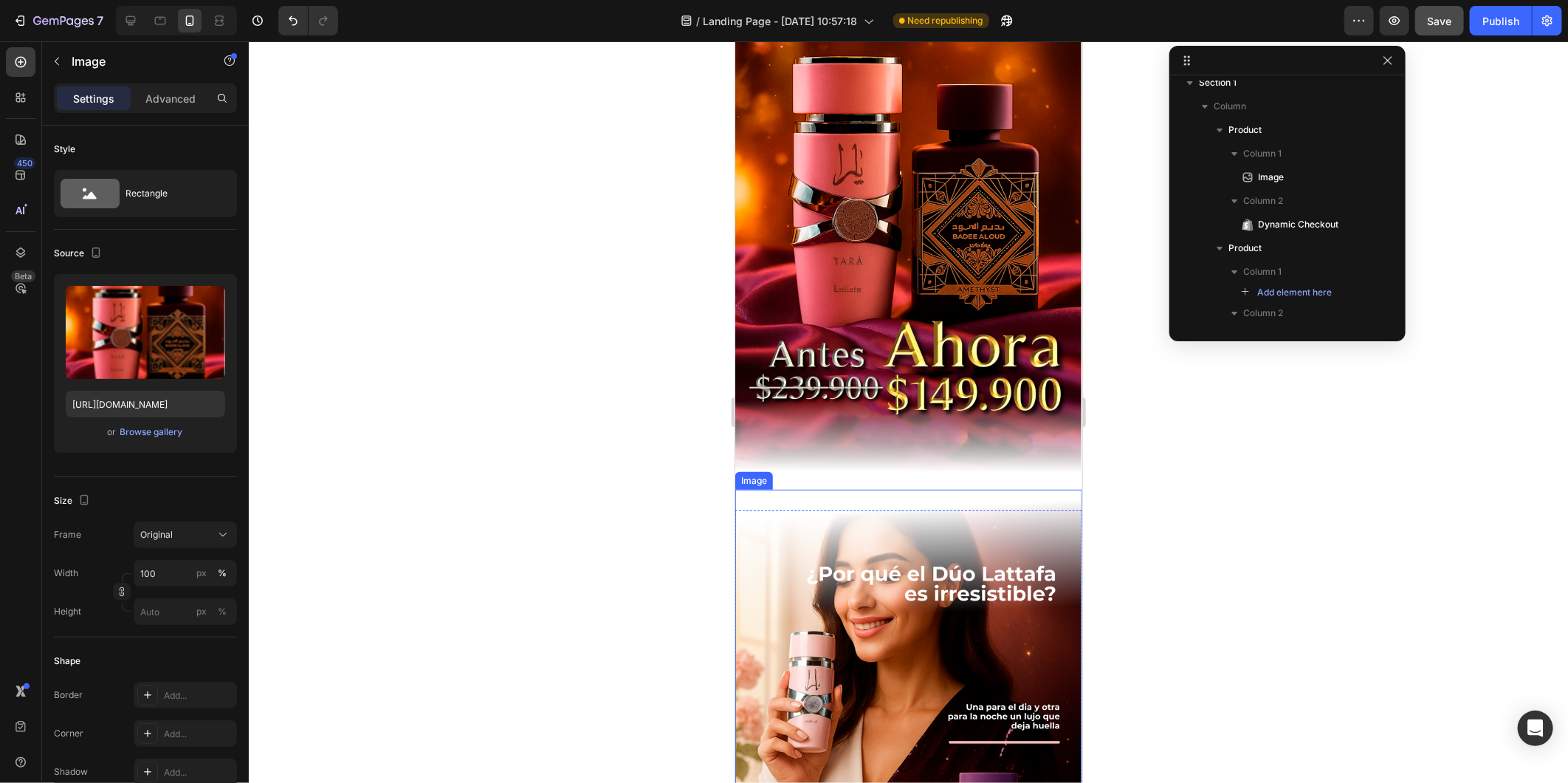
click at [887, 498] on img at bounding box center [908, 797] width 347 height 617
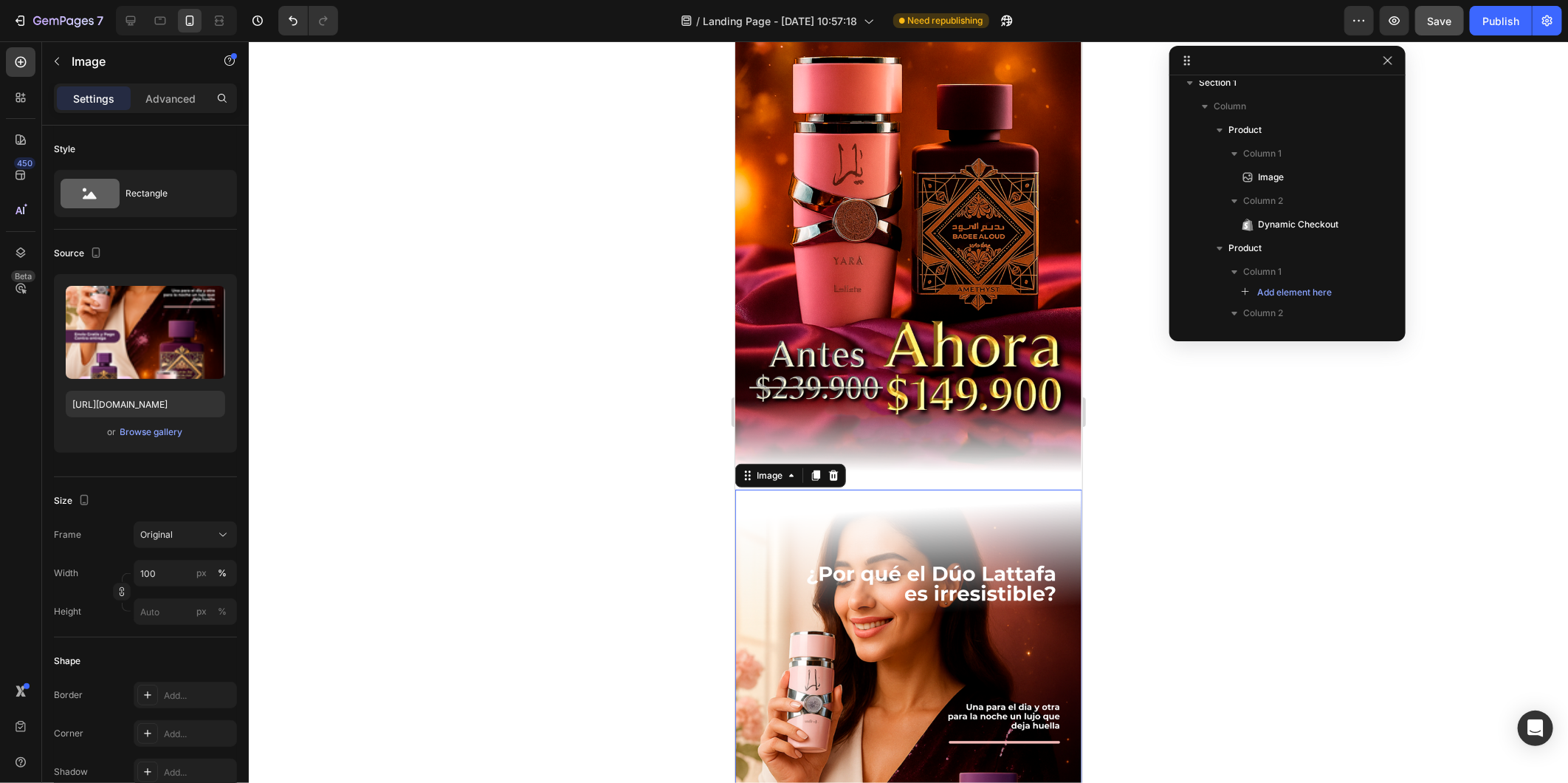
scroll to position [199, 0]
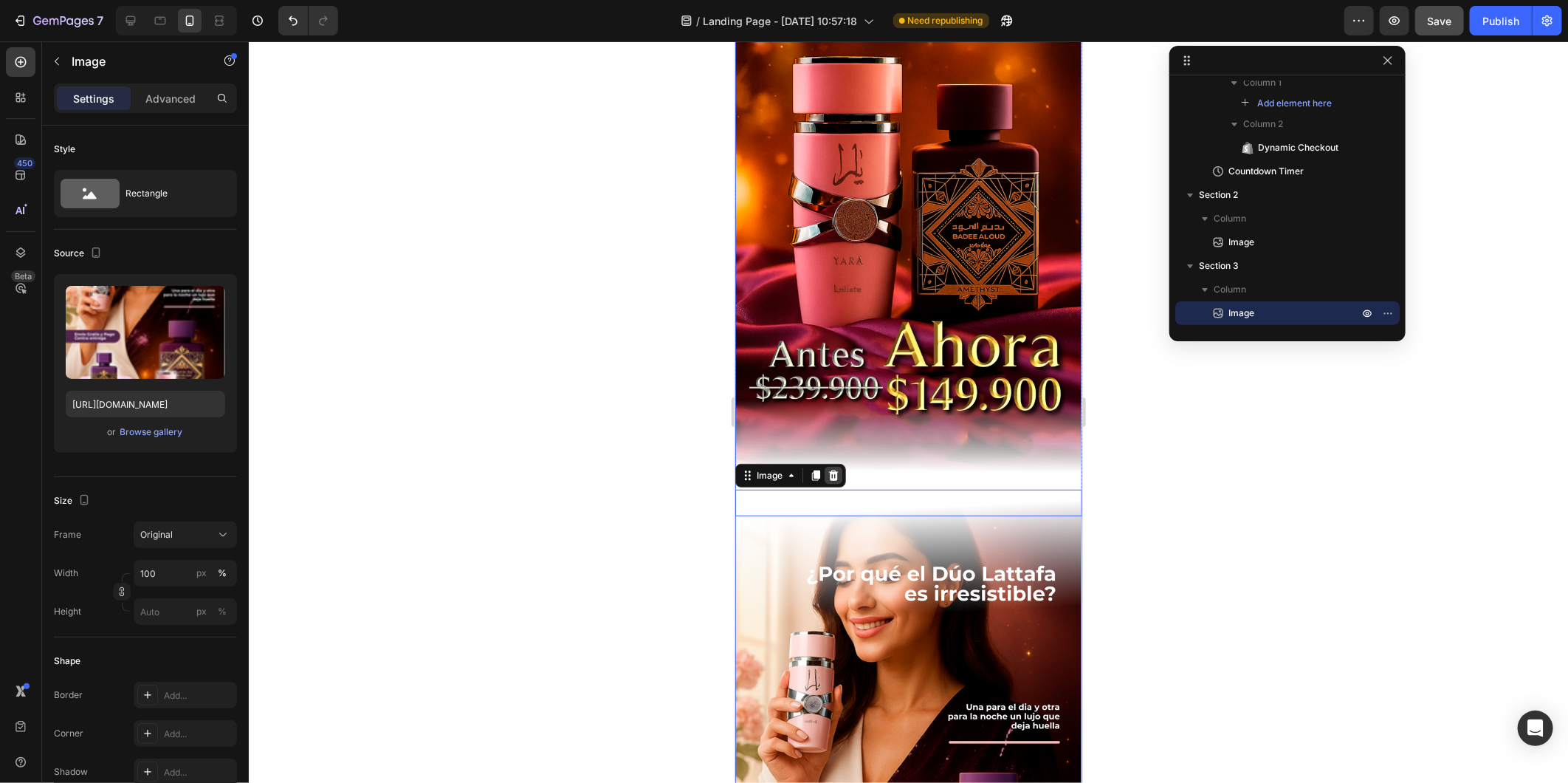
click at [834, 470] on icon at bounding box center [833, 475] width 10 height 11
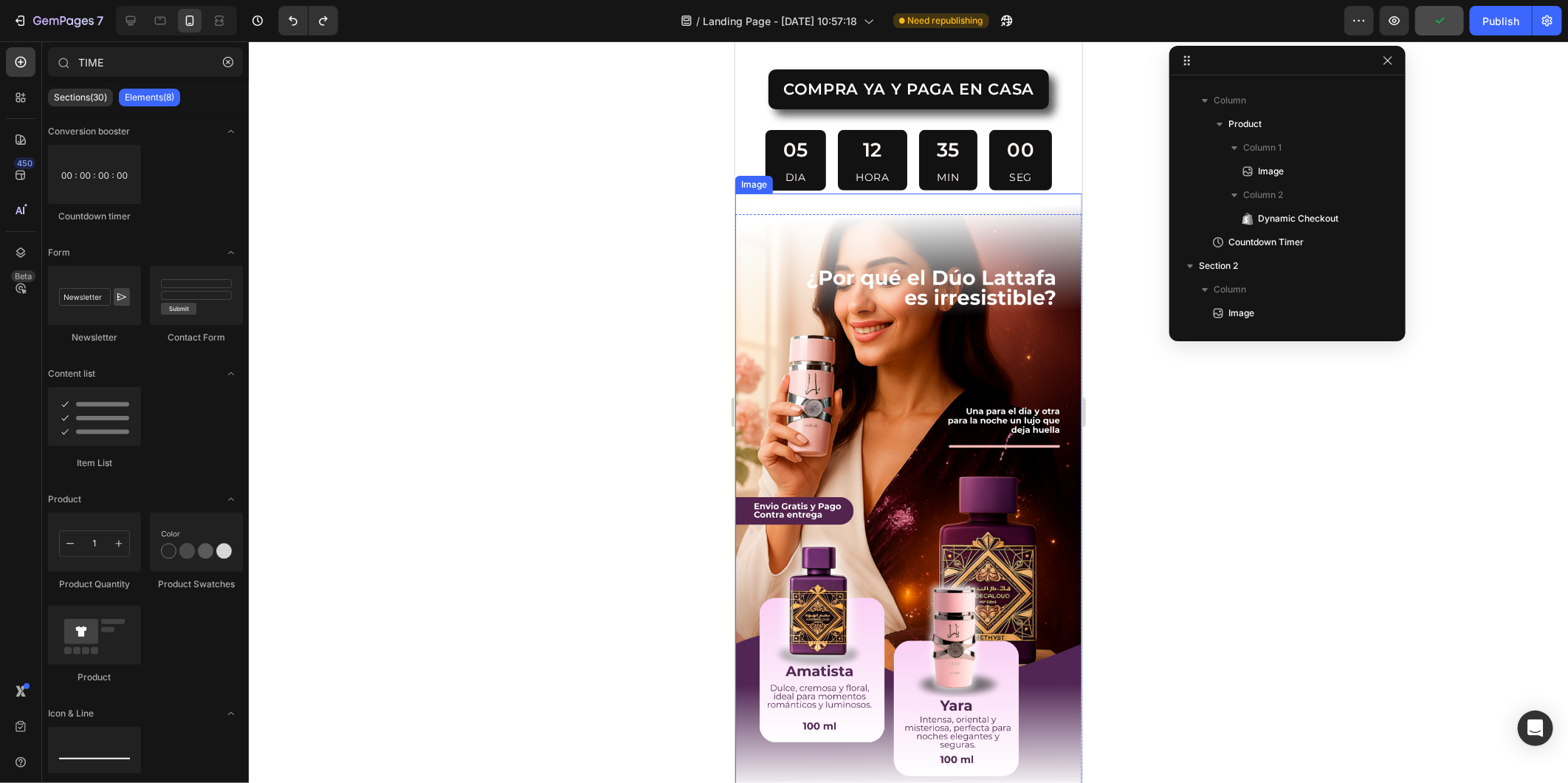
scroll to position [356, 0]
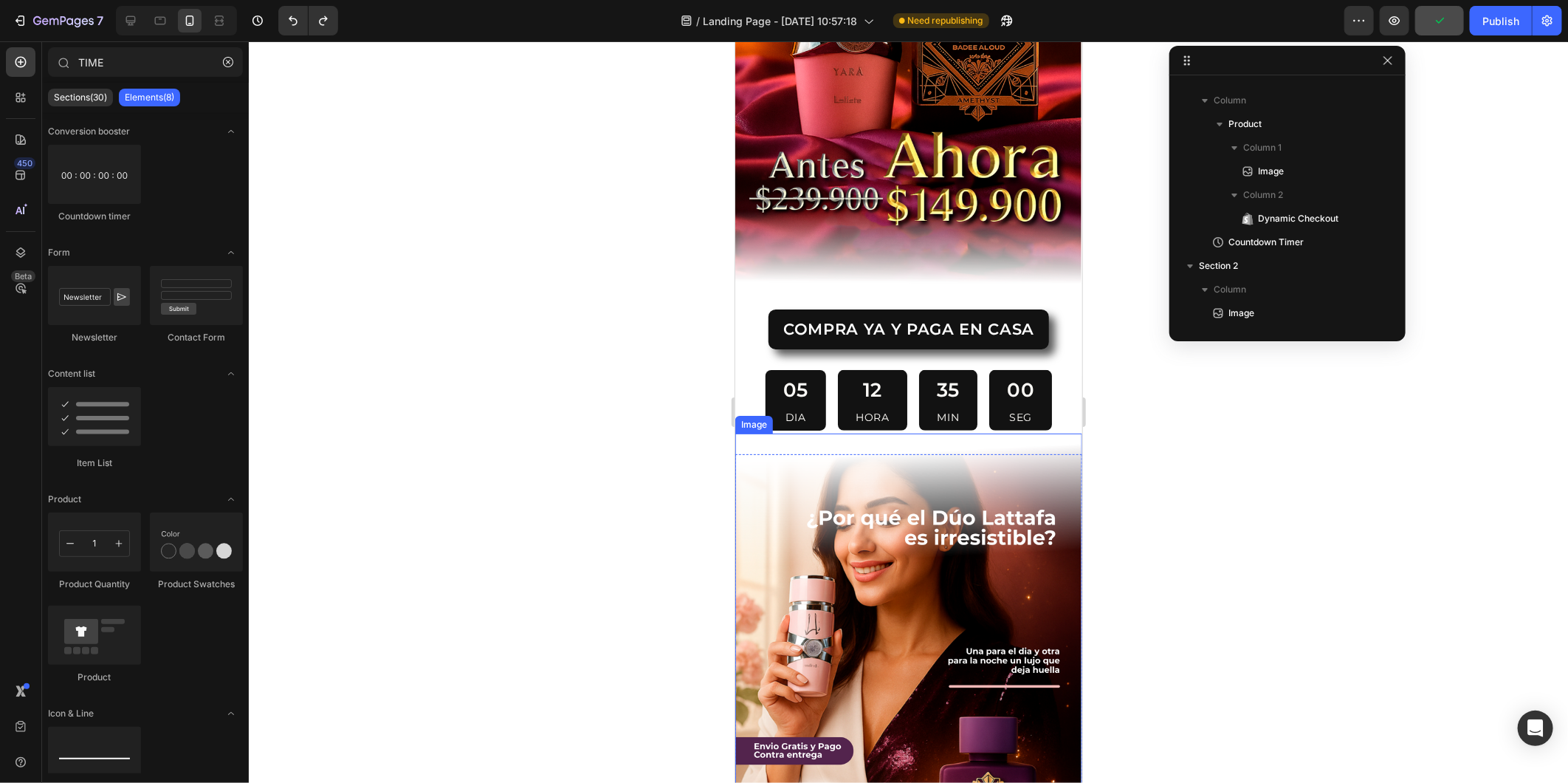
click at [848, 435] on img at bounding box center [908, 741] width 347 height 617
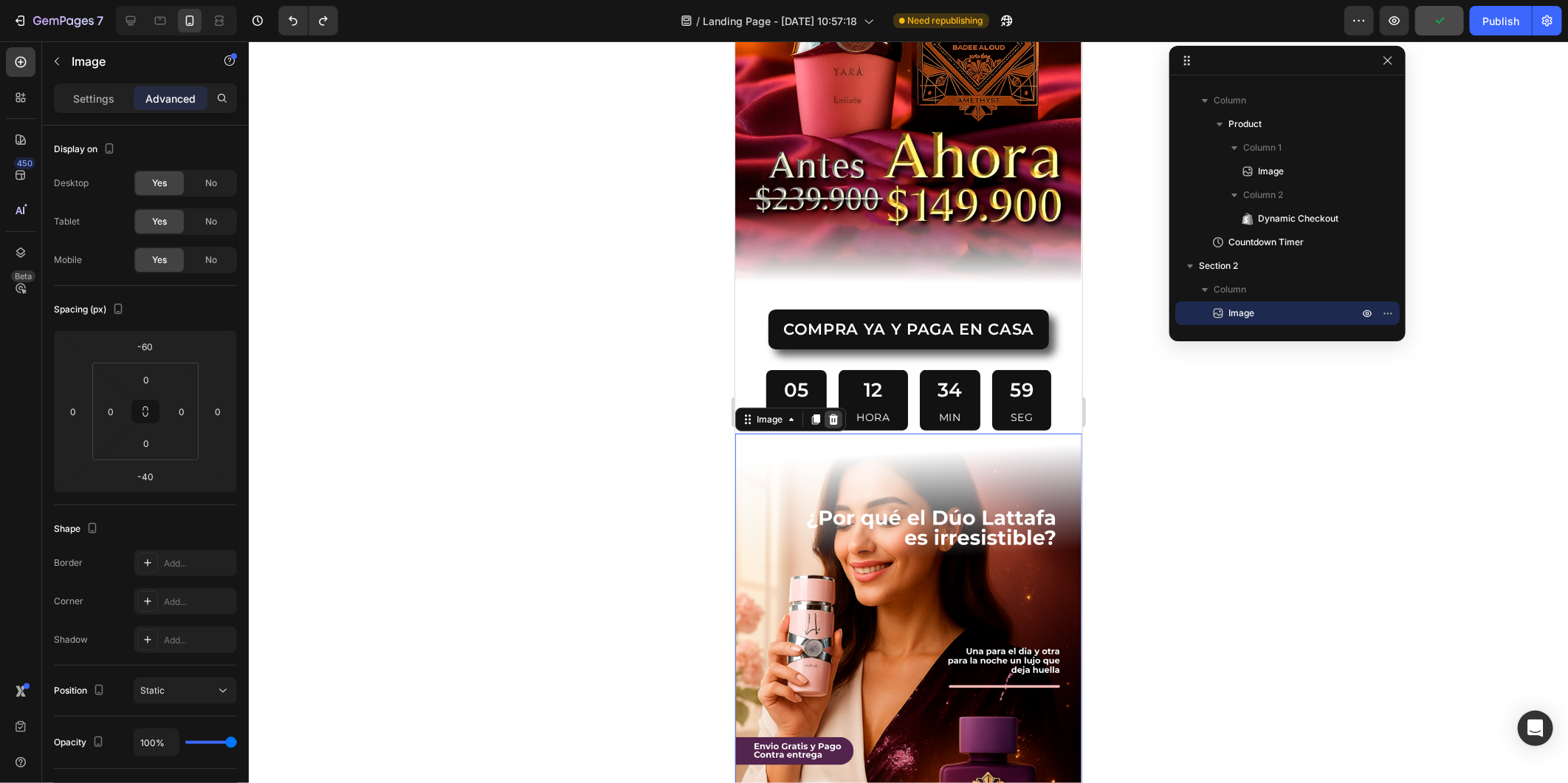
click at [830, 414] on icon at bounding box center [833, 418] width 10 height 11
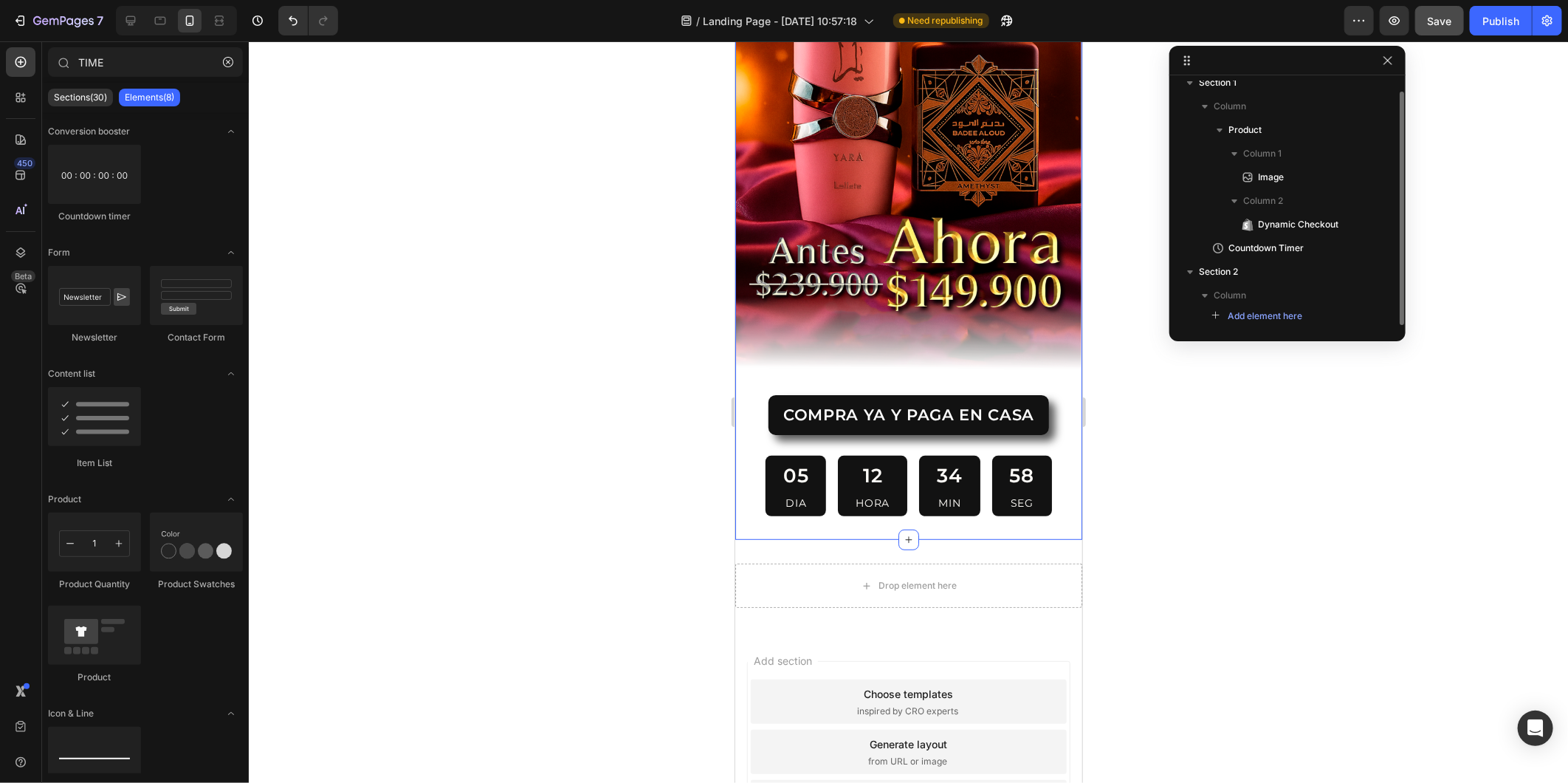
scroll to position [0, 0]
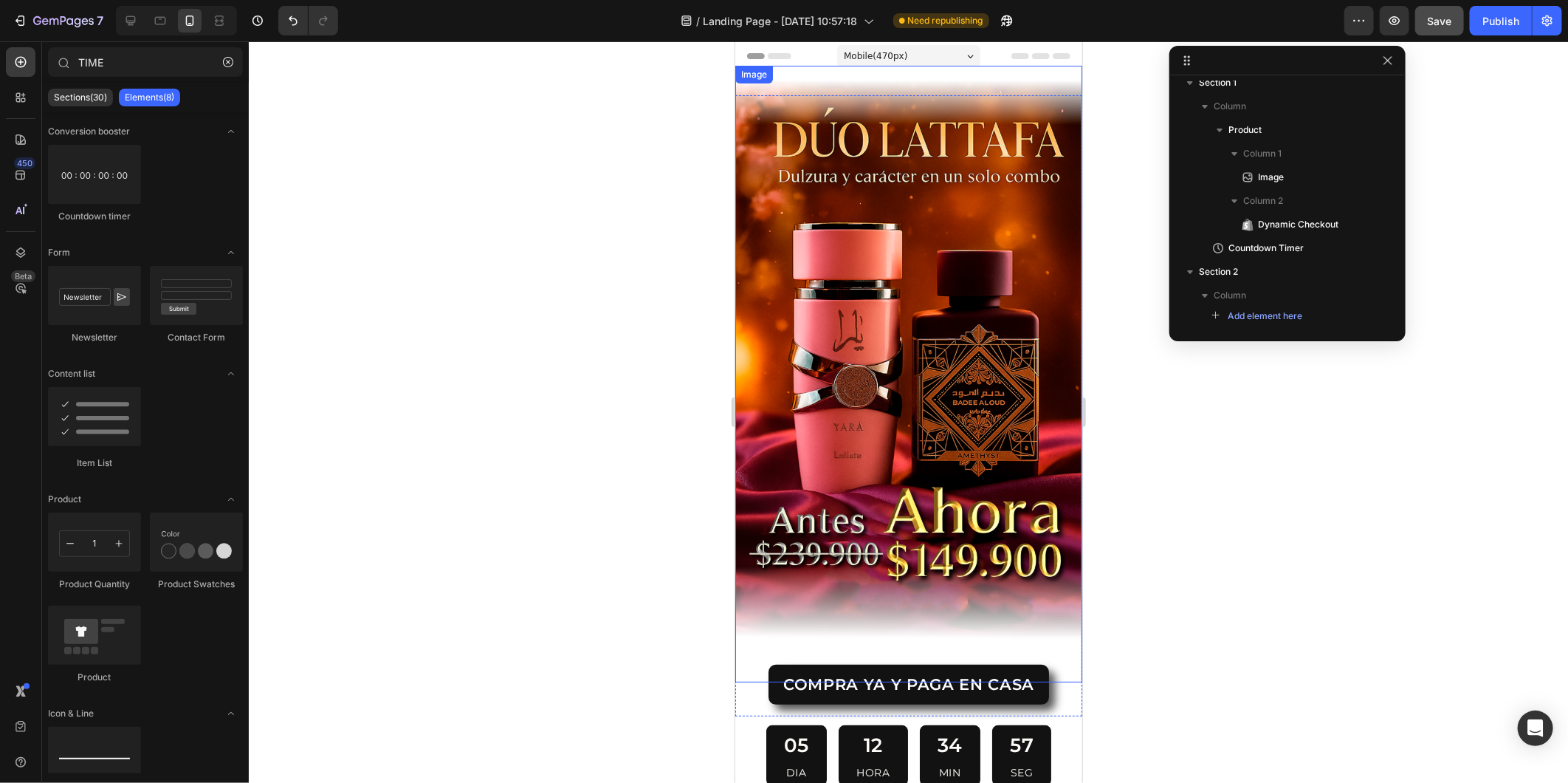
click at [805, 392] on img at bounding box center [908, 374] width 347 height 617
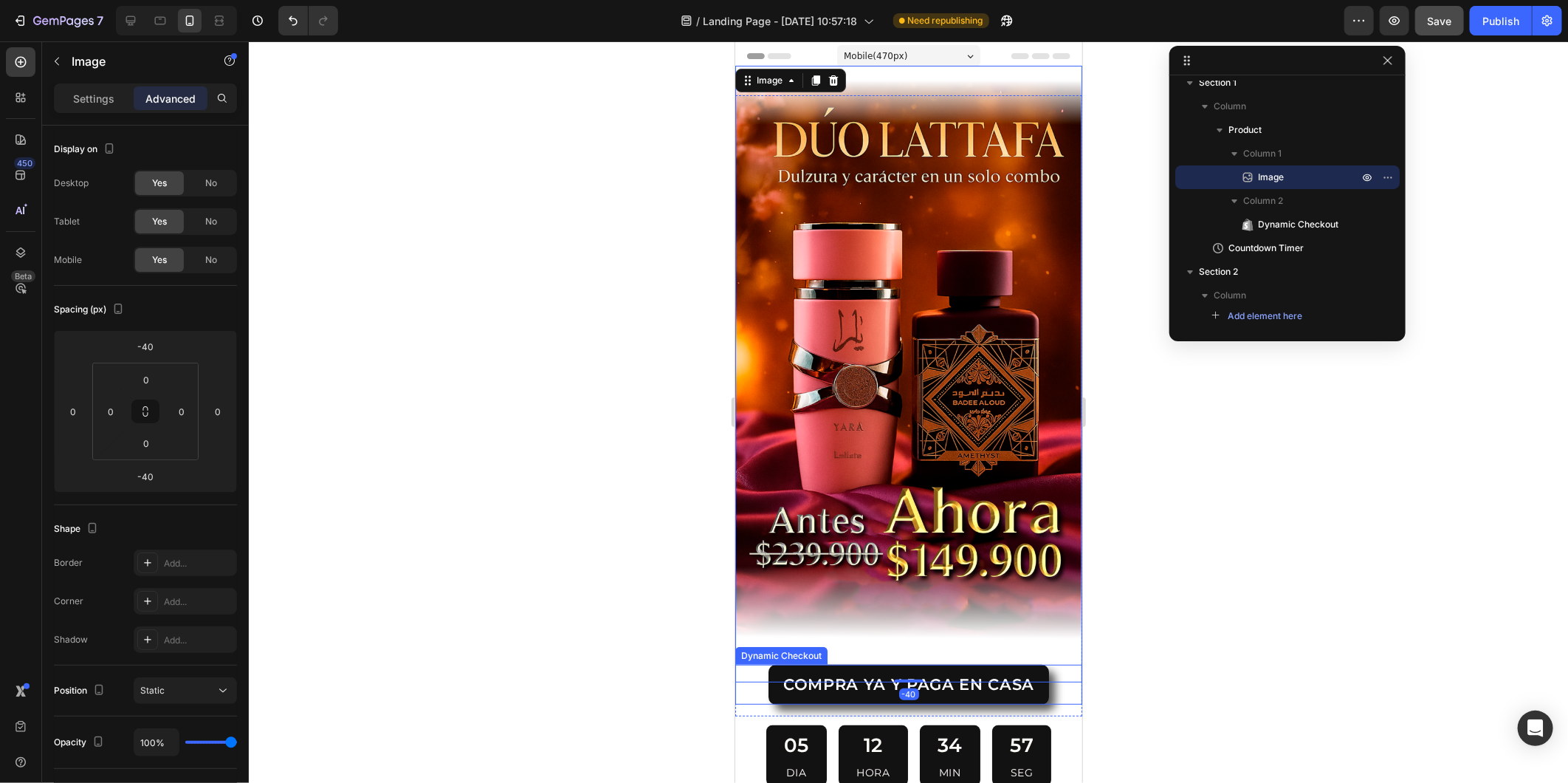
click at [744, 686] on div "COMPRA YA Y PAGA EN CASA Dynamic Checkout" at bounding box center [908, 689] width 347 height 51
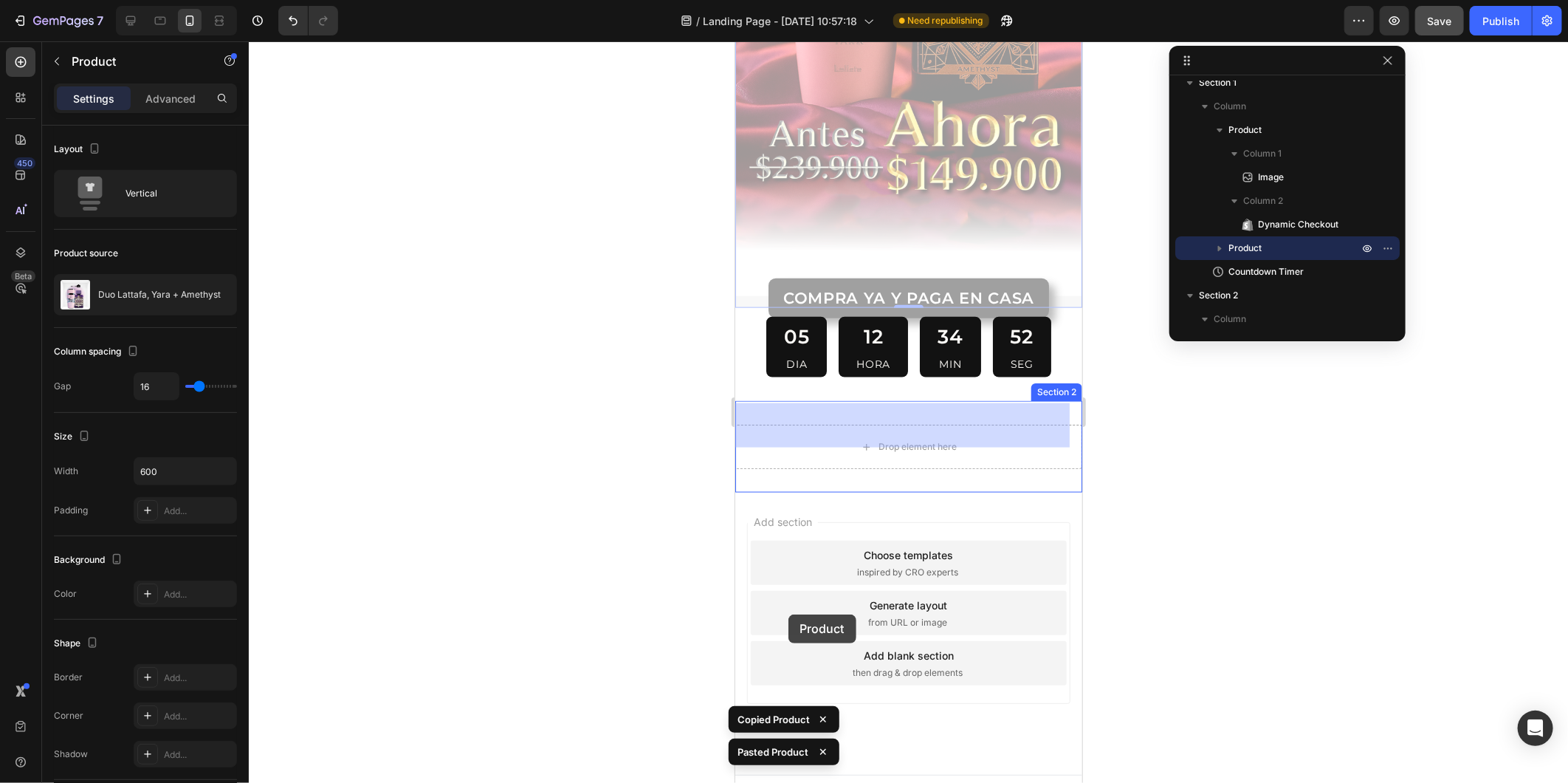
scroll to position [1008, 0]
drag, startPoint x: 744, startPoint y: 524, endPoint x: 766, endPoint y: 393, distance: 132.8
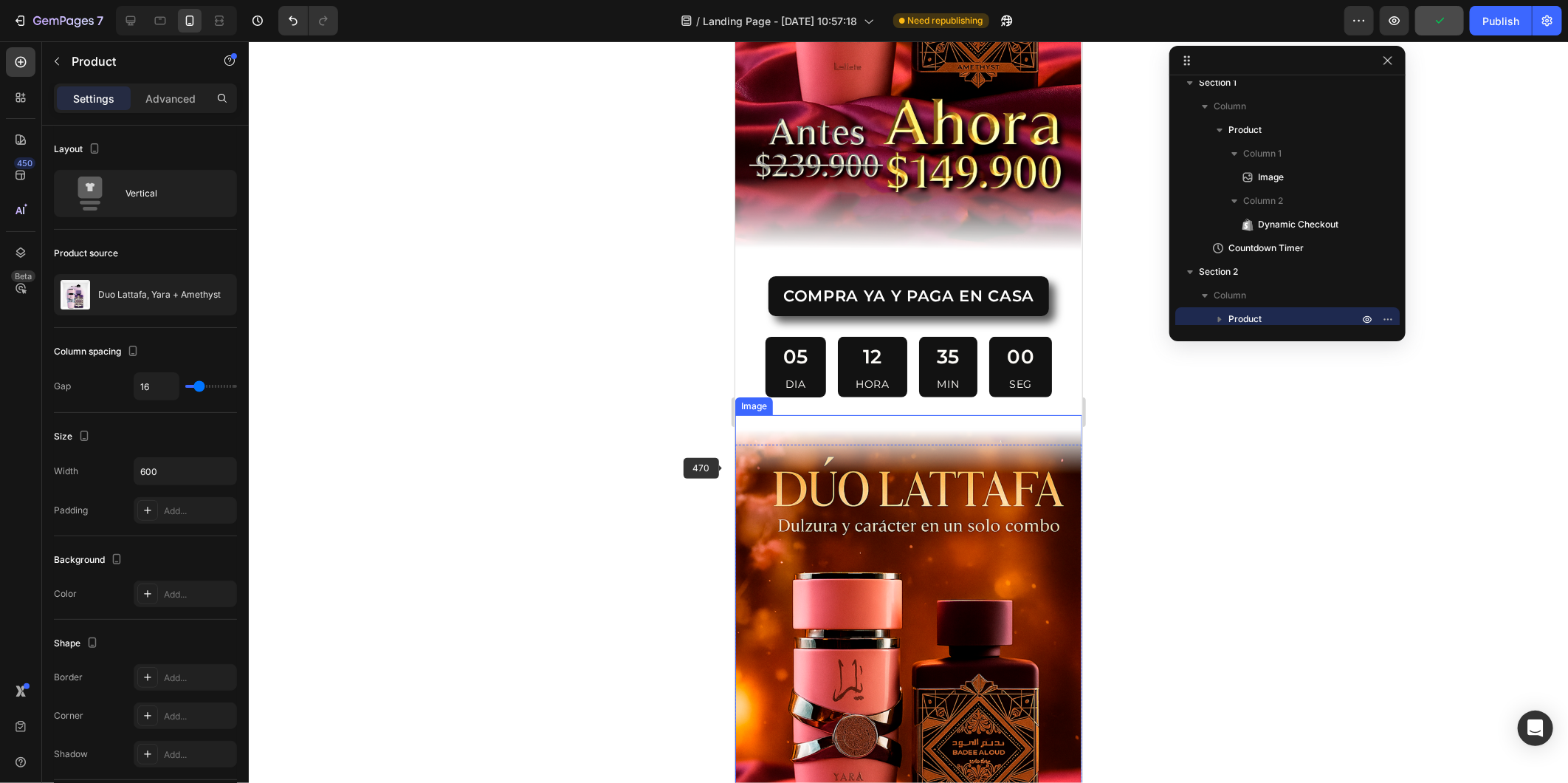
scroll to position [389, 0]
click at [775, 463] on img at bounding box center [908, 722] width 347 height 617
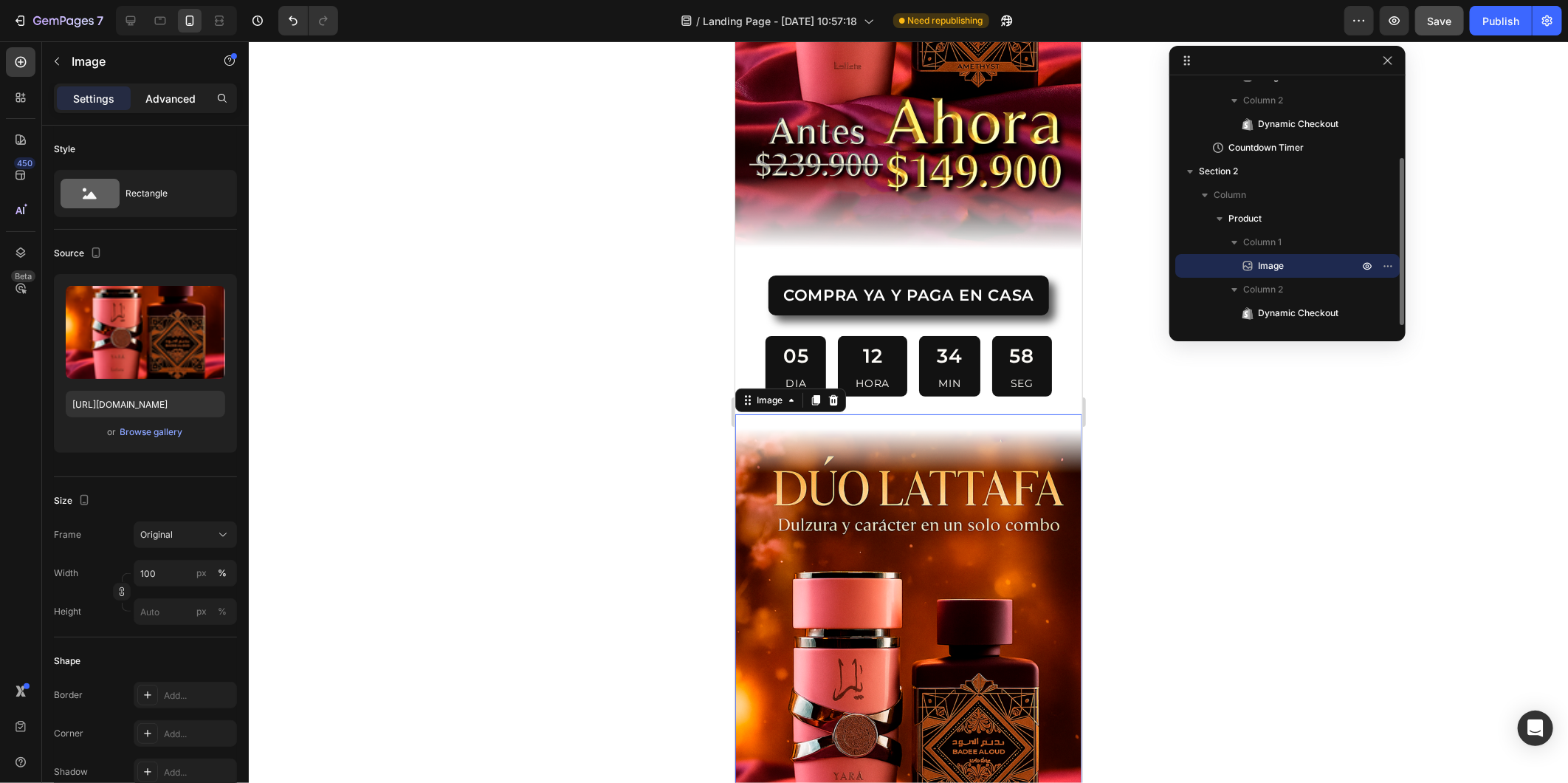
click at [201, 105] on div "Advanced" at bounding box center [170, 98] width 74 height 24
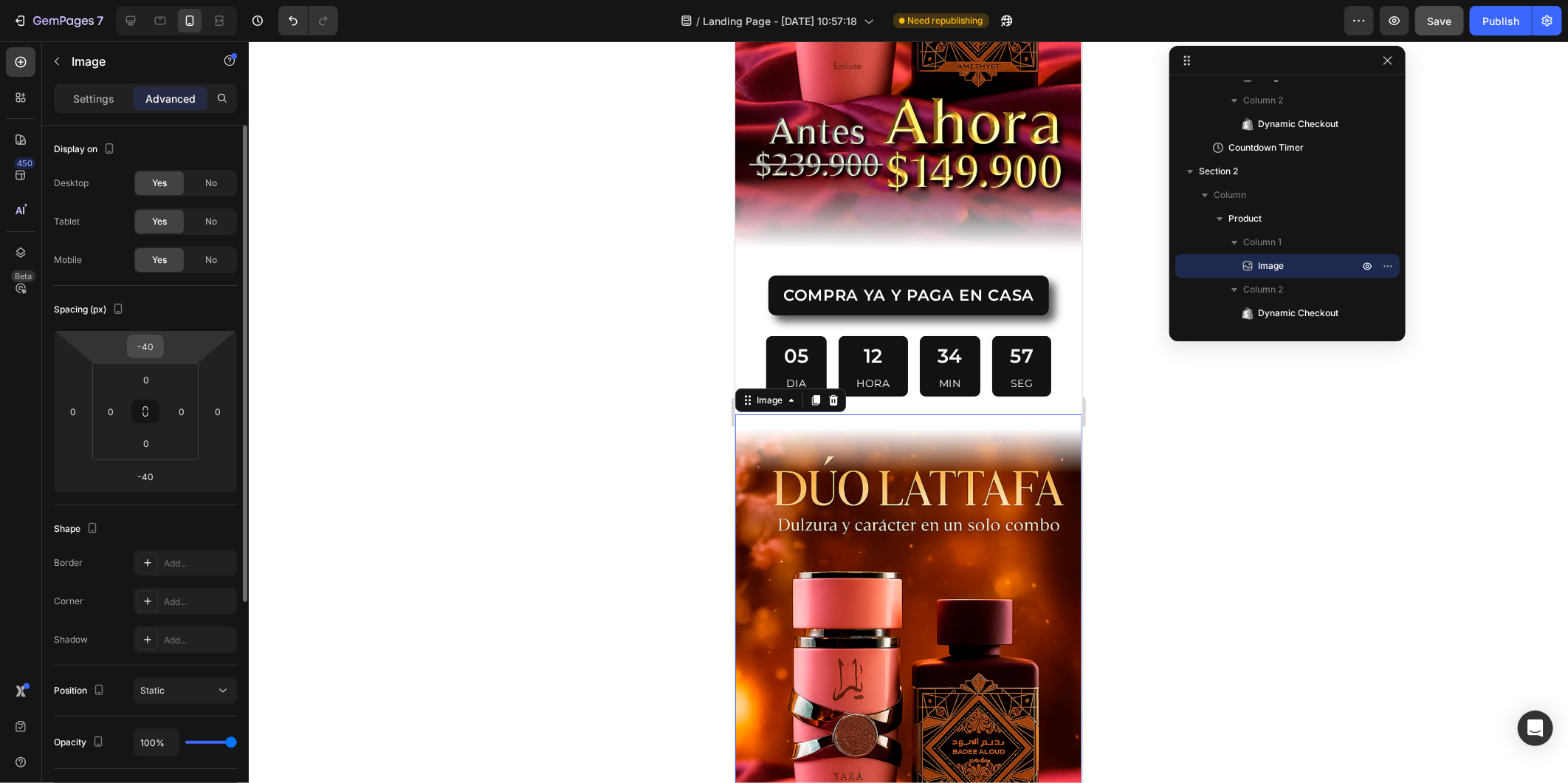
click at [157, 340] on input "-40" at bounding box center [145, 346] width 29 height 22
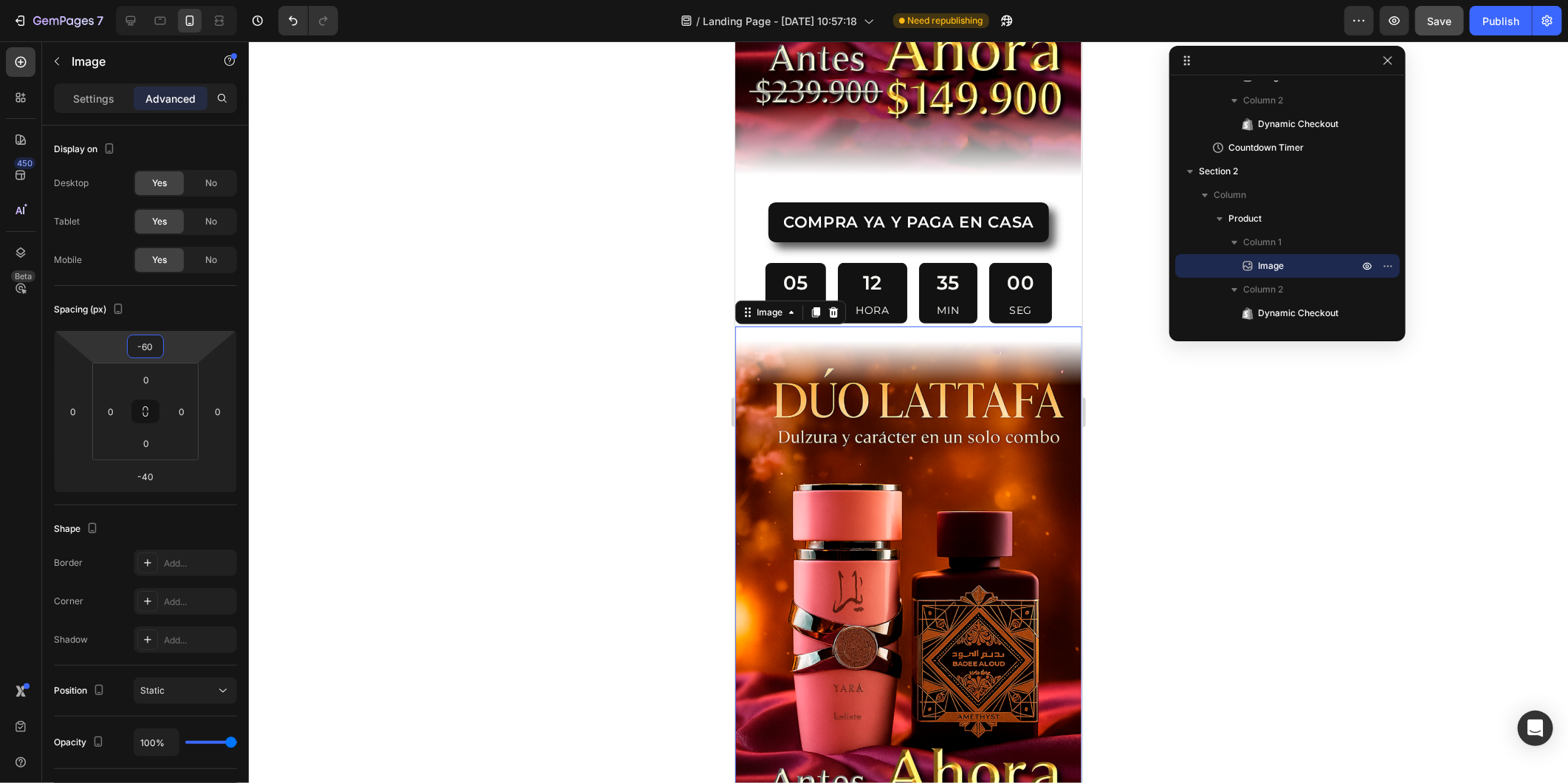
scroll to position [457, 0]
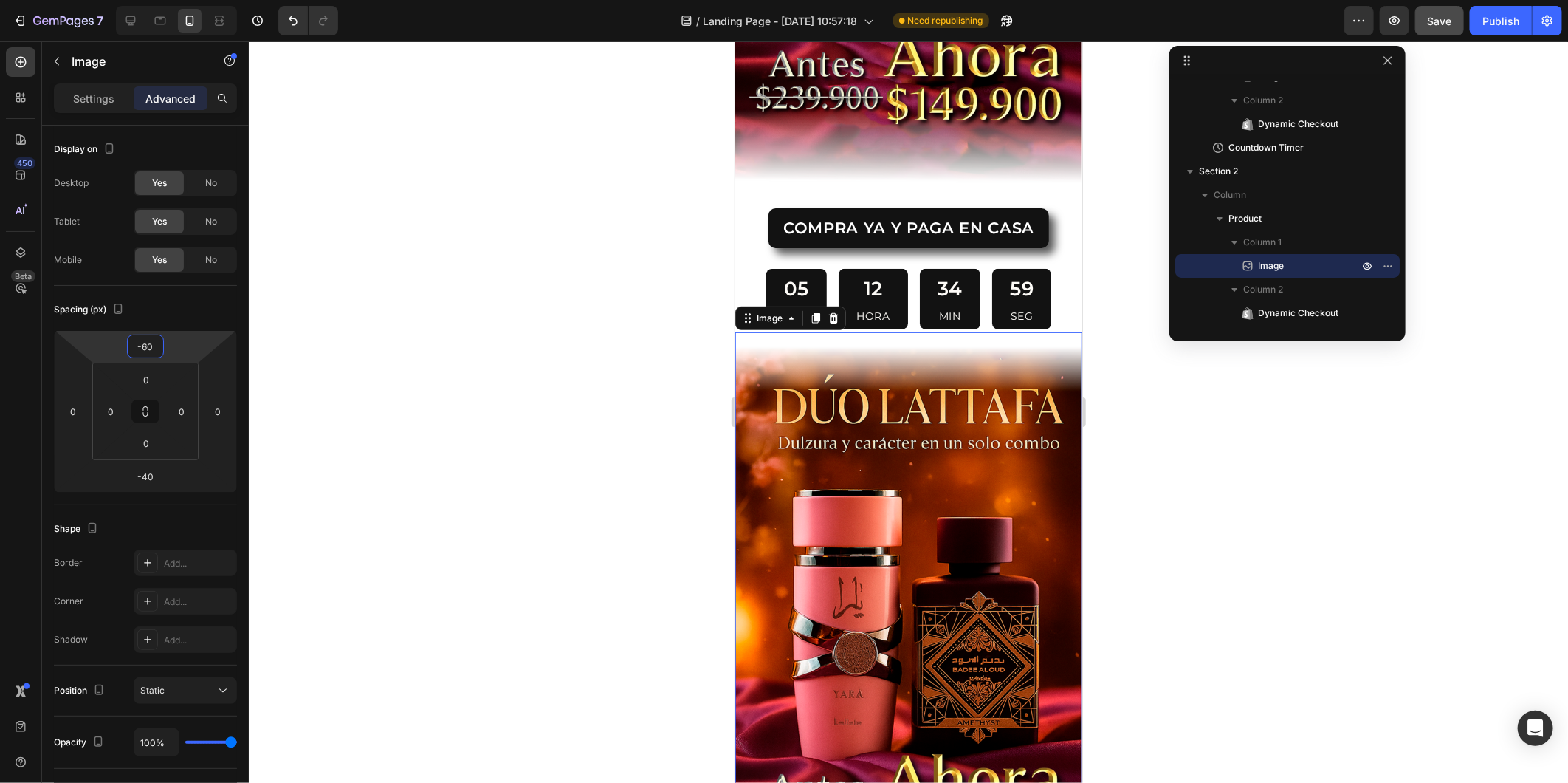
type input "-60"
click at [1155, 422] on div at bounding box center [908, 412] width 1319 height 741
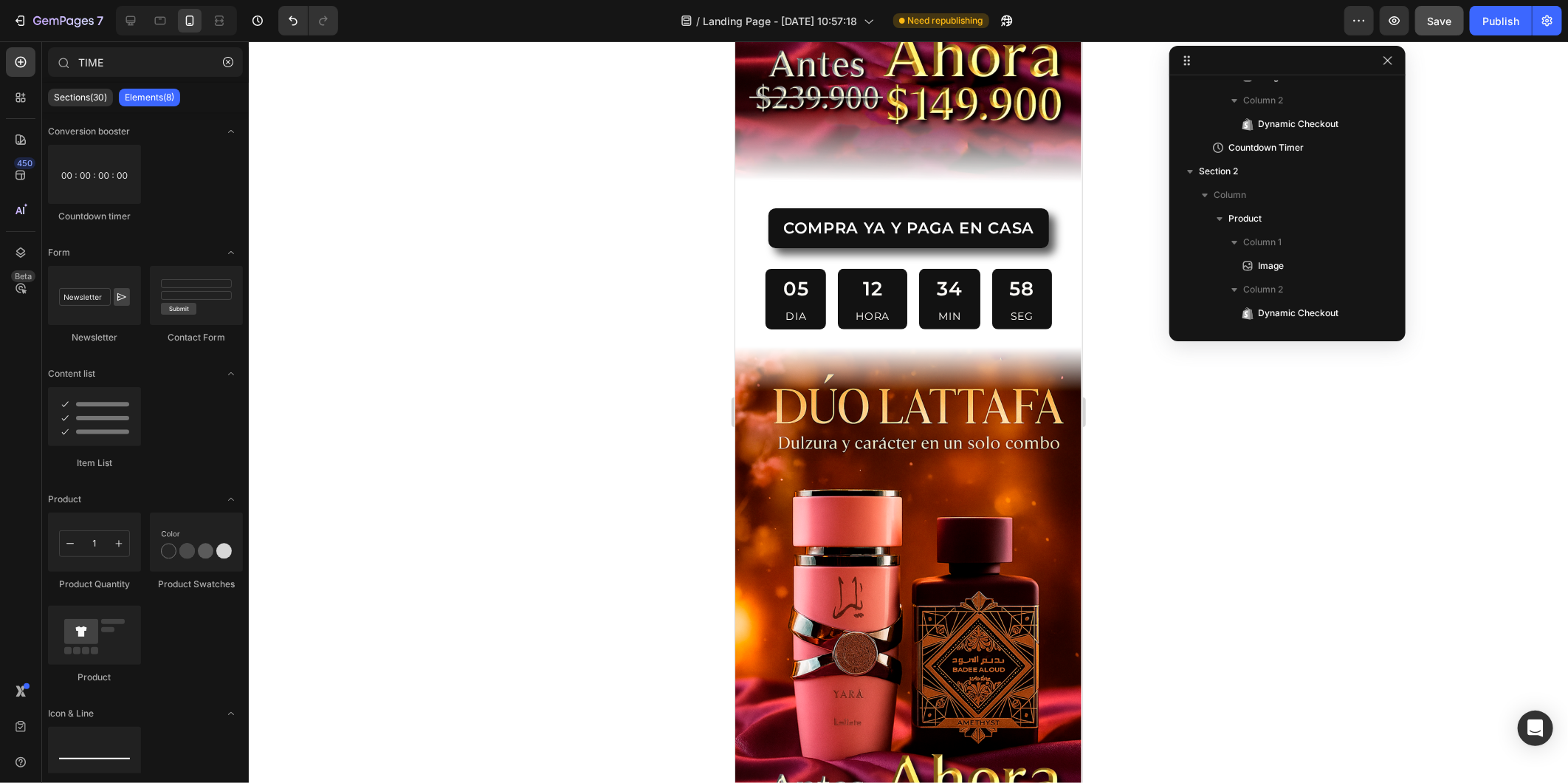
click at [804, 438] on img at bounding box center [908, 640] width 347 height 617
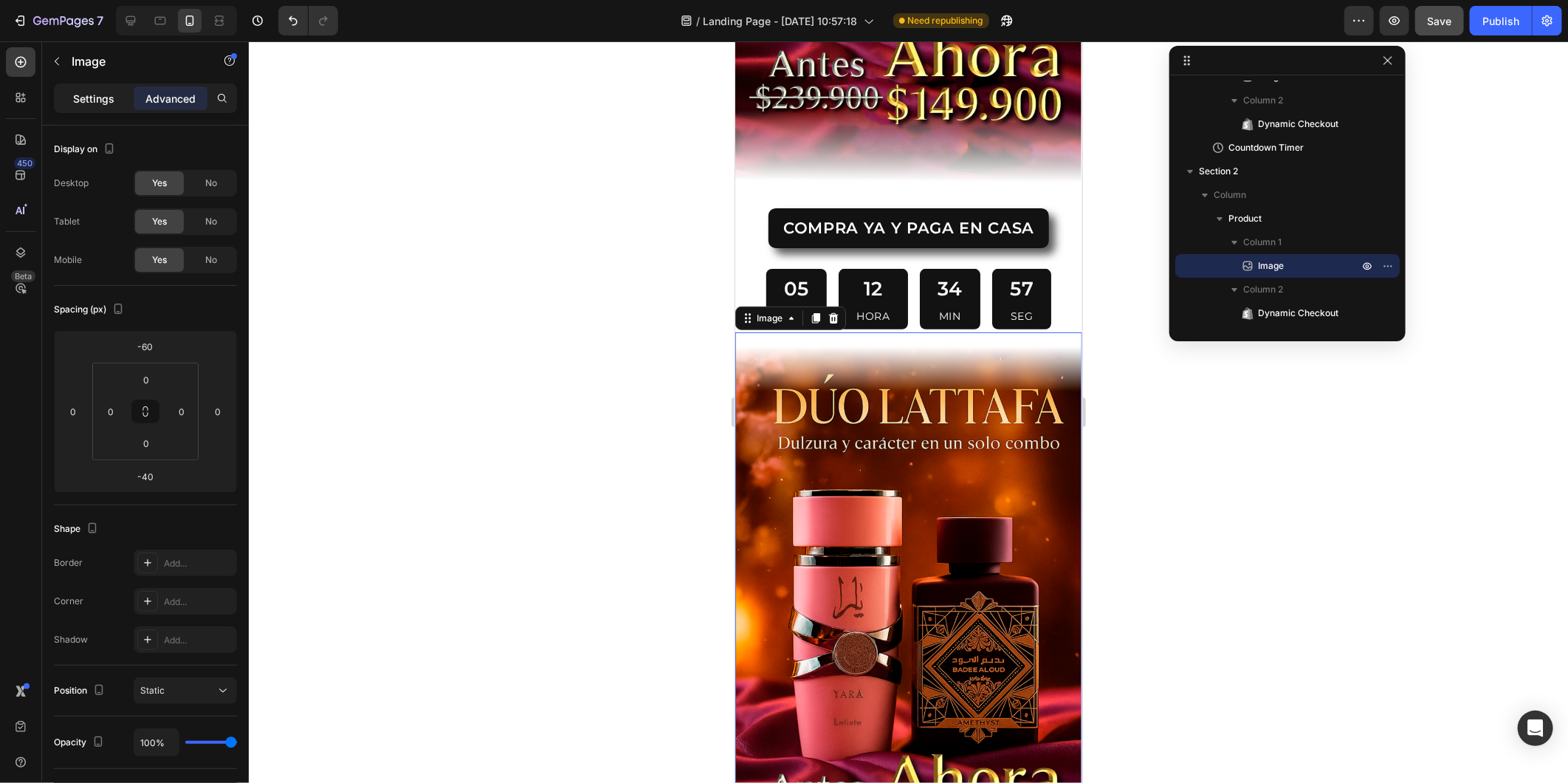
click at [90, 102] on p "Settings" at bounding box center [94, 98] width 42 height 15
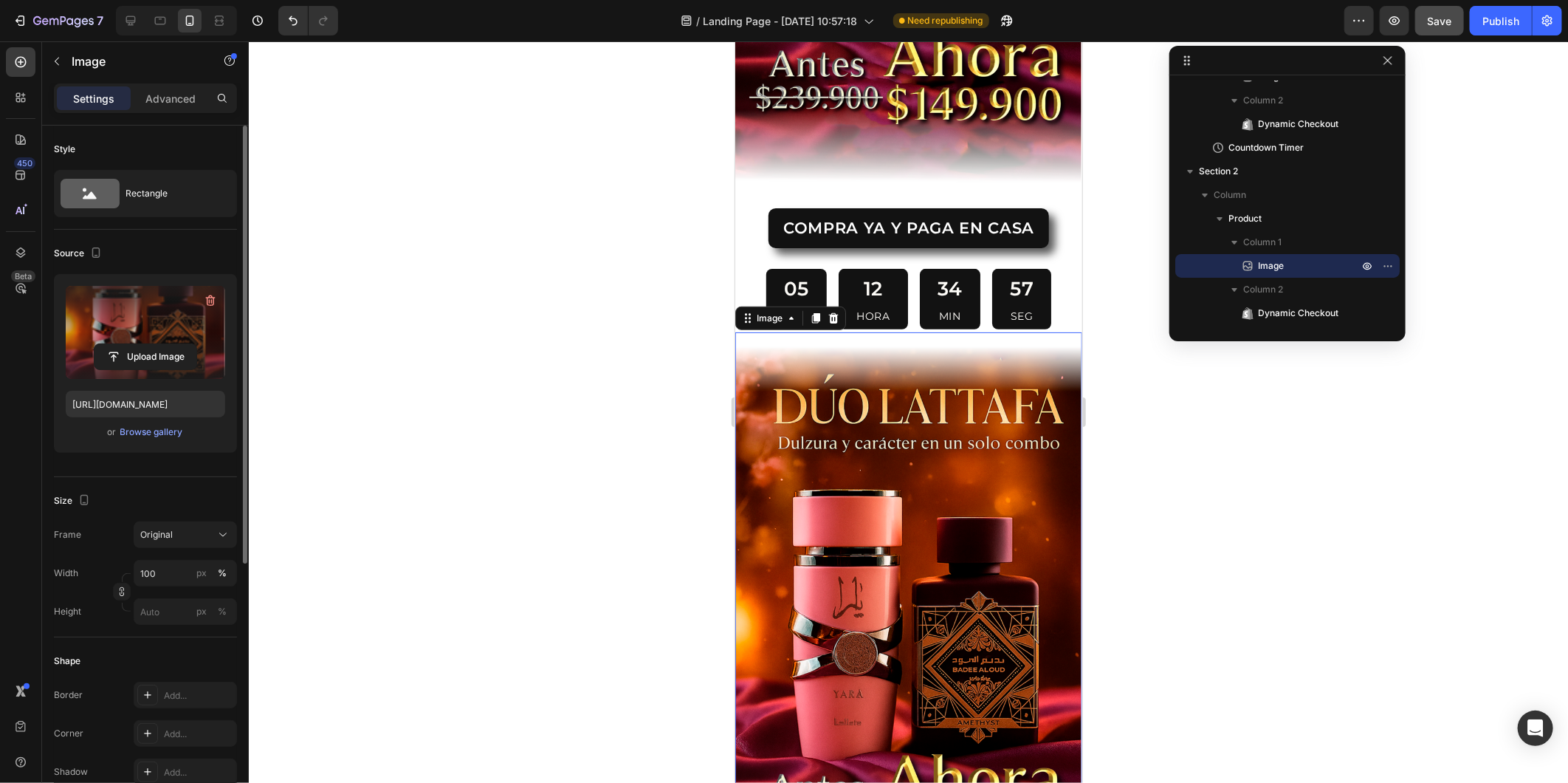
click at [104, 325] on label at bounding box center [146, 332] width 160 height 93
click at [104, 344] on input "file" at bounding box center [145, 356] width 102 height 25
type input "https://cdn.shopify.com/s/files/1/0569/4134/6913/files/gempages_570916751928198…"
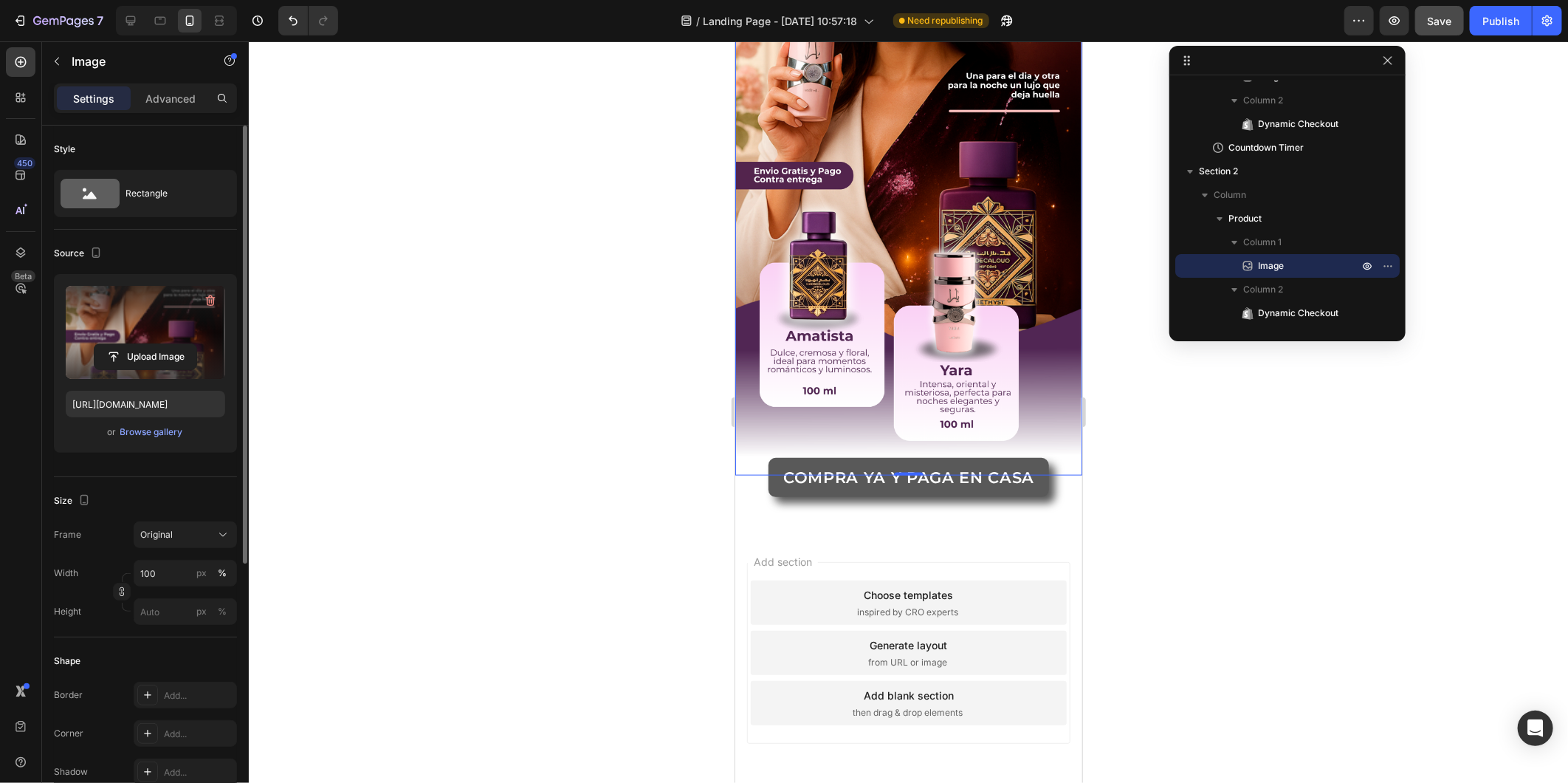
scroll to position [949, 0]
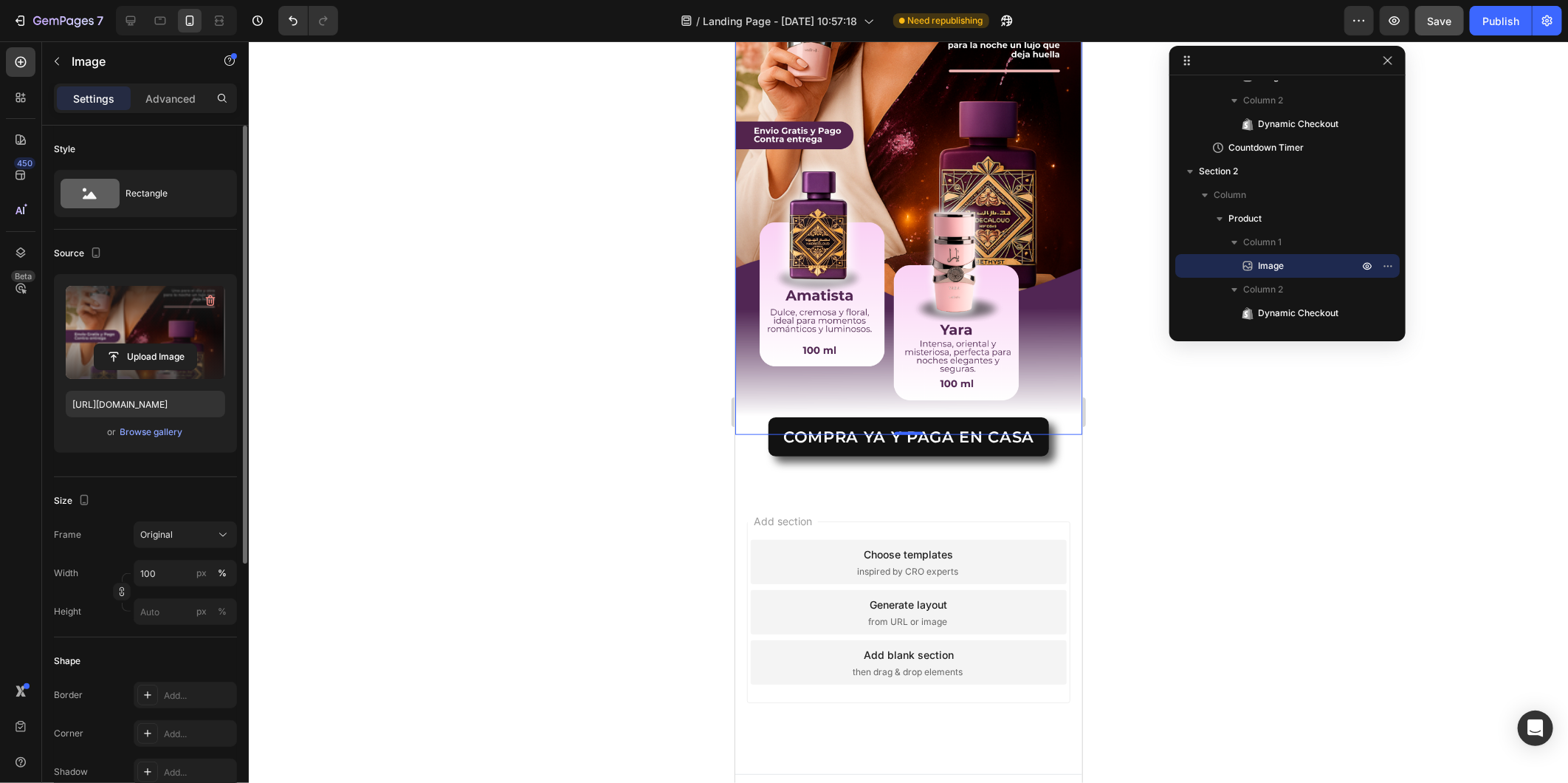
click at [1164, 397] on div at bounding box center [908, 412] width 1319 height 741
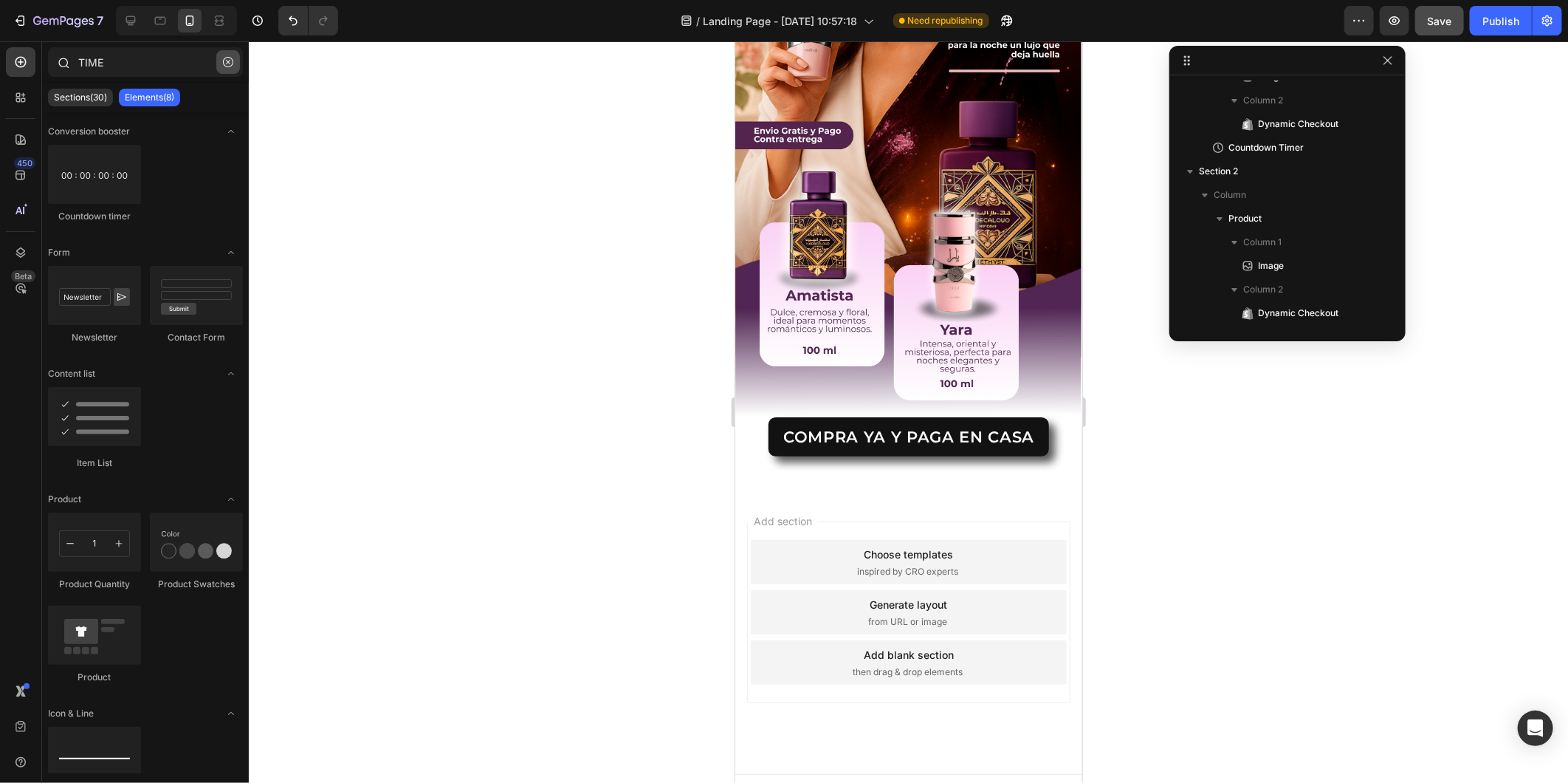
click at [227, 64] on icon "button" at bounding box center [227, 62] width 11 height 11
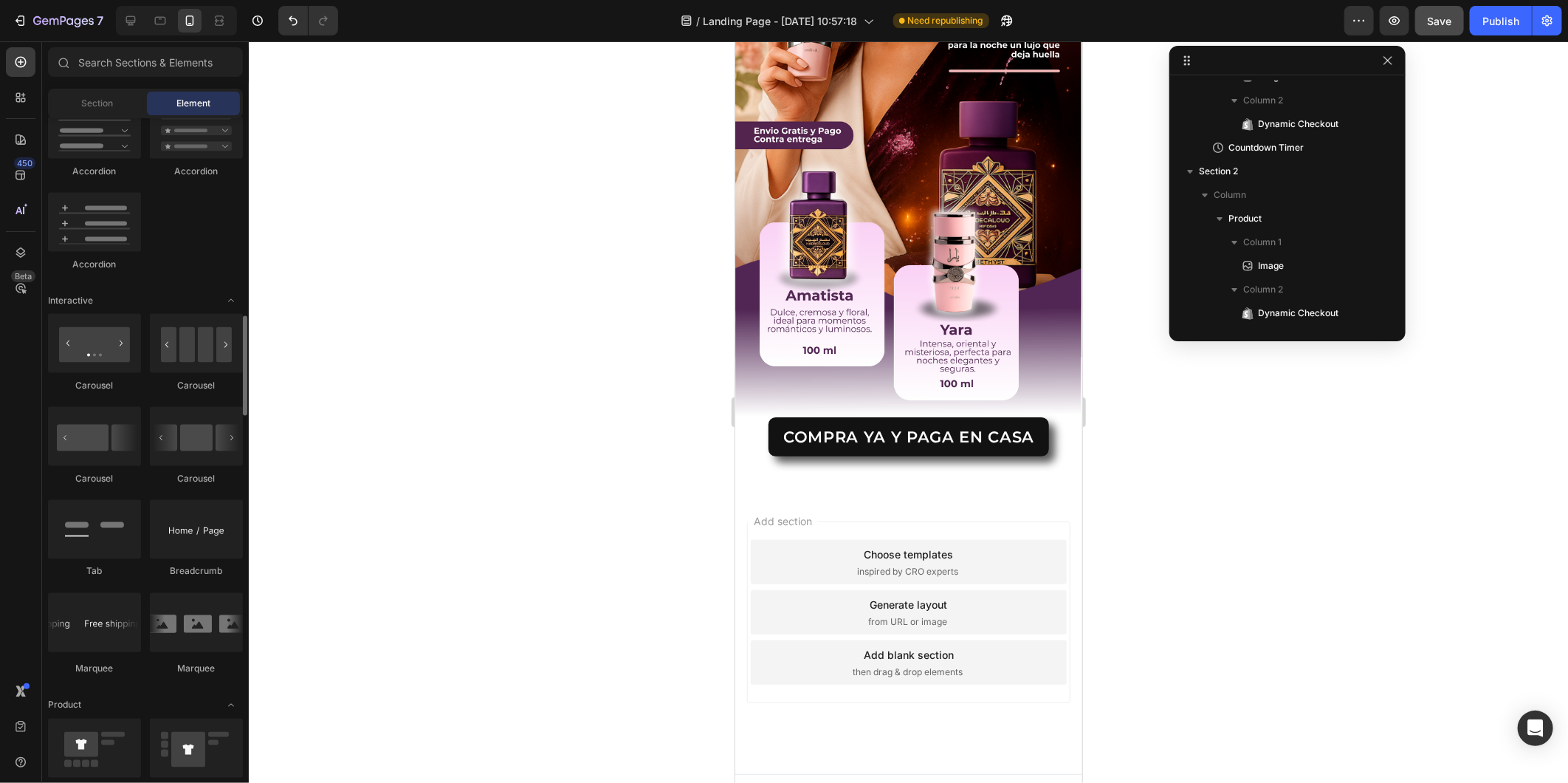
scroll to position [1395, 0]
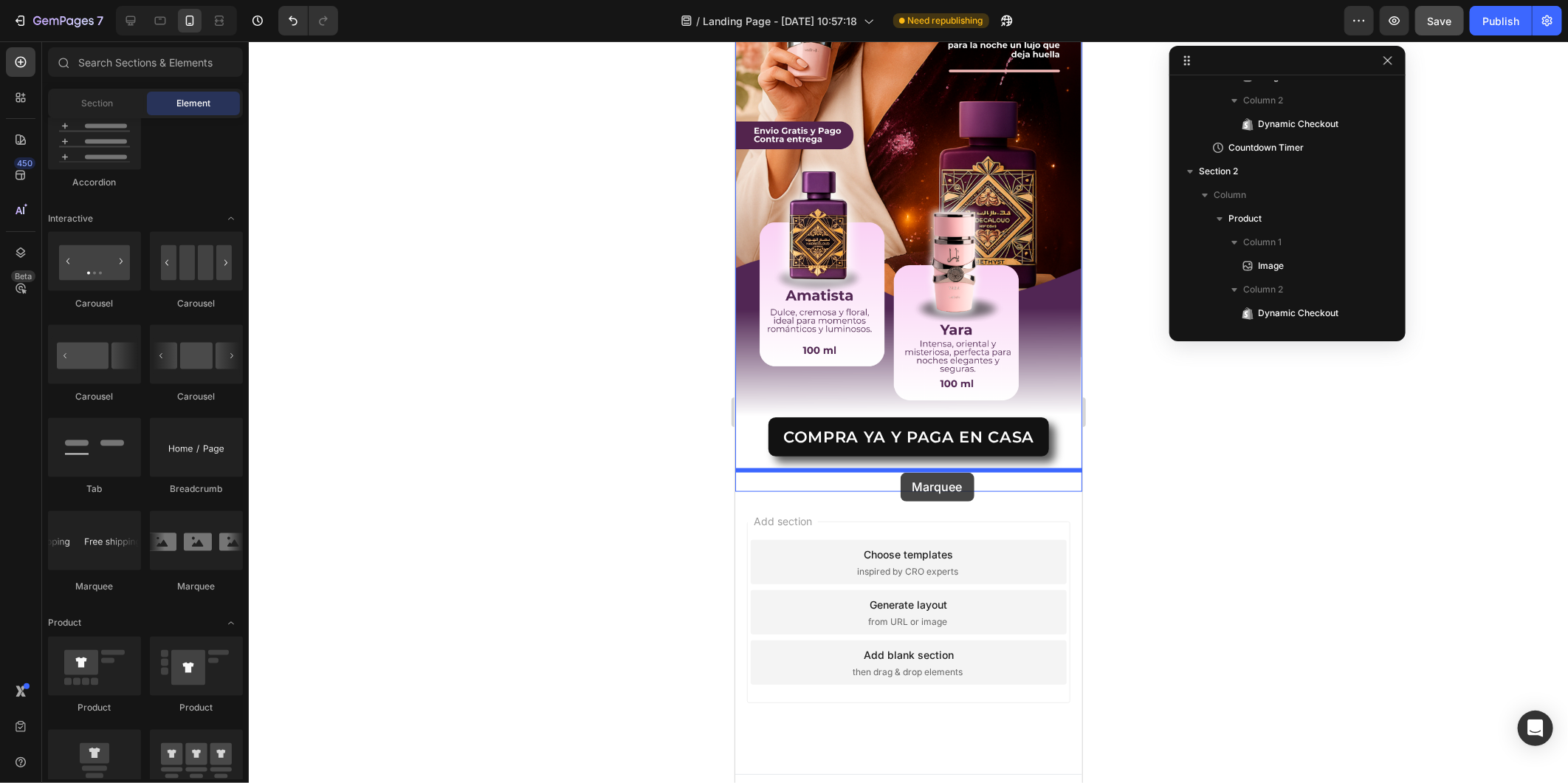
drag, startPoint x: 822, startPoint y: 597, endPoint x: 900, endPoint y: 472, distance: 147.3
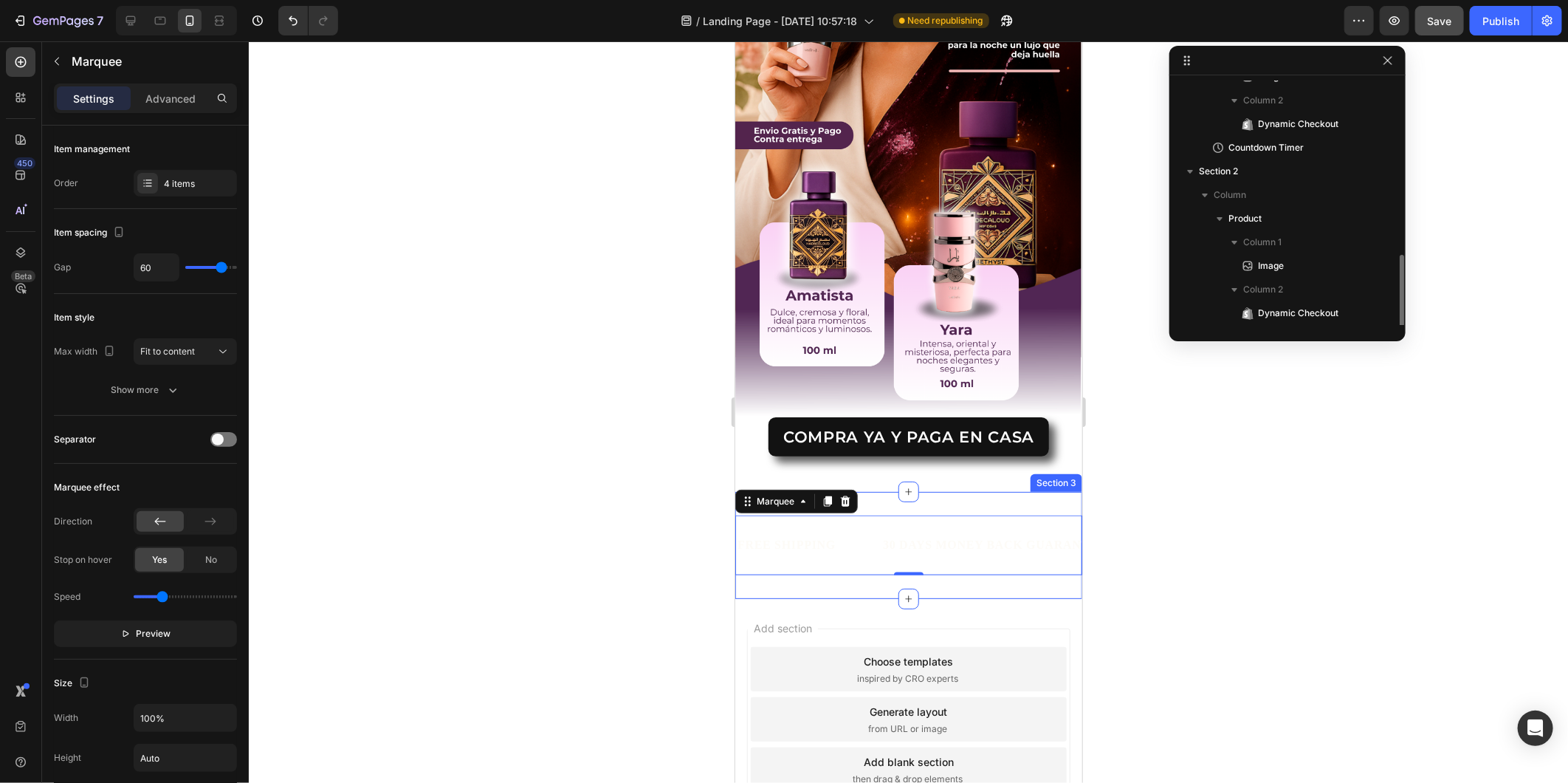
scroll to position [181, 0]
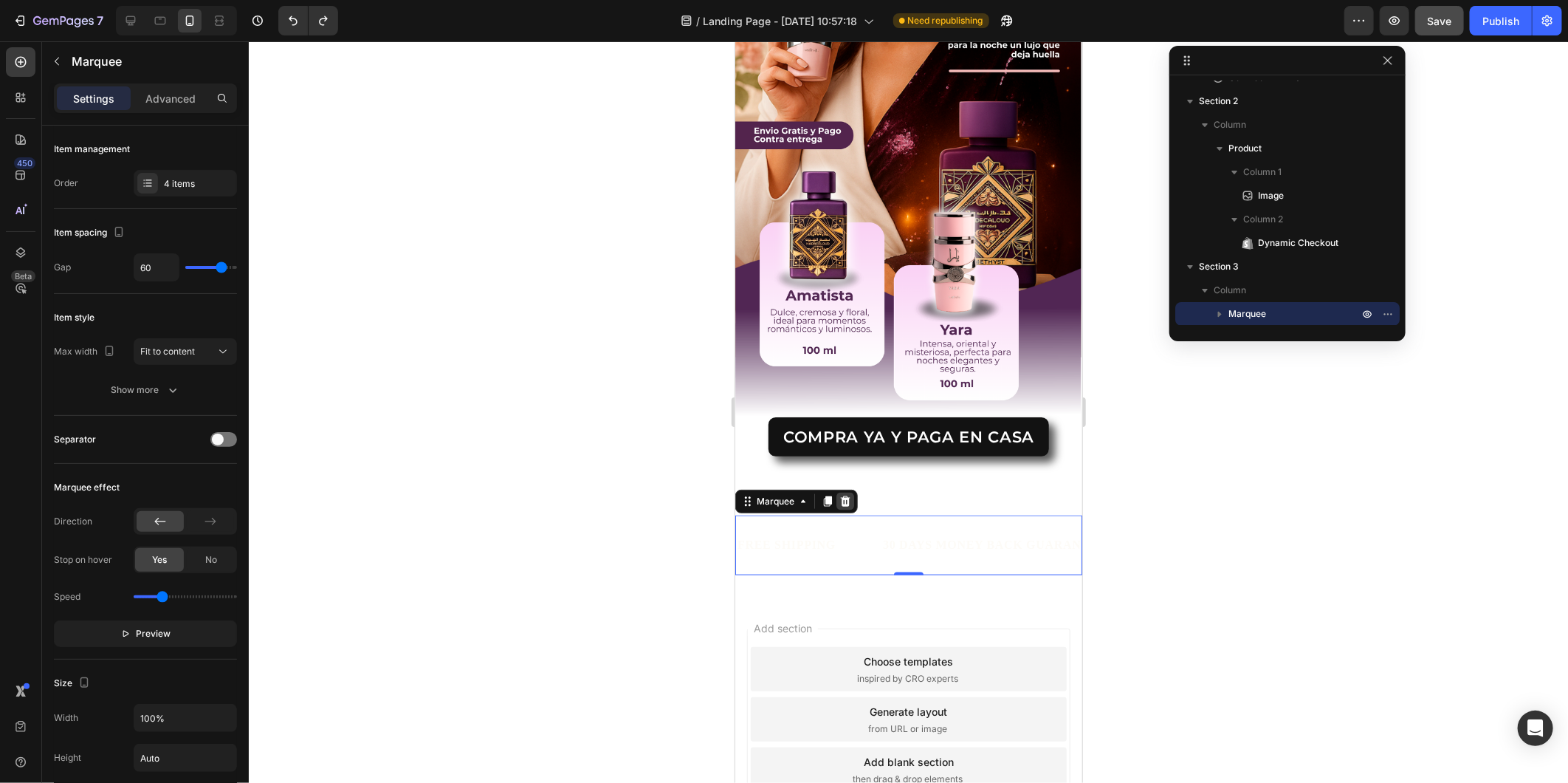
click at [847, 492] on div at bounding box center [845, 501] width 18 height 18
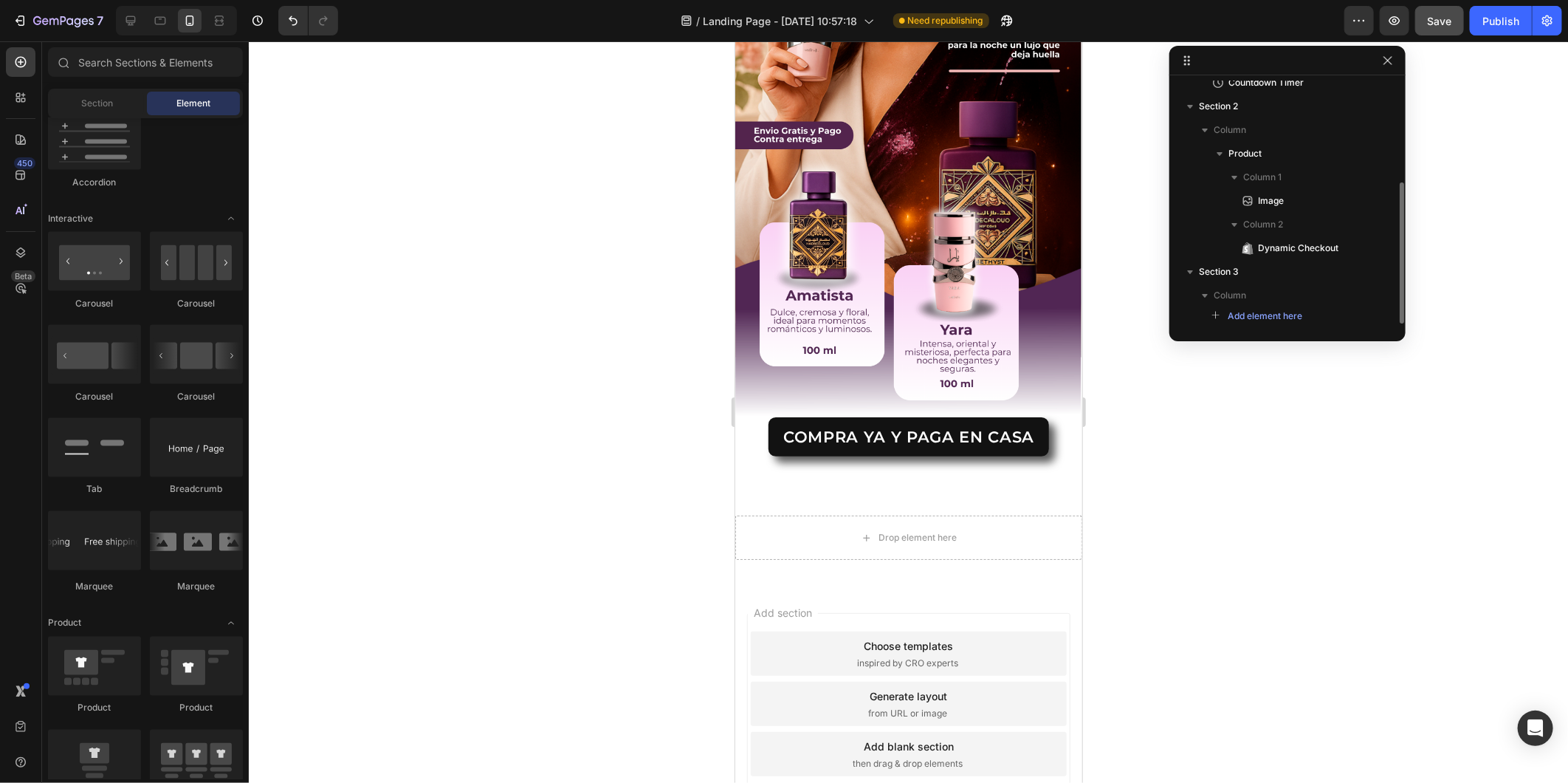
scroll to position [175, 0]
drag, startPoint x: 829, startPoint y: 569, endPoint x: 780, endPoint y: 453, distance: 125.9
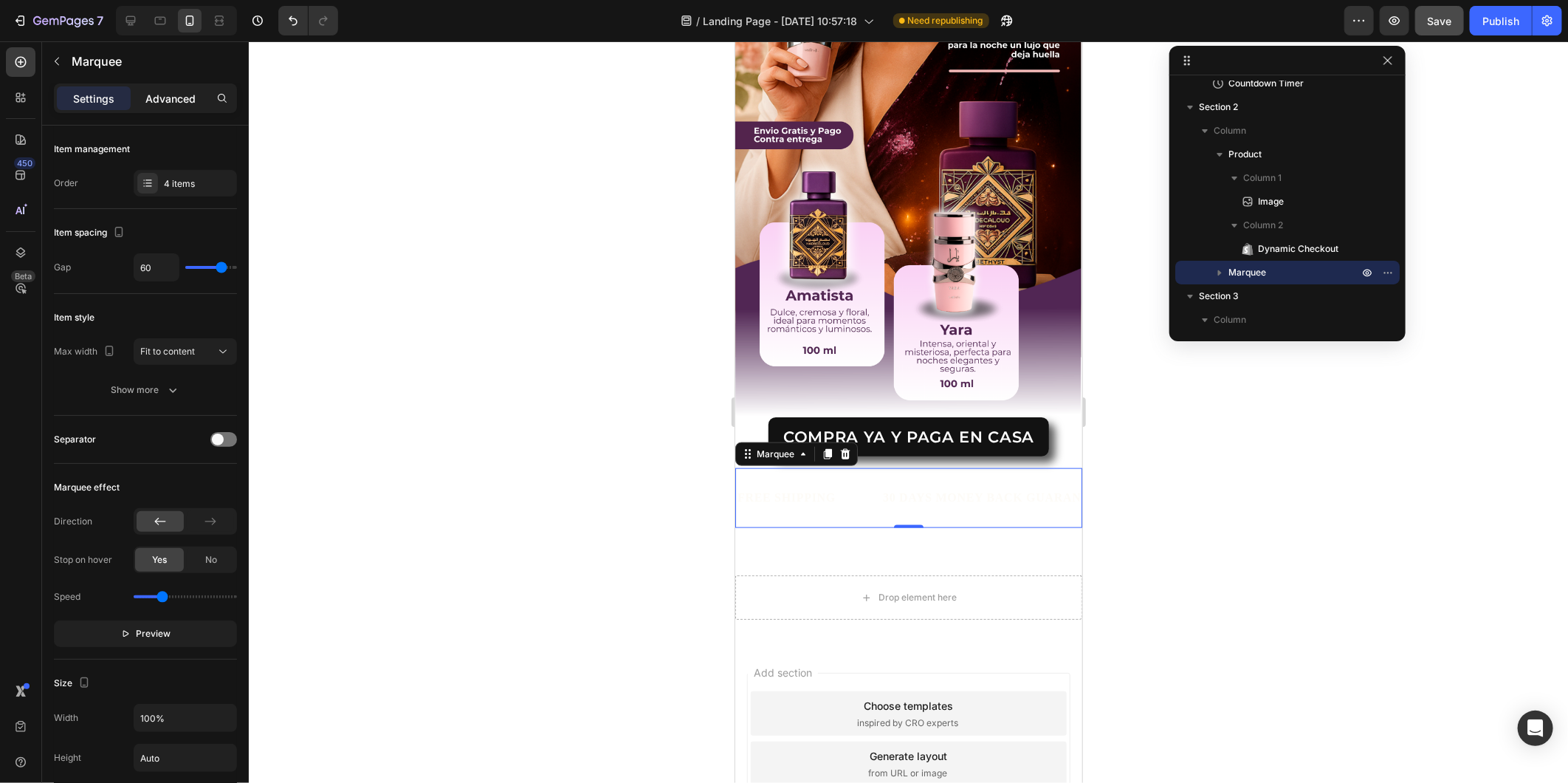
click at [137, 86] on div "Advanced" at bounding box center [170, 98] width 74 height 24
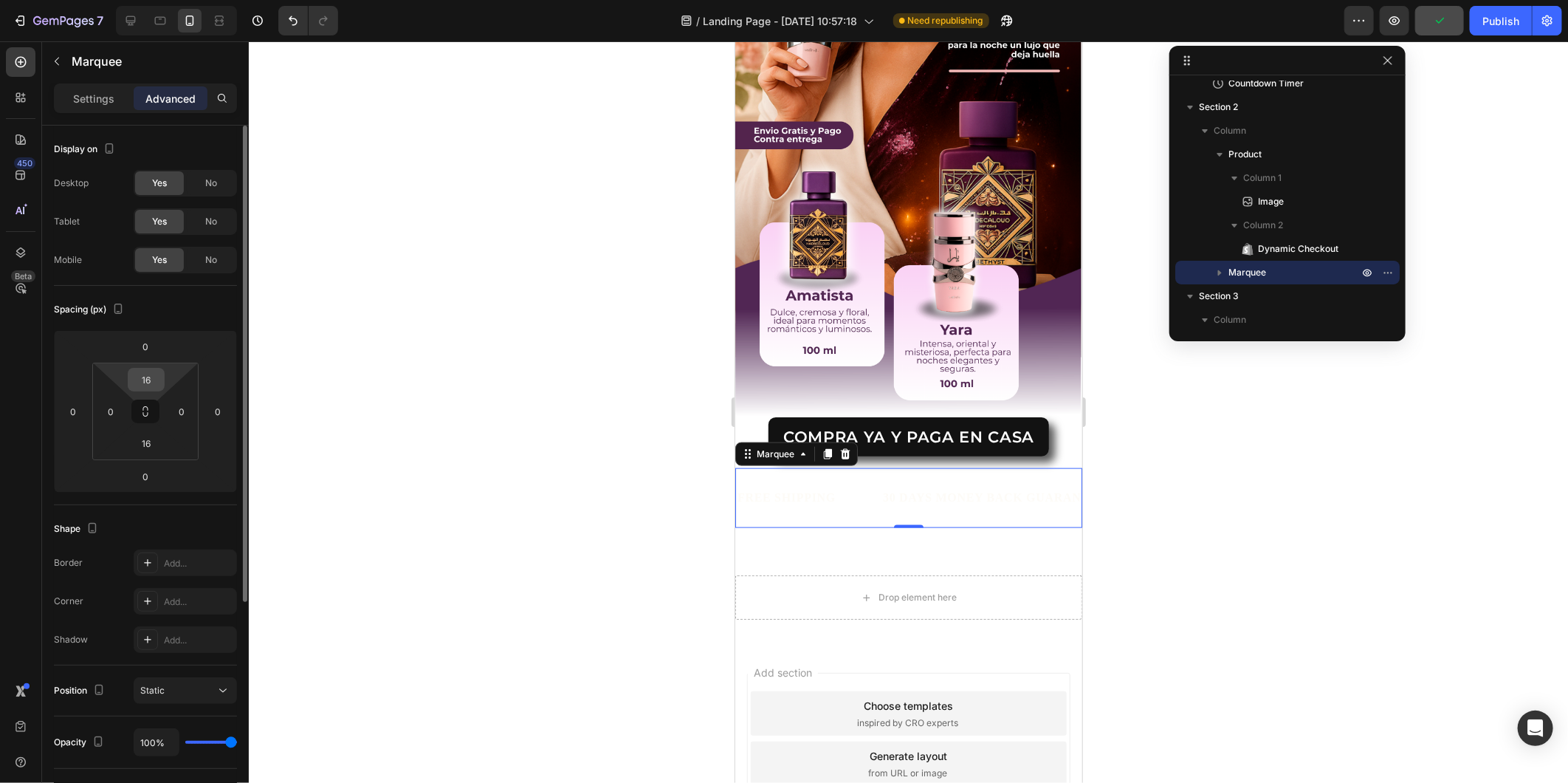
click at [146, 371] on input "16" at bounding box center [146, 379] width 29 height 22
click at [150, 353] on input "0" at bounding box center [145, 346] width 29 height 22
type input "5"
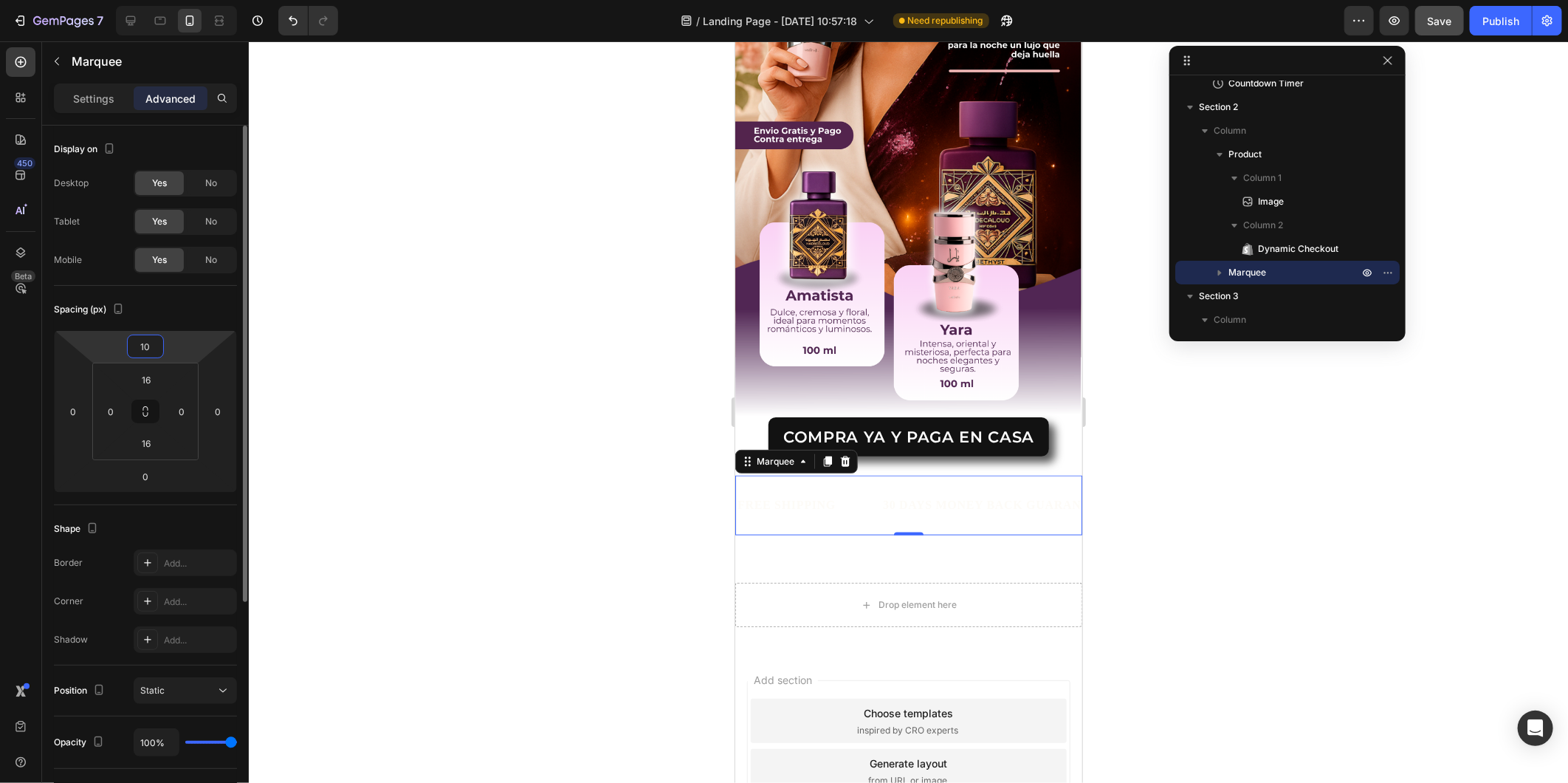
type input "10"
click at [821, 493] on div "FREE SHIPPING" at bounding box center [786, 505] width 101 height 24
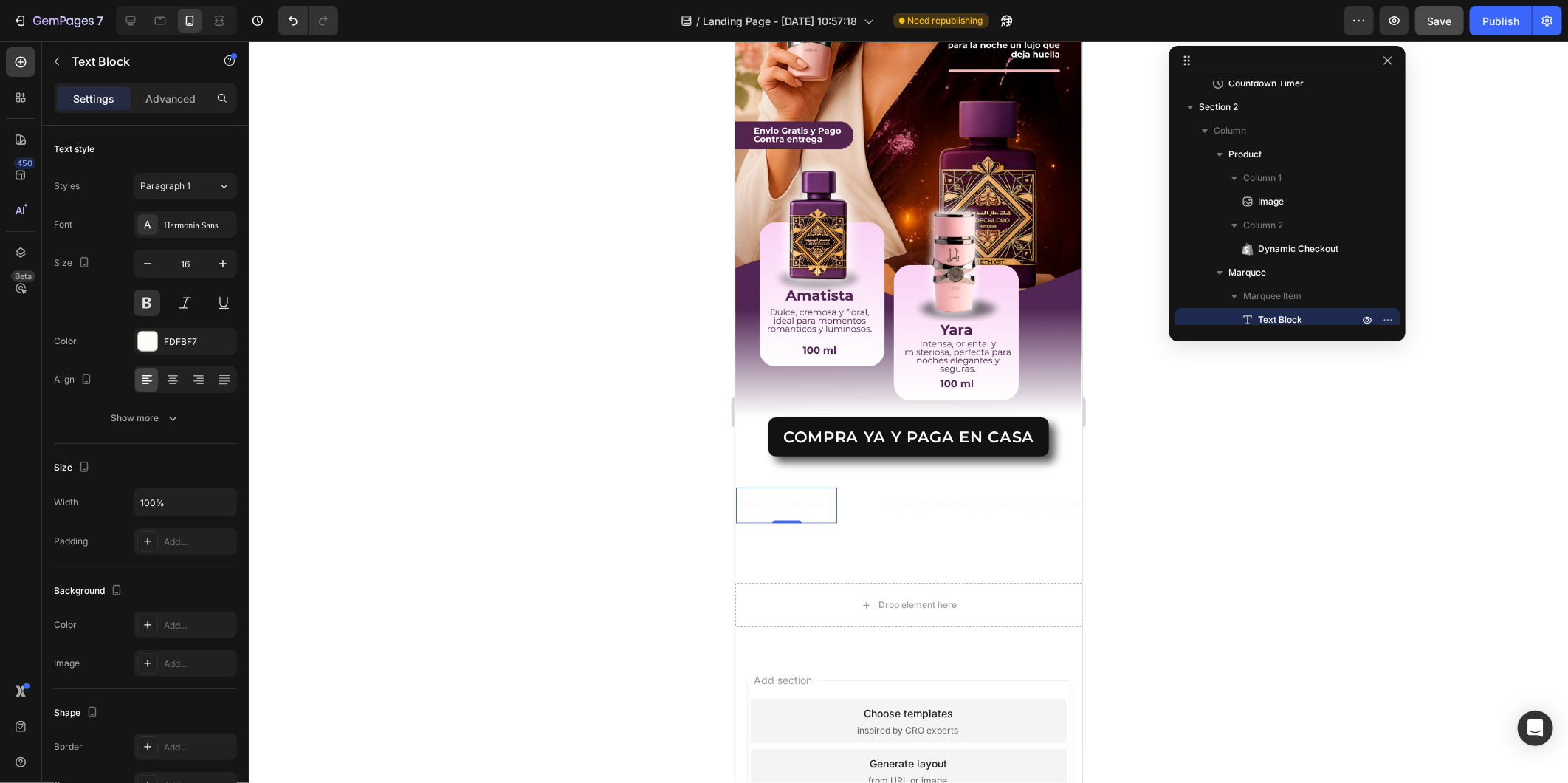
scroll to position [303, 0]
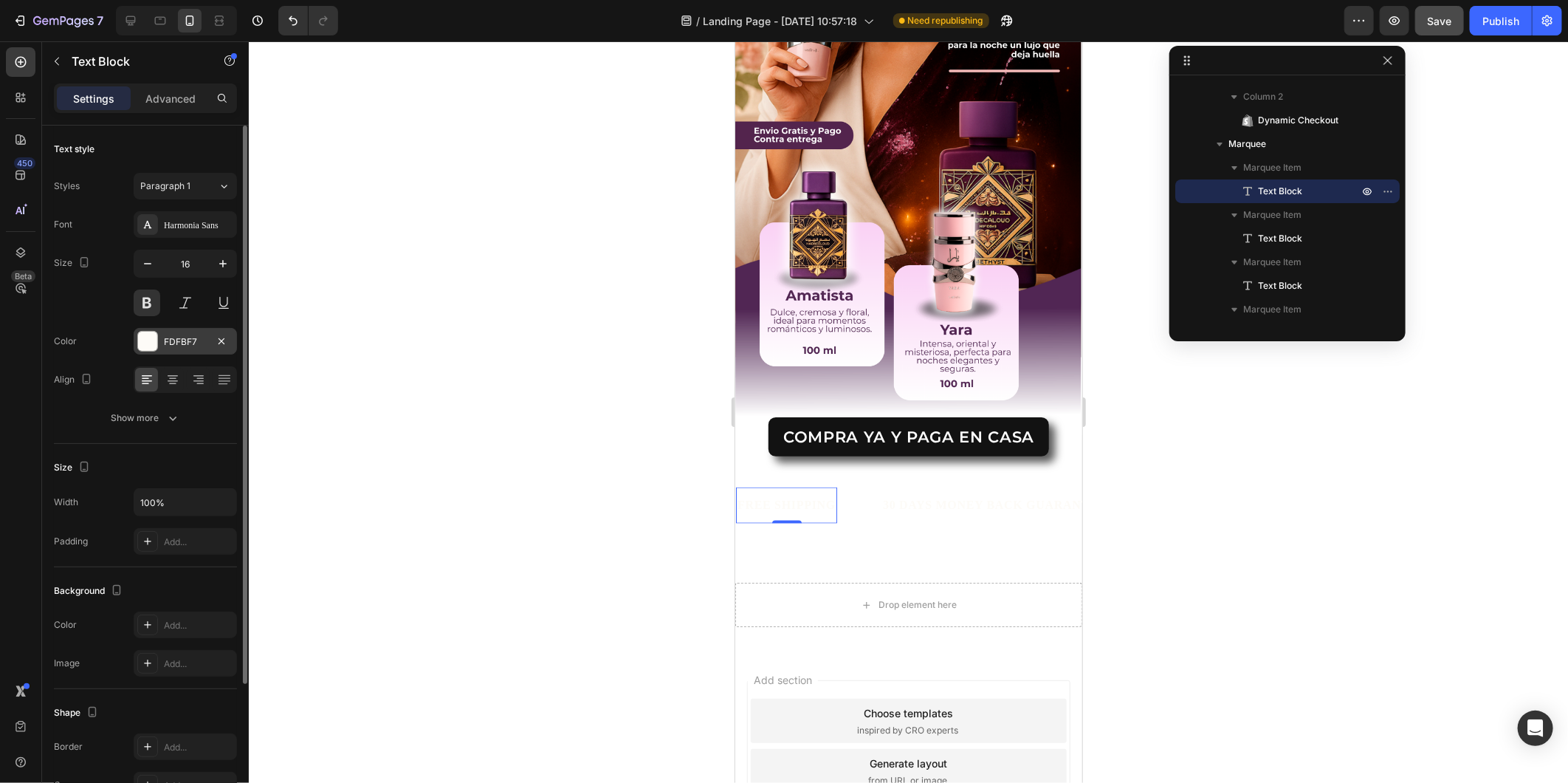
click at [160, 335] on div "FDFBF7" at bounding box center [185, 341] width 104 height 27
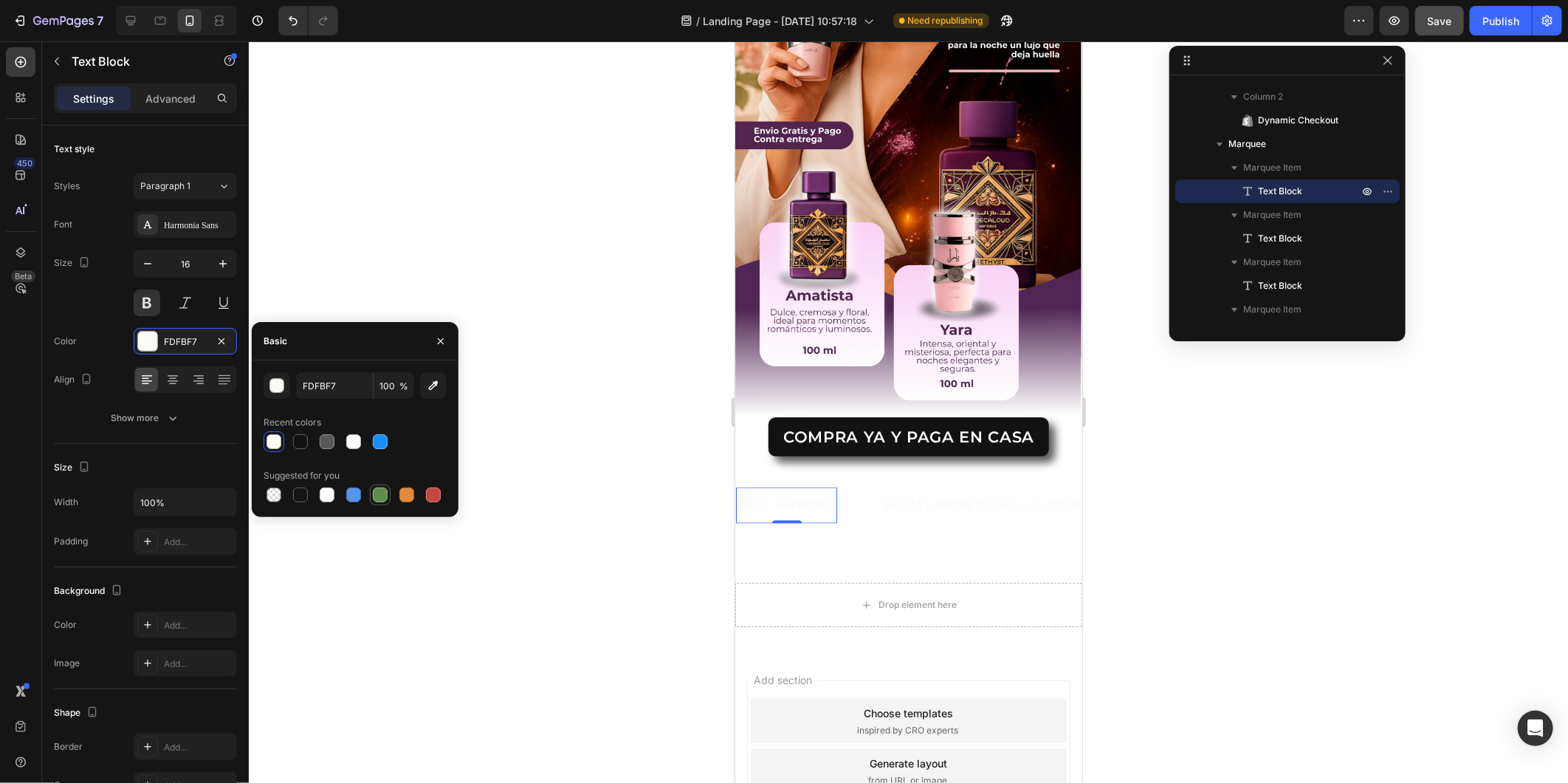
drag, startPoint x: 299, startPoint y: 498, endPoint x: 386, endPoint y: 501, distance: 87.1
click at [300, 498] on div at bounding box center [300, 495] width 15 height 15
type input "151515"
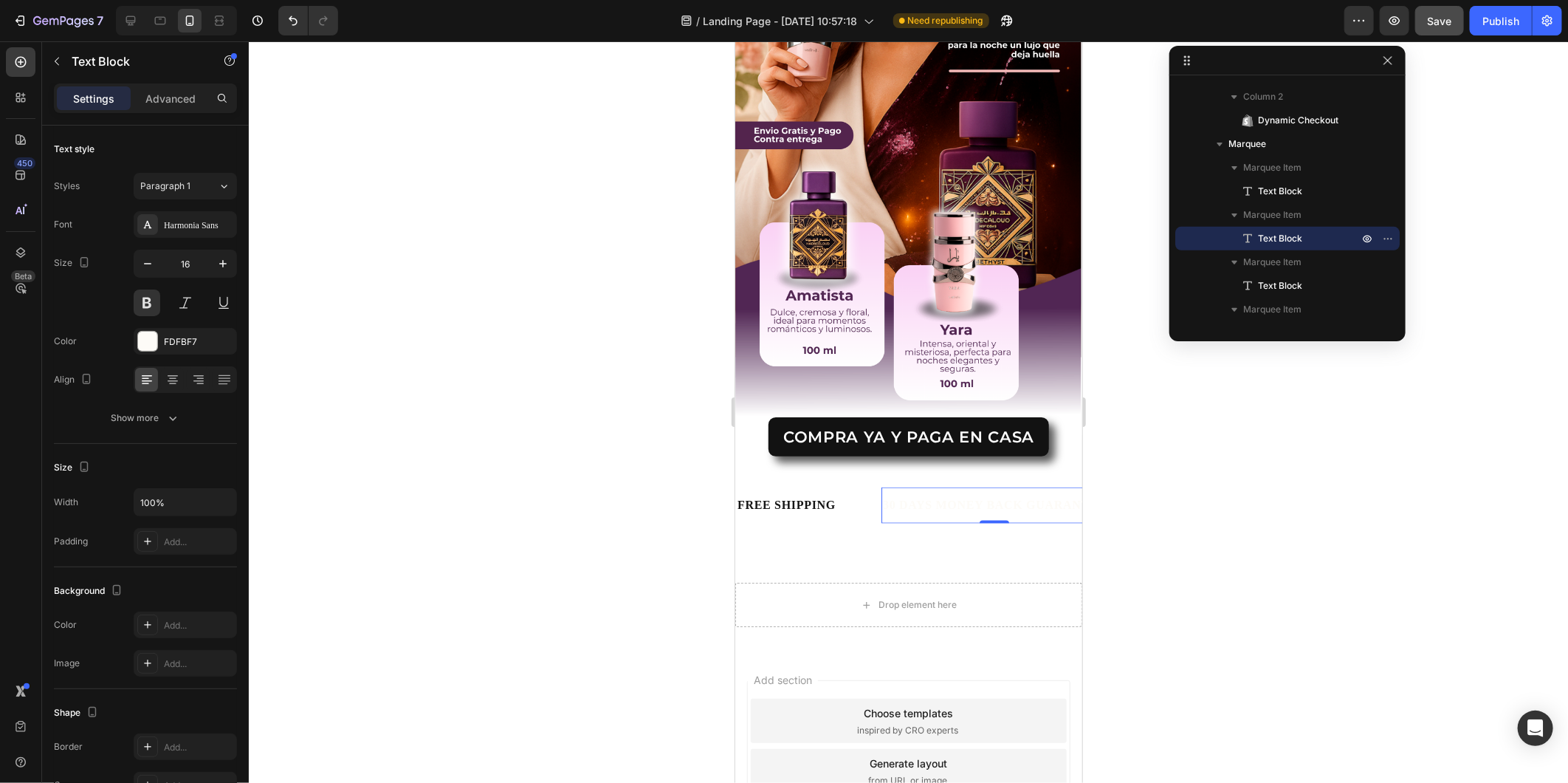
click at [923, 493] on div "30 DAYS MONEY BACK GUARANTEE" at bounding box center [994, 505] width 227 height 24
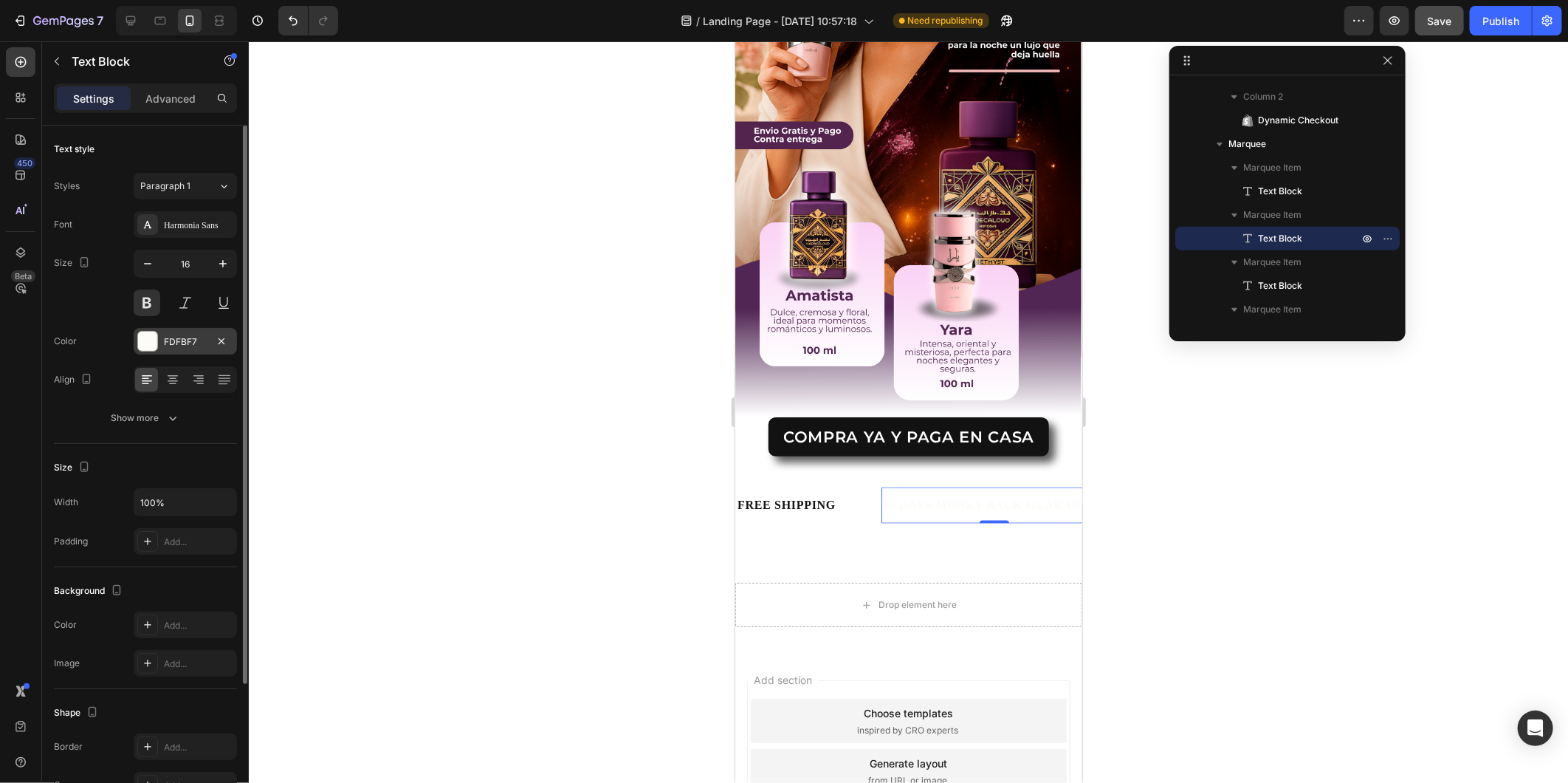
click at [146, 340] on div at bounding box center [148, 342] width 20 height 20
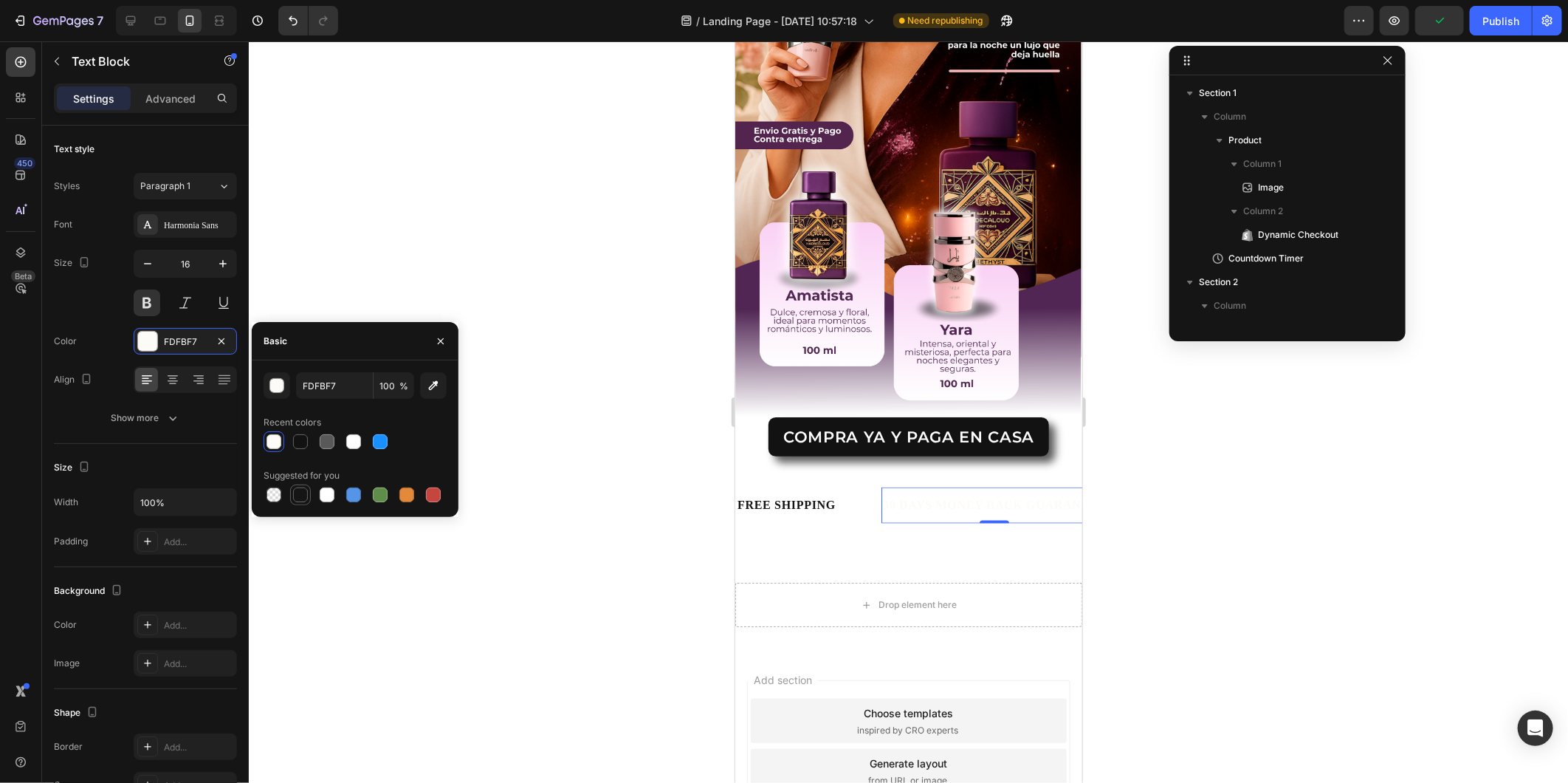
scroll to position [303, 0]
click at [299, 490] on div at bounding box center [300, 495] width 15 height 15
type input "151515"
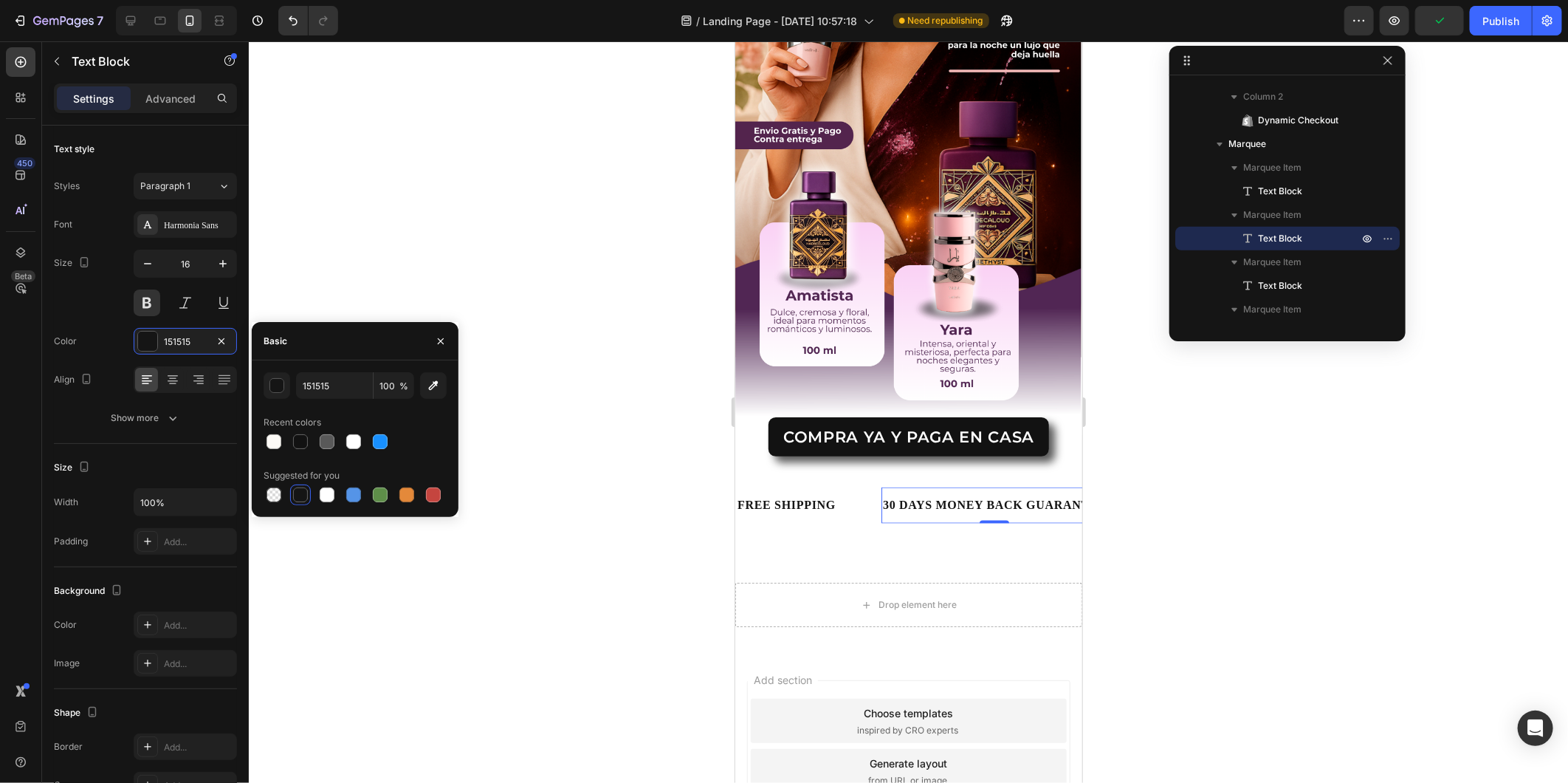
scroll to position [1031, 0]
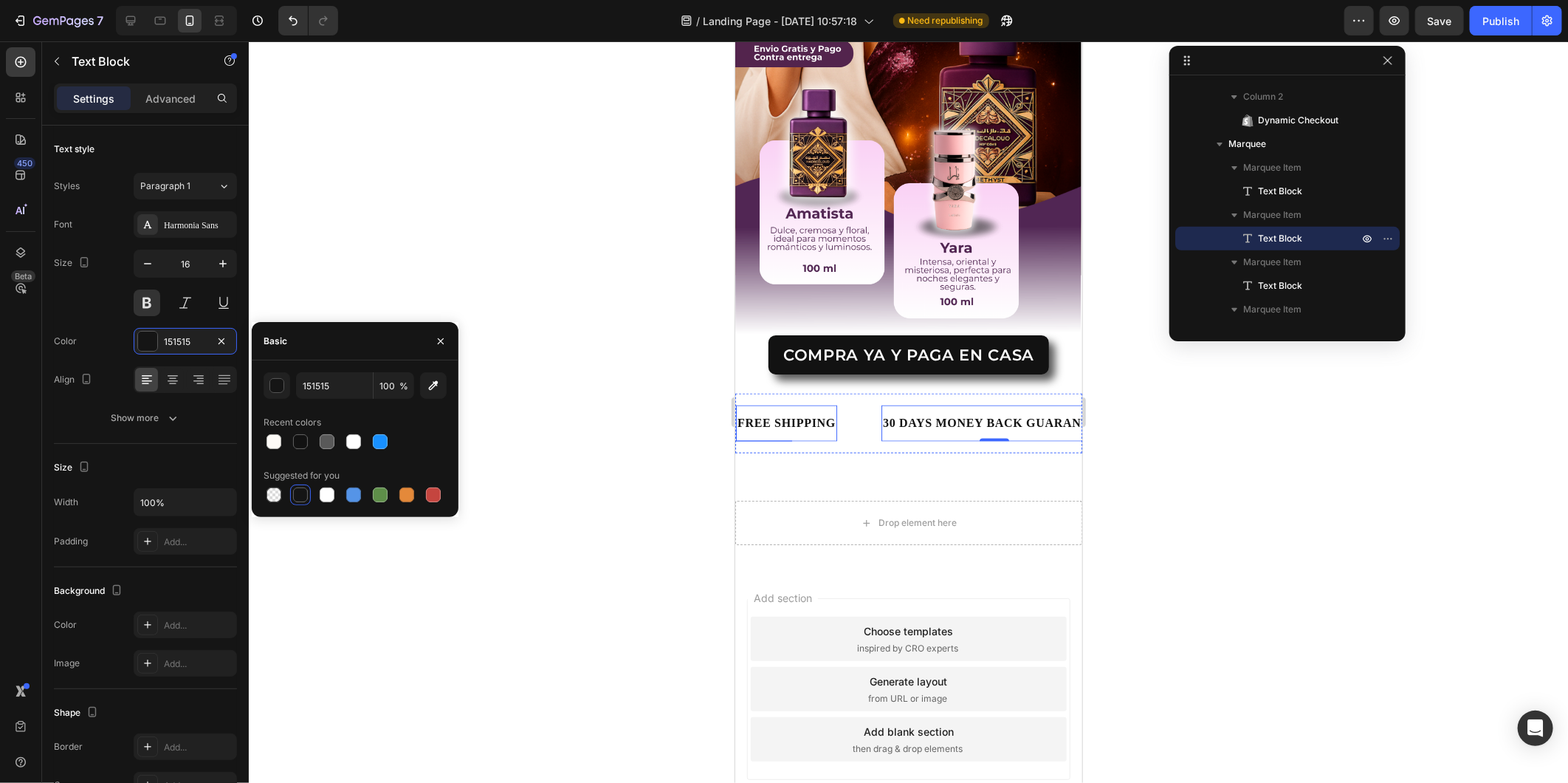
click at [797, 410] on div "FREE SHIPPING" at bounding box center [786, 422] width 101 height 24
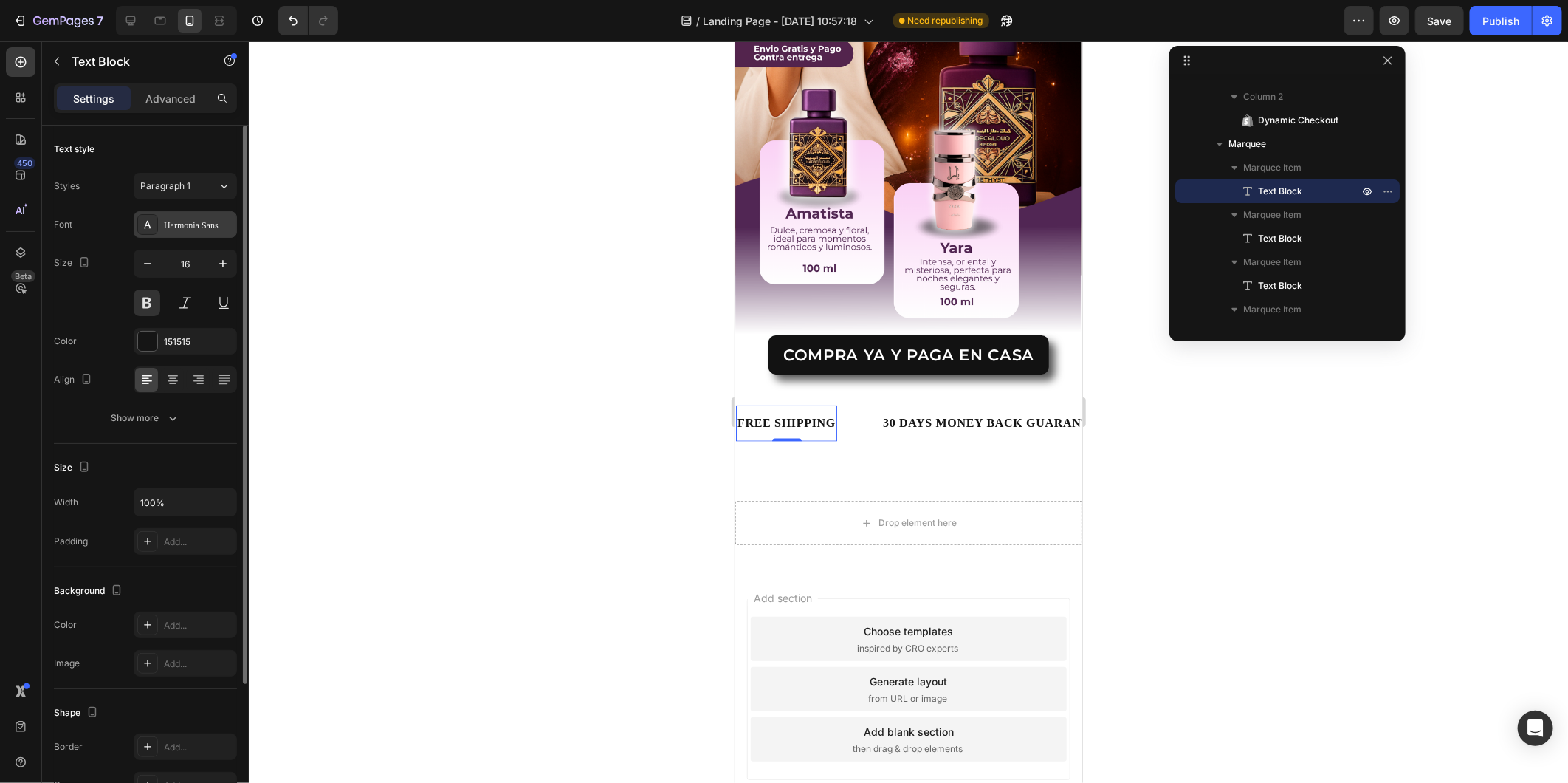
click at [192, 231] on div "Harmonia Sans" at bounding box center [198, 225] width 69 height 13
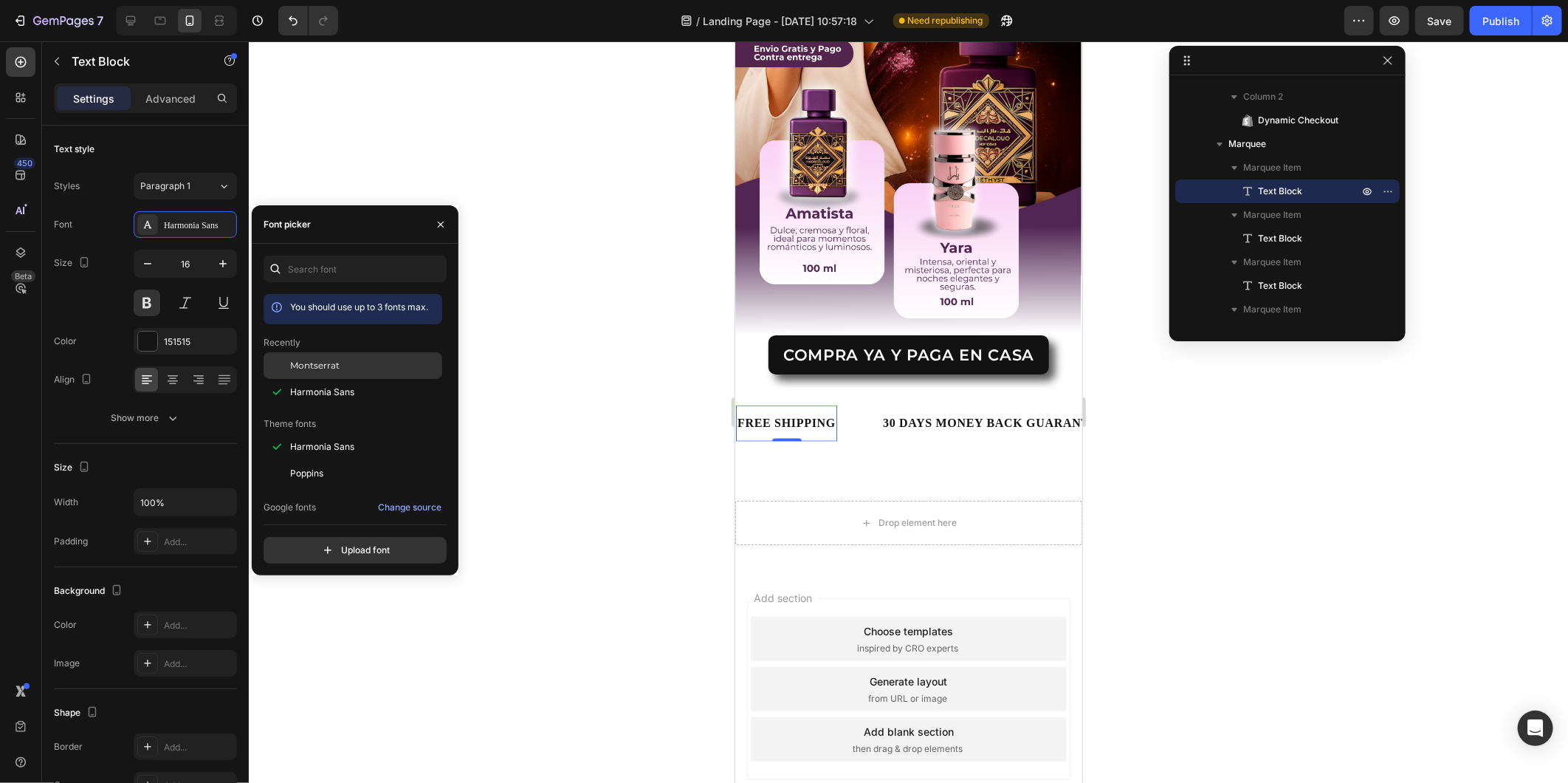
click at [320, 460] on div "Montserrat" at bounding box center [352, 473] width 179 height 27
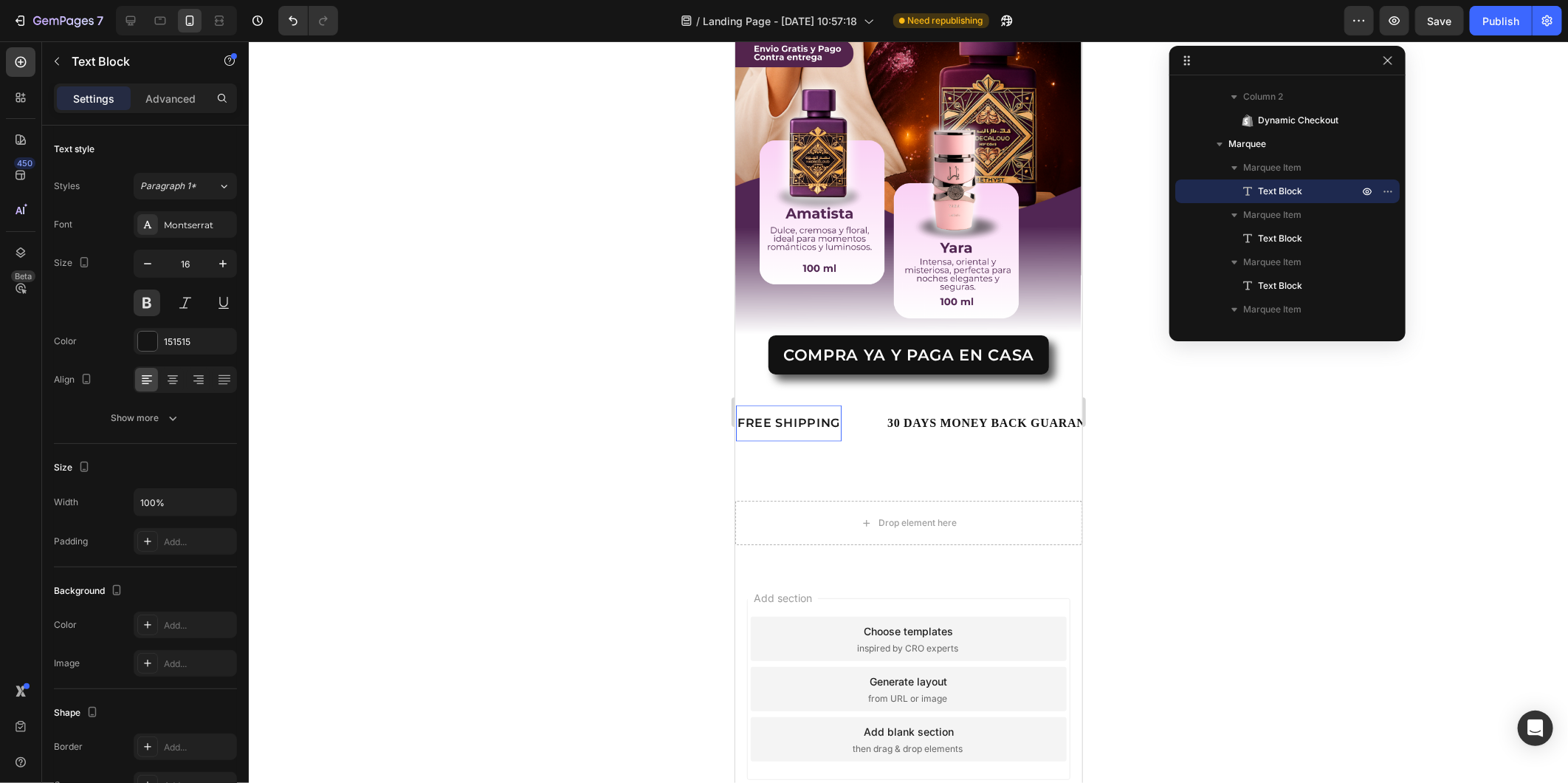
click at [815, 410] on div "FREE SHIPPING" at bounding box center [788, 422] width 105 height 24
click at [815, 412] on p "FREE SHIPPING" at bounding box center [788, 422] width 103 height 21
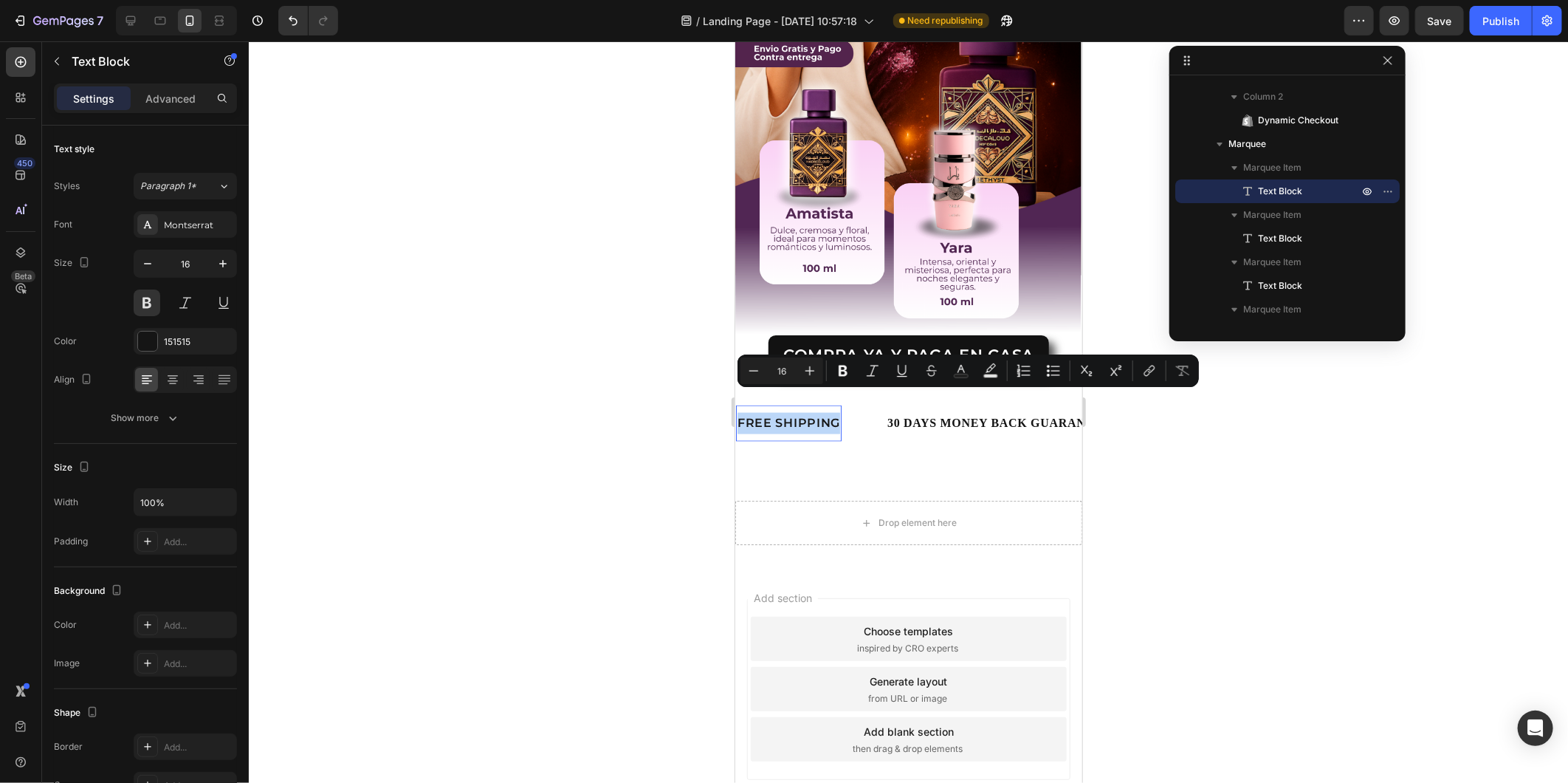
click at [815, 412] on p "FREE SHIPPING" at bounding box center [788, 422] width 103 height 21
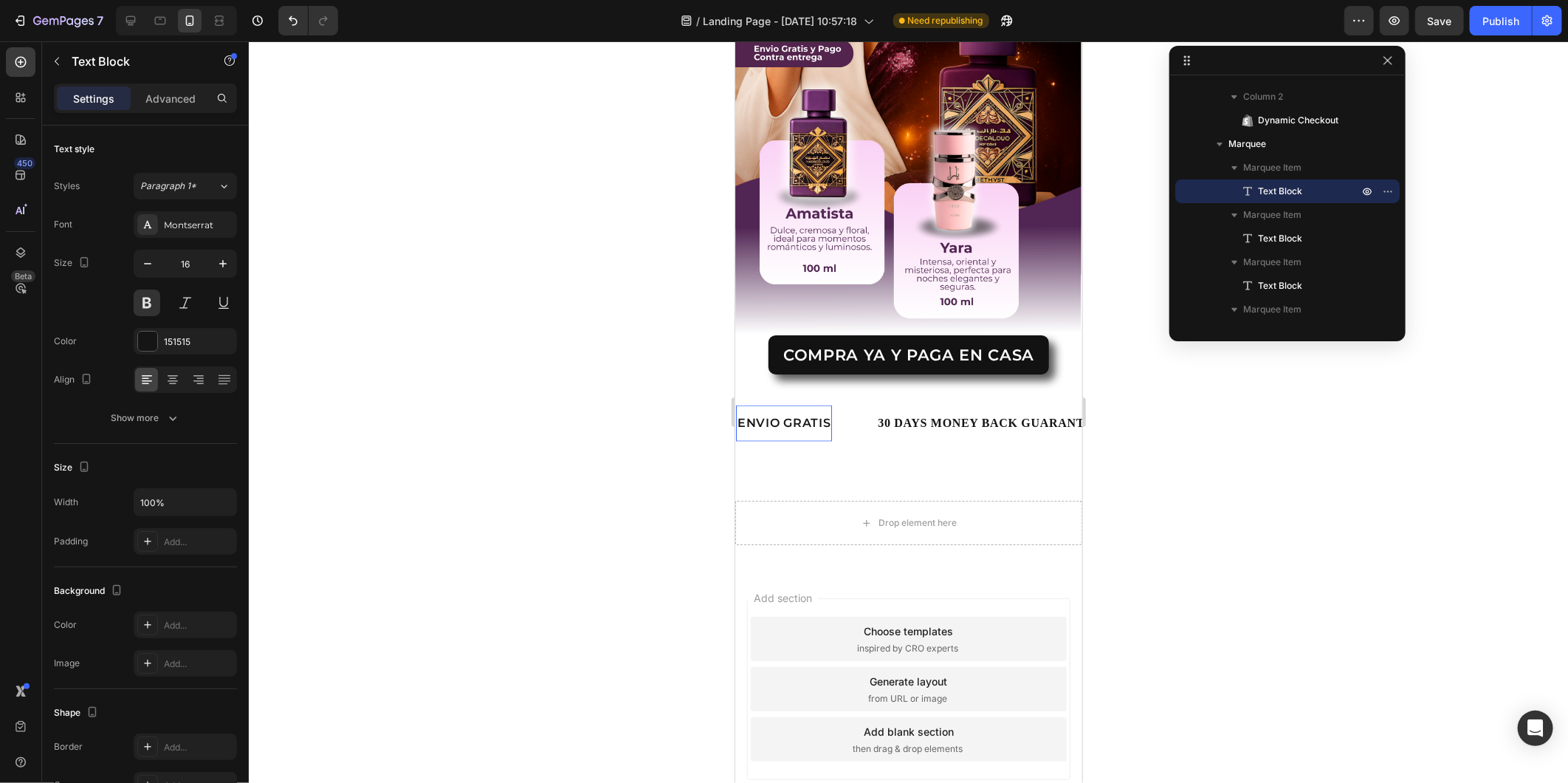
click at [638, 427] on div at bounding box center [908, 412] width 1319 height 741
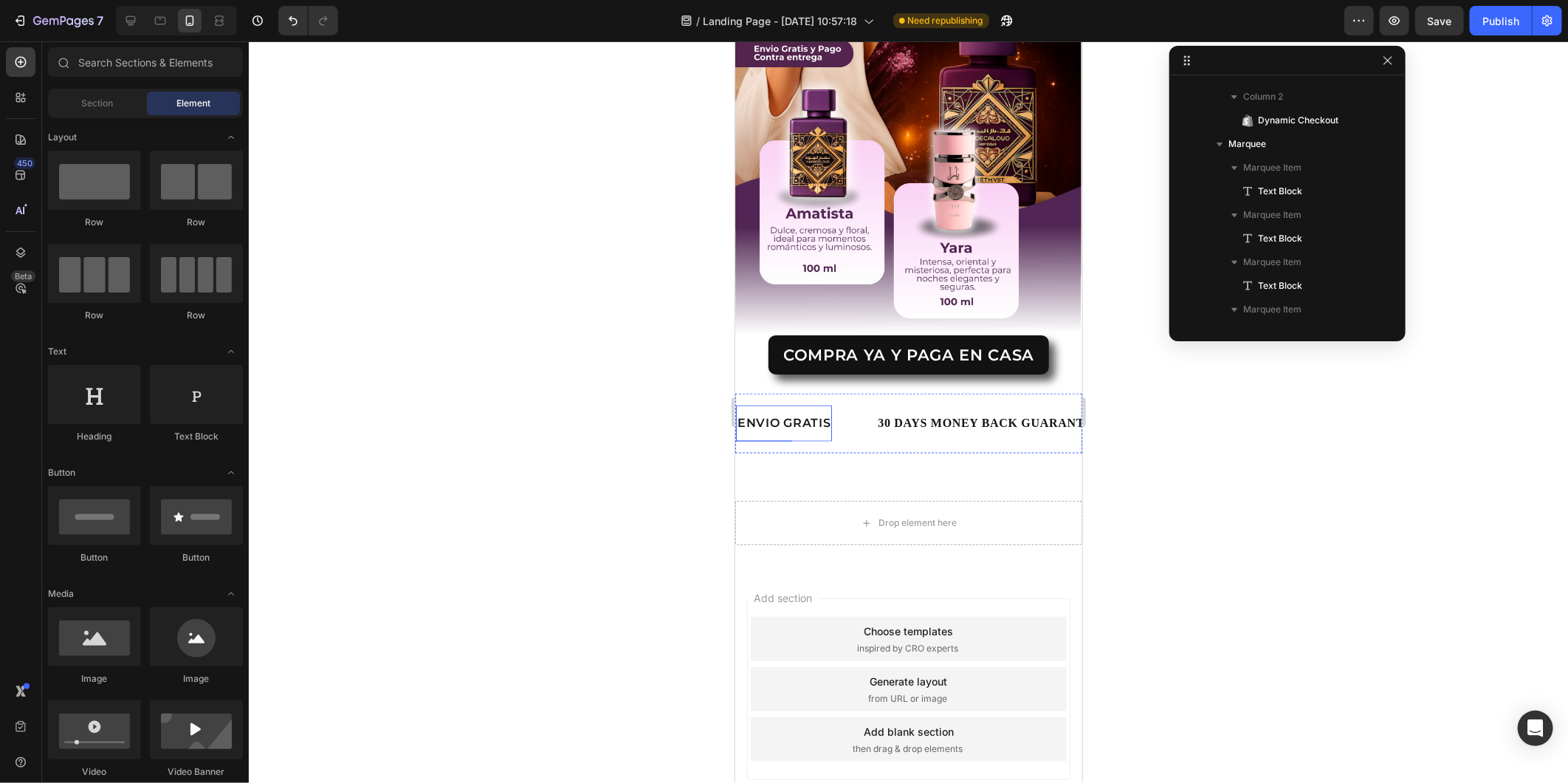
click at [815, 405] on div "ENVIO GRATIS Text Block" at bounding box center [784, 422] width 96 height 36
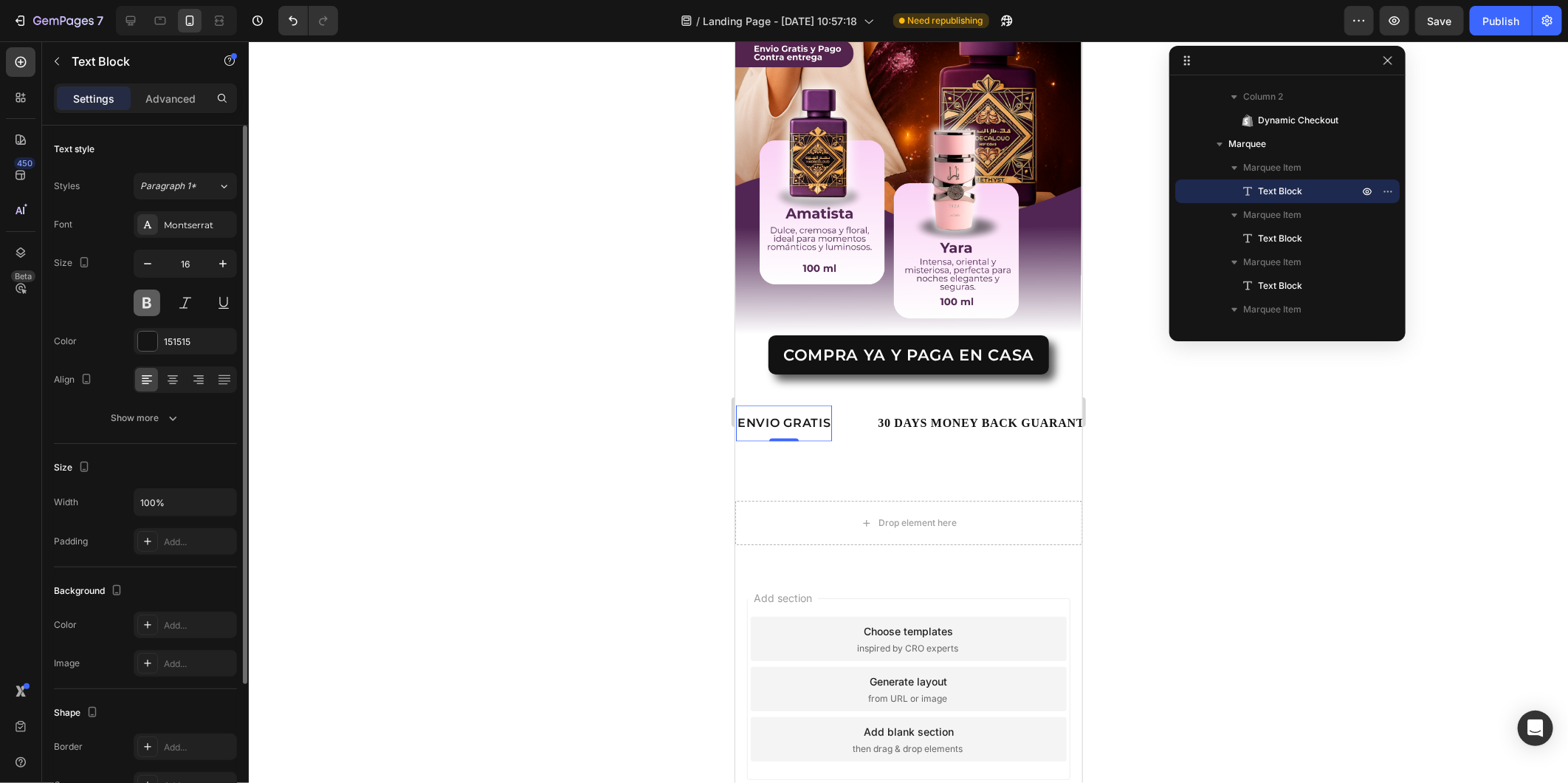
click at [144, 303] on button at bounding box center [147, 303] width 27 height 27
click at [189, 184] on span "Paragraph 1*" at bounding box center [168, 186] width 56 height 13
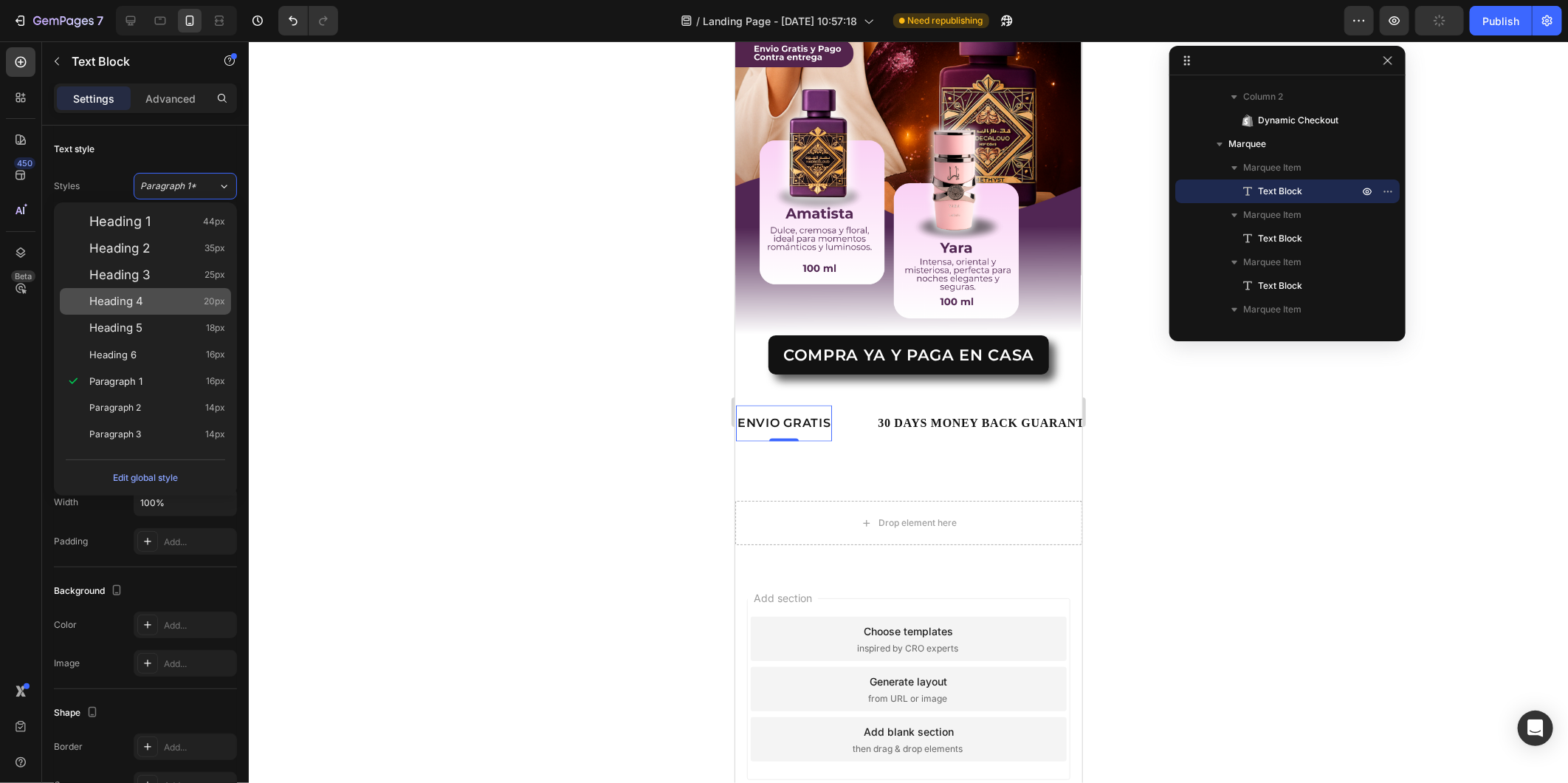
click at [170, 296] on div "Heading 4 20px" at bounding box center [157, 301] width 136 height 15
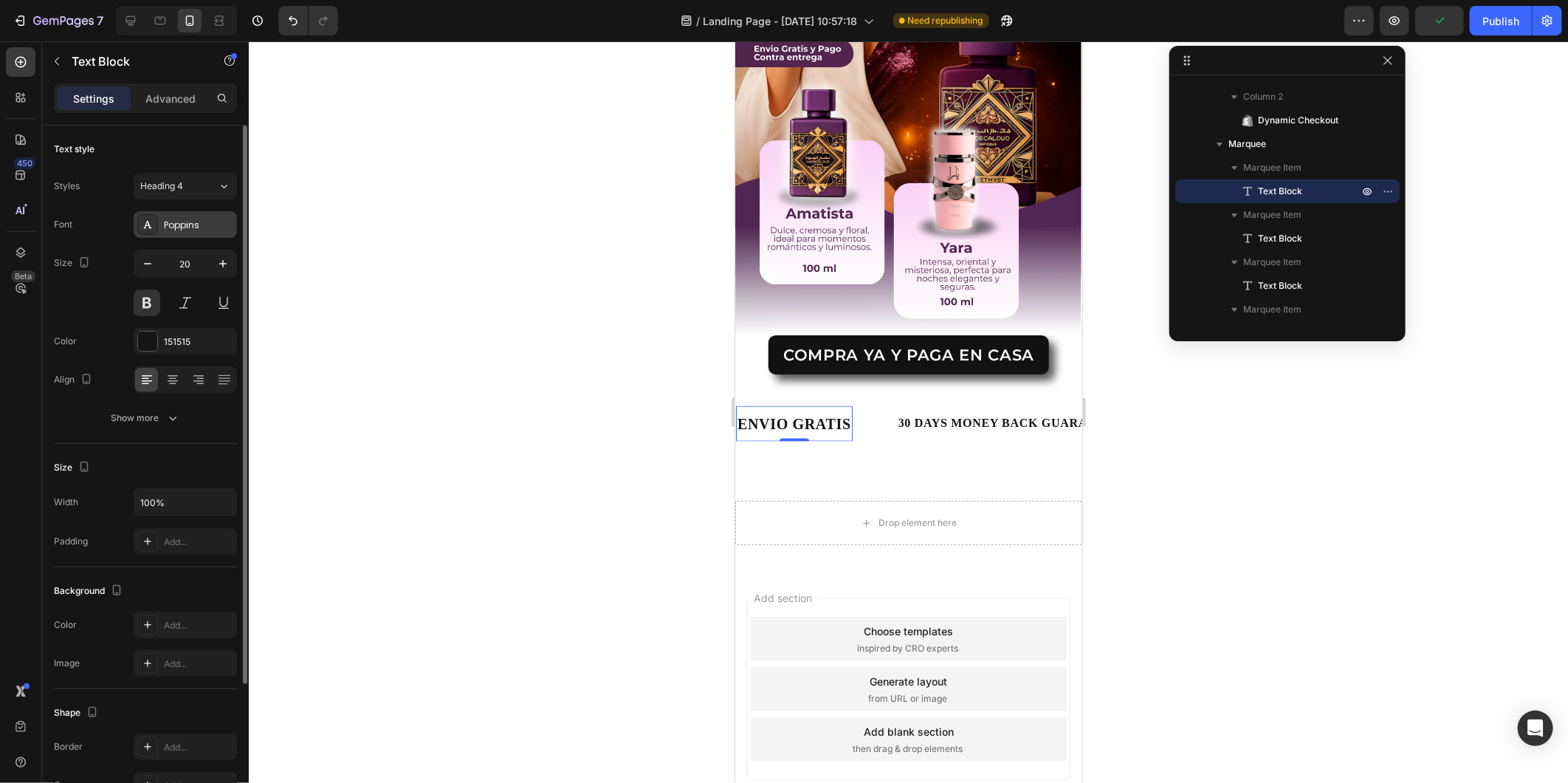
click at [183, 233] on div "Poppins" at bounding box center [185, 224] width 104 height 27
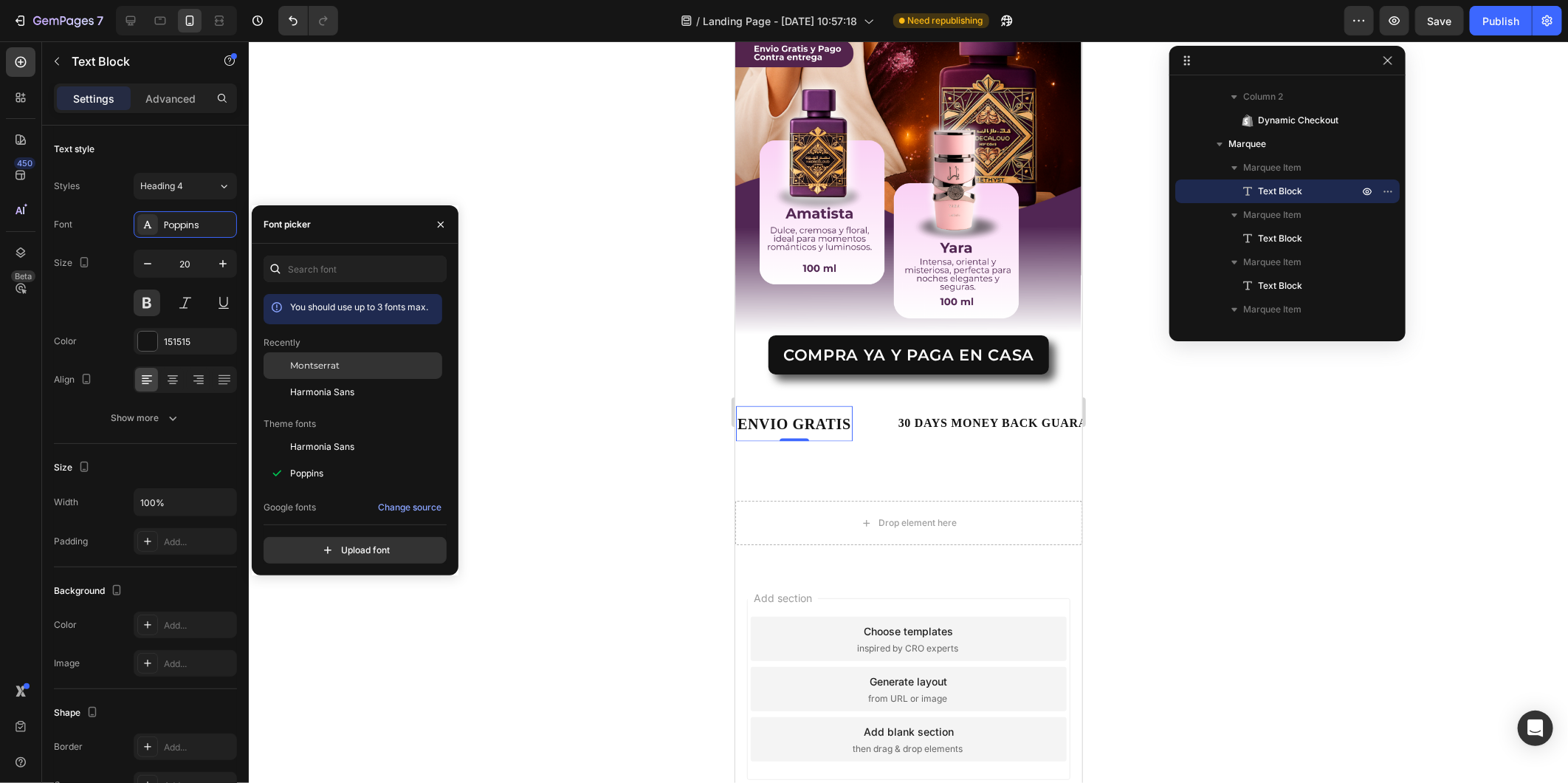
click at [313, 371] on span "Montserrat" at bounding box center [315, 365] width 50 height 13
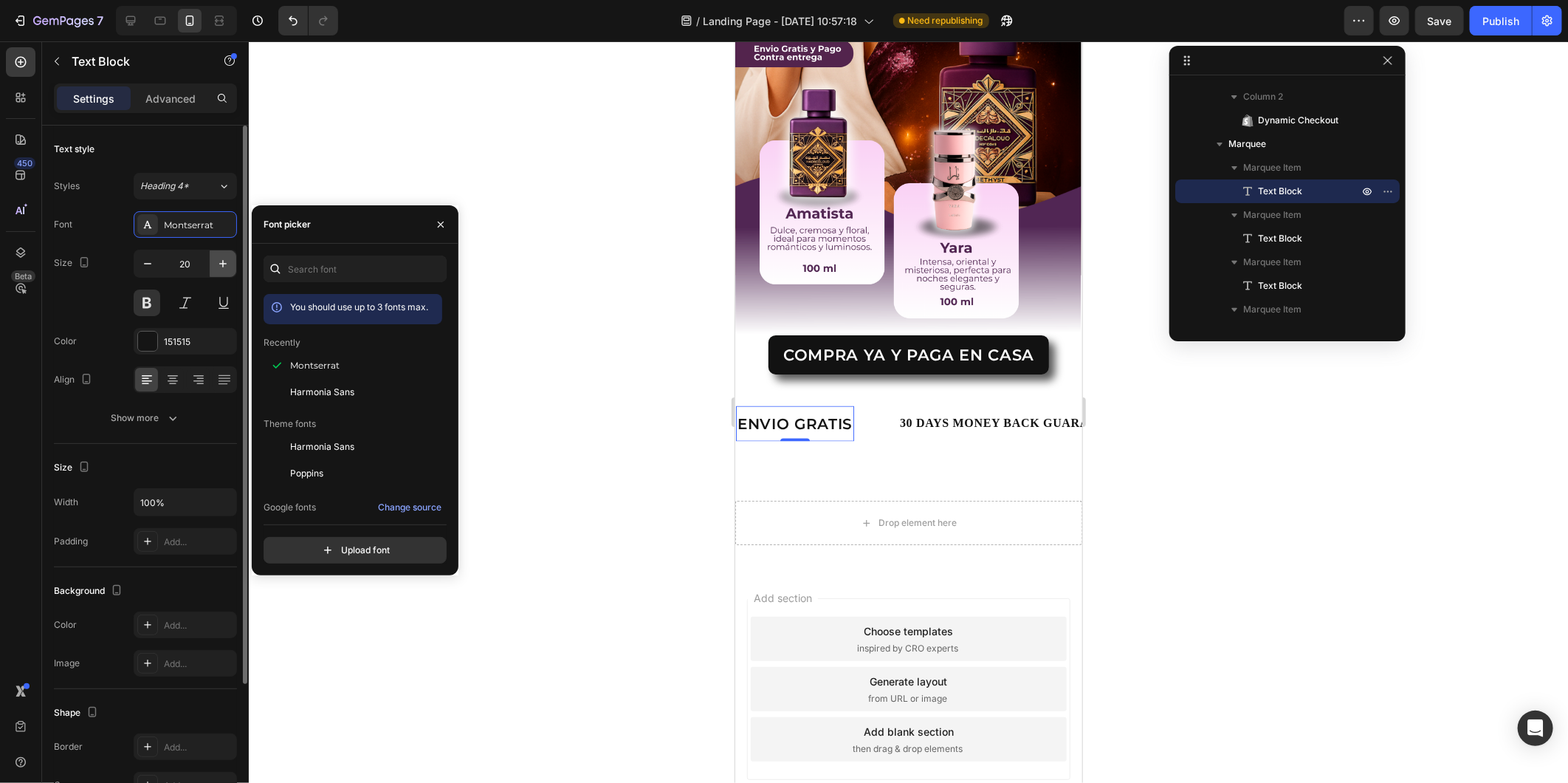
click at [219, 264] on icon "button" at bounding box center [223, 263] width 15 height 15
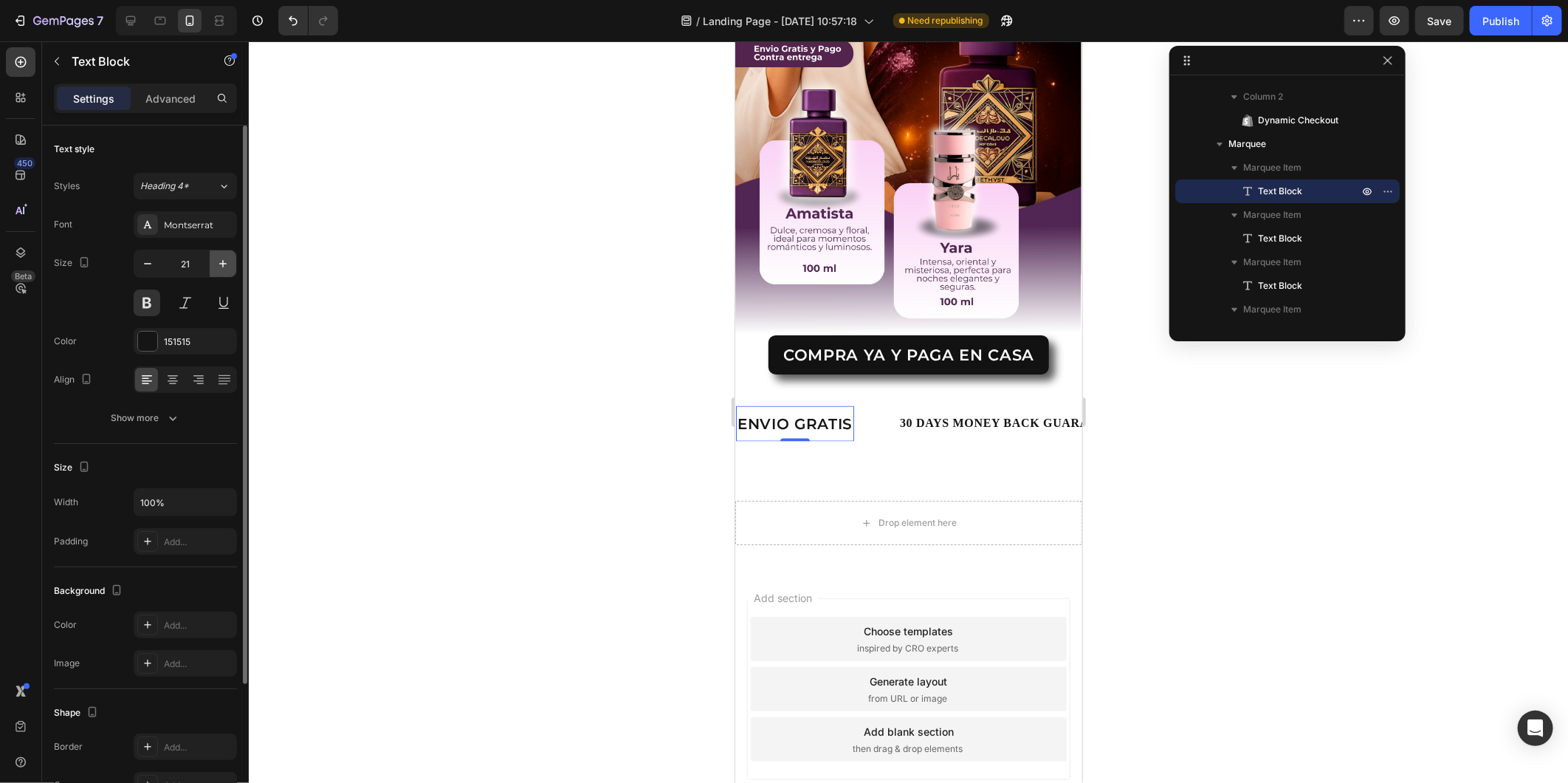
click at [219, 264] on icon "button" at bounding box center [223, 263] width 15 height 15
click at [155, 262] on icon "button" at bounding box center [148, 263] width 15 height 15
type input "20"
click at [157, 422] on div "Show more" at bounding box center [146, 418] width 68 height 15
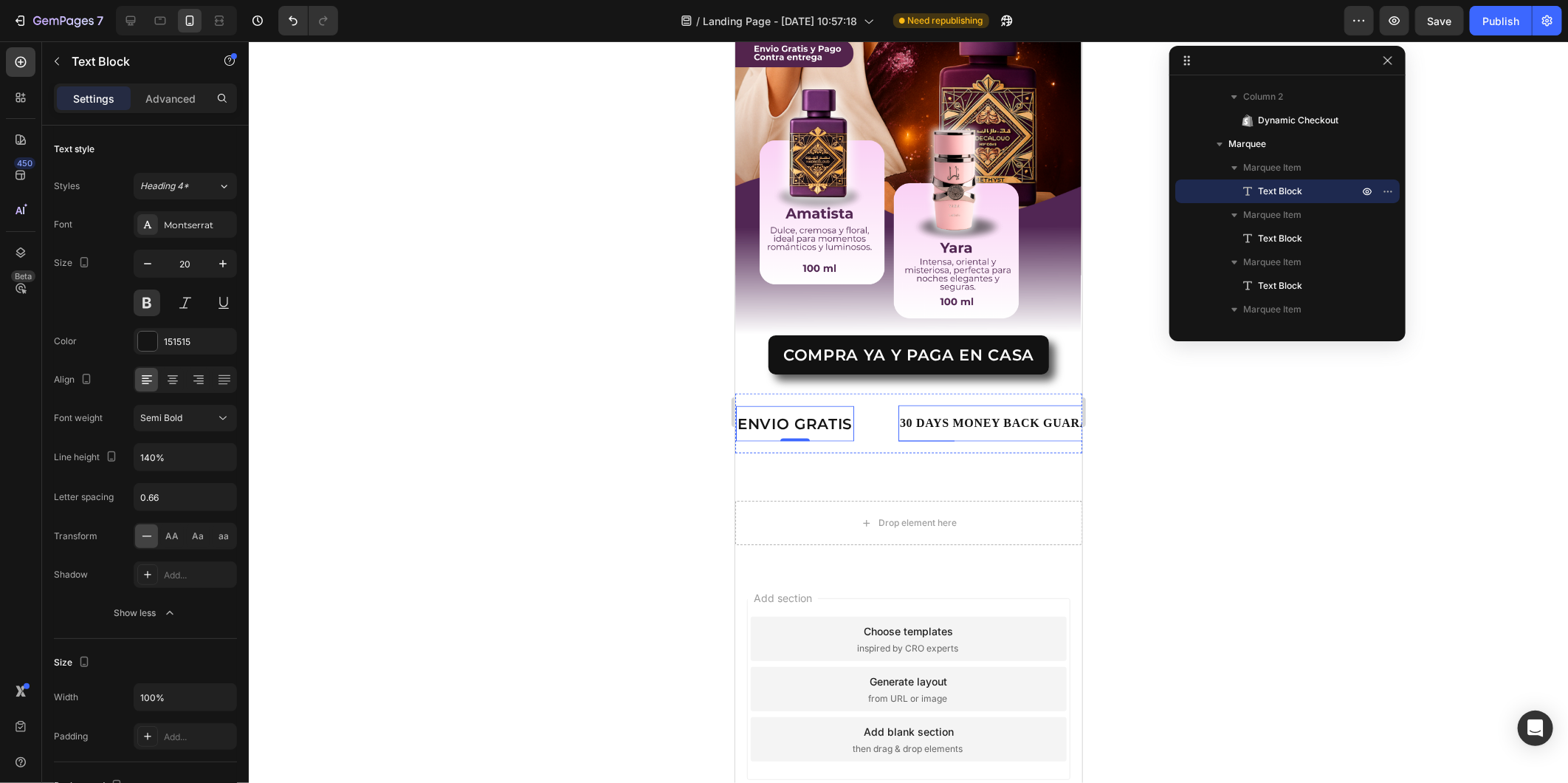
click at [929, 410] on div "30 DAYS MONEY BACK GUARANTEE" at bounding box center [1011, 422] width 227 height 24
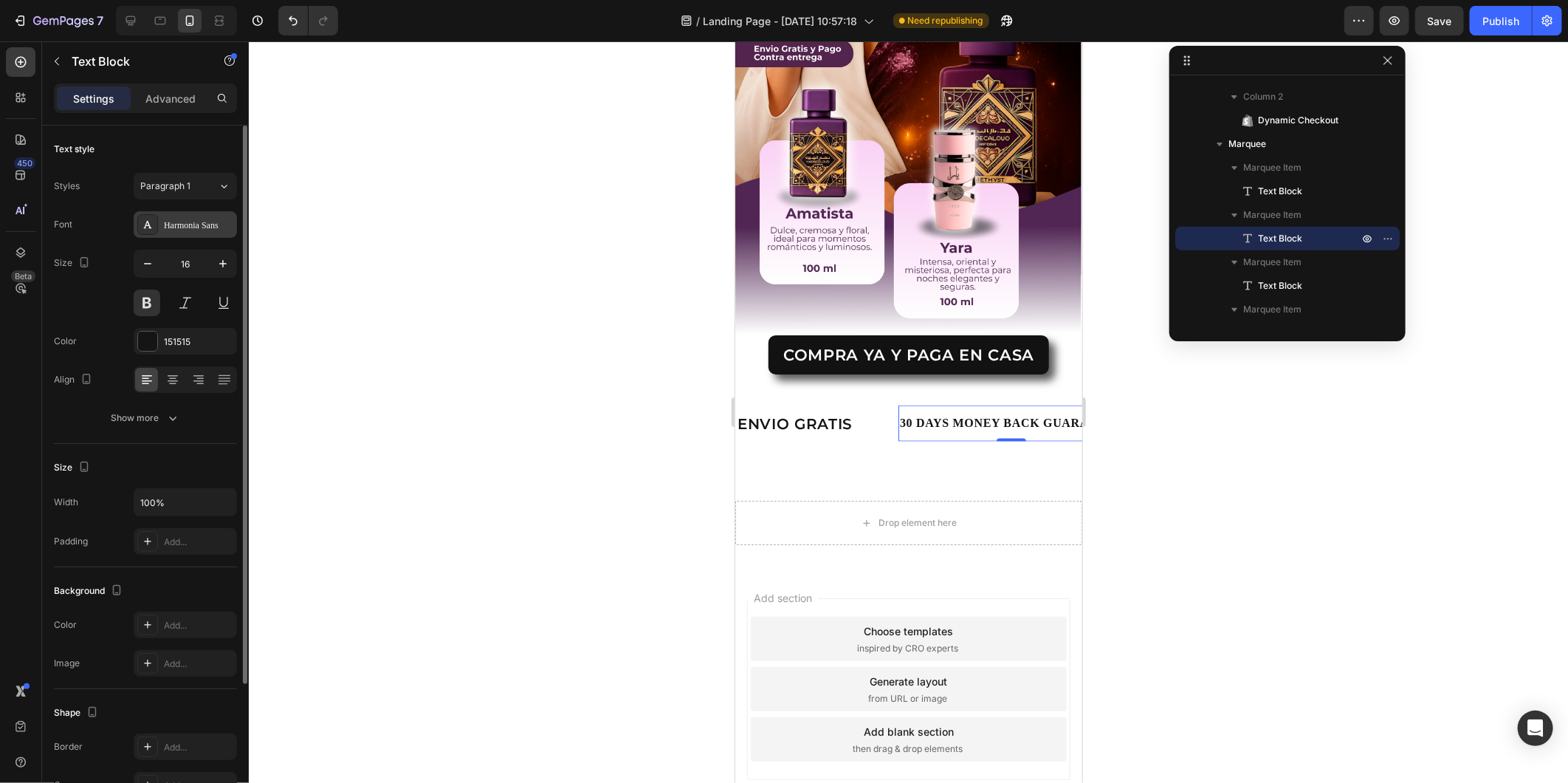
click at [184, 223] on div "Harmonia Sans" at bounding box center [198, 225] width 69 height 13
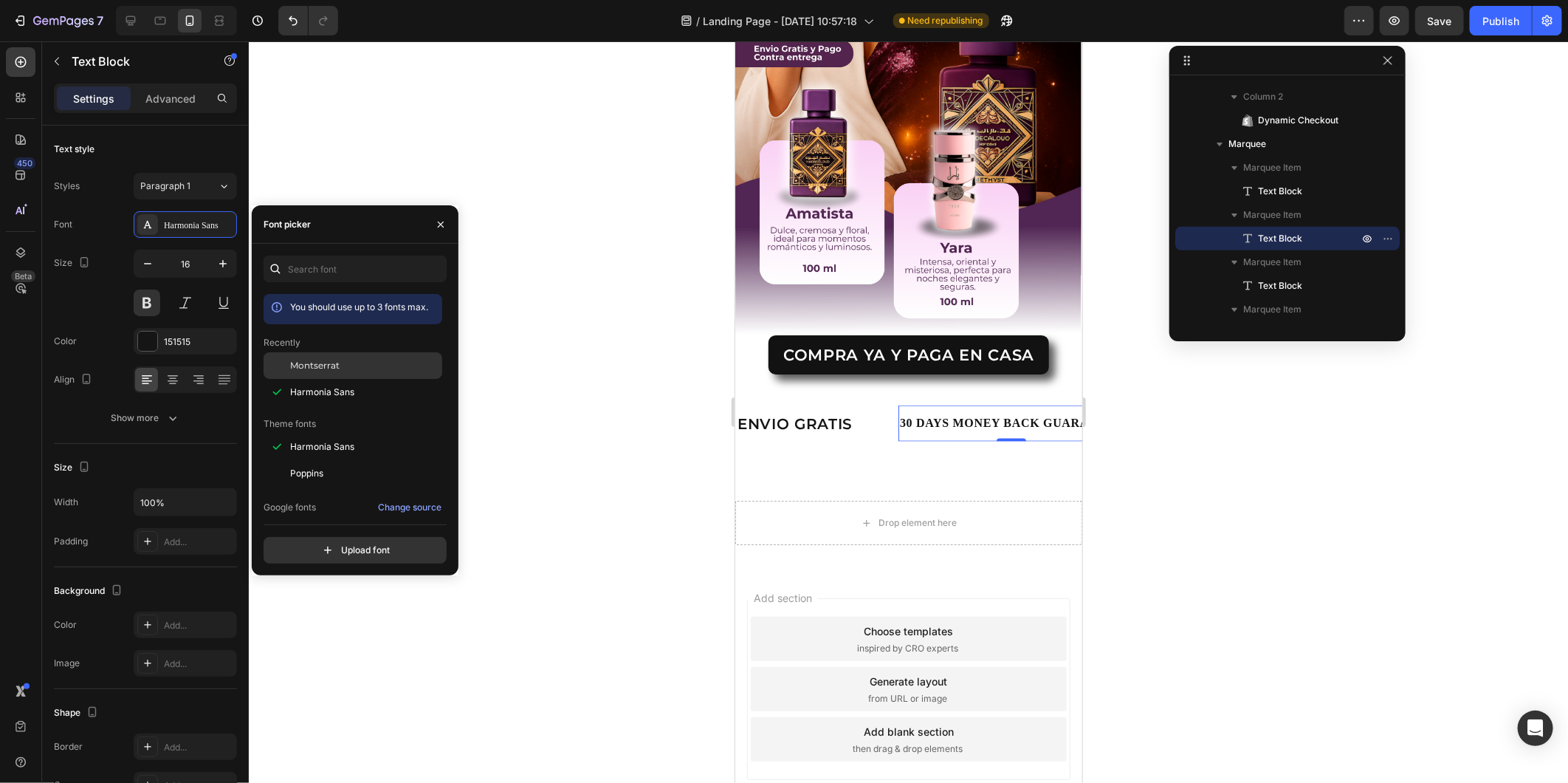
click at [319, 361] on span "Montserrat" at bounding box center [315, 365] width 50 height 13
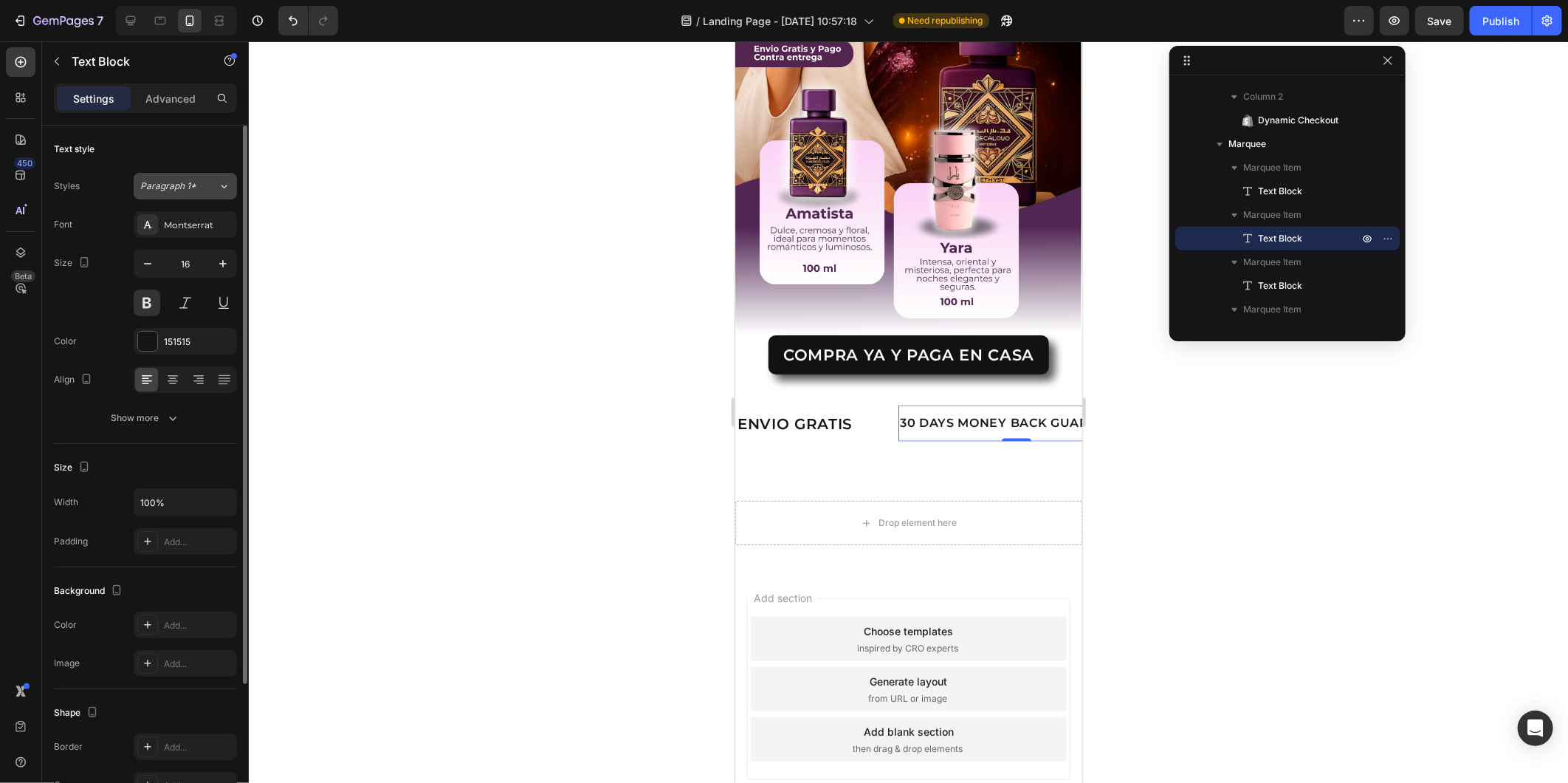
click at [199, 186] on div "Paragraph 1*" at bounding box center [170, 186] width 60 height 13
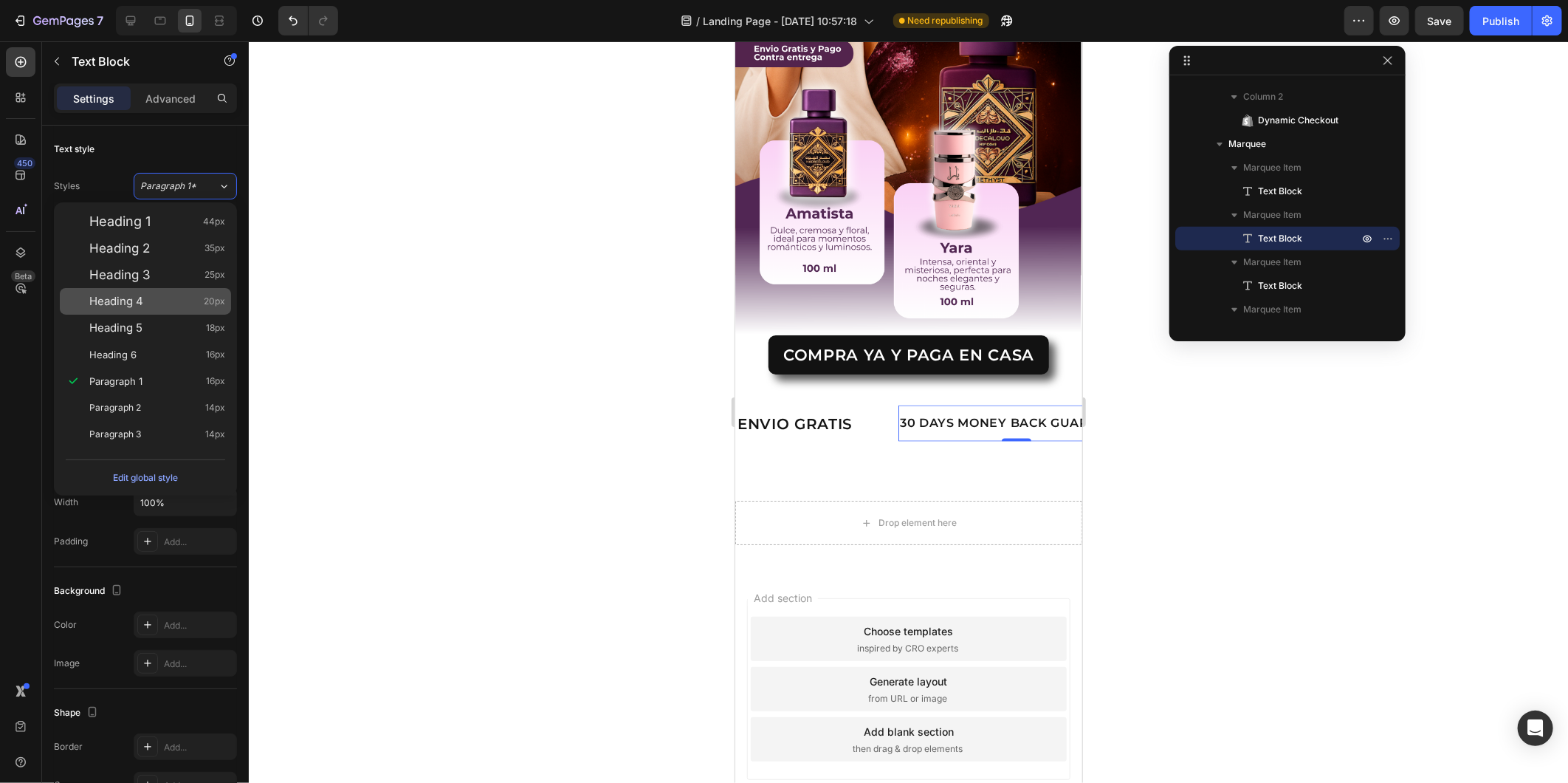
click at [172, 304] on div "Heading 4 20px" at bounding box center [157, 301] width 136 height 15
type input "20"
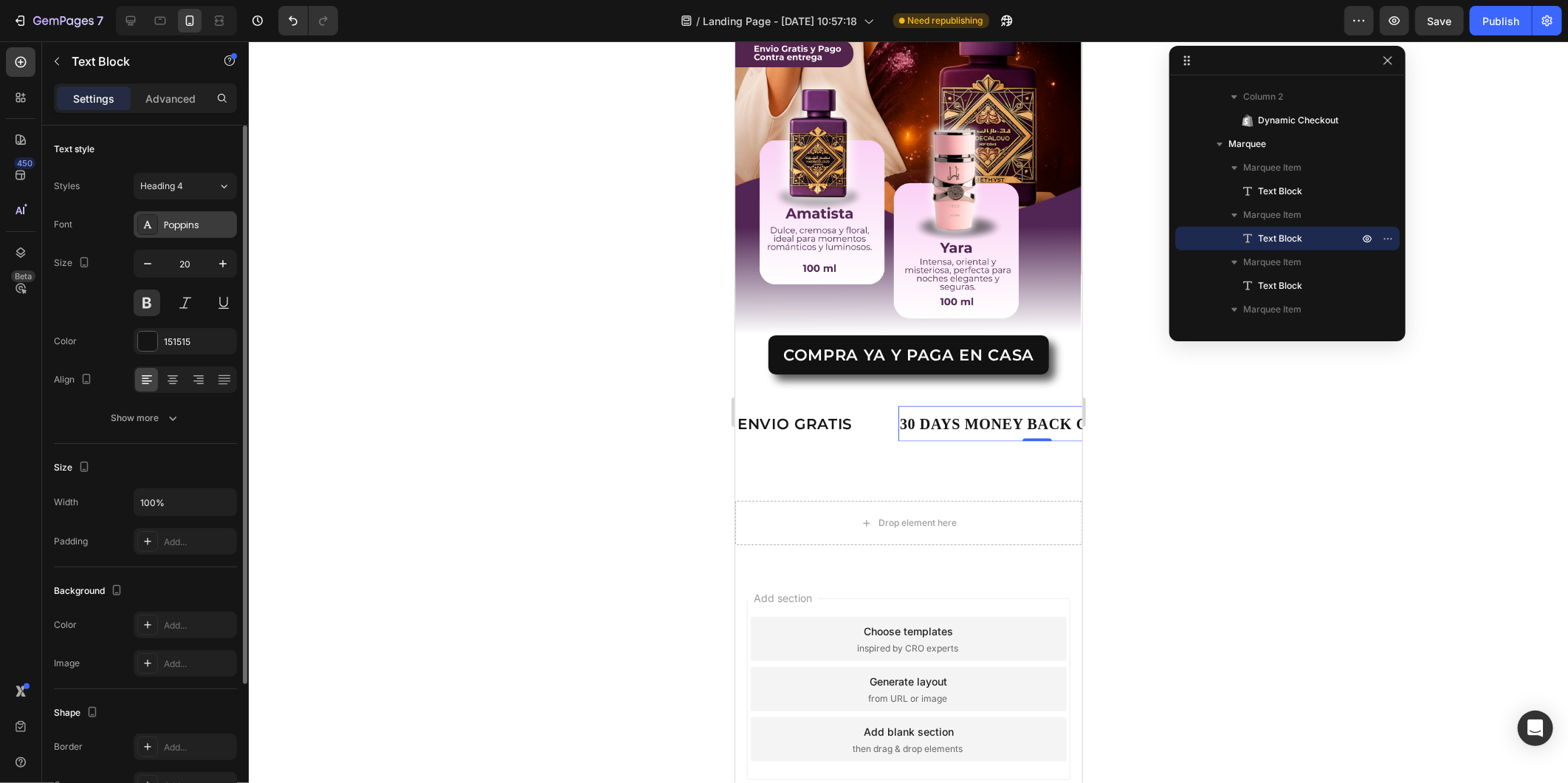
click at [203, 228] on div "Poppins" at bounding box center [198, 225] width 69 height 13
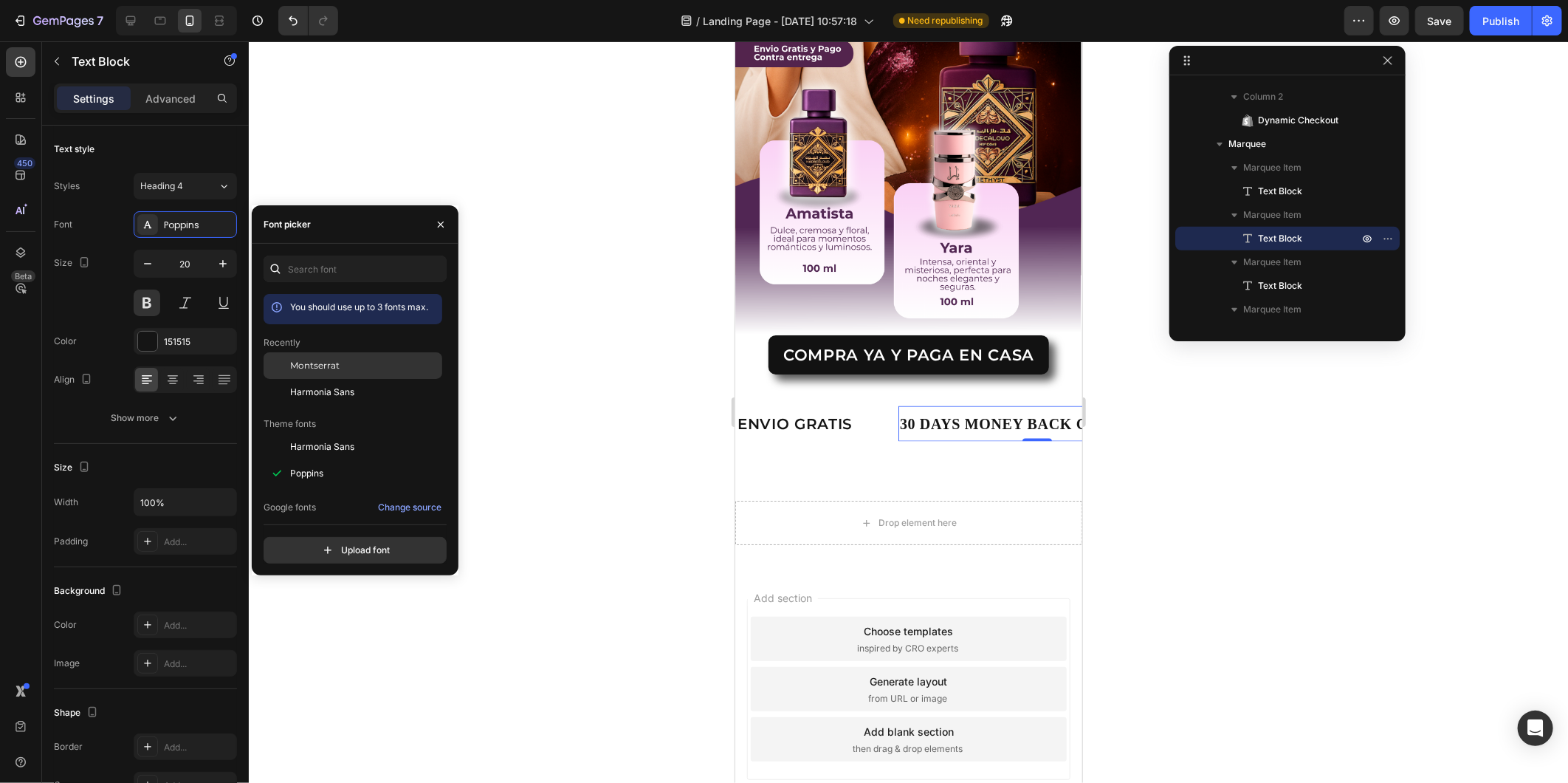
click at [301, 363] on span "Montserrat" at bounding box center [315, 365] width 50 height 13
click at [1035, 411] on div "30 DAYS MONEY BACK GUARANTEE" at bounding box center [1044, 422] width 292 height 24
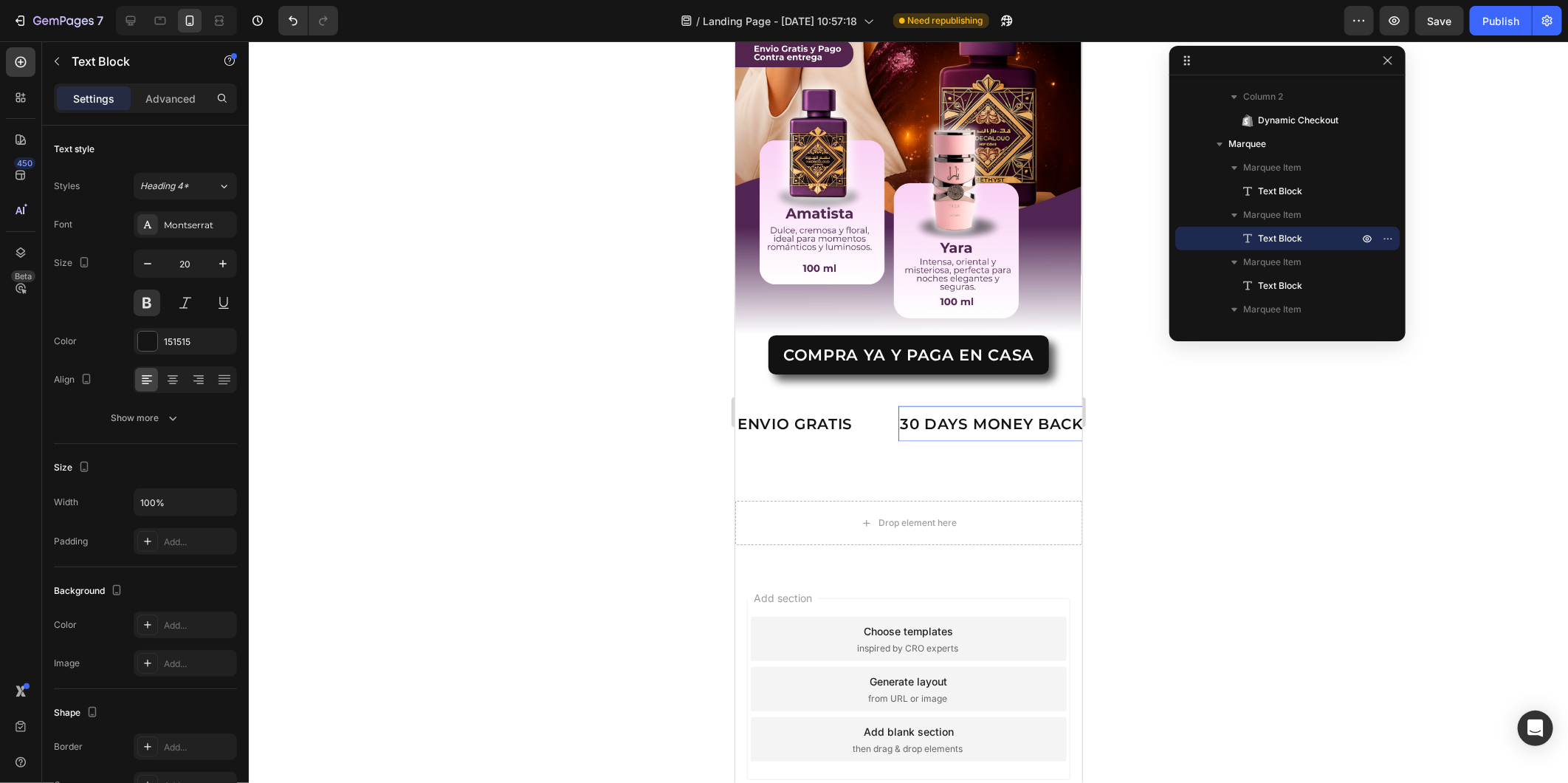
click at [1025, 413] on p "30 DAYS MONEY BACK GUARANTEE" at bounding box center [1044, 422] width 289 height 20
click at [1022, 413] on p "30 DAYS MONEY BACK GUARANTEE" at bounding box center [1044, 422] width 289 height 20
click at [1021, 413] on p "30 DAYS MONEY BACK GUARANTEE" at bounding box center [1044, 422] width 289 height 20
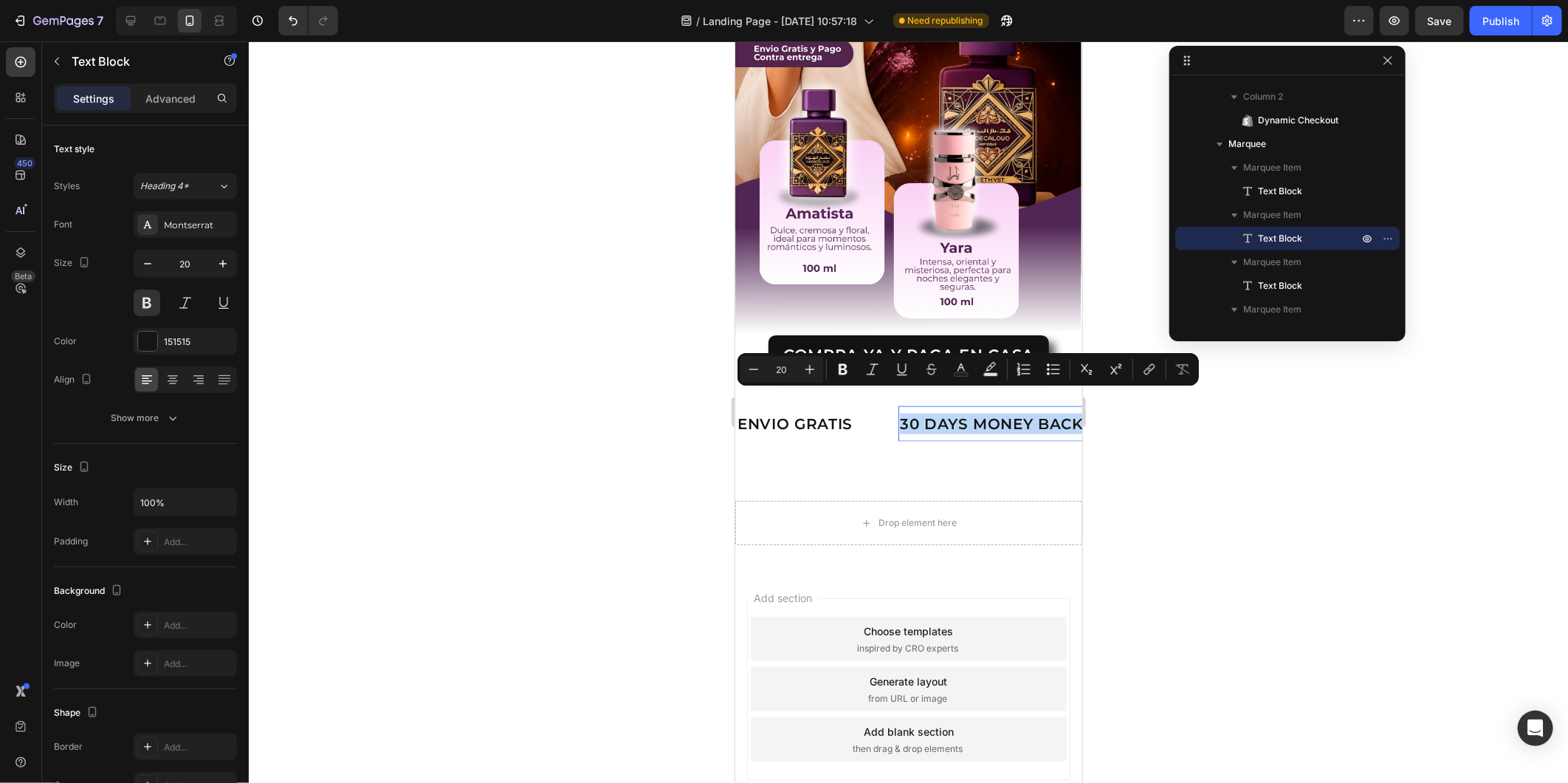
click at [1021, 413] on p "30 DAYS MONEY BACK GUARANTEE" at bounding box center [1044, 422] width 289 height 20
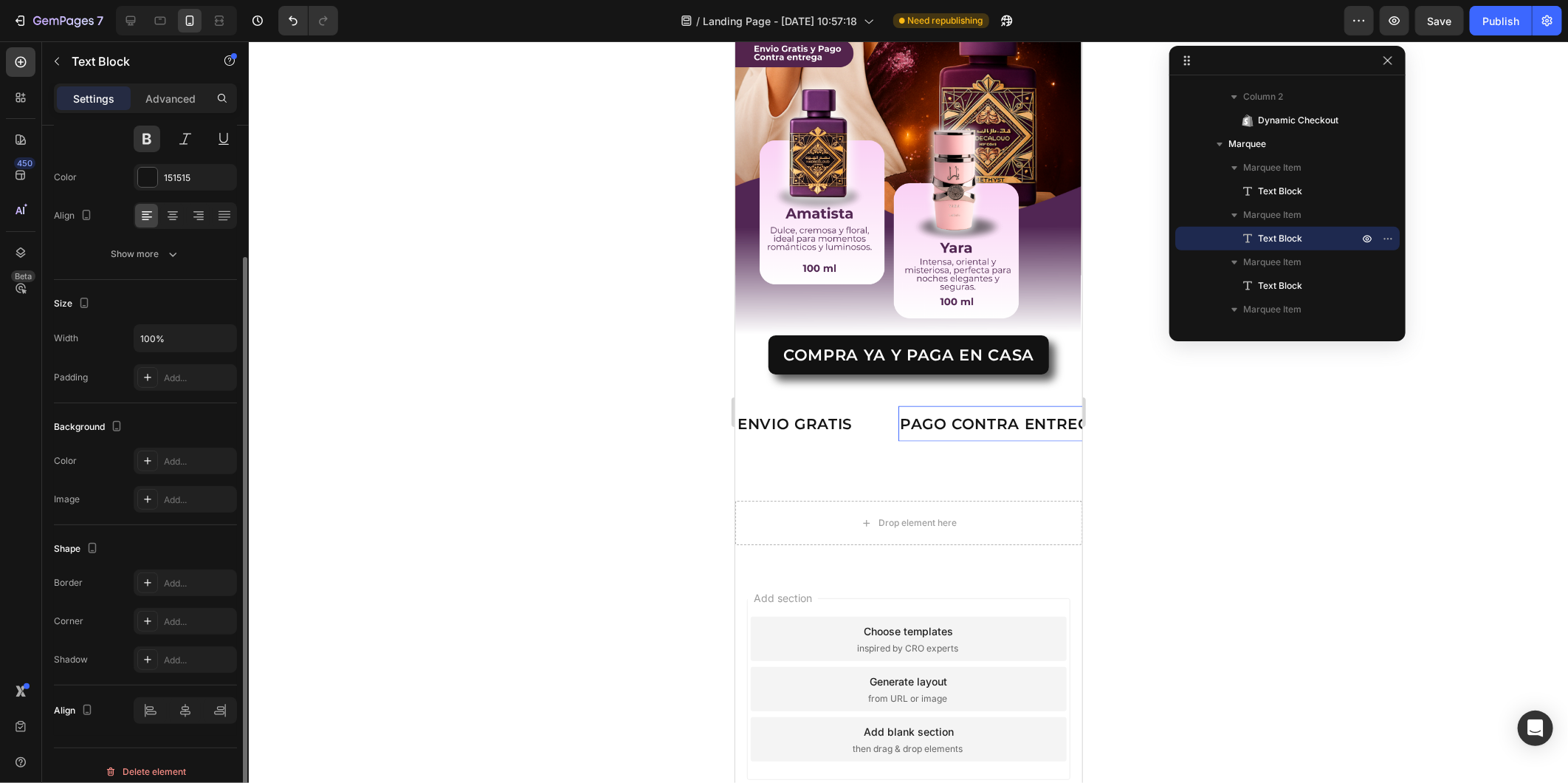
scroll to position [0, 0]
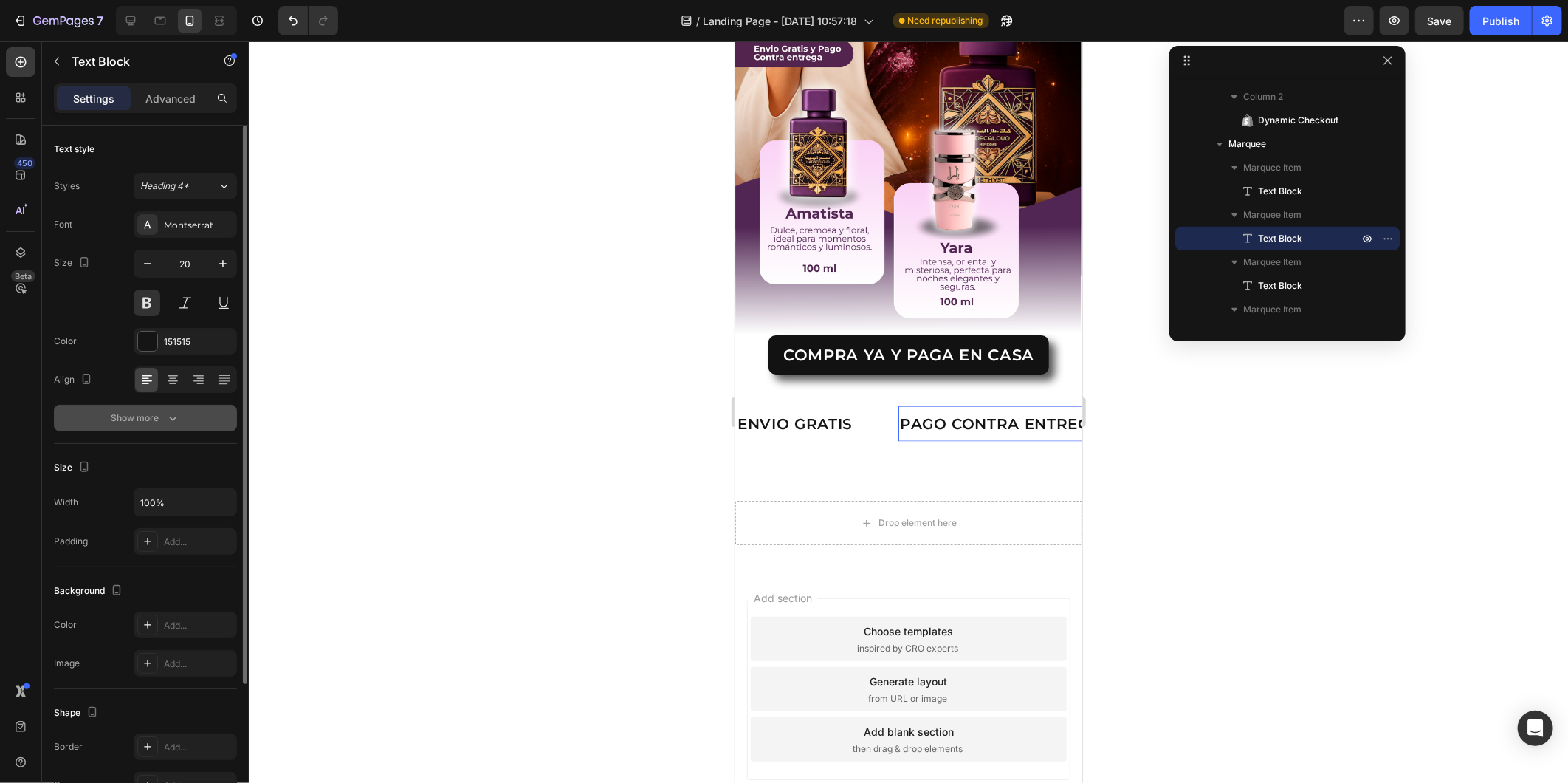
click at [134, 409] on button "Show more" at bounding box center [145, 418] width 183 height 27
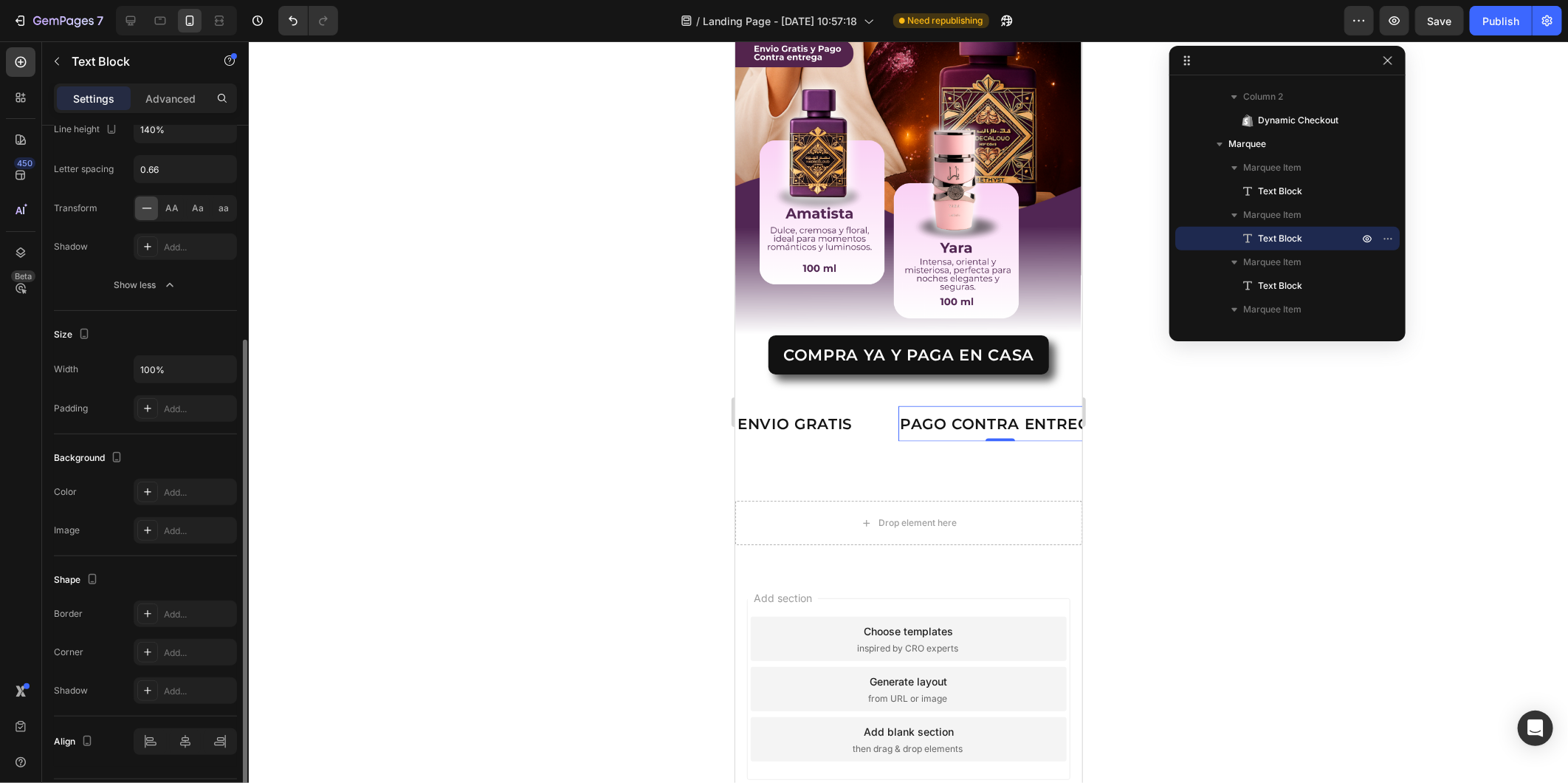
scroll to position [371, 0]
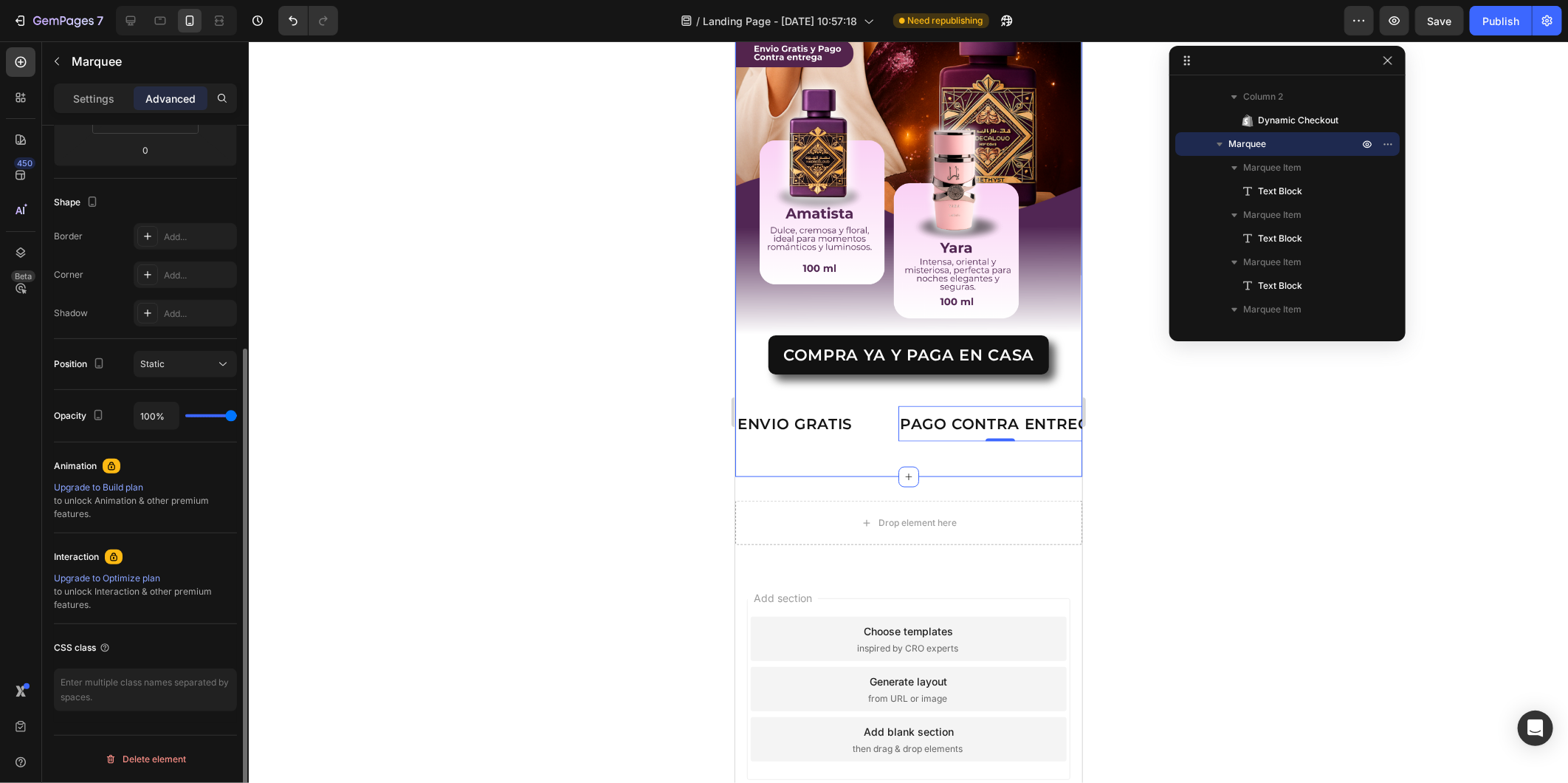
click at [841, 420] on div "ENVIO GRATIS Text Block PAGO CONTRA ENTREGA Text Block 0 LIMITED TIME 50% OFF S…" at bounding box center [908, 422] width 347 height 60
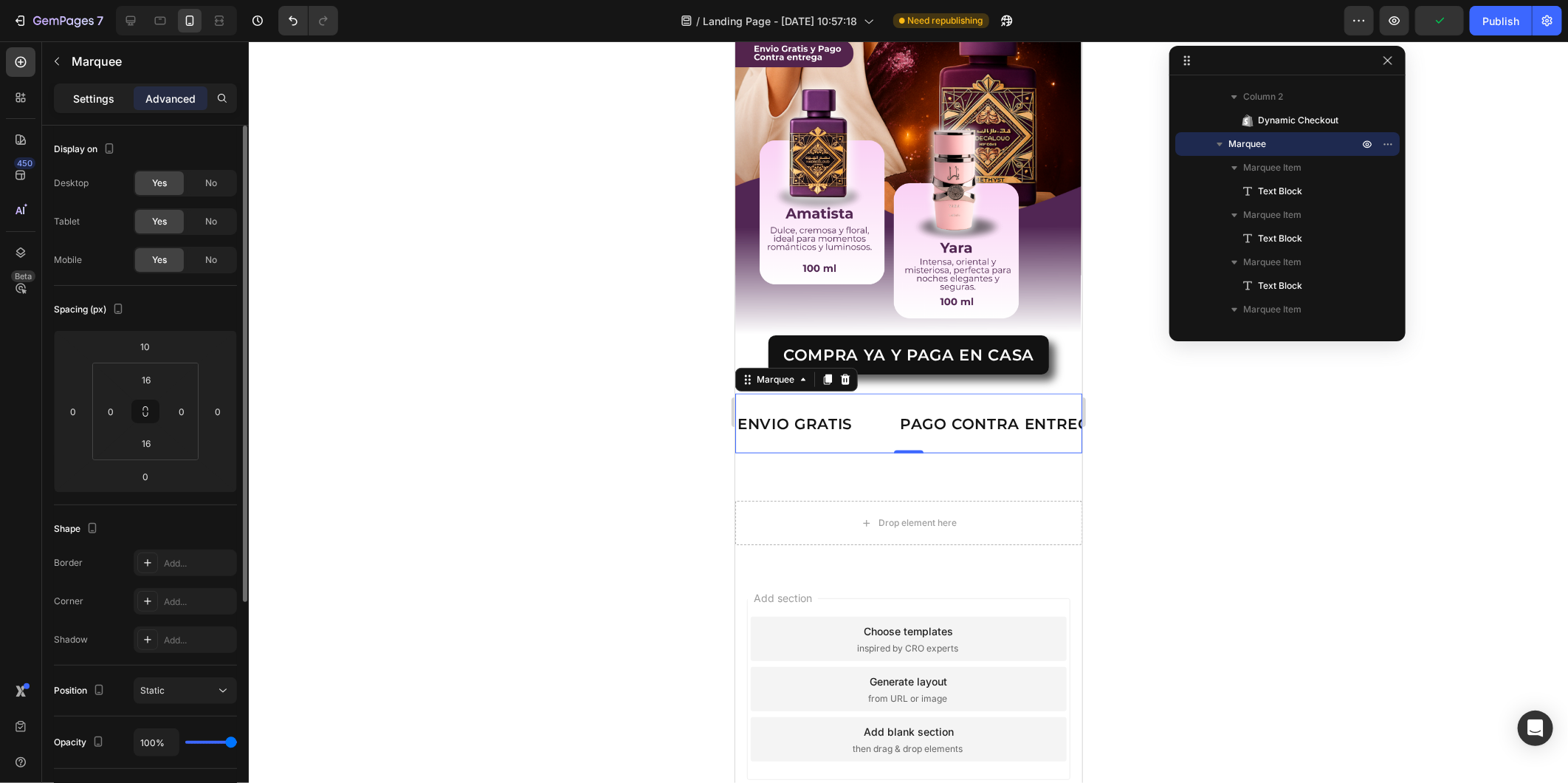
click at [97, 97] on p "Settings" at bounding box center [94, 98] width 42 height 15
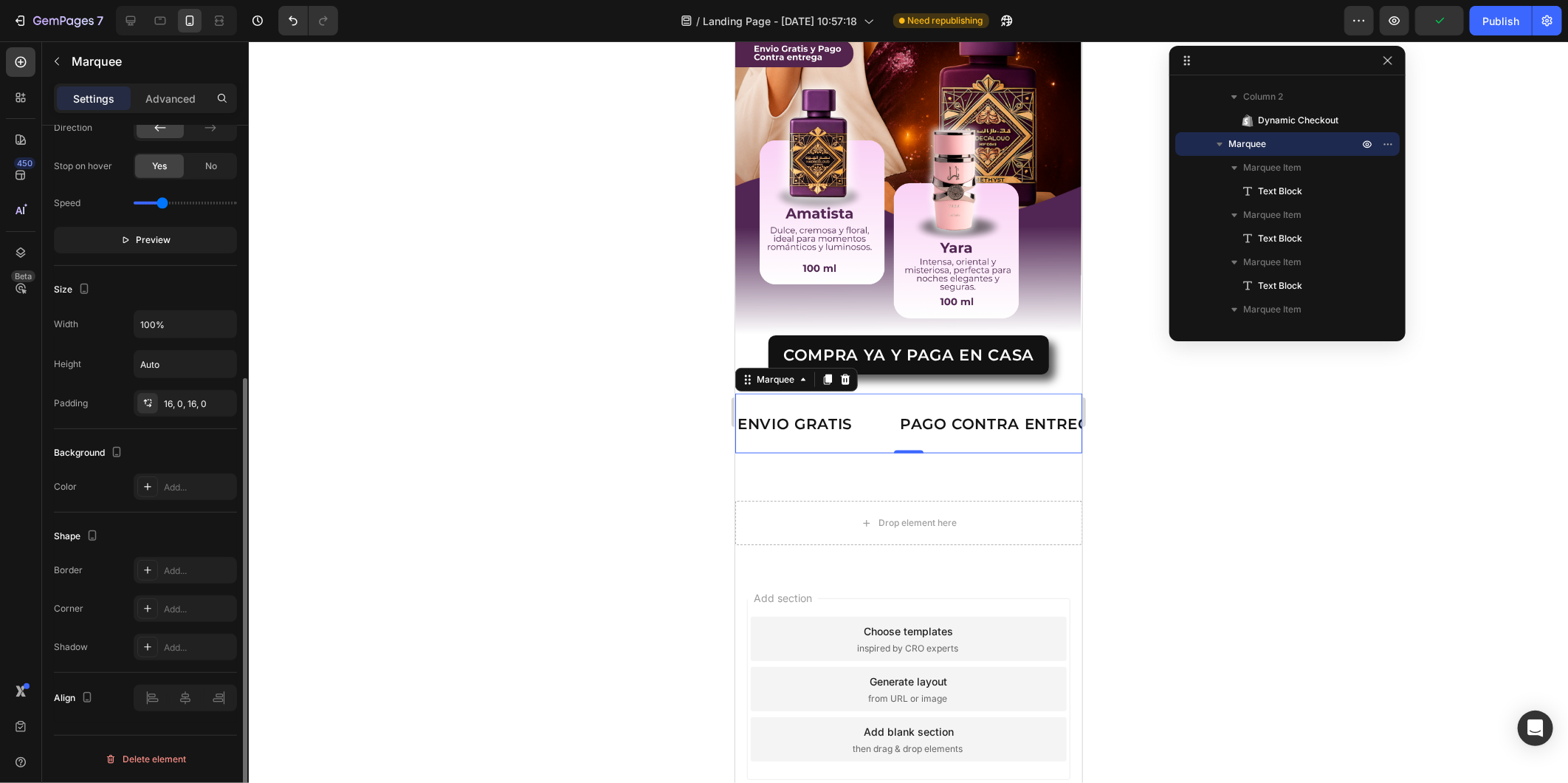
scroll to position [312, 0]
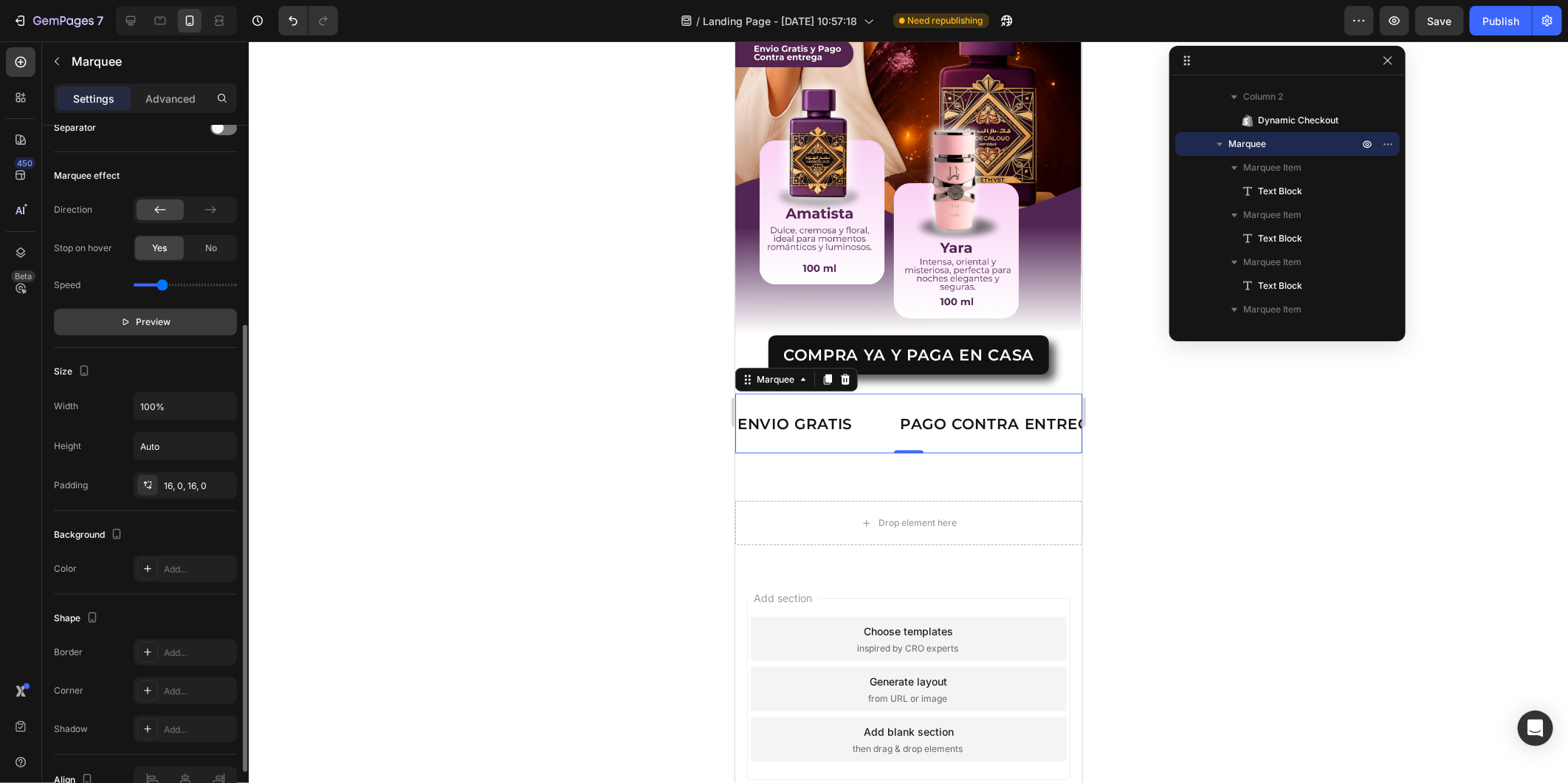
click at [135, 321] on p "Preview" at bounding box center [146, 322] width 51 height 15
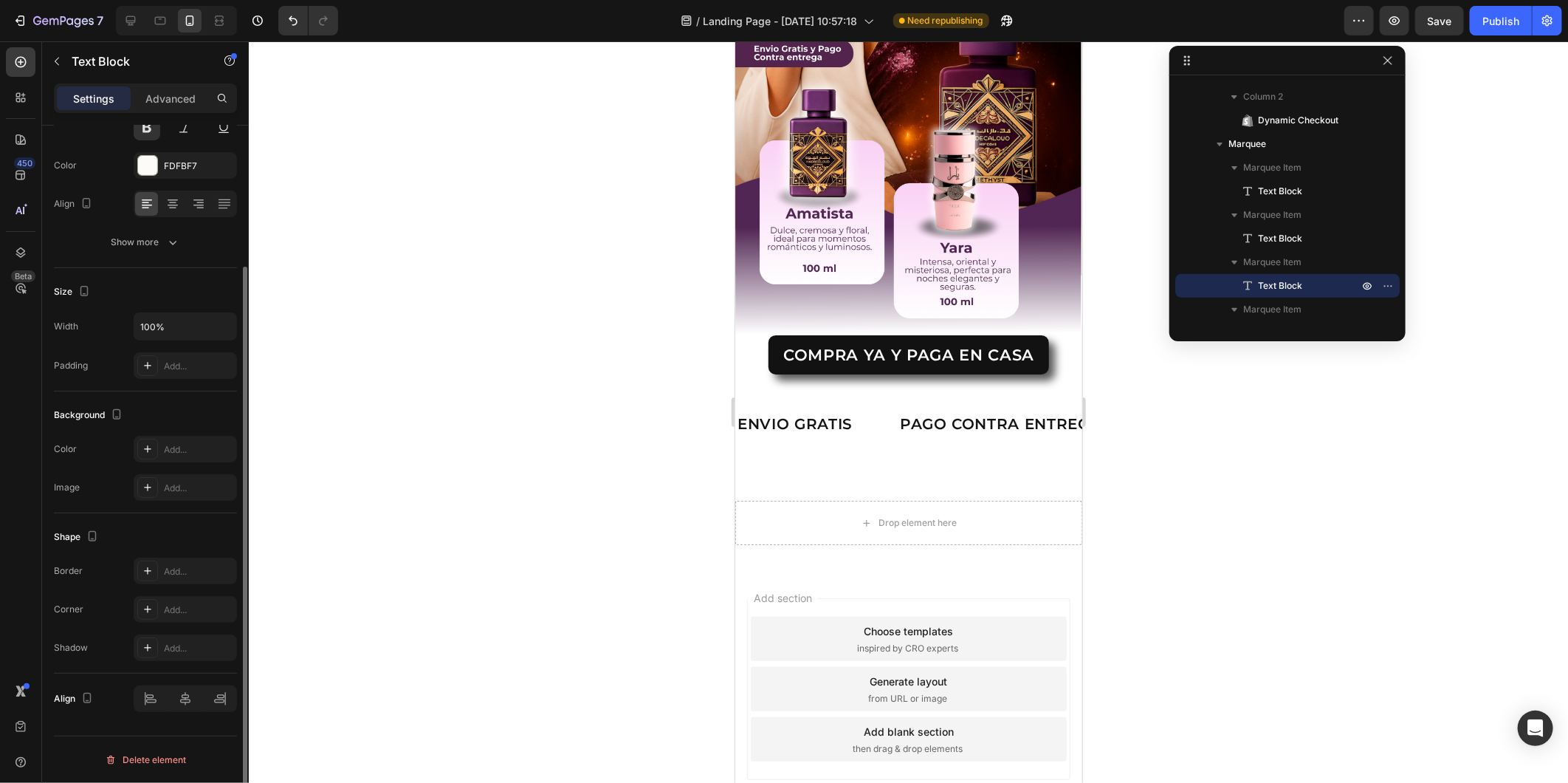
click at [1144, 410] on div "LIMITED TIME 50% OFF SALE" at bounding box center [1239, 422] width 189 height 24
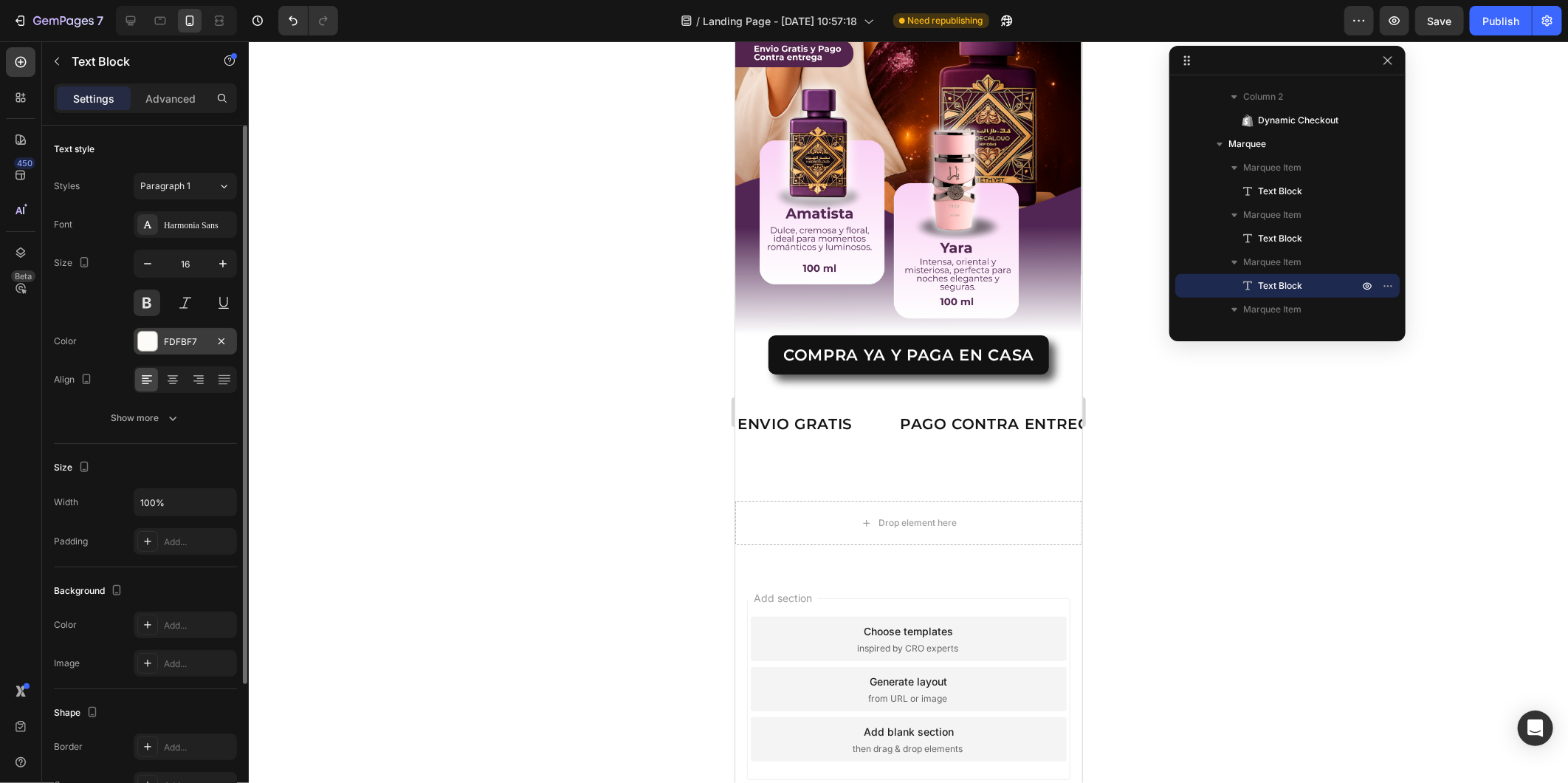
click at [144, 338] on div at bounding box center [148, 342] width 20 height 20
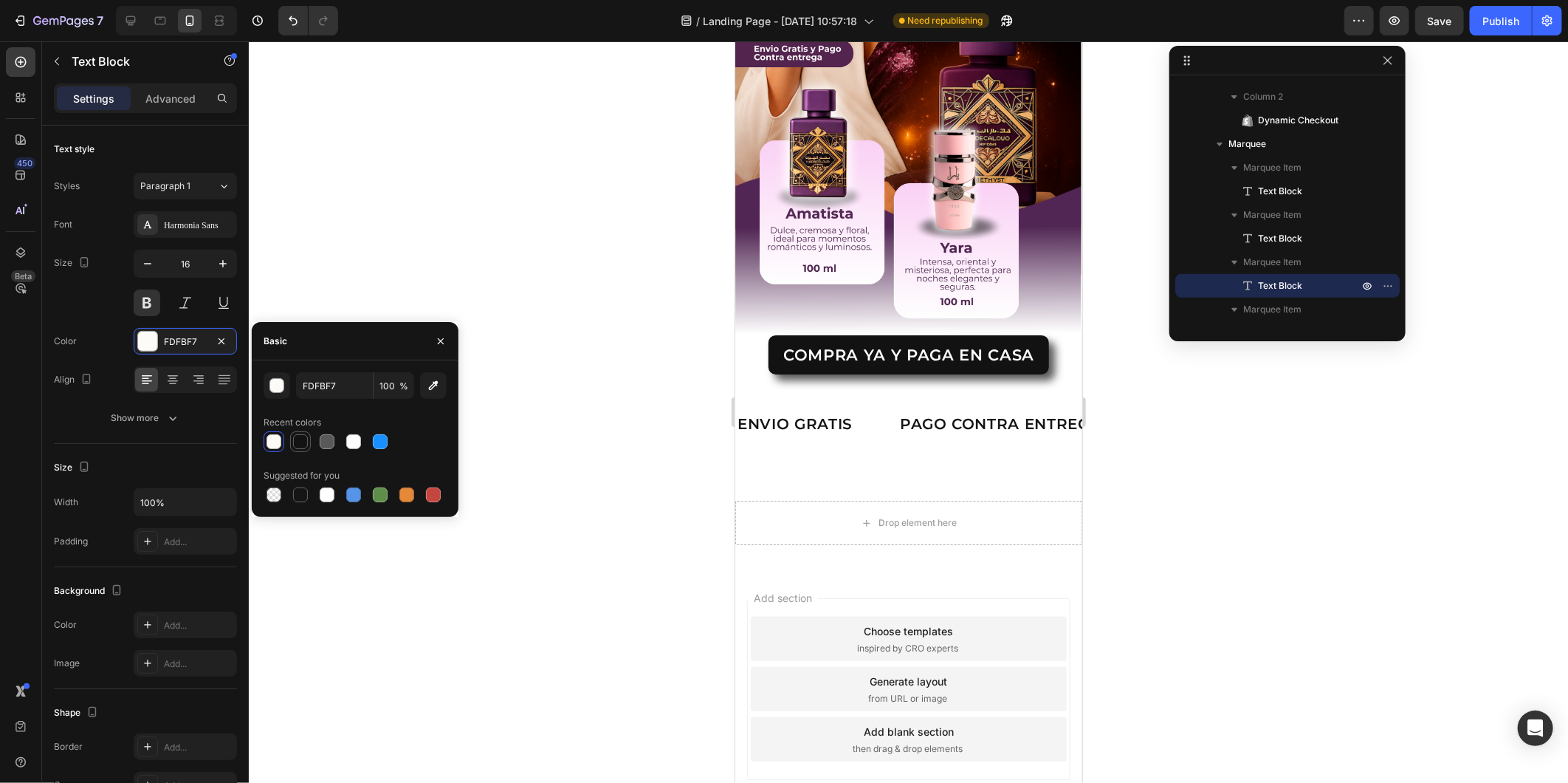
click at [296, 443] on div at bounding box center [300, 441] width 15 height 15
type input "121212"
click at [779, 393] on div "ENVIO GRATIS Text Block PAGO CONTRA ENTREGA Text Block LIMITED TIME 50% OFF SAL…" at bounding box center [908, 422] width 347 height 60
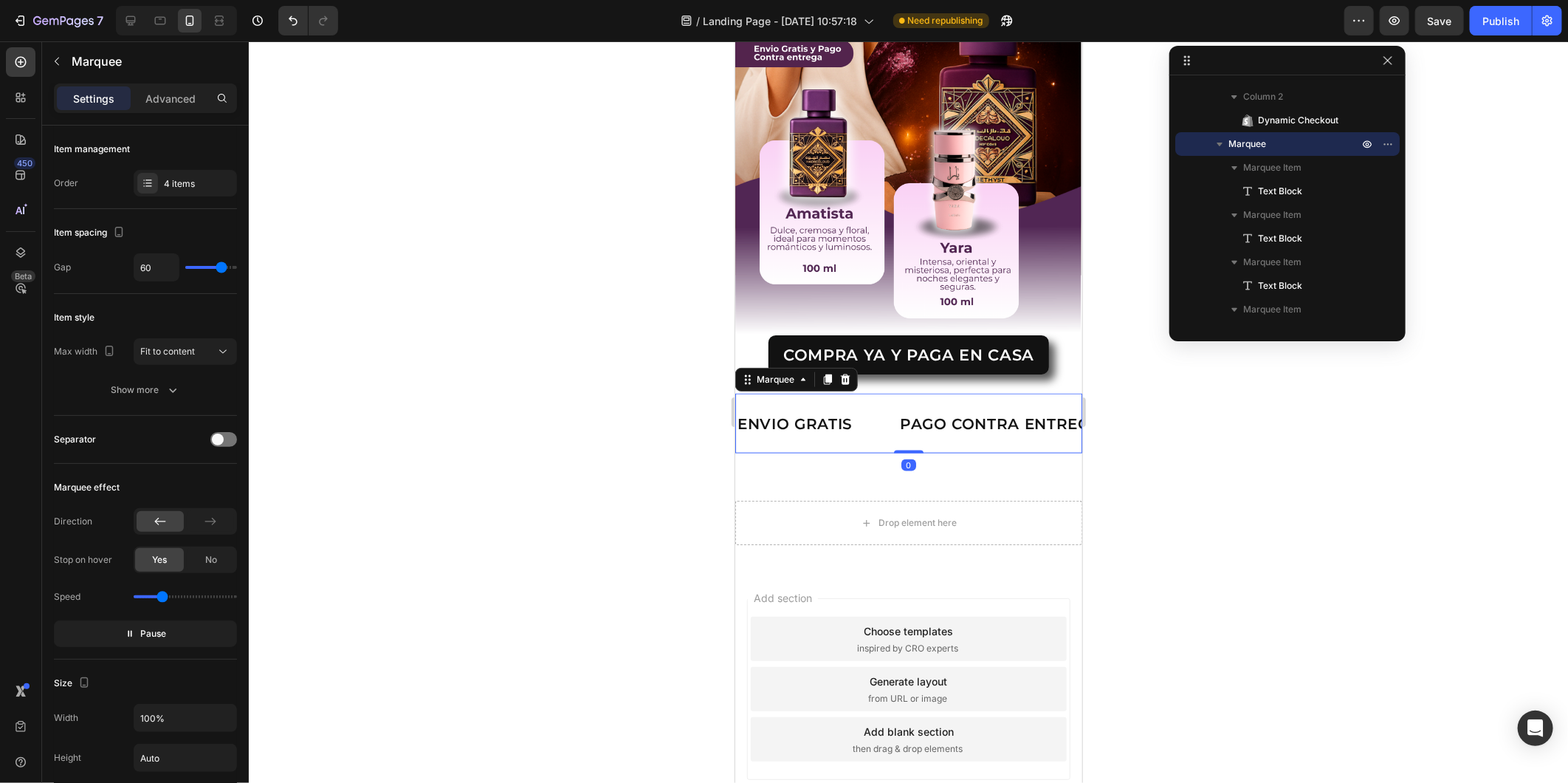
click at [895, 405] on div "PAGO CONTRA ENTREGA Text Block" at bounding box center [1019, 422] width 249 height 35
click at [1376, 410] on div "LIFE TIME WARRANTY" at bounding box center [1448, 422] width 146 height 24
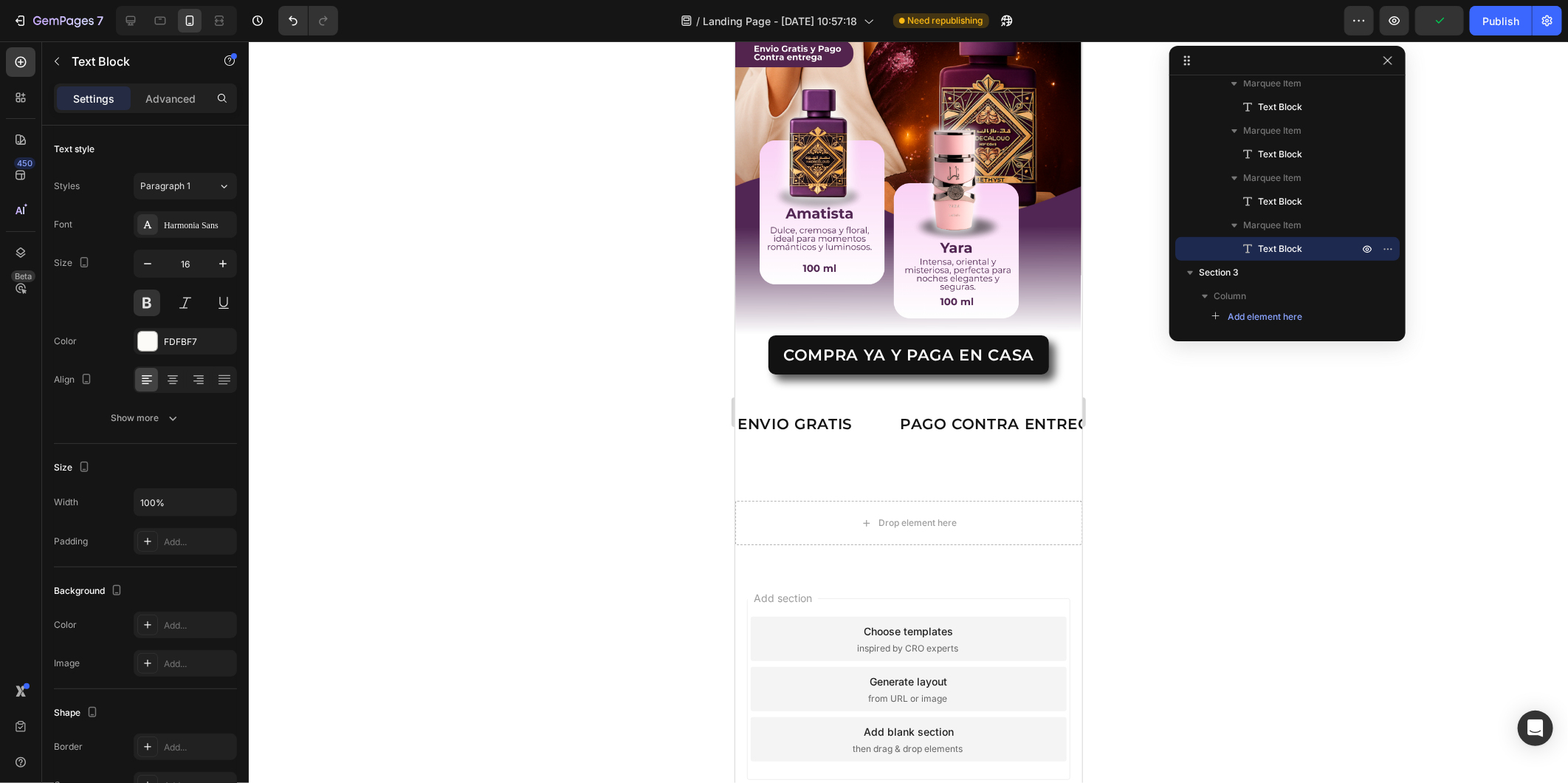
click at [1364, 417] on div "LIFE TIME WARRANTY Text Block 0" at bounding box center [1437, 422] width 146 height 36
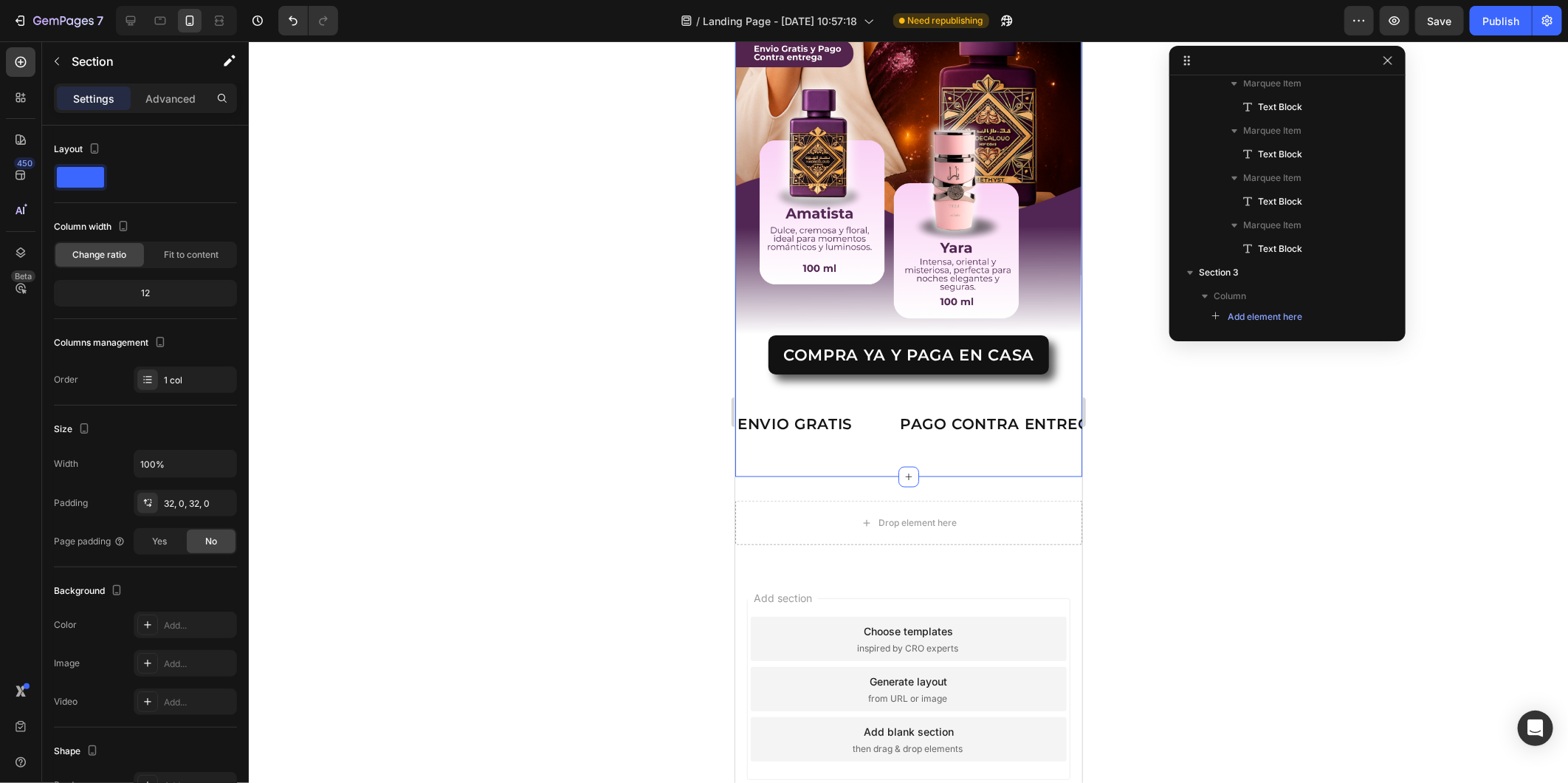
click at [793, 433] on div "Image COMPRA YA Y PAGA EN CASA Dynamic Checkout Product ENVIO GRATIS Text Block…" at bounding box center [908, 117] width 347 height 721
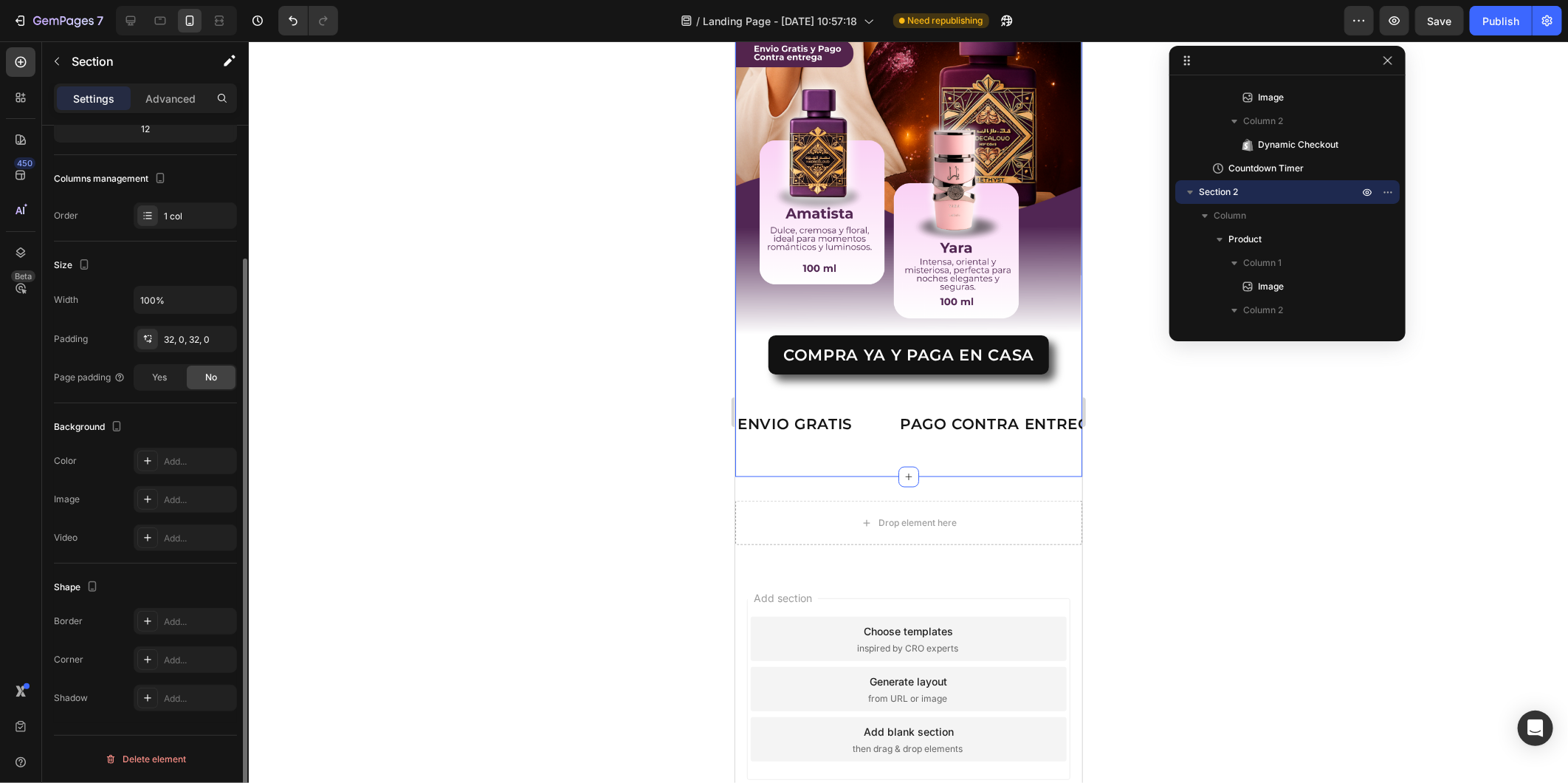
scroll to position [0, 0]
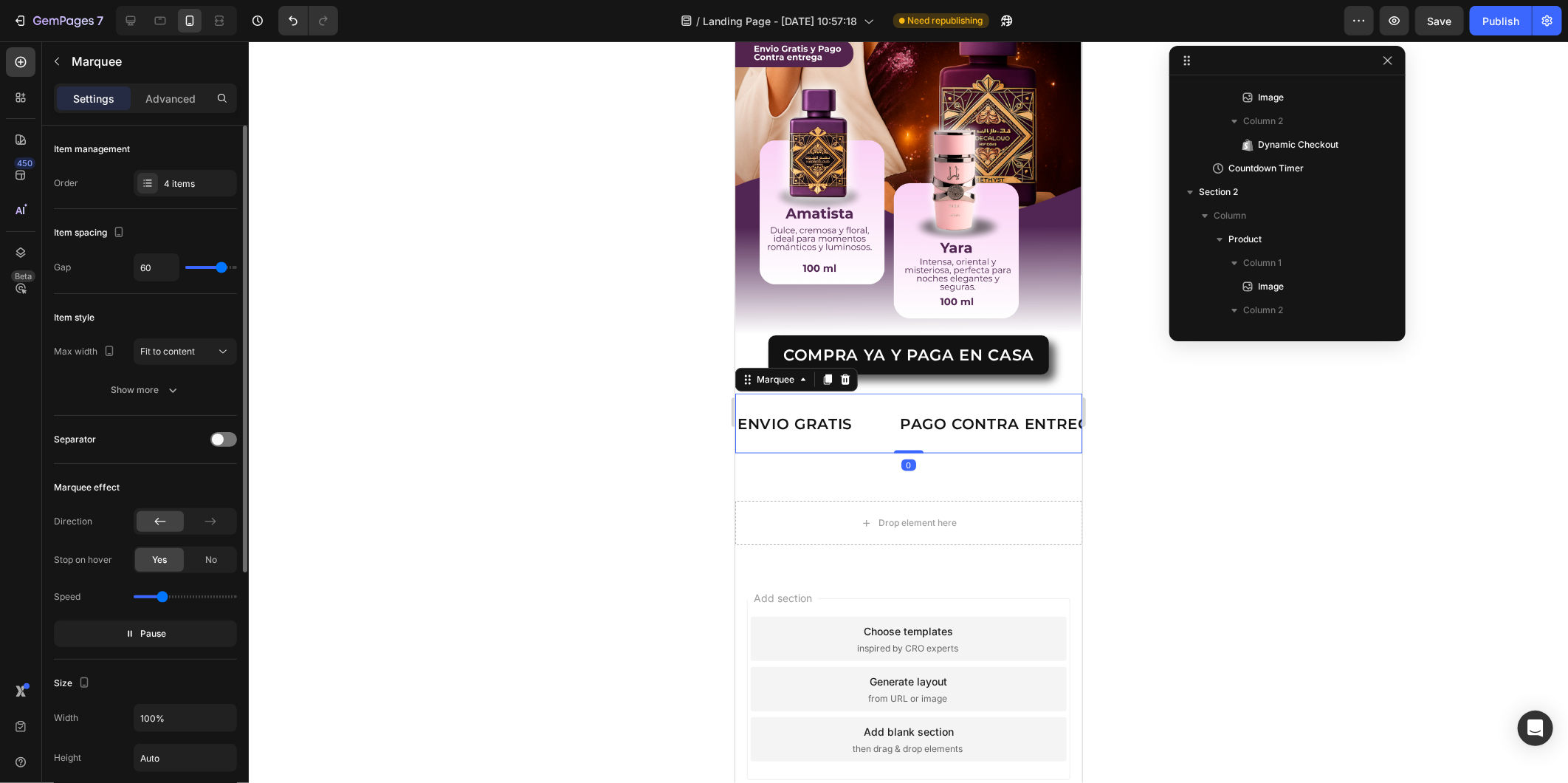
click at [746, 393] on div "ENVIO GRATIS Text Block PAGO CONTRA ENTREGA Text Block LIMITED TIME 50% OFF SAL…" at bounding box center [908, 422] width 347 height 60
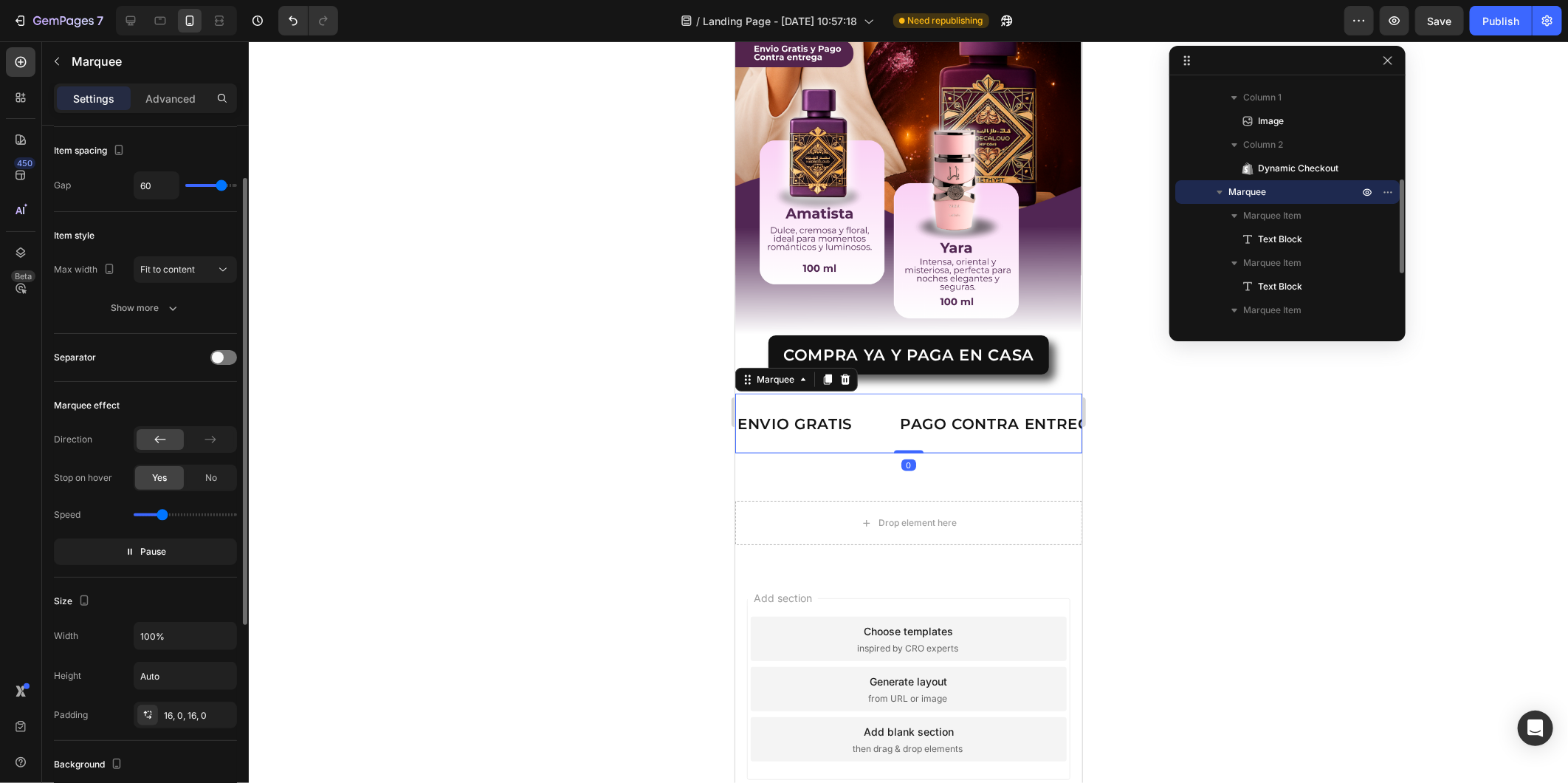
scroll to position [164, 0]
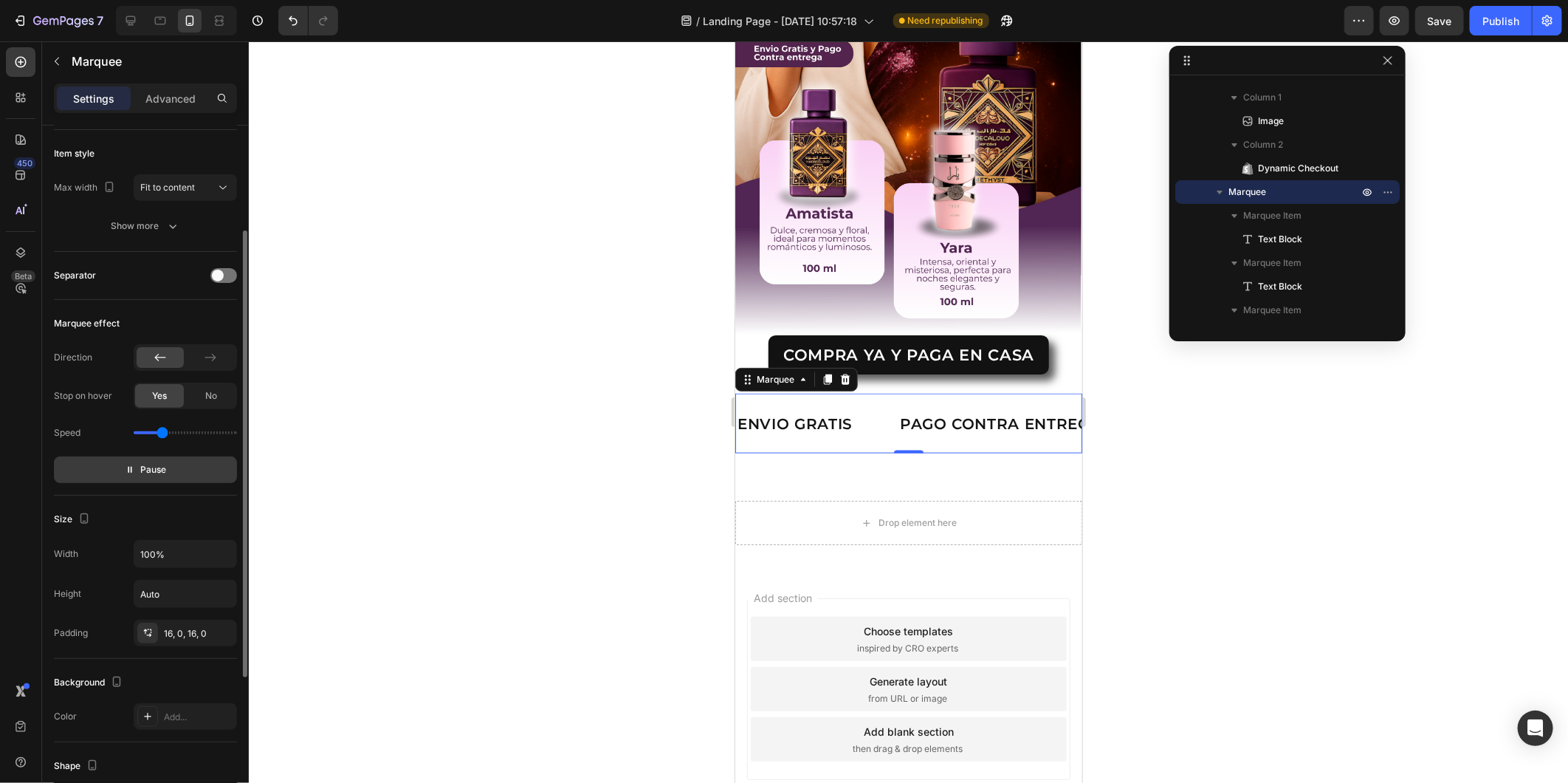
click at [153, 470] on span "Pause" at bounding box center [154, 470] width 26 height 15
click at [178, 471] on button "Preview" at bounding box center [145, 470] width 183 height 27
click at [198, 365] on div at bounding box center [210, 357] width 47 height 20
click at [164, 460] on button "Pause" at bounding box center [145, 470] width 183 height 27
click at [164, 460] on button "Preview" at bounding box center [145, 470] width 183 height 27
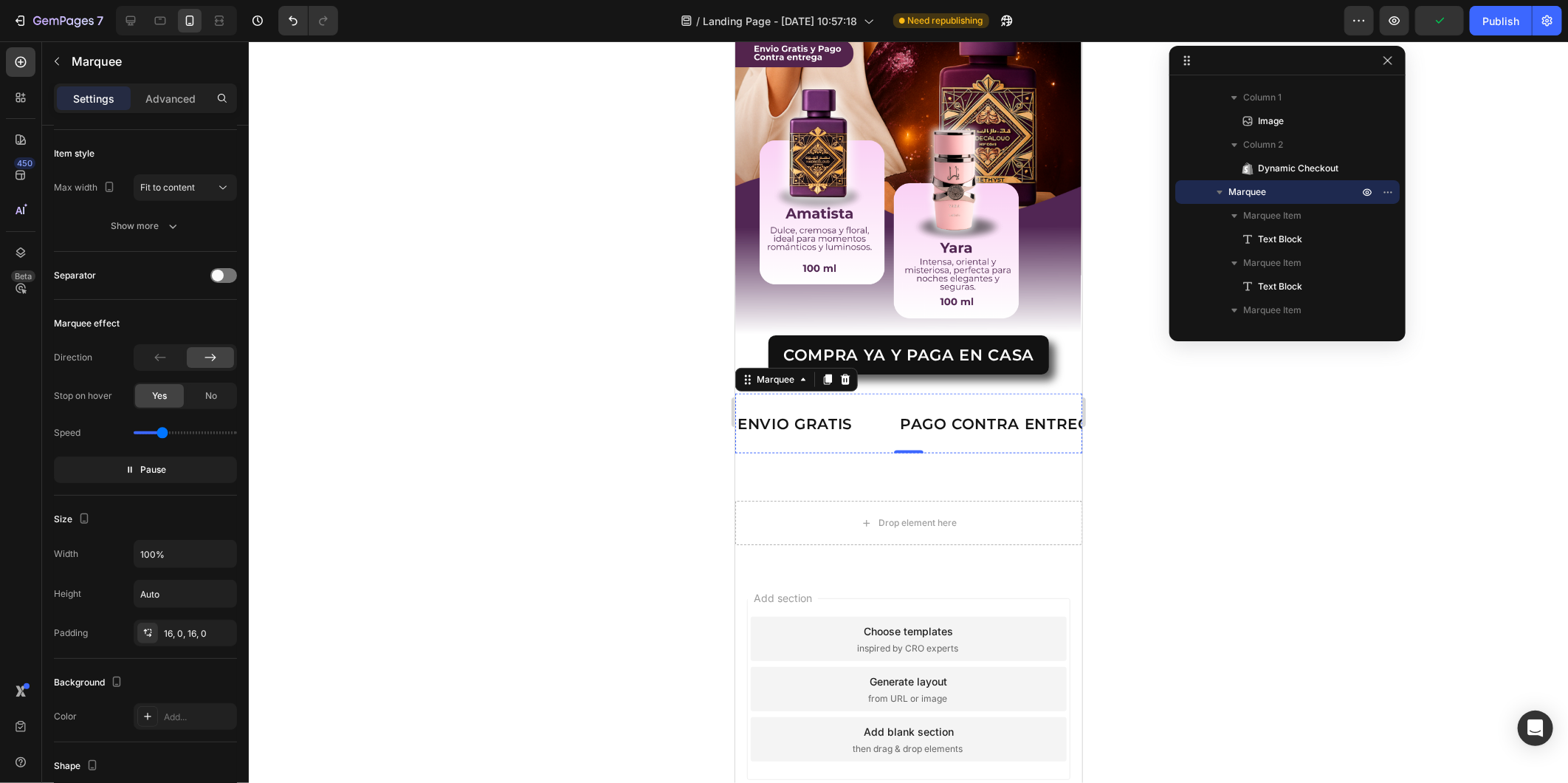
click at [693, 410] on div "LIFE TIME WARRANTY" at bounding box center [620, 422] width 146 height 24
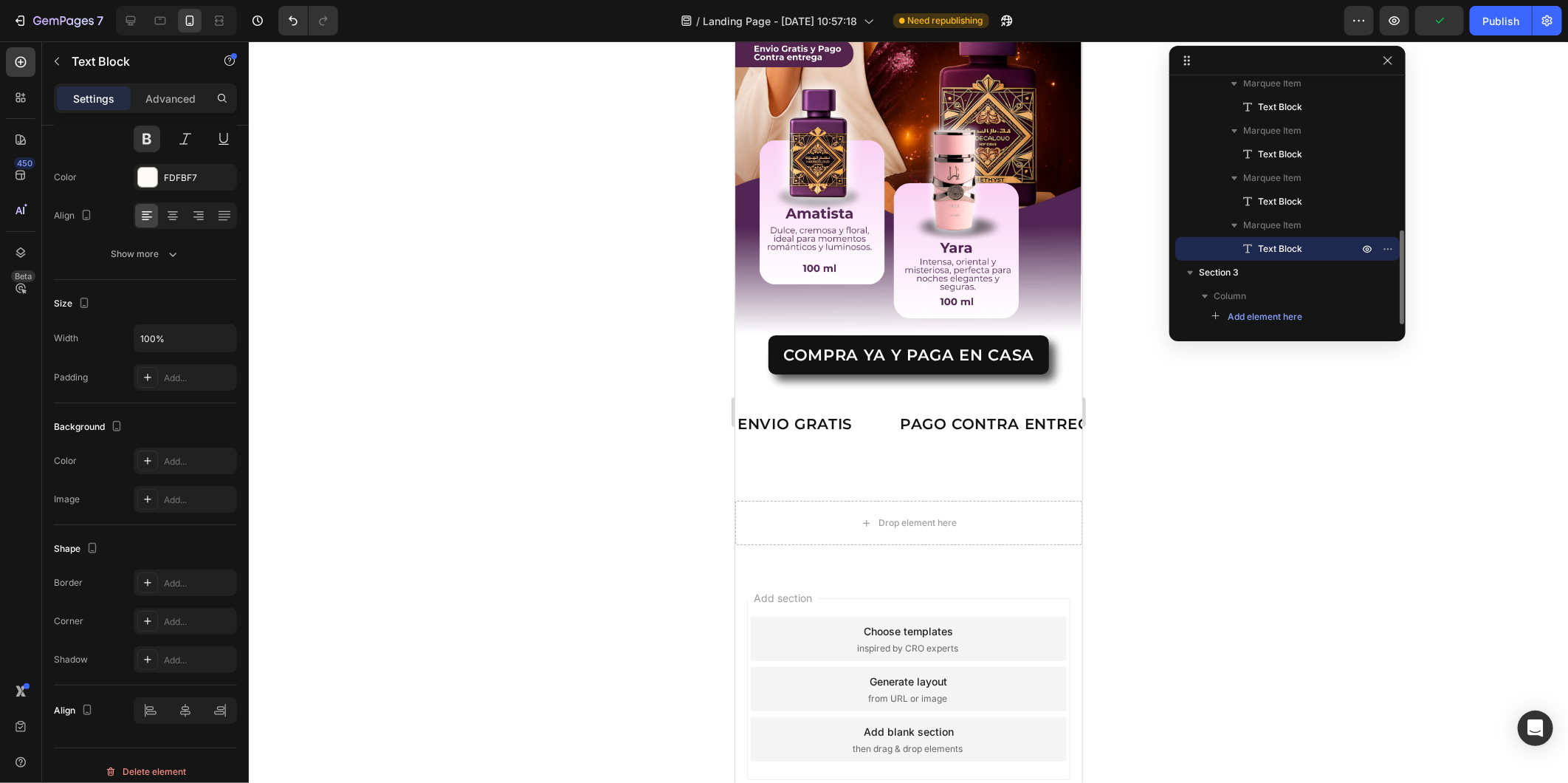
scroll to position [0, 0]
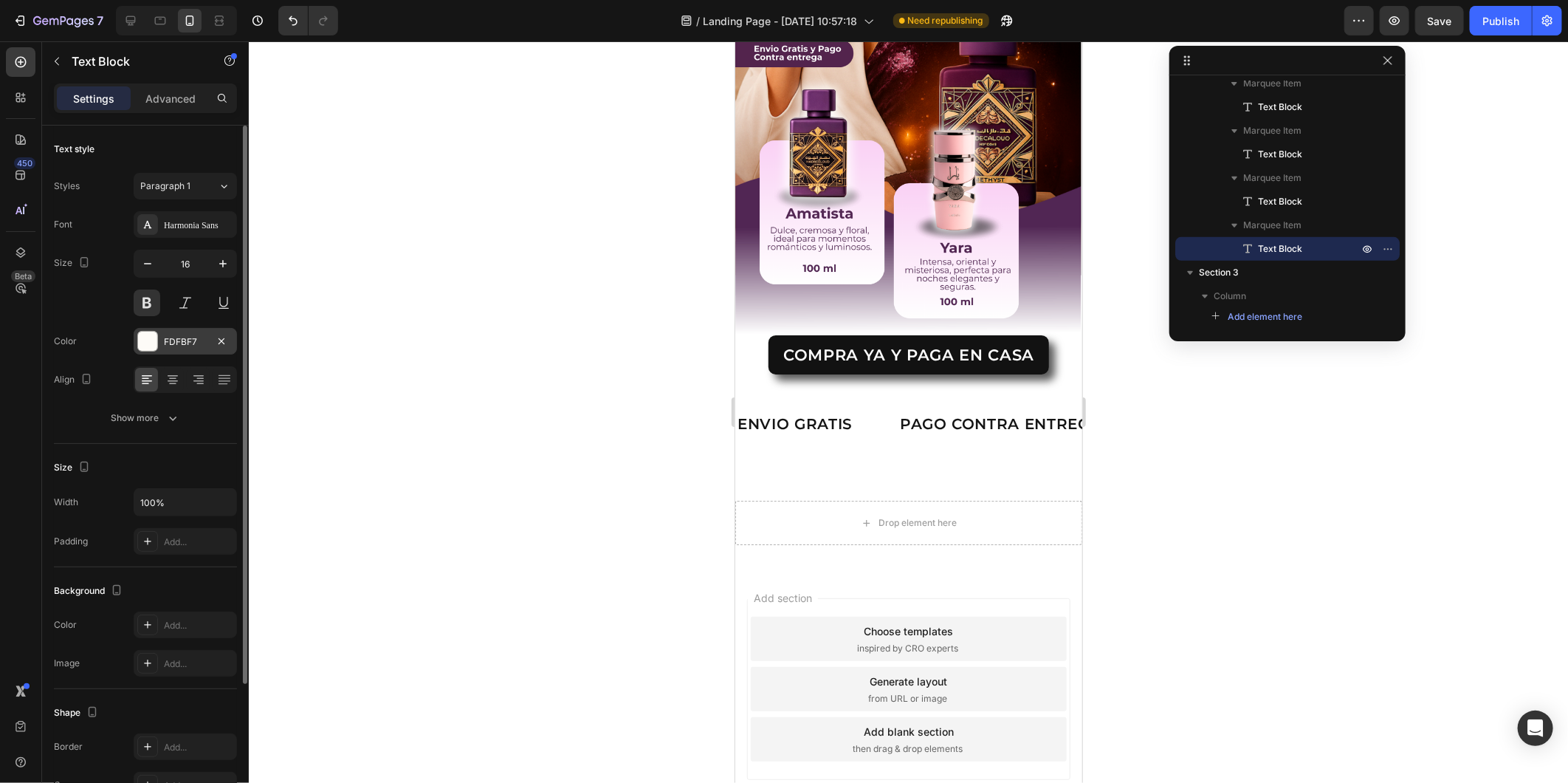
click at [148, 349] on div at bounding box center [148, 342] width 20 height 20
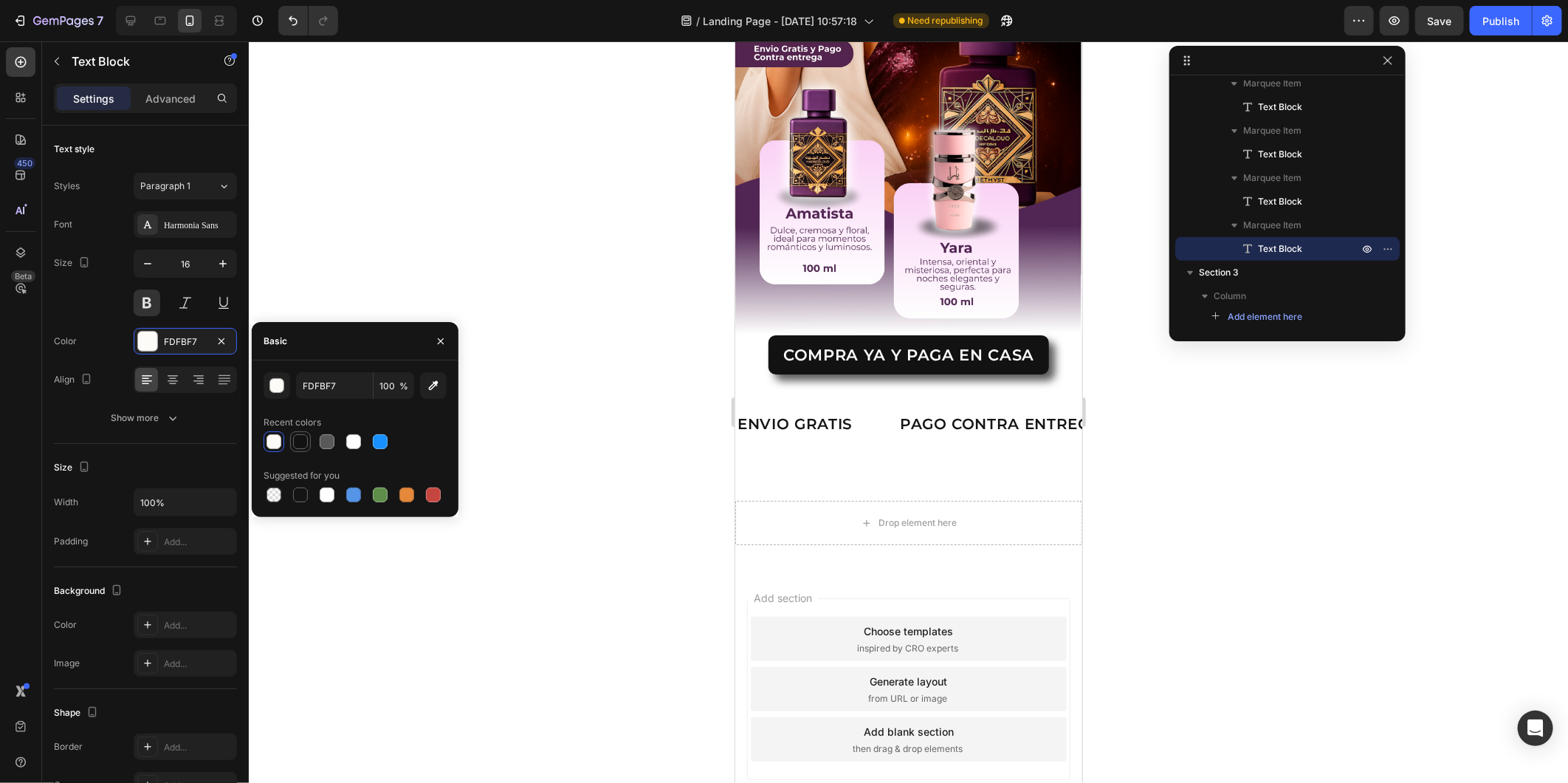
click at [303, 447] on div at bounding box center [300, 441] width 15 height 15
type input "121212"
click at [508, 410] on div "LIMITED TIME 50% OFF SALE" at bounding box center [413, 422] width 189 height 24
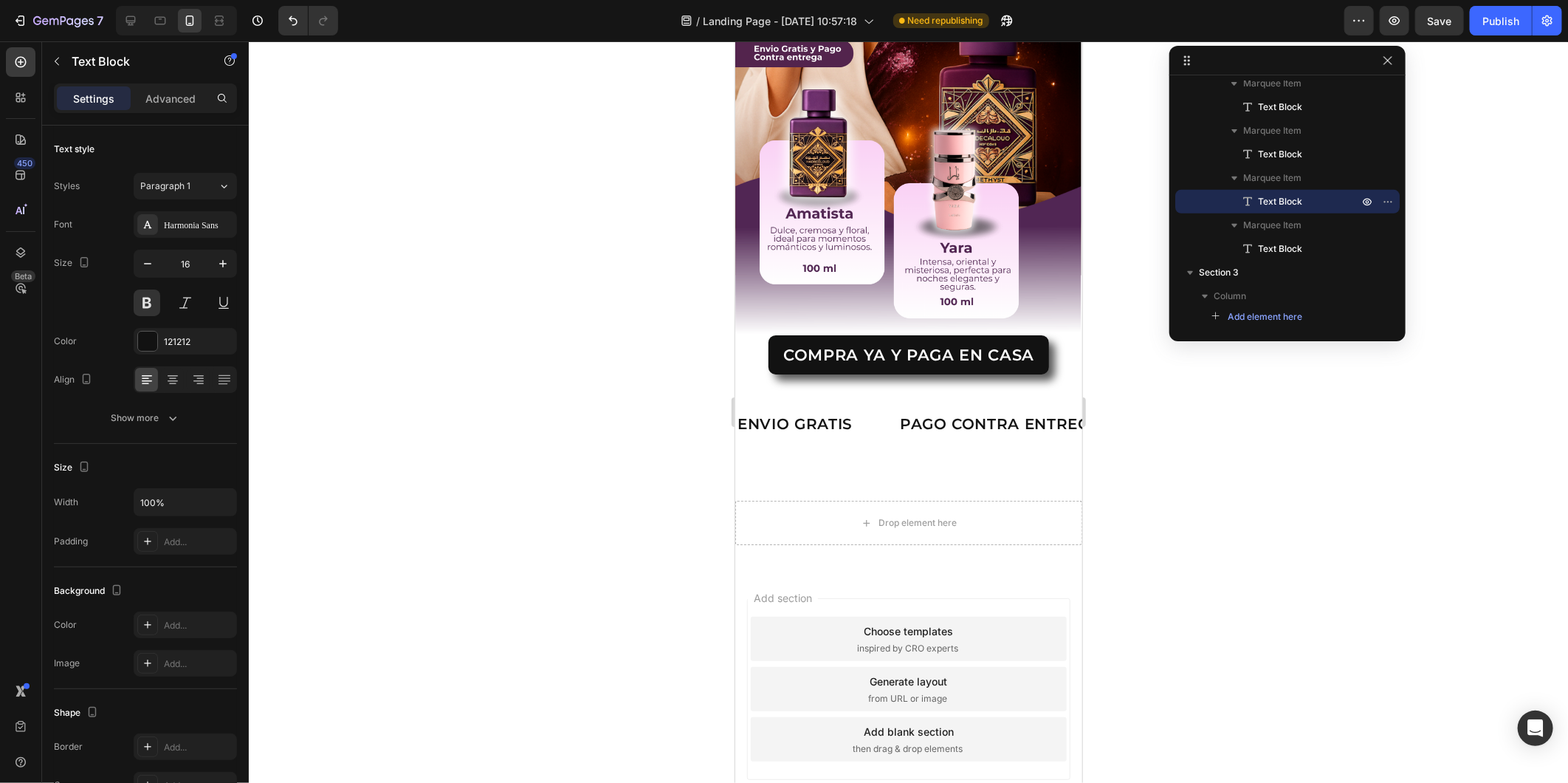
click at [502, 410] on div "LIMITED TIME 50% OFF SALE" at bounding box center [408, 422] width 189 height 24
click at [501, 412] on p "LIMITED TIME 50% OFF SALE" at bounding box center [408, 422] width 186 height 21
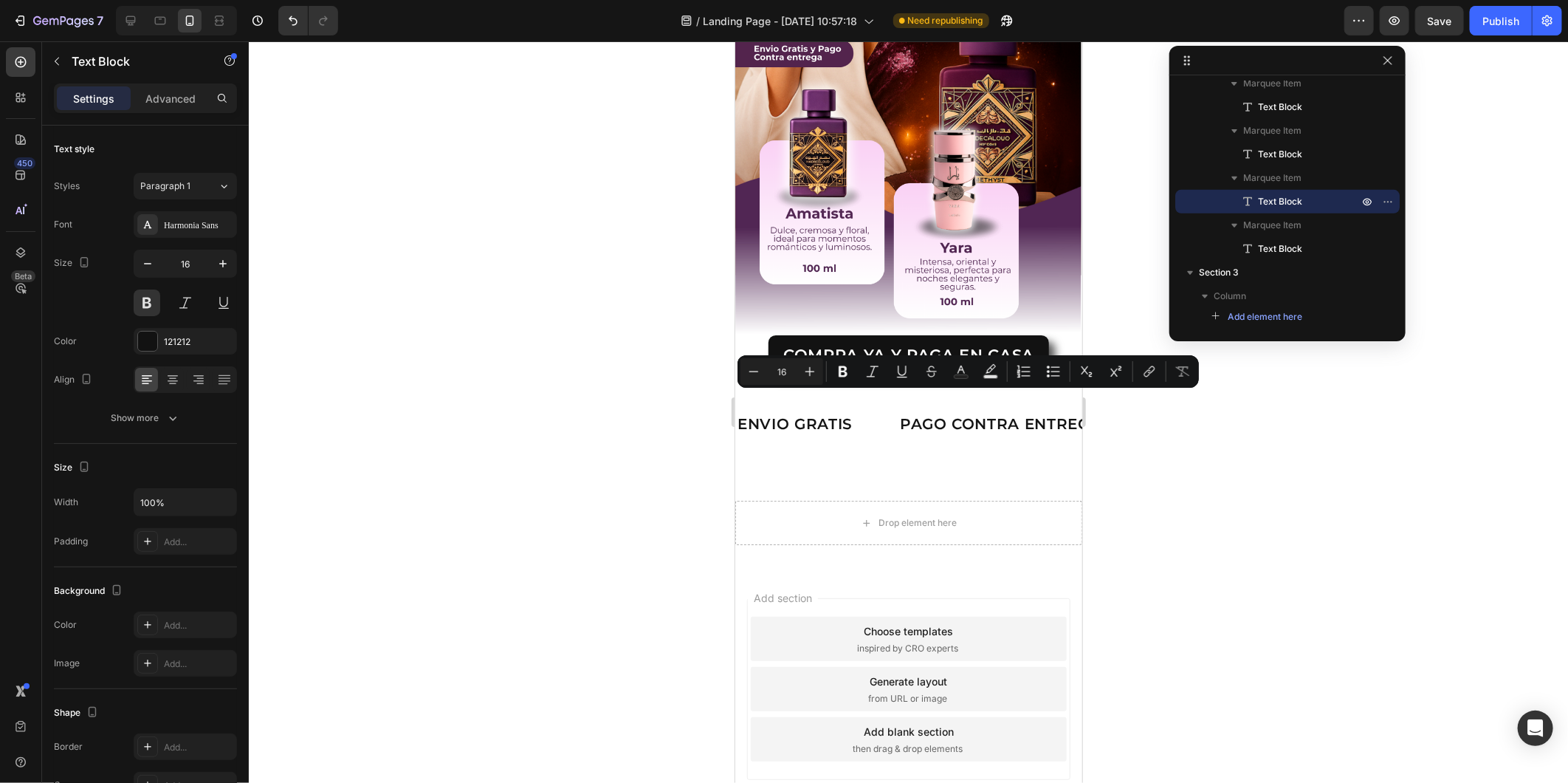
click at [516, 412] on p "LIMITED TIME 50% OFF SALE" at bounding box center [423, 422] width 186 height 21
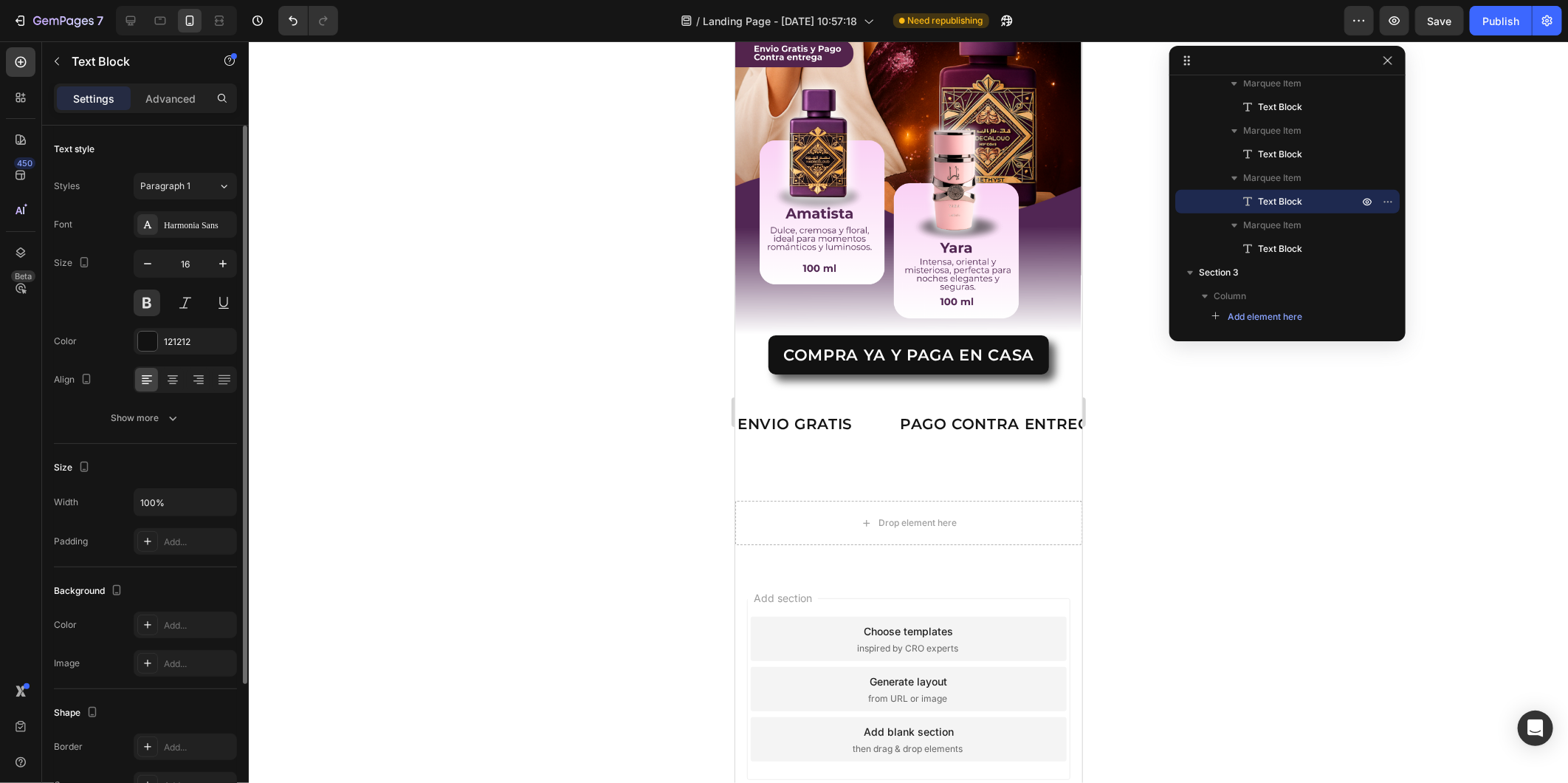
click at [191, 238] on div "Font Harmonia Sans Size 16 Color 121212 Align Show more" at bounding box center [145, 321] width 183 height 220
click at [189, 232] on div "Harmonia Sans" at bounding box center [185, 224] width 104 height 27
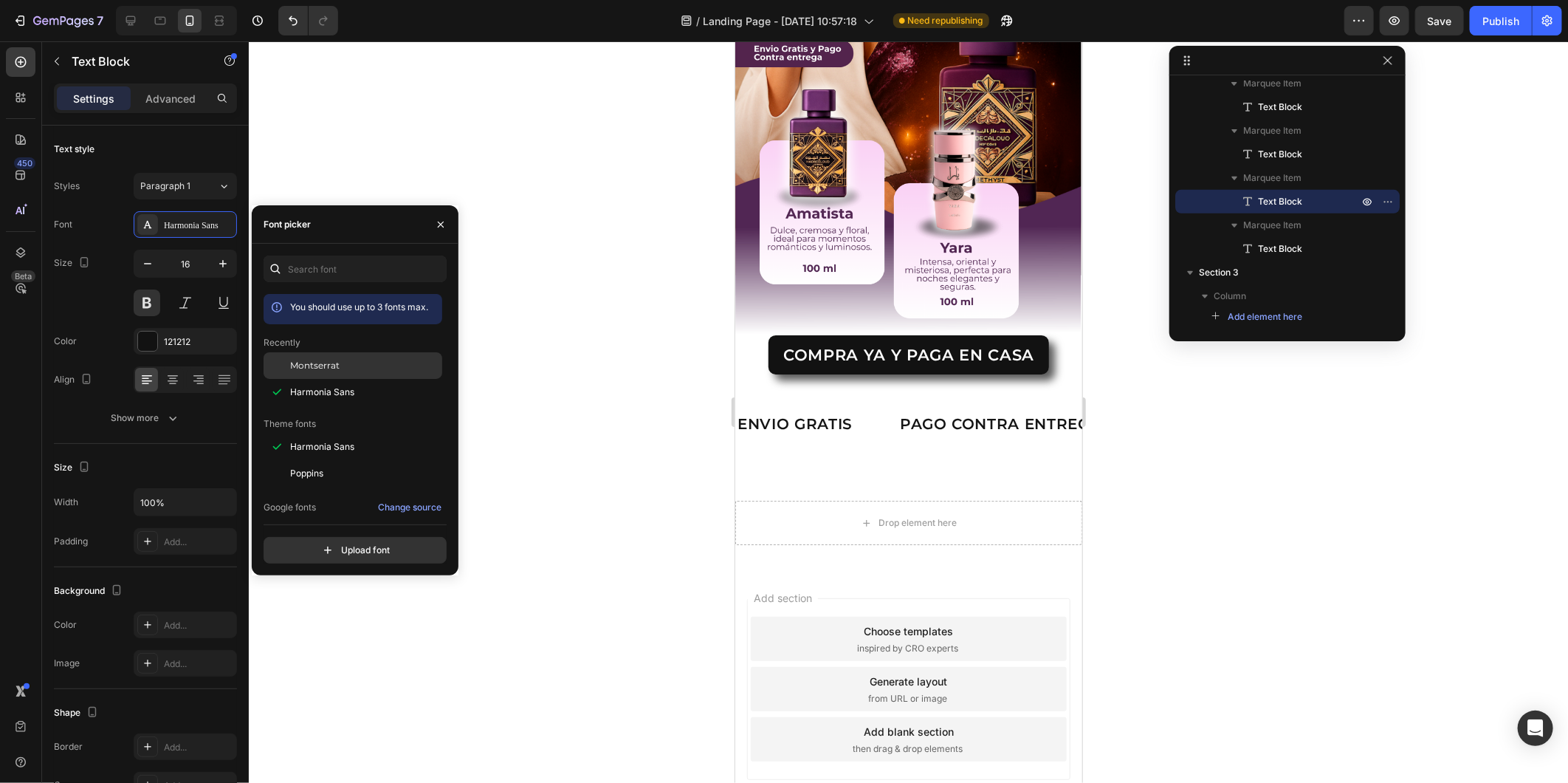
click at [326, 372] on span "Montserrat" at bounding box center [315, 365] width 50 height 13
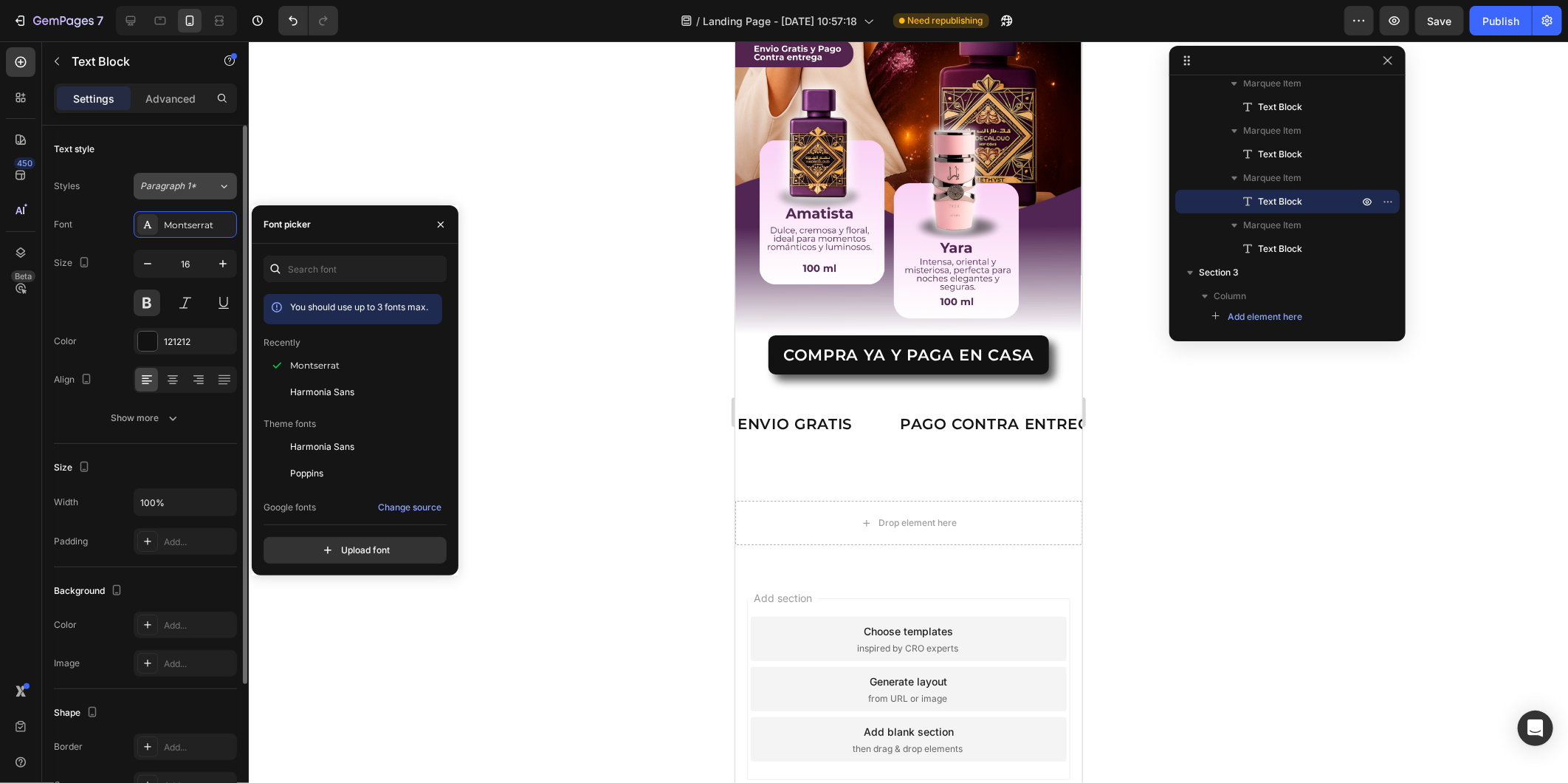
click at [208, 185] on div "Paragraph 1*" at bounding box center [179, 186] width 77 height 13
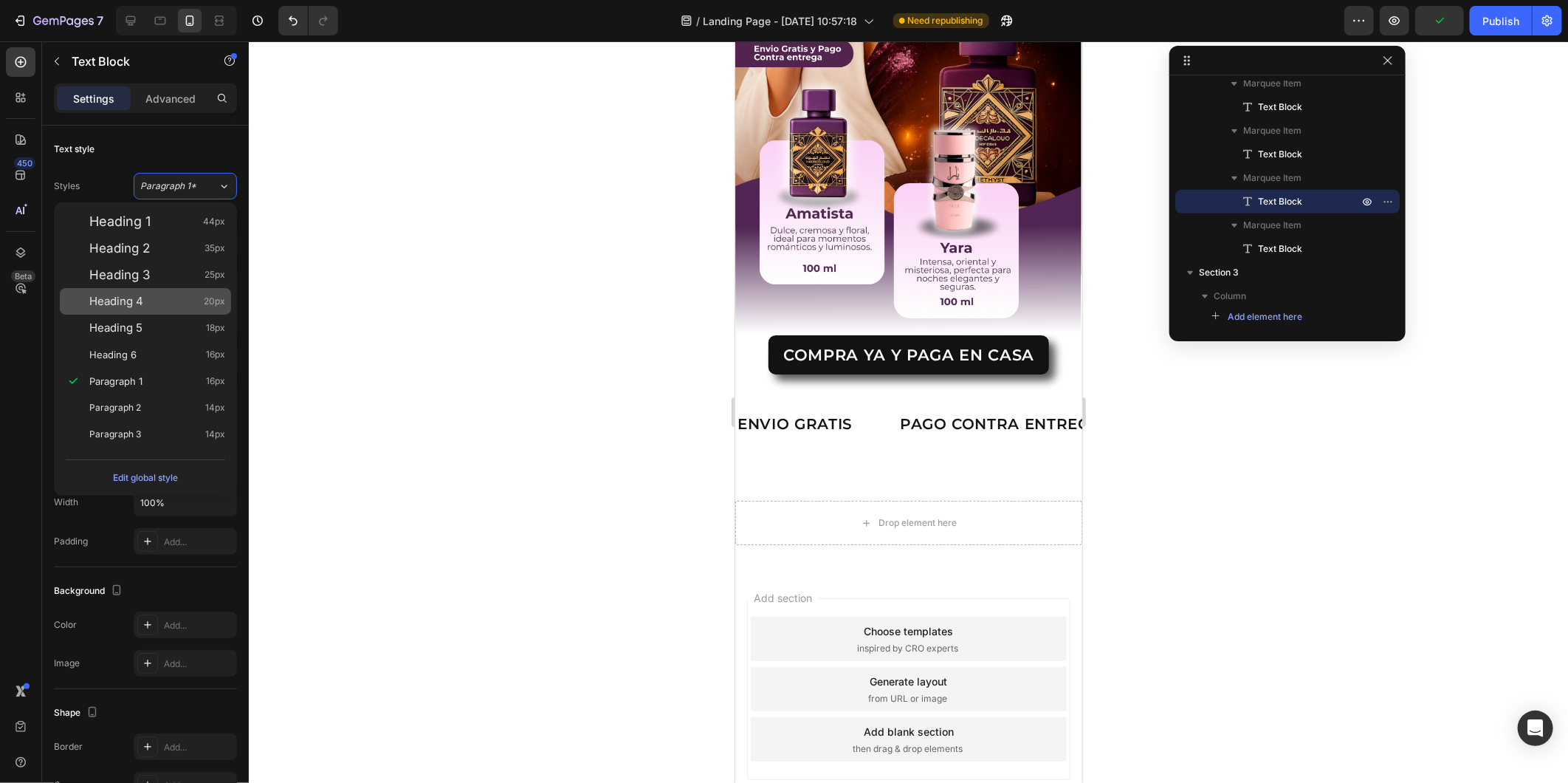
click at [157, 291] on div "Heading 4 20px" at bounding box center [145, 301] width 171 height 27
type input "20"
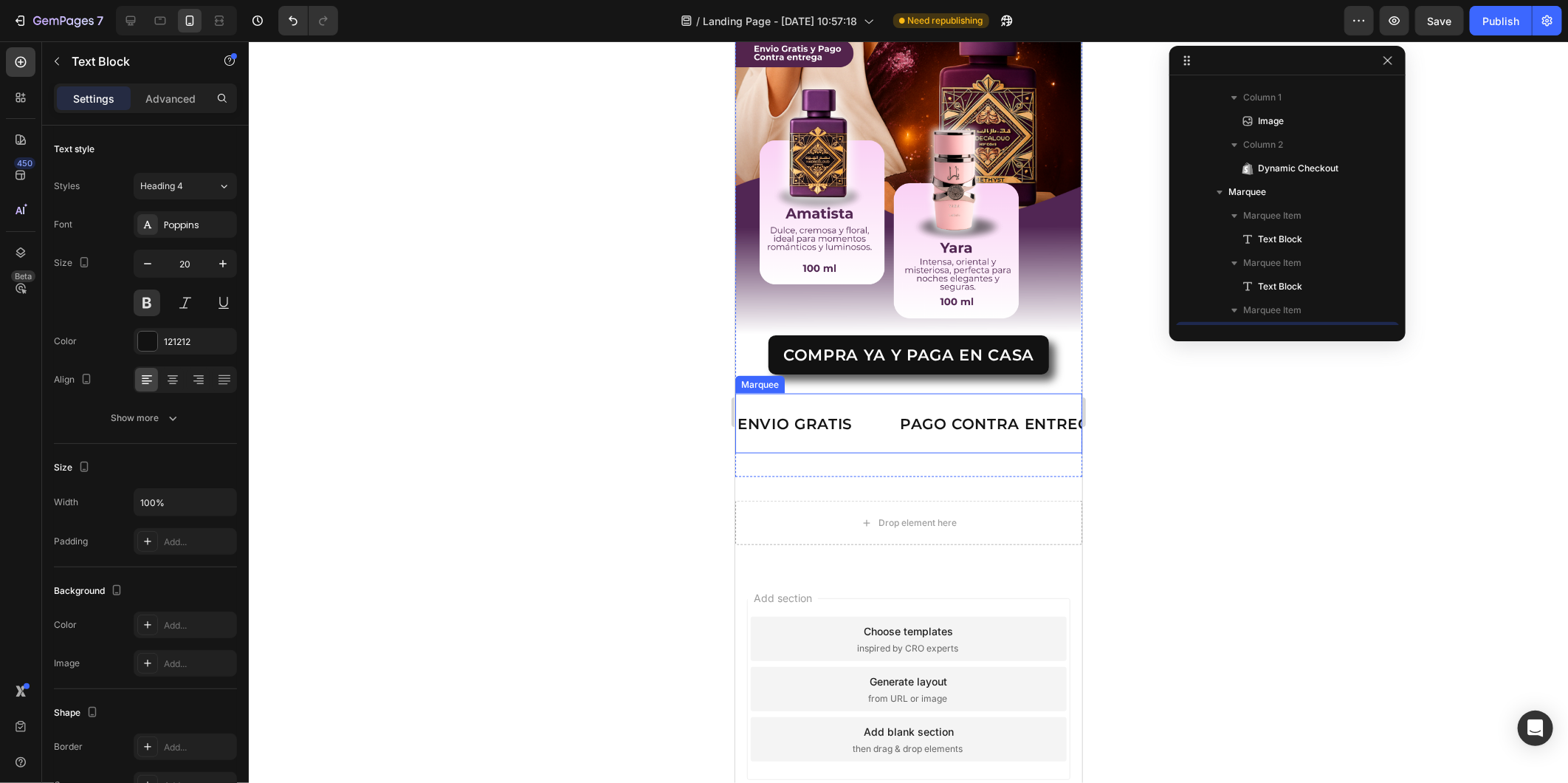
click at [551, 405] on div "Text Block 0" at bounding box center [528, 422] width 47 height 35
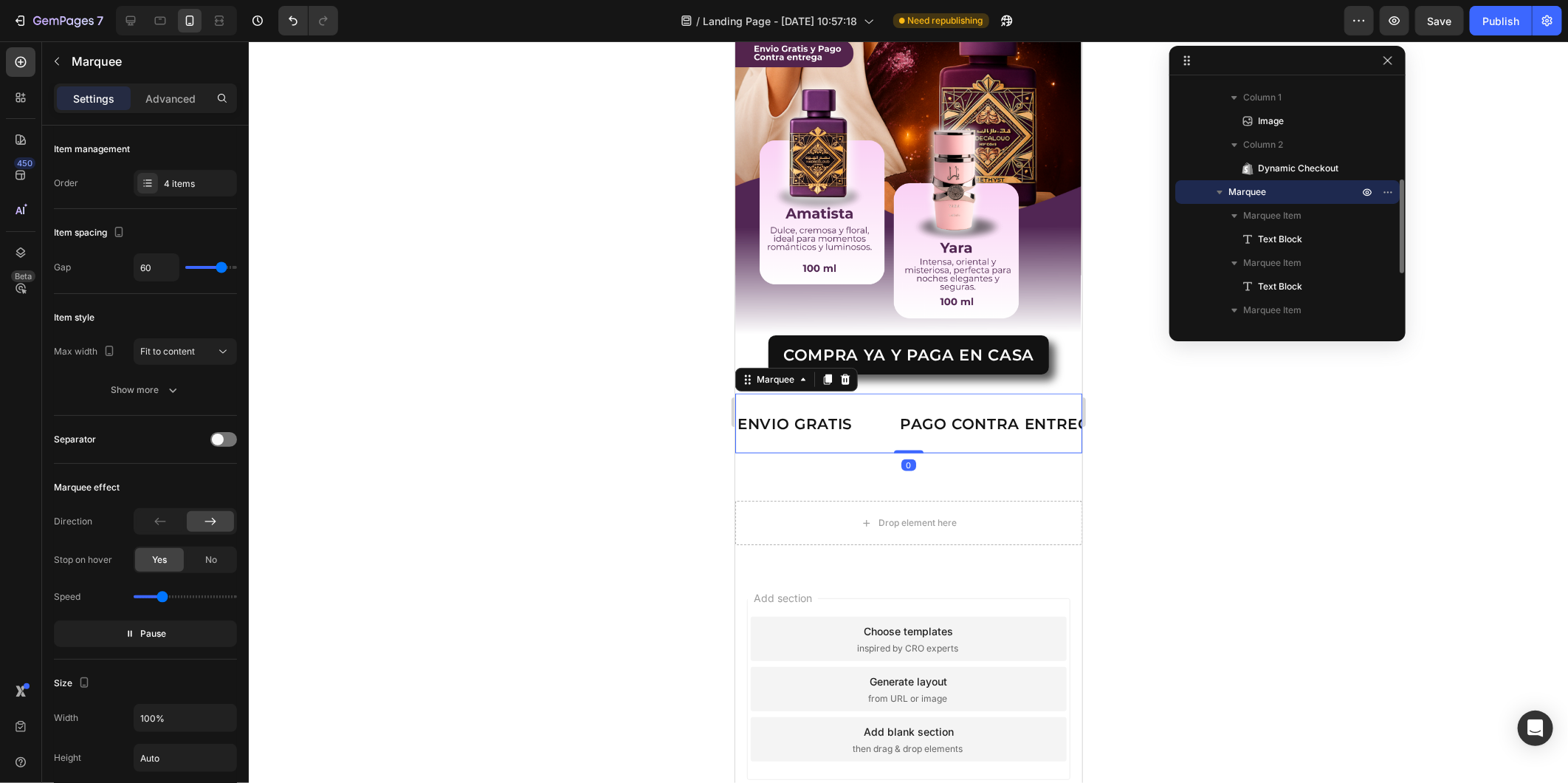
drag, startPoint x: 879, startPoint y: 395, endPoint x: 872, endPoint y: 392, distance: 7.6
click at [739, 405] on div "ENVIO GRATIS Text Block PAGO CONTRA ENTREGA Text Block Text Block LIFE TIME WAR…" at bounding box center [414, 422] width 649 height 36
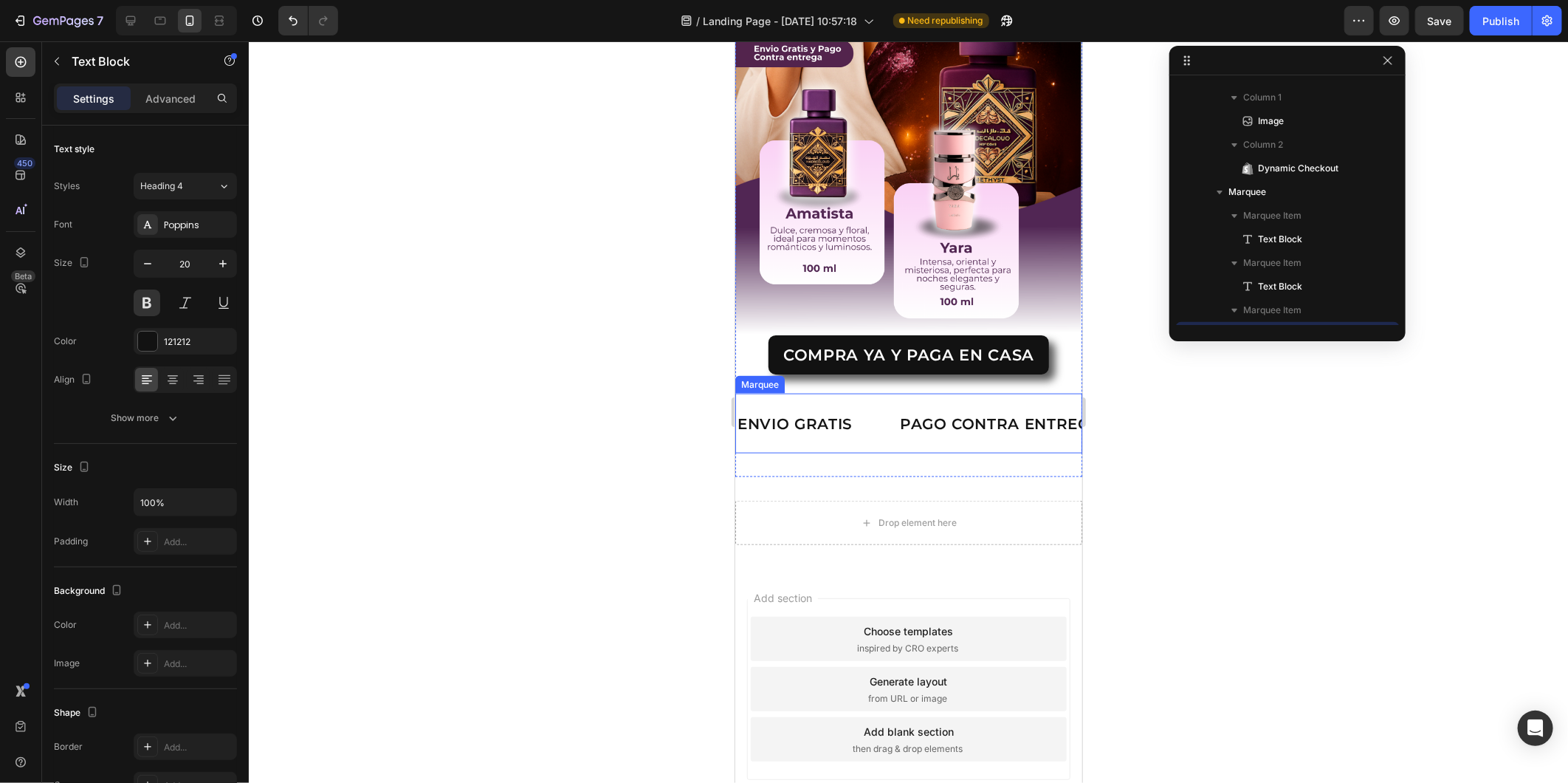
scroll to position [387, 0]
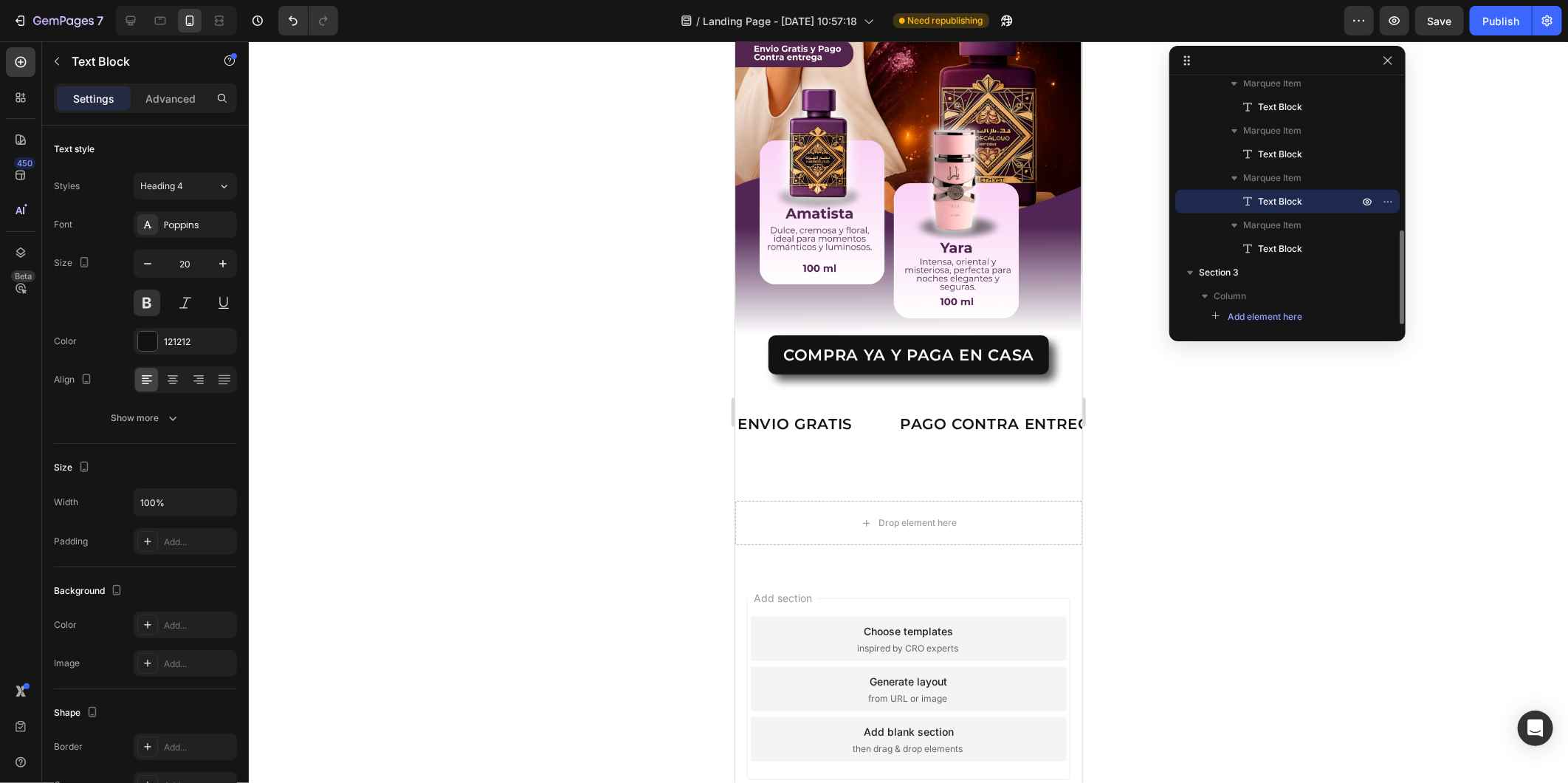
click at [563, 411] on div "Rich Text Editor. Editing area: main" at bounding box center [562, 422] width 3 height 24
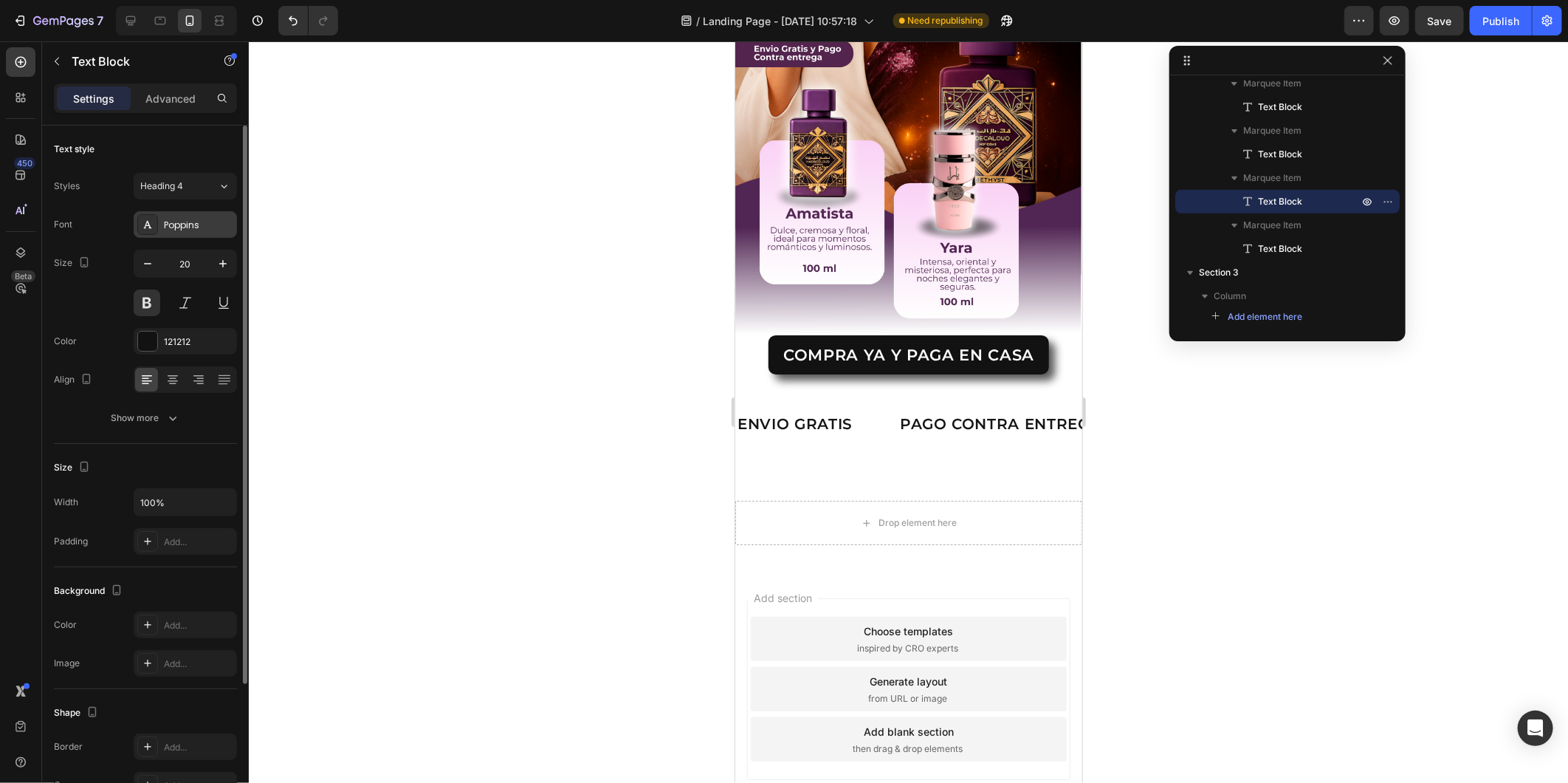
click at [181, 229] on div "Poppins" at bounding box center [198, 225] width 69 height 13
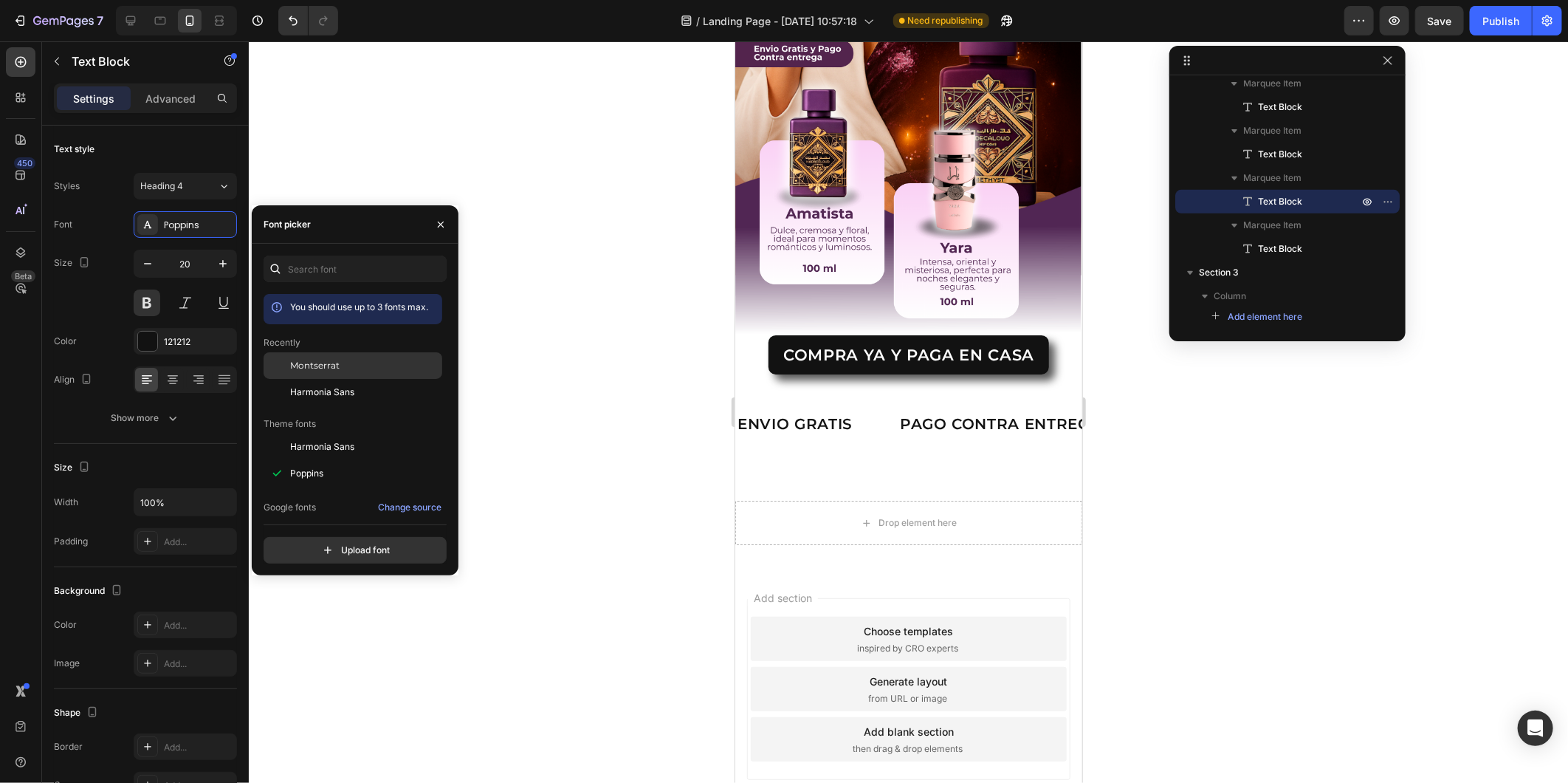
click at [317, 460] on div "Montserrat" at bounding box center [352, 473] width 179 height 27
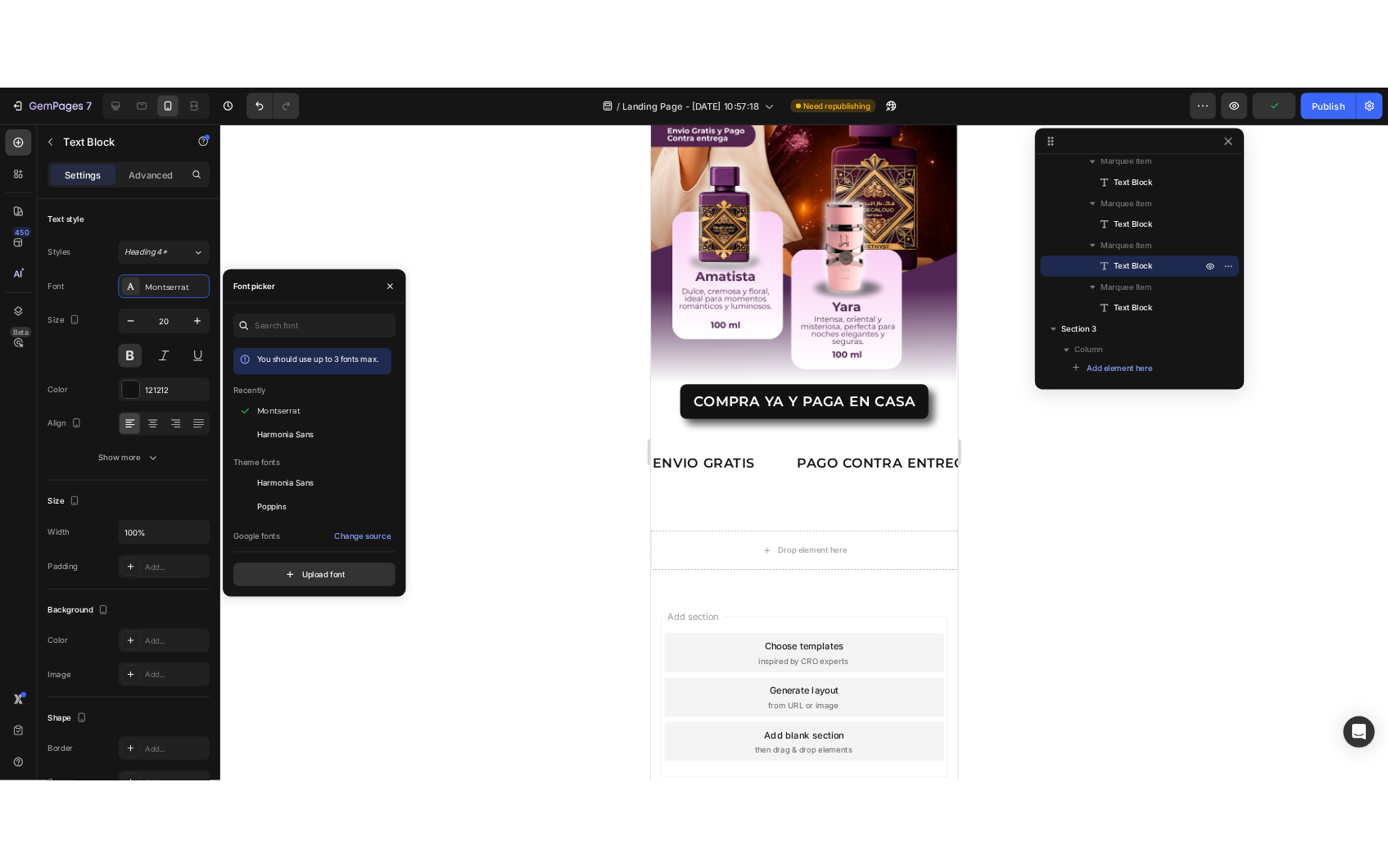
scroll to position [508, 0]
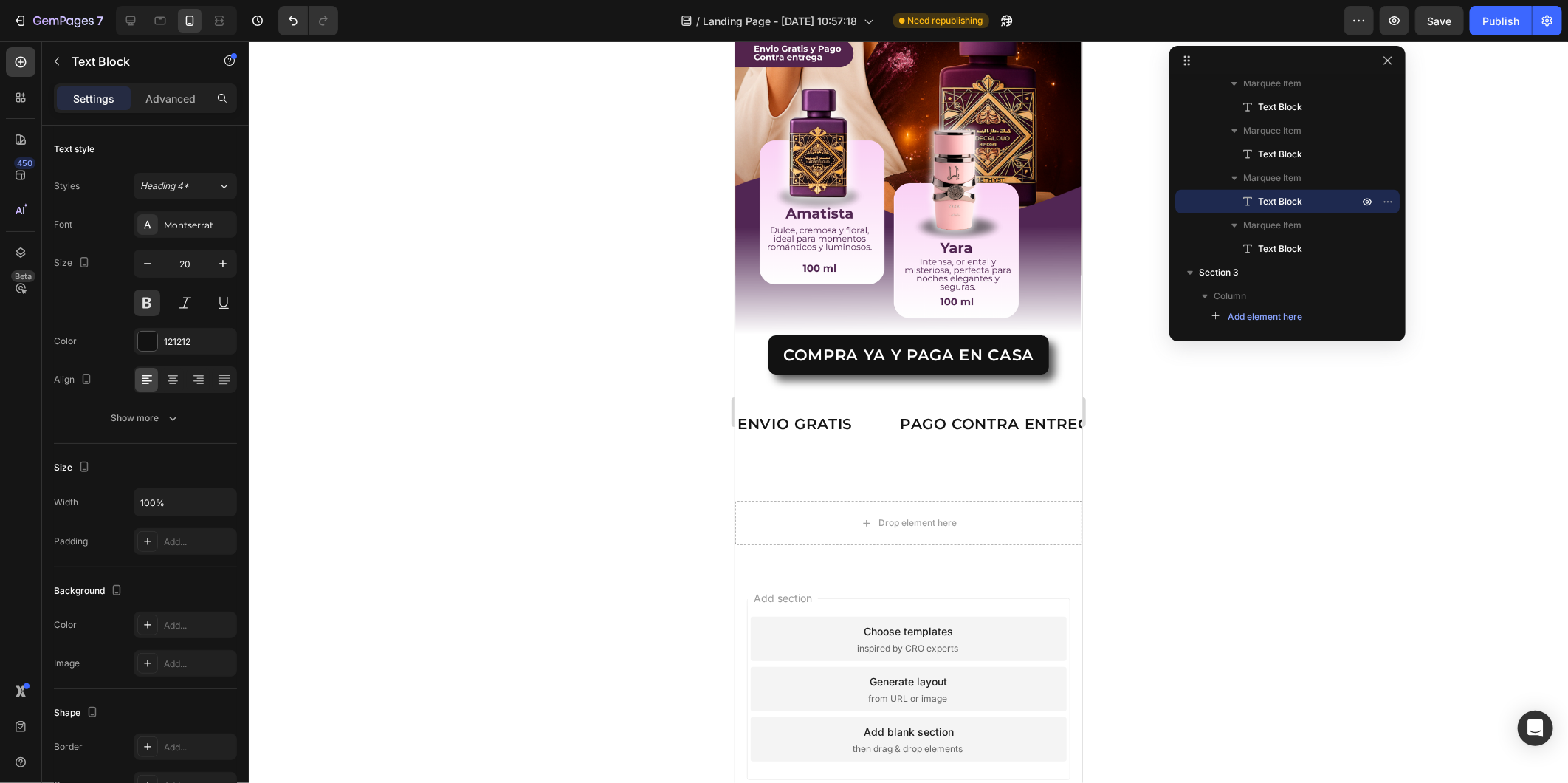
click at [501, 413] on p "T" at bounding box center [496, 422] width 10 height 20
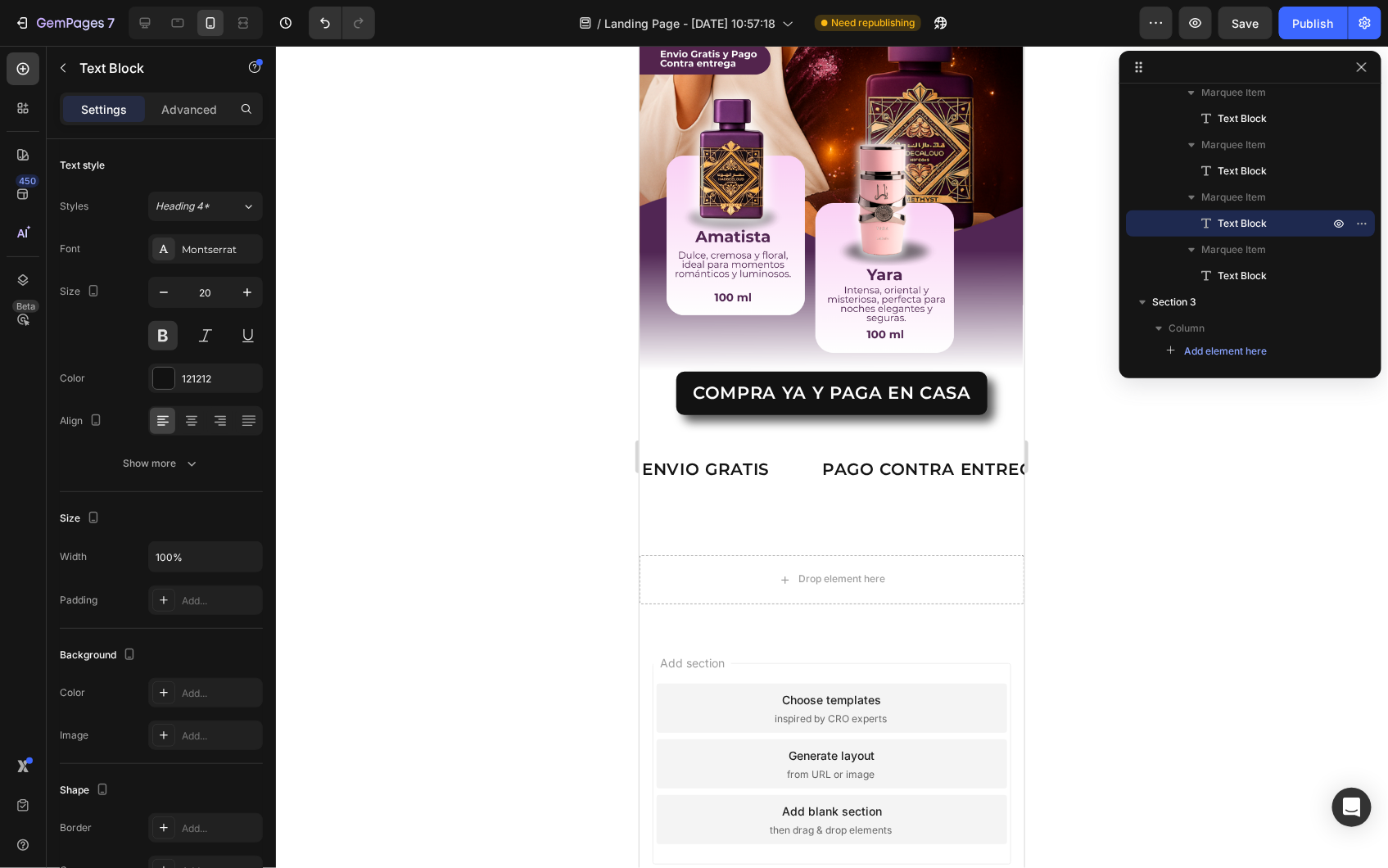
click at [380, 458] on p "TIEMPO LIMTIADO" at bounding box center [297, 468] width 165 height 23
click at [379, 458] on p "TIEMPO LIMTIADO" at bounding box center [296, 468] width 165 height 23
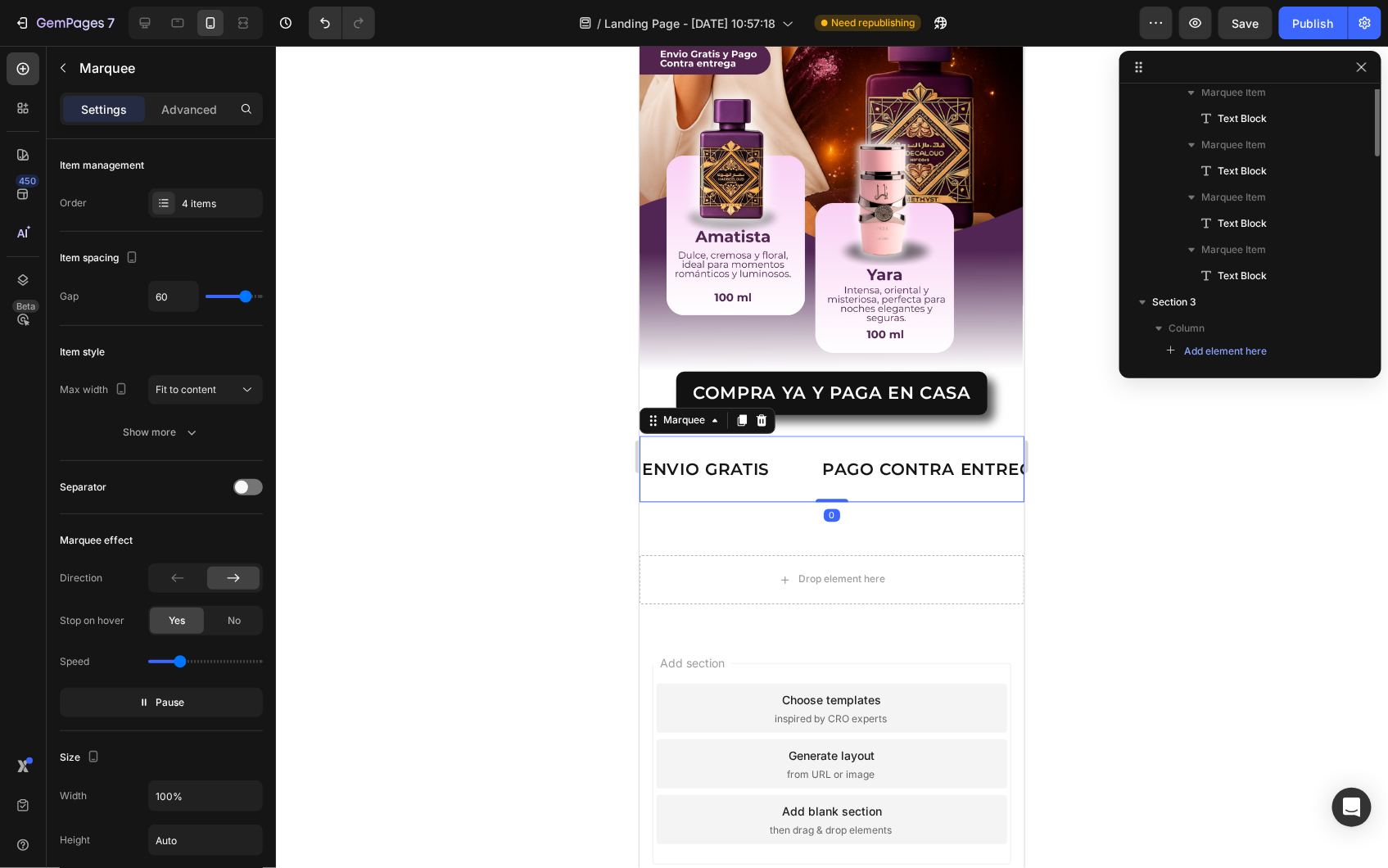
scroll to position [283, 0]
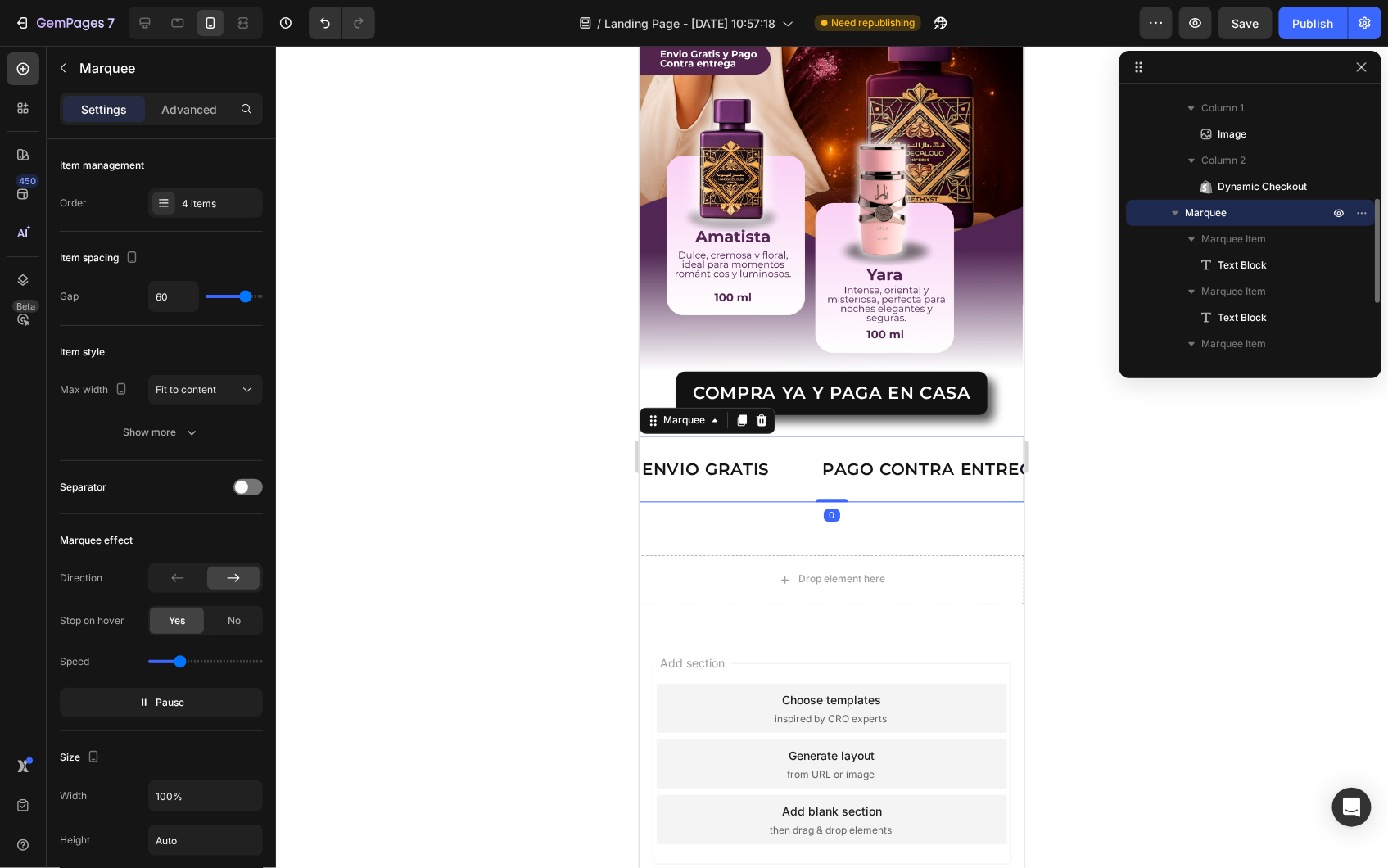
click at [214, 460] on div "PAGO CONTRA ENTREGA Text Block" at bounding box center [76, 468] width 276 height 39
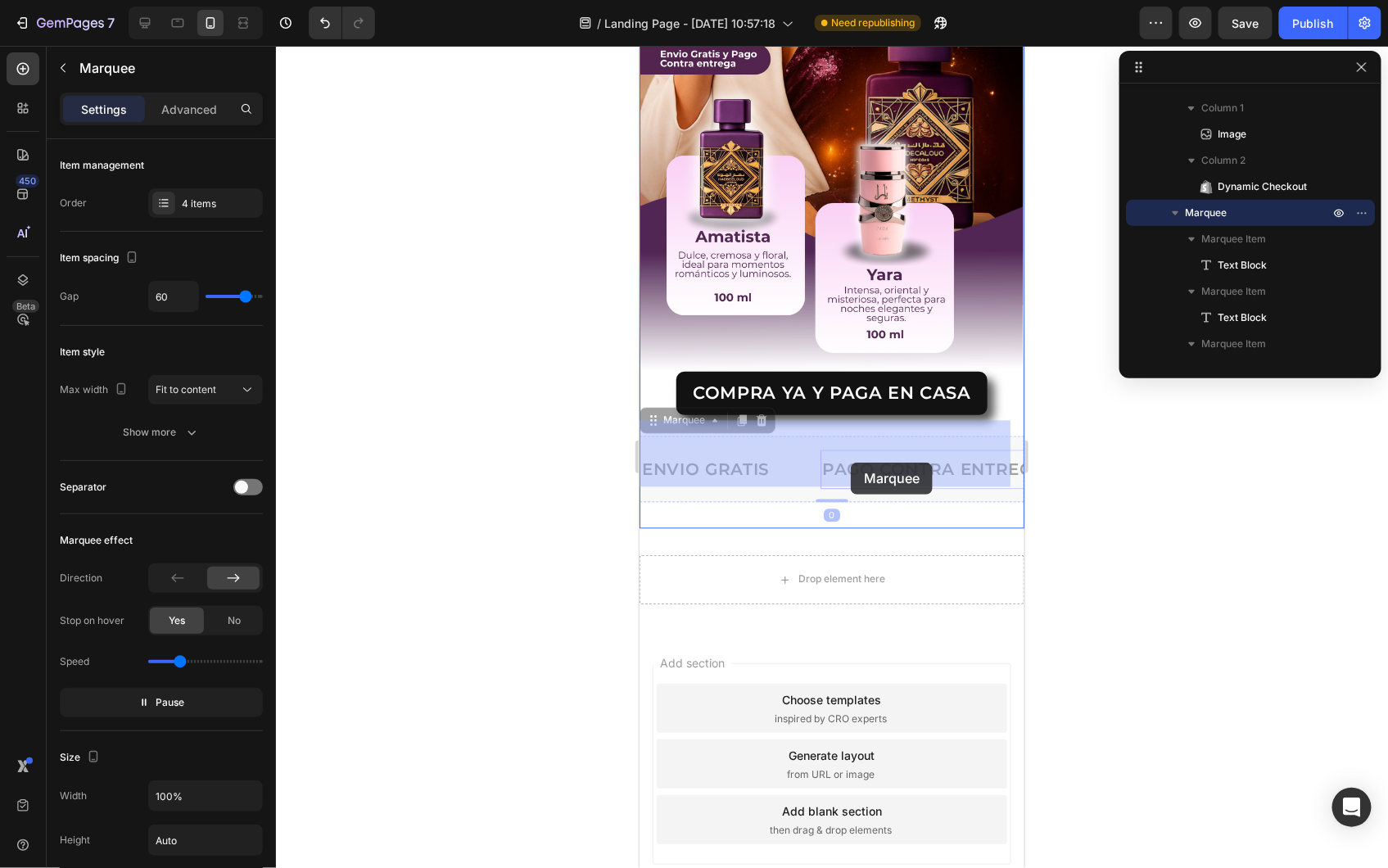
drag, startPoint x: 906, startPoint y: 460, endPoint x: 850, endPoint y: 462, distance: 56.0
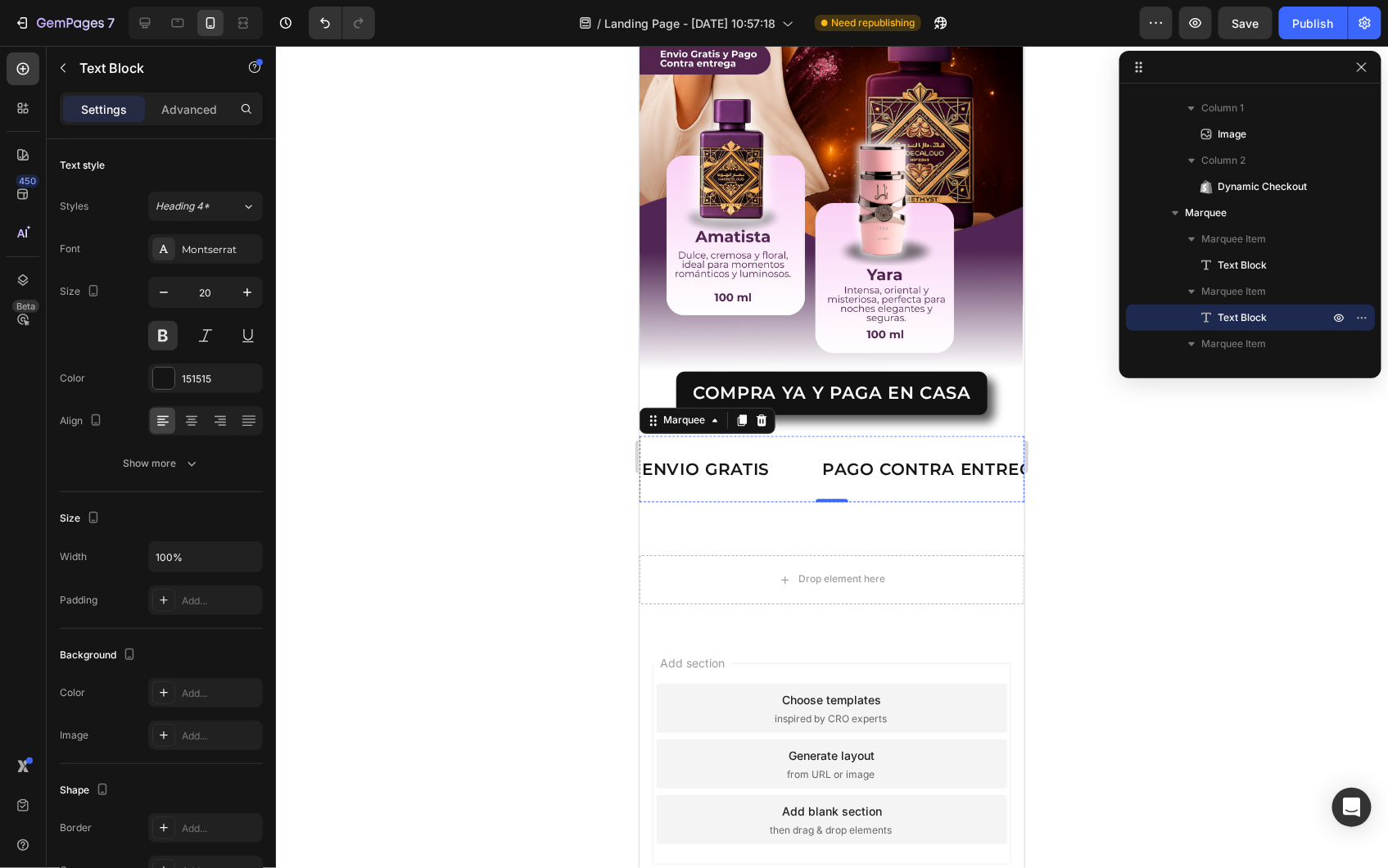
click at [862, 462] on div "PAGO CONTRA ENTREGA Text Block" at bounding box center [937, 468] width 227 height 39
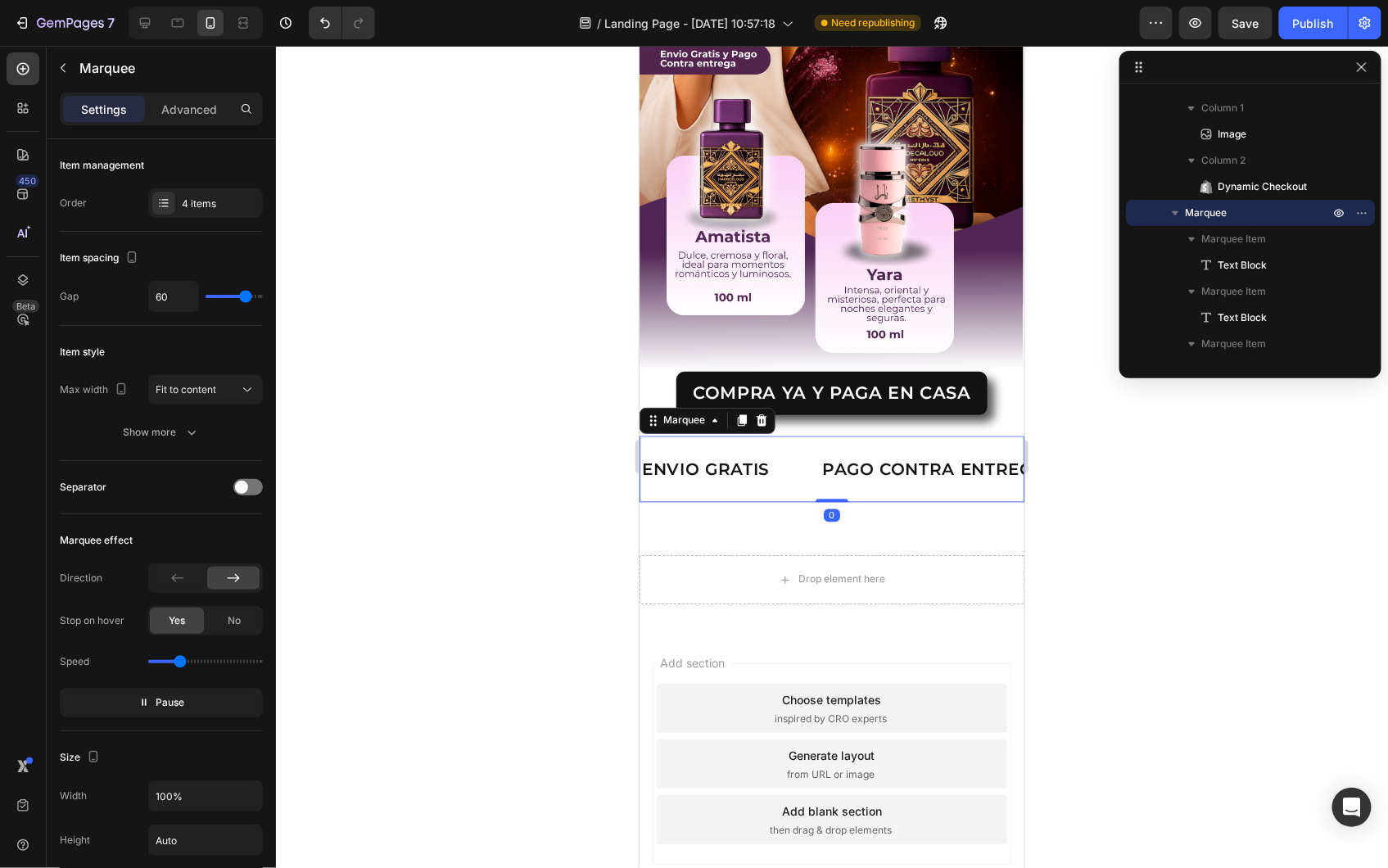
click at [873, 467] on div "ENVIO GRATIS Text Block PAGO CONTRA ENTREGA Text Block TIEMPO LIMTIADO Text Blo…" at bounding box center [831, 468] width 385 height 66
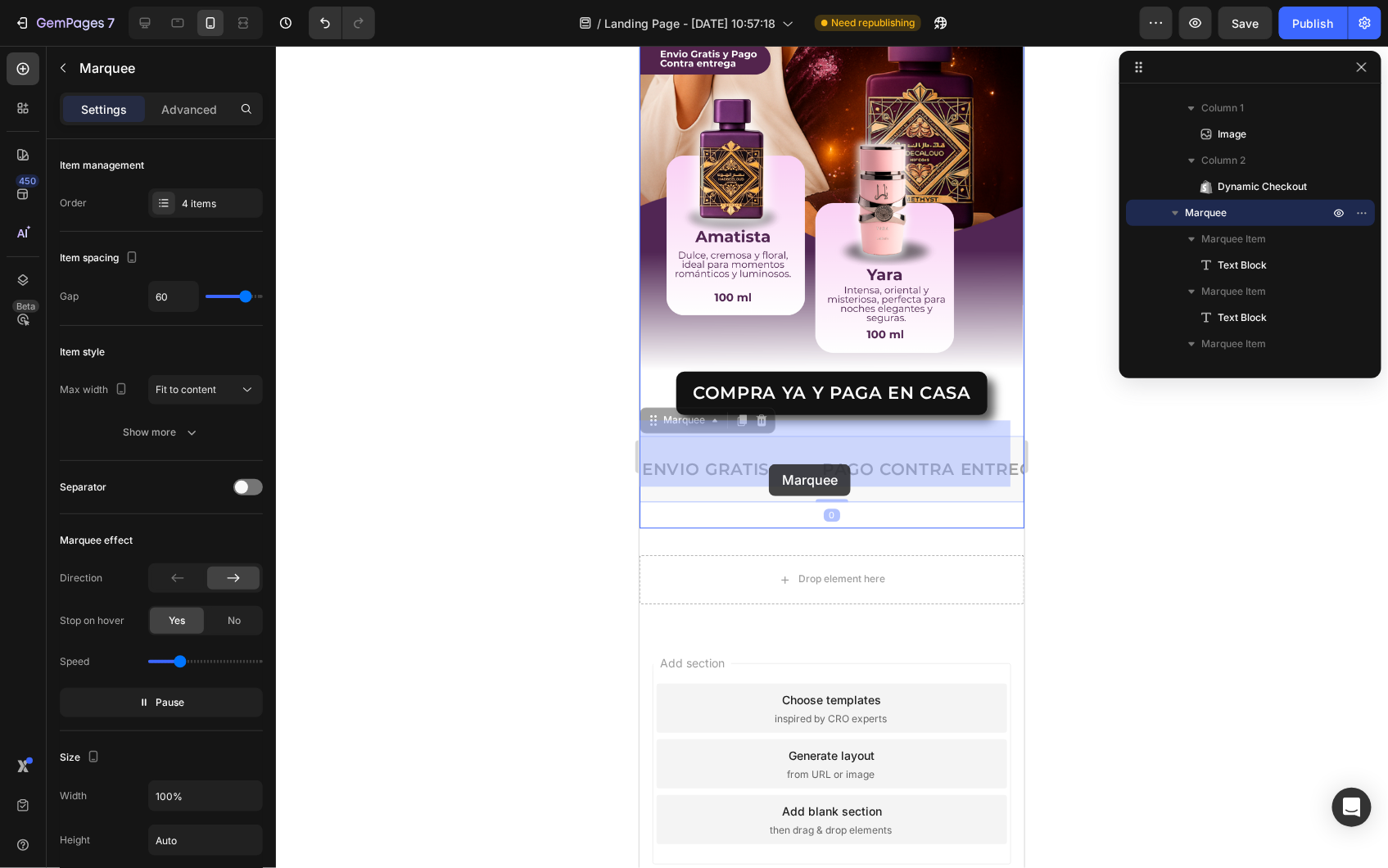
drag, startPoint x: 875, startPoint y: 467, endPoint x: 768, endPoint y: 464, distance: 107.0
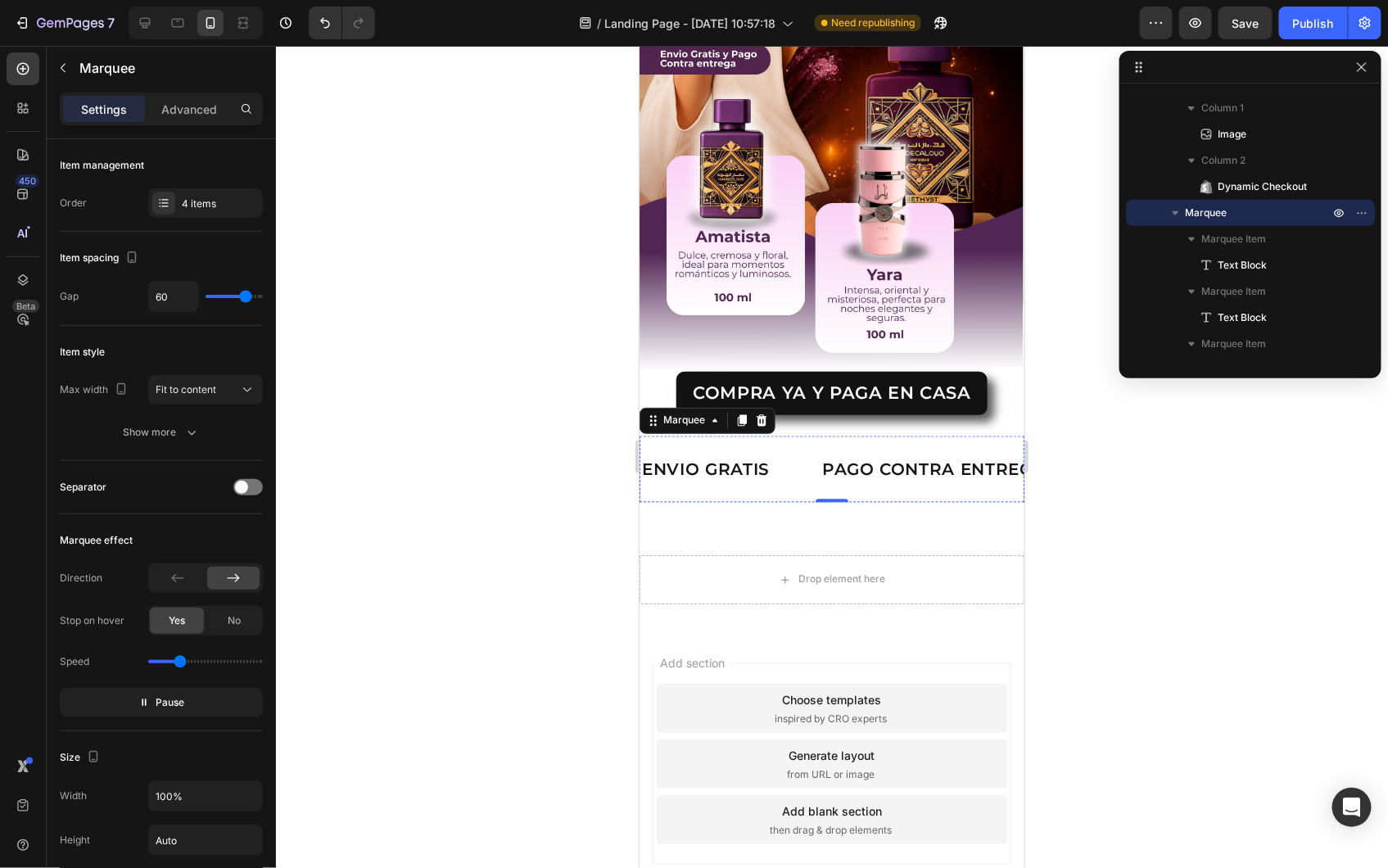
click at [935, 458] on p "PAGO CONTRA ENTREGA" at bounding box center [937, 468] width 223 height 23
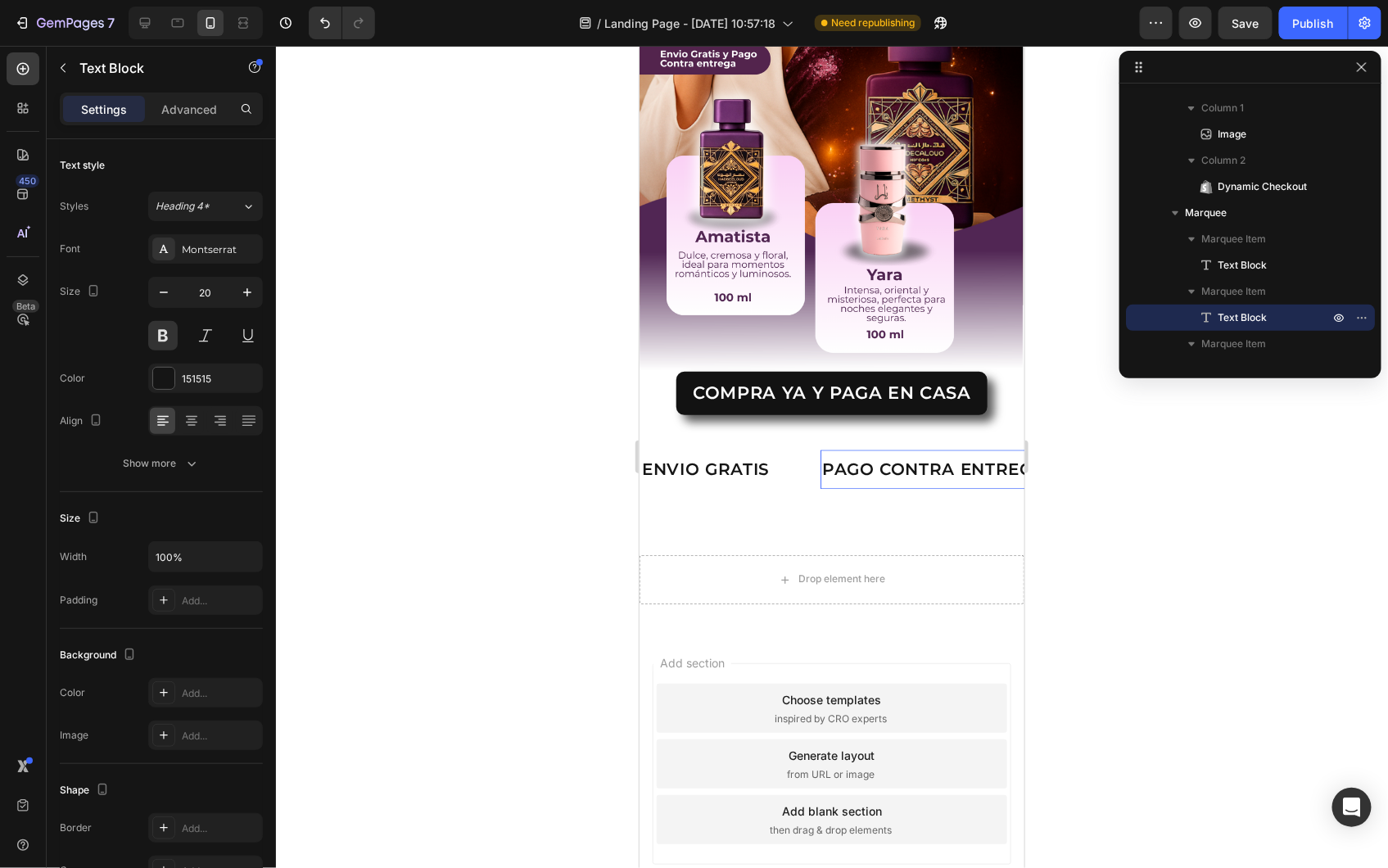
scroll to position [0, 46]
click at [661, 464] on div "ENVIO GRATIS Text Block PAGO CONTRA ENTREGA Text Block 0 TIEMPO LIMTIADO Text B…" at bounding box center [831, 468] width 385 height 66
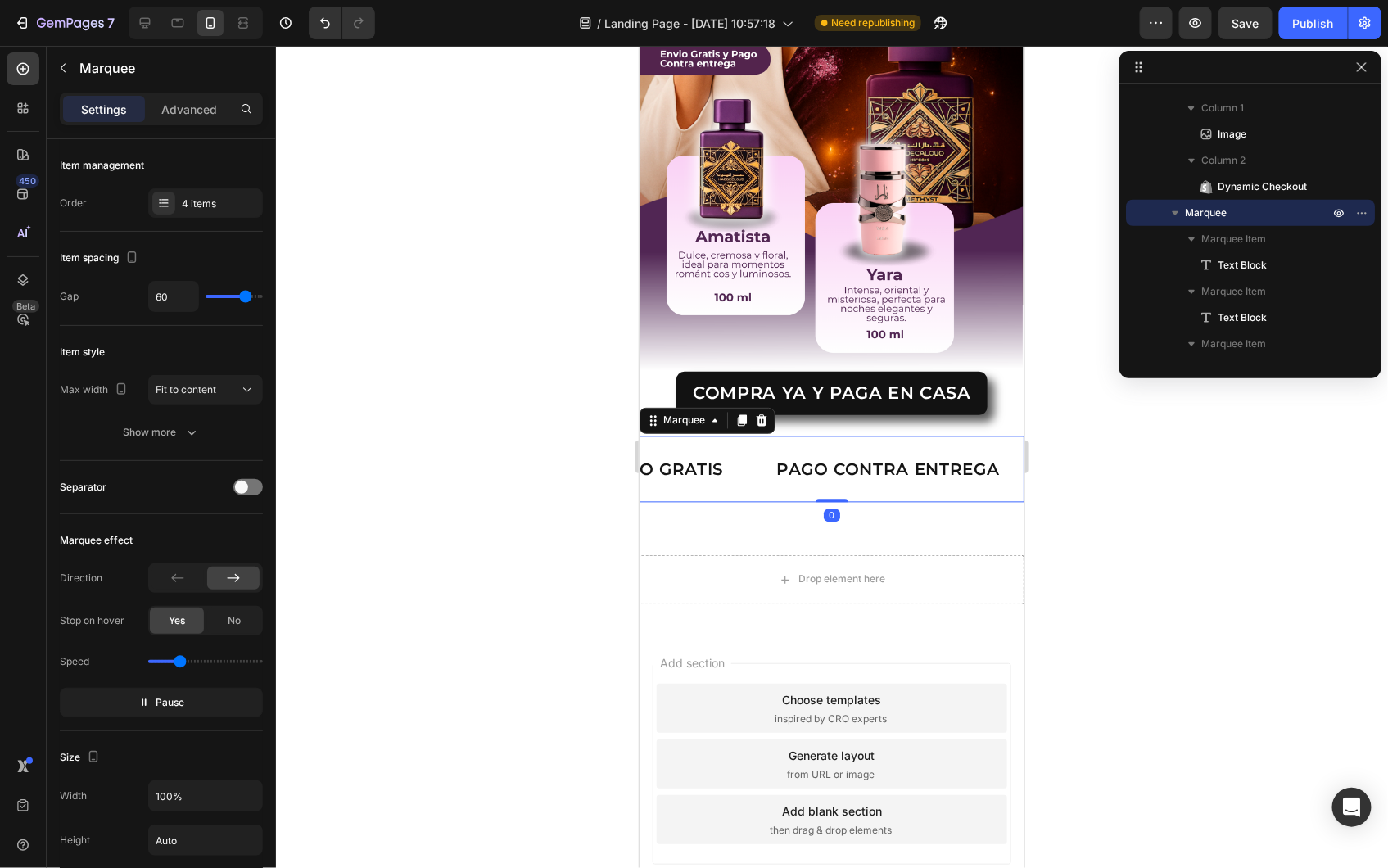
click at [599, 448] on div "LIFE TIME WARRANTY Text Block" at bounding box center [493, 468] width 212 height 40
click at [651, 482] on div "Image COMPRA YA Y PAGA EN CASA Dynamic Checkout Product ENVIO GRATIS Text Block…" at bounding box center [831, 129] width 385 height 799
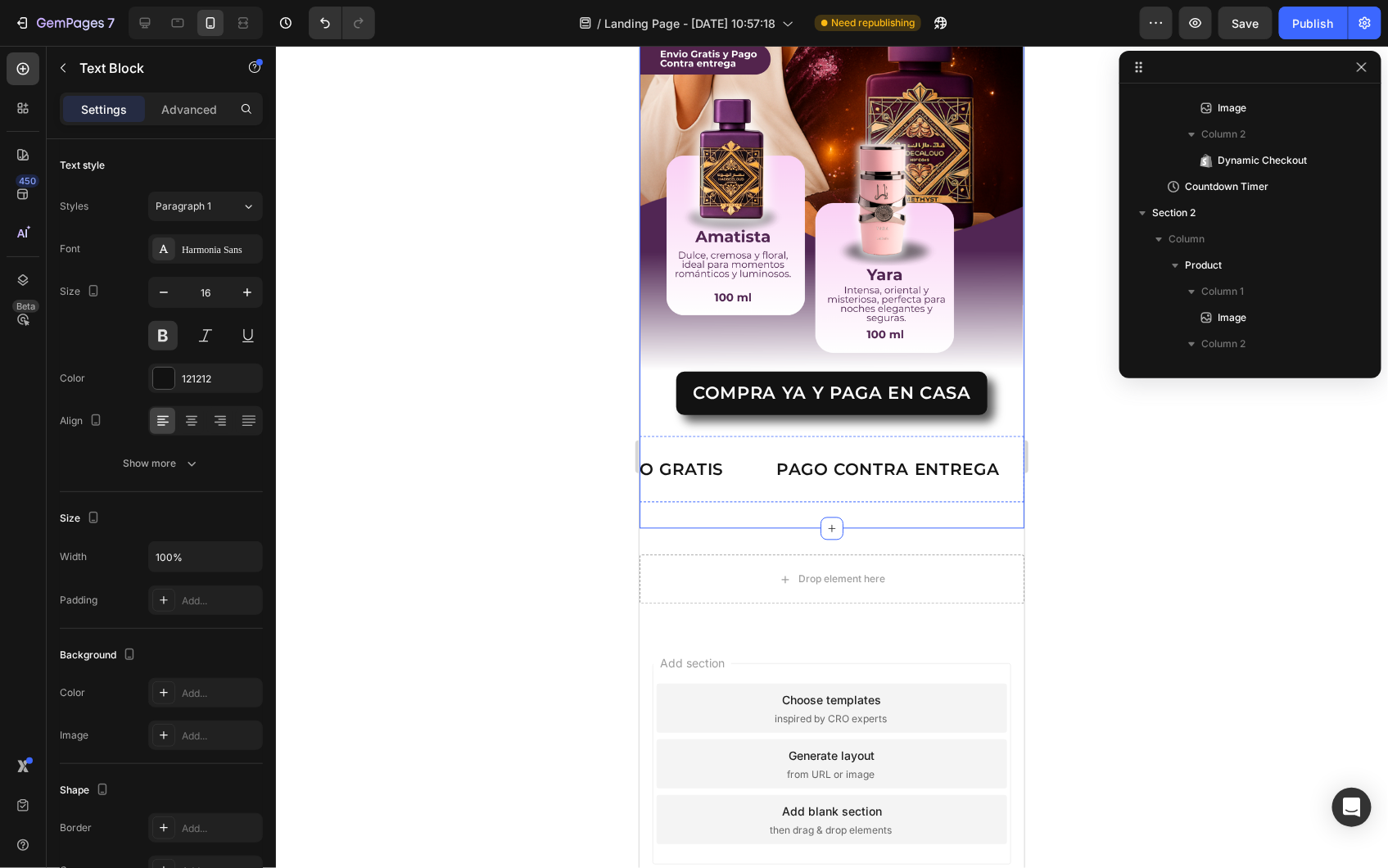
click at [549, 455] on div "LIFE TIME WARRANTY" at bounding box center [467, 468] width 162 height 27
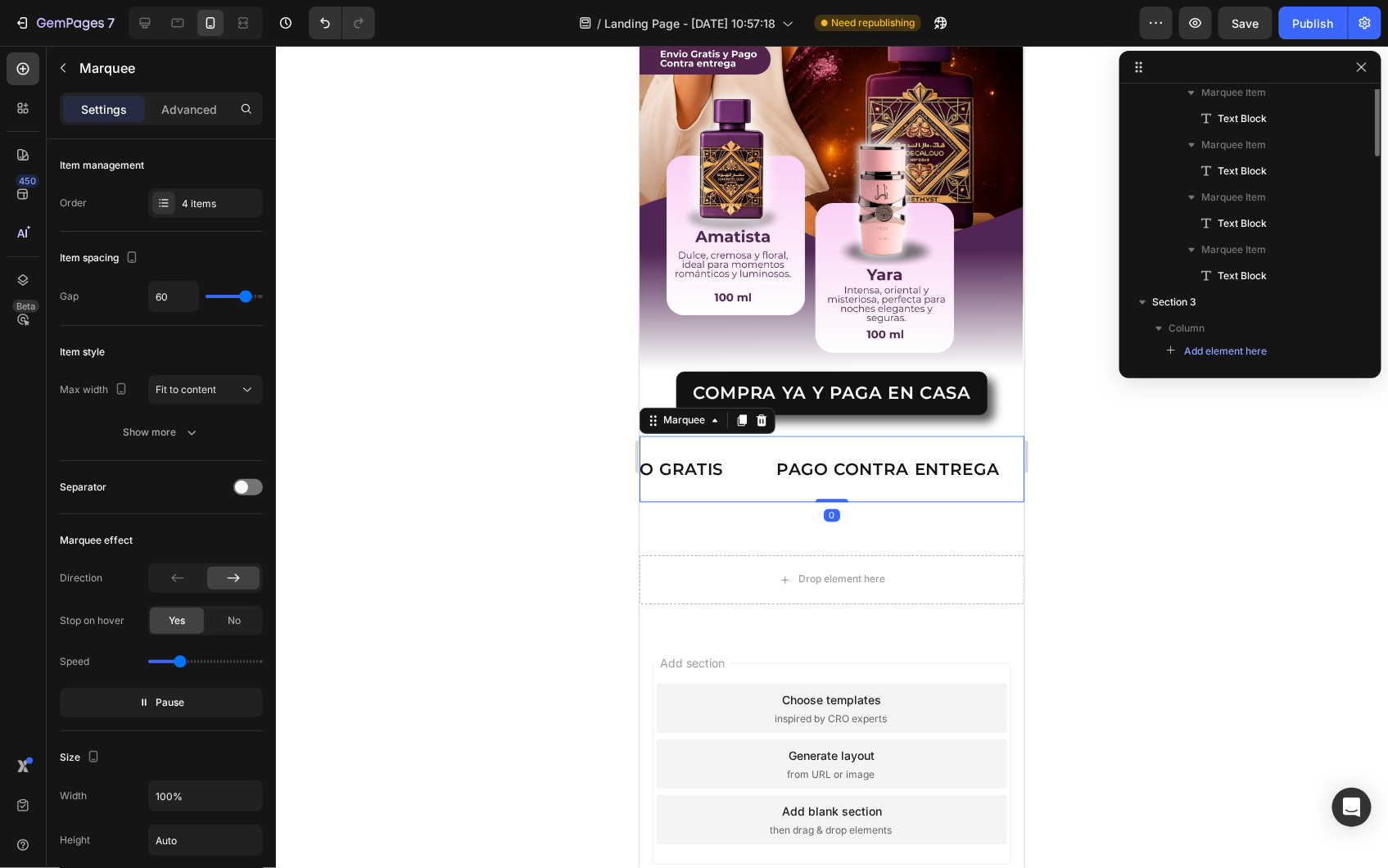
click at [666, 476] on div "ENVIO GRATIS Text Block PAGO CONTRA ENTREGA Text Block TIEMPO LIMTIADO Text Blo…" at bounding box center [831, 468] width 385 height 66
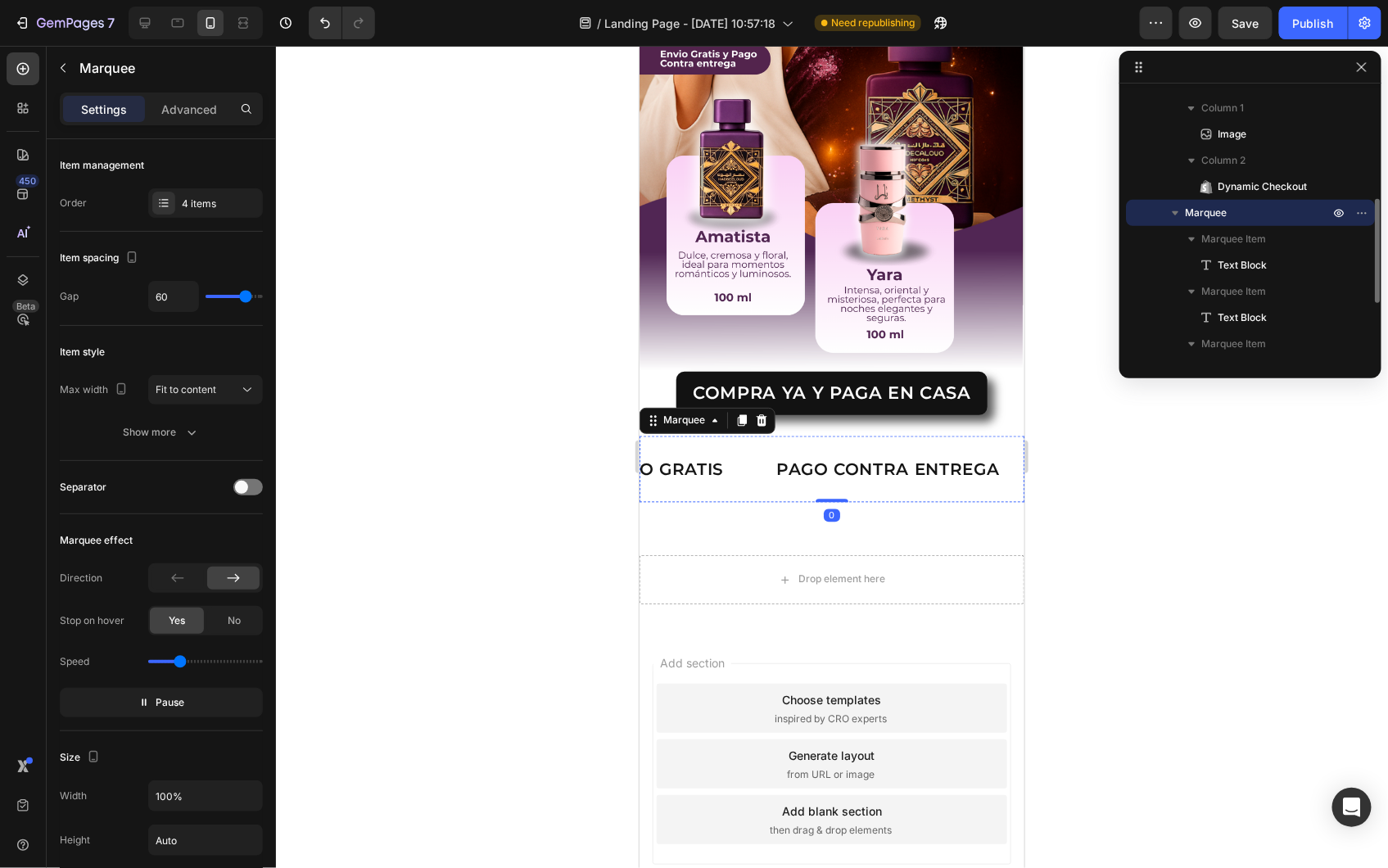
click at [550, 455] on div "LIFE TIME WARRANTY" at bounding box center [467, 468] width 162 height 27
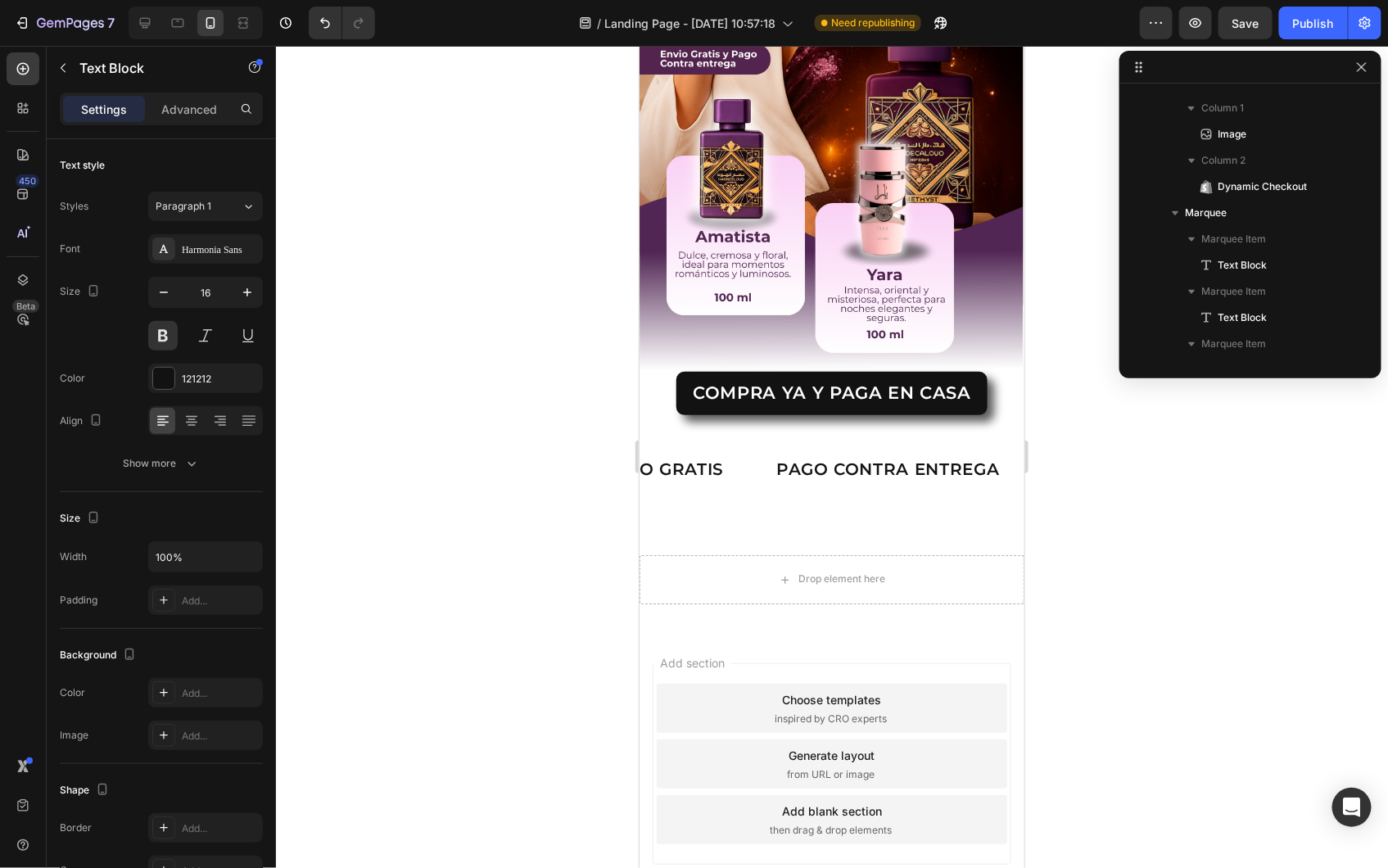
scroll to position [429, 0]
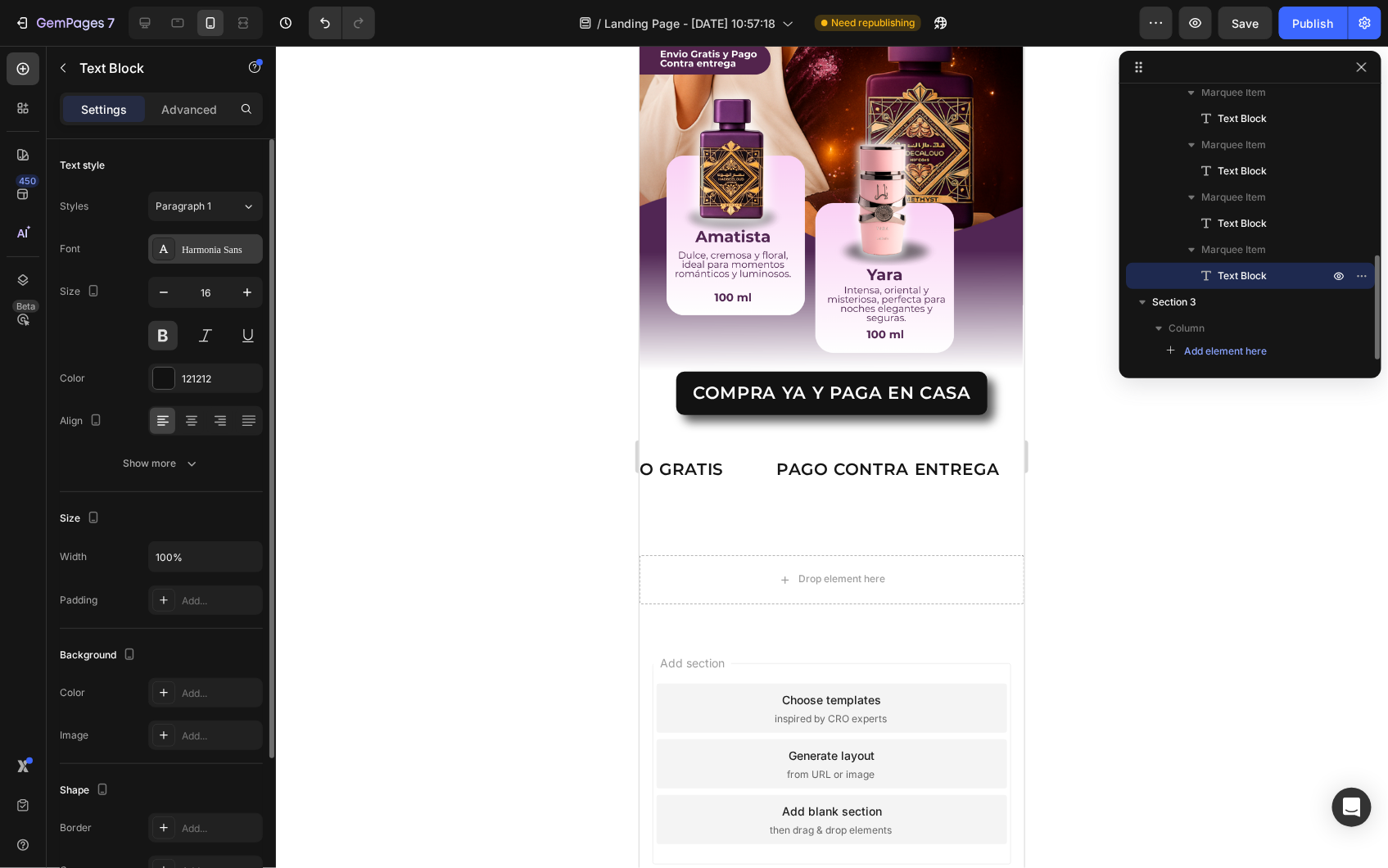
click at [207, 260] on div "Harmonia Sans" at bounding box center [205, 249] width 115 height 30
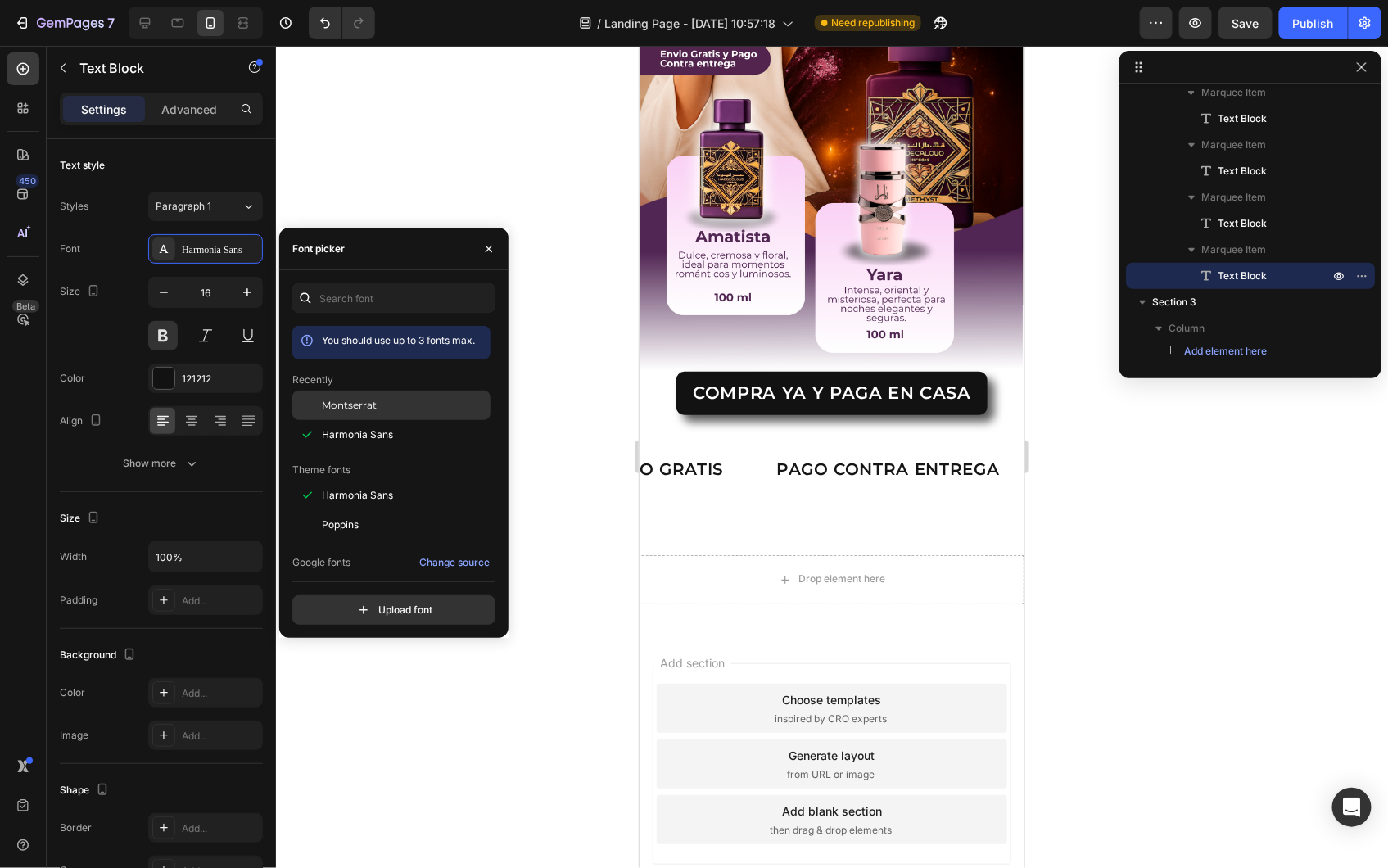
click at [317, 400] on div at bounding box center [307, 405] width 30 height 30
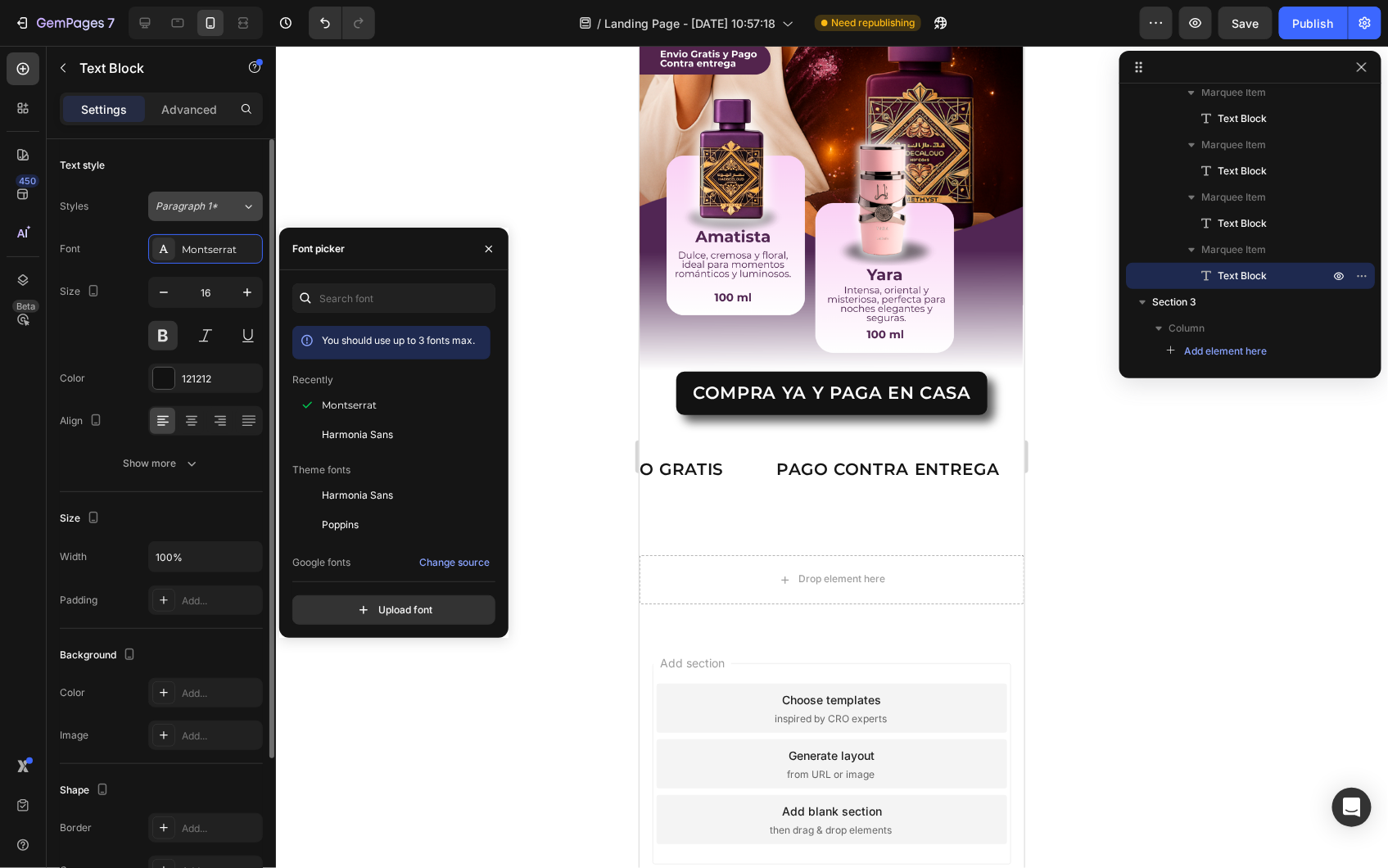
click at [190, 199] on span "Paragraph 1*" at bounding box center [186, 206] width 62 height 14
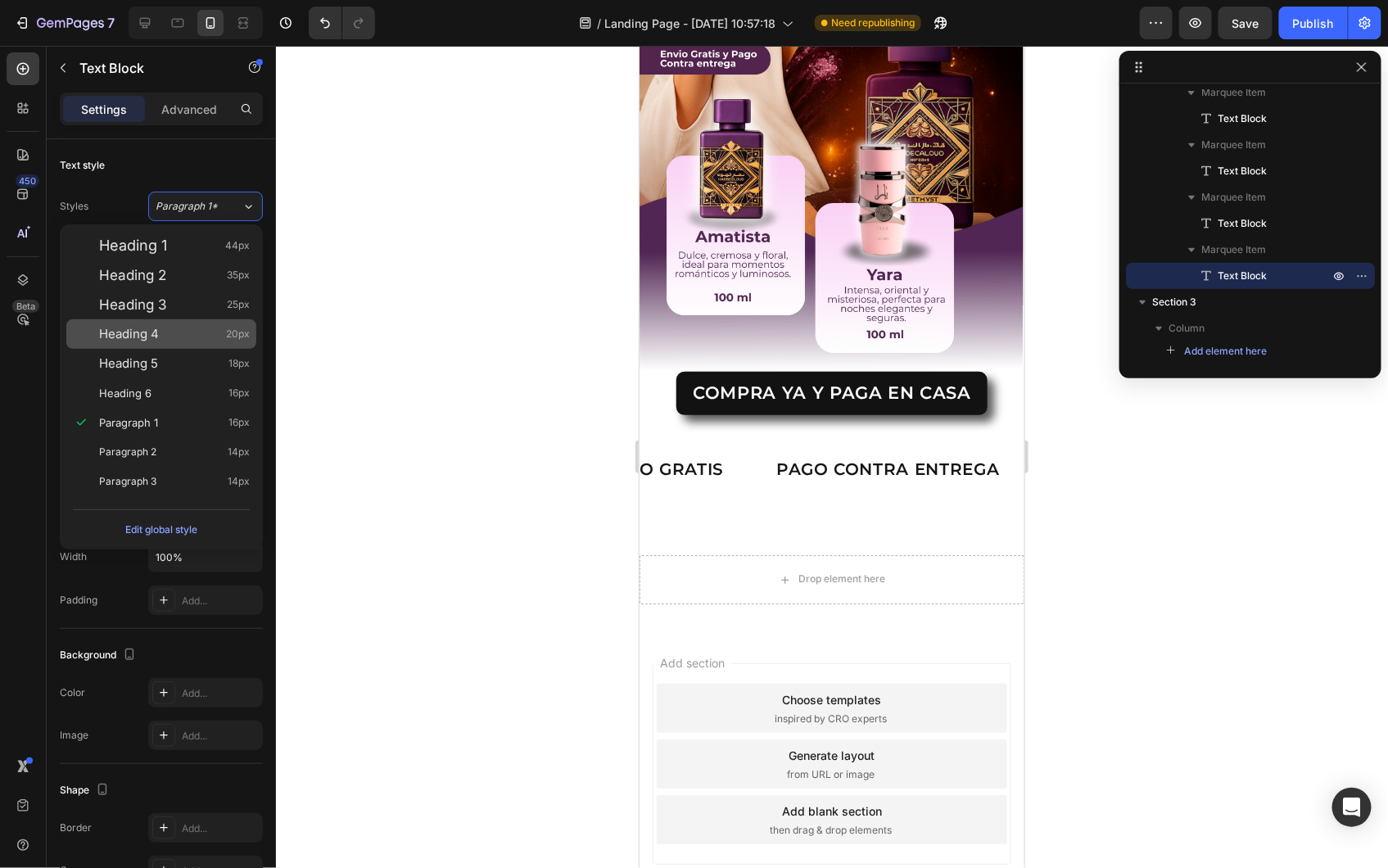
drag, startPoint x: 185, startPoint y: 334, endPoint x: 290, endPoint y: 326, distance: 105.3
click at [185, 333] on div "Heading 4 20px" at bounding box center [175, 334] width 151 height 16
type input "20"
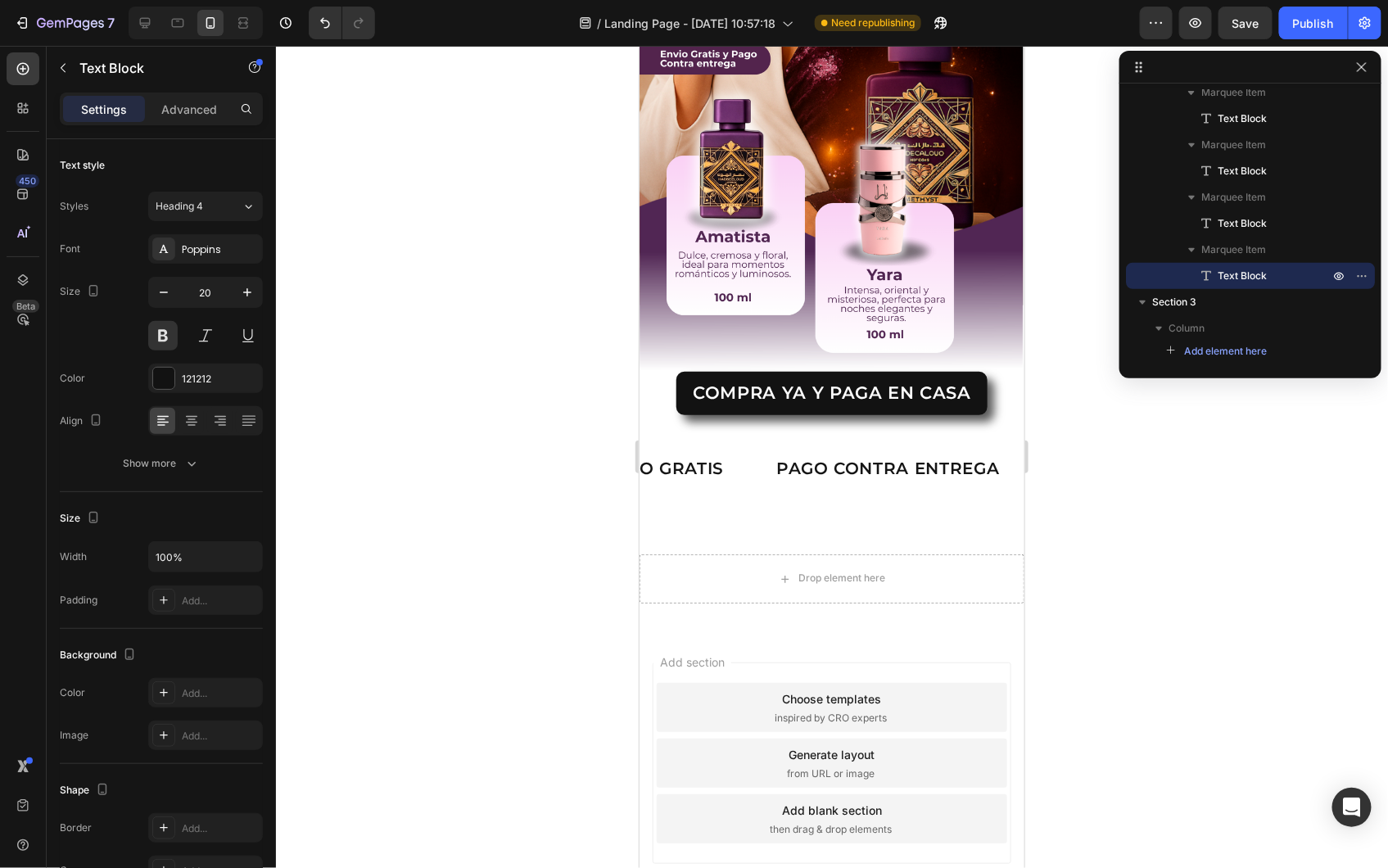
click at [547, 455] on div "LIFE TIME WARRANTY" at bounding box center [448, 467] width 199 height 26
click at [586, 457] on p "LIFE TIME WARRANTY" at bounding box center [488, 467] width 195 height 23
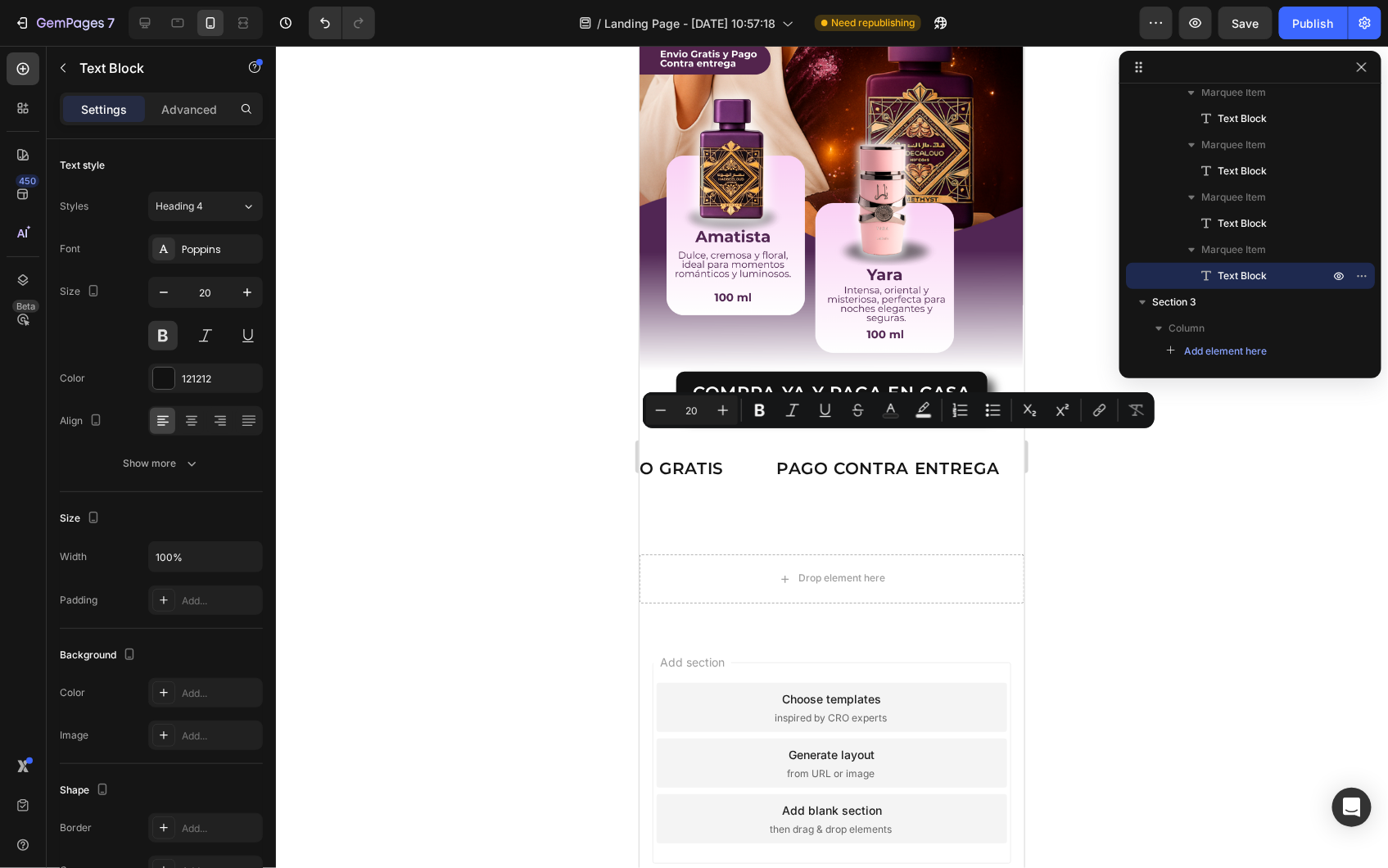
click at [549, 457] on p "LIFE TIME WARRANTY" at bounding box center [450, 467] width 195 height 23
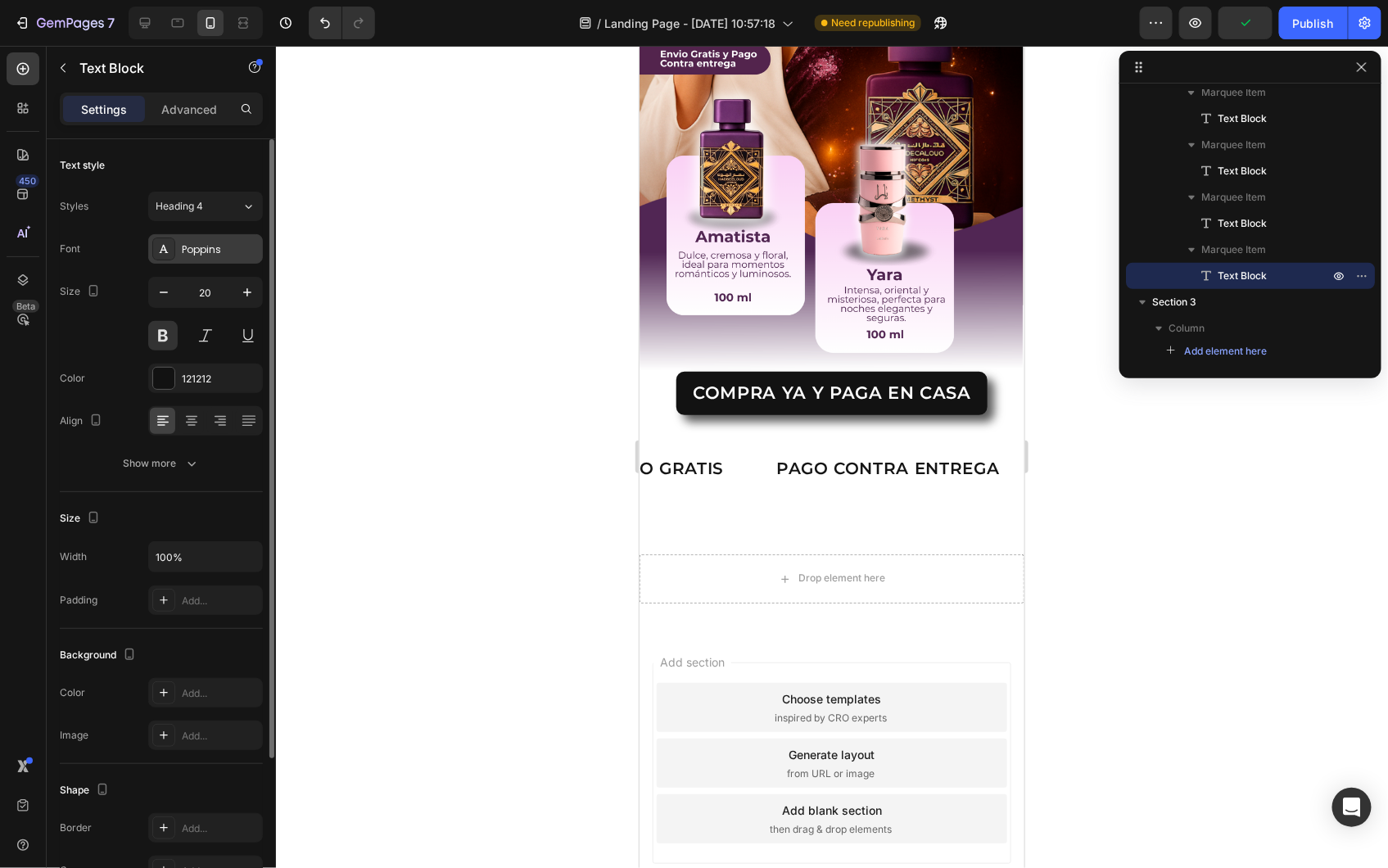
click at [177, 248] on div "Poppins" at bounding box center [205, 249] width 115 height 30
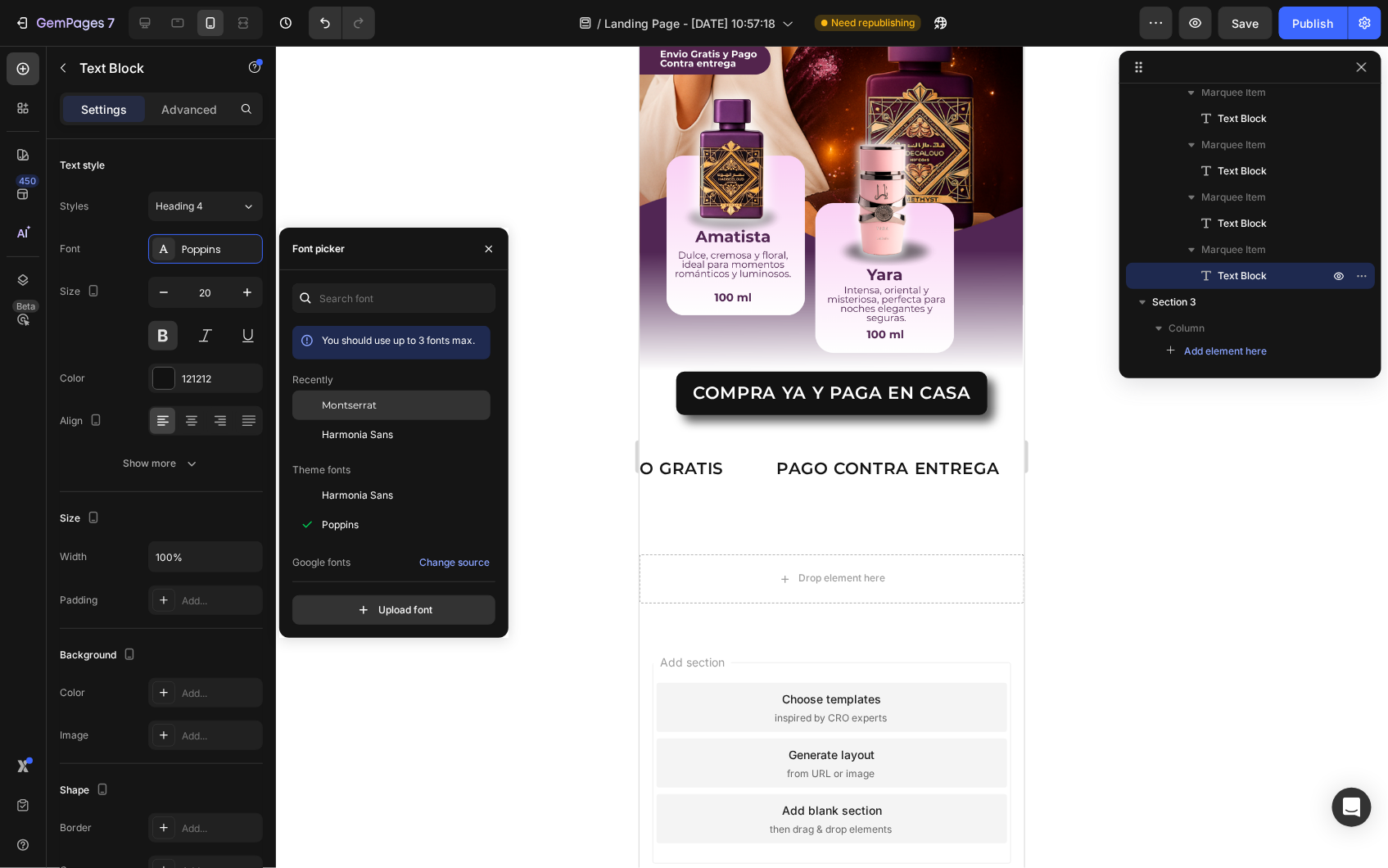
click at [334, 410] on span "Montserrat" at bounding box center [349, 405] width 55 height 14
click at [597, 448] on div "DEJ Text Block 0" at bounding box center [552, 467] width 88 height 39
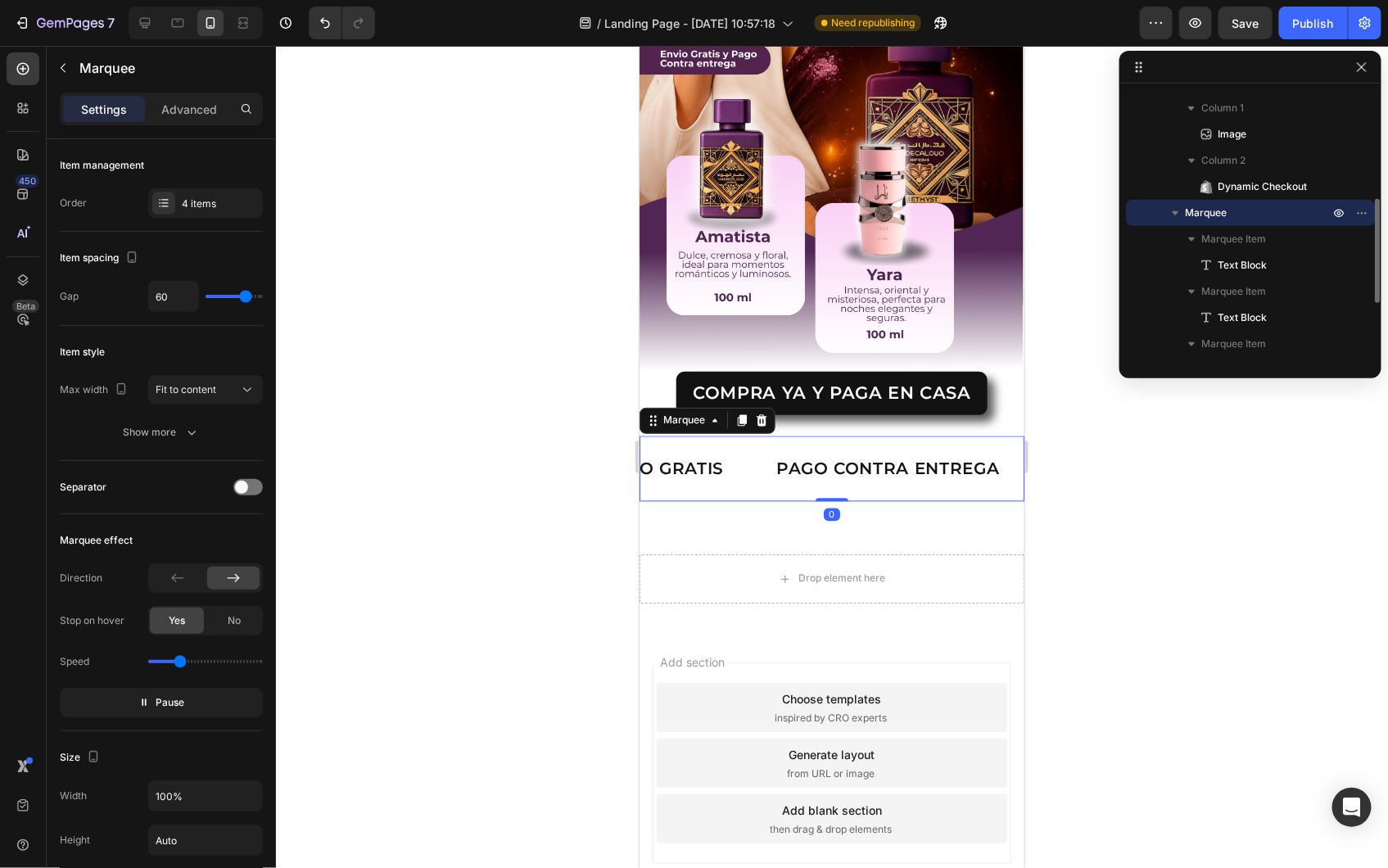
click at [582, 471] on div at bounding box center [832, 457] width 1112 height 822
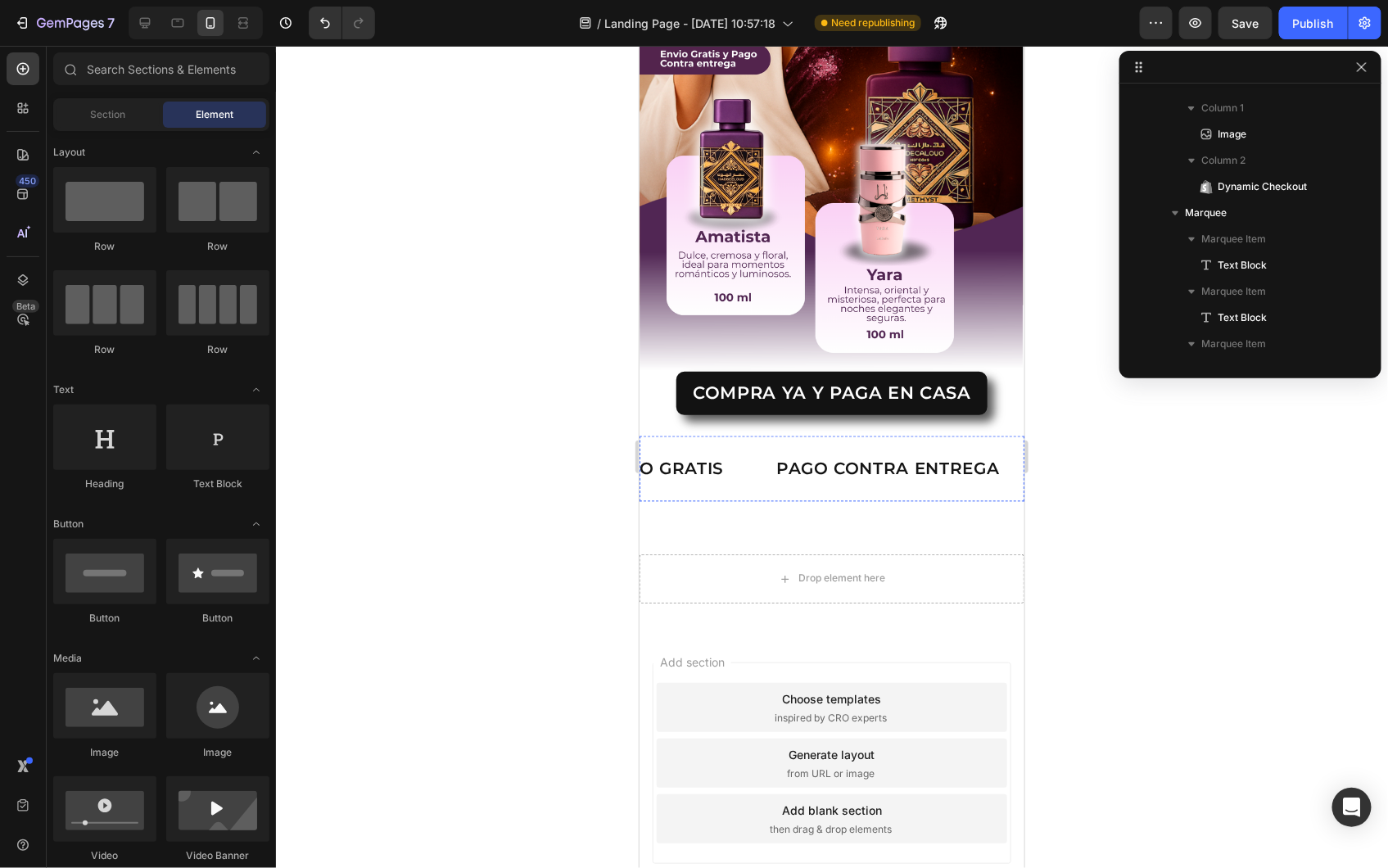
click at [549, 457] on p "DEJ" at bounding box center [531, 467] width 35 height 23
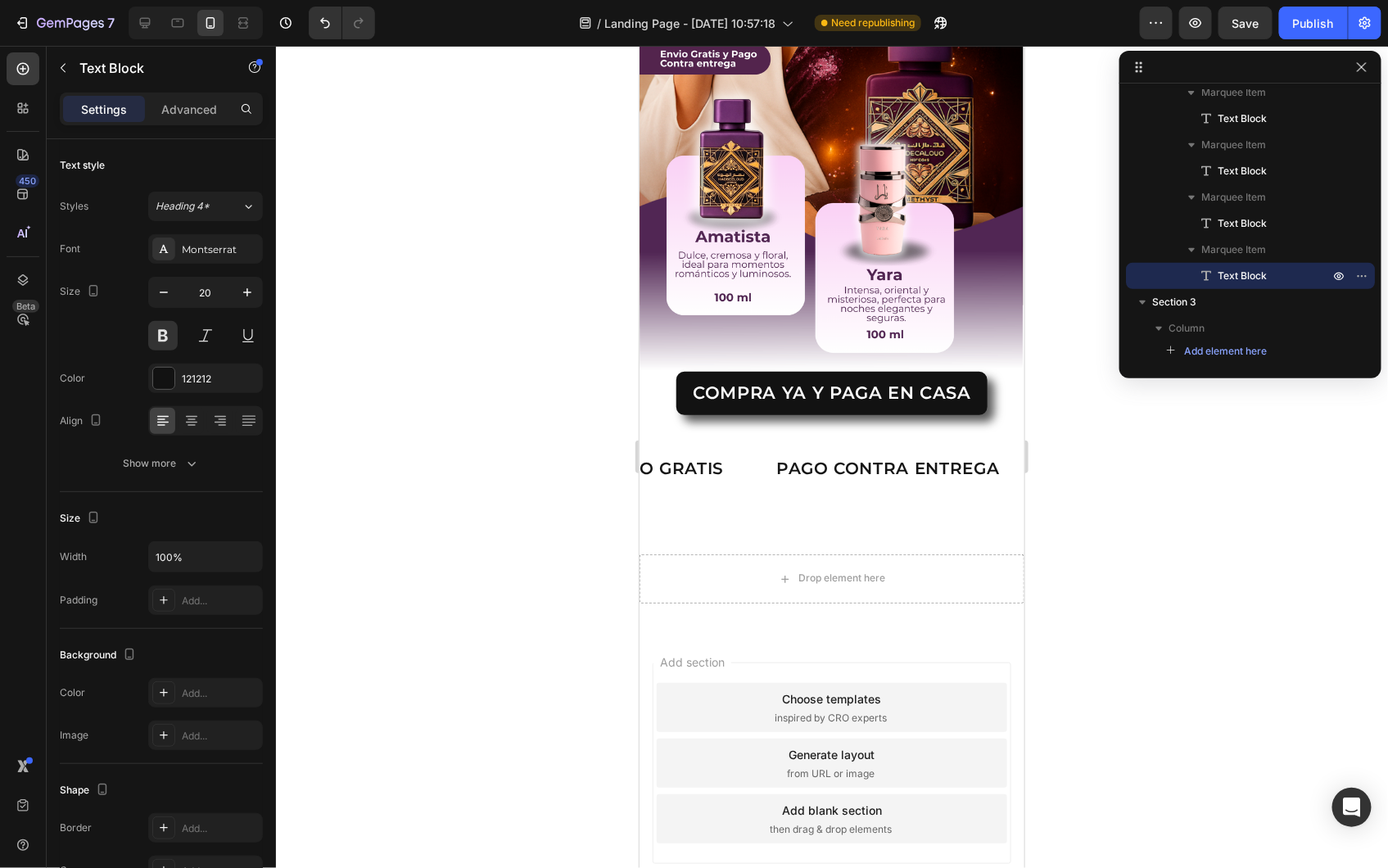
click at [438, 585] on div at bounding box center [832, 457] width 1112 height 822
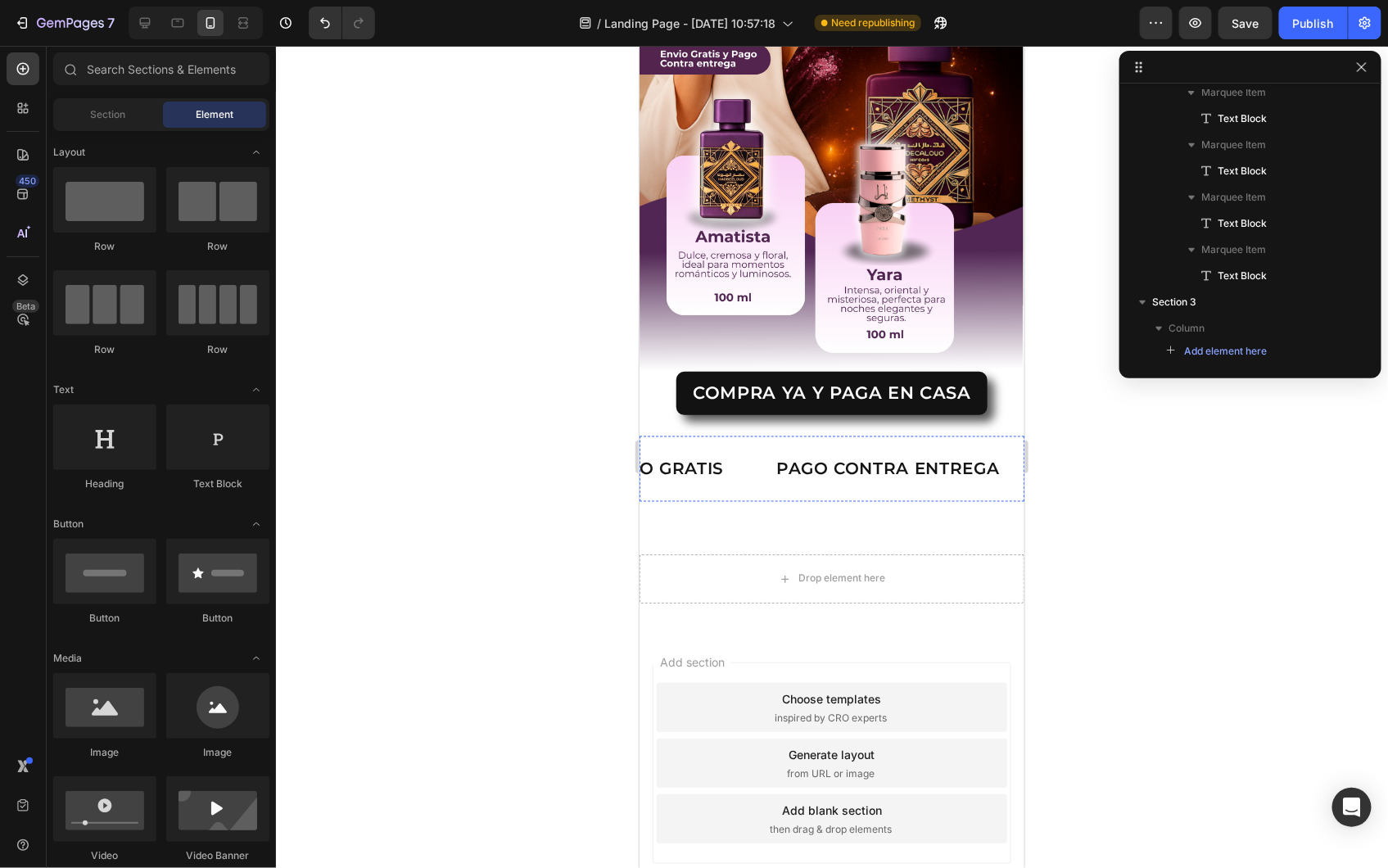
click at [368, 457] on p "TIEMPO LIMTIADO" at bounding box center [286, 467] width 165 height 23
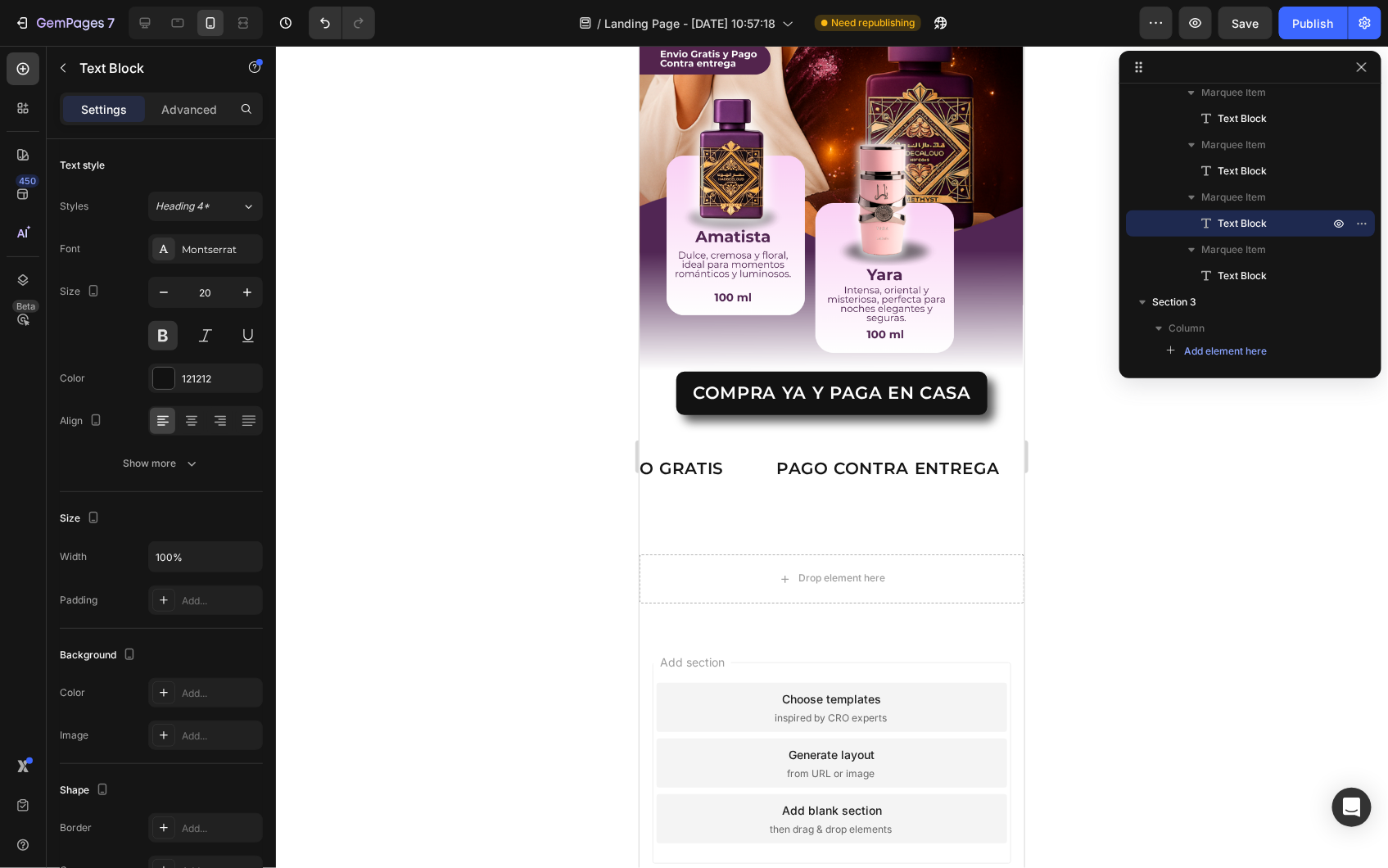
scroll to position [0, 0]
click at [430, 457] on p "TIEMPO LIMTIADO" at bounding box center [347, 467] width 165 height 23
click at [435, 457] on p "TIEMPO LIMTIADO" at bounding box center [352, 467] width 165 height 23
click at [430, 595] on div at bounding box center [832, 457] width 1112 height 822
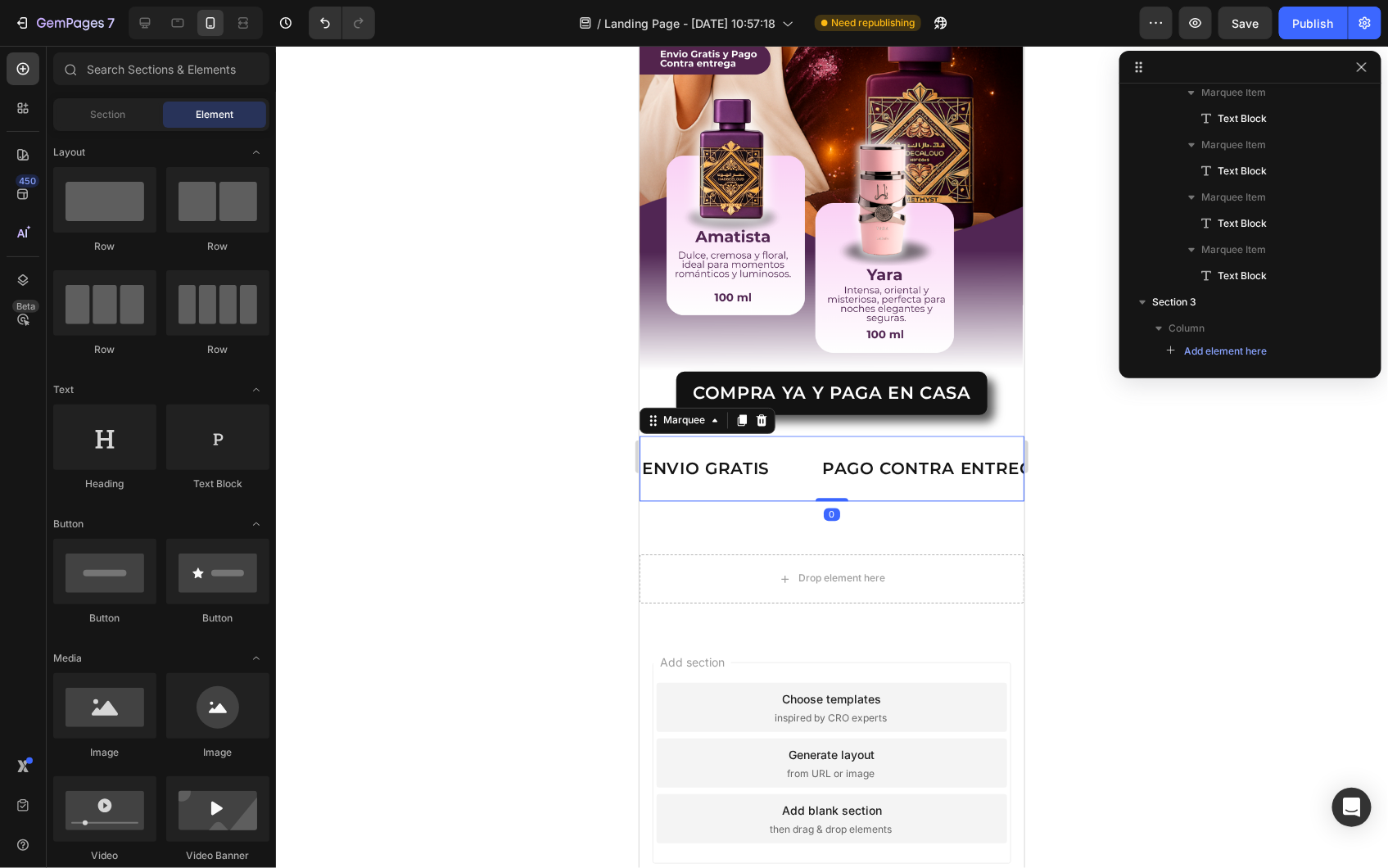
click at [698, 467] on div "ENVIO GRATIS Text Block PAGO CONTRA ENTREGA Text Block TIEMPO LIMTIADO 37% DE D…" at bounding box center [831, 468] width 385 height 65
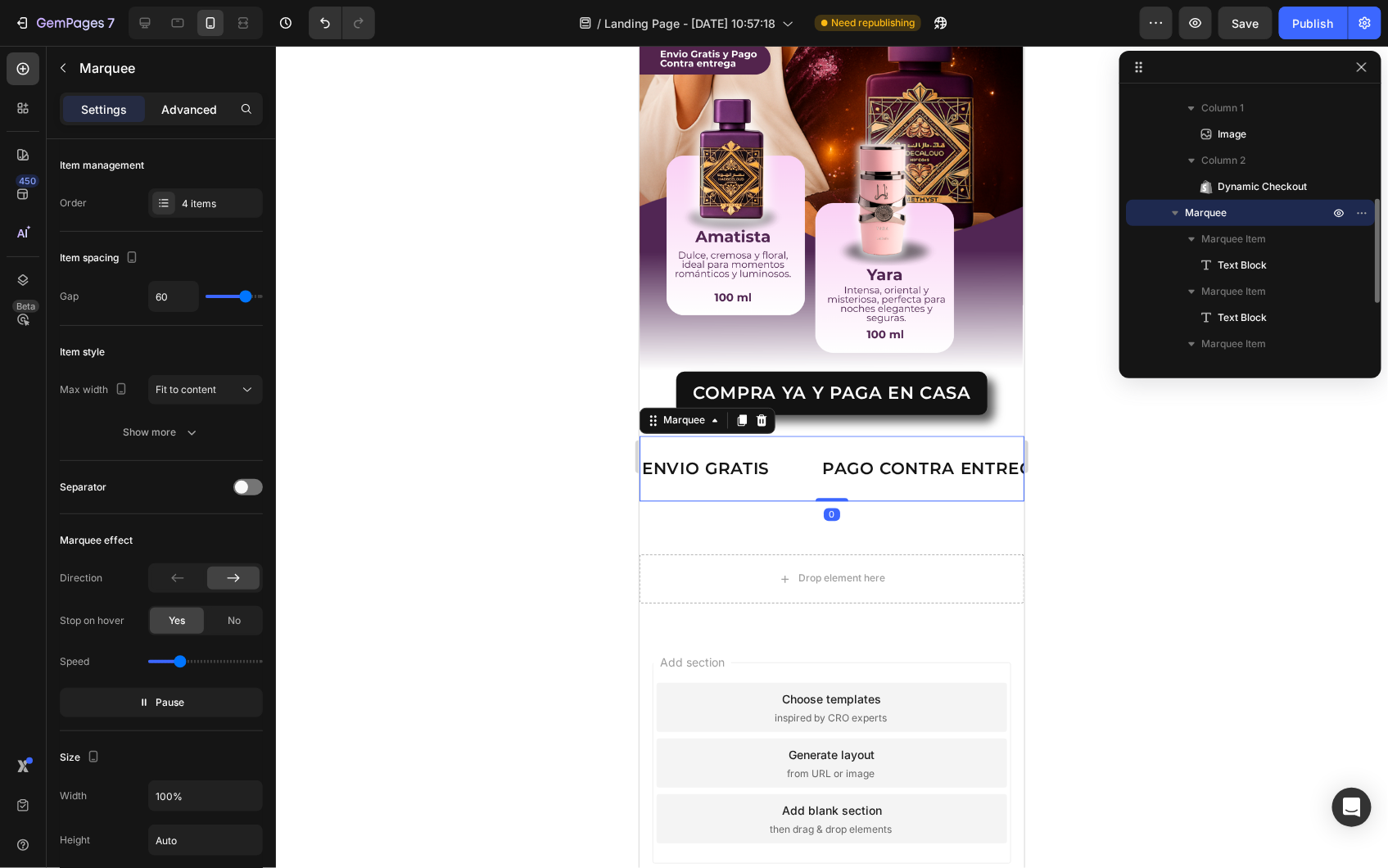
click at [200, 119] on div "Advanced" at bounding box center [189, 108] width 82 height 26
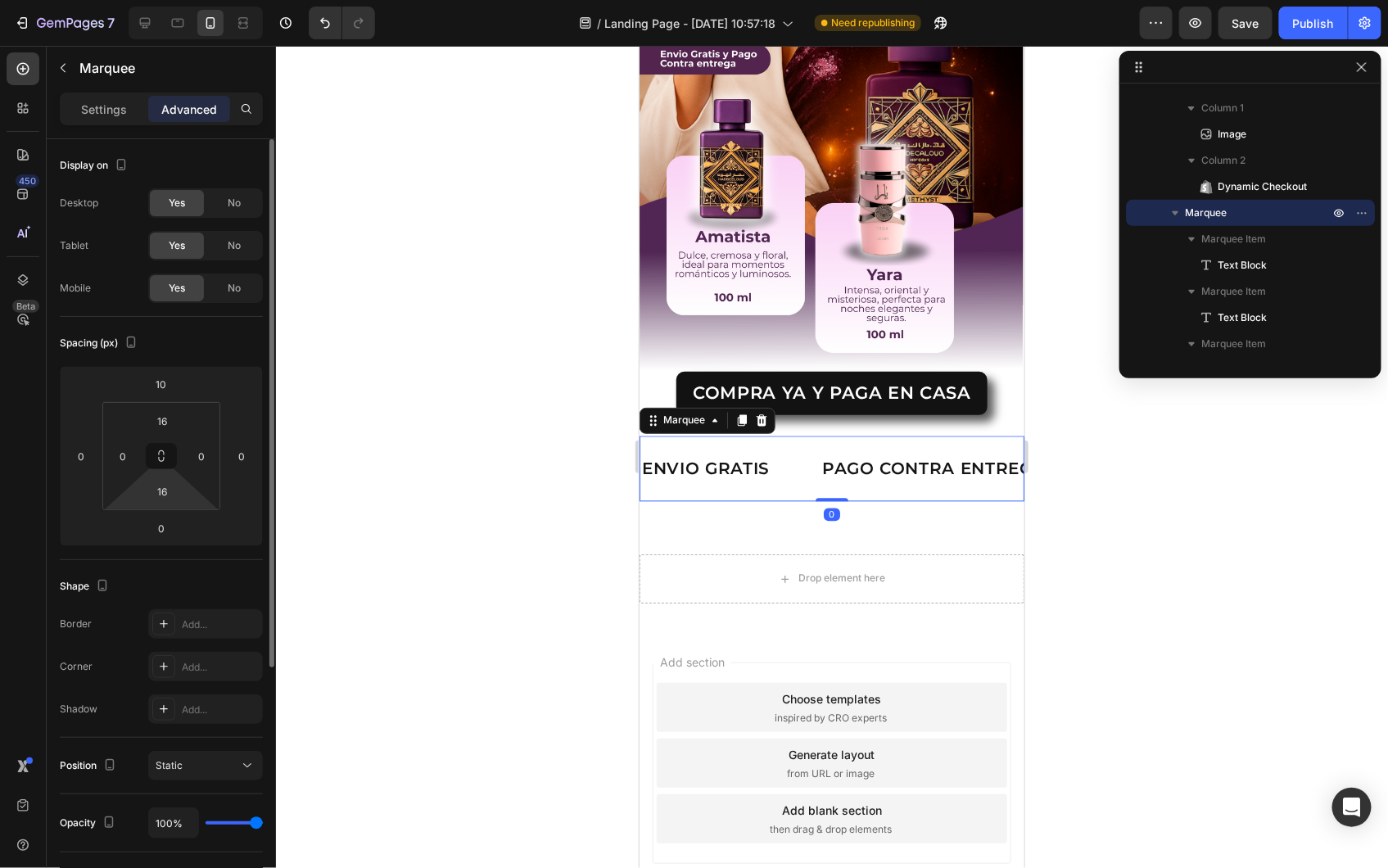
click at [166, 0] on html "7 / Landing Page - Aug 26, 10:57:18 Need republishing Preview Save Publish 450 …" at bounding box center [694, 0] width 1388 height 0
type input "0"
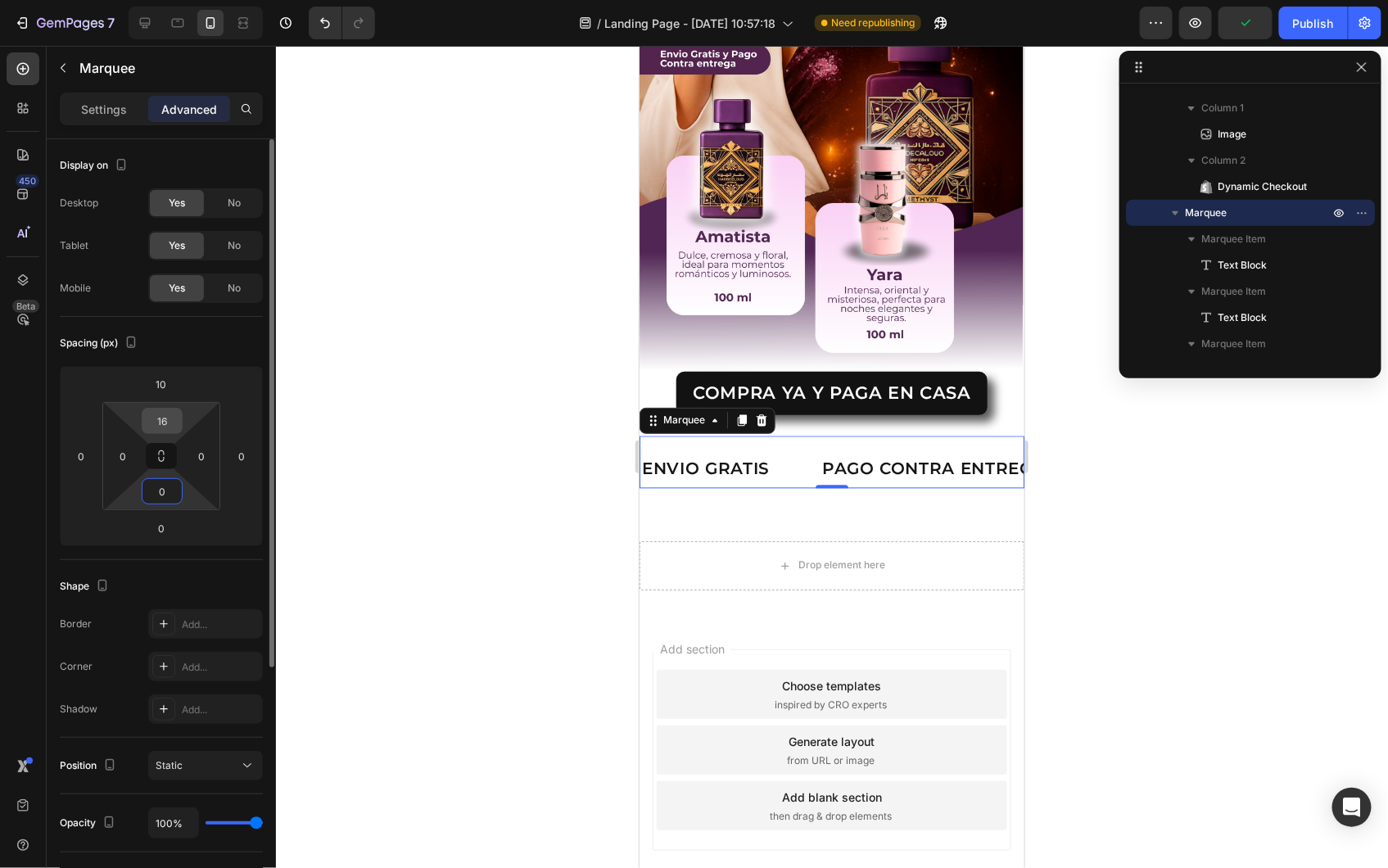
click at [170, 428] on input "16" at bounding box center [162, 420] width 33 height 24
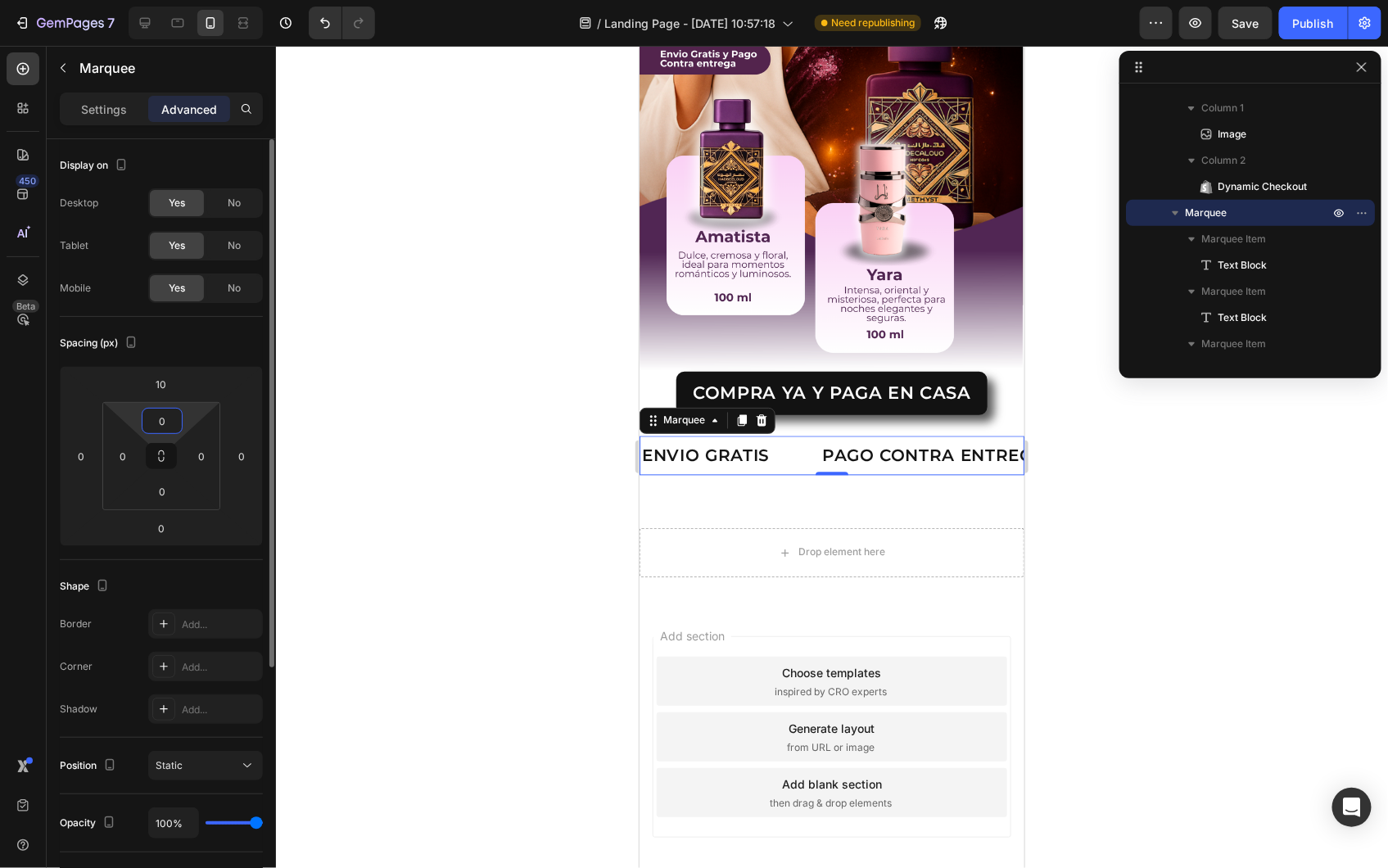
type input "0"
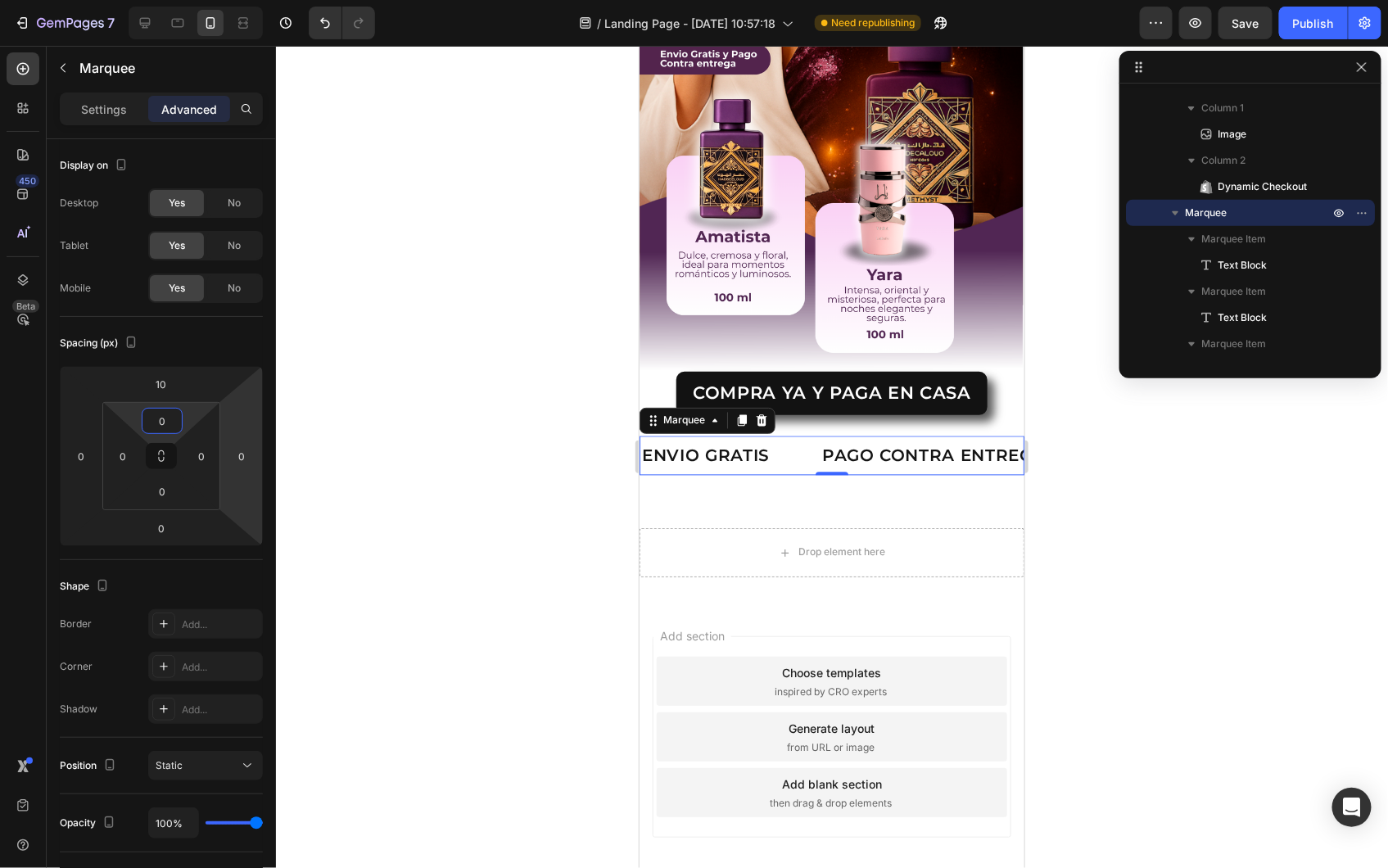
click at [559, 463] on div at bounding box center [832, 457] width 1112 height 822
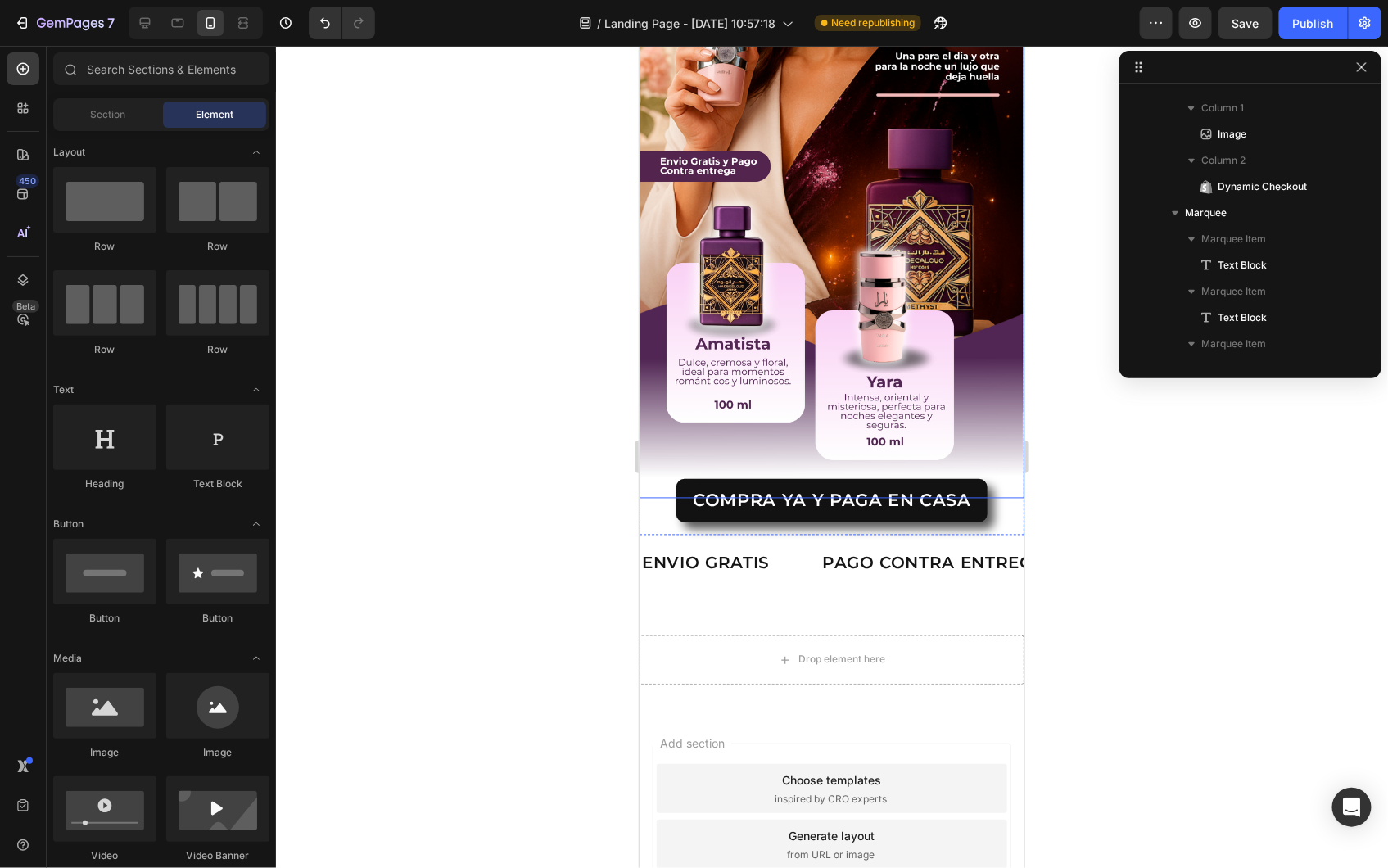
scroll to position [871, 0]
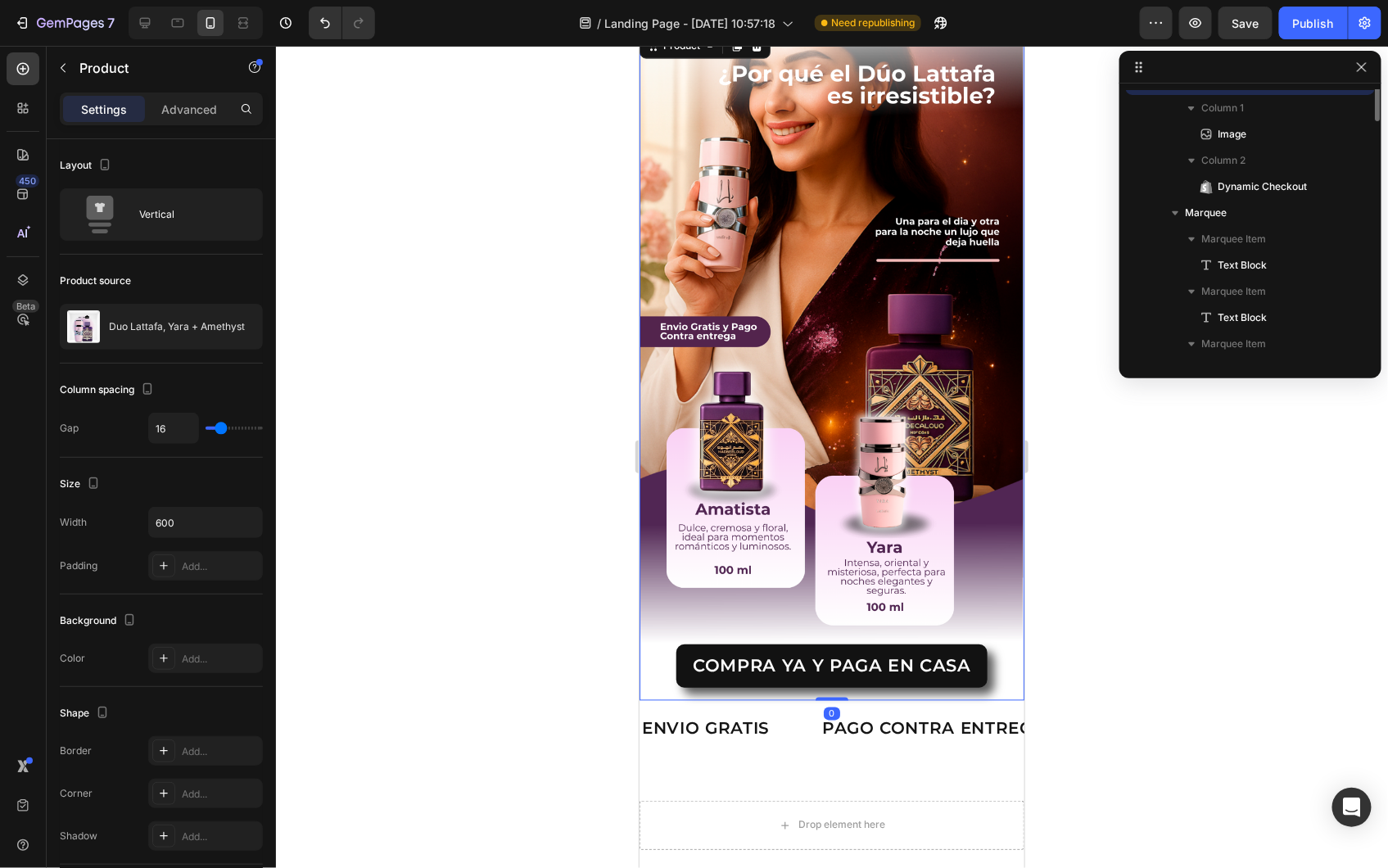
click at [648, 669] on div "COMPRA YA Y PAGA EN CASA Dynamic Checkout" at bounding box center [831, 672] width 385 height 56
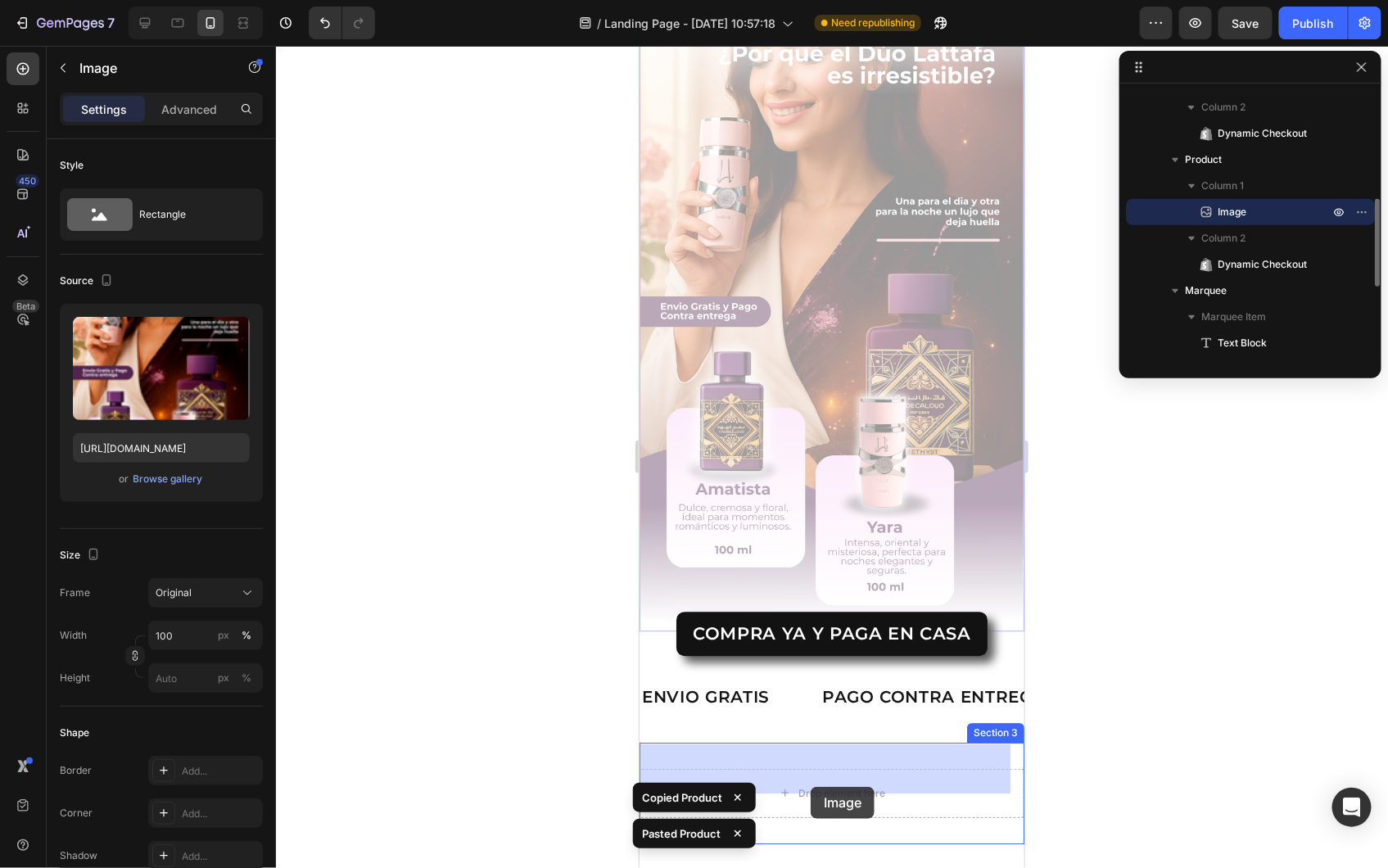
scroll to position [1558, 0]
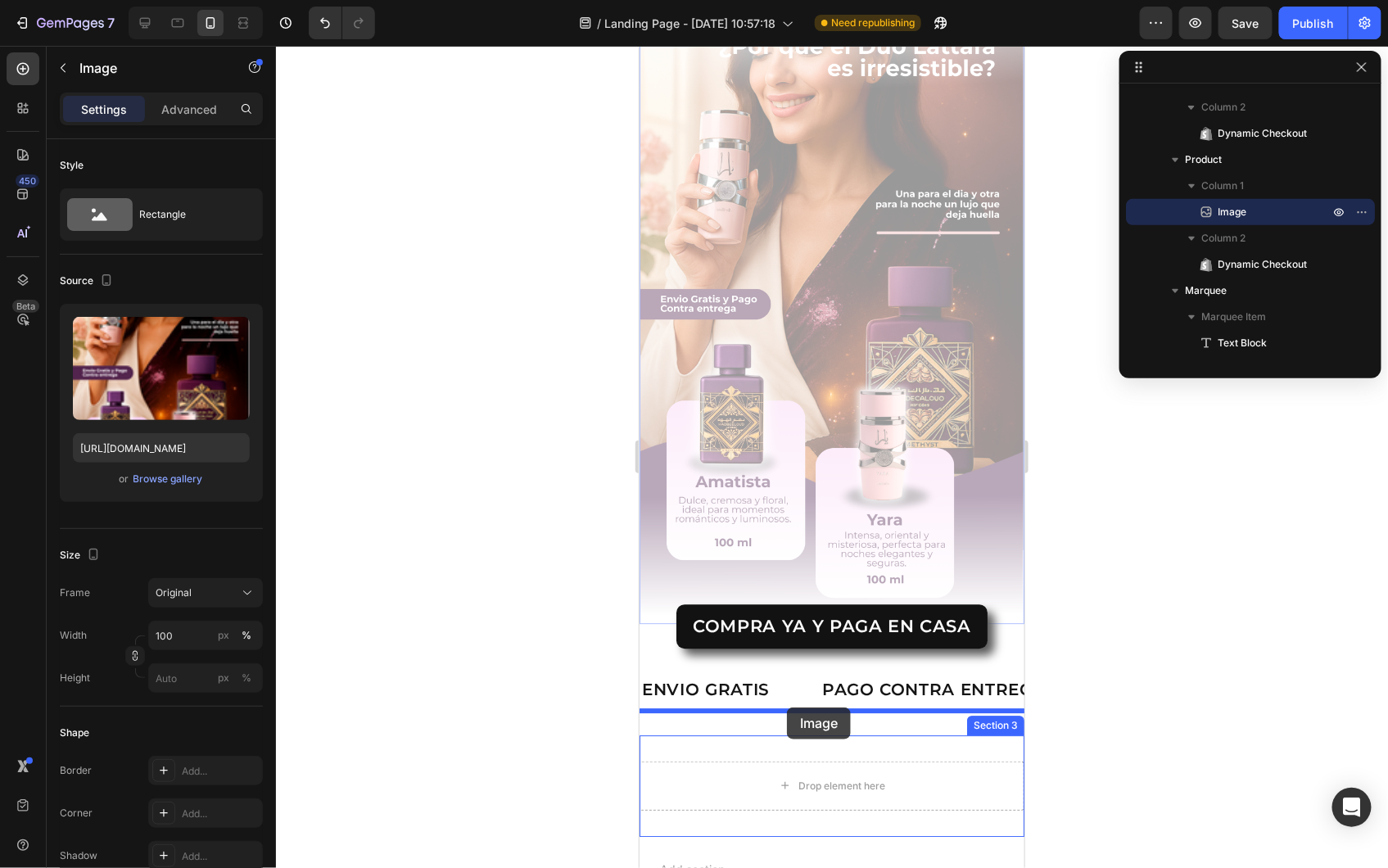
drag, startPoint x: 674, startPoint y: 160, endPoint x: 786, endPoint y: 706, distance: 557.4
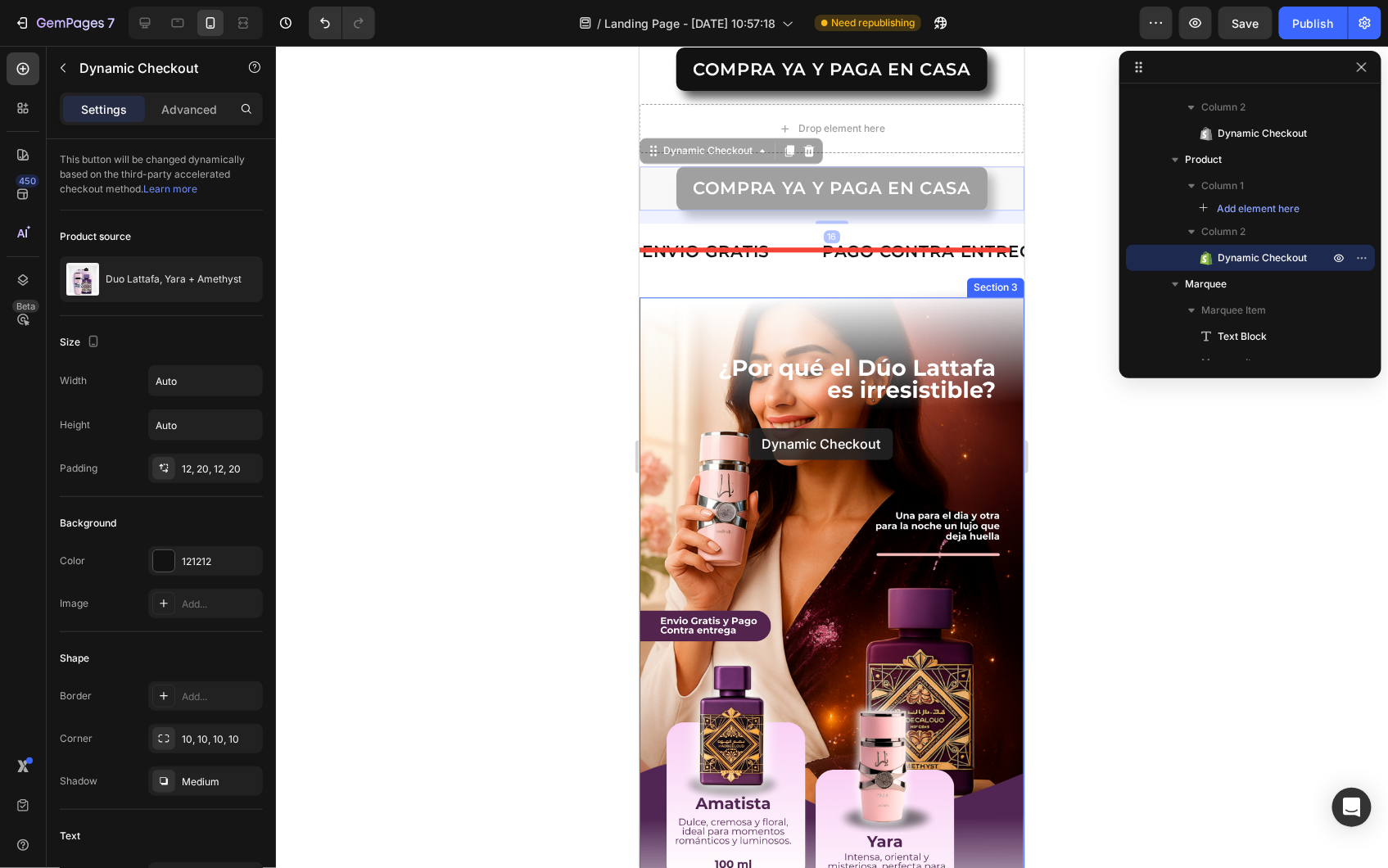
scroll to position [1921, 0]
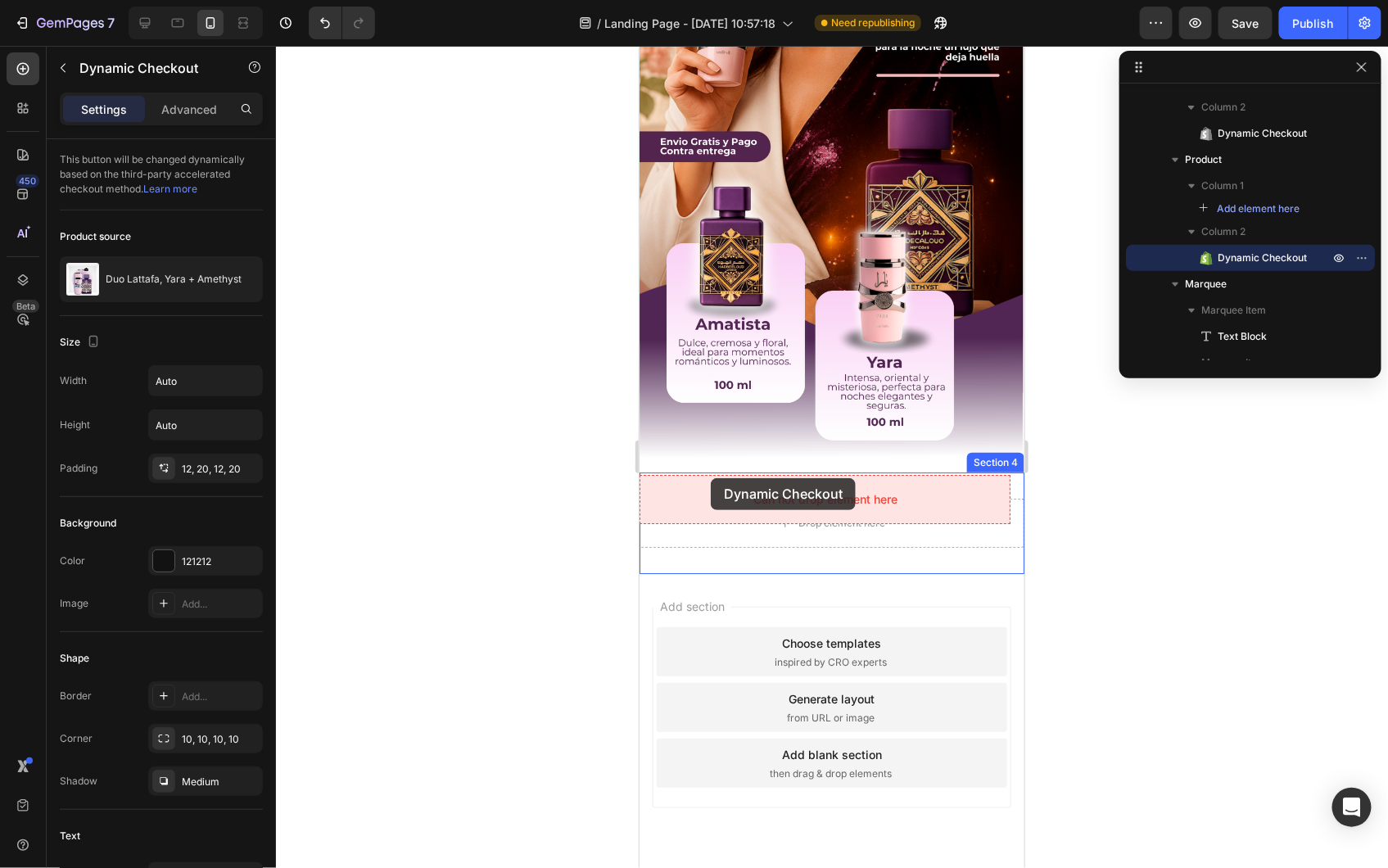
drag, startPoint x: 657, startPoint y: 164, endPoint x: 710, endPoint y: 477, distance: 317.5
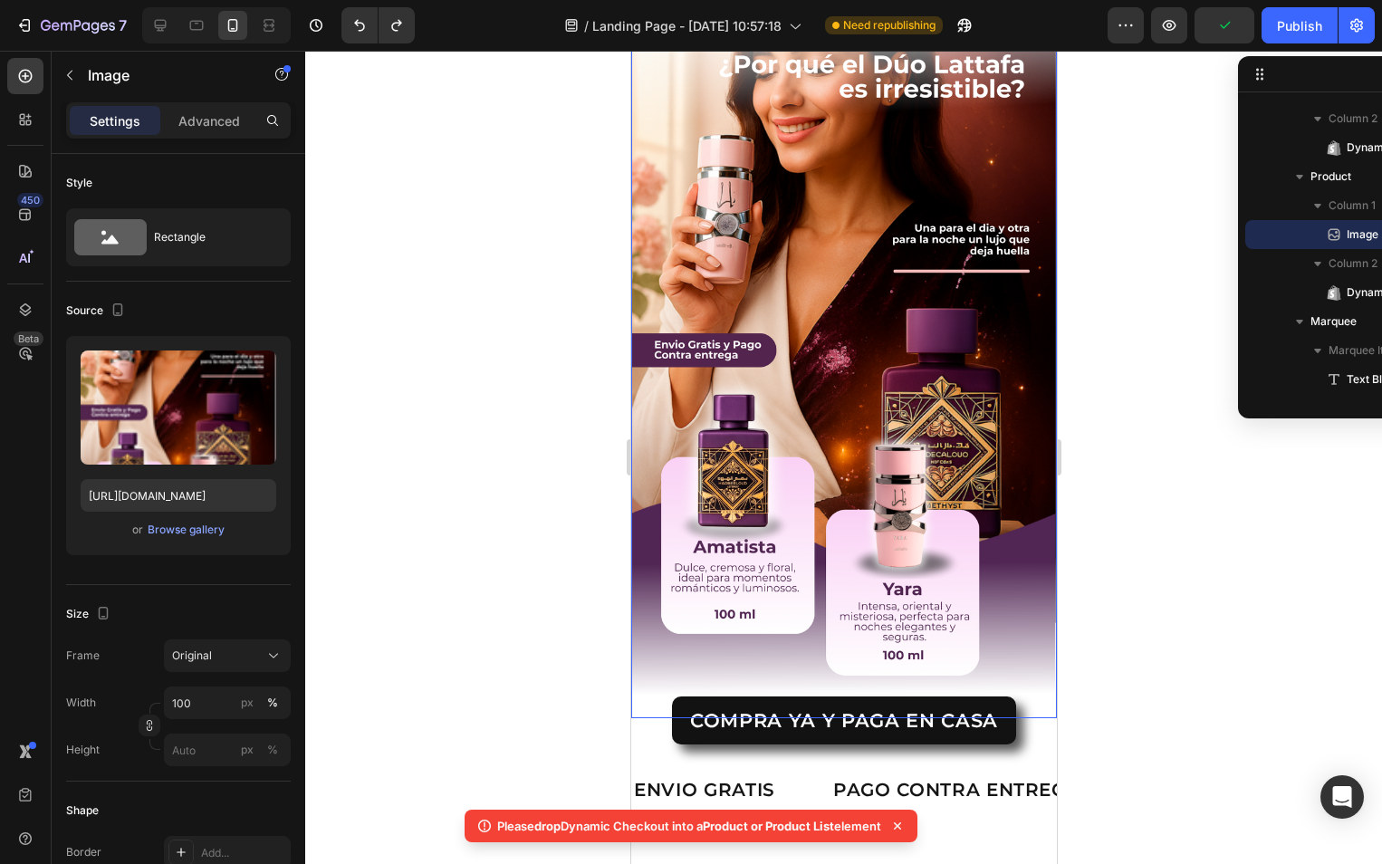
scroll to position [1902, 0]
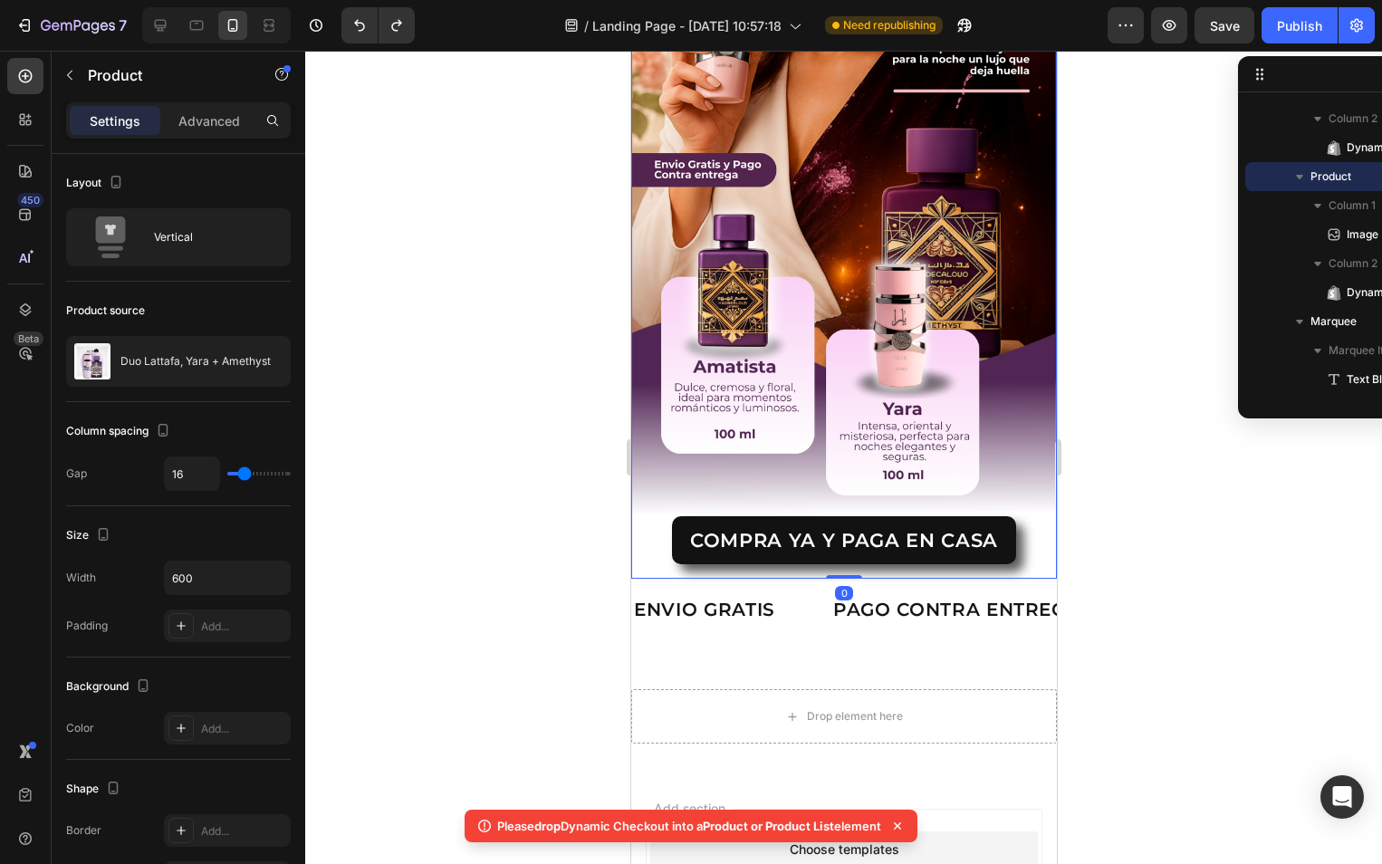
click at [635, 525] on div "COMPRA YA Y PAGA EN CASA Dynamic Checkout" at bounding box center [843, 547] width 426 height 62
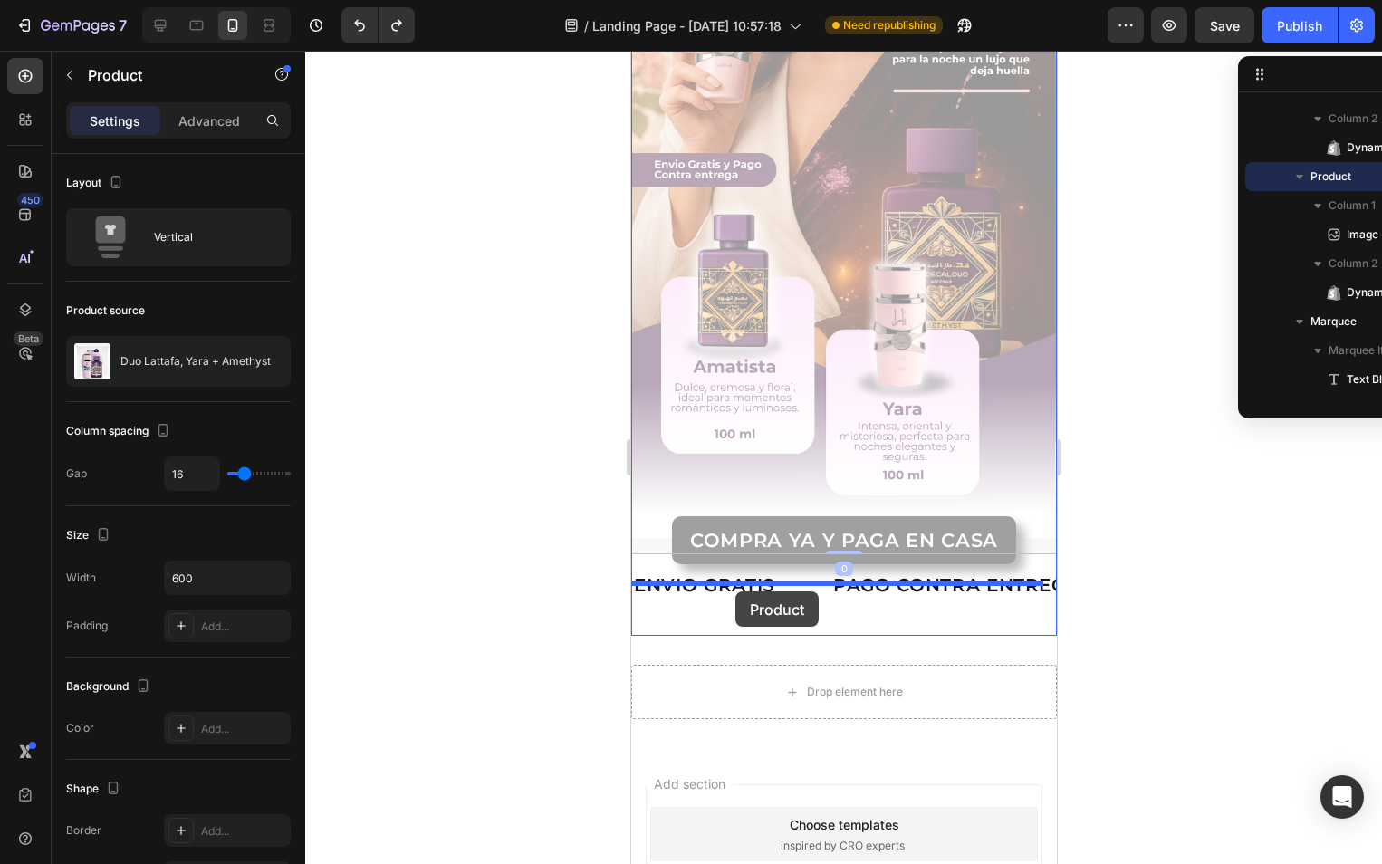
drag, startPoint x: 635, startPoint y: 525, endPoint x: 734, endPoint y: 591, distance: 119.5
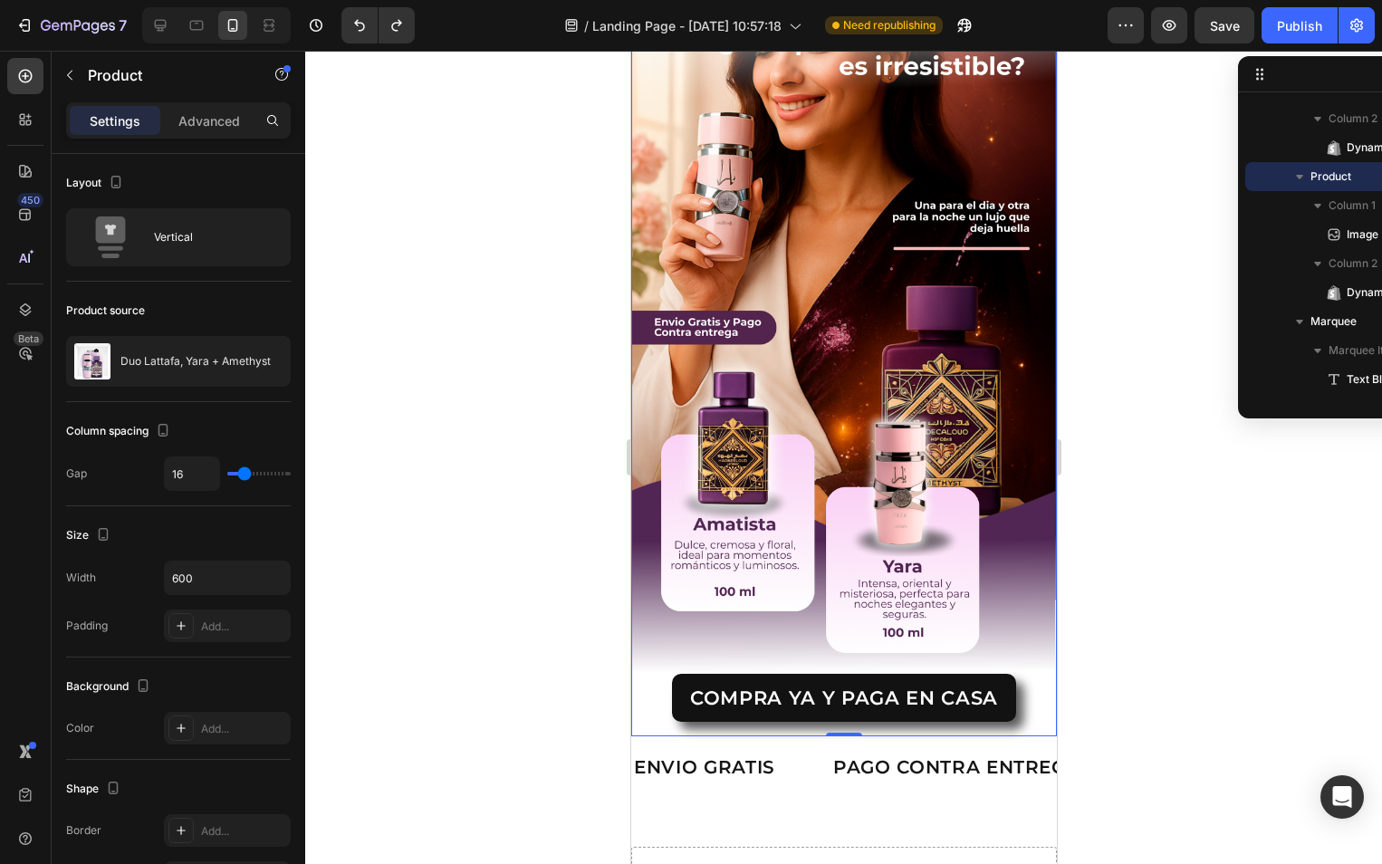
scroll to position [1908, 0]
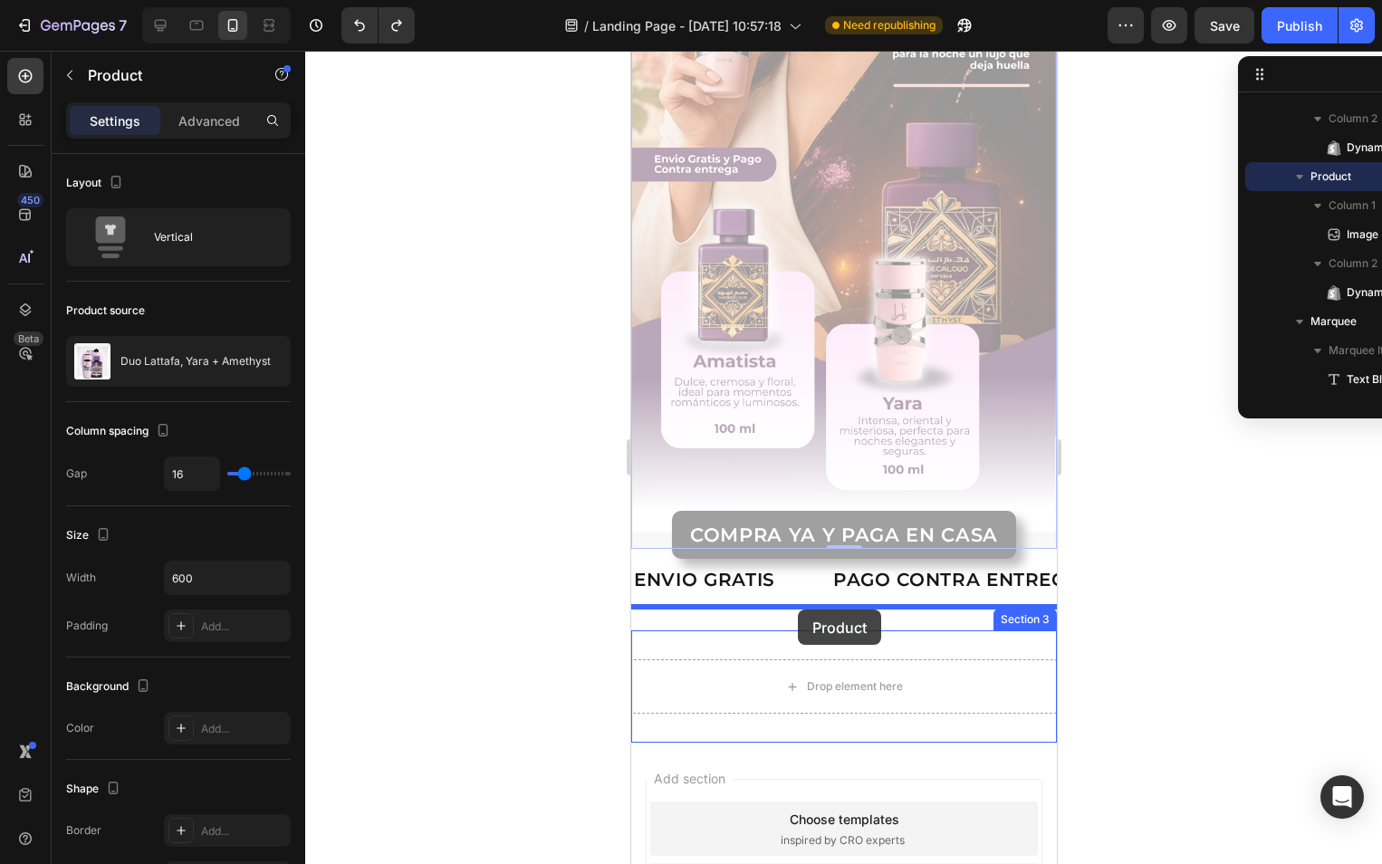
drag, startPoint x: 669, startPoint y: 521, endPoint x: 797, endPoint y: 609, distance: 155.5
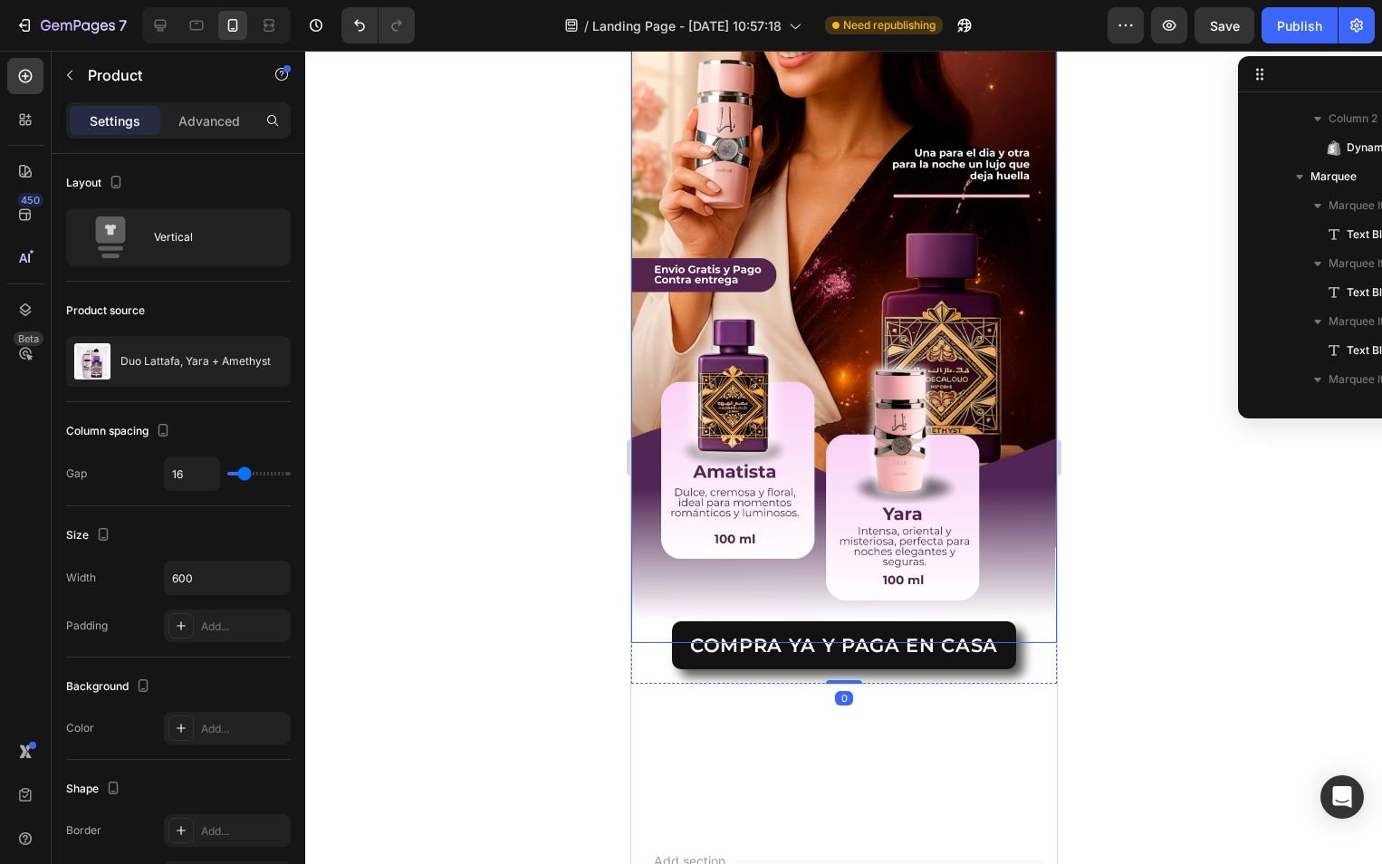
scroll to position [1189, 0]
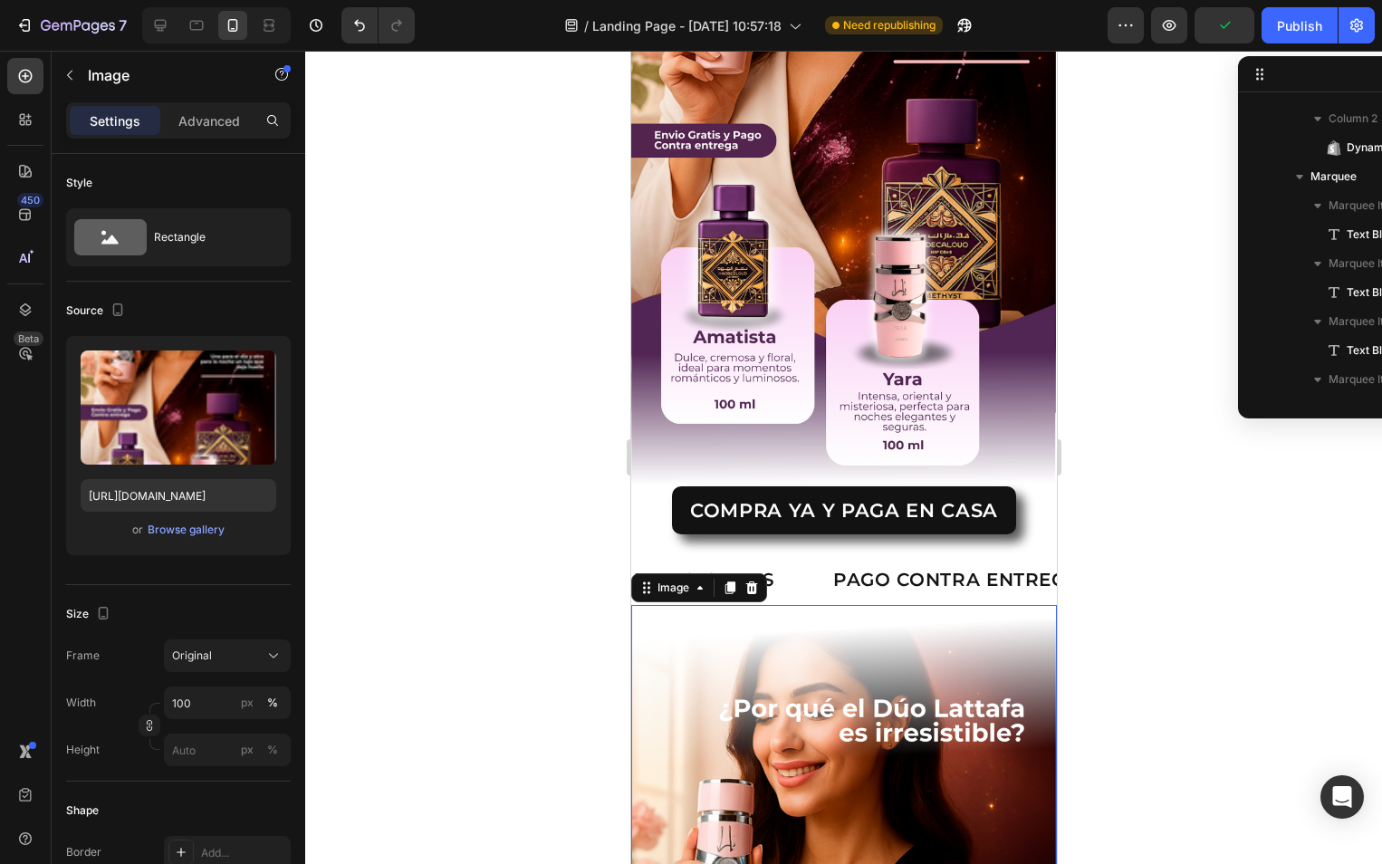
scroll to position [628, 0]
click at [206, 111] on p "Advanced" at bounding box center [209, 120] width 62 height 19
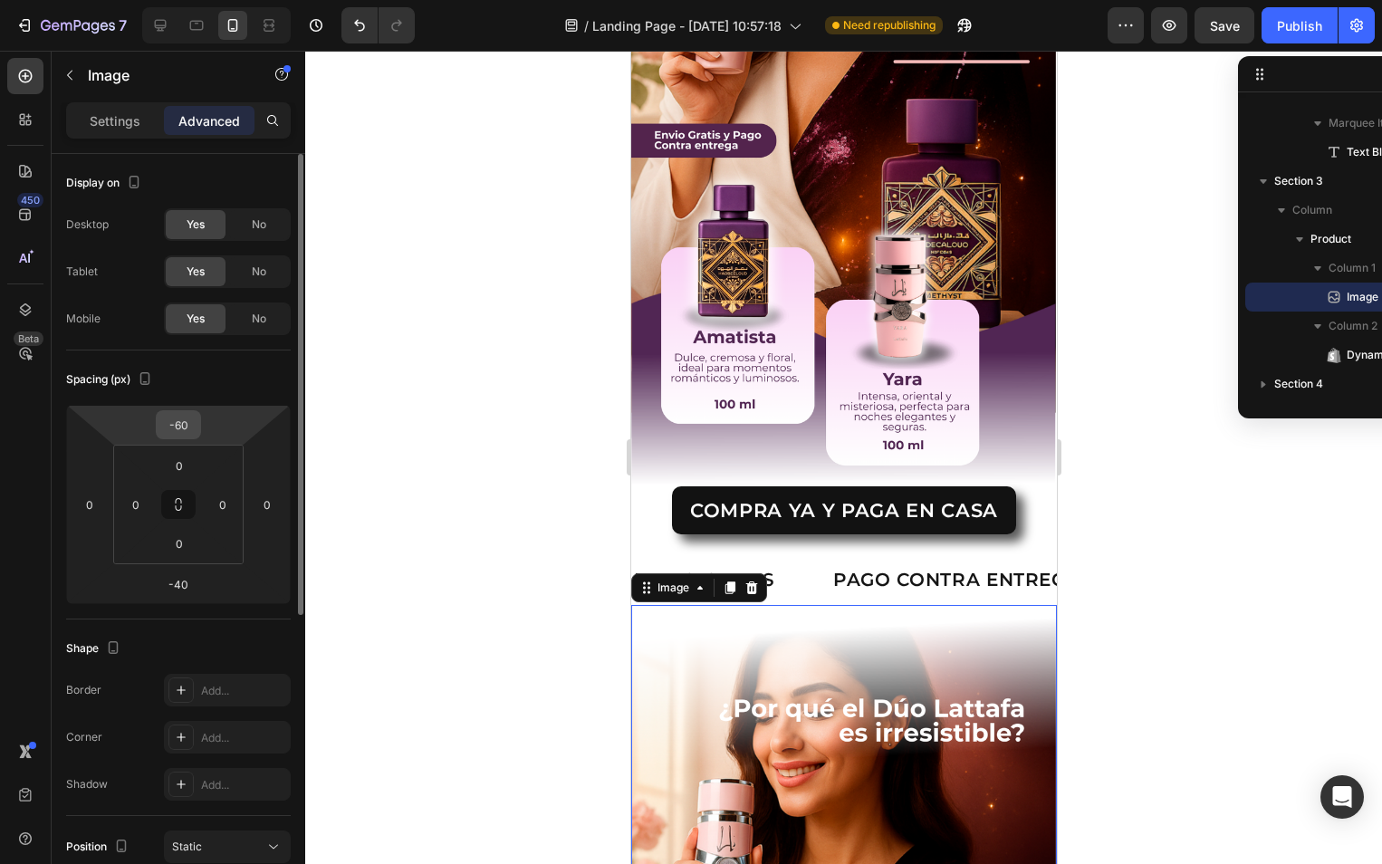
click at [176, 416] on input "-60" at bounding box center [178, 424] width 36 height 27
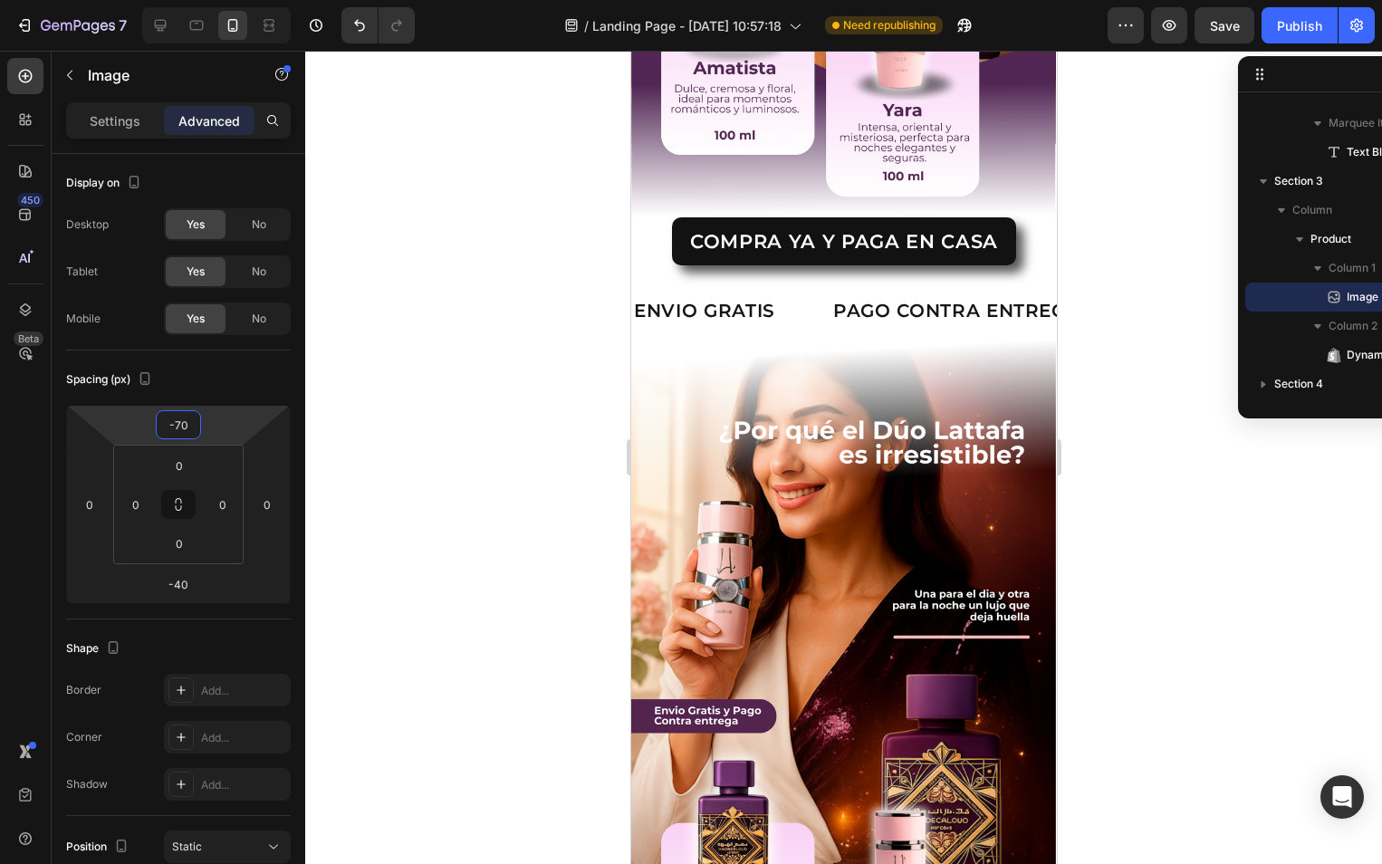
scroll to position [1370, 0]
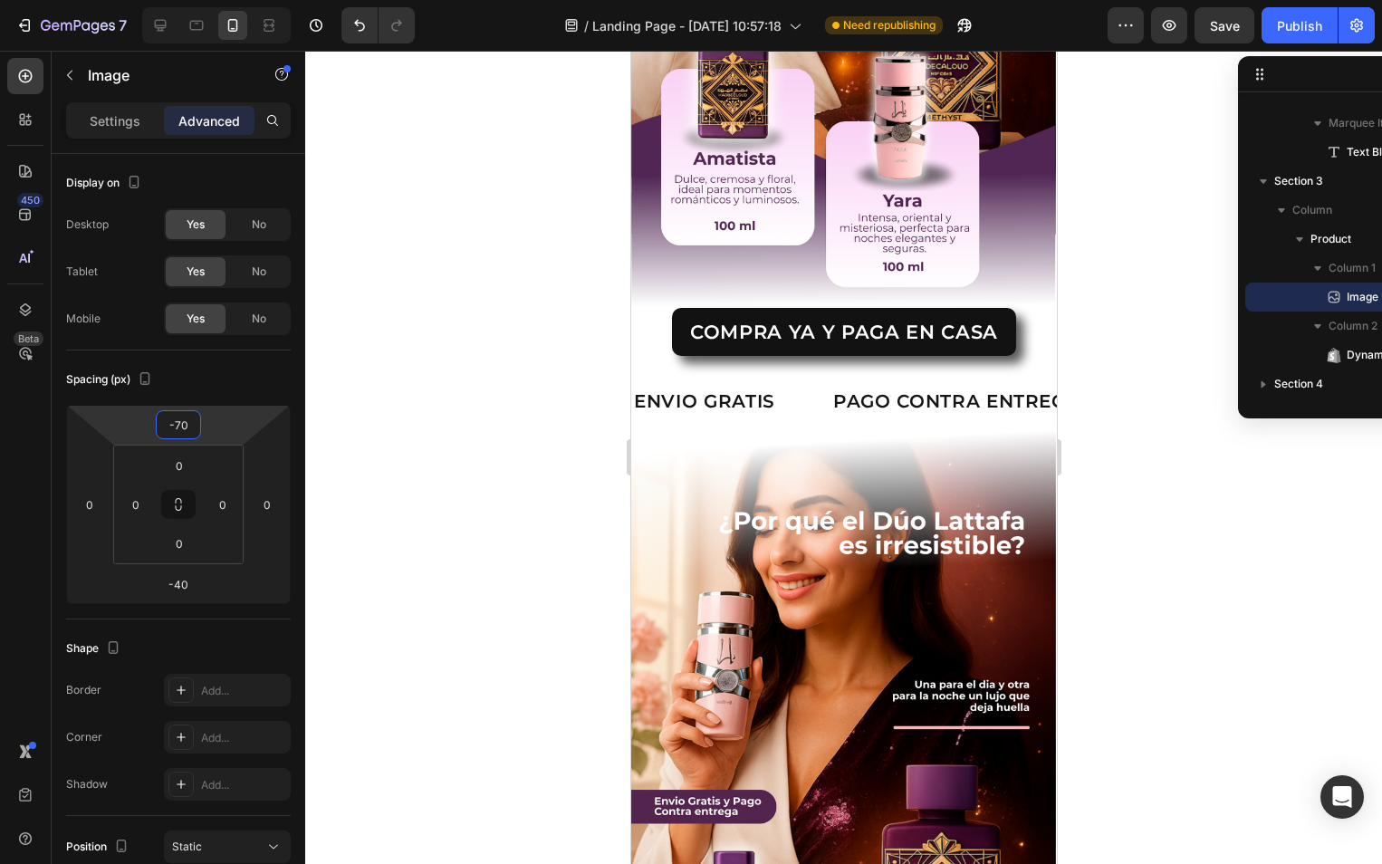
type input "-7"
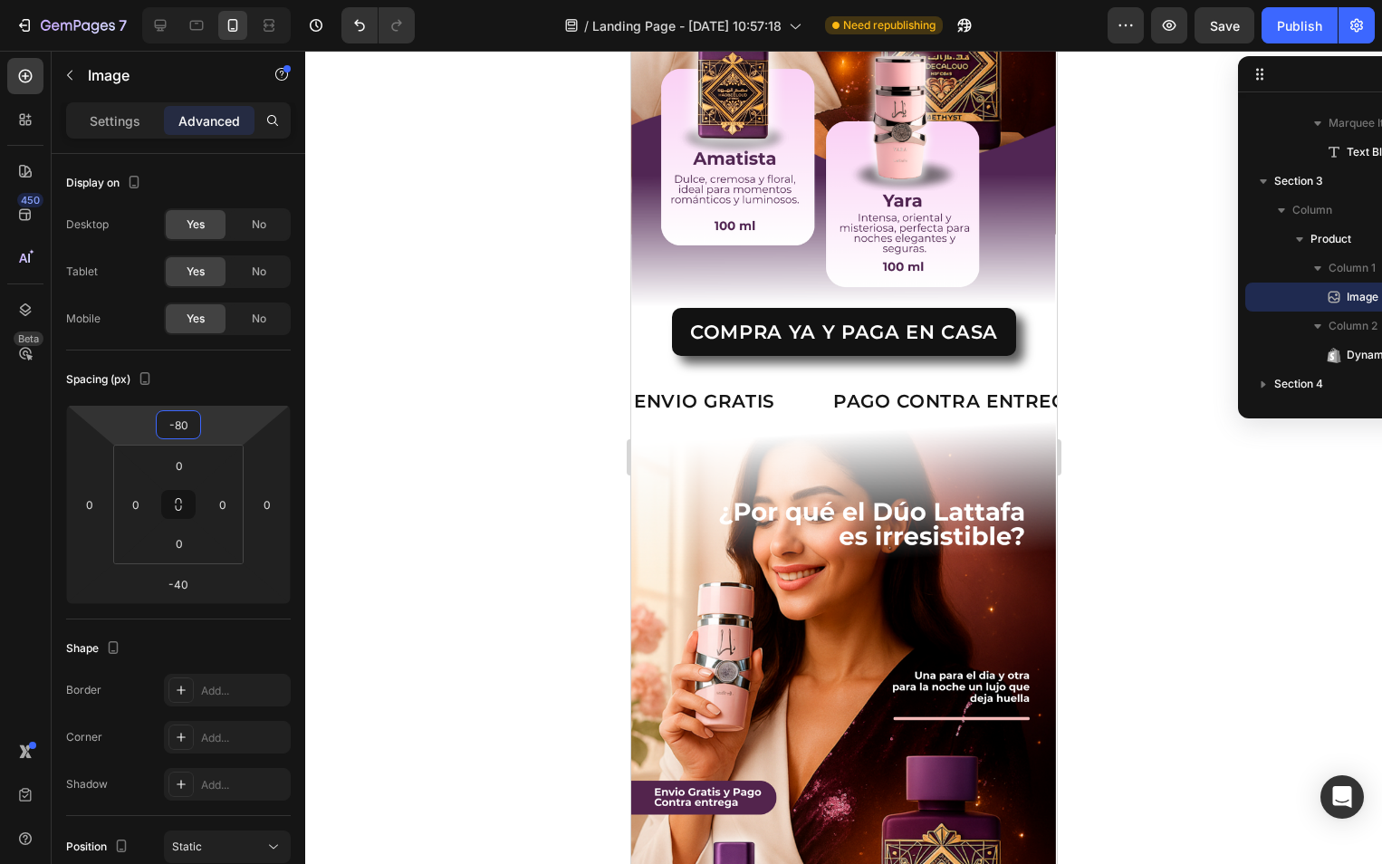
type input "-80"
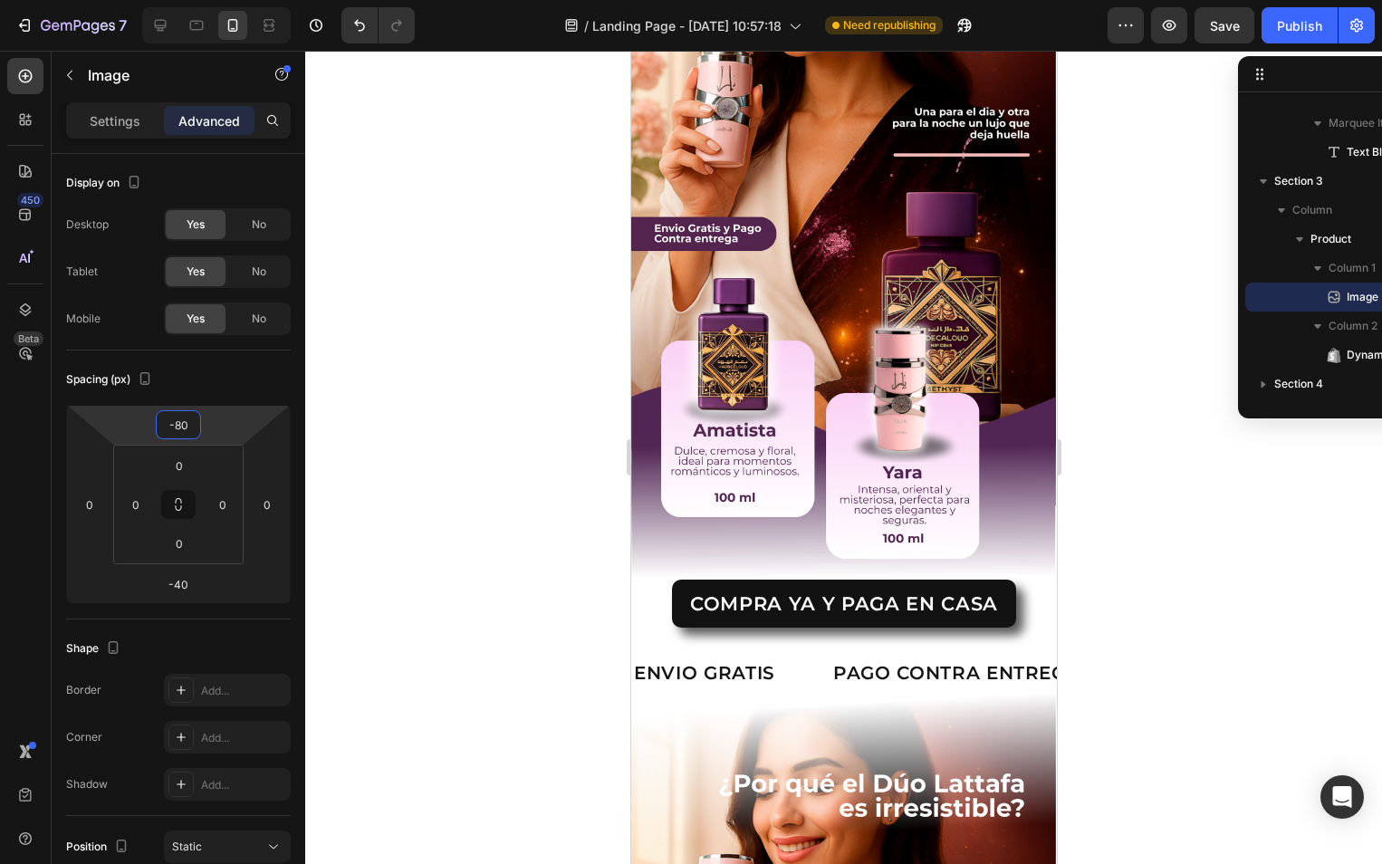
click at [1131, 446] on div at bounding box center [843, 457] width 1077 height 813
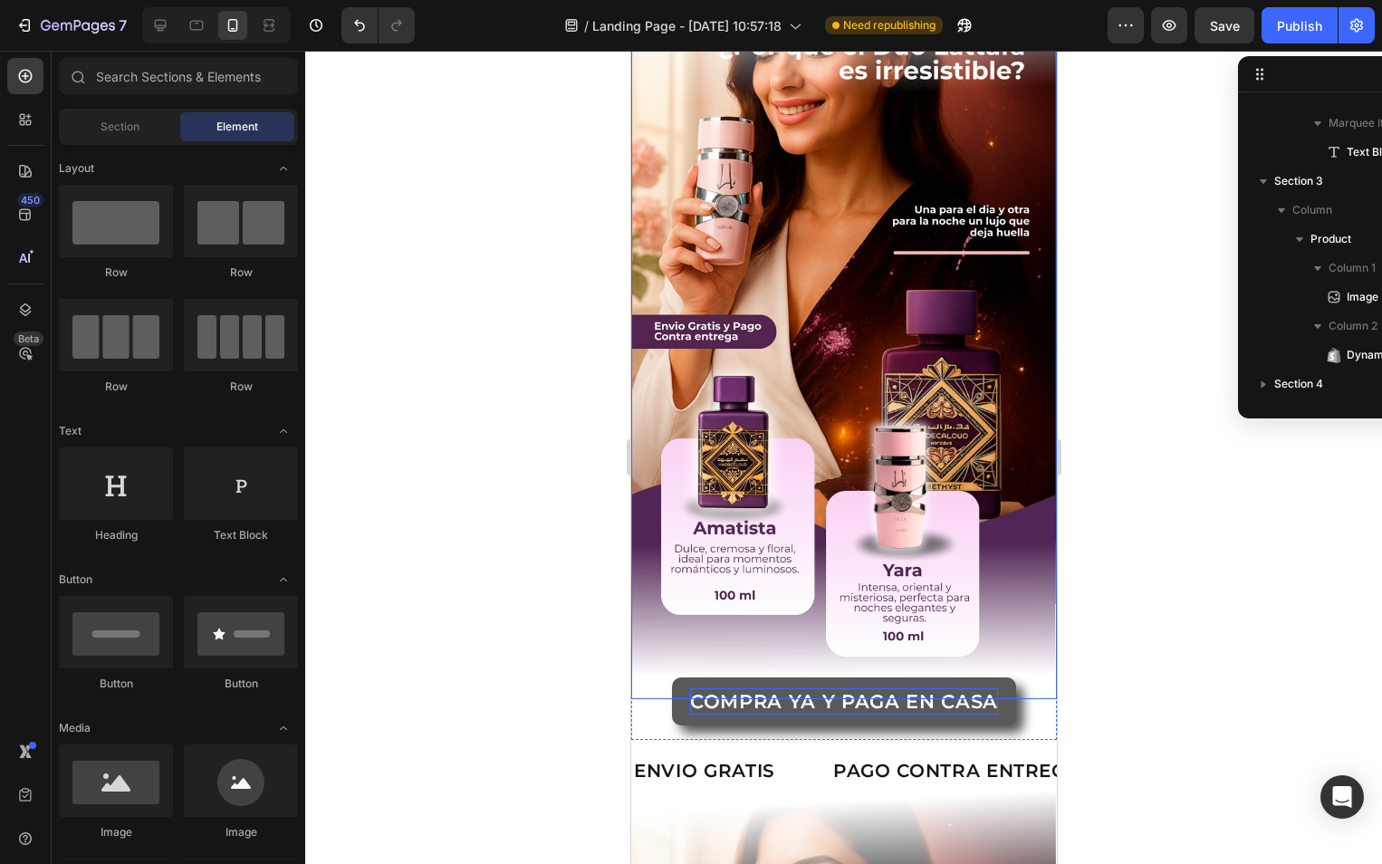
scroll to position [1098, 0]
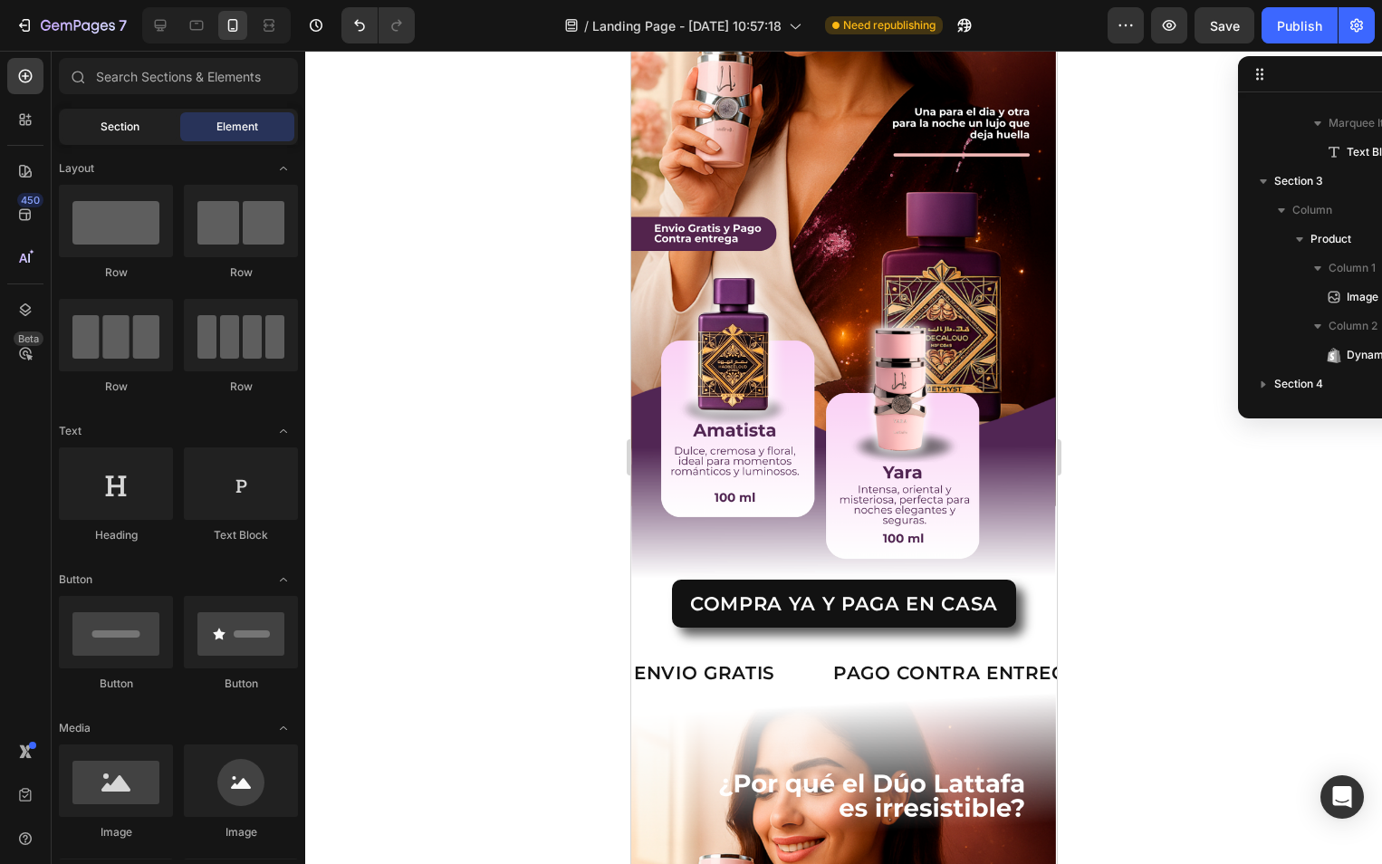
click at [129, 120] on span "Section" at bounding box center [120, 127] width 39 height 16
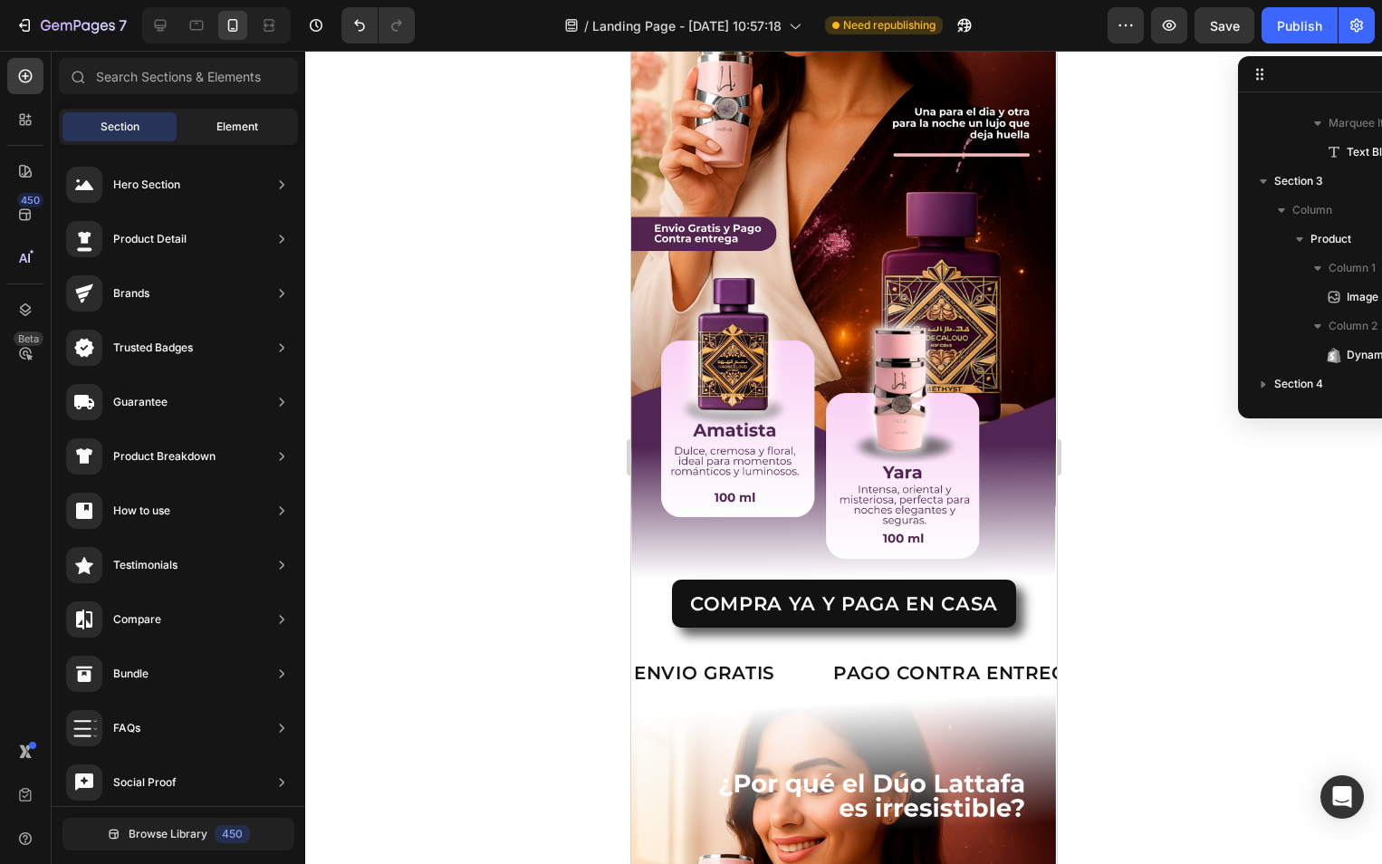
click at [208, 134] on div "Element" at bounding box center [237, 126] width 114 height 29
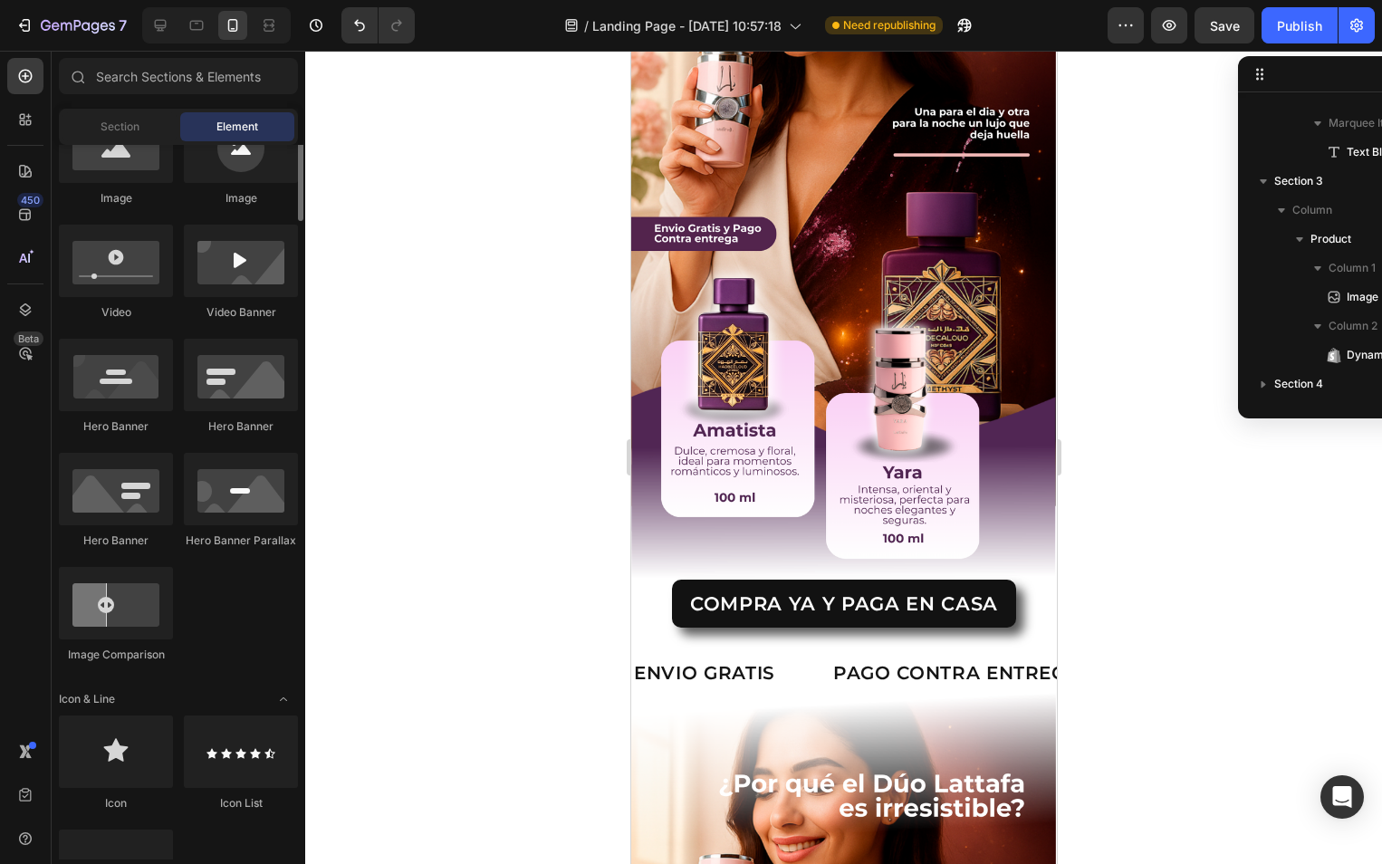
scroll to position [453, 0]
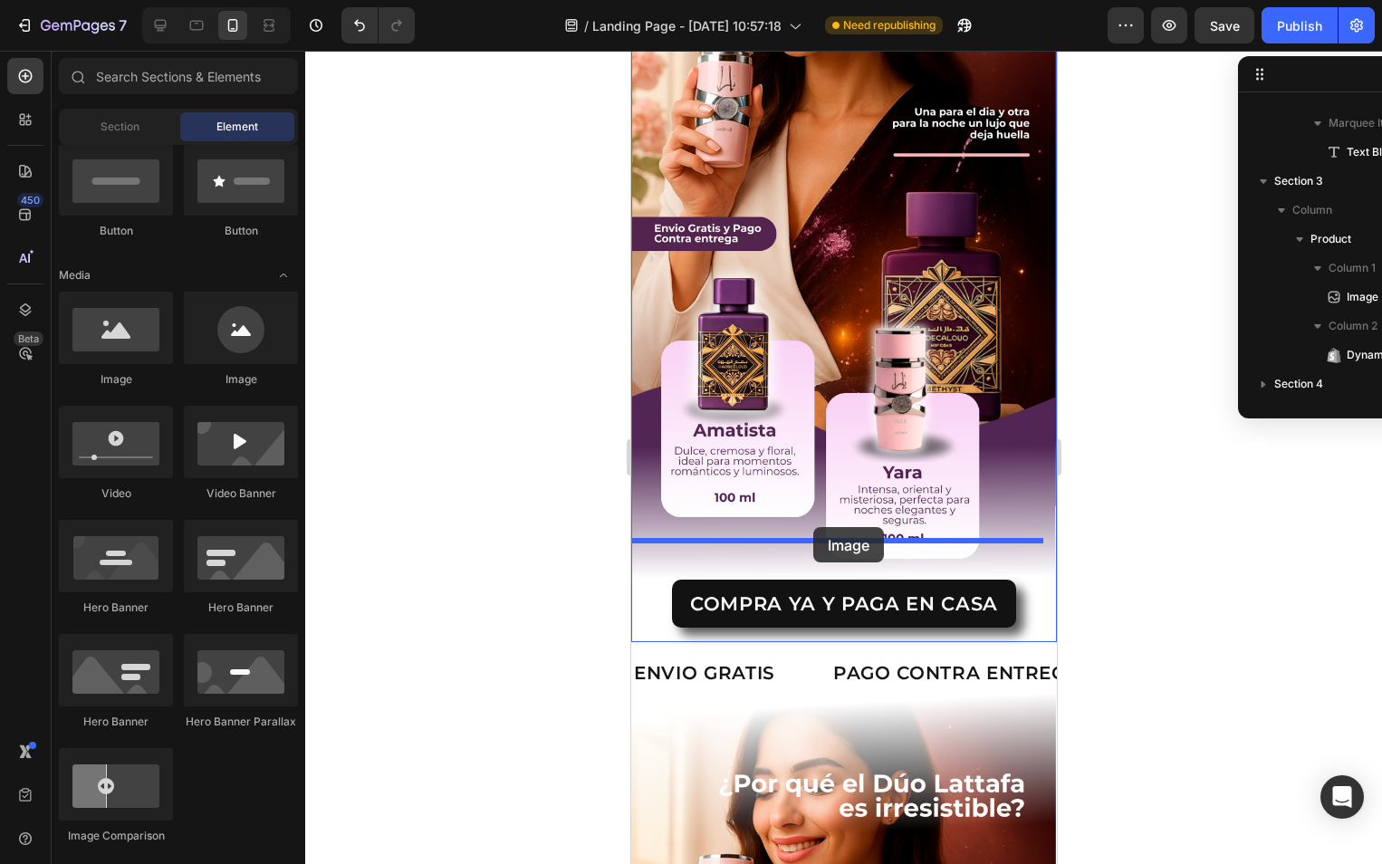
drag, startPoint x: 749, startPoint y: 387, endPoint x: 812, endPoint y: 527, distance: 154.0
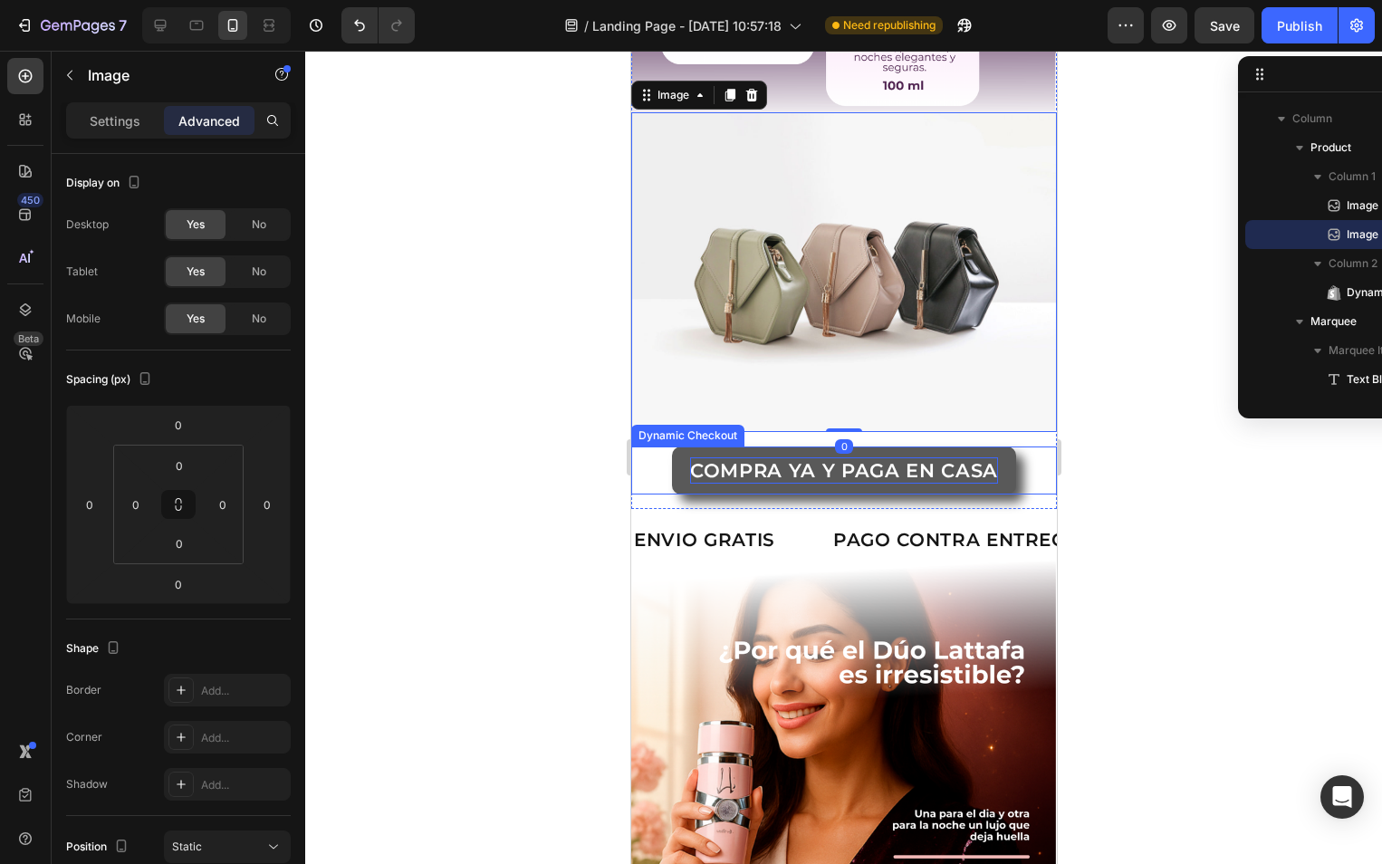
scroll to position [1461, 0]
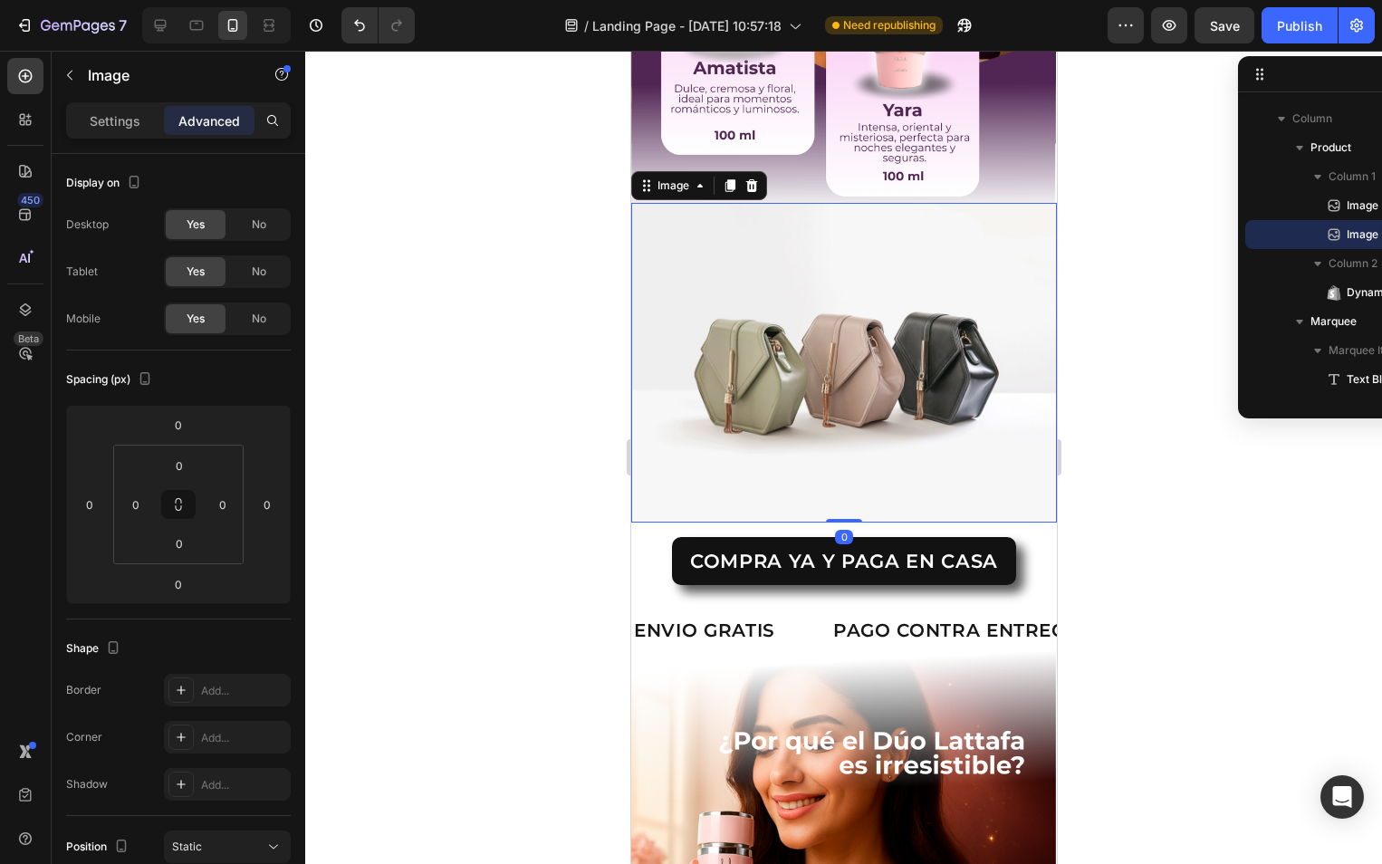
click at [724, 364] on img at bounding box center [843, 363] width 426 height 320
click at [139, 132] on div "Settings" at bounding box center [115, 120] width 91 height 29
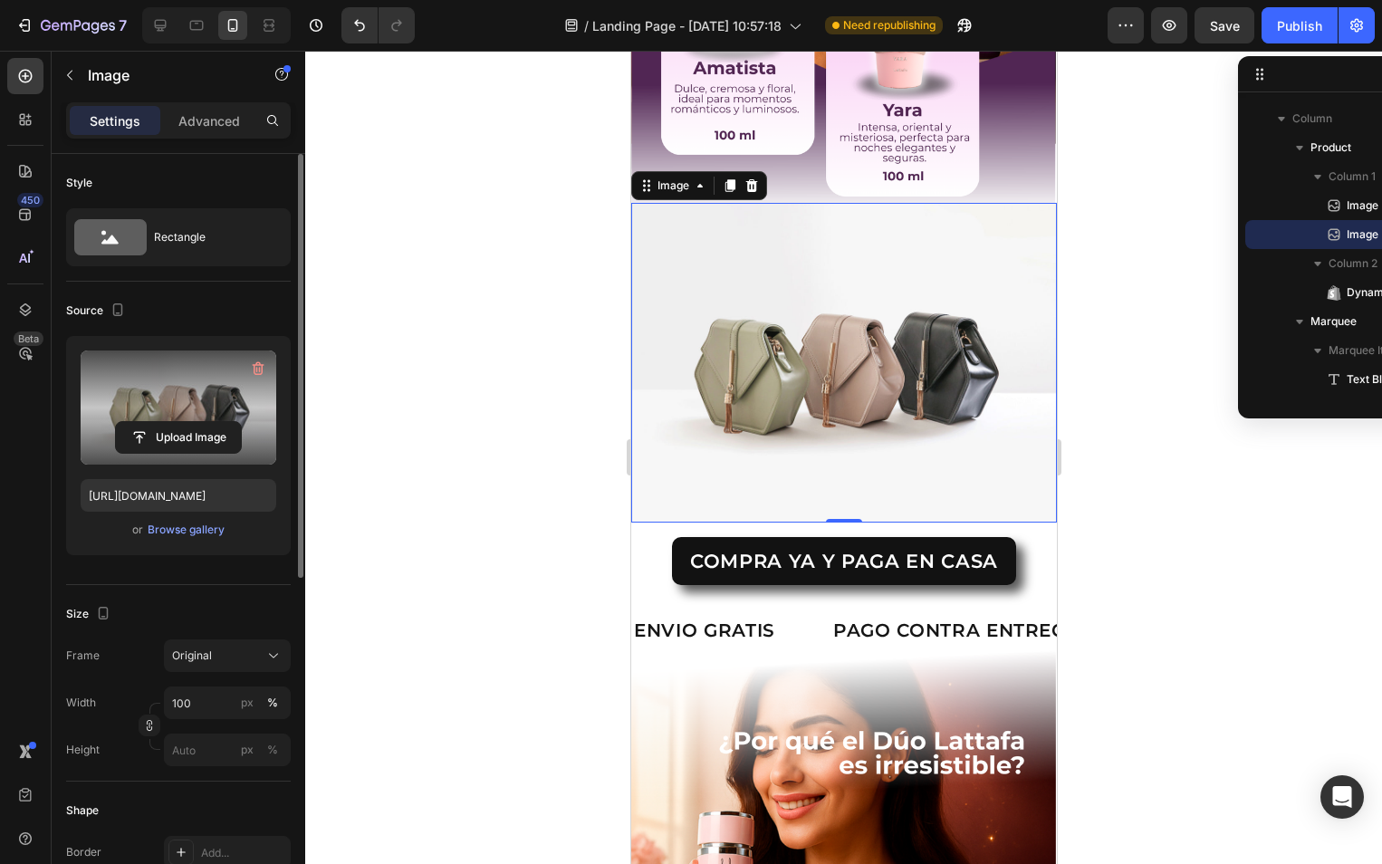
click at [147, 393] on label at bounding box center [179, 407] width 196 height 114
click at [147, 422] on input "file" at bounding box center [178, 437] width 125 height 31
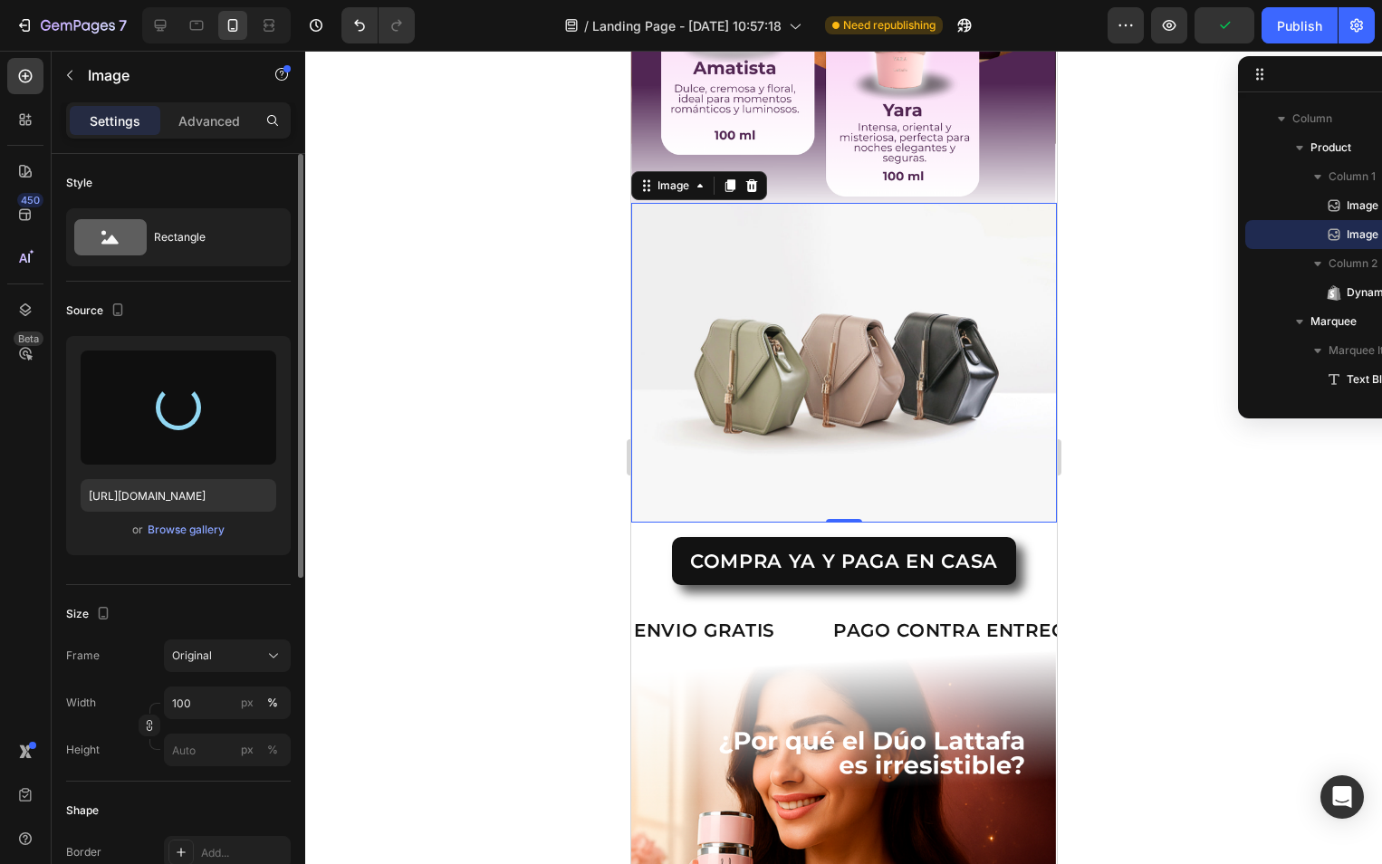
type input "https://cdn.shopify.com/s/files/1/0569/4134/6913/files/gempages_570916751928198…"
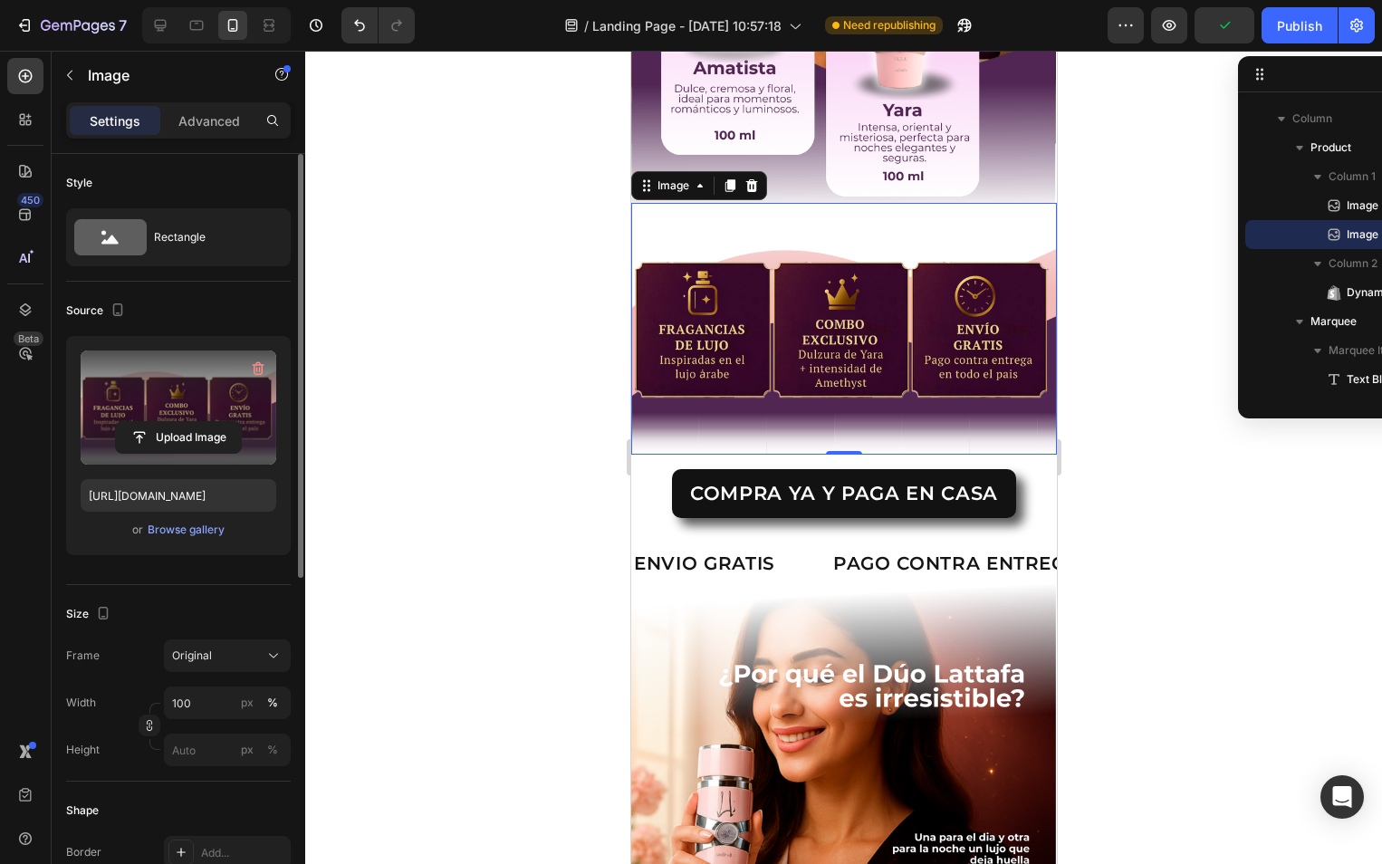
scroll to position [1370, 0]
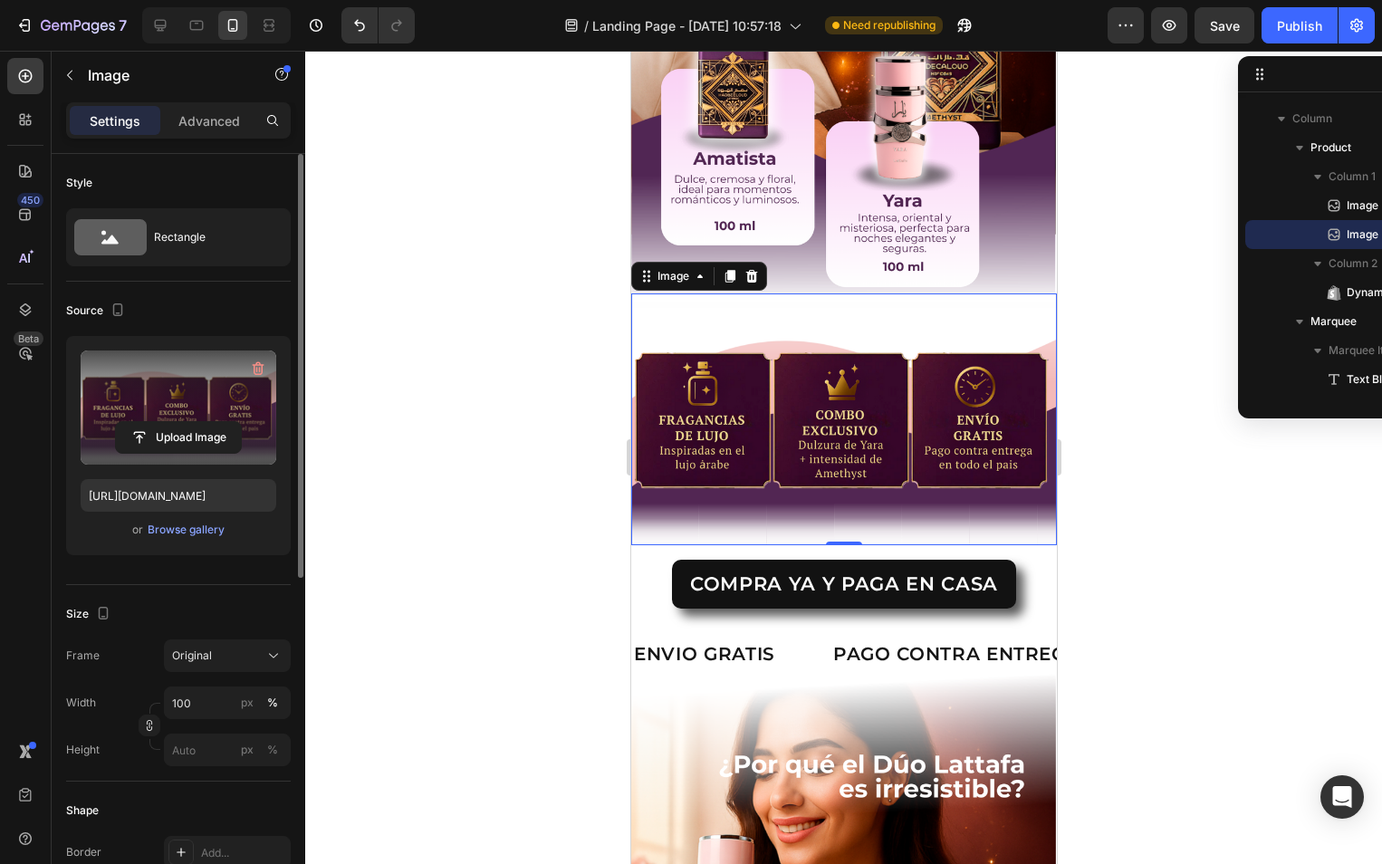
click at [725, 343] on img at bounding box center [843, 419] width 426 height 252
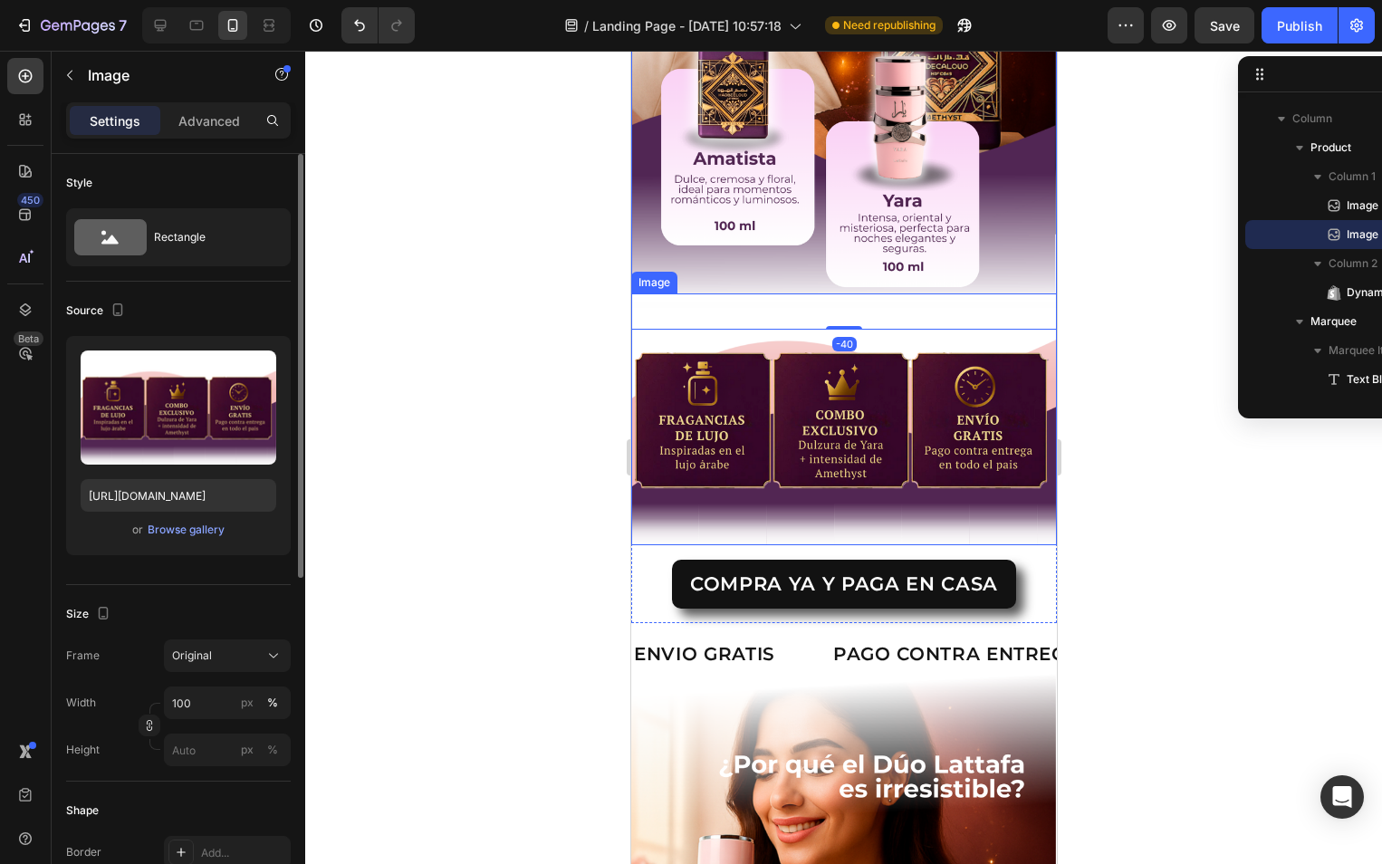
click at [878, 398] on img at bounding box center [843, 419] width 426 height 252
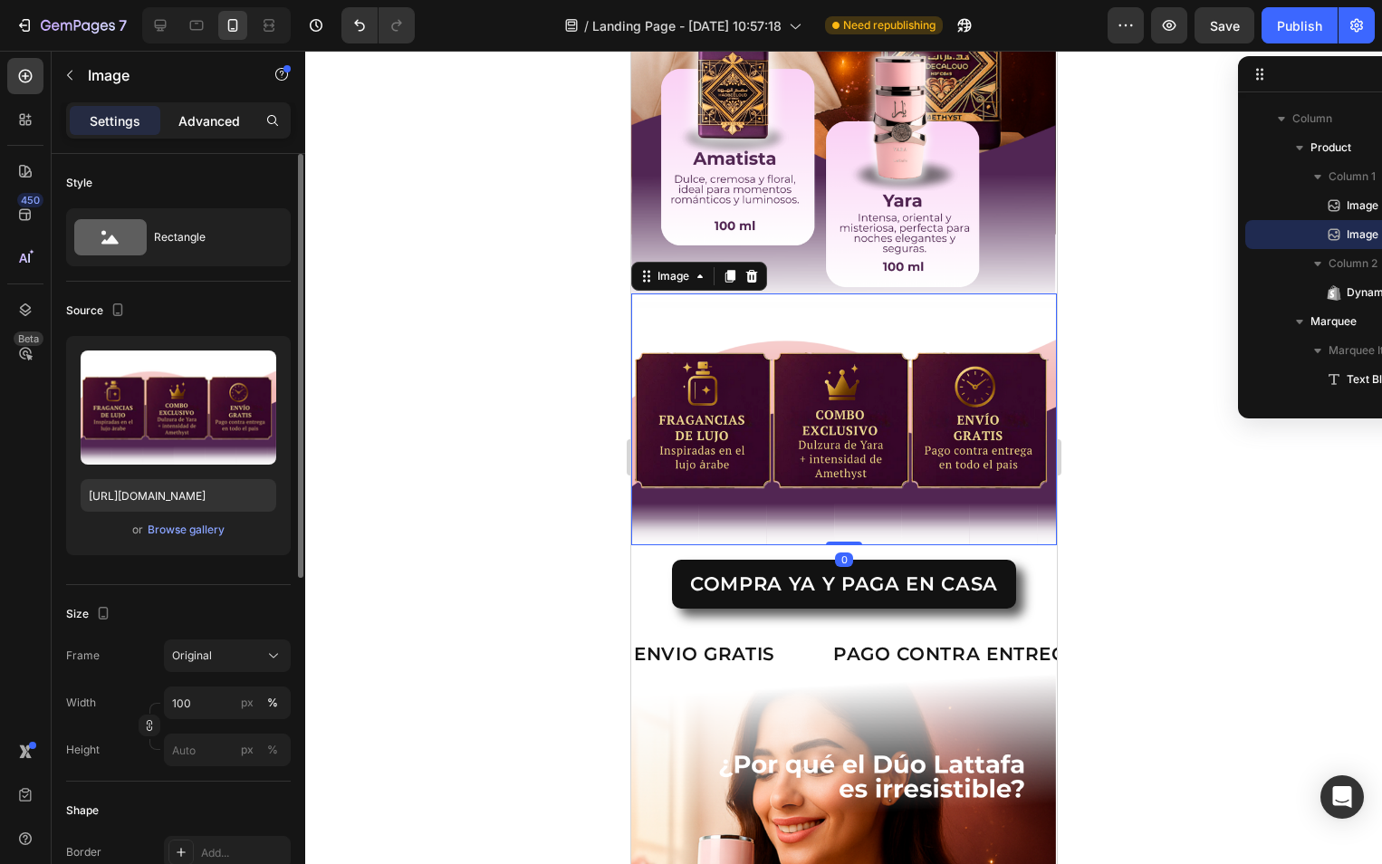
click at [210, 124] on p "Advanced" at bounding box center [209, 120] width 62 height 19
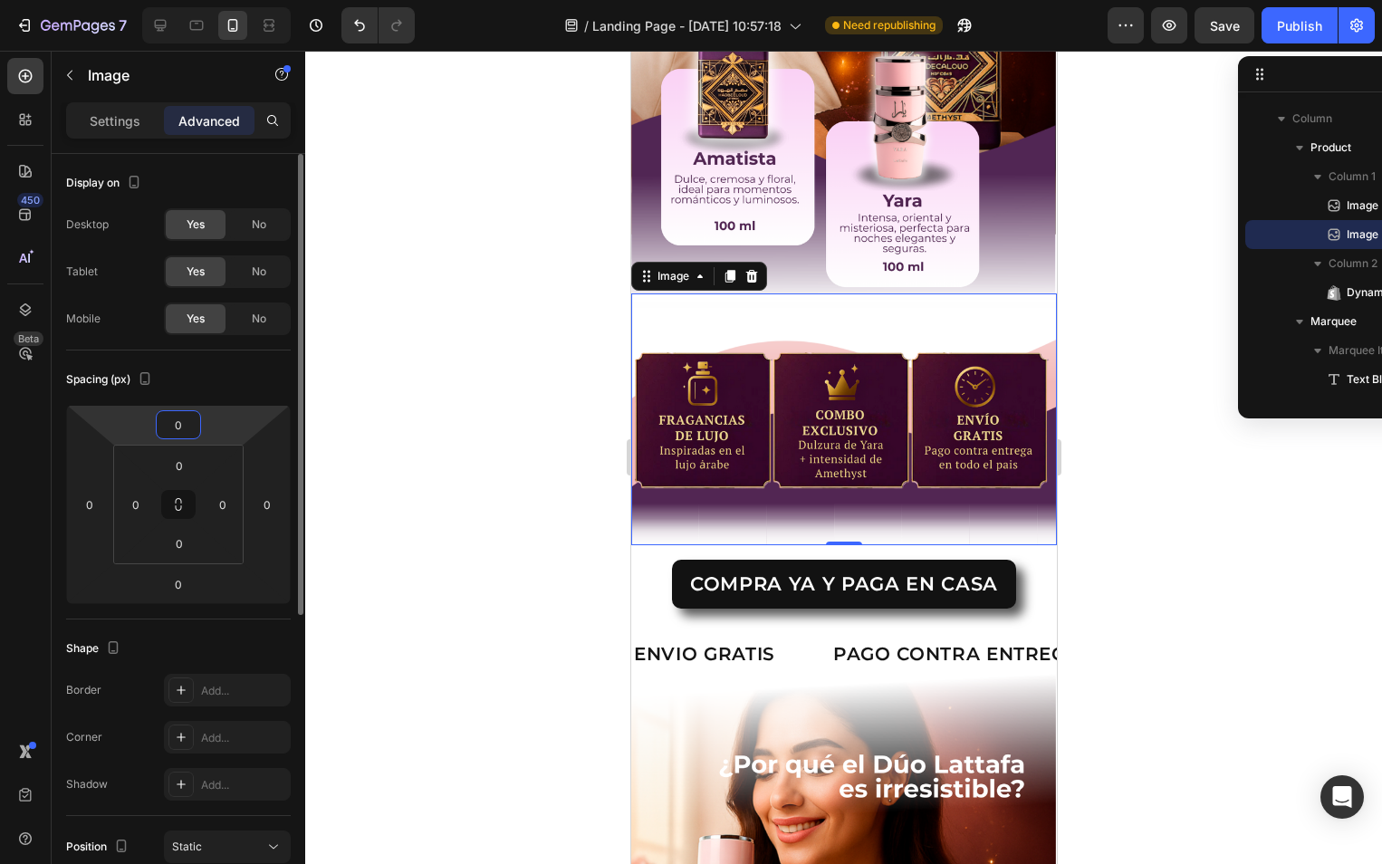
click at [191, 436] on input "0" at bounding box center [178, 424] width 36 height 27
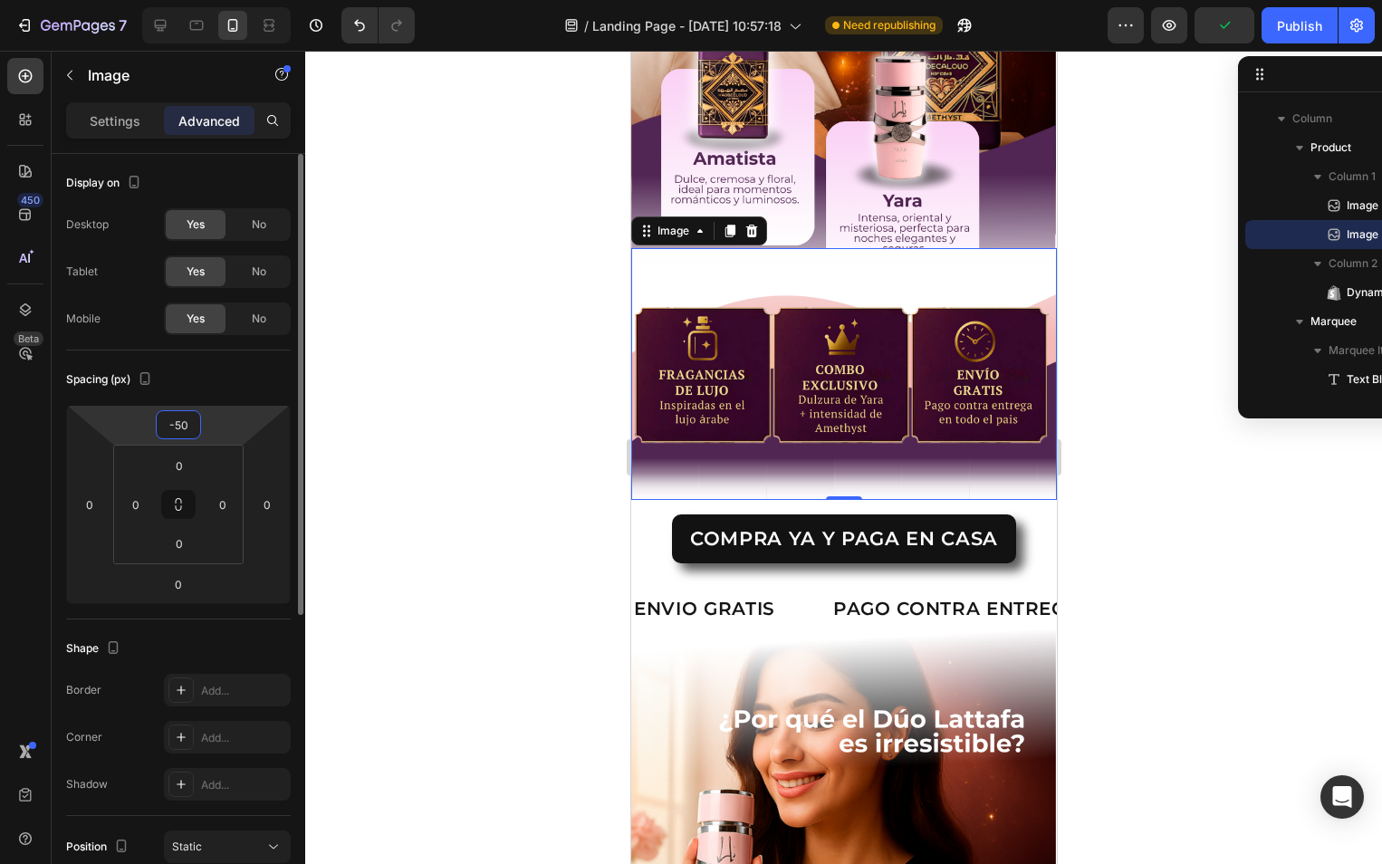
type input "-5"
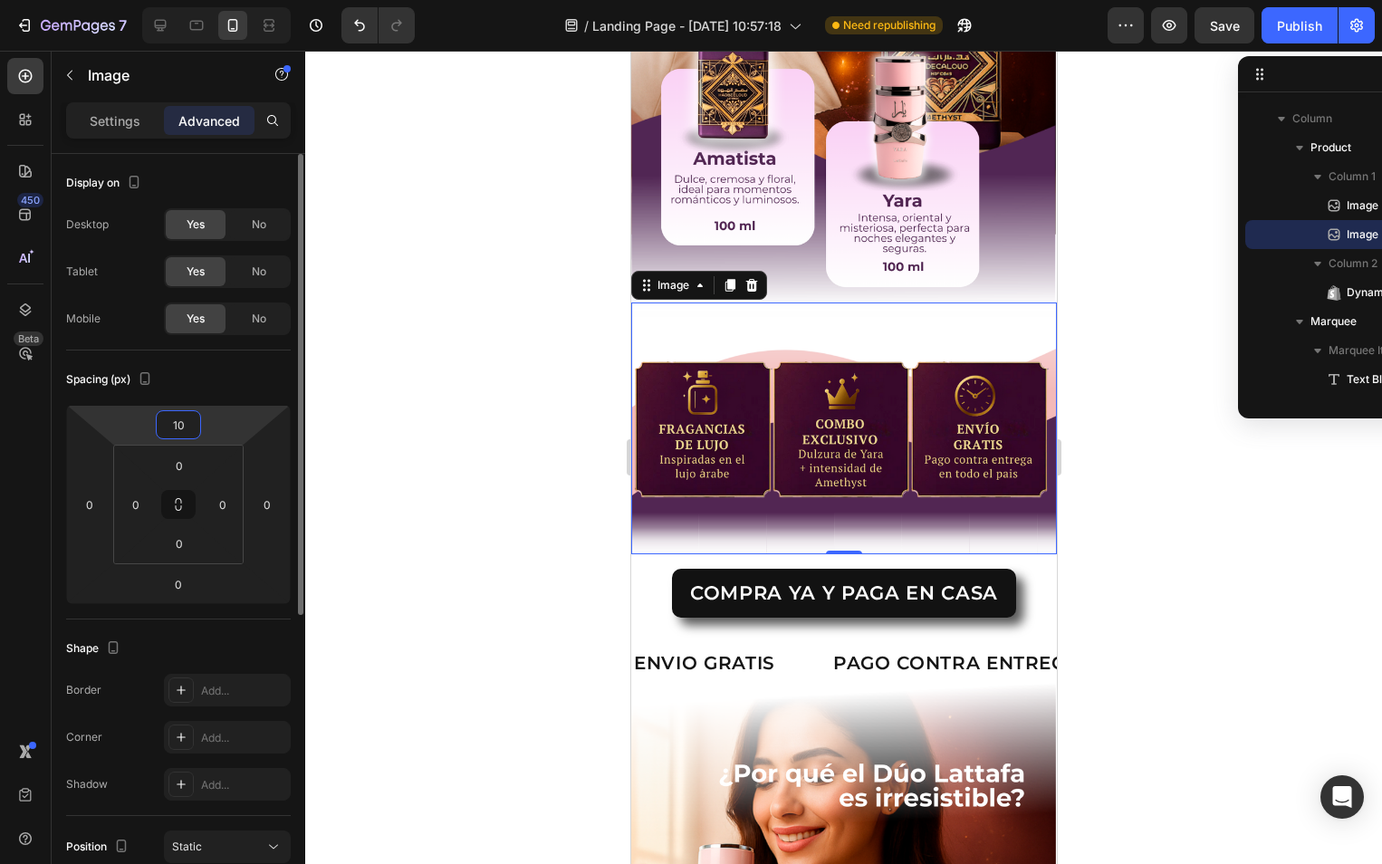
type input "1"
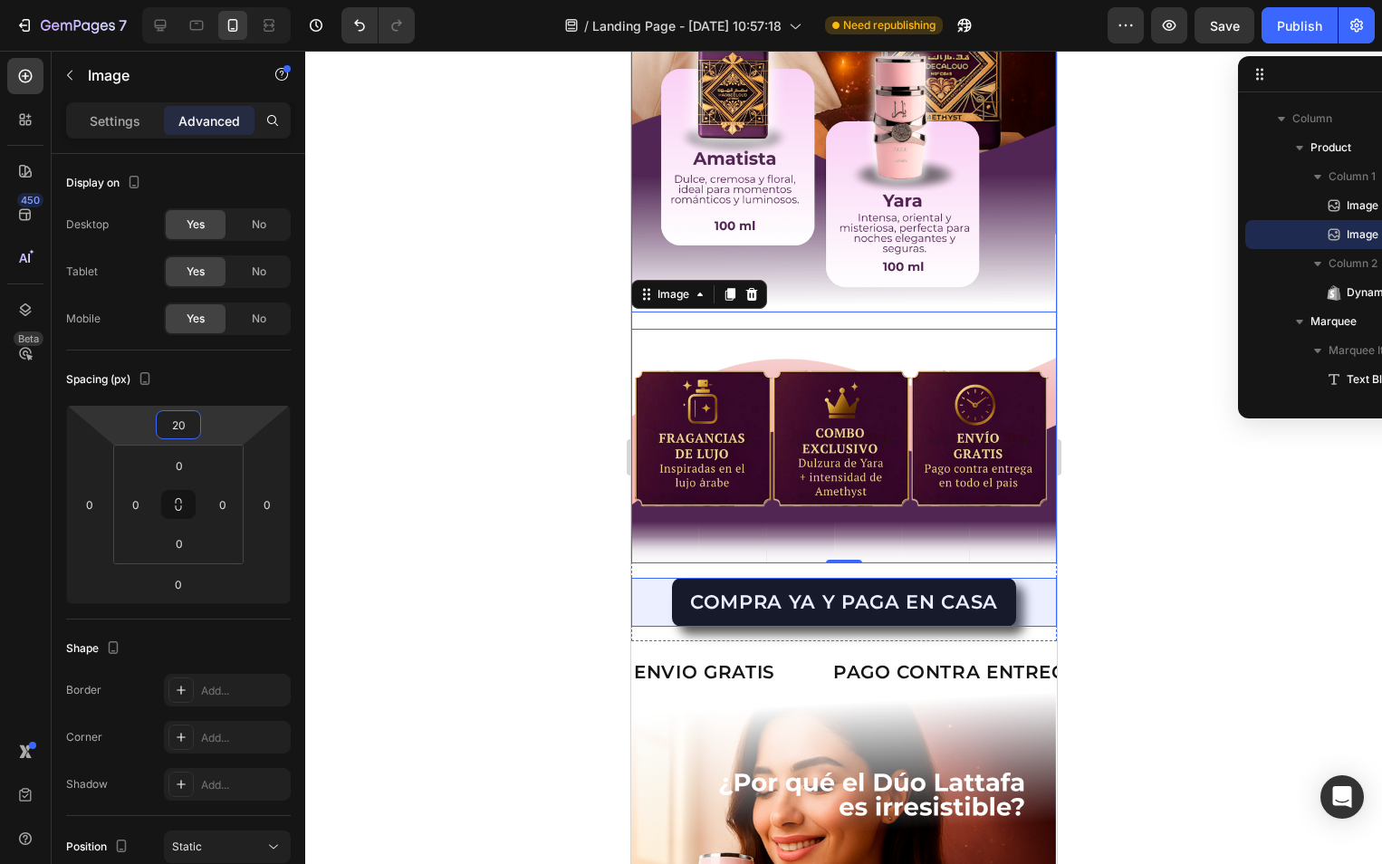
type input "20"
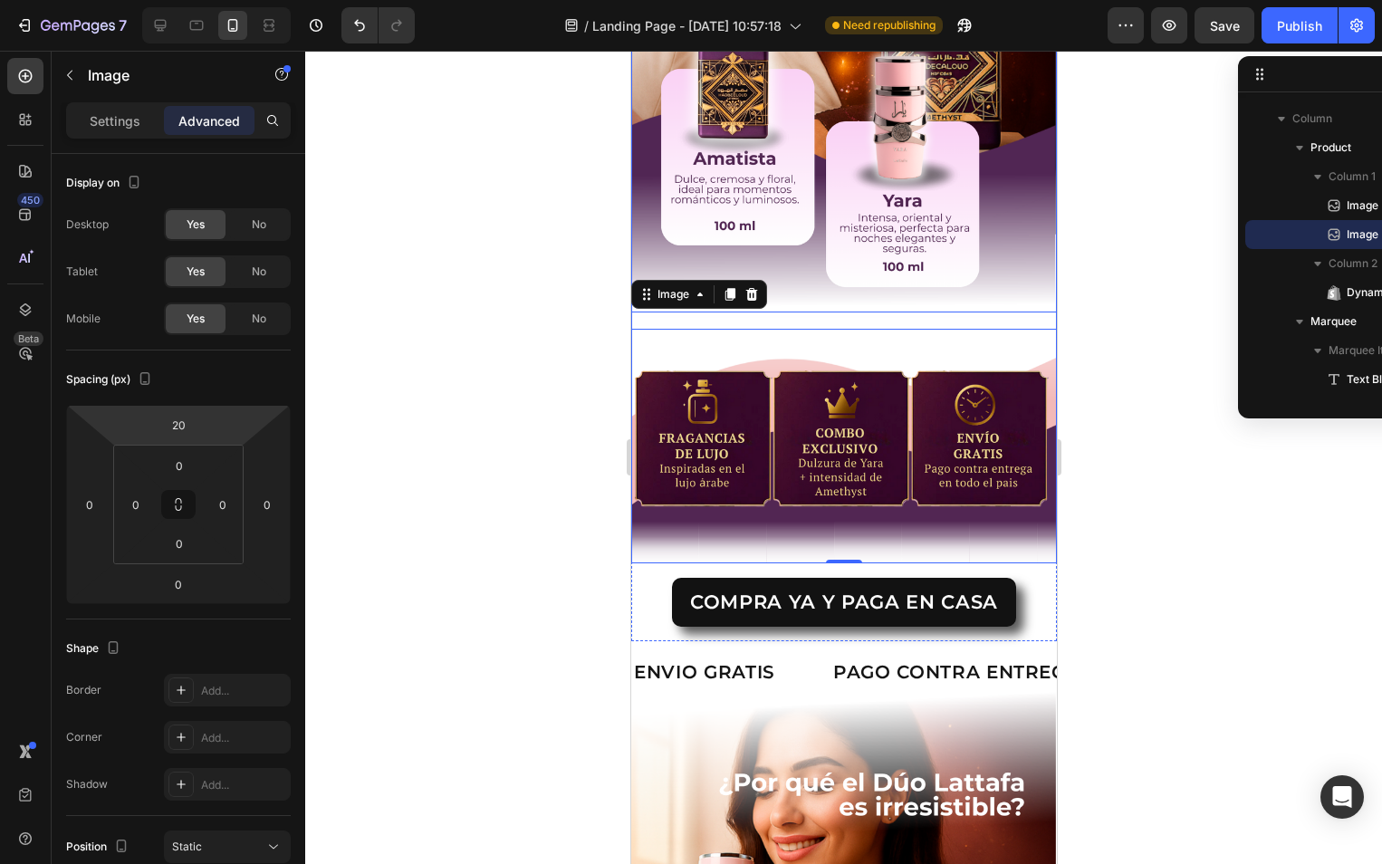
click at [1114, 356] on div at bounding box center [843, 457] width 1077 height 813
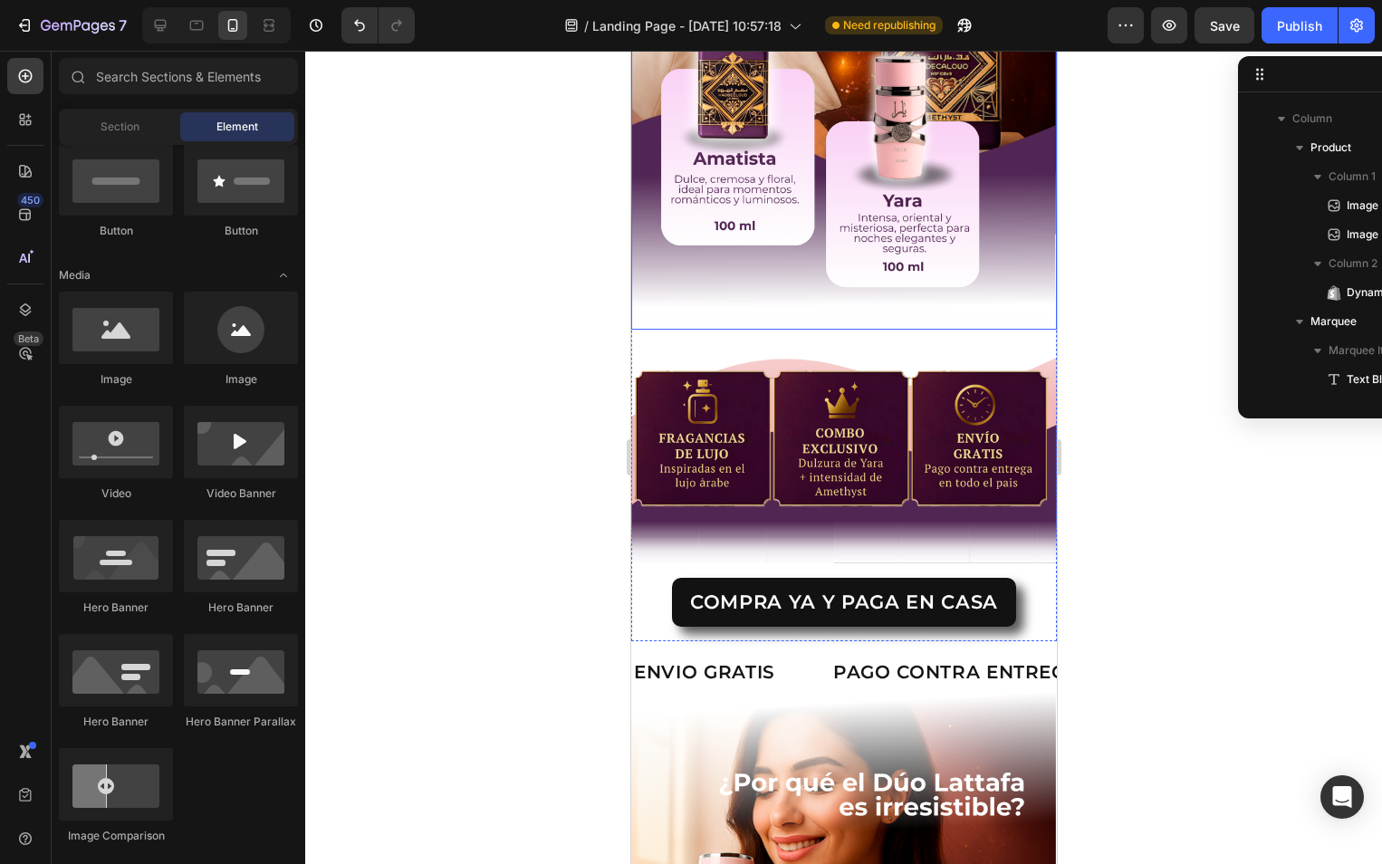
click at [1101, 372] on div at bounding box center [843, 457] width 1077 height 813
click at [1120, 579] on div at bounding box center [843, 457] width 1077 height 813
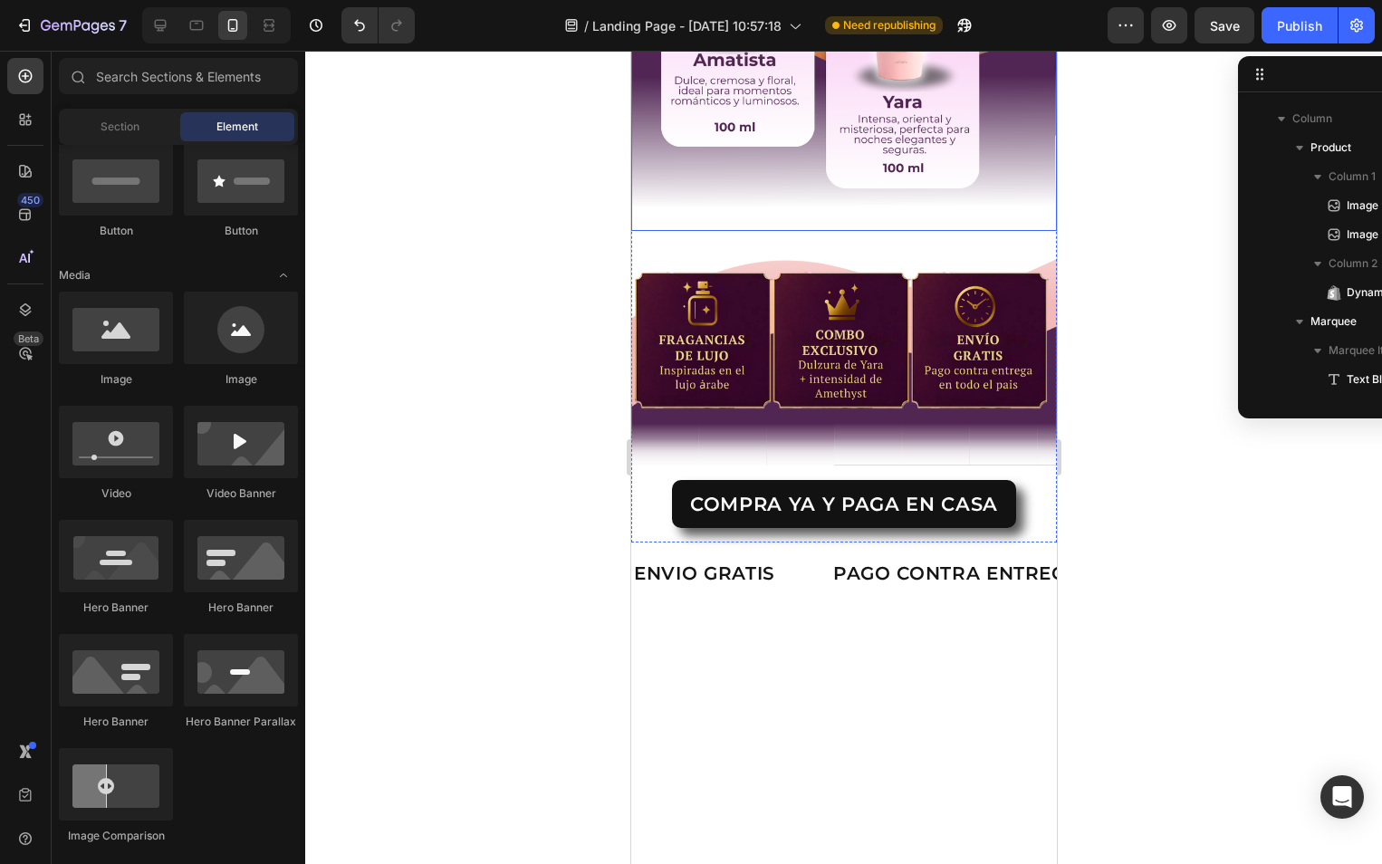
scroll to position [724, 0]
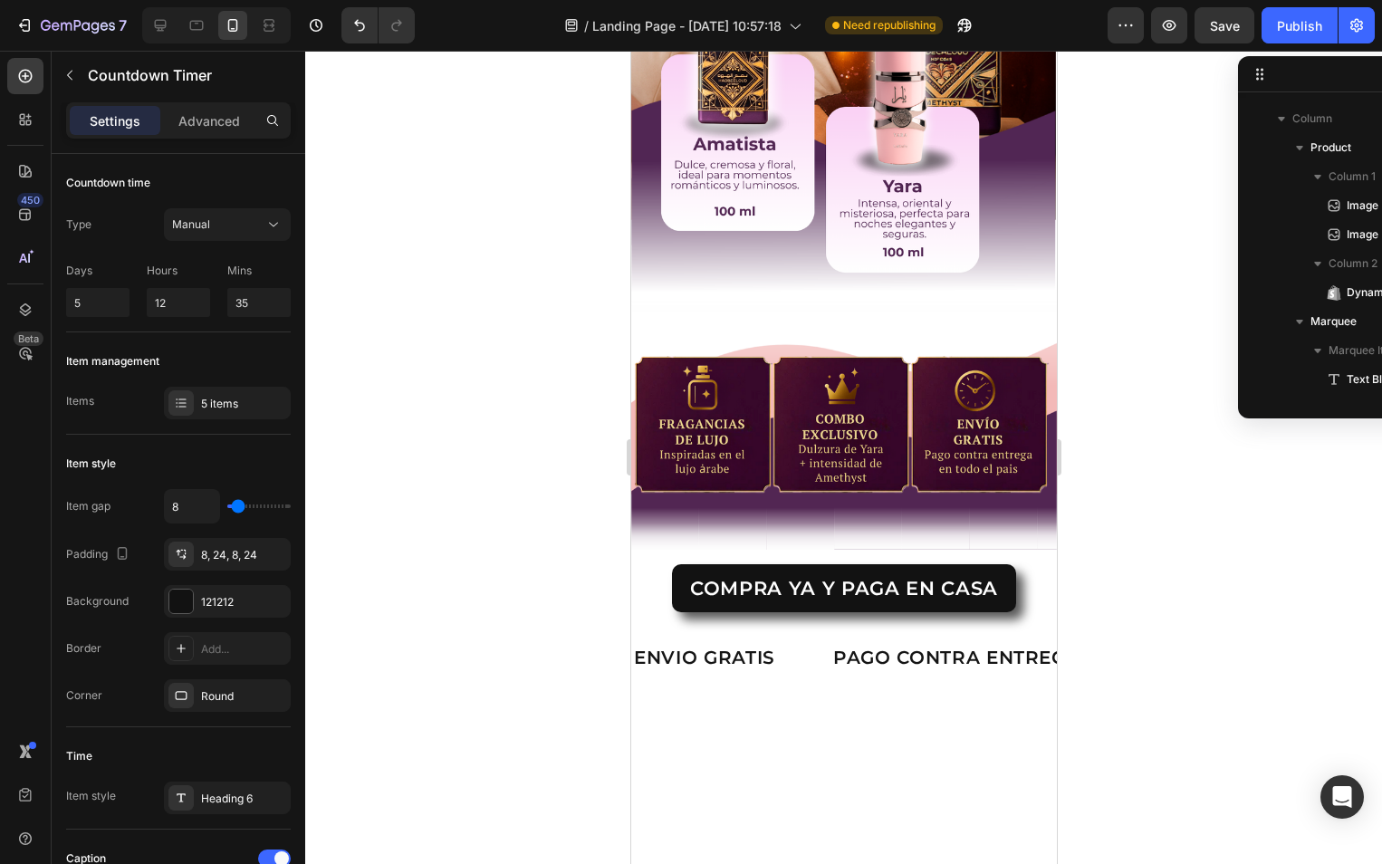
scroll to position [82, 0]
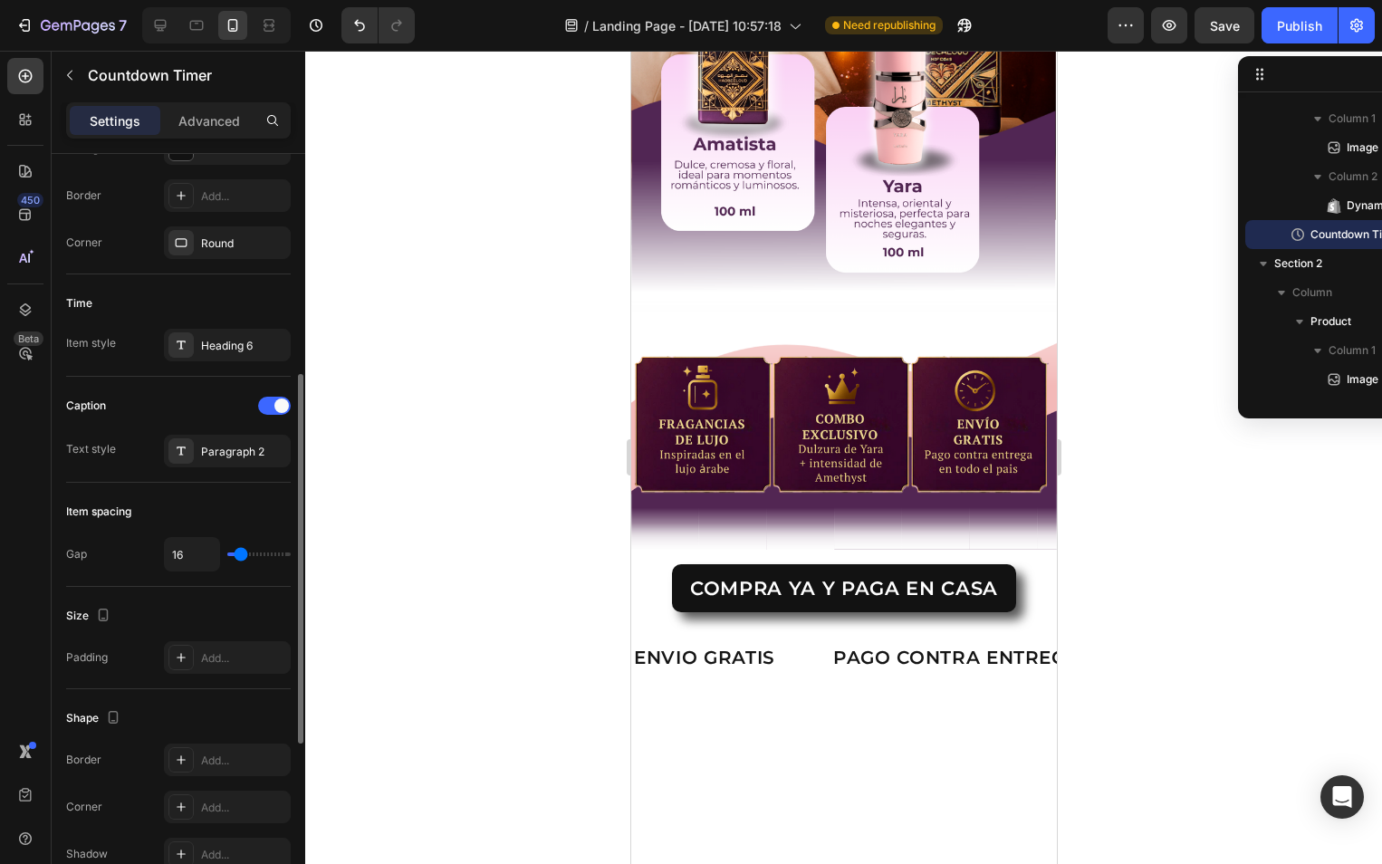
scroll to position [543, 0]
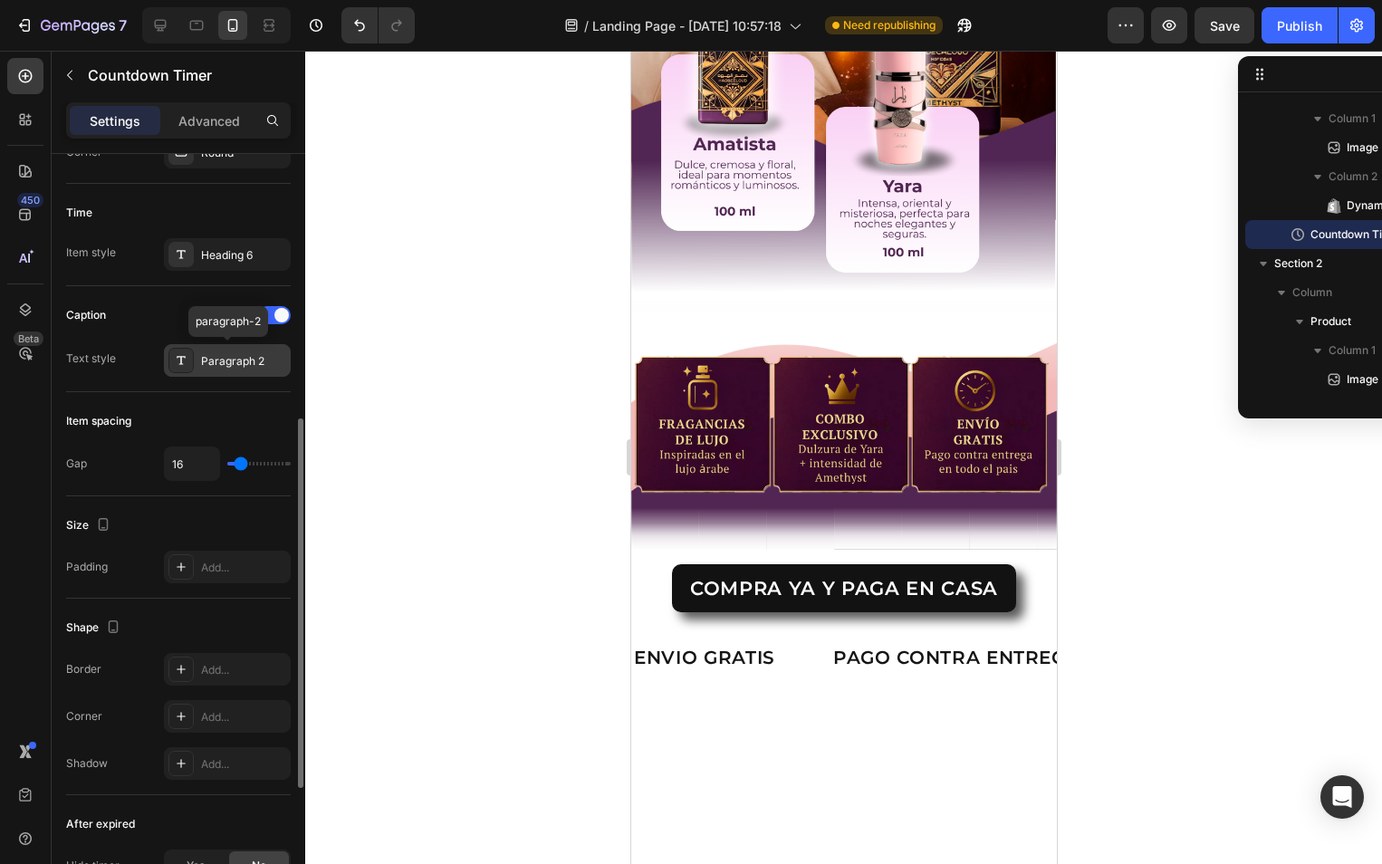
click at [215, 368] on div "Paragraph 2" at bounding box center [243, 361] width 85 height 16
click at [196, 425] on div "Item spacing" at bounding box center [178, 421] width 225 height 29
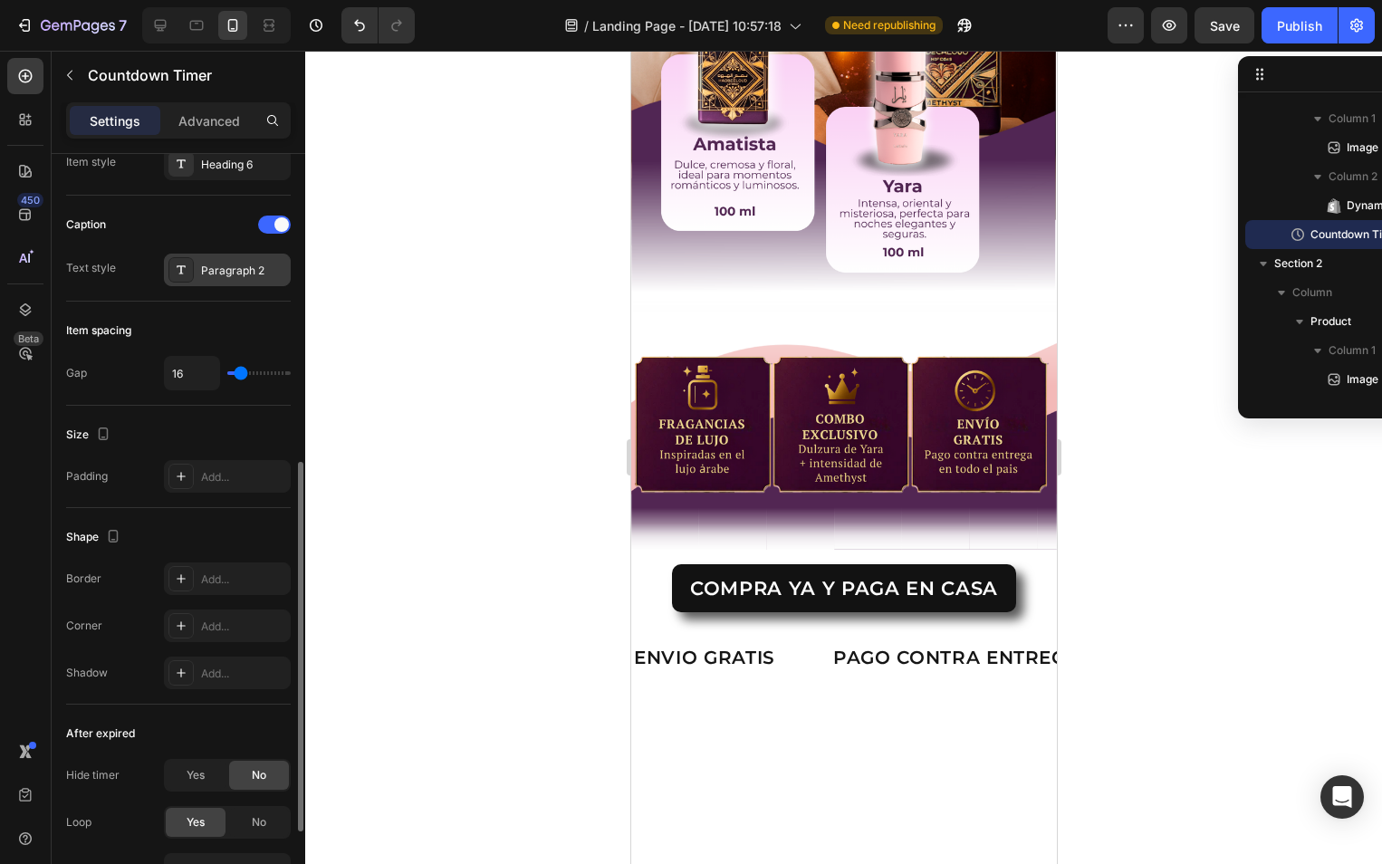
click at [203, 278] on div "Paragraph 2" at bounding box center [243, 271] width 85 height 16
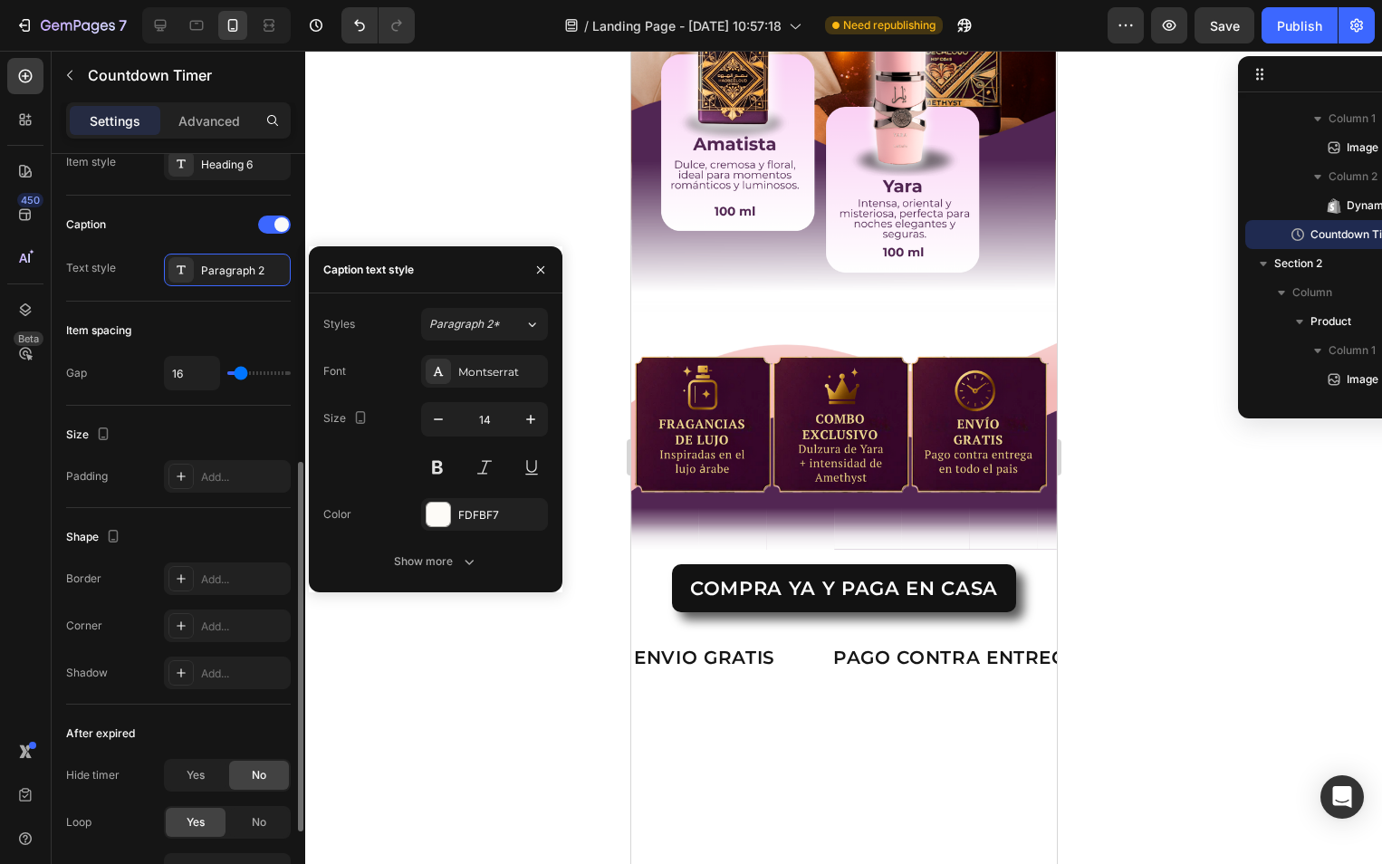
click at [190, 520] on div "Shape Border Add... Corner Add... Shadow Add..." at bounding box center [178, 606] width 225 height 196
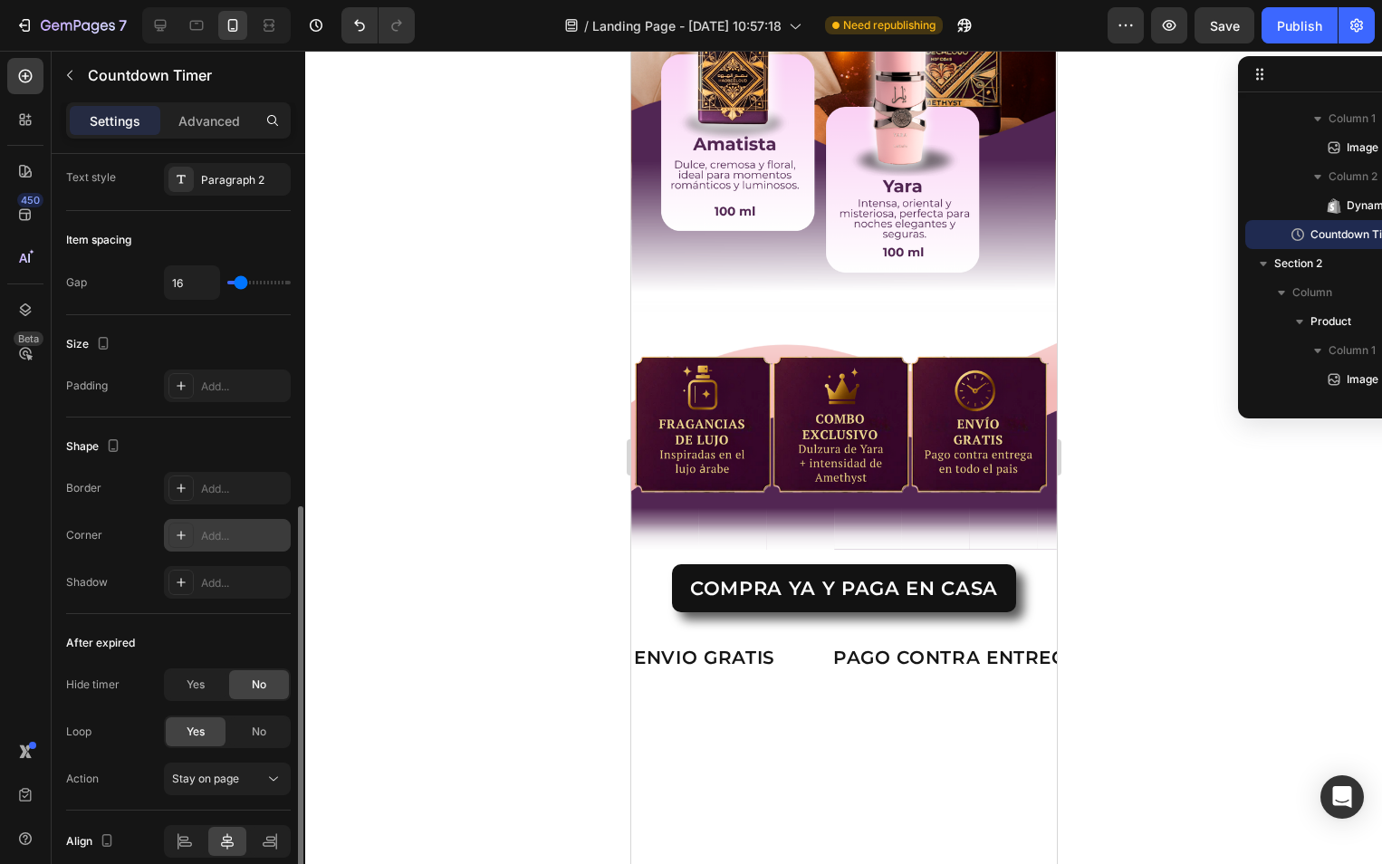
scroll to position [805, 0]
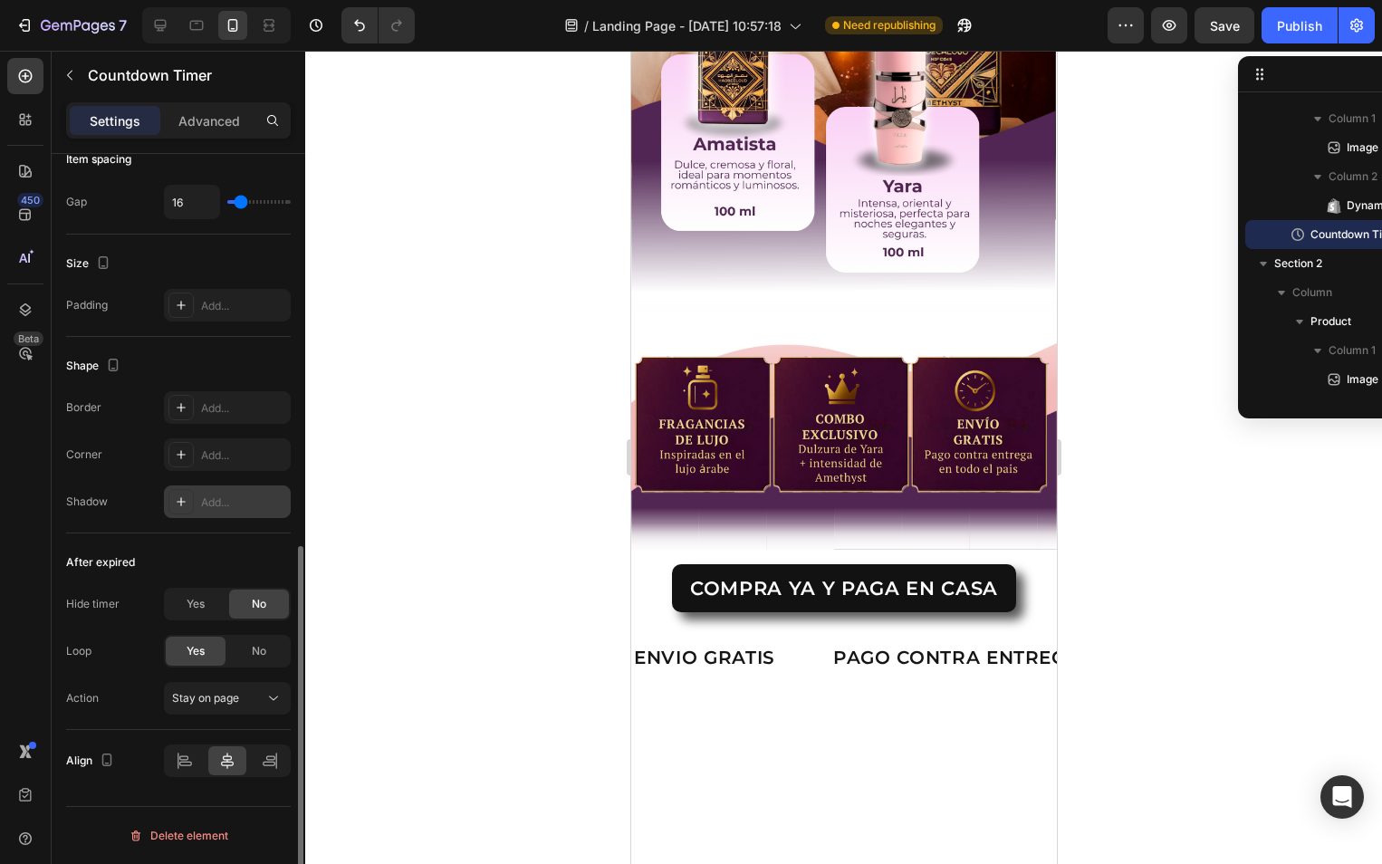
click at [177, 500] on icon at bounding box center [181, 501] width 14 height 14
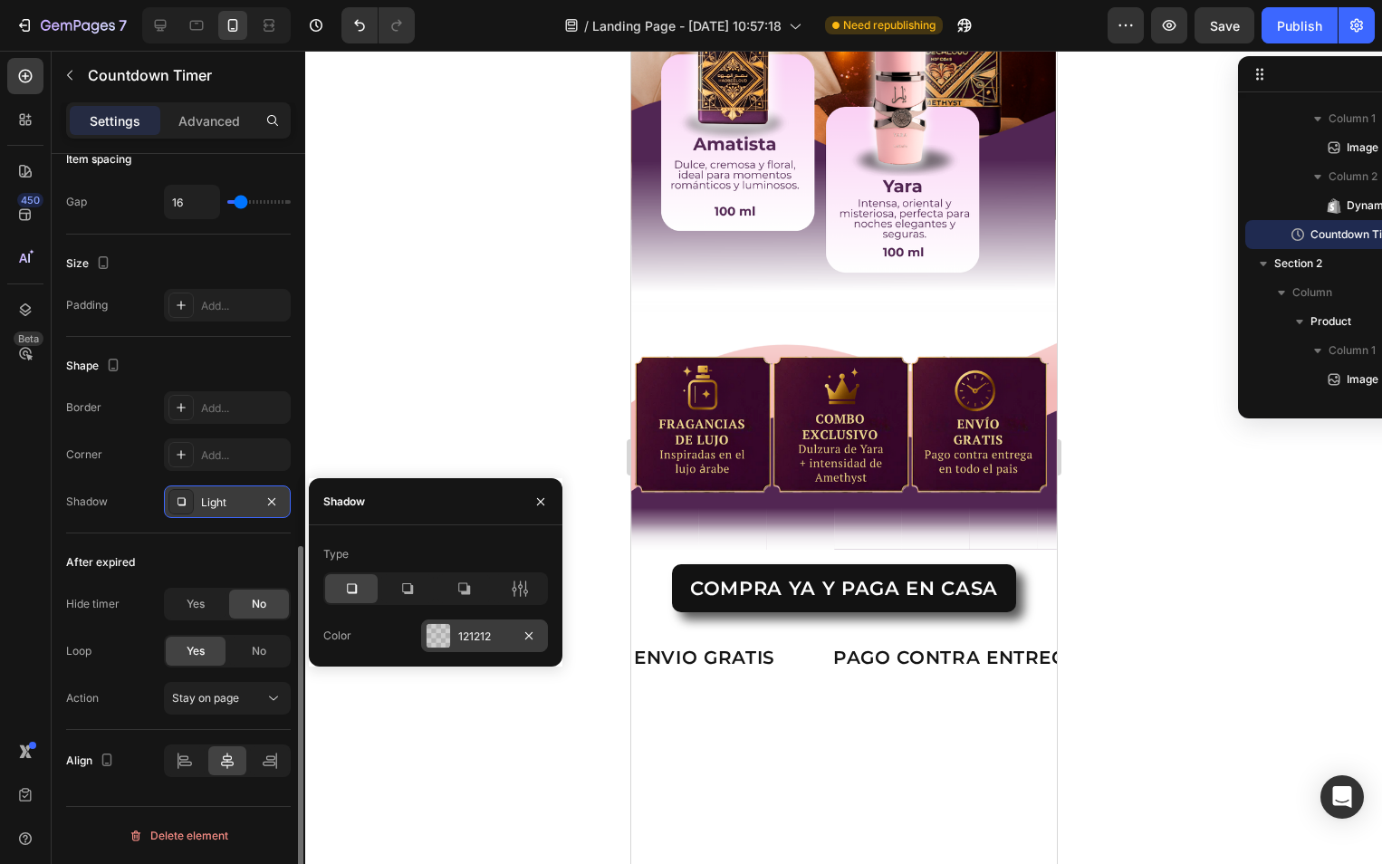
click at [475, 650] on div "121212" at bounding box center [484, 635] width 127 height 33
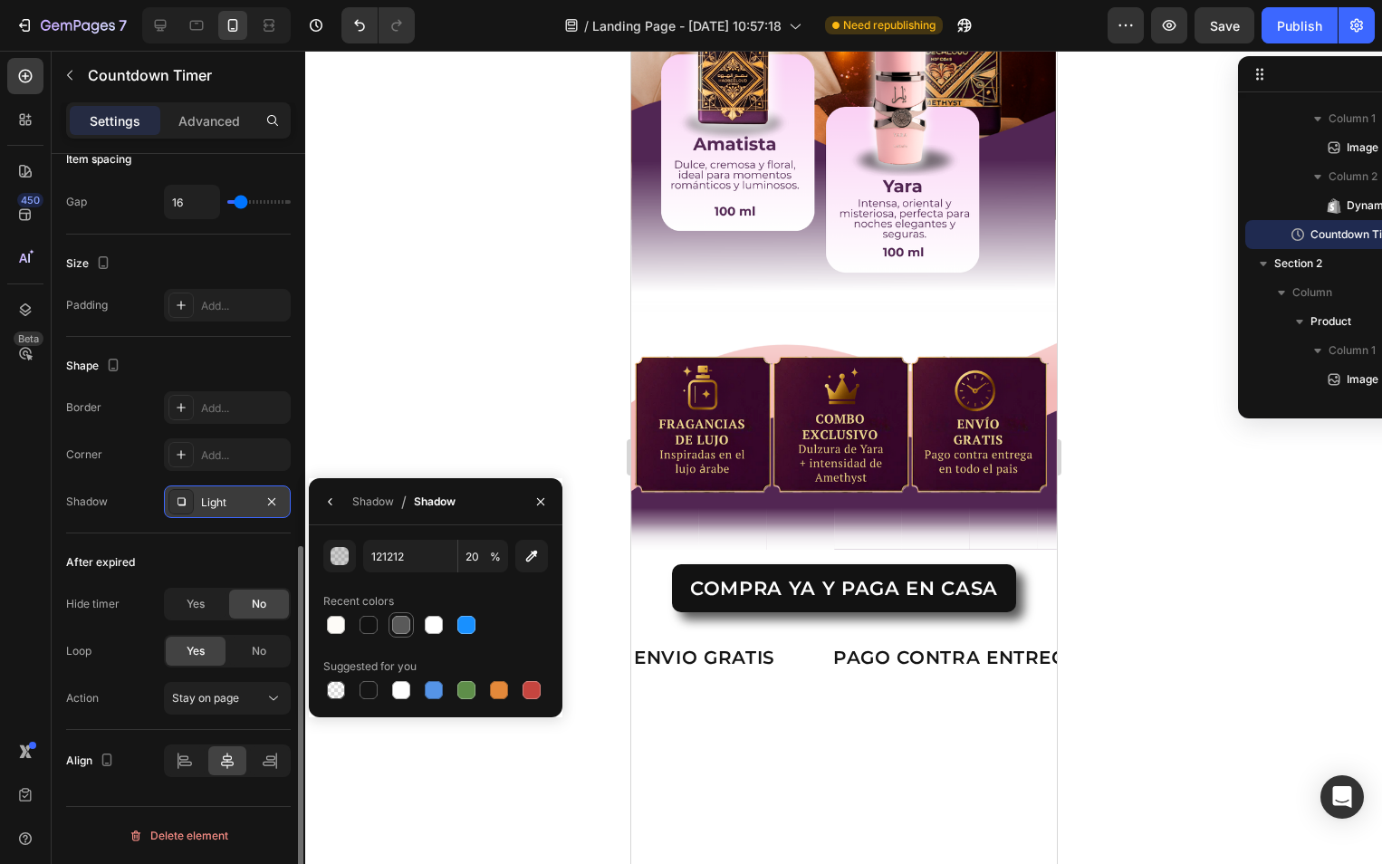
click at [396, 626] on div at bounding box center [401, 625] width 18 height 18
type input "595959"
type input "100"
click at [337, 685] on div at bounding box center [336, 690] width 18 height 18
type input "000000"
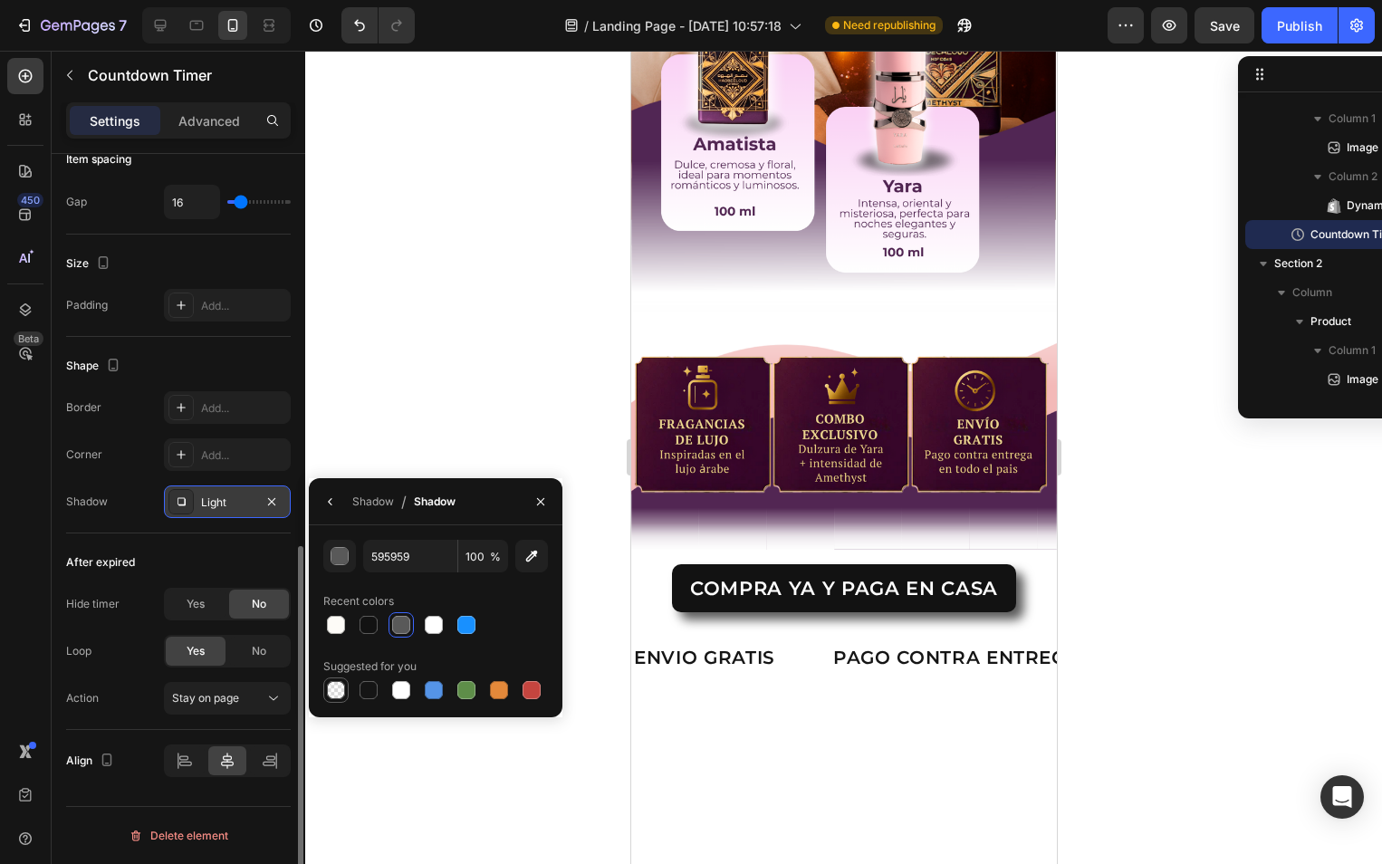
type input "0"
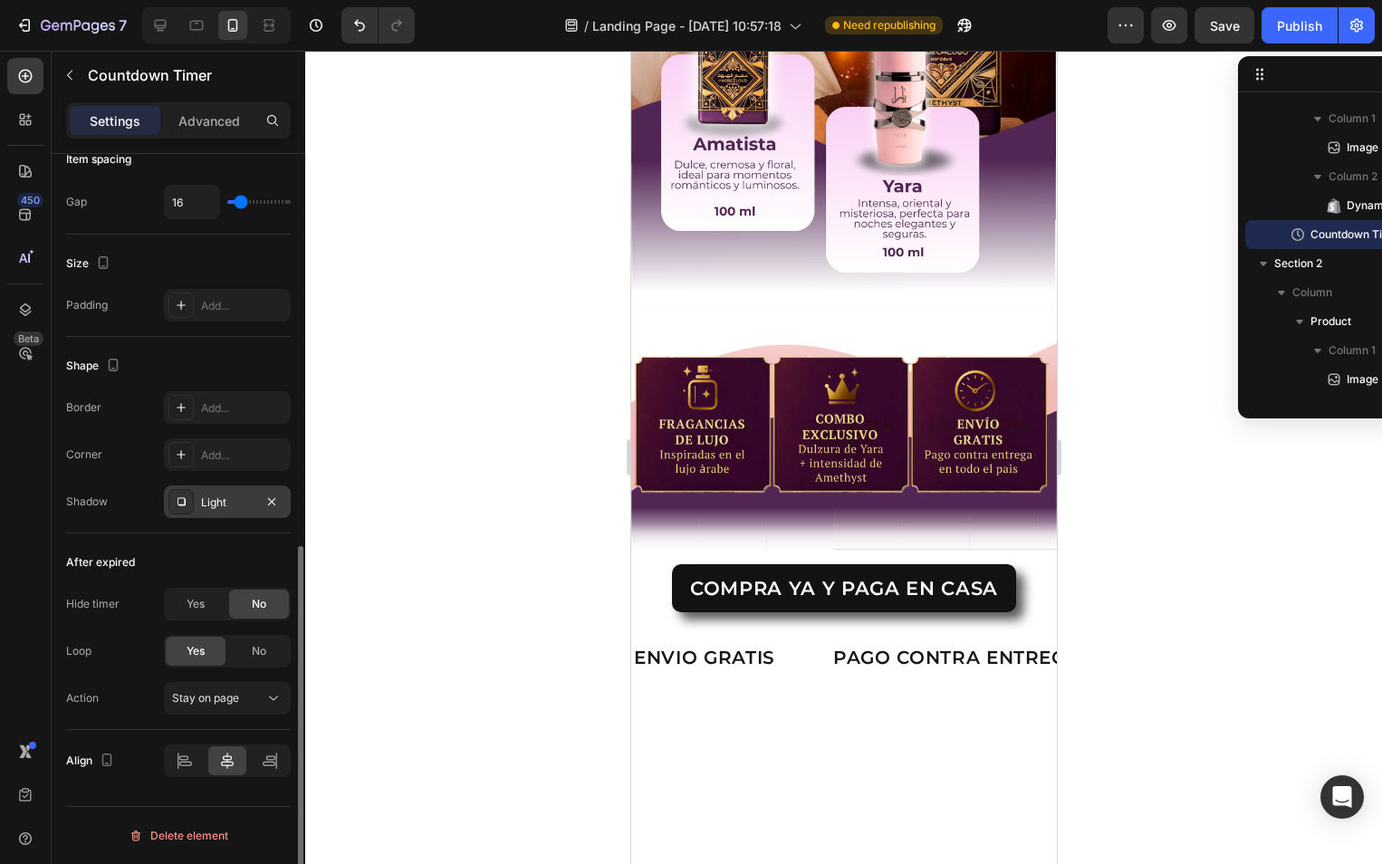
click at [275, 503] on icon "button" at bounding box center [271, 501] width 14 height 14
click at [248, 710] on button "Stay on page" at bounding box center [227, 698] width 127 height 33
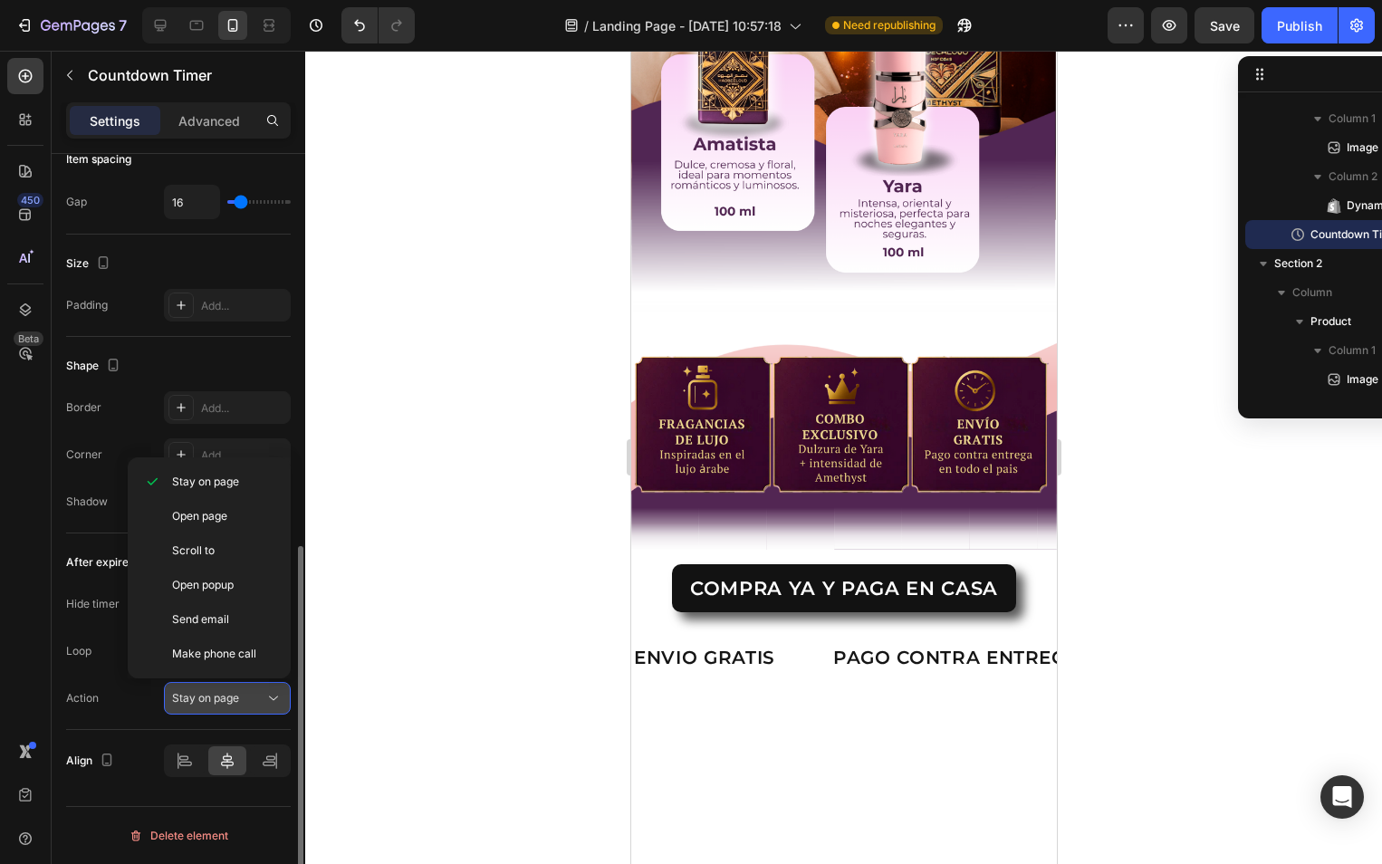
click at [248, 710] on button "Stay on page" at bounding box center [227, 698] width 127 height 33
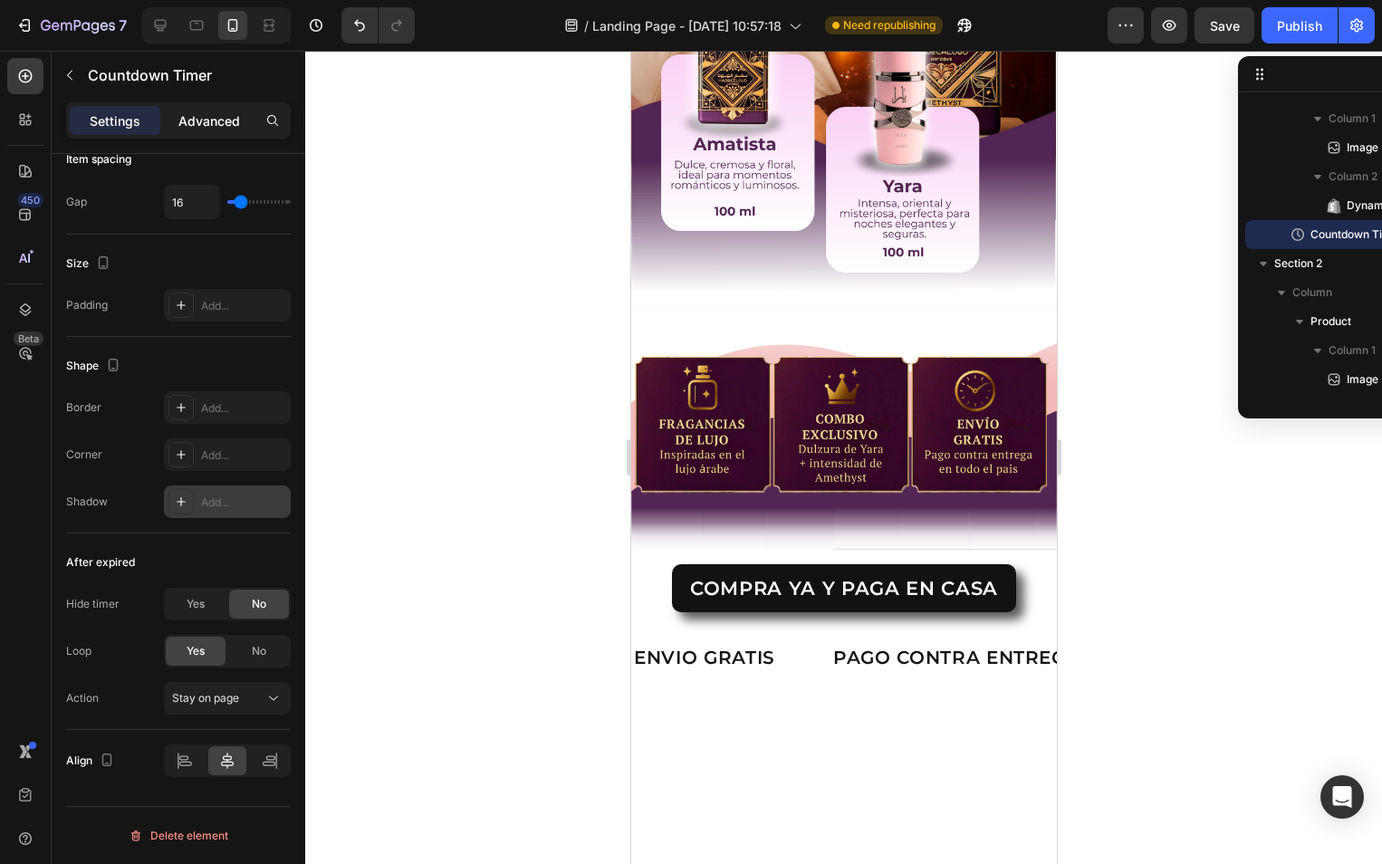
click at [210, 120] on p "Advanced" at bounding box center [209, 120] width 62 height 19
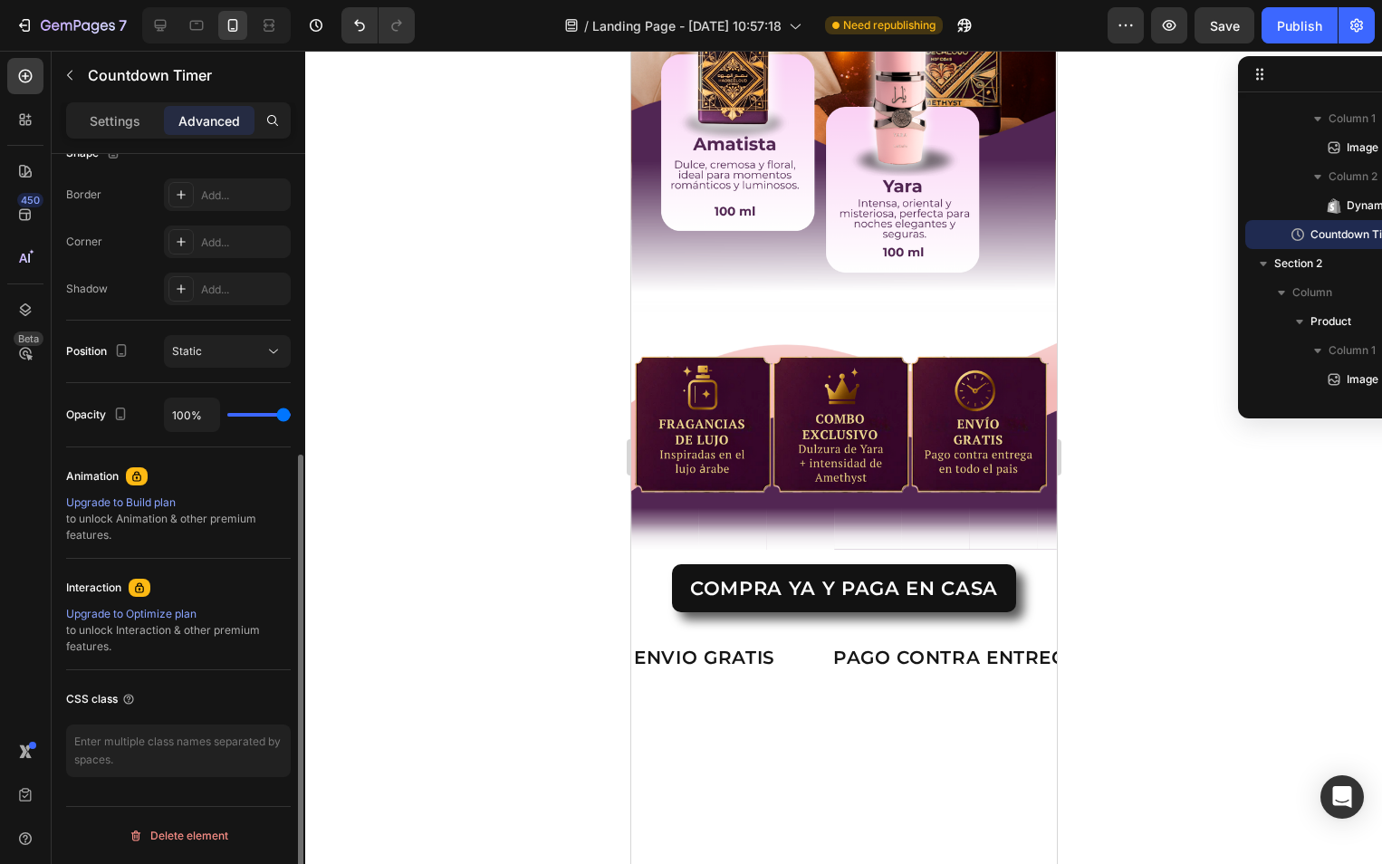
scroll to position [495, 0]
click at [99, 101] on div "Countdown Timer" at bounding box center [169, 77] width 235 height 52
click at [103, 122] on p "Settings" at bounding box center [115, 120] width 51 height 19
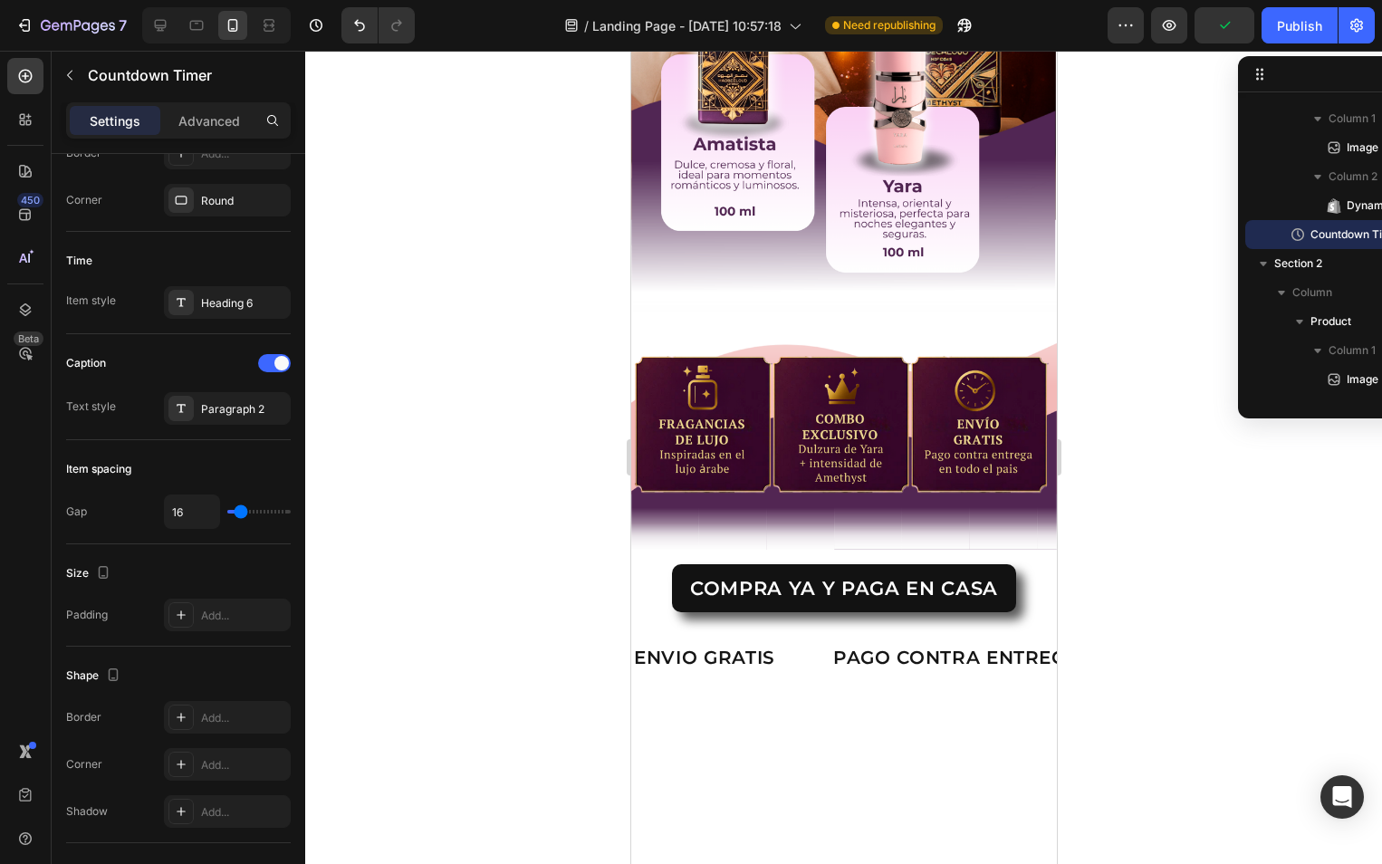
click at [461, 461] on div at bounding box center [843, 457] width 1077 height 813
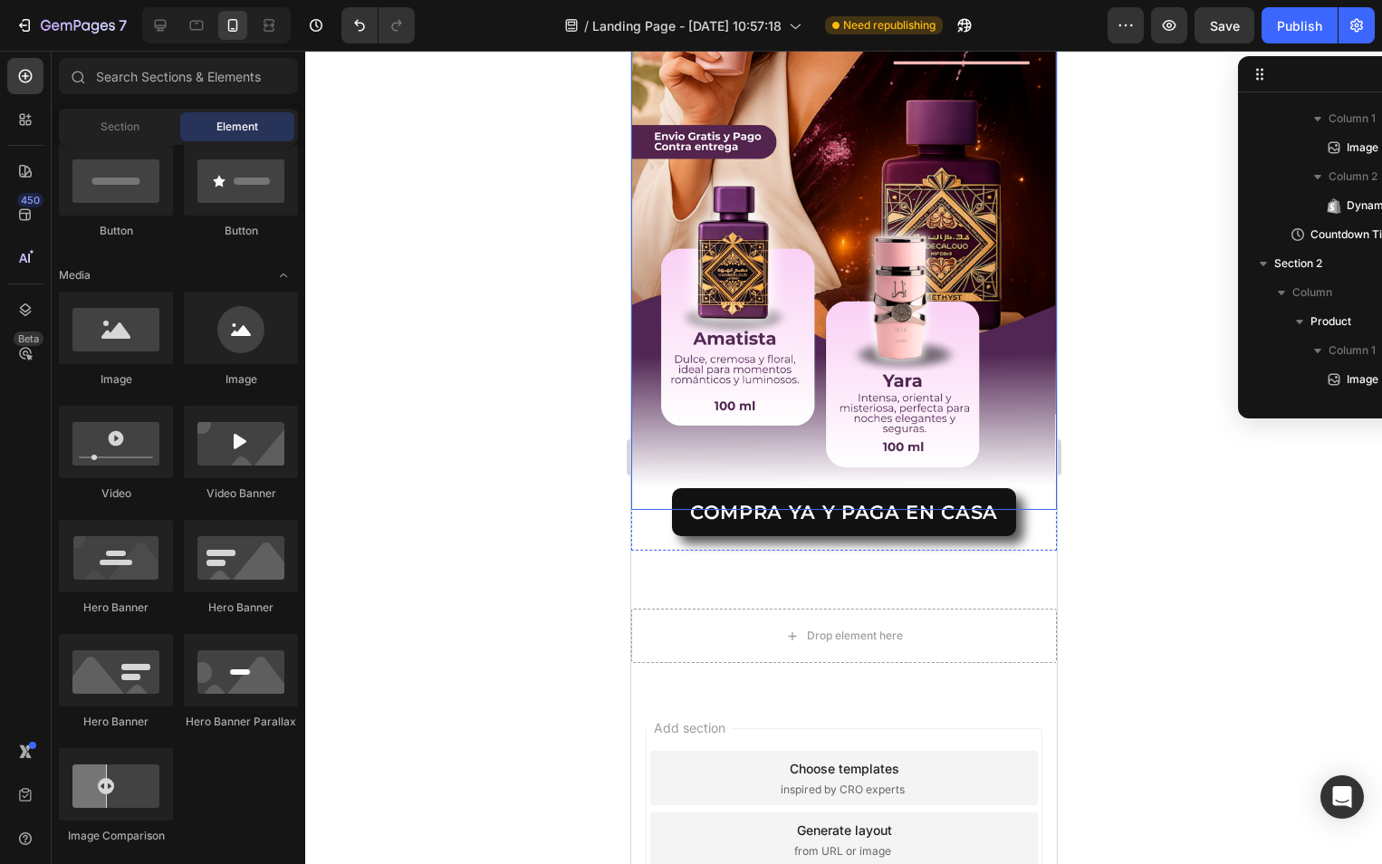
scroll to position [1992, 0]
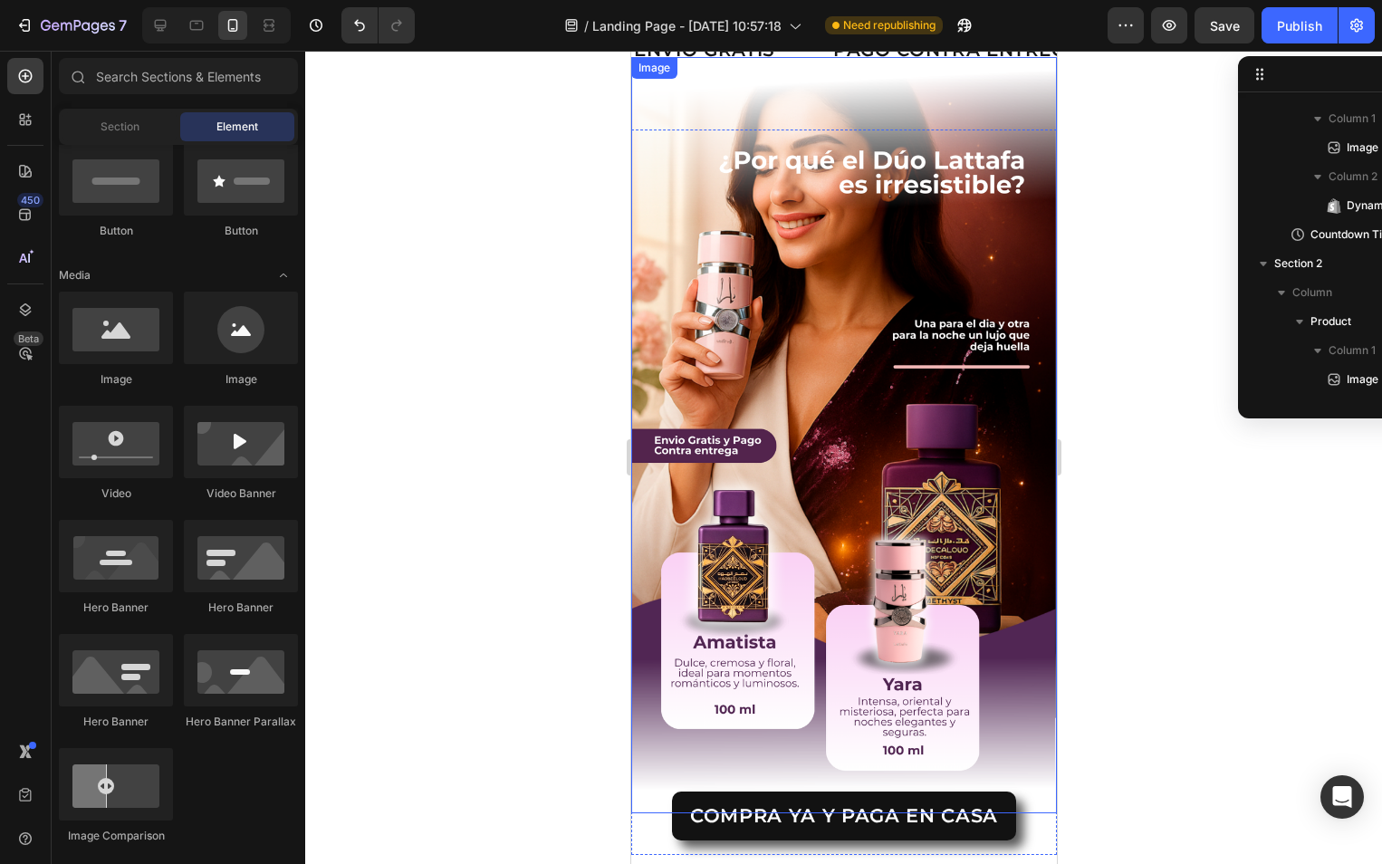
click at [709, 380] on img at bounding box center [843, 435] width 426 height 756
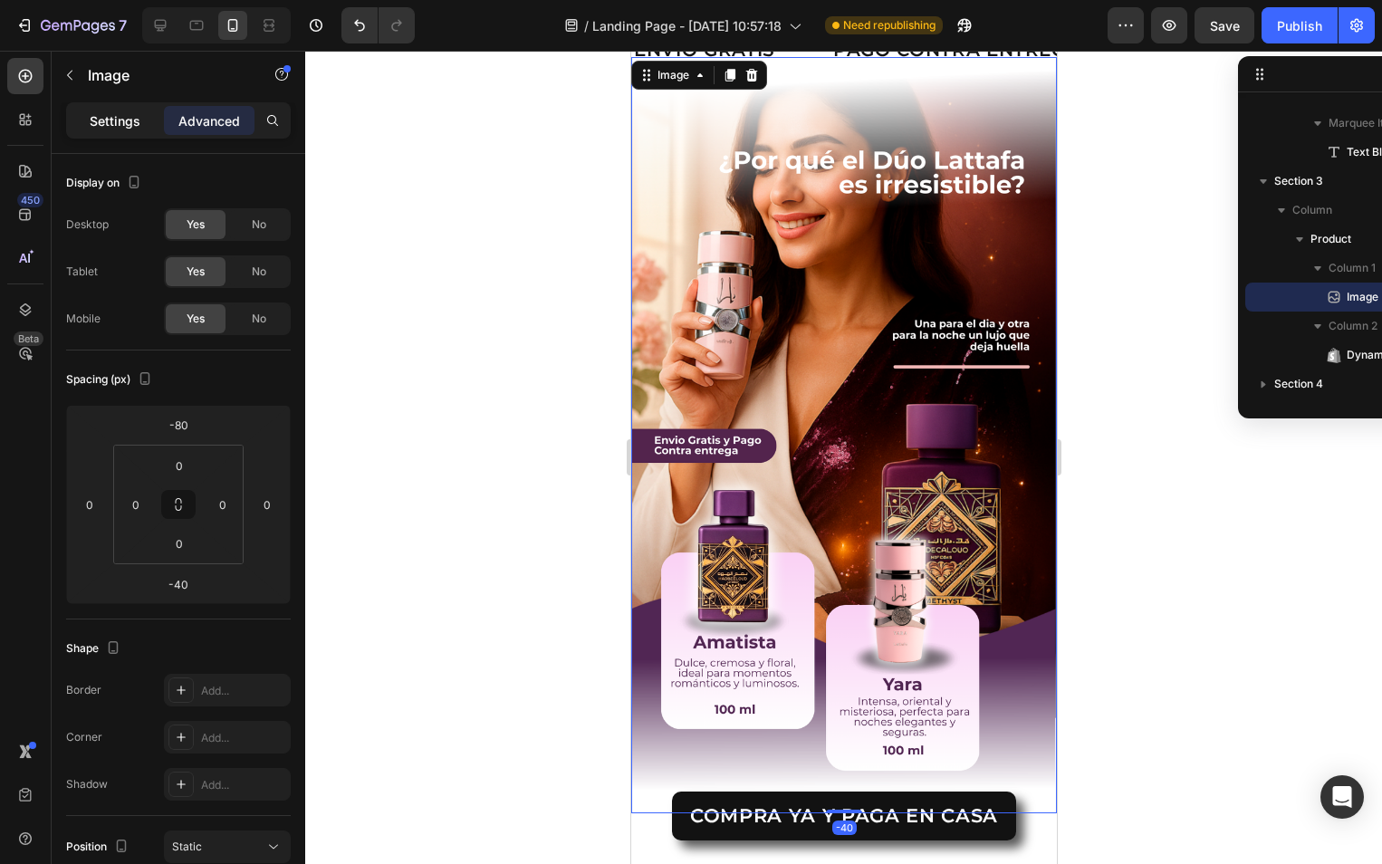
click at [124, 127] on p "Settings" at bounding box center [115, 120] width 51 height 19
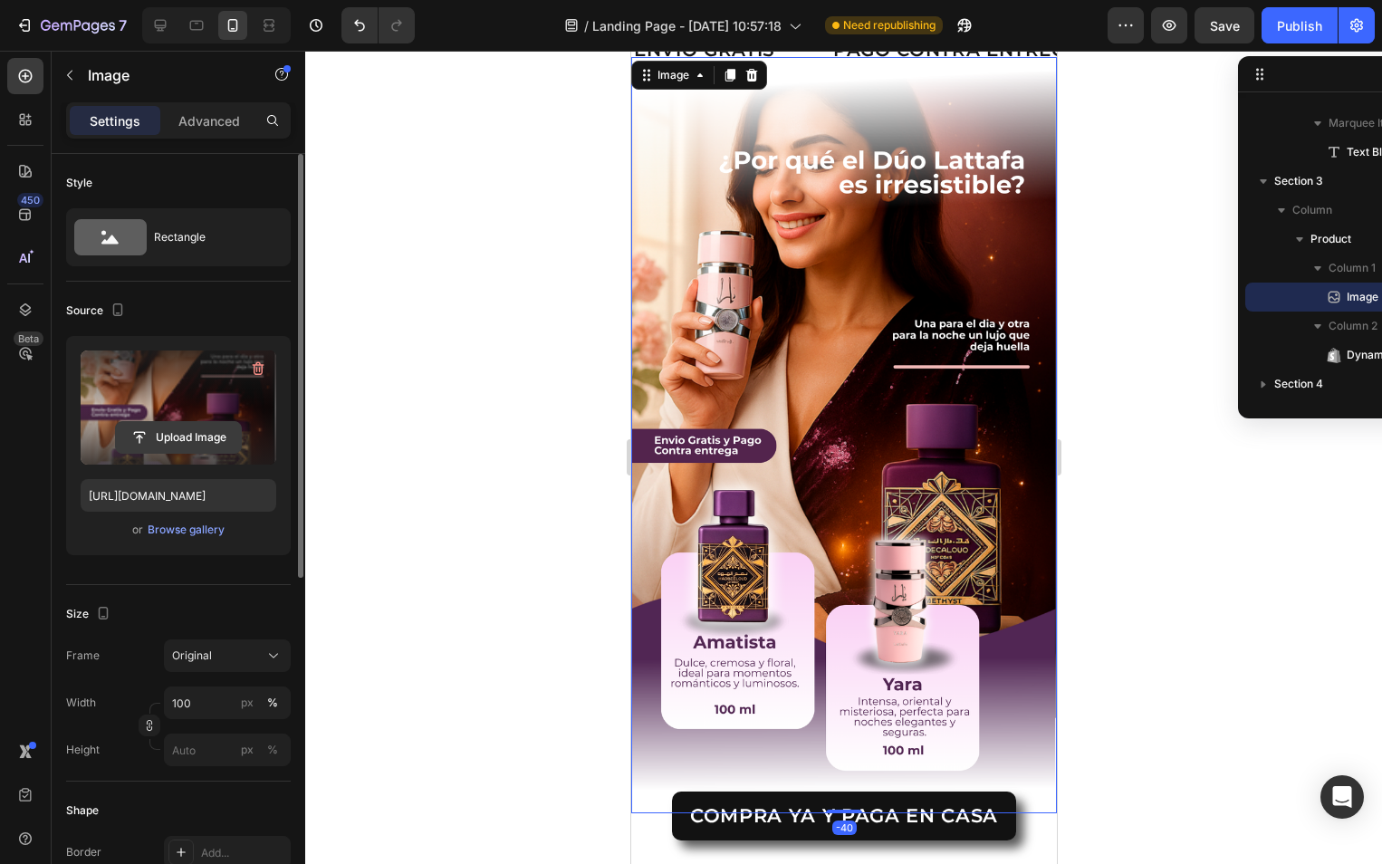
click at [156, 432] on input "file" at bounding box center [178, 437] width 125 height 31
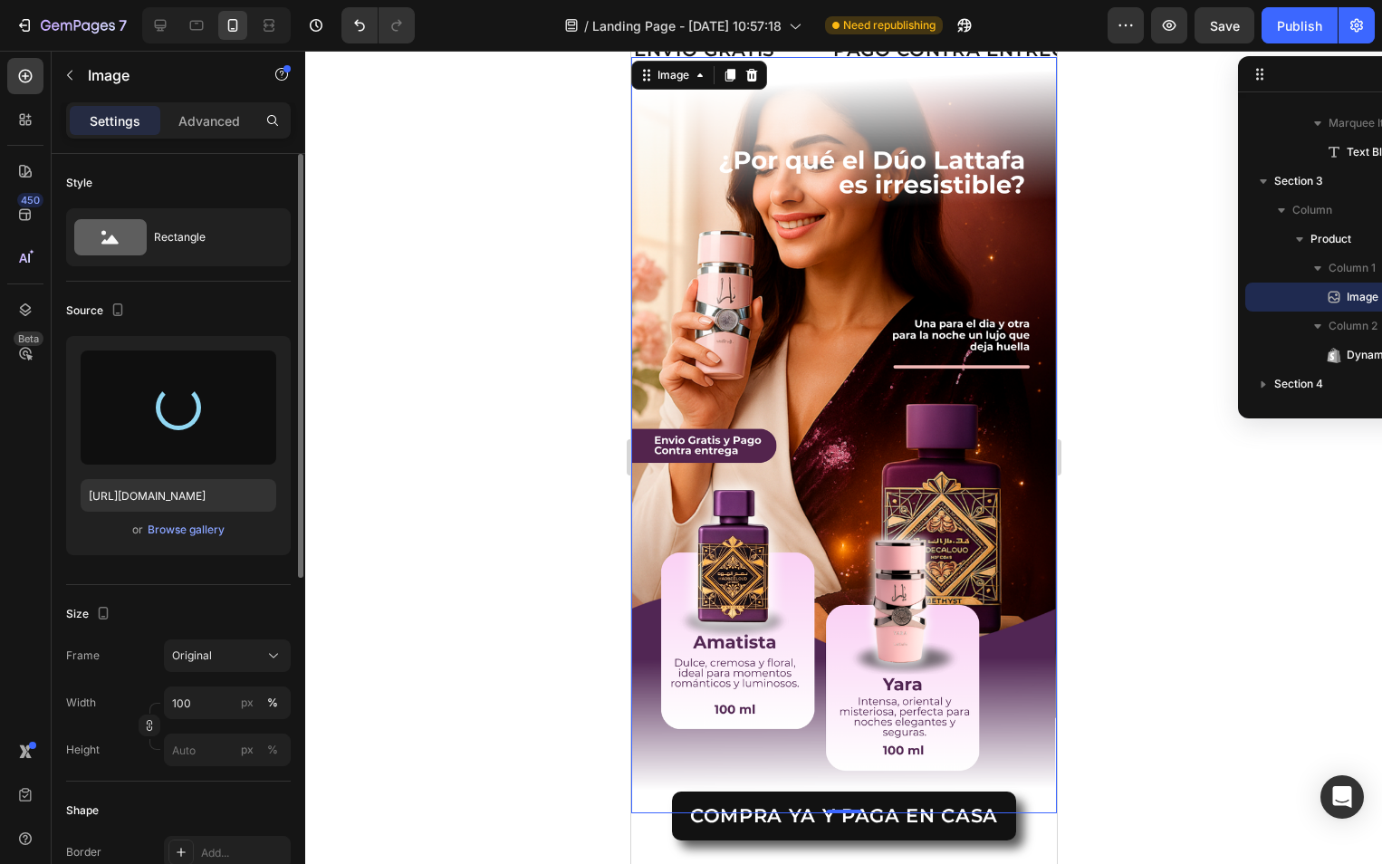
type input "https://cdn.shopify.com/s/files/1/0569/4134/6913/files/gempages_570916751928198…"
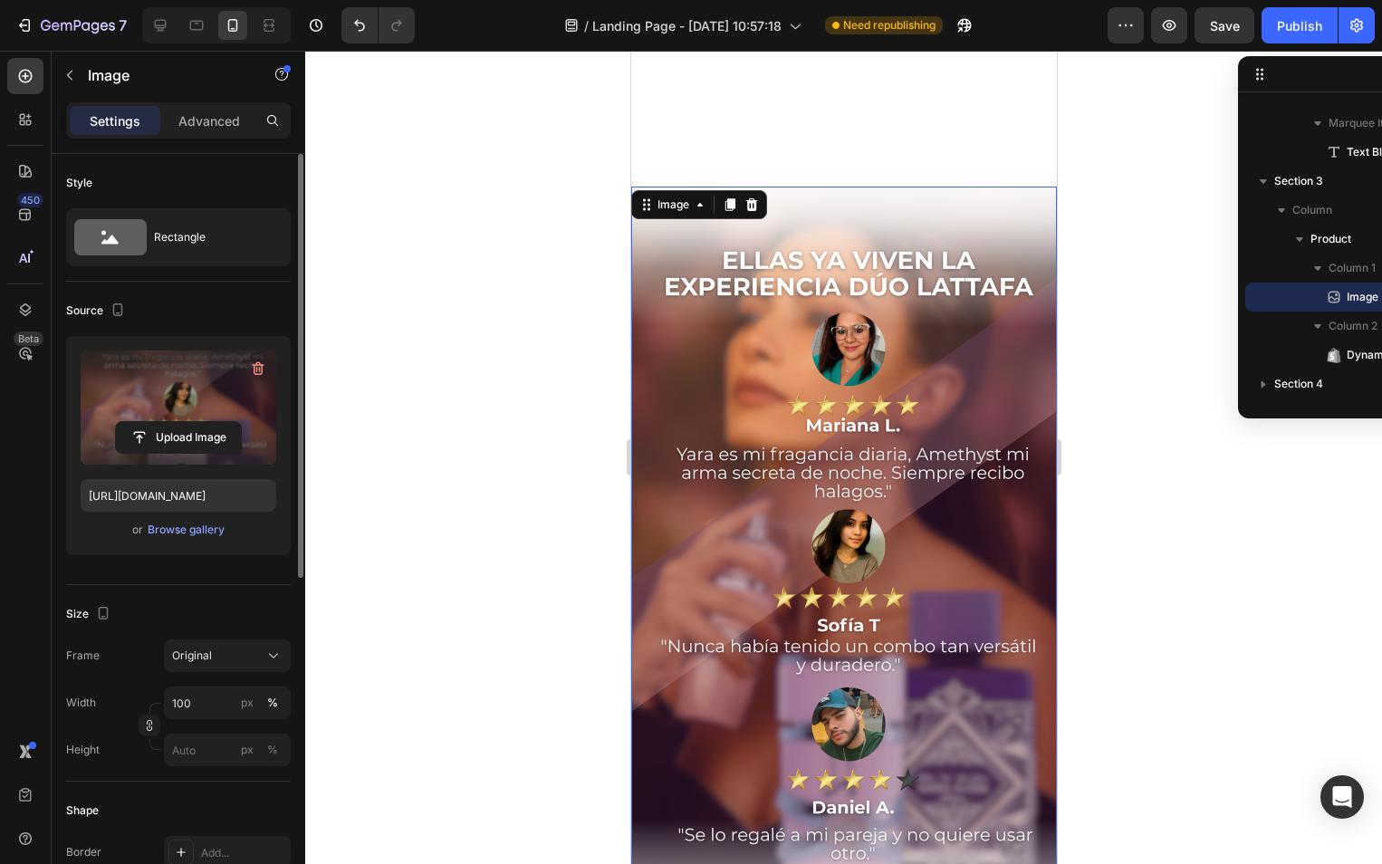
scroll to position [2173, 0]
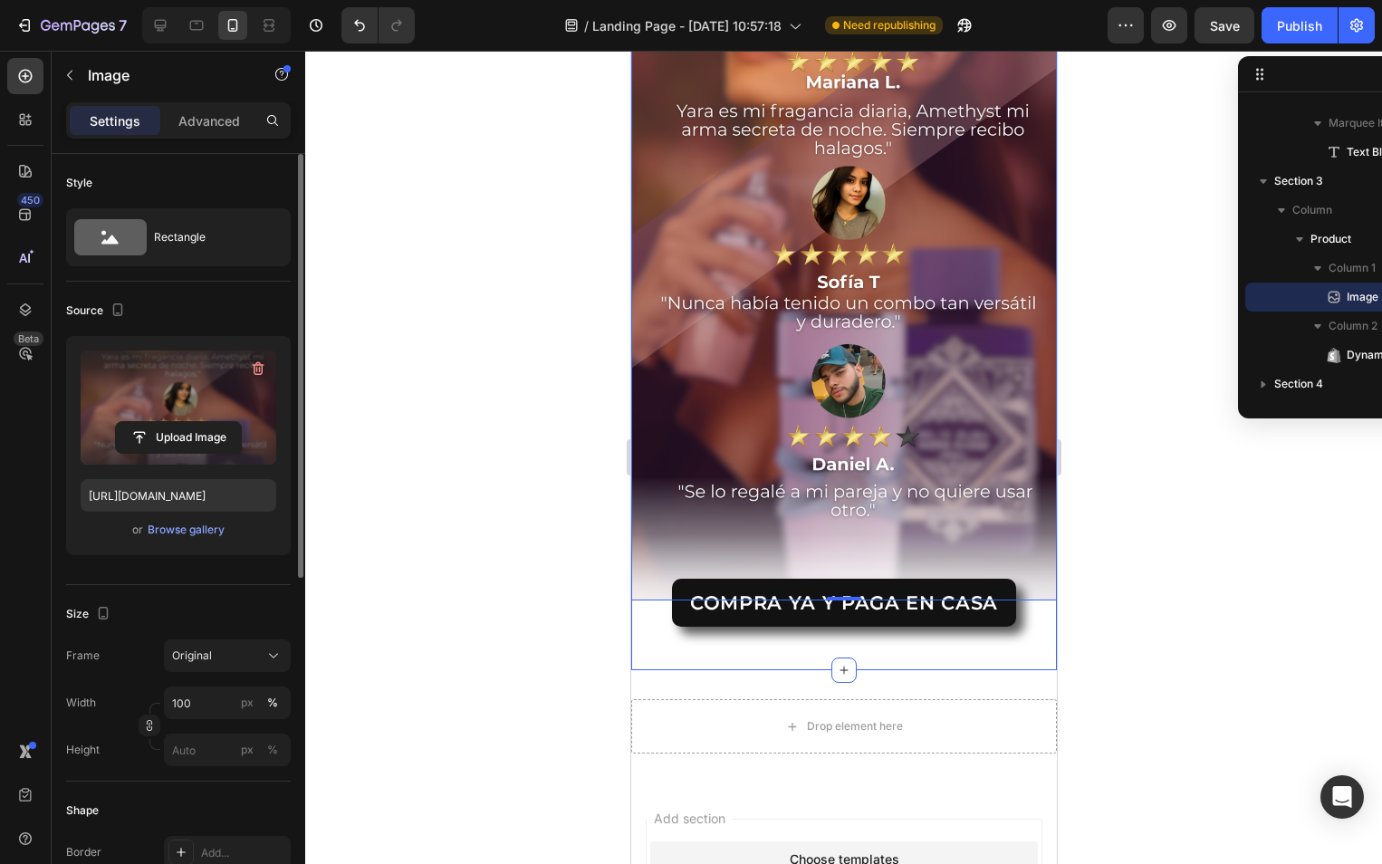
click at [647, 620] on div "Image -40 COMPRA YA Y PAGA EN CASA Dynamic Checkout Product Section 3" at bounding box center [843, 278] width 426 height 783
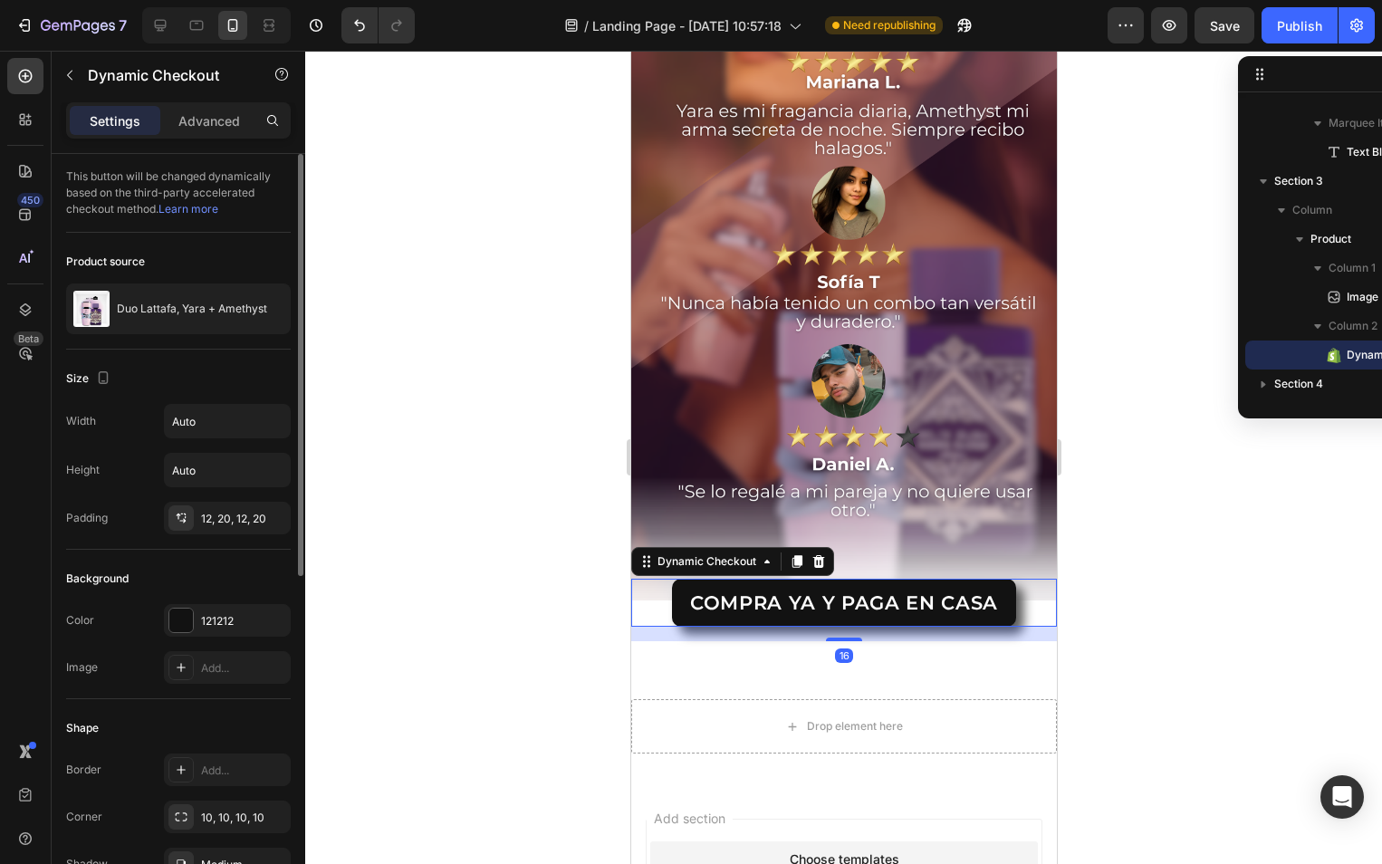
click at [647, 581] on div "COMPRA YA Y PAGA EN CASA" at bounding box center [843, 603] width 426 height 48
click at [650, 627] on div "16" at bounding box center [843, 634] width 426 height 14
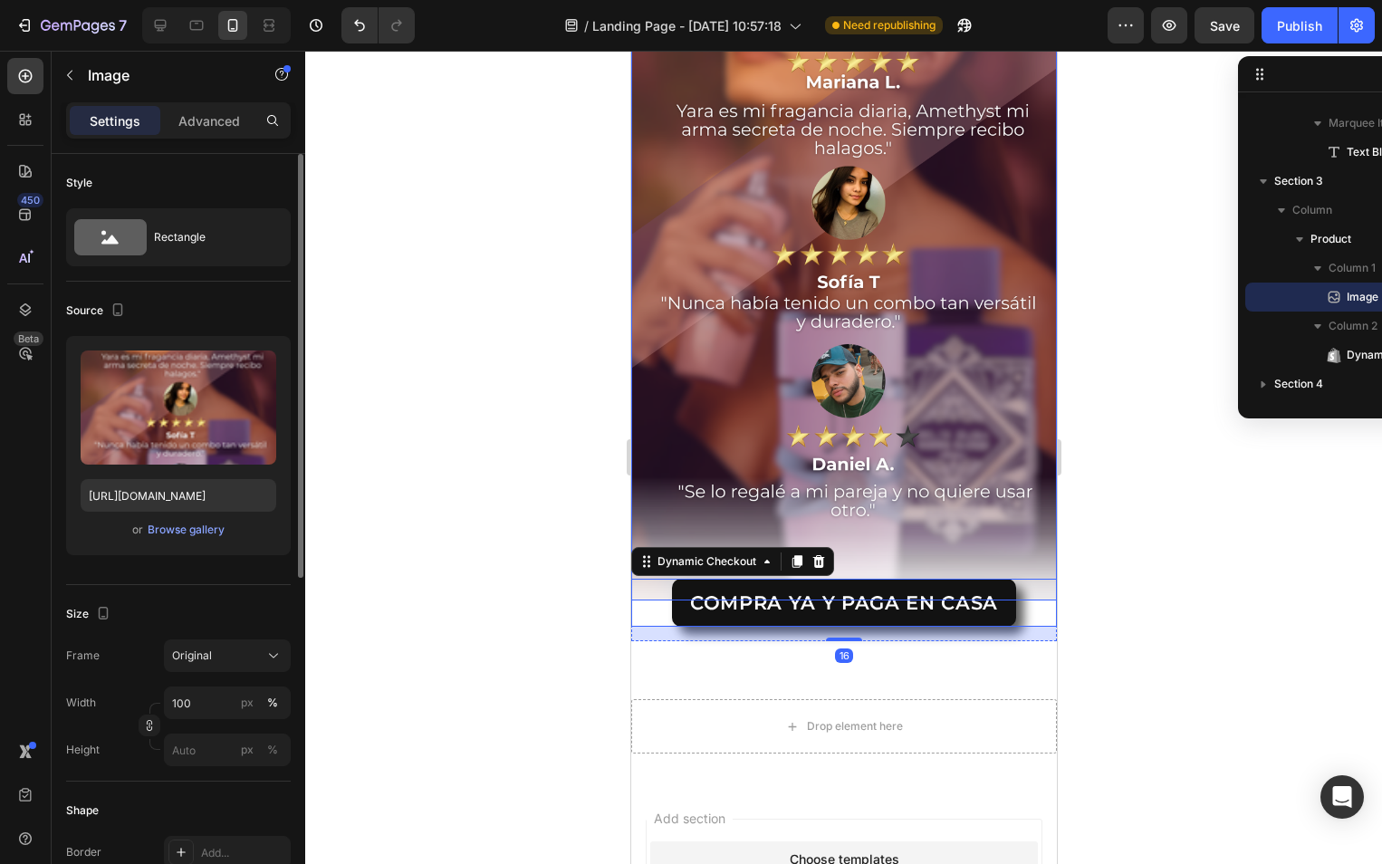
click at [638, 482] on img at bounding box center [843, 221] width 426 height 756
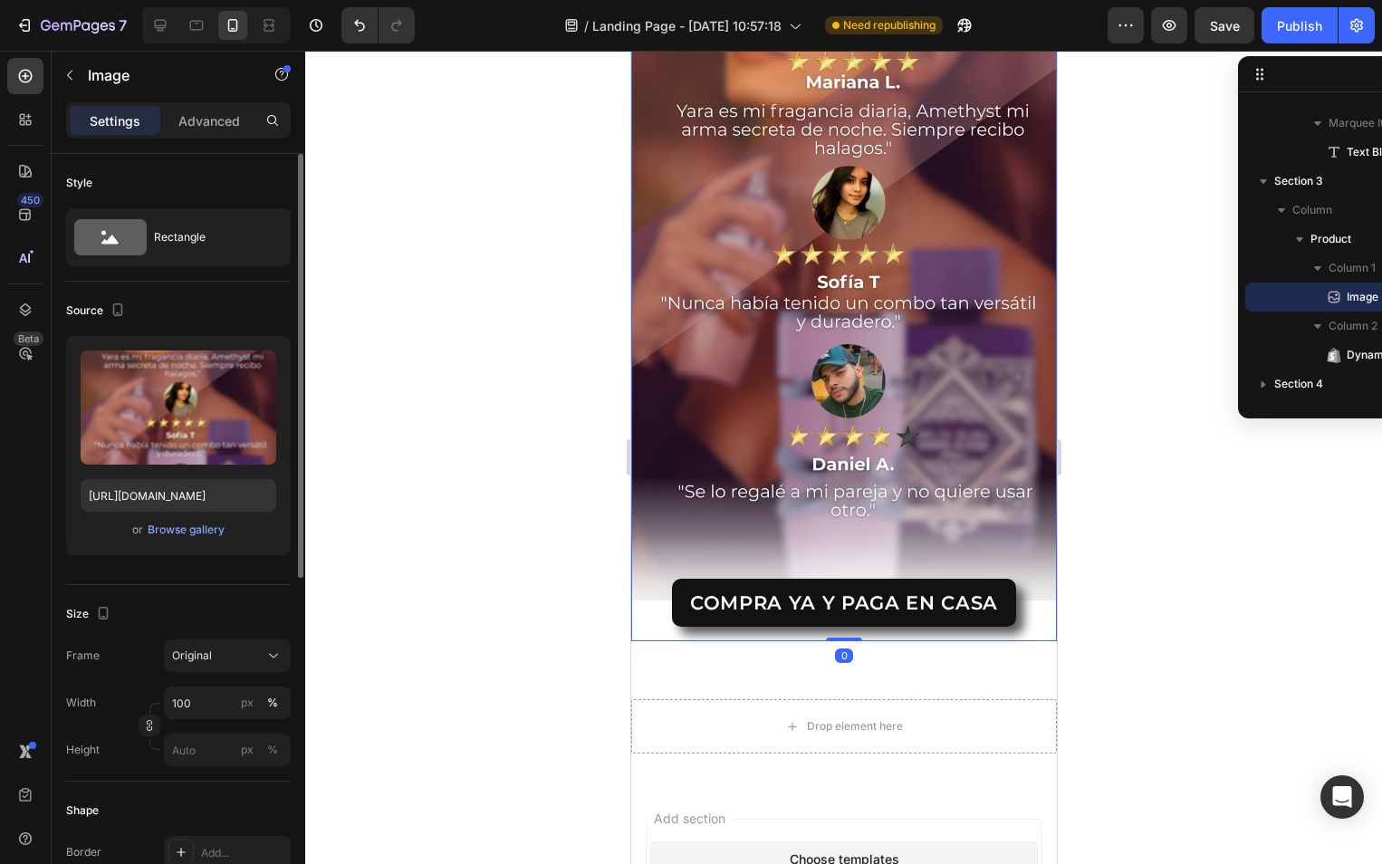
click at [643, 603] on div "COMPRA YA Y PAGA EN CASA Dynamic Checkout" at bounding box center [843, 610] width 426 height 62
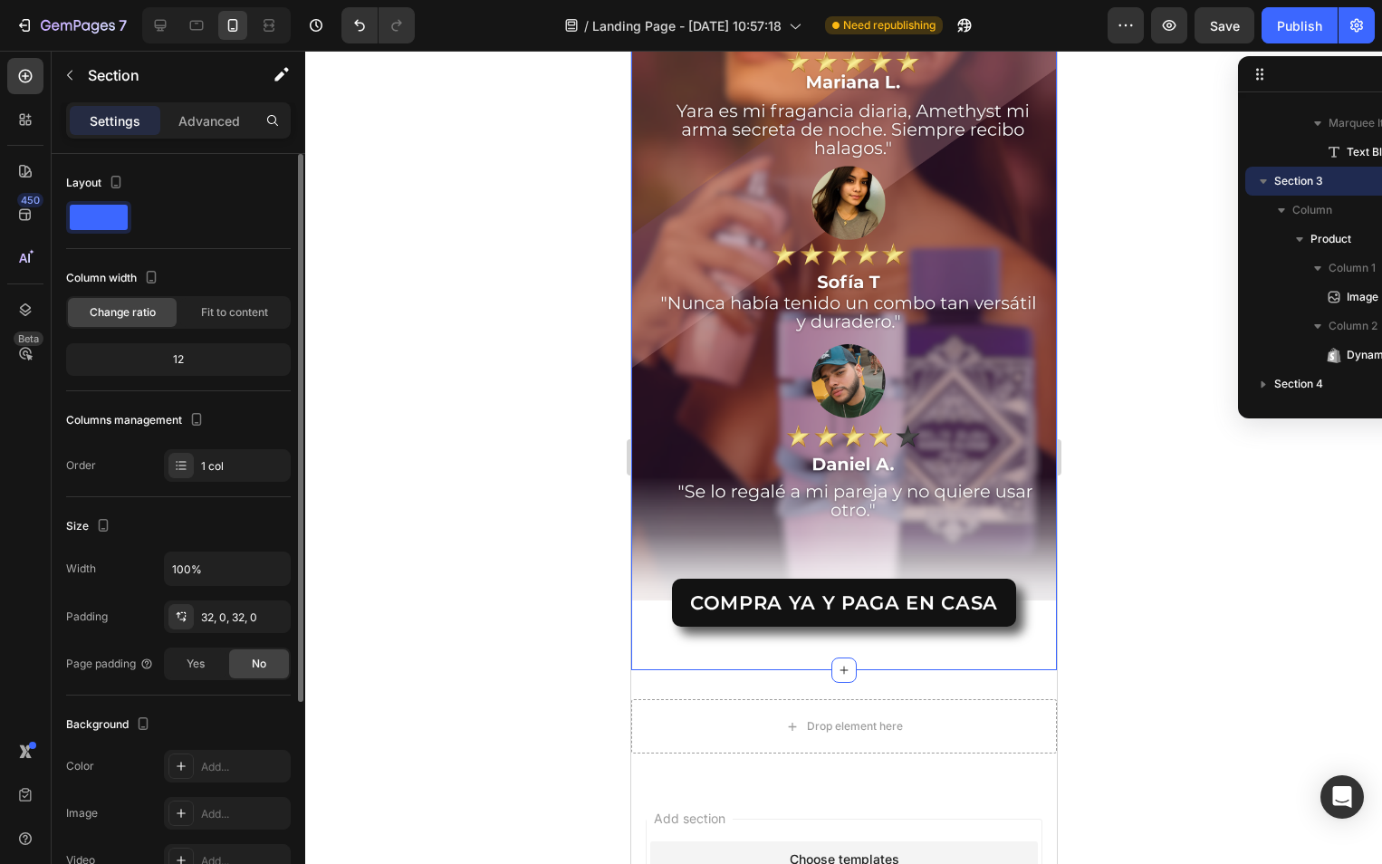
click at [644, 621] on div "Image COMPRA YA Y PAGA EN CASA Dynamic Checkout Product Section 3 You can creat…" at bounding box center [843, 278] width 426 height 783
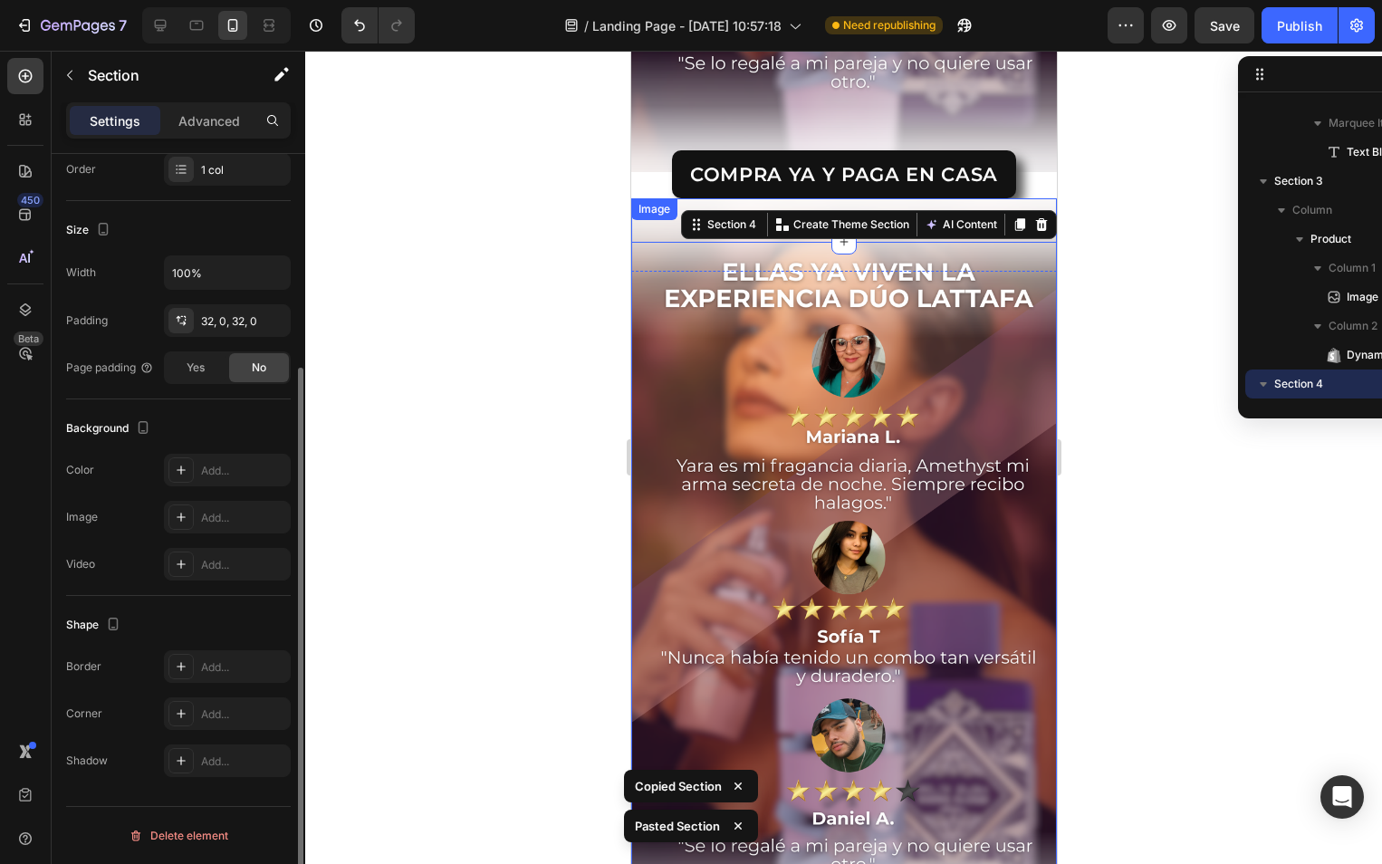
scroll to position [2433, 0]
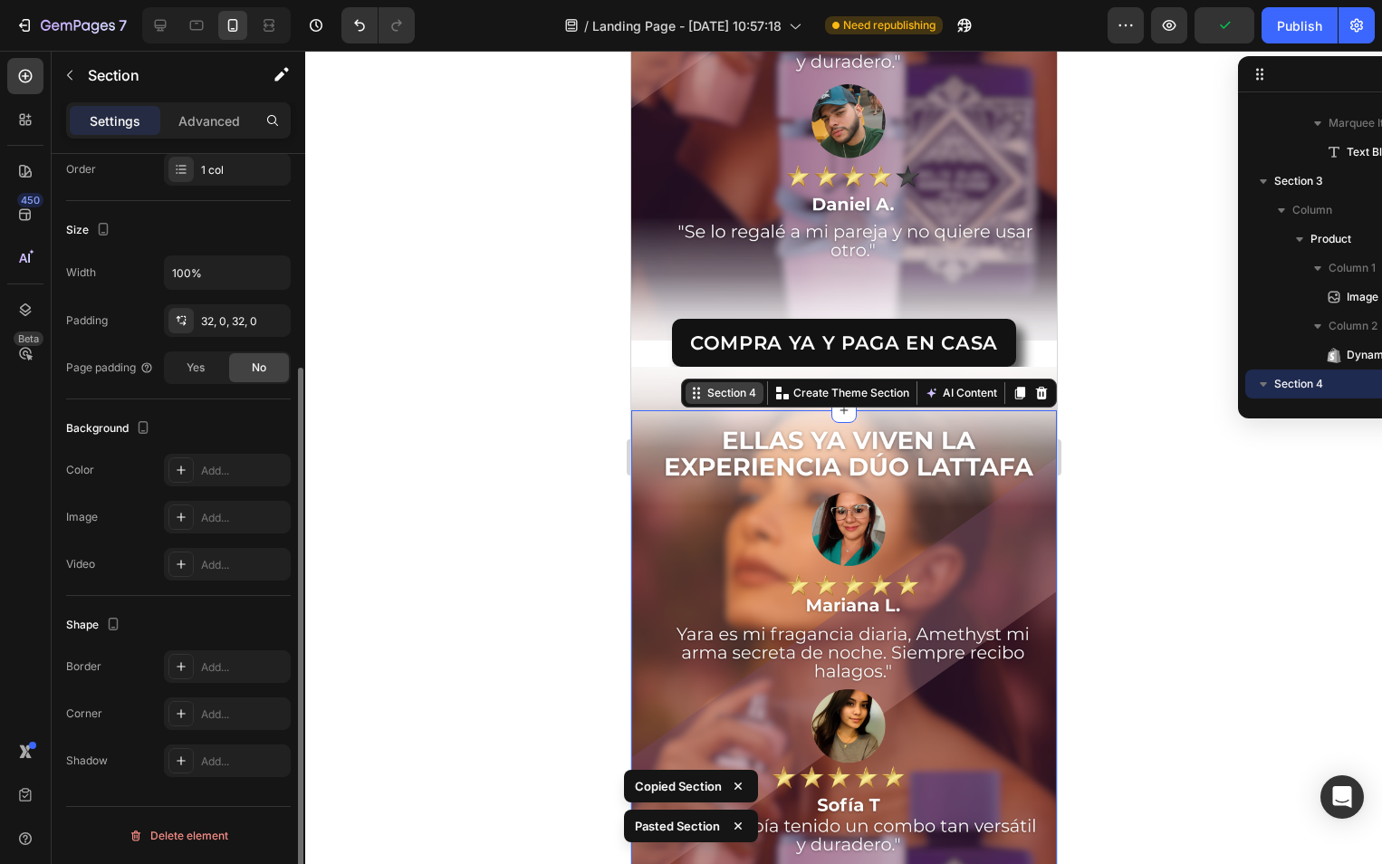
click at [685, 382] on div "Section 4" at bounding box center [724, 393] width 78 height 22
drag, startPoint x: 93, startPoint y: 128, endPoint x: 135, endPoint y: 399, distance: 274.8
click at [93, 137] on div "Settings Advanced" at bounding box center [178, 120] width 225 height 36
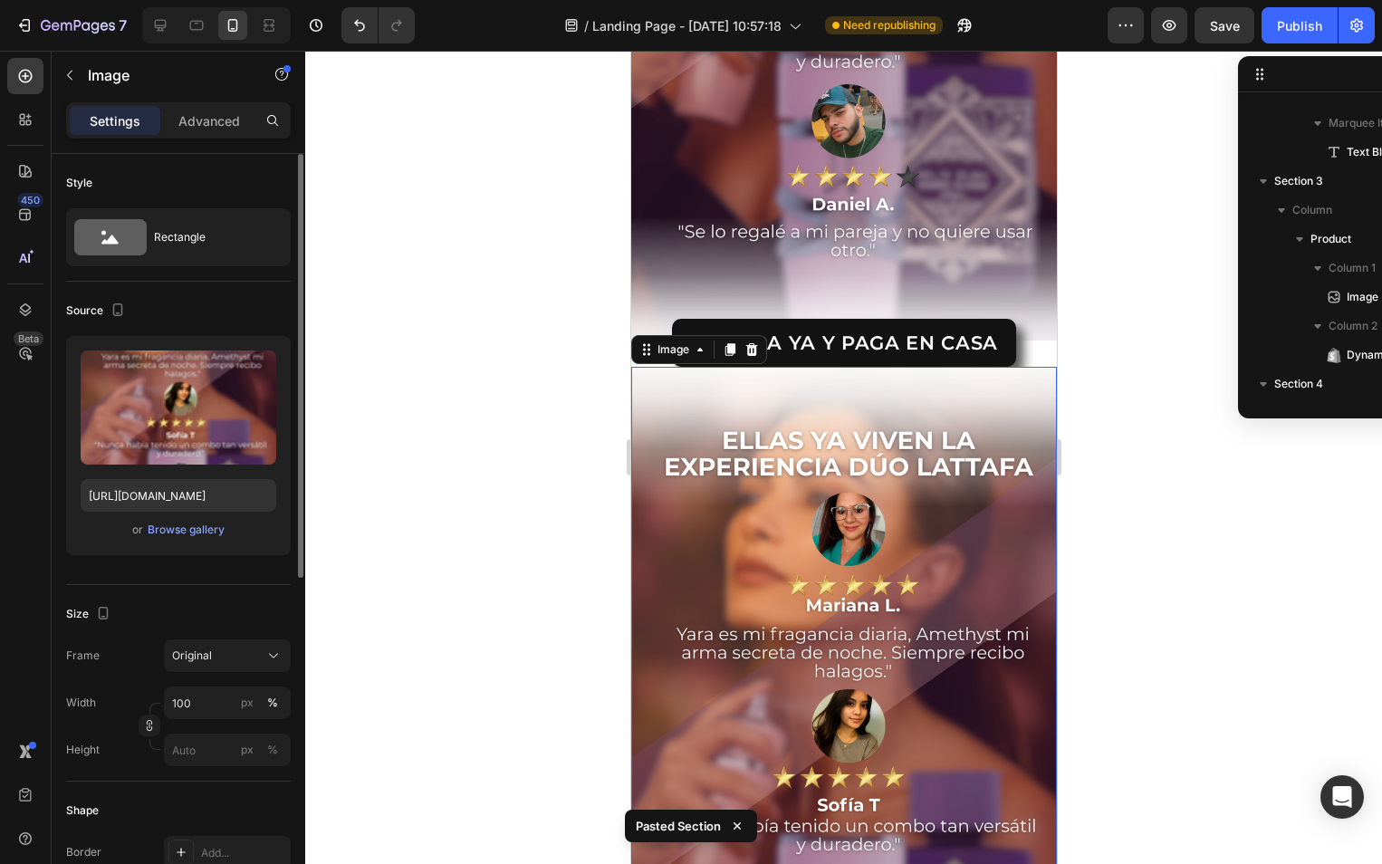
click at [819, 666] on img at bounding box center [843, 745] width 426 height 756
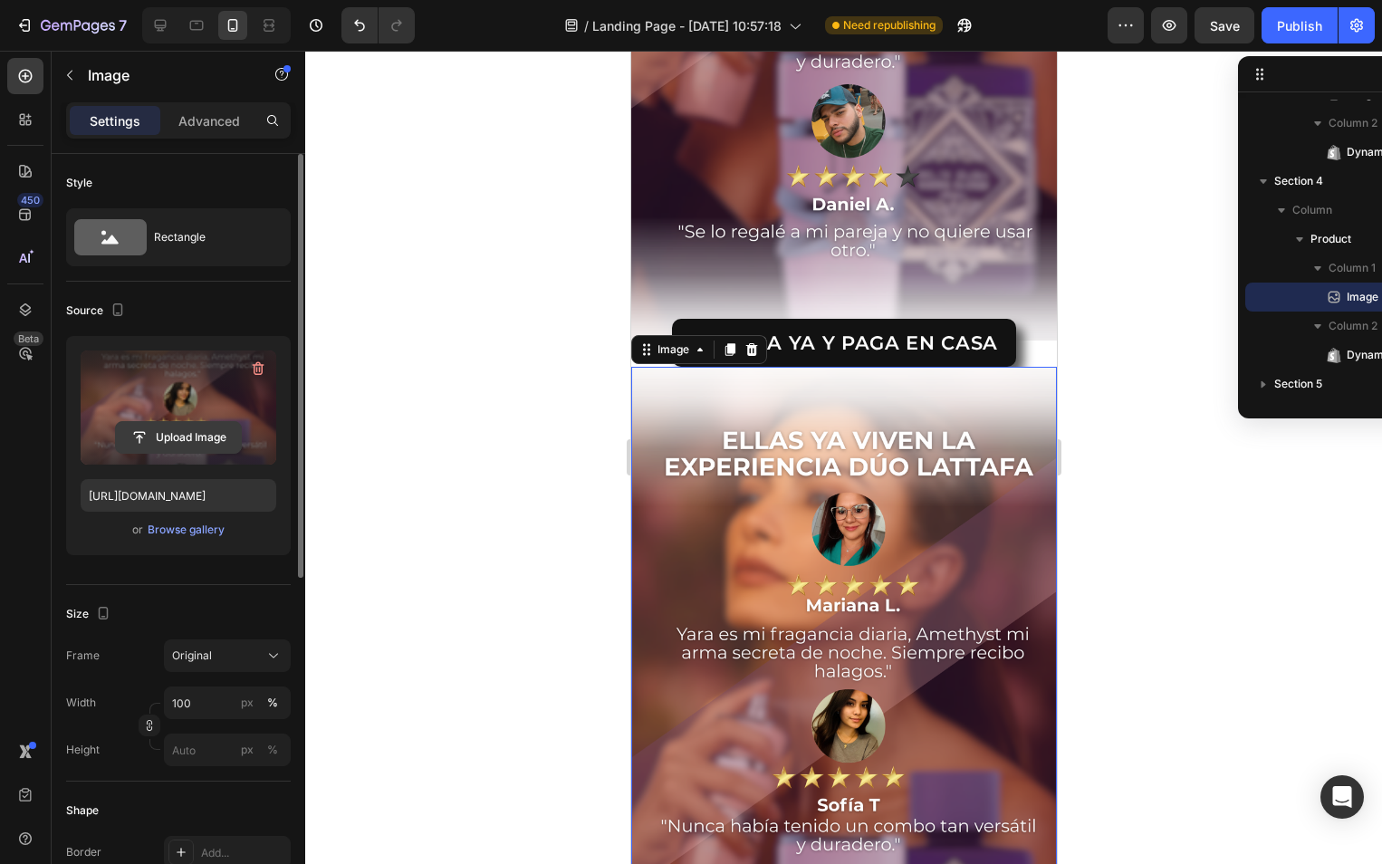
click at [180, 442] on input "file" at bounding box center [178, 437] width 125 height 31
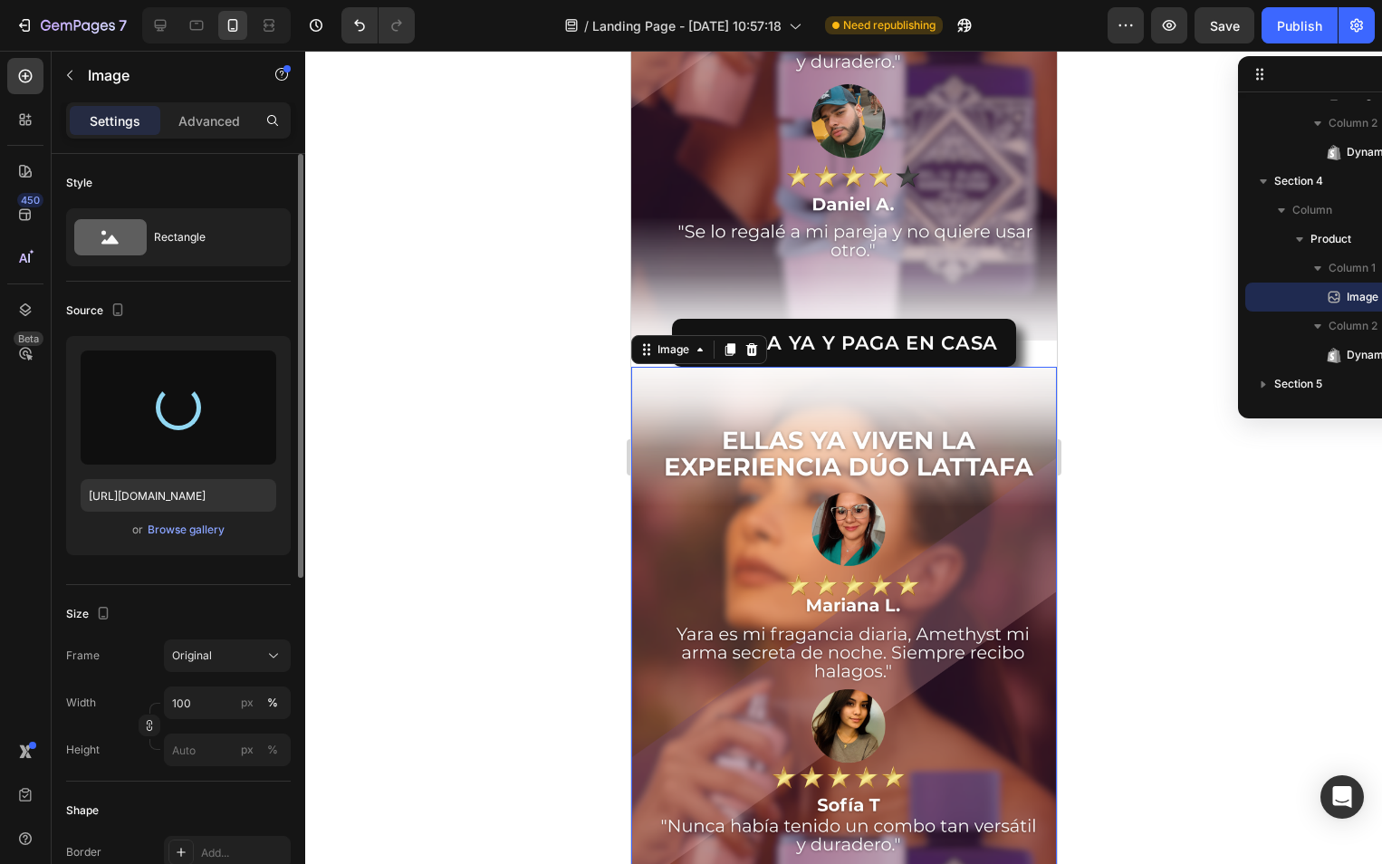
type input "https://cdn.shopify.com/s/files/1/0569/4134/6913/files/gempages_570916751928198…"
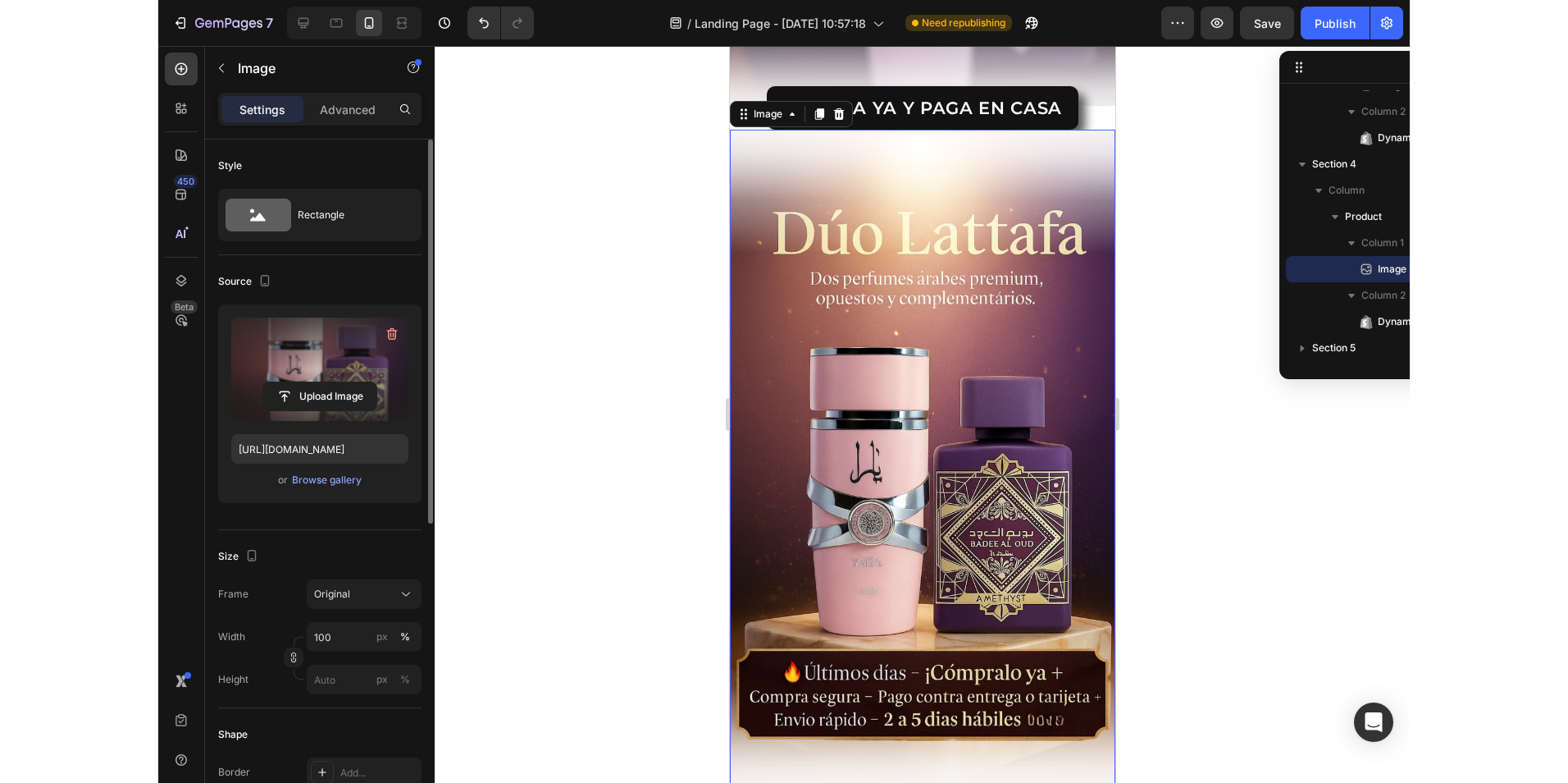
scroll to position [2369, 0]
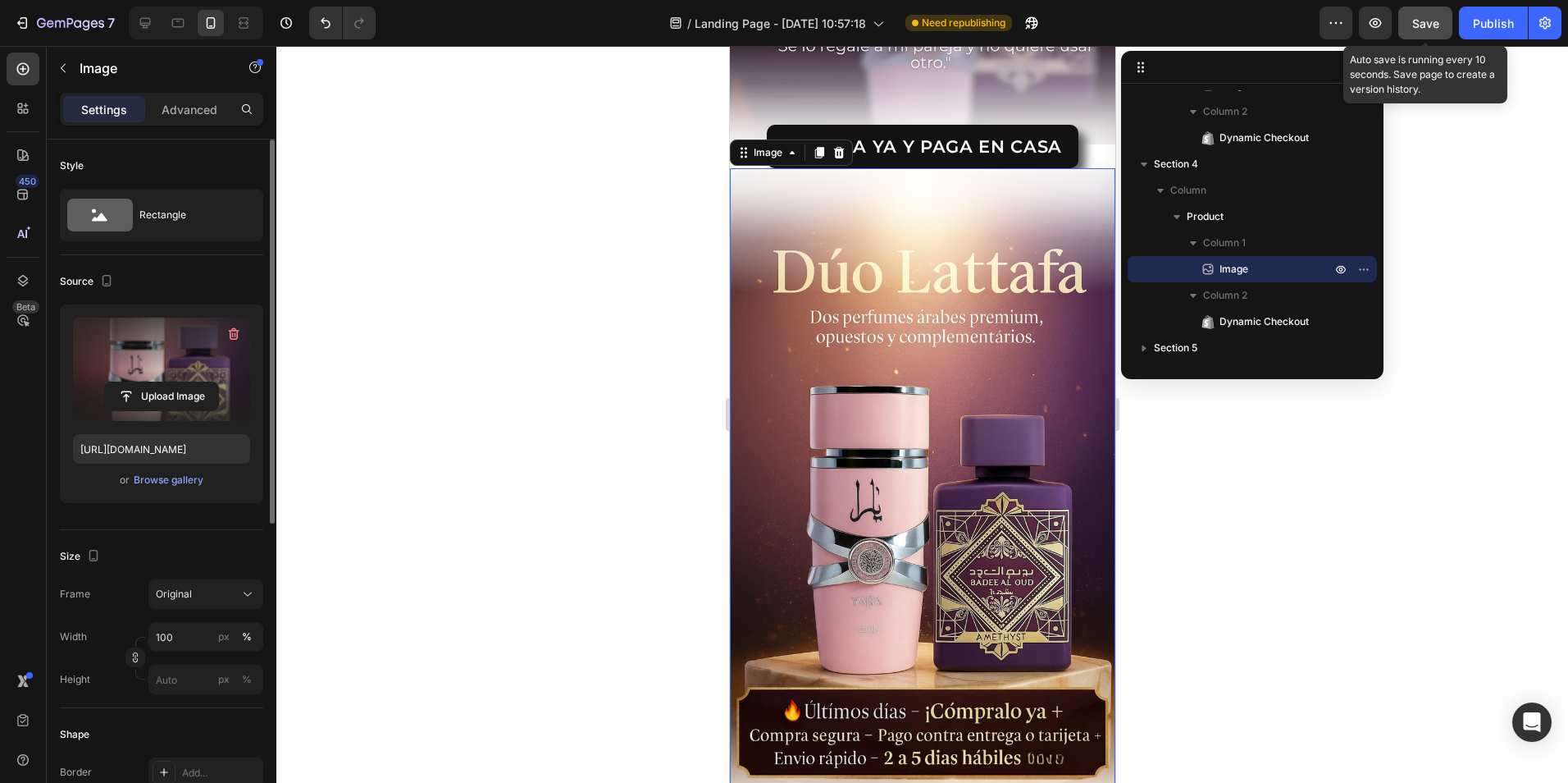
click at [1416, 20] on span "Save" at bounding box center [1426, 23] width 27 height 14
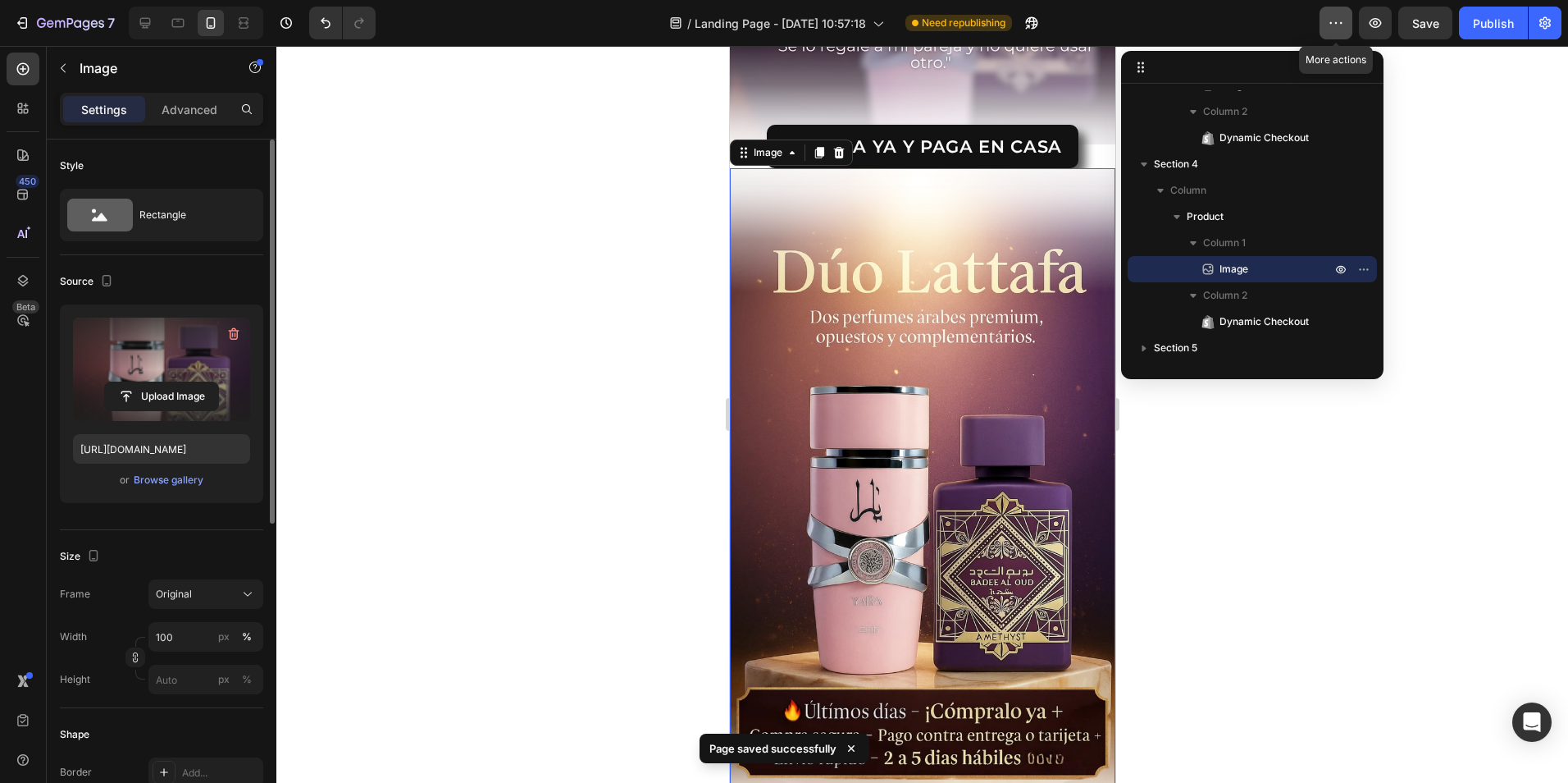
click at [1348, 32] on button "button" at bounding box center [1336, 23] width 33 height 33
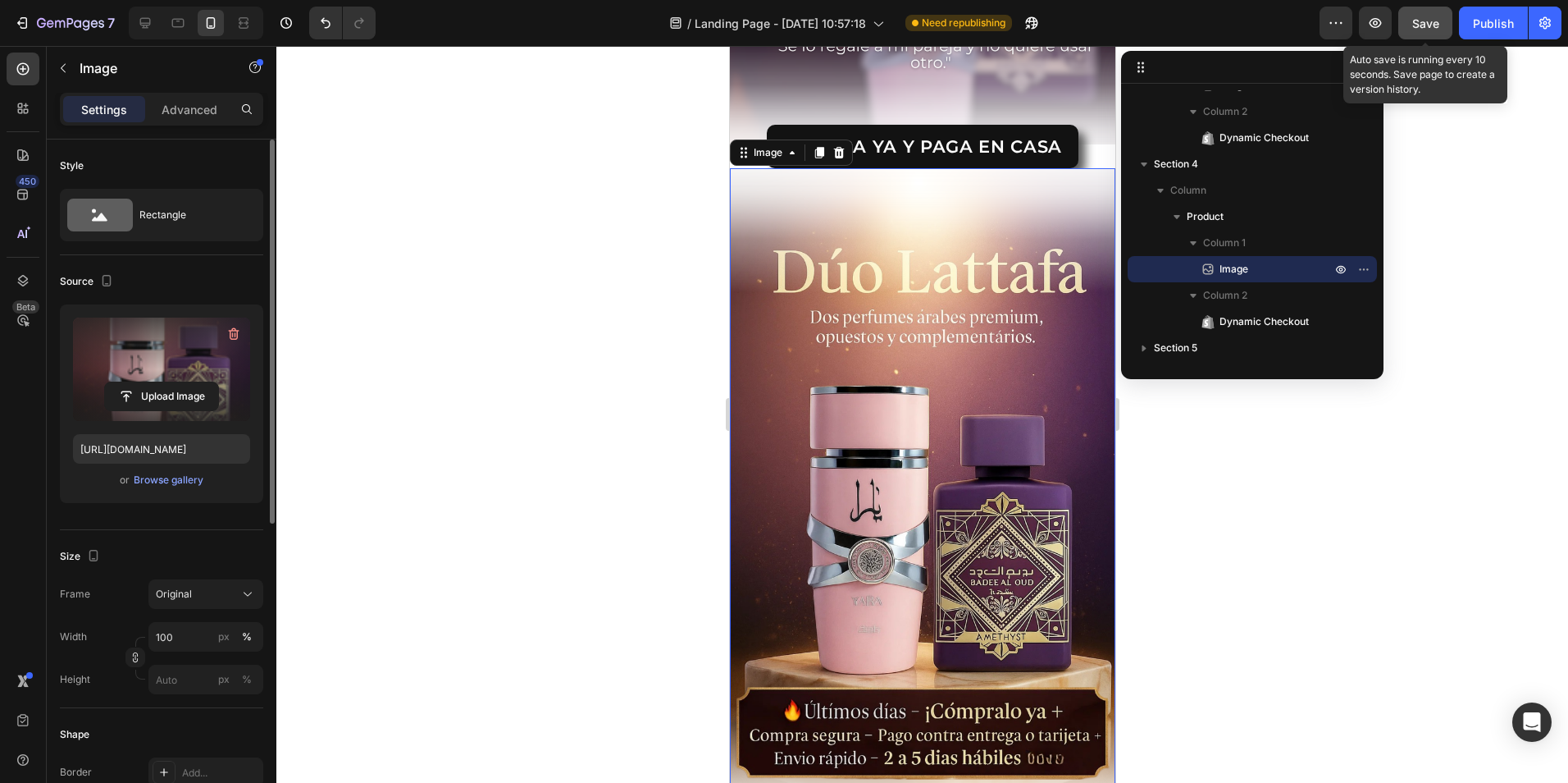
click at [1417, 29] on span "Save" at bounding box center [1426, 23] width 27 height 14
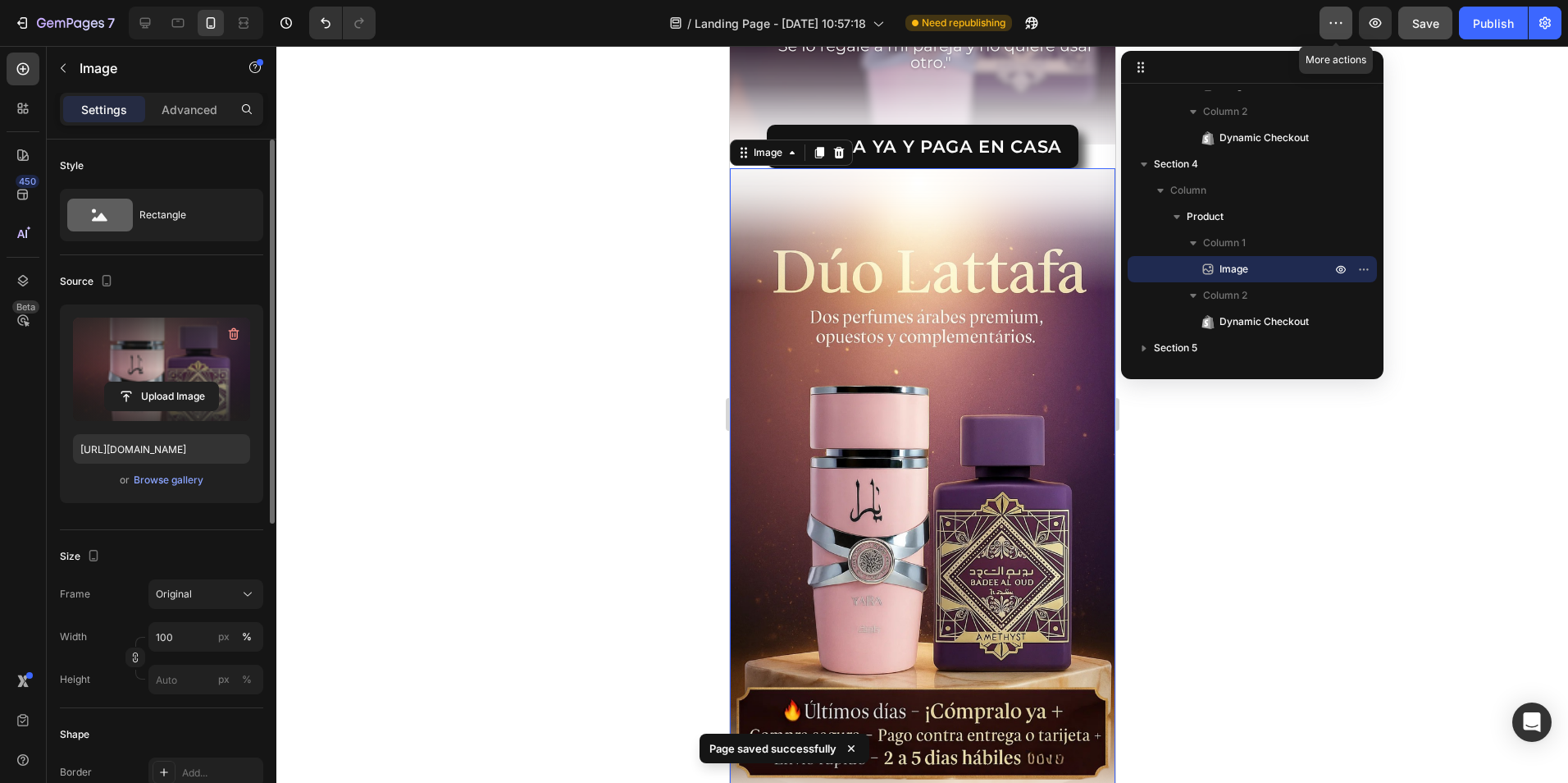
click at [1337, 14] on button "button" at bounding box center [1336, 23] width 33 height 33
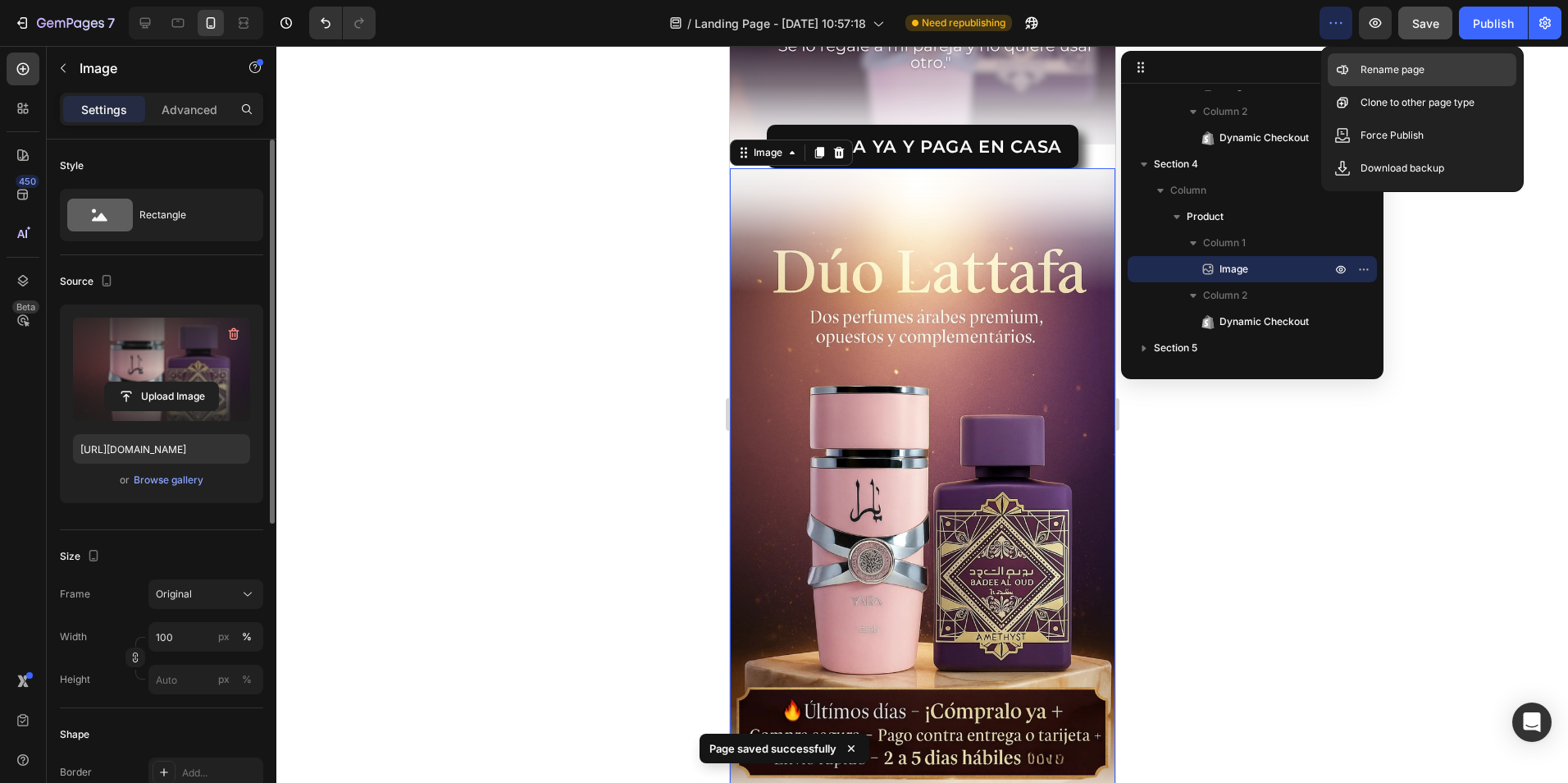
click at [1361, 75] on p "Rename page" at bounding box center [1392, 70] width 64 height 16
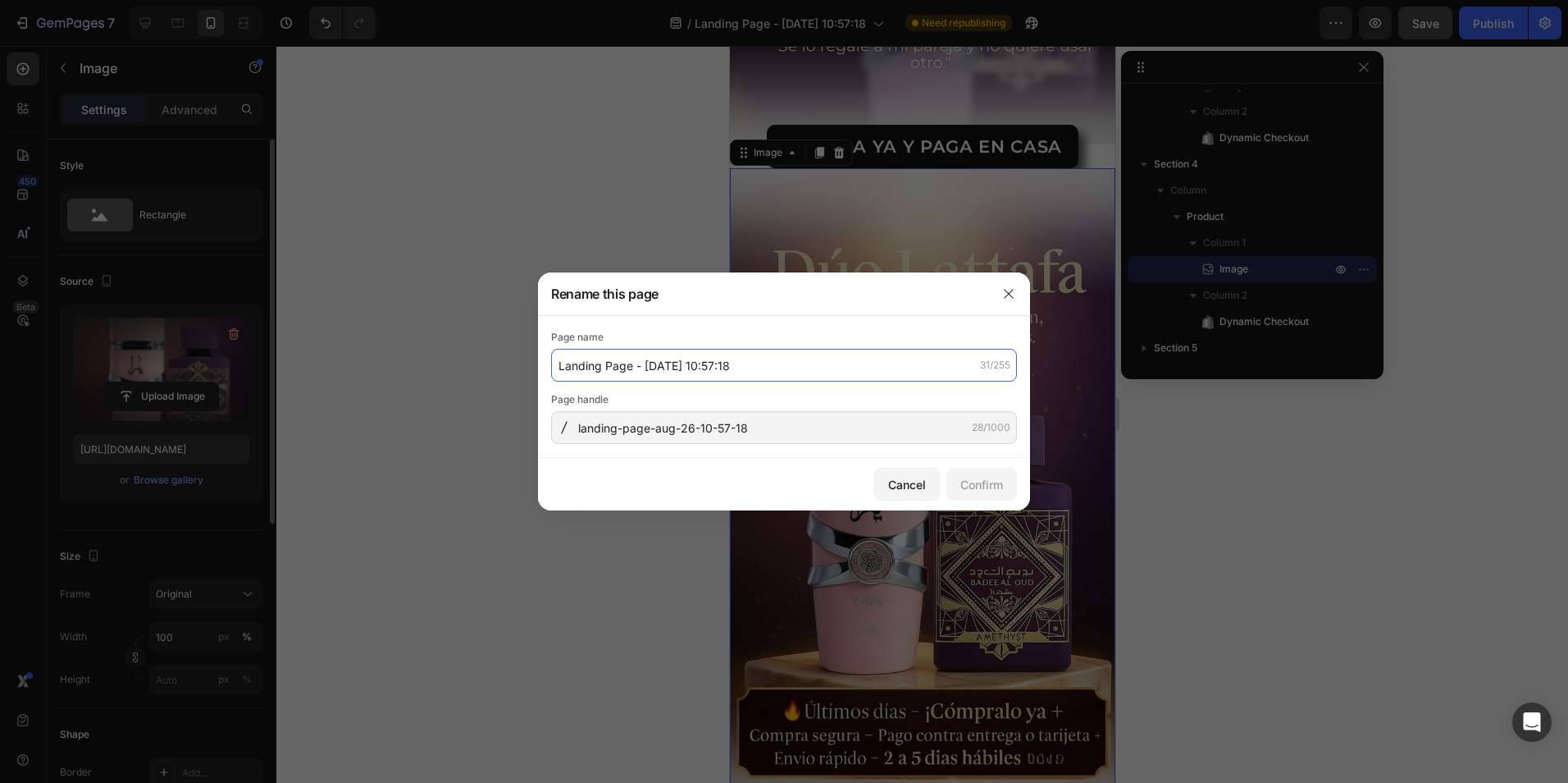
click at [829, 362] on input "Landing Page - Aug 26, 10:57:18" at bounding box center [784, 365] width 466 height 33
type input "D"
type input "DUO [PERSON_NAME]"
click at [970, 476] on div "Confirm" at bounding box center [981, 484] width 43 height 17
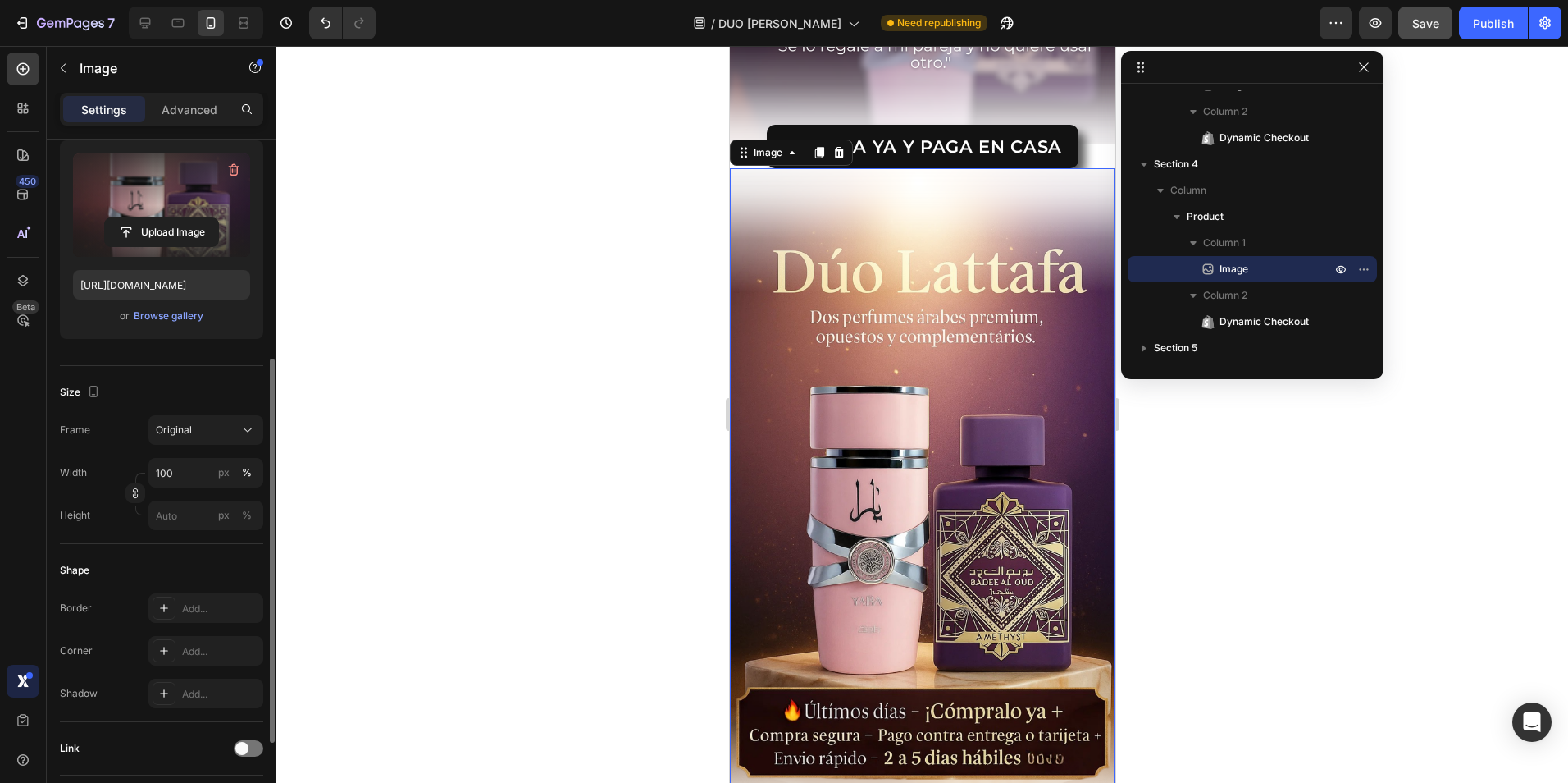
scroll to position [246, 0]
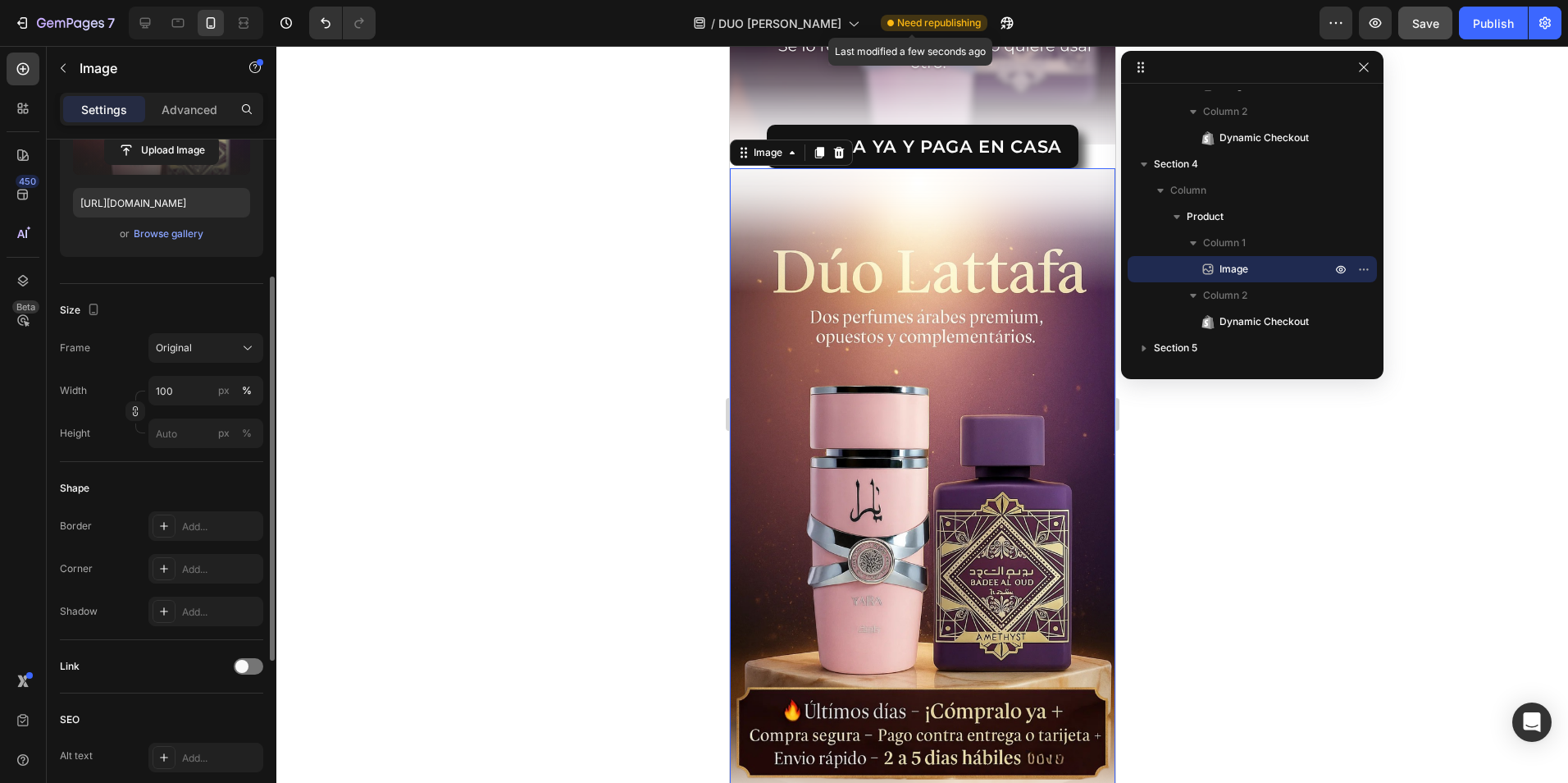
click at [942, 21] on span "Need republishing" at bounding box center [939, 23] width 83 height 14
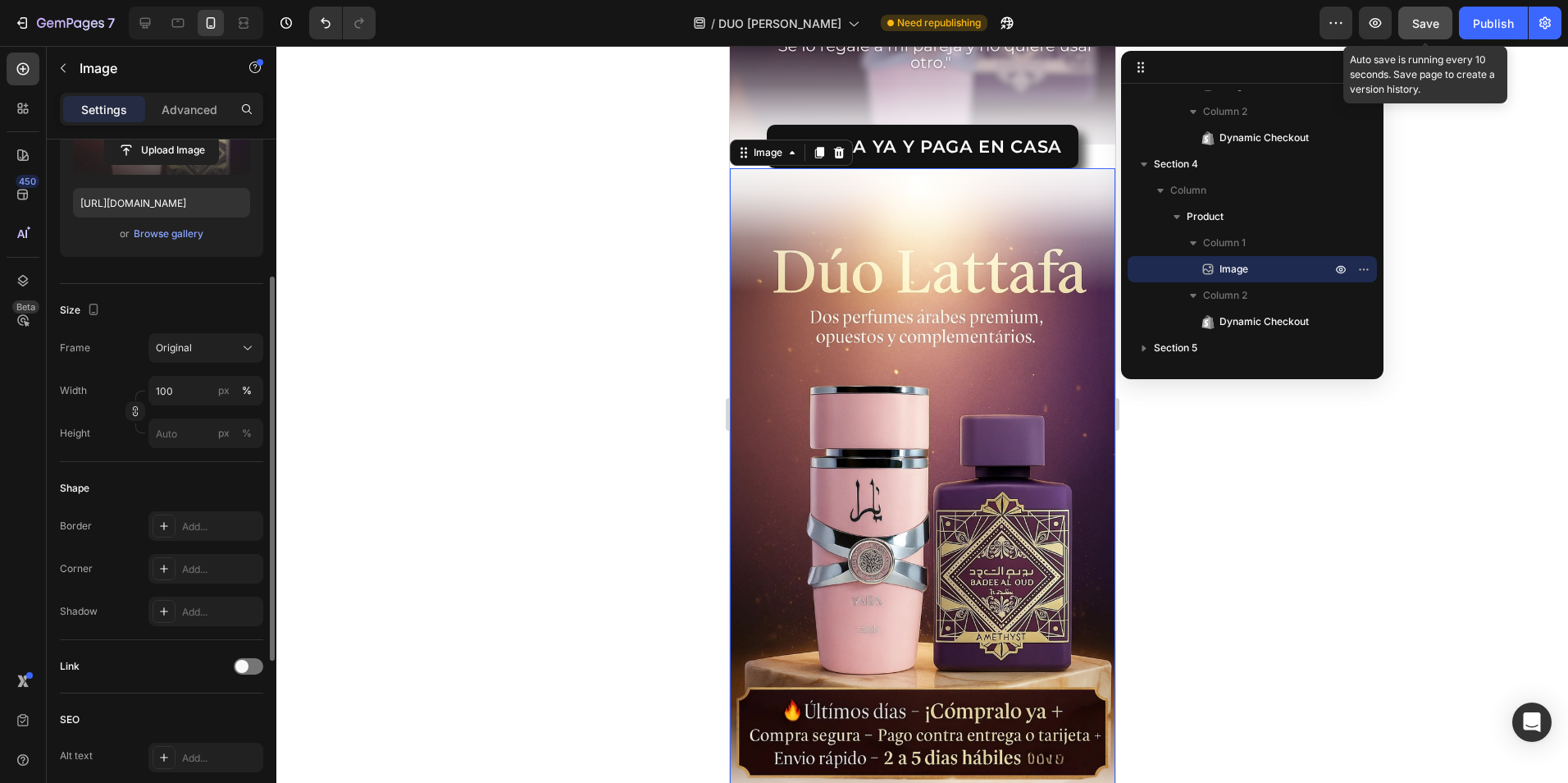
click at [1428, 14] on div "Save" at bounding box center [1426, 23] width 27 height 17
click at [1363, 31] on button "button" at bounding box center [1375, 23] width 33 height 33
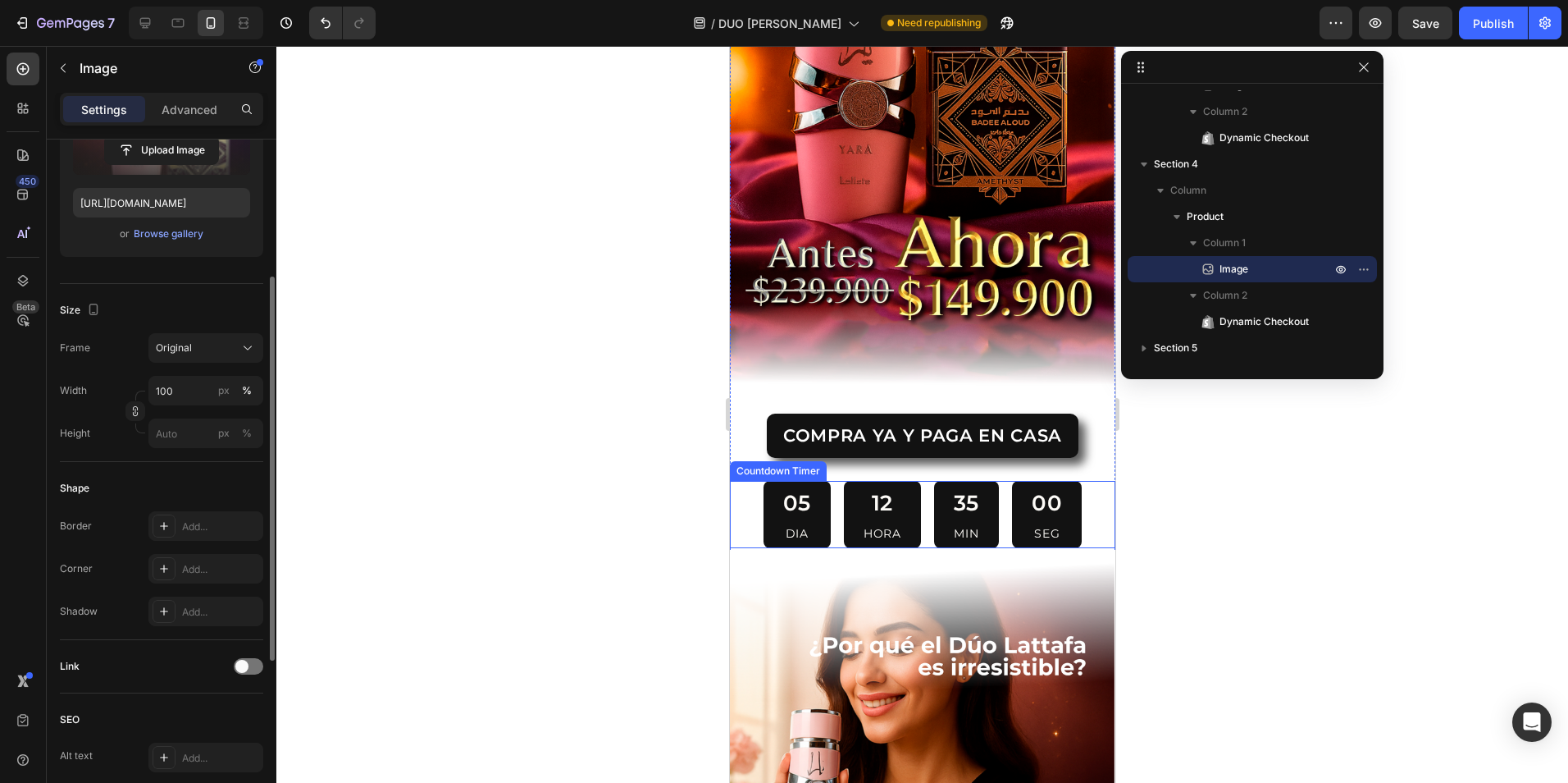
scroll to position [317, 0]
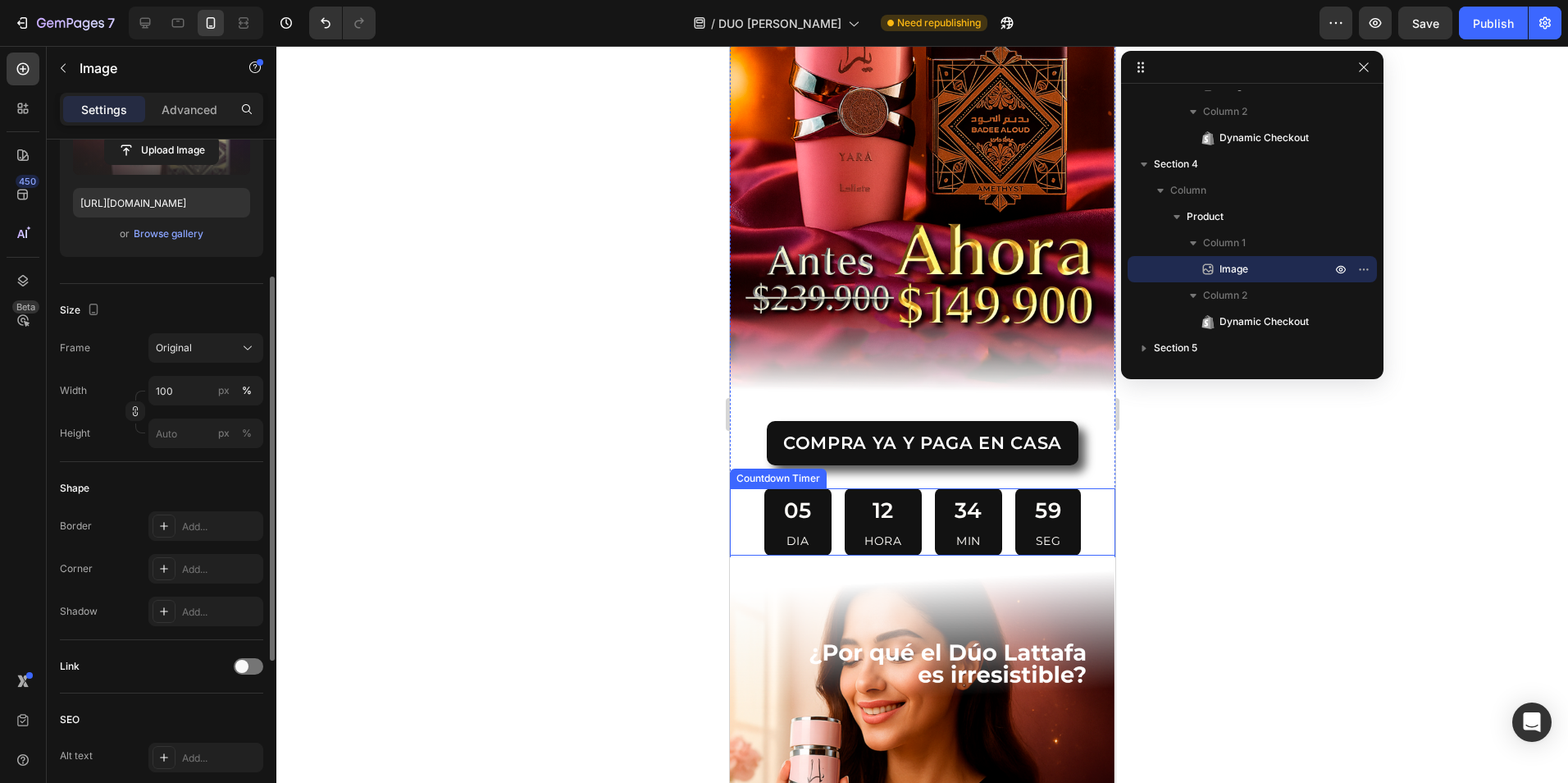
click at [816, 514] on div "05 DIA" at bounding box center [797, 522] width 67 height 68
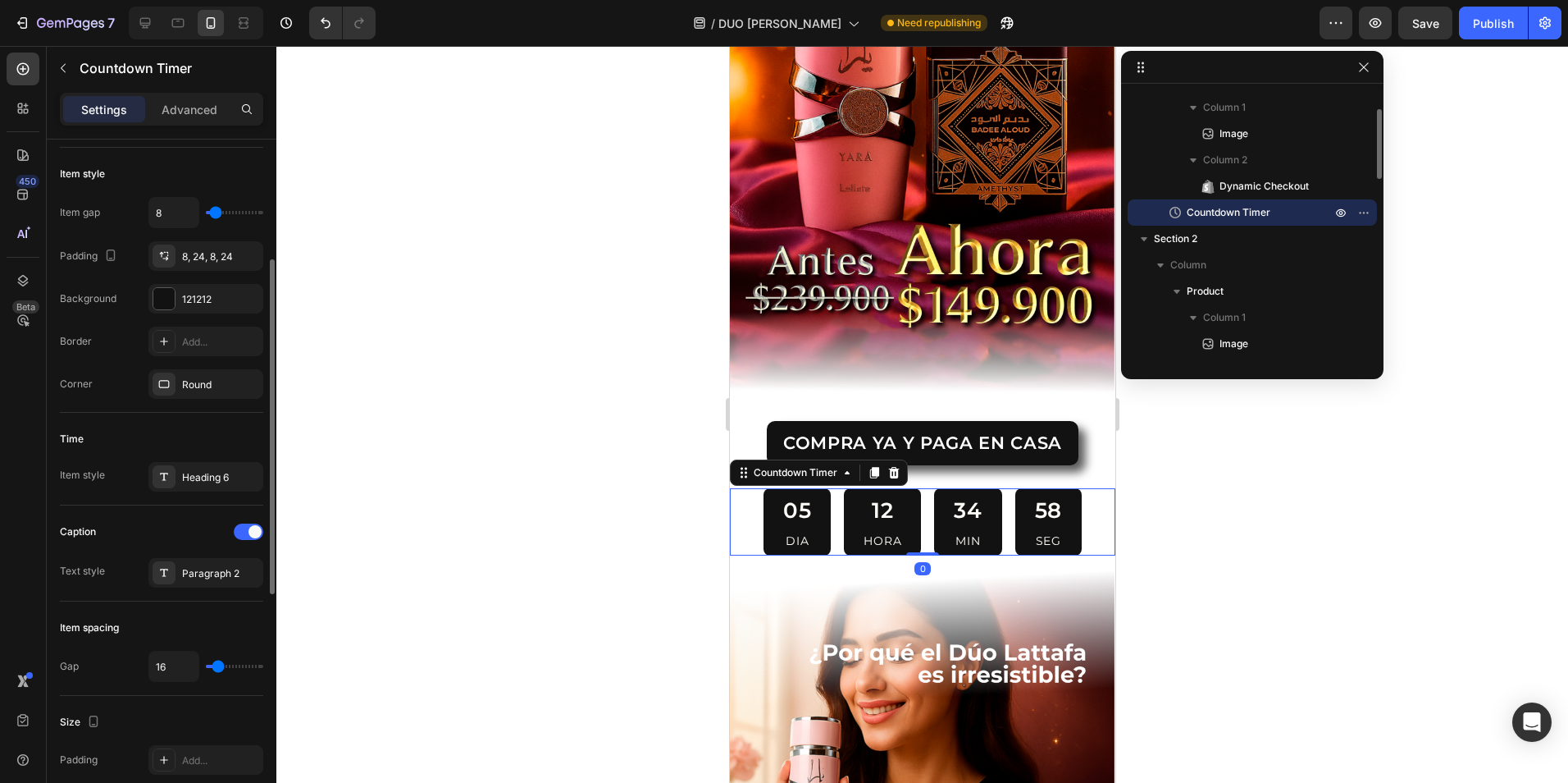
scroll to position [0, 0]
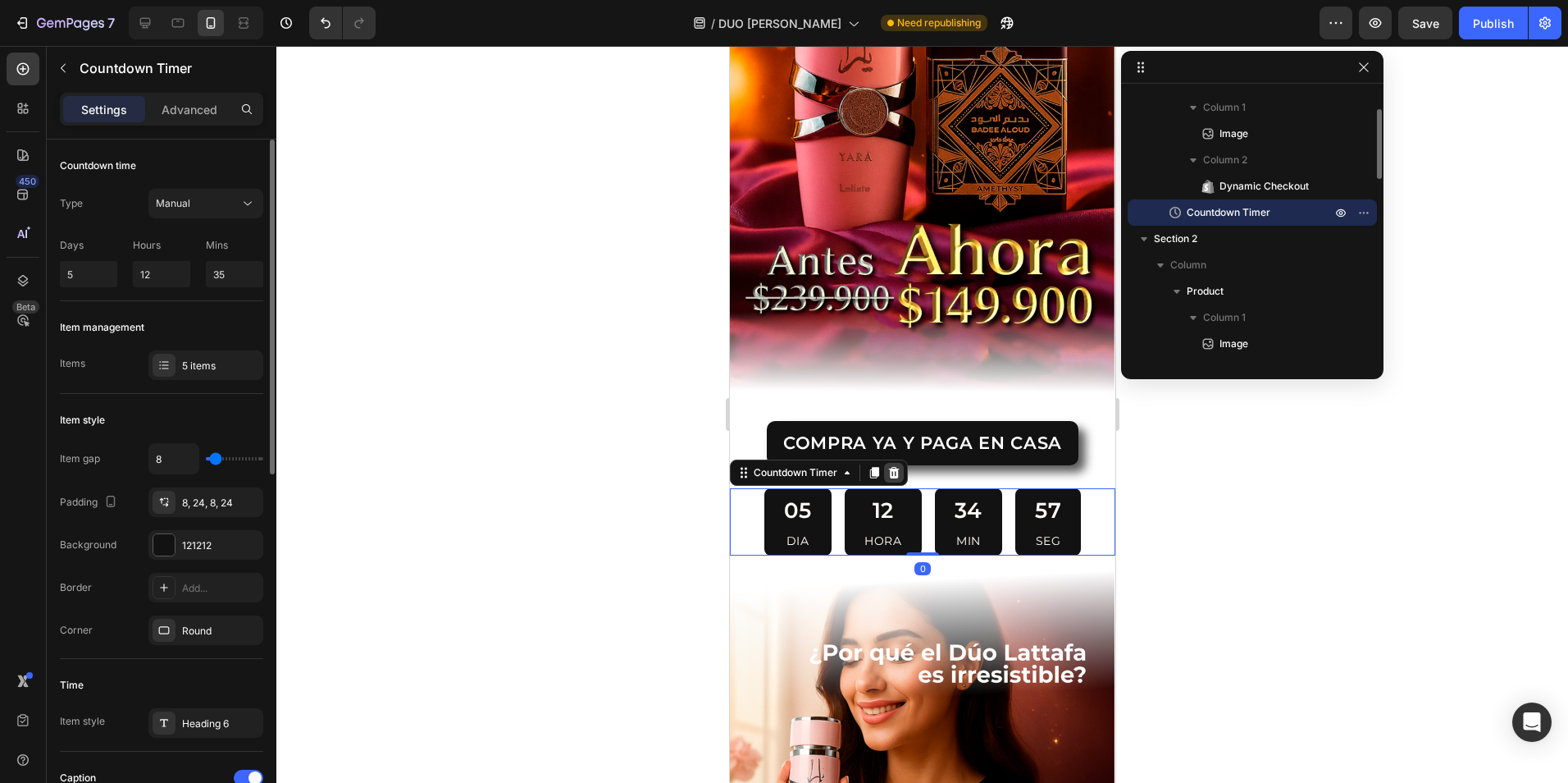
click at [896, 467] on icon at bounding box center [894, 472] width 11 height 12
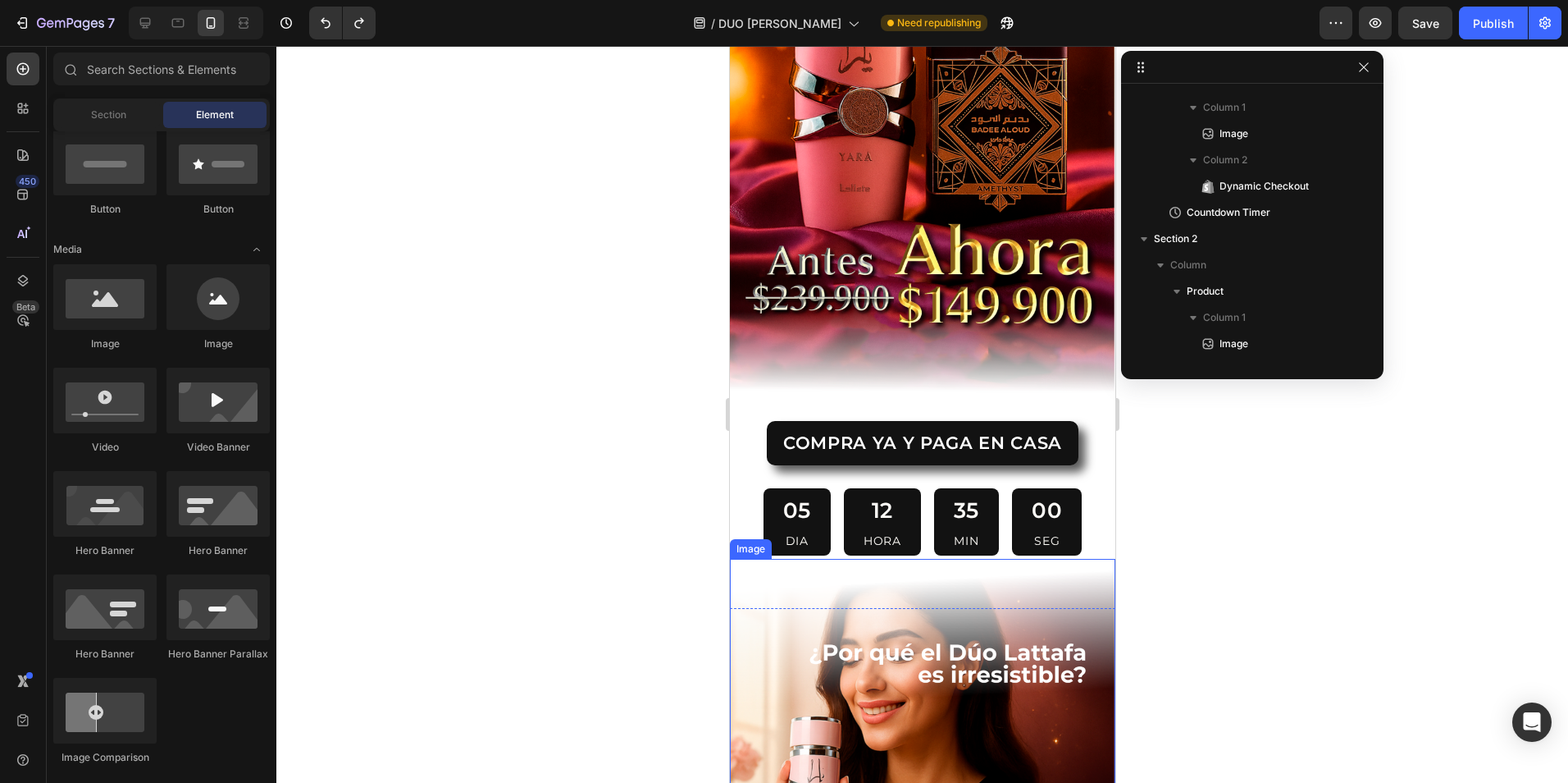
click at [795, 531] on div "05 DIA" at bounding box center [796, 522] width 67 height 68
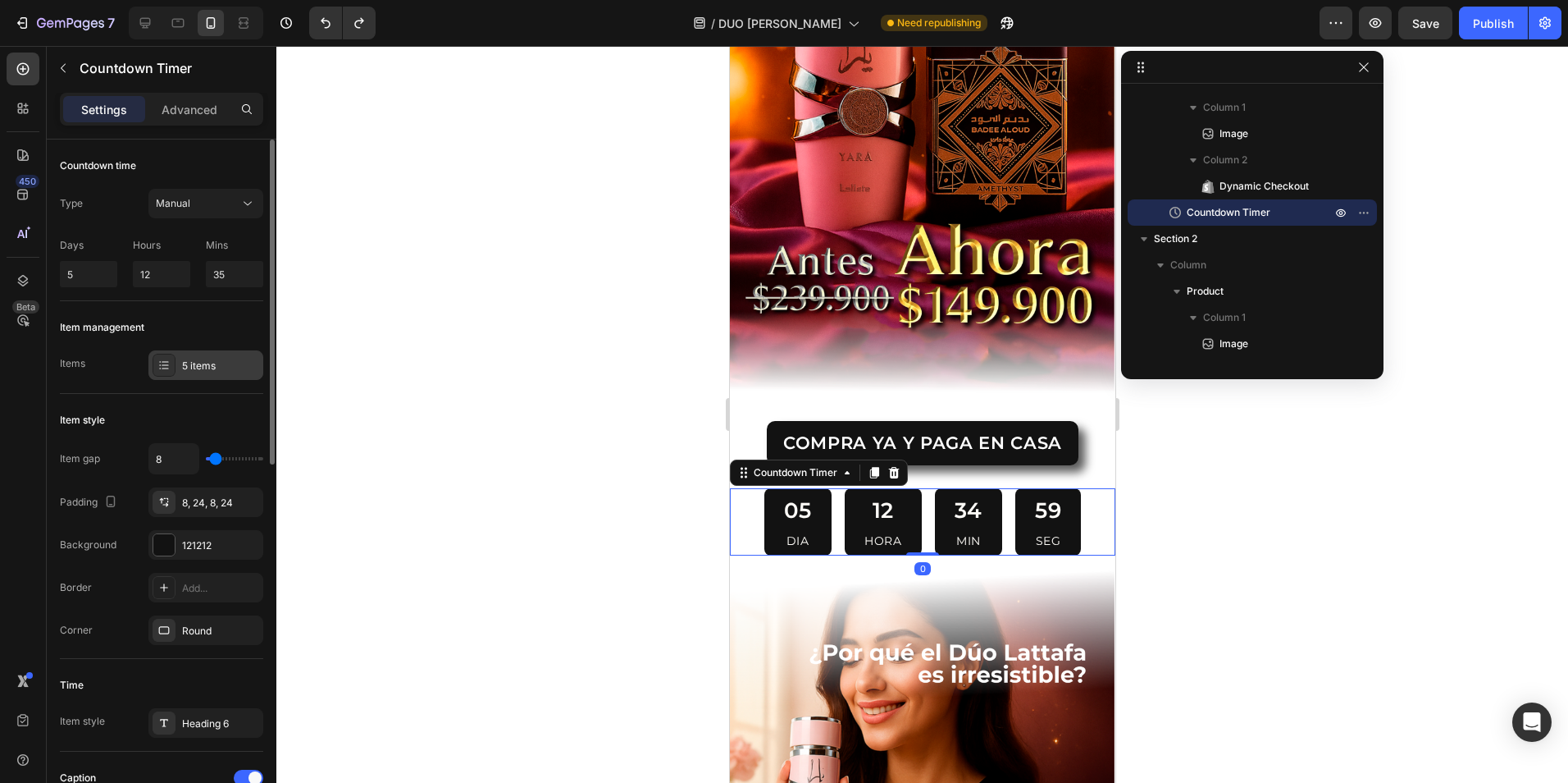
click at [208, 353] on div "5 items" at bounding box center [206, 365] width 115 height 30
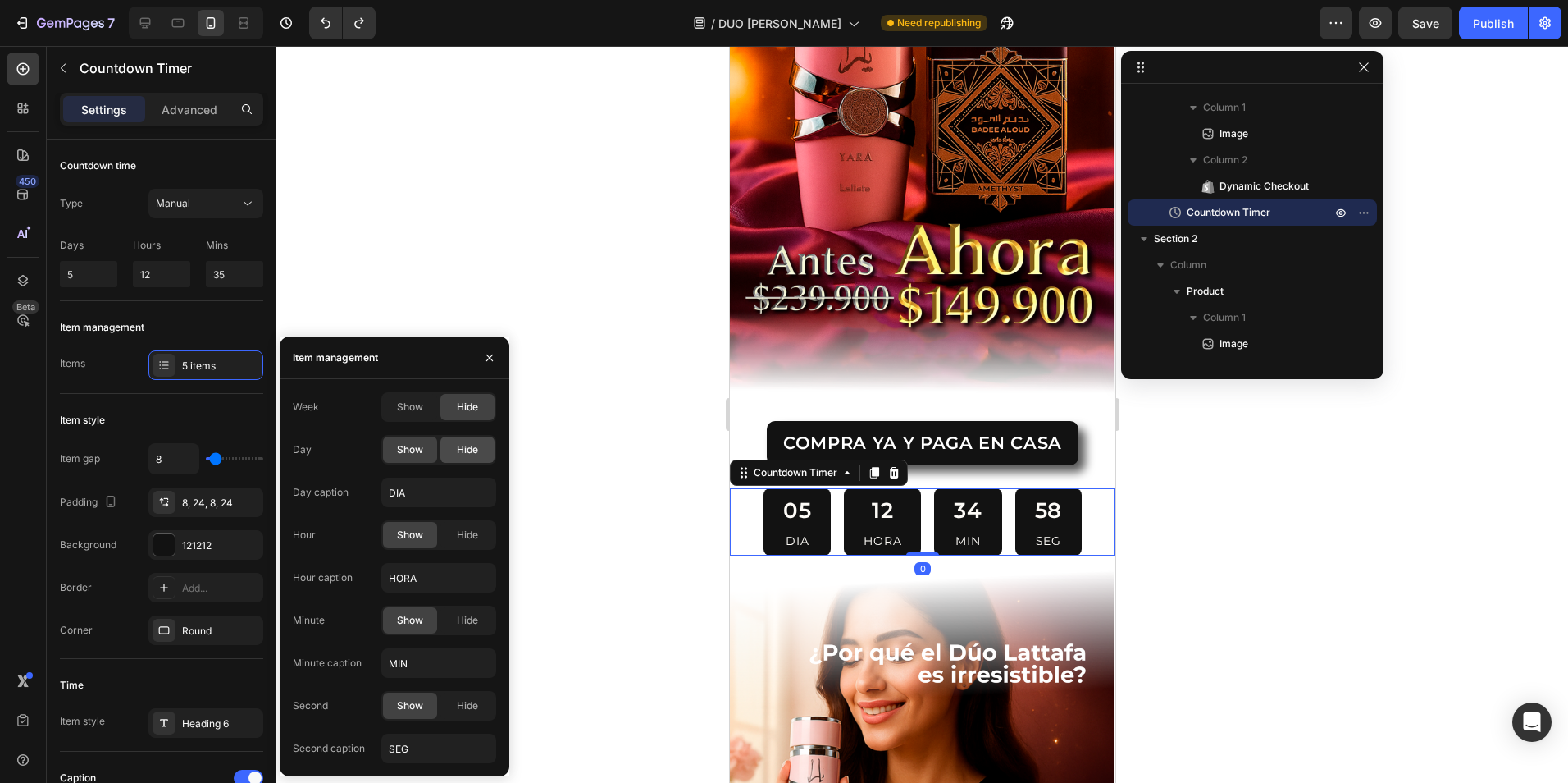
click at [450, 444] on div "Hide" at bounding box center [467, 450] width 54 height 26
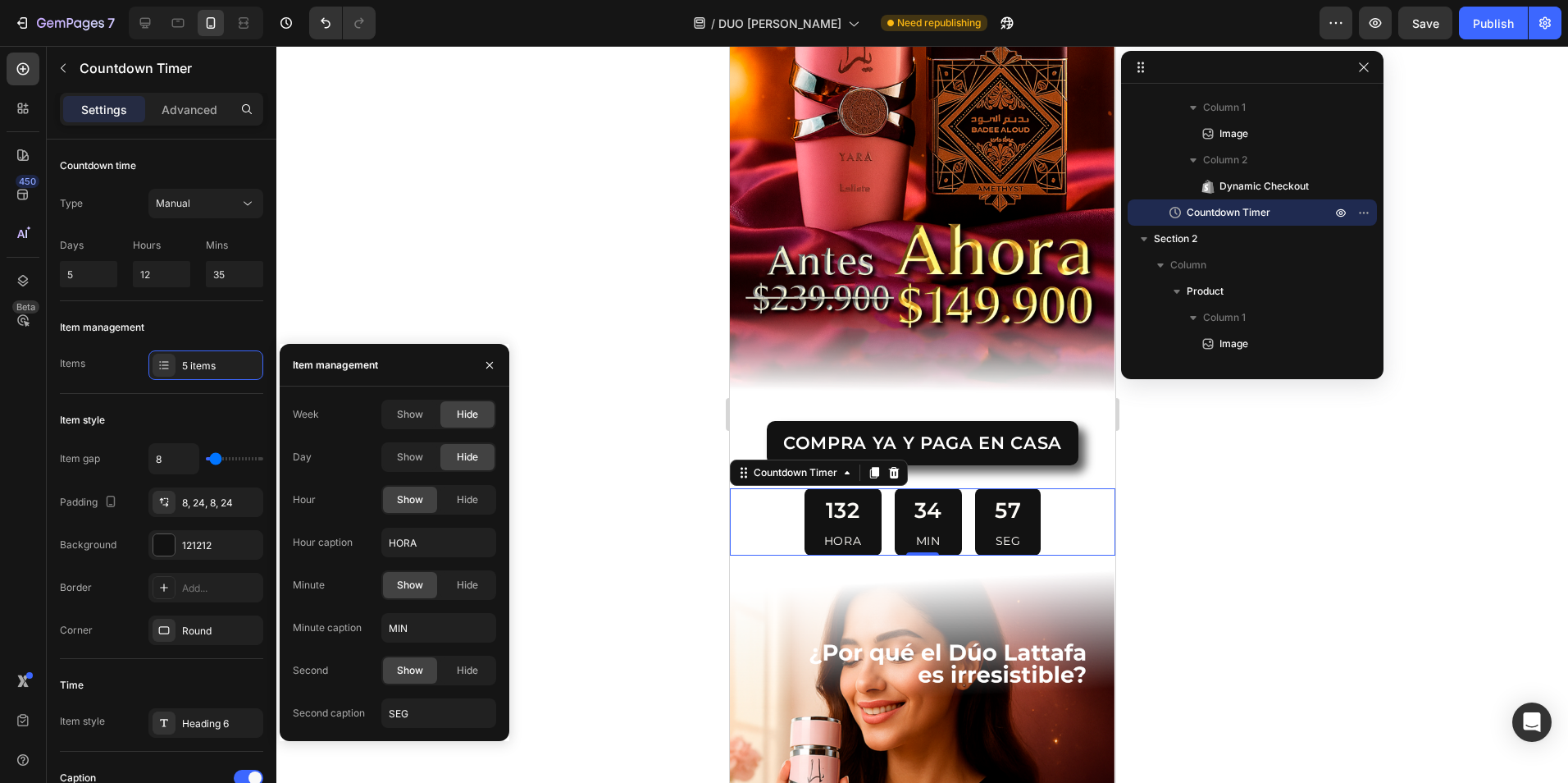
click at [539, 418] on div at bounding box center [922, 414] width 1292 height 737
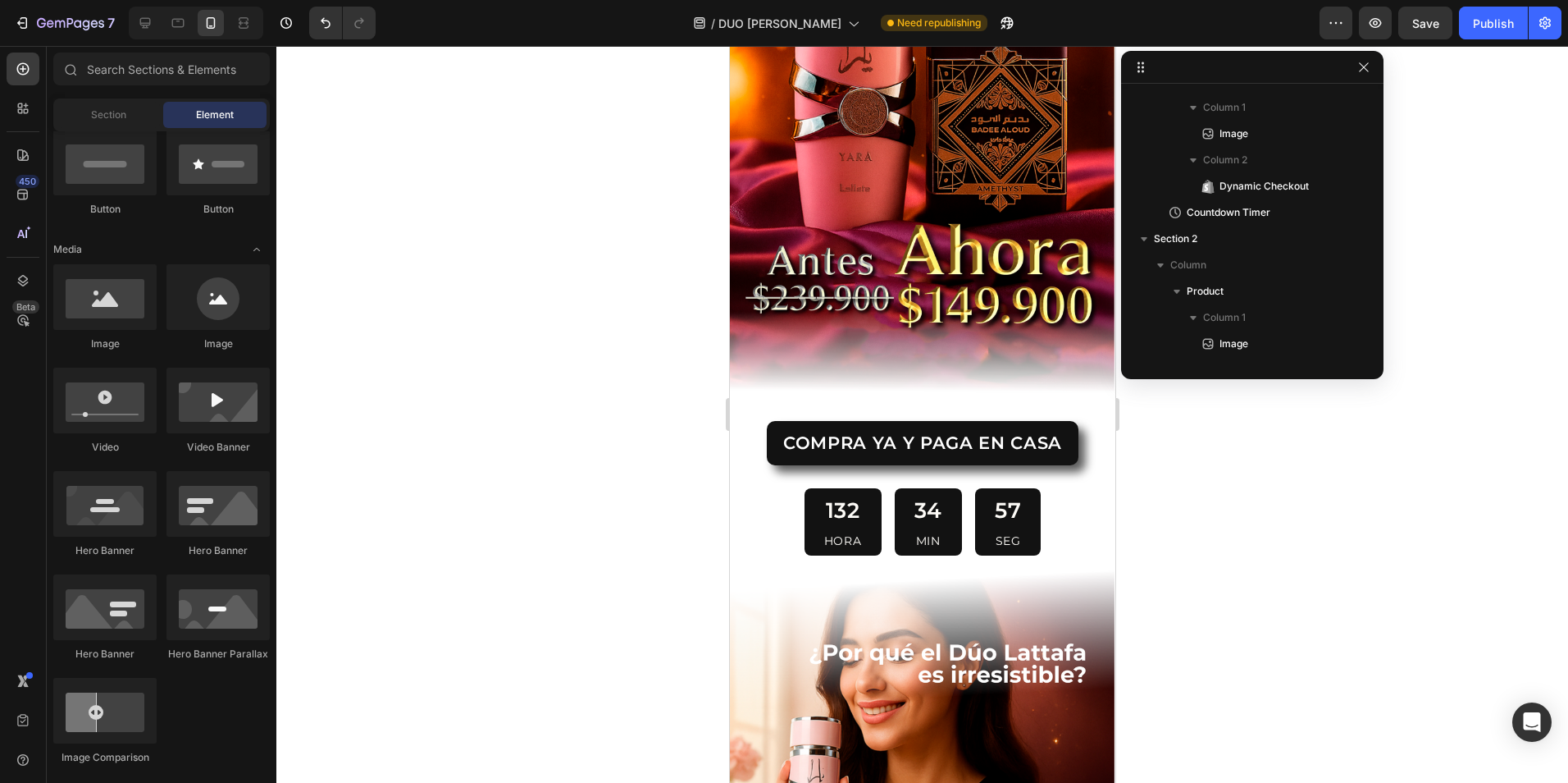
click at [544, 412] on div at bounding box center [922, 414] width 1292 height 737
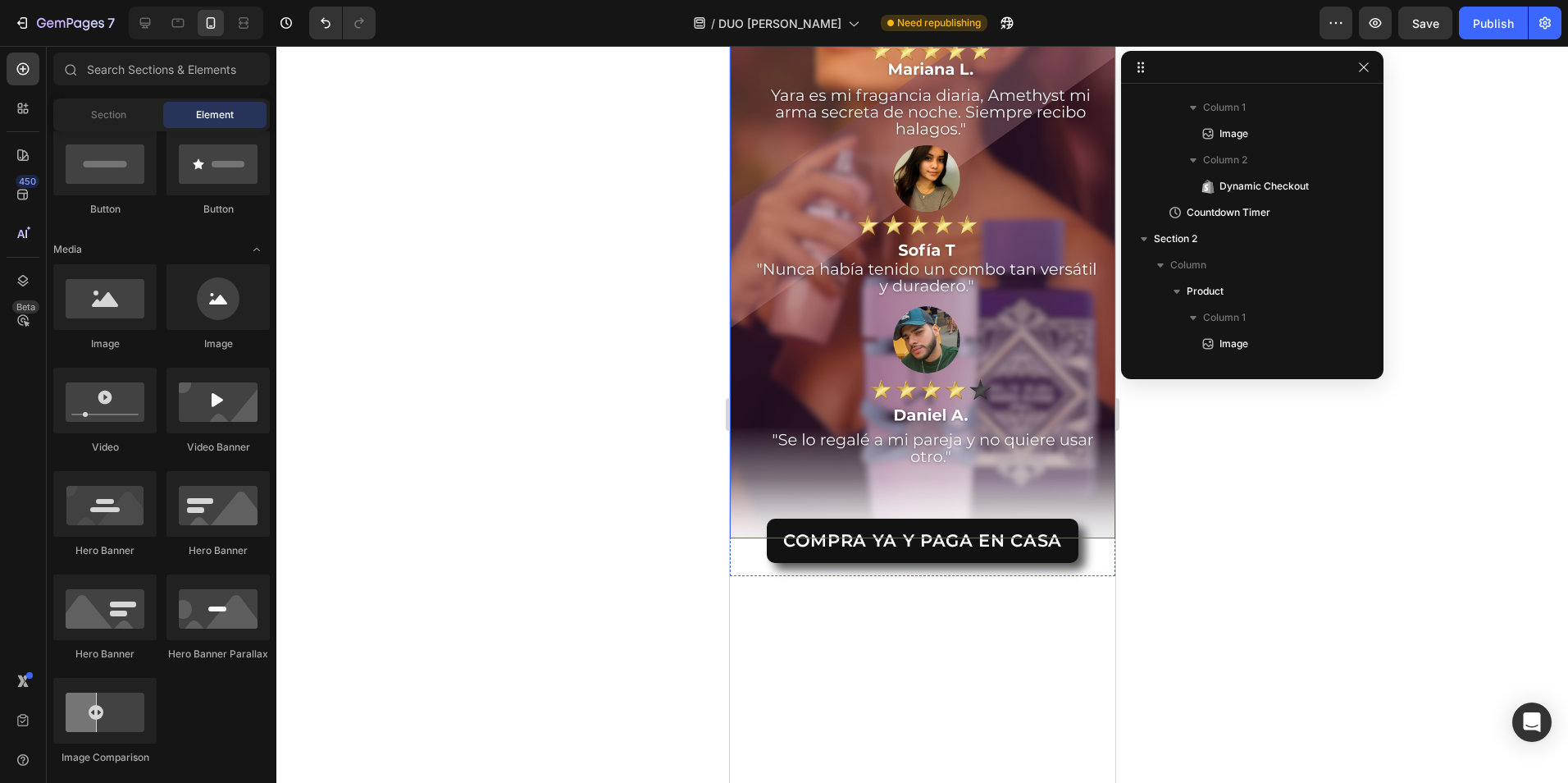
scroll to position [1761, 0]
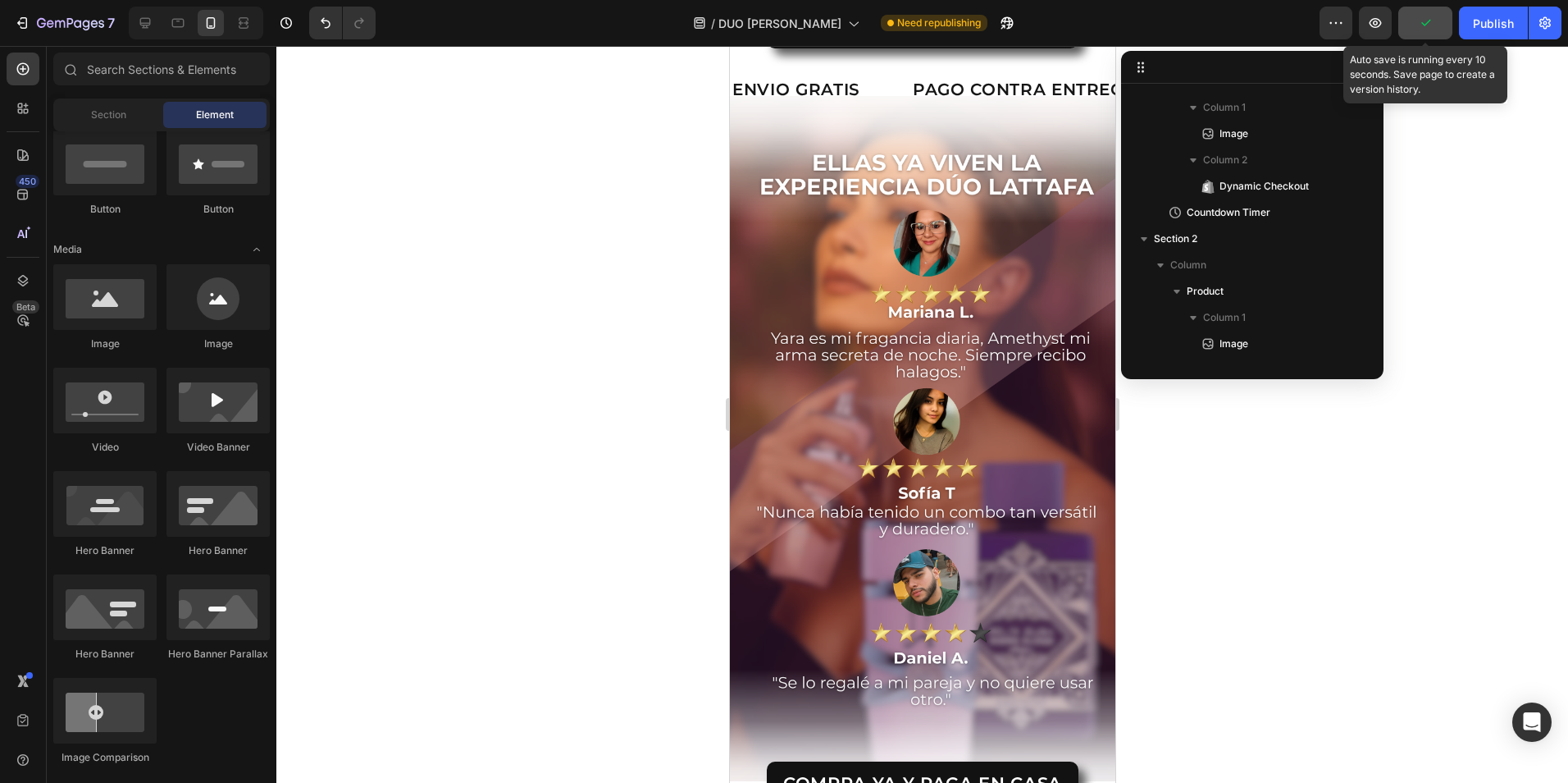
click at [1422, 35] on button "button" at bounding box center [1426, 23] width 54 height 33
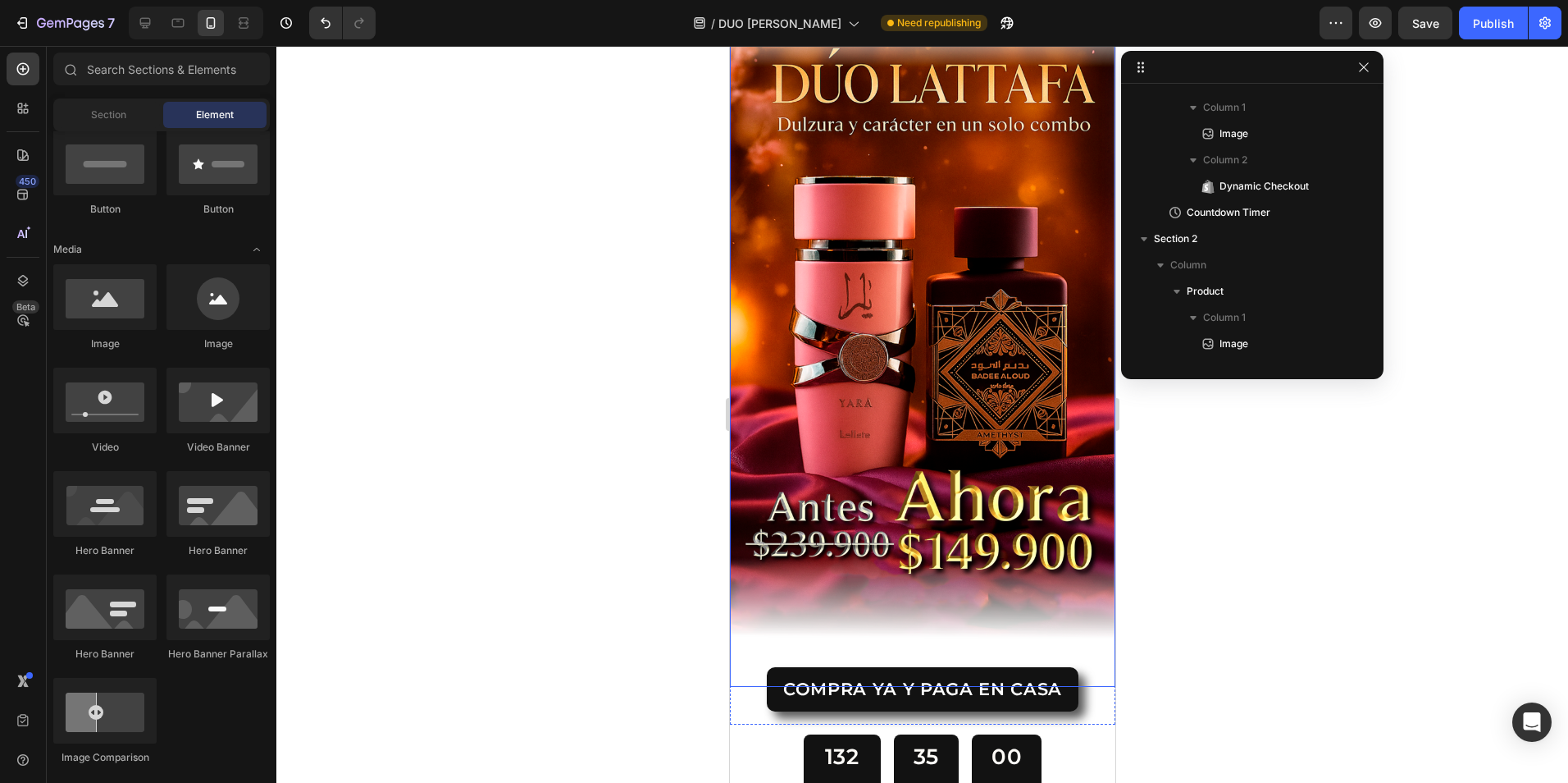
scroll to position [0, 0]
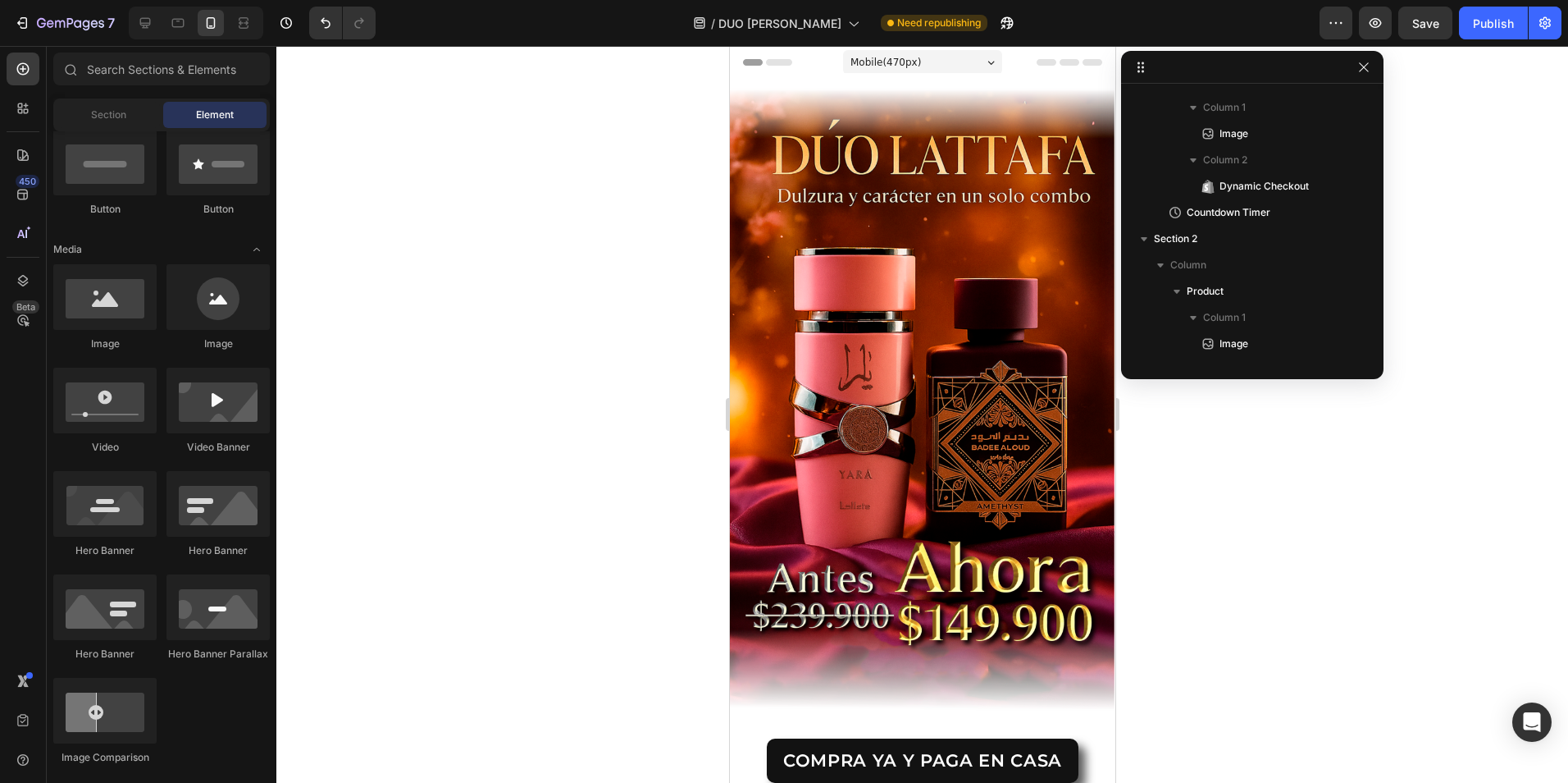
click at [1037, 66] on div "Header" at bounding box center [921, 63] width 360 height 33
click at [790, 72] on div "Header" at bounding box center [769, 63] width 61 height 20
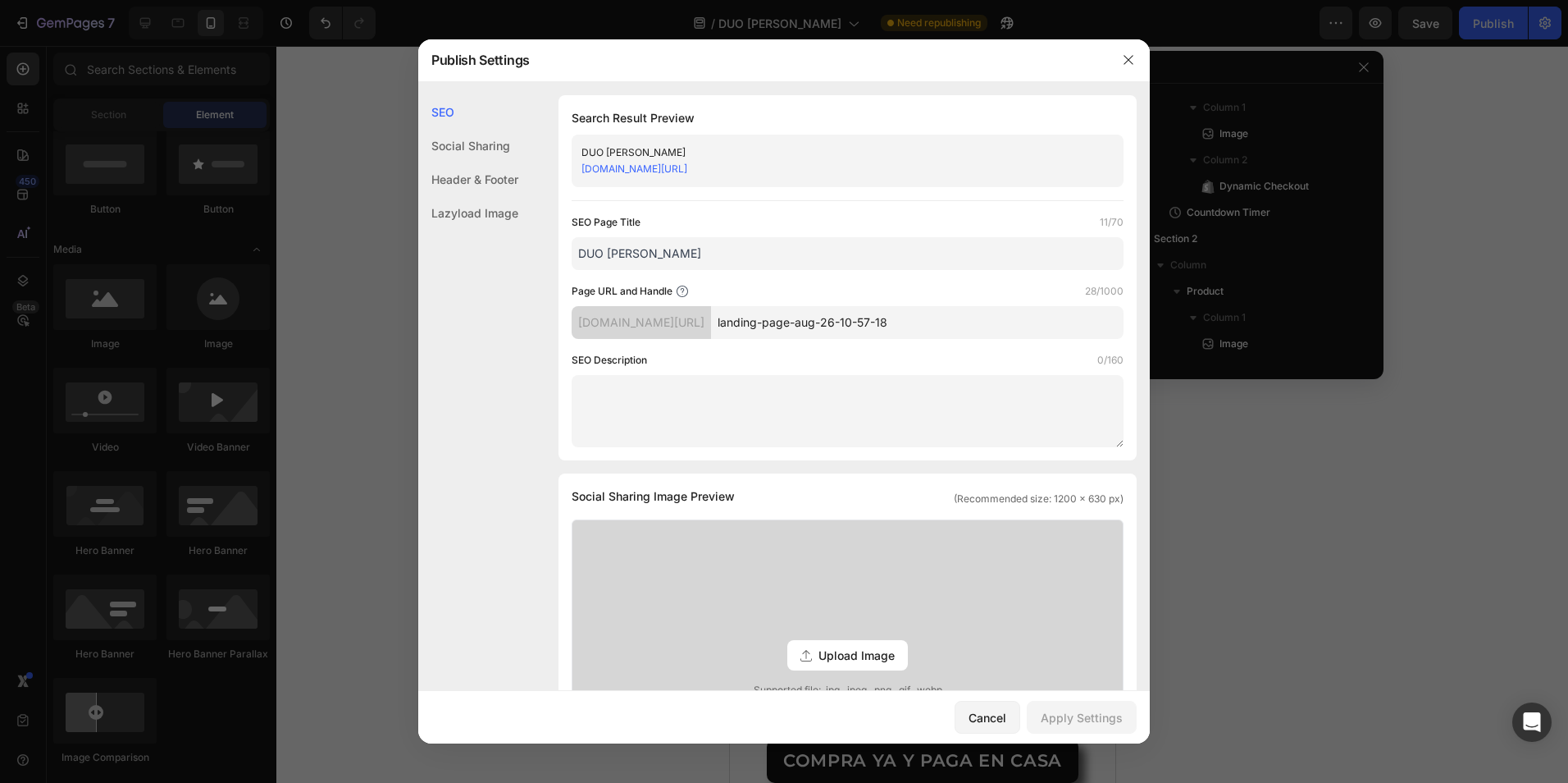
click at [479, 162] on div "Social Sharing" at bounding box center [468, 179] width 100 height 34
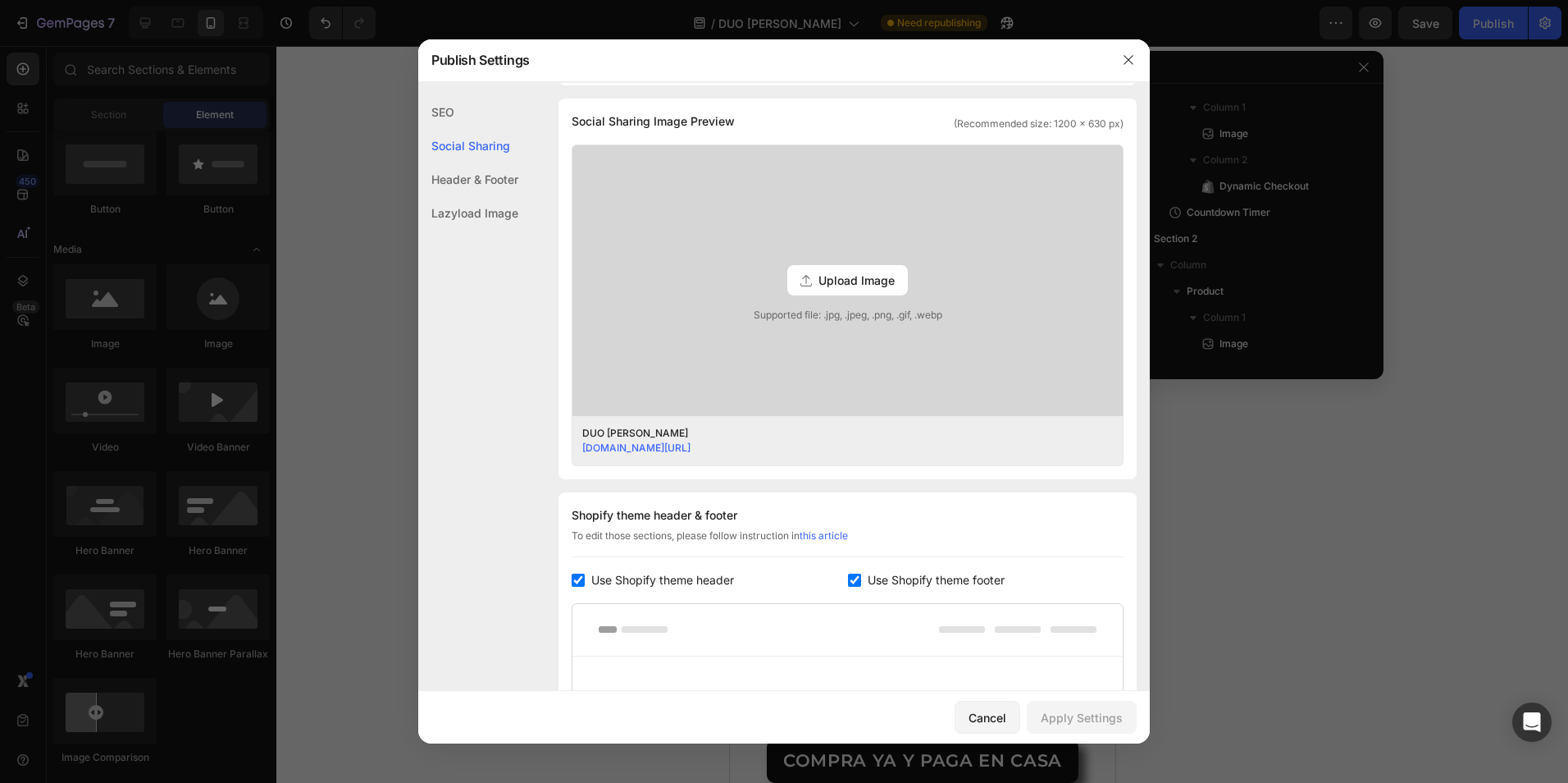
click at [447, 129] on div "SEO" at bounding box center [468, 145] width 100 height 34
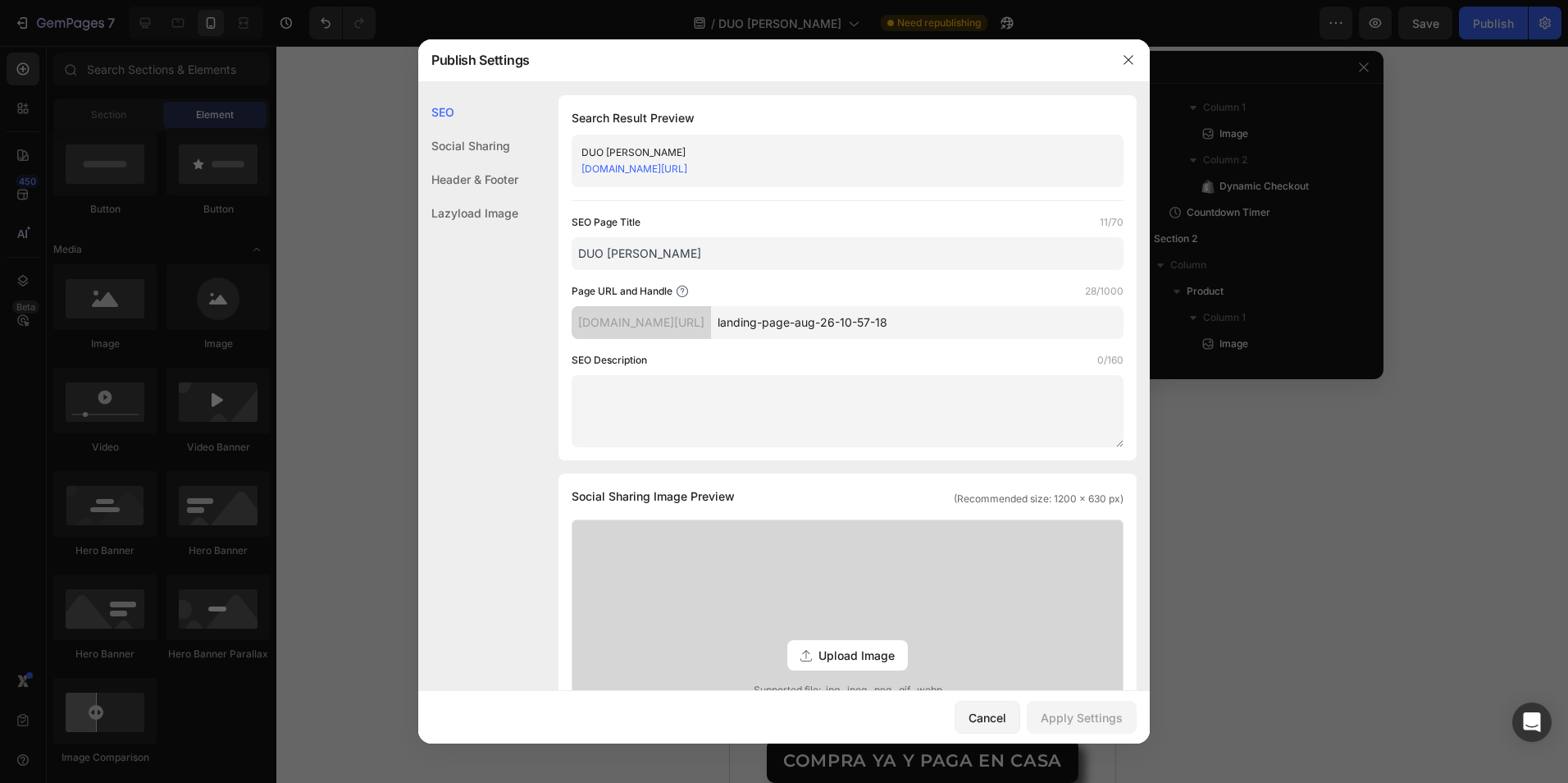
click at [504, 212] on div "Lazyload Image" at bounding box center [468, 212] width 100 height 34
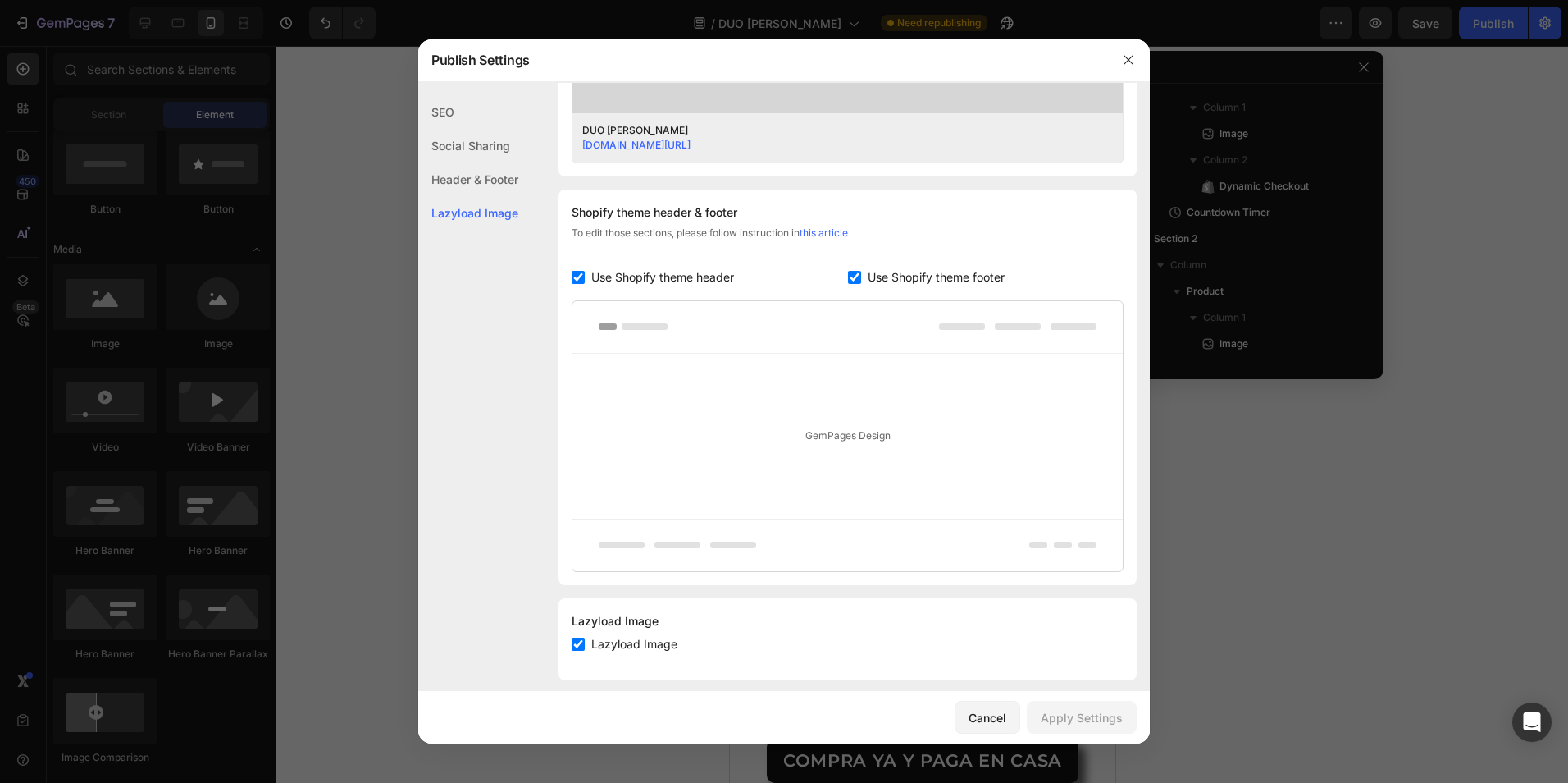
scroll to position [692, 0]
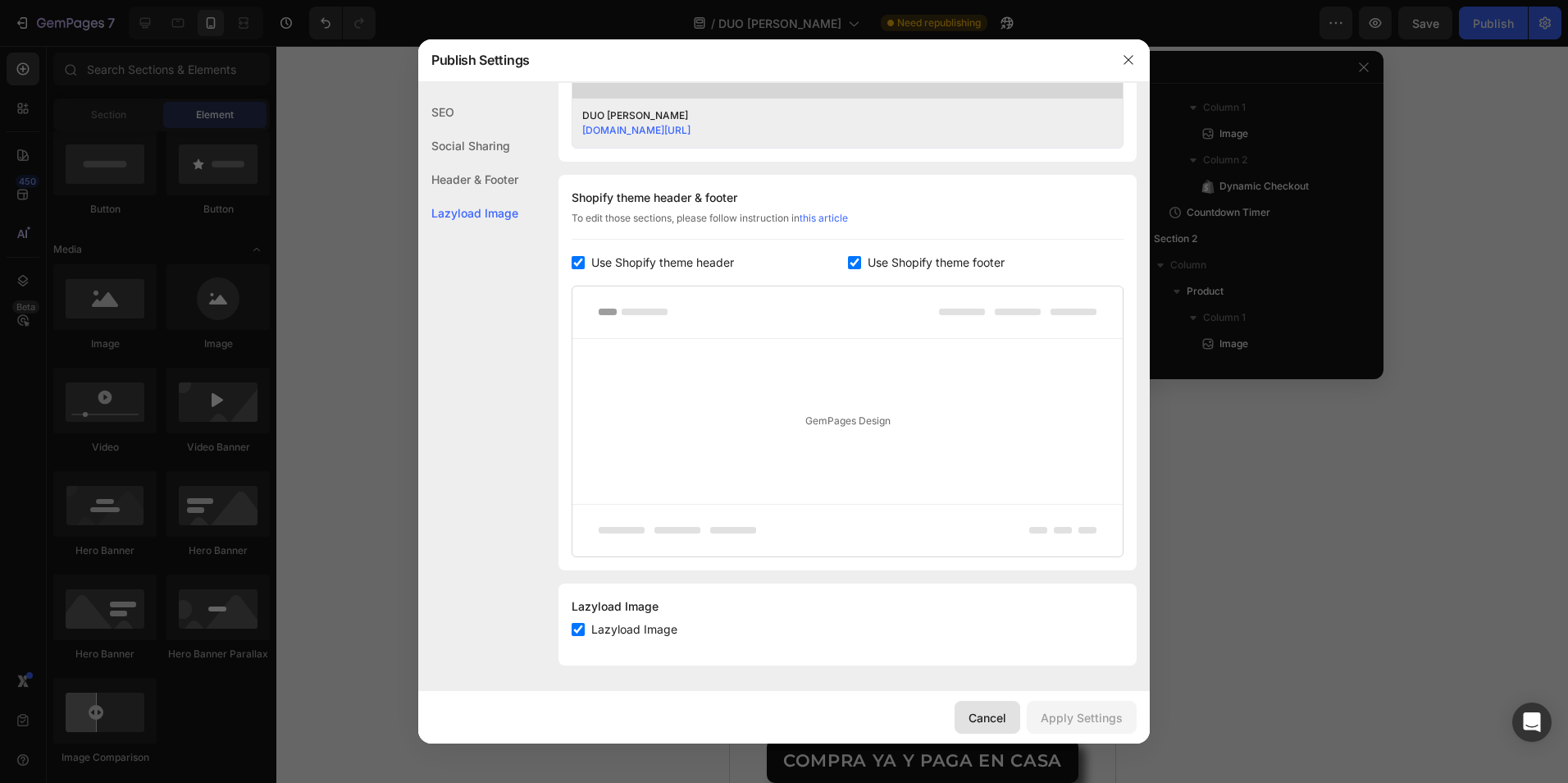
click at [1010, 730] on button "Cancel" at bounding box center [987, 717] width 65 height 33
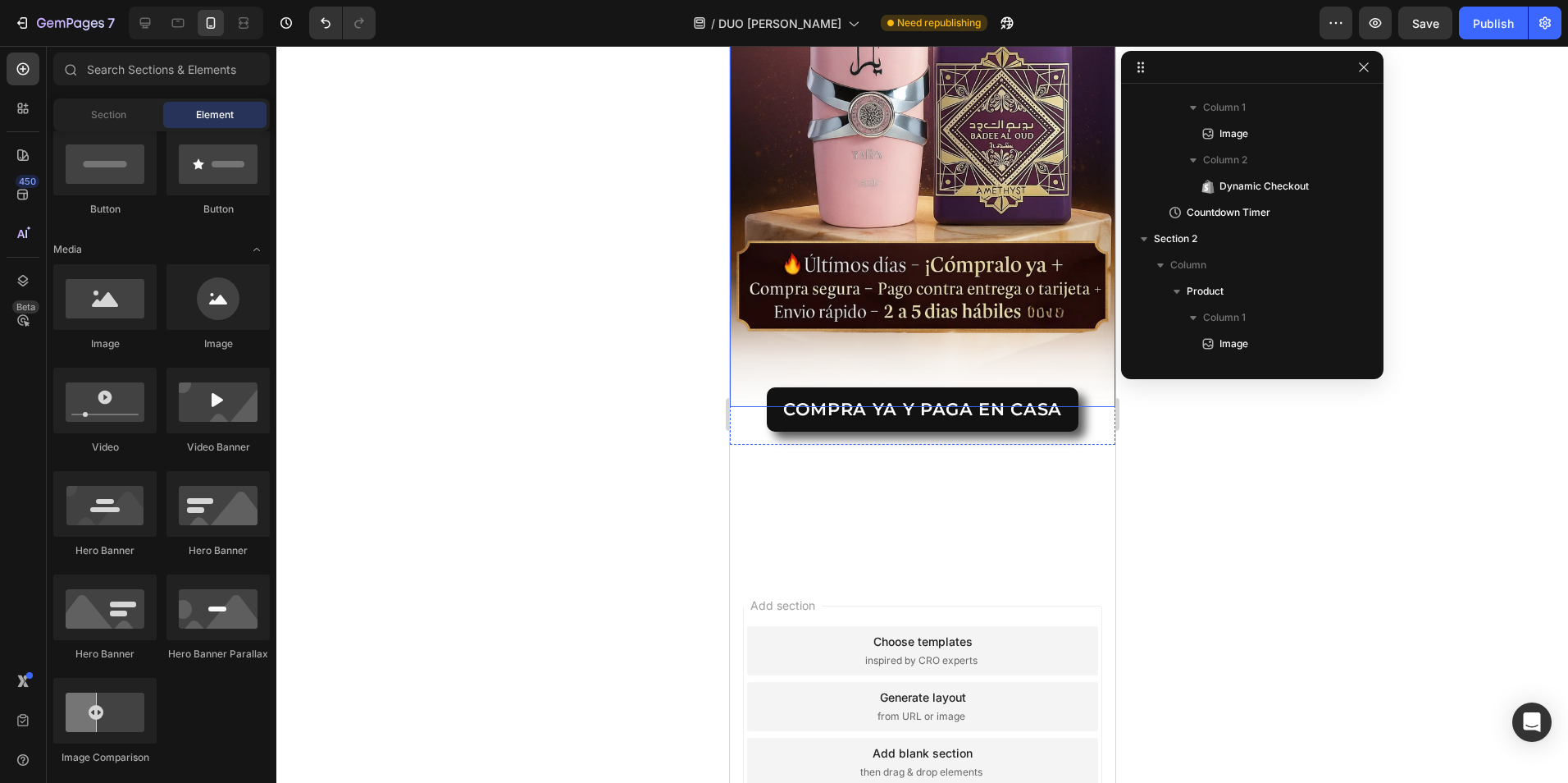
scroll to position [2910, 0]
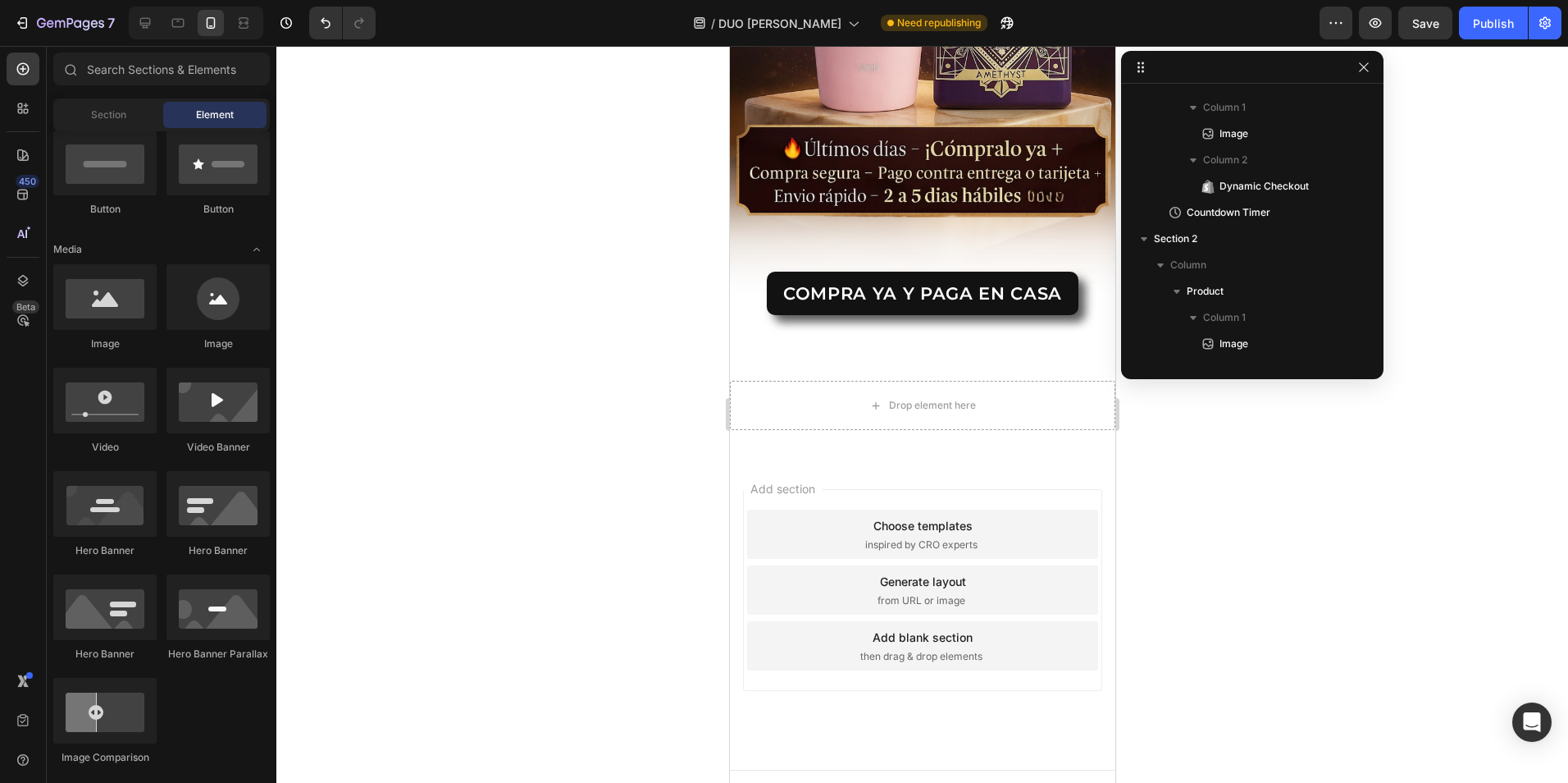
click at [773, 778] on span "Footer" at bounding box center [775, 787] width 31 height 16
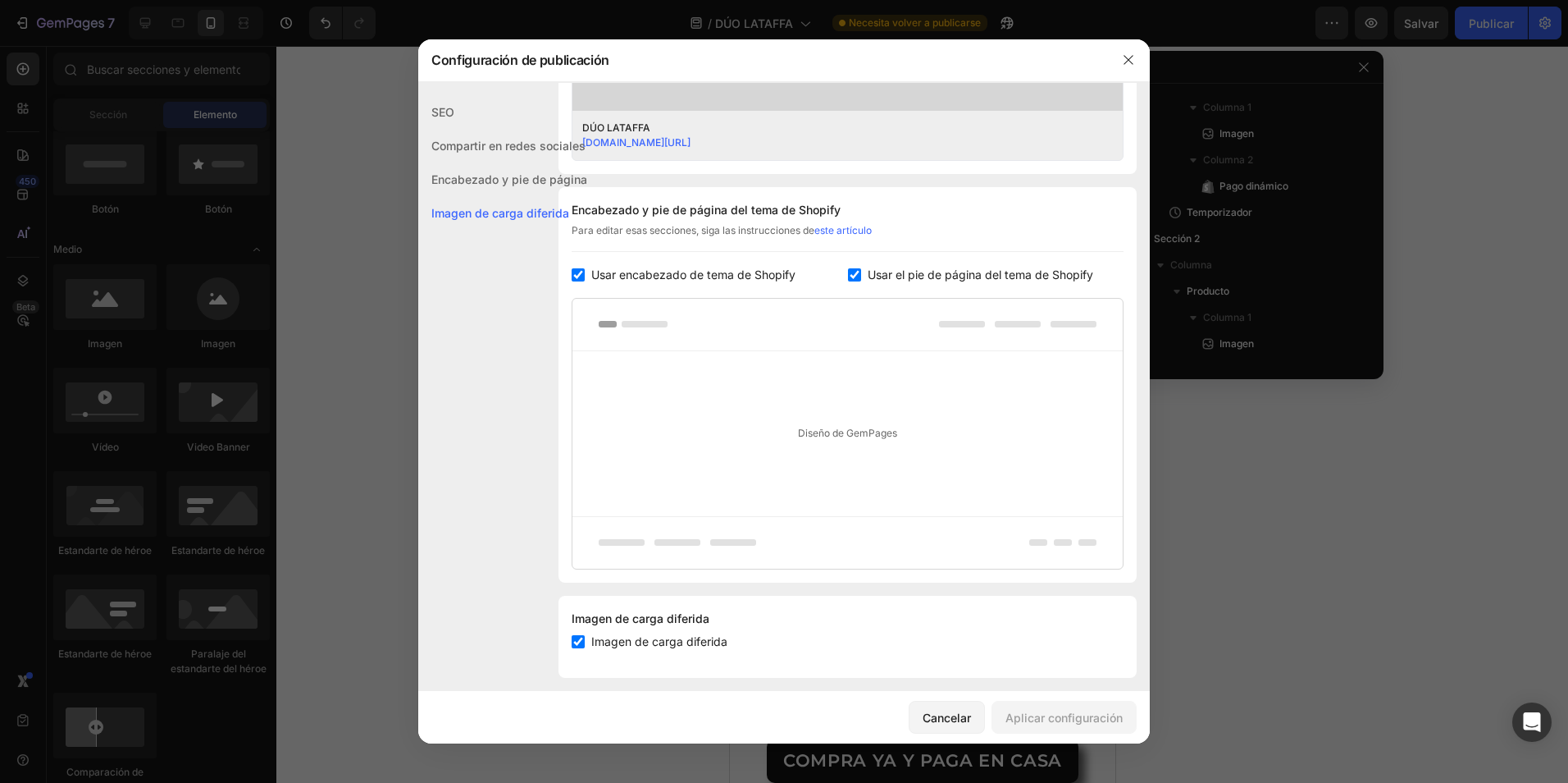
scroll to position [692, 0]
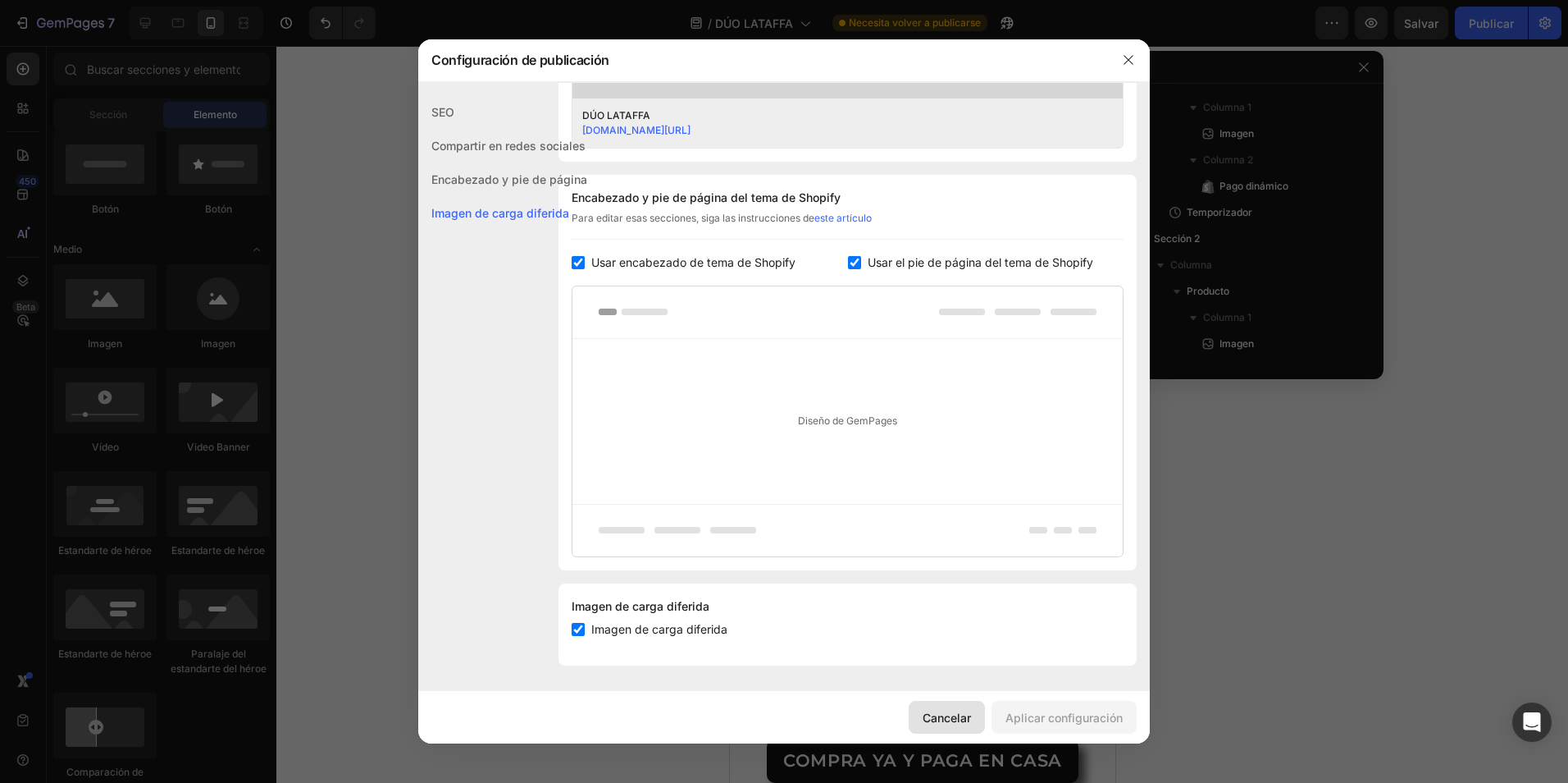
click at [925, 726] on button "Cancelar" at bounding box center [947, 717] width 76 height 33
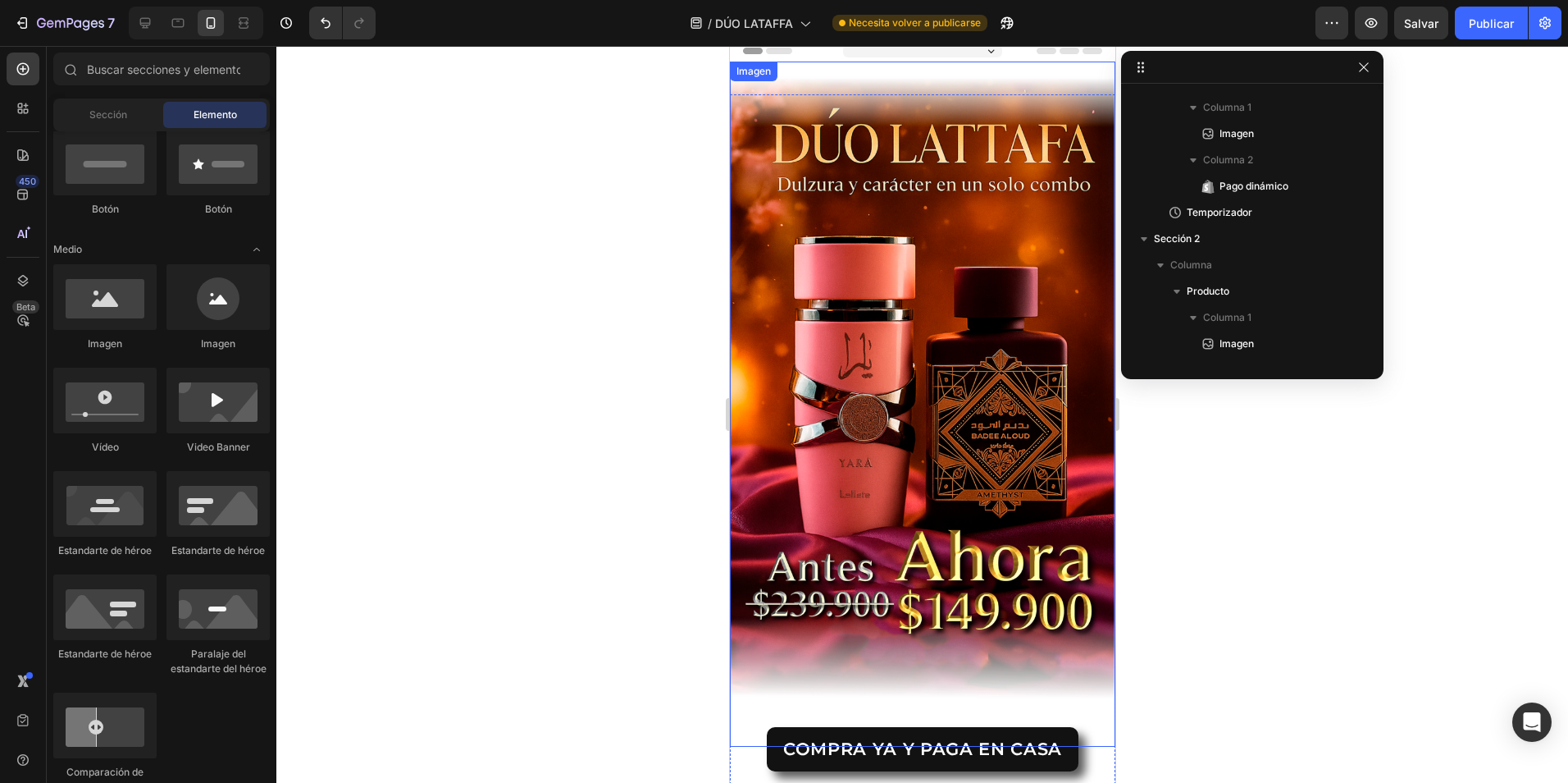
scroll to position [0, 0]
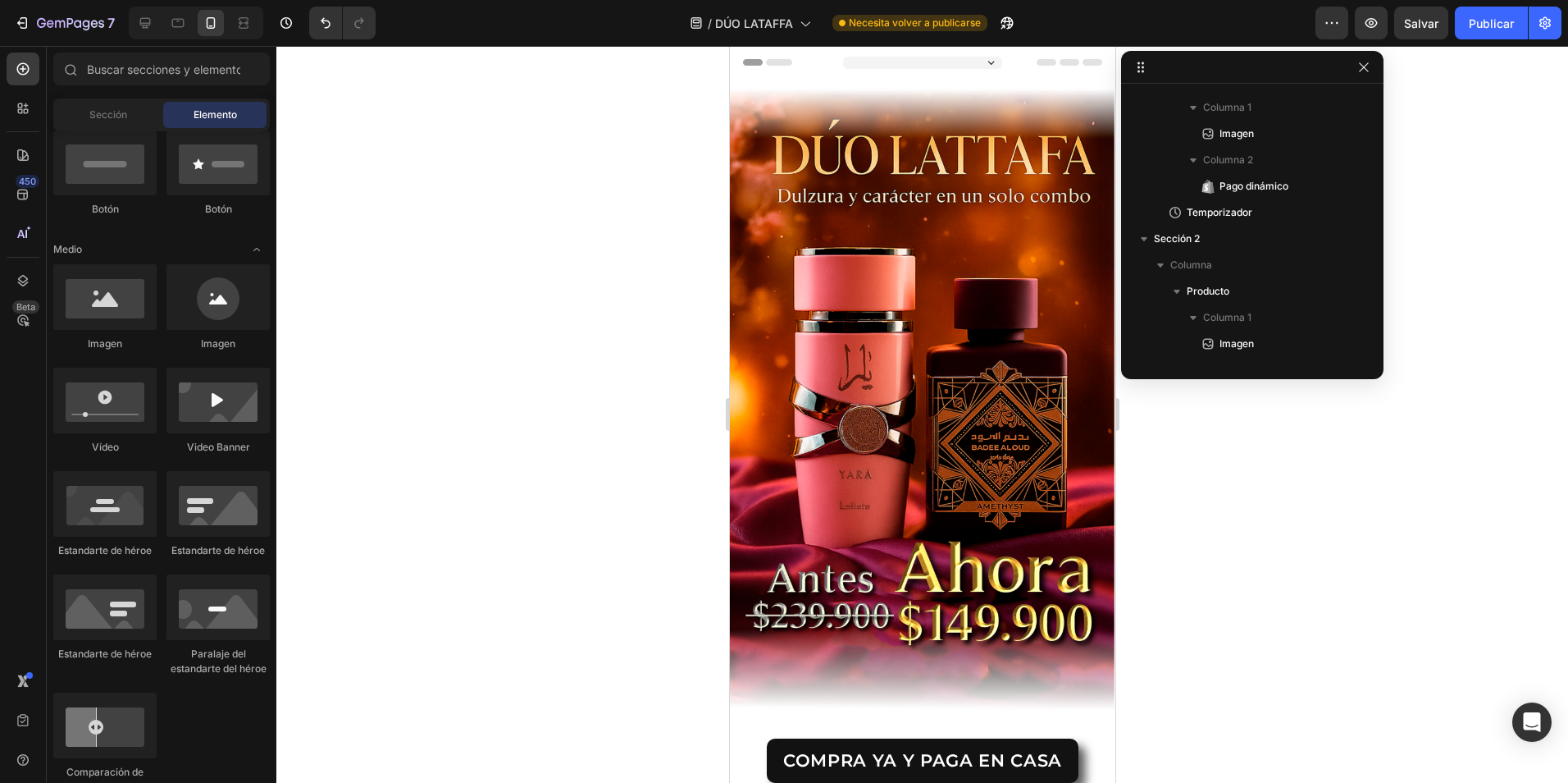
click at [1037, 62] on icon at bounding box center [1046, 62] width 20 height 6
click at [920, 66] on div at bounding box center [922, 63] width 159 height 13
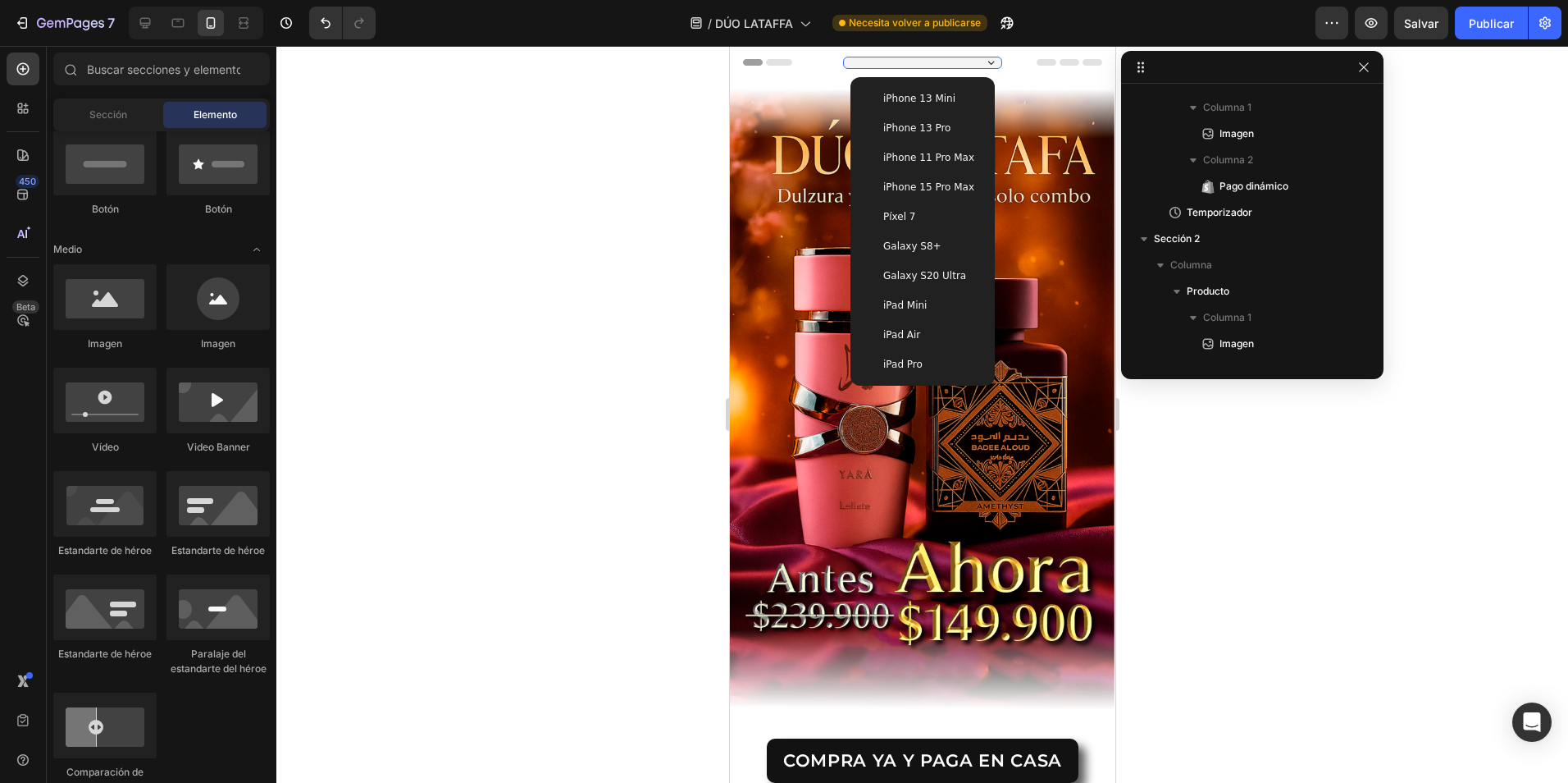
click at [920, 66] on div at bounding box center [922, 63] width 159 height 13
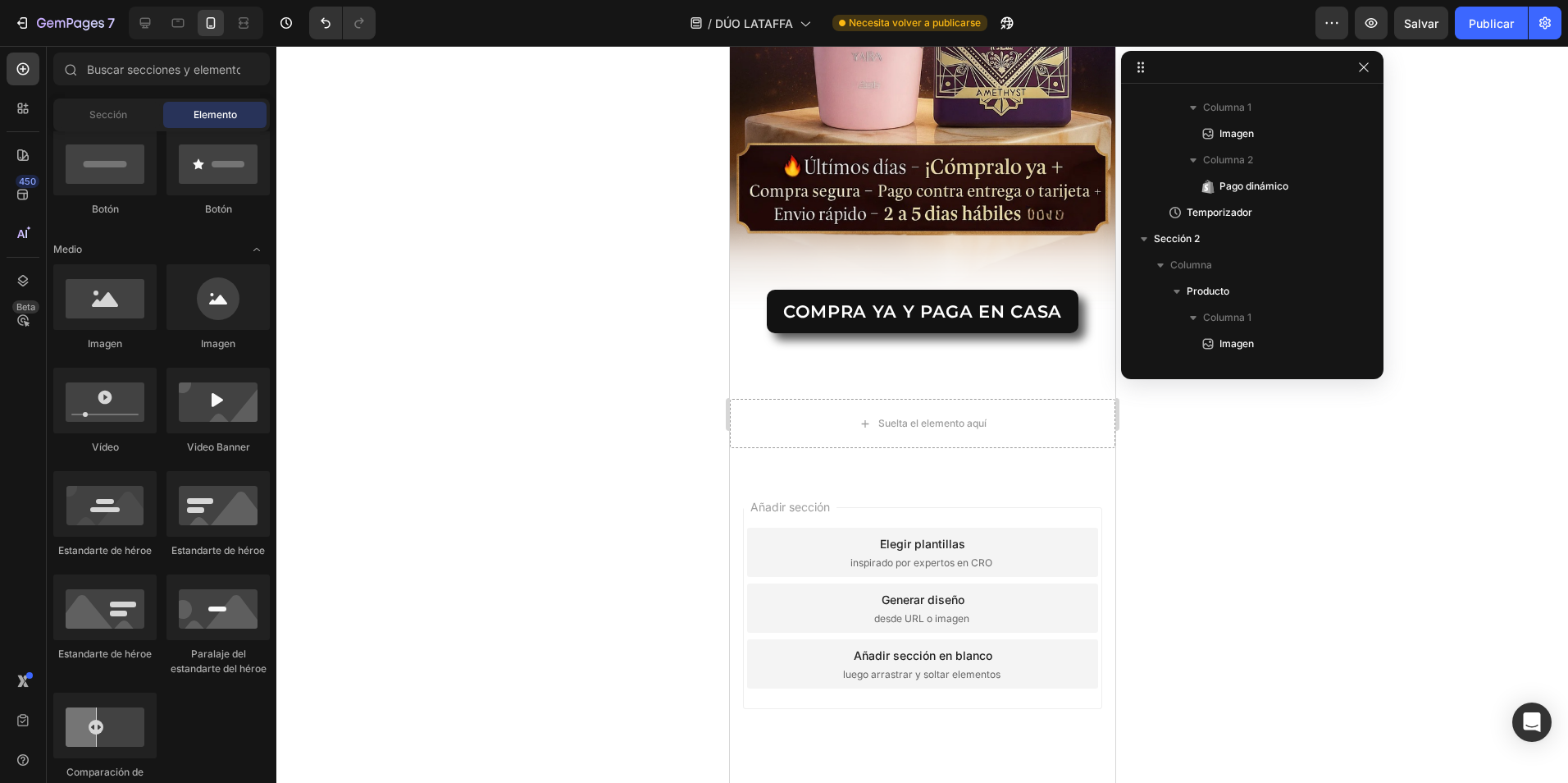
scroll to position [2910, 0]
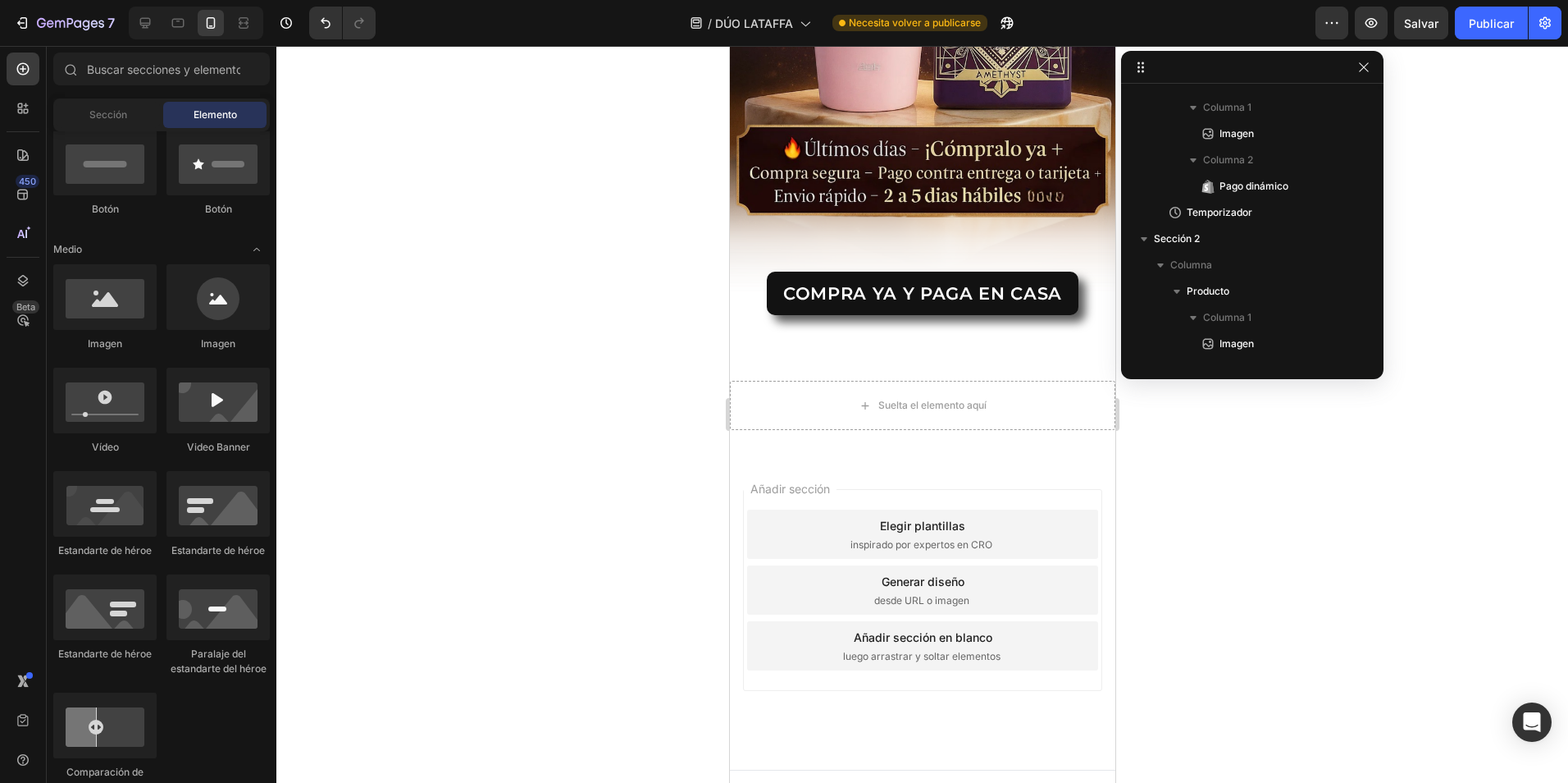
click at [826, 770] on div "Pie de página" at bounding box center [921, 787] width 360 height 33
click at [906, 770] on div "Pie de página" at bounding box center [921, 787] width 360 height 33
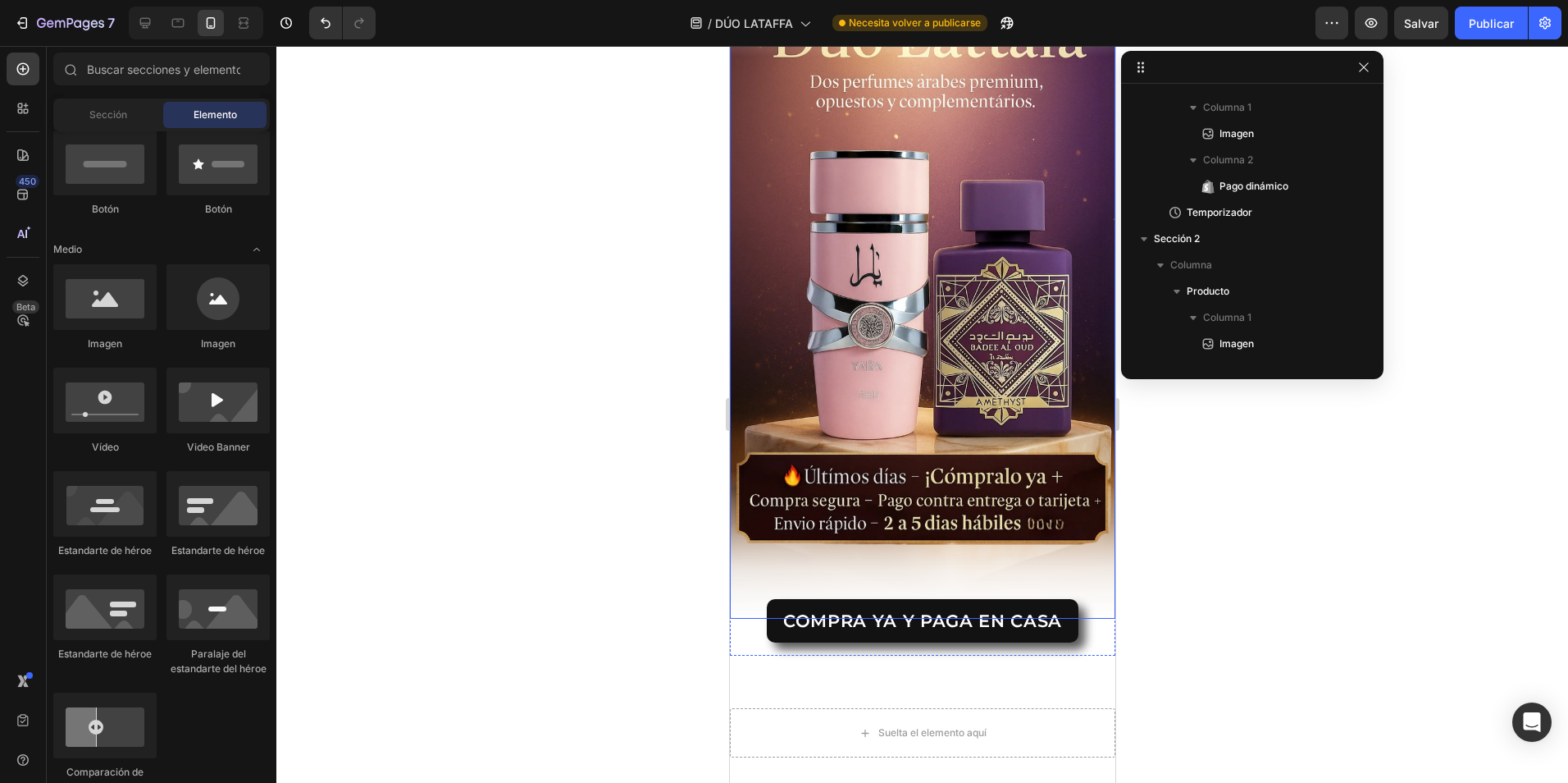
scroll to position [2582, 0]
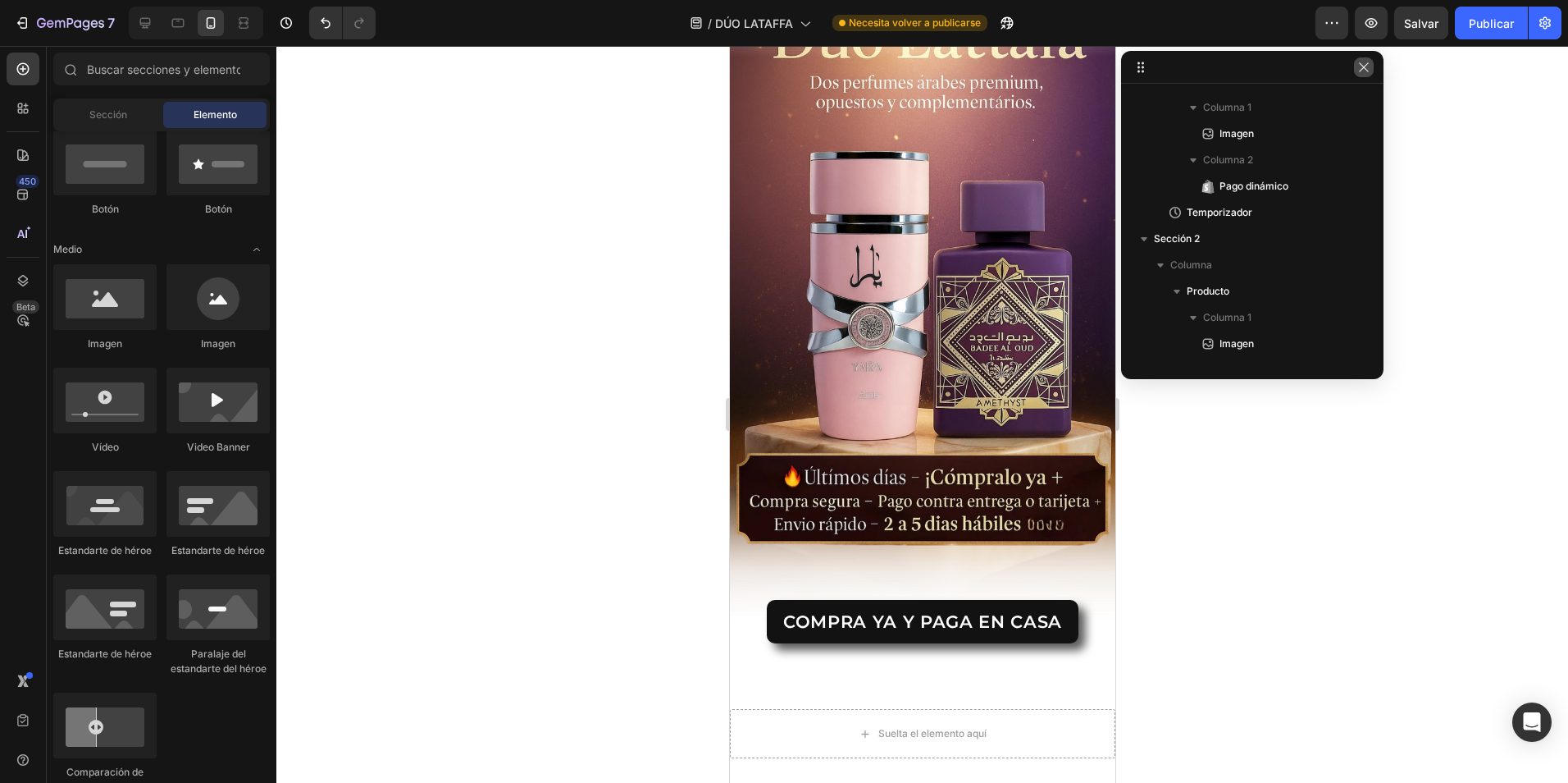
click at [1371, 73] on button "button" at bounding box center [1364, 67] width 20 height 20
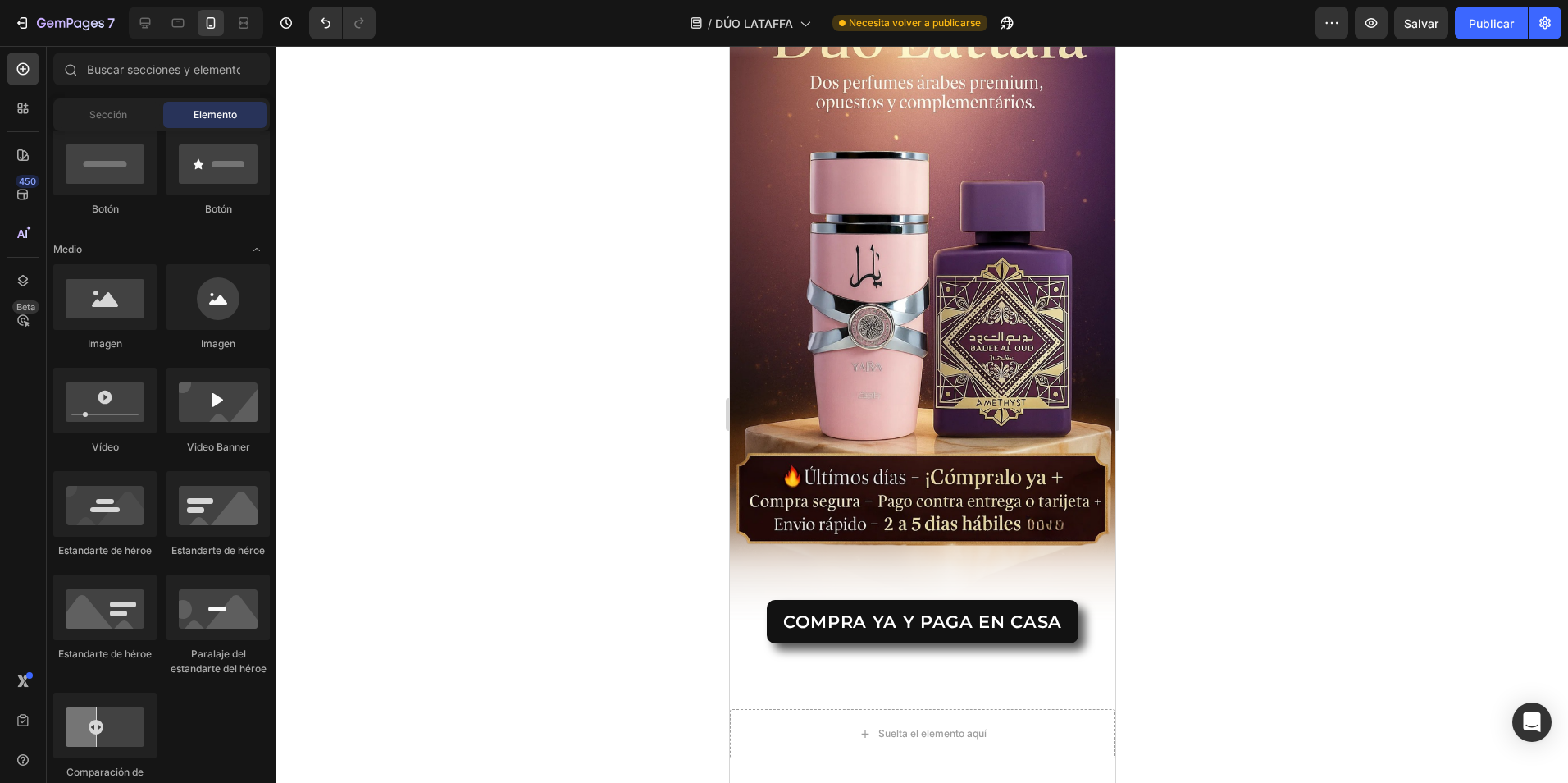
click at [1350, 34] on div "Preview Salvar Publicar" at bounding box center [1438, 23] width 246 height 33
click at [1332, 46] on div "7 / DÚO LATAFFA Necesita volver a publicarse Preview Salvar Publicar" at bounding box center [784, 24] width 1568 height 47
click at [1332, 31] on icon "button" at bounding box center [1332, 23] width 16 height 16
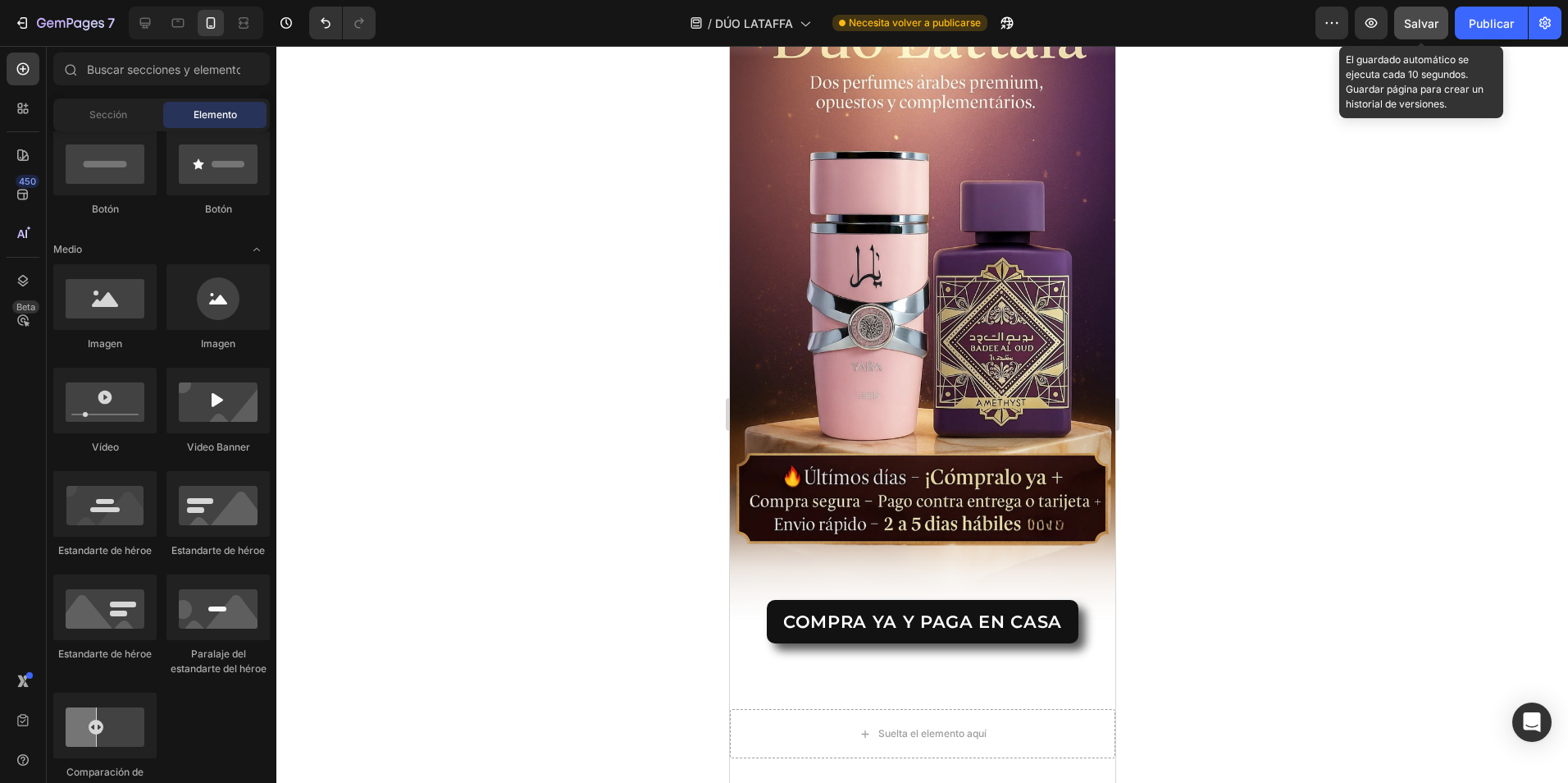
click at [1411, 24] on span "Salvar" at bounding box center [1421, 23] width 34 height 14
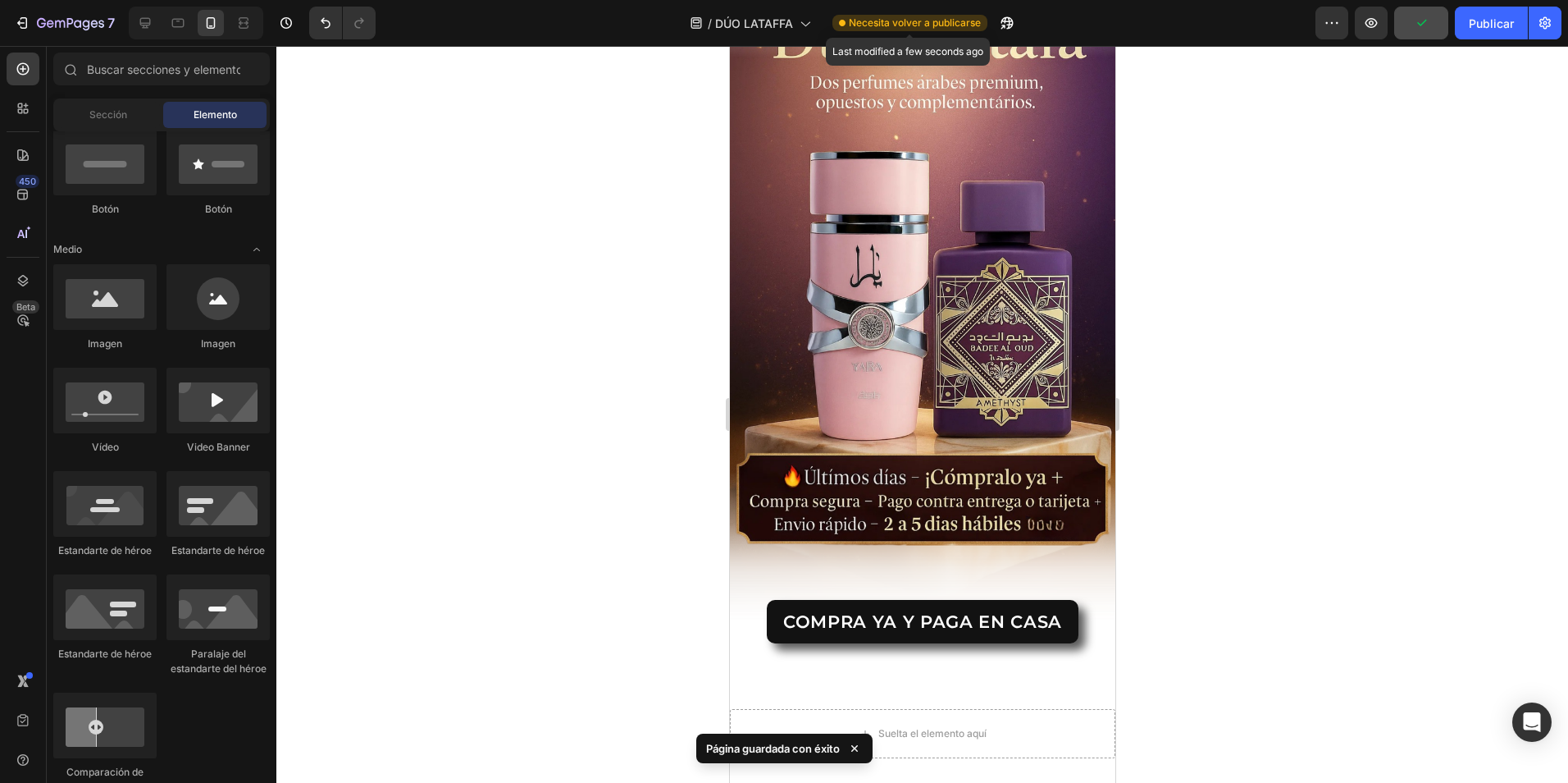
click at [911, 21] on span "Necesita volver a publicarse" at bounding box center [915, 23] width 132 height 14
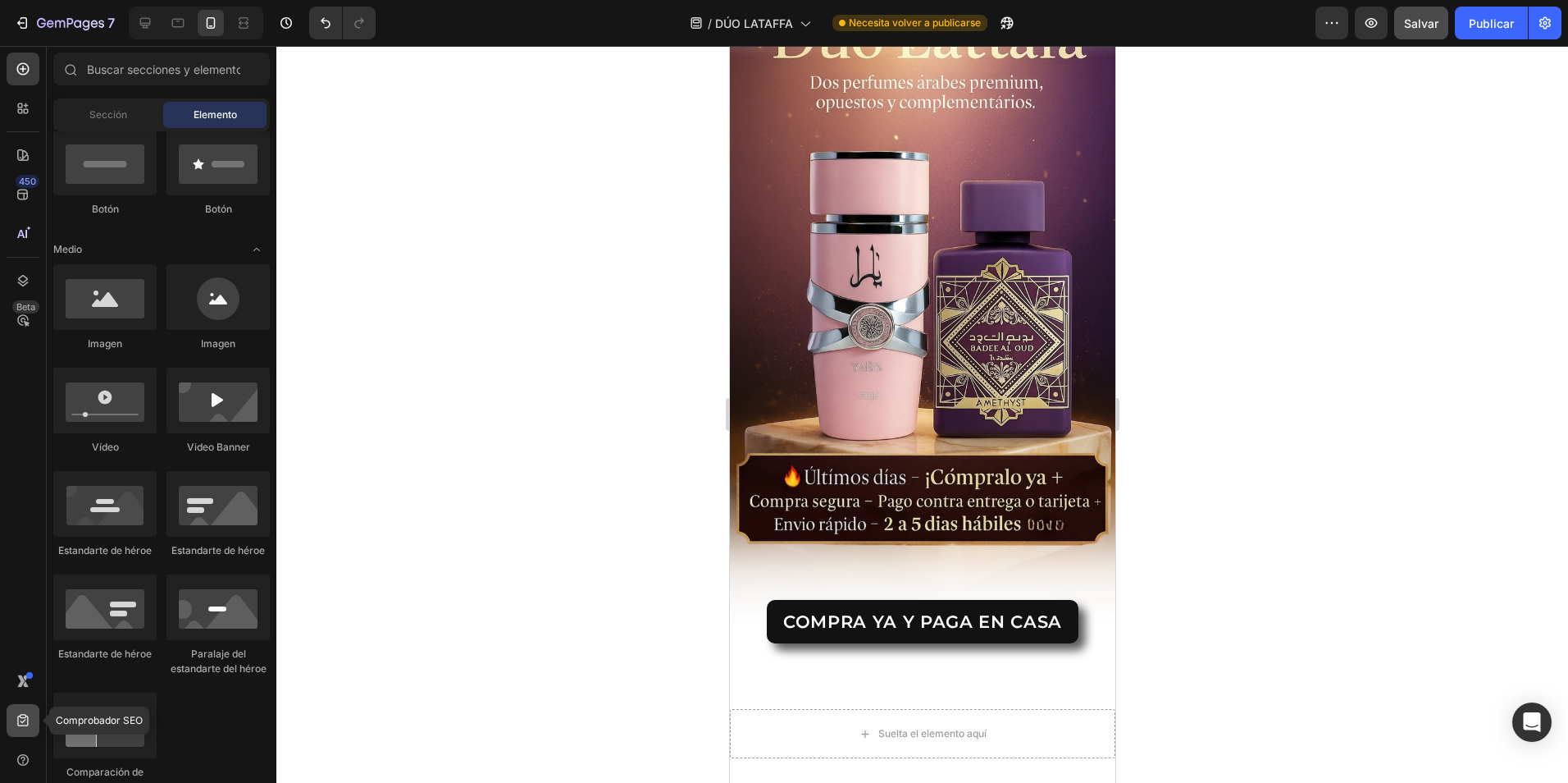
click at [24, 715] on icon at bounding box center [23, 720] width 11 height 13
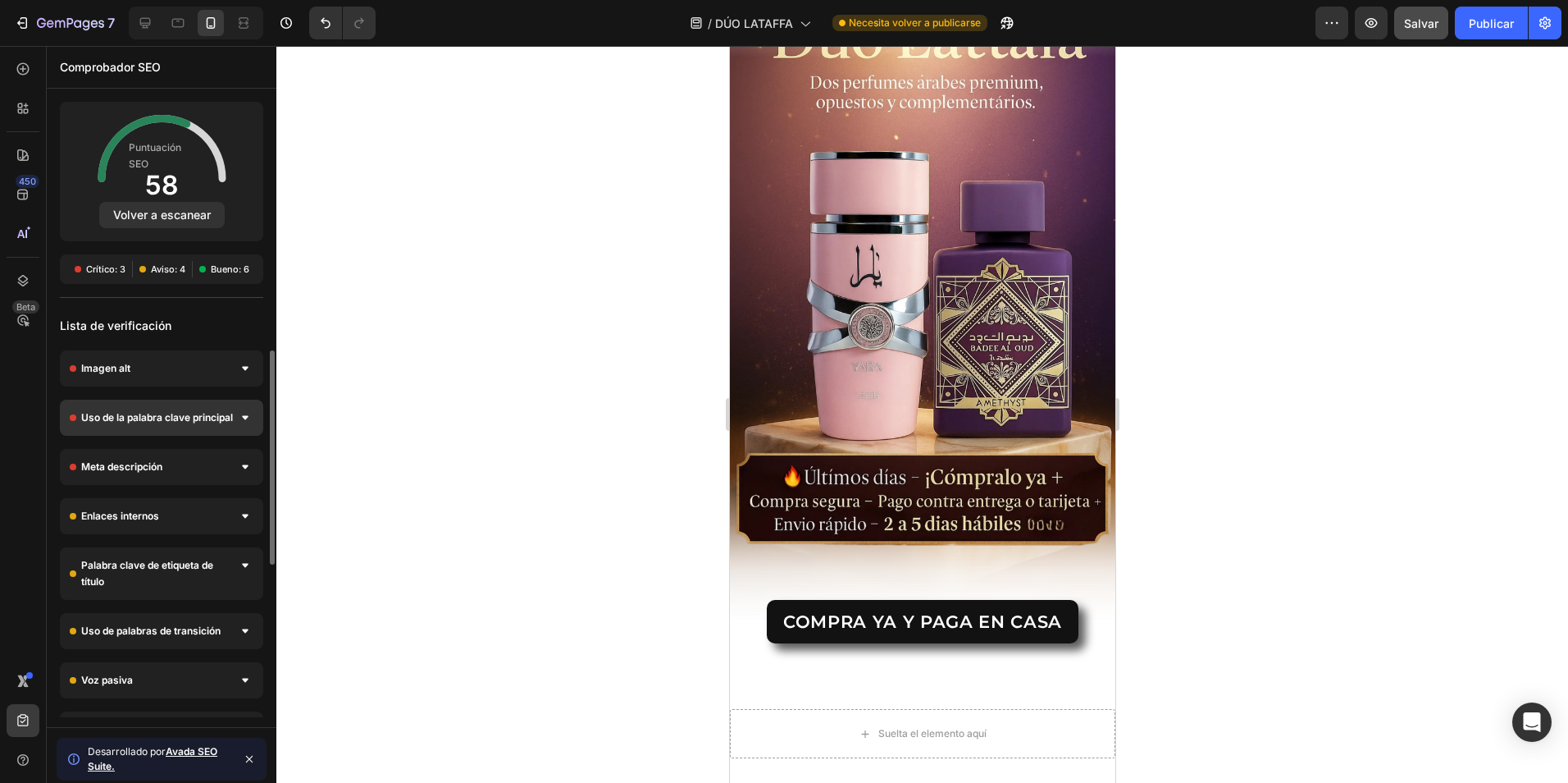
click at [117, 427] on div "Uso de la palabra clave principal" at bounding box center [161, 418] width 204 height 36
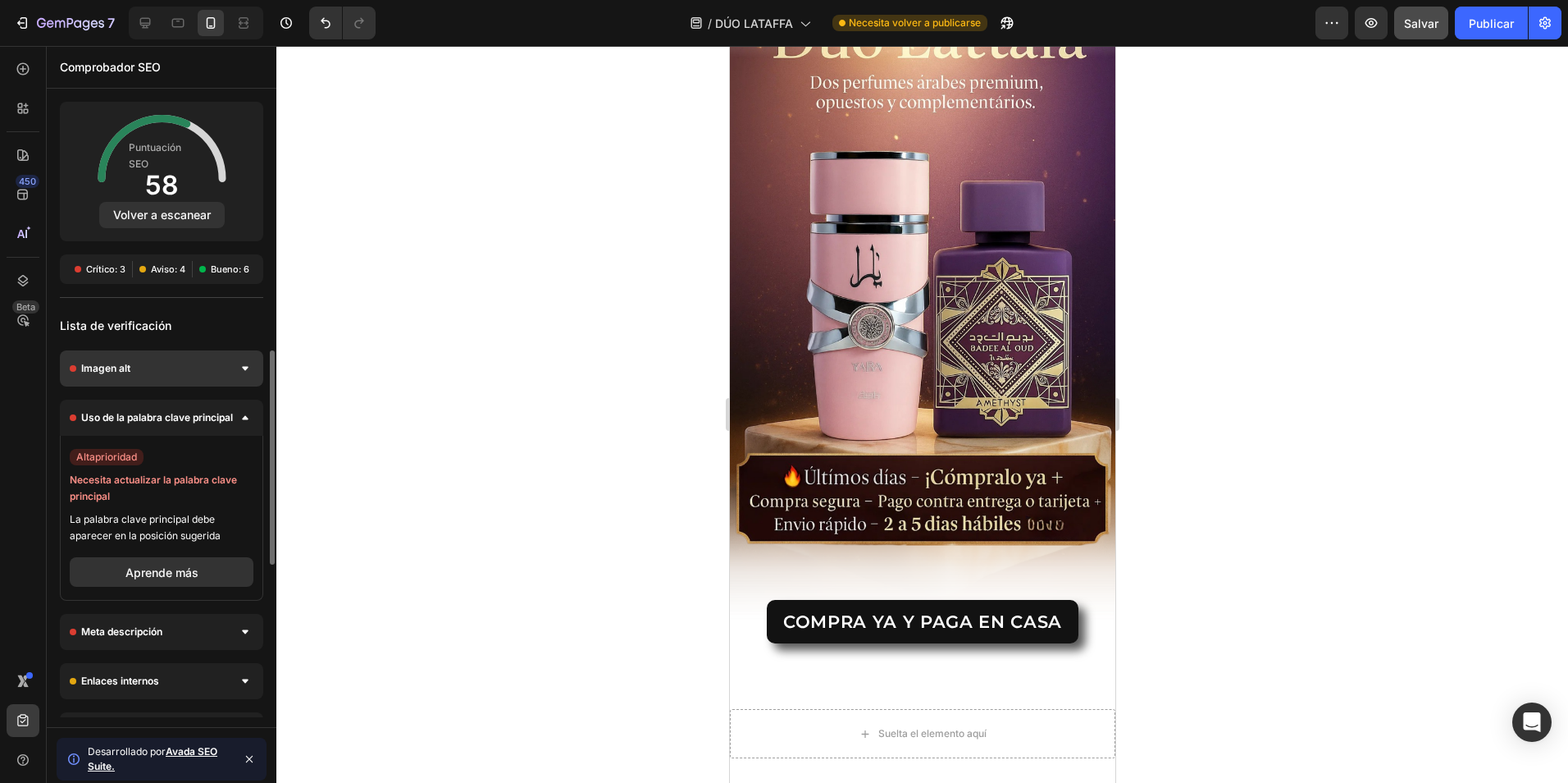
click at [164, 381] on div "Imagen alt" at bounding box center [161, 369] width 204 height 36
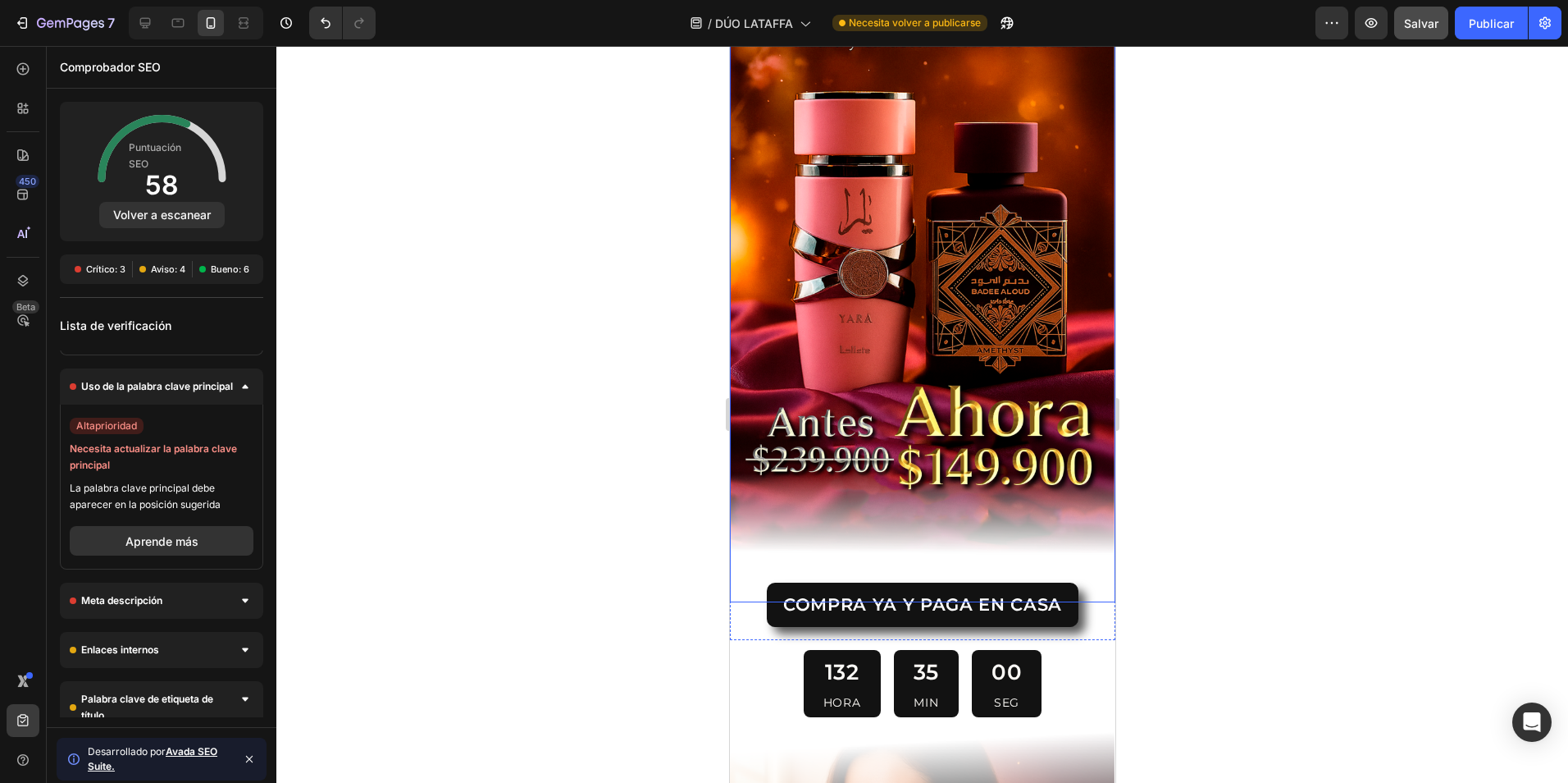
scroll to position [155, 0]
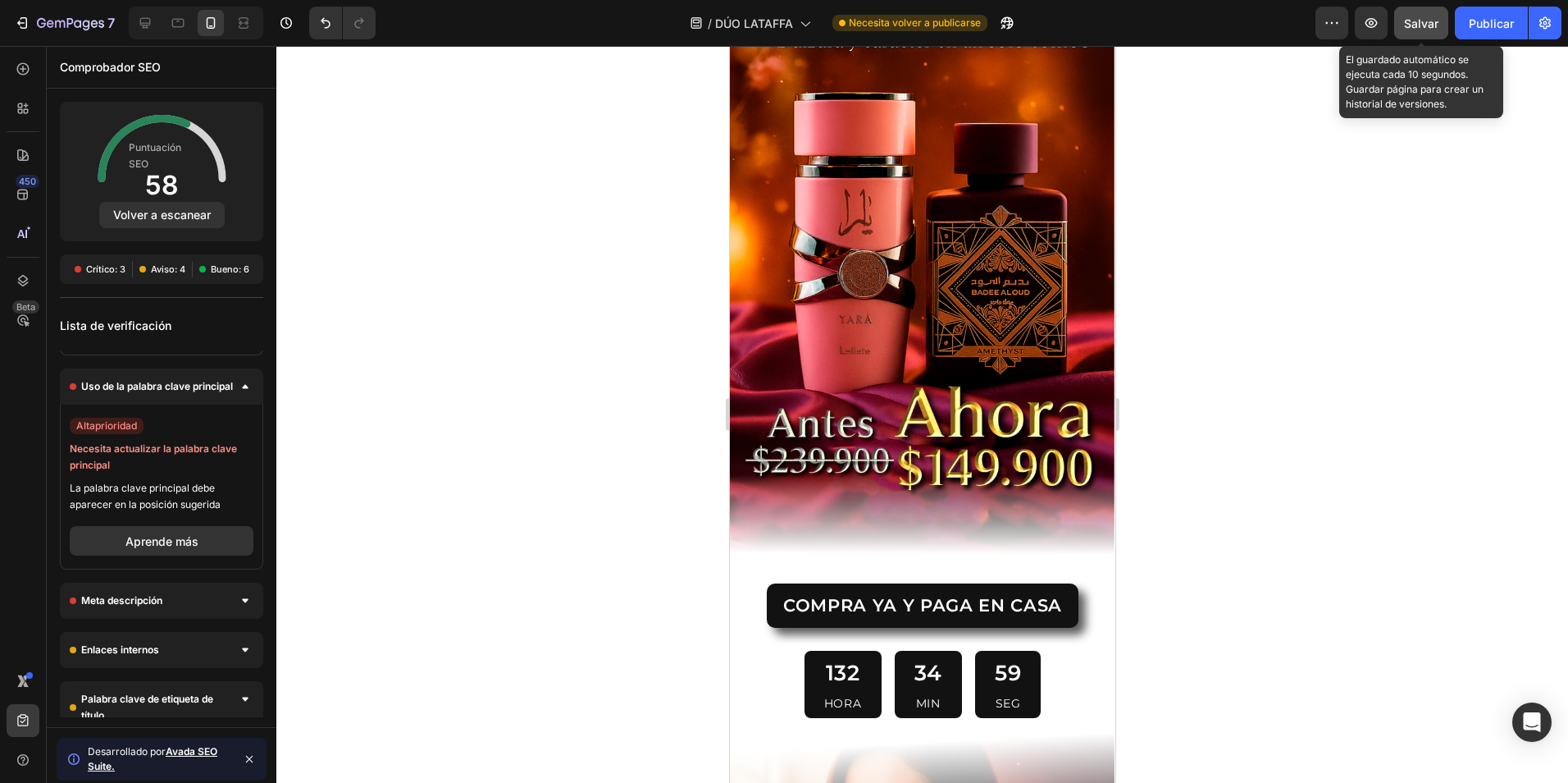
click at [1411, 34] on button "Salvar" at bounding box center [1421, 23] width 54 height 33
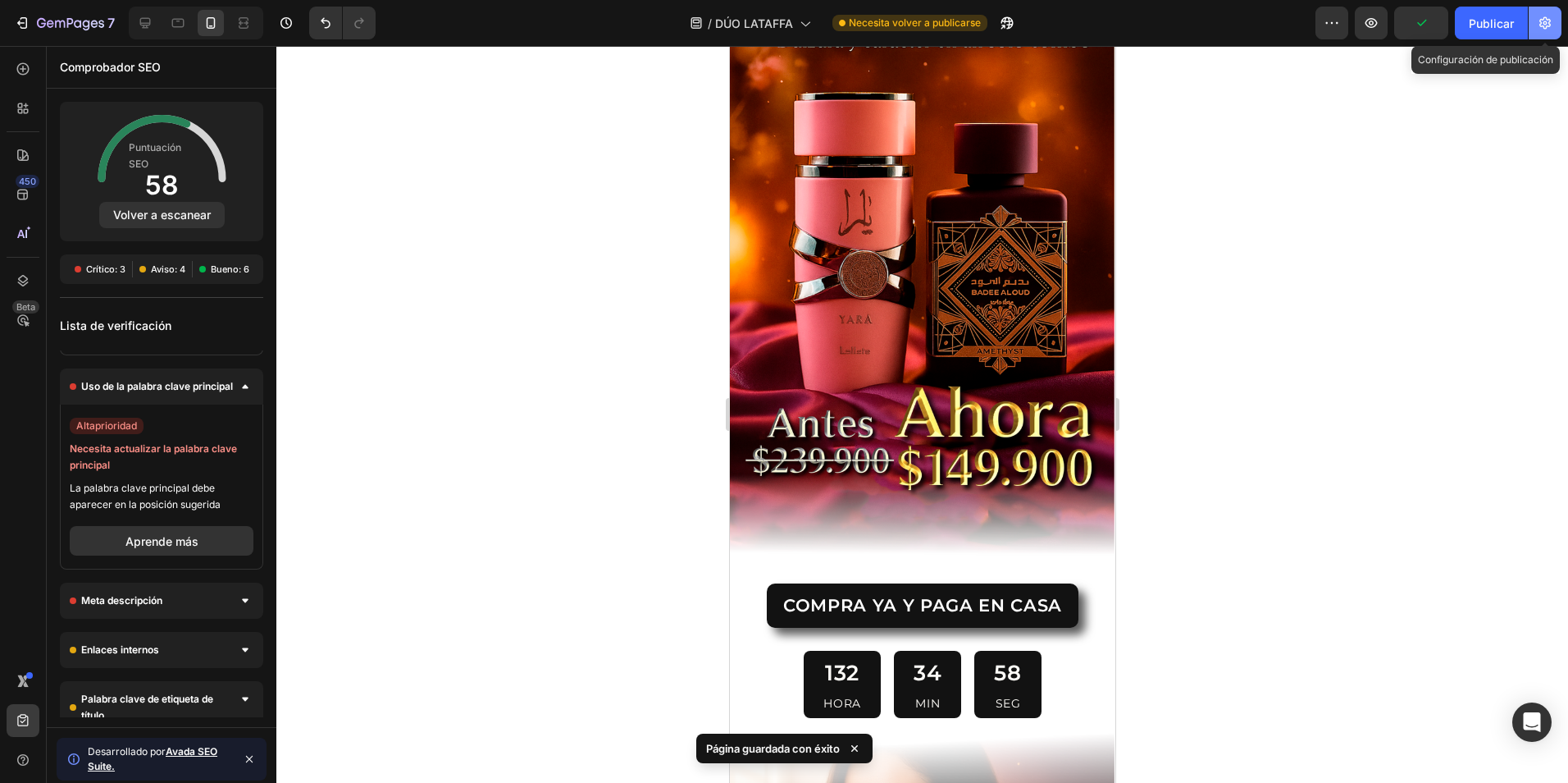
click at [1546, 28] on icon "button" at bounding box center [1545, 24] width 12 height 13
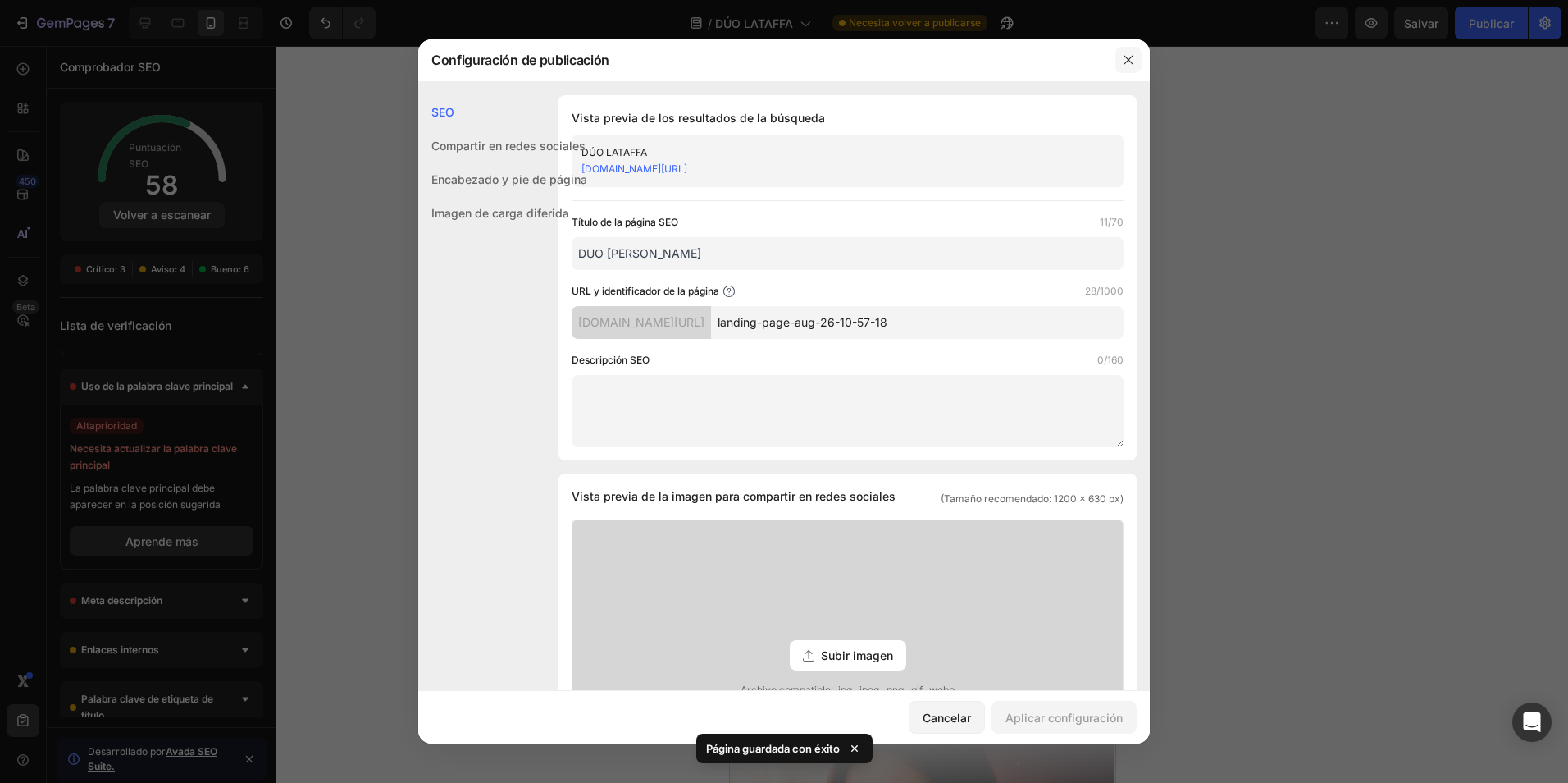
click at [1125, 73] on button "button" at bounding box center [1128, 60] width 26 height 26
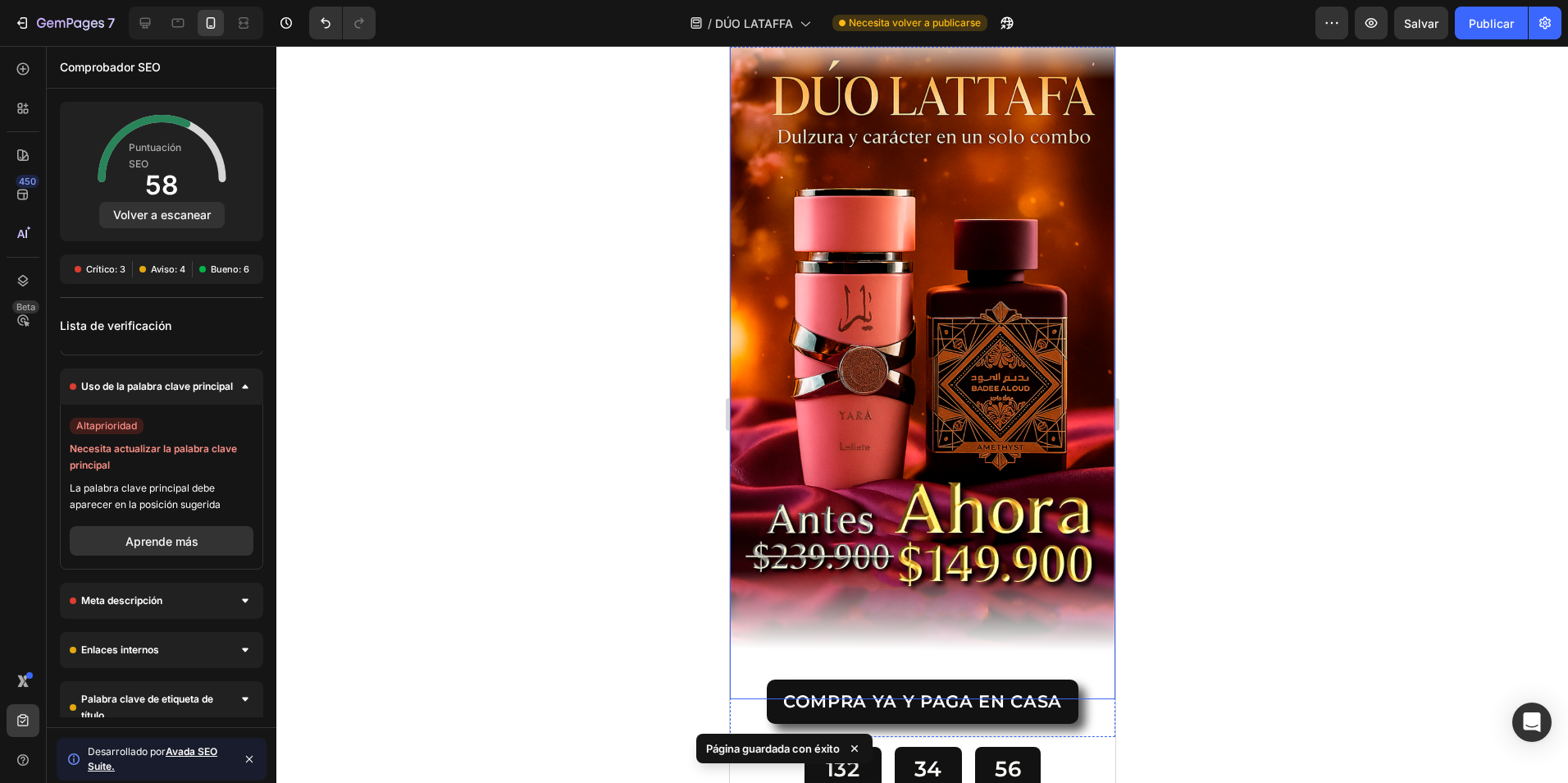
scroll to position [0, 0]
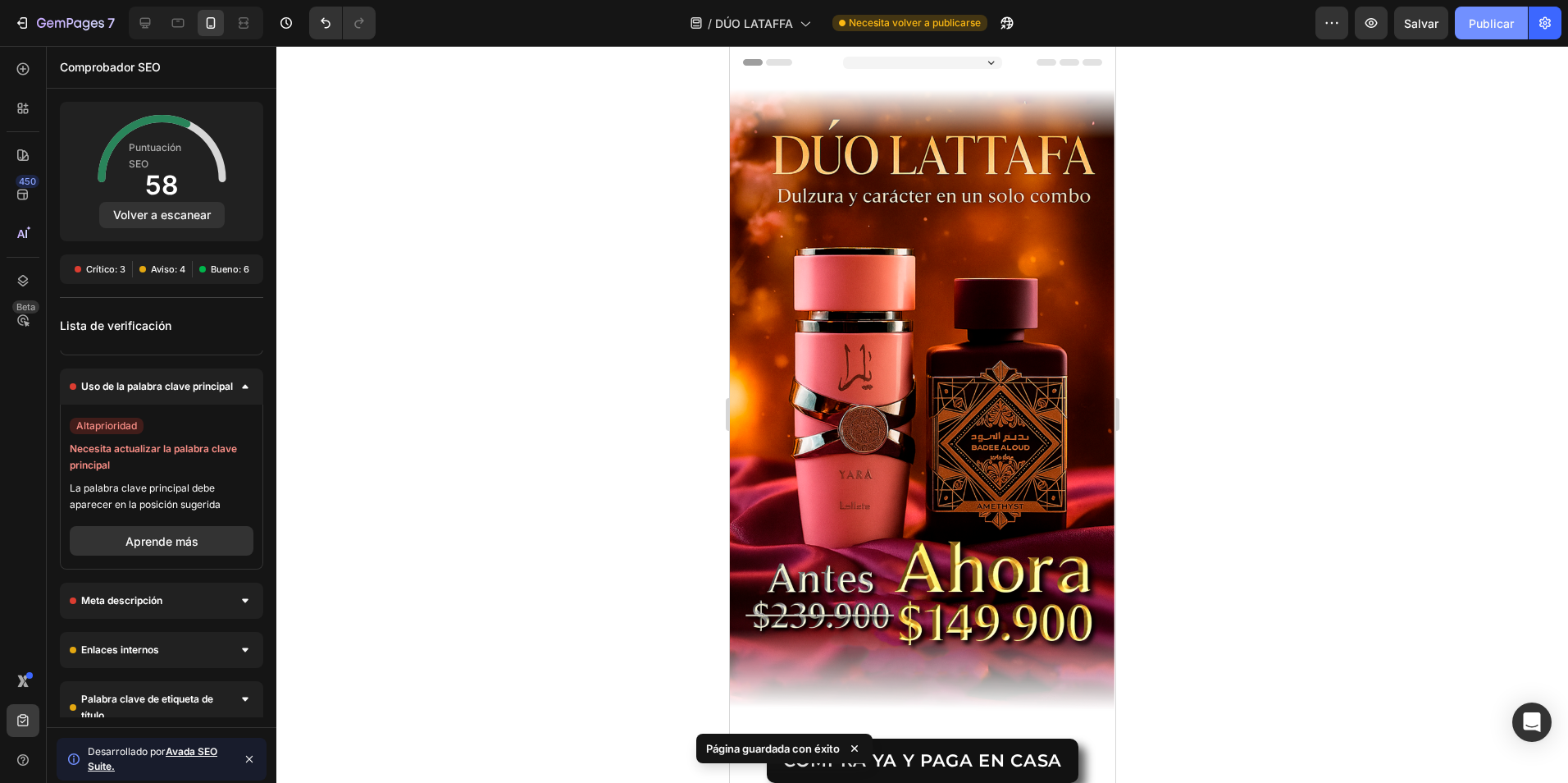
click at [1474, 20] on font "Publicar" at bounding box center [1492, 23] width 45 height 17
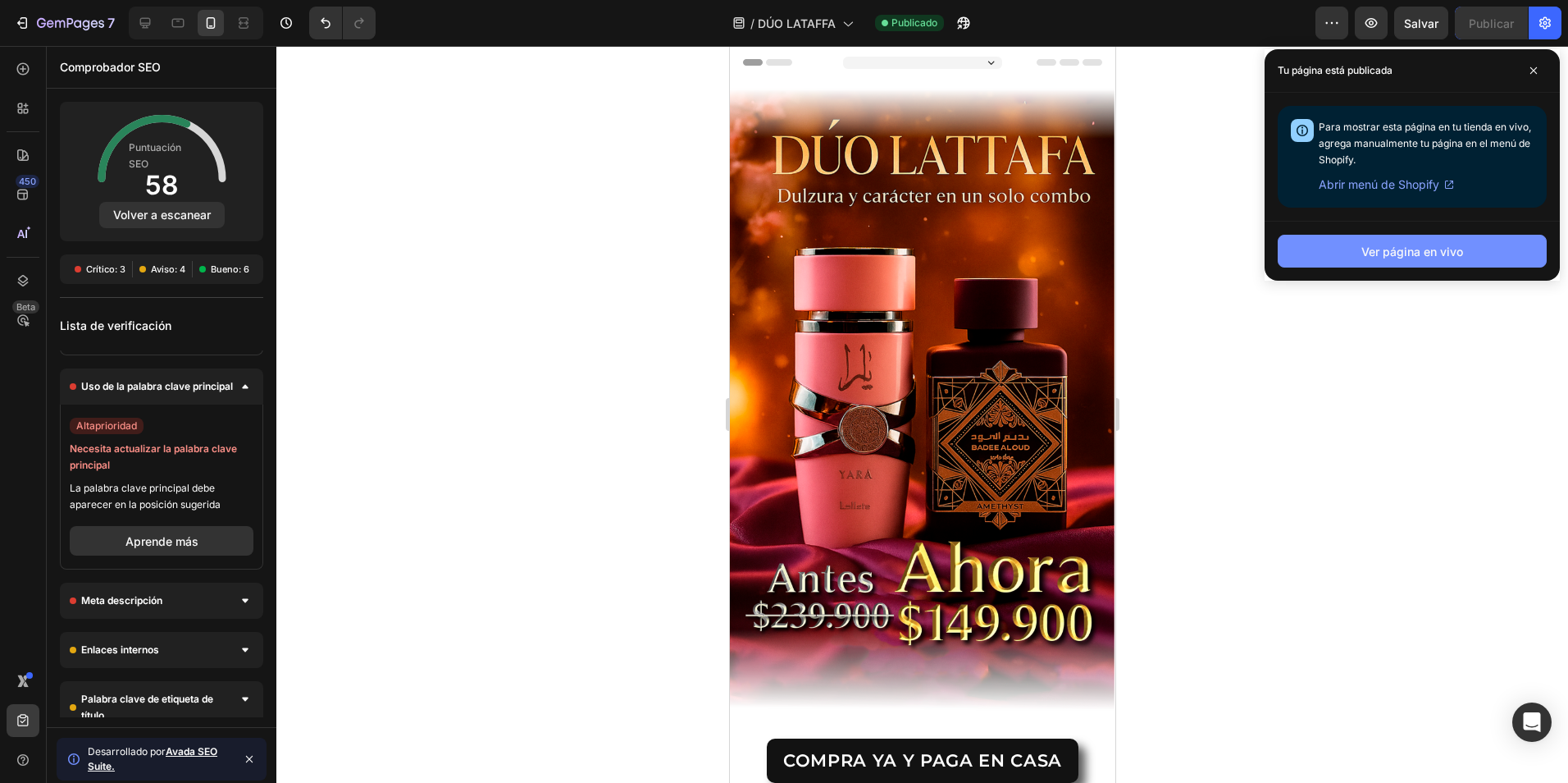
click at [1423, 255] on font "Ver página en vivo" at bounding box center [1412, 251] width 101 height 17
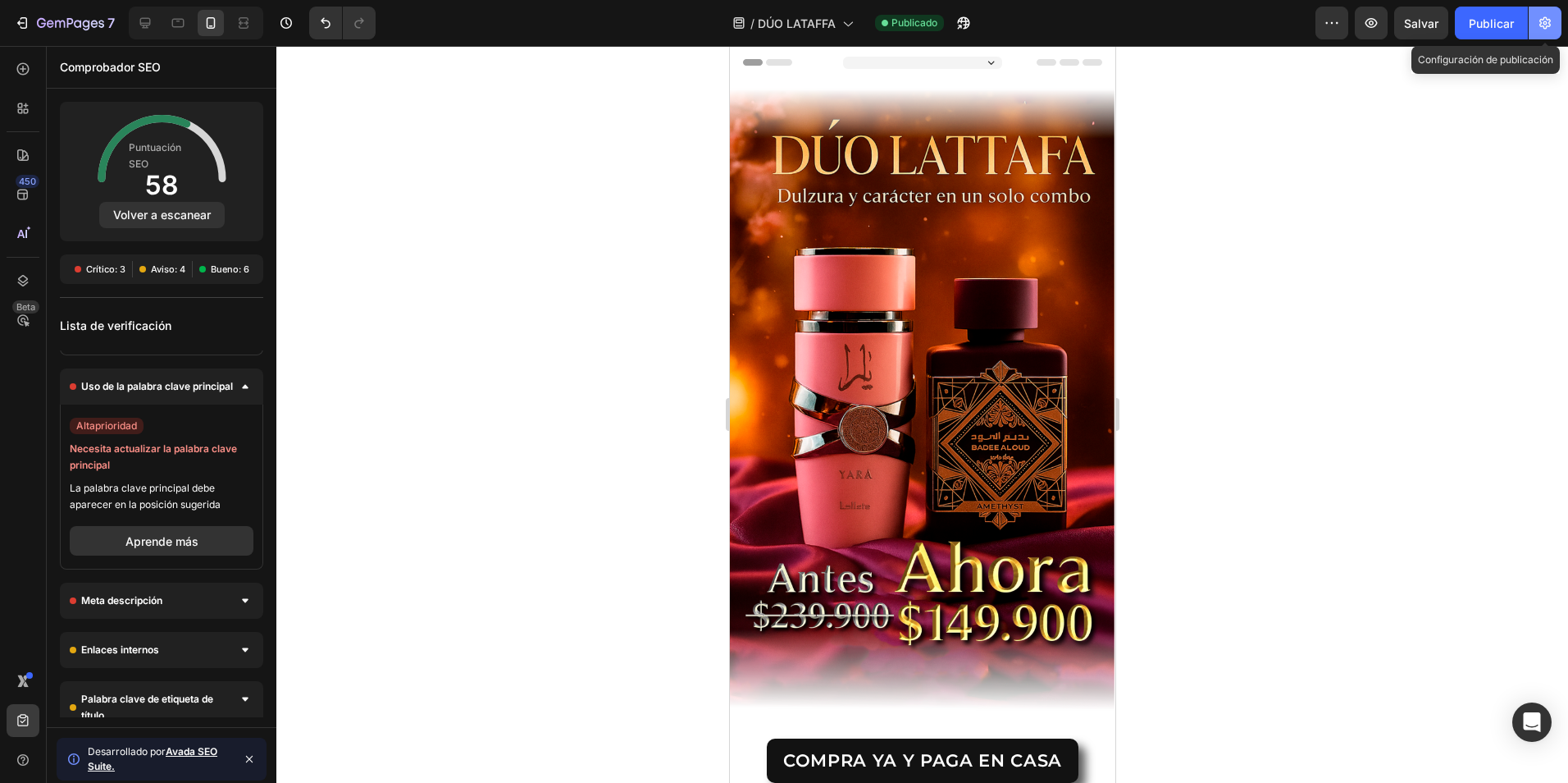
click at [1535, 15] on button "button" at bounding box center [1545, 23] width 33 height 33
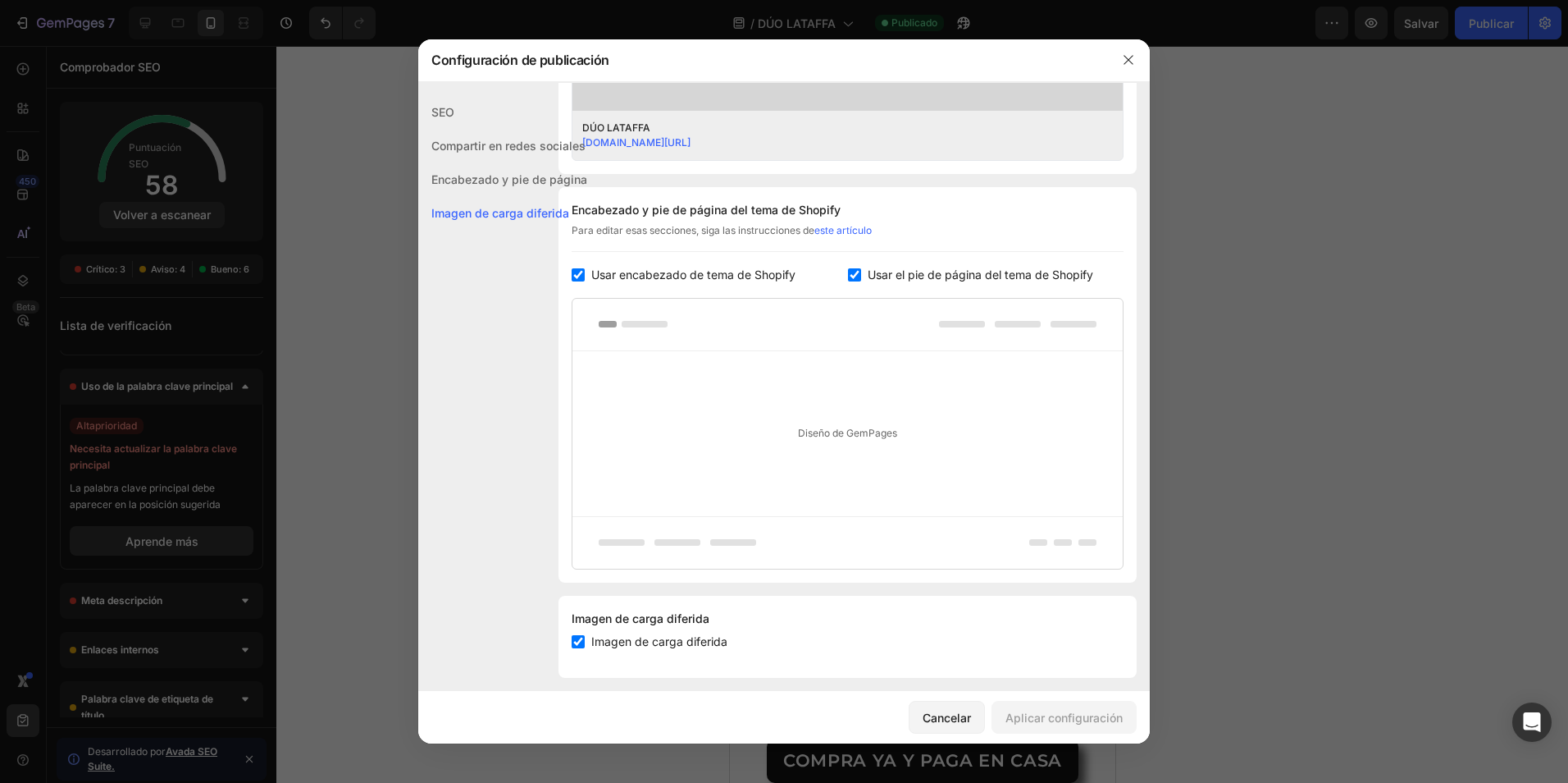
scroll to position [692, 0]
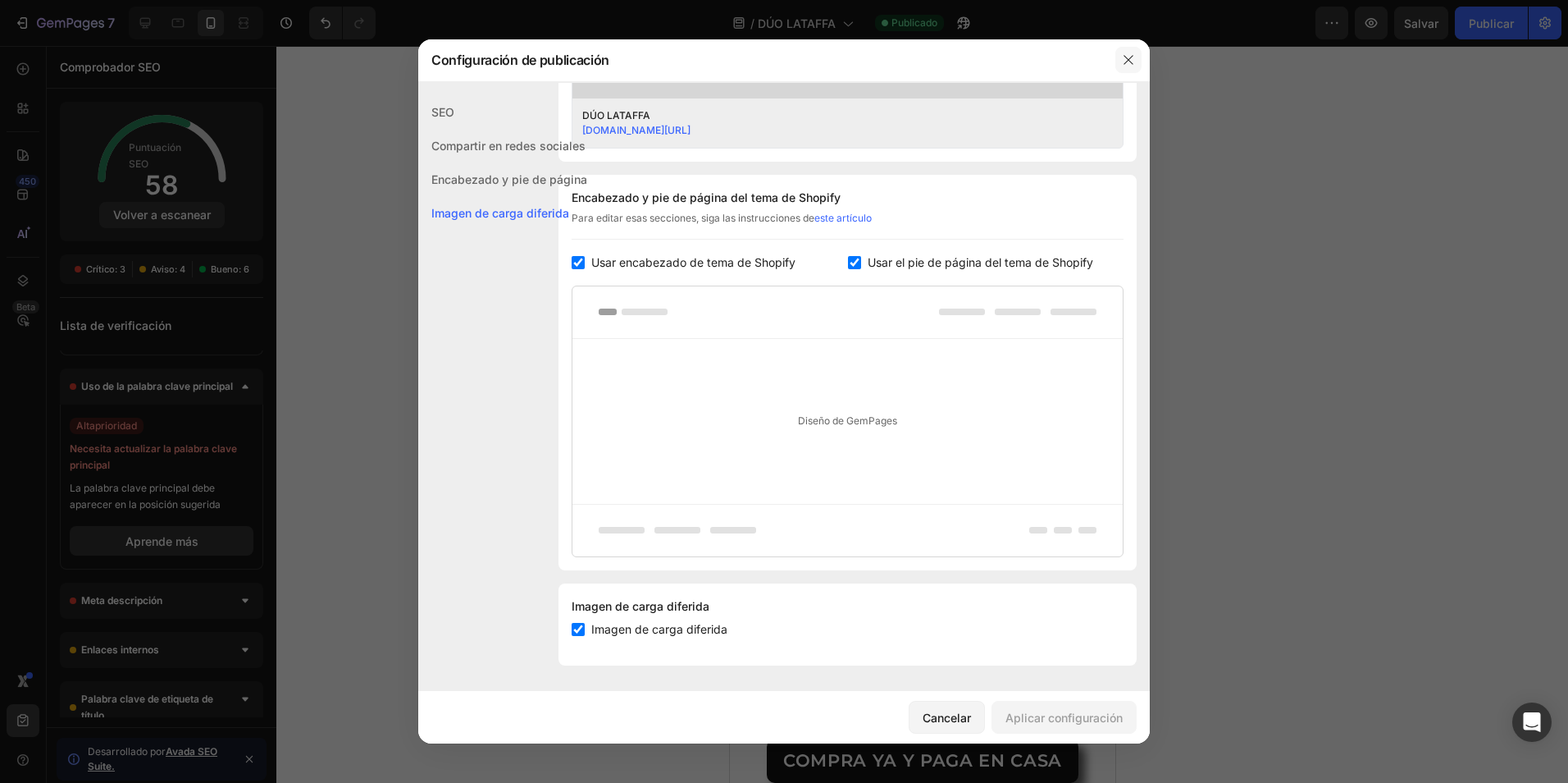
click at [1117, 63] on button "button" at bounding box center [1128, 60] width 26 height 26
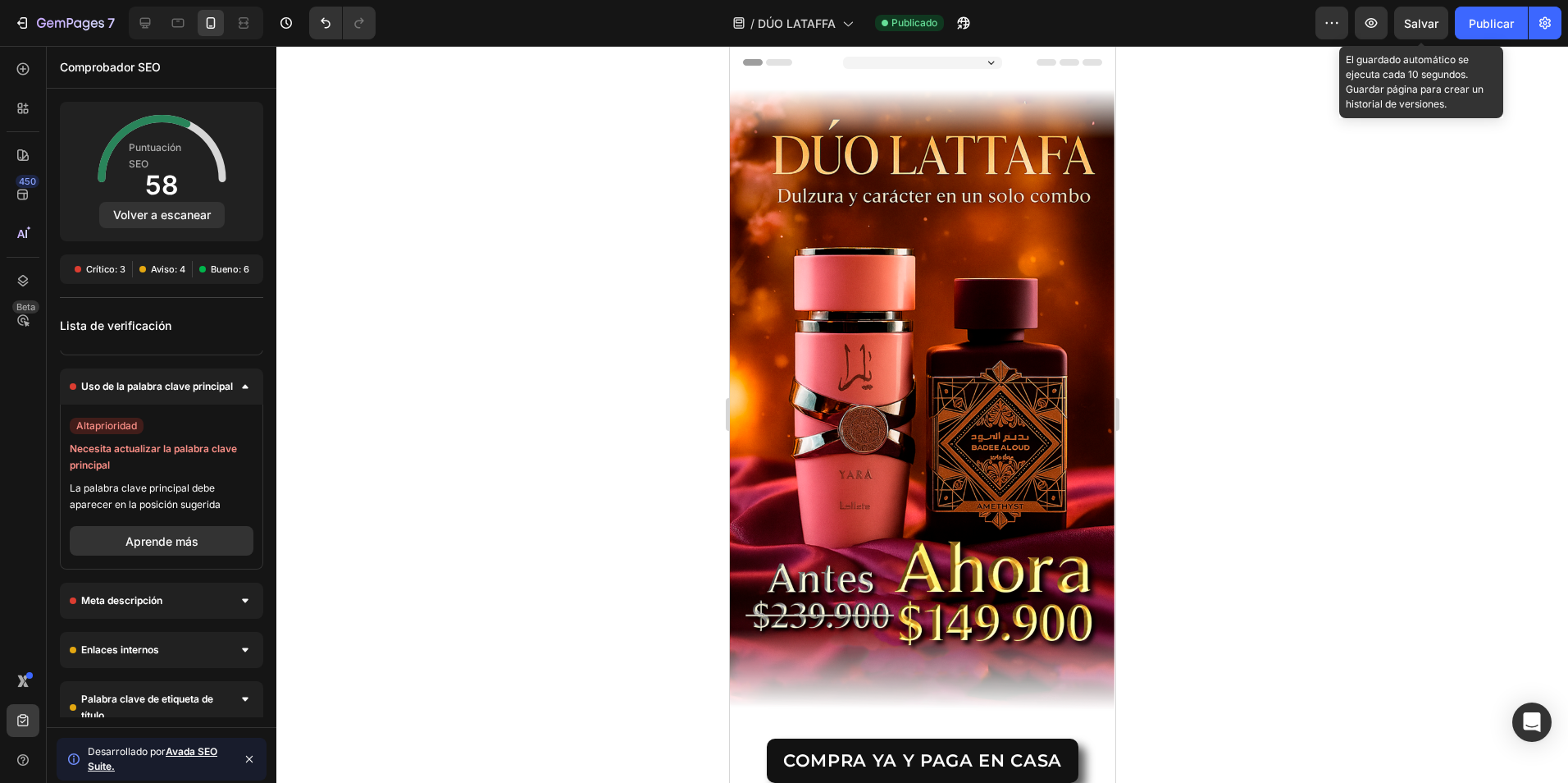
click at [1428, 21] on span "Salvar" at bounding box center [1421, 23] width 34 height 14
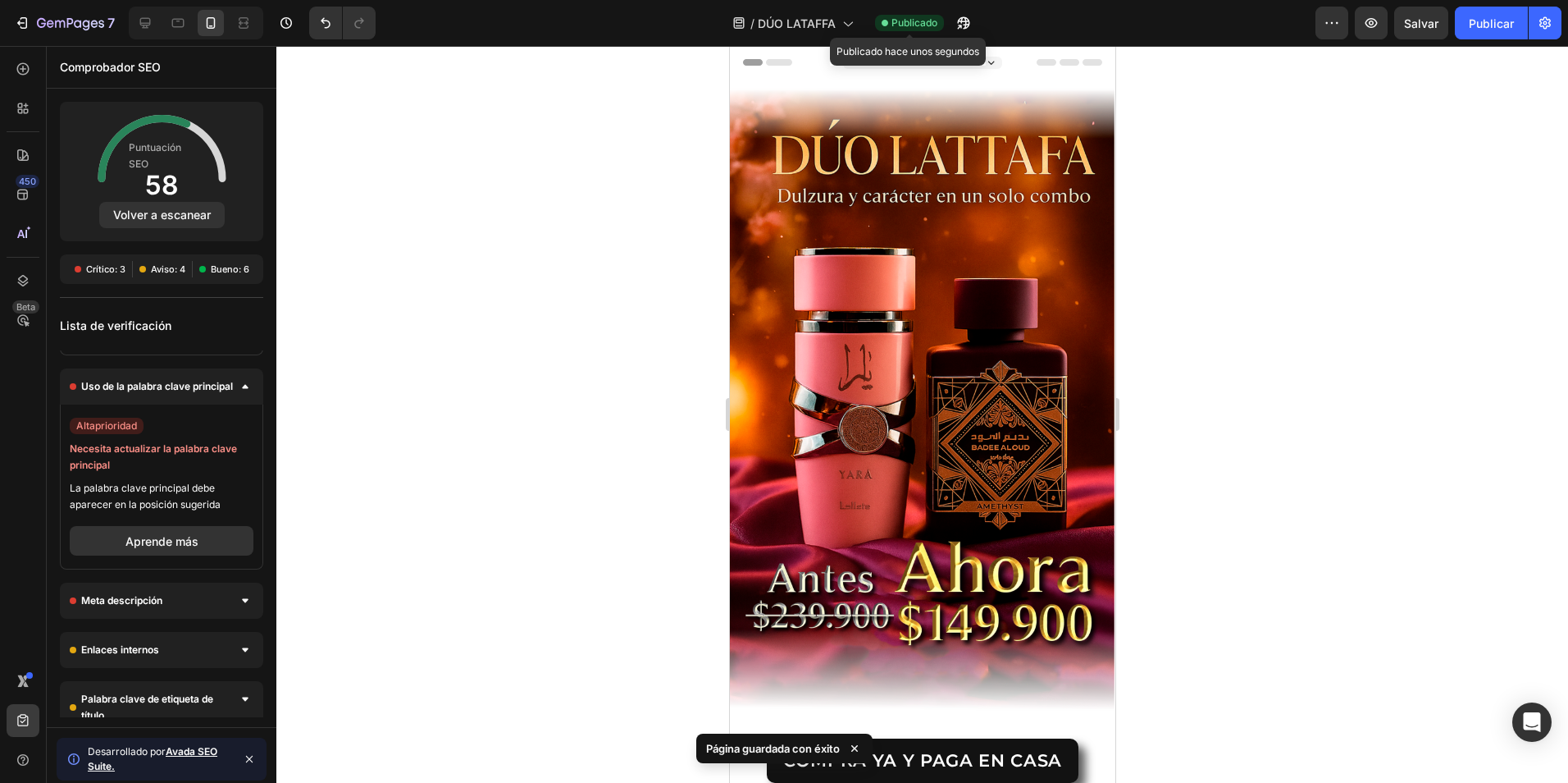
click at [899, 21] on span "Publicado" at bounding box center [914, 23] width 46 height 14
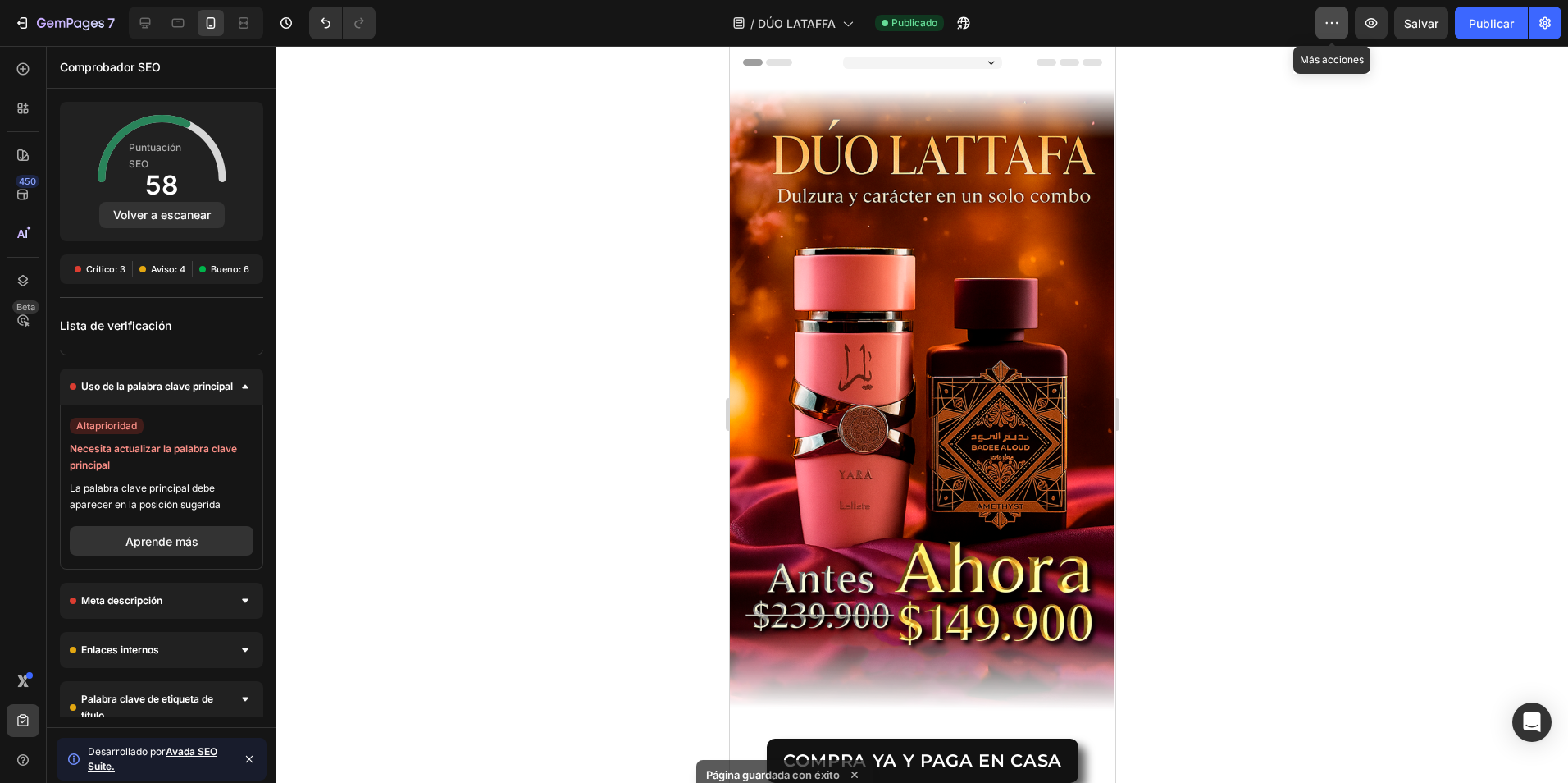
click at [1339, 24] on icon "button" at bounding box center [1332, 23] width 16 height 16
drag, startPoint x: 1266, startPoint y: 121, endPoint x: 1391, endPoint y: 40, distance: 148.9
click at [1270, 117] on div at bounding box center [922, 414] width 1292 height 737
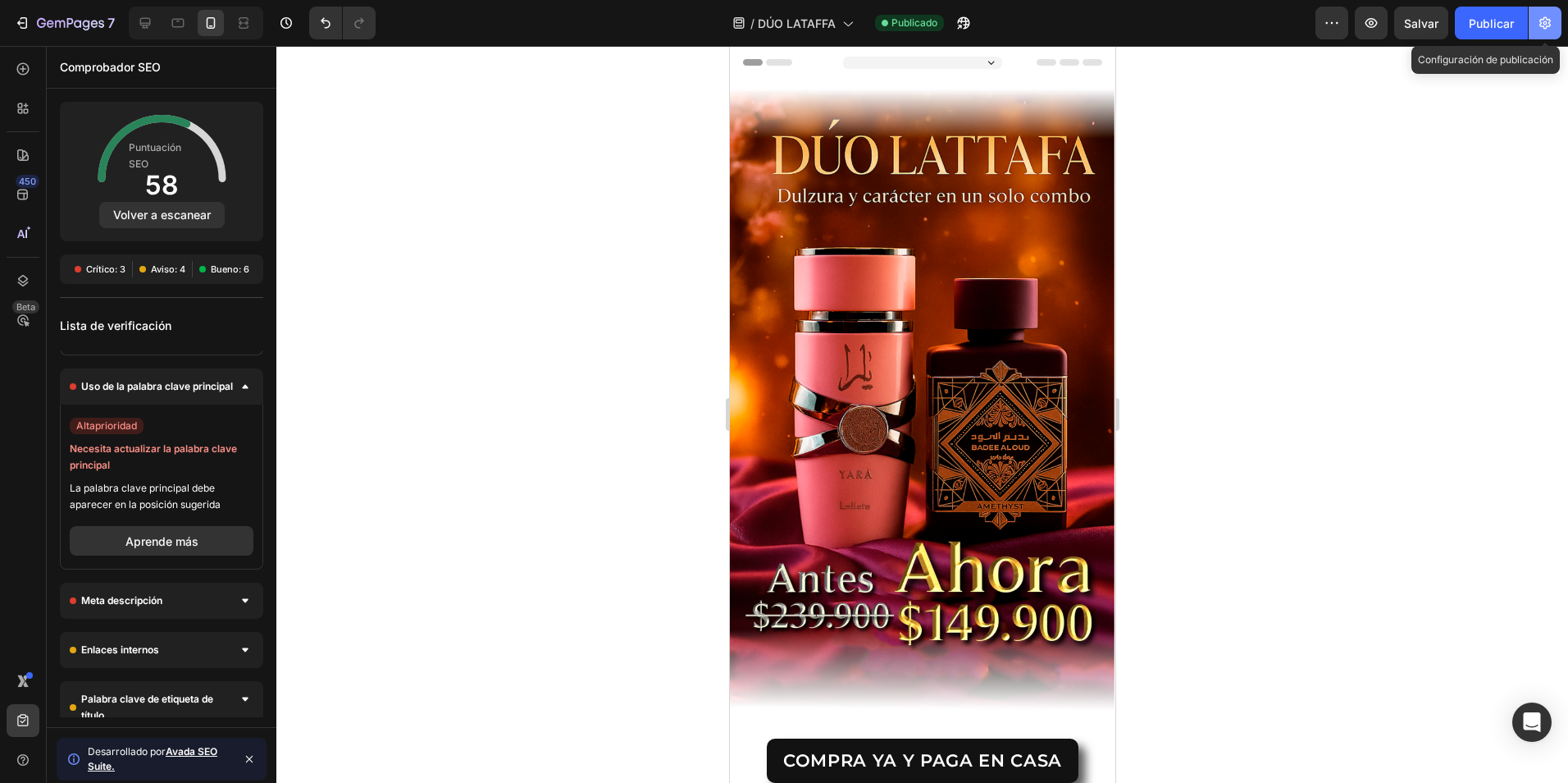
click at [1536, 19] on button "button" at bounding box center [1545, 23] width 33 height 33
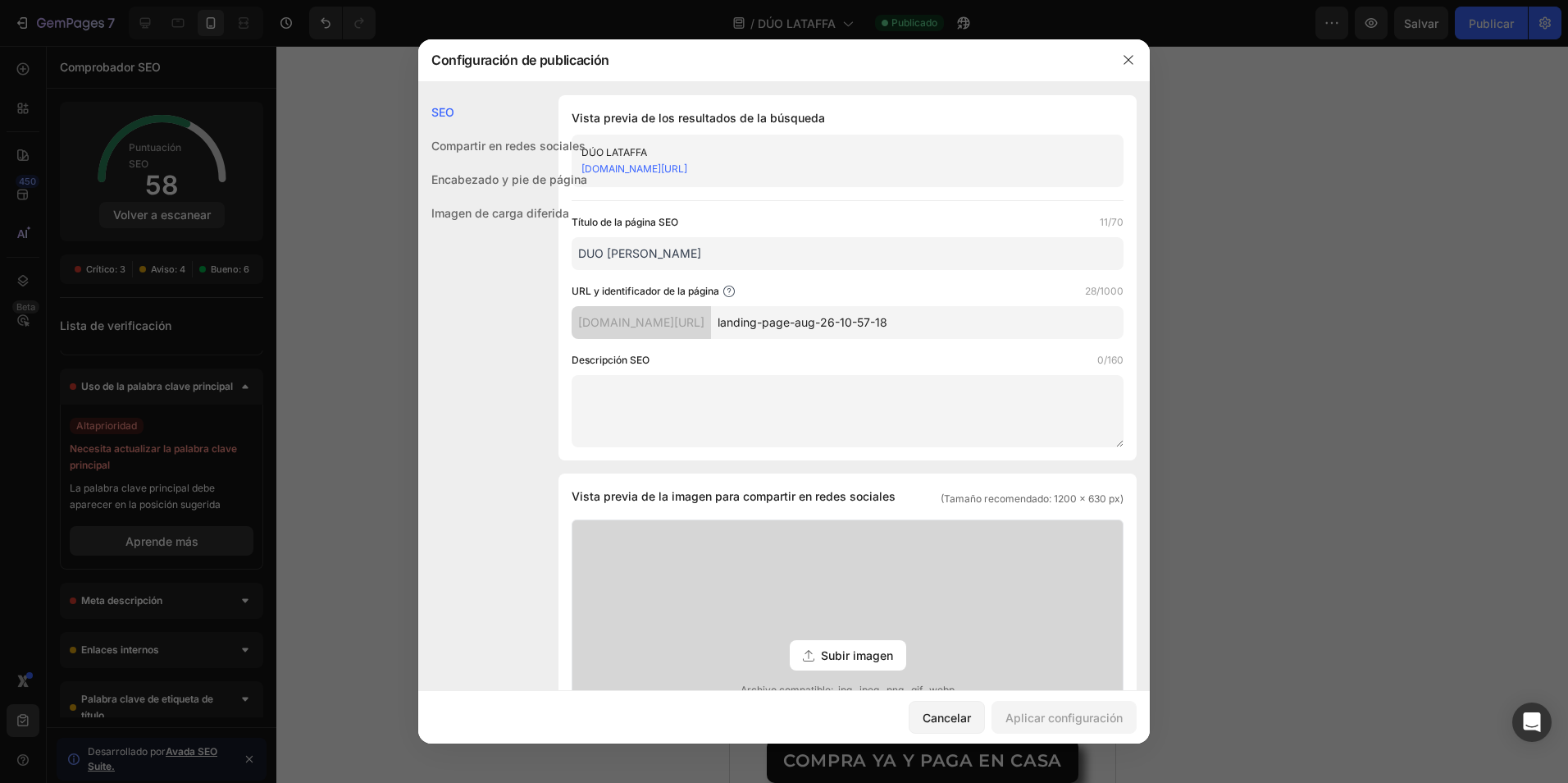
click at [474, 162] on div "Compartir en redes sociales" at bounding box center [503, 179] width 169 height 34
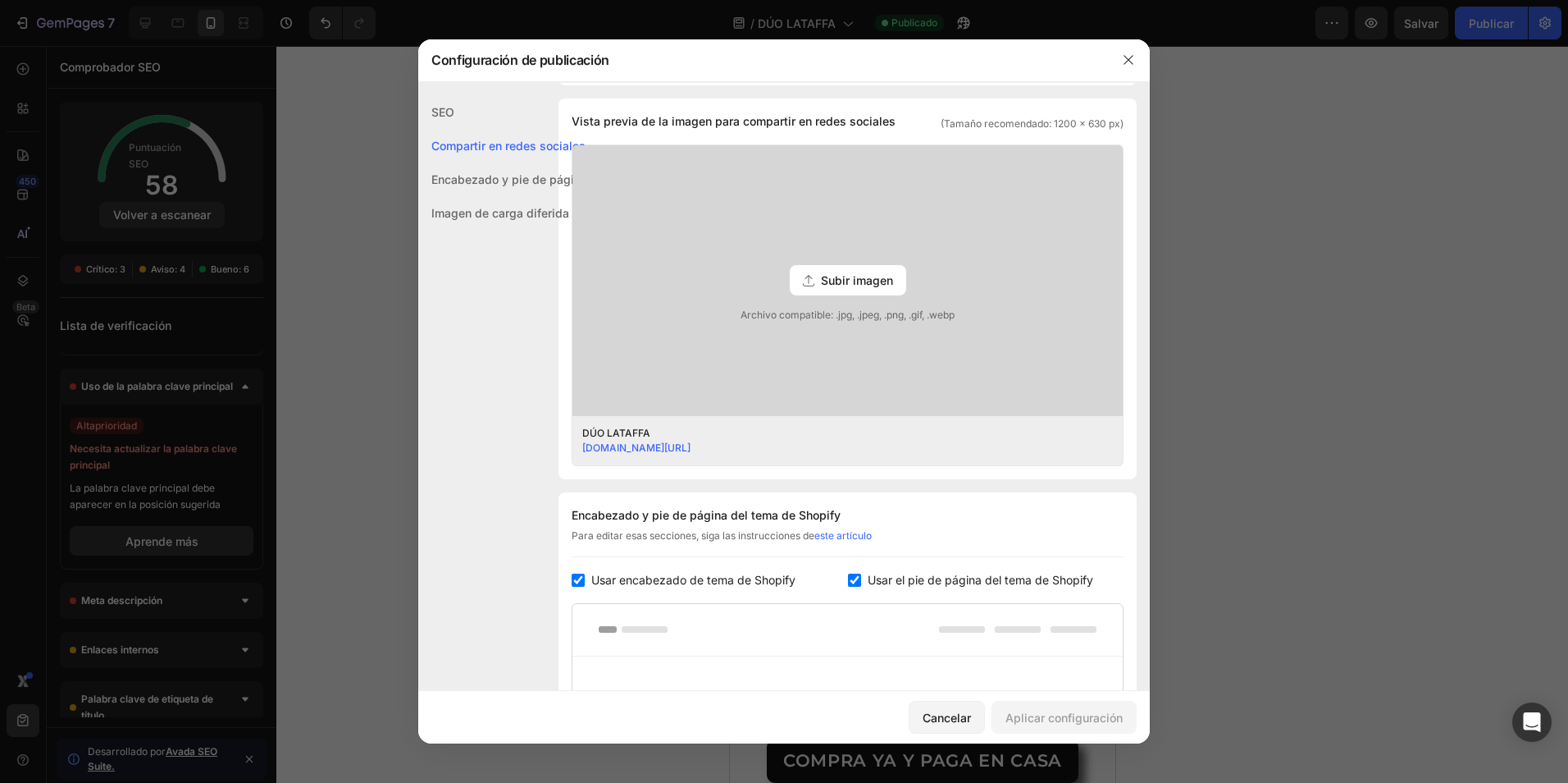
click at [487, 196] on div "Encabezado y pie de página" at bounding box center [503, 212] width 169 height 34
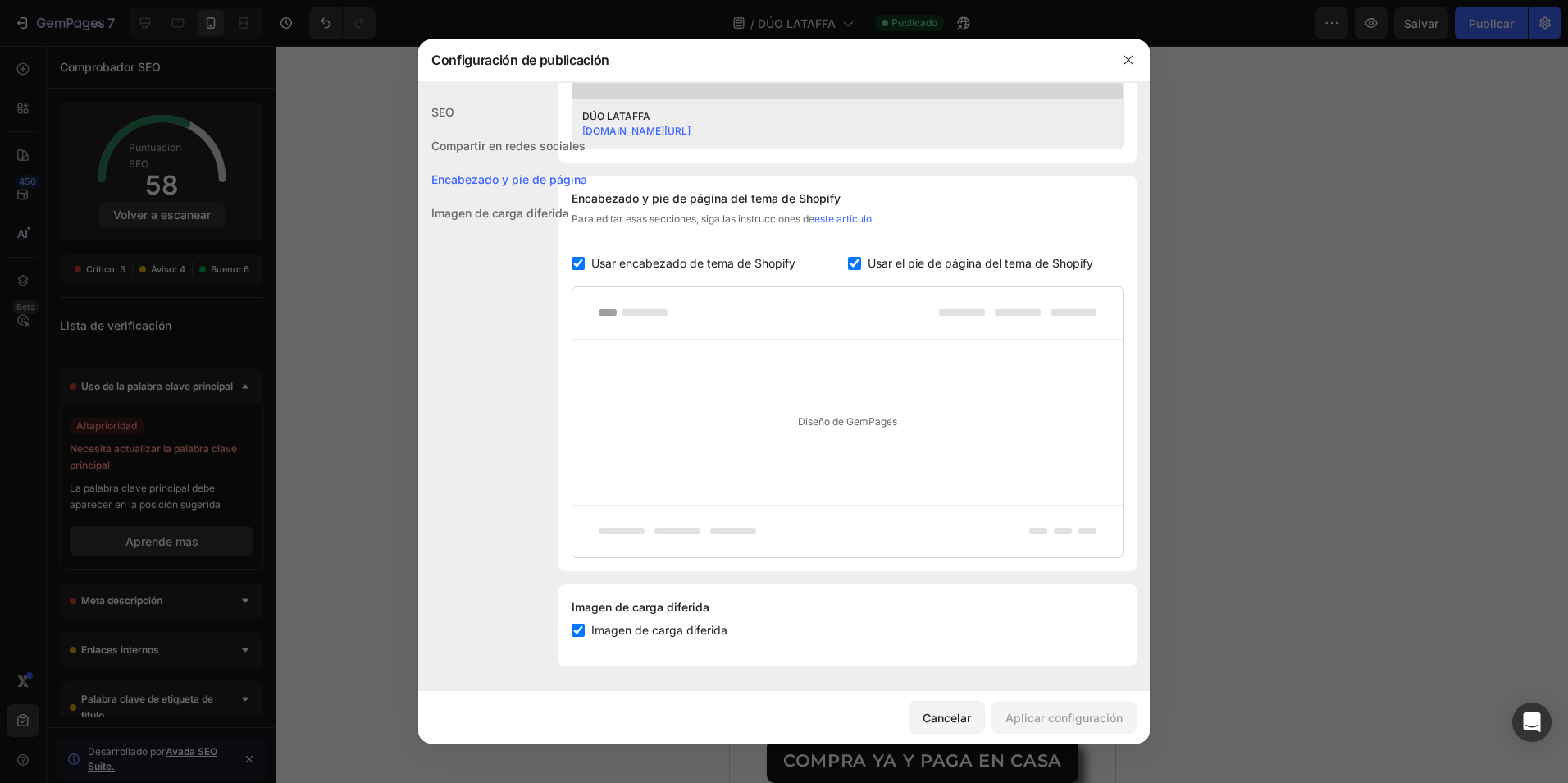
click at [490, 216] on div "Imagen de carga diferida" at bounding box center [503, 212] width 169 height 34
click at [1139, 65] on button "button" at bounding box center [1128, 60] width 26 height 26
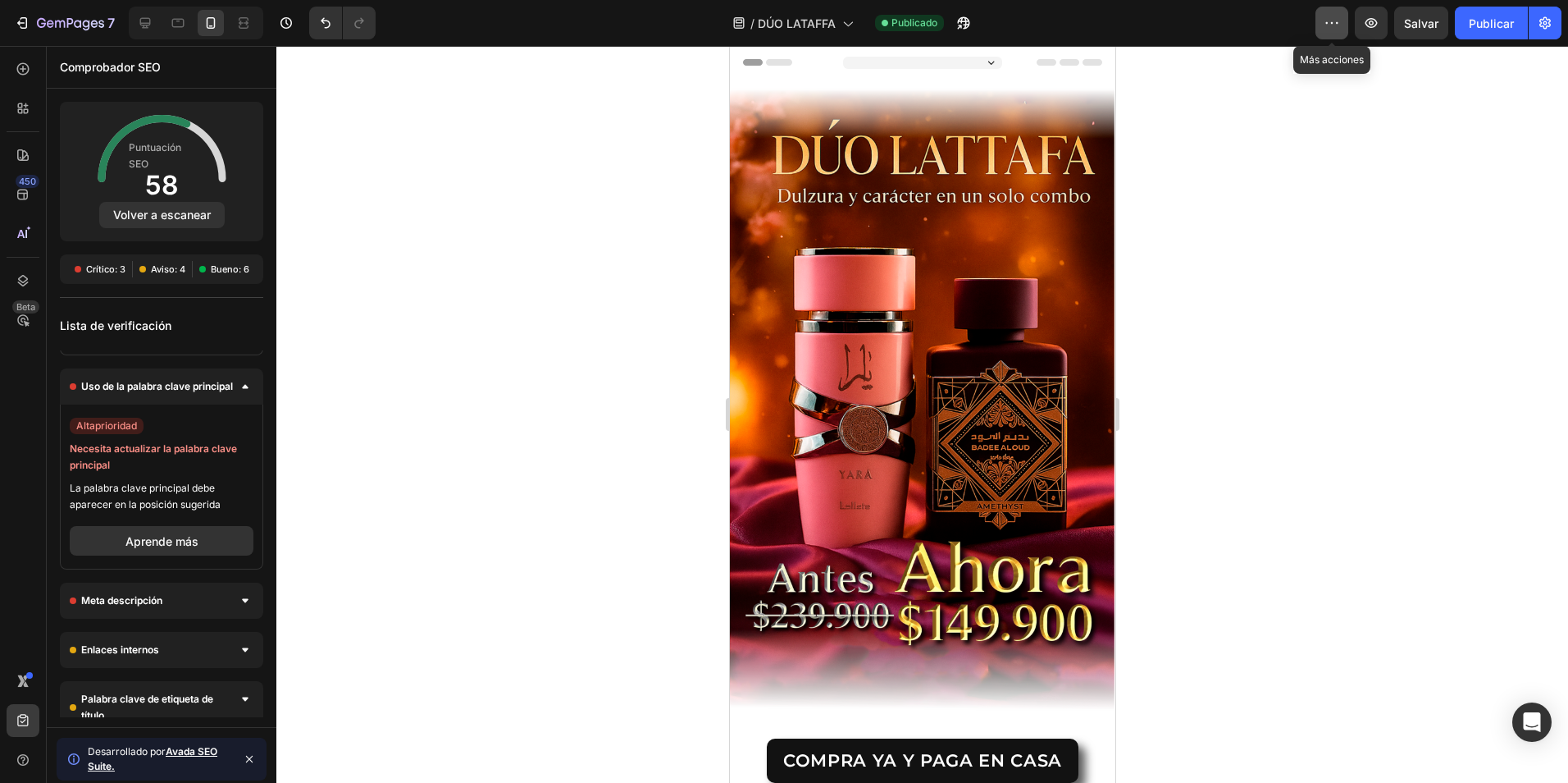
click at [1345, 26] on button "button" at bounding box center [1332, 23] width 33 height 33
click at [22, 31] on div "7" at bounding box center [63, 23] width 101 height 20
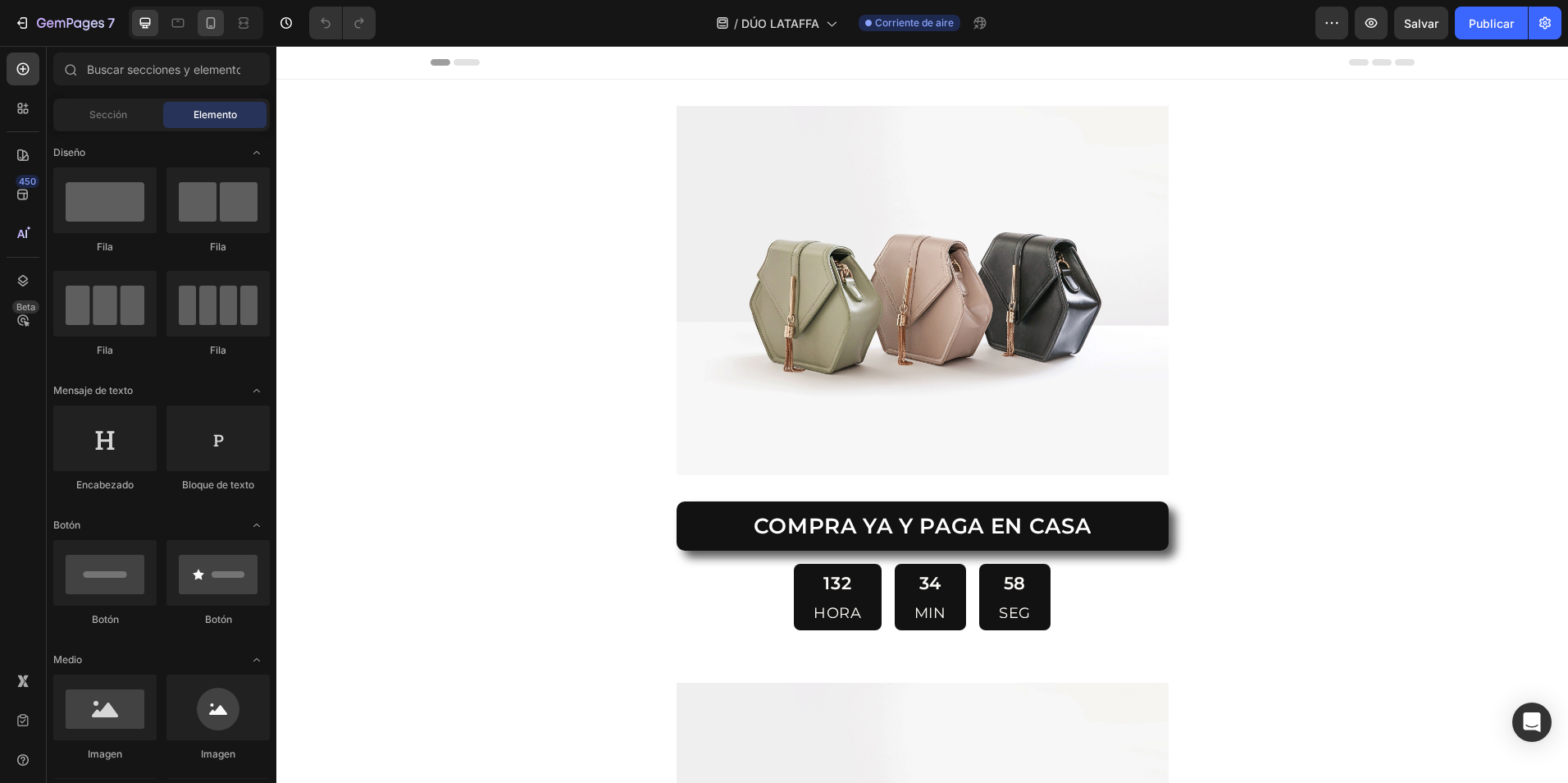
click at [185, 26] on icon at bounding box center [178, 23] width 16 height 16
click at [212, 23] on icon at bounding box center [211, 23] width 16 height 16
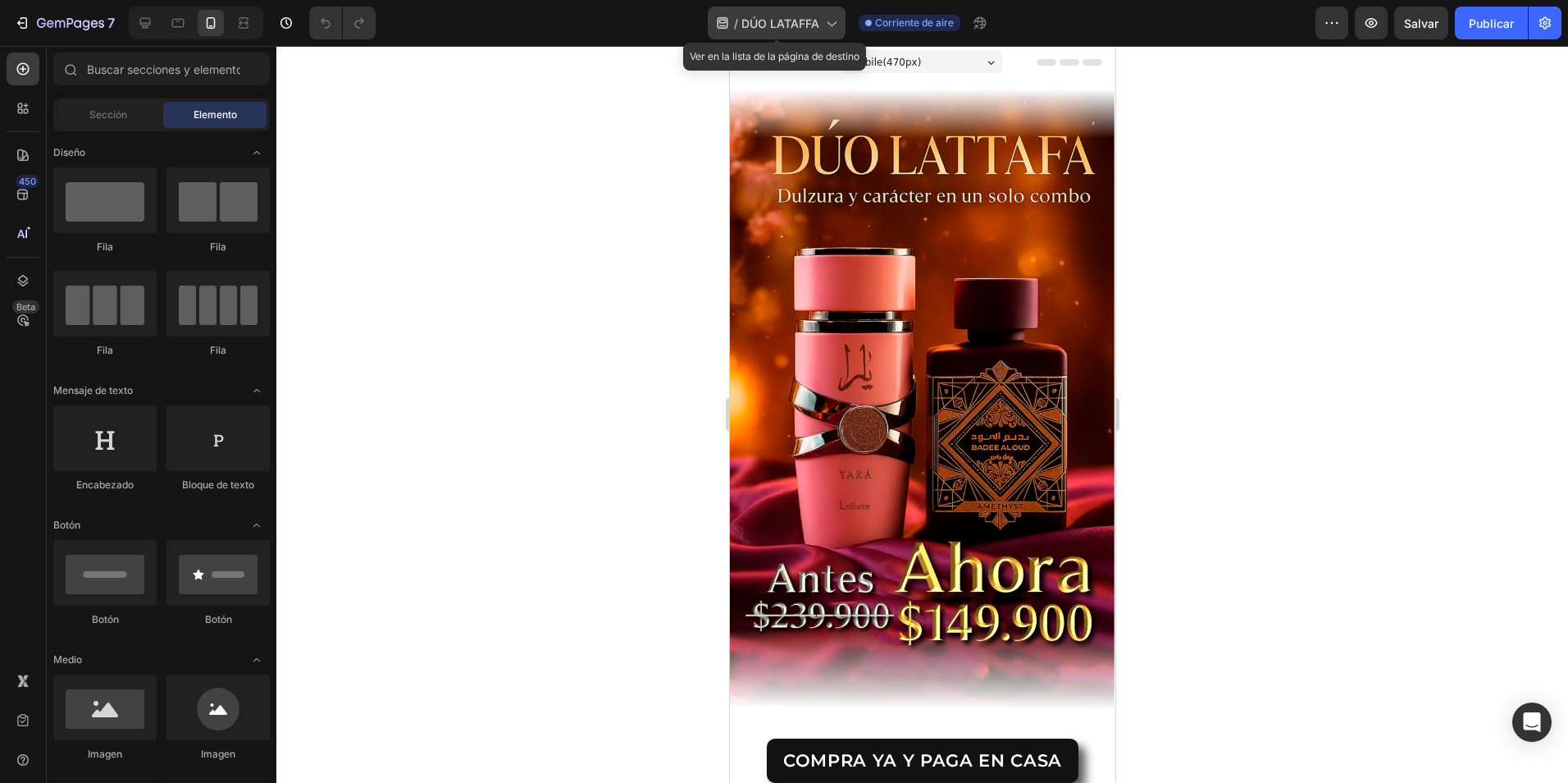
click at [820, 25] on span "DÚO LATAFFA" at bounding box center [781, 23] width 78 height 17
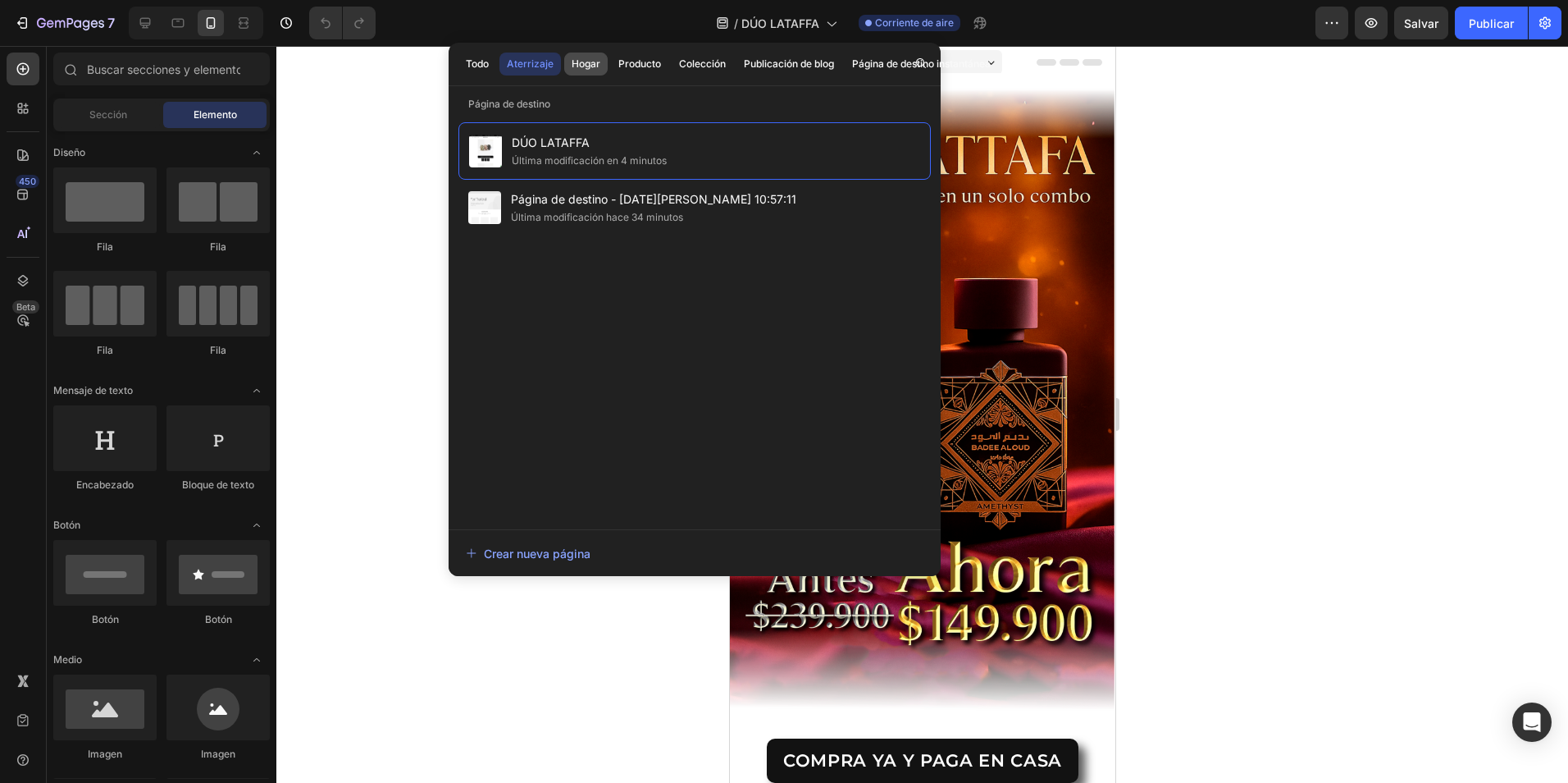
click at [579, 65] on font "Hogar" at bounding box center [586, 63] width 29 height 14
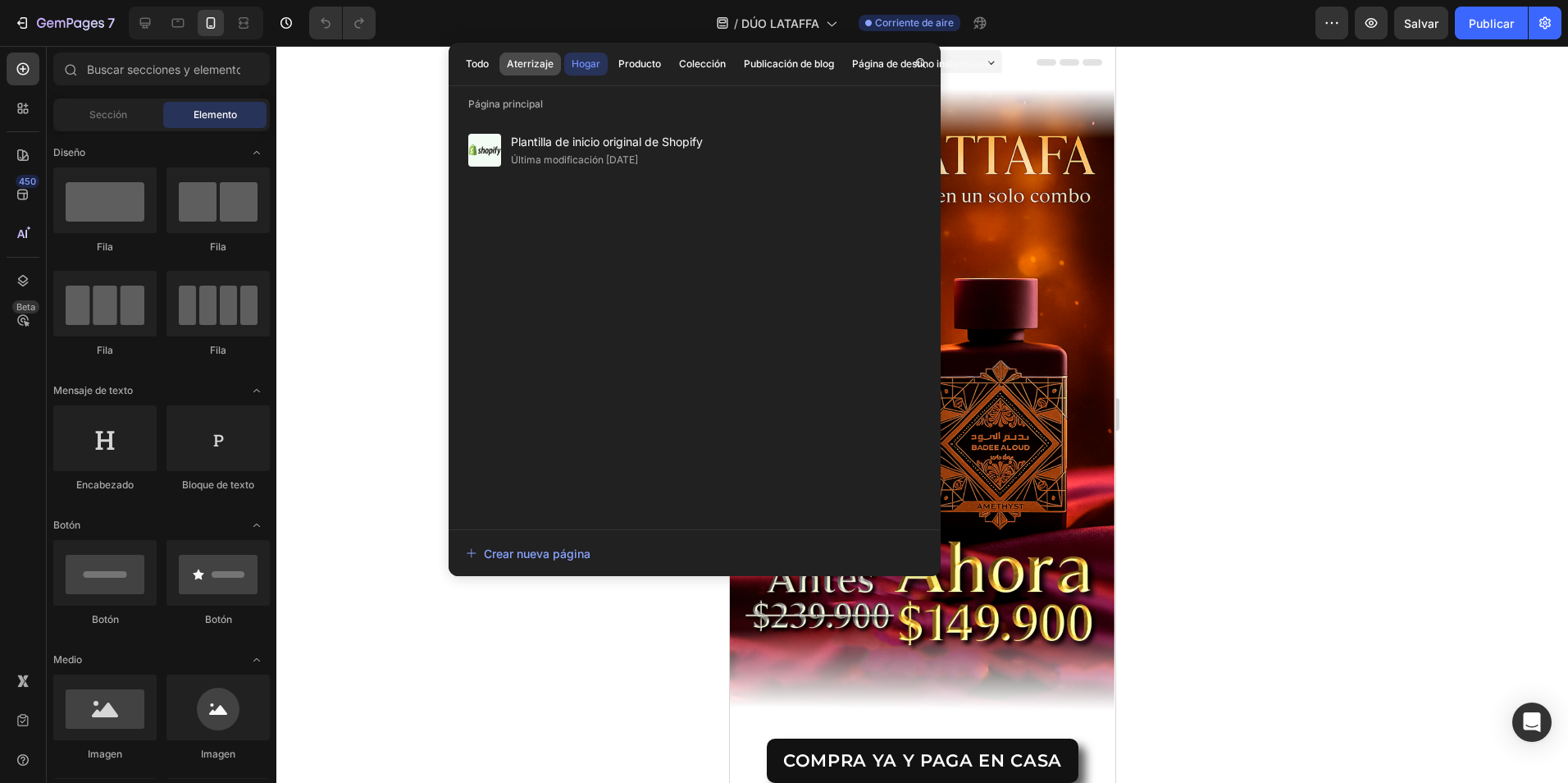
click at [544, 64] on font "Aterrizaje" at bounding box center [531, 63] width 47 height 14
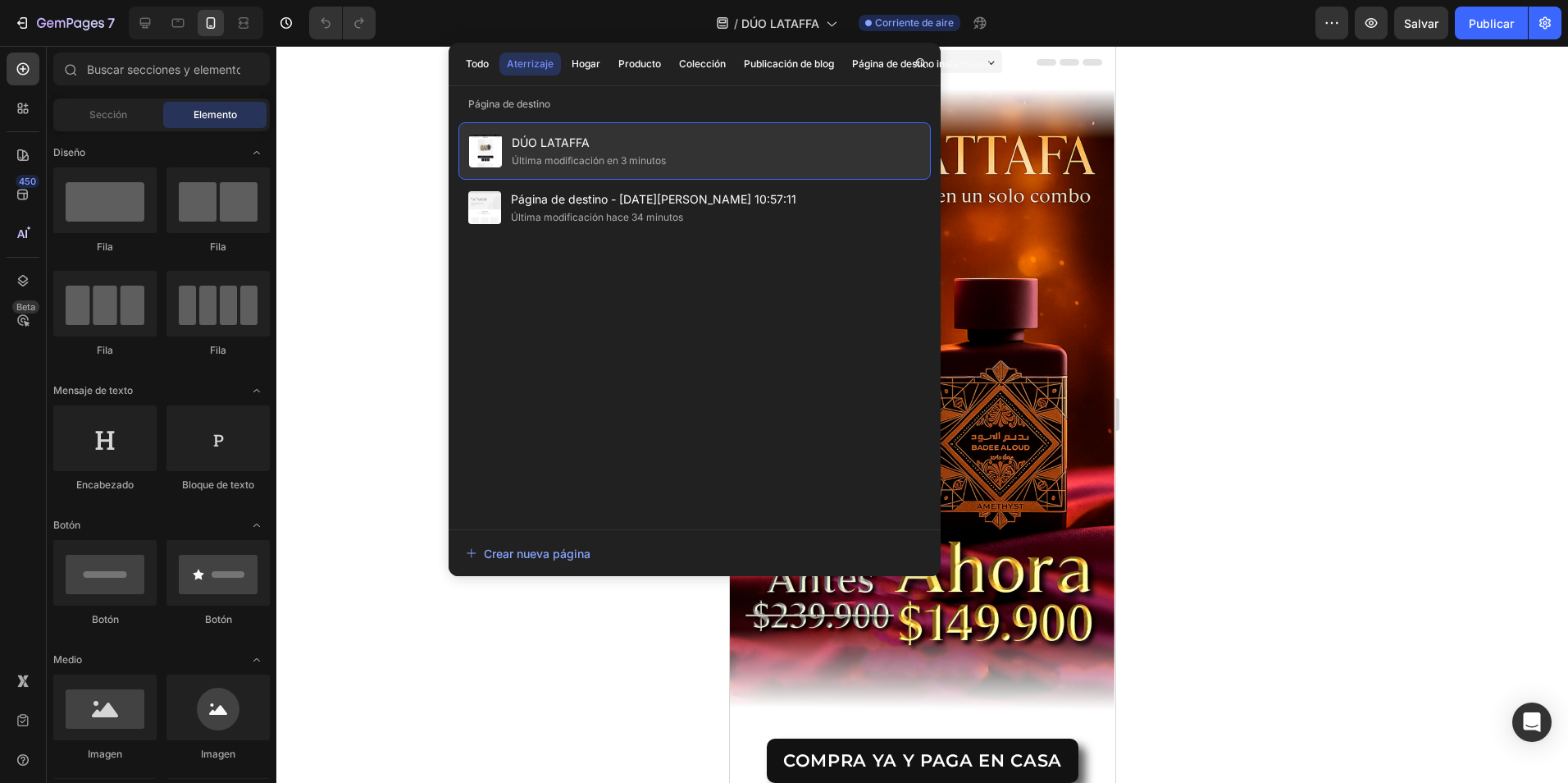
click at [584, 142] on span "DÚO LATAFFA" at bounding box center [589, 143] width 154 height 20
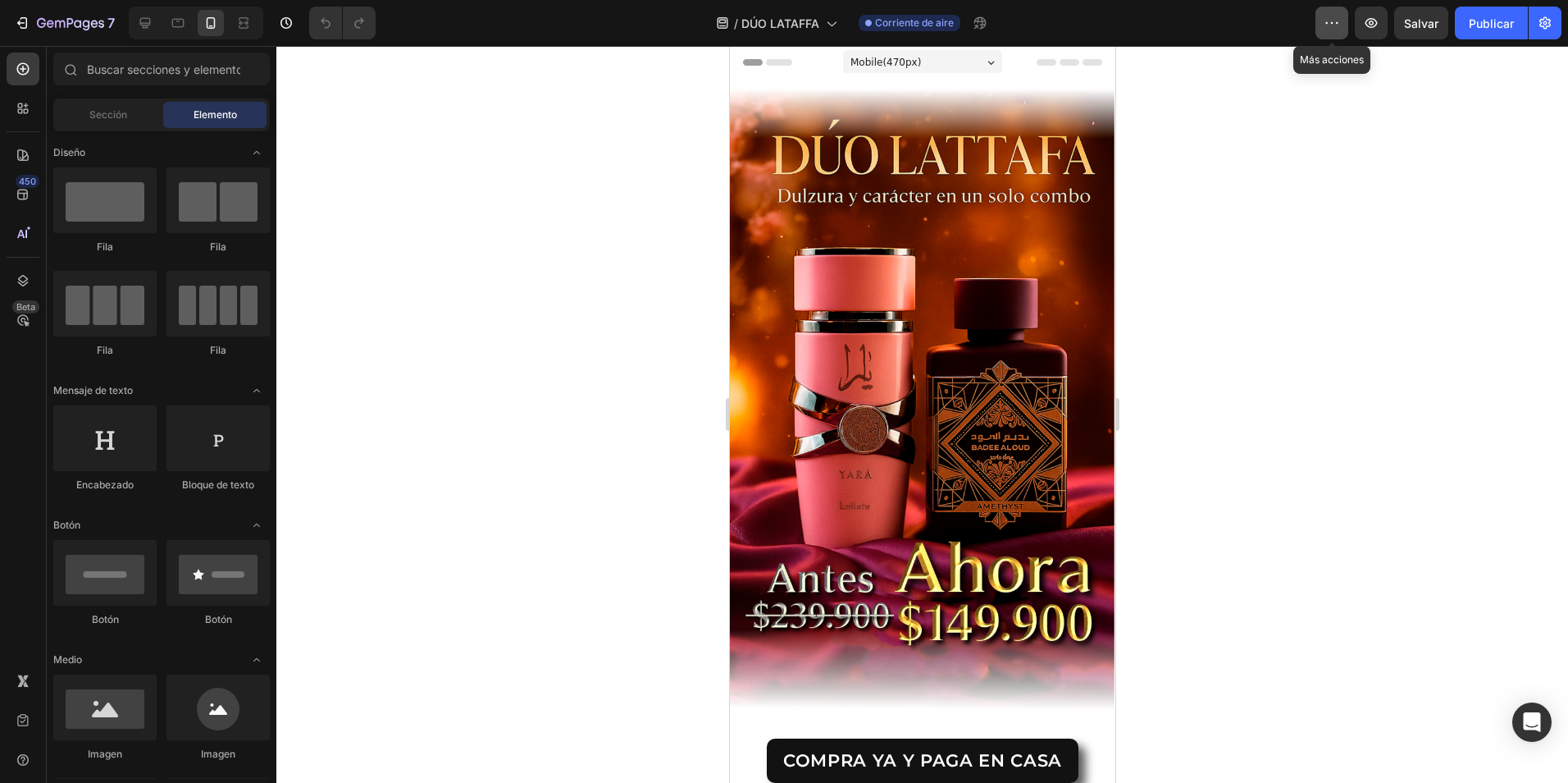
click at [1341, 28] on icon "button" at bounding box center [1332, 23] width 16 height 16
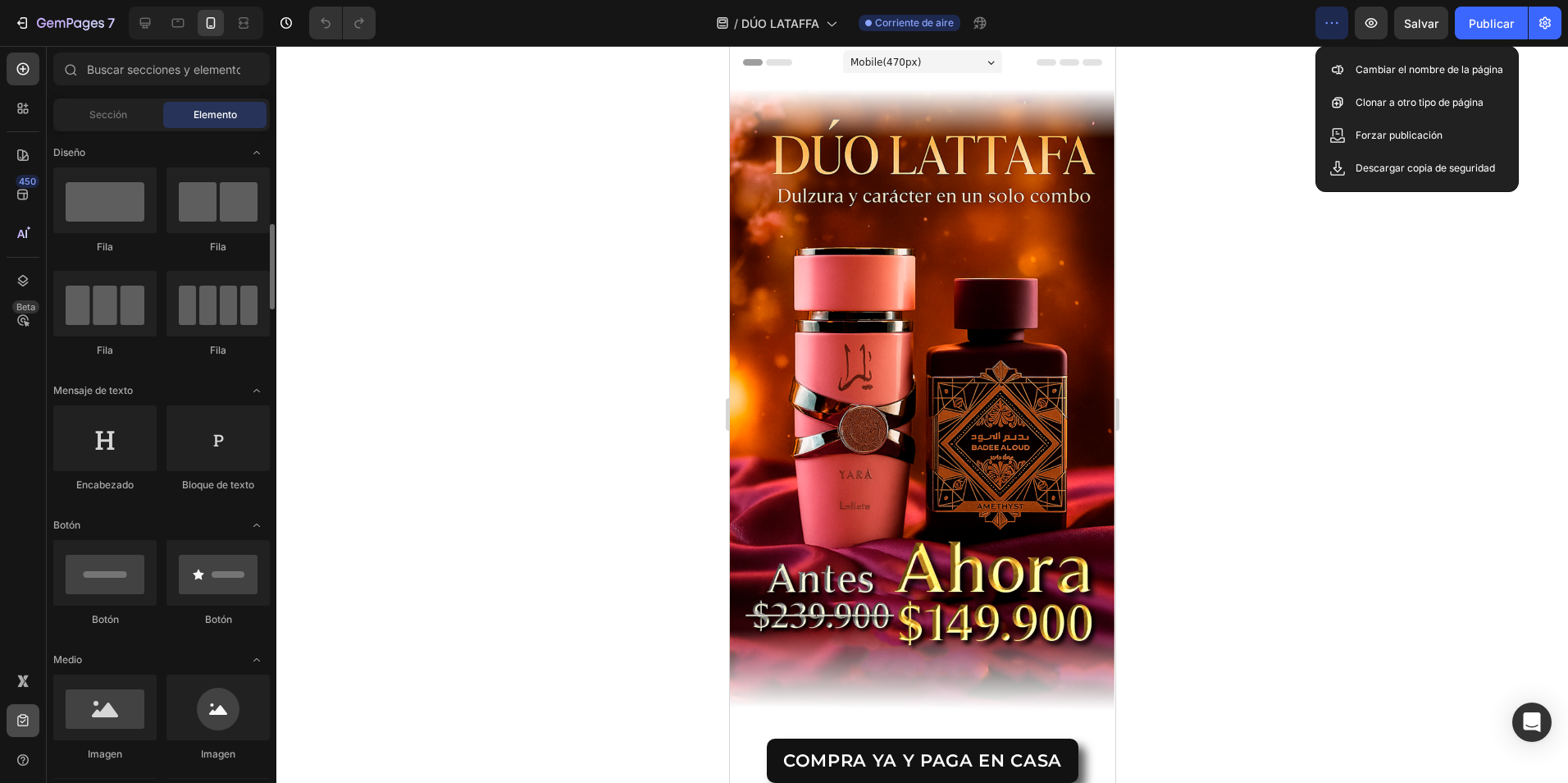
scroll to position [82, 0]
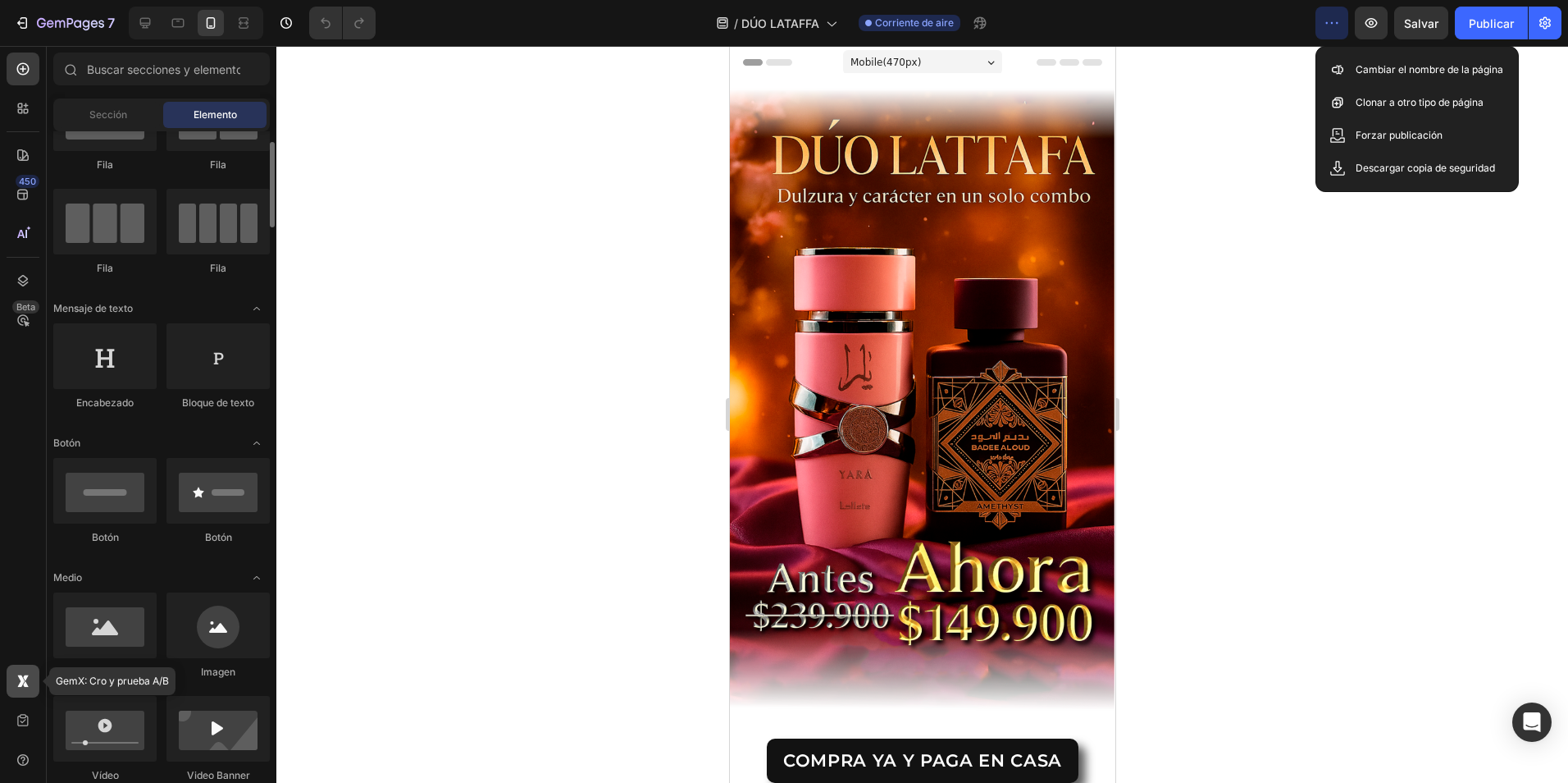
click at [23, 679] on icon at bounding box center [21, 681] width 7 height 13
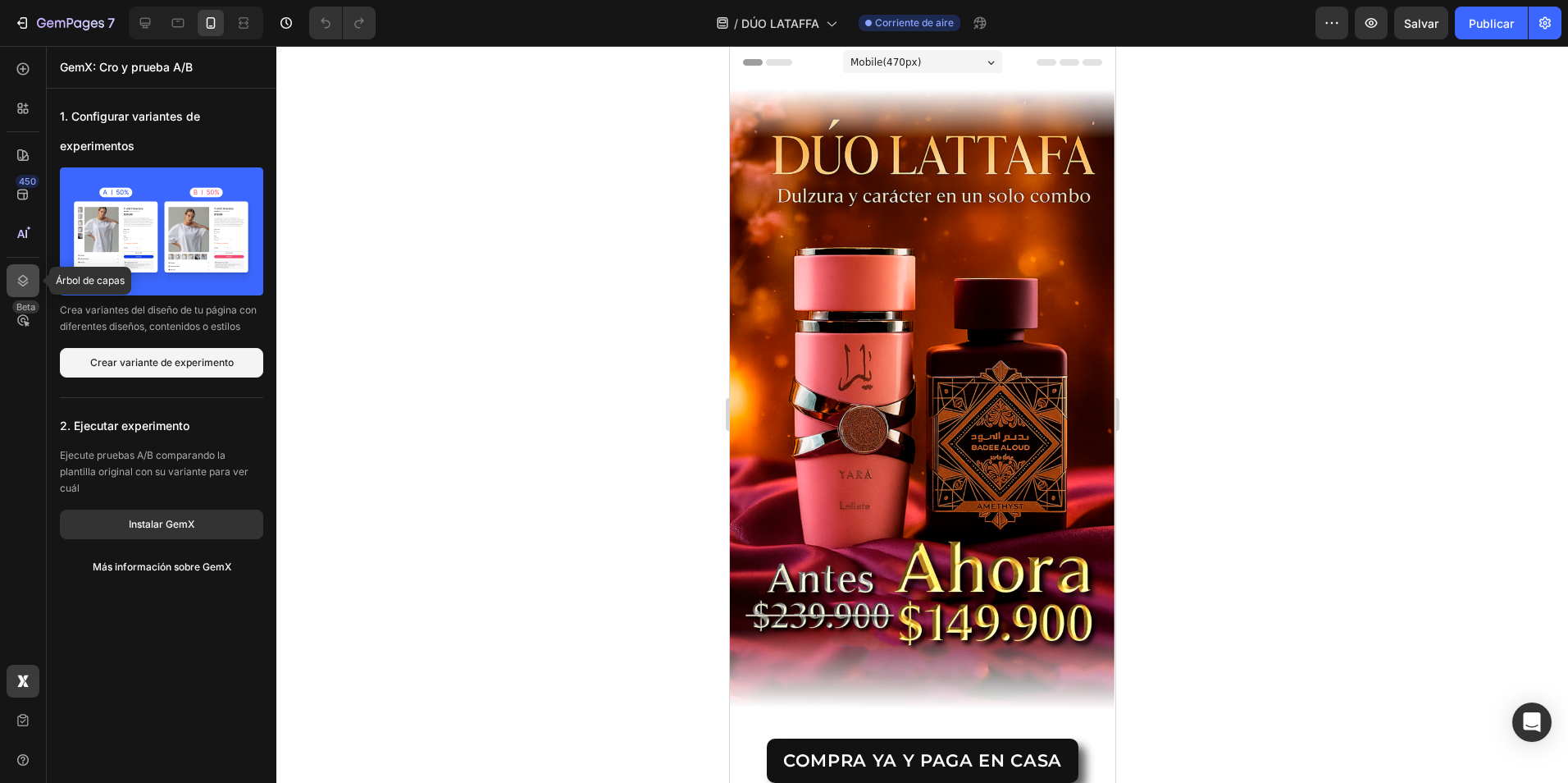
click at [22, 290] on div at bounding box center [23, 281] width 33 height 33
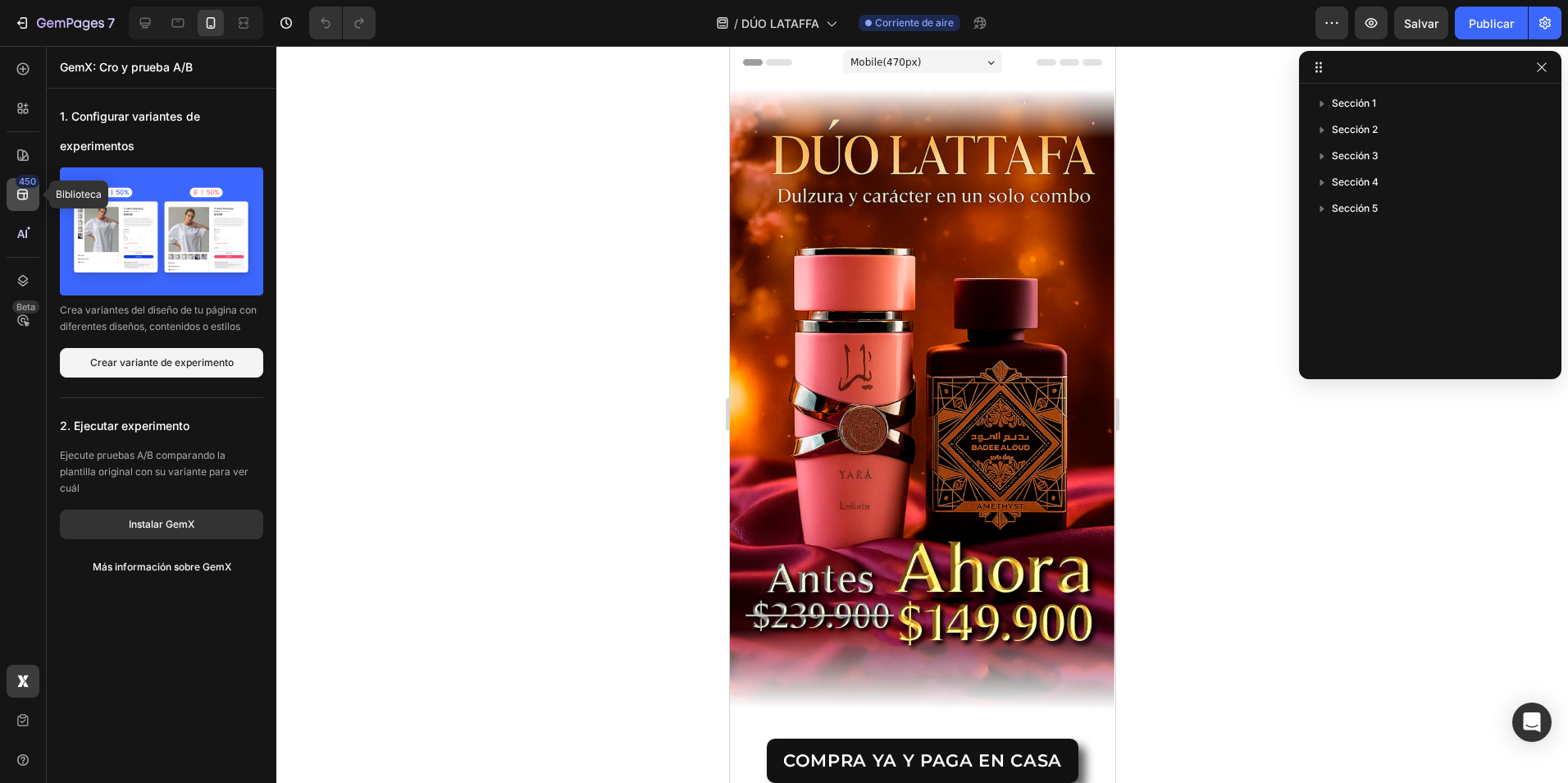
click at [26, 196] on icon at bounding box center [23, 195] width 16 height 16
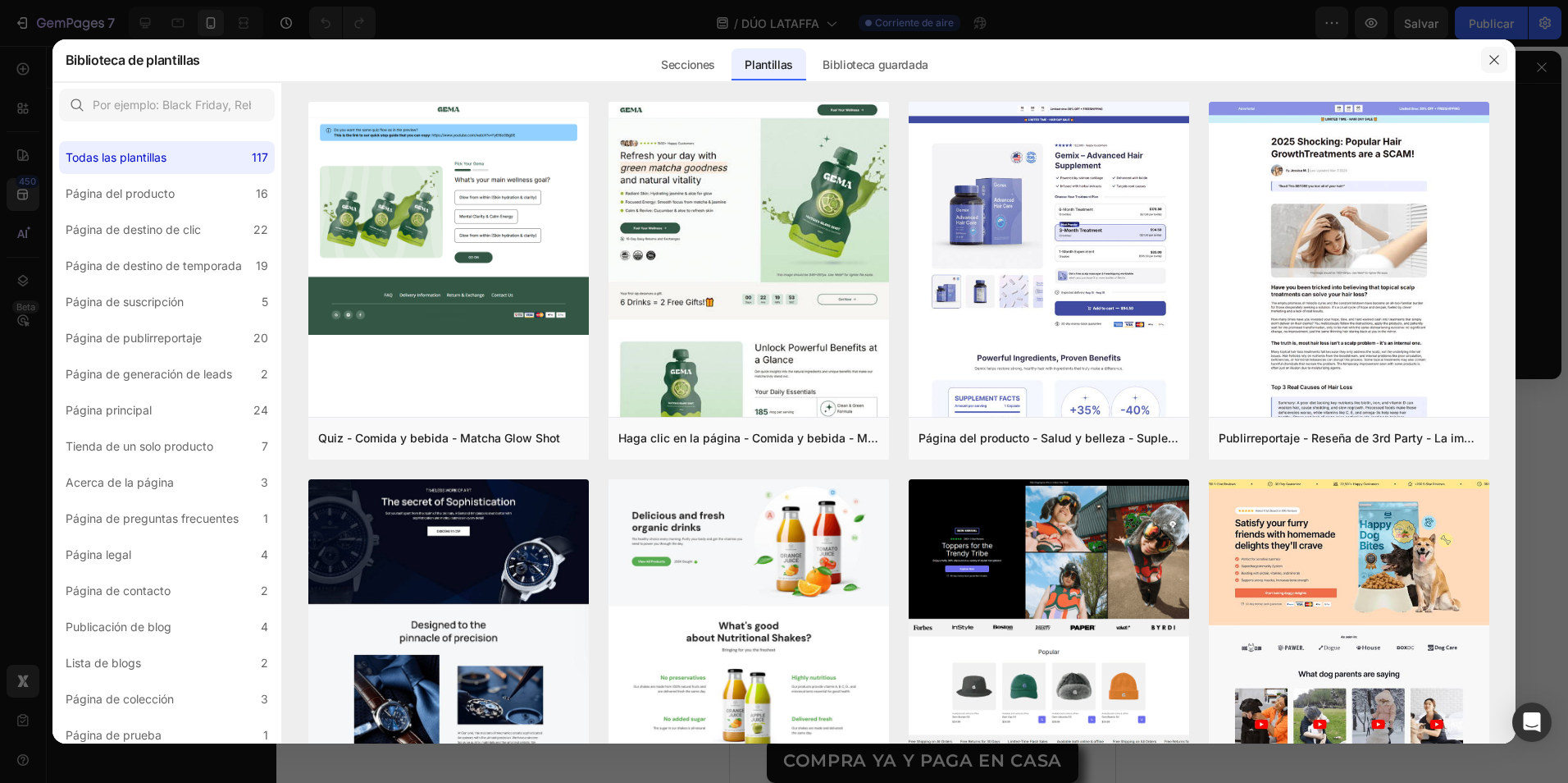
click at [1495, 70] on button "button" at bounding box center [1494, 60] width 26 height 26
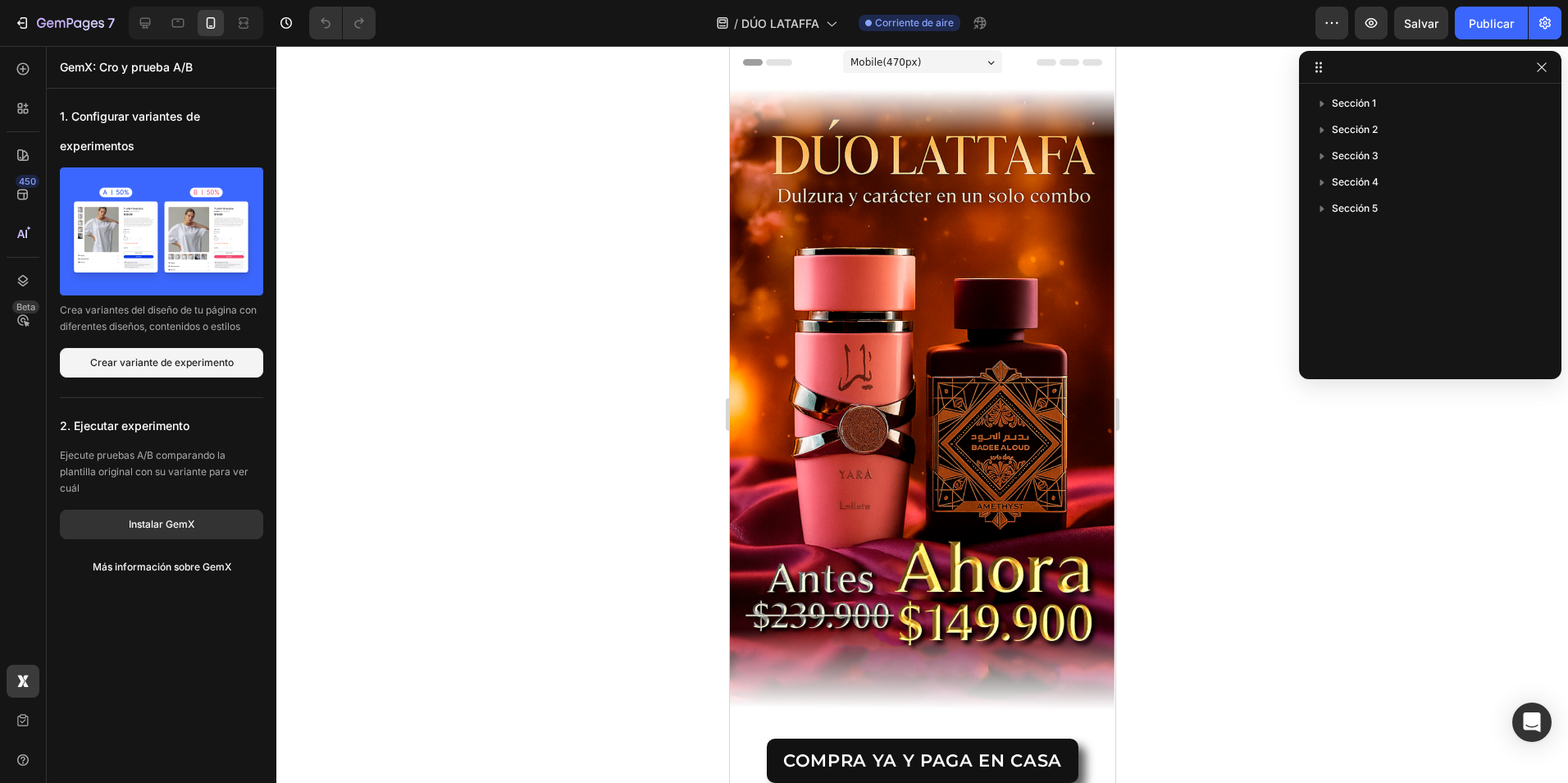
click at [447, 434] on div at bounding box center [922, 414] width 1292 height 737
click at [28, 100] on icon at bounding box center [23, 108] width 16 height 16
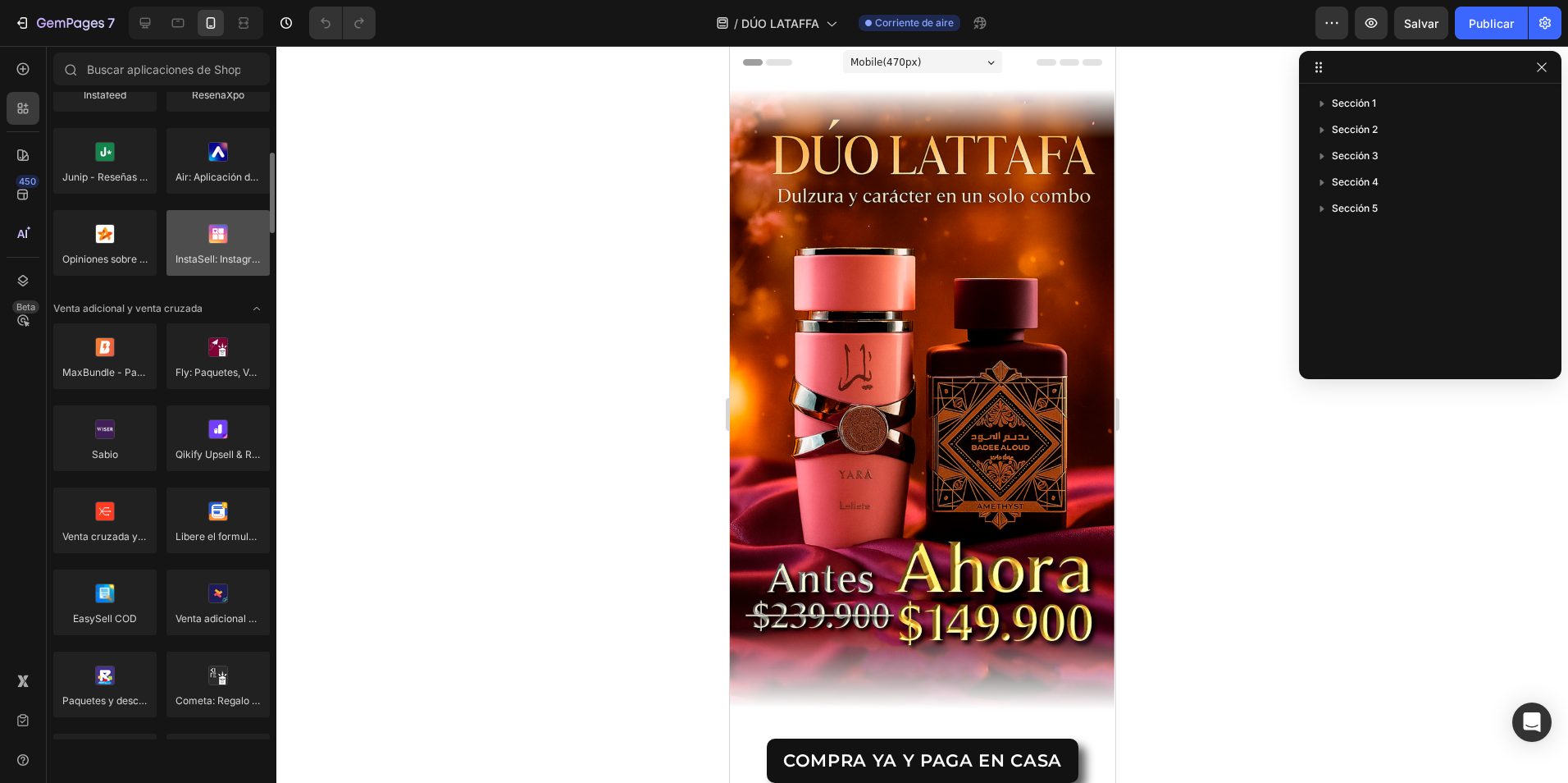
scroll to position [985, 0]
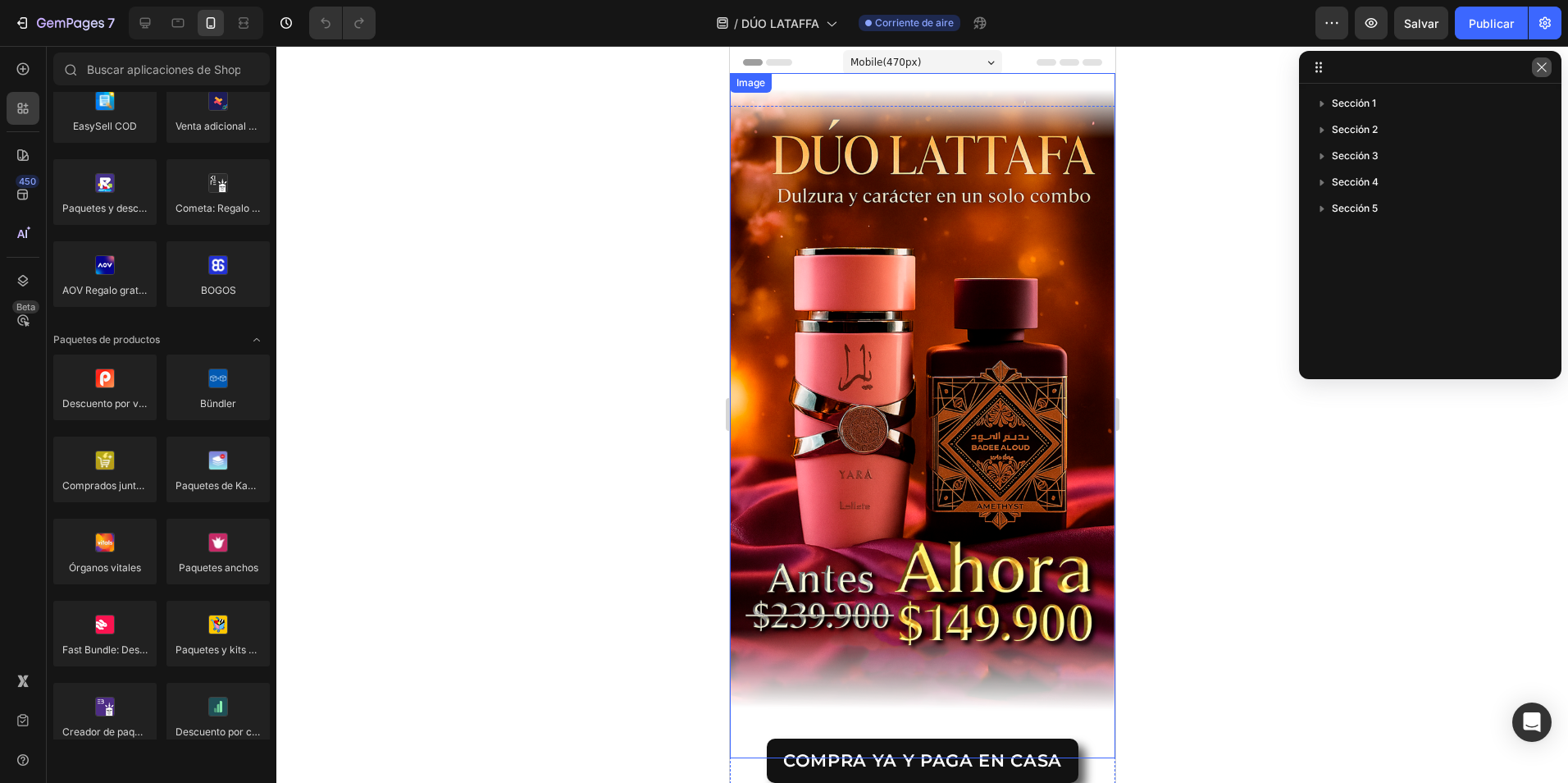
click at [1550, 65] on button "button" at bounding box center [1542, 67] width 20 height 20
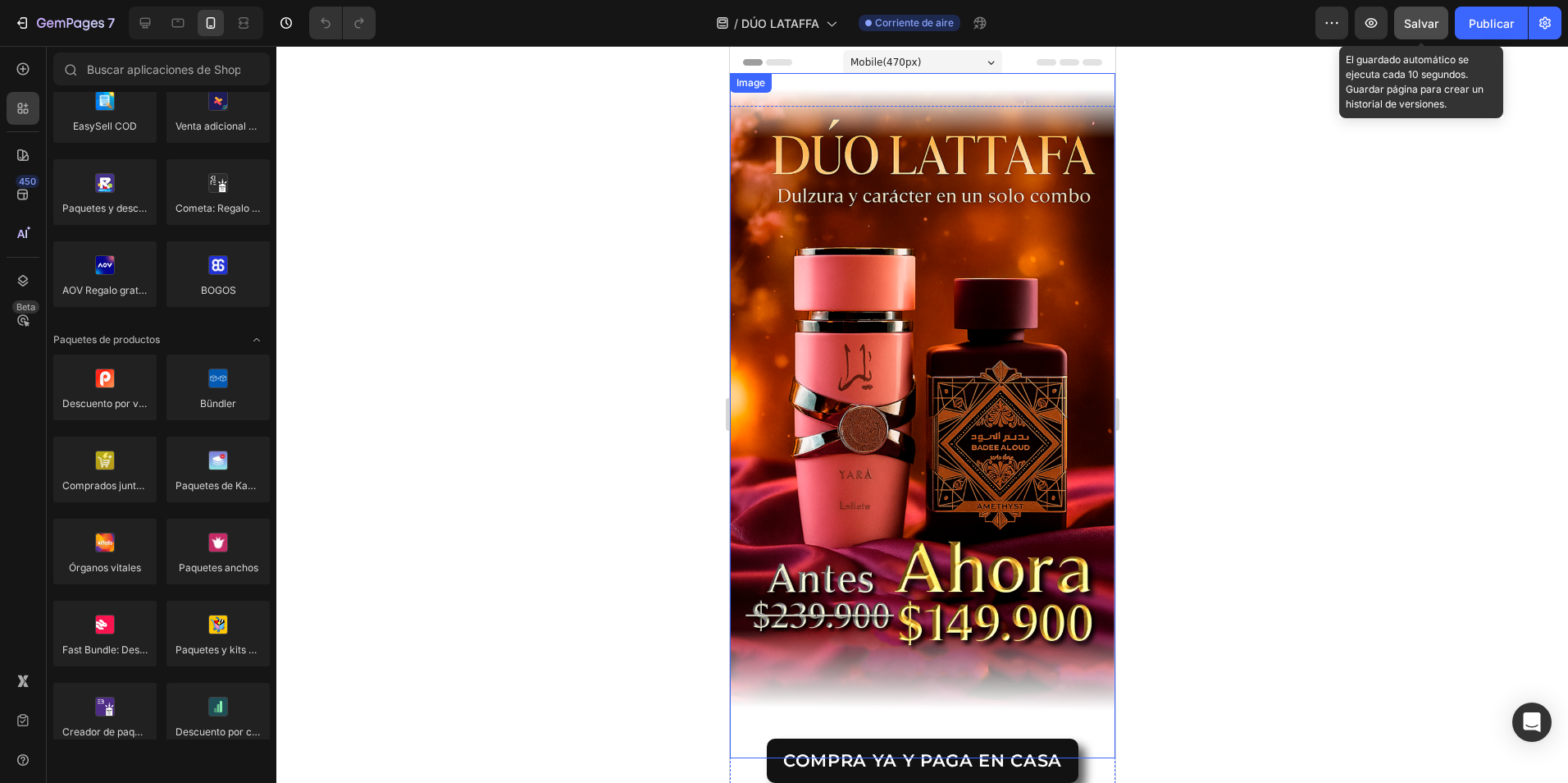
click at [1421, 27] on span "Salvar" at bounding box center [1421, 23] width 34 height 14
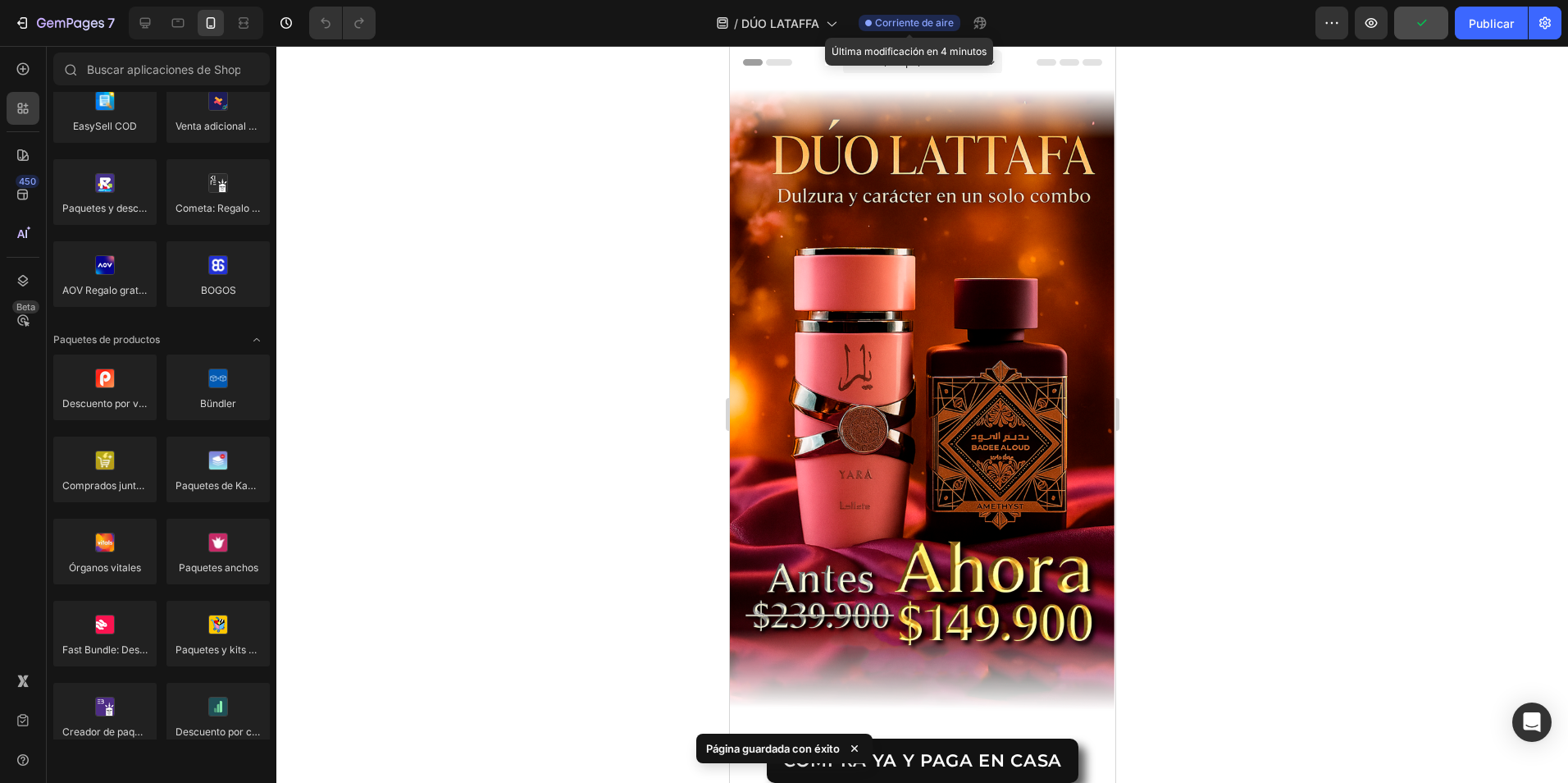
click at [934, 24] on span "Corriente de aire" at bounding box center [914, 23] width 79 height 14
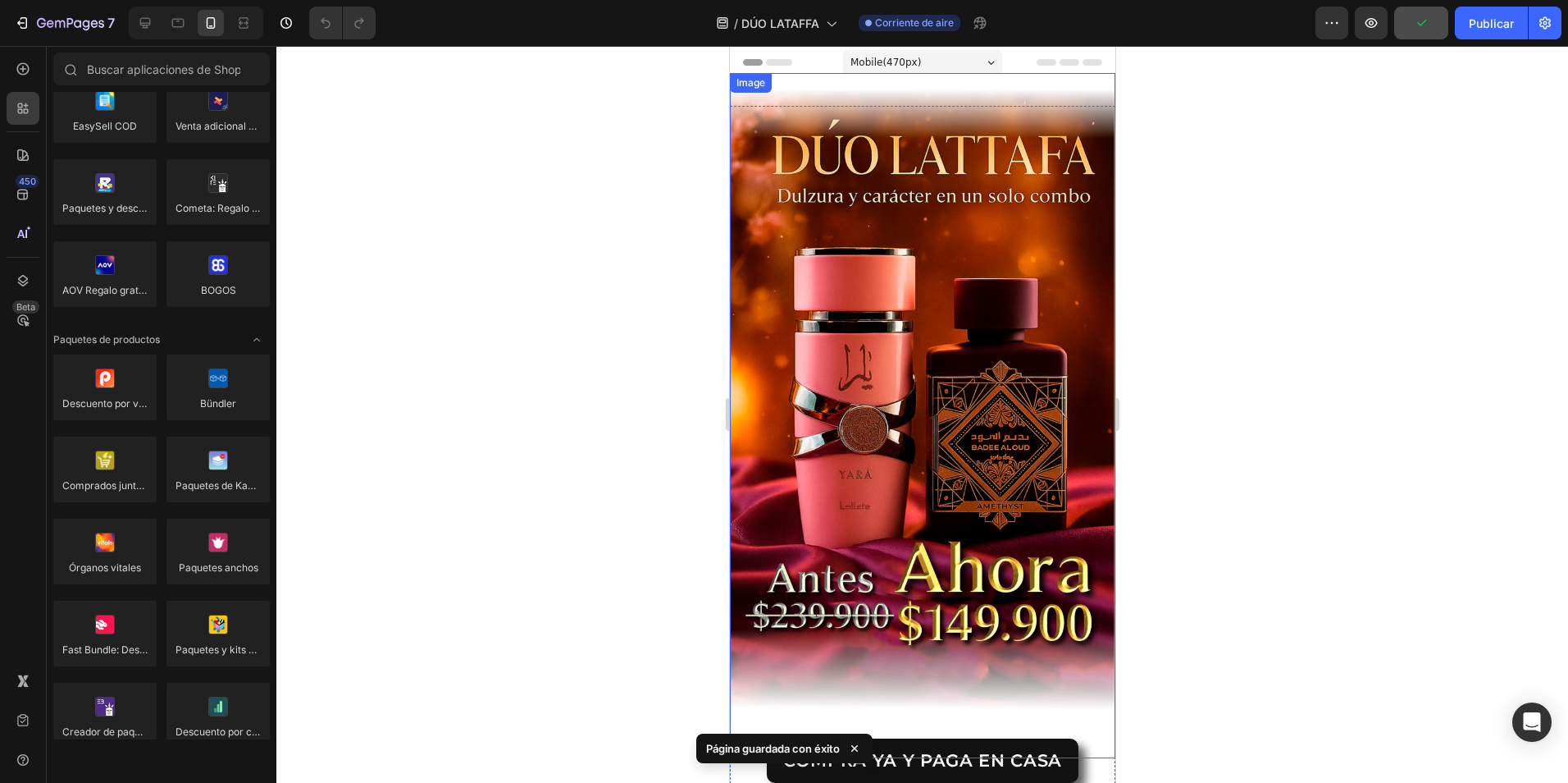
click at [965, 74] on img at bounding box center [922, 416] width 386 height 685
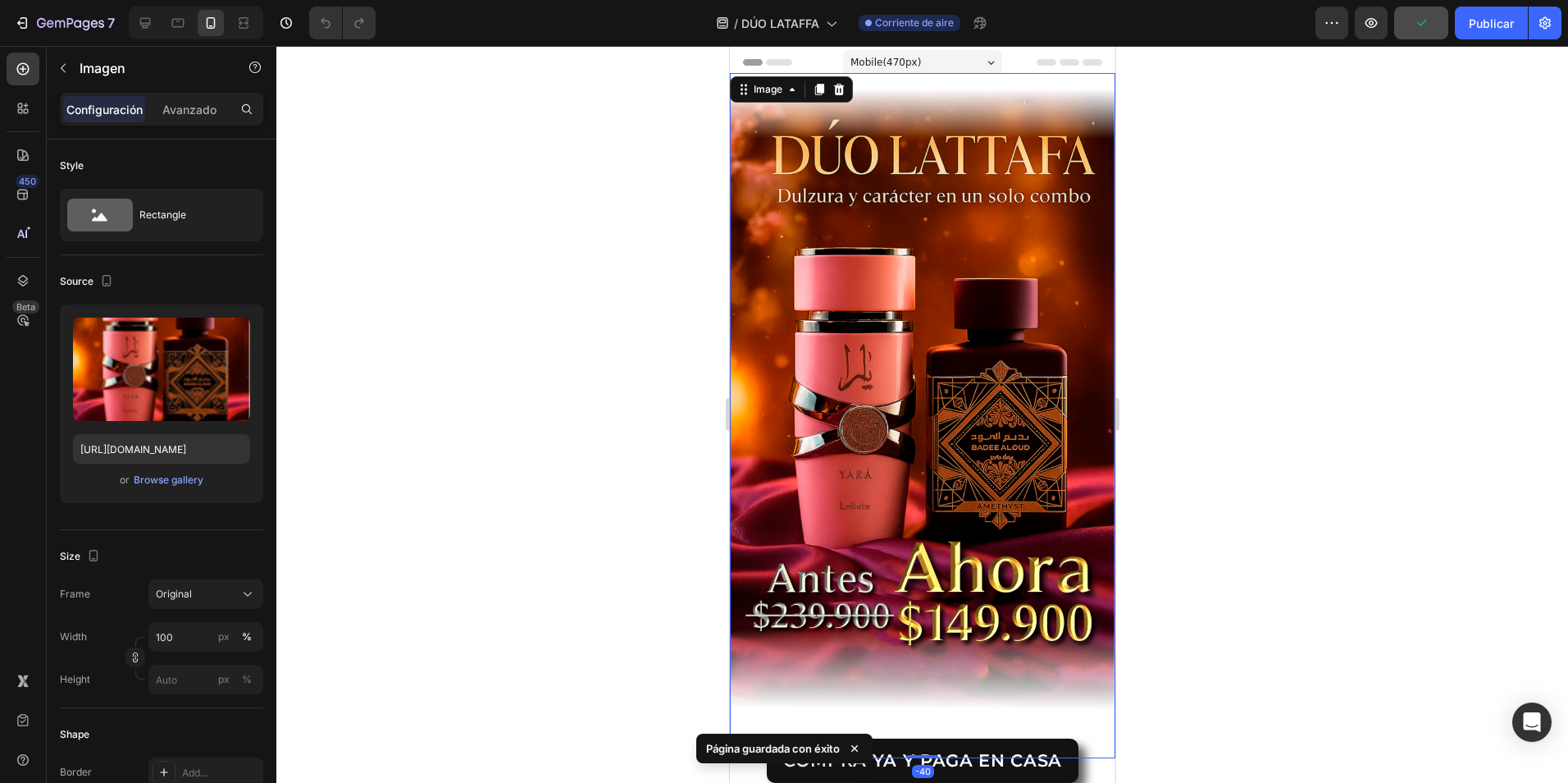
click at [966, 65] on div "Mobile ( 470 px)" at bounding box center [922, 62] width 159 height 24
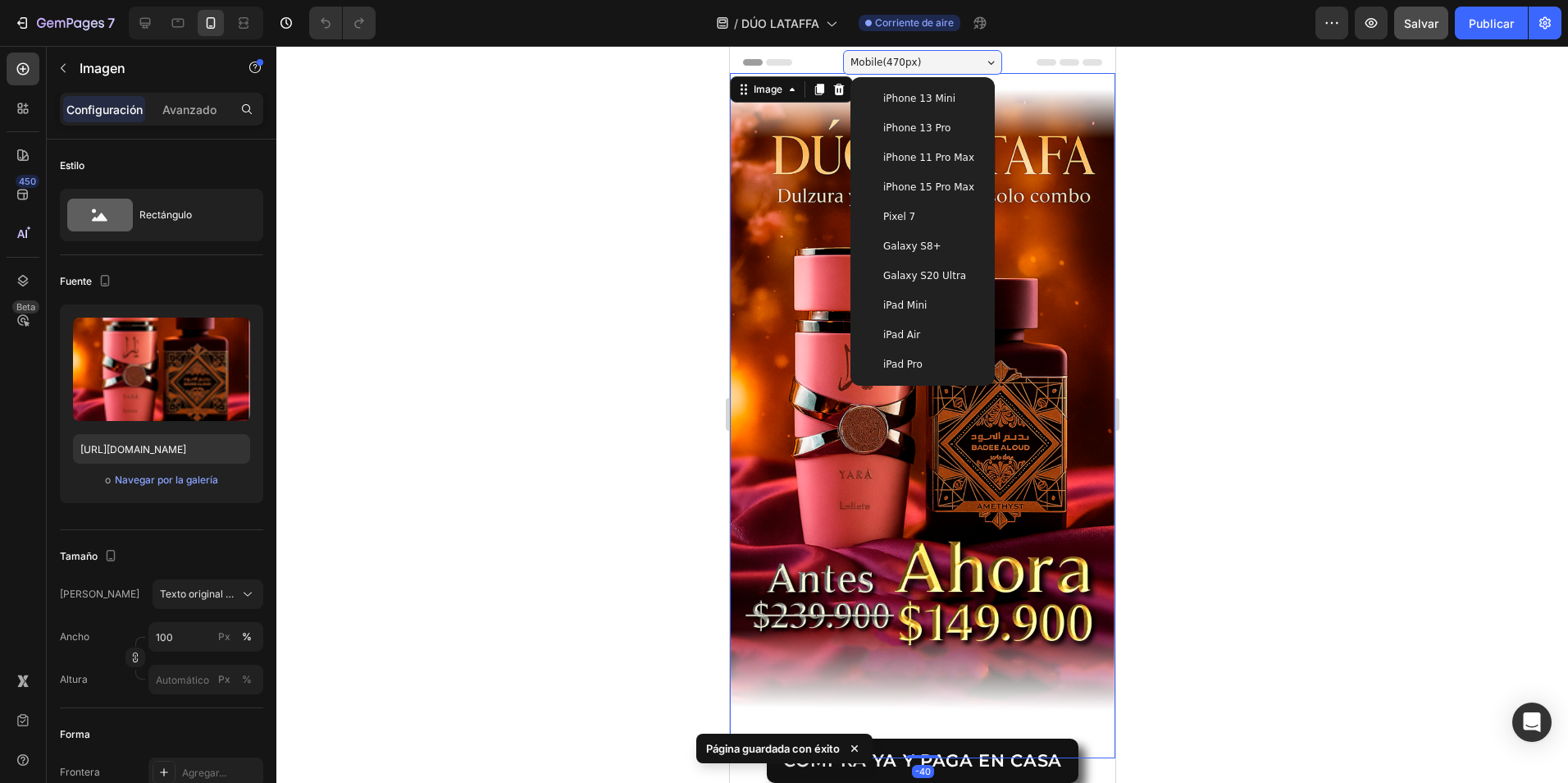
click at [966, 65] on div "Mobile ( 470 px)" at bounding box center [922, 62] width 159 height 24
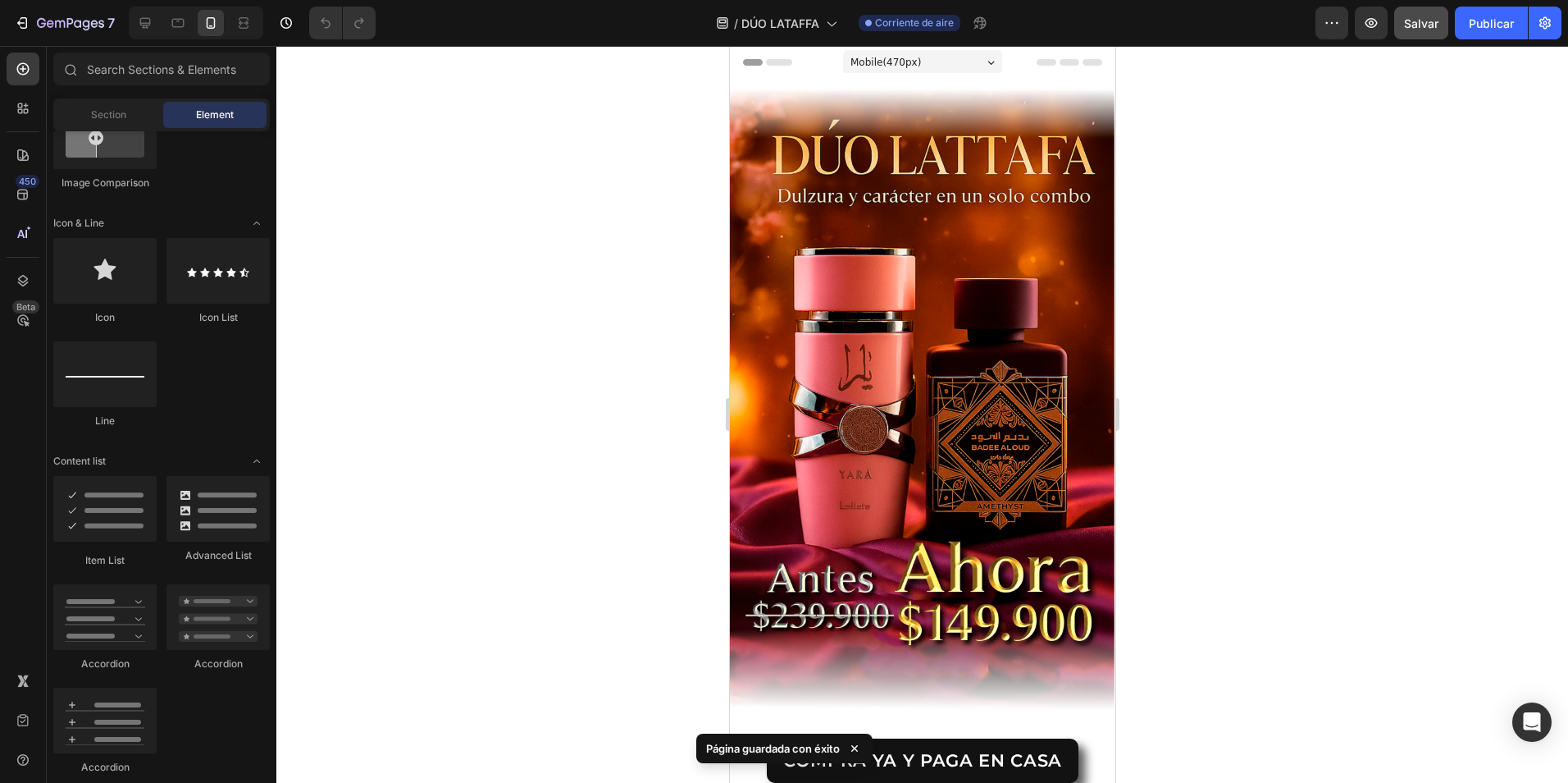
click at [774, 59] on span "Header" at bounding box center [778, 63] width 36 height 16
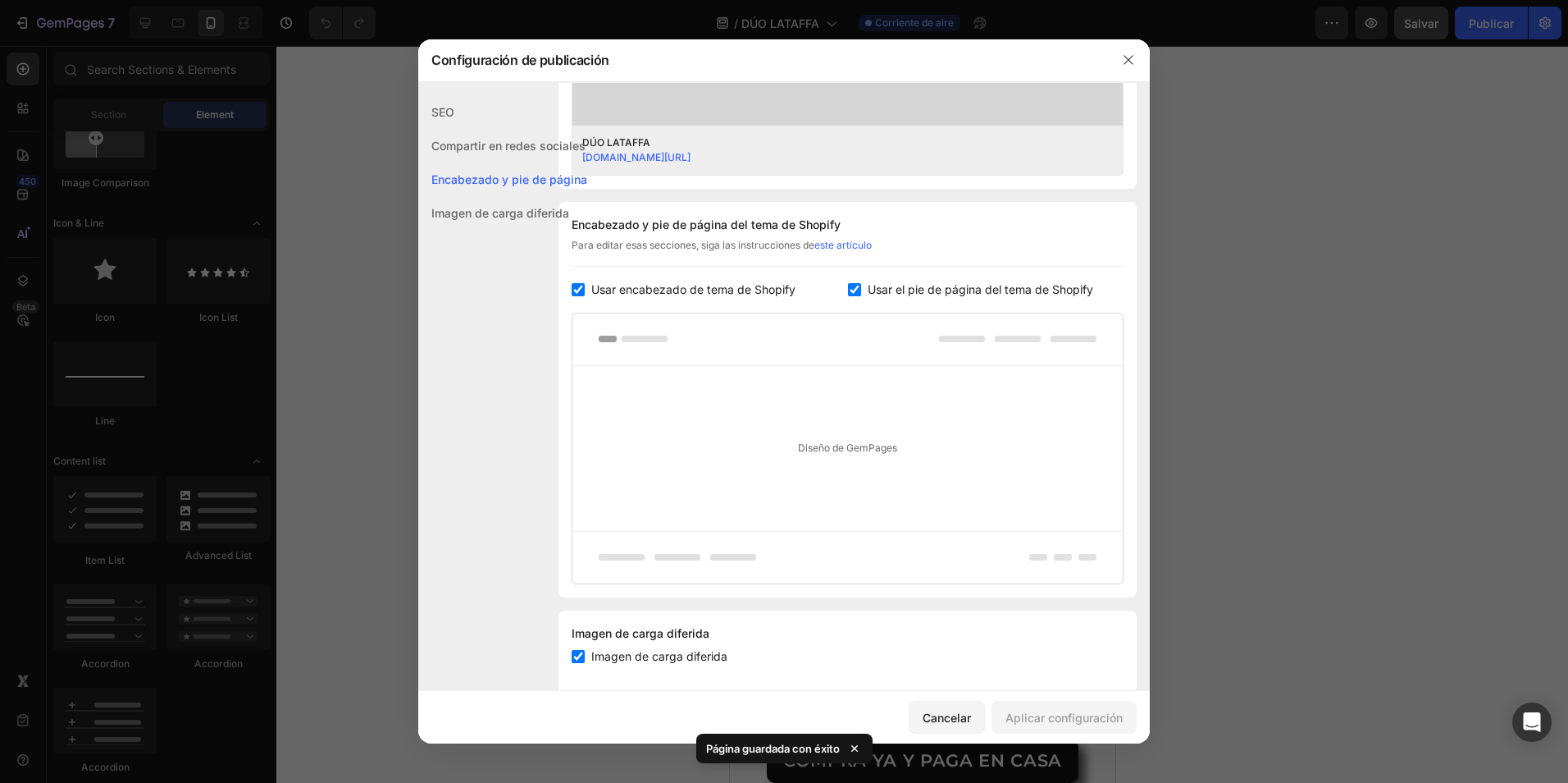
scroll to position [692, 0]
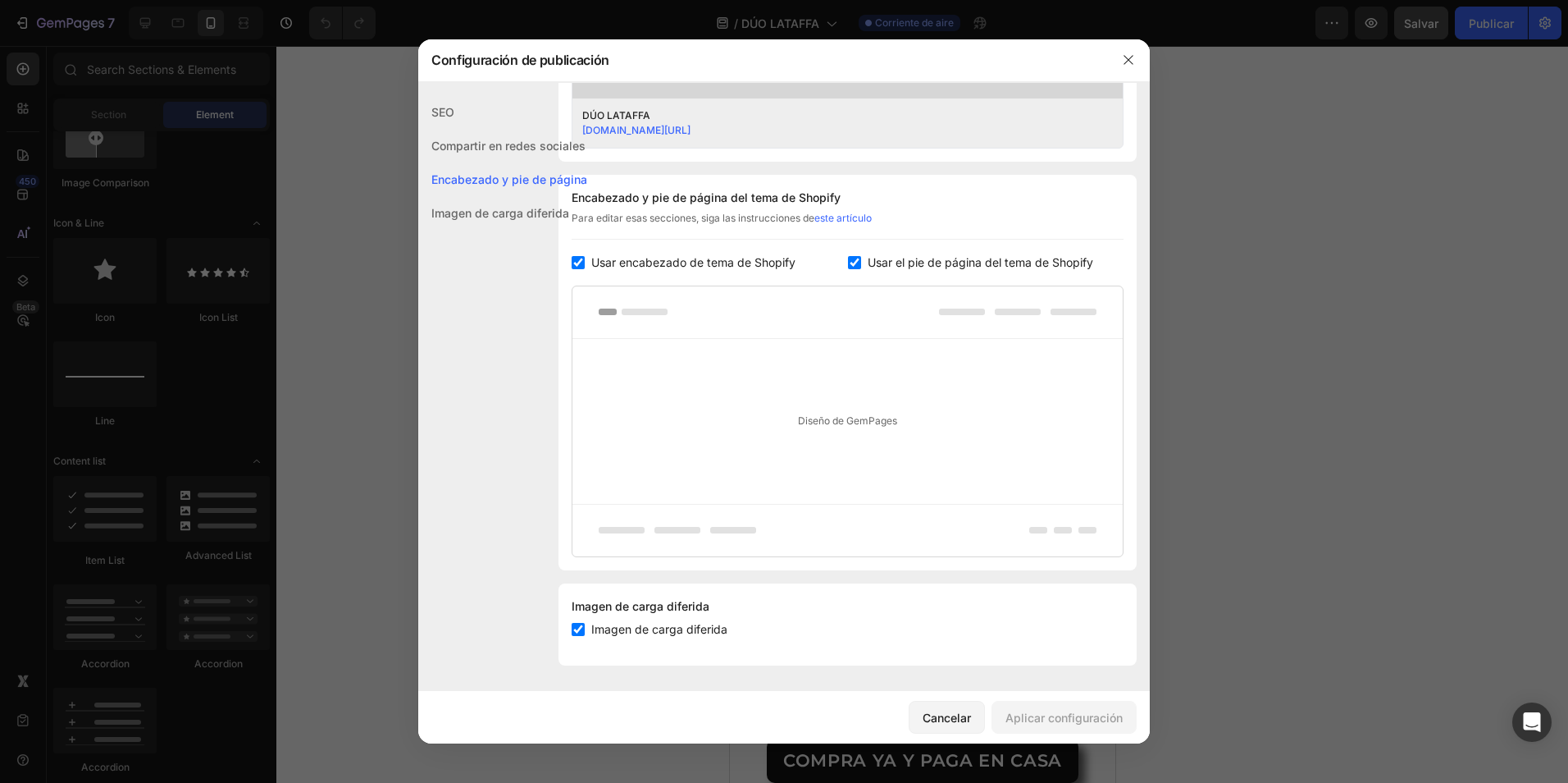
click at [578, 266] on input "checkbox" at bounding box center [578, 263] width 13 height 13
checkbox input "false"
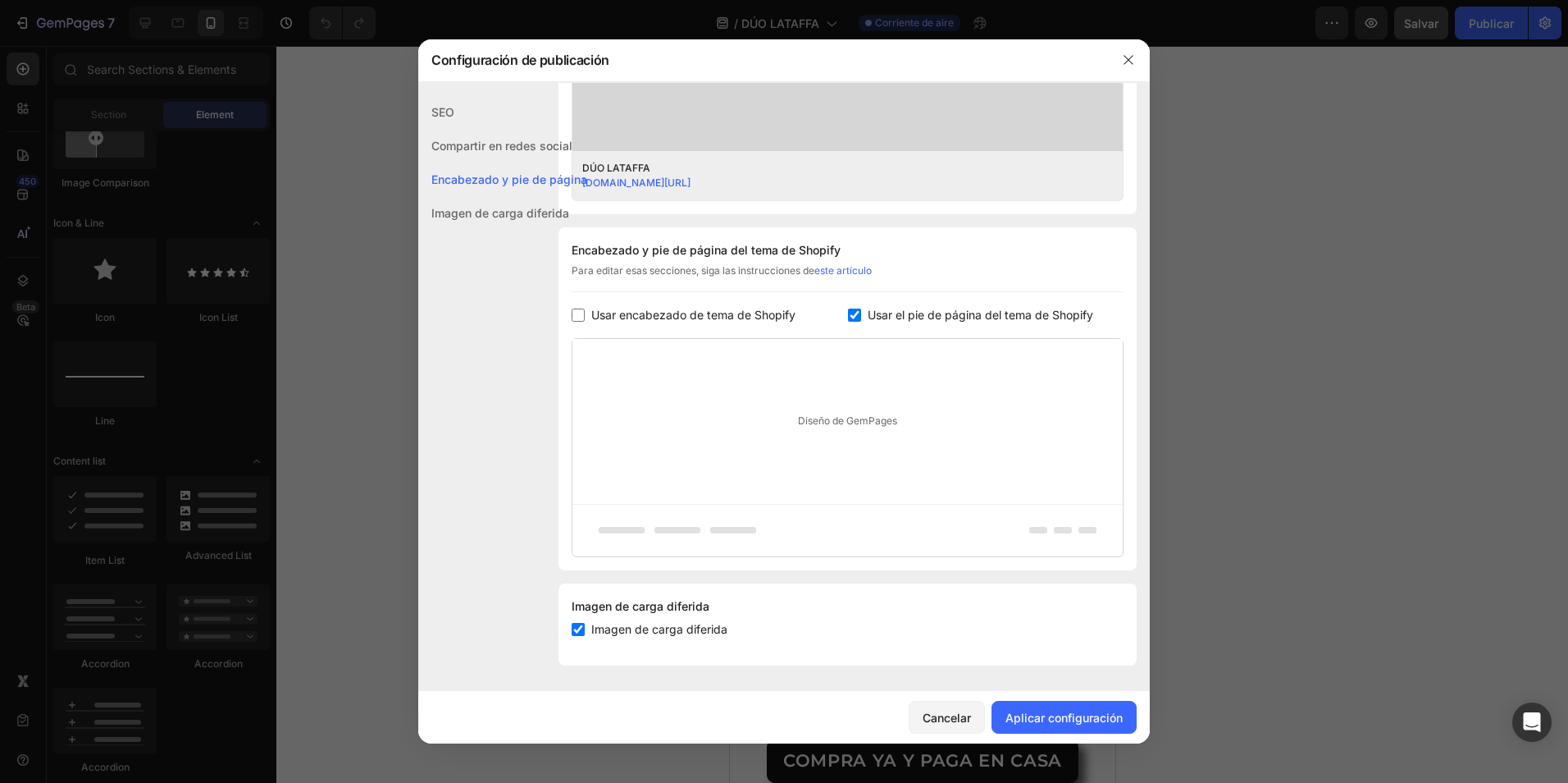
click at [848, 315] on input "checkbox" at bounding box center [854, 314] width 13 height 13
checkbox input "false"
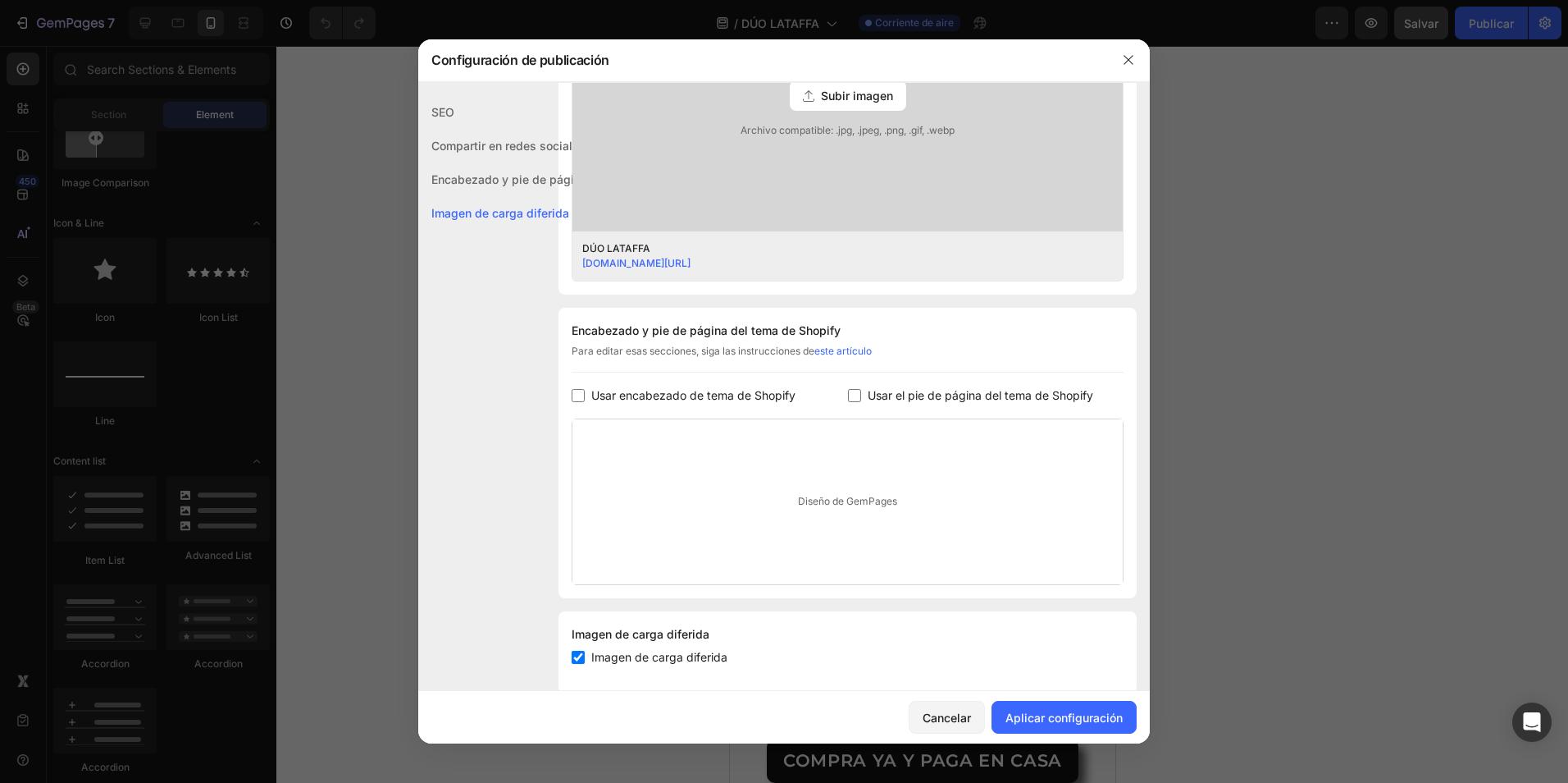
scroll to position [587, 0]
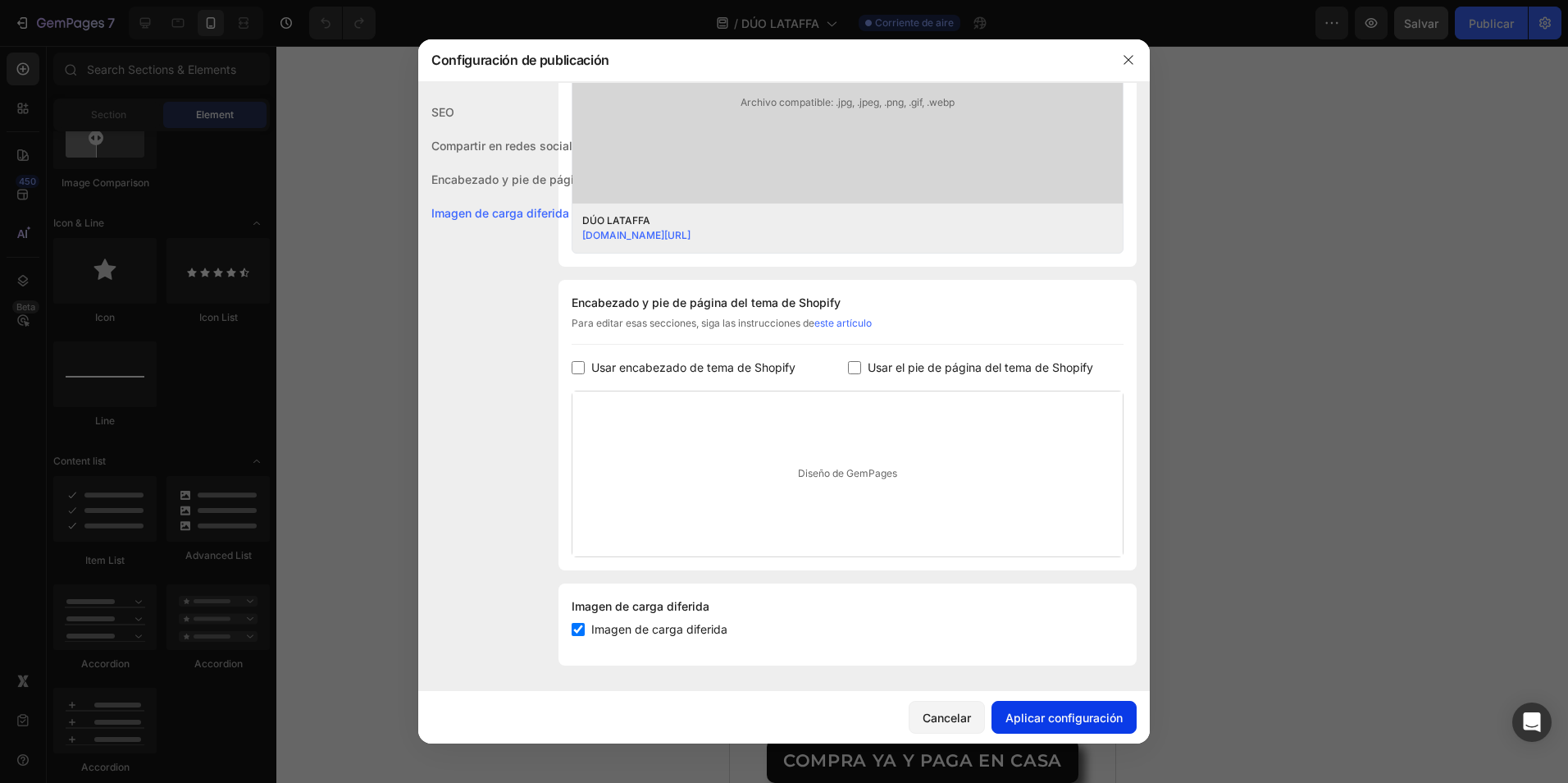
click at [1103, 725] on font "Aplicar configuración" at bounding box center [1063, 717] width 117 height 17
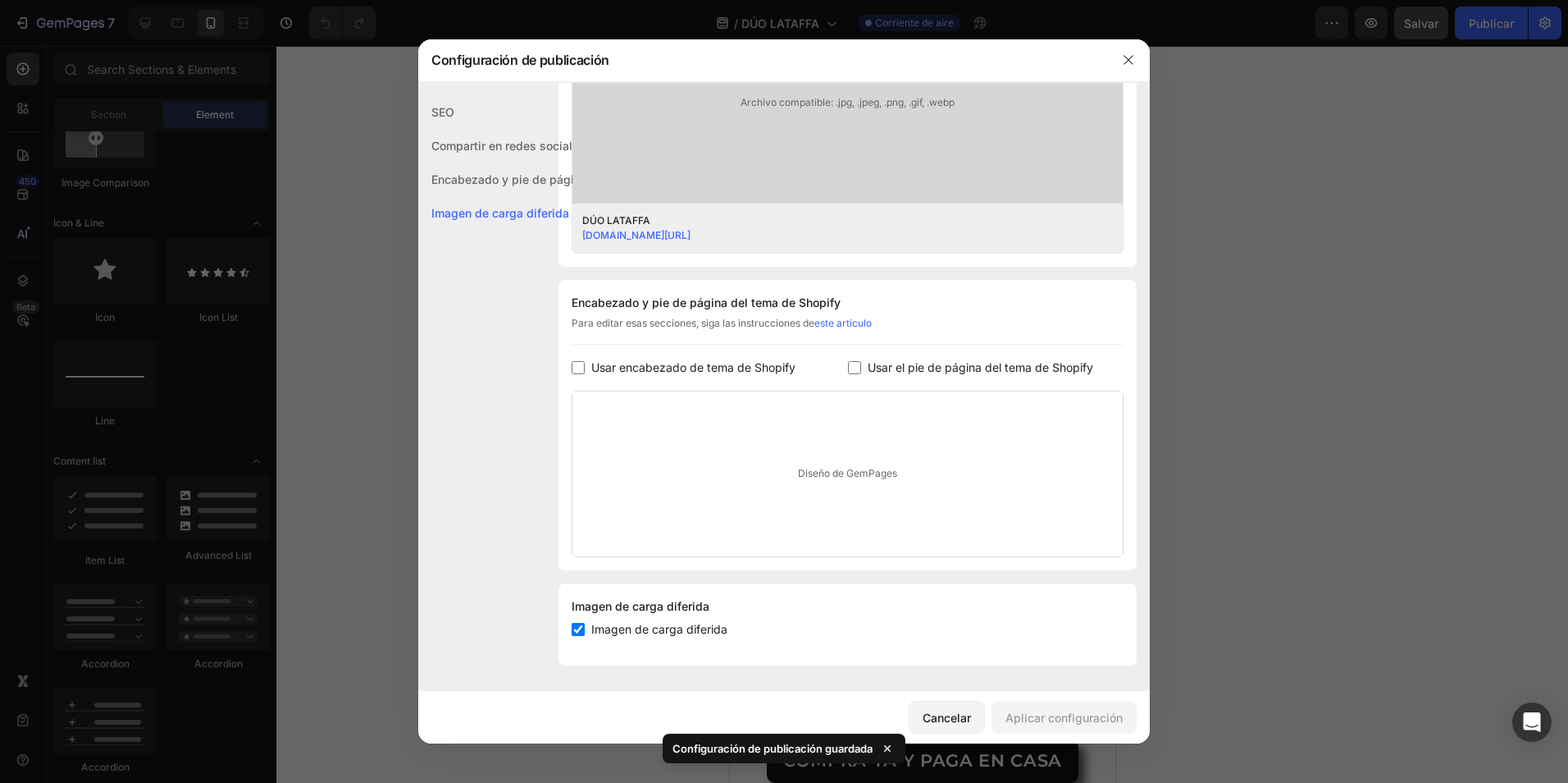
click at [447, 196] on div "Encabezado y pie de página" at bounding box center [503, 212] width 169 height 34
click at [521, 162] on div "Compartir en redes sociales" at bounding box center [503, 179] width 169 height 34
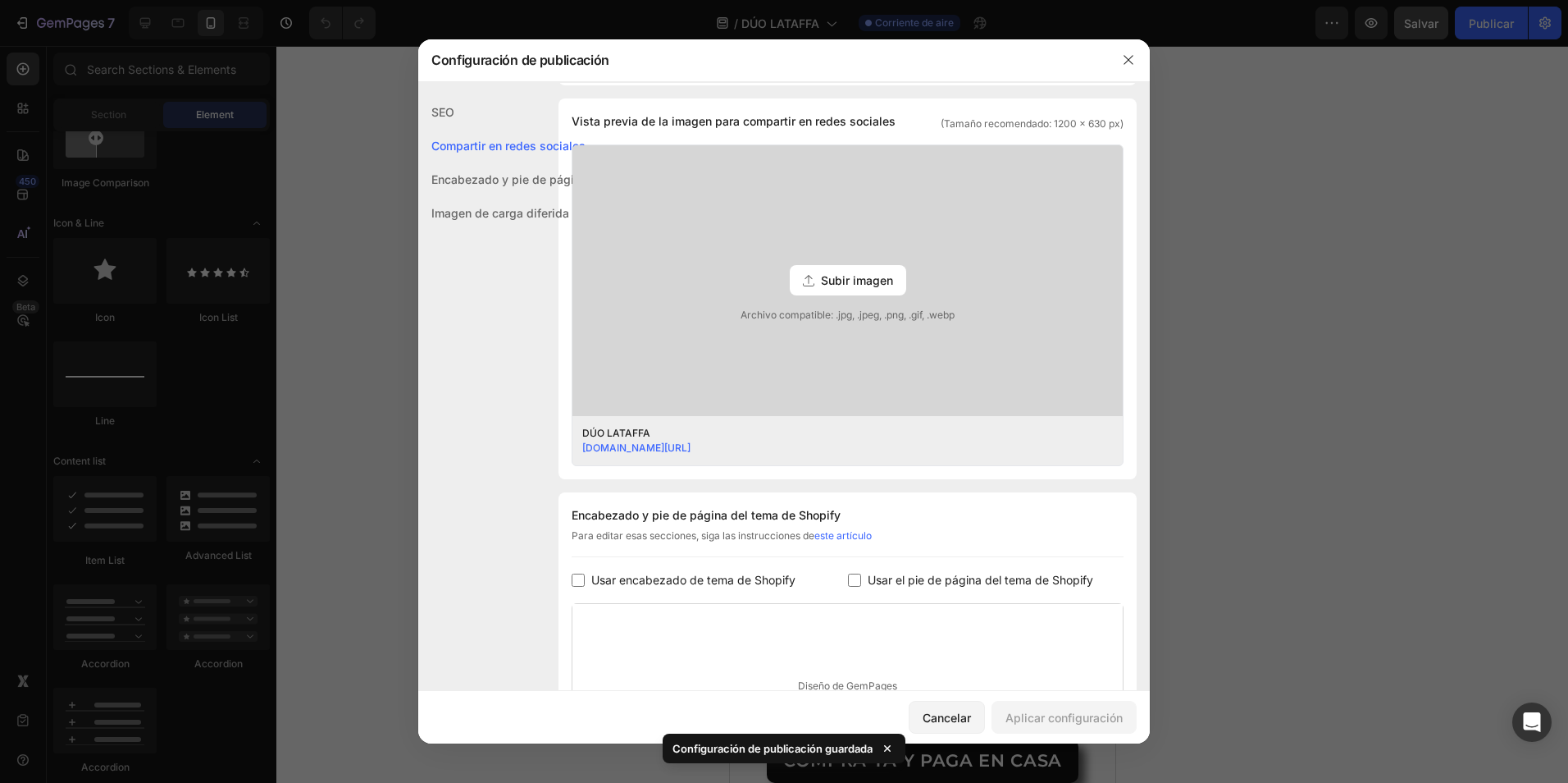
click at [466, 129] on div "SEO" at bounding box center [503, 145] width 169 height 34
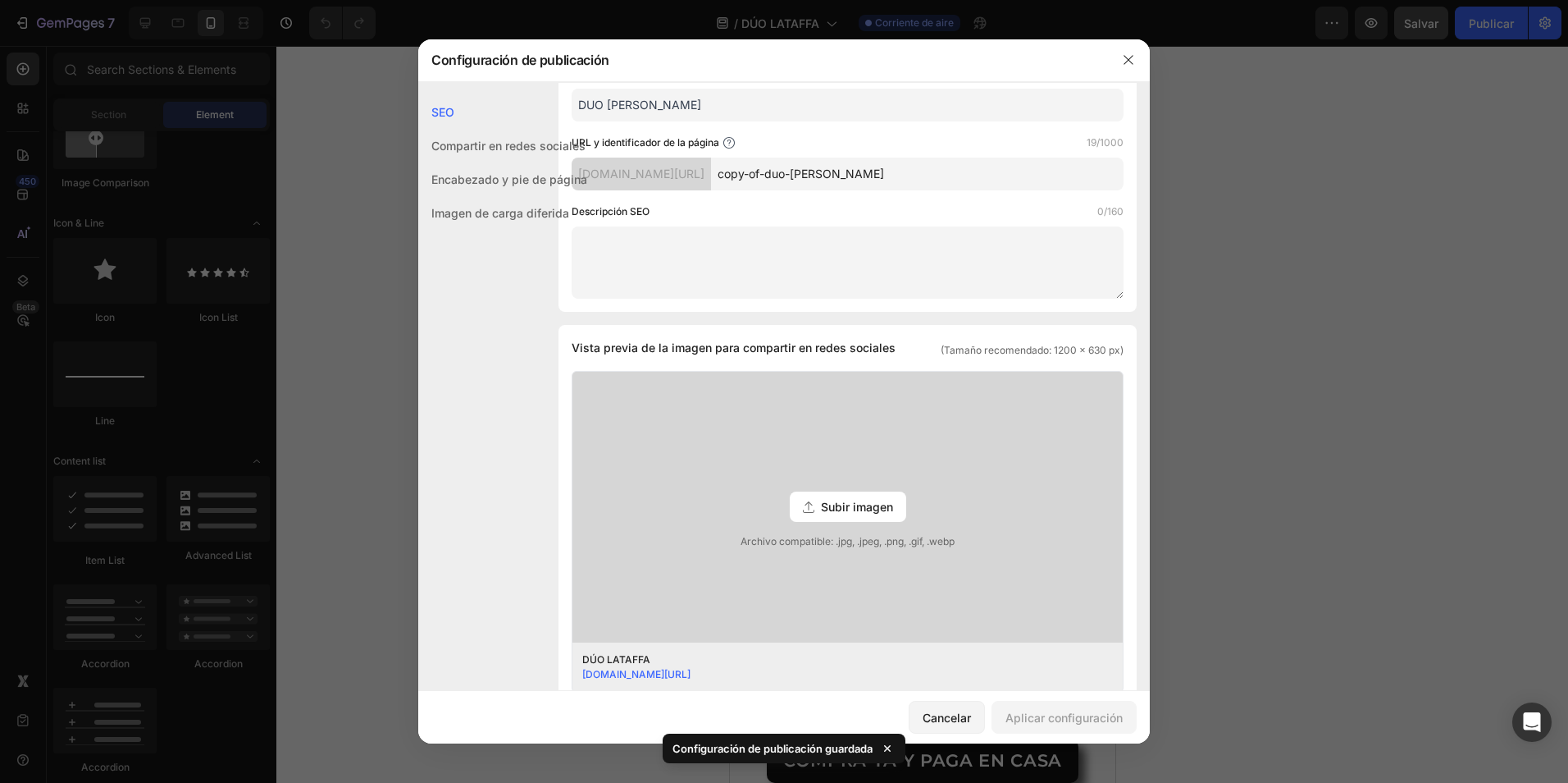
scroll to position [0, 0]
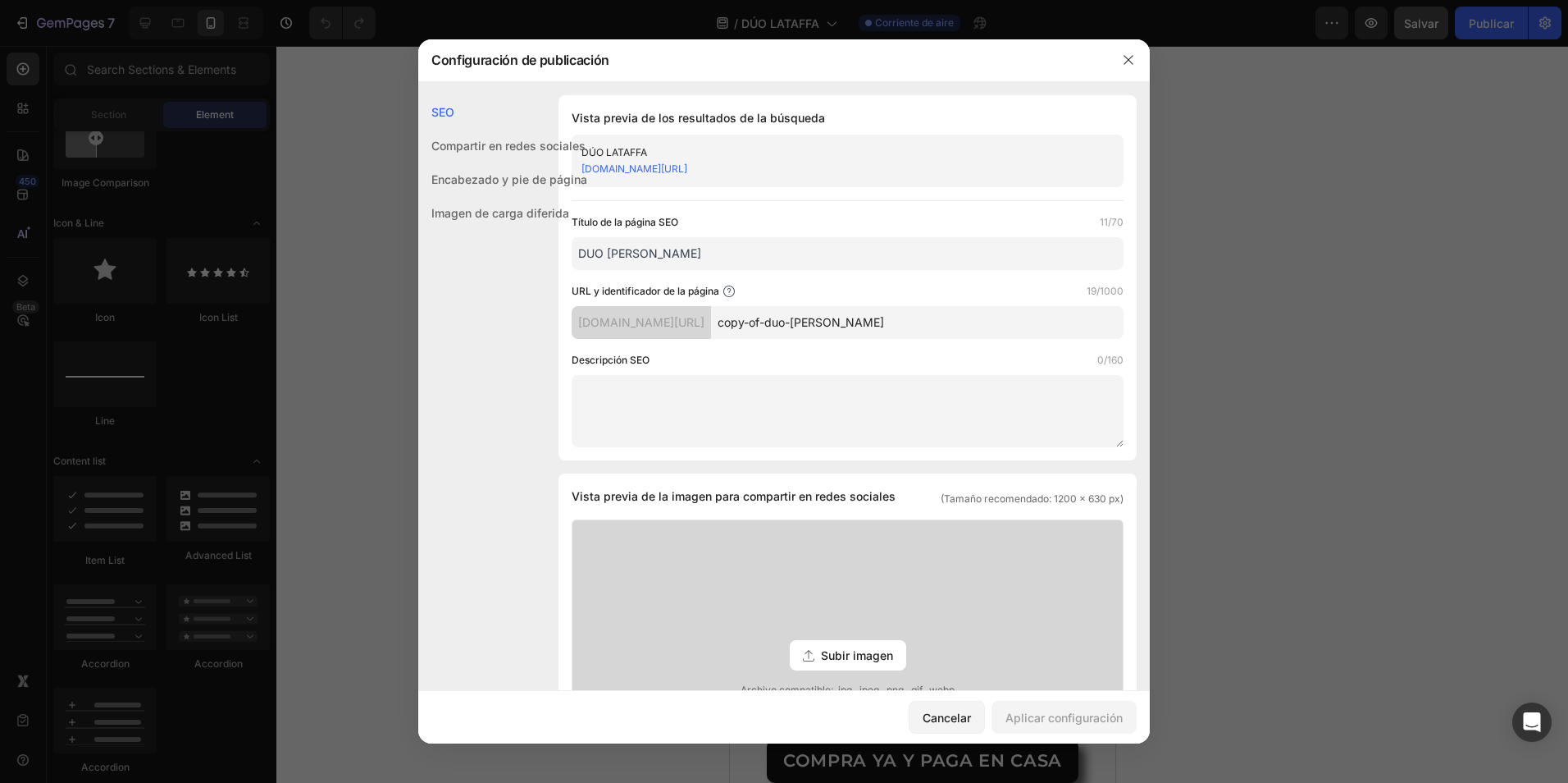
click at [1016, 151] on div "DÚO LATAFFA" at bounding box center [834, 152] width 505 height 16
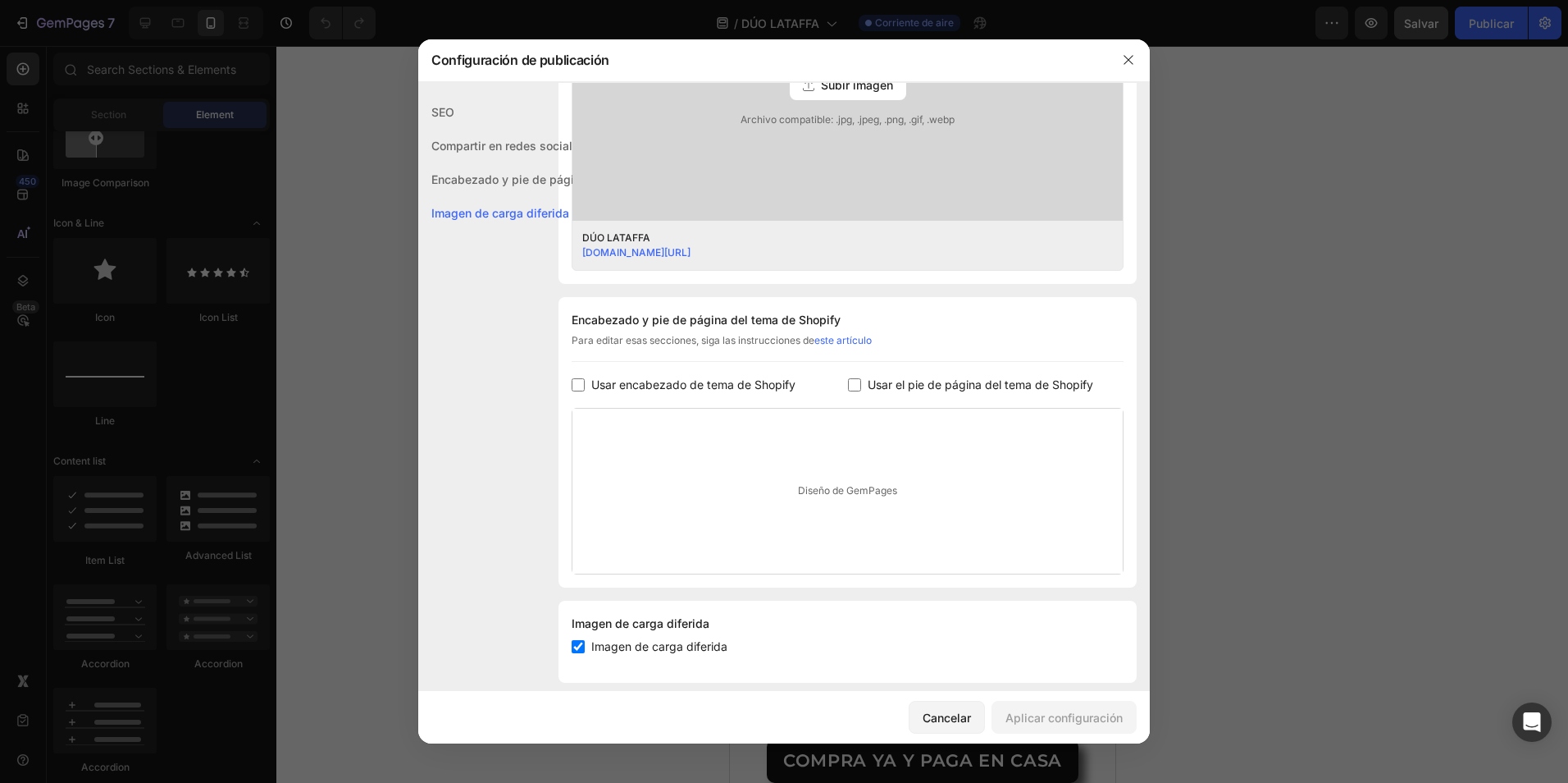
scroll to position [587, 0]
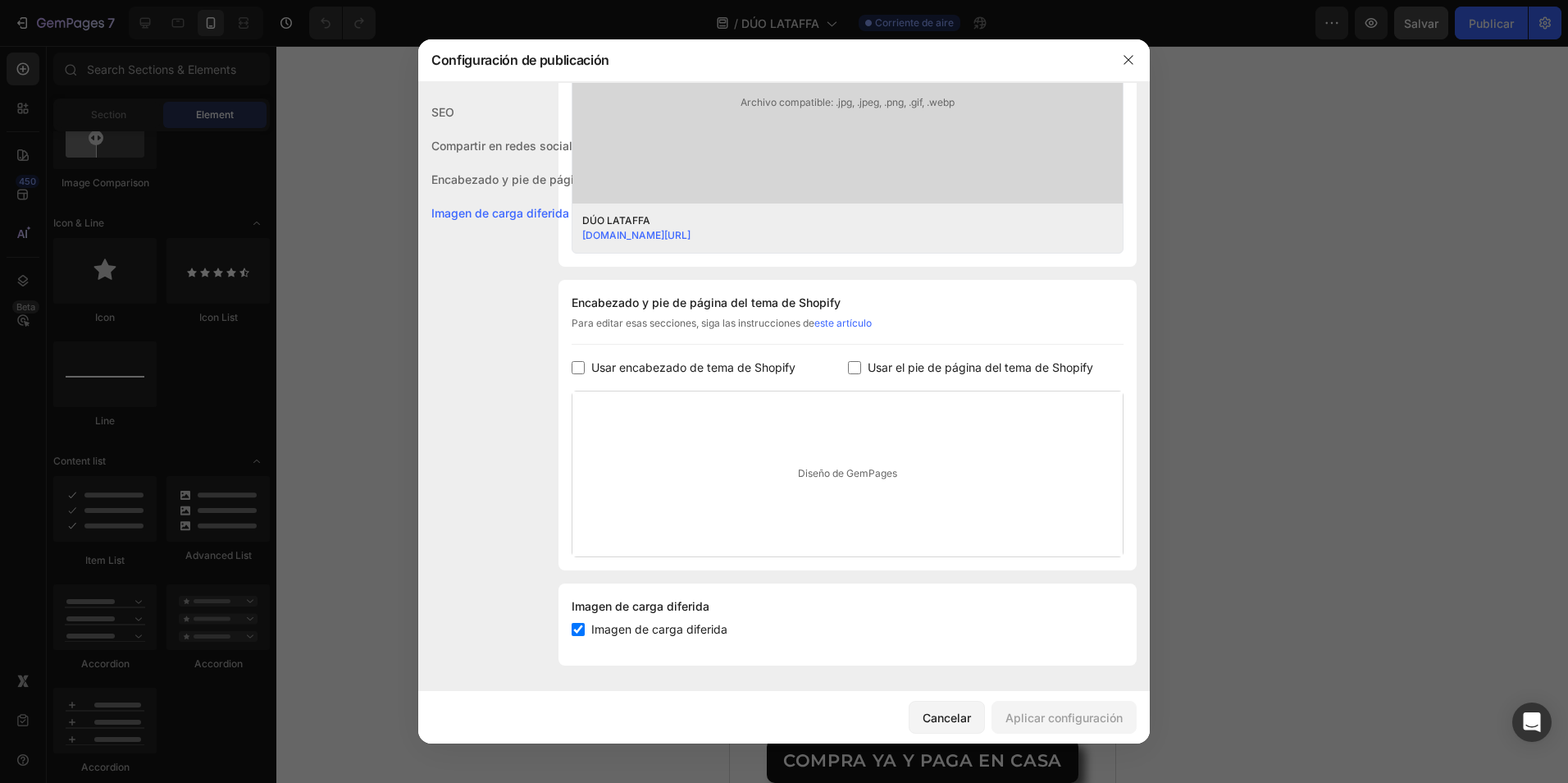
drag, startPoint x: 640, startPoint y: 307, endPoint x: 648, endPoint y: 323, distance: 17.9
click at [640, 307] on div "Encabezado y pie de página del tema de Shopify" at bounding box center [847, 303] width 552 height 20
click at [939, 724] on font "Cancelar" at bounding box center [947, 717] width 48 height 17
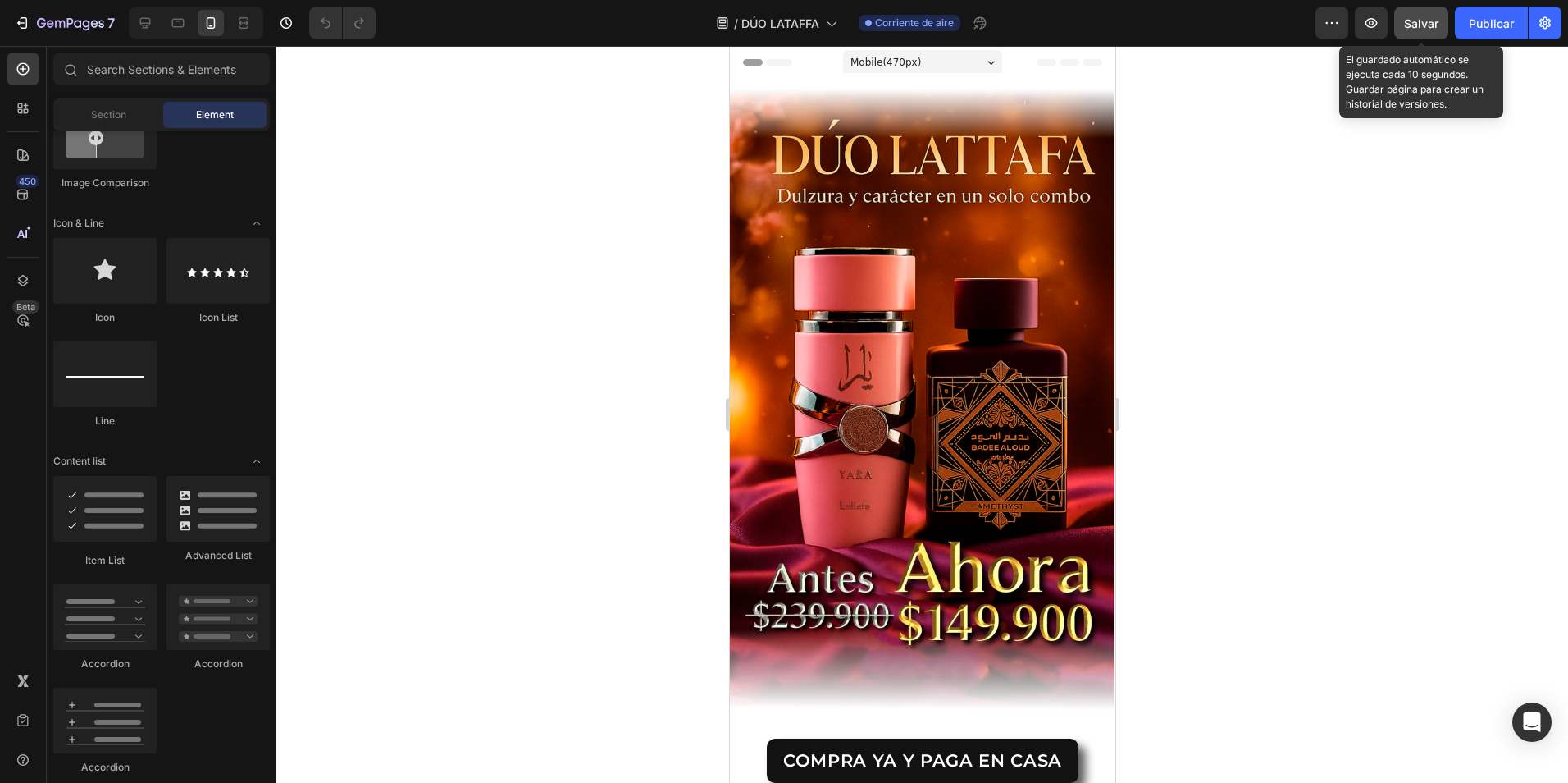
click at [1425, 22] on span "Salvar" at bounding box center [1421, 23] width 34 height 14
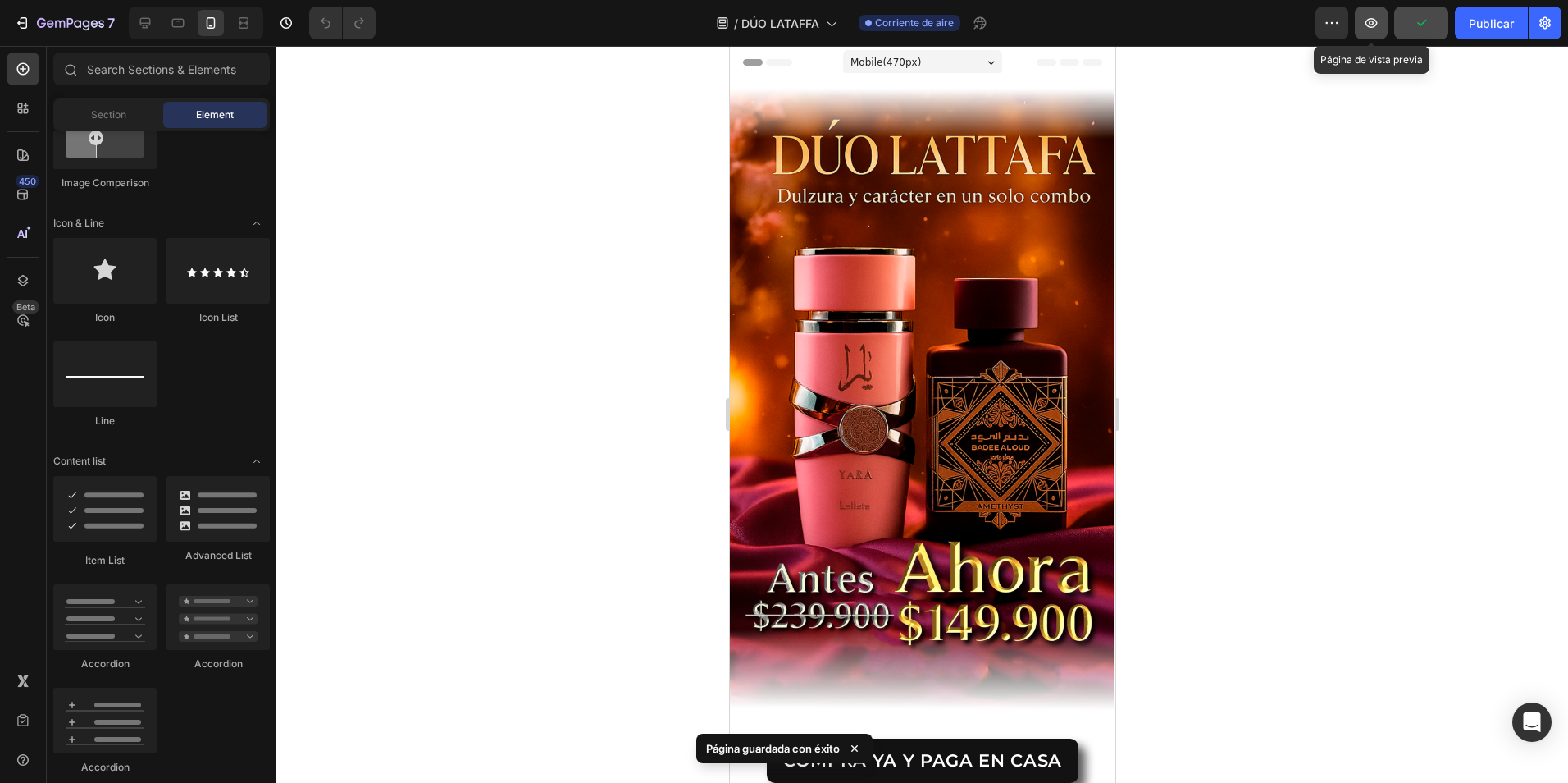
click at [1380, 27] on icon "button" at bounding box center [1371, 23] width 16 height 16
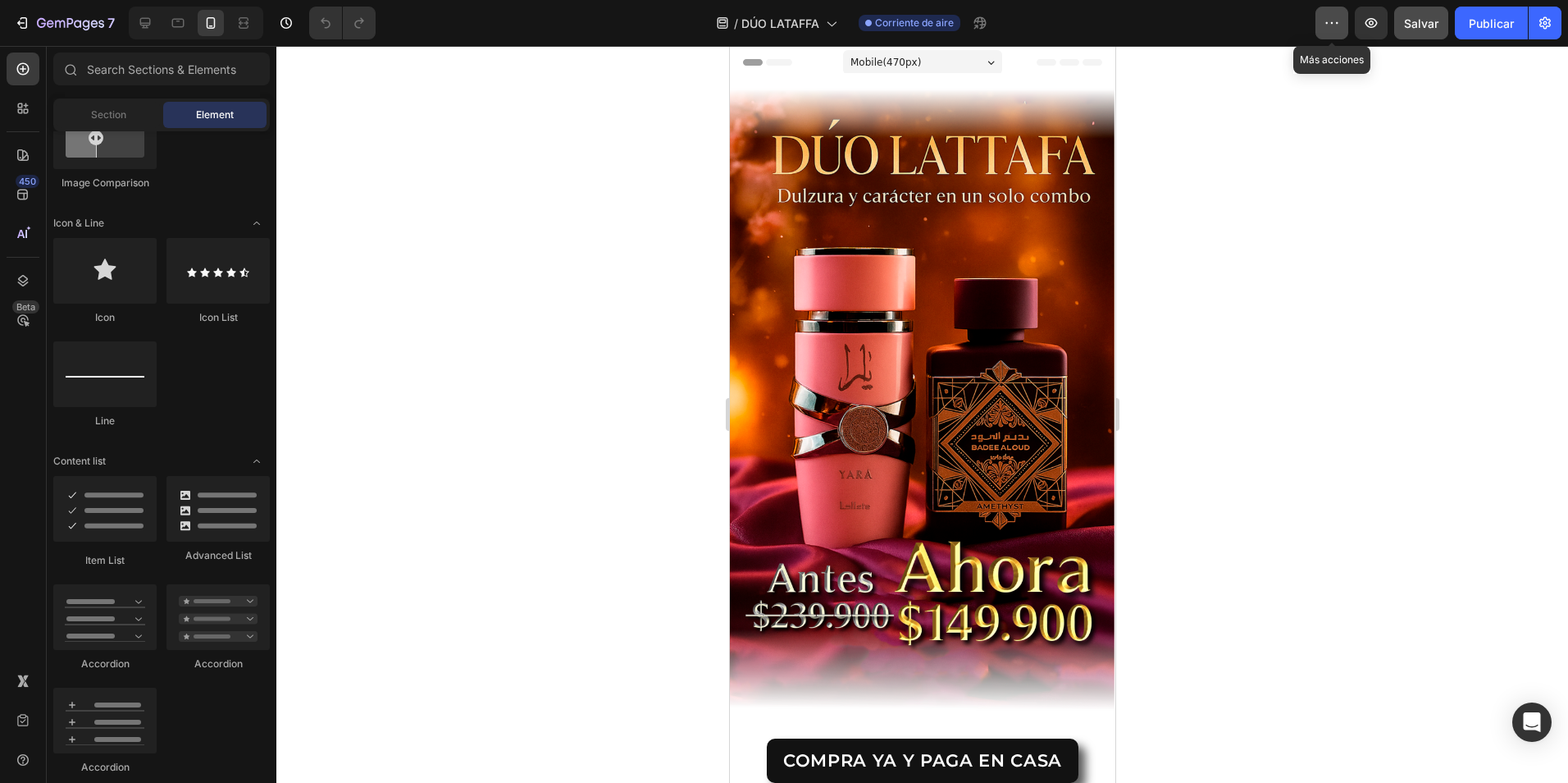
click at [1341, 29] on icon "button" at bounding box center [1332, 23] width 16 height 16
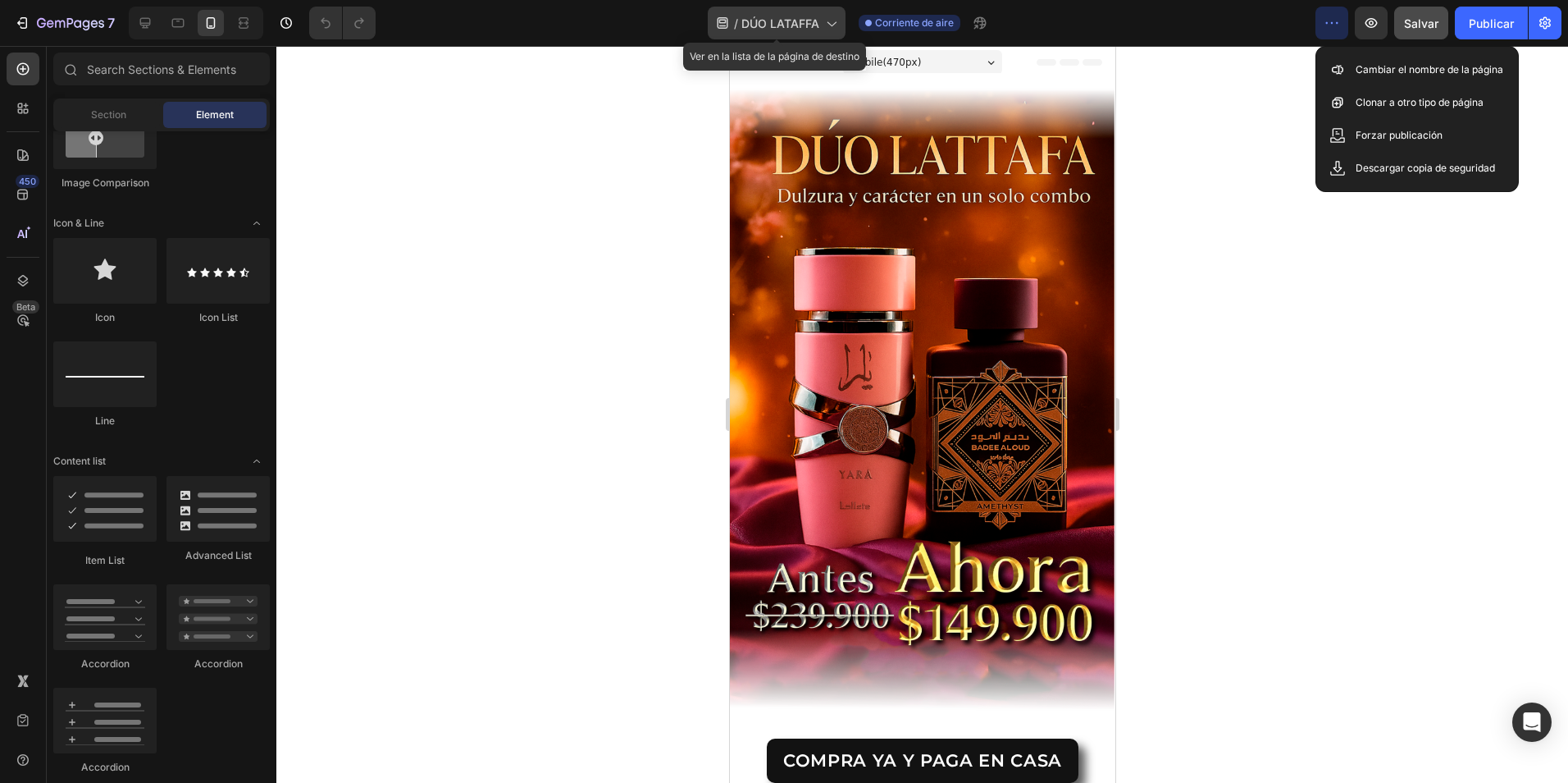
click at [812, 24] on span "DÚO LATAFFA" at bounding box center [781, 23] width 78 height 17
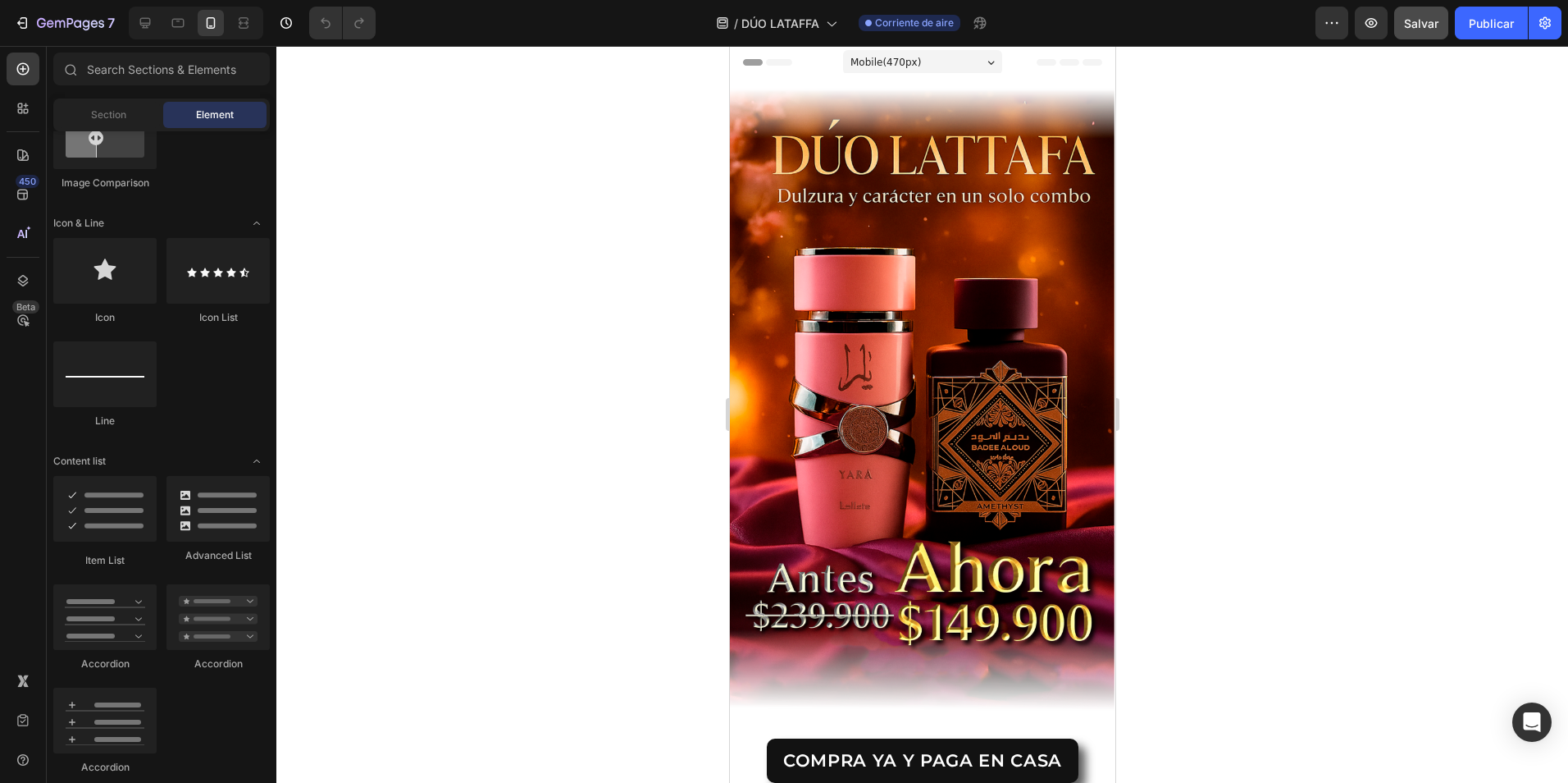
click at [390, 360] on div at bounding box center [922, 414] width 1292 height 737
click at [759, 63] on div "Header" at bounding box center [769, 63] width 61 height 20
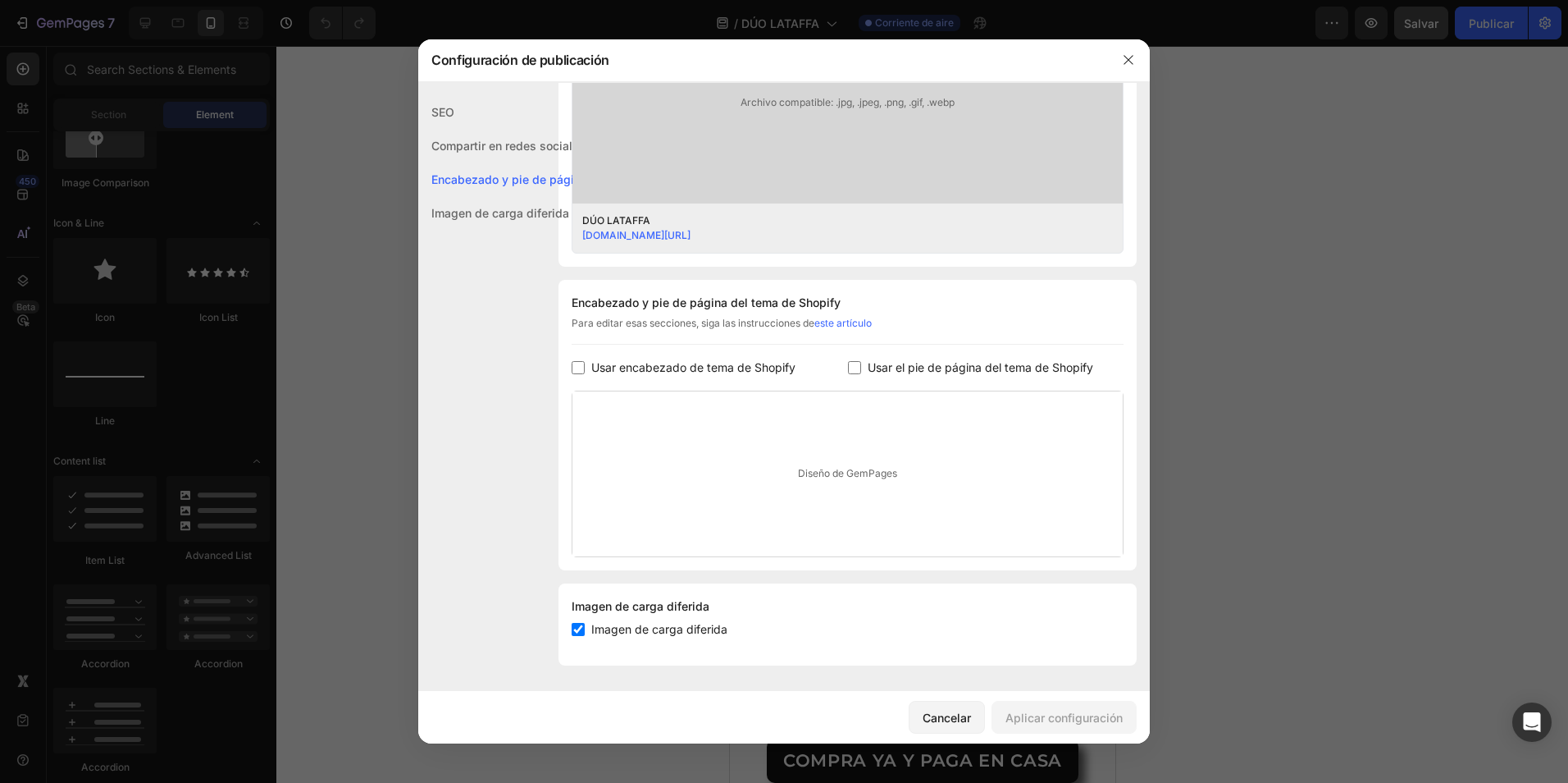
click at [489, 162] on div "Compartir en redes sociales" at bounding box center [503, 179] width 169 height 34
click at [957, 728] on button "Cancelar" at bounding box center [947, 717] width 76 height 33
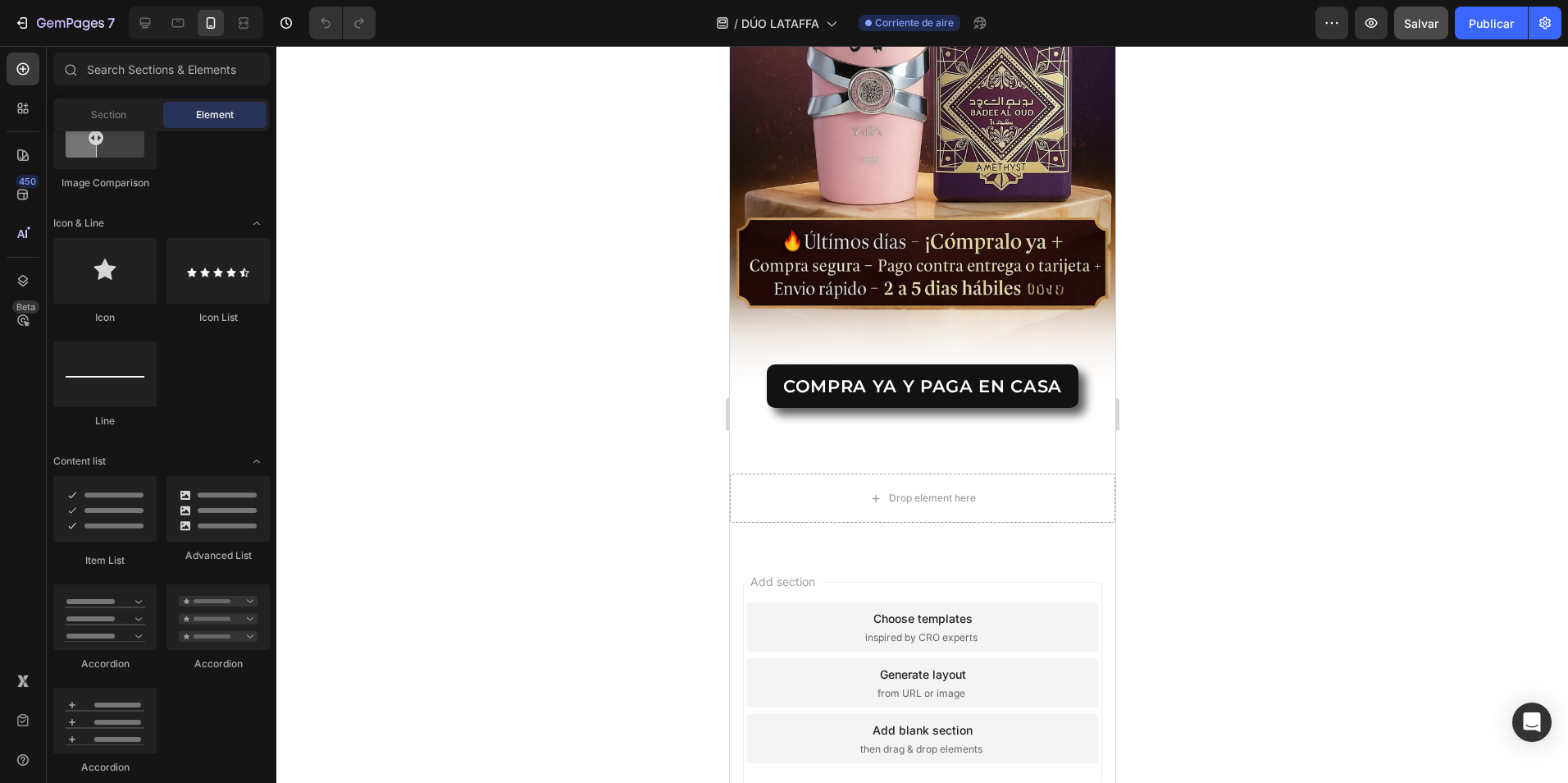
scroll to position [2789, 0]
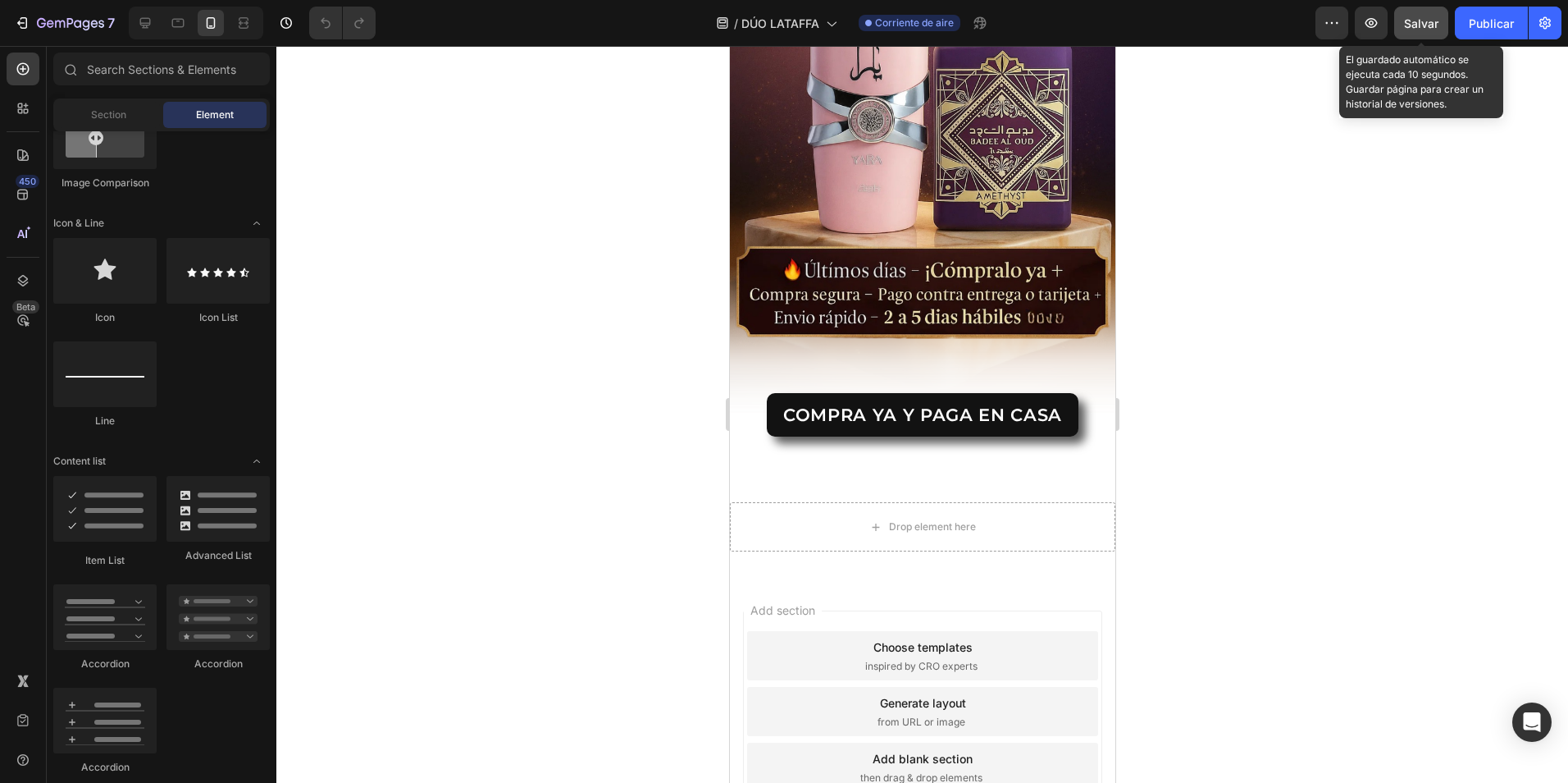
click at [1436, 32] on button "Salvar" at bounding box center [1421, 23] width 54 height 33
